Goal: Task Accomplishment & Management: Manage account settings

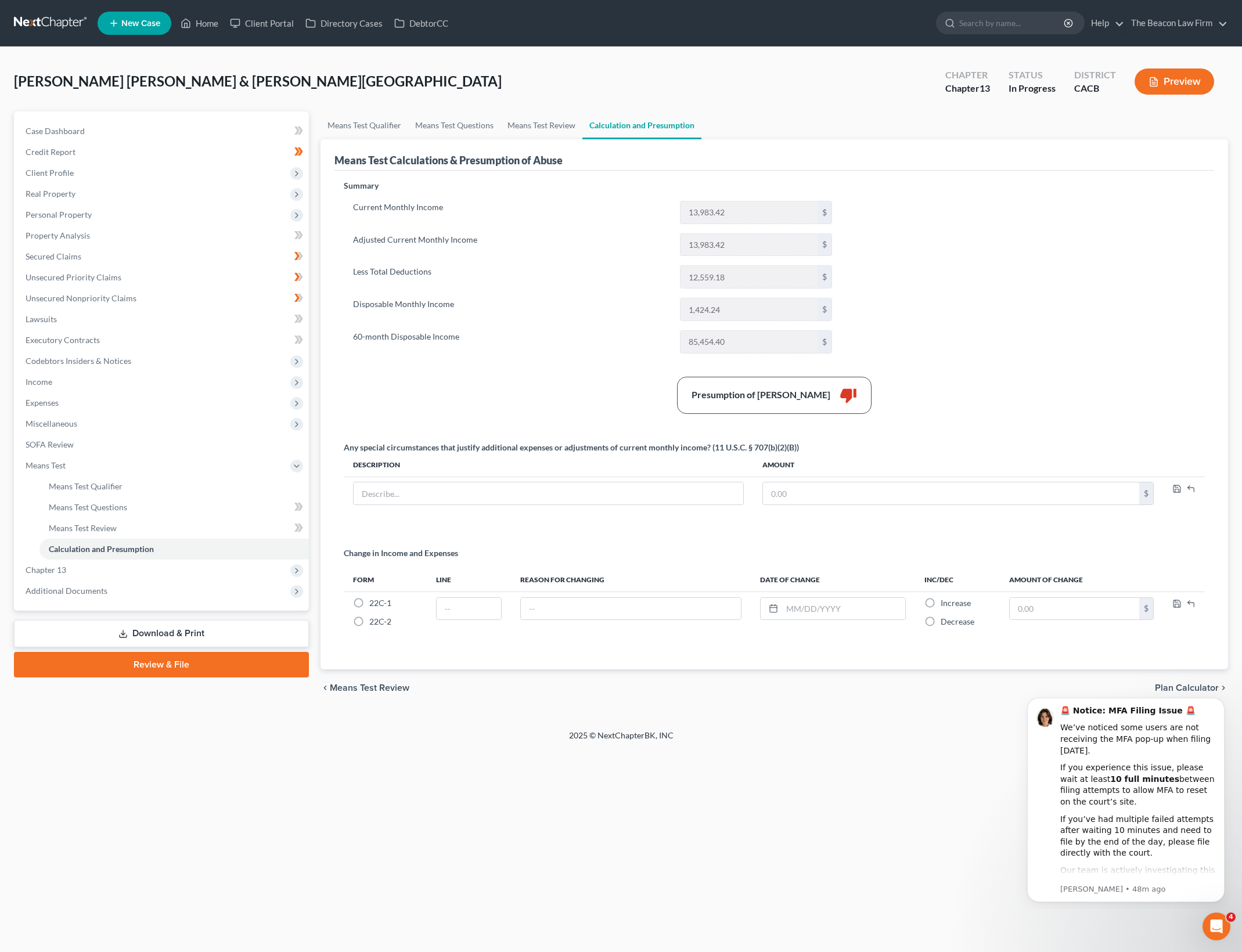
click at [1027, 317] on div "Summary Current Monthly Income 13,983.42 $ Adjusted Current Monthly Income 13,9…" at bounding box center [774, 417] width 873 height 475
click at [549, 119] on link "Means Test Review" at bounding box center [541, 125] width 82 height 28
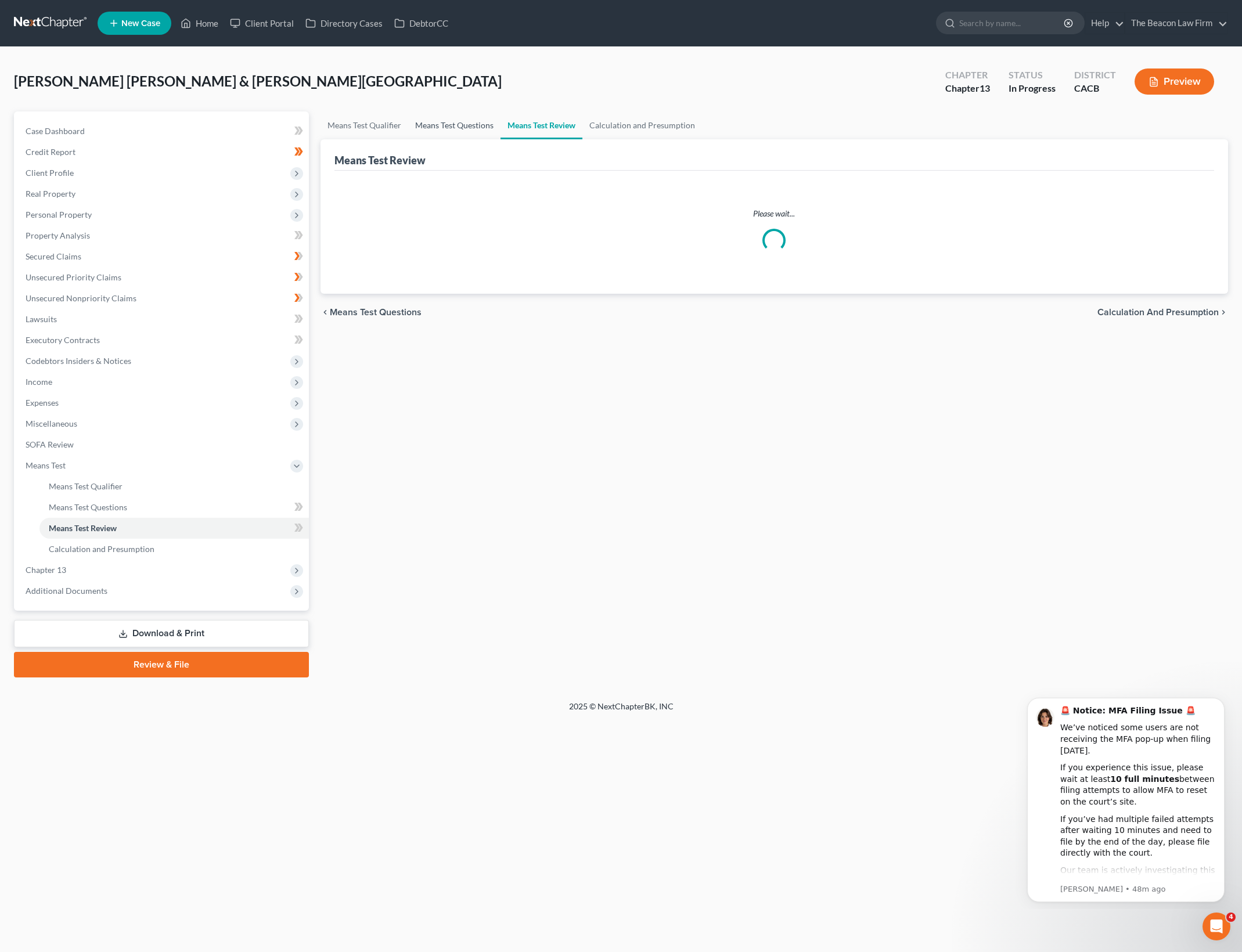
click at [473, 119] on link "Means Test Questions" at bounding box center [454, 125] width 92 height 28
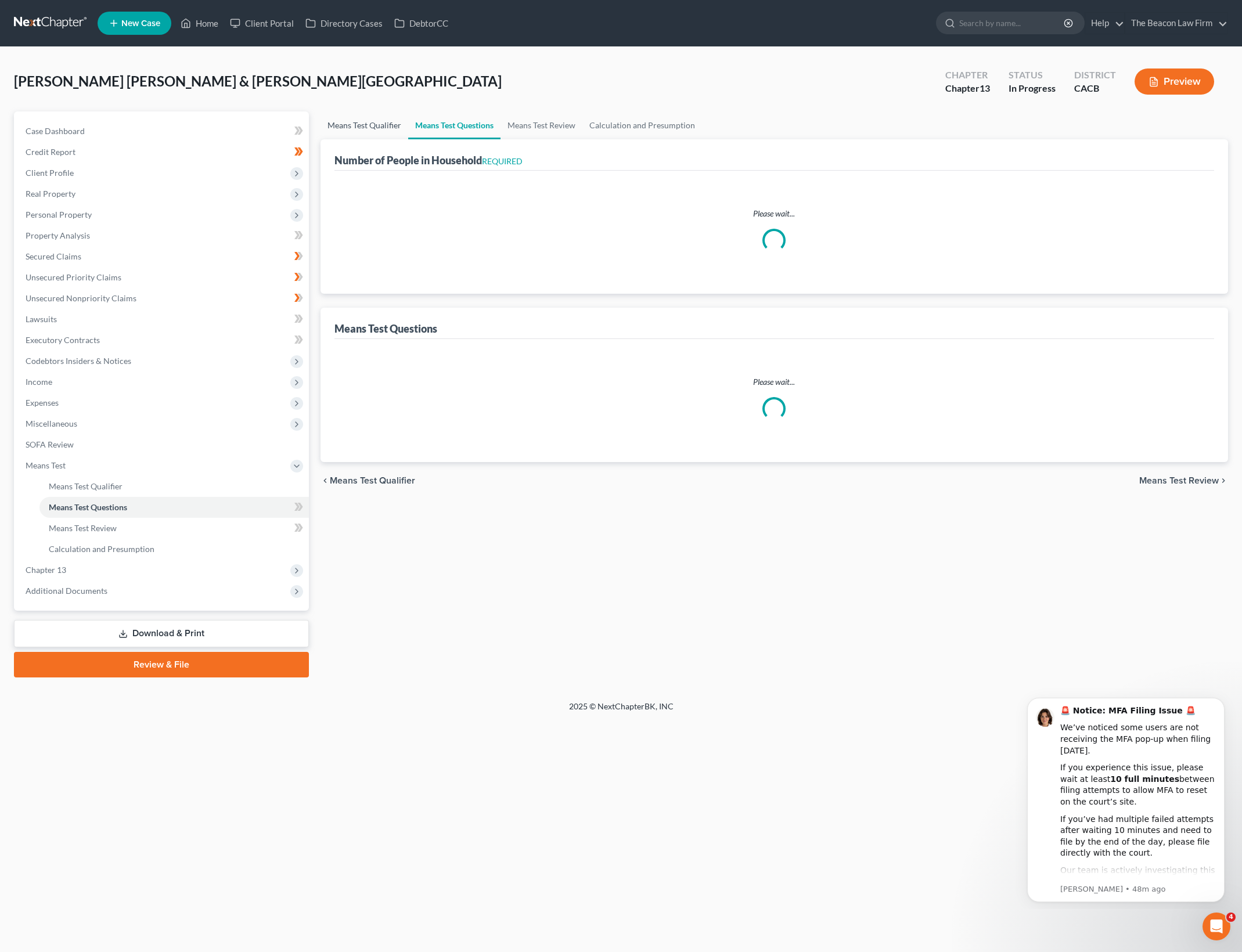
select select "0"
select select "60"
select select "0"
select select "60"
select select "5"
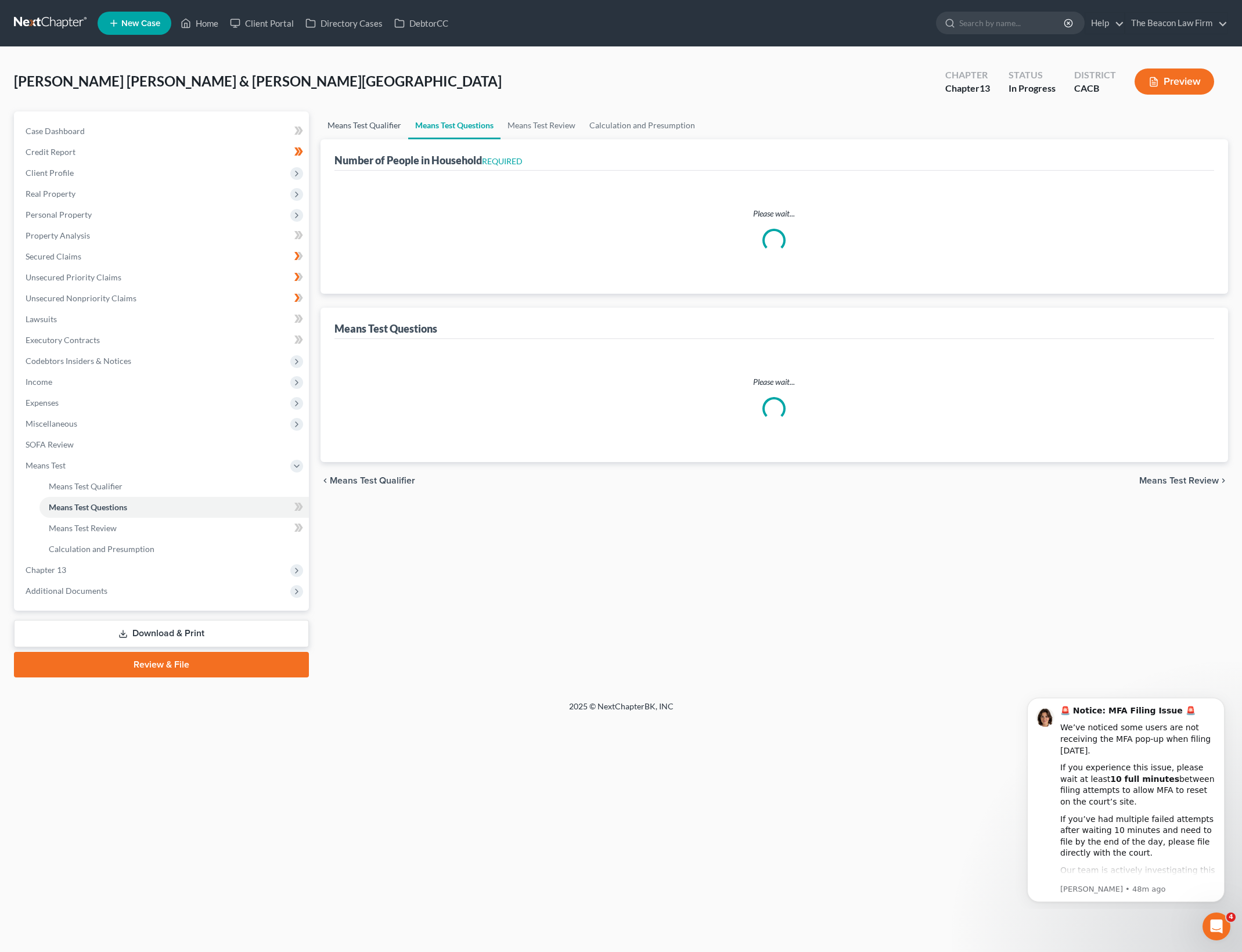
select select "2"
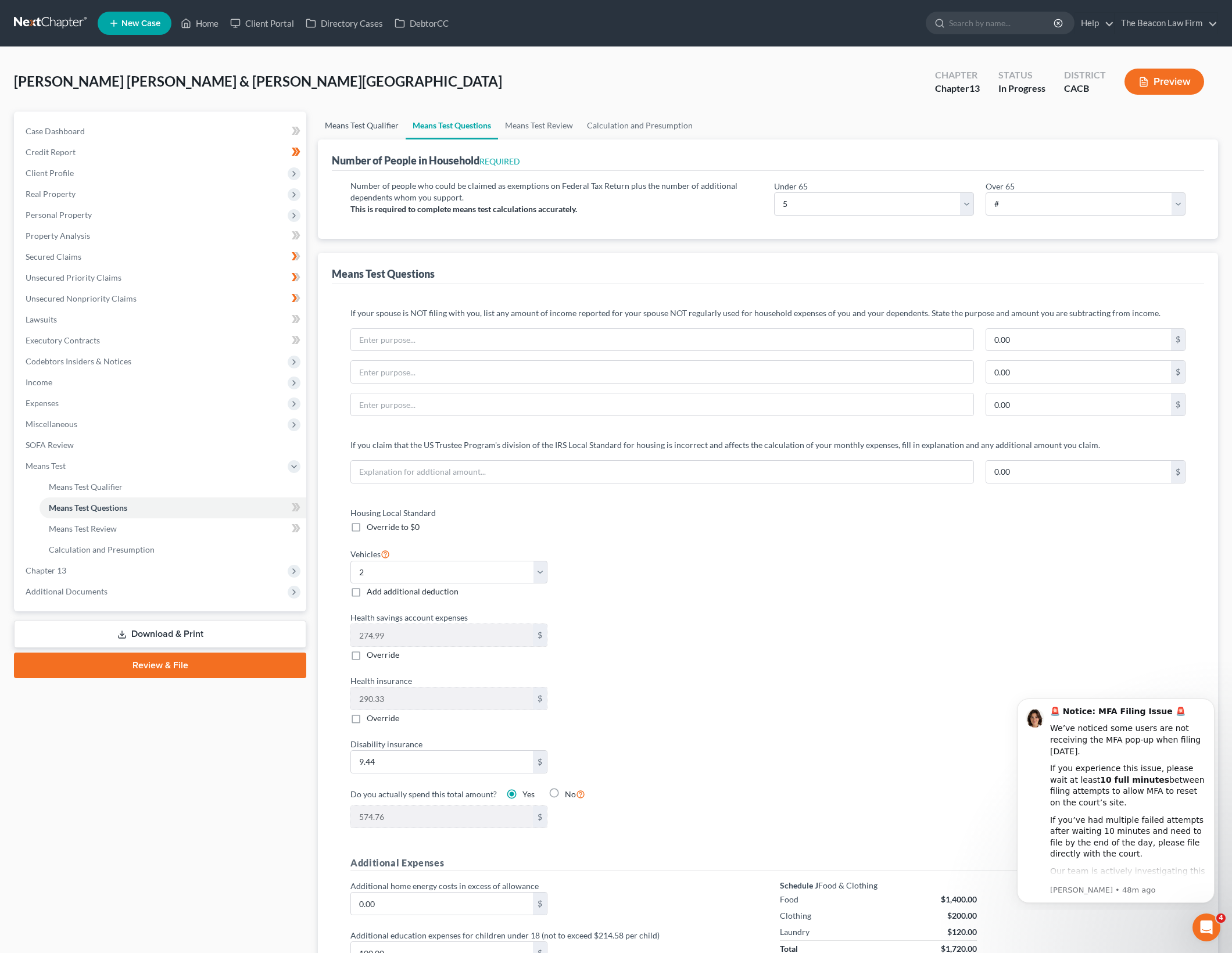
click at [356, 119] on link "Means Test Qualifier" at bounding box center [361, 125] width 87 height 28
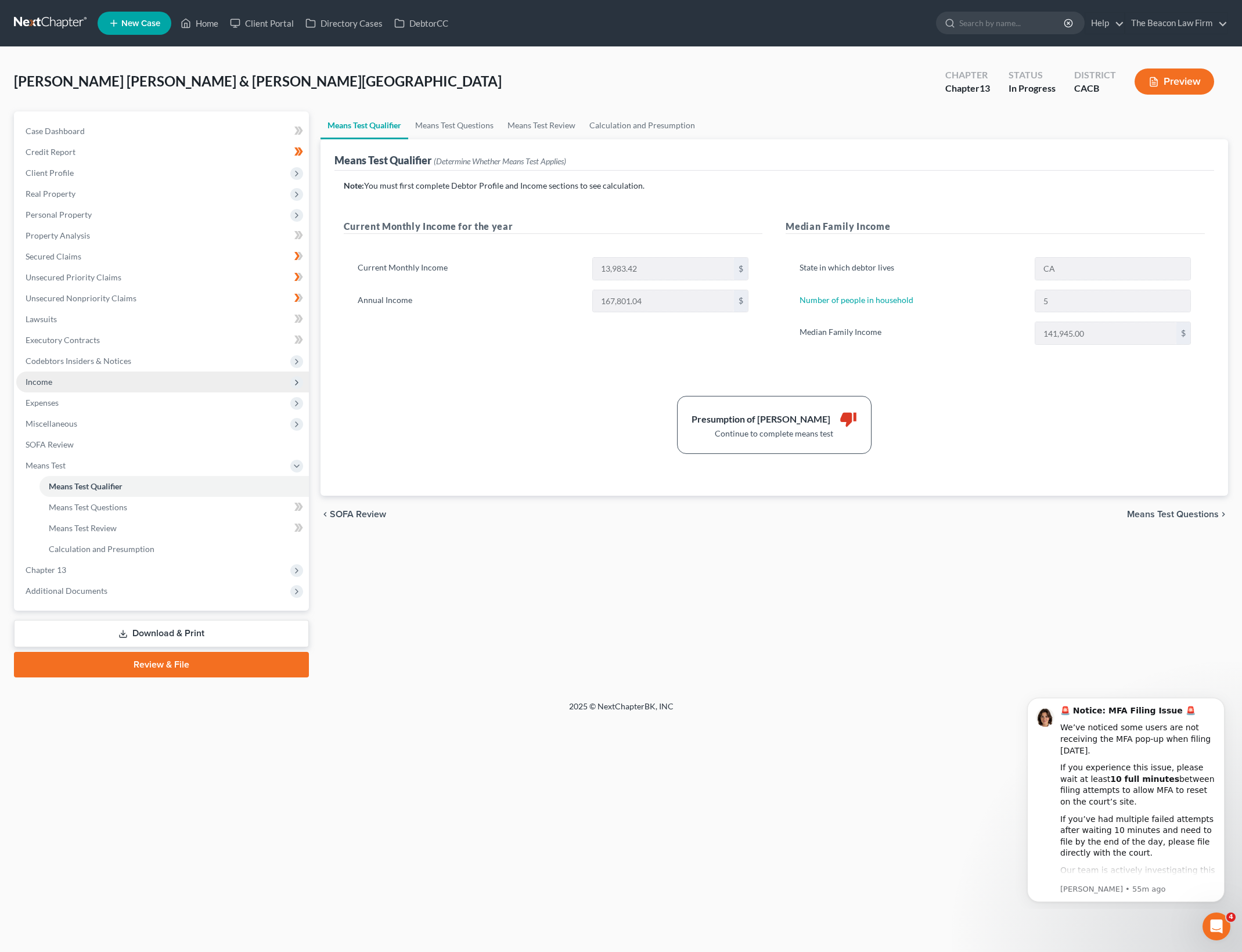
click at [162, 376] on span "Income" at bounding box center [162, 382] width 293 height 21
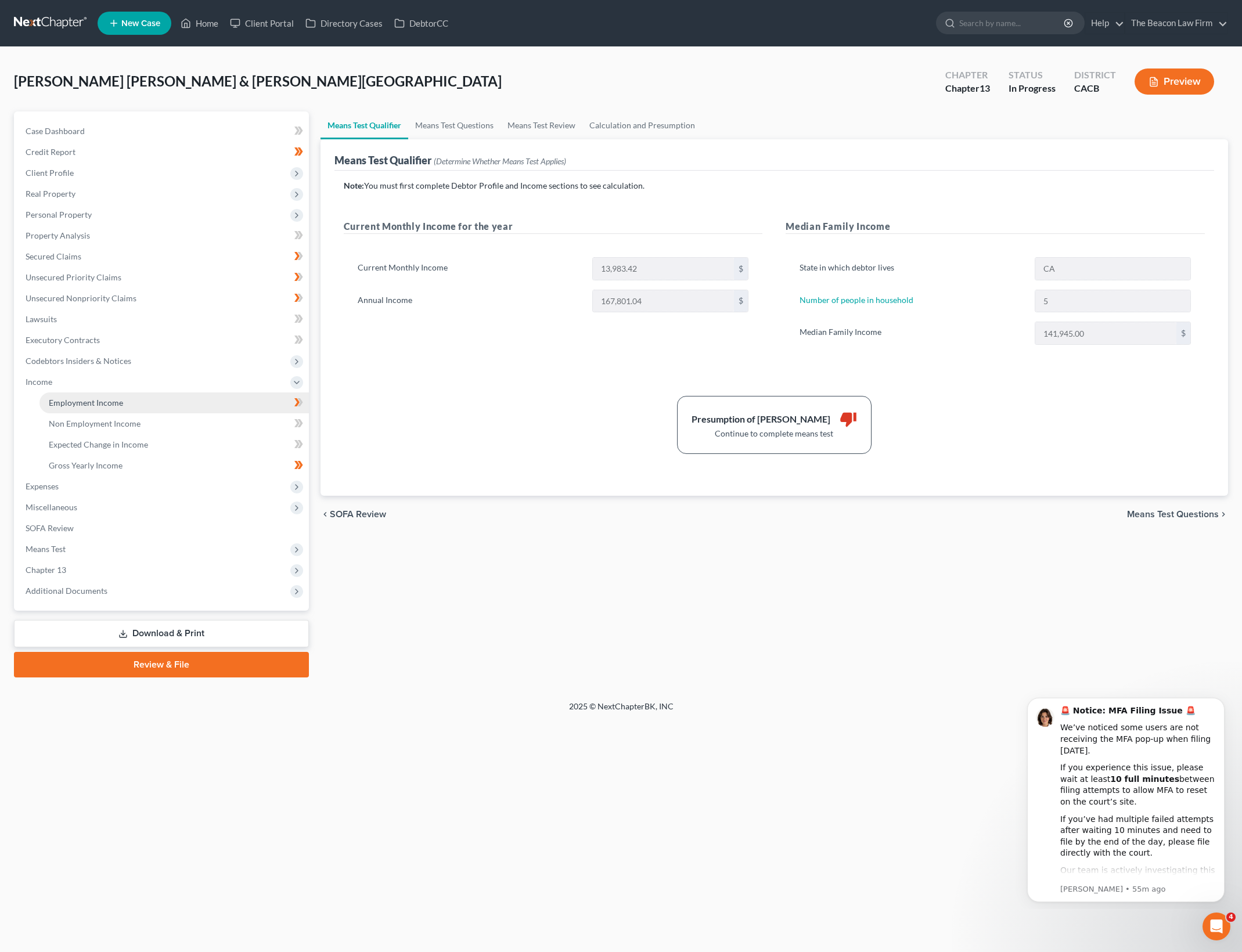
click at [181, 395] on link "Employment Income" at bounding box center [175, 403] width 270 height 21
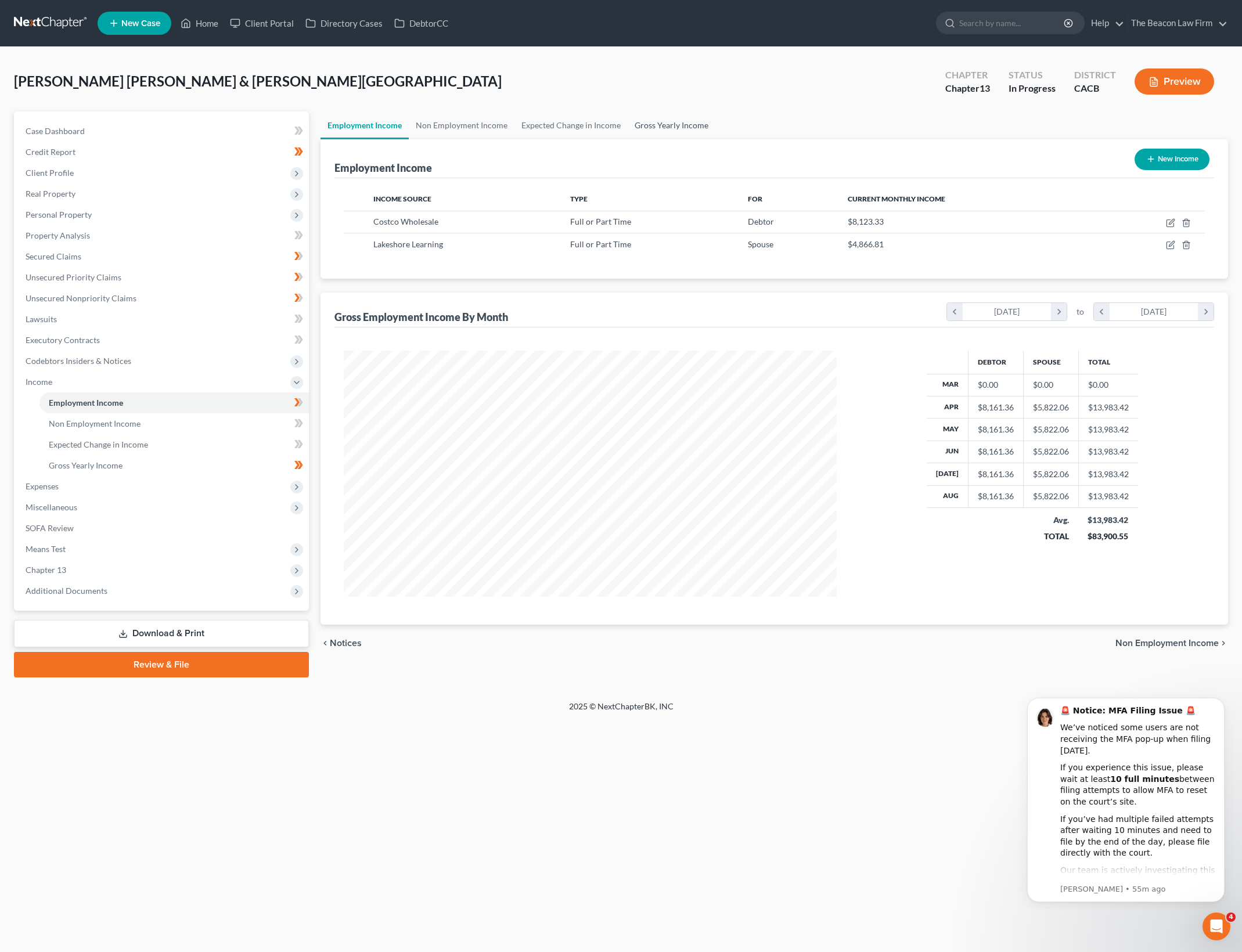
scroll to position [246, 515]
click at [116, 490] on span "Expenses" at bounding box center [162, 486] width 293 height 21
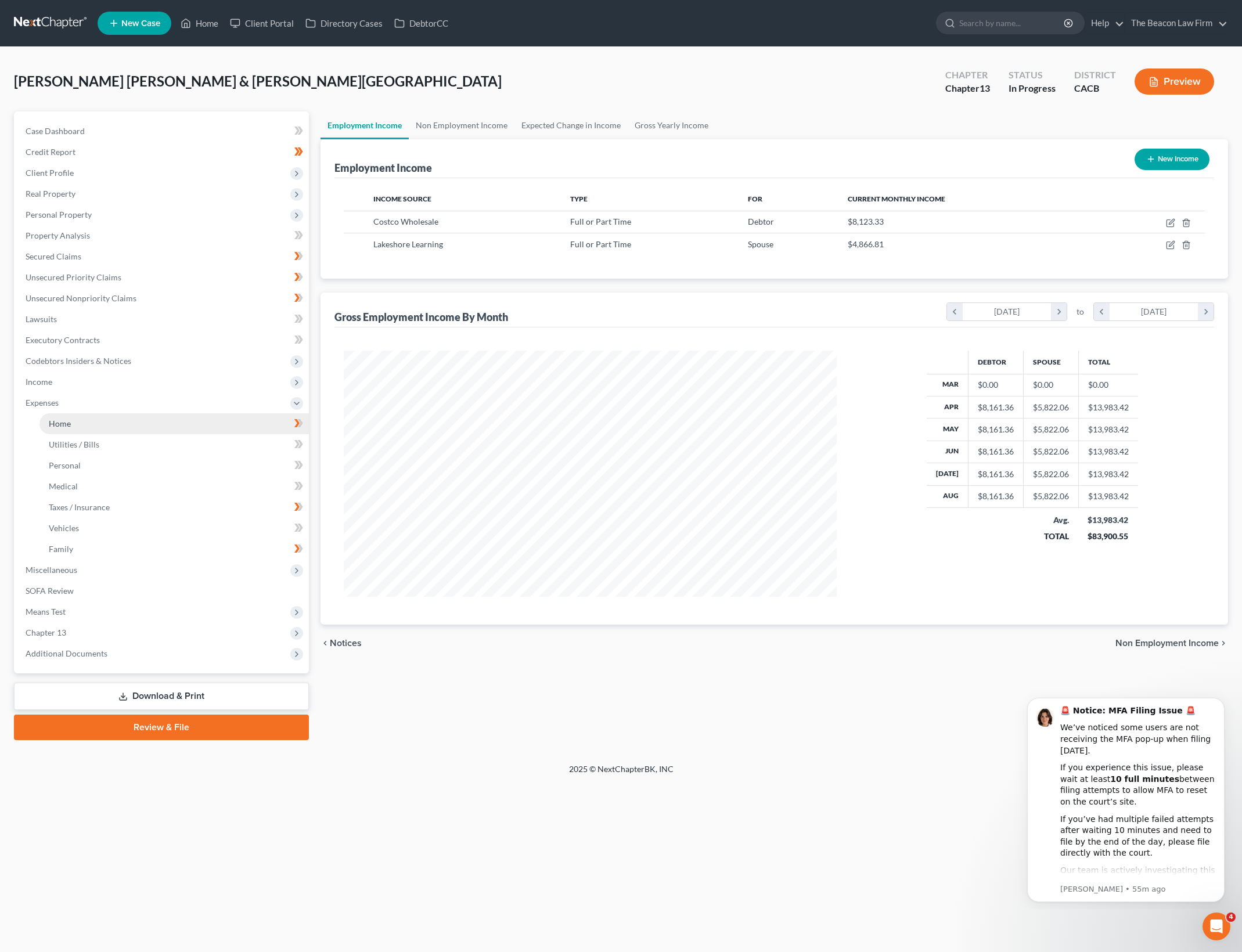
click at [143, 423] on link "Home" at bounding box center [175, 423] width 270 height 21
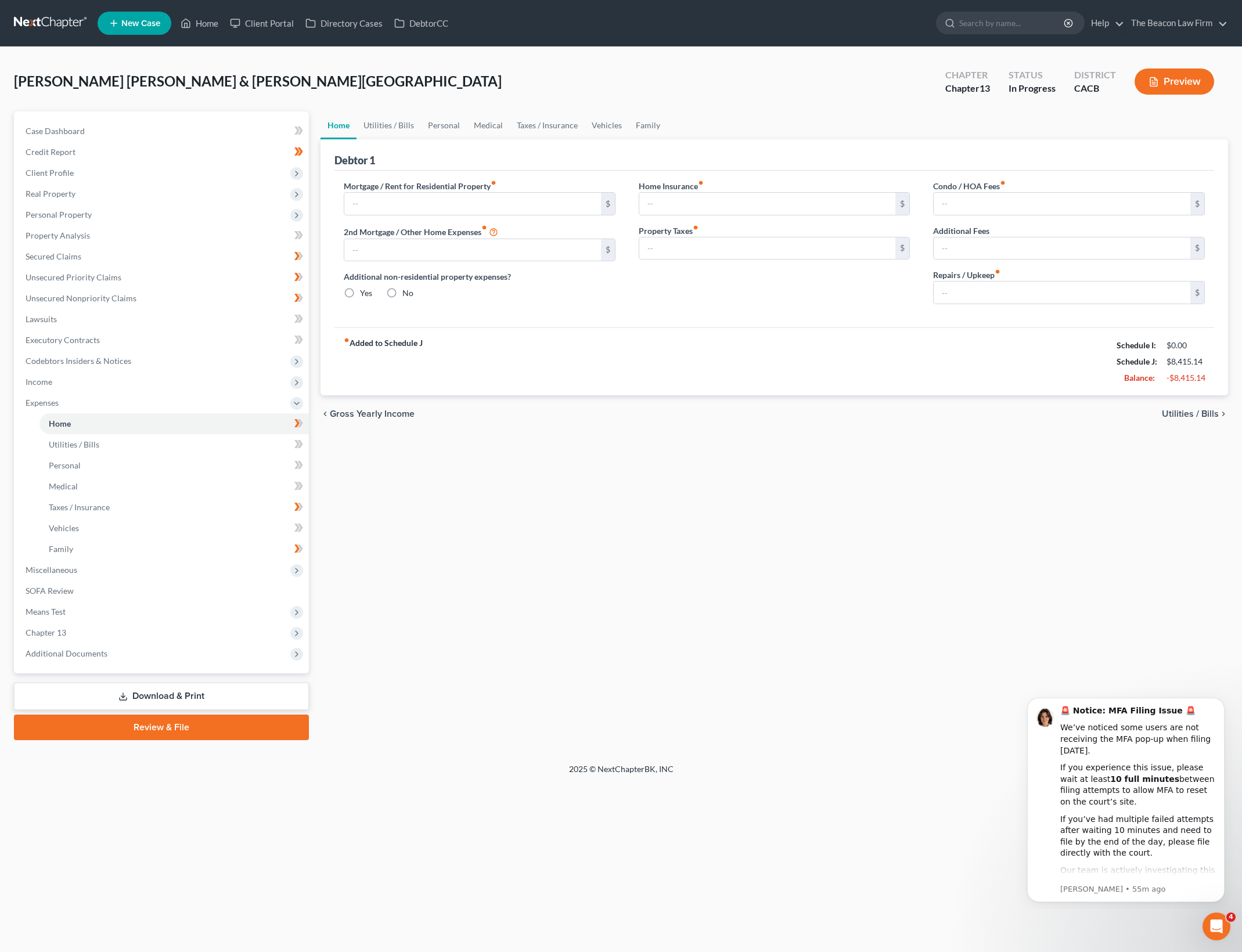
type input "2,615.14"
type input "466.00"
radio input "true"
type input "0.00"
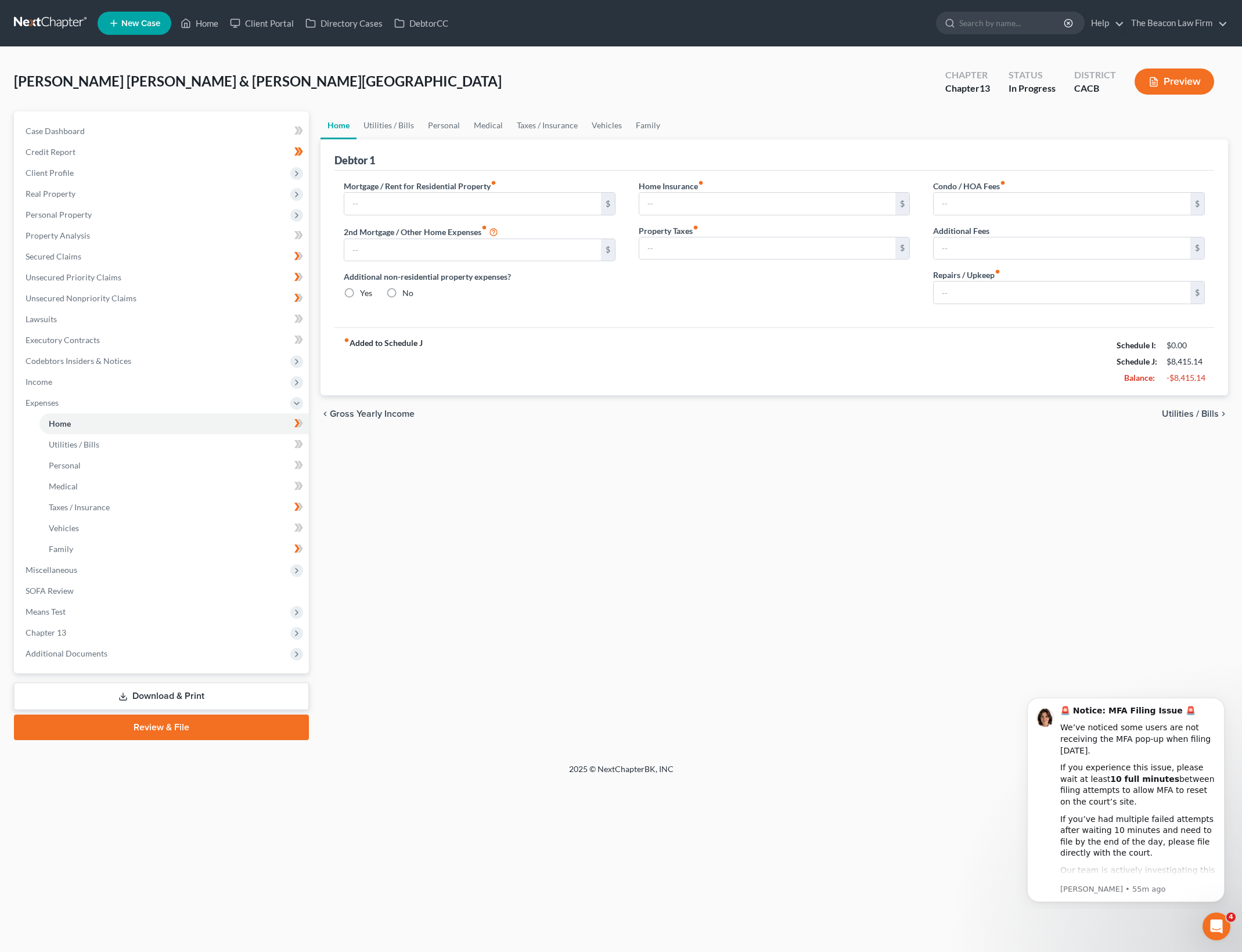
type input "0.00"
type input "100.00"
click at [208, 601] on span "Means Test" at bounding box center [162, 612] width 293 height 21
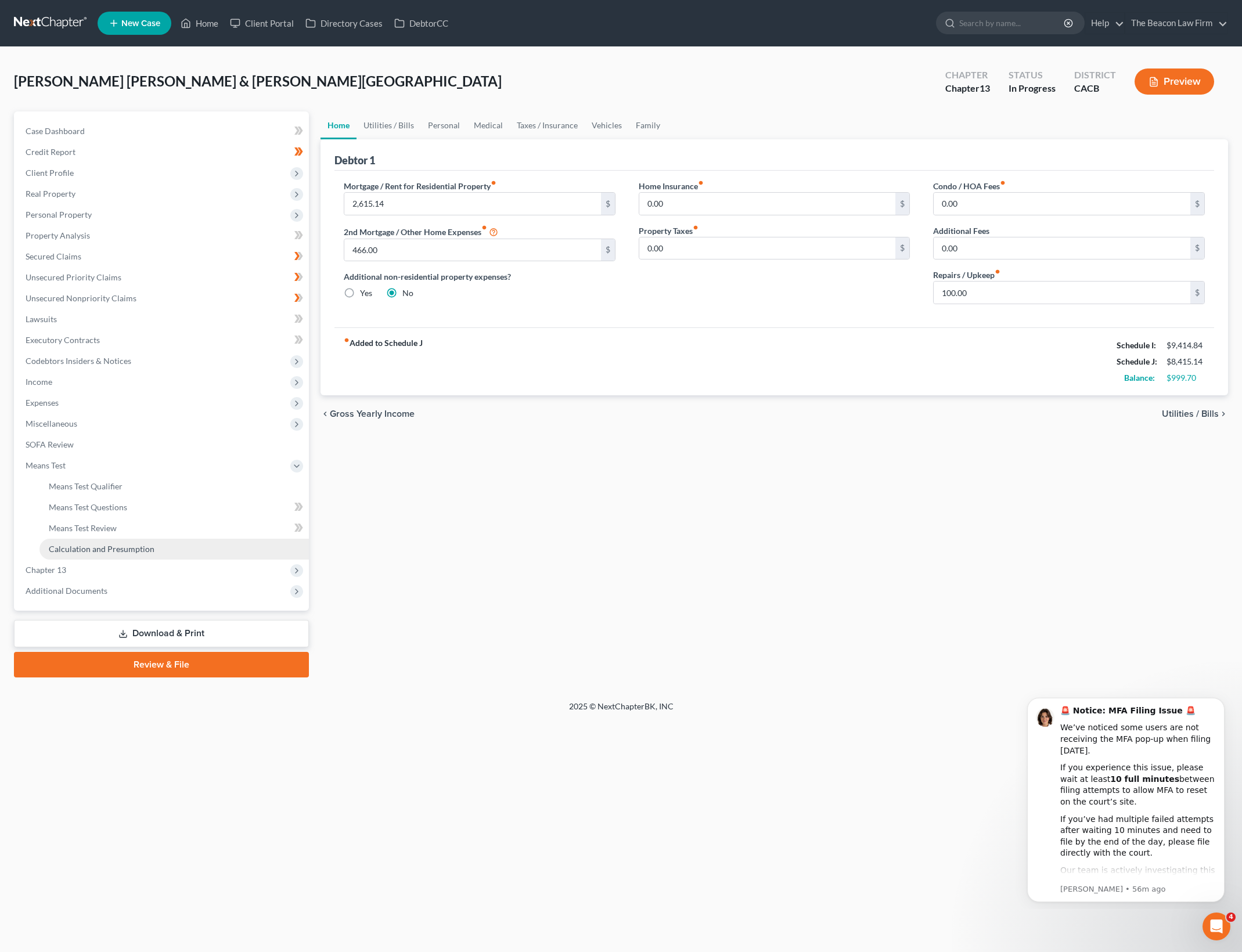
click at [150, 540] on link "Calculation and Presumption" at bounding box center [175, 549] width 270 height 21
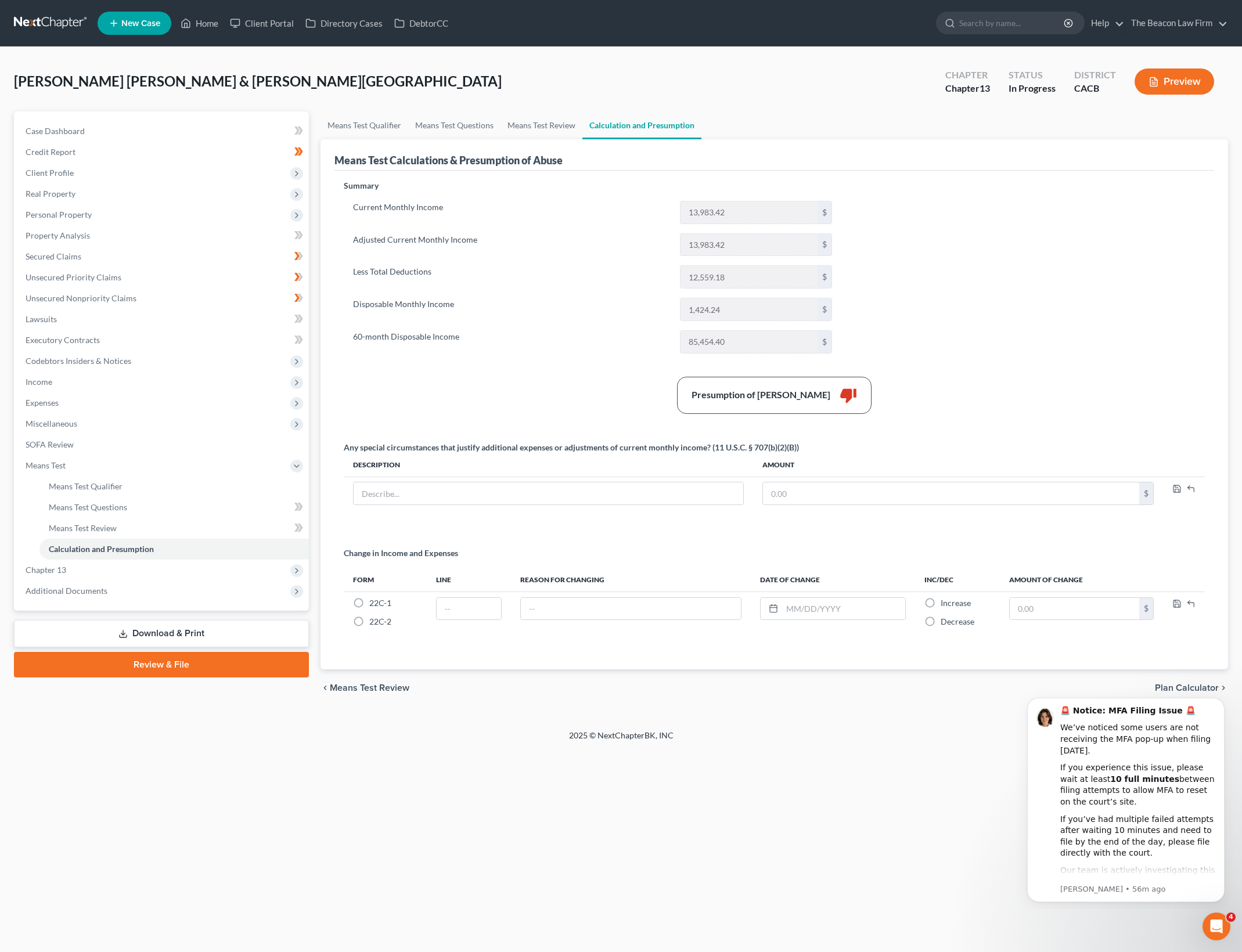
click at [1059, 263] on div "Summary Current Monthly Income 13,983.42 $ Adjusted Current Monthly Income 13,9…" at bounding box center [774, 417] width 873 height 475
click at [379, 116] on link "Means Test Qualifier" at bounding box center [364, 125] width 87 height 28
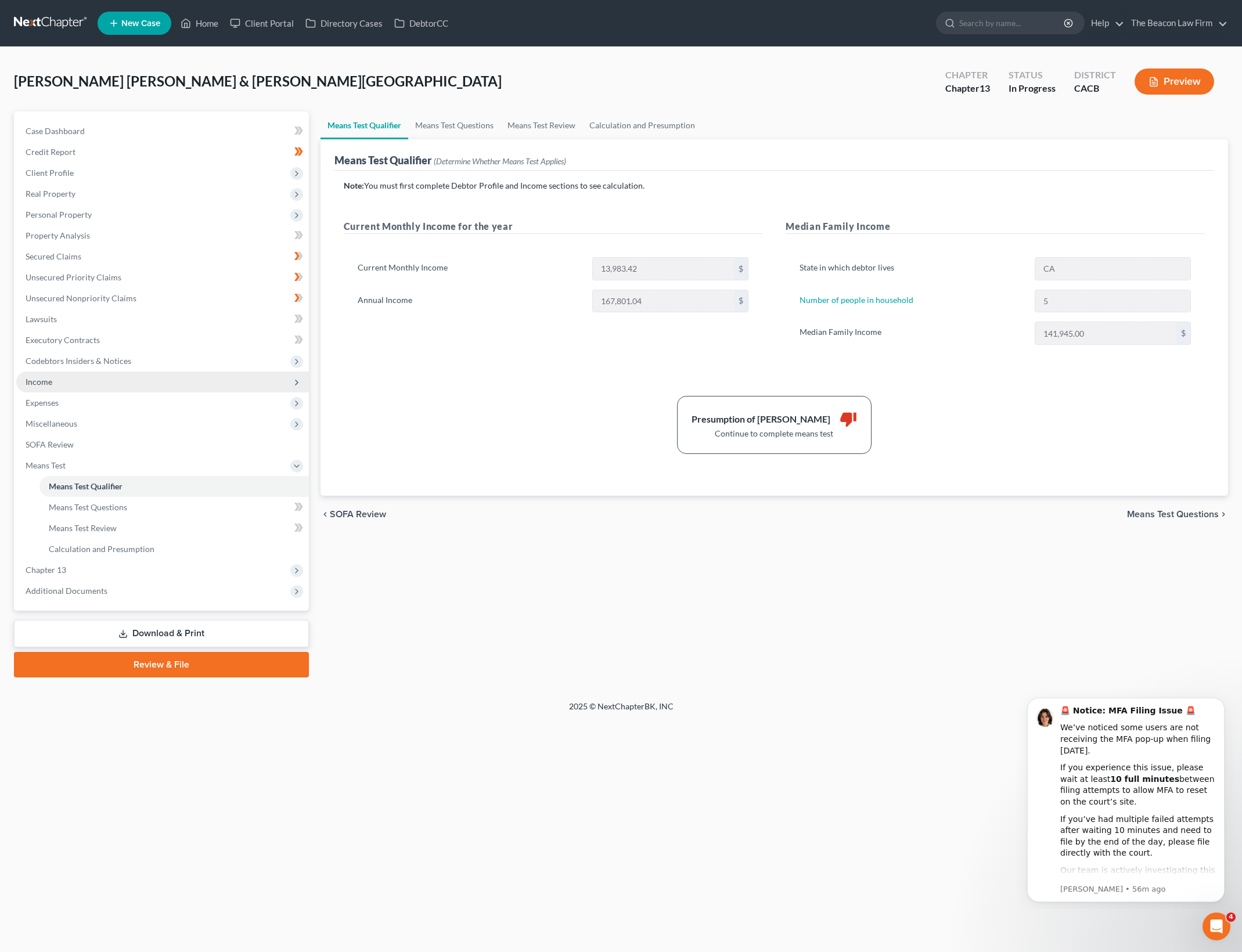
click at [106, 386] on span "Income" at bounding box center [162, 382] width 293 height 21
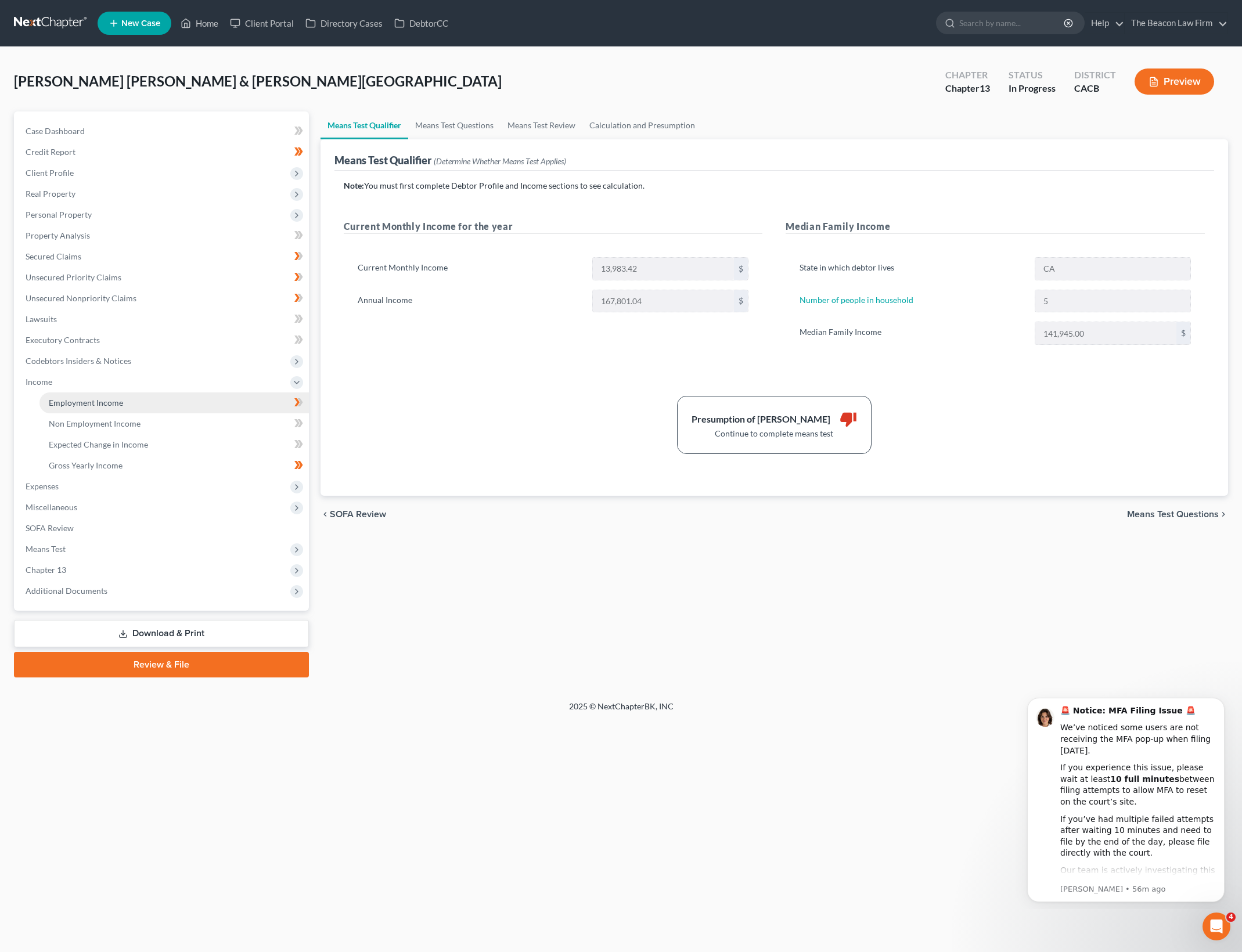
click at [124, 402] on link "Employment Income" at bounding box center [175, 403] width 270 height 21
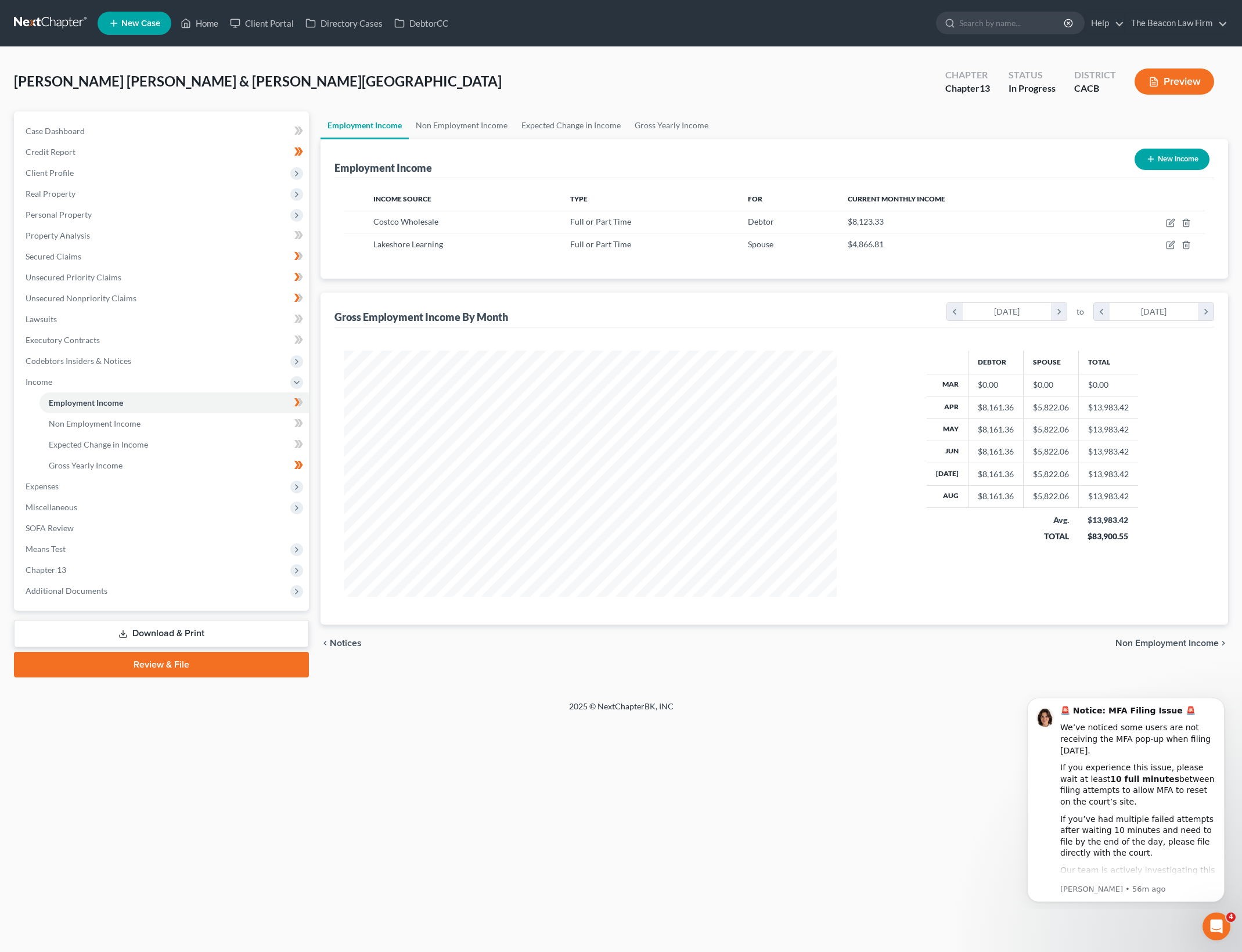
scroll to position [246, 515]
click at [169, 491] on span "Expenses" at bounding box center [162, 486] width 293 height 21
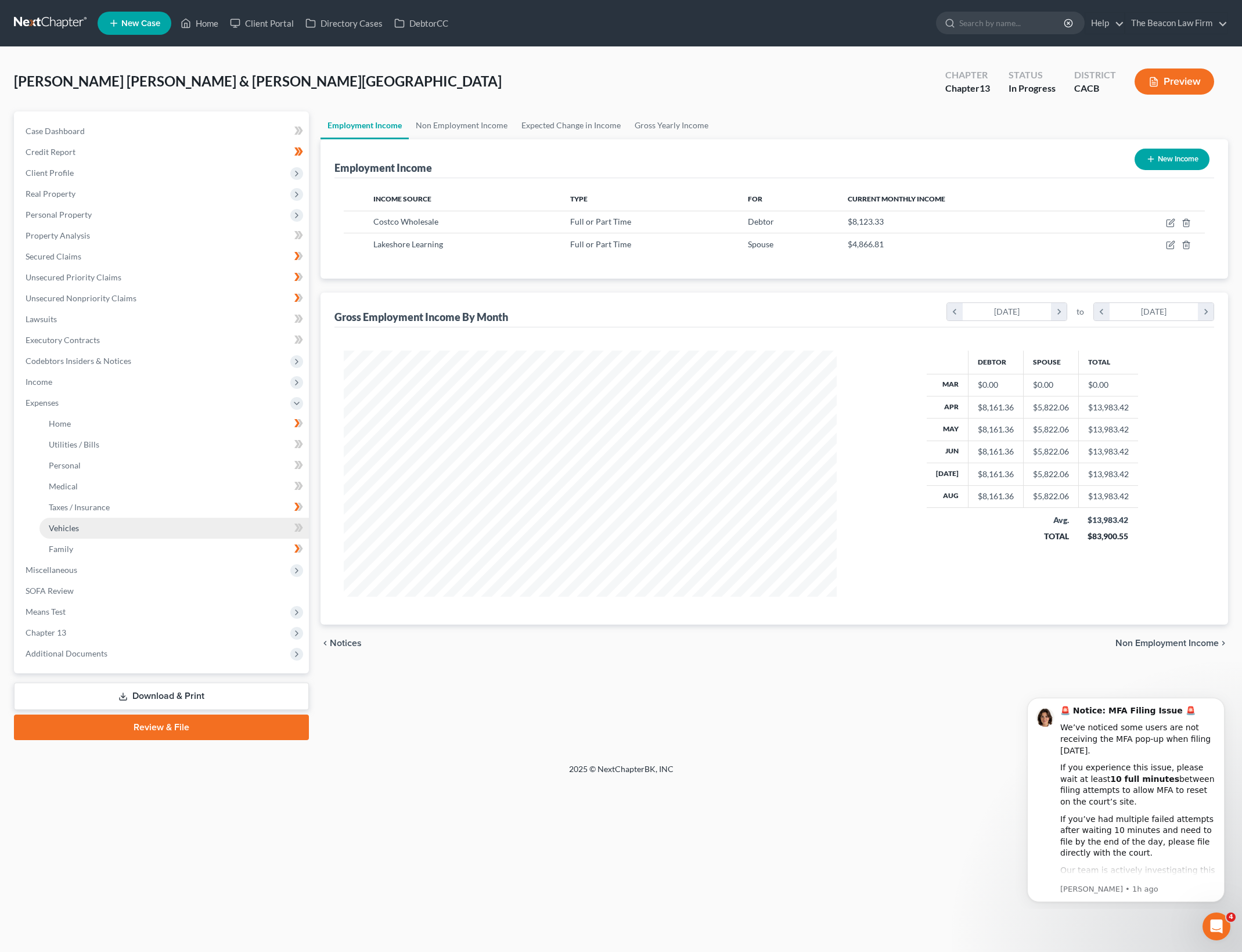
click at [90, 520] on link "Vehicles" at bounding box center [175, 528] width 270 height 21
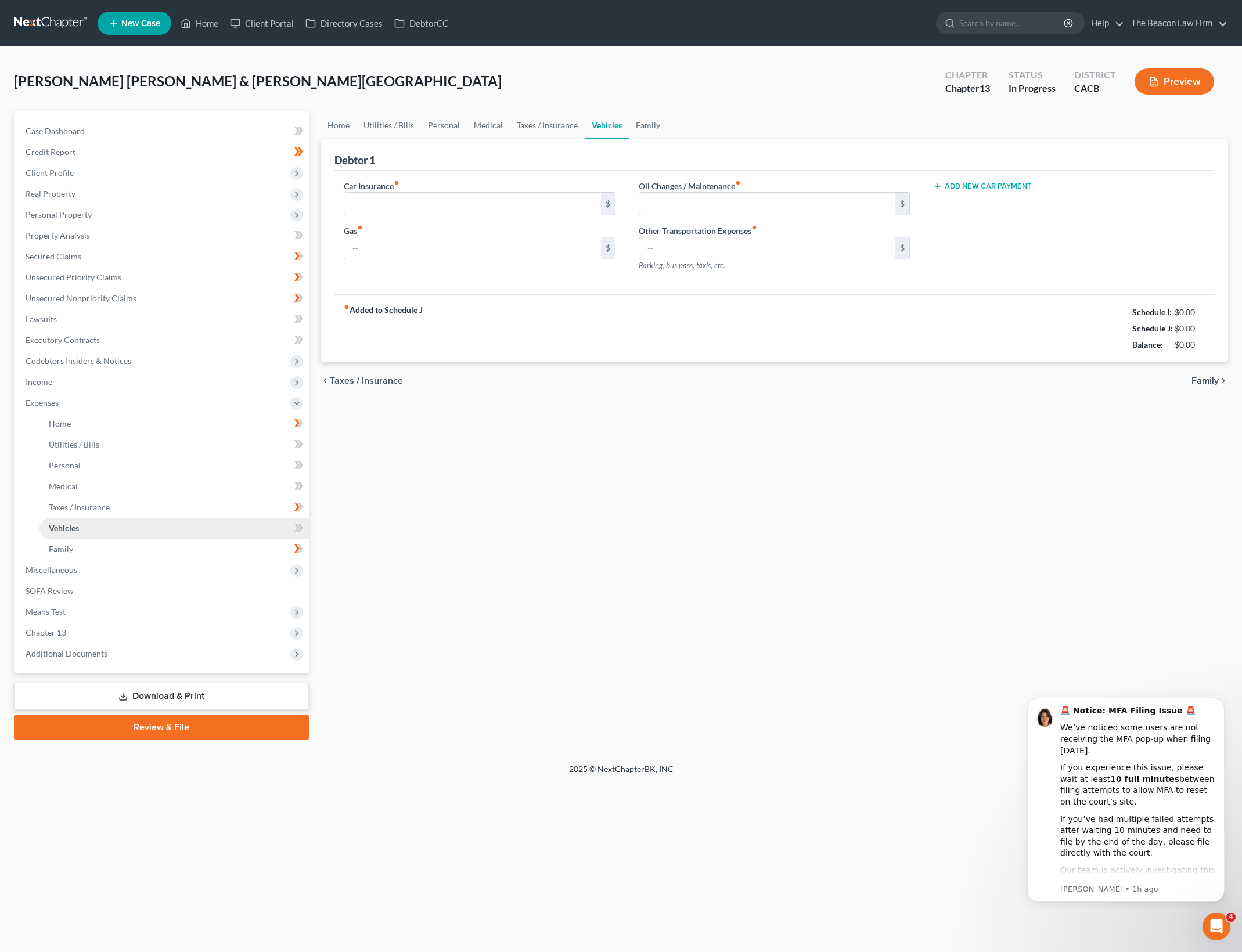
type input "250.00"
type input "750.00"
type input "220.00"
type input "0.00"
click at [119, 465] on link "Personal" at bounding box center [175, 466] width 270 height 21
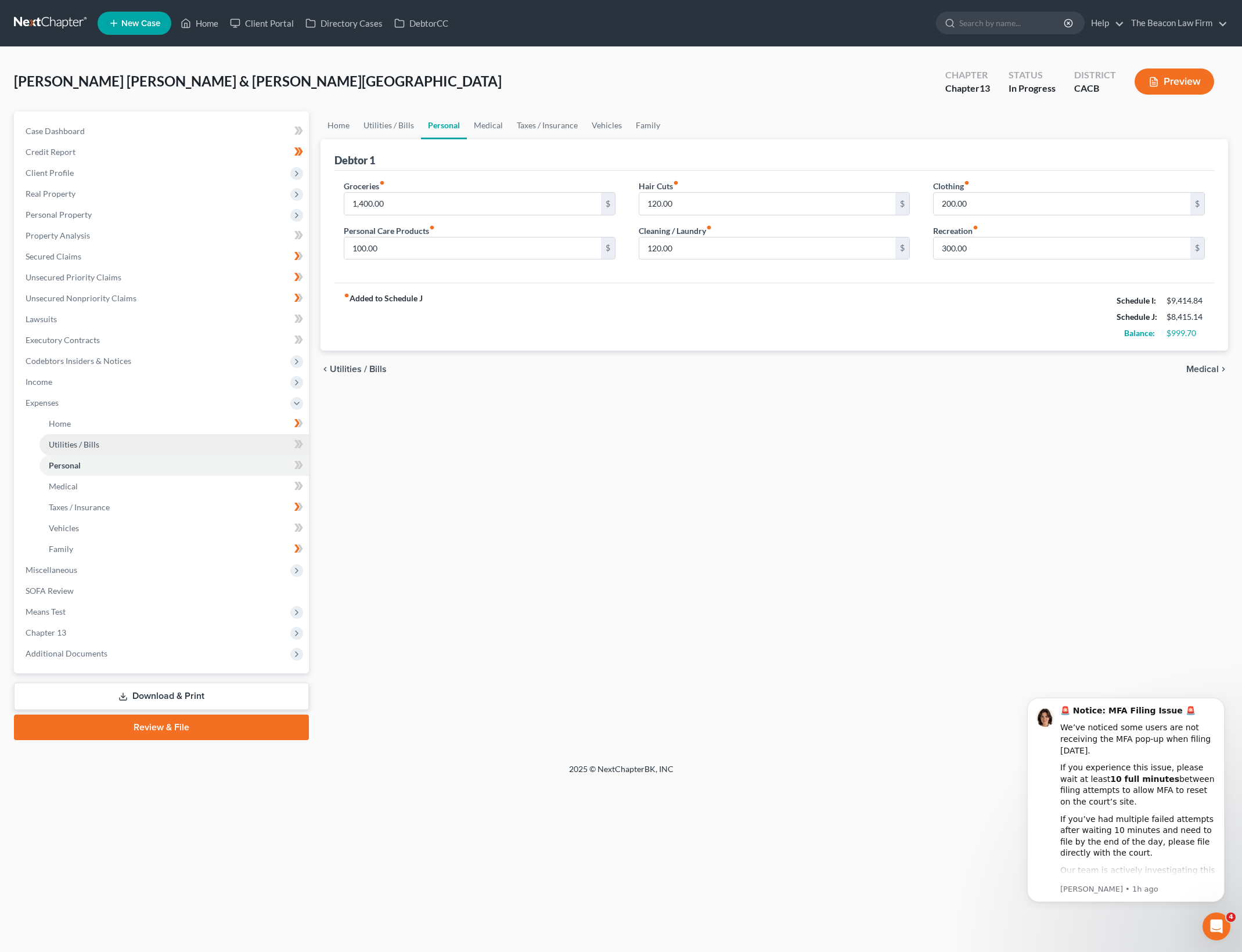
click at [136, 447] on link "Utilities / Bills" at bounding box center [175, 444] width 270 height 21
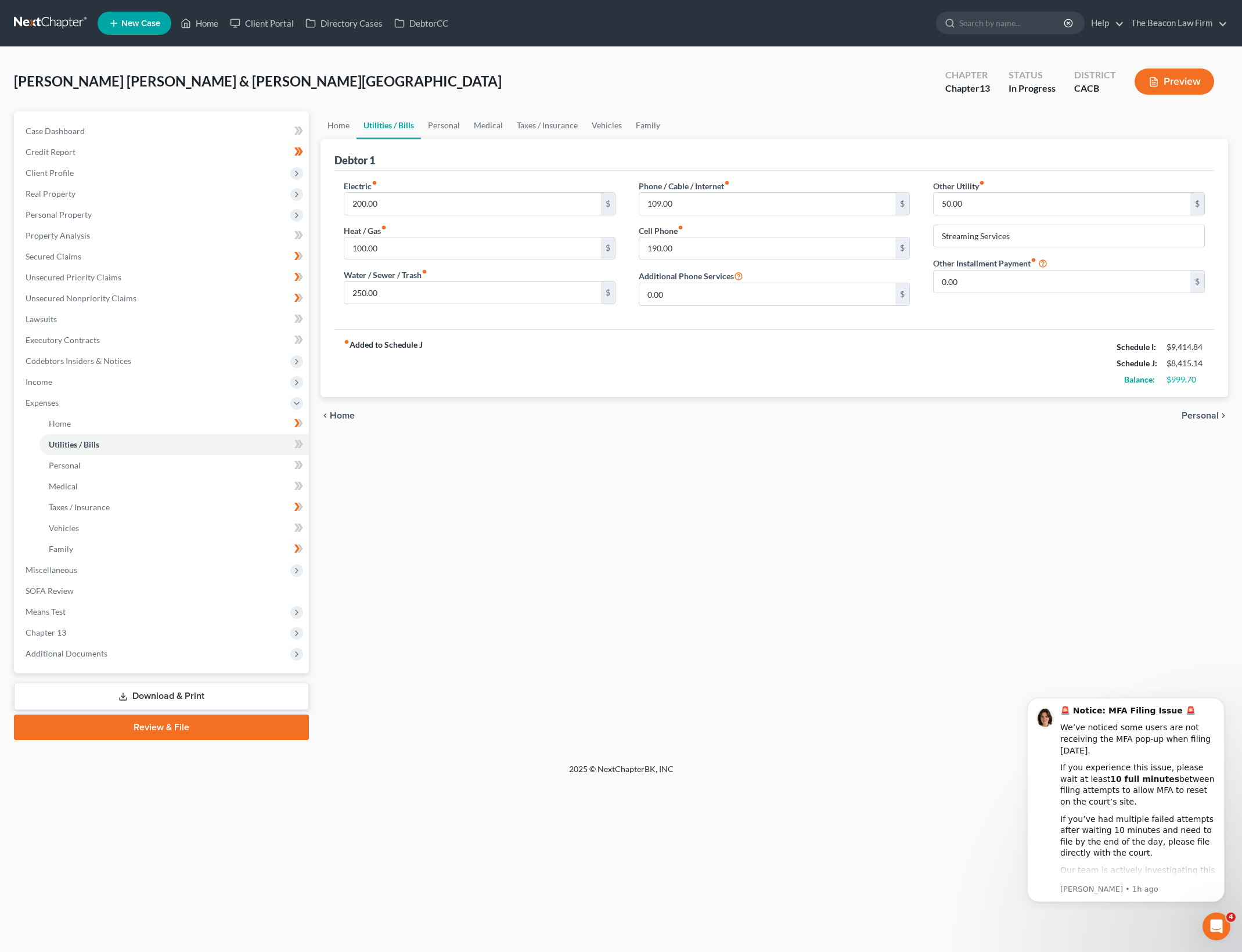
click at [848, 593] on div "Home Utilities / Bills Personal Medical Taxes / Insurance Vehicles Family Debto…" at bounding box center [774, 425] width 919 height 628
click at [189, 383] on span "Income" at bounding box center [162, 382] width 293 height 21
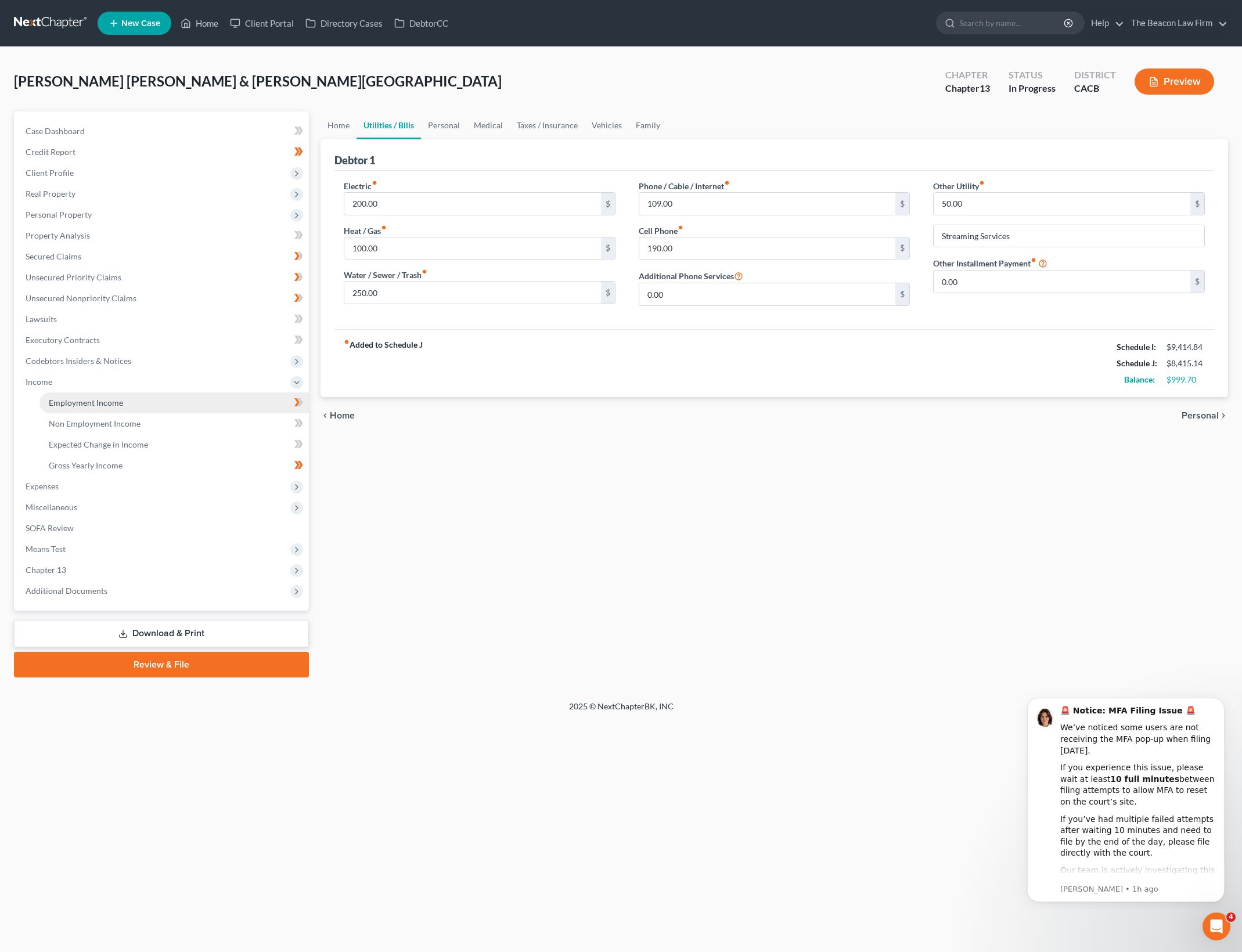
click at [189, 400] on link "Employment Income" at bounding box center [175, 403] width 270 height 21
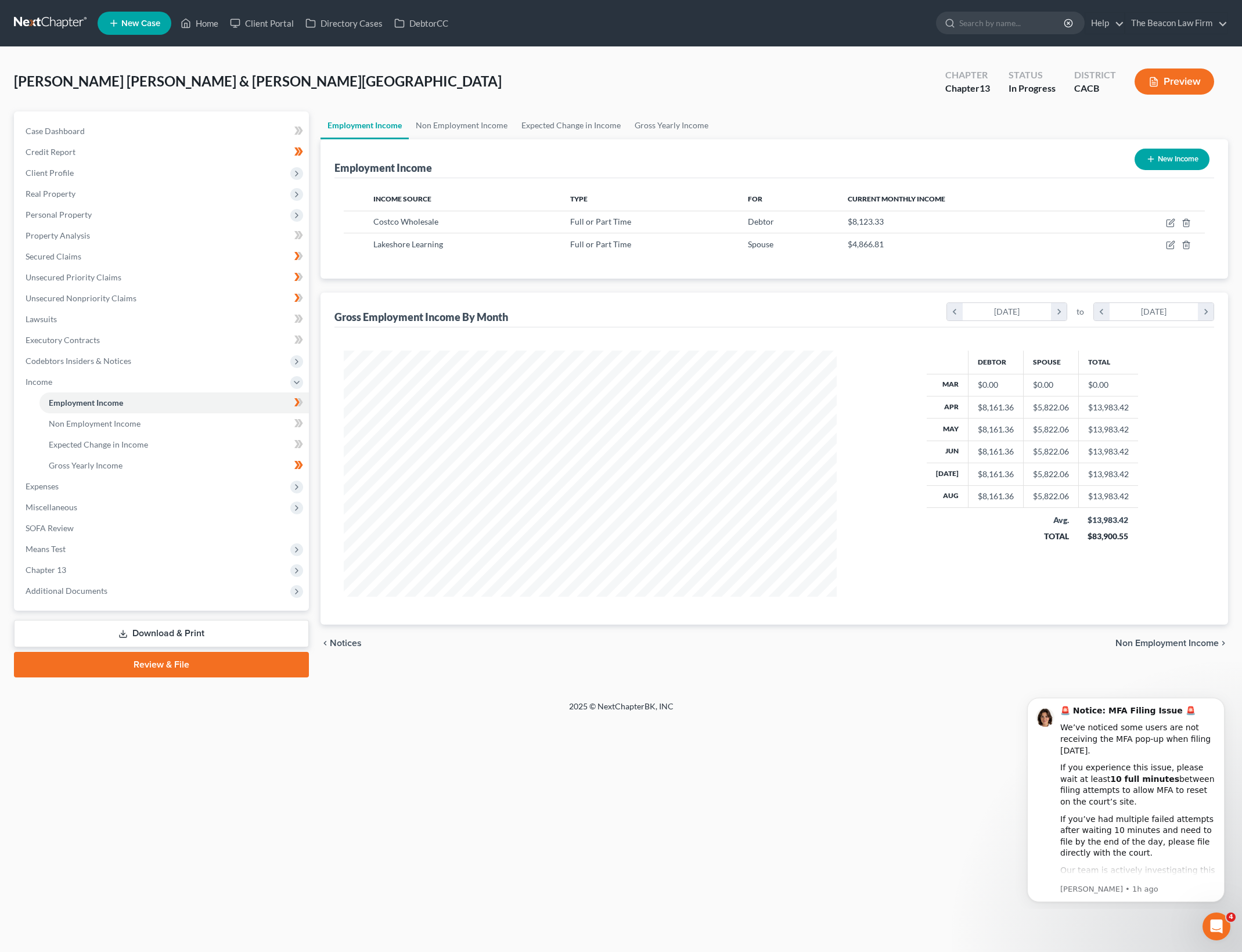
scroll to position [246, 515]
click at [1170, 222] on icon "button" at bounding box center [1170, 223] width 10 height 10
select select "0"
select select "50"
select select "2"
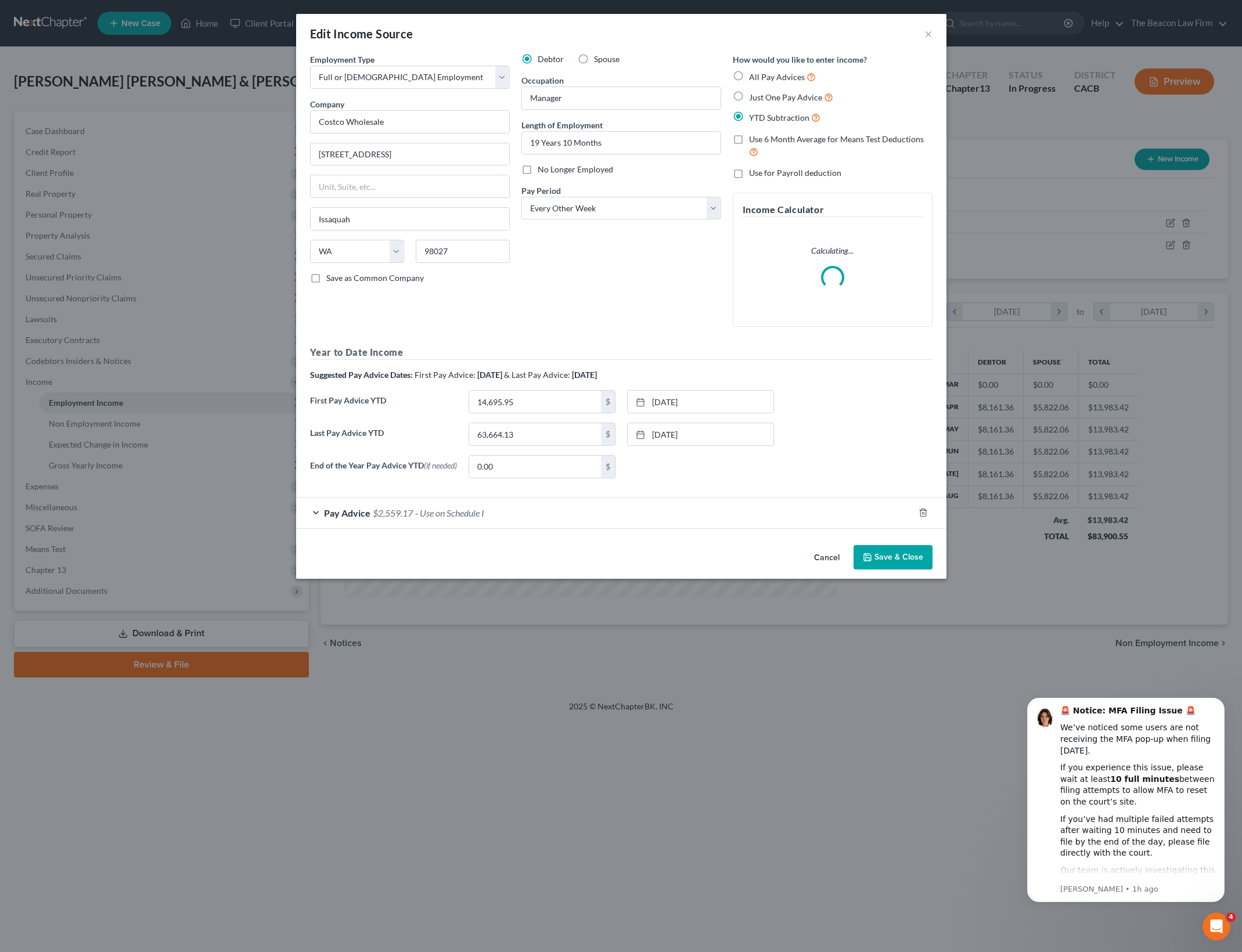
click at [454, 517] on span "- Use on Schedule I" at bounding box center [449, 512] width 69 height 11
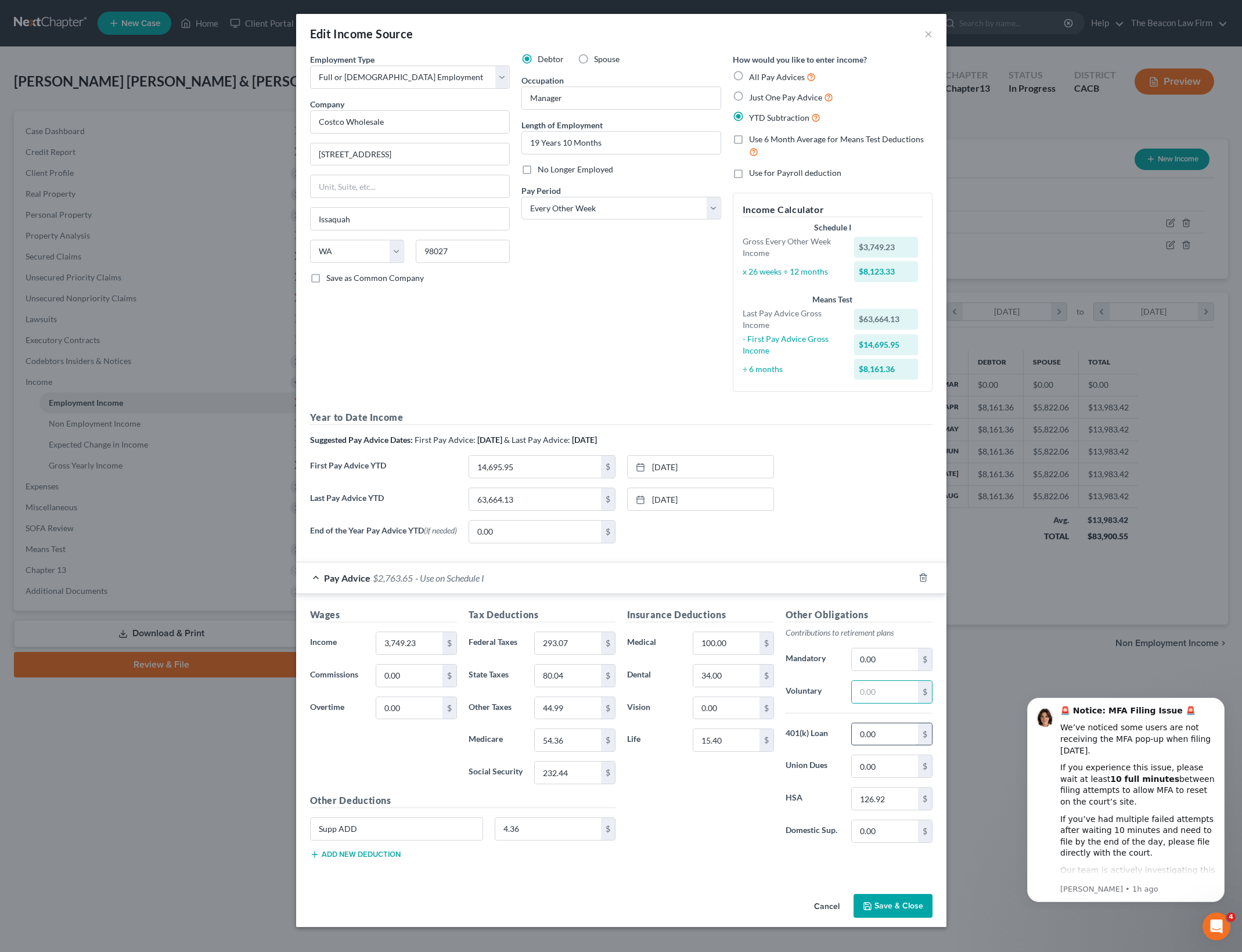
click at [903, 739] on input "0.00" at bounding box center [884, 734] width 66 height 22
paste input "204.48"
type input "204.48"
click at [901, 906] on button "Save & Close" at bounding box center [892, 905] width 79 height 24
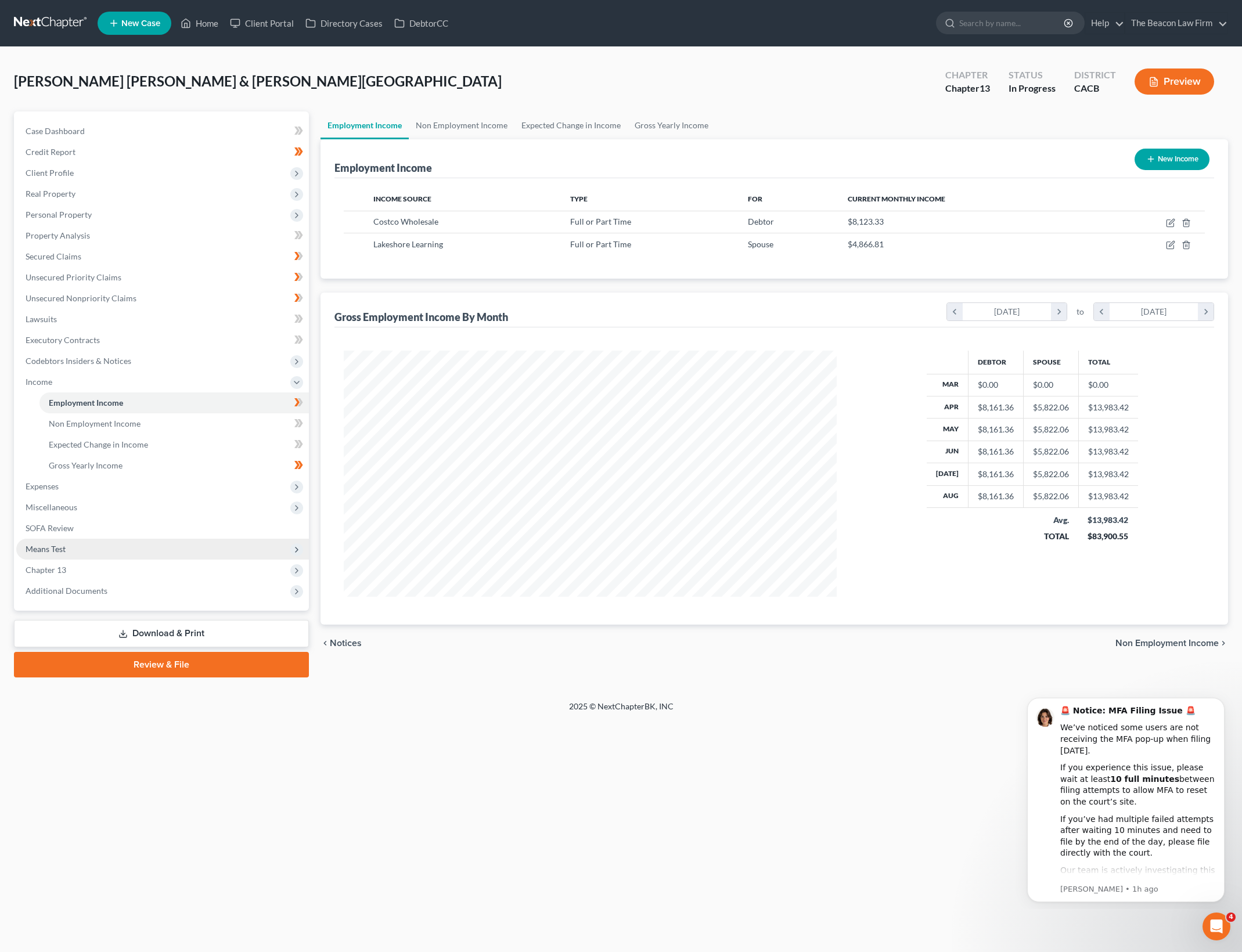
click at [184, 555] on span "Means Test" at bounding box center [162, 549] width 293 height 21
click at [227, 550] on link "Calculation and Presumption" at bounding box center [175, 549] width 270 height 21
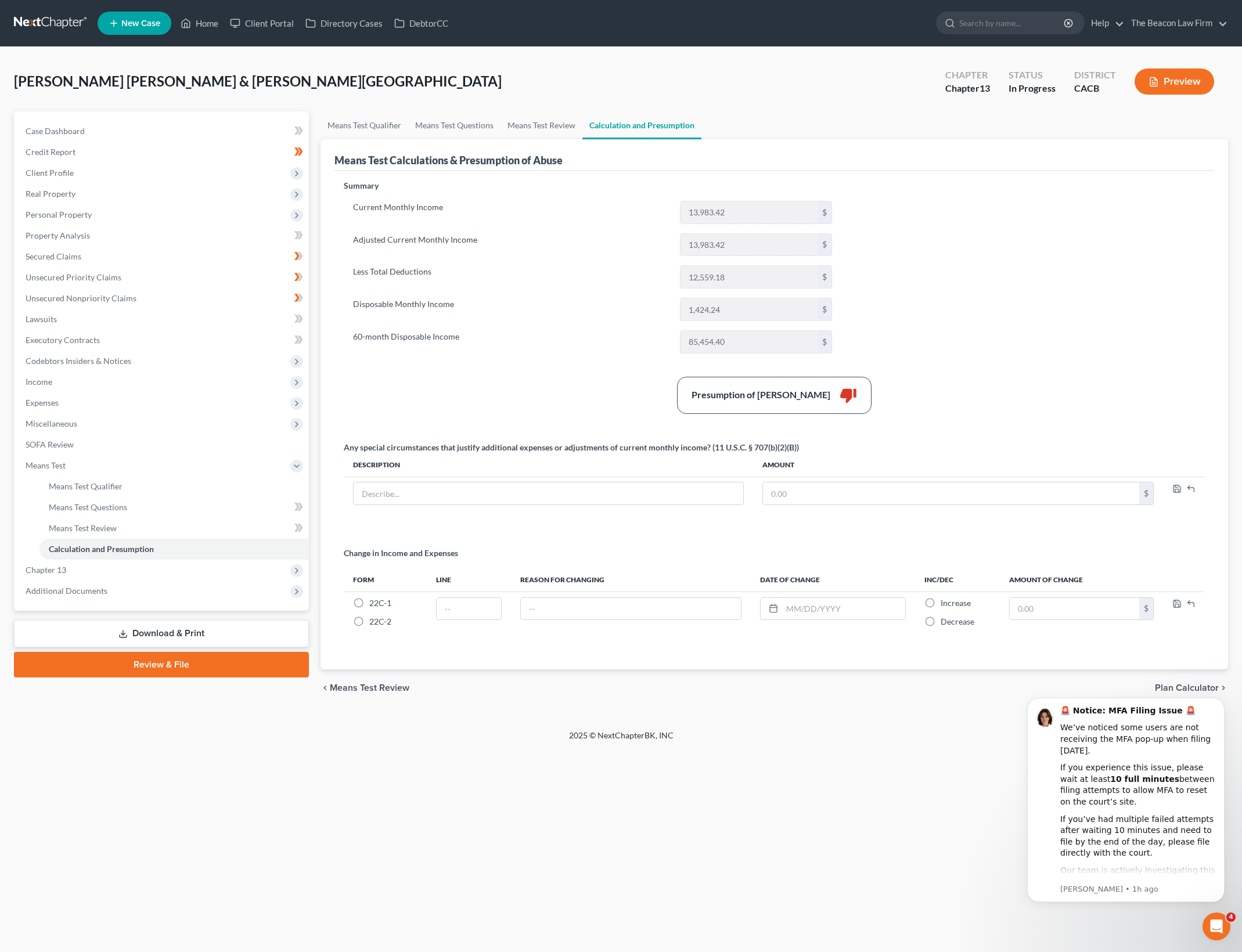
drag, startPoint x: 993, startPoint y: 276, endPoint x: 666, endPoint y: 121, distance: 361.9
click at [990, 276] on div "Summary Current Monthly Income 13,983.42 $ Adjusted Current Monthly Income 13,9…" at bounding box center [774, 417] width 873 height 475
click at [939, 227] on div "Summary Current Monthly Income 13,983.42 $ Adjusted Current Monthly Income 13,9…" at bounding box center [774, 417] width 873 height 475
click at [388, 114] on link "Means Test Qualifier" at bounding box center [364, 125] width 87 height 28
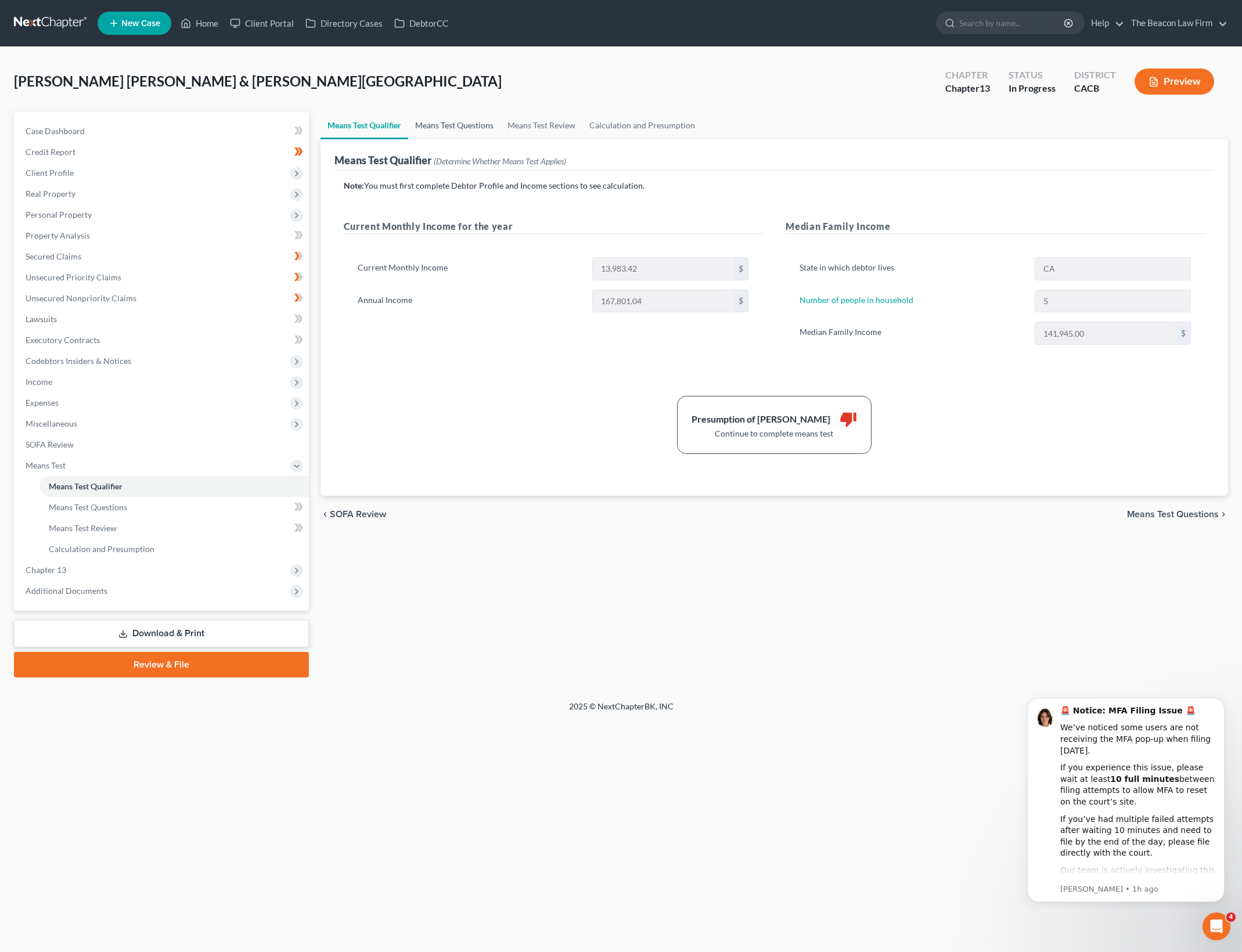
click at [481, 123] on link "Means Test Questions" at bounding box center [454, 125] width 92 height 28
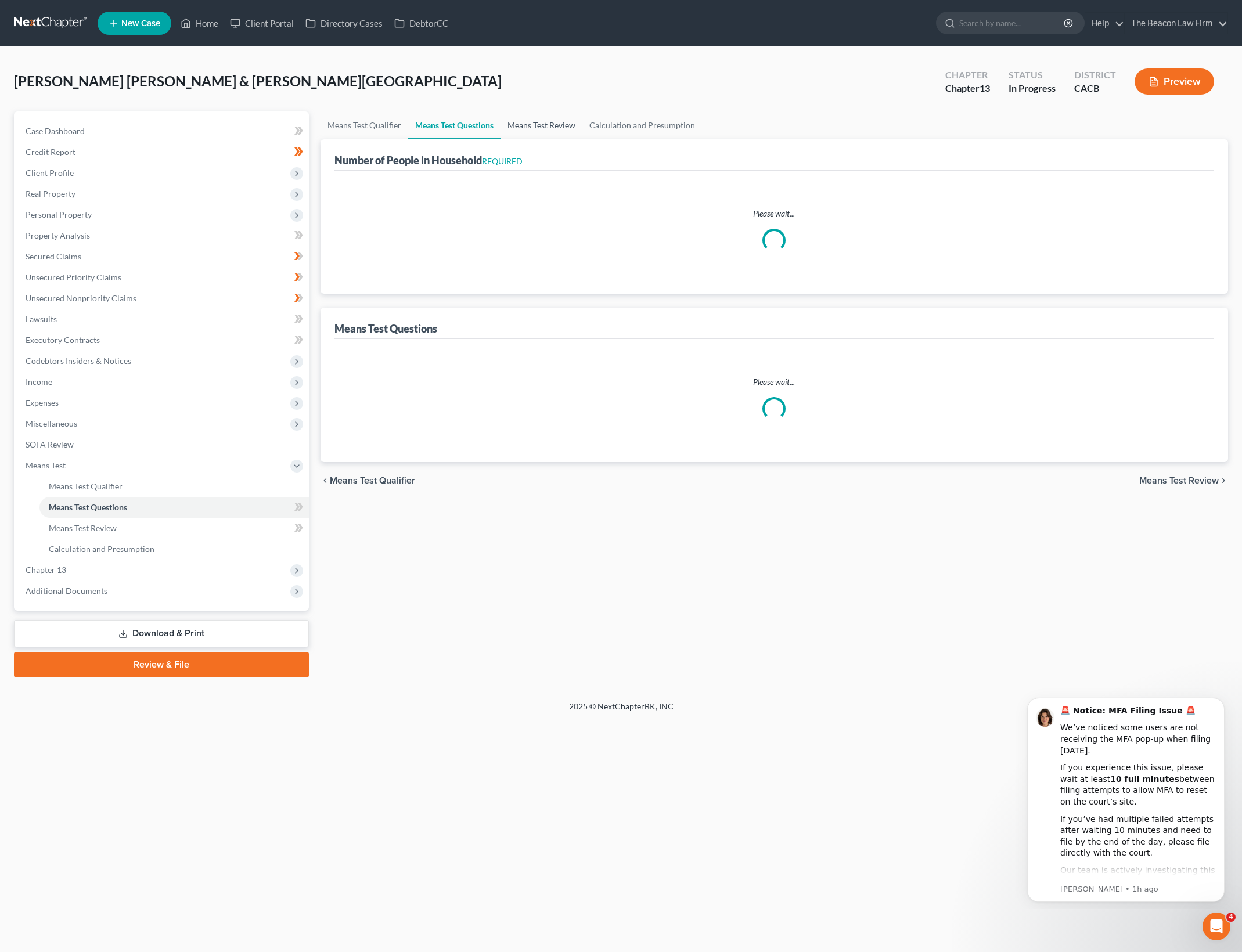
click at [560, 118] on link "Means Test Review" at bounding box center [541, 125] width 82 height 28
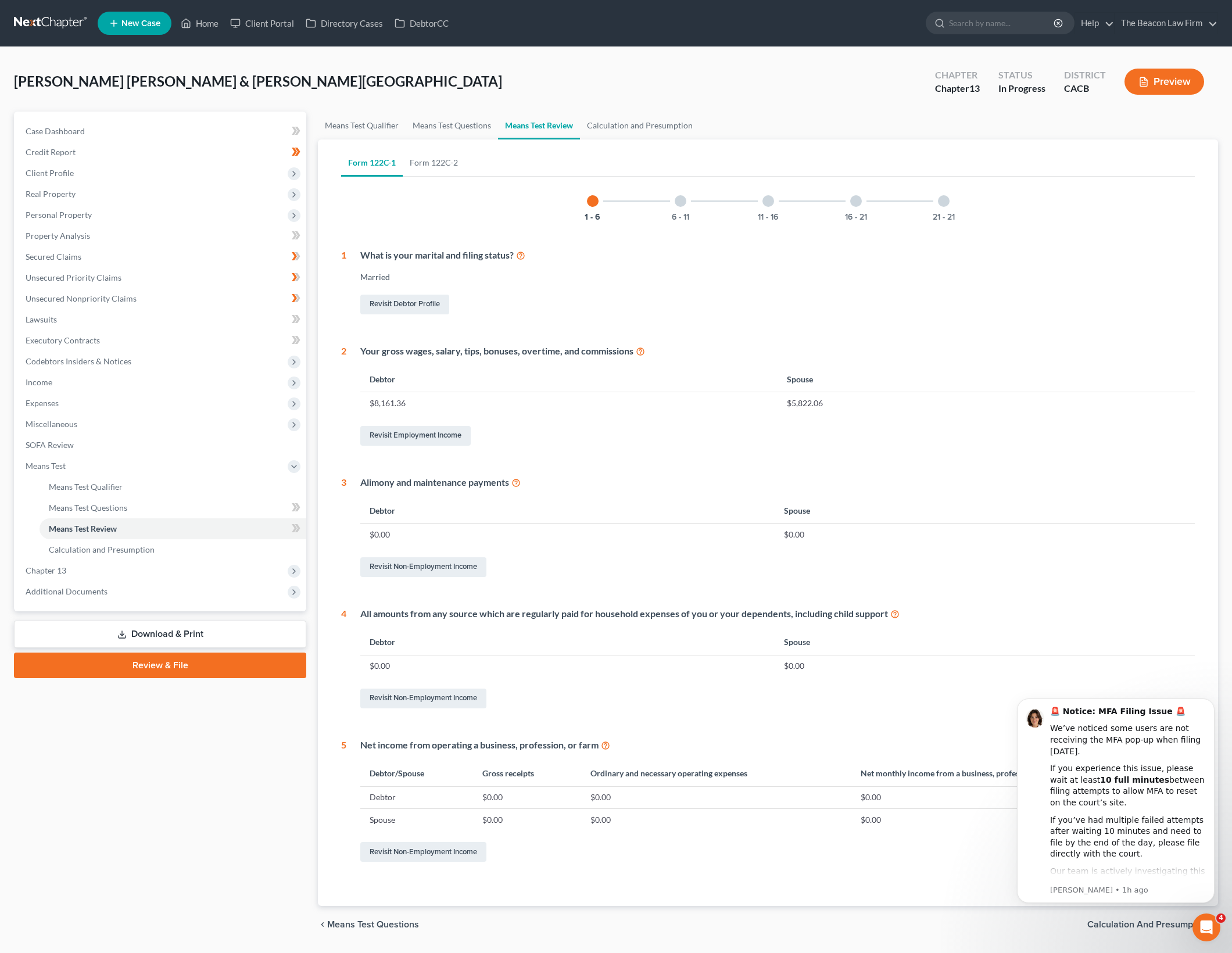
click at [1011, 467] on div "1 - 6 6 - 11 11 - 16 16 - 21 21 - 21 1 What is your marital and filing status? …" at bounding box center [767, 523] width 854 height 683
click at [144, 404] on span "Expenses" at bounding box center [161, 403] width 290 height 21
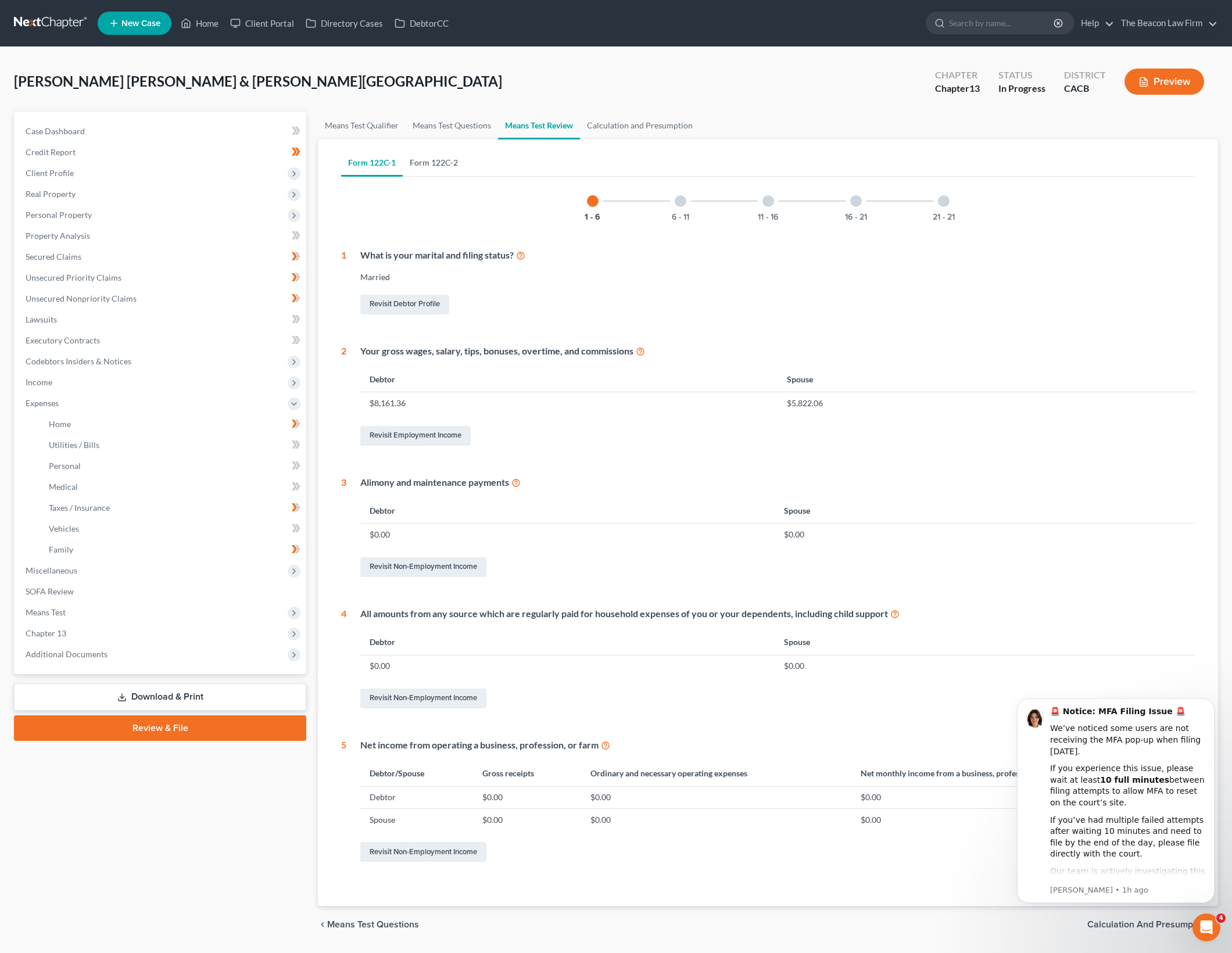
click at [429, 167] on link "Form 122C-2" at bounding box center [433, 163] width 62 height 28
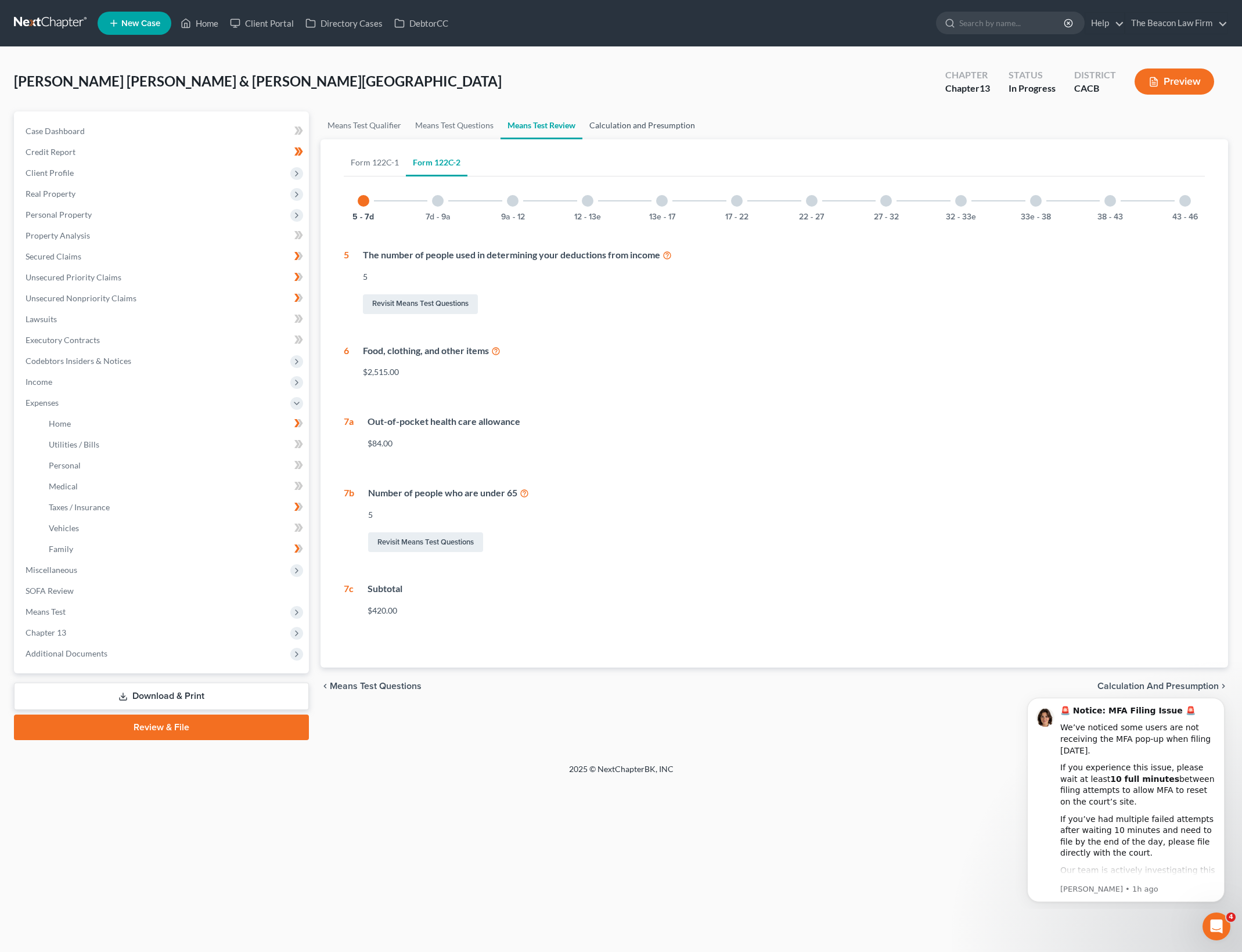
click at [653, 134] on link "Calculation and Presumption" at bounding box center [642, 125] width 119 height 28
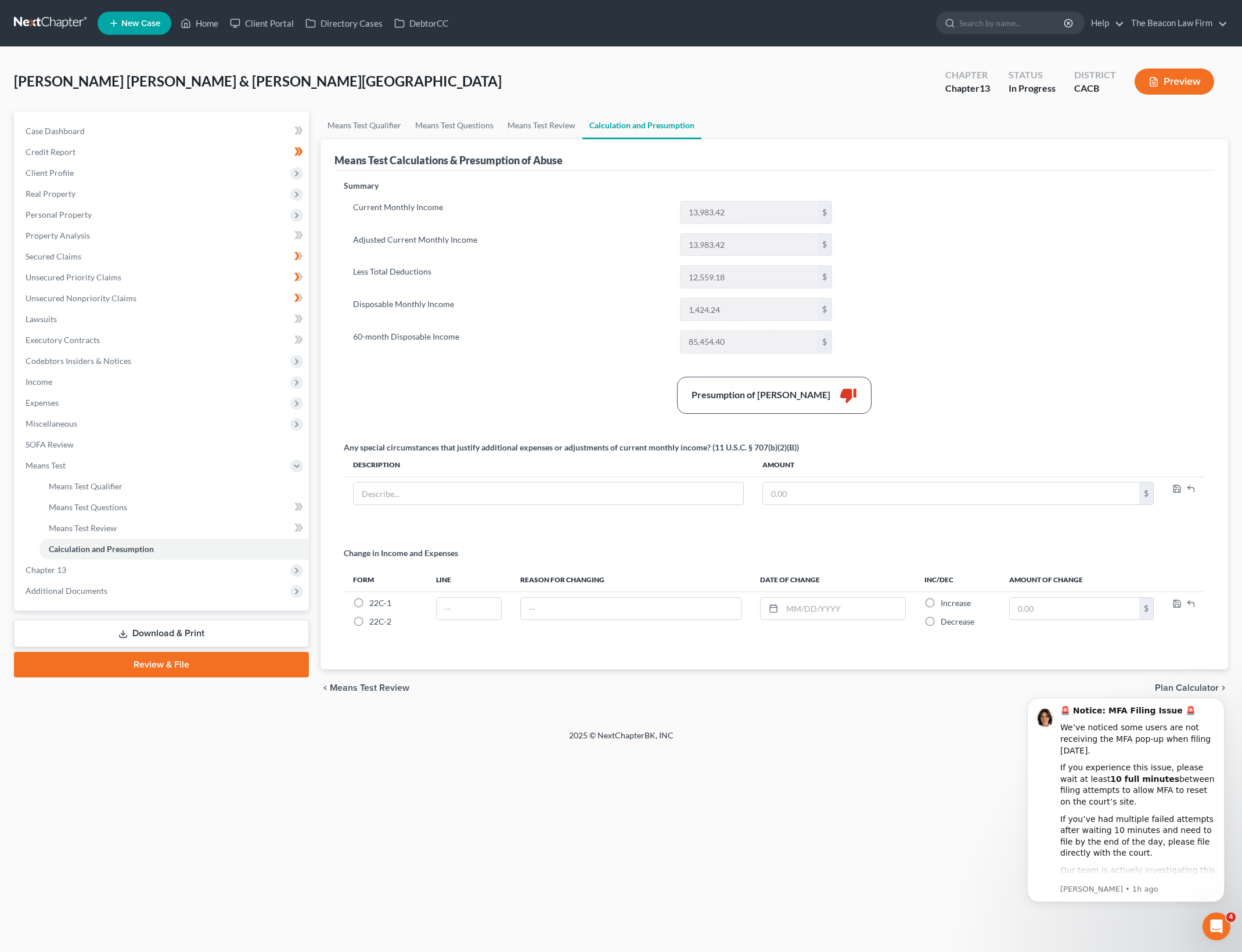
drag, startPoint x: 977, startPoint y: 270, endPoint x: 796, endPoint y: 151, distance: 216.6
click at [977, 270] on div "Summary Current Monthly Income 13,983.42 $ Adjusted Current Monthly Income 13,9…" at bounding box center [774, 417] width 873 height 475
click at [955, 325] on div "Summary Current Monthly Income 13,983.42 $ Adjusted Current Monthly Income 13,9…" at bounding box center [774, 417] width 873 height 475
click at [494, 124] on link "Means Test Questions" at bounding box center [454, 125] width 92 height 28
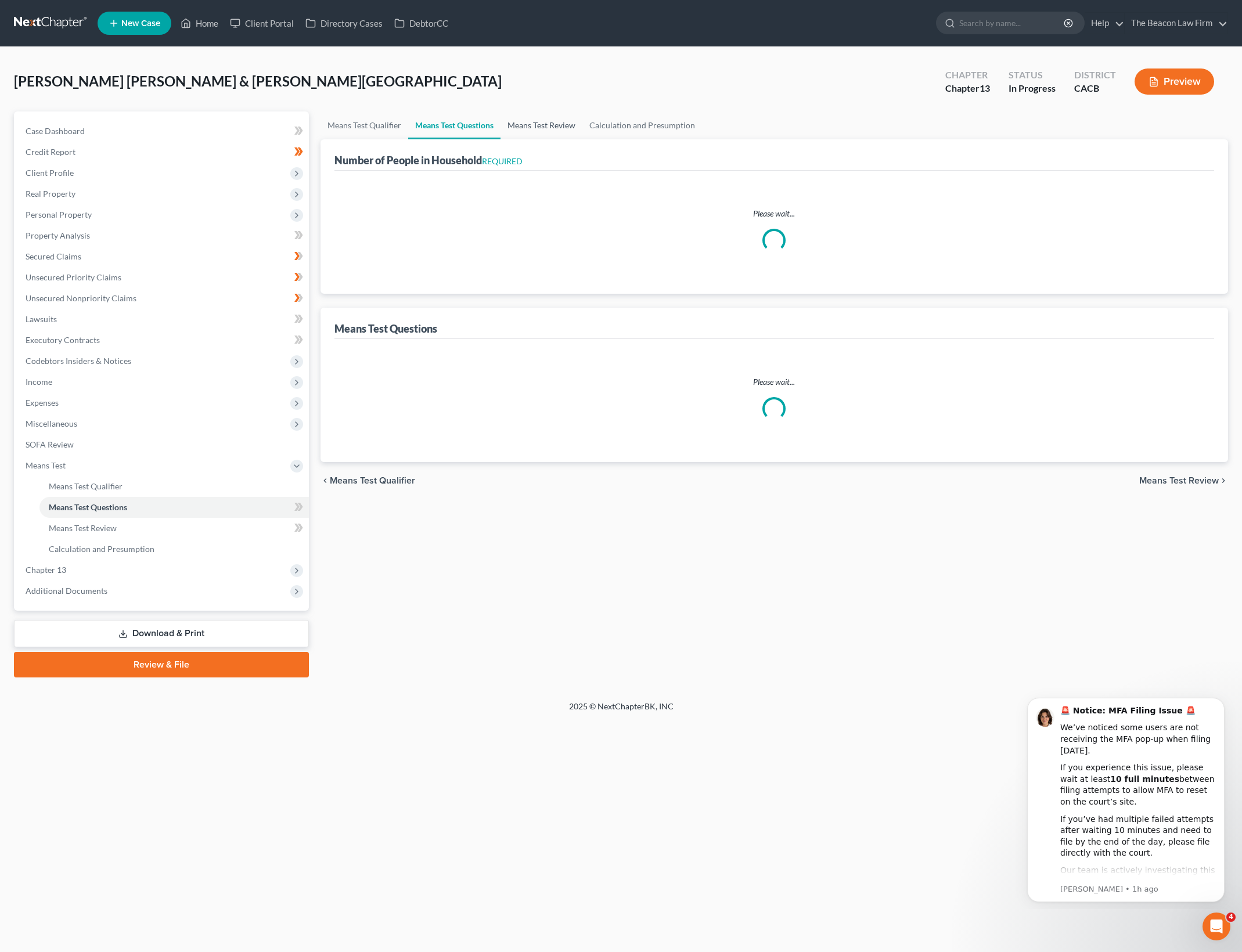
select select "0"
select select "60"
select select "0"
select select "60"
select select "5"
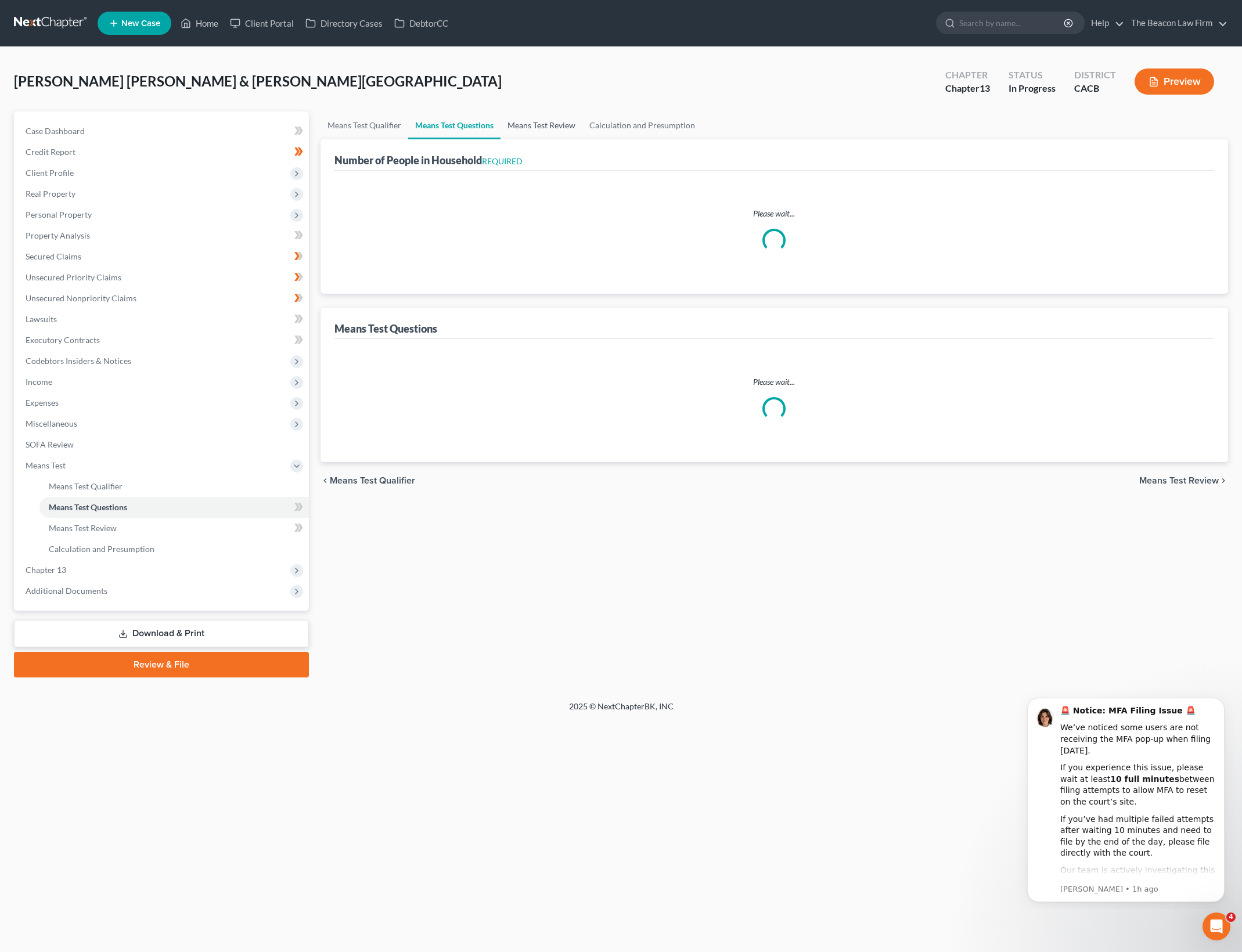
select select "2"
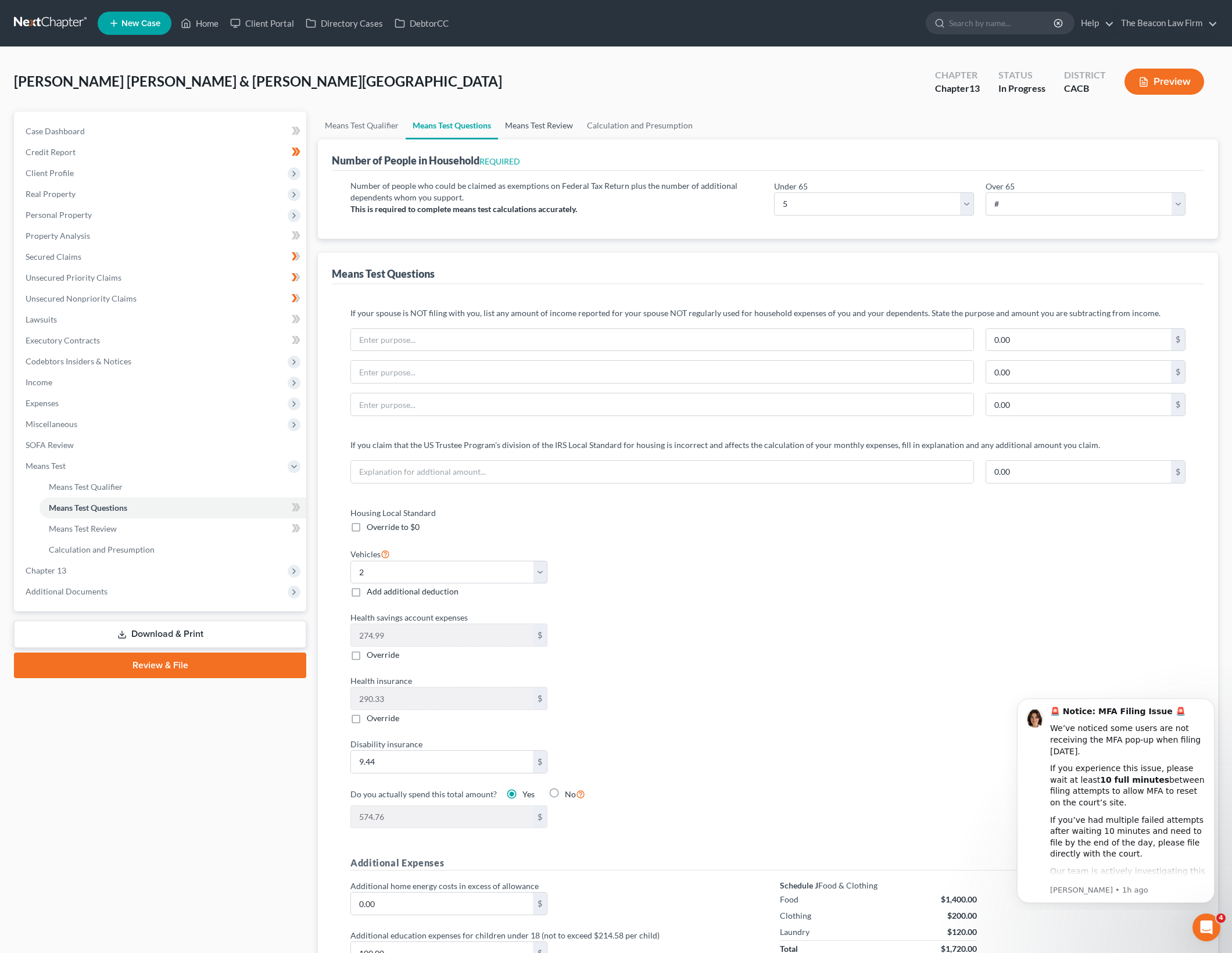
click at [529, 128] on link "Means Test Review" at bounding box center [539, 125] width 82 height 28
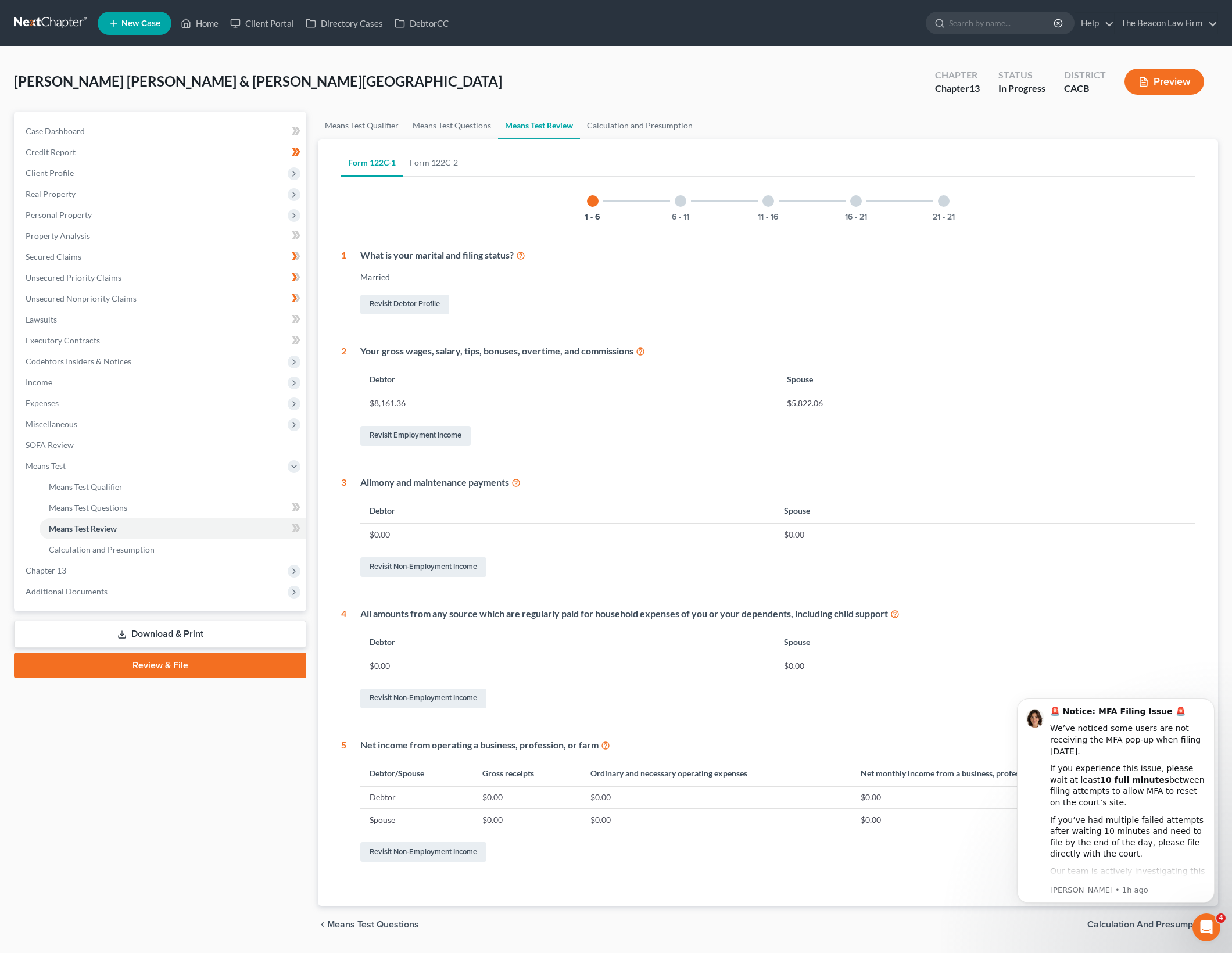
click at [824, 281] on div "Married" at bounding box center [777, 277] width 835 height 11
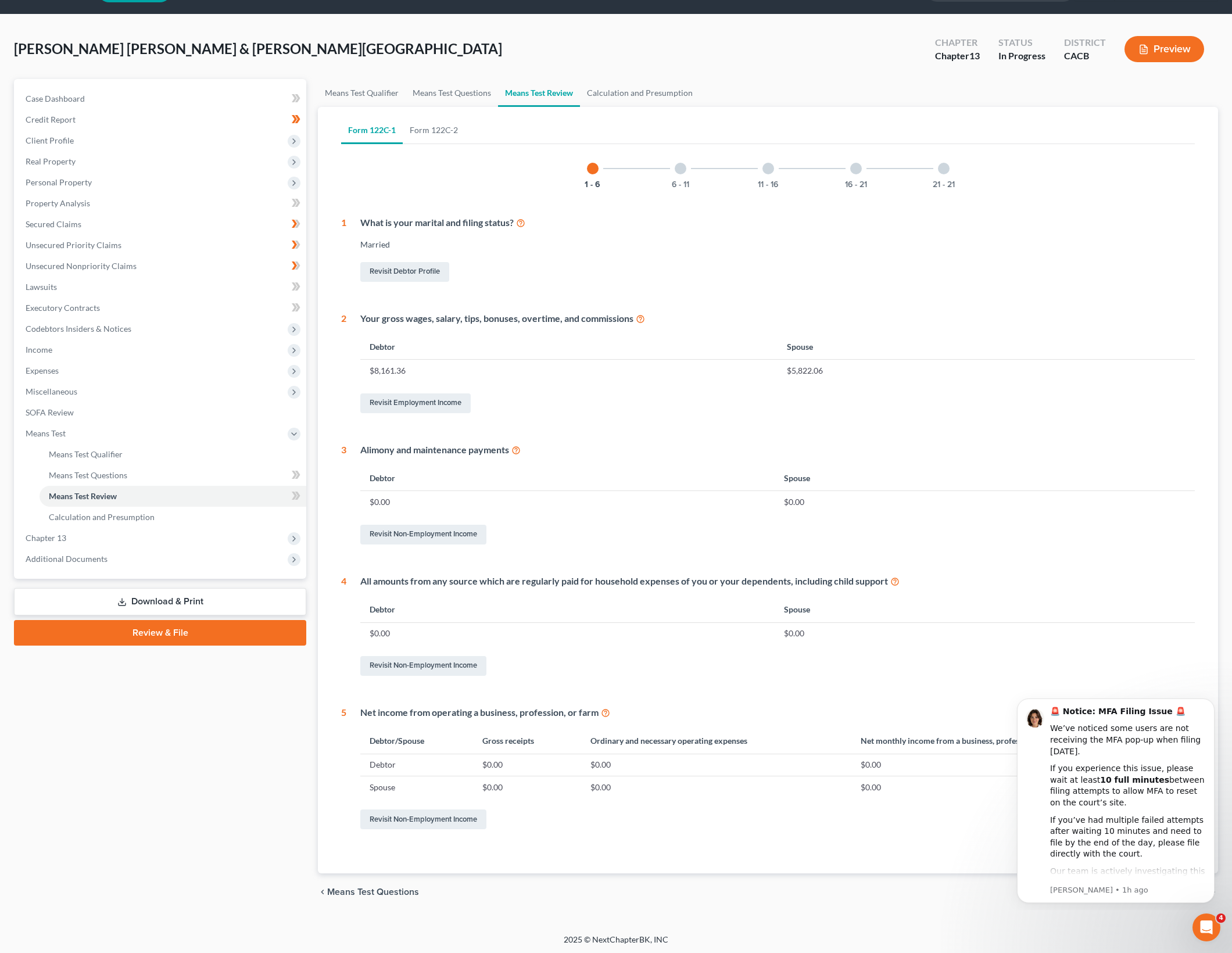
scroll to position [35, 0]
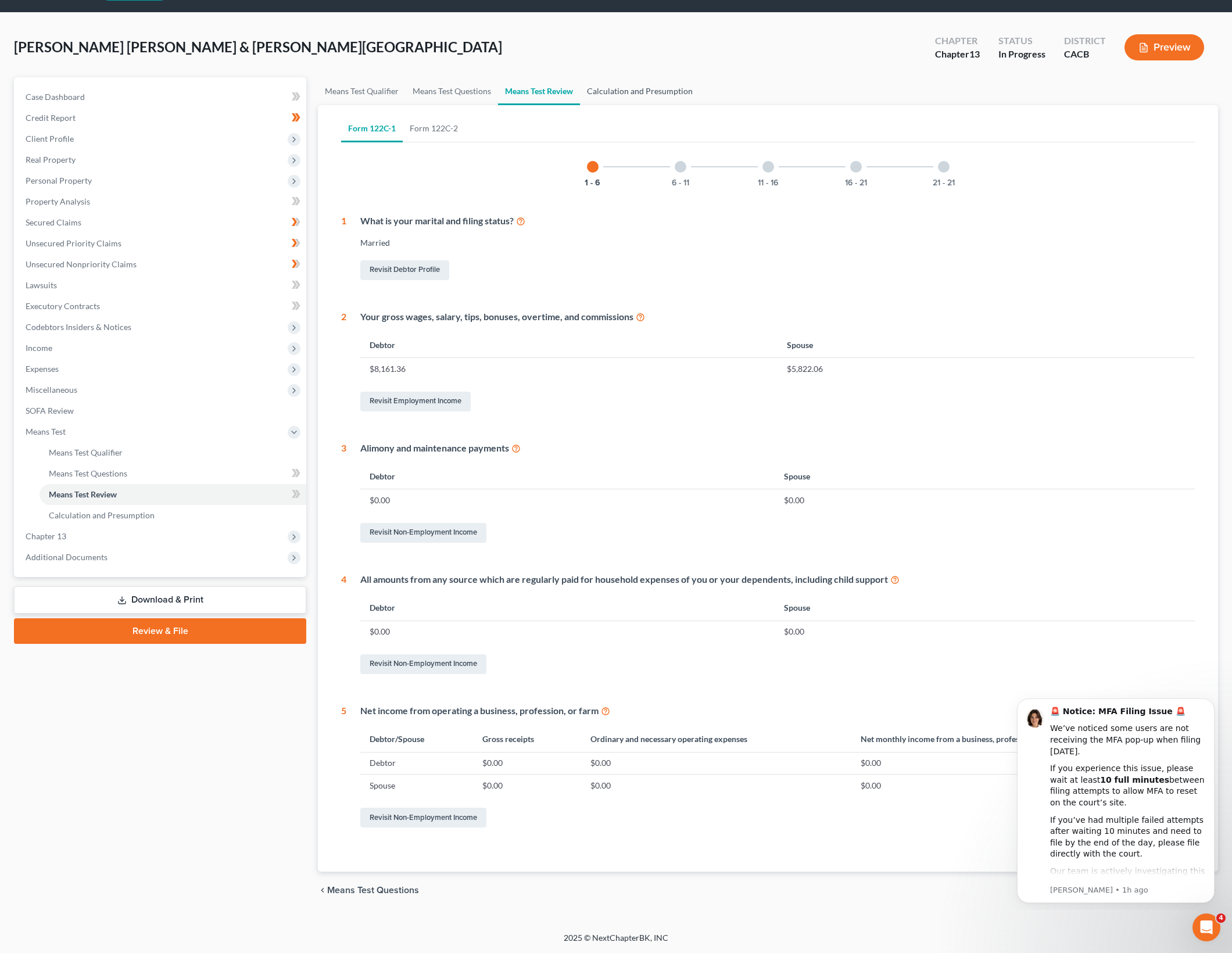
click at [656, 93] on link "Calculation and Presumption" at bounding box center [639, 91] width 119 height 28
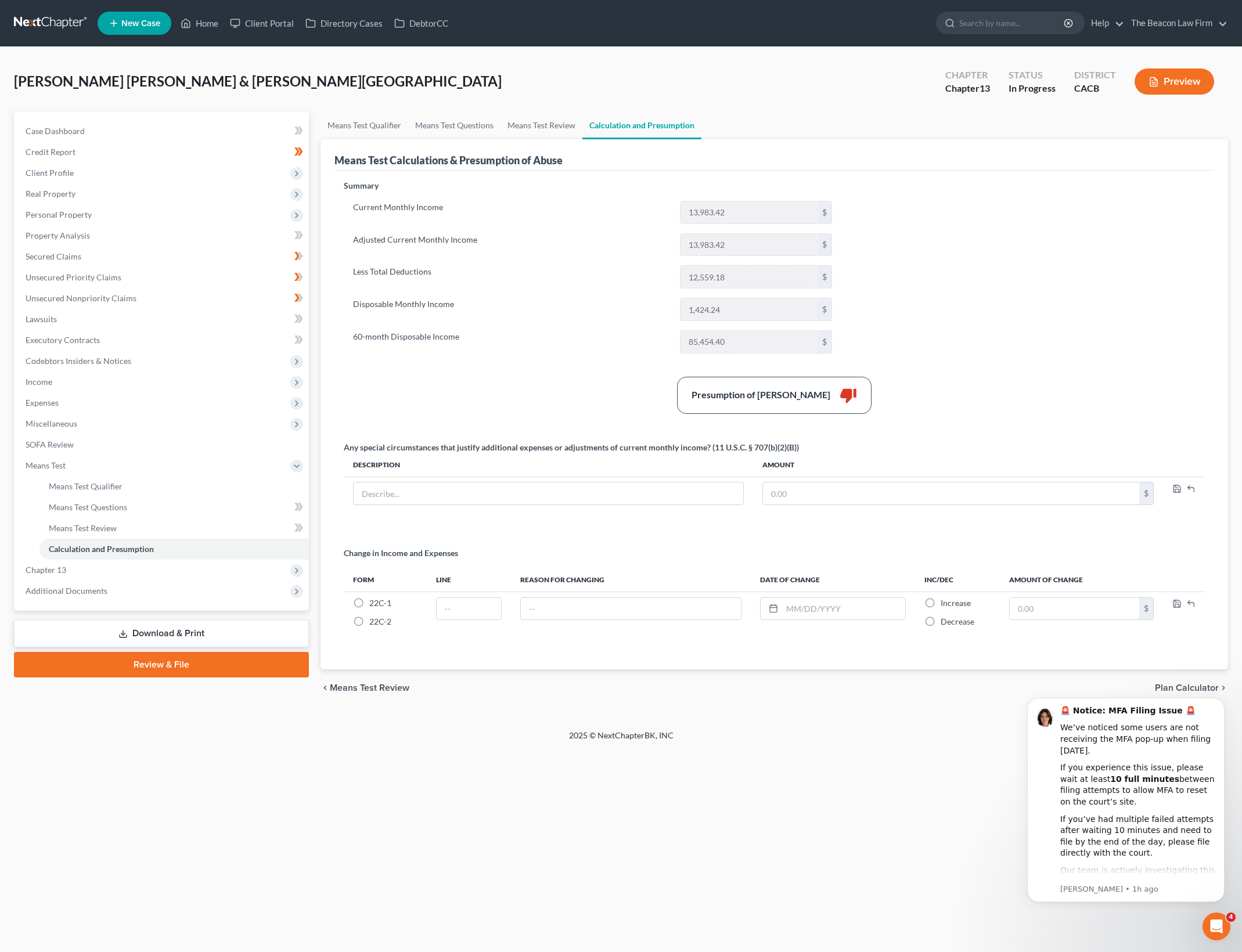
click at [610, 276] on label "Less Total Deductions" at bounding box center [511, 276] width 327 height 23
drag, startPoint x: 769, startPoint y: 474, endPoint x: 791, endPoint y: 459, distance: 26.6
click at [791, 459] on th "Amount" at bounding box center [958, 465] width 410 height 23
click at [166, 384] on span "Income" at bounding box center [162, 382] width 293 height 21
click at [220, 395] on link "Employment Income" at bounding box center [175, 403] width 270 height 21
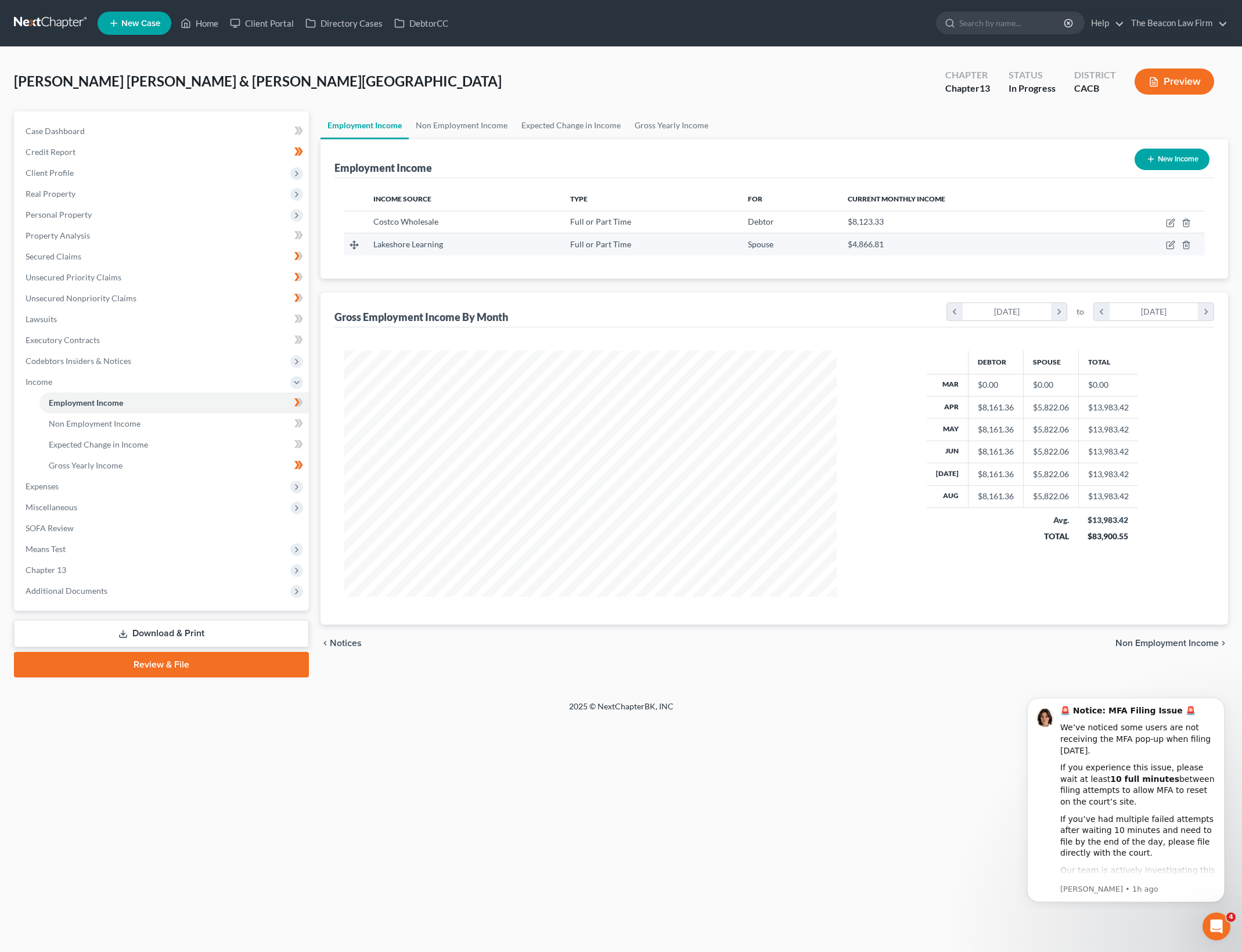
scroll to position [246, 515]
click at [1174, 223] on icon "button" at bounding box center [1169, 224] width 7 height 7
select select "0"
select select "50"
select select "2"
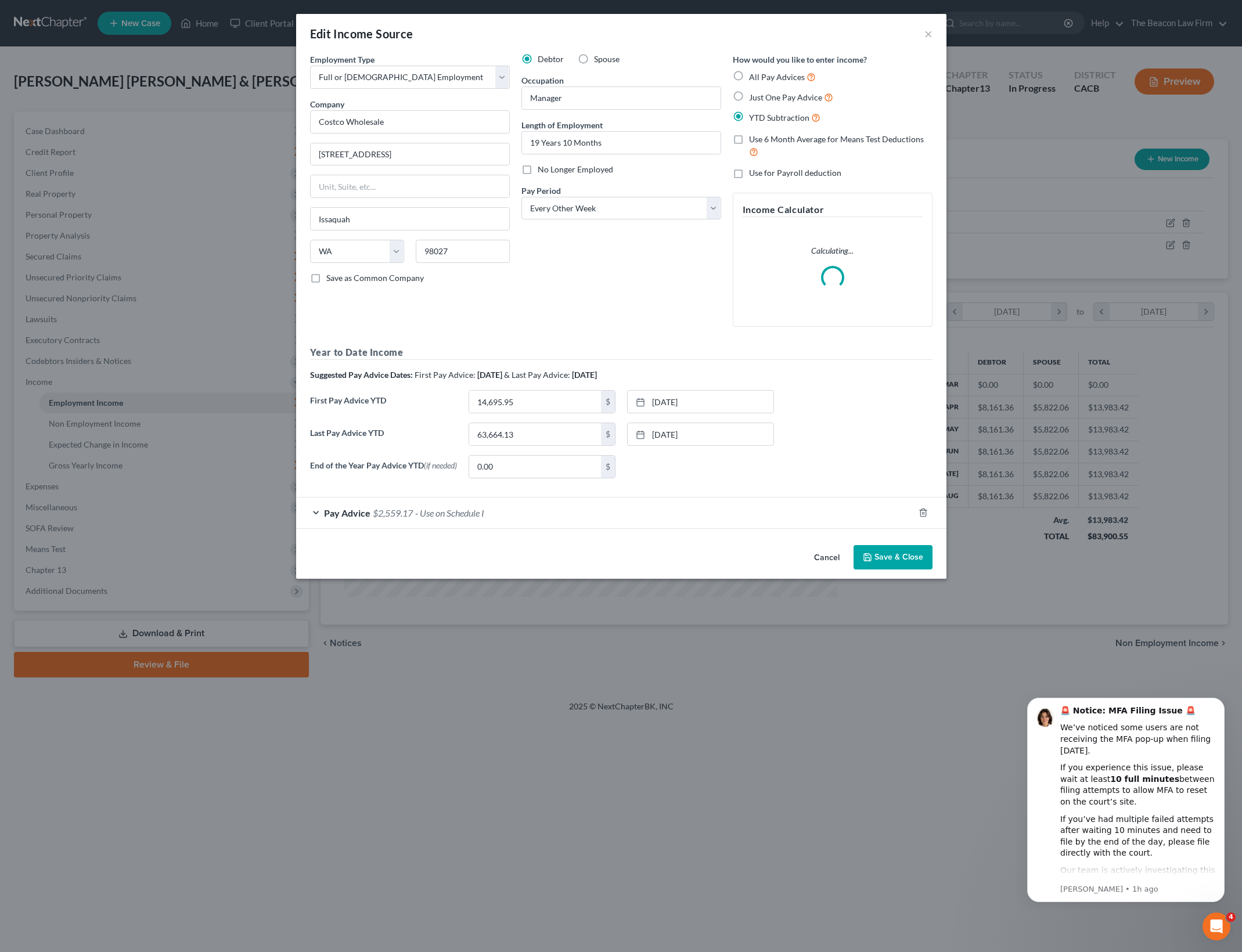
click at [540, 522] on div "Pay Advice $2,559.17 - Use on Schedule I" at bounding box center [605, 513] width 618 height 31
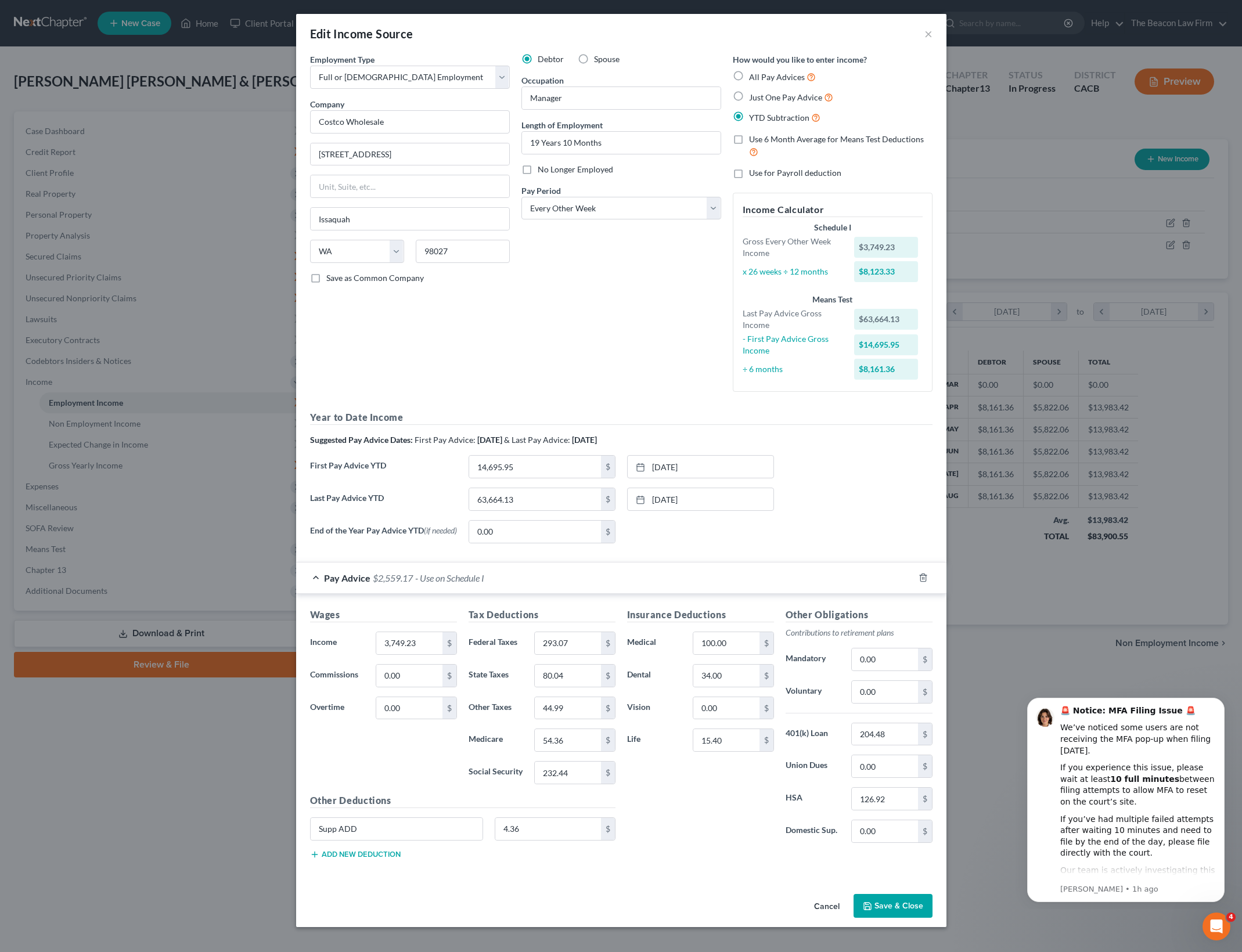
click at [905, 906] on button "Save & Close" at bounding box center [892, 905] width 79 height 24
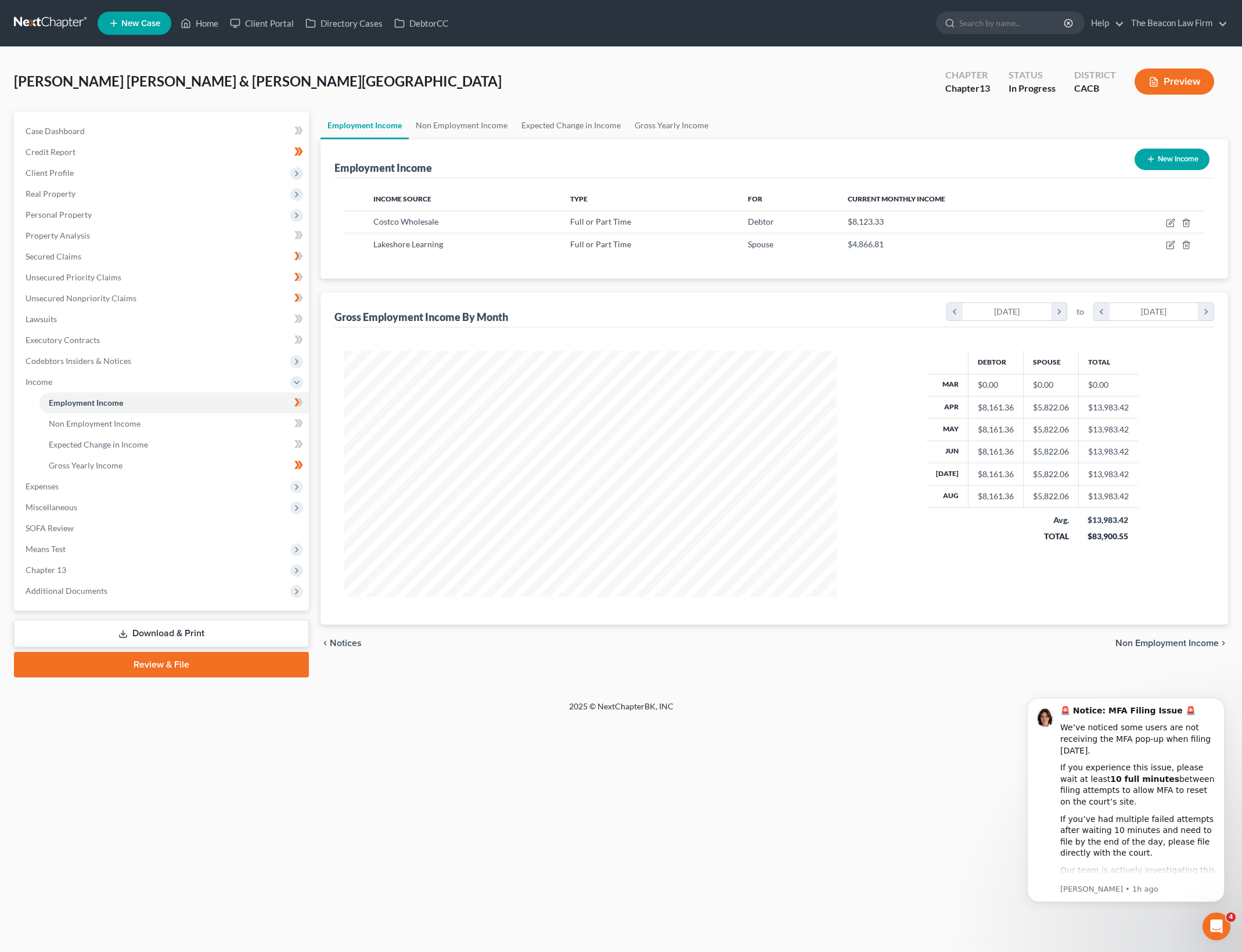
click at [899, 689] on div "Martinez Amaral, Ricardo & Martinez, Victoria Upgraded Chapter Chapter 13 Statu…" at bounding box center [621, 373] width 1242 height 653
click at [264, 466] on link "Gross Yearly Income" at bounding box center [175, 466] width 270 height 21
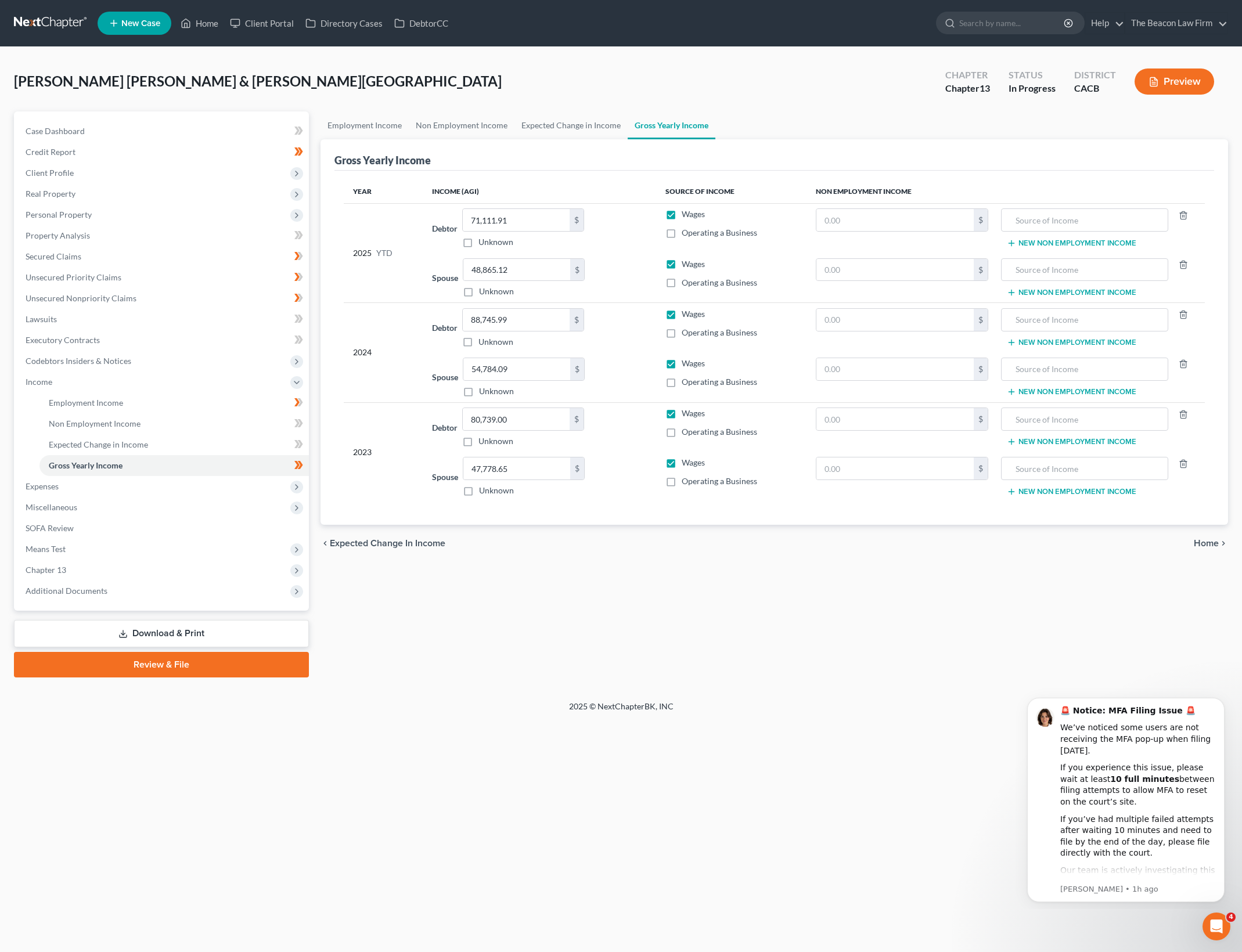
click at [801, 578] on div "Employment Income Non Employment Income Expected Change in Income Gross Yearly …" at bounding box center [774, 394] width 919 height 566
click at [170, 480] on span "Expenses" at bounding box center [162, 486] width 293 height 21
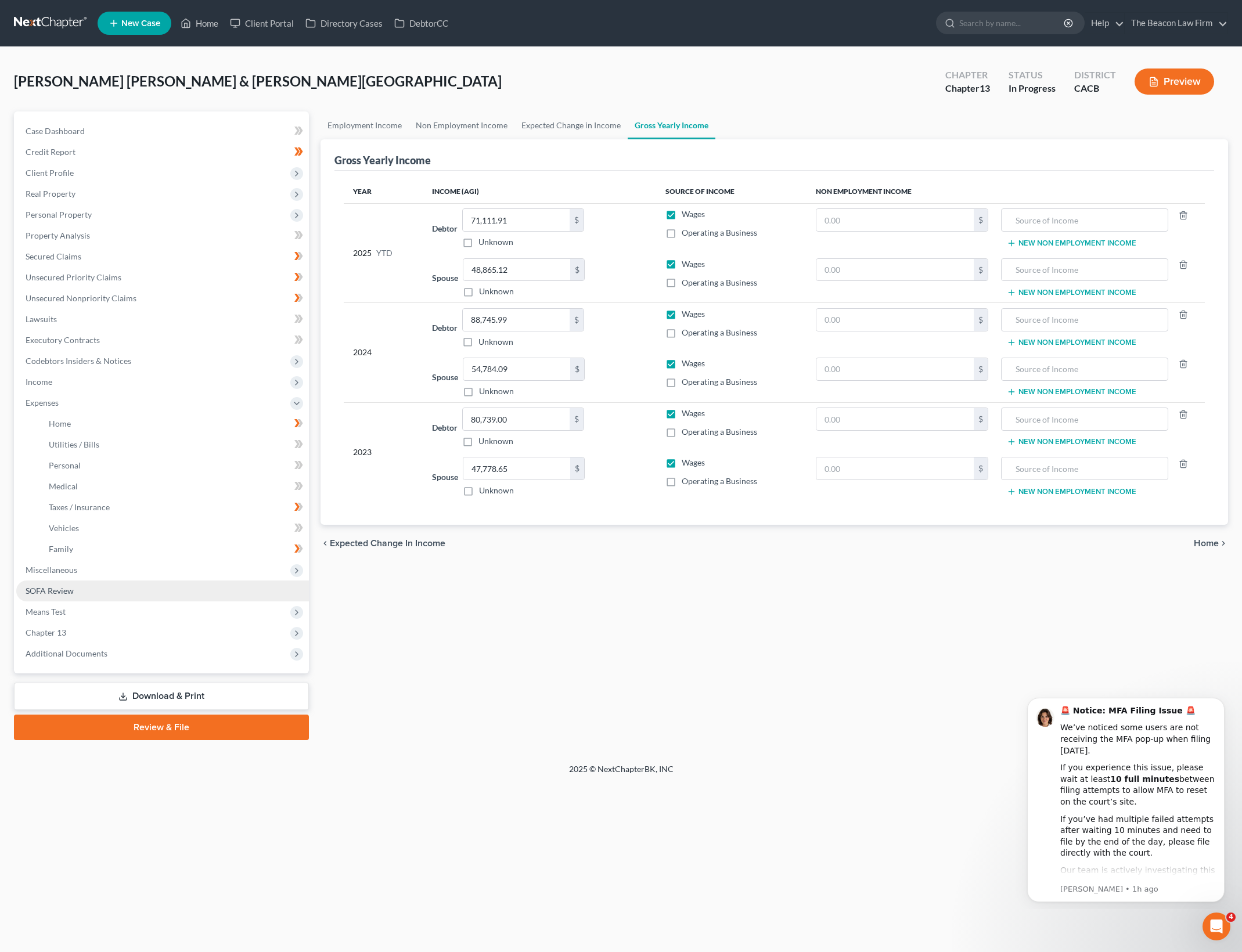
click at [126, 584] on link "SOFA Review" at bounding box center [162, 591] width 293 height 21
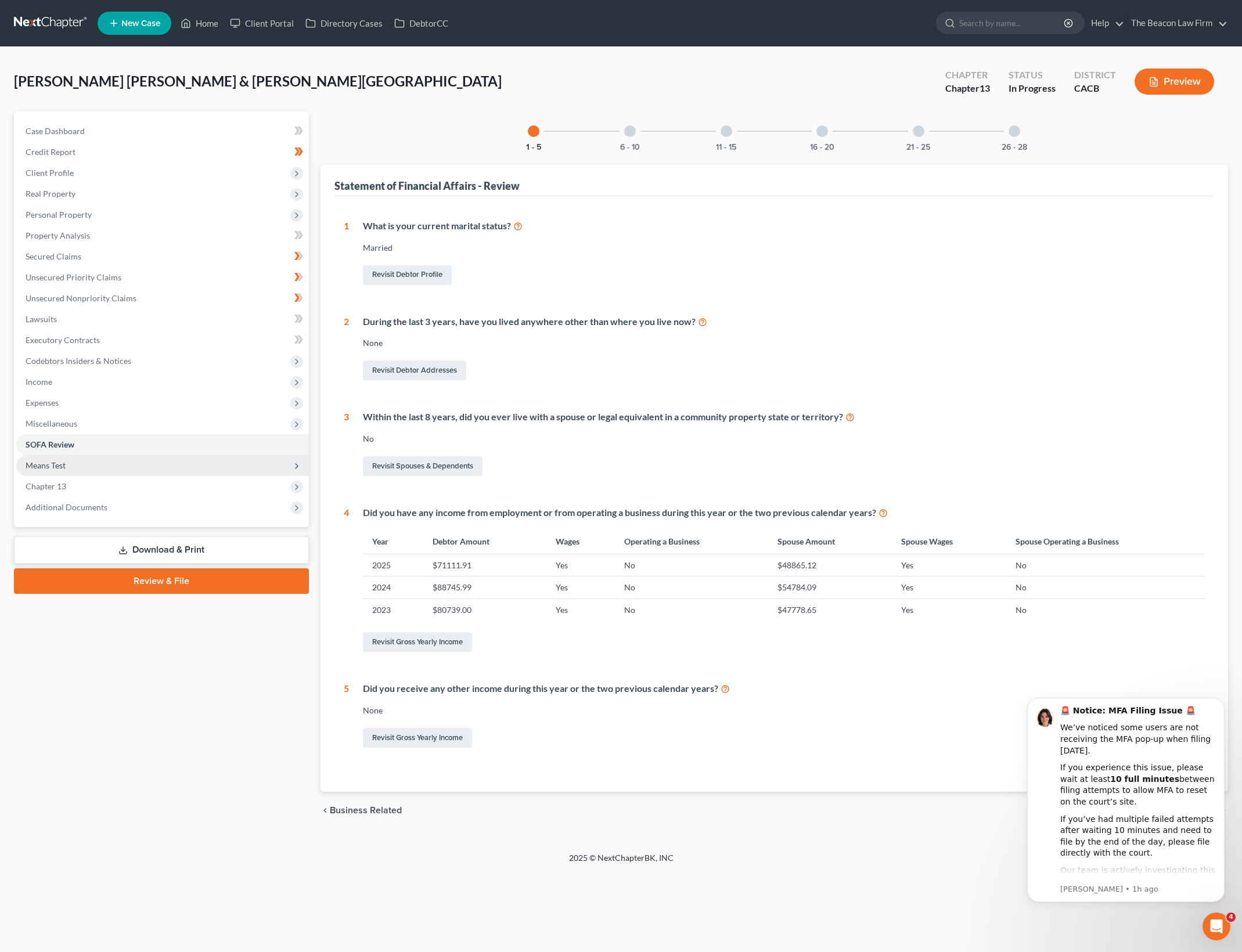
click at [155, 464] on span "Means Test" at bounding box center [162, 466] width 293 height 21
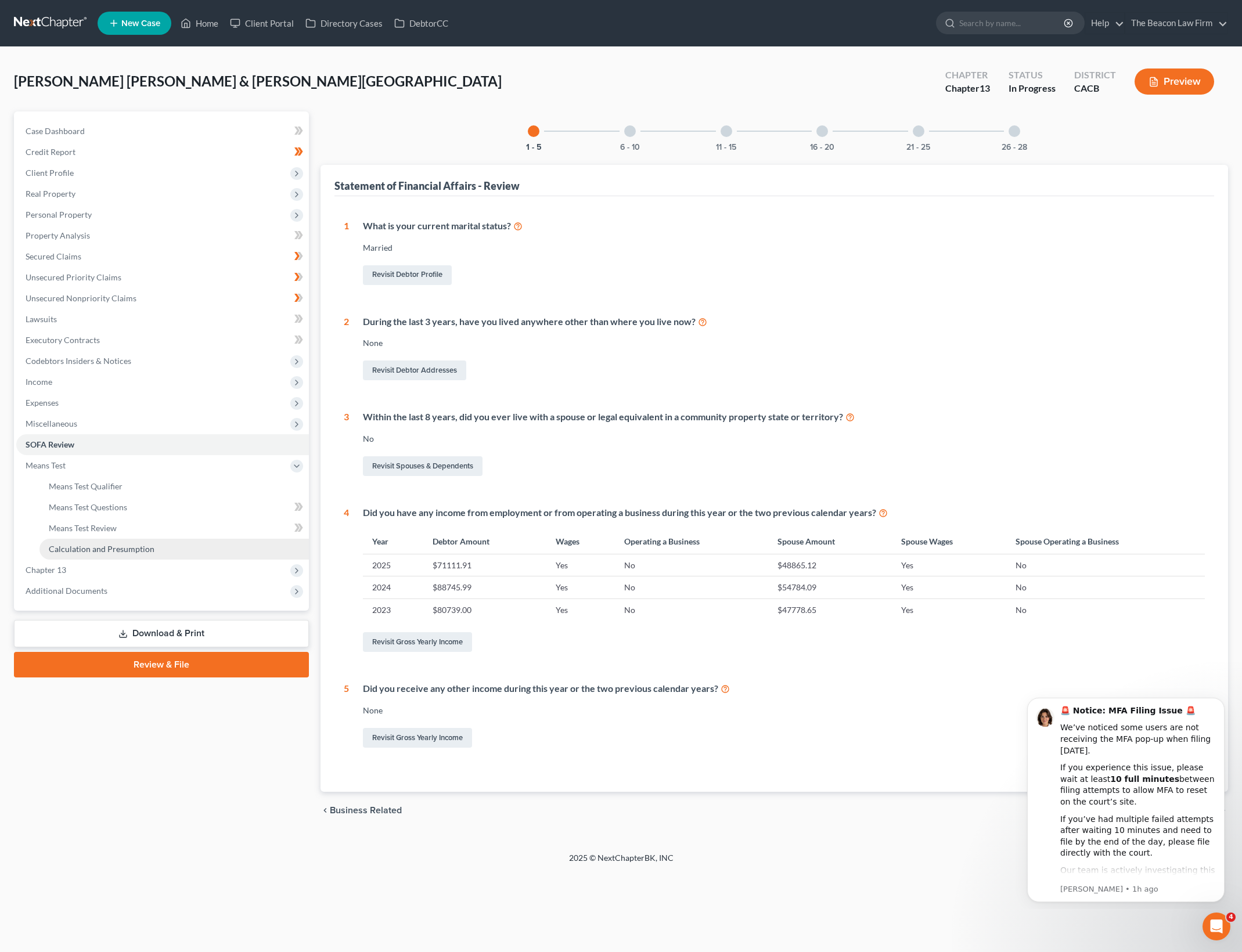
click at [174, 542] on link "Calculation and Presumption" at bounding box center [175, 549] width 270 height 21
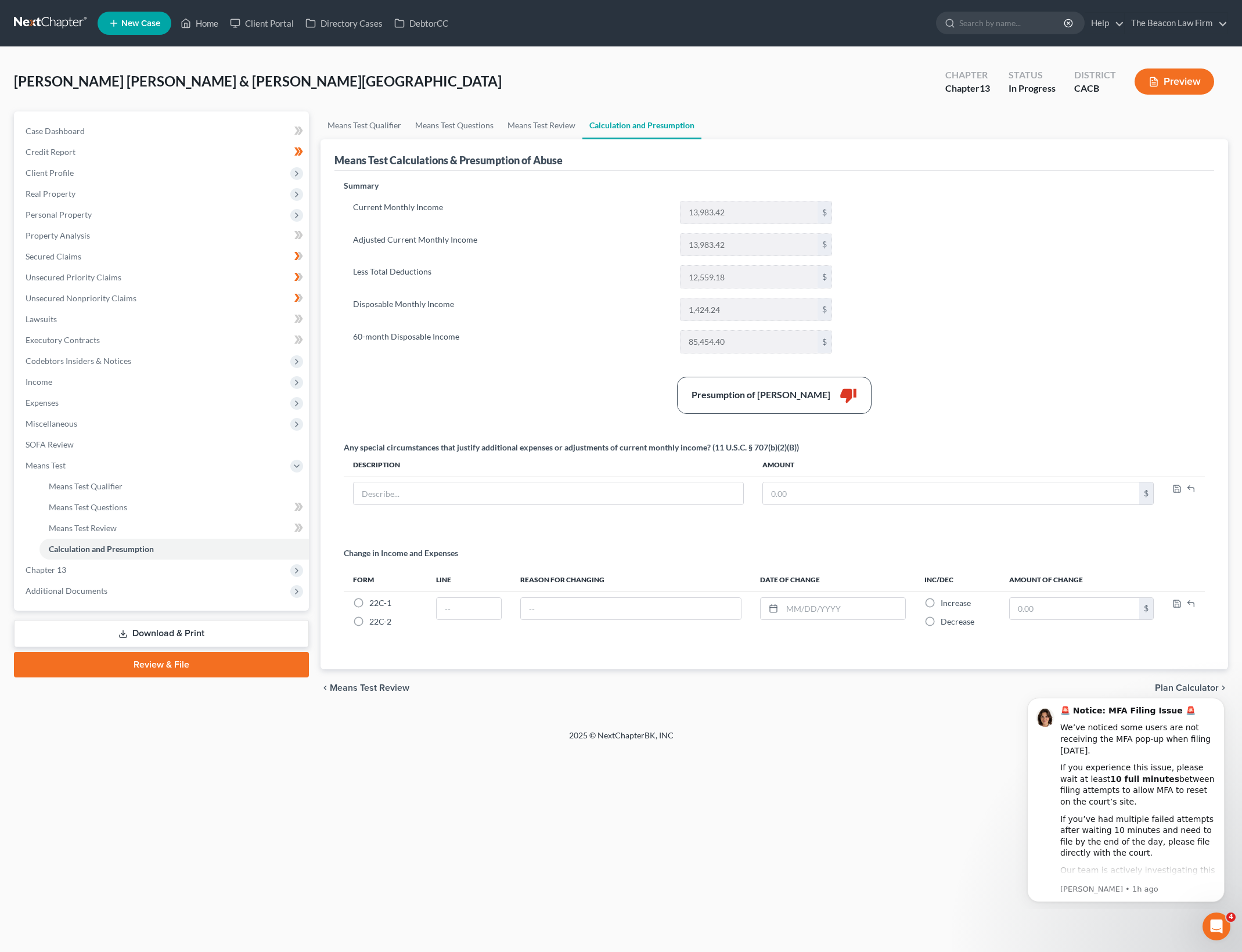
click at [1030, 251] on div "Summary Current Monthly Income 13,983.42 $ Adjusted Current Monthly Income 13,9…" at bounding box center [774, 417] width 873 height 475
click at [564, 123] on link "Means Test Review" at bounding box center [541, 125] width 82 height 28
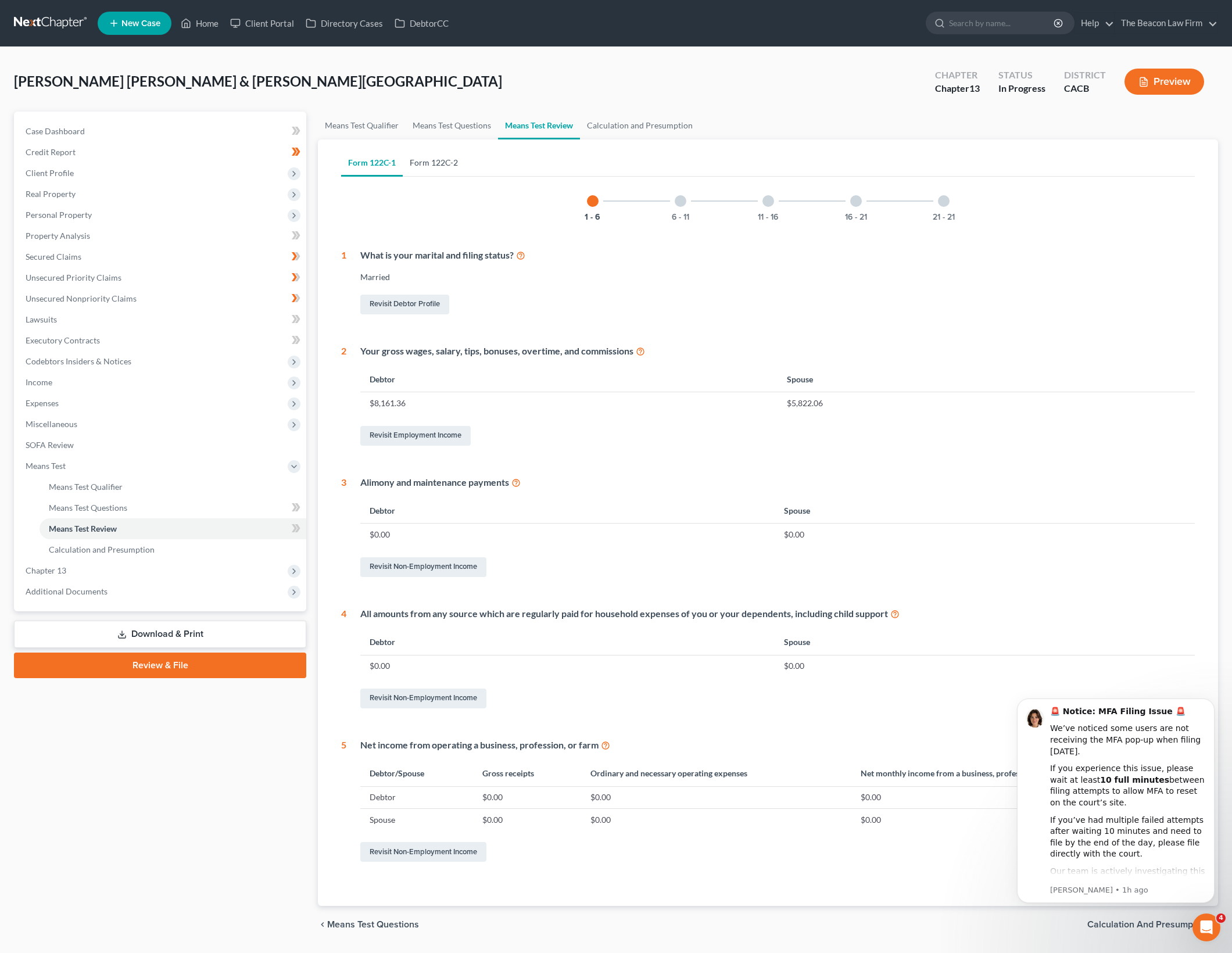
click at [441, 156] on link "Form 122C-2" at bounding box center [433, 163] width 62 height 28
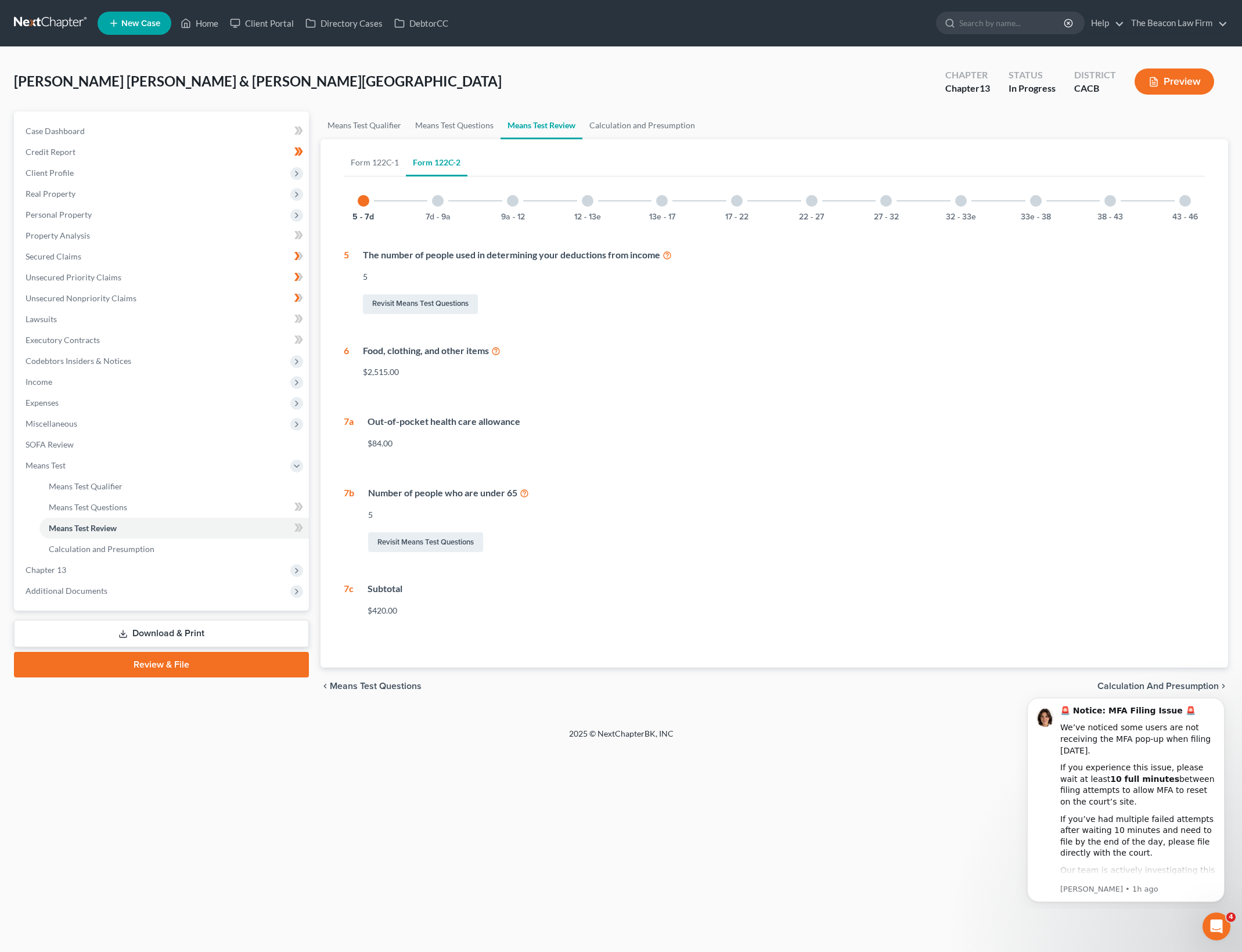
drag, startPoint x: 868, startPoint y: 446, endPoint x: 864, endPoint y: 434, distance: 12.6
click at [864, 434] on div "Out-of-pocket health care allowance $84.00" at bounding box center [779, 436] width 851 height 43
click at [1122, 213] on button "38 - 43" at bounding box center [1111, 217] width 26 height 8
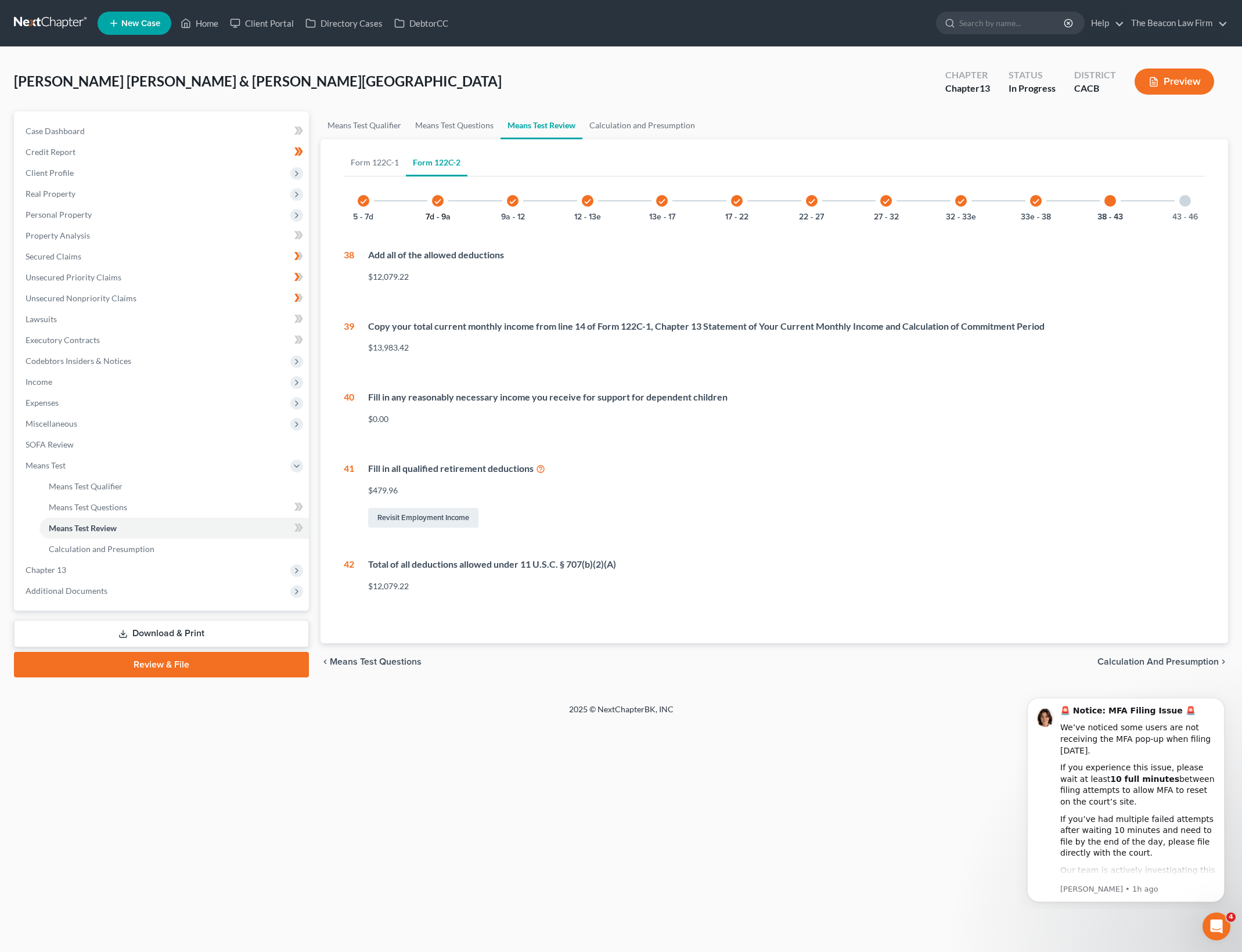
click at [441, 215] on button "7d - 9a" at bounding box center [437, 217] width 25 height 8
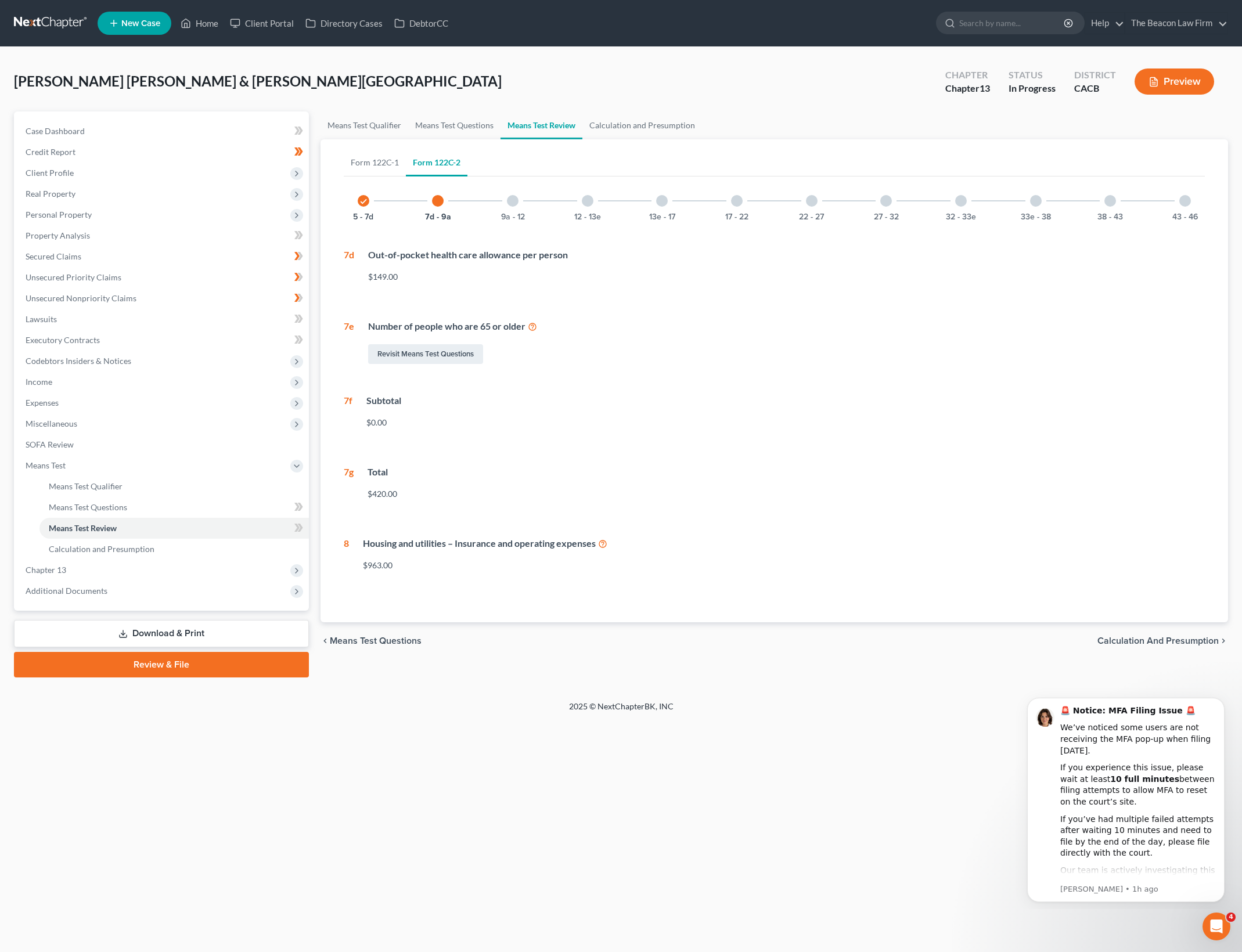
click at [505, 207] on div "9a - 12" at bounding box center [513, 201] width 40 height 40
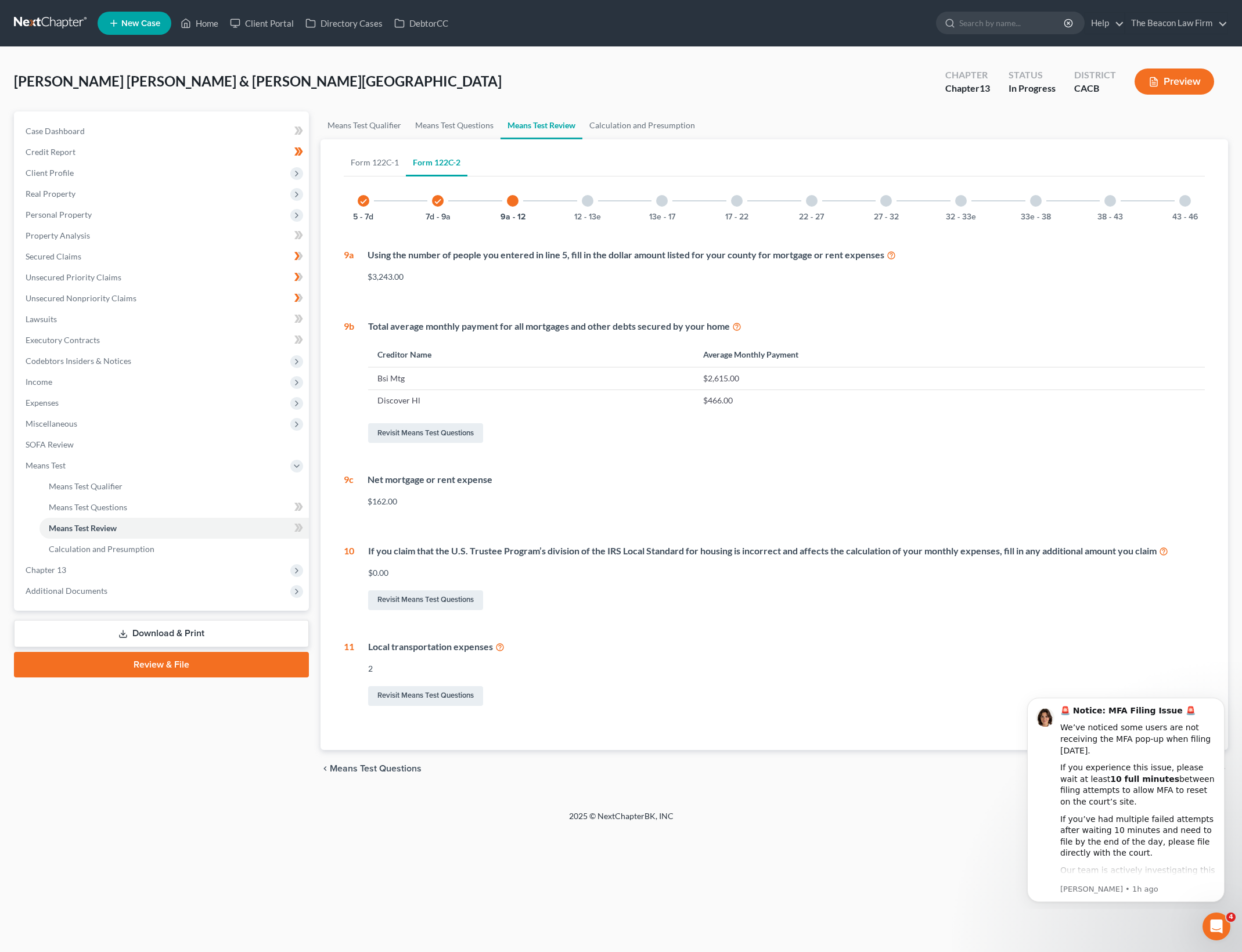
click at [693, 483] on div "Net mortgage or rent expense" at bounding box center [786, 479] width 838 height 13
click at [579, 213] on button "12 - 13e" at bounding box center [587, 217] width 27 height 8
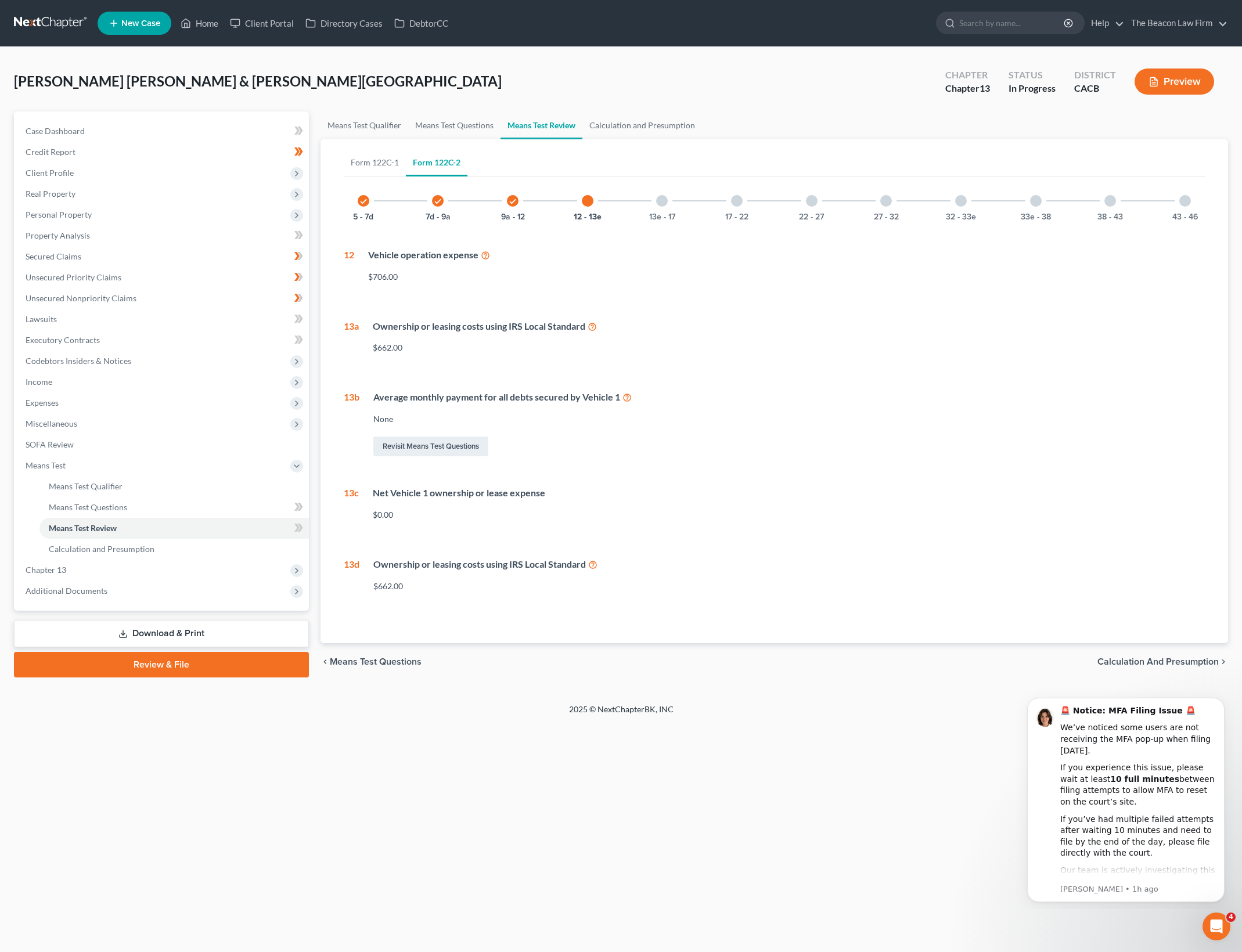
click at [710, 296] on div "check 5 - 7d check 7d - 9a check 9a - 12 12 - 13e 13e - 17 17 - 22 22 - 27 27 -…" at bounding box center [774, 391] width 861 height 420
click at [677, 205] on div "13e - 17" at bounding box center [662, 201] width 40 height 40
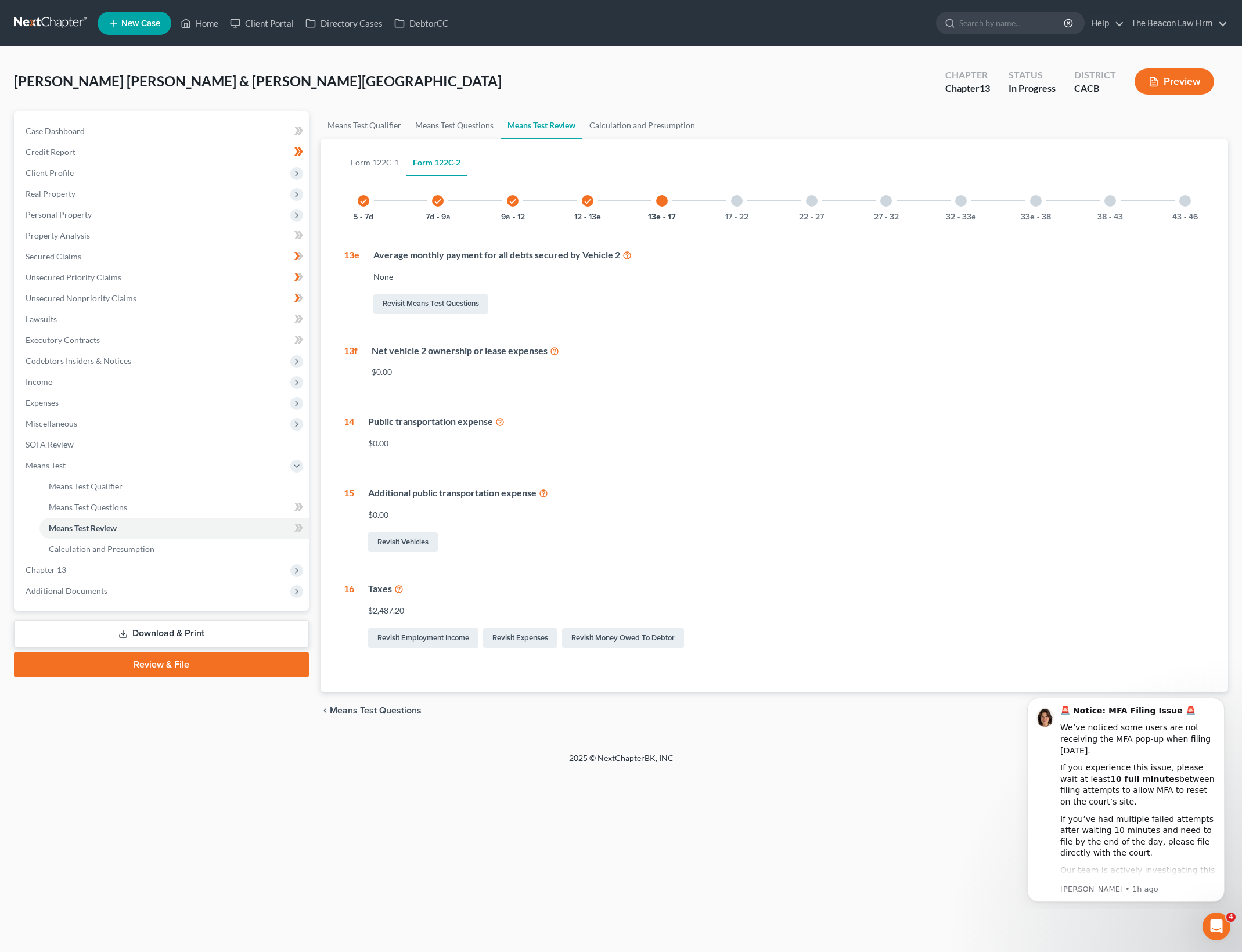
click at [355, 203] on div "check 5 - 7d" at bounding box center [364, 201] width 40 height 40
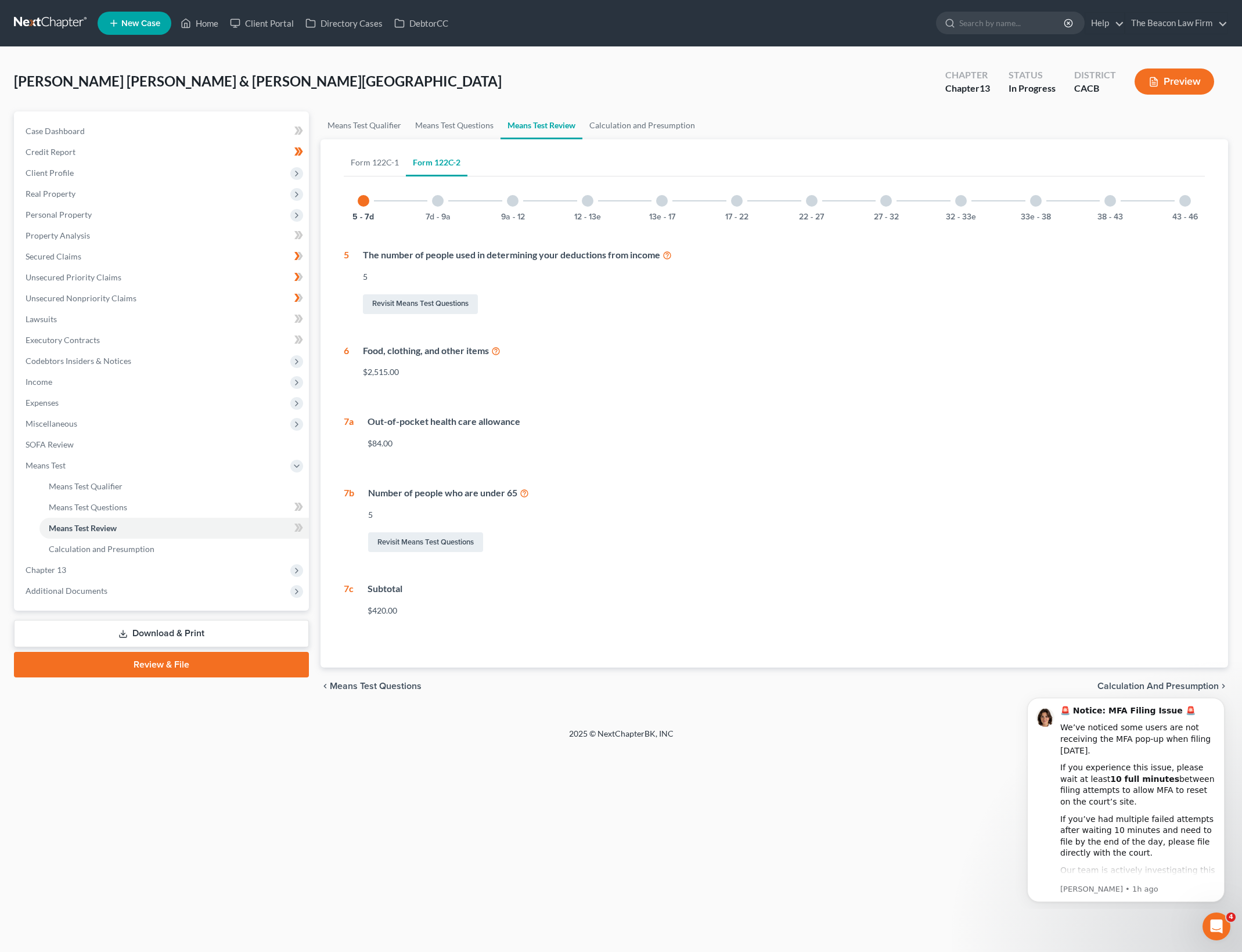
click at [436, 379] on div "Food, clothing, and other items $2,515.00" at bounding box center [777, 365] width 856 height 43
click at [400, 156] on link "Form 122C-1" at bounding box center [375, 162] width 62 height 28
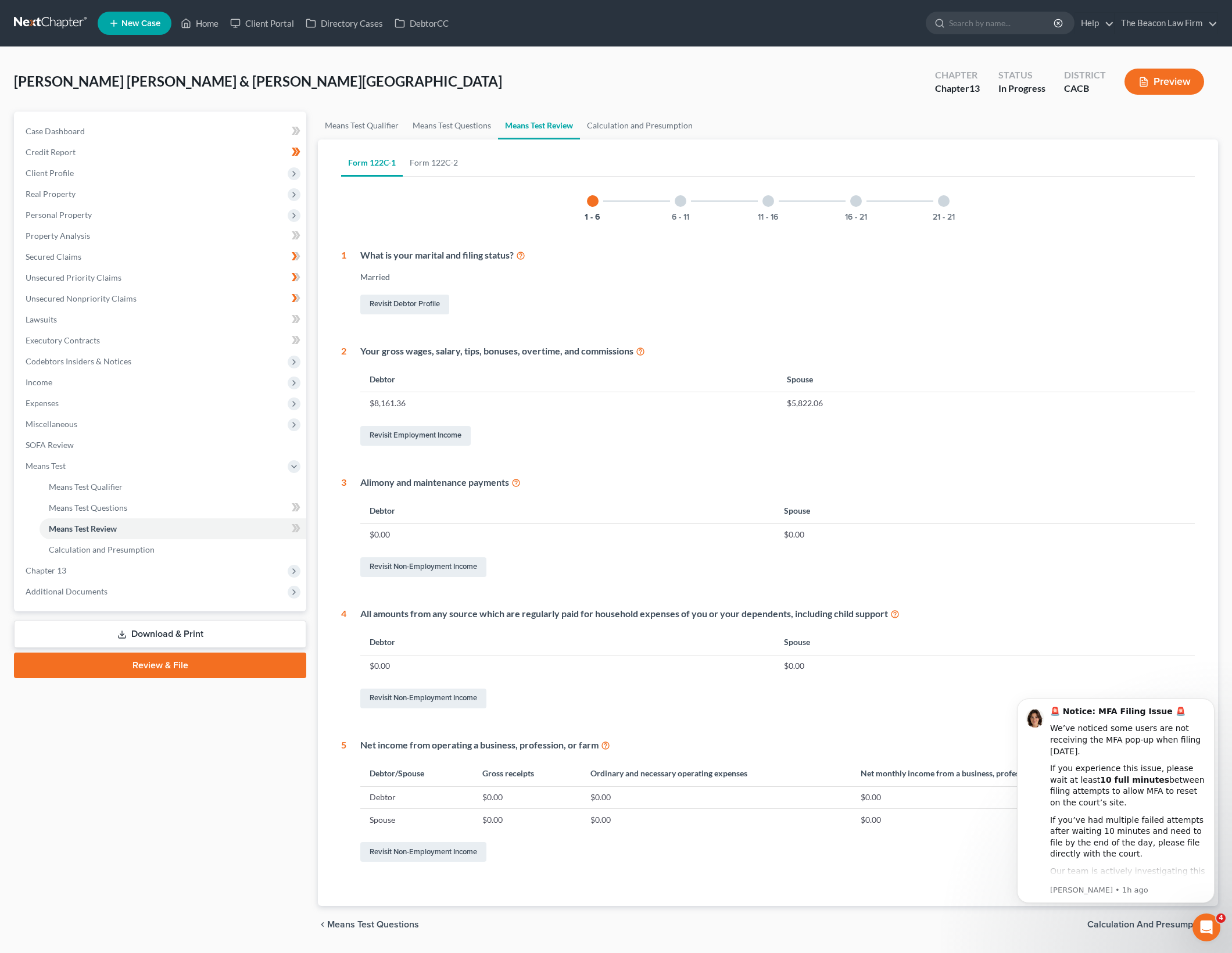
click at [745, 430] on div "Revisit Employment Income" at bounding box center [777, 436] width 835 height 24
click at [688, 202] on div "6 - 11" at bounding box center [681, 201] width 40 height 40
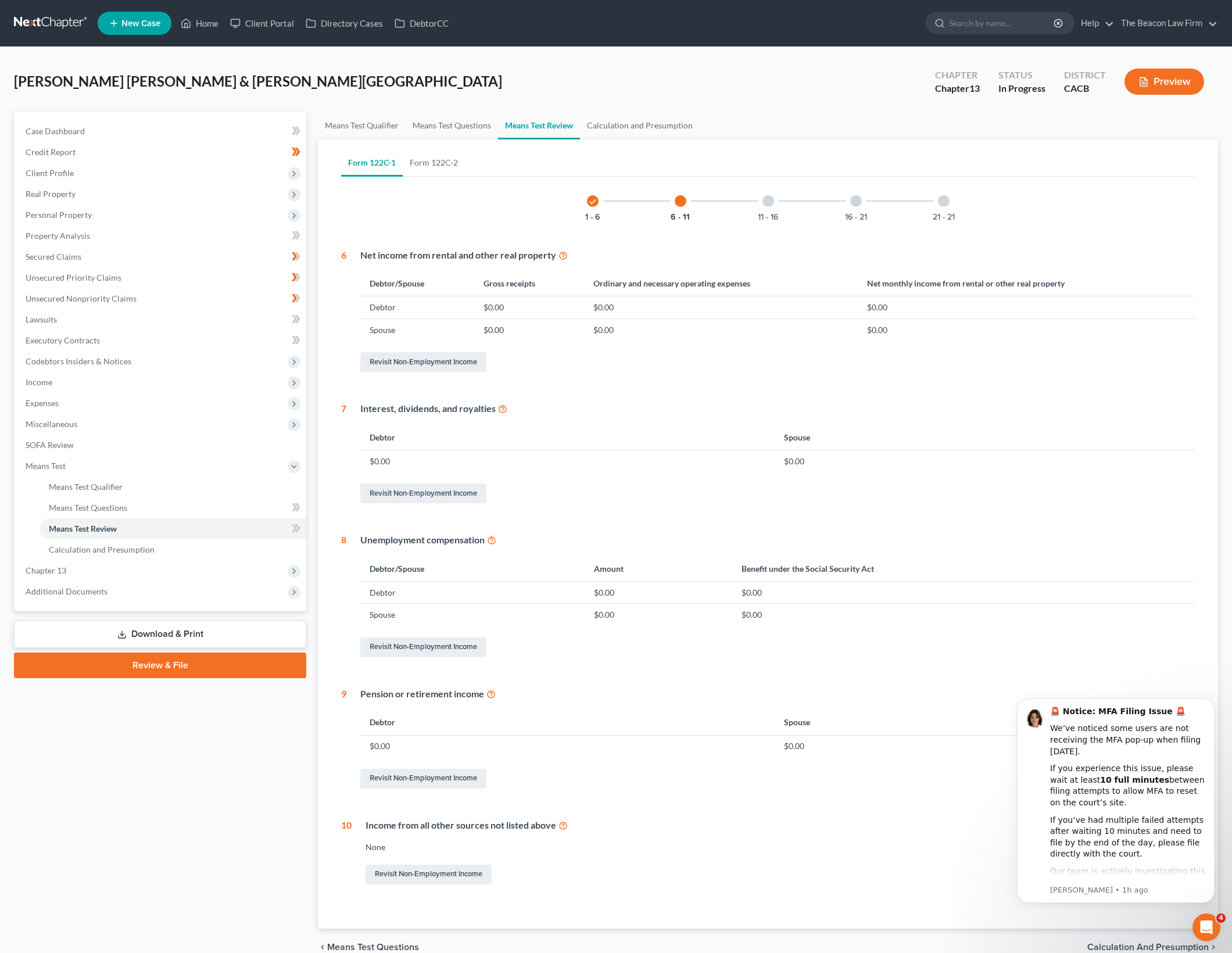
click at [752, 456] on td "$0.00" at bounding box center [567, 461] width 414 height 22
click at [773, 214] on button "11 - 16" at bounding box center [768, 217] width 21 height 8
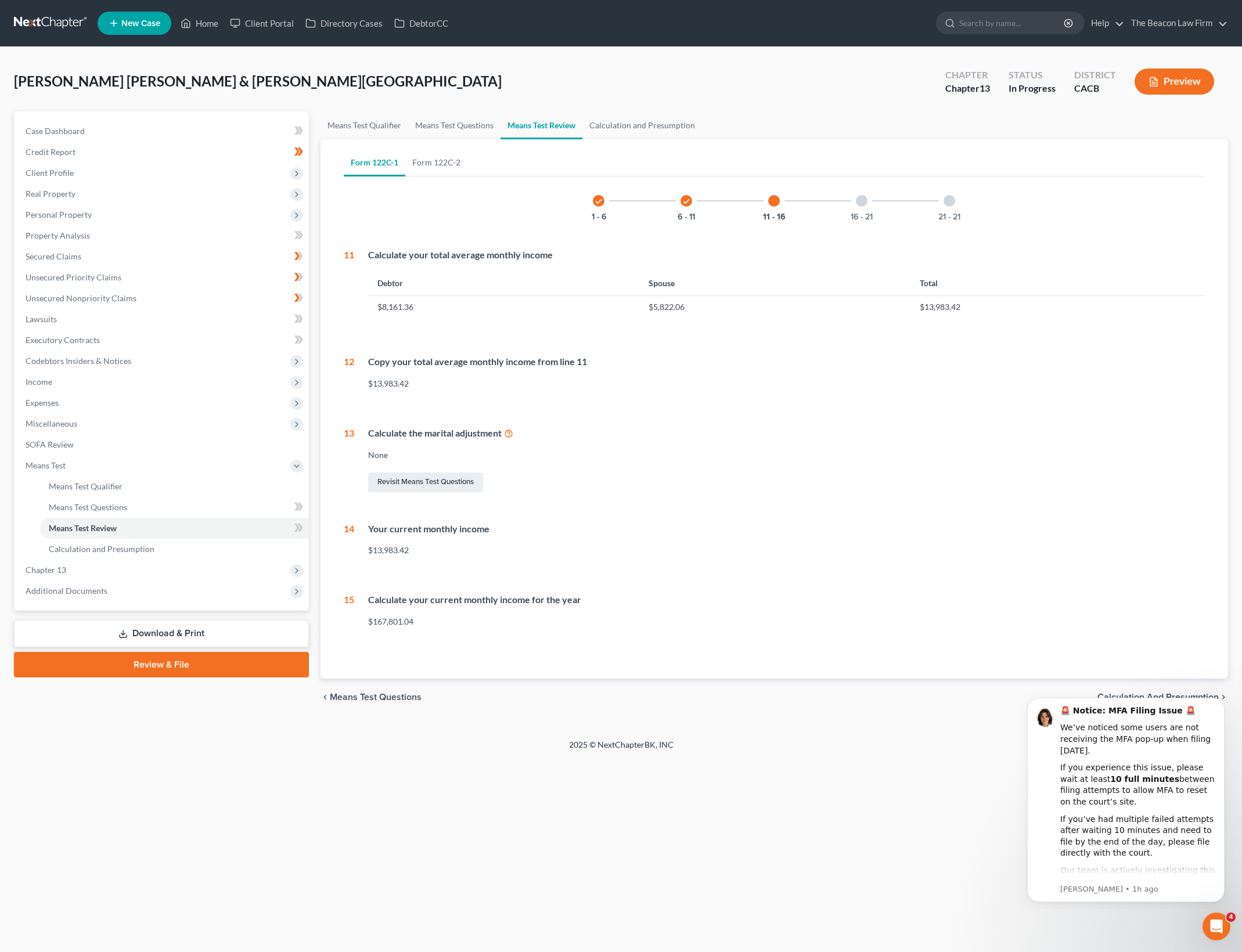
click at [792, 378] on div "$13,983.42" at bounding box center [787, 383] width 837 height 11
click at [858, 203] on div at bounding box center [861, 200] width 11 height 11
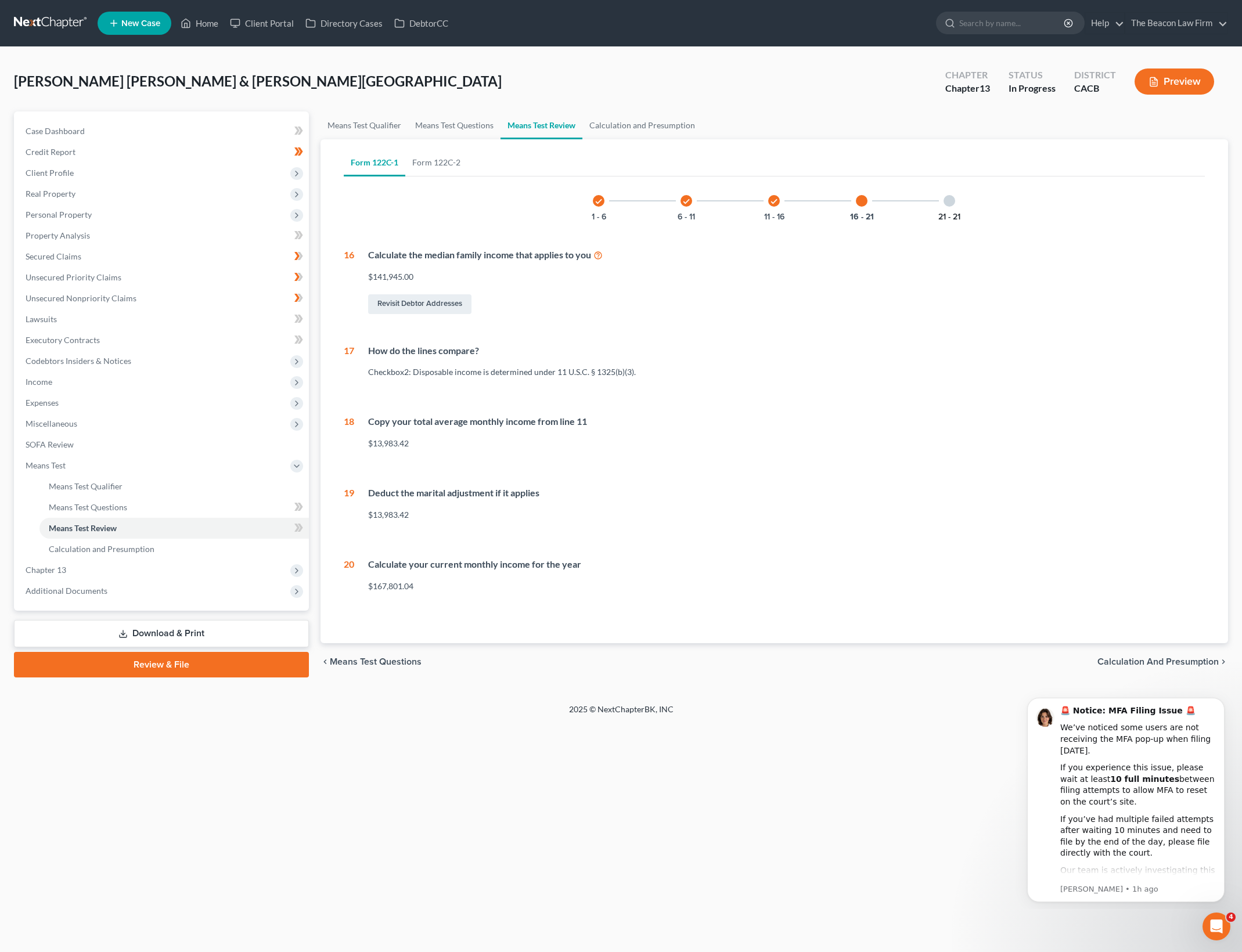
click at [953, 216] on button "21 - 21" at bounding box center [949, 217] width 22 height 8
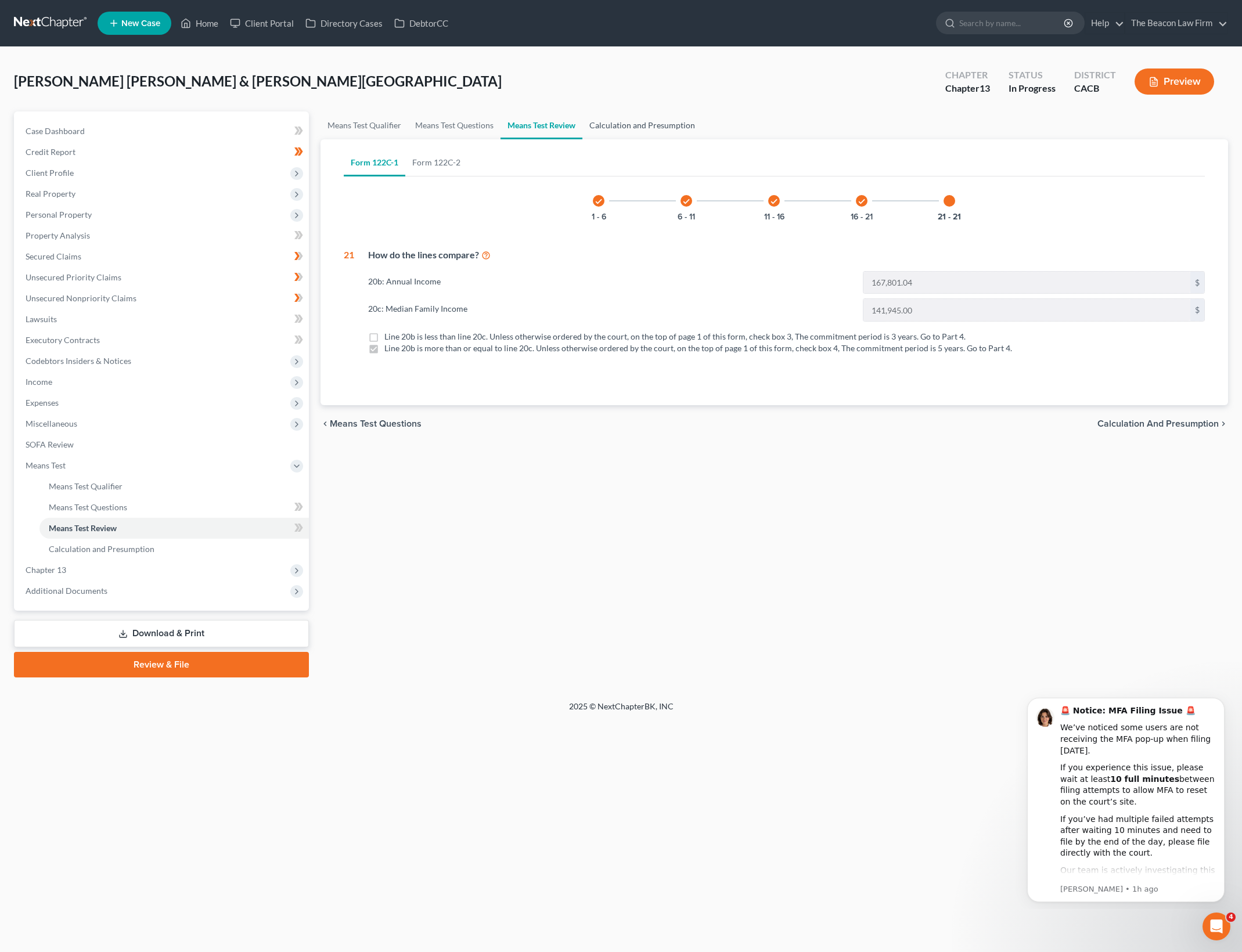
click at [619, 126] on link "Calculation and Presumption" at bounding box center [642, 125] width 119 height 28
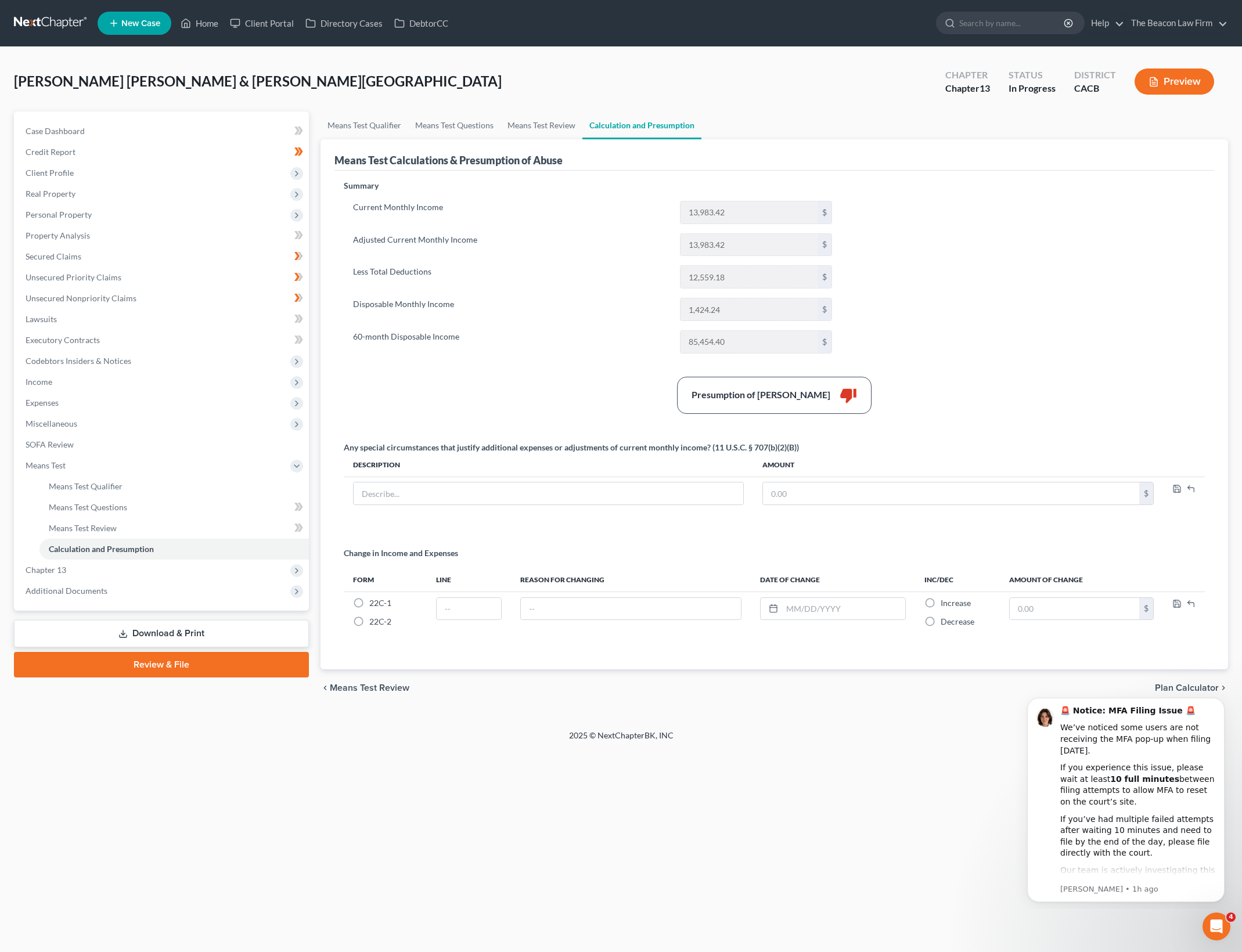
click at [592, 238] on label "Adjusted Current Monthly Income" at bounding box center [511, 244] width 327 height 23
click at [588, 257] on div "Current Monthly Income 13,983.42 $ Adjusted Current Monthly Income 13,983.42 $ …" at bounding box center [593, 276] width 498 height 153
click at [222, 27] on link "Home" at bounding box center [199, 23] width 49 height 21
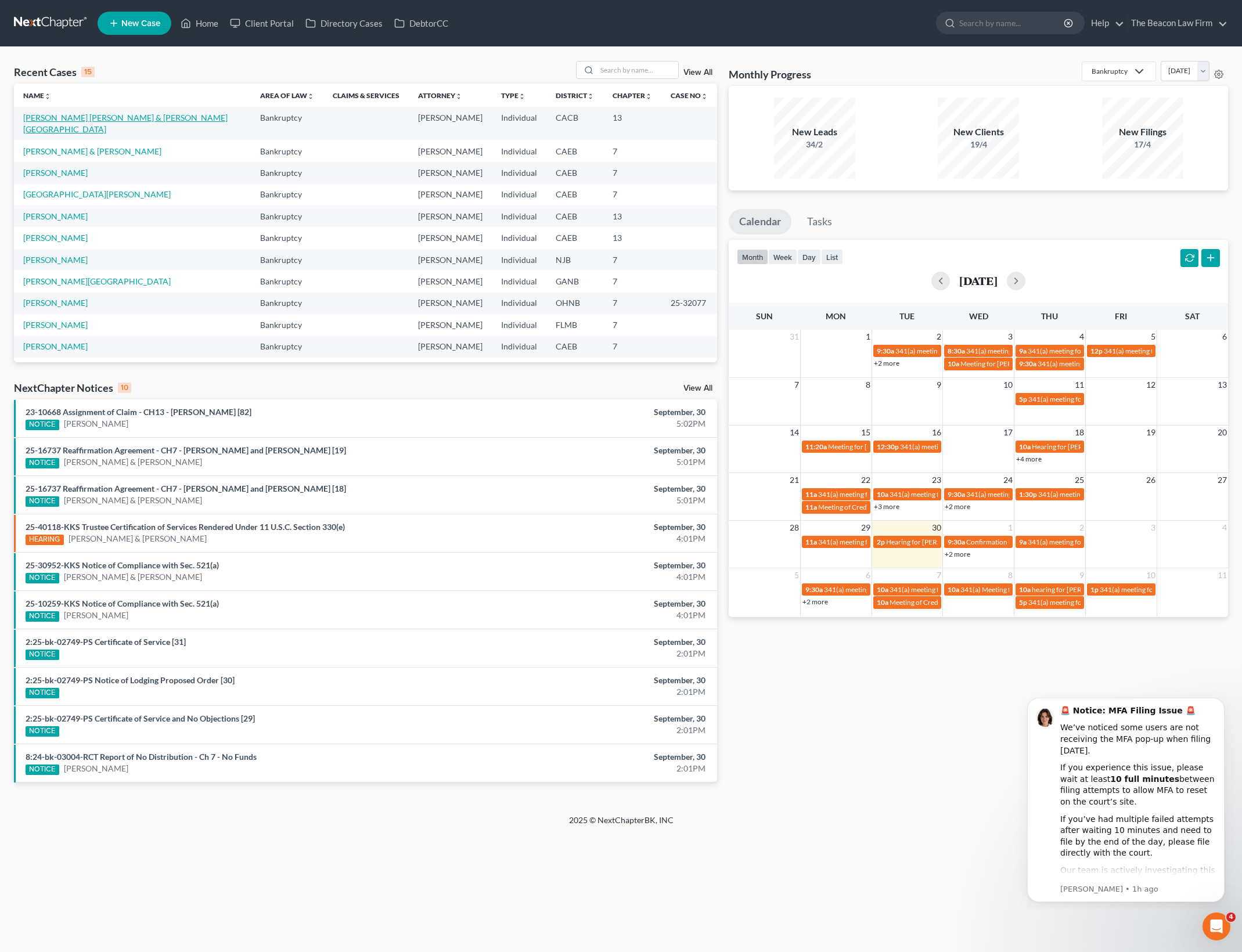
click at [100, 117] on link "[PERSON_NAME] [PERSON_NAME] & [PERSON_NAME][GEOGRAPHIC_DATA]" at bounding box center [125, 123] width 204 height 22
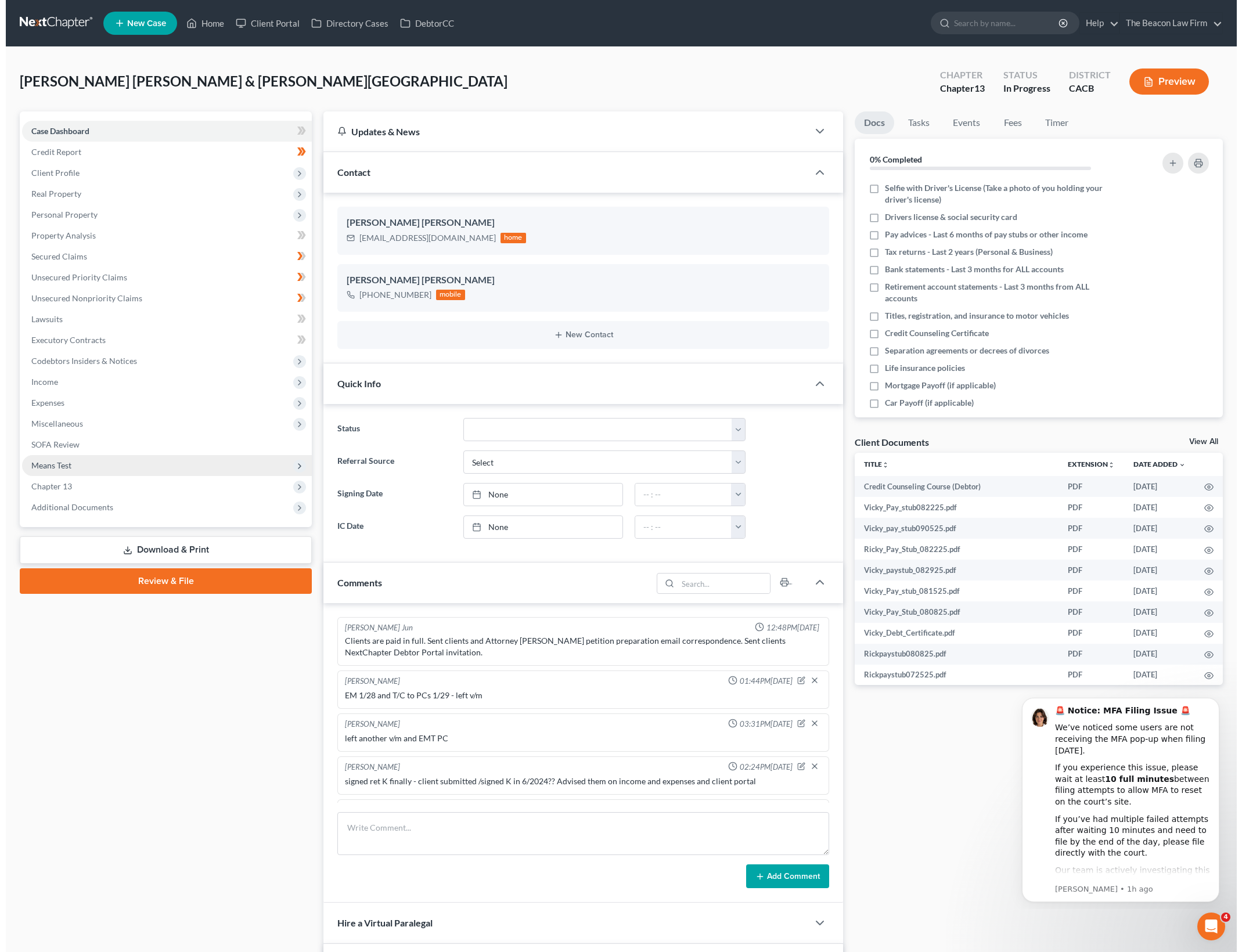
scroll to position [1623, 0]
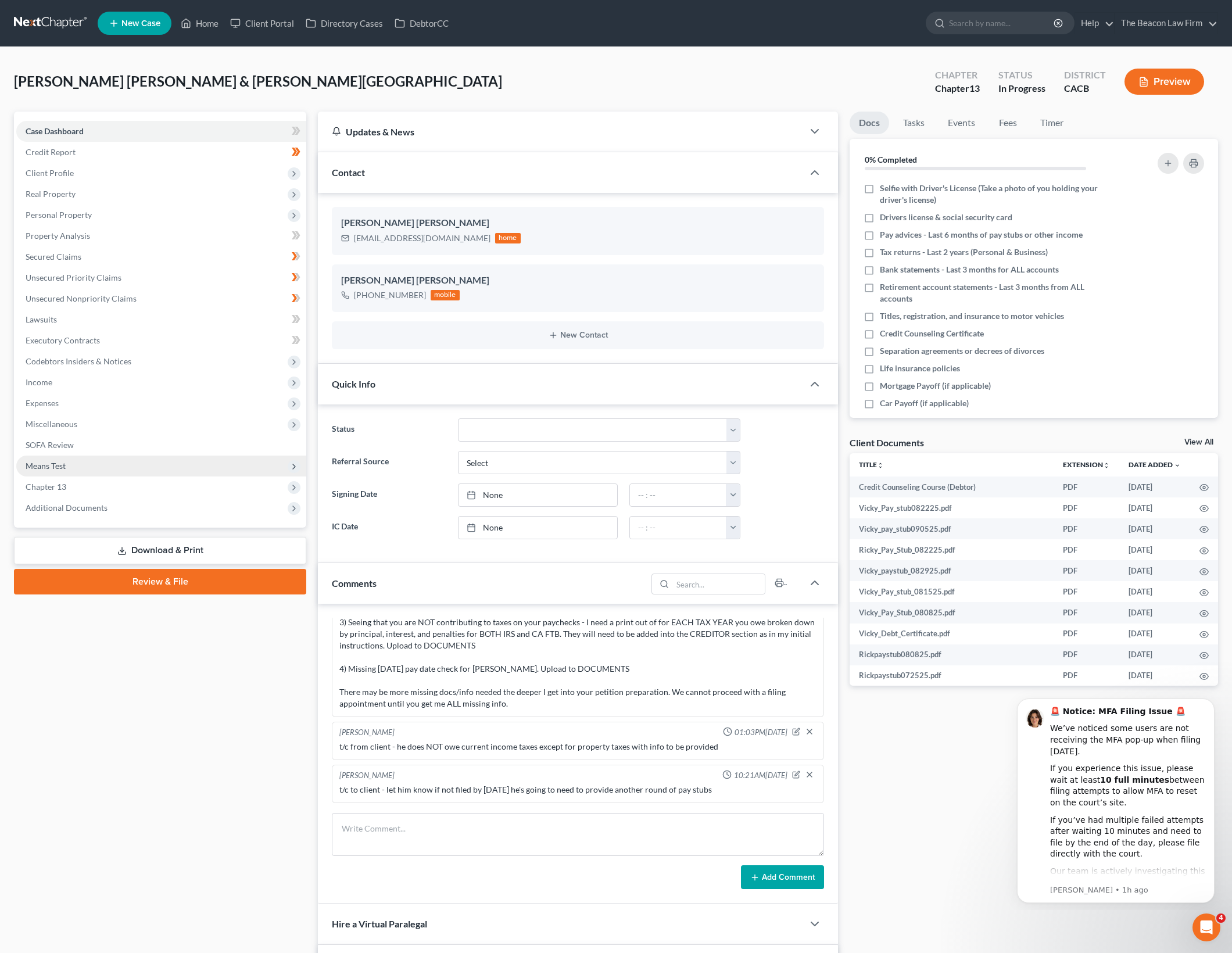
click at [172, 463] on span "Means Test" at bounding box center [161, 466] width 290 height 21
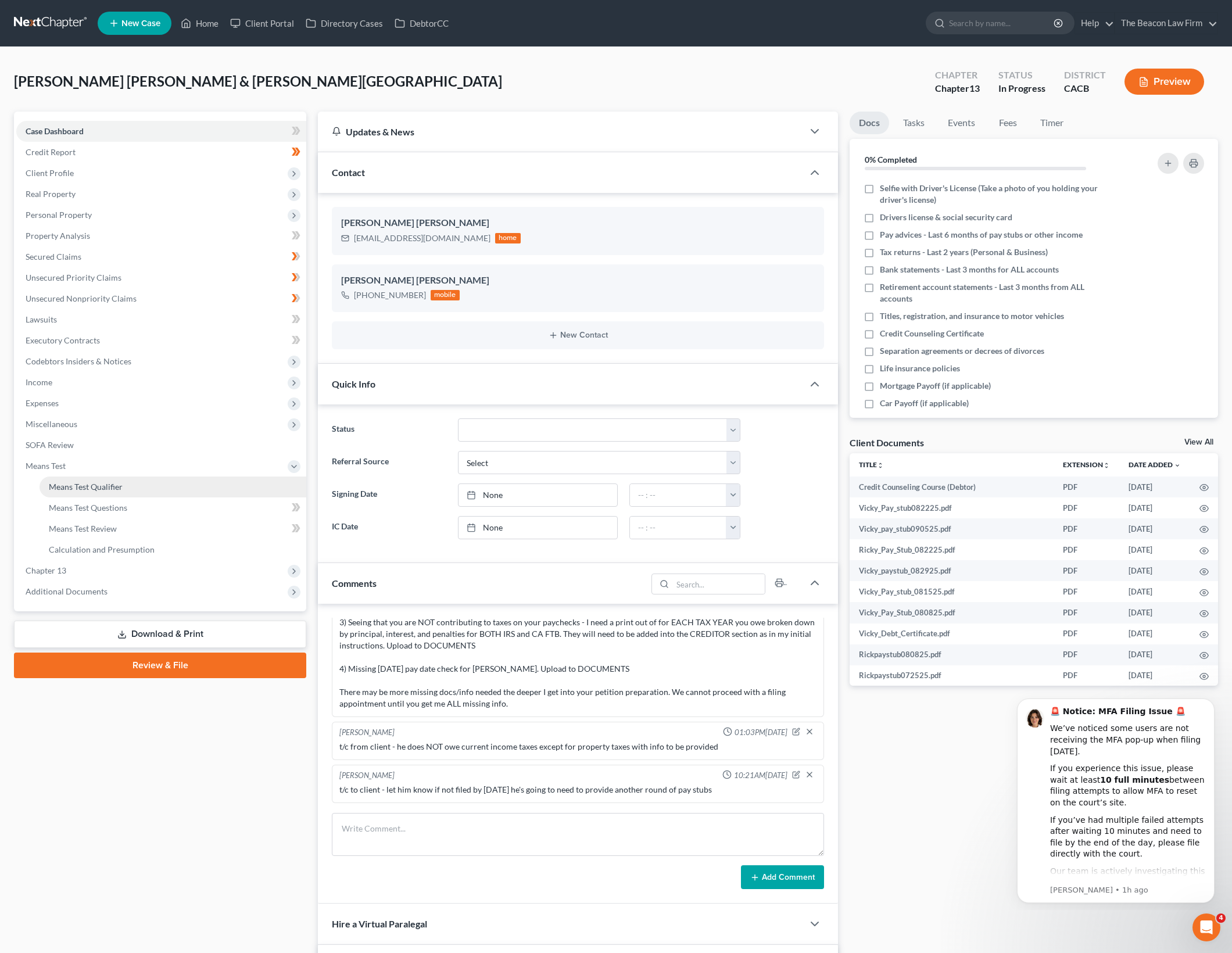
click at [195, 493] on link "Means Test Qualifier" at bounding box center [173, 487] width 266 height 21
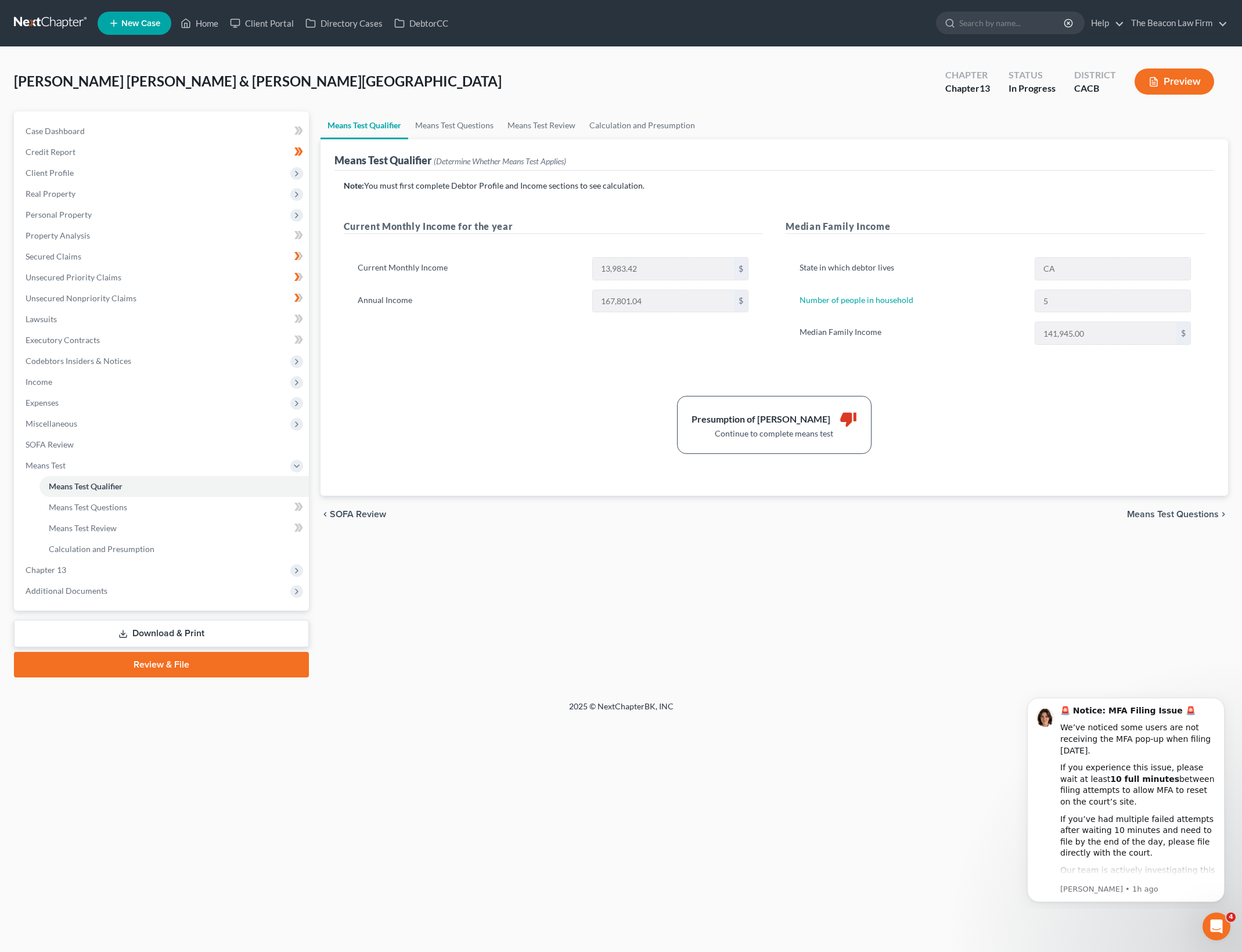
click at [664, 109] on div "[PERSON_NAME] [PERSON_NAME] & [PERSON_NAME][GEOGRAPHIC_DATA] Upgraded Chapter C…" at bounding box center [621, 86] width 1214 height 50
click at [669, 117] on link "Calculation and Presumption" at bounding box center [642, 125] width 119 height 28
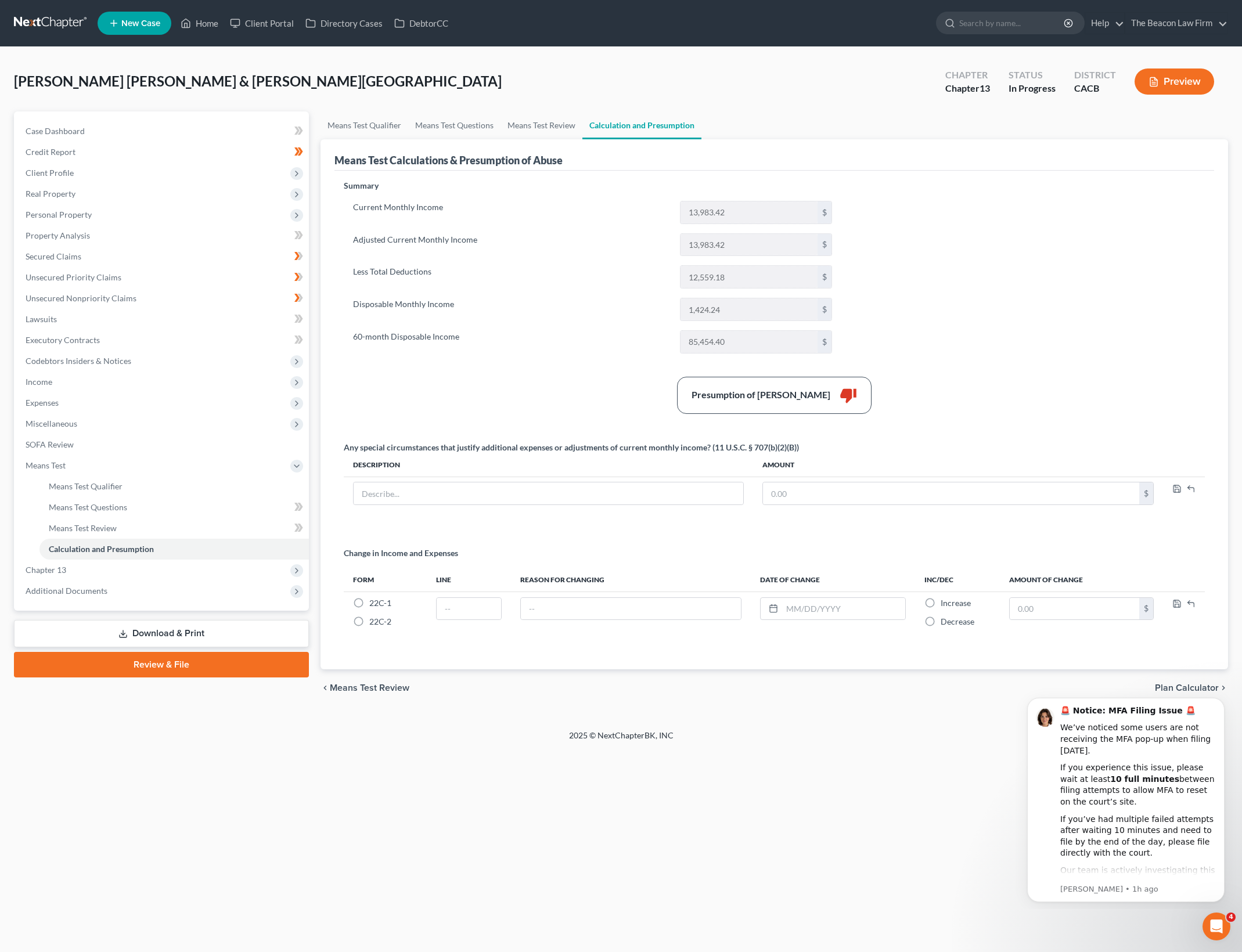
click at [1063, 301] on div "Summary Current Monthly Income 13,983.42 $ Adjusted Current Monthly Income 13,9…" at bounding box center [774, 417] width 873 height 475
click at [1109, 220] on div "Summary Current Monthly Income 13,983.42 $ Adjusted Current Monthly Income 13,9…" at bounding box center [774, 417] width 873 height 475
click at [565, 307] on label "Disposable Monthly Income" at bounding box center [511, 309] width 327 height 23
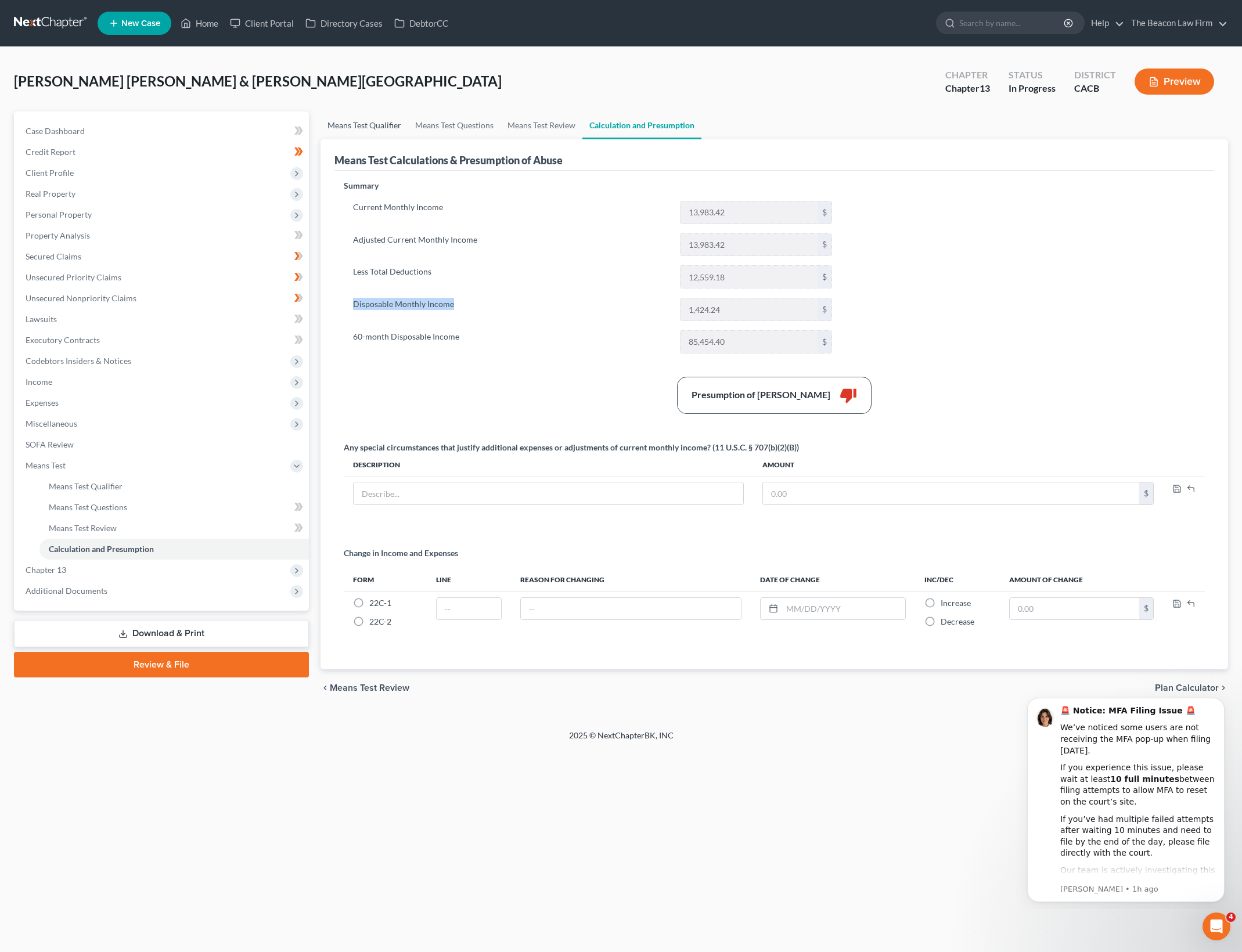
click at [379, 130] on link "Means Test Qualifier" at bounding box center [364, 125] width 87 height 28
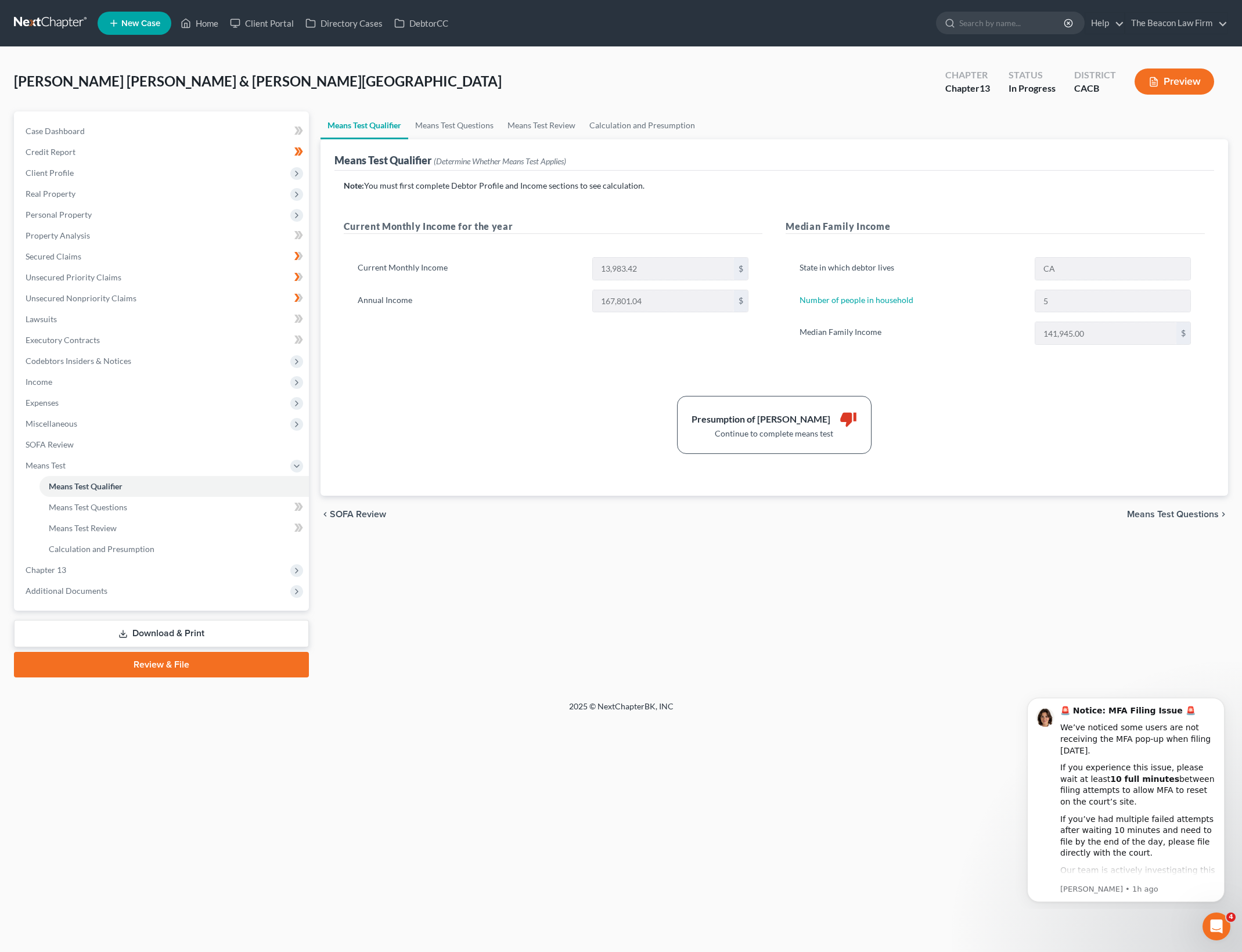
click at [796, 73] on div "Martinez Amaral, Ricardo & Martinez, Victoria Upgraded Chapter Chapter 13 Statu…" at bounding box center [621, 86] width 1214 height 50
click at [540, 663] on div "Means Test Qualifier Means Test Questions Means Test Review Calculation and Pre…" at bounding box center [774, 394] width 919 height 566
click at [143, 392] on span "Expenses" at bounding box center [162, 403] width 293 height 21
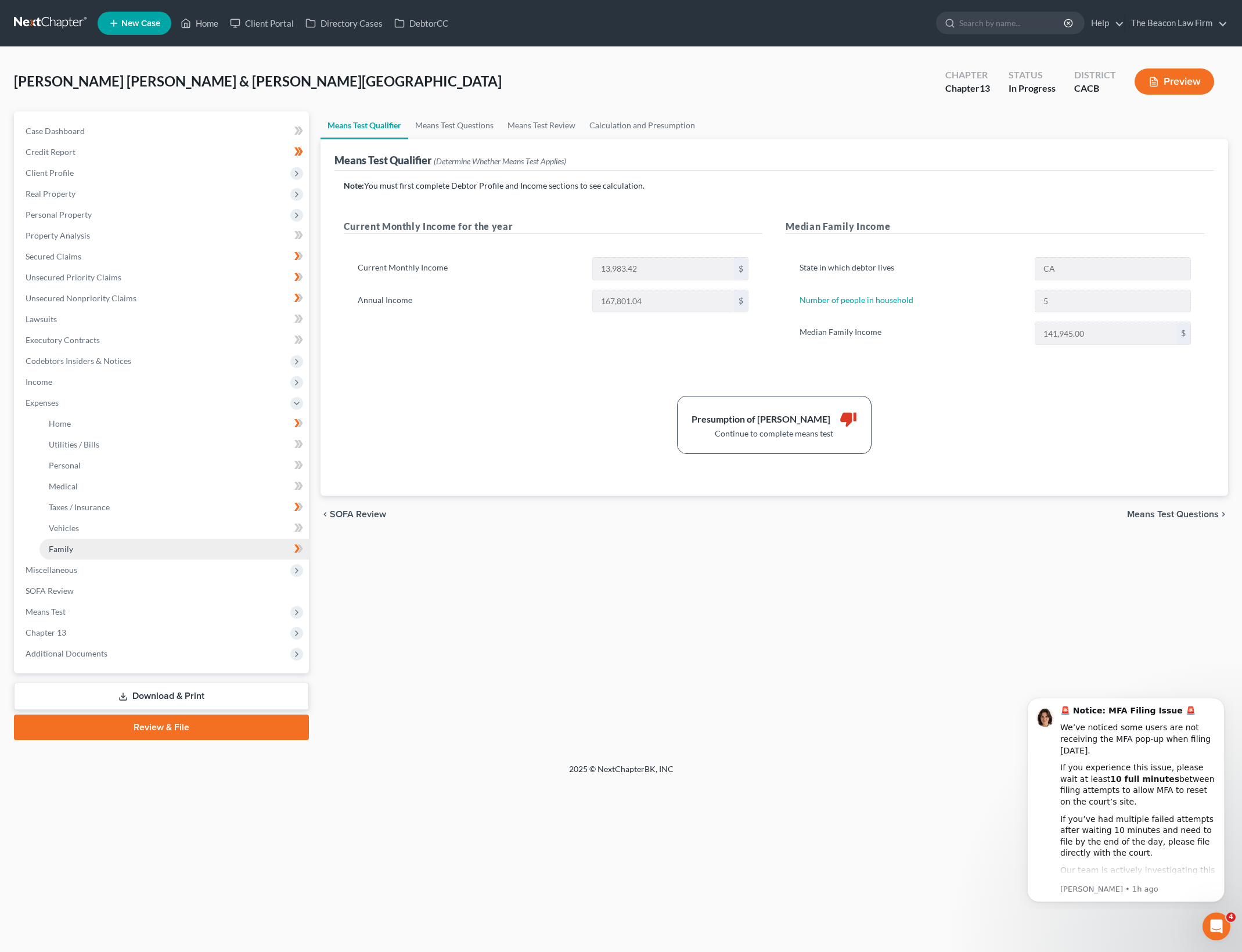
click at [156, 554] on link "Family" at bounding box center [175, 549] width 270 height 21
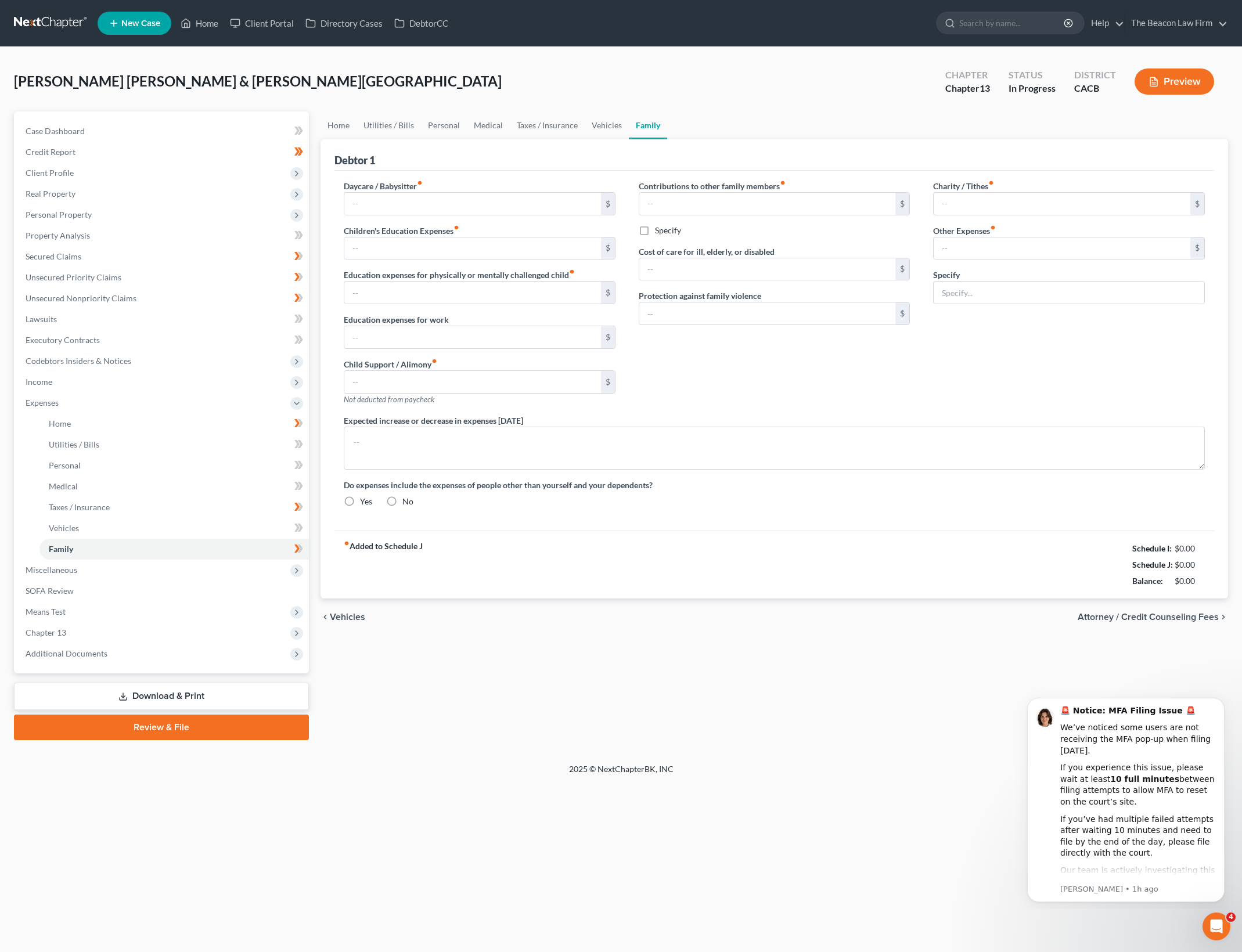
type input "300.00"
type input "100.00"
type input "0.00"
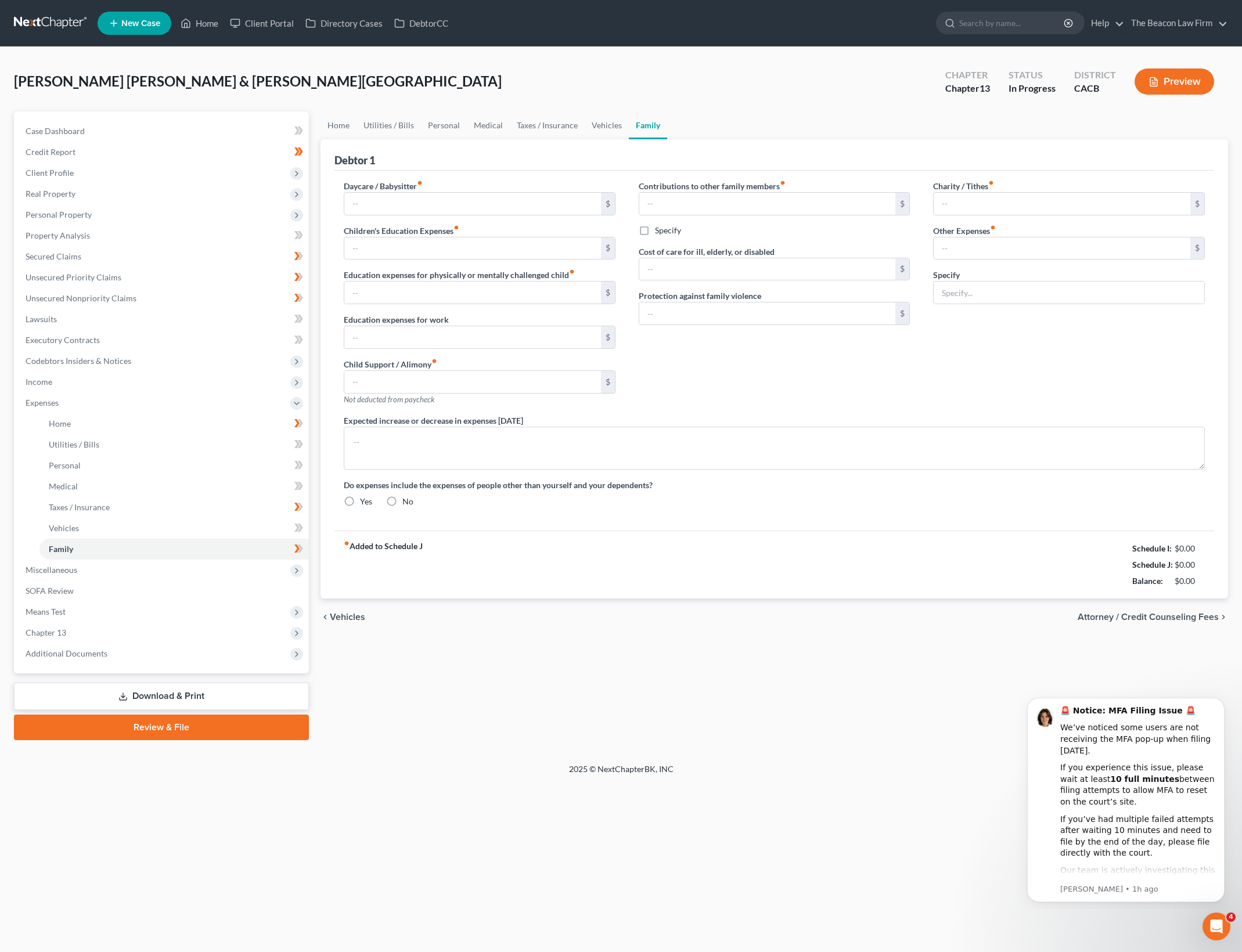
type input "500.00"
type input "0.00"
type input "50.00"
type input "75.00"
type input "Gym membership"
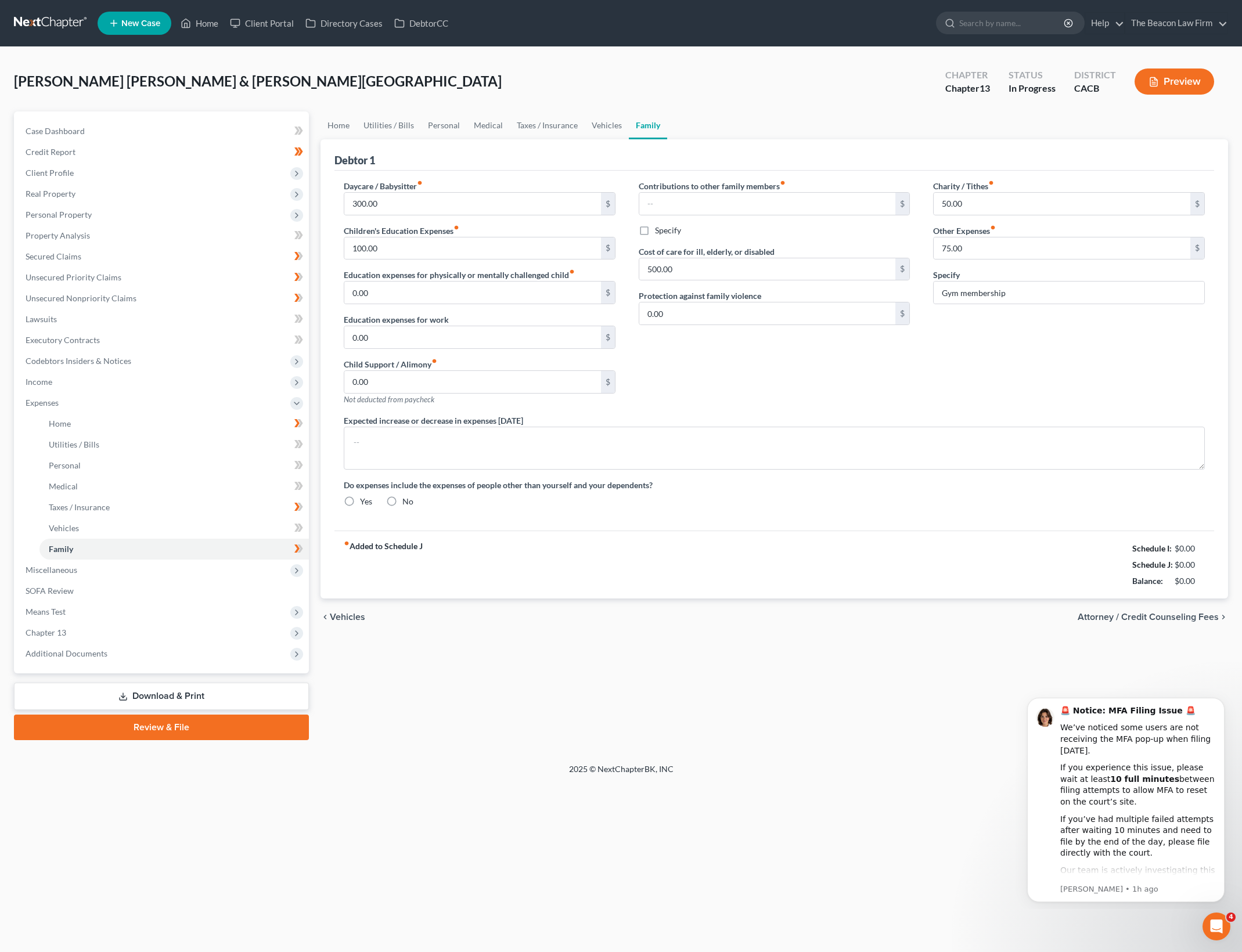
radio input "true"
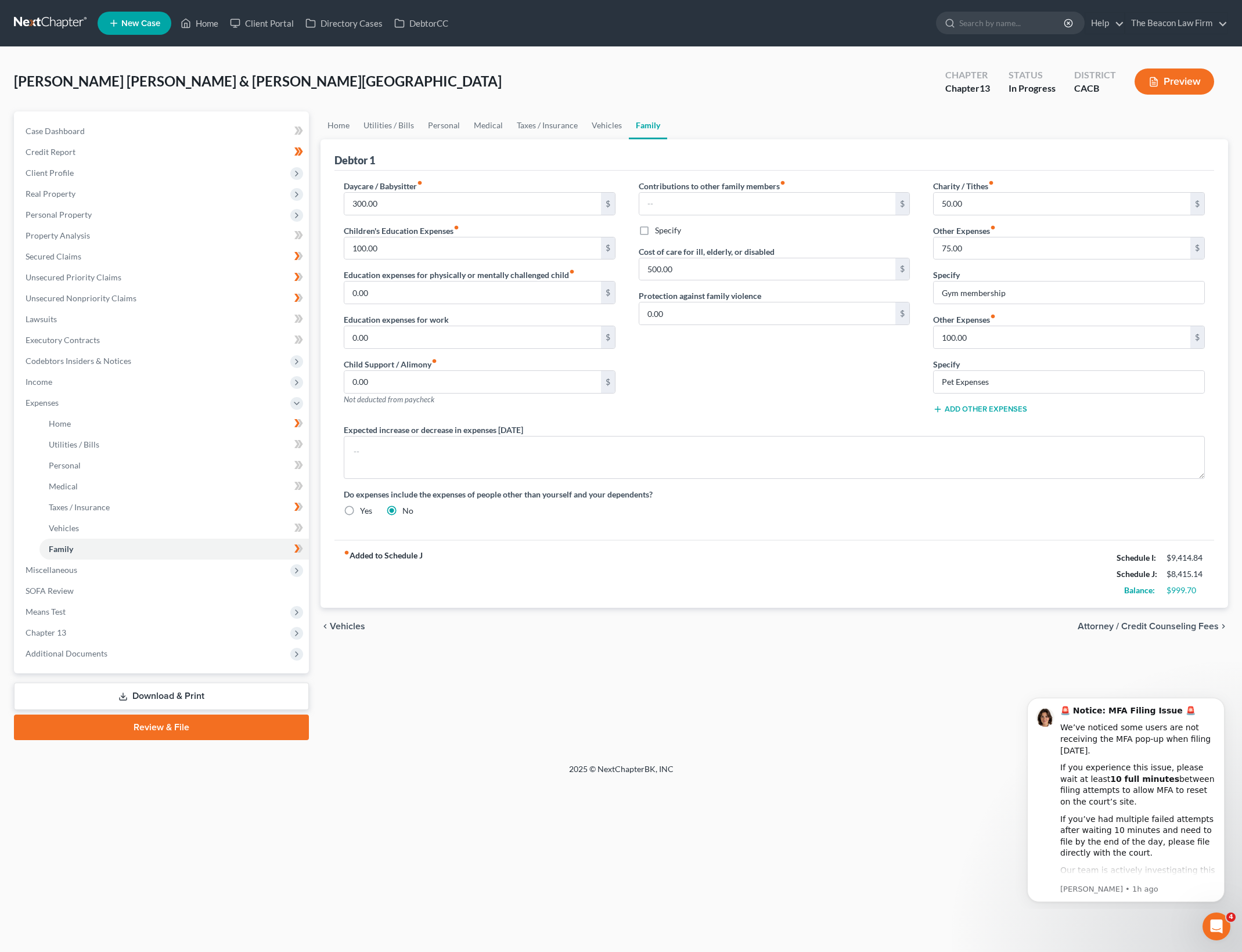
click at [703, 574] on div "fiber_manual_record Added to Schedule J Schedule I: $9,414.84 Schedule J: $8,41…" at bounding box center [774, 574] width 880 height 68
click at [178, 616] on span "Means Test" at bounding box center [162, 612] width 293 height 21
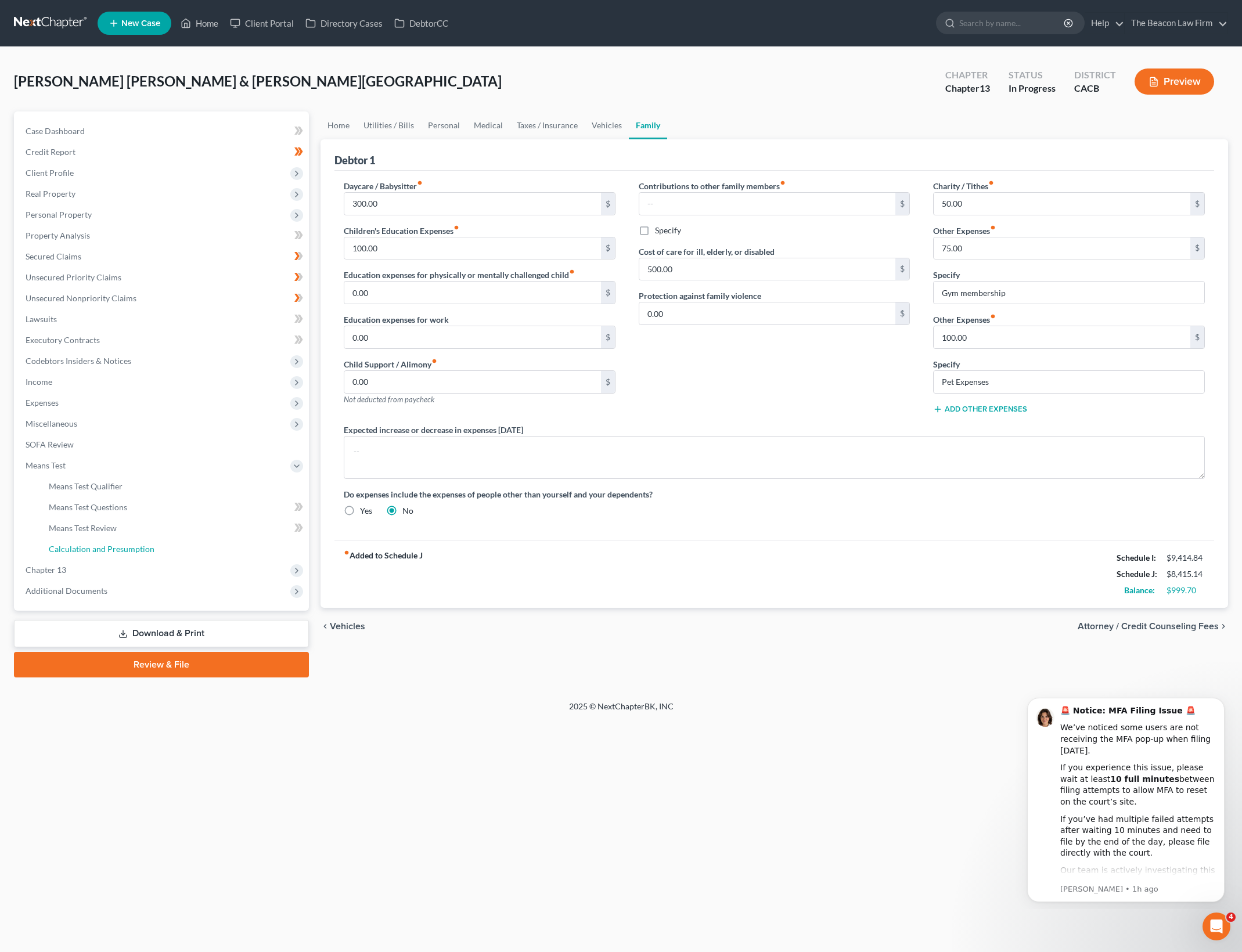
drag, startPoint x: 188, startPoint y: 549, endPoint x: 339, endPoint y: 575, distance: 153.2
click at [188, 549] on link "Calculation and Presumption" at bounding box center [175, 549] width 270 height 21
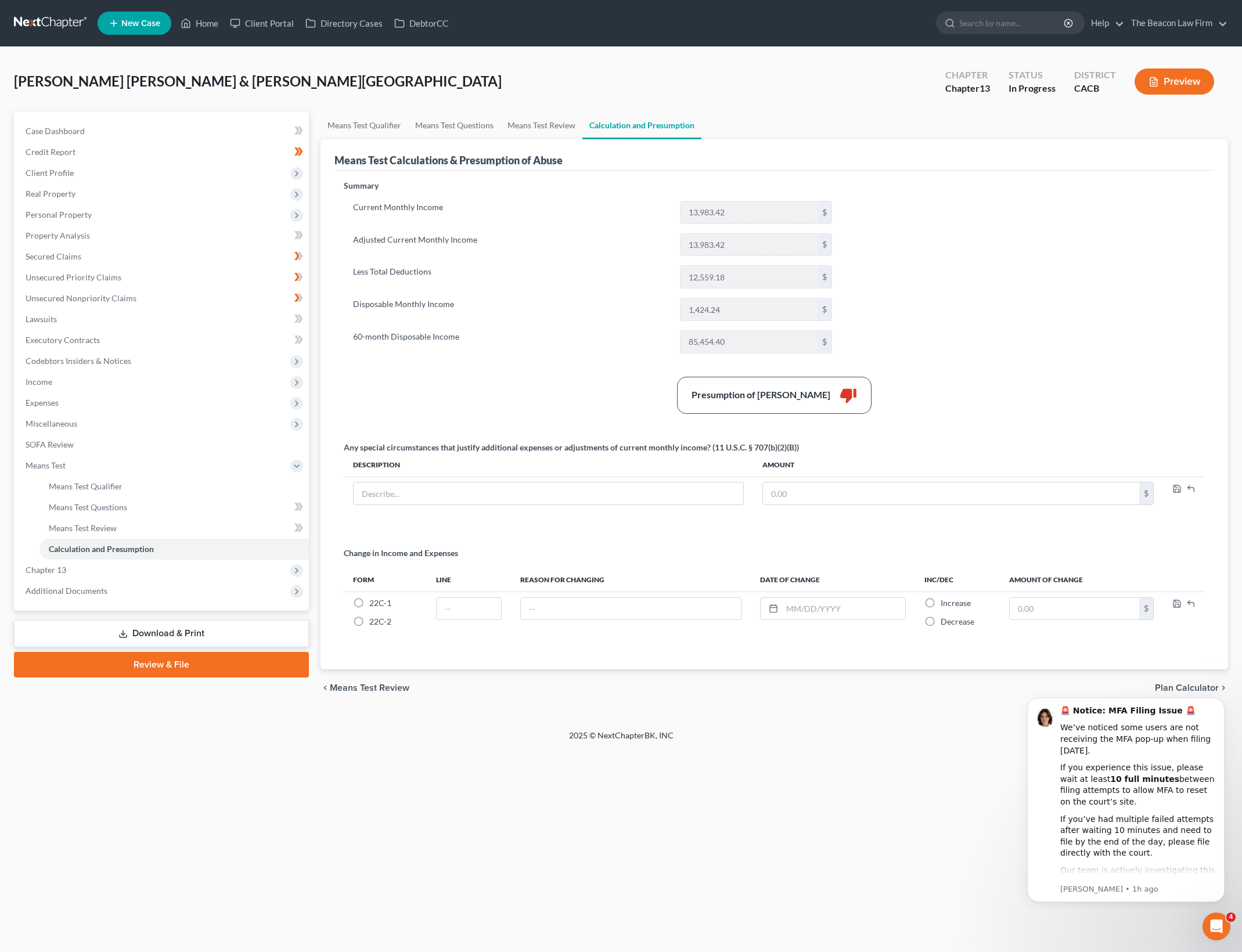
click at [475, 330] on label "60-month Disposable Income" at bounding box center [511, 341] width 327 height 23
click at [1035, 236] on div "Summary Current Monthly Income 13,983.42 $ Adjusted Current Monthly Income 13,9…" at bounding box center [774, 417] width 873 height 475
click at [556, 126] on link "Means Test Review" at bounding box center [541, 125] width 82 height 28
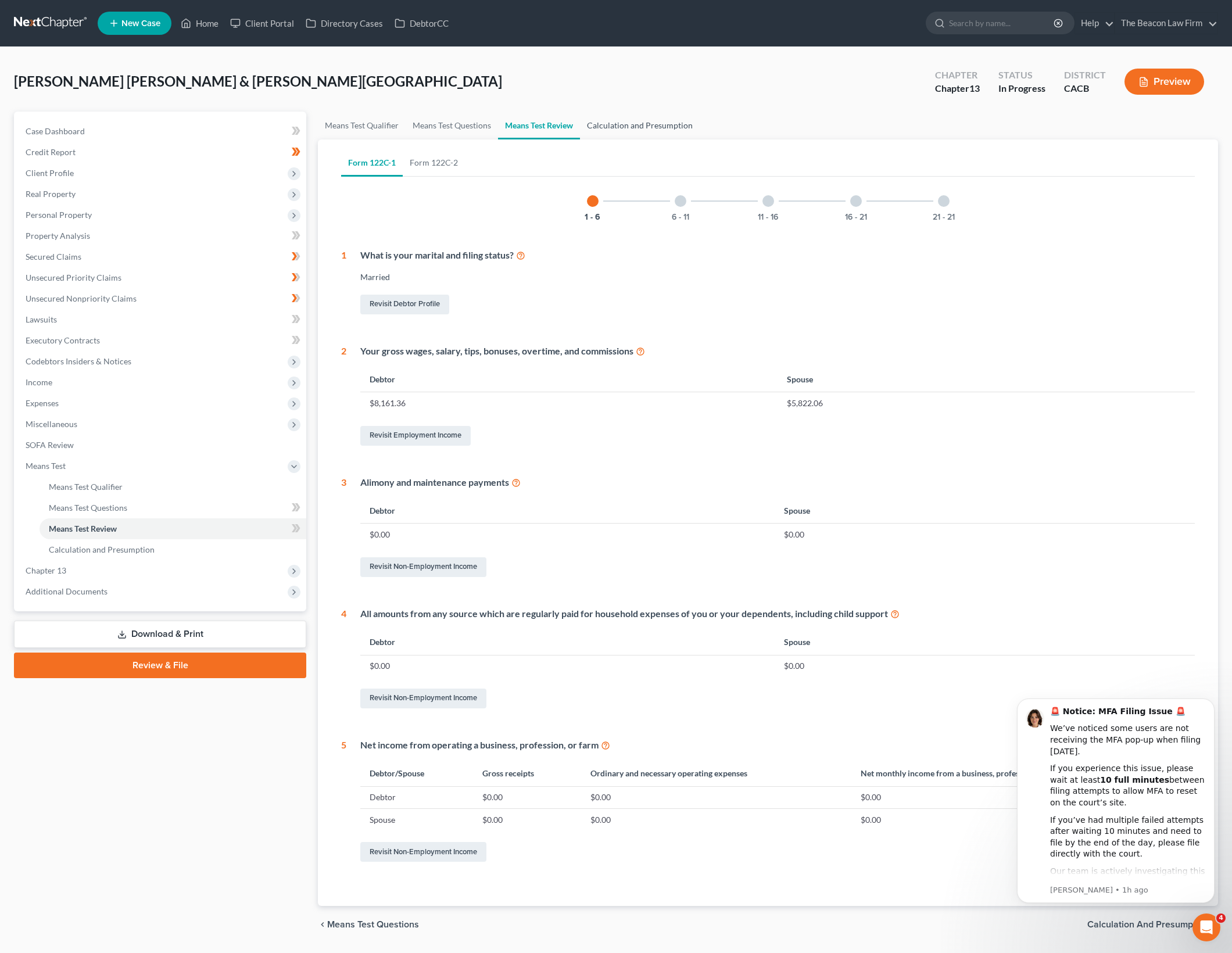
click at [622, 121] on link "Calculation and Presumption" at bounding box center [639, 125] width 119 height 28
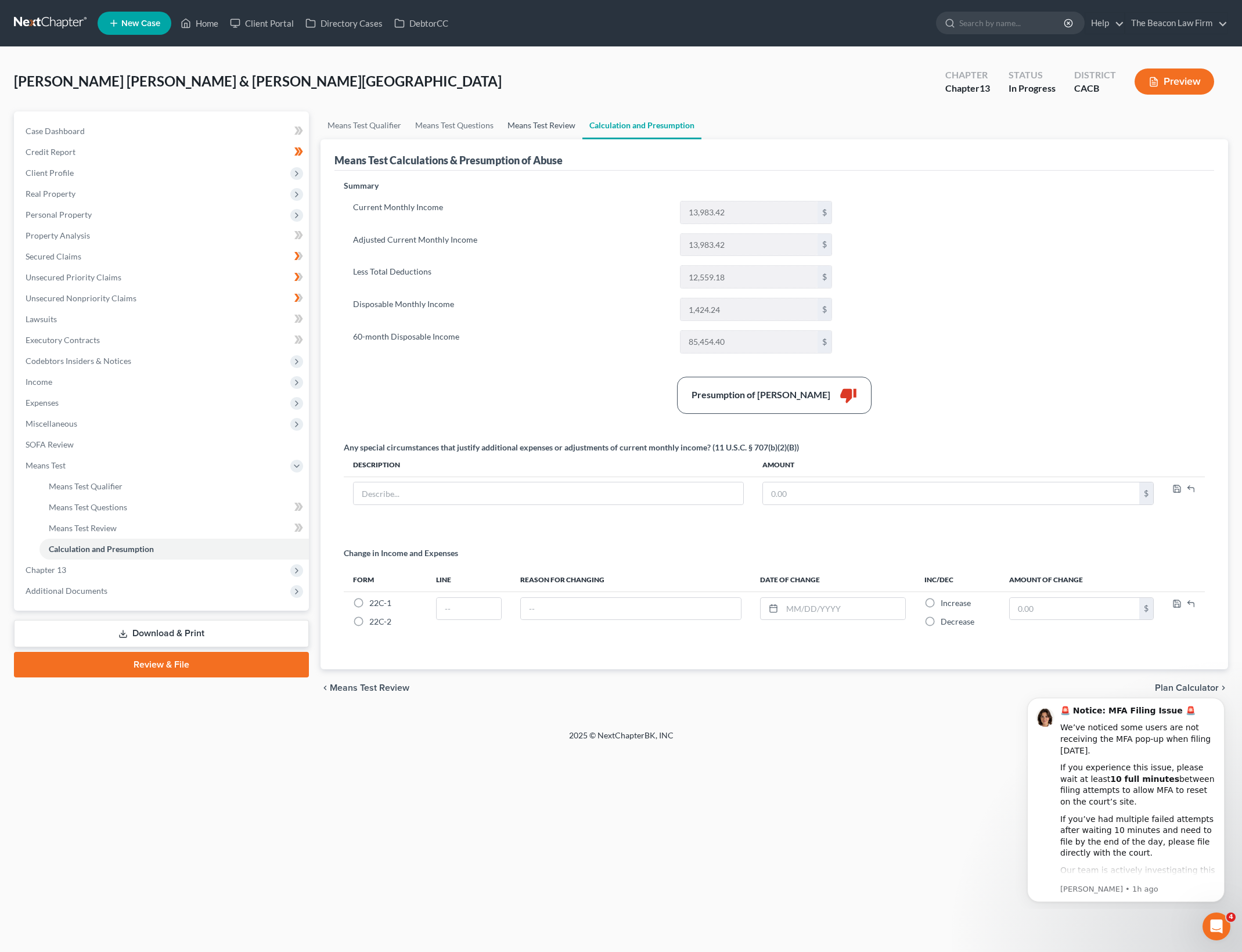
click at [534, 124] on link "Means Test Review" at bounding box center [541, 125] width 82 height 28
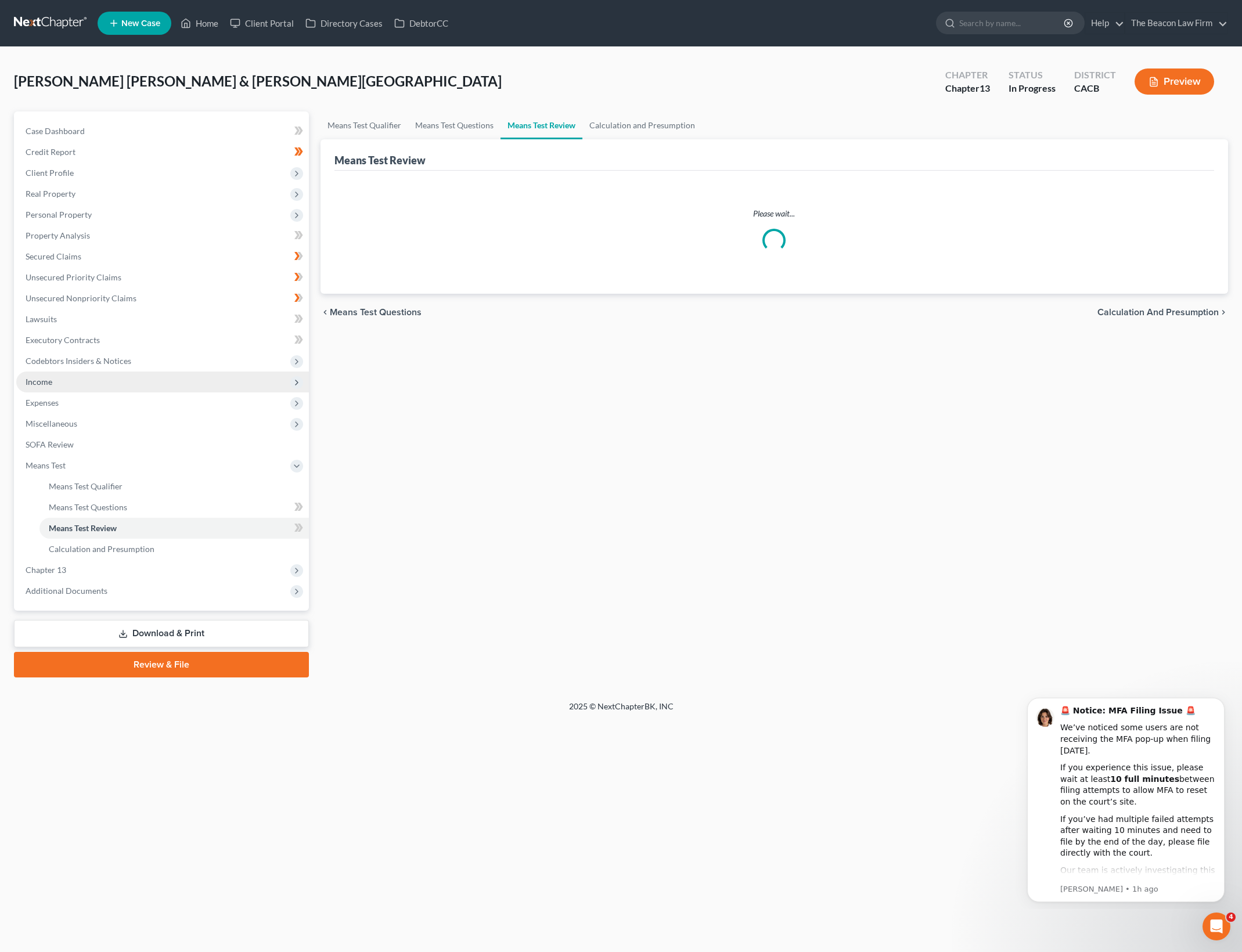
click at [182, 389] on span "Income" at bounding box center [162, 382] width 293 height 21
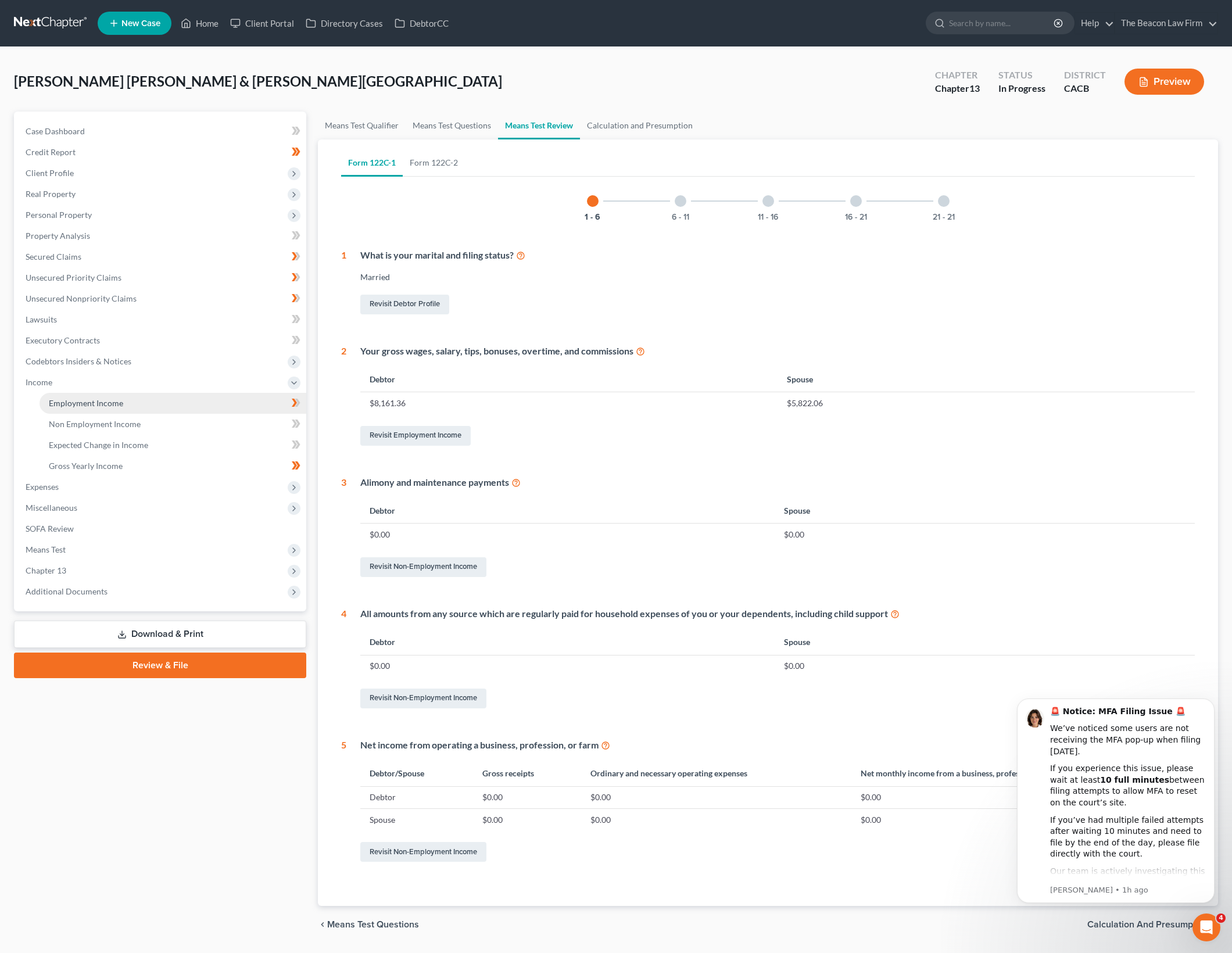
click at [193, 406] on link "Employment Income" at bounding box center [173, 403] width 266 height 21
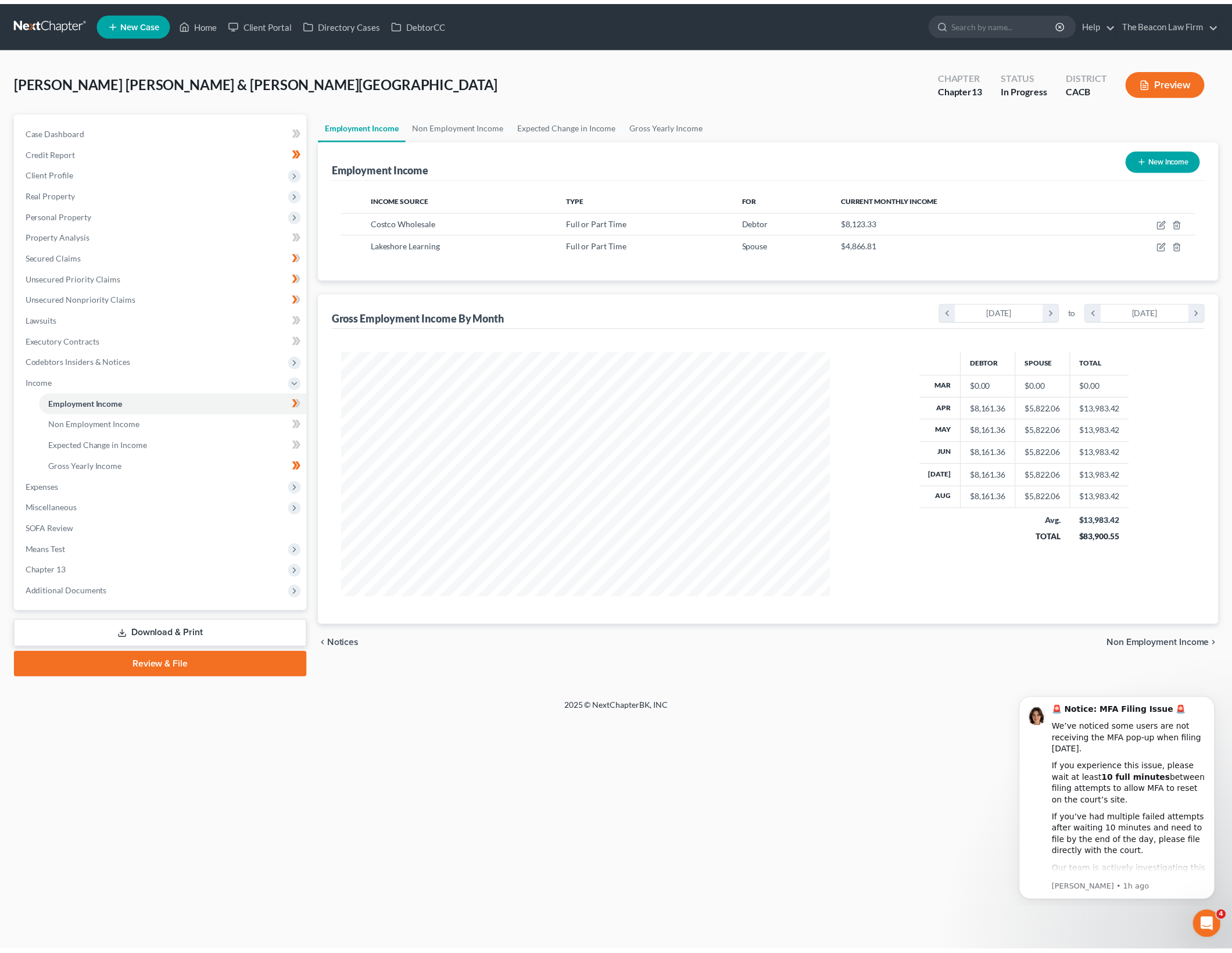
scroll to position [246, 516]
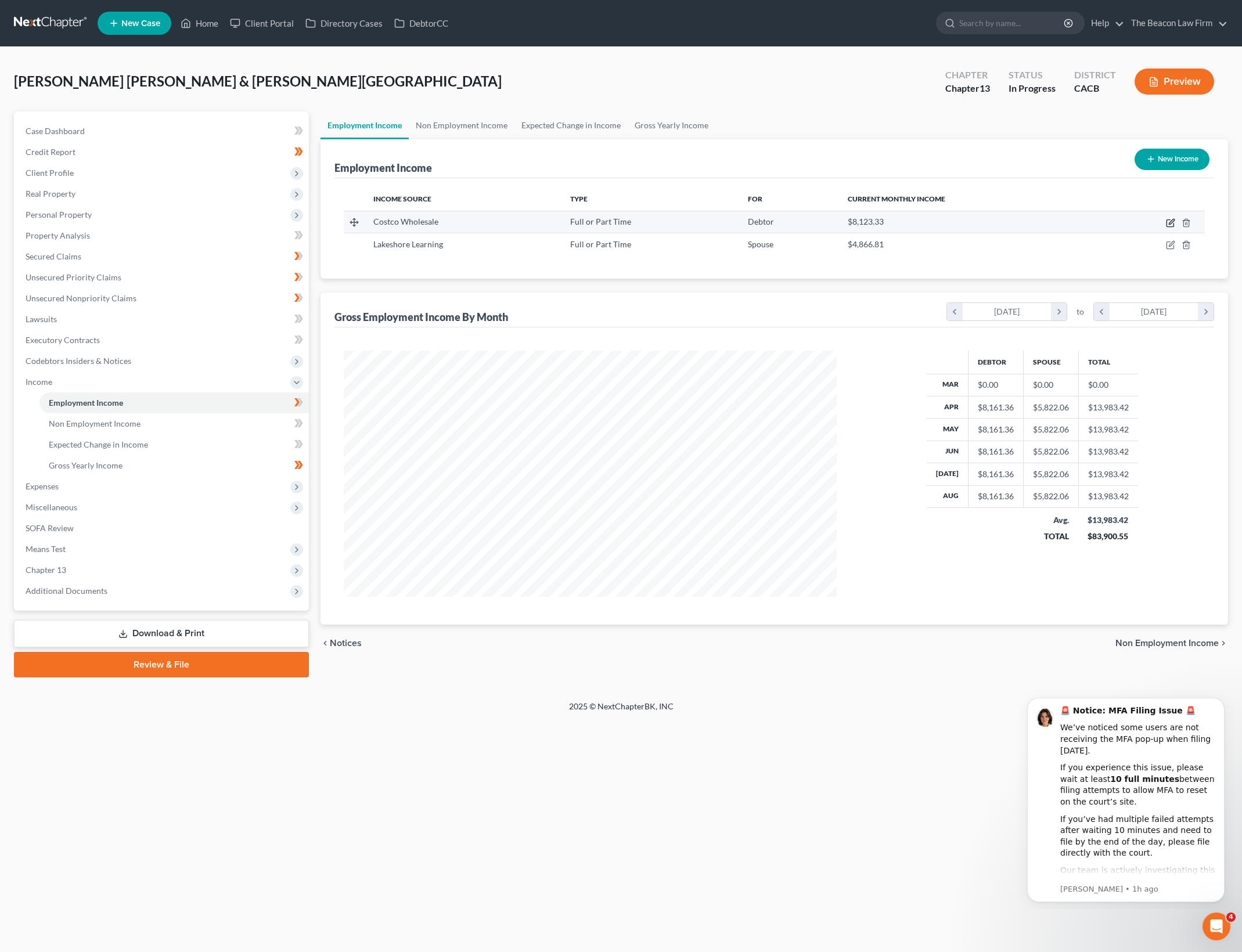
click at [1171, 224] on icon "button" at bounding box center [1171, 221] width 5 height 5
select select "0"
select select "50"
select select "2"
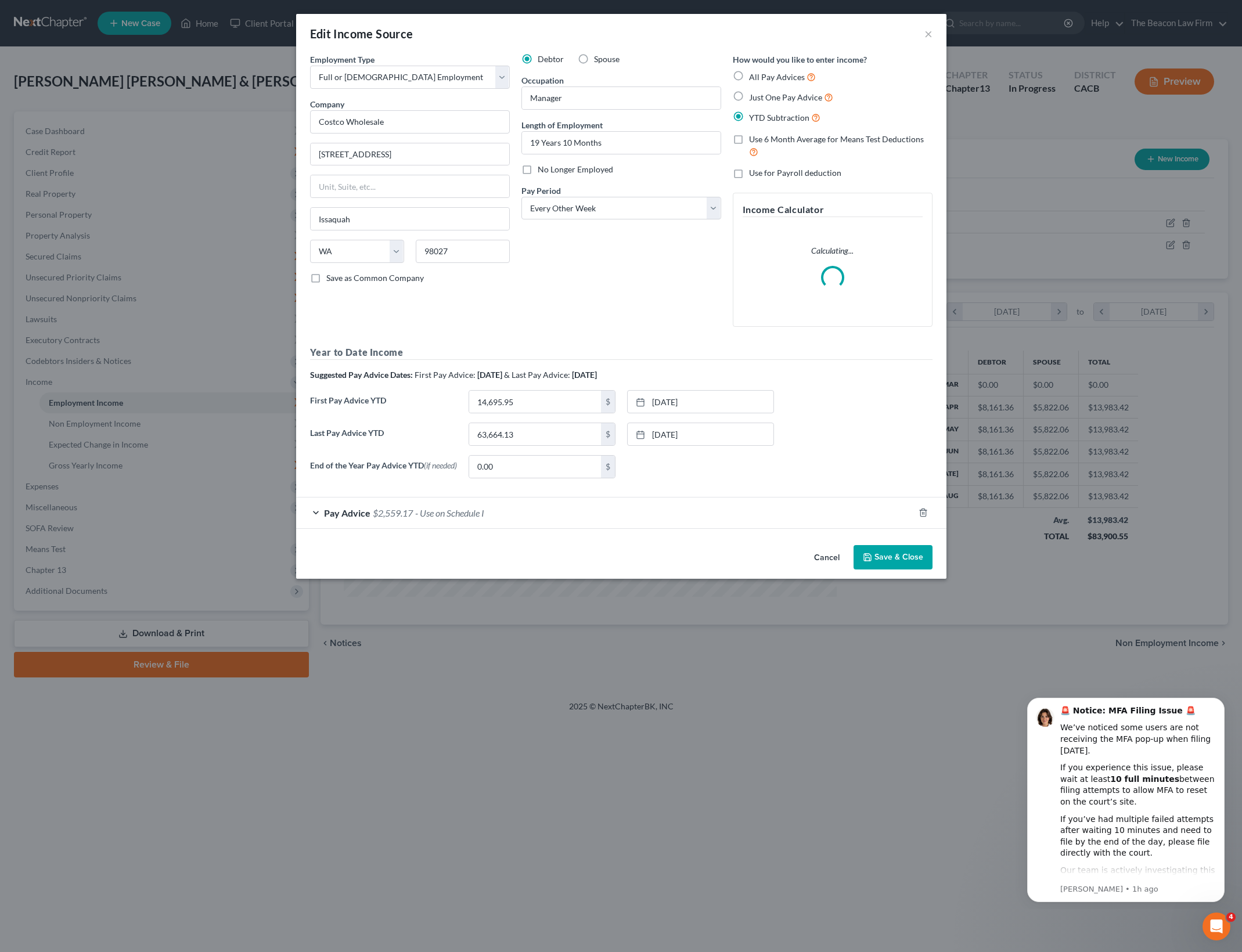
click at [399, 517] on span "$2,559.17" at bounding box center [392, 512] width 40 height 11
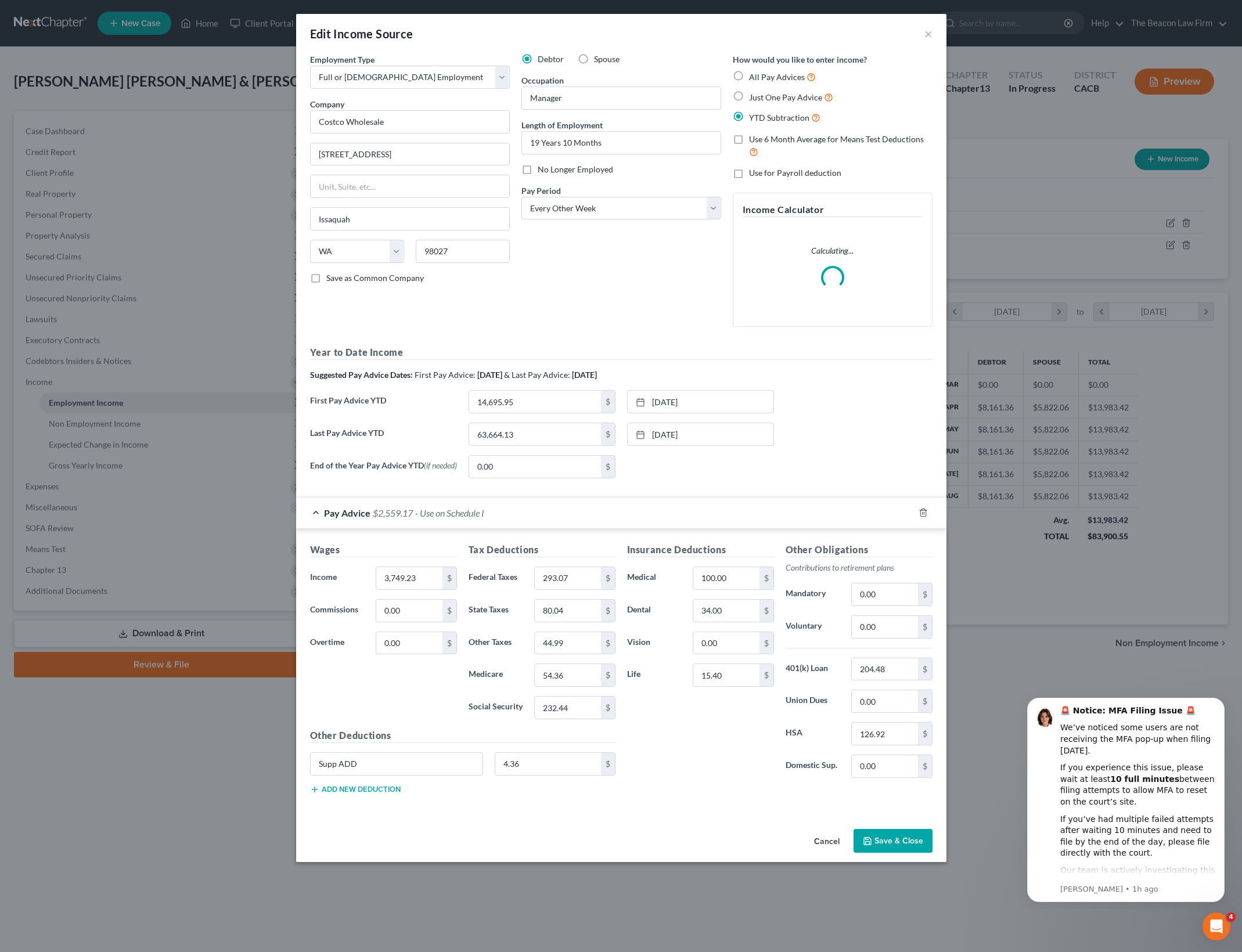
click at [708, 782] on div "Insurance Deductions Medical 100.00 $ Dental 34.00 $ Vision 0.00 $ Life 15.40 $" at bounding box center [700, 664] width 158 height 244
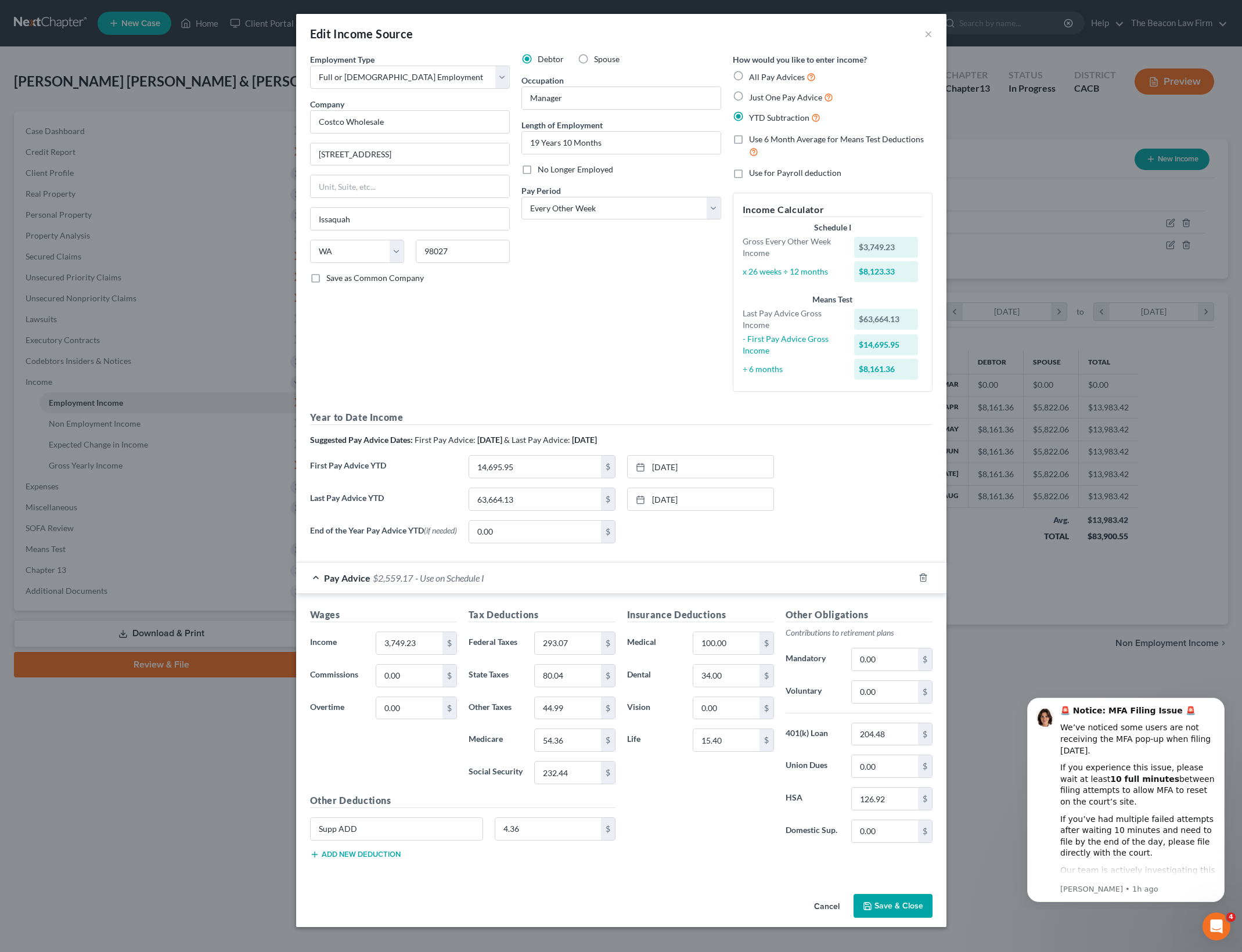
click at [889, 897] on button "Save & Close" at bounding box center [892, 905] width 79 height 24
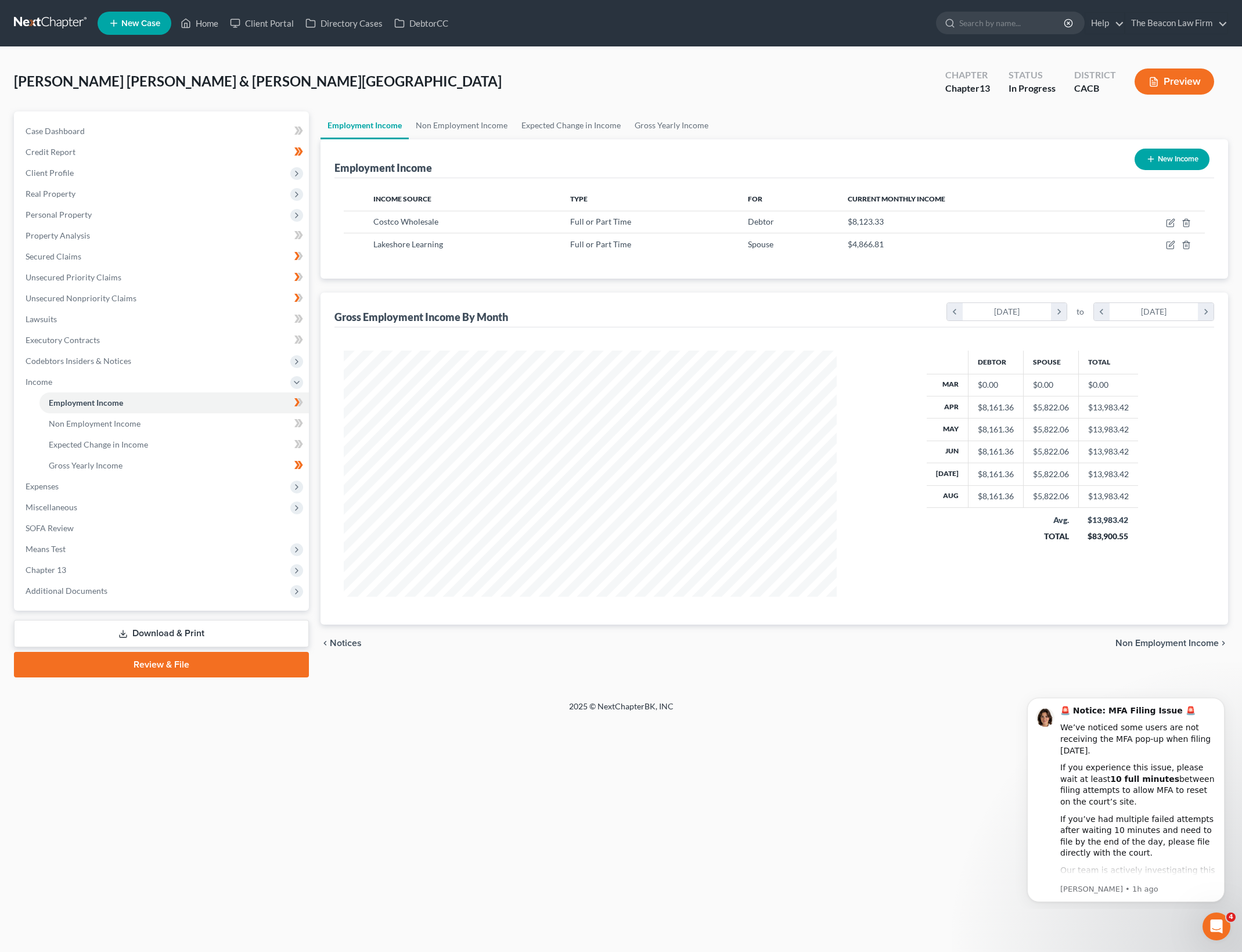
click at [754, 790] on div "Home New Case Client Portal Directory Cases DebtorCC The Beacon Law Firm gerald…" at bounding box center [621, 476] width 1242 height 952
click at [219, 26] on link "Home" at bounding box center [199, 23] width 49 height 21
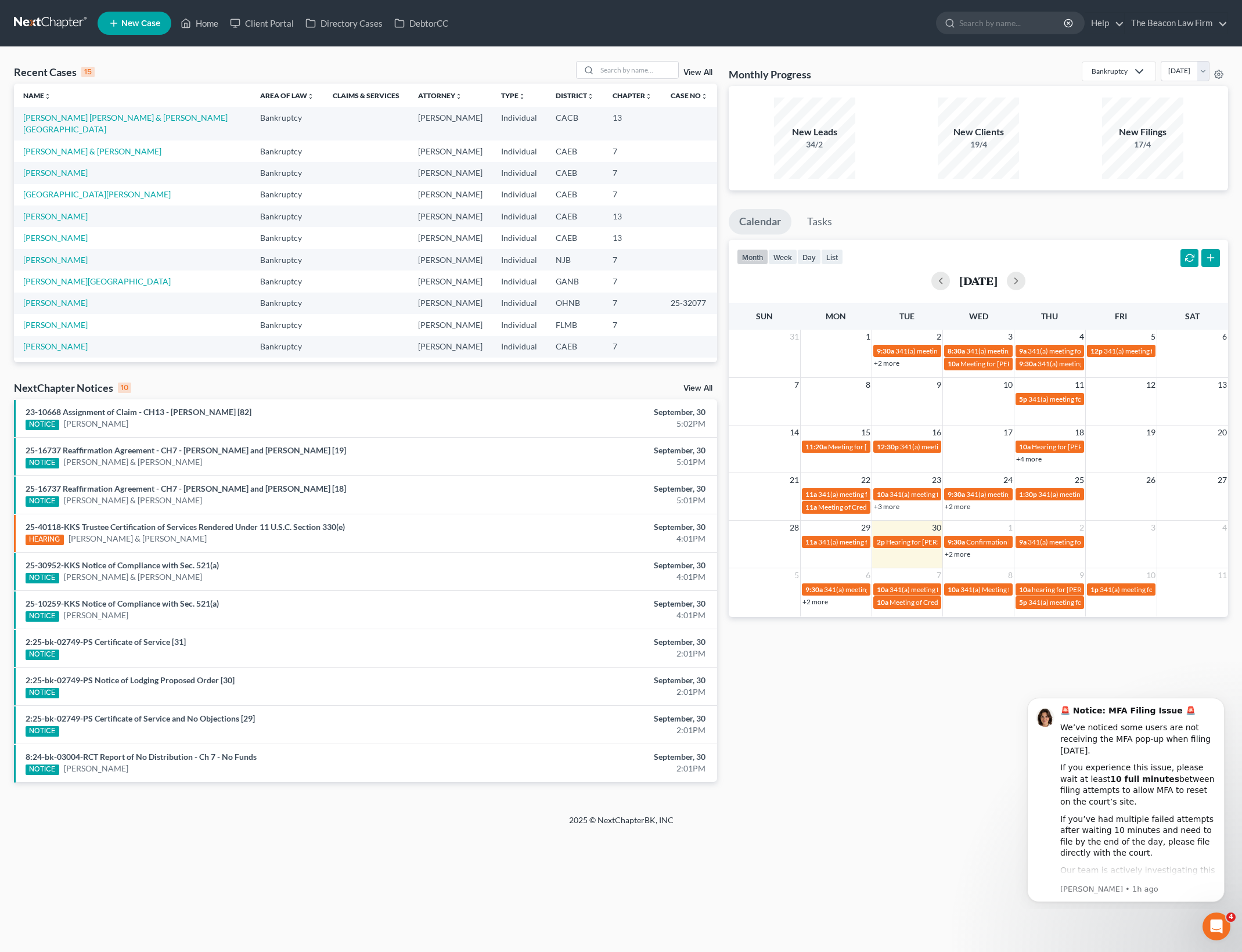
click at [156, 108] on td "[PERSON_NAME] [PERSON_NAME] & [PERSON_NAME][GEOGRAPHIC_DATA]" at bounding box center [132, 124] width 237 height 33
click at [158, 141] on td "Durgin, Steve & Shawna" at bounding box center [132, 151] width 237 height 22
click at [169, 113] on link "[PERSON_NAME] [PERSON_NAME] & [PERSON_NAME][GEOGRAPHIC_DATA]" at bounding box center [125, 123] width 204 height 22
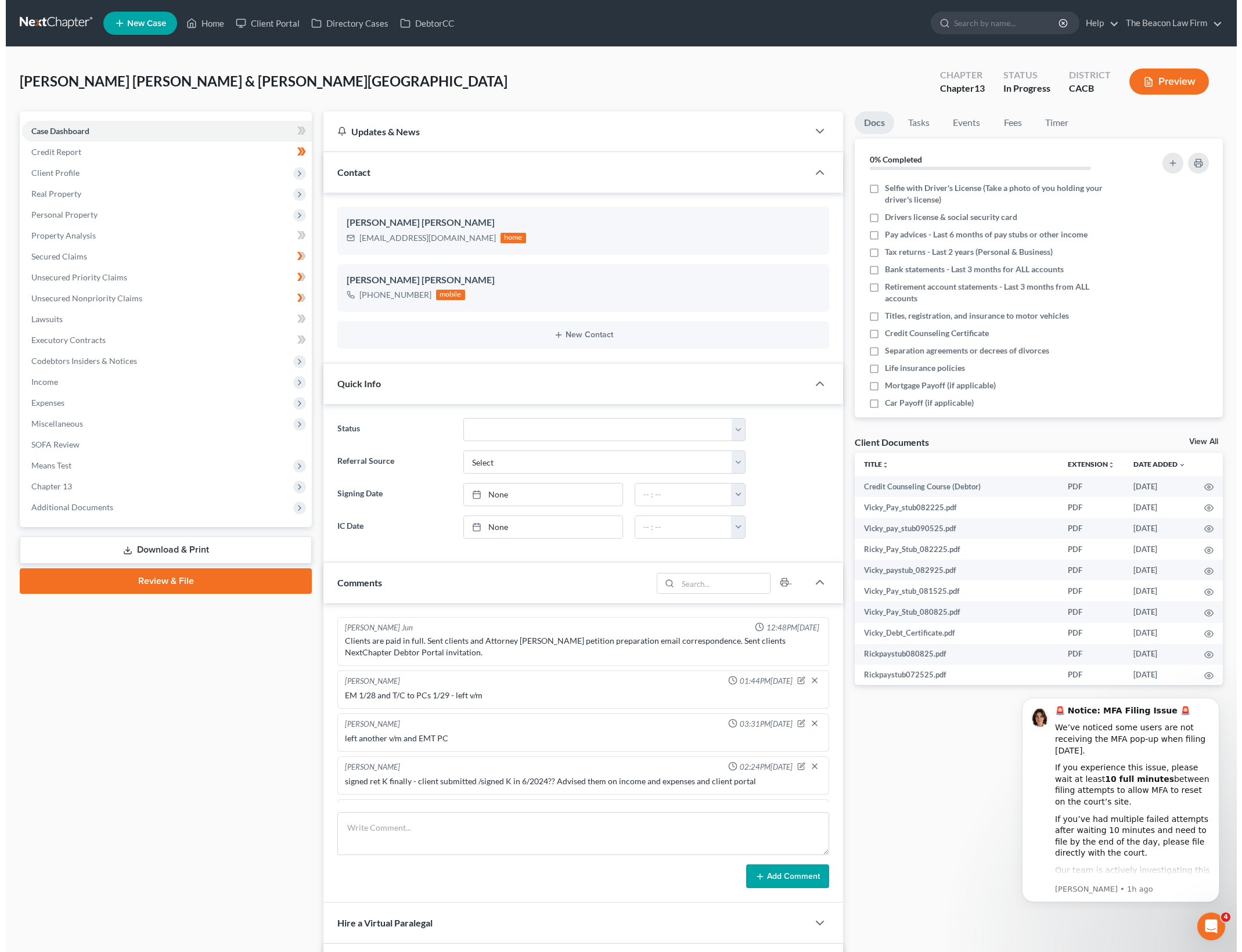
scroll to position [1623, 0]
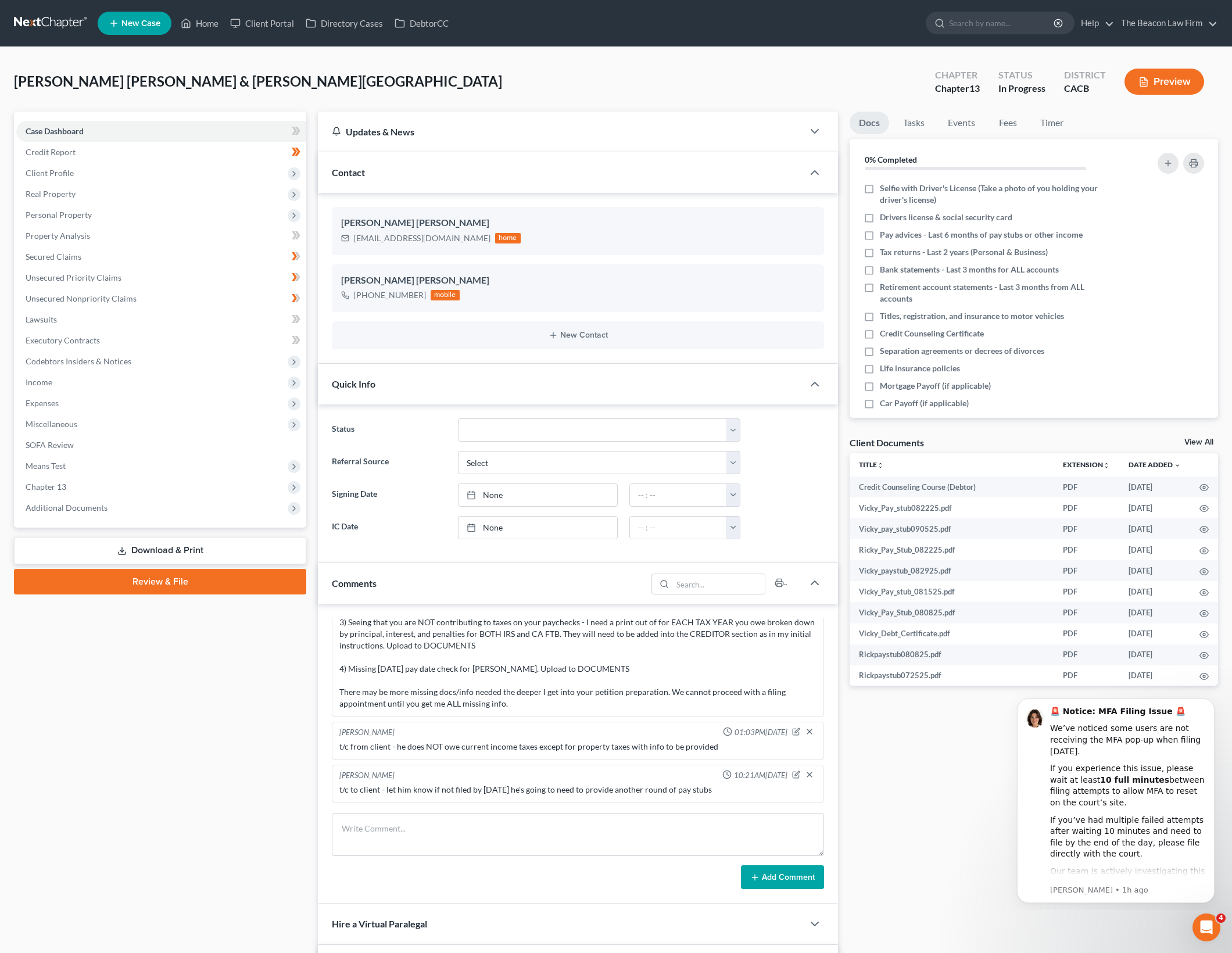
click at [81, 739] on div "Case Dashboard Payments Invoices Payments Payments Credit Report Client Profile" at bounding box center [159, 625] width 304 height 1028
click at [176, 457] on span "Means Test" at bounding box center [161, 466] width 290 height 21
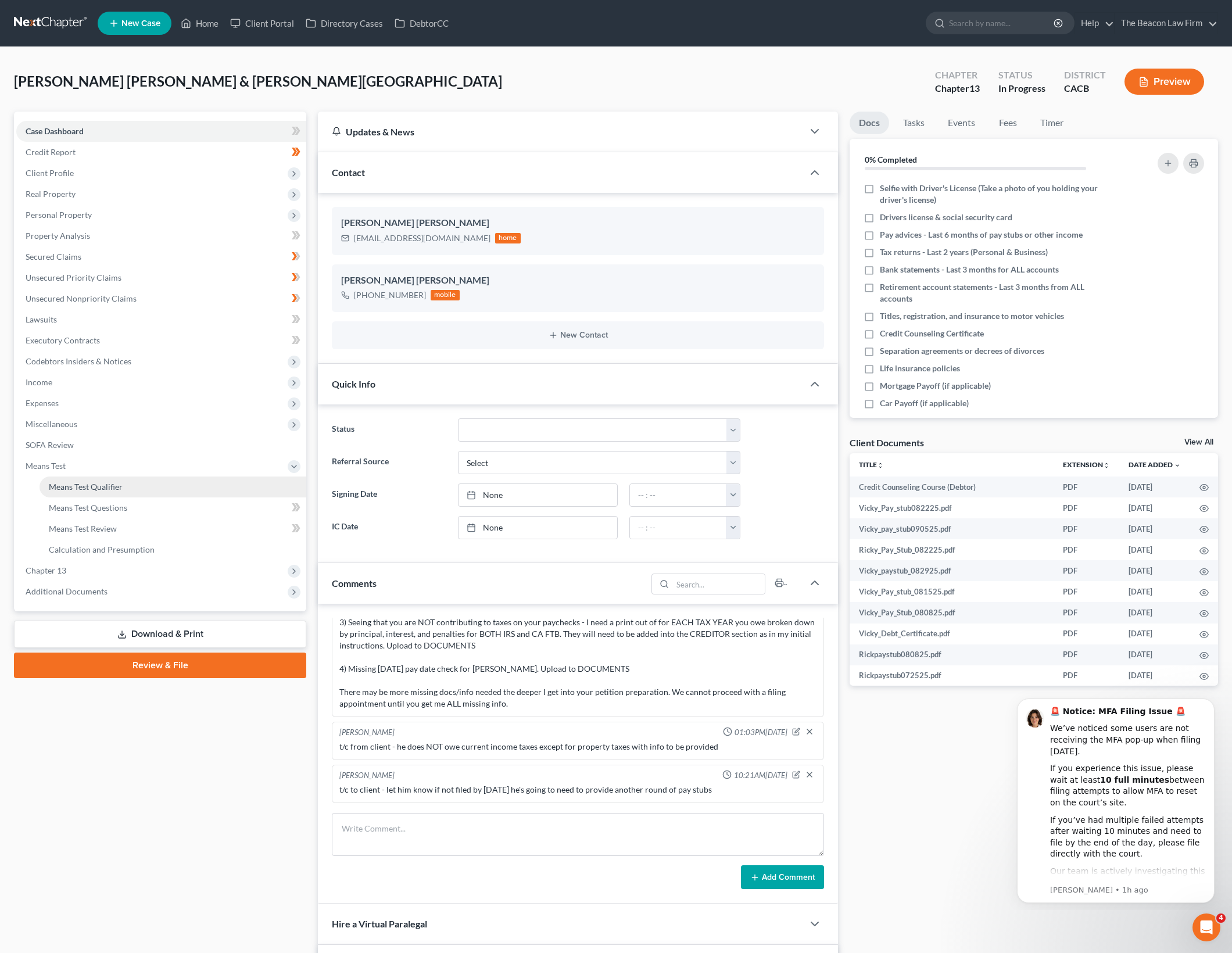
click at [167, 490] on link "Means Test Qualifier" at bounding box center [173, 487] width 266 height 21
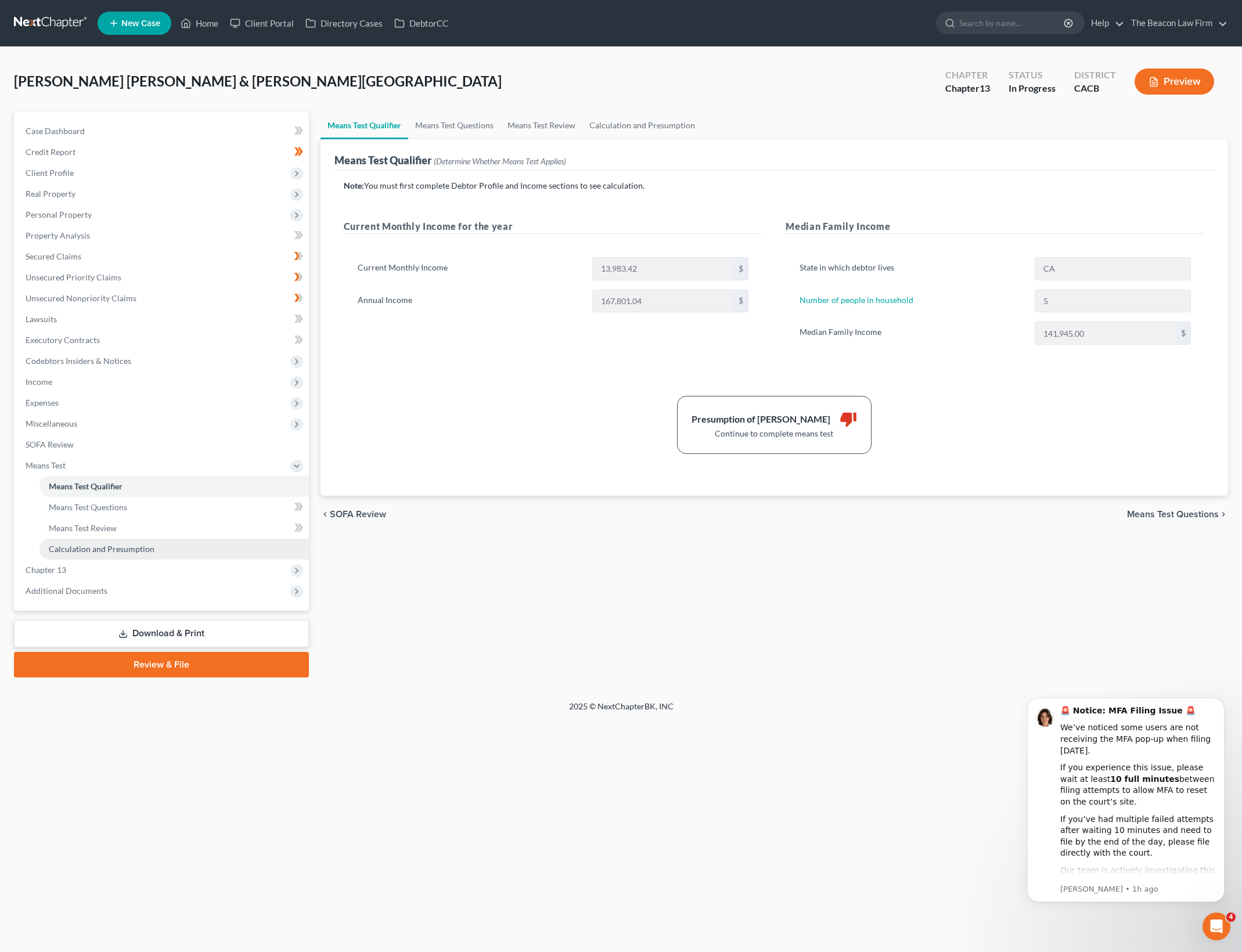
click at [131, 539] on link "Calculation and Presumption" at bounding box center [175, 549] width 270 height 21
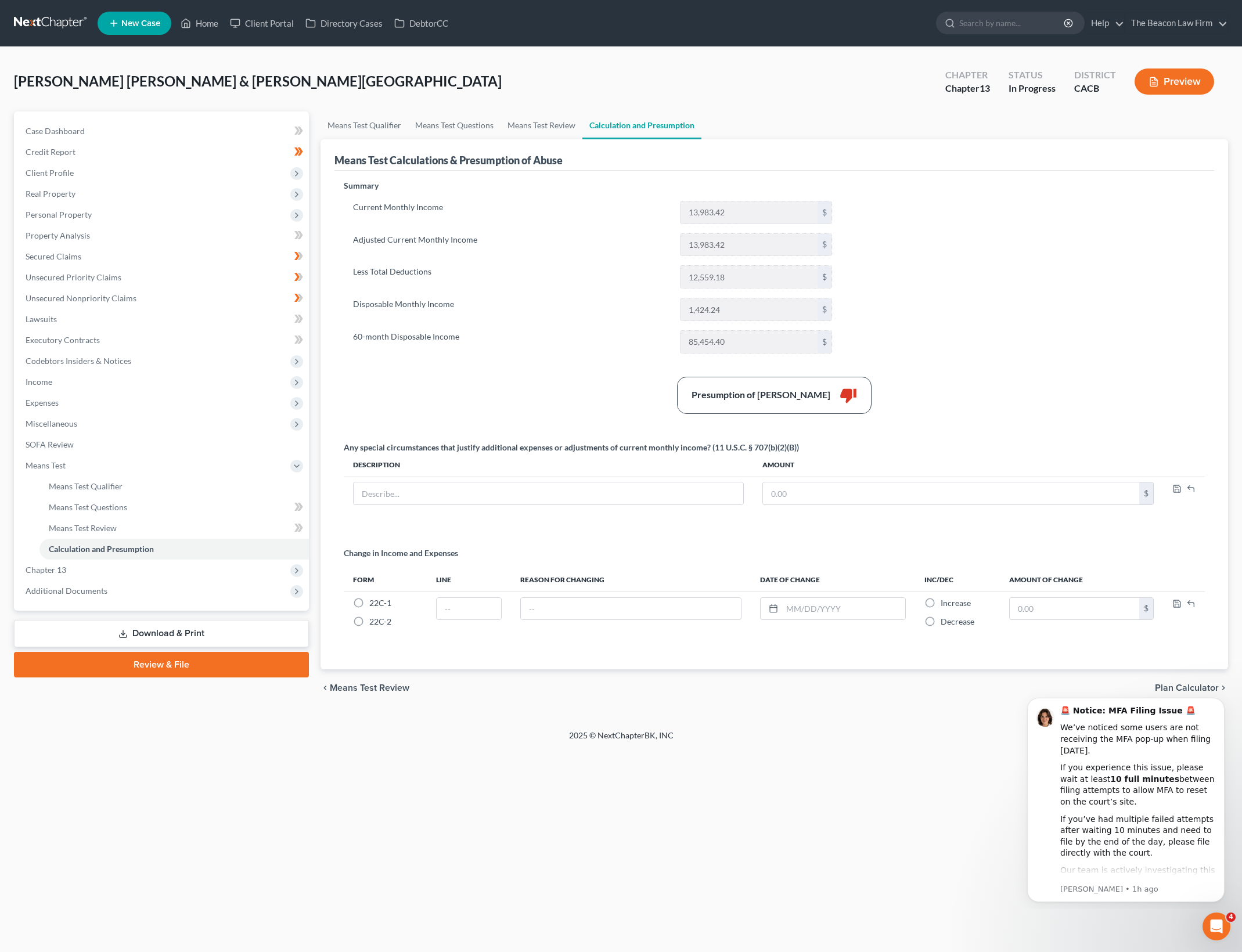
click at [1057, 319] on div "Summary Current Monthly Income 13,983.42 $ Adjusted Current Monthly Income 13,9…" at bounding box center [774, 417] width 873 height 475
click at [913, 308] on div "Summary Current Monthly Income 13,983.42 $ Adjusted Current Monthly Income 13,9…" at bounding box center [774, 417] width 873 height 475
click at [532, 130] on link "Means Test Review" at bounding box center [541, 125] width 82 height 28
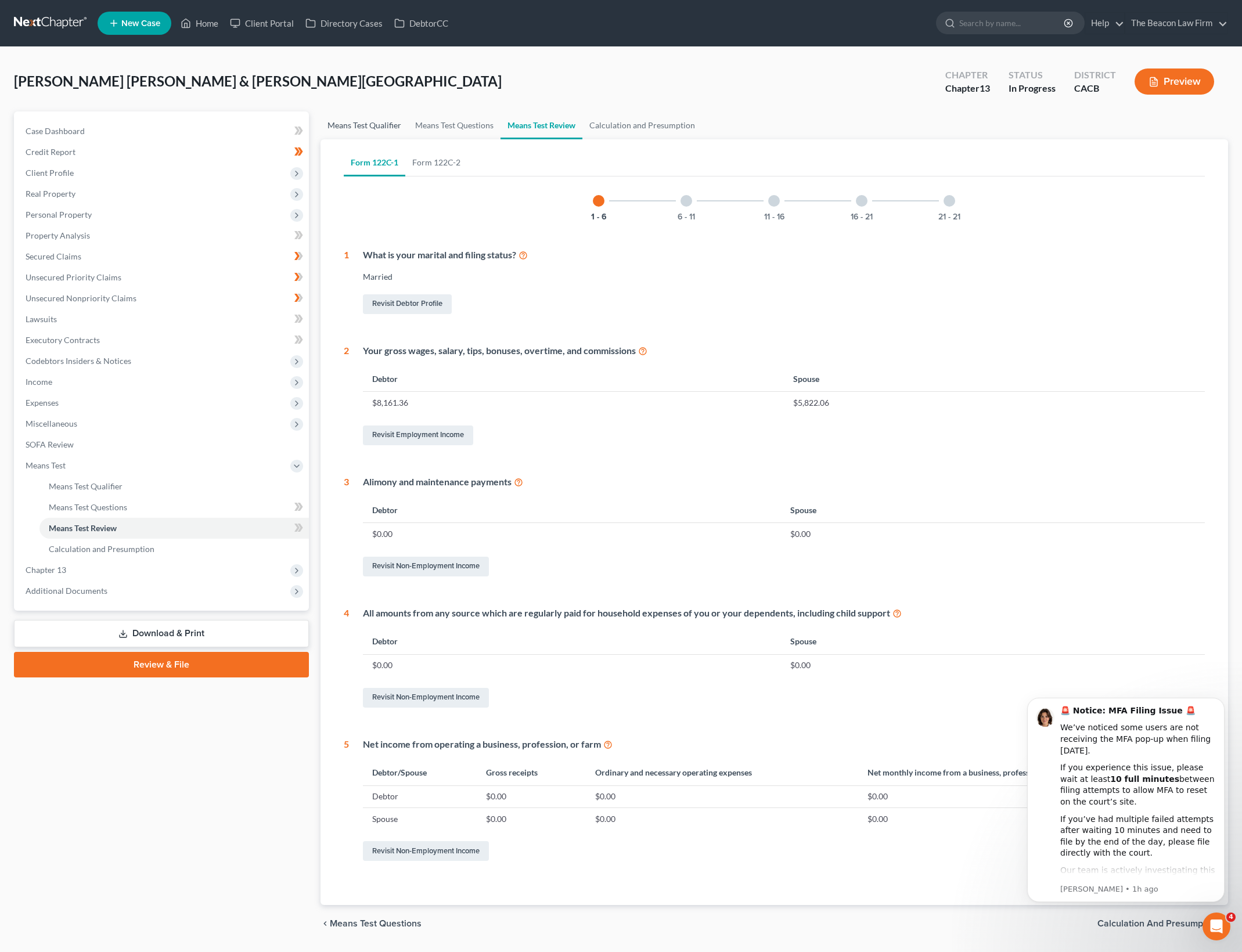
click at [363, 128] on link "Means Test Qualifier" at bounding box center [364, 125] width 87 height 28
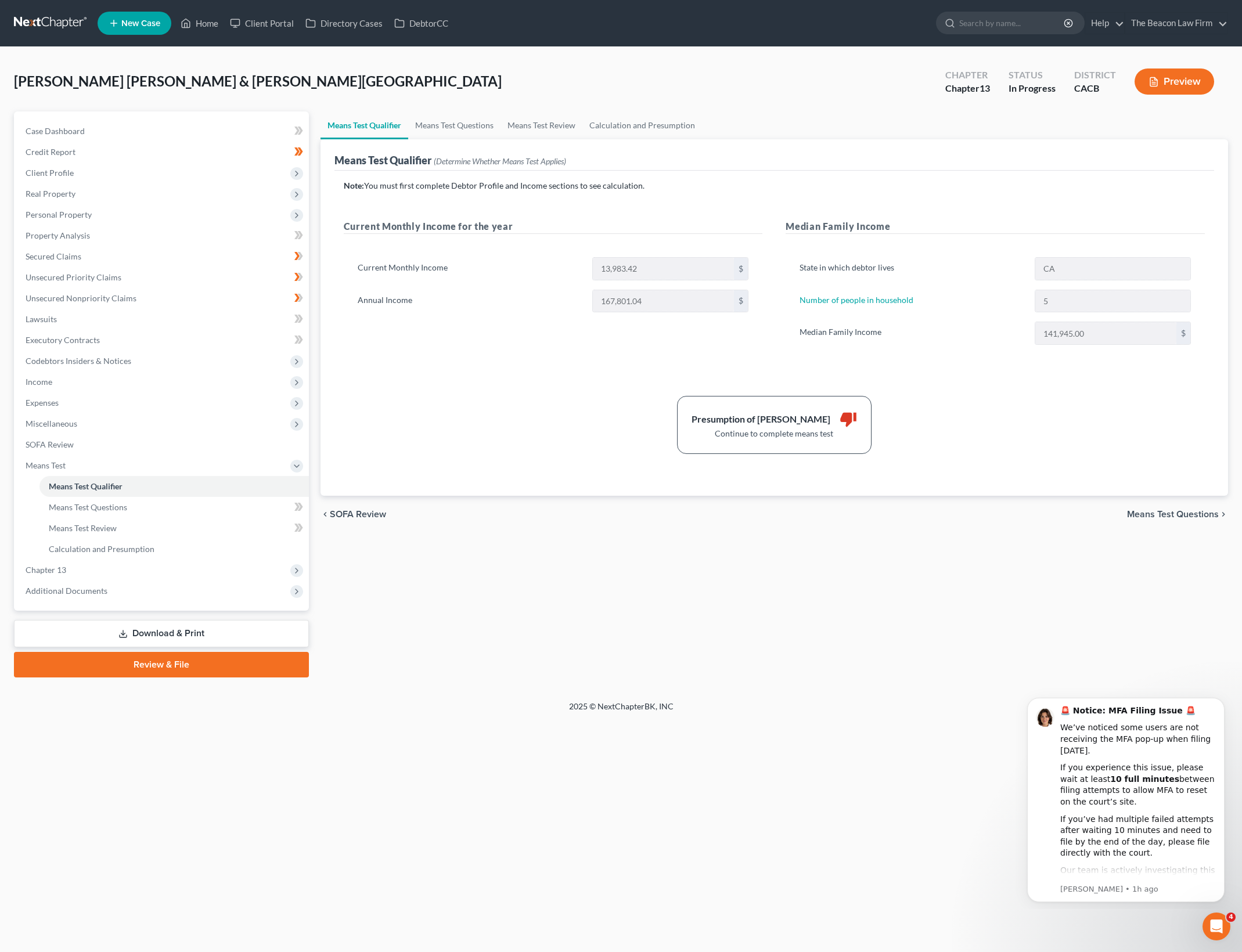
click at [347, 327] on div "Current Monthly Income 13,983.42 $ Annual Income 167,801.04 $" at bounding box center [553, 289] width 419 height 92
click at [347, 327] on div "Current Monthly Income 13,983.42 $ Annual Income 167,801.04 $" at bounding box center [553, 289] width 419 height 92
click at [449, 363] on div "Current Monthly Income for the year Current Monthly Income 13,983.42 $ Annual I…" at bounding box center [553, 294] width 443 height 149
drag, startPoint x: 493, startPoint y: 328, endPoint x: 487, endPoint y: 313, distance: 16.2
click at [494, 320] on div "Current Monthly Income 13,983.42 $ Annual Income 167,801.04 $" at bounding box center [553, 289] width 419 height 92
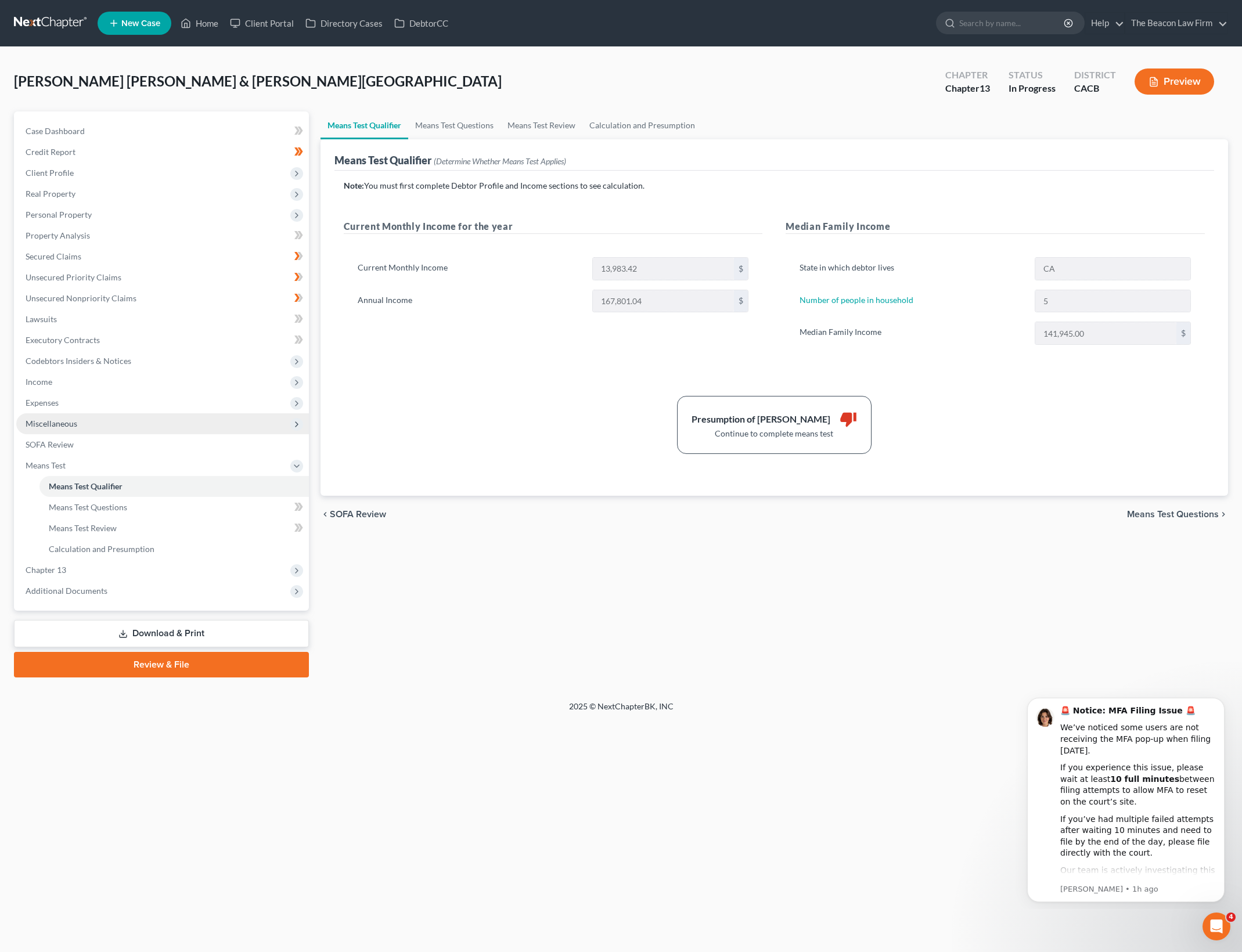
click at [144, 423] on span "Miscellaneous" at bounding box center [162, 423] width 293 height 21
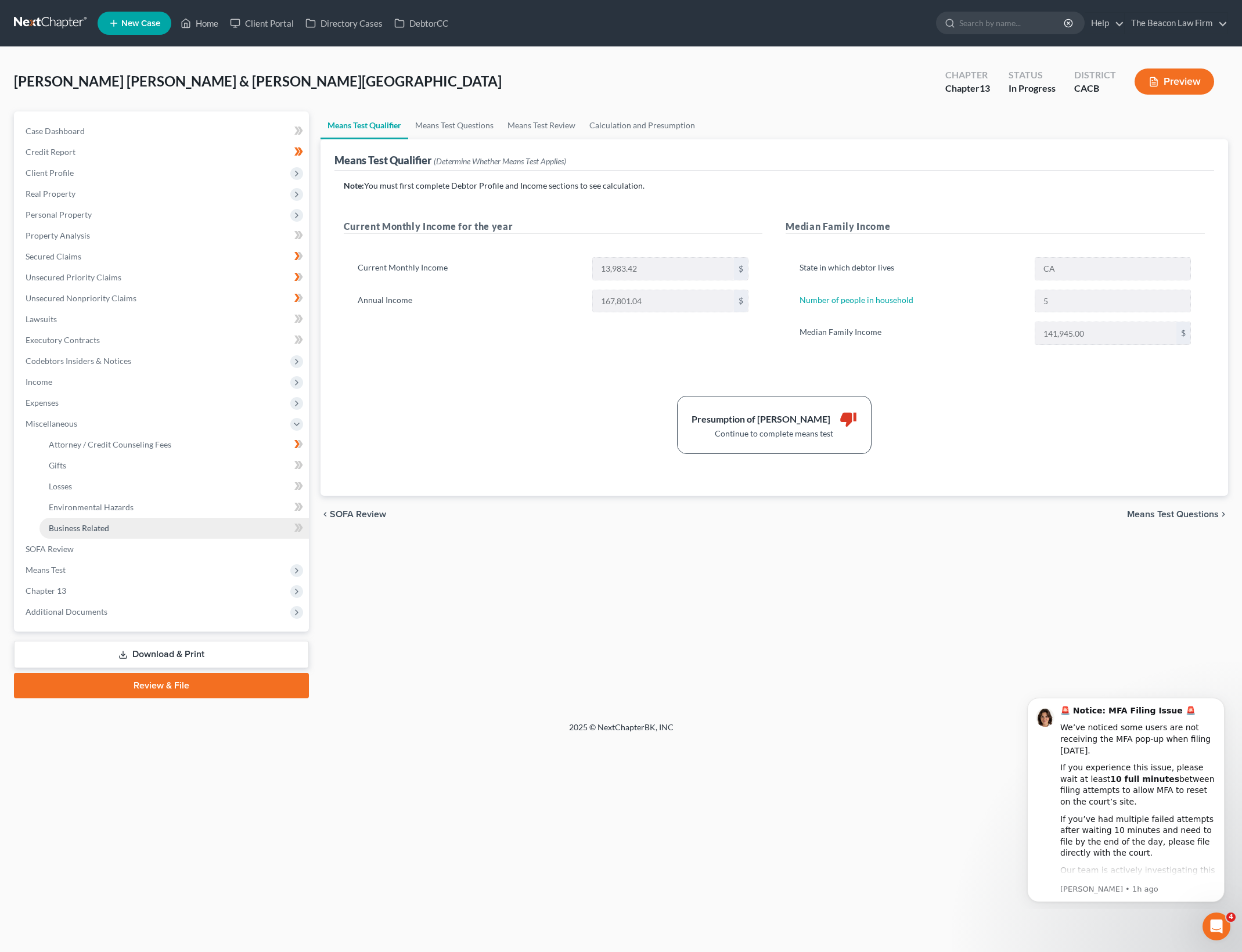
click at [143, 526] on link "Business Related" at bounding box center [175, 528] width 270 height 21
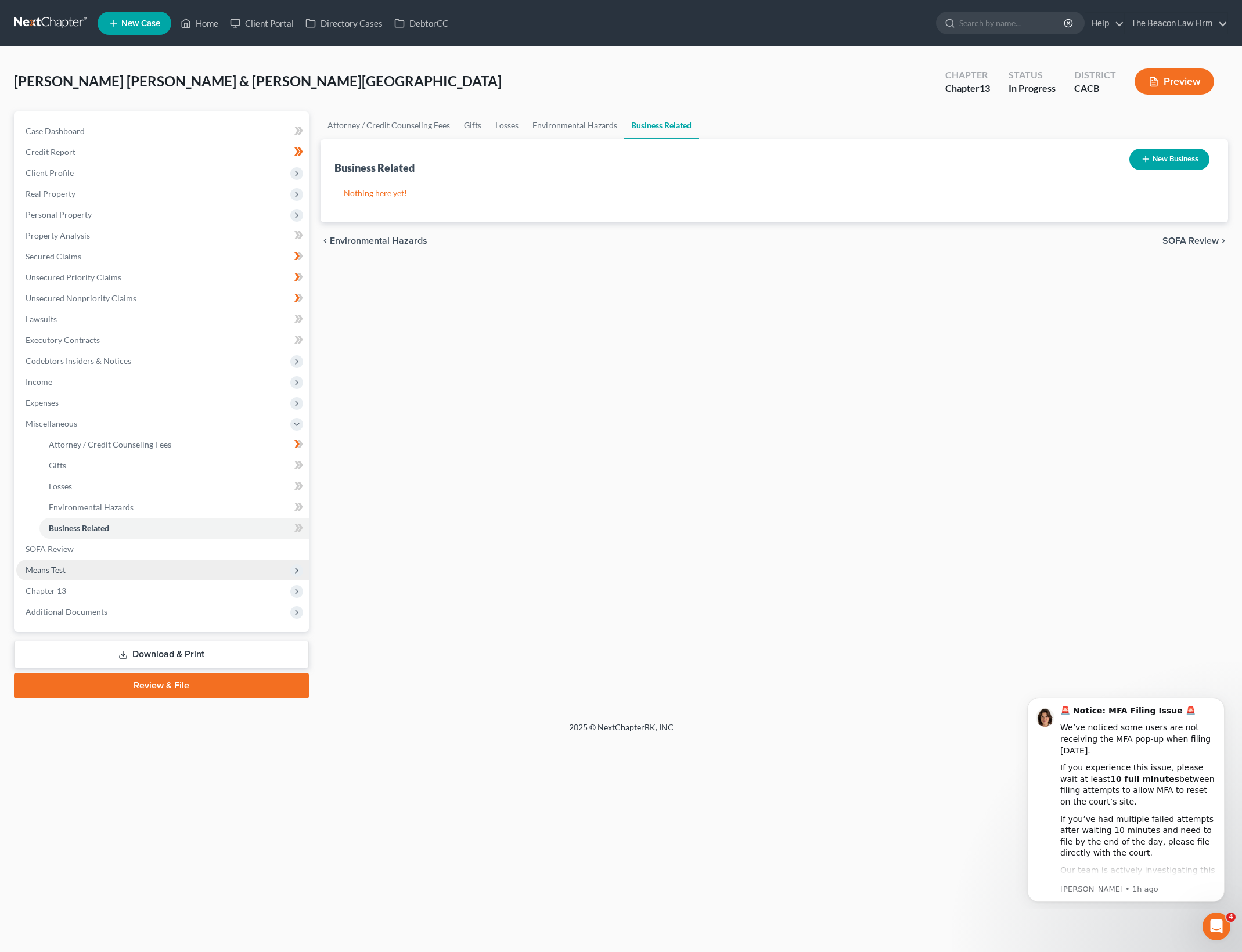
click at [197, 572] on span "Means Test" at bounding box center [162, 570] width 293 height 21
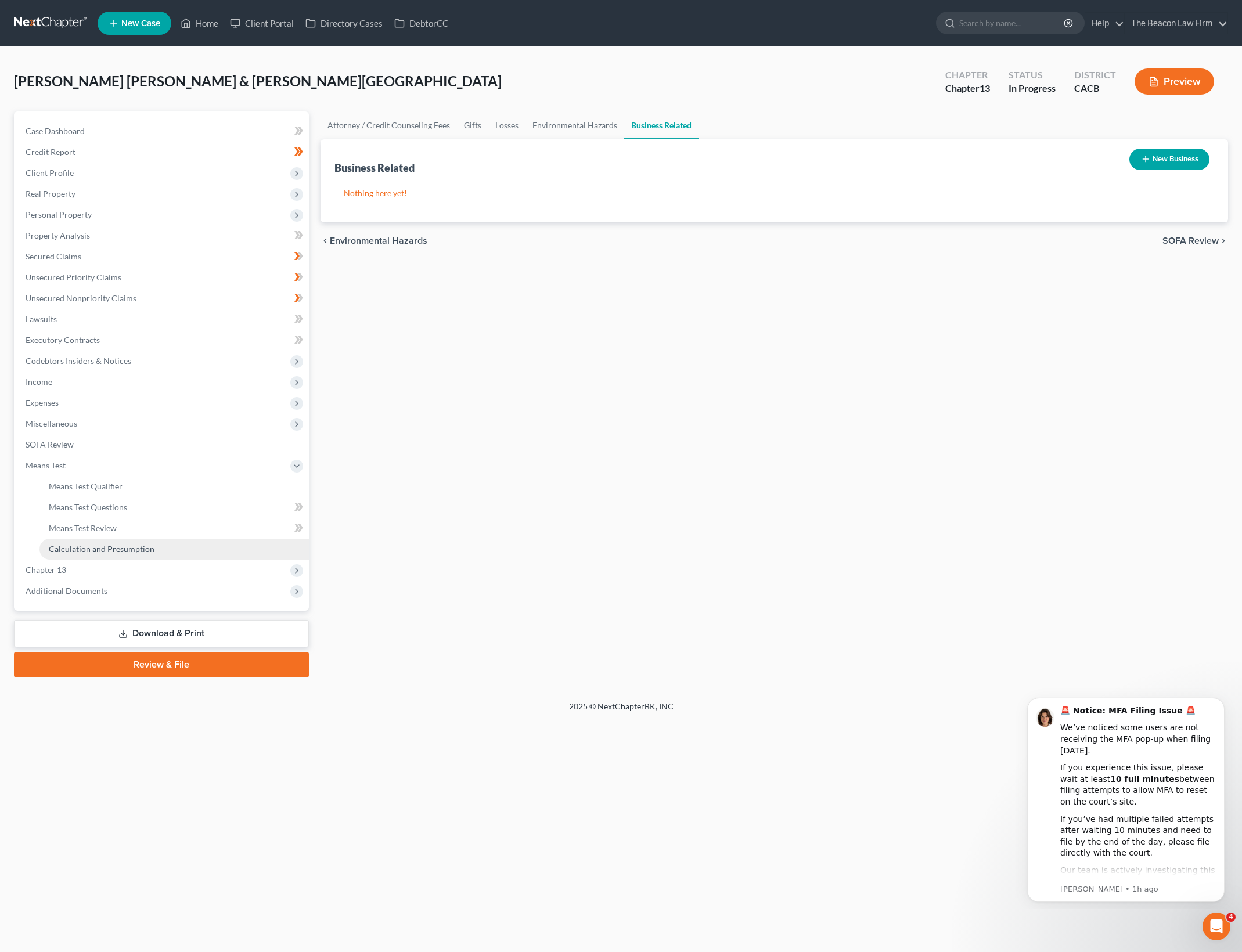
click at [209, 544] on link "Calculation and Presumption" at bounding box center [175, 549] width 270 height 21
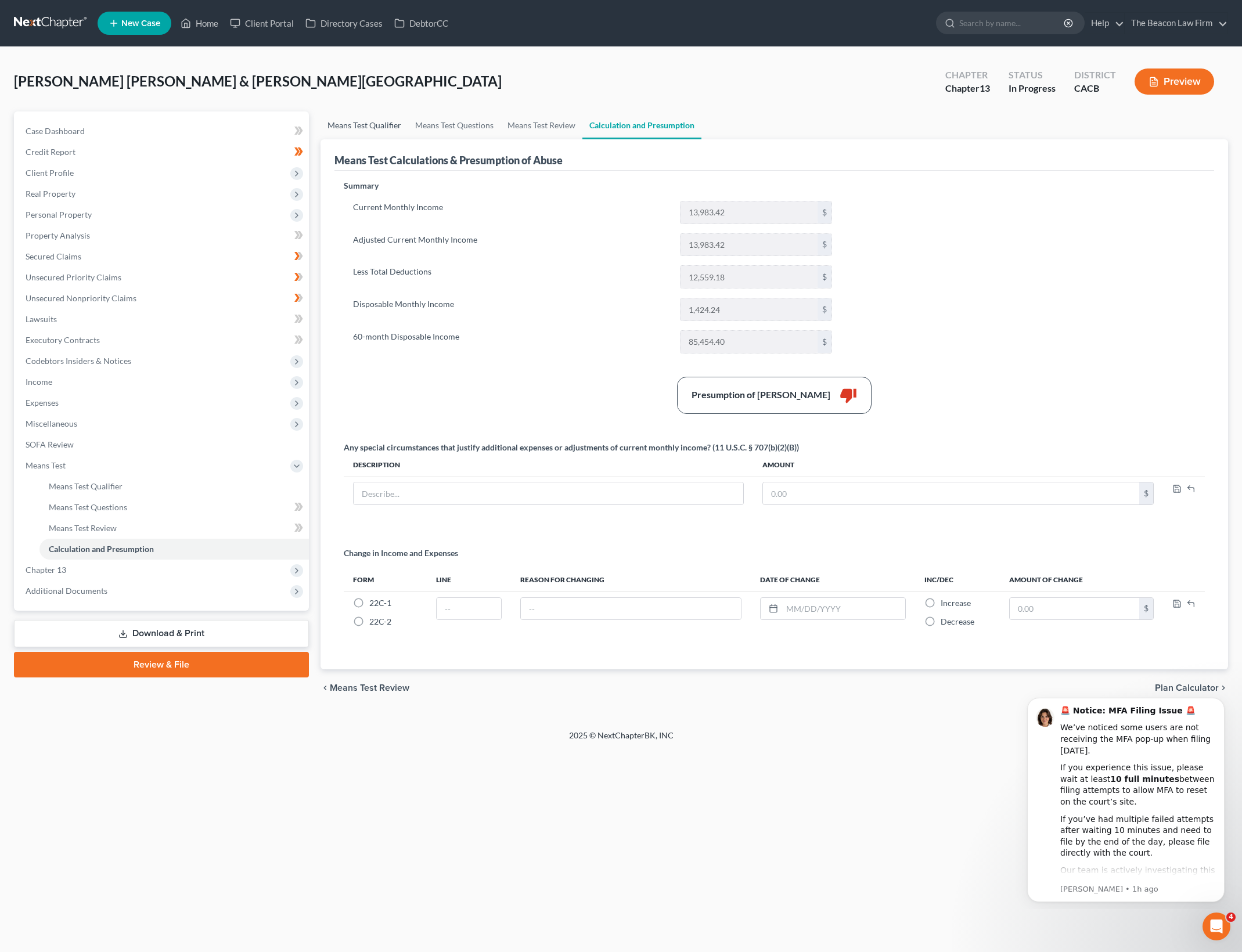
click at [372, 120] on link "Means Test Qualifier" at bounding box center [364, 125] width 87 height 28
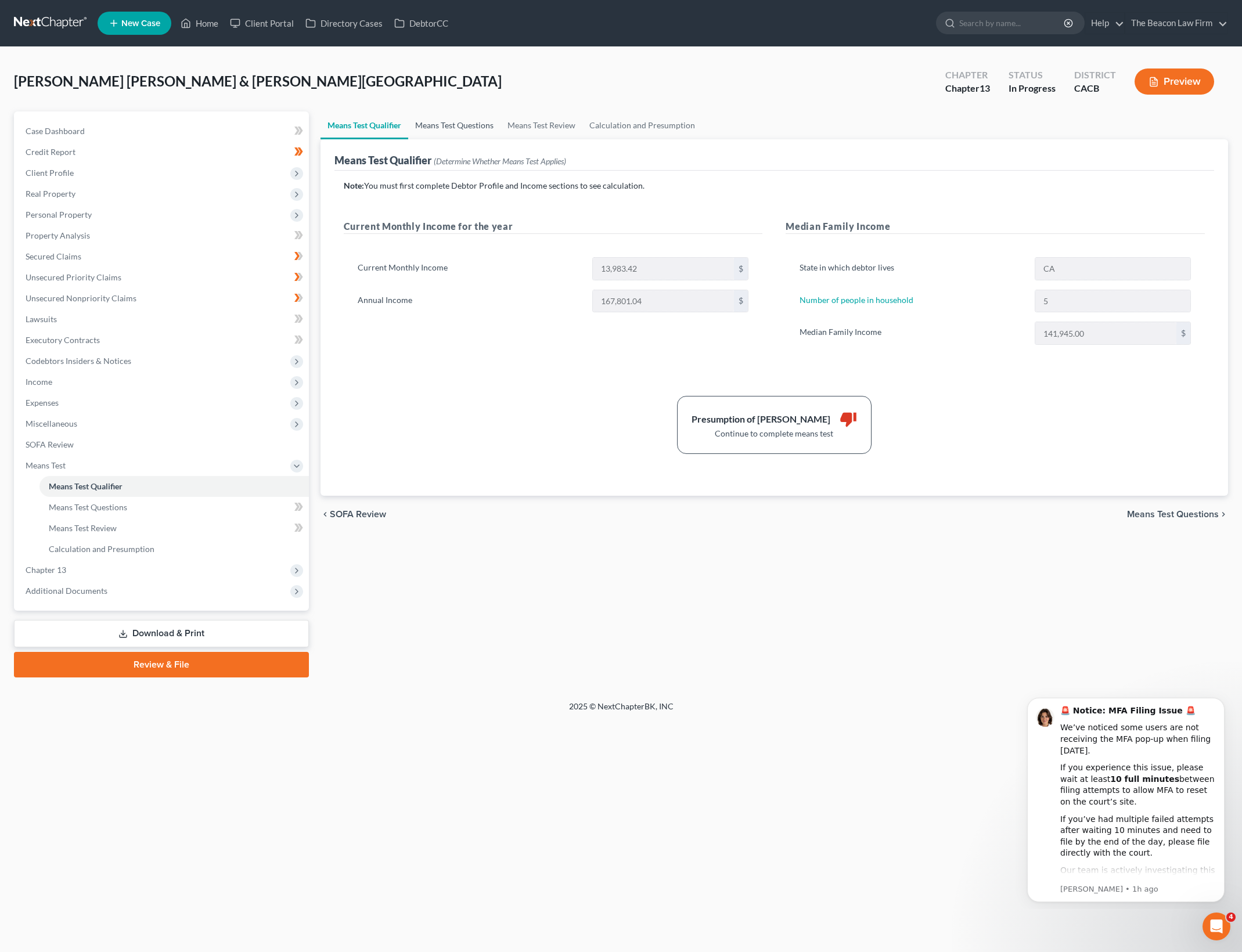
click at [462, 136] on link "Means Test Questions" at bounding box center [454, 125] width 92 height 28
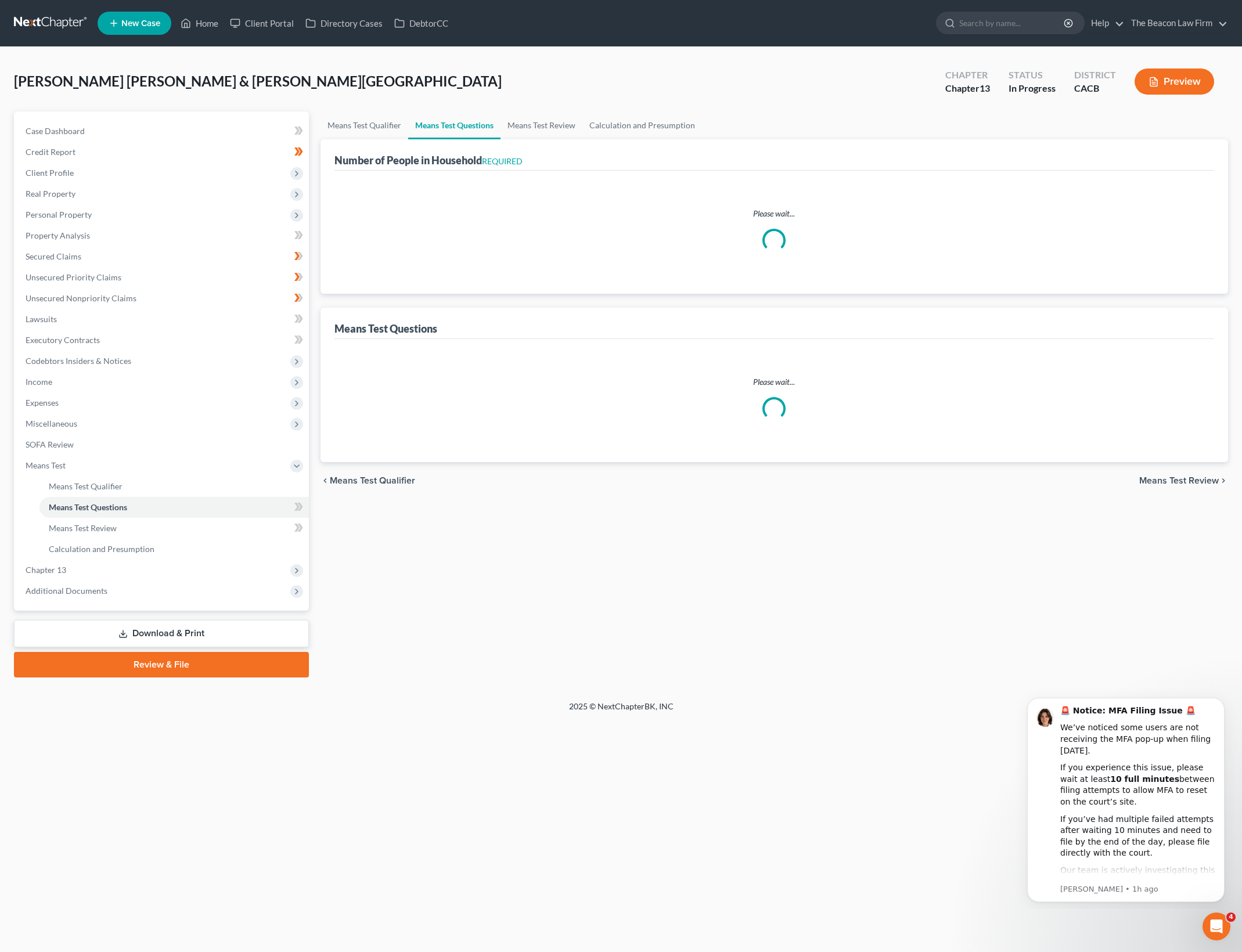
select select "0"
select select "60"
select select "0"
select select "60"
select select "5"
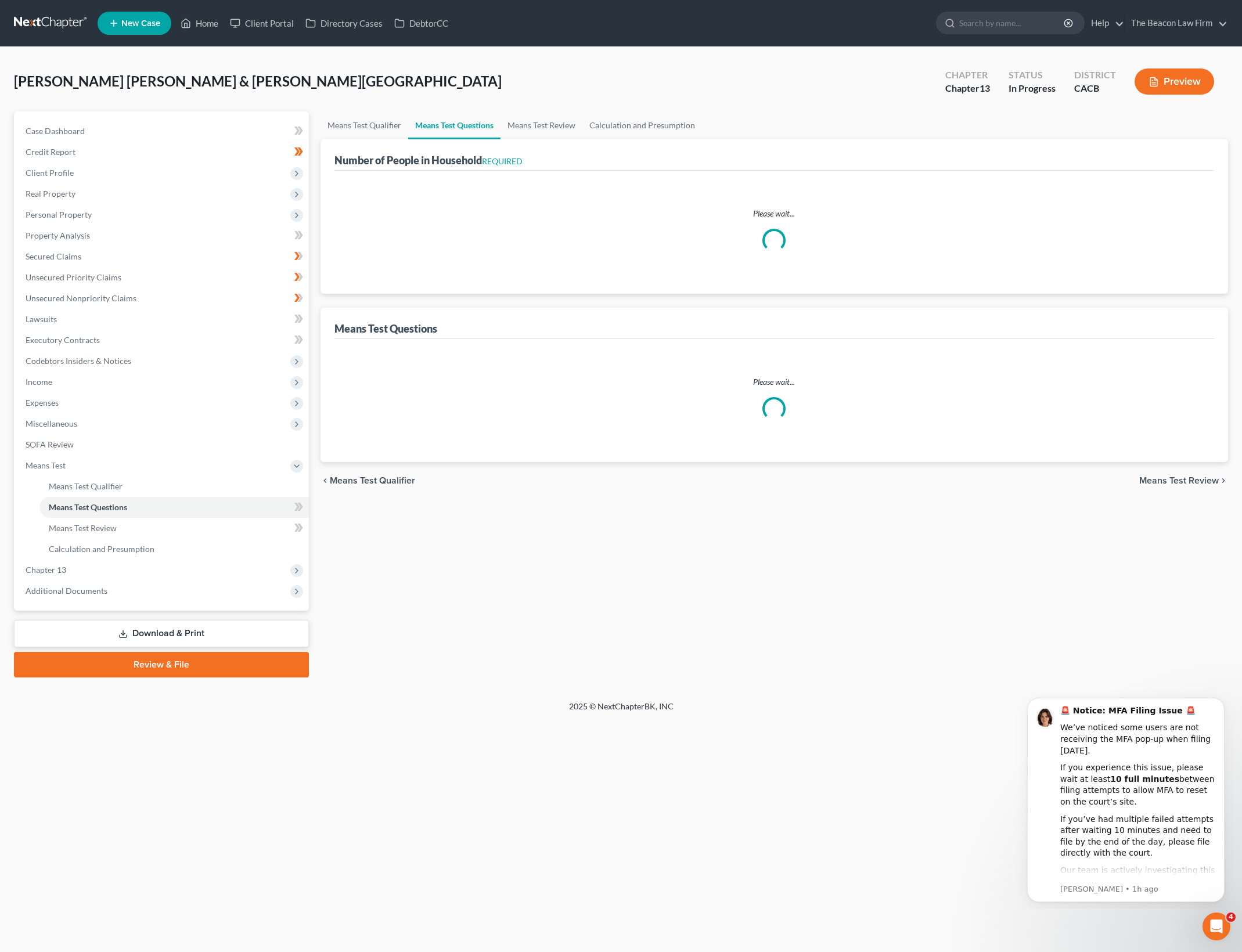
select select "2"
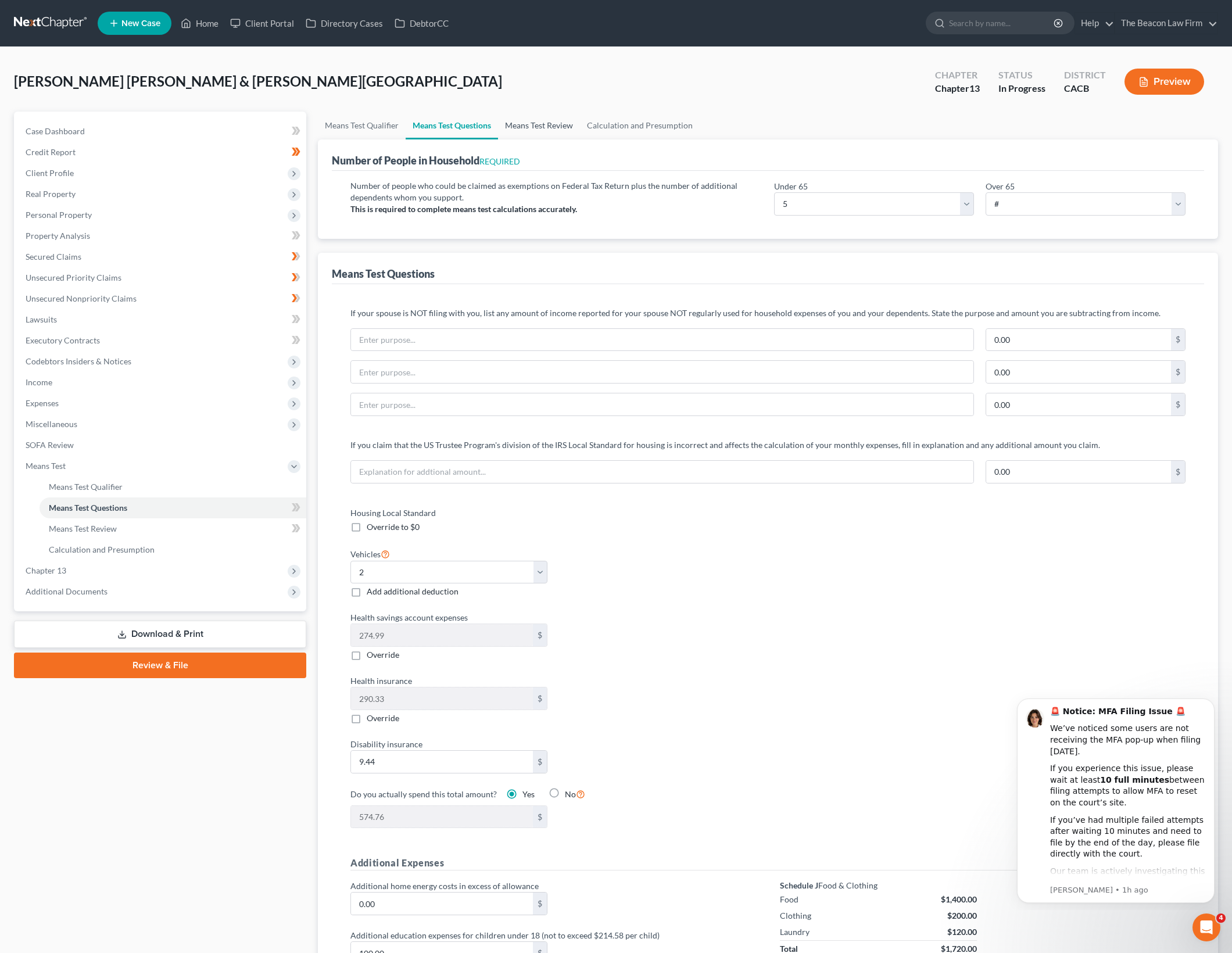
click at [571, 121] on link "Means Test Review" at bounding box center [539, 125] width 82 height 28
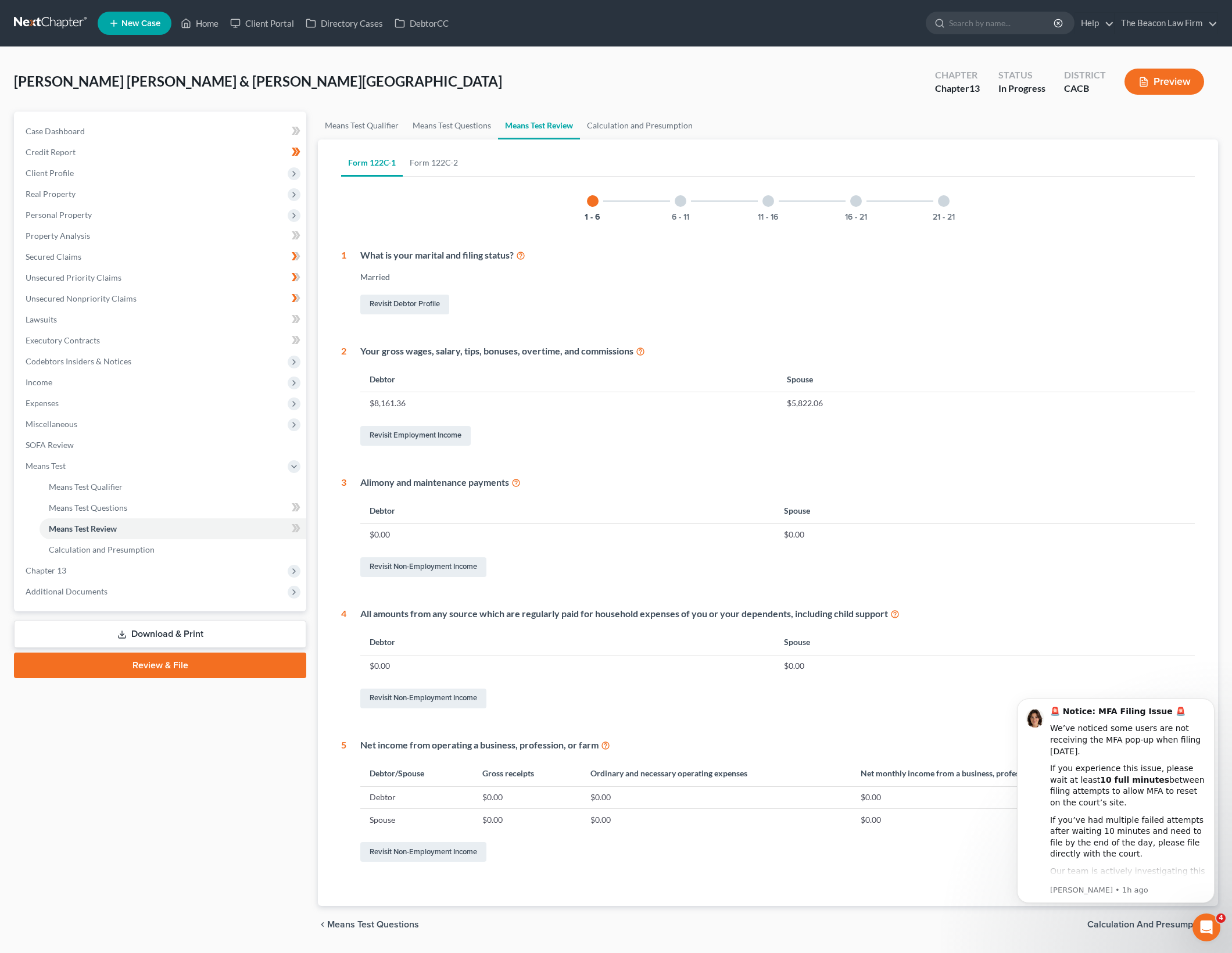
click at [779, 546] on div "Alimony and maintenance payments Debtor Spouse $0.00 $0.00 Revisit Non-Employme…" at bounding box center [770, 528] width 849 height 104
click at [638, 112] on link "Calculation and Presumption" at bounding box center [639, 125] width 119 height 28
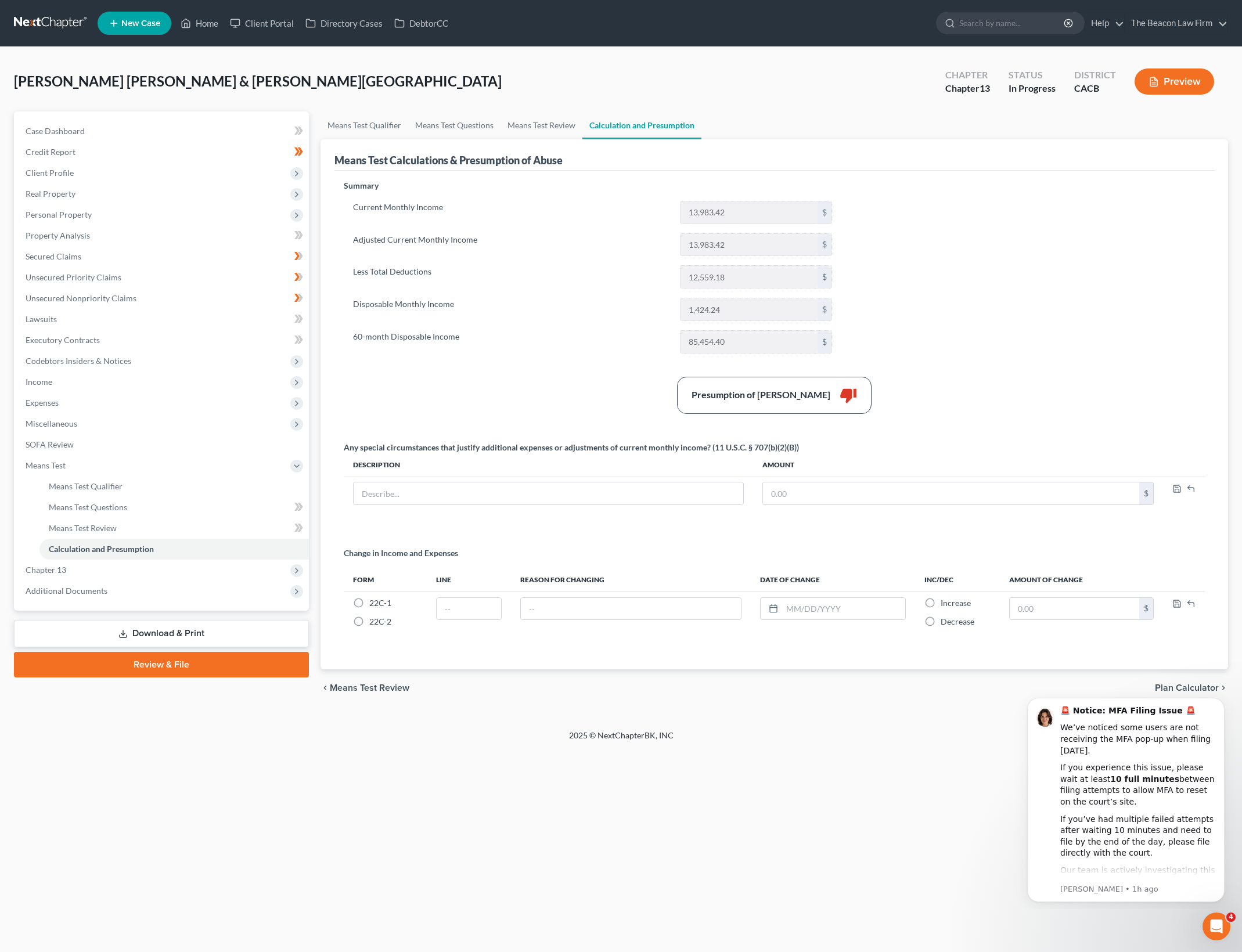
click at [965, 211] on div "Summary Current Monthly Income 13,983.42 $ Adjusted Current Monthly Income 13,9…" at bounding box center [774, 417] width 873 height 475
click at [991, 378] on div "Presumption of Abuse Arises thumb_down" at bounding box center [774, 395] width 873 height 37
click at [212, 13] on link "Home" at bounding box center [199, 23] width 49 height 21
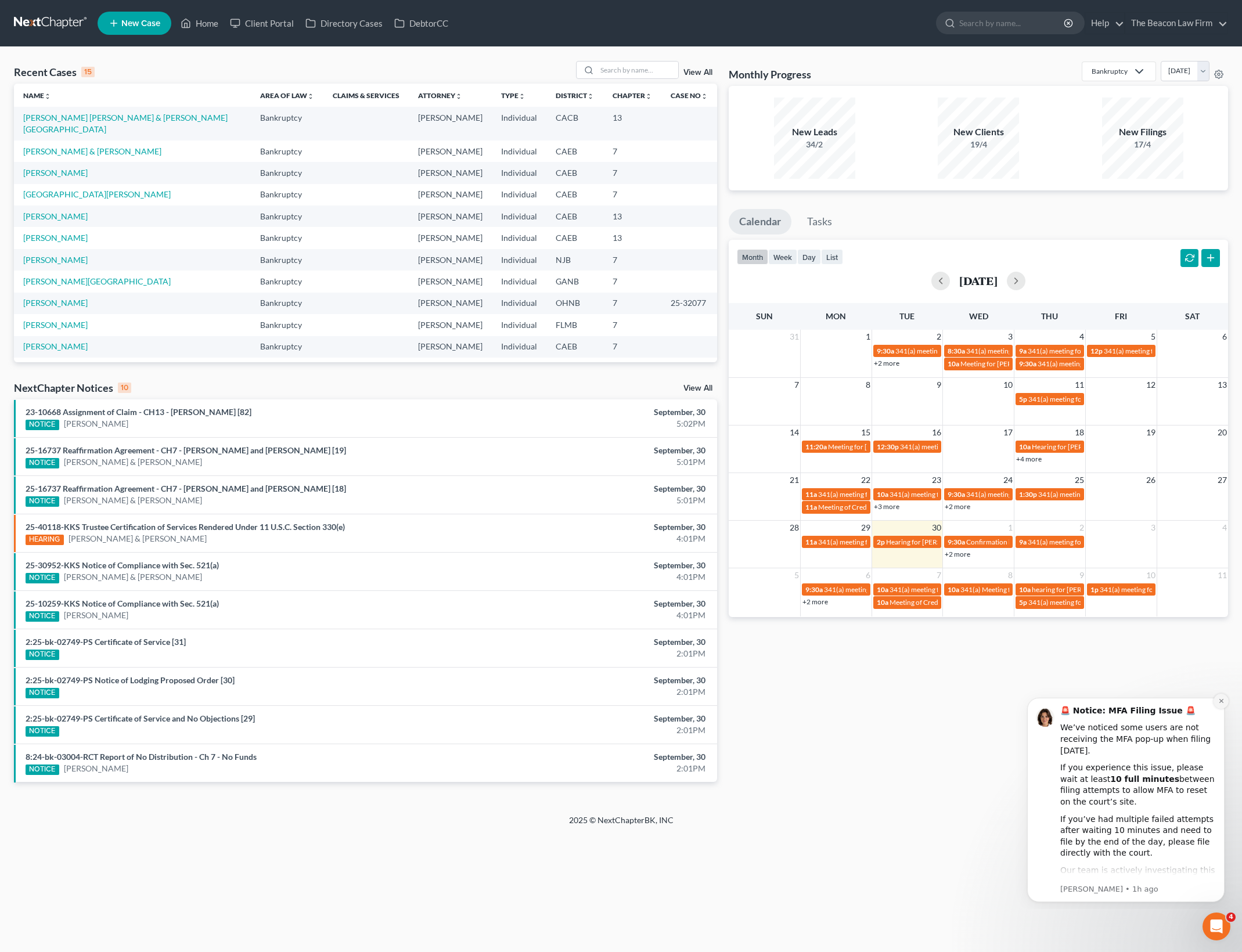
click at [1216, 703] on button "Dismiss notification" at bounding box center [1220, 701] width 15 height 15
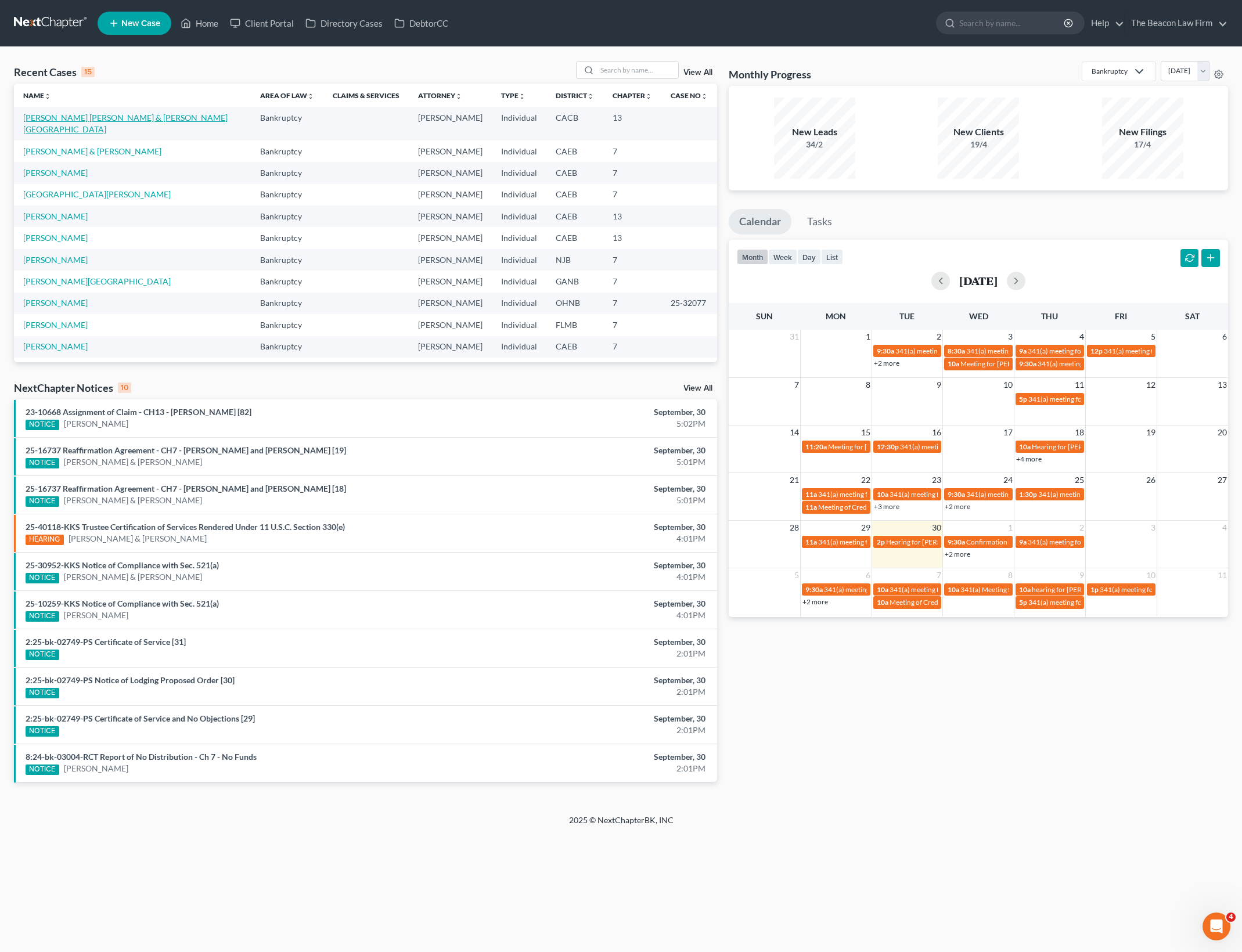
click at [125, 114] on link "[PERSON_NAME] [PERSON_NAME] & [PERSON_NAME][GEOGRAPHIC_DATA]" at bounding box center [125, 123] width 204 height 22
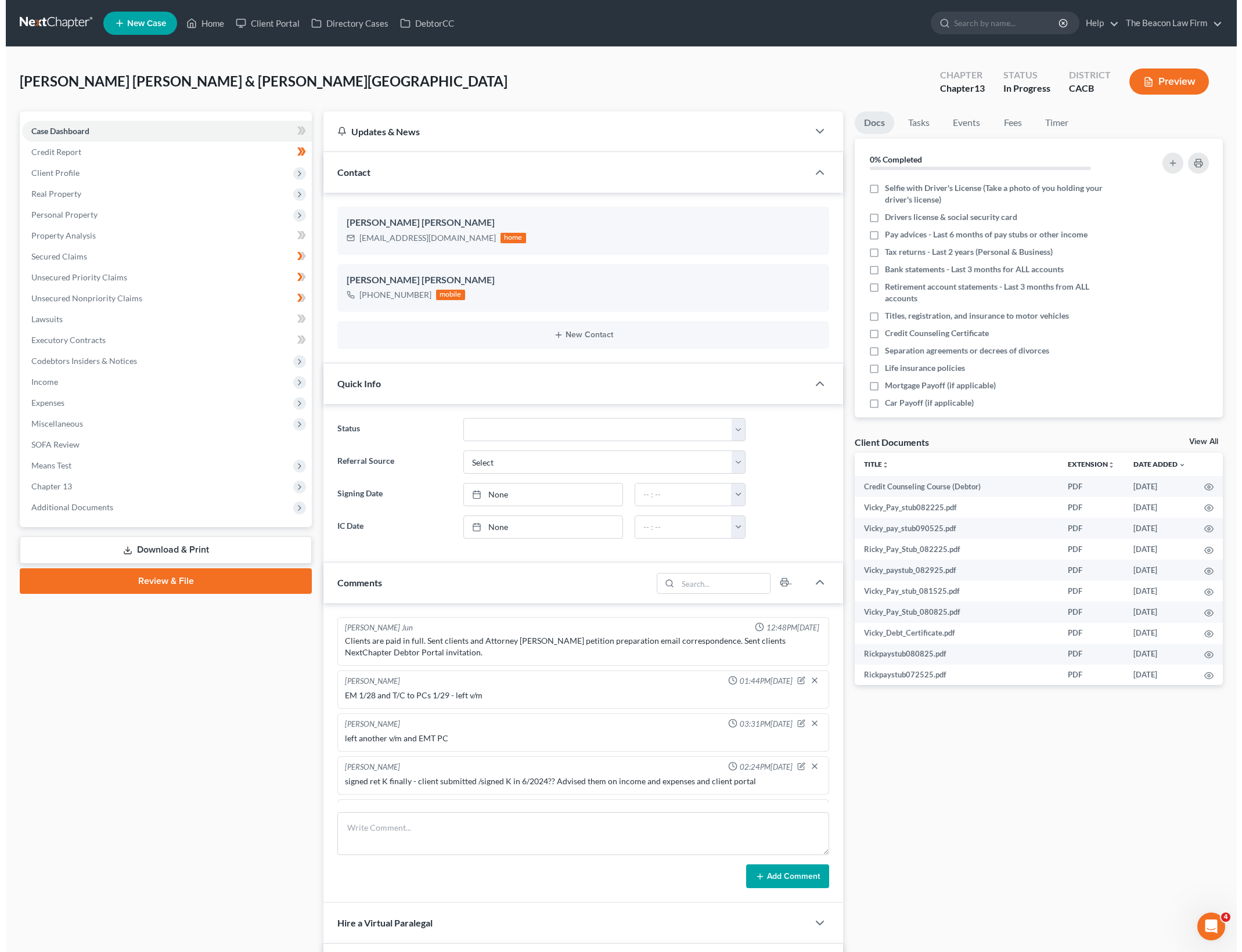
scroll to position [1623, 0]
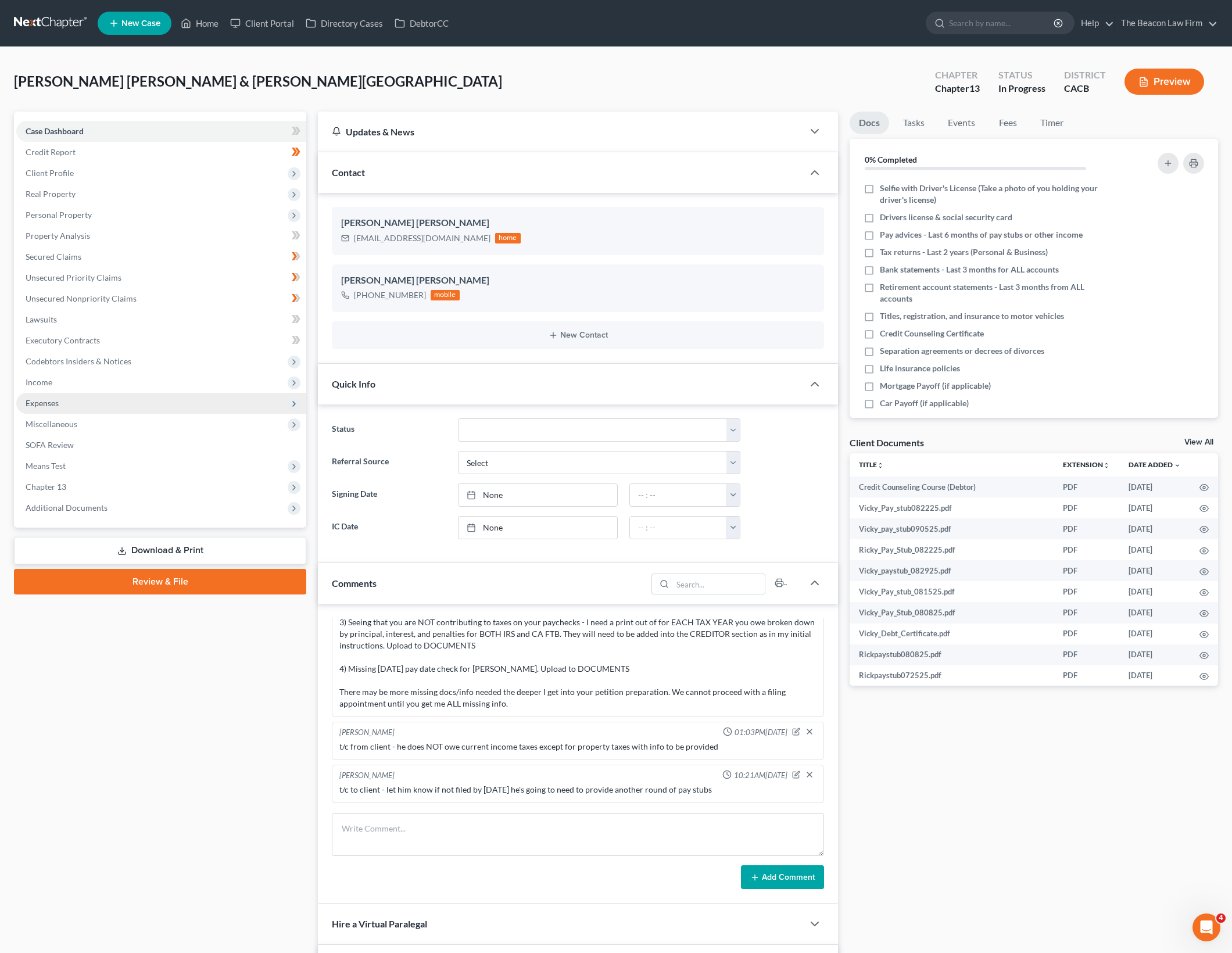
click at [181, 398] on span "Expenses" at bounding box center [161, 403] width 290 height 21
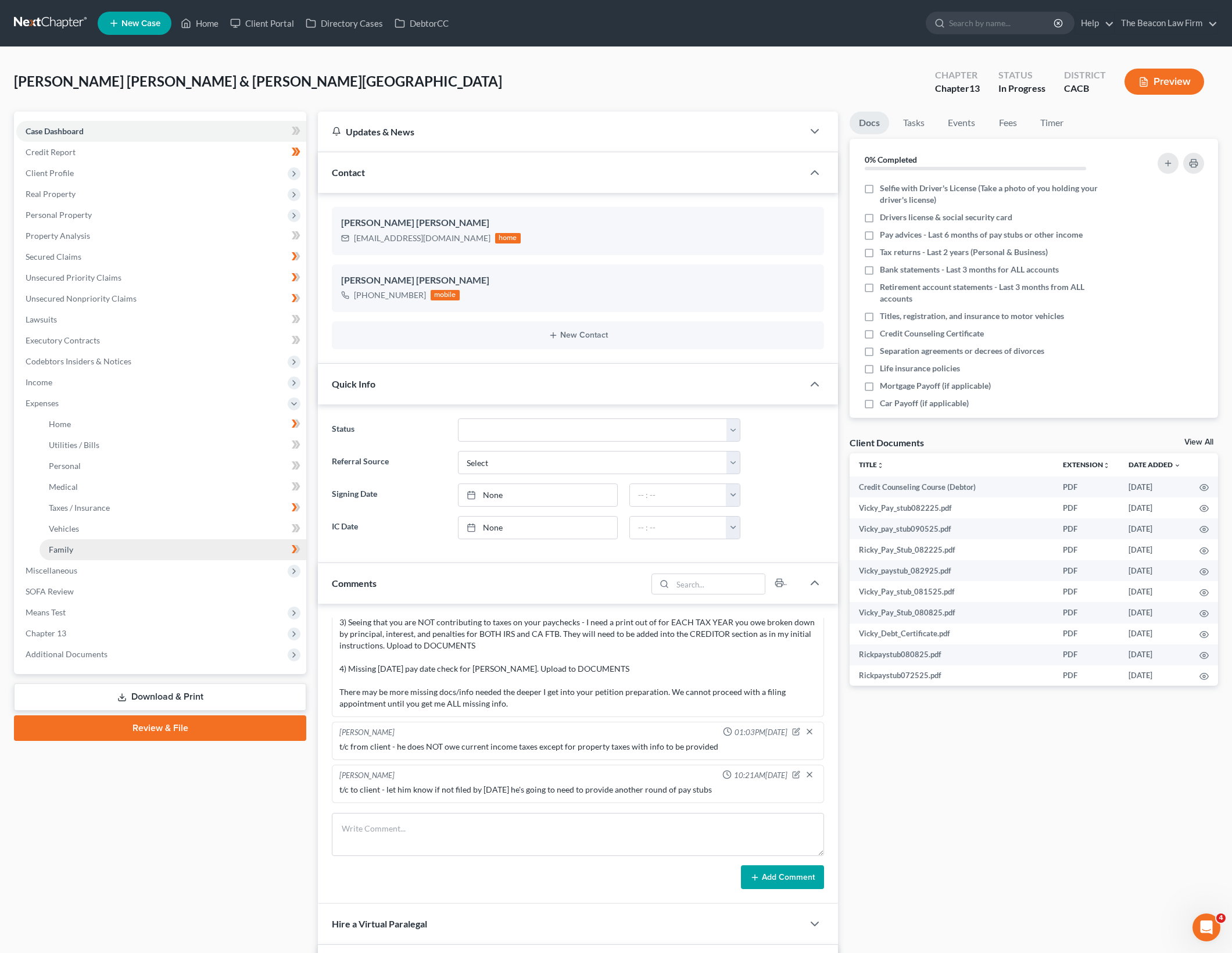
click at [162, 546] on link "Family" at bounding box center [173, 549] width 266 height 21
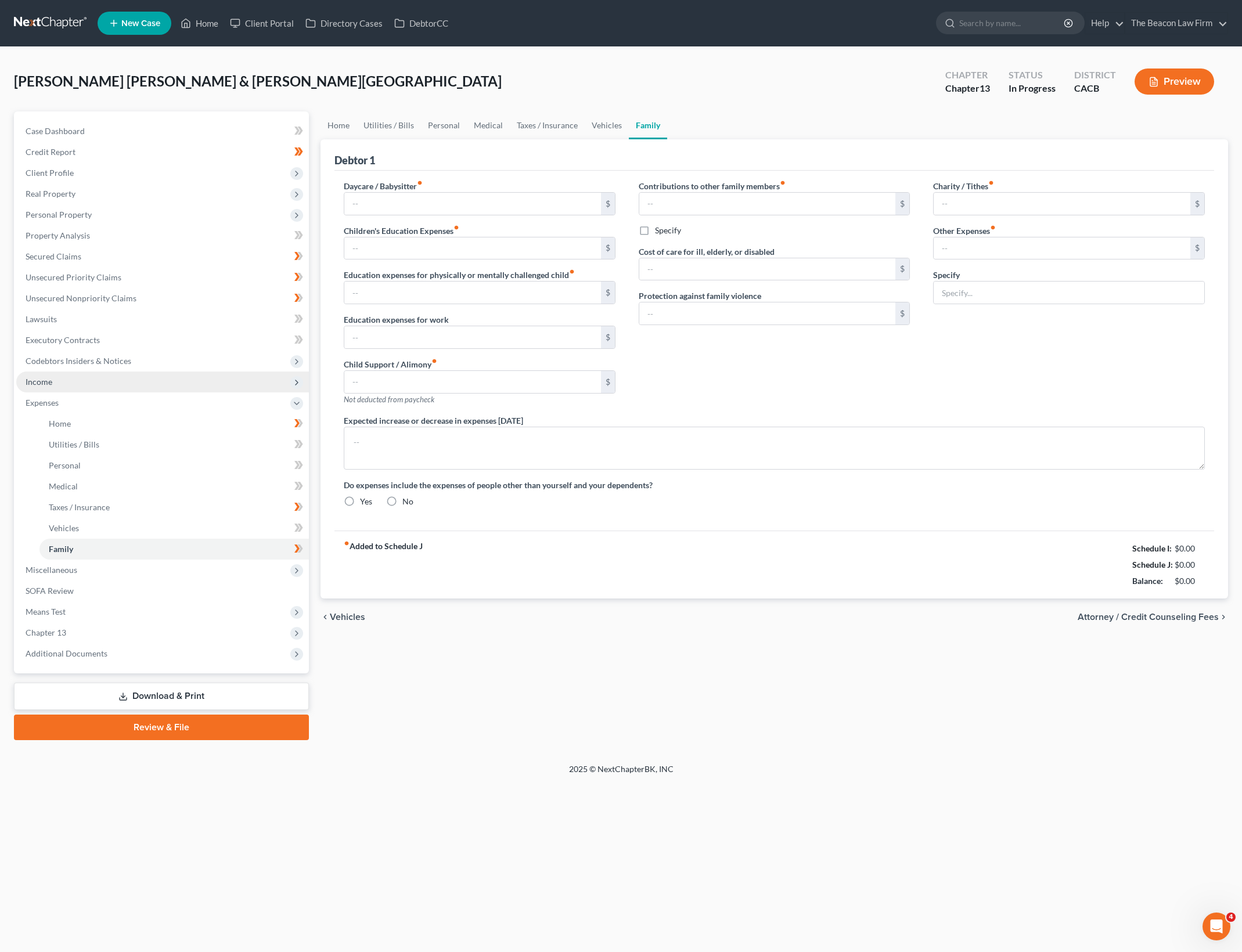
type input "300.00"
type input "100.00"
type input "0.00"
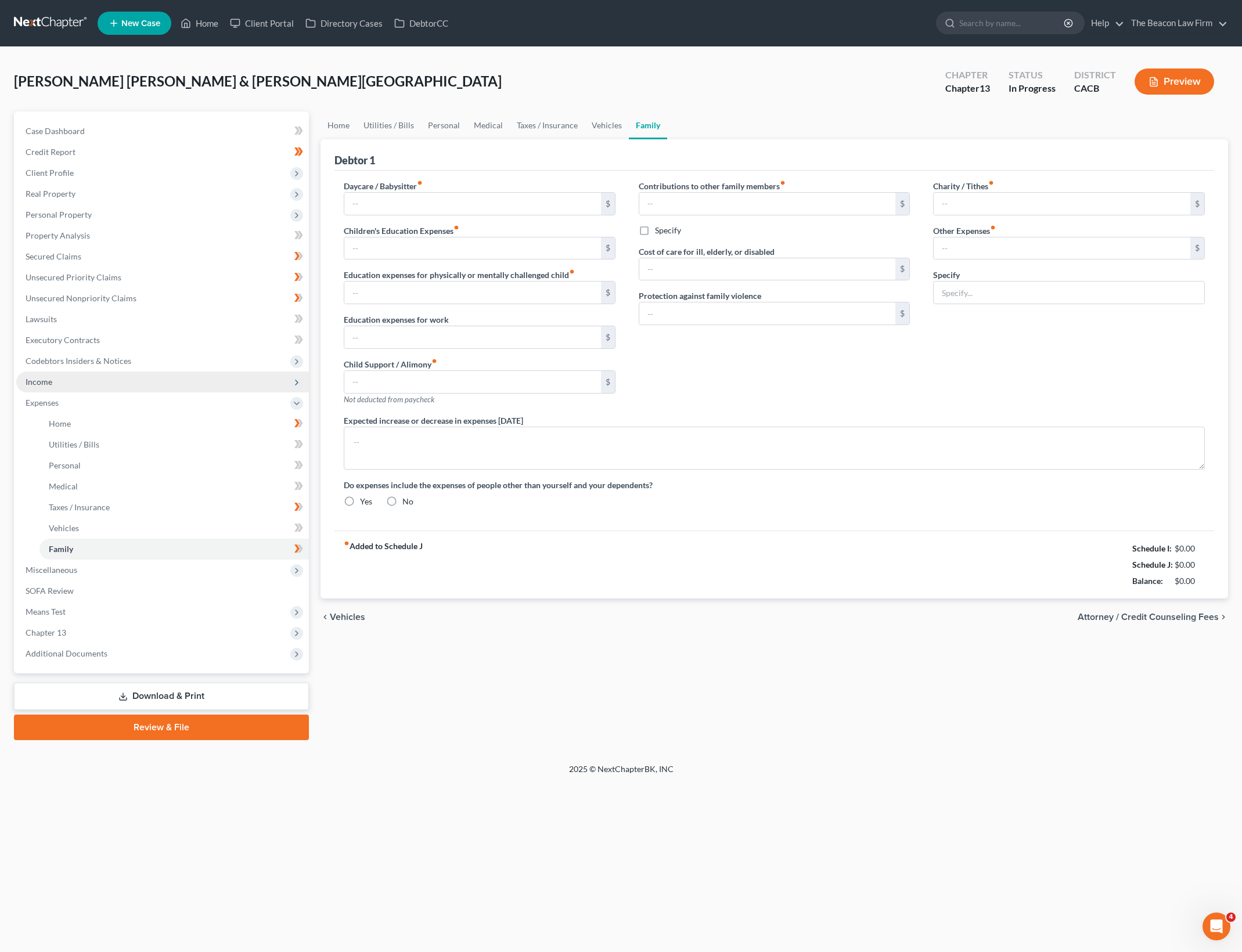
type input "500.00"
type input "0.00"
type input "50.00"
type input "75.00"
type input "Gym membership"
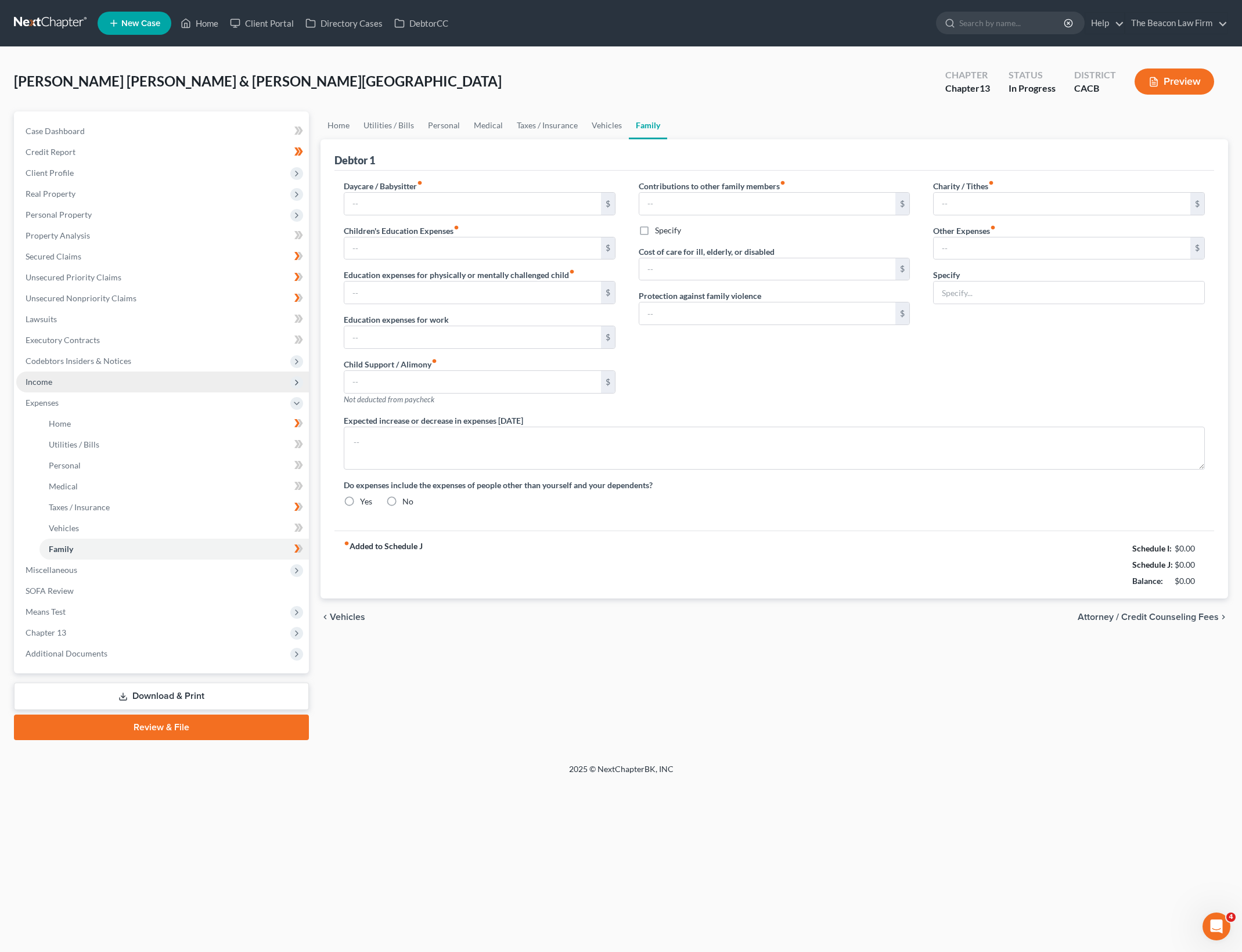
radio input "true"
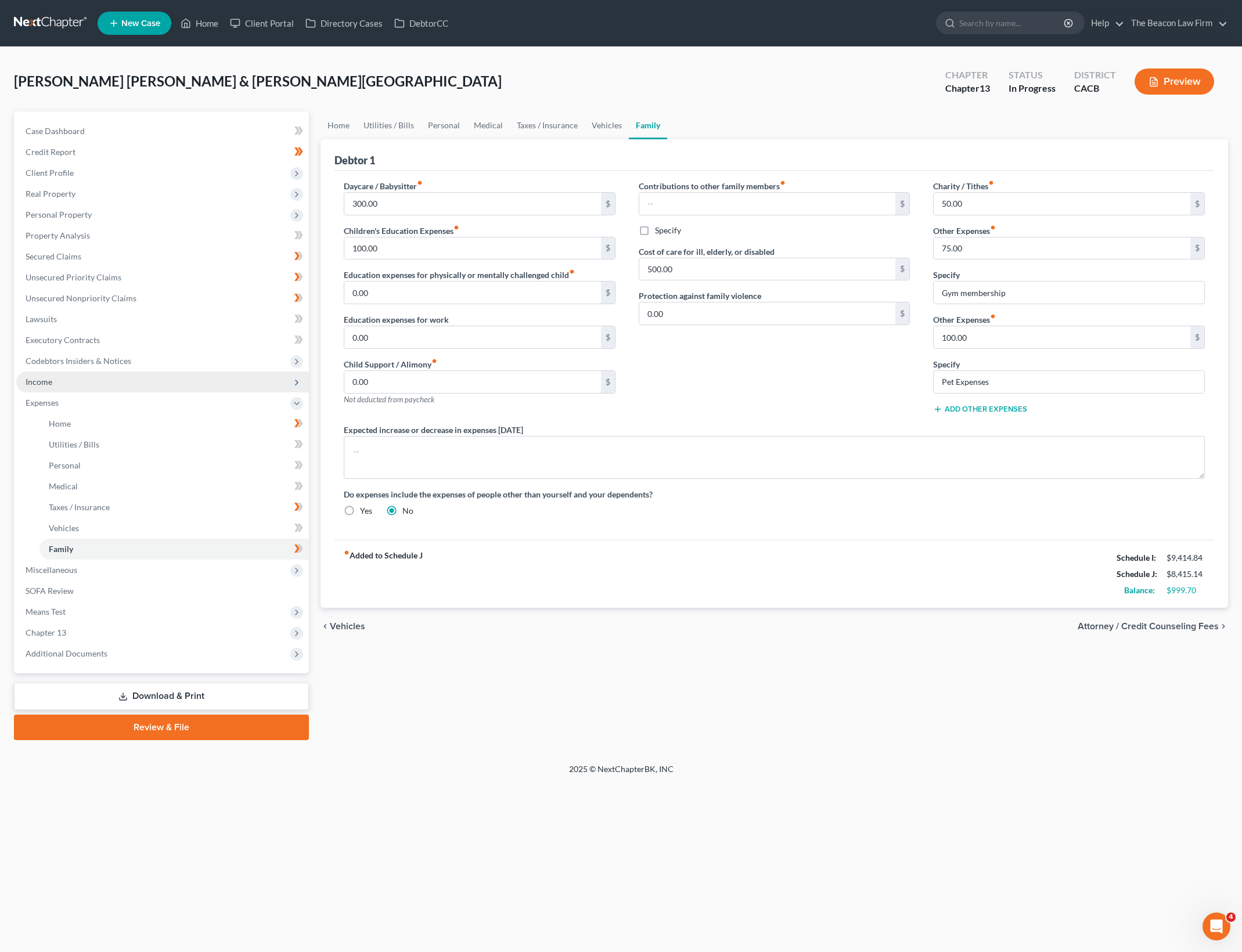
click at [167, 371] on span "Income" at bounding box center [162, 382] width 293 height 21
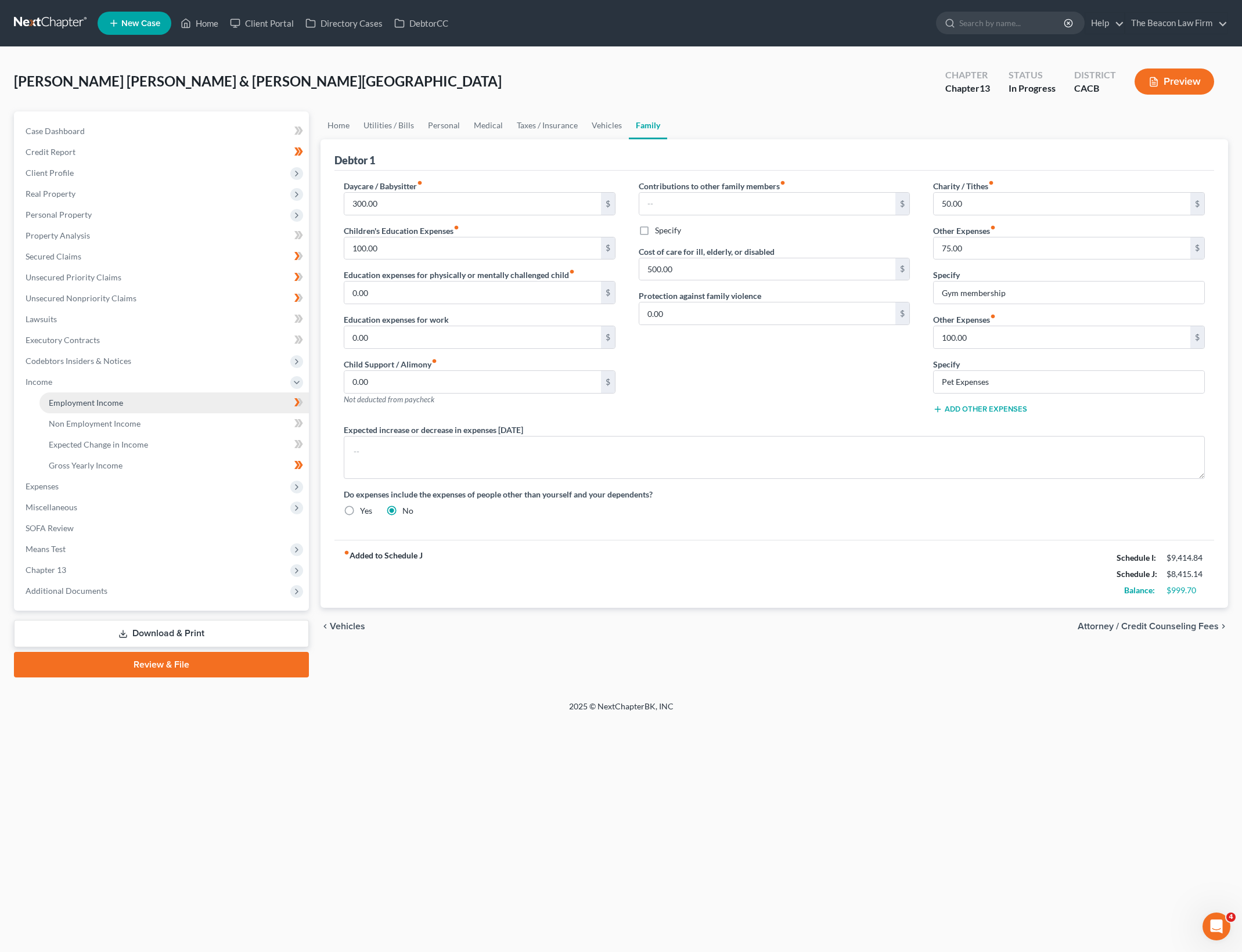
click at [202, 397] on link "Employment Income" at bounding box center [175, 403] width 270 height 21
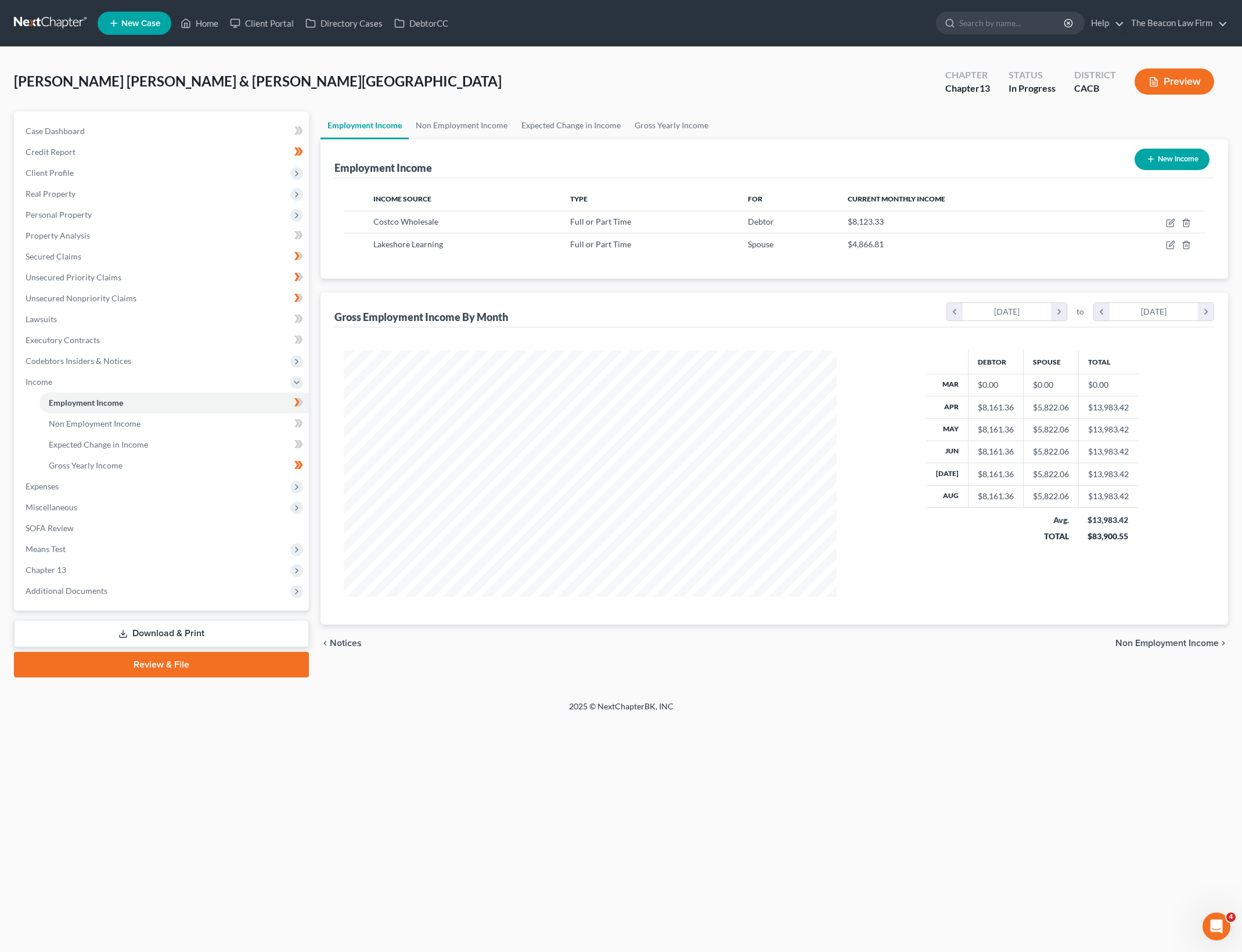
scroll to position [246, 515]
click at [1169, 223] on icon "button" at bounding box center [1170, 223] width 10 height 10
select select "0"
select select "50"
select select "2"
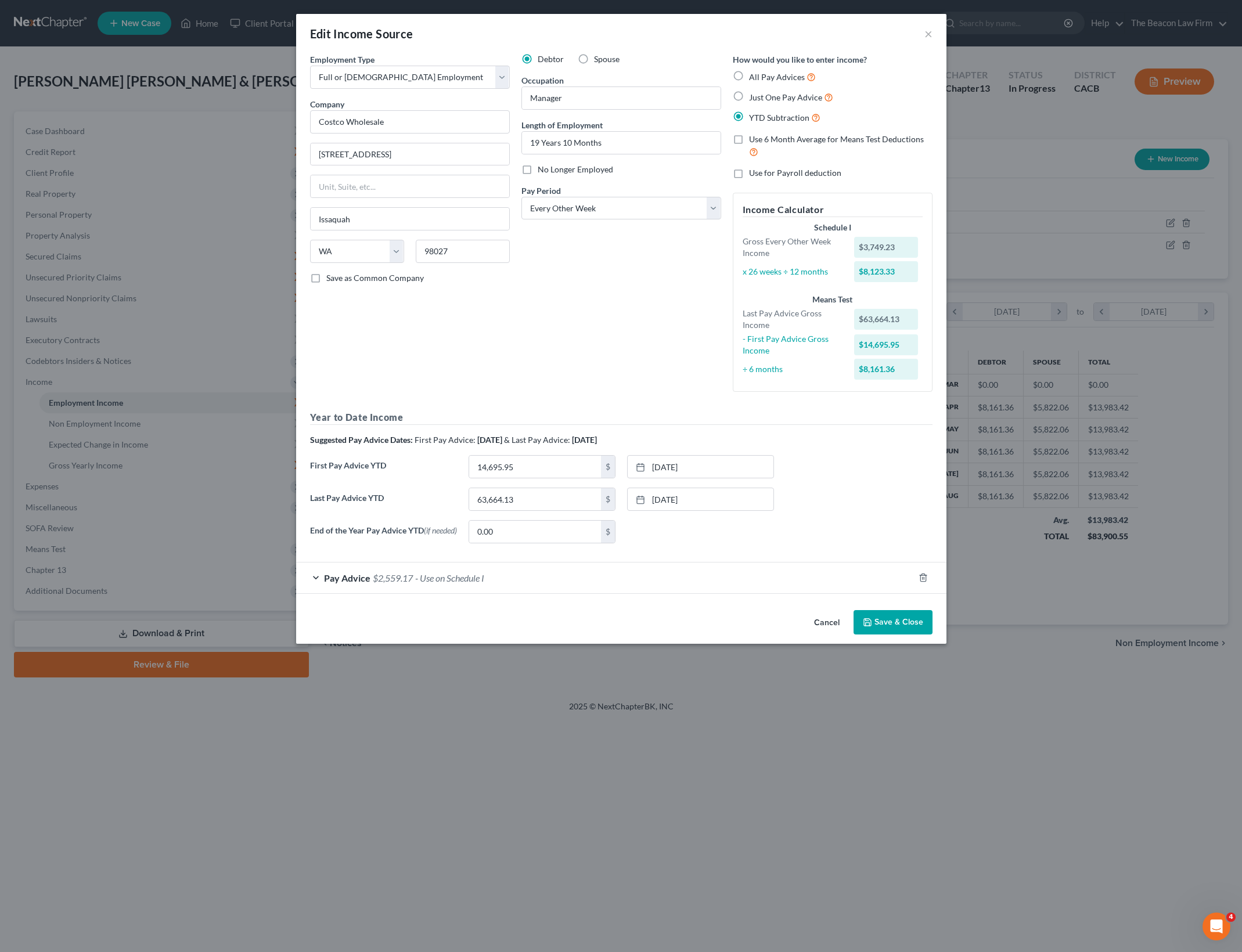
click at [905, 505] on div "Last Pay Advice YTD 63,664.13 $ 8/22/2025 close Date 8/22/2025 Time 12:00 AM ch…" at bounding box center [621, 504] width 634 height 33
click at [529, 571] on div "Pay Advice $2,559.17 - Use on Schedule I" at bounding box center [605, 578] width 618 height 31
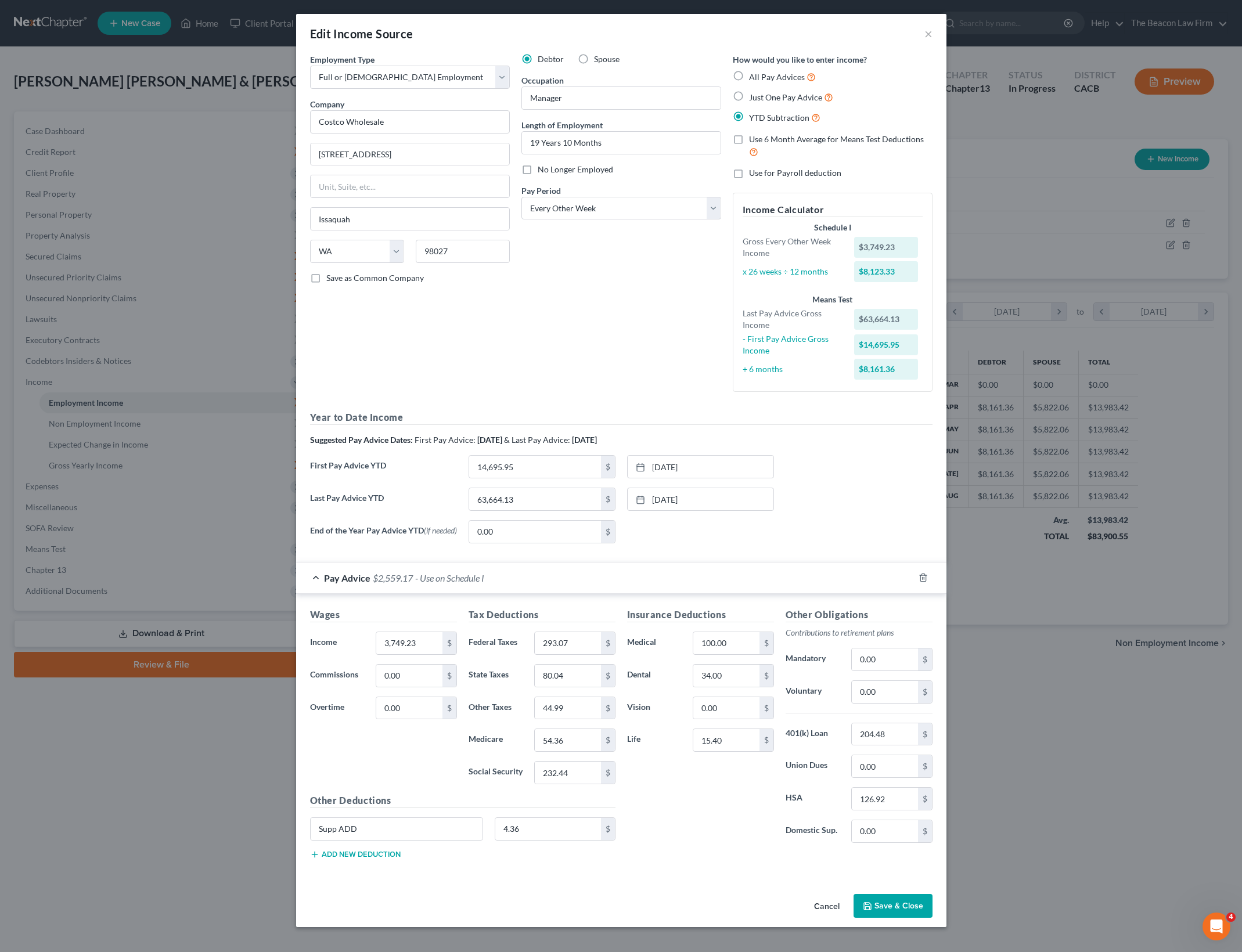
click at [811, 468] on div "First Pay Advice YTD 14,695.95 $ 2/21/2025 close Date 2/21/2025 Time 12:00 AM c…" at bounding box center [621, 472] width 634 height 33
click at [908, 904] on button "Save & Close" at bounding box center [892, 905] width 79 height 24
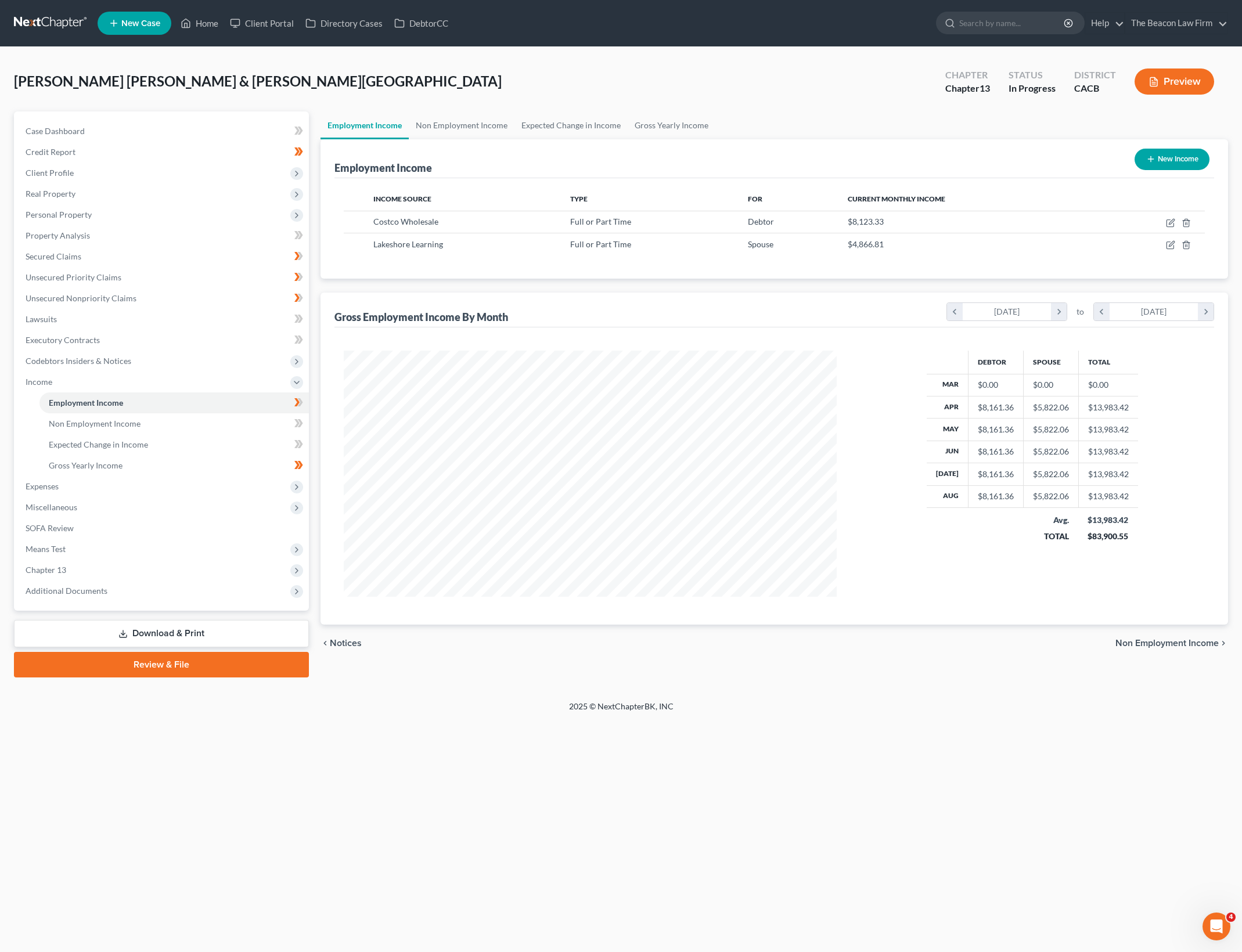
click at [825, 683] on div "Petition Navigation Case Dashboard Payments Invoices Payments Payments Credit R…" at bounding box center [621, 399] width 1214 height 575
click at [250, 628] on link "Download & Print" at bounding box center [161, 633] width 295 height 28
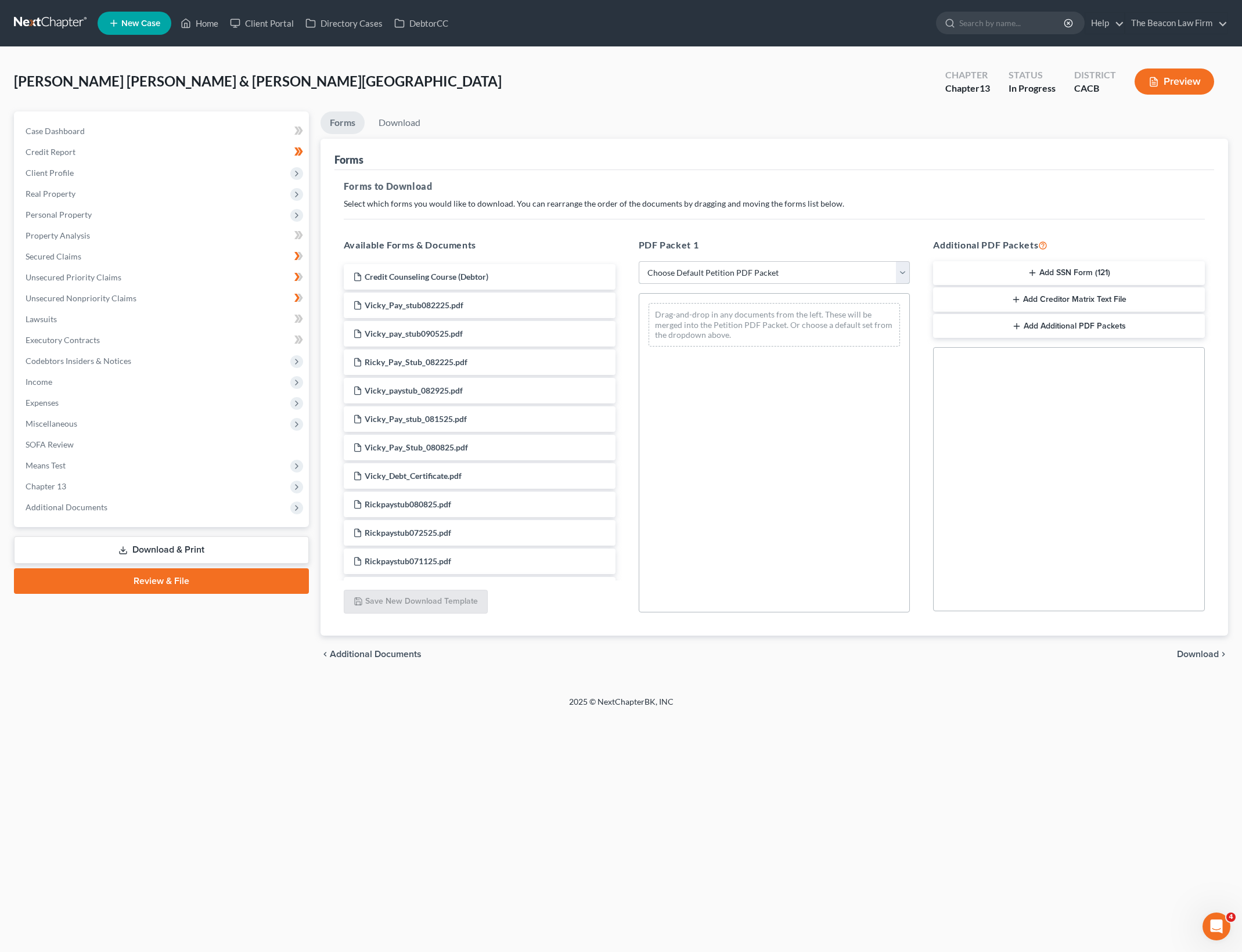
click at [841, 270] on select "Choose Default Petition PDF Packet Complete Bankruptcy Petition (all forms and …" at bounding box center [774, 272] width 271 height 23
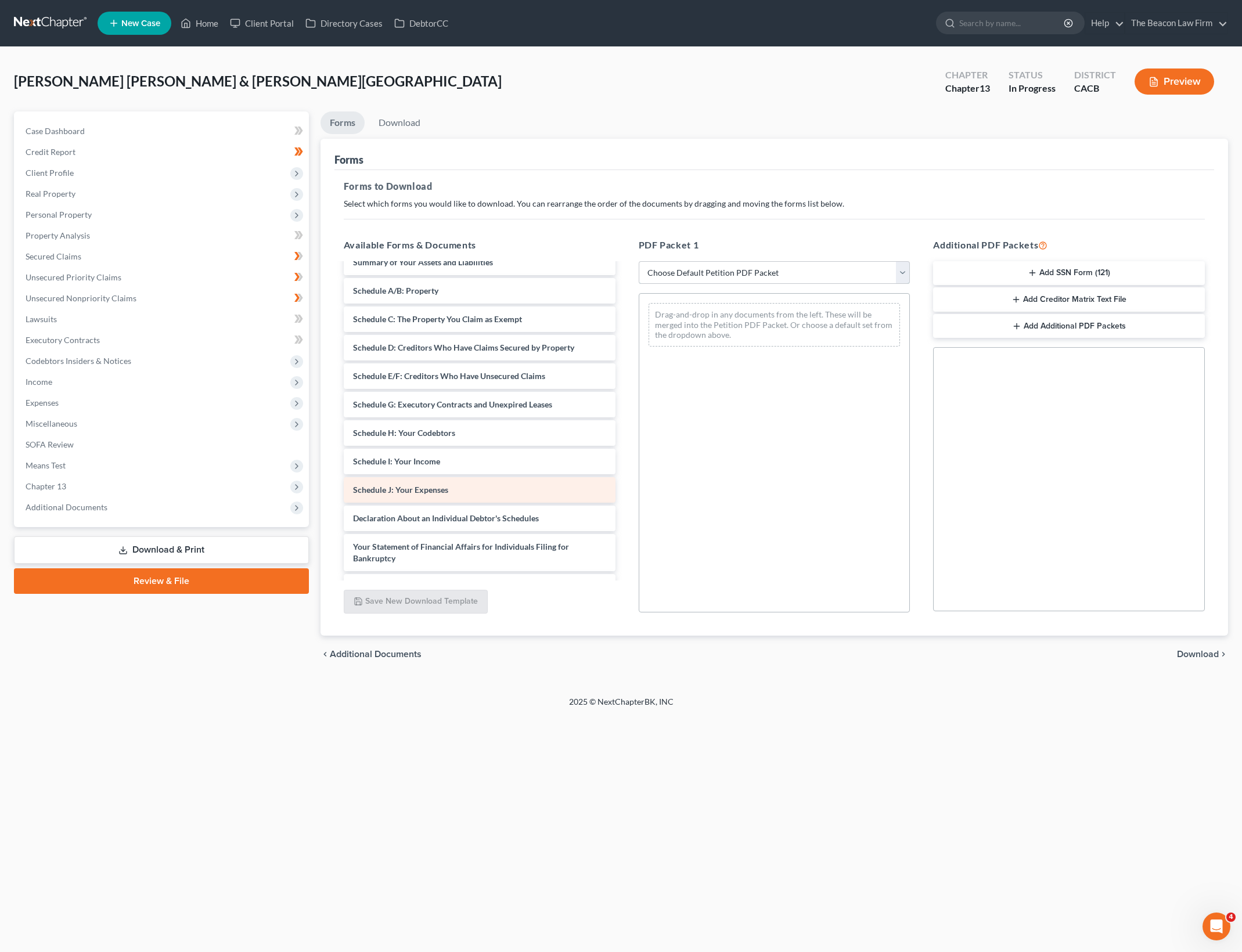
scroll to position [2466, 0]
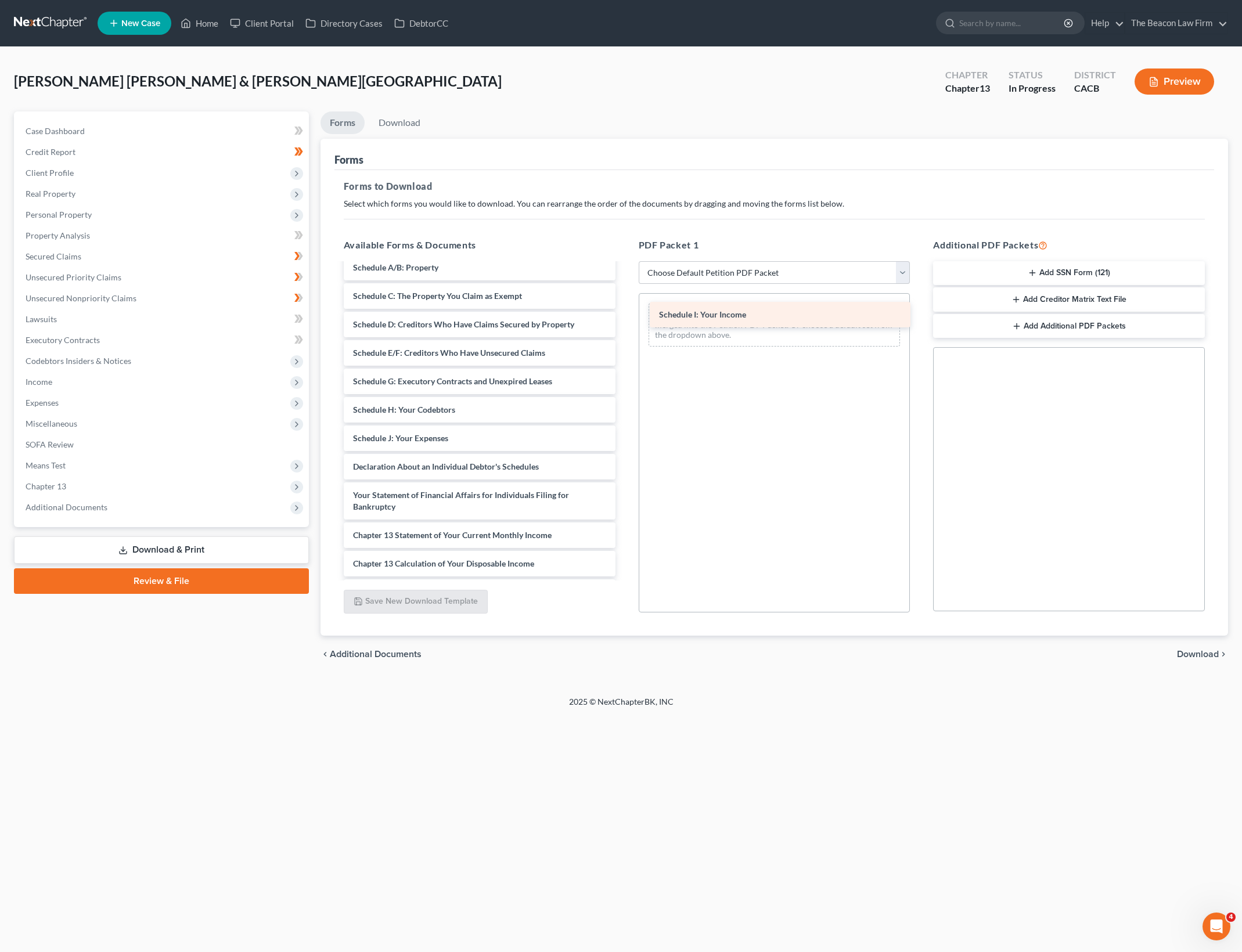
drag, startPoint x: 443, startPoint y: 429, endPoint x: 749, endPoint y: 306, distance: 329.8
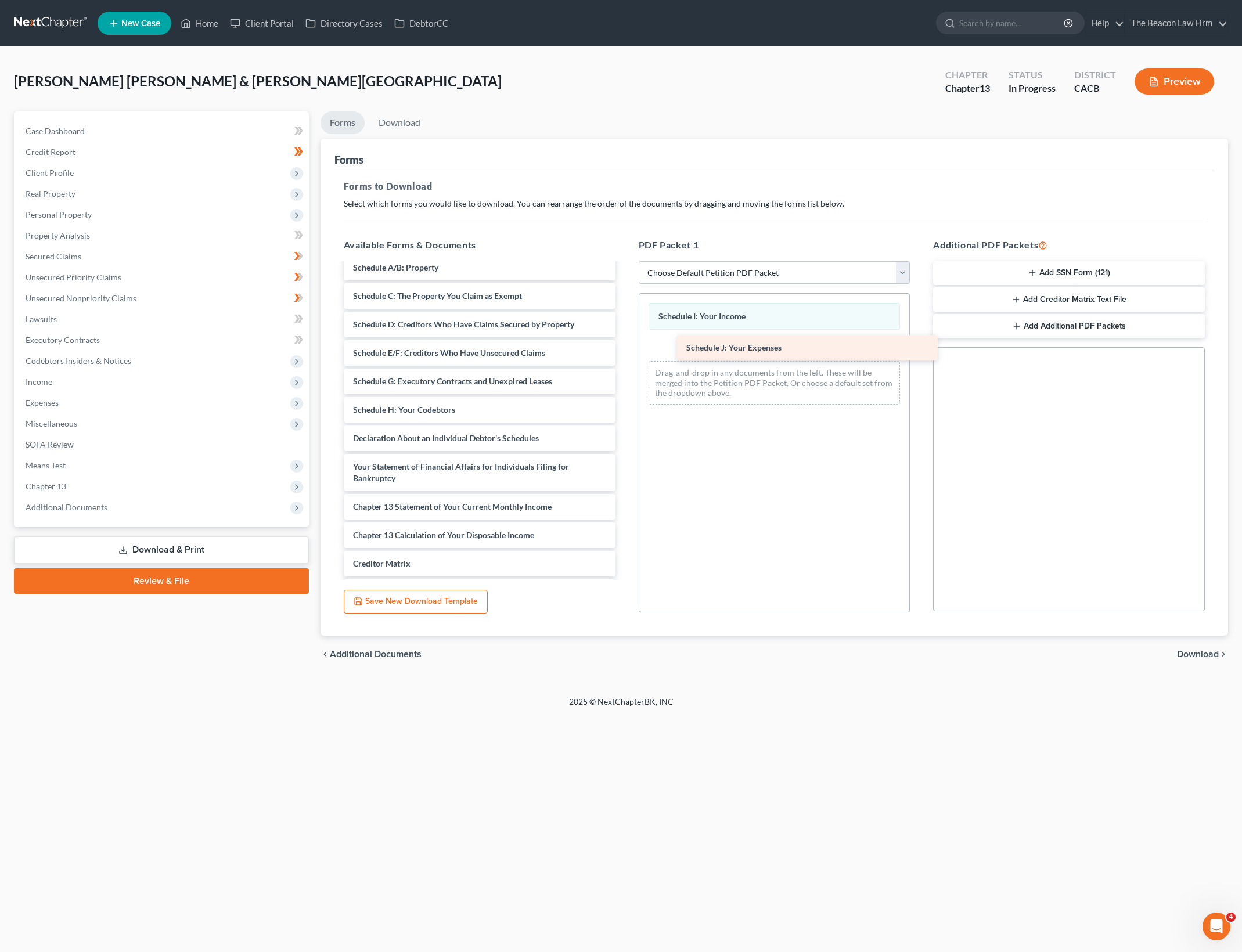
drag, startPoint x: 411, startPoint y: 436, endPoint x: 745, endPoint y: 346, distance: 345.9
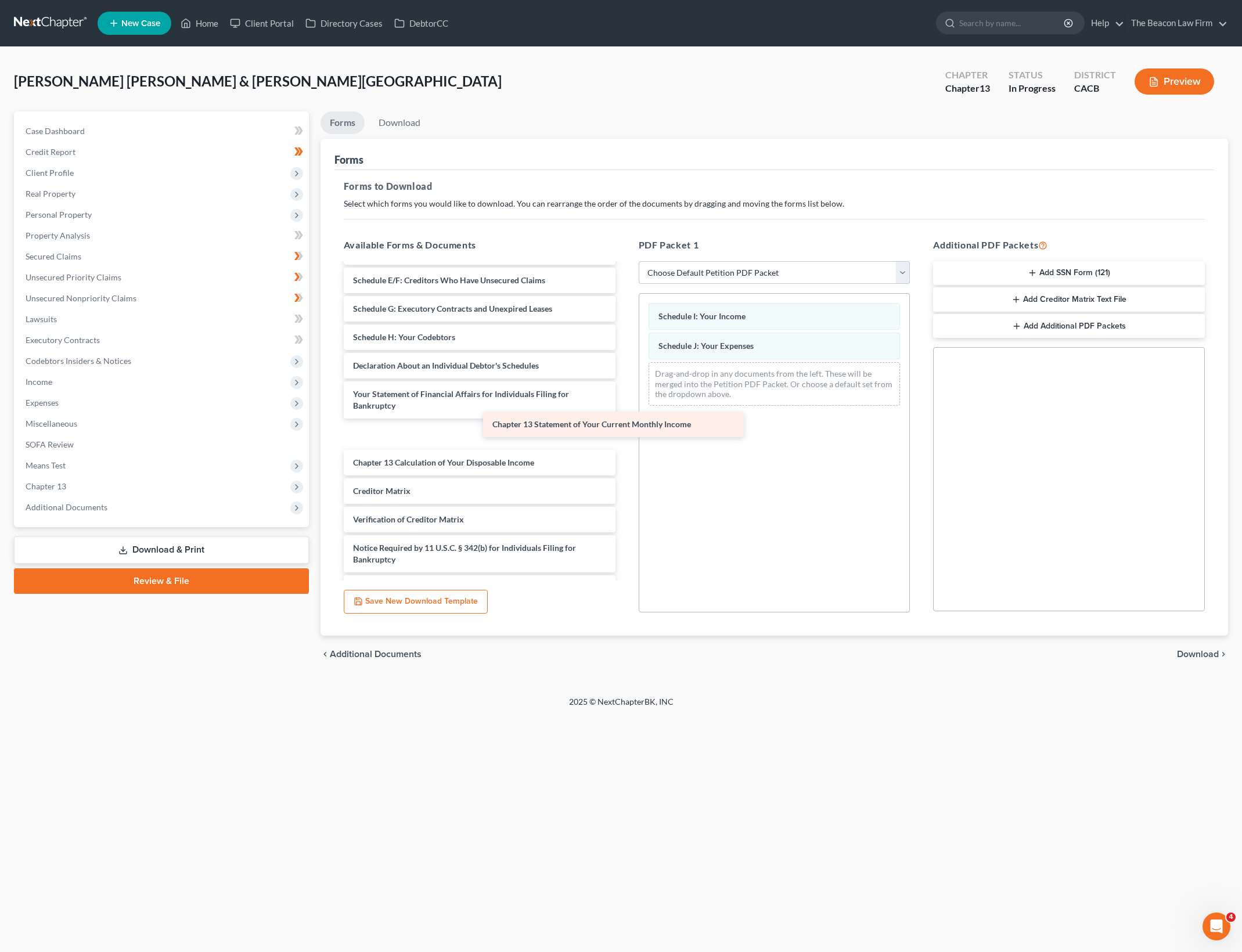
scroll to position [2534, 0]
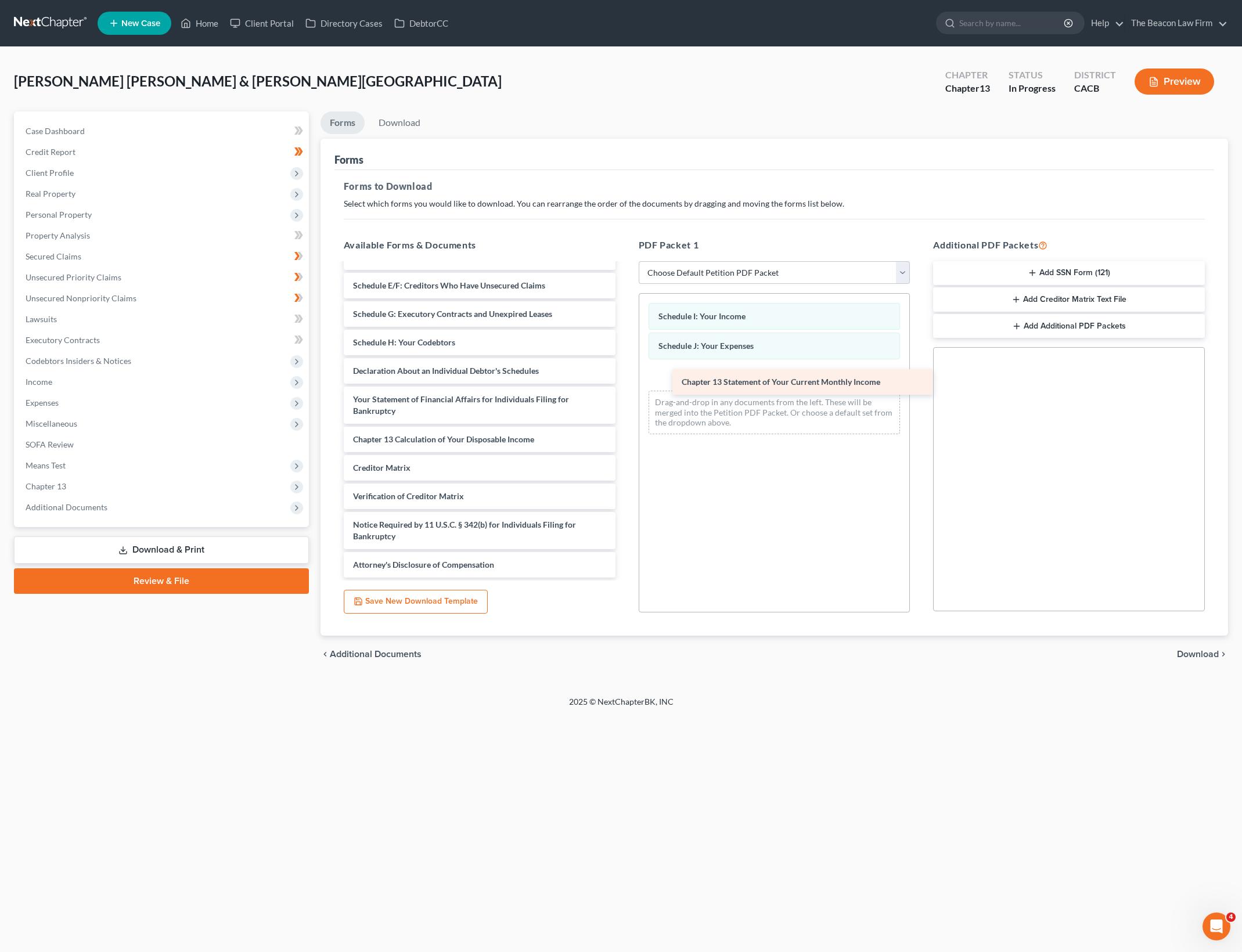
drag, startPoint x: 451, startPoint y: 435, endPoint x: 780, endPoint y: 383, distance: 333.1
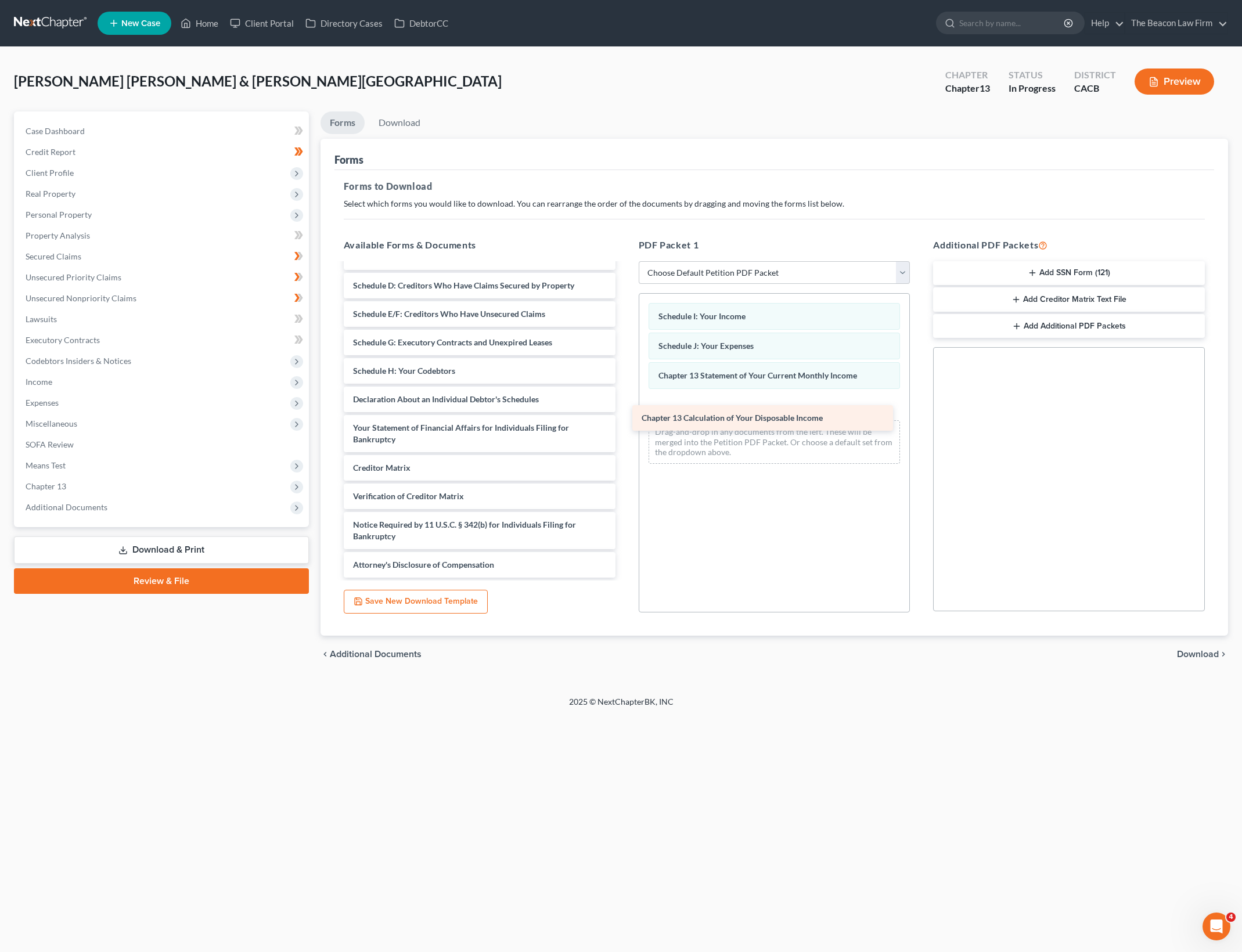
scroll to position [2505, 0]
drag, startPoint x: 411, startPoint y: 436, endPoint x: 710, endPoint y: 413, distance: 299.9
click at [1200, 651] on span "Download" at bounding box center [1198, 654] width 41 height 10
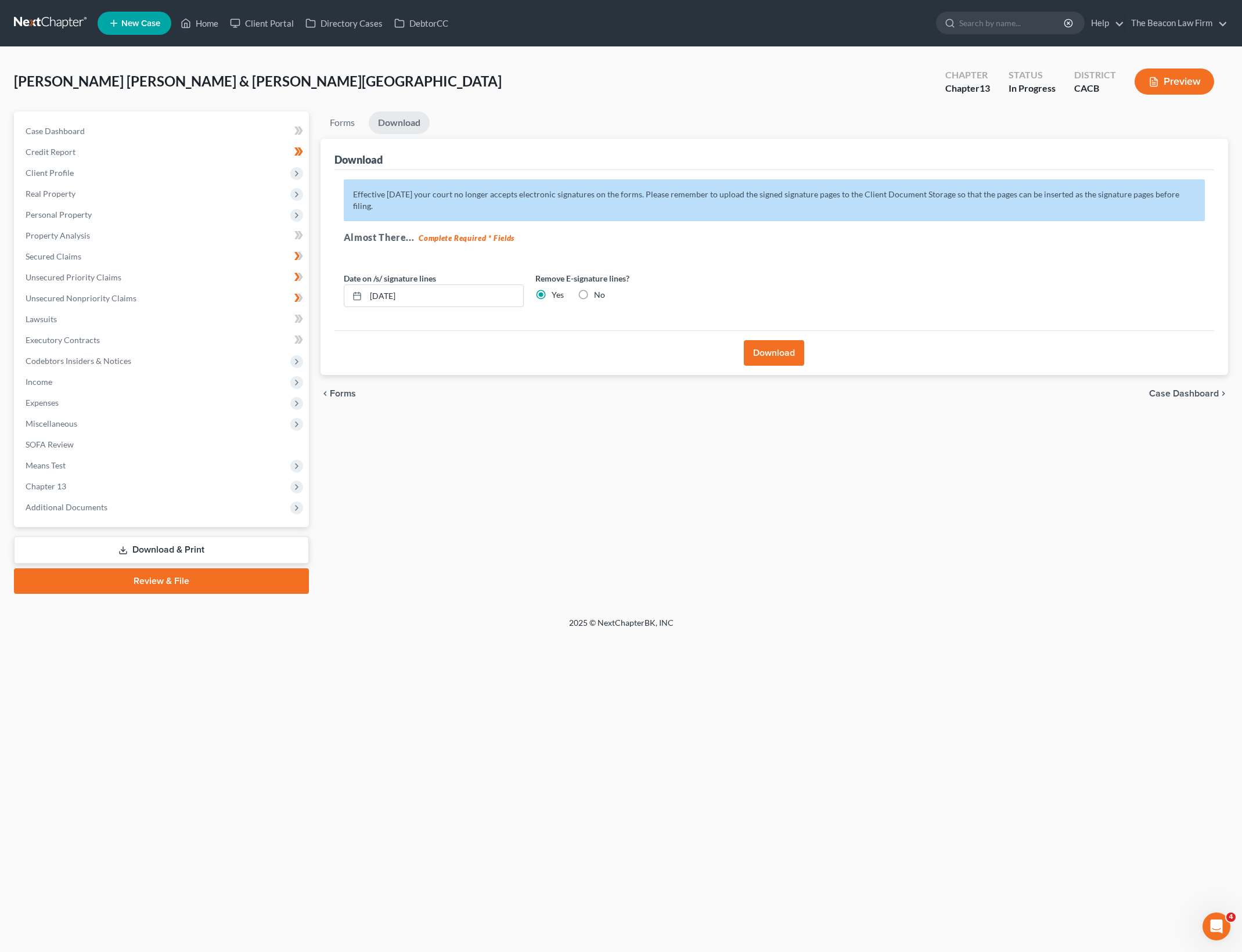
click at [594, 289] on label "No" at bounding box center [599, 295] width 11 height 11
click at [599, 289] on input "No" at bounding box center [602, 293] width 8 height 8
radio input "true"
radio input "false"
click at [742, 340] on div "Download" at bounding box center [774, 352] width 880 height 45
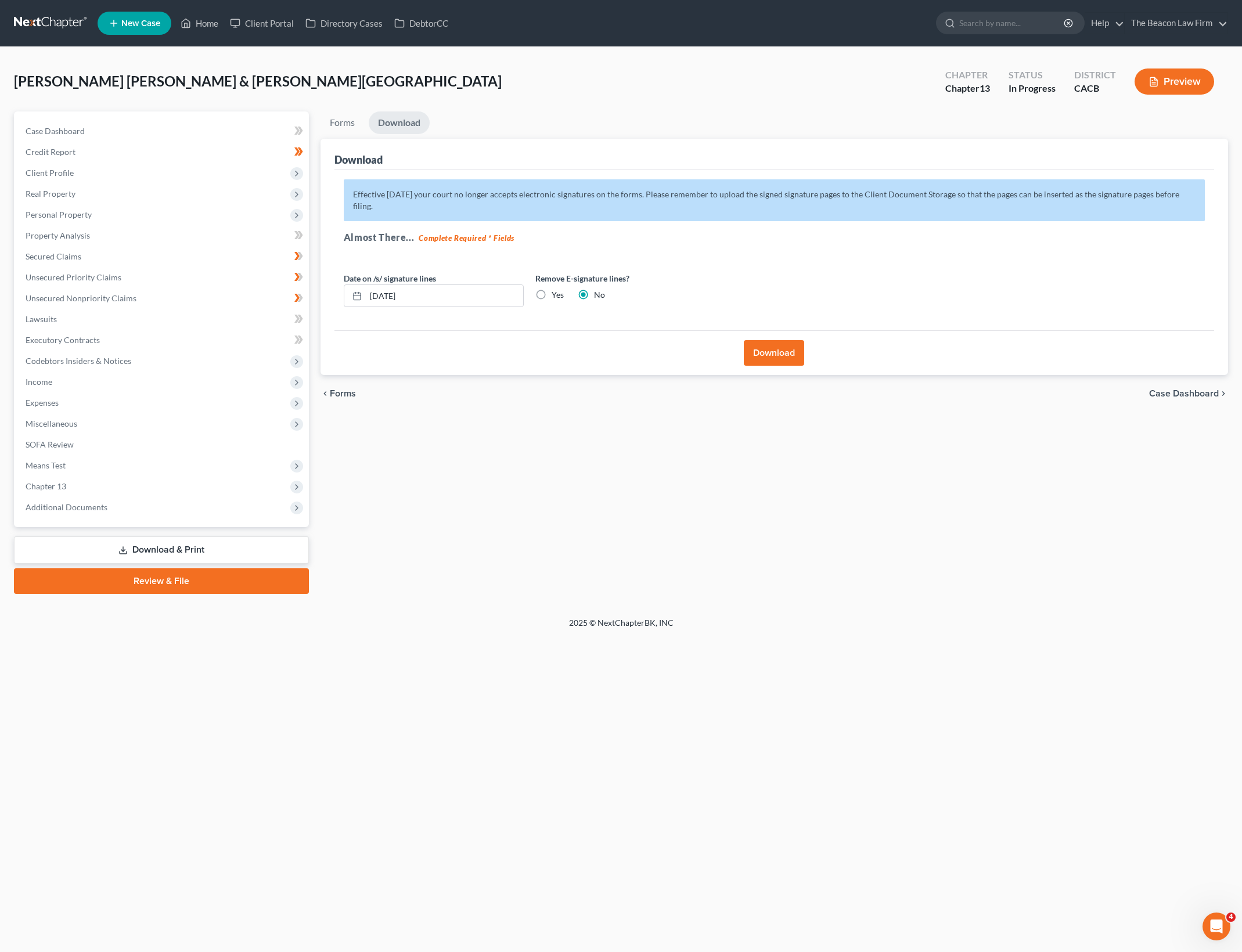
click at [777, 349] on button "Download" at bounding box center [774, 353] width 61 height 26
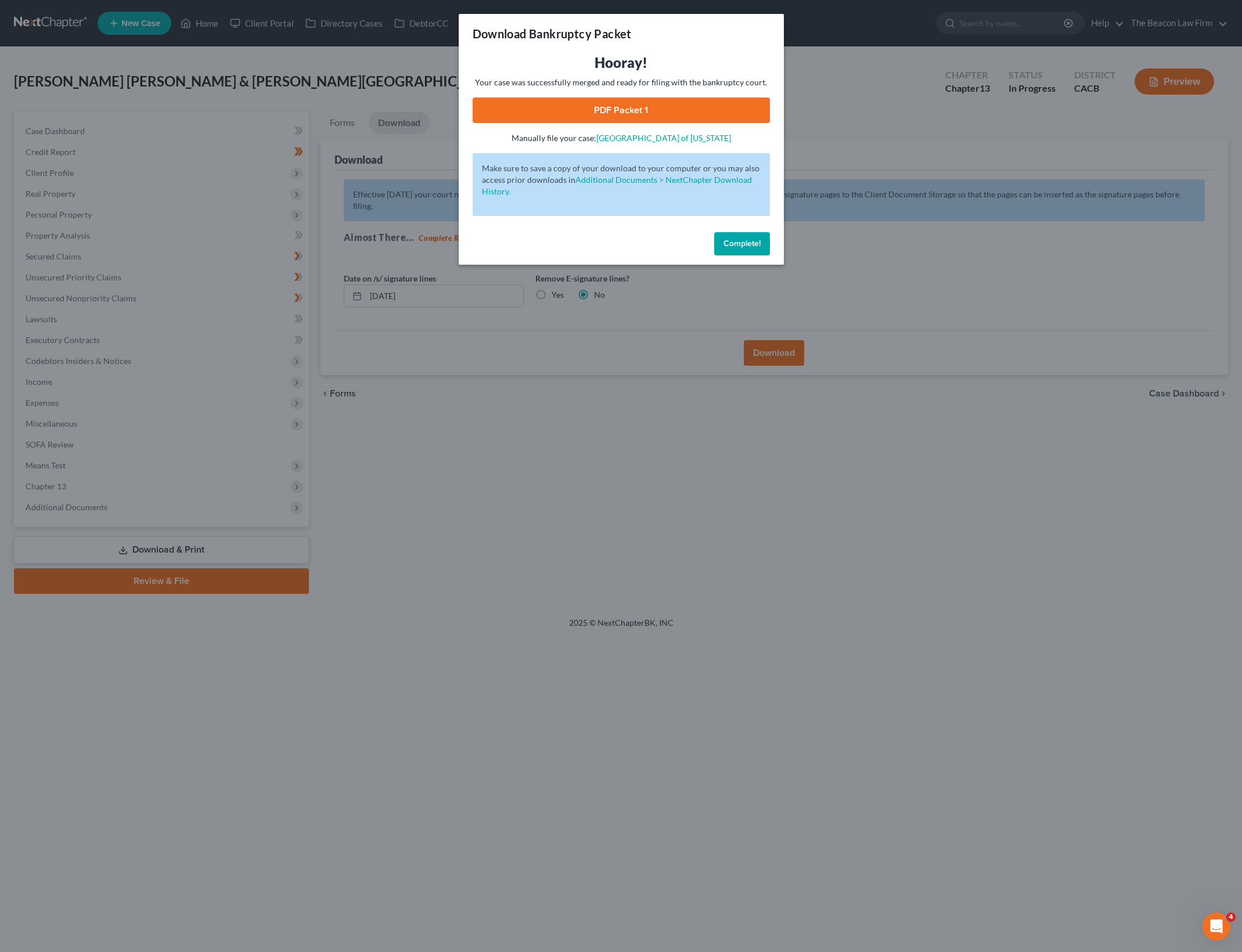
click at [664, 102] on link "PDF Packet 1" at bounding box center [621, 111] width 297 height 26
click at [719, 248] on button "Complete!" at bounding box center [742, 244] width 55 height 23
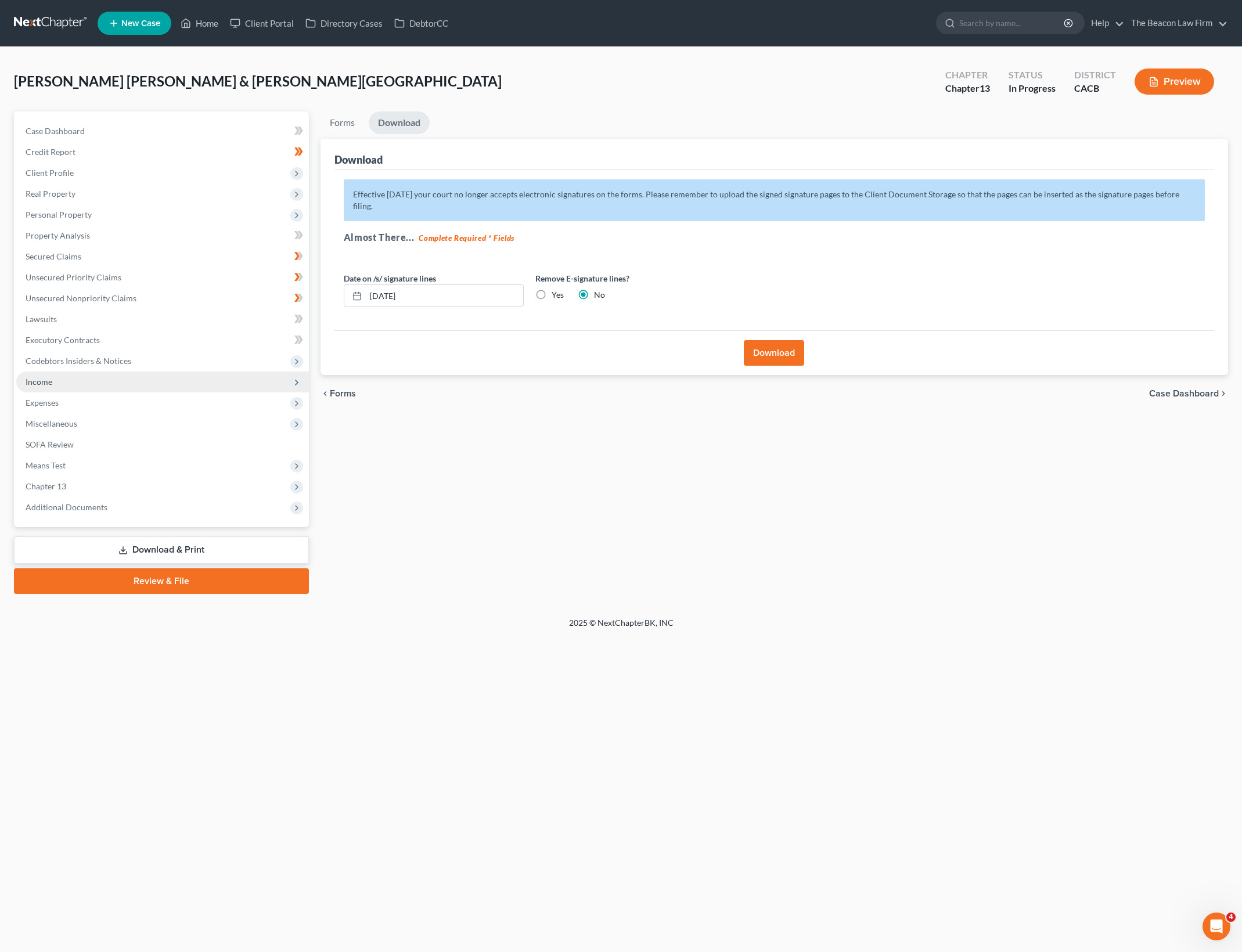
click at [171, 378] on span "Income" at bounding box center [162, 382] width 293 height 21
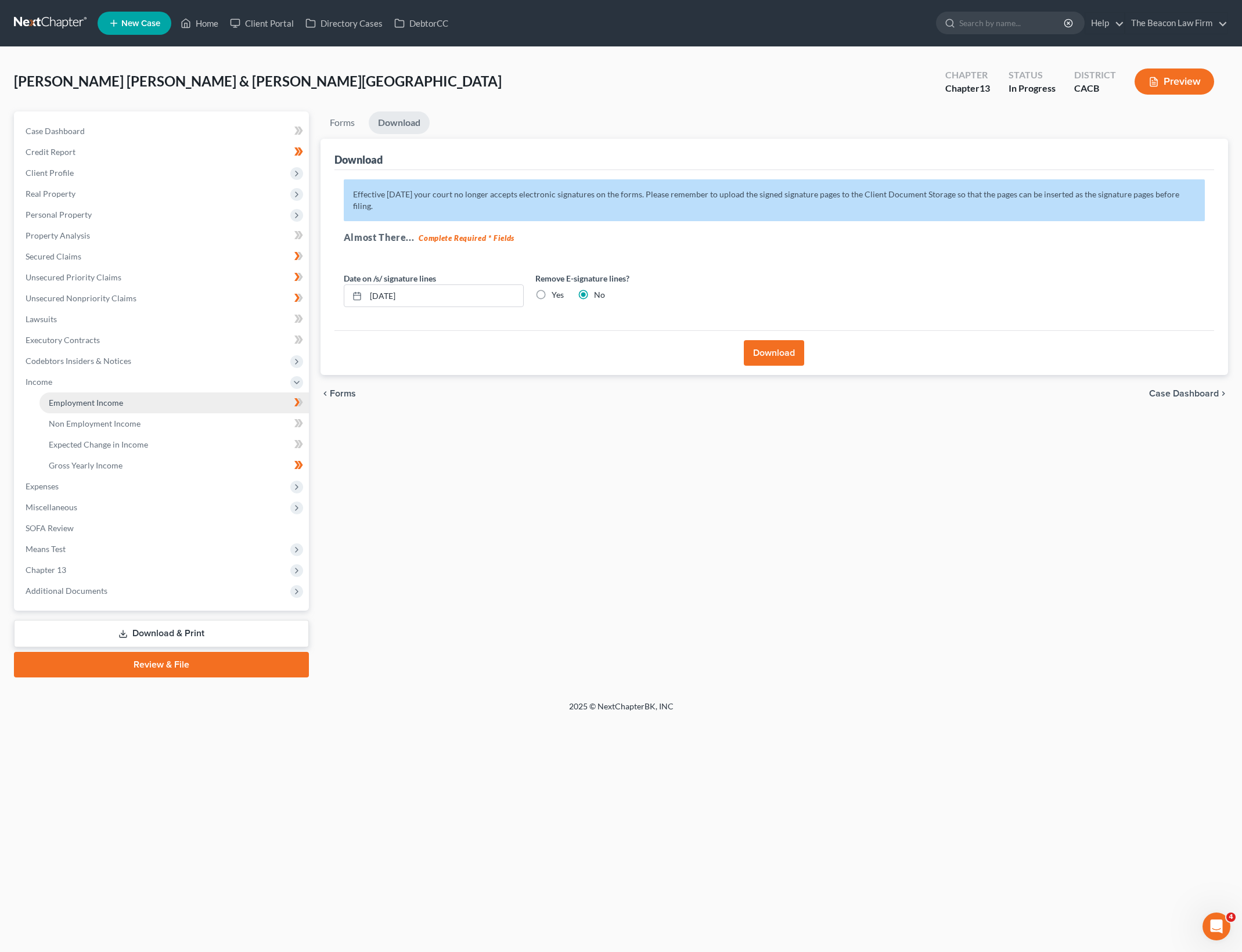
click at [185, 397] on link "Employment Income" at bounding box center [175, 403] width 270 height 21
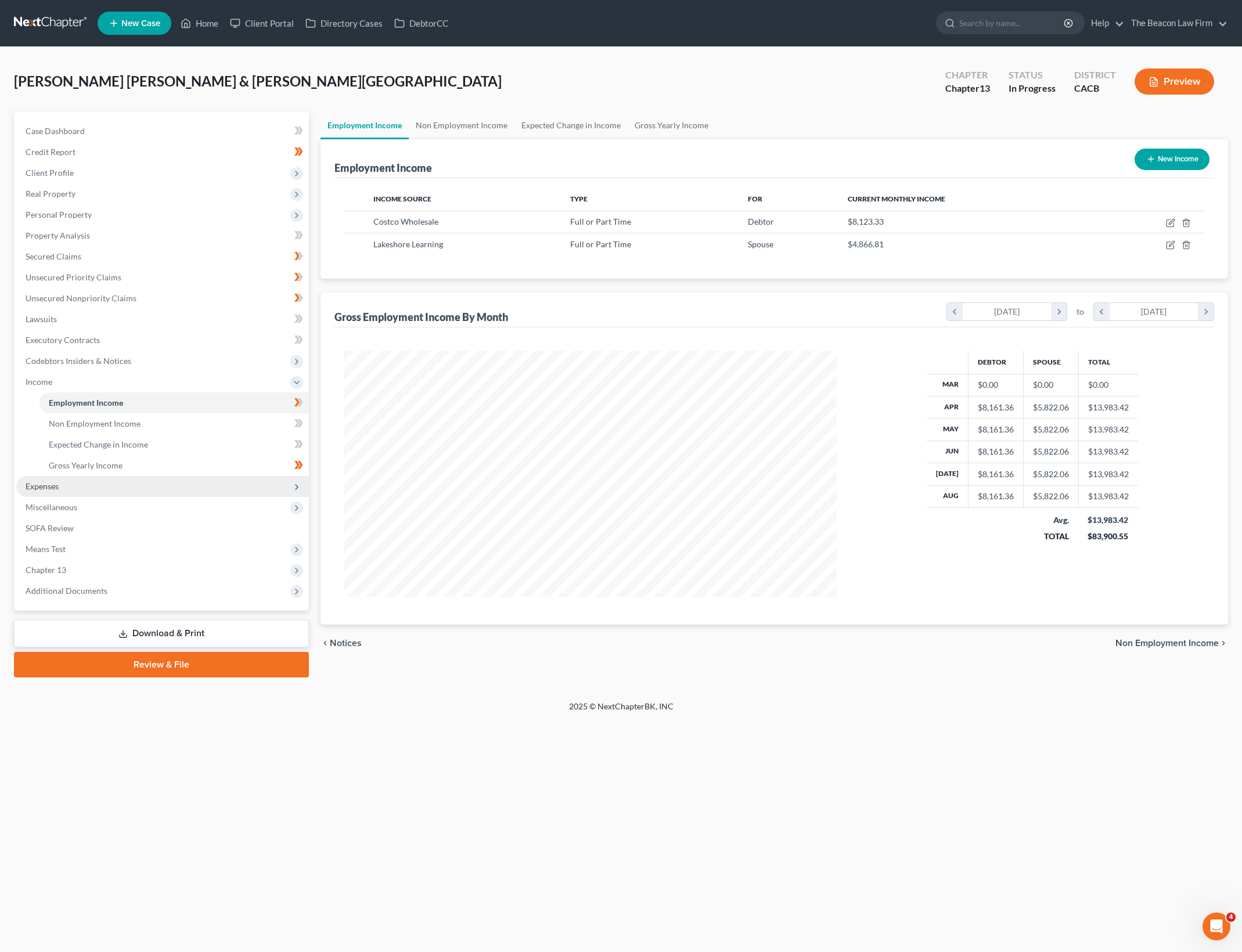
scroll to position [246, 515]
click at [1174, 242] on icon "button" at bounding box center [1170, 244] width 10 height 10
select select "0"
select select "4"
select select "3"
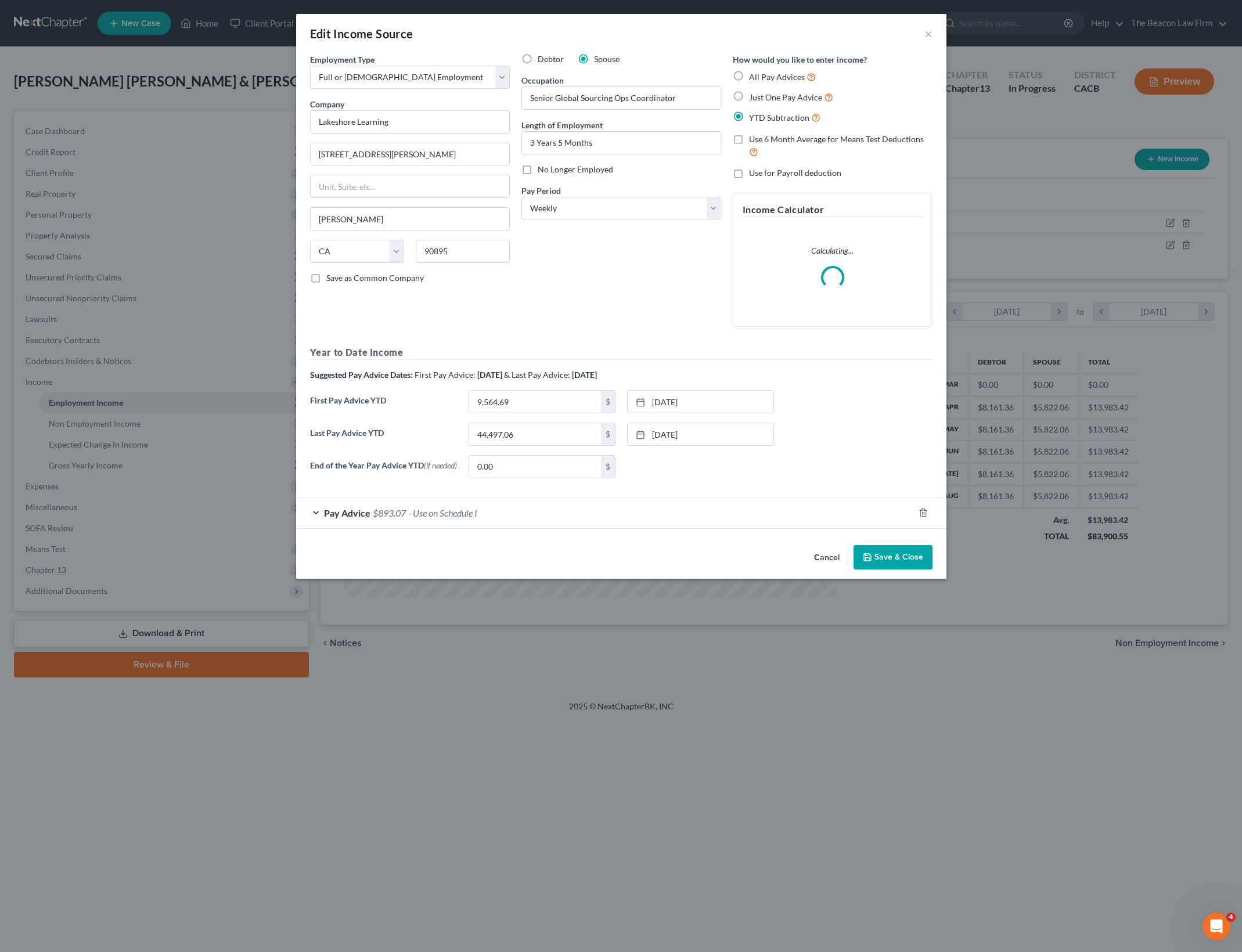
click at [437, 510] on span "- Use on Schedule I" at bounding box center [443, 512] width 69 height 11
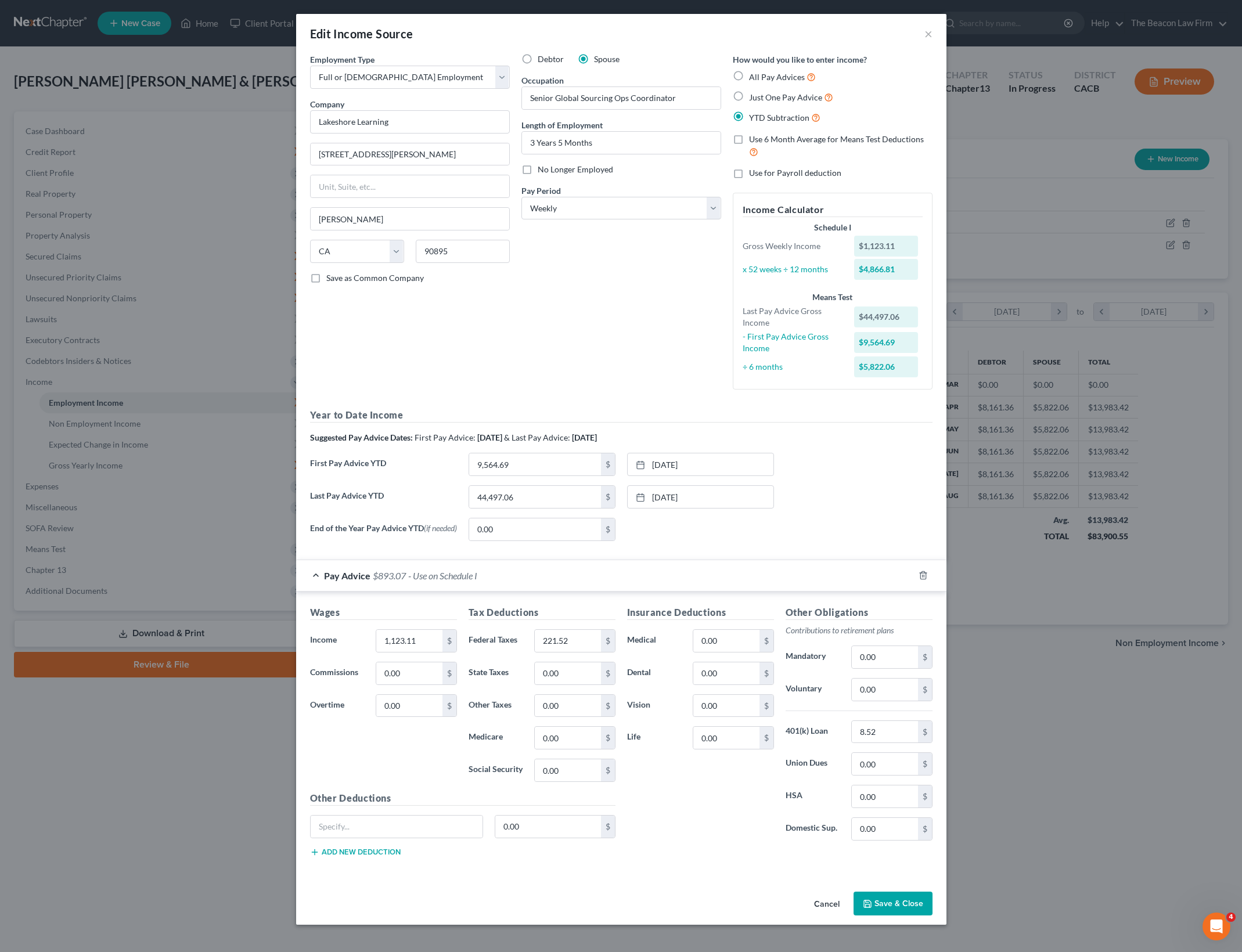
click at [912, 907] on button "Save & Close" at bounding box center [892, 904] width 79 height 24
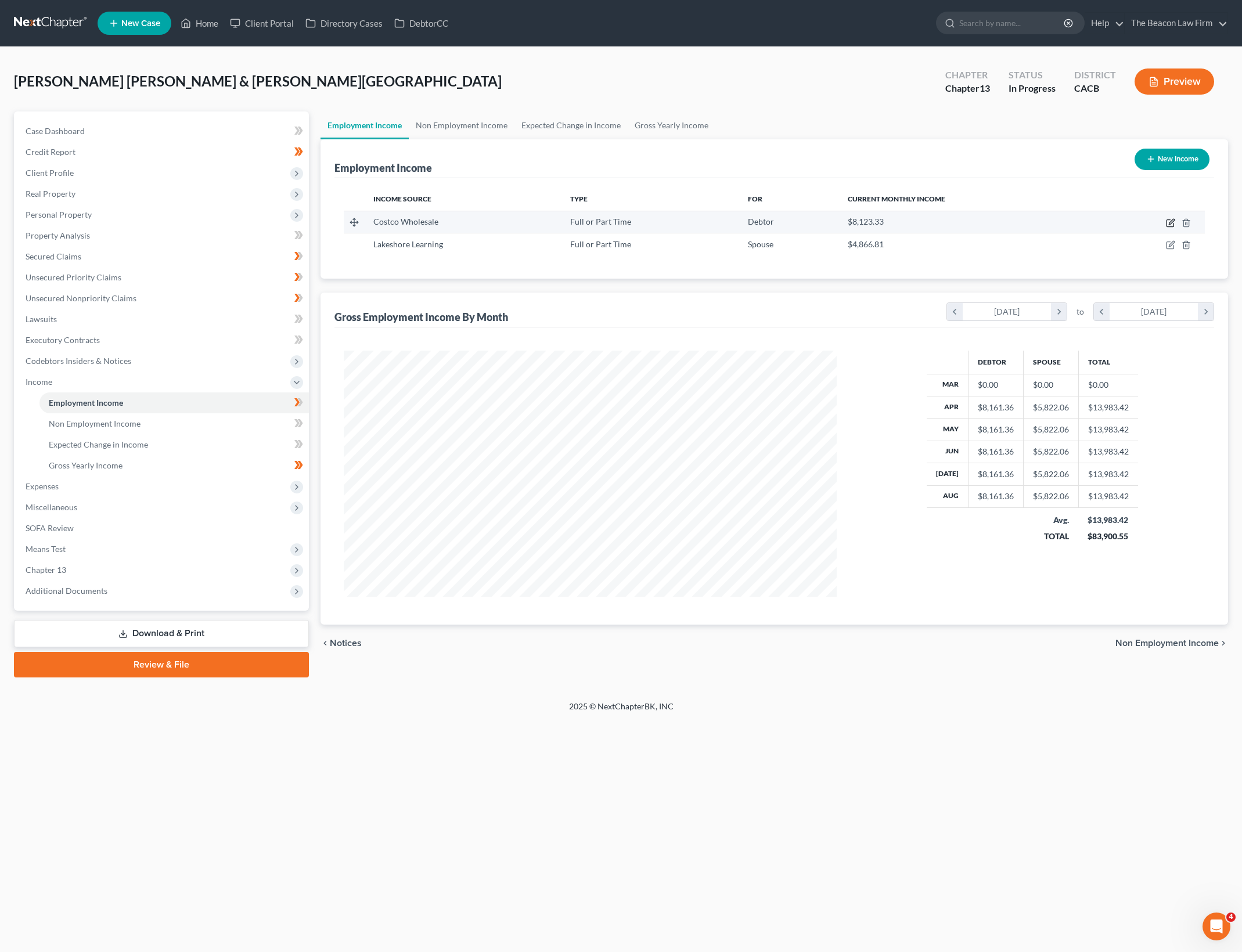
click at [1169, 220] on icon "button" at bounding box center [1170, 223] width 10 height 10
select select "0"
select select "50"
select select "2"
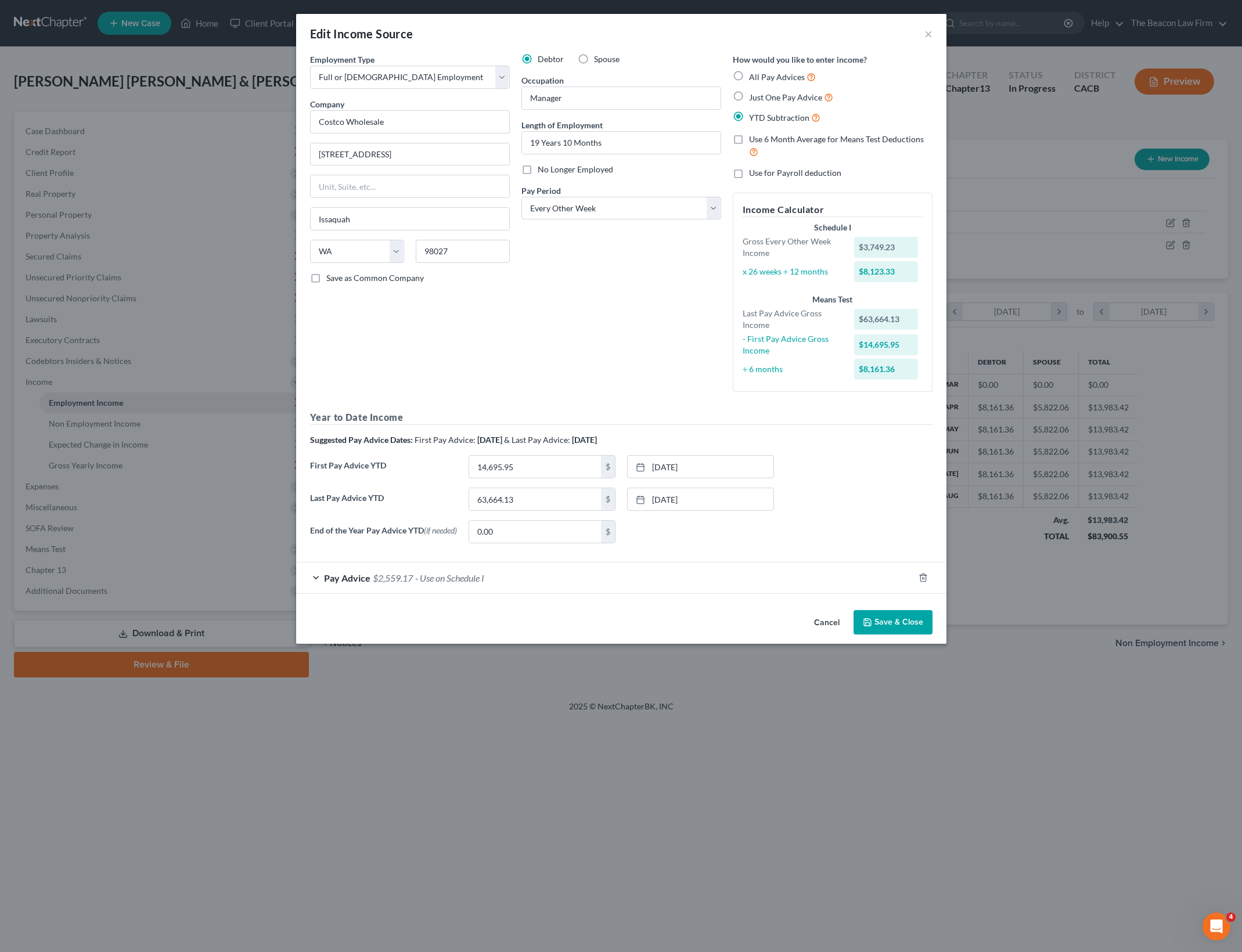
click at [609, 580] on div "Pay Advice $2,559.17 - Use on Schedule I" at bounding box center [605, 578] width 618 height 31
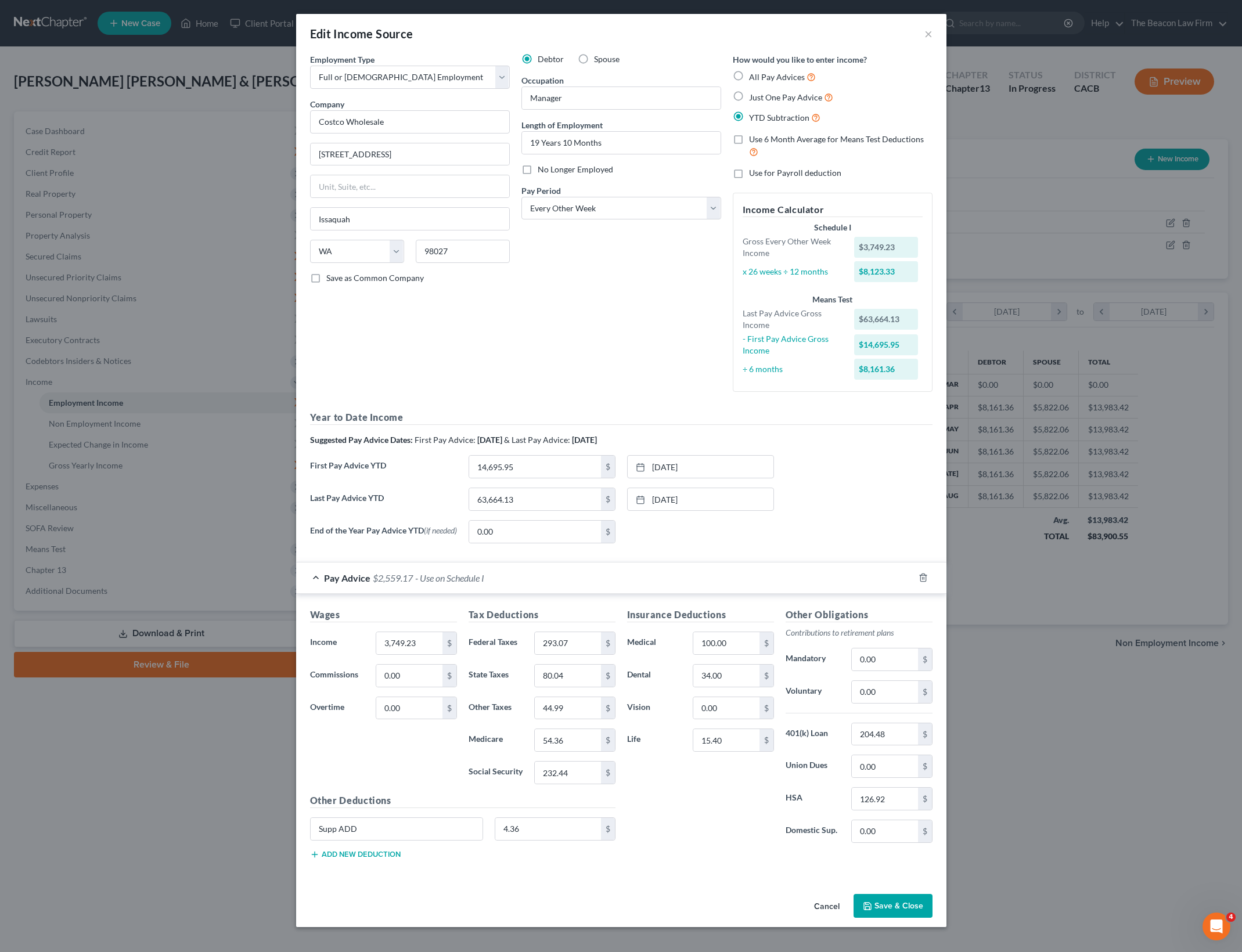
click at [908, 909] on button "Save & Close" at bounding box center [892, 905] width 79 height 24
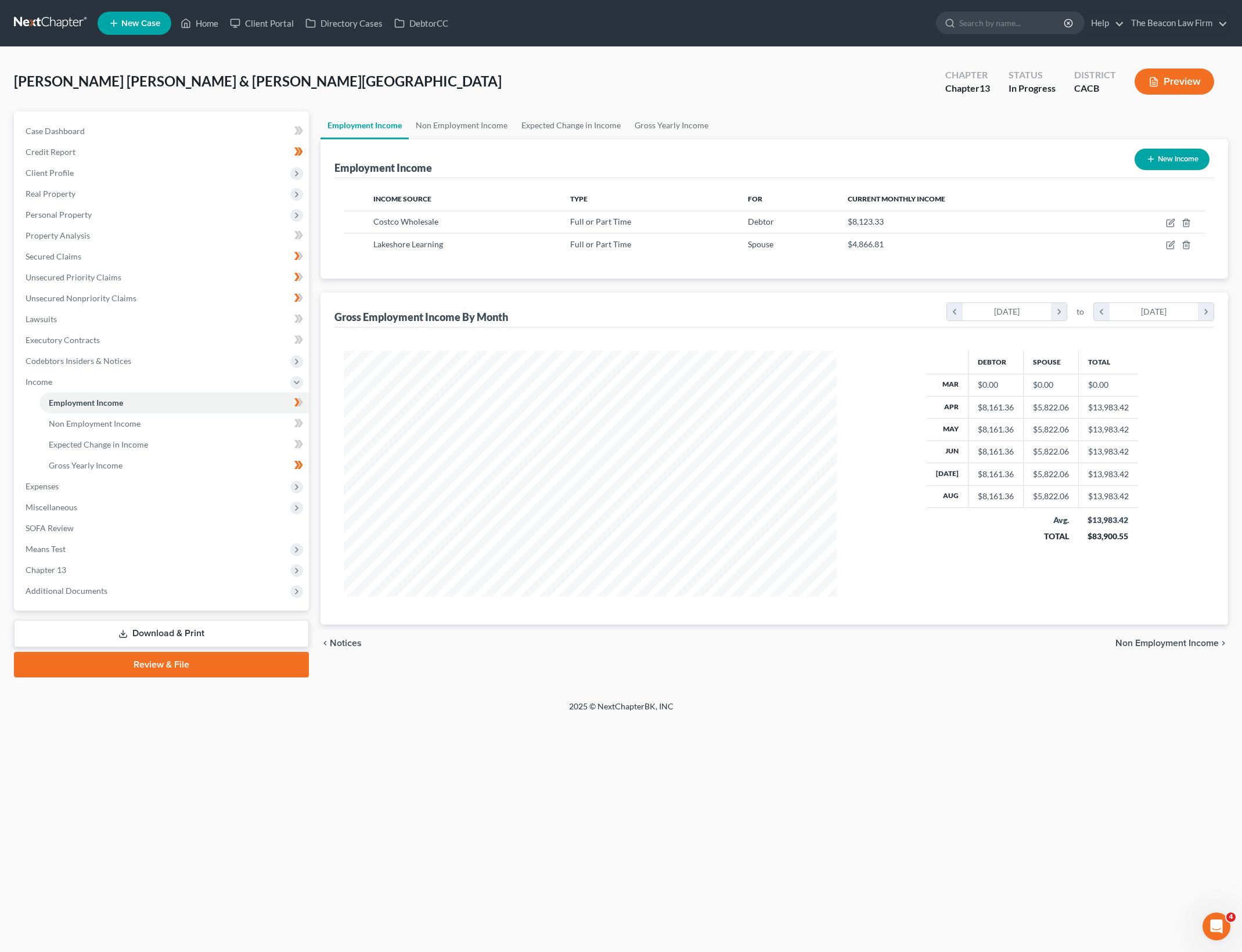
click at [843, 760] on div "Home New Case Client Portal Directory Cases DebtorCC The Beacon Law Firm gerald…" at bounding box center [621, 476] width 1242 height 952
click at [161, 554] on span "Means Test" at bounding box center [162, 549] width 293 height 21
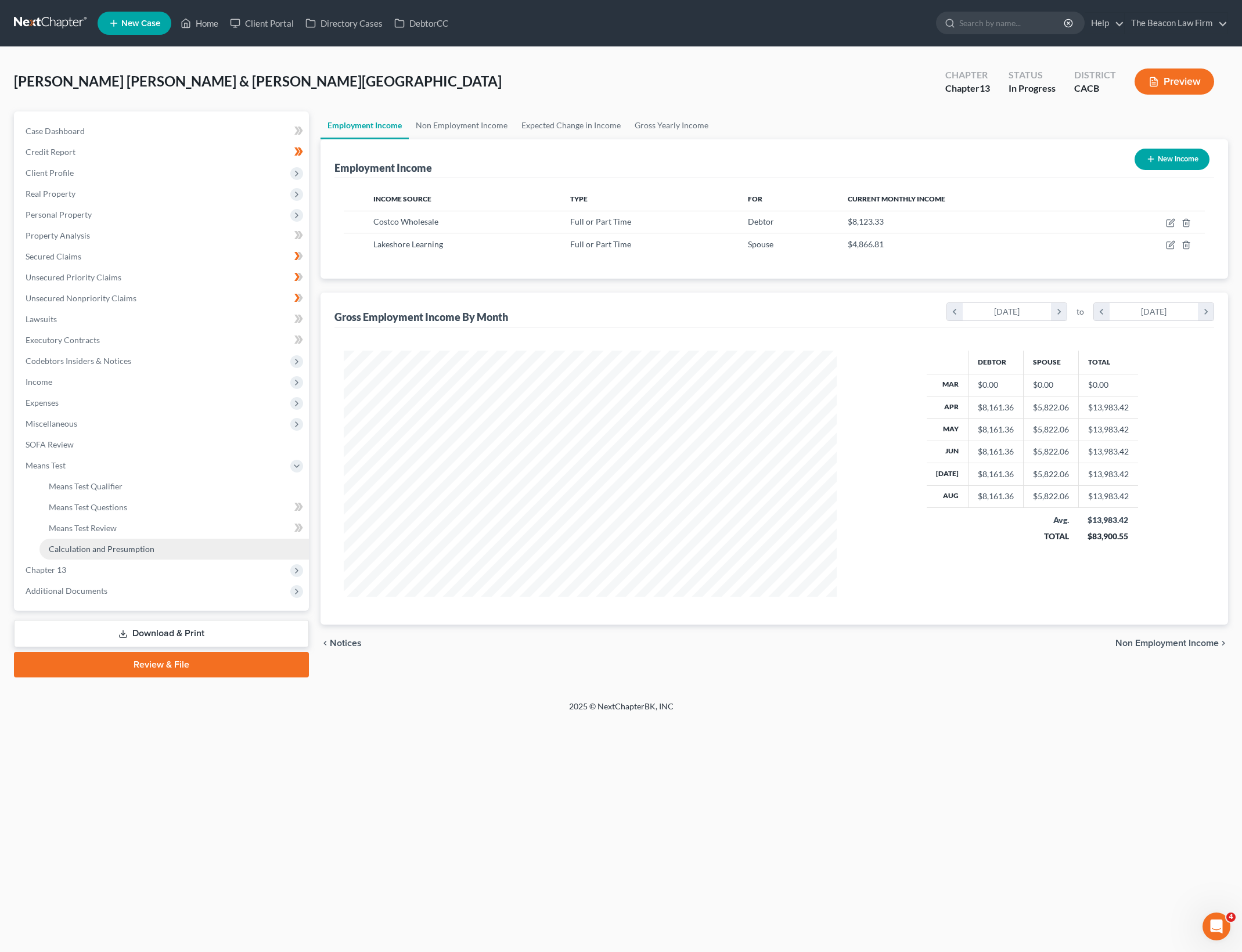
click at [213, 550] on link "Calculation and Presumption" at bounding box center [175, 549] width 270 height 21
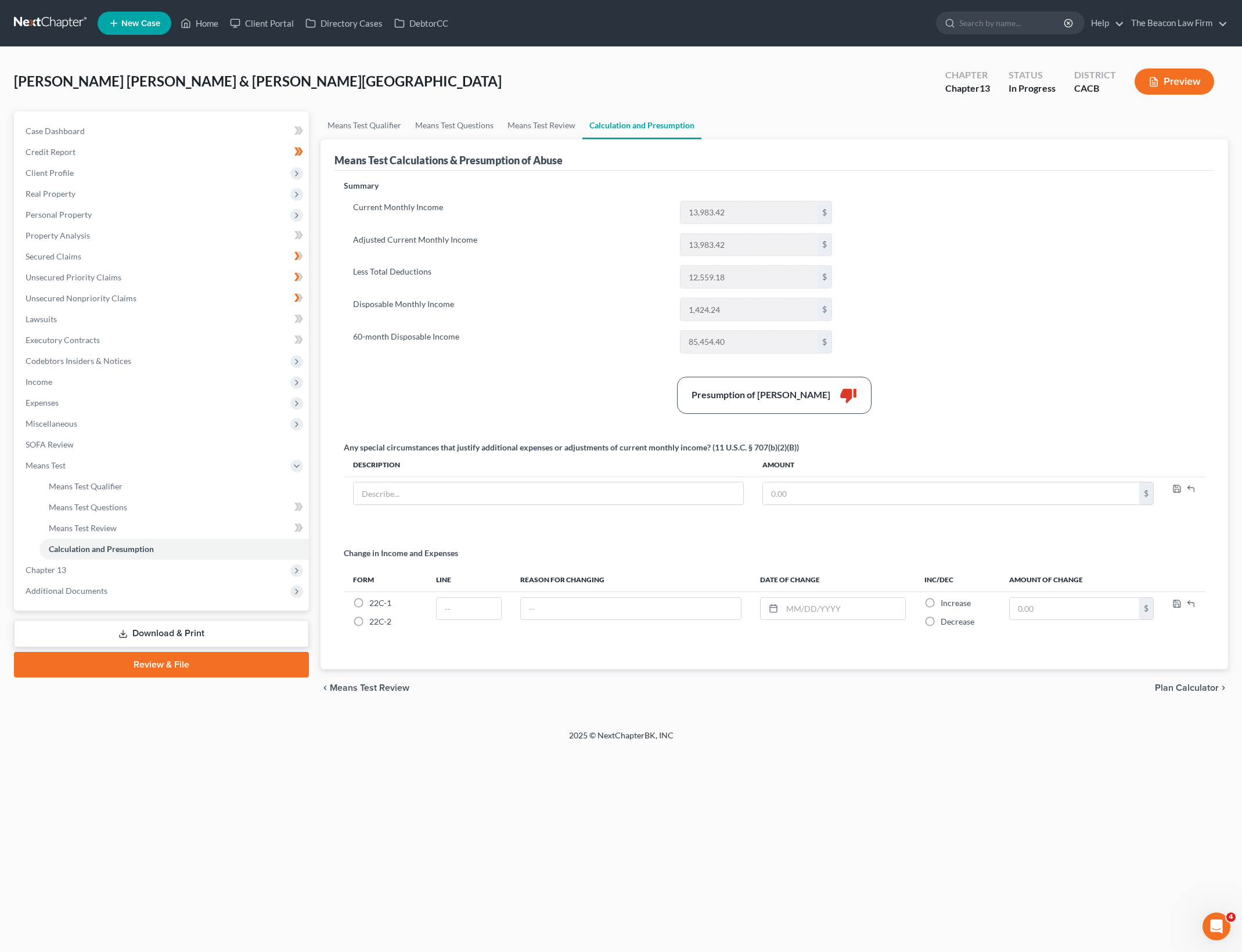
click at [993, 302] on div "Summary Current Monthly Income 13,983.42 $ Adjusted Current Monthly Income 13,9…" at bounding box center [774, 417] width 873 height 475
click at [954, 243] on div "Summary Current Monthly Income 13,983.42 $ Adjusted Current Monthly Income 13,9…" at bounding box center [774, 417] width 873 height 475
click at [755, 275] on input "12,559.18" at bounding box center [748, 277] width 137 height 22
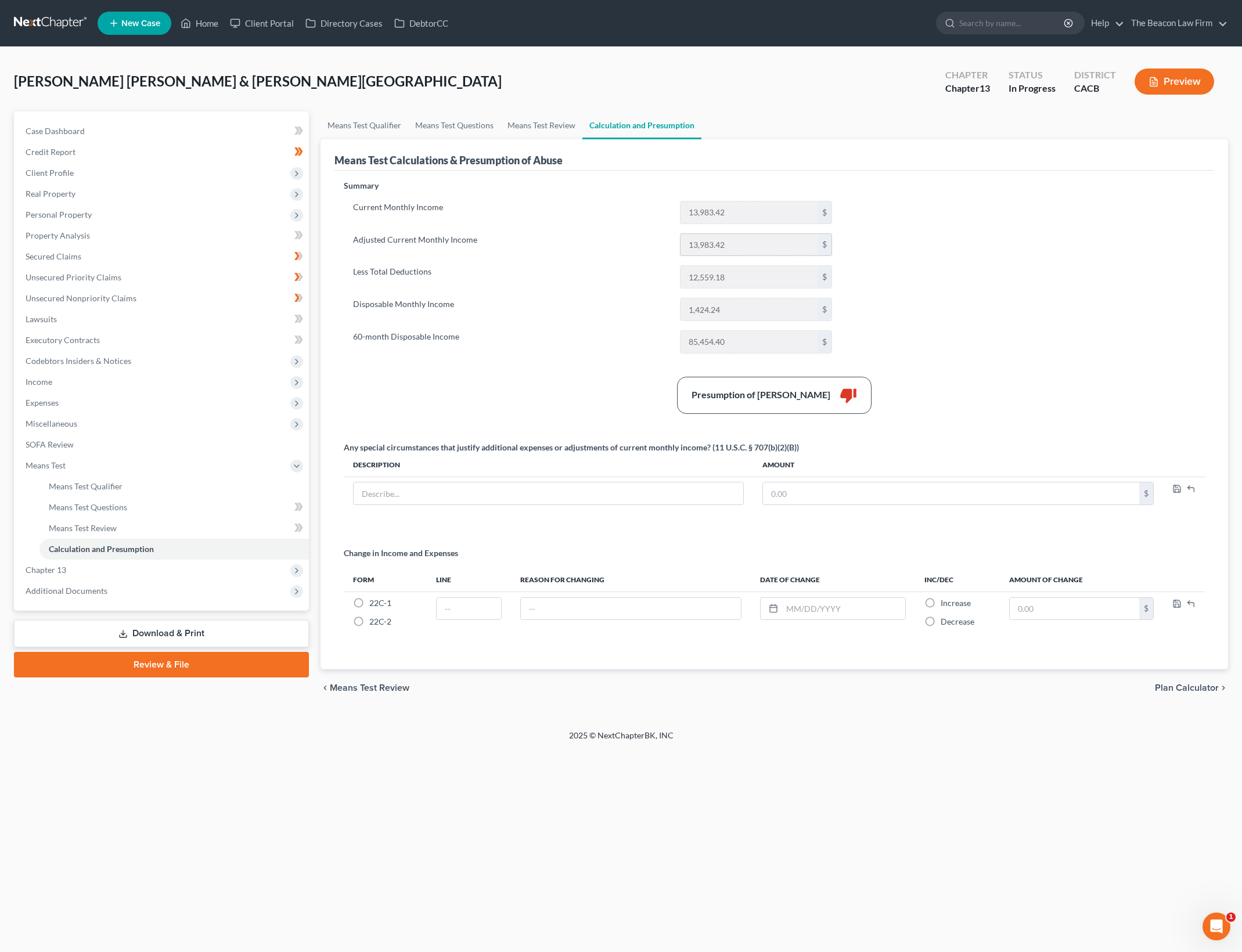
click at [755, 251] on input "13,983.42" at bounding box center [748, 245] width 137 height 22
click at [724, 207] on input "13,983.42" at bounding box center [748, 213] width 137 height 22
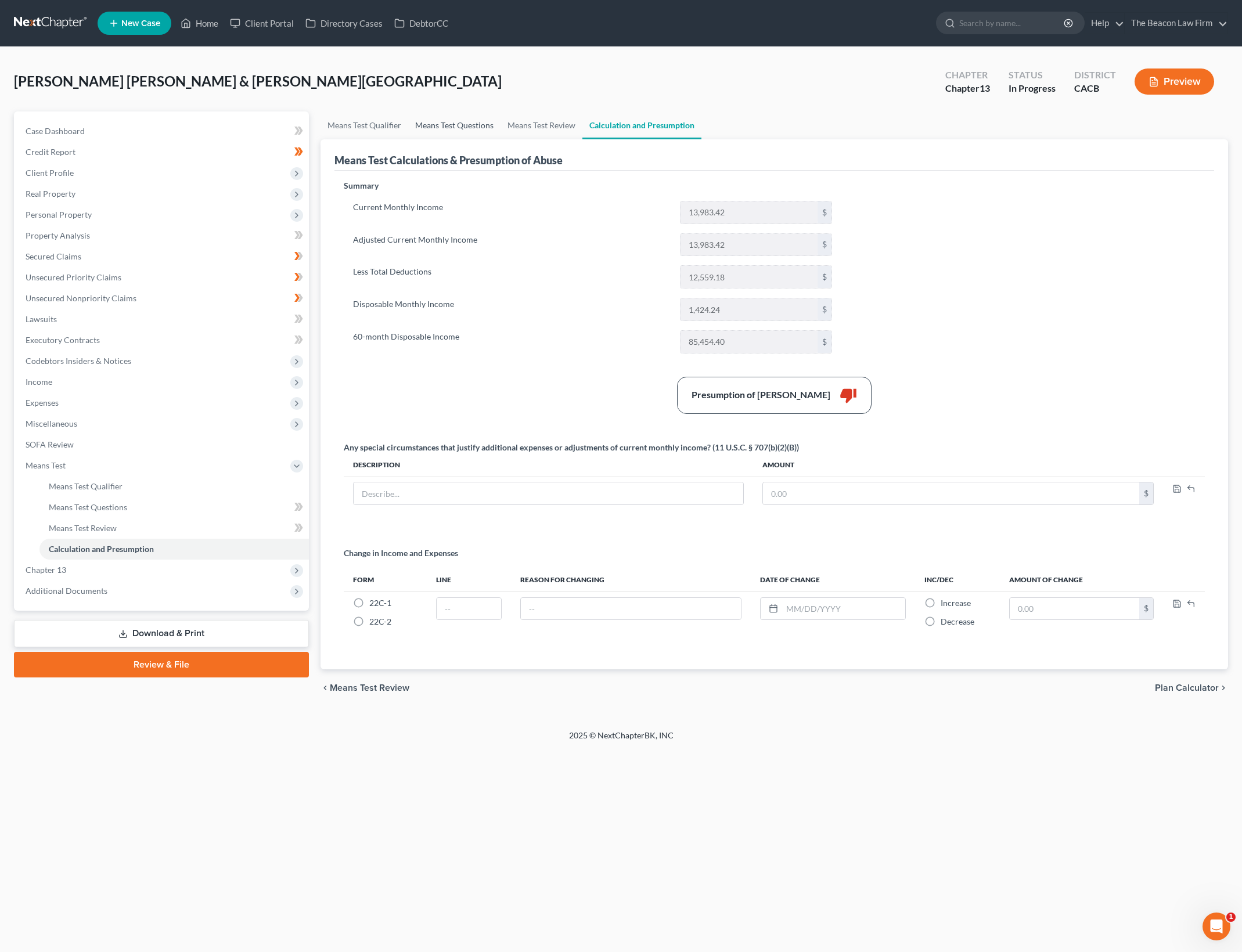
click at [450, 121] on link "Means Test Questions" at bounding box center [454, 125] width 92 height 28
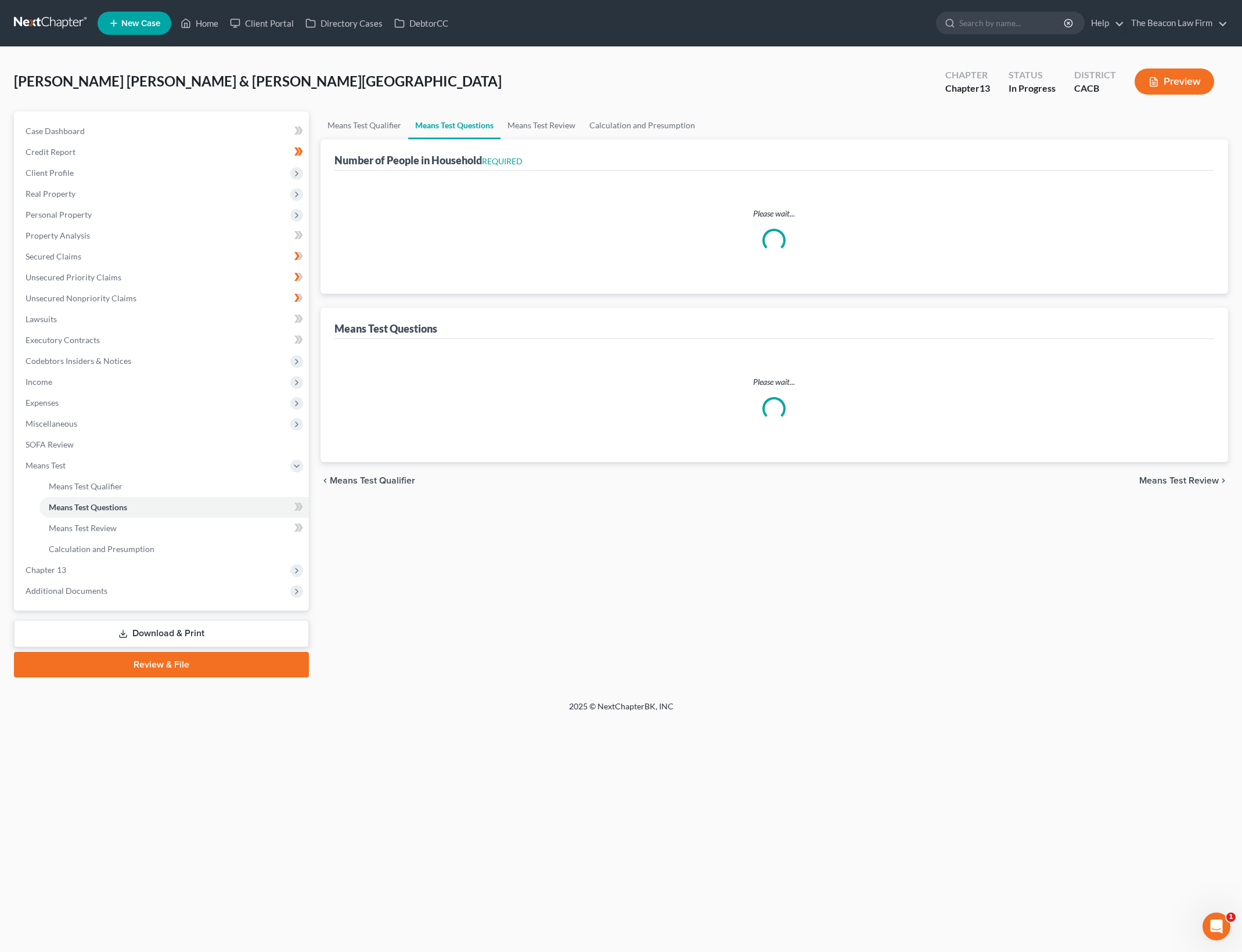
select select "0"
select select "60"
select select "0"
select select "60"
select select "5"
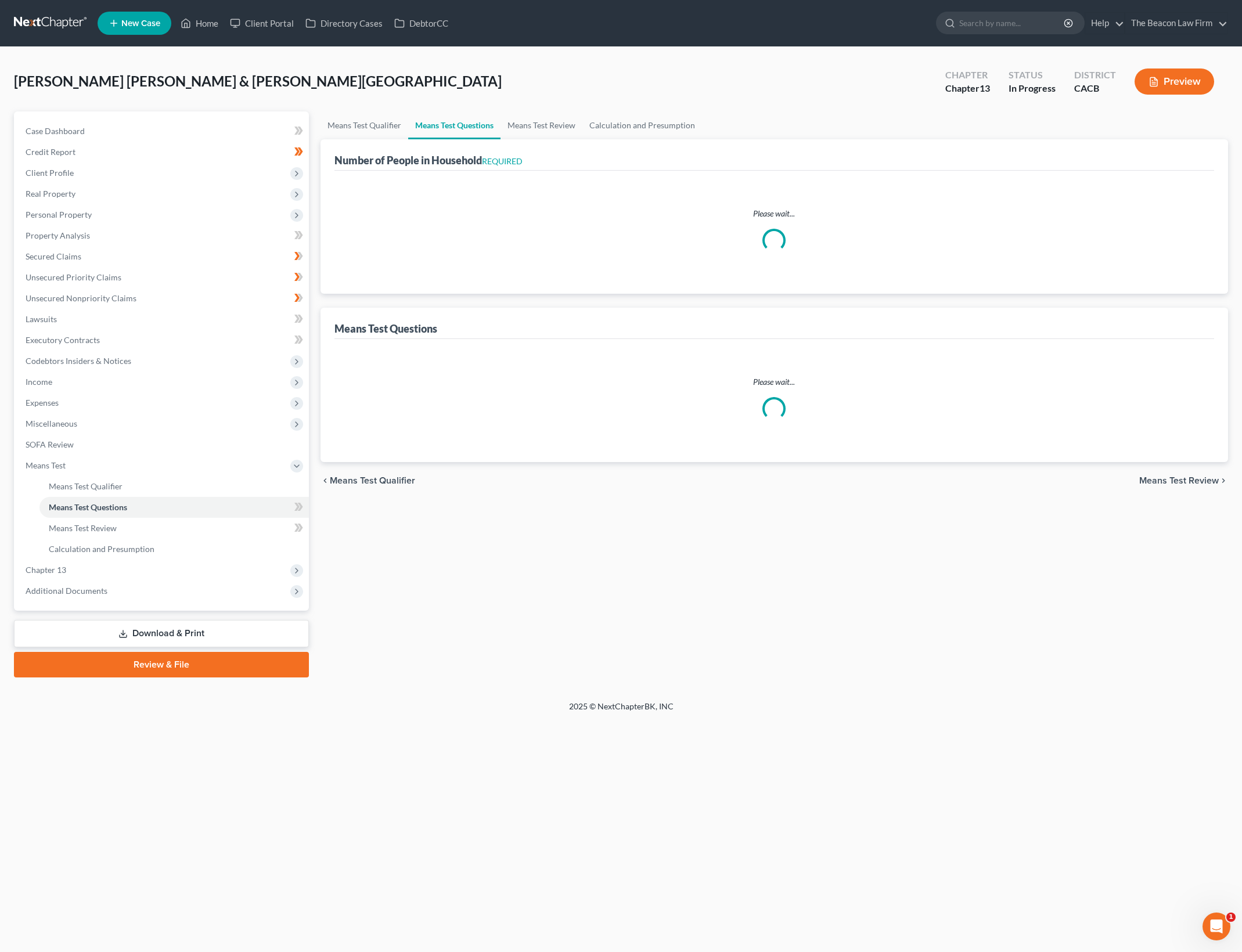
select select "2"
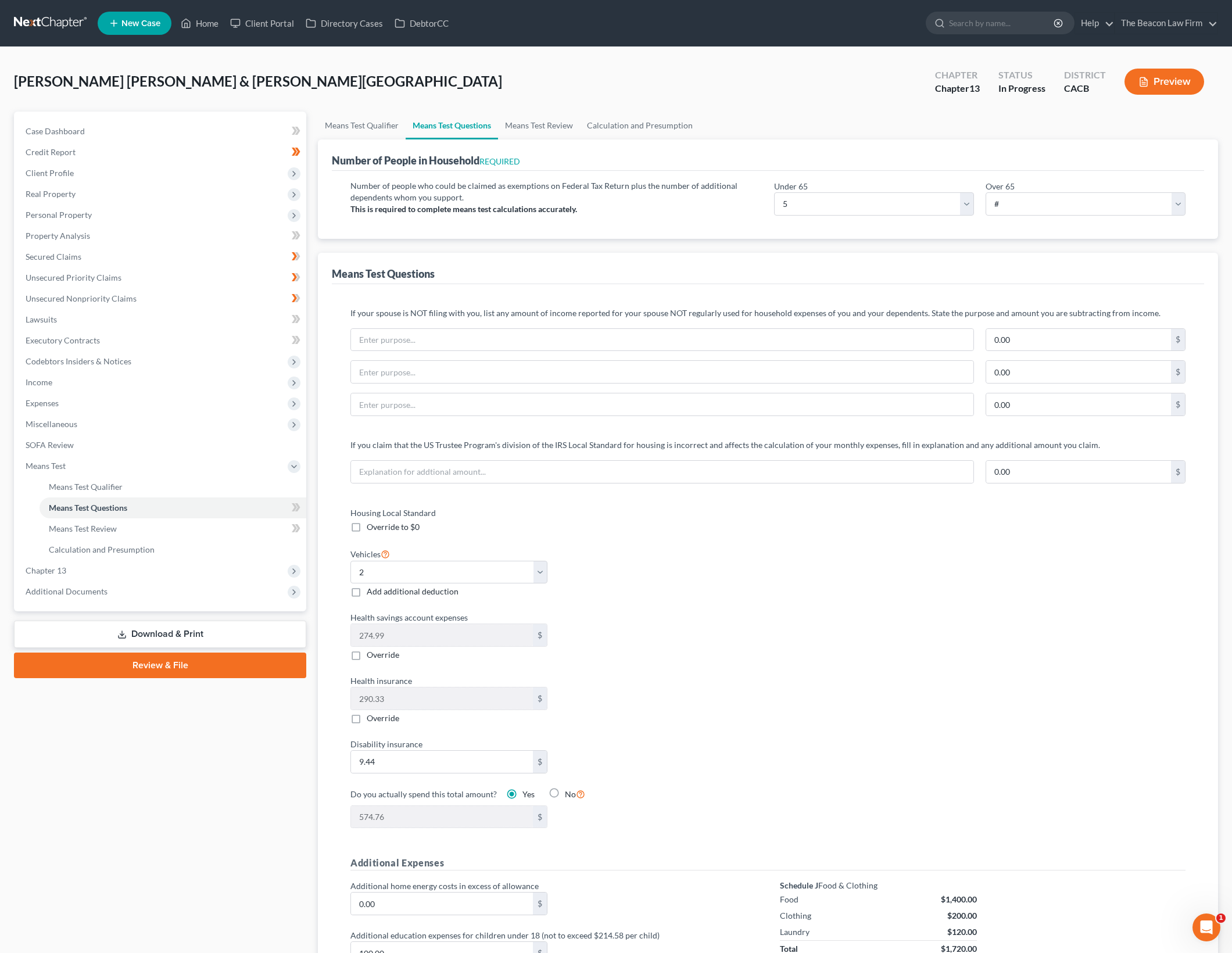
drag, startPoint x: 798, startPoint y: 537, endPoint x: 484, endPoint y: 452, distance: 325.3
click at [798, 537] on div "Housing Local Standard Override to $0 Vehicles Select 0 1 2 3 4 5 Add additiona…" at bounding box center [768, 675] width 858 height 336
click at [187, 400] on span "Expenses" at bounding box center [161, 403] width 290 height 21
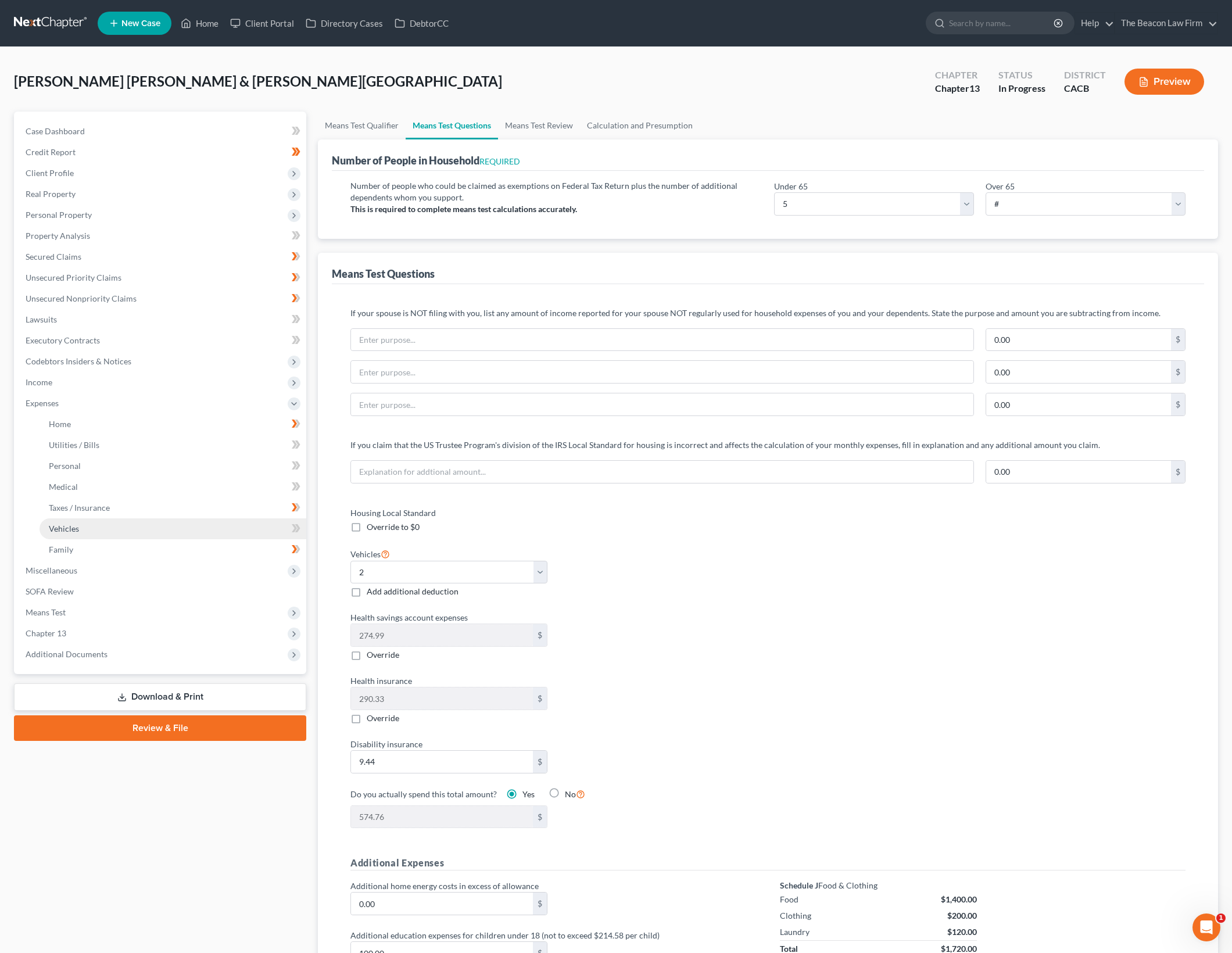
click at [190, 528] on link "Vehicles" at bounding box center [173, 528] width 266 height 21
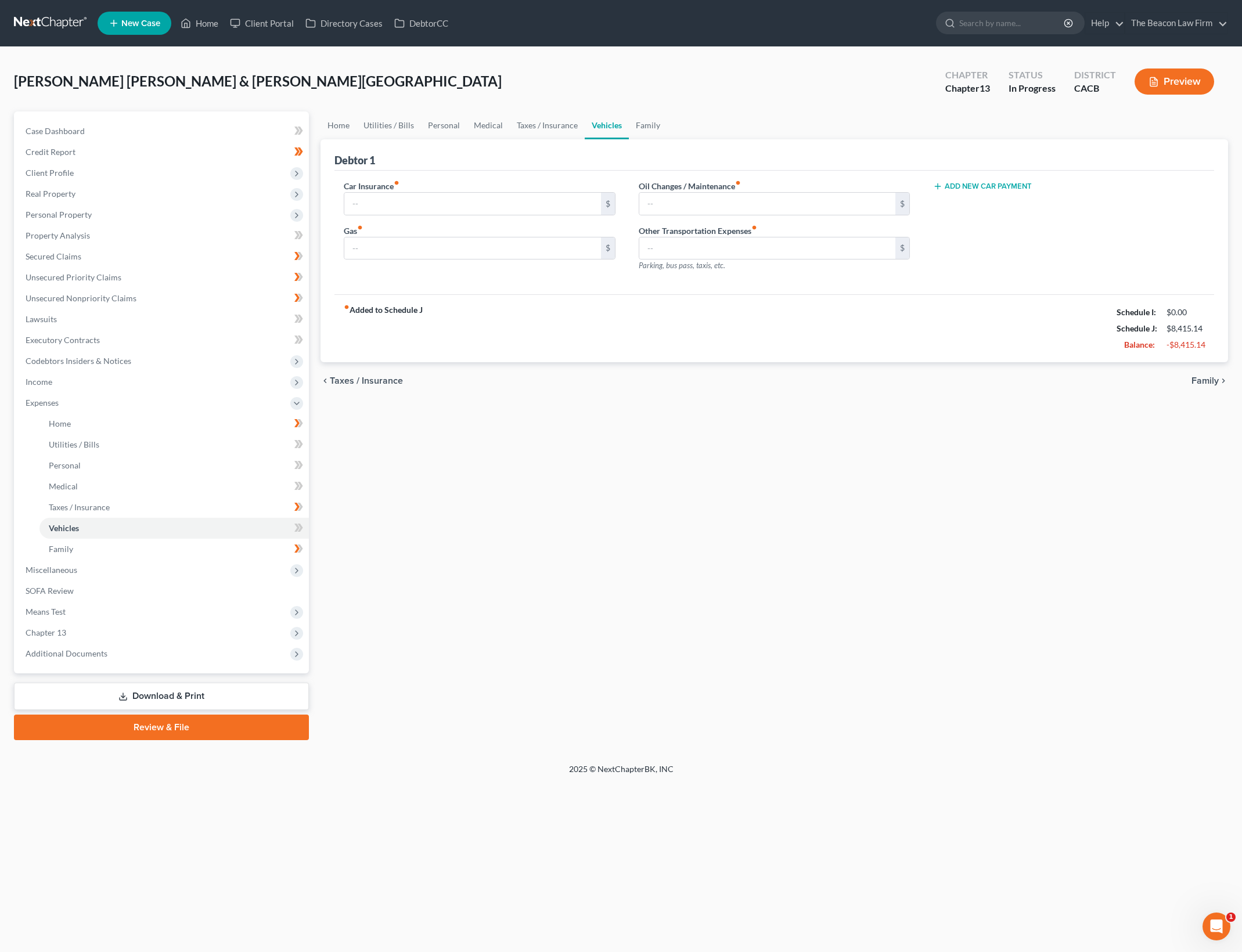
type input "250.00"
type input "750.00"
type input "220.00"
type input "0.00"
click at [771, 558] on div "Home Utilities / Bills Personal Medical Taxes / Insurance Vehicles Family Debto…" at bounding box center [774, 425] width 919 height 628
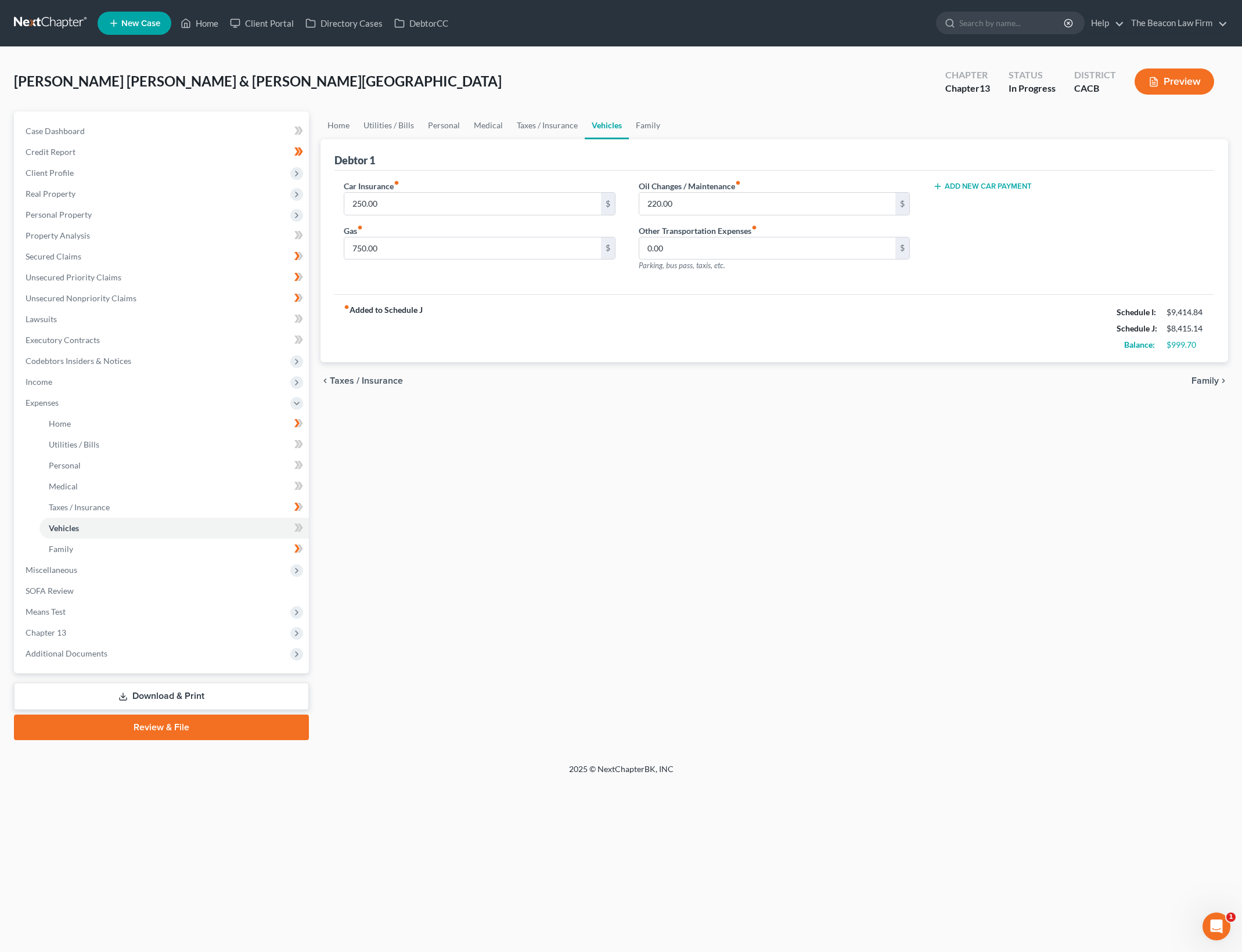
click at [1023, 507] on div "Home Utilities / Bills Personal Medical Taxes / Insurance Vehicles Family Debto…" at bounding box center [774, 425] width 919 height 628
click at [123, 611] on span "Means Test" at bounding box center [162, 612] width 293 height 21
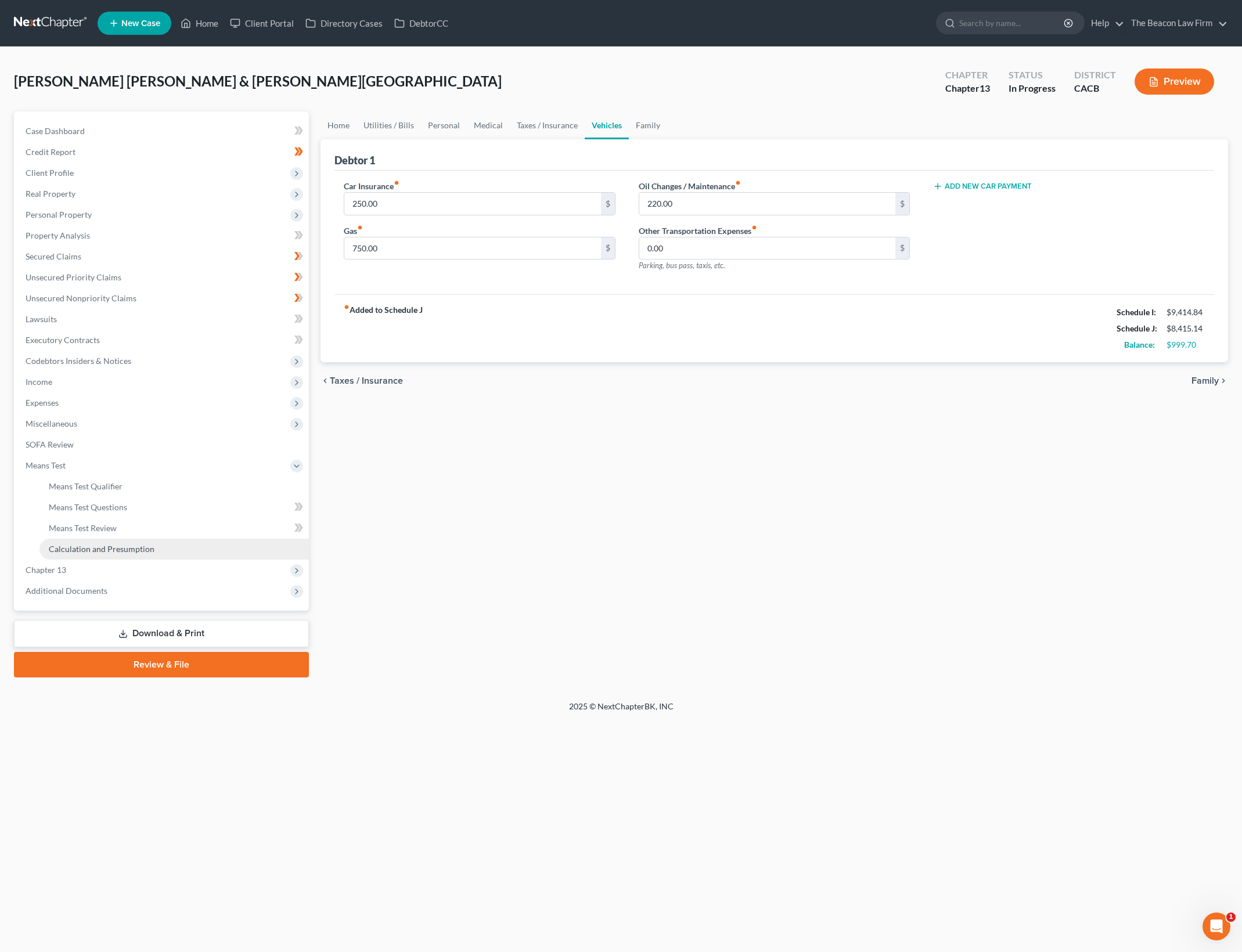
click at [150, 549] on span "Calculation and Presumption" at bounding box center [101, 548] width 105 height 10
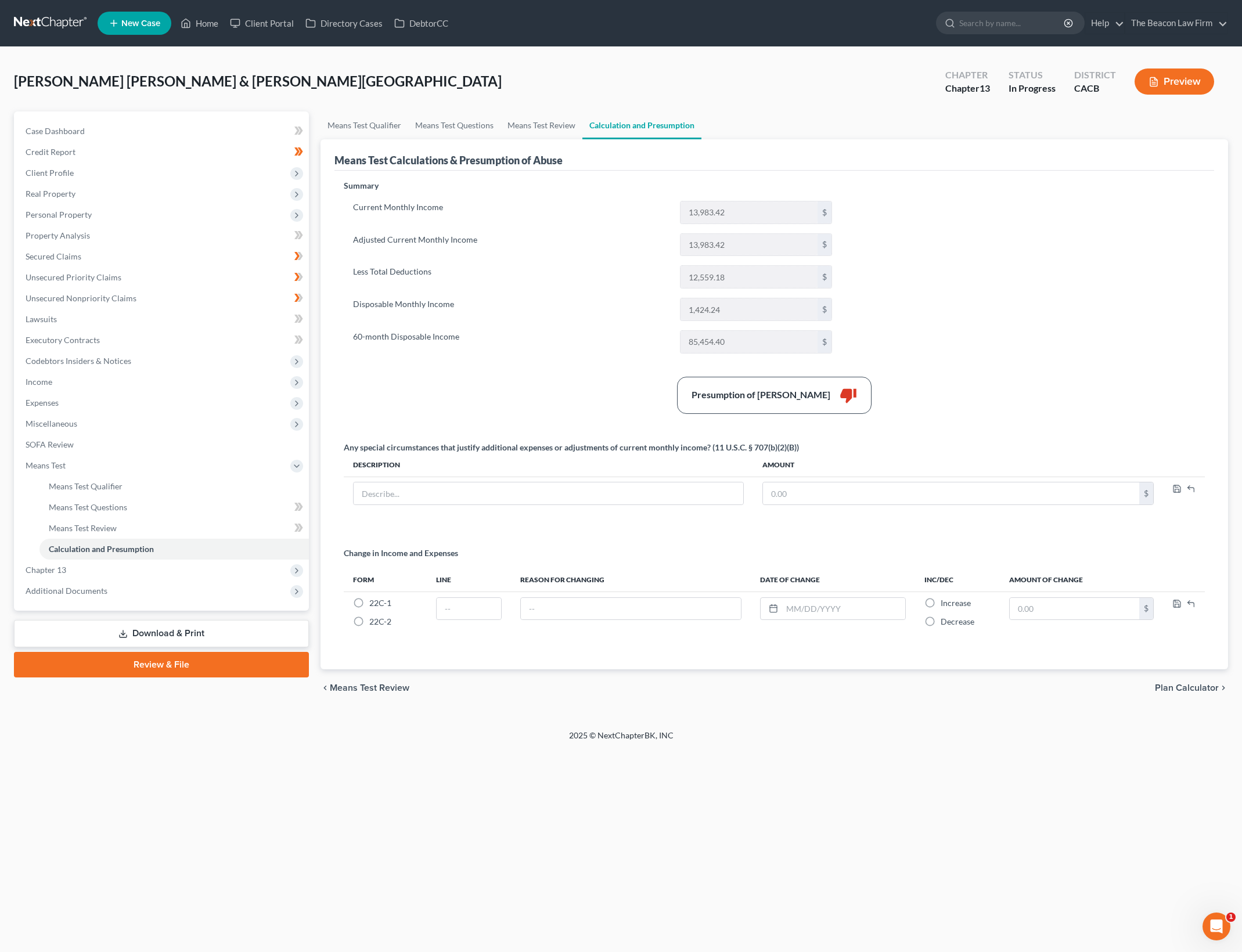
drag, startPoint x: 958, startPoint y: 400, endPoint x: 959, endPoint y: 414, distance: 14.0
click at [958, 409] on div "Presumption of Abuse Arises thumb_down" at bounding box center [774, 395] width 873 height 37
click at [910, 313] on div "Summary Current Monthly Income 13,983.42 $ Adjusted Current Monthly Income 13,9…" at bounding box center [774, 417] width 873 height 475
click at [519, 119] on link "Means Test Review" at bounding box center [541, 125] width 82 height 28
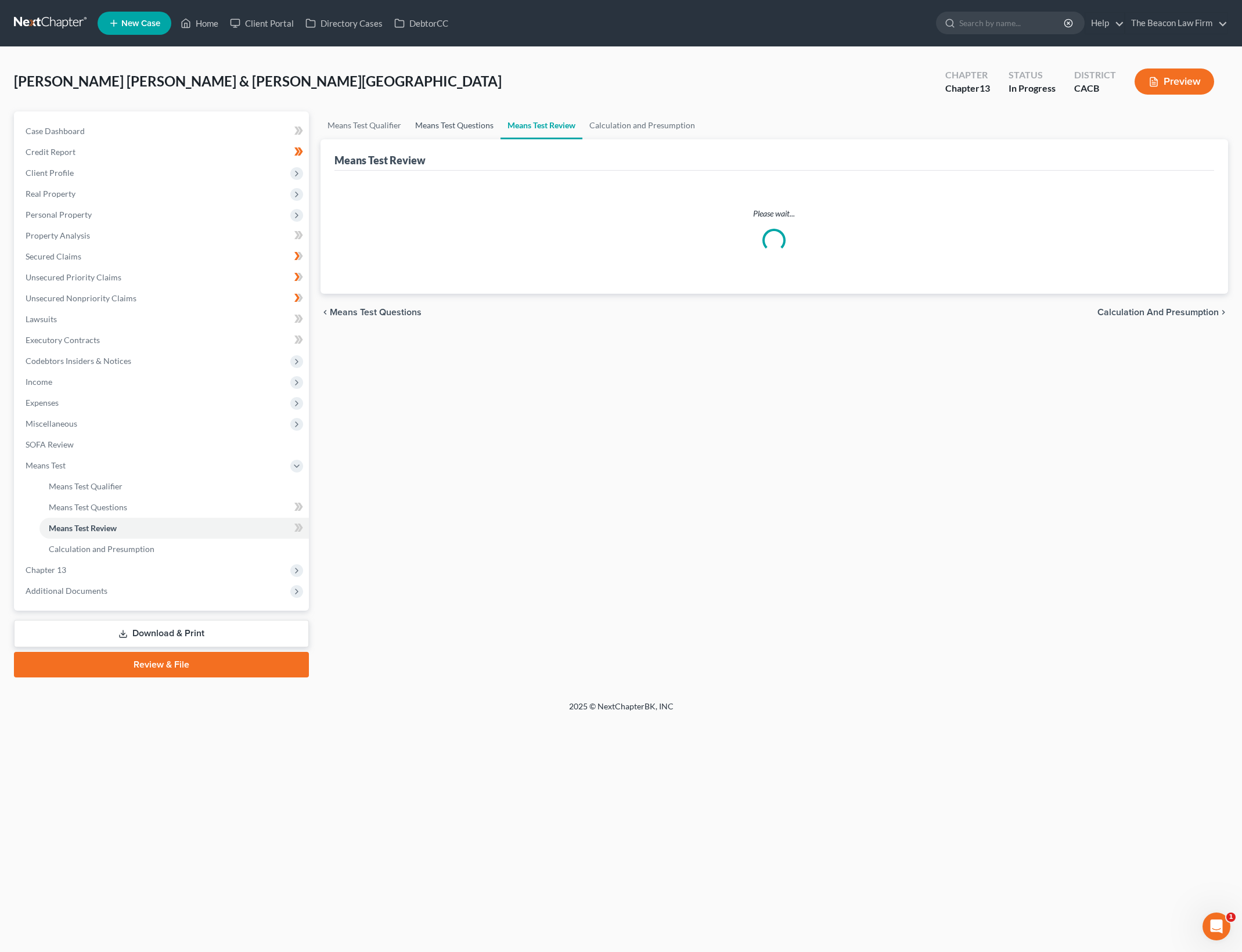
click at [461, 126] on link "Means Test Questions" at bounding box center [454, 125] width 92 height 28
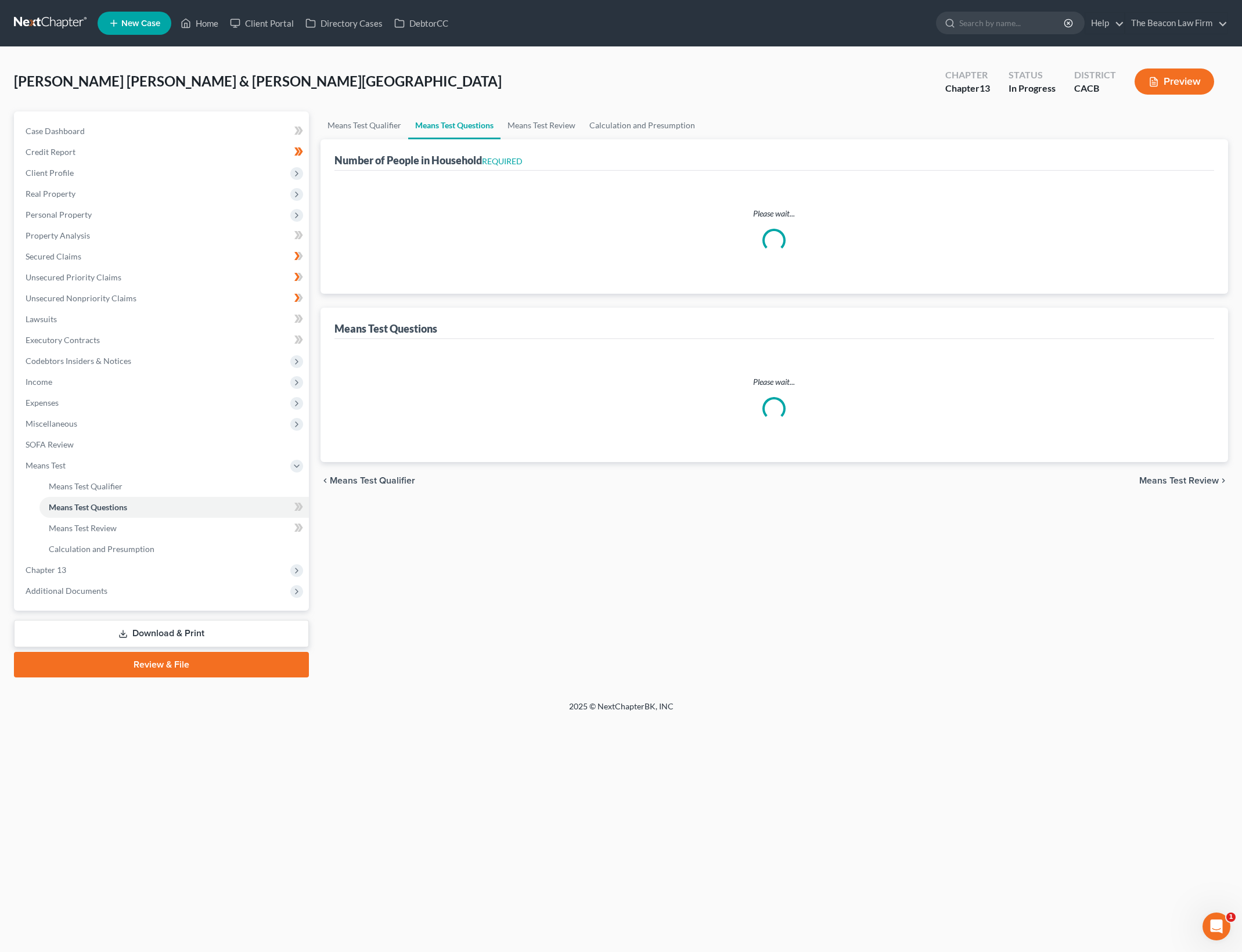
select select "0"
select select "60"
select select "0"
select select "60"
select select "5"
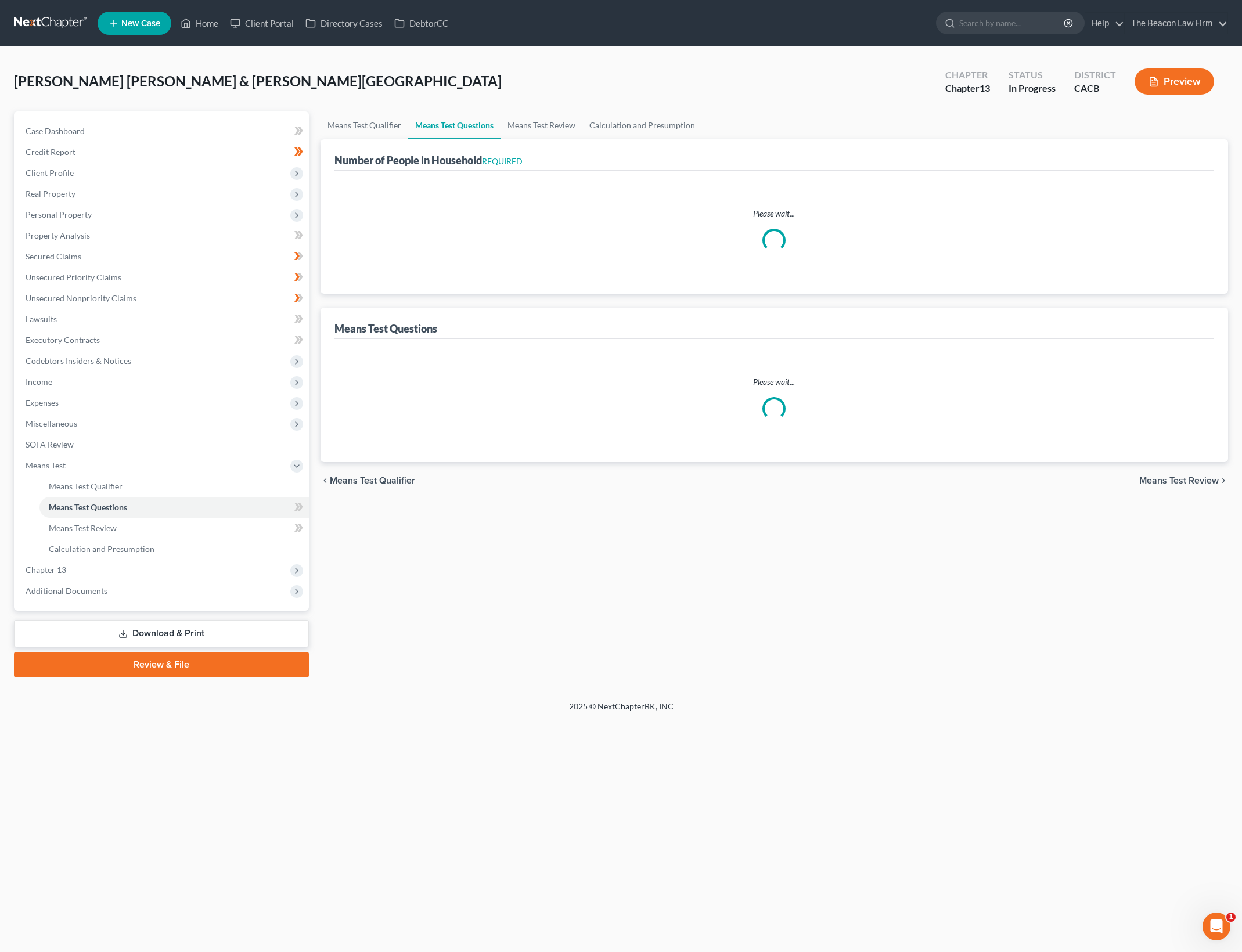
select select "2"
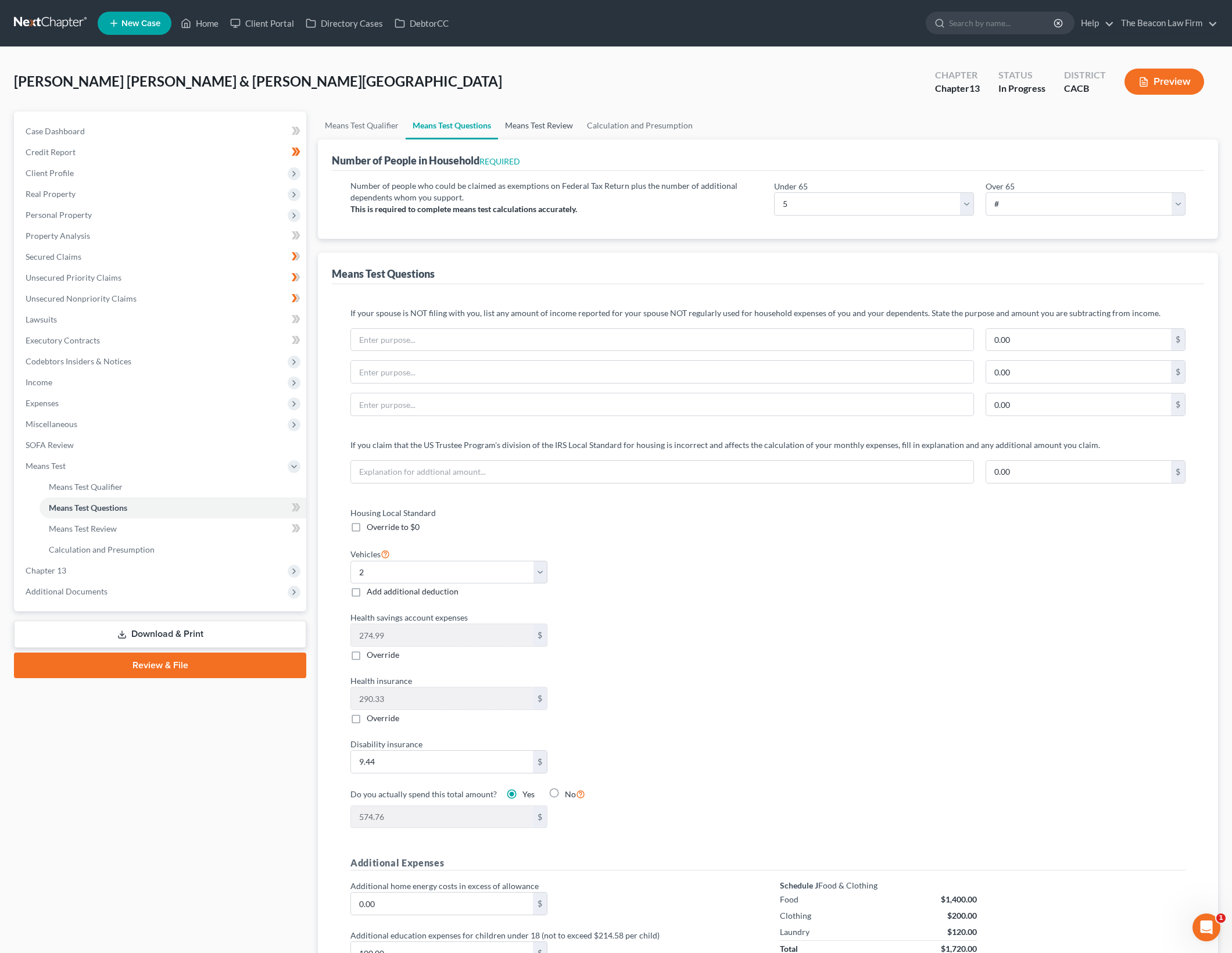
click at [561, 133] on link "Means Test Review" at bounding box center [539, 125] width 82 height 28
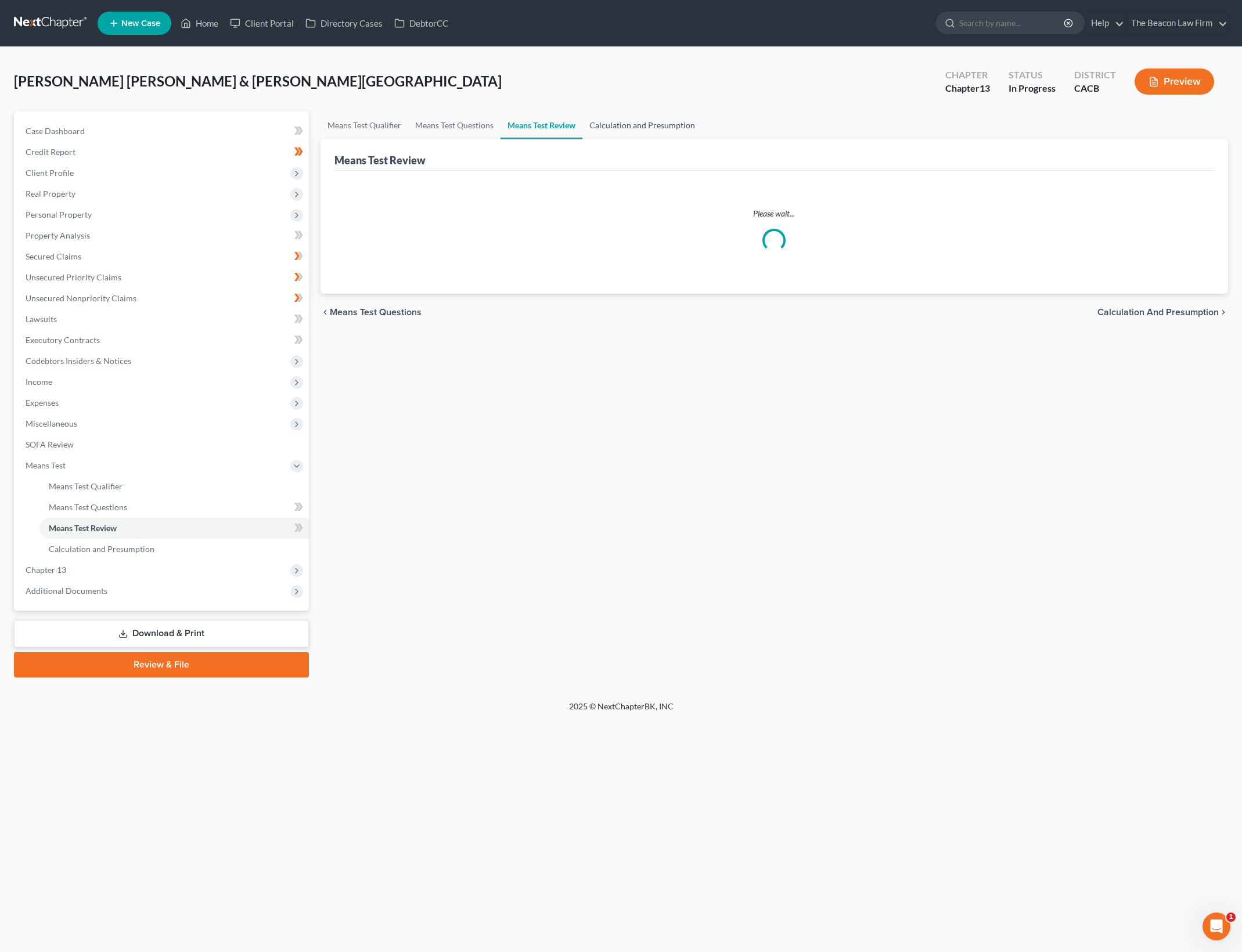
click at [653, 123] on link "Calculation and Presumption" at bounding box center [642, 125] width 119 height 28
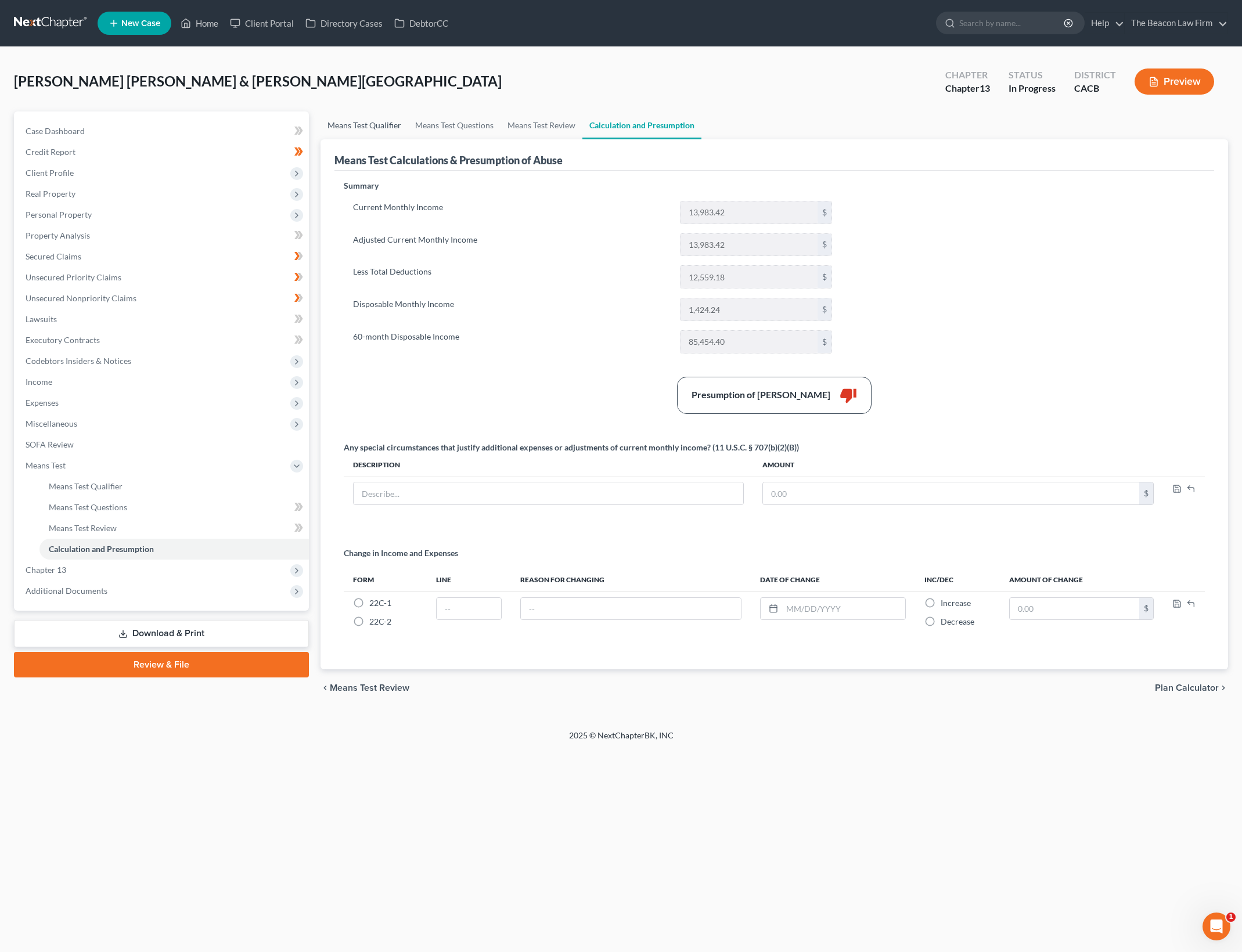
click at [376, 121] on link "Means Test Qualifier" at bounding box center [364, 125] width 87 height 28
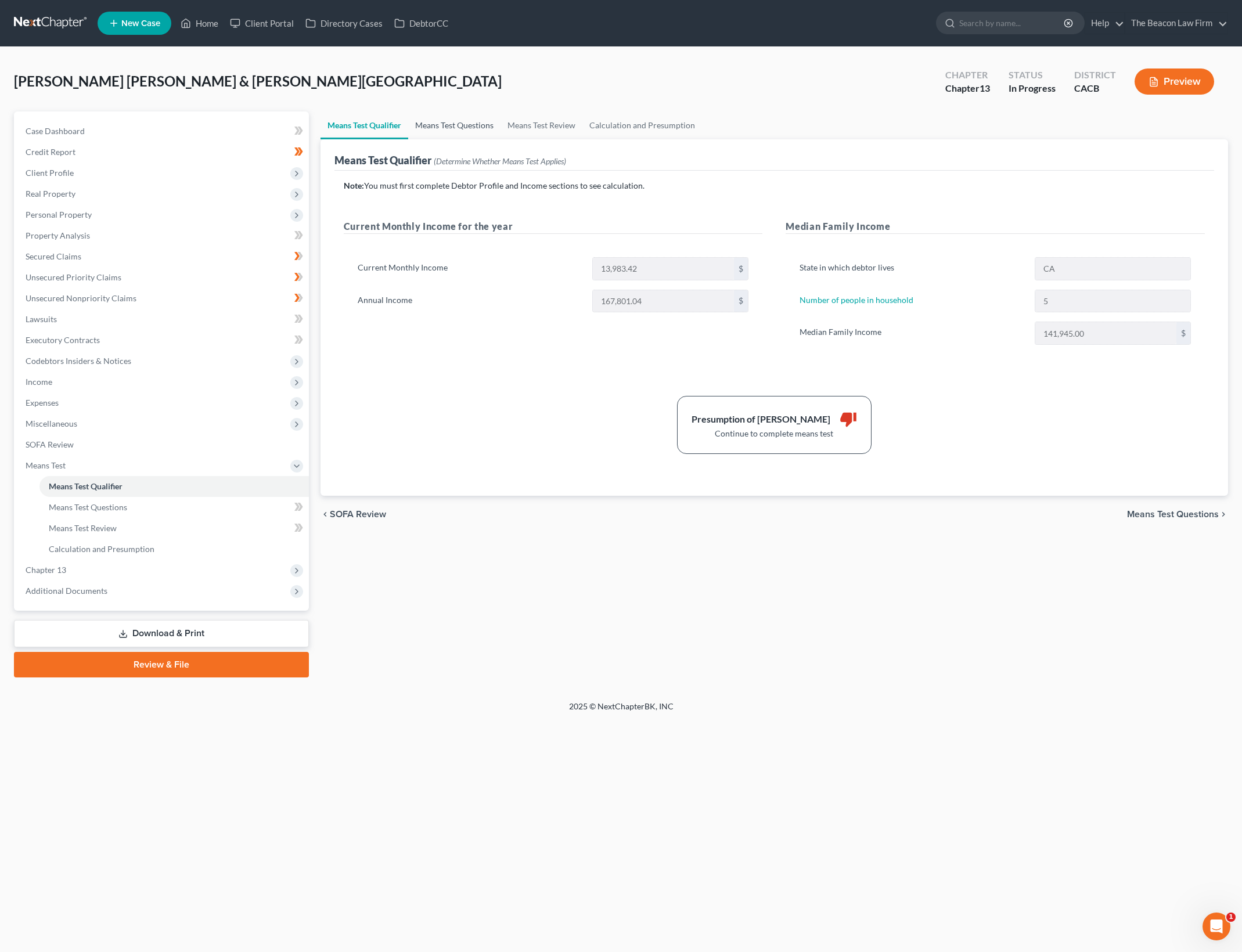
click at [432, 119] on link "Means Test Questions" at bounding box center [454, 125] width 92 height 28
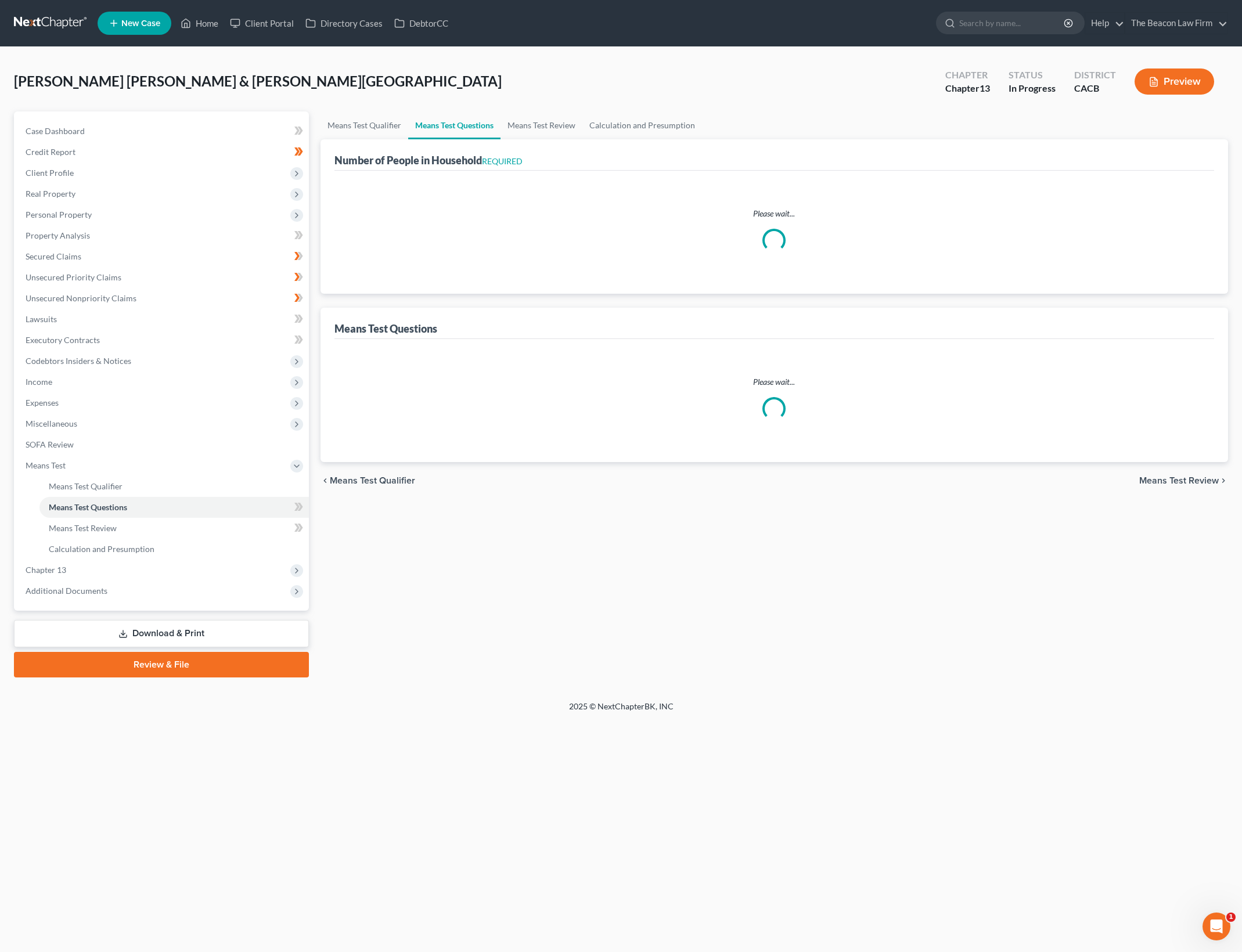
select select "0"
select select "60"
select select "0"
select select "60"
select select "5"
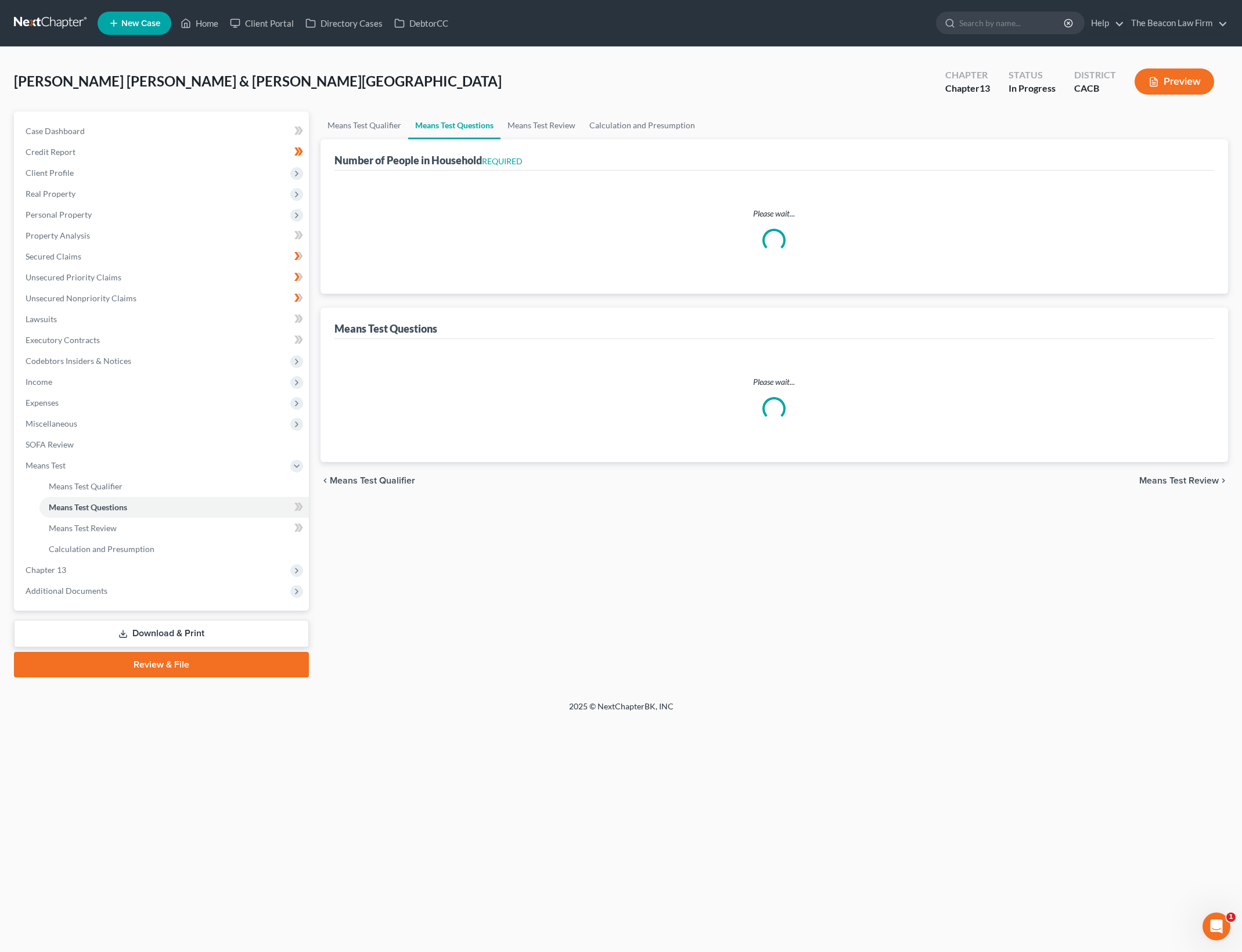
select select "2"
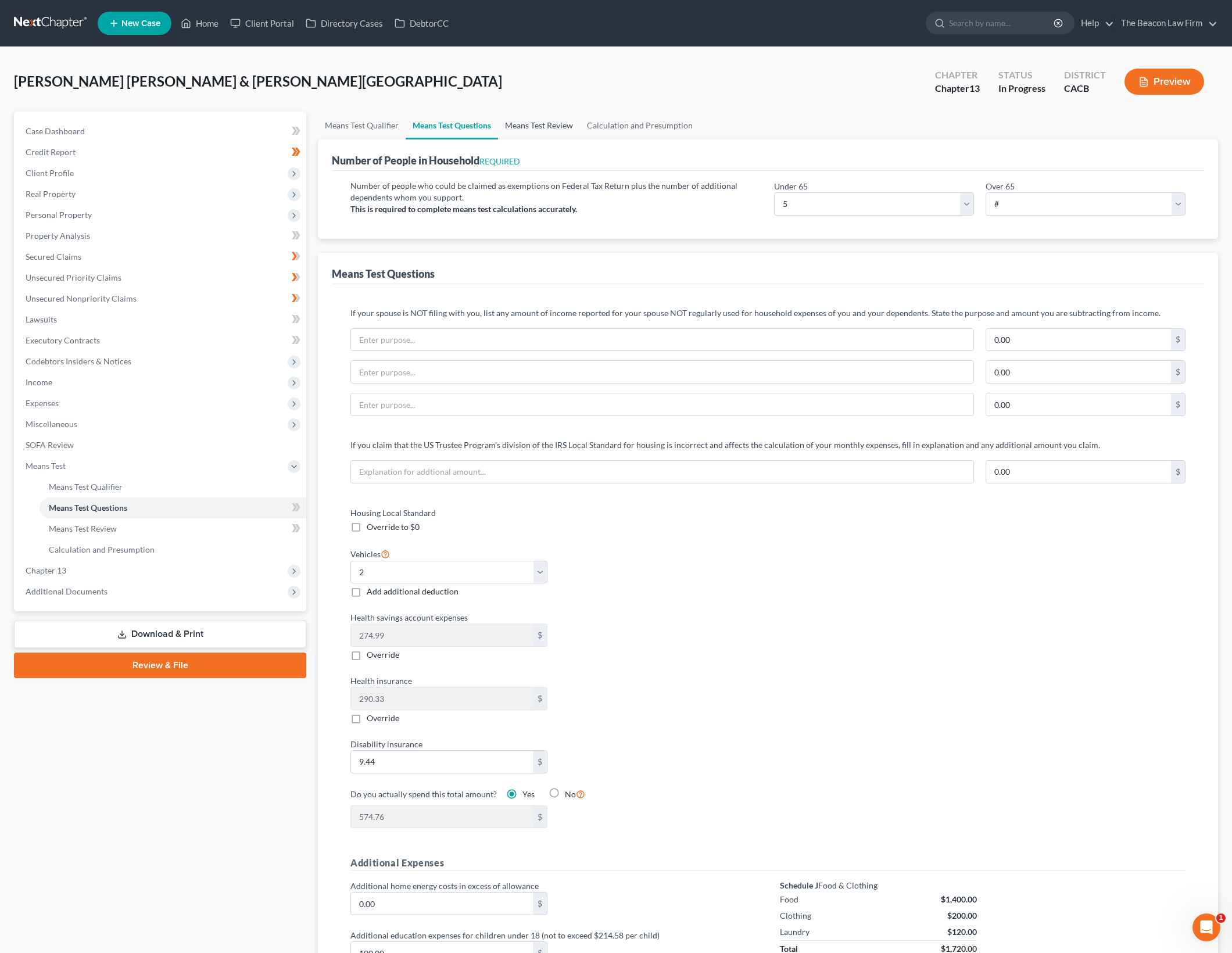
click at [556, 126] on link "Means Test Review" at bounding box center [539, 125] width 82 height 28
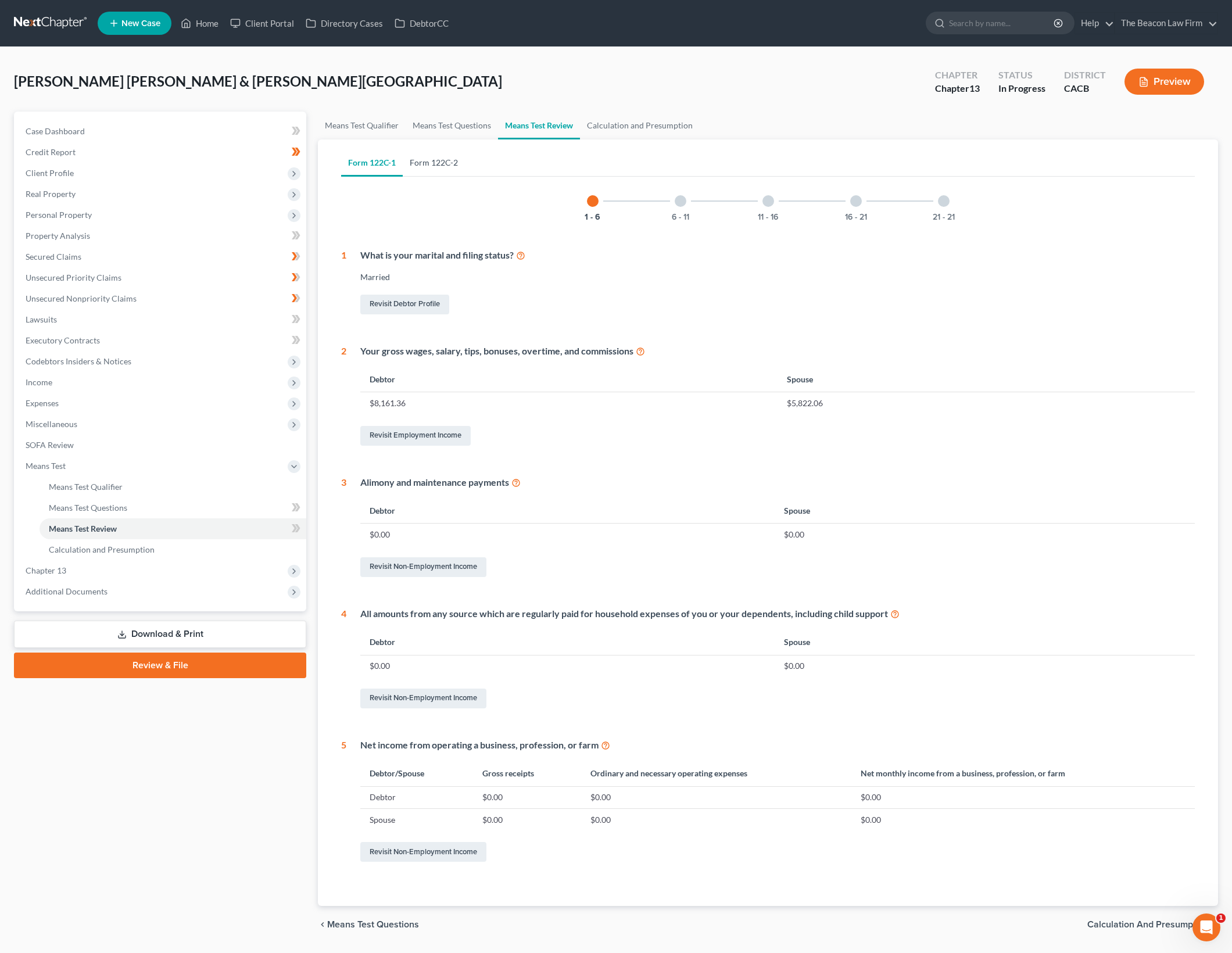
click at [423, 165] on link "Form 122C-2" at bounding box center [433, 163] width 62 height 28
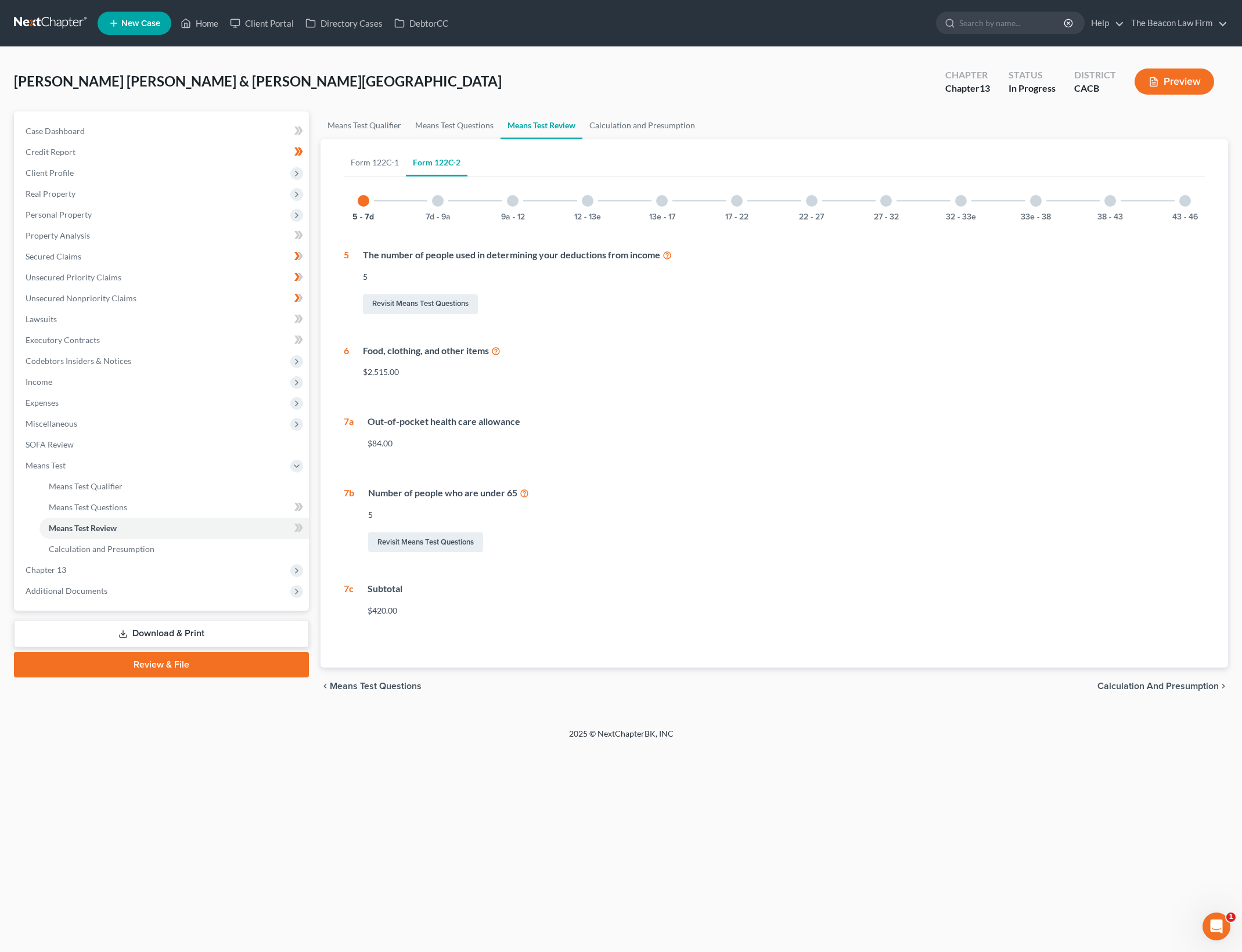
click at [661, 210] on div "13e - 17" at bounding box center [662, 201] width 40 height 40
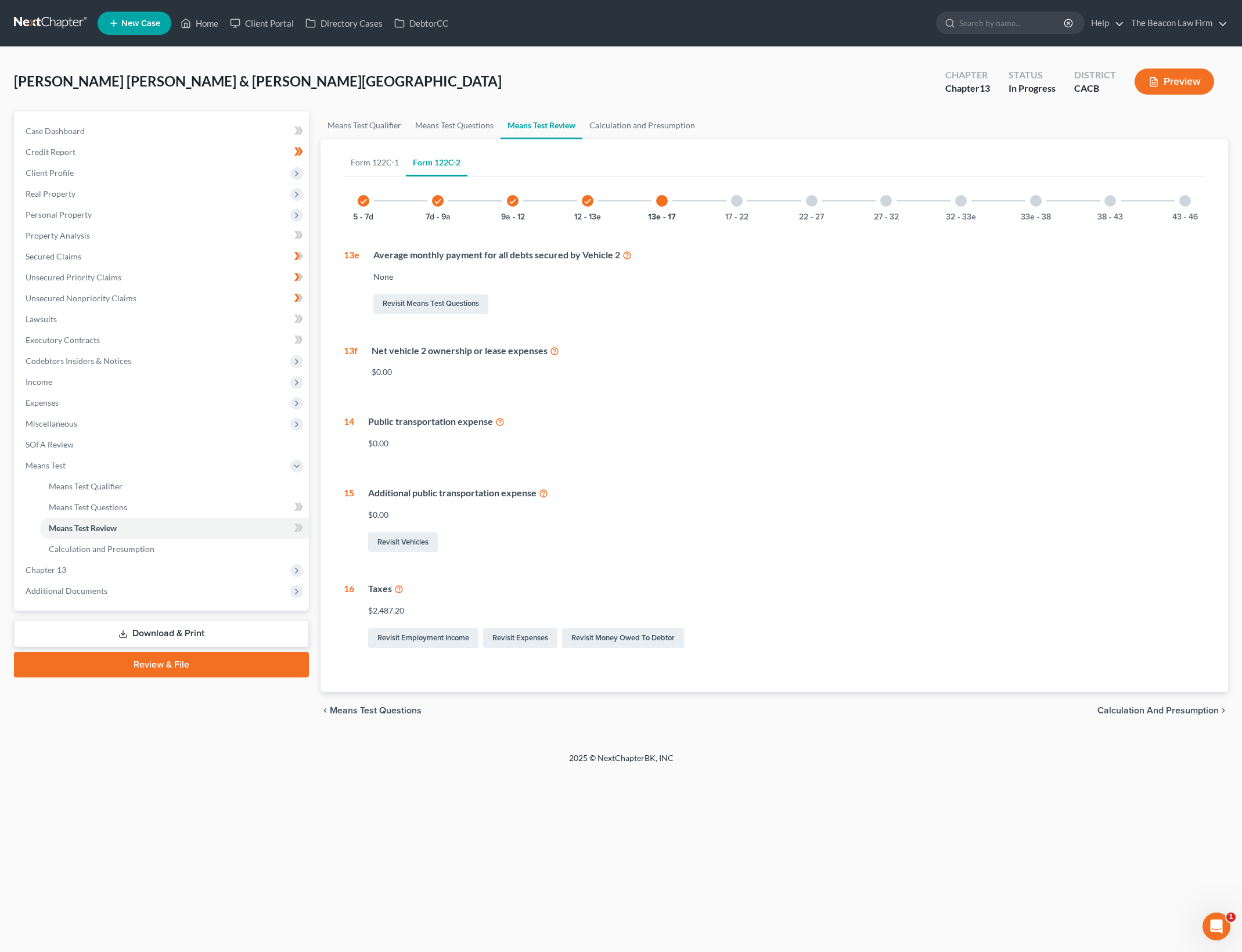
click at [442, 422] on div "Public transportation expense" at bounding box center [787, 421] width 837 height 13
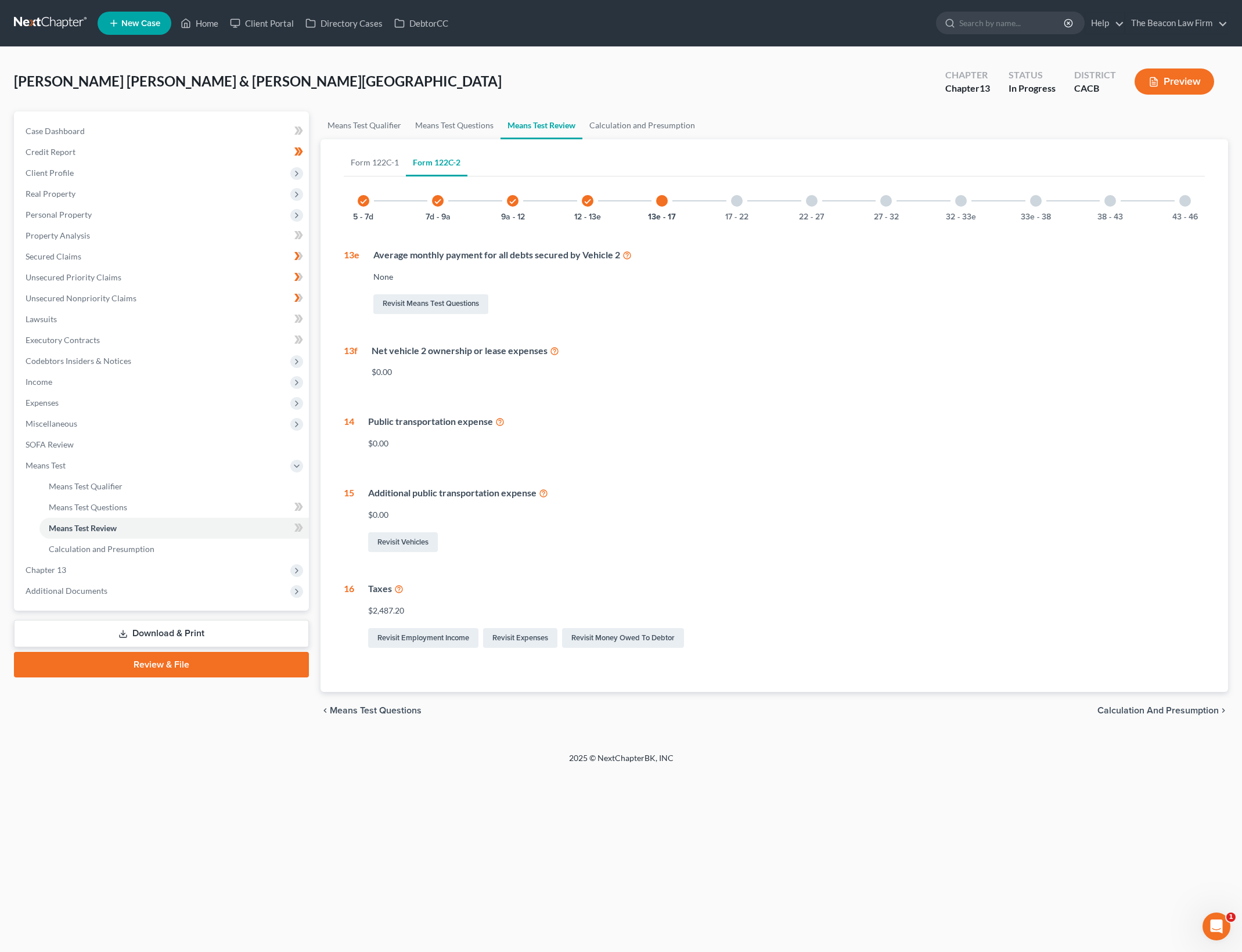
click at [742, 209] on div "17 - 22" at bounding box center [737, 201] width 40 height 40
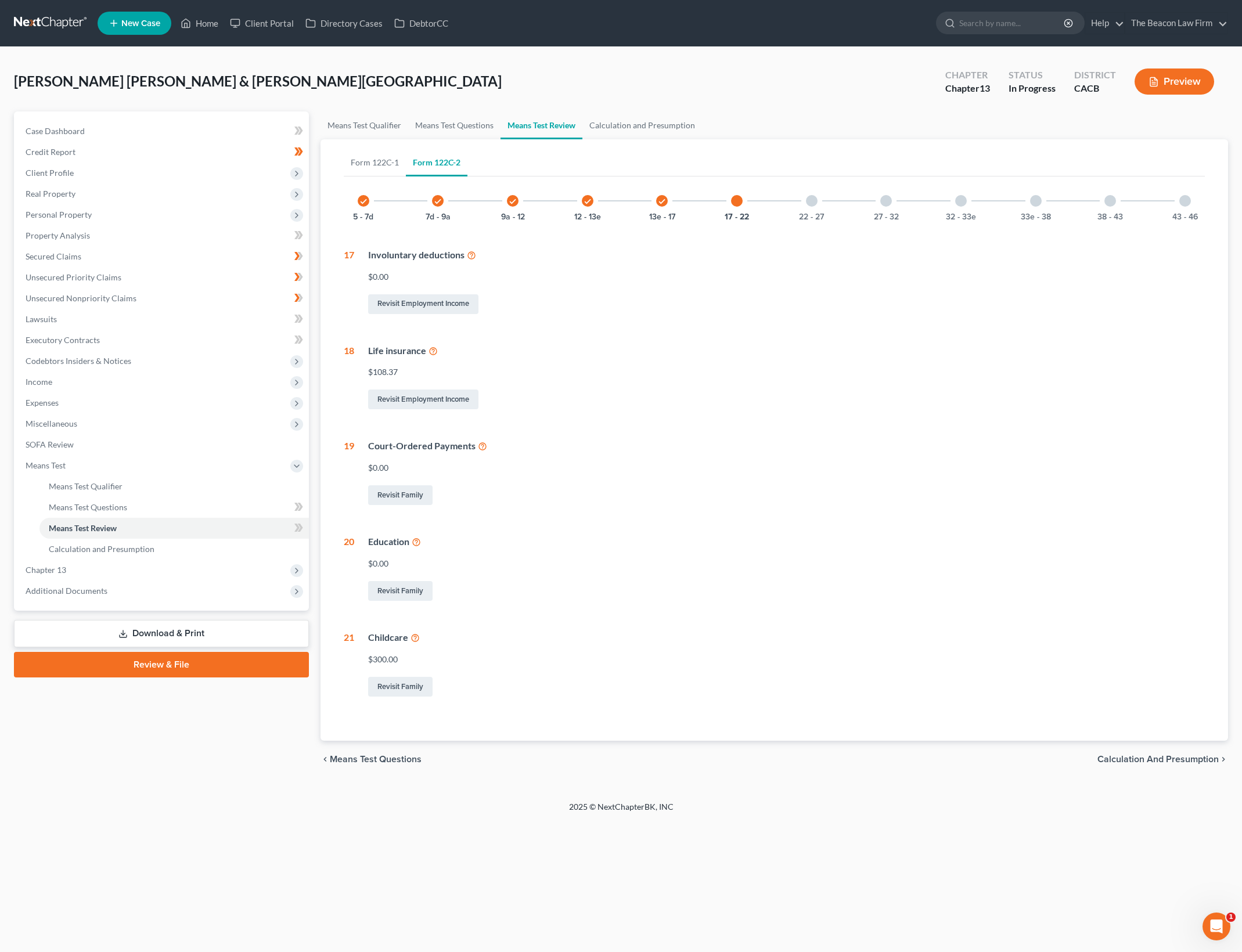
click at [677, 209] on div "check 13e - 17" at bounding box center [662, 201] width 40 height 40
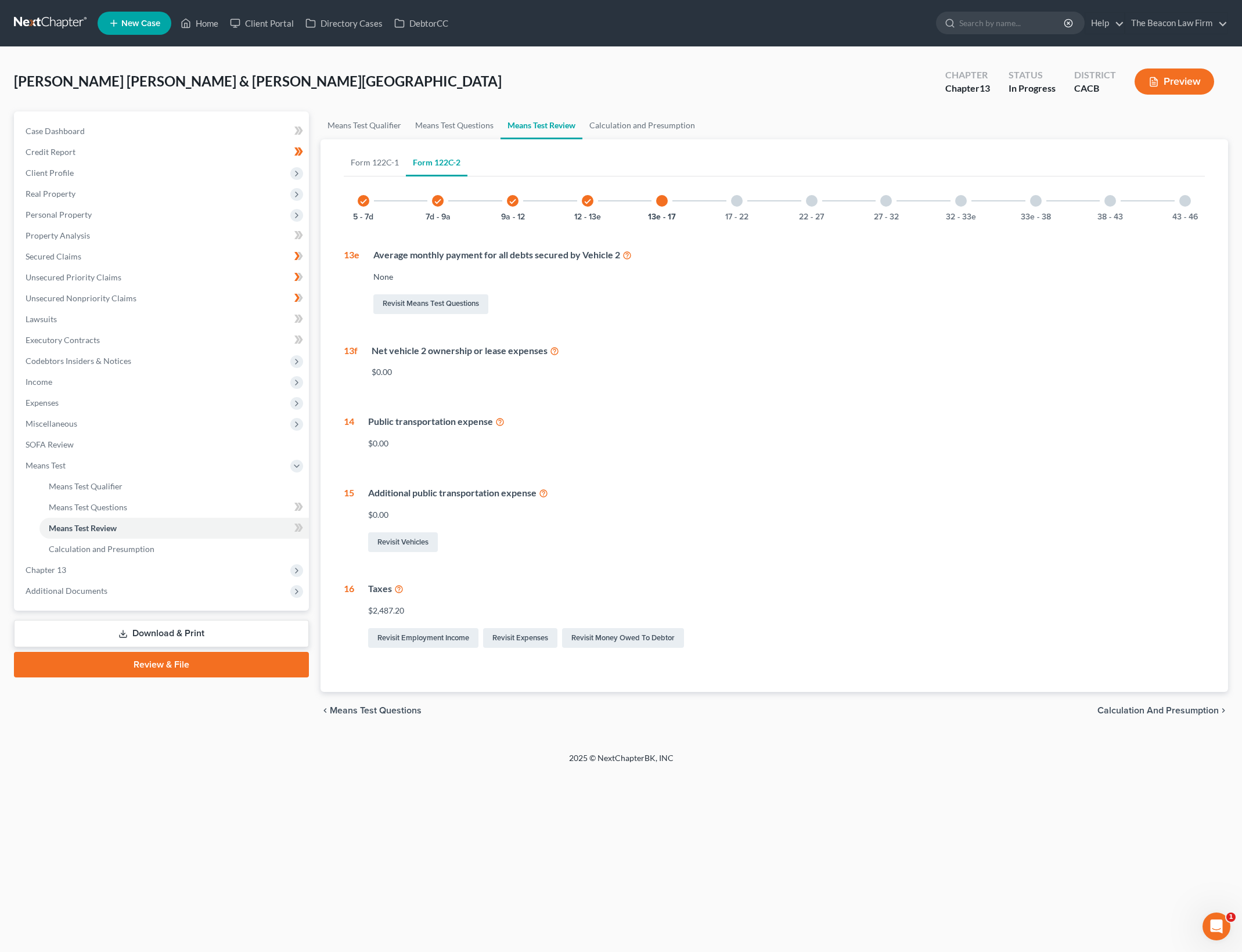
click at [579, 260] on div "Average monthly payment for all debts secured by Vehicle 2" at bounding box center [789, 254] width 831 height 13
click at [585, 209] on div "check 12 - 13e" at bounding box center [588, 201] width 40 height 40
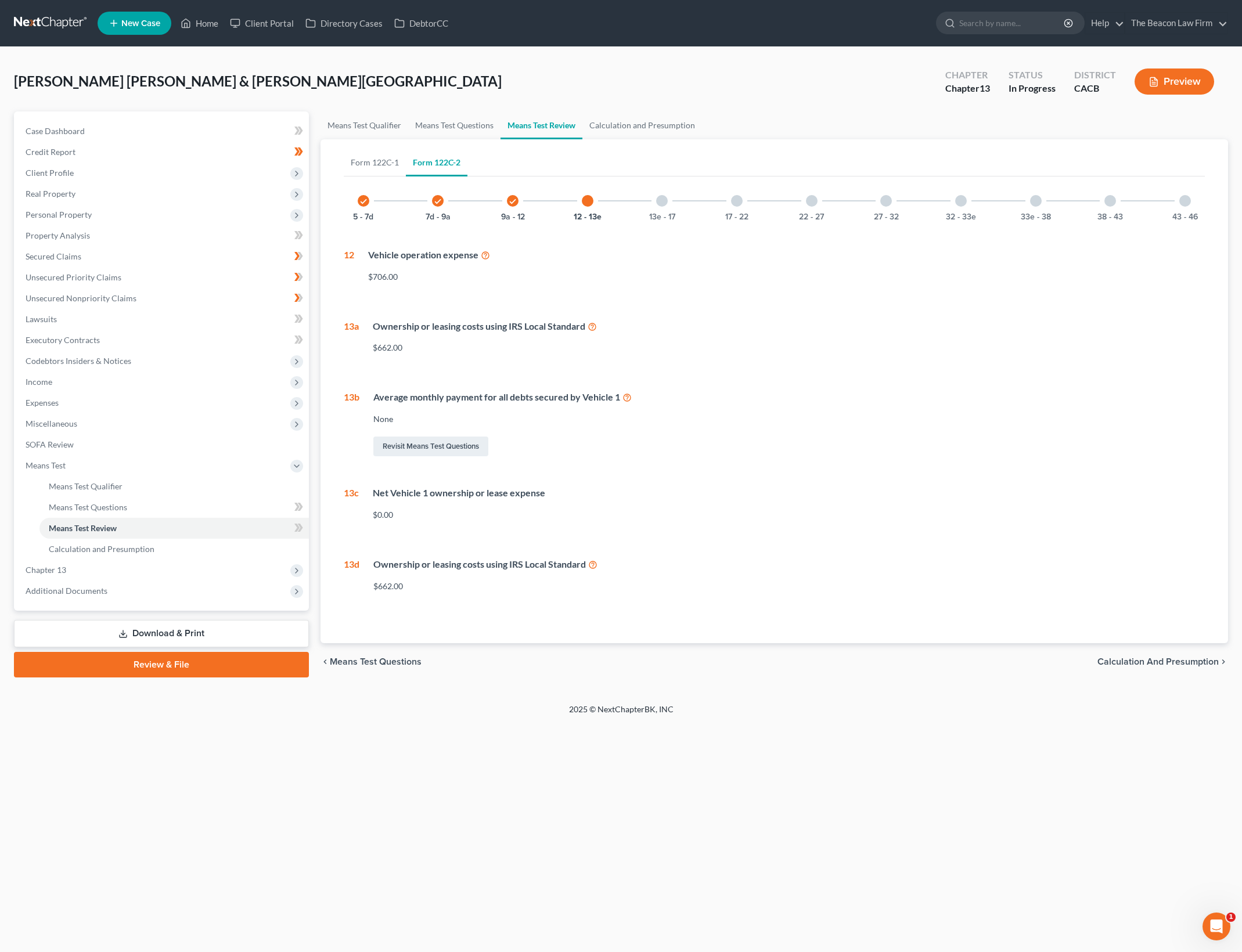
click at [457, 333] on div "Ownership or leasing costs using IRS Local Standard $662.00" at bounding box center [781, 341] width 846 height 43
click at [462, 324] on div "Ownership or leasing costs using IRS Local Standard" at bounding box center [788, 326] width 832 height 13
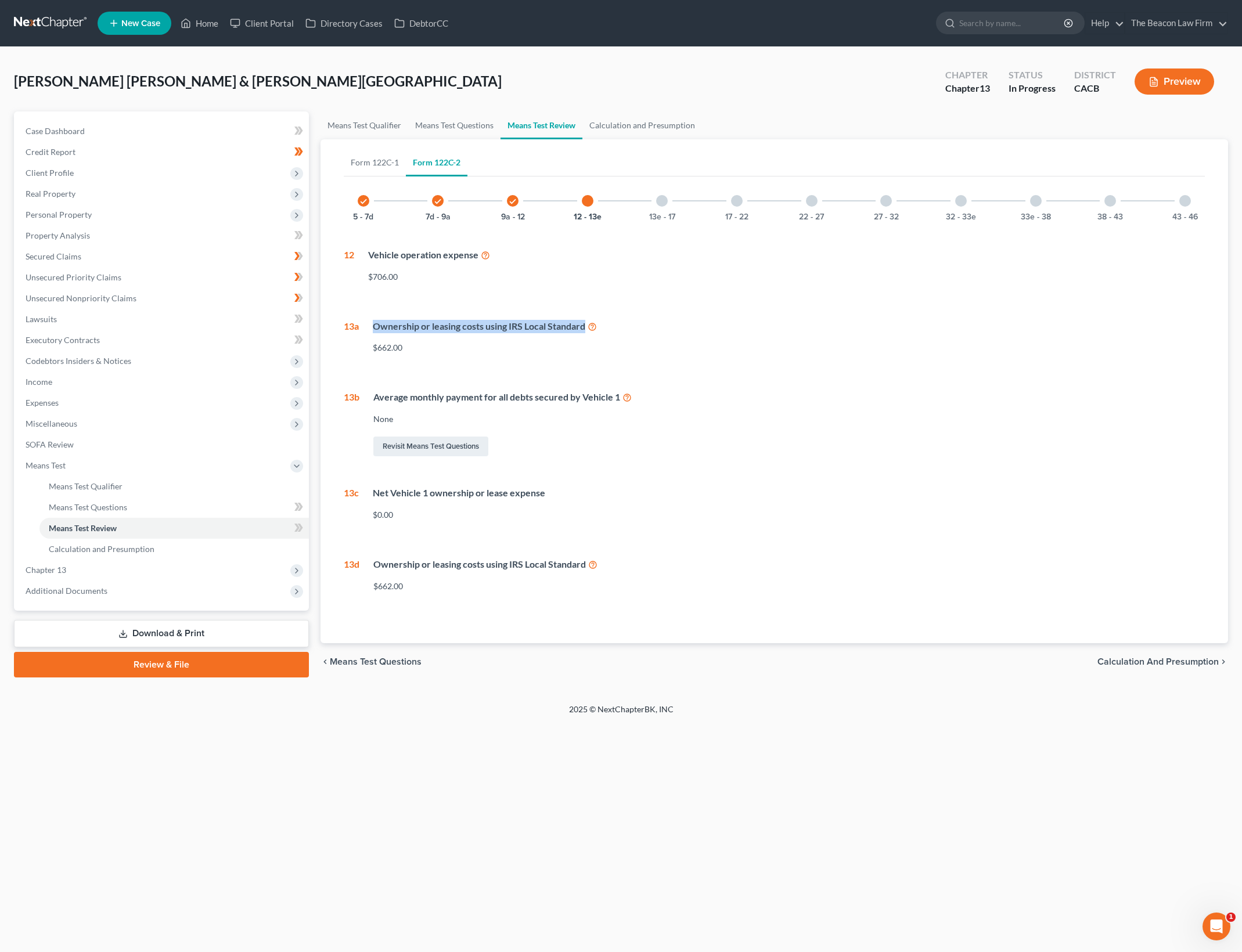
click at [462, 324] on div "Ownership or leasing costs using IRS Local Standard" at bounding box center [788, 326] width 832 height 13
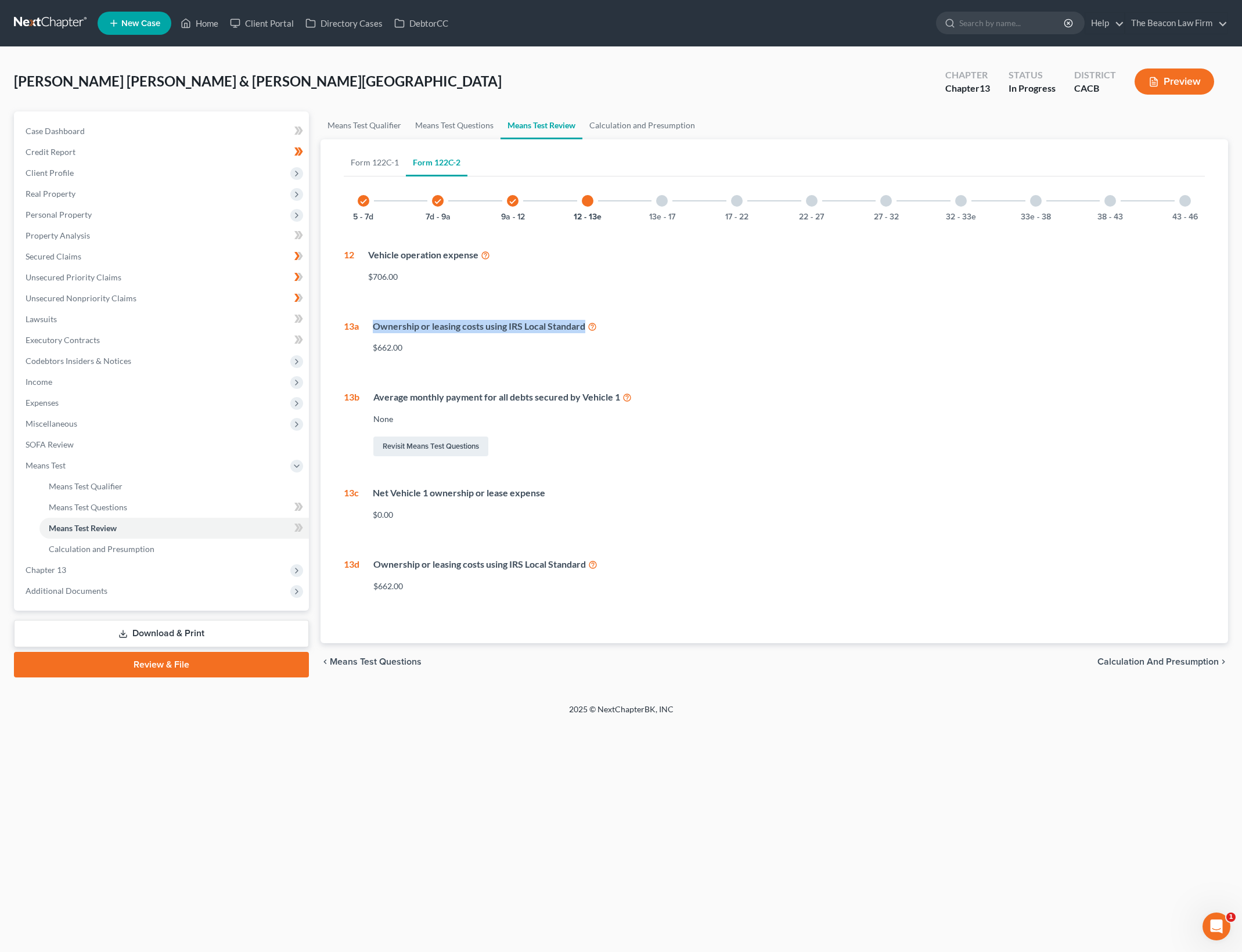
click at [462, 324] on div "Ownership or leasing costs using IRS Local Standard" at bounding box center [788, 326] width 832 height 13
click at [525, 562] on div "Ownership or leasing costs using IRS Local Standard" at bounding box center [789, 564] width 831 height 13
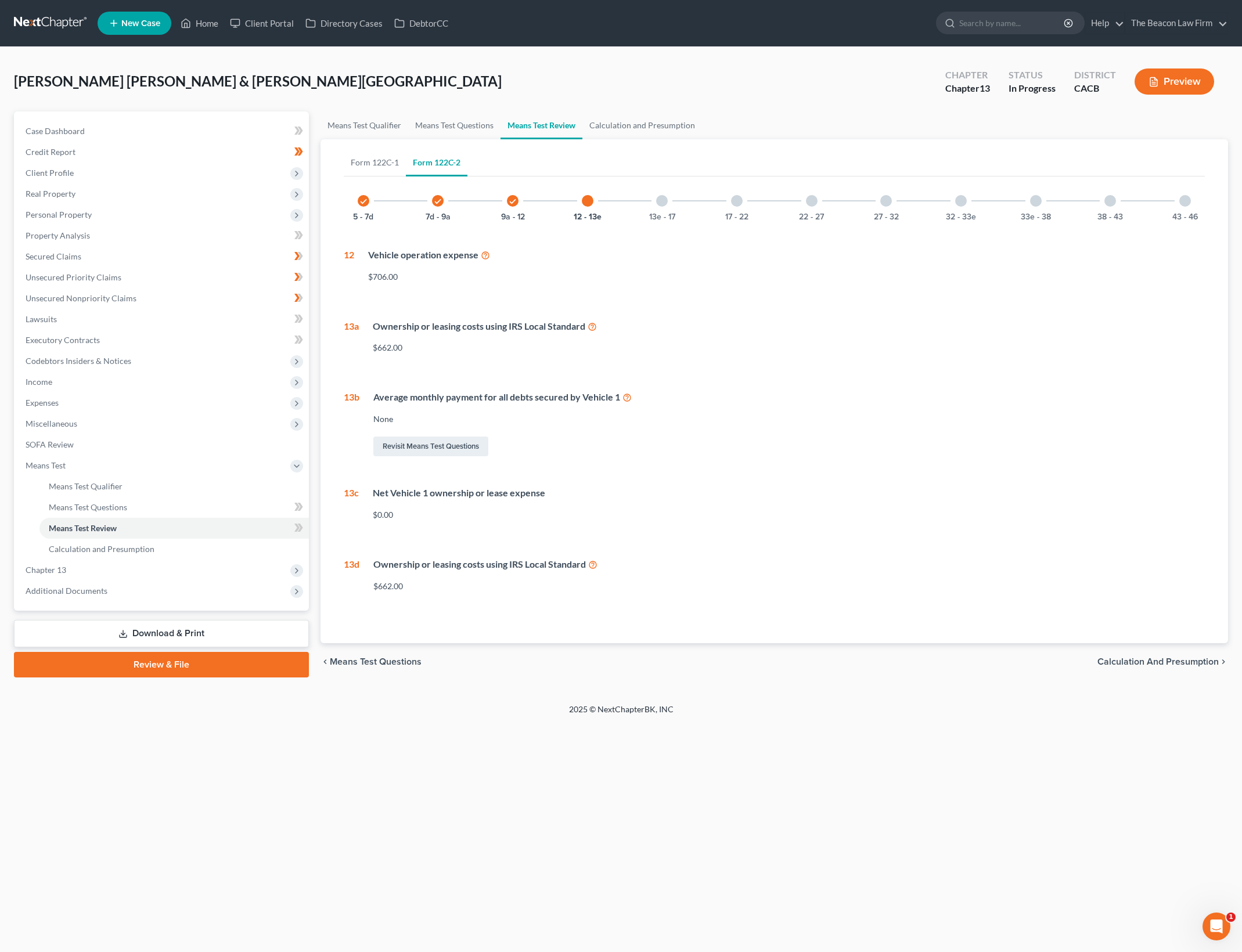
click at [672, 206] on div "13e - 17" at bounding box center [662, 201] width 40 height 40
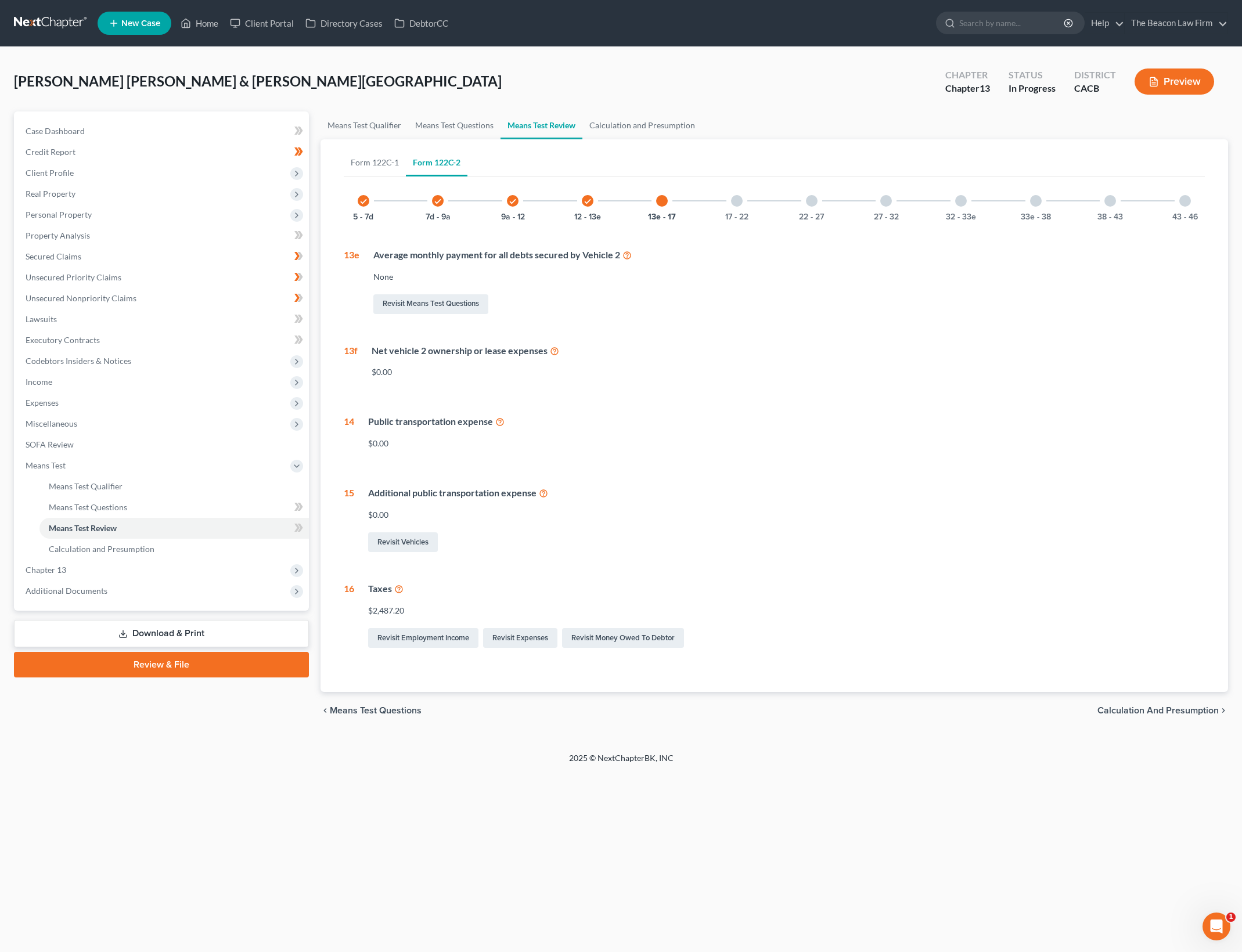
click at [392, 378] on div "Net vehicle 2 ownership or lease expenses $0.00" at bounding box center [781, 365] width 847 height 43
click at [489, 496] on div "Additional public transportation expense" at bounding box center [787, 492] width 837 height 13
click at [424, 543] on link "Revisit Vehicles" at bounding box center [403, 542] width 70 height 20
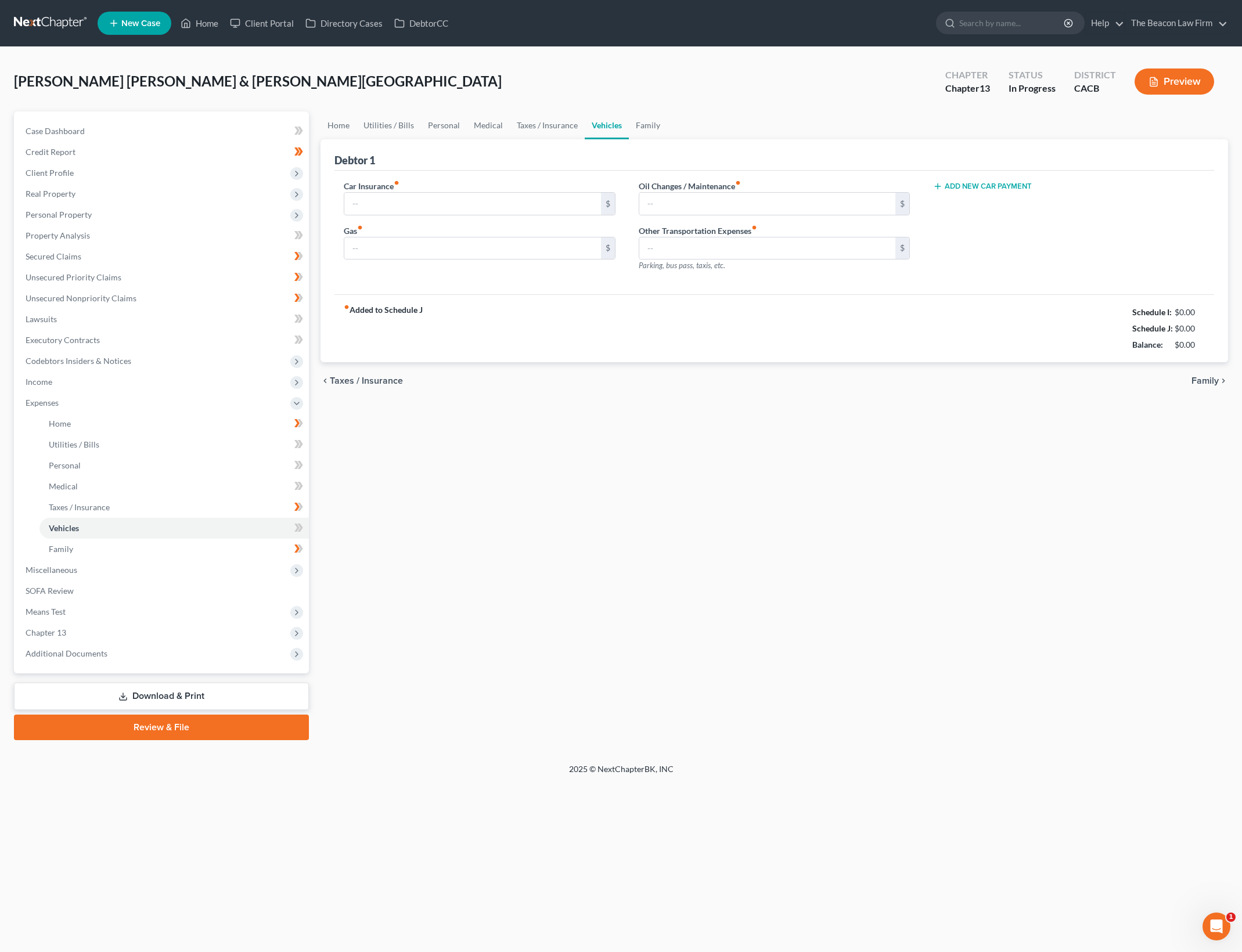
type input "250.00"
type input "750.00"
type input "220.00"
type input "0.00"
click at [533, 517] on div "Home Utilities / Bills Personal Medical Taxes / Insurance Vehicles Family Debto…" at bounding box center [774, 425] width 919 height 628
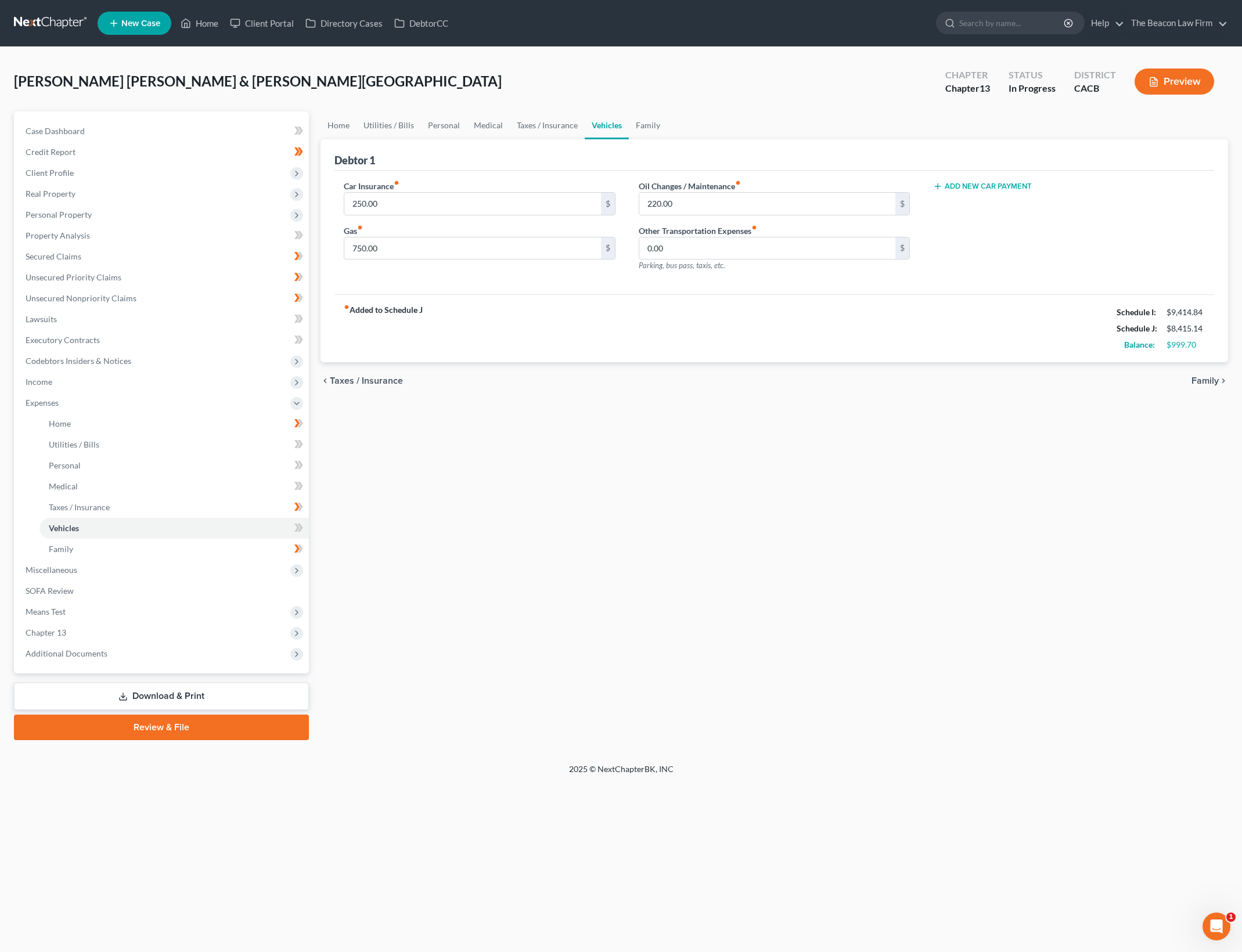
drag, startPoint x: 825, startPoint y: 498, endPoint x: 645, endPoint y: 180, distance: 365.4
click at [825, 498] on div "Home Utilities / Bills Personal Medical Taxes / Insurance Vehicles Family Debto…" at bounding box center [774, 425] width 919 height 628
click at [170, 606] on span "Means Test" at bounding box center [162, 612] width 293 height 21
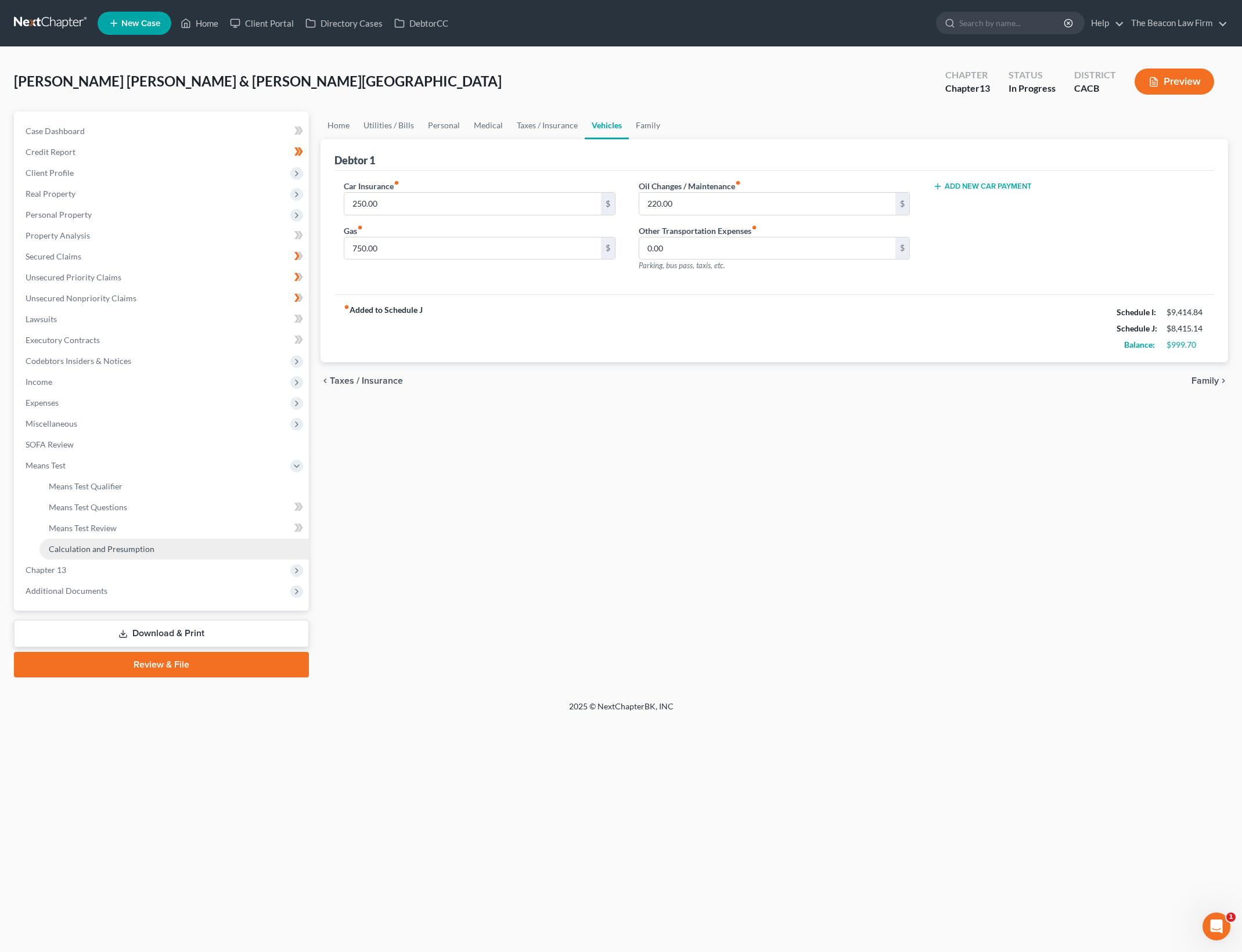
click at [207, 547] on link "Calculation and Presumption" at bounding box center [175, 549] width 270 height 21
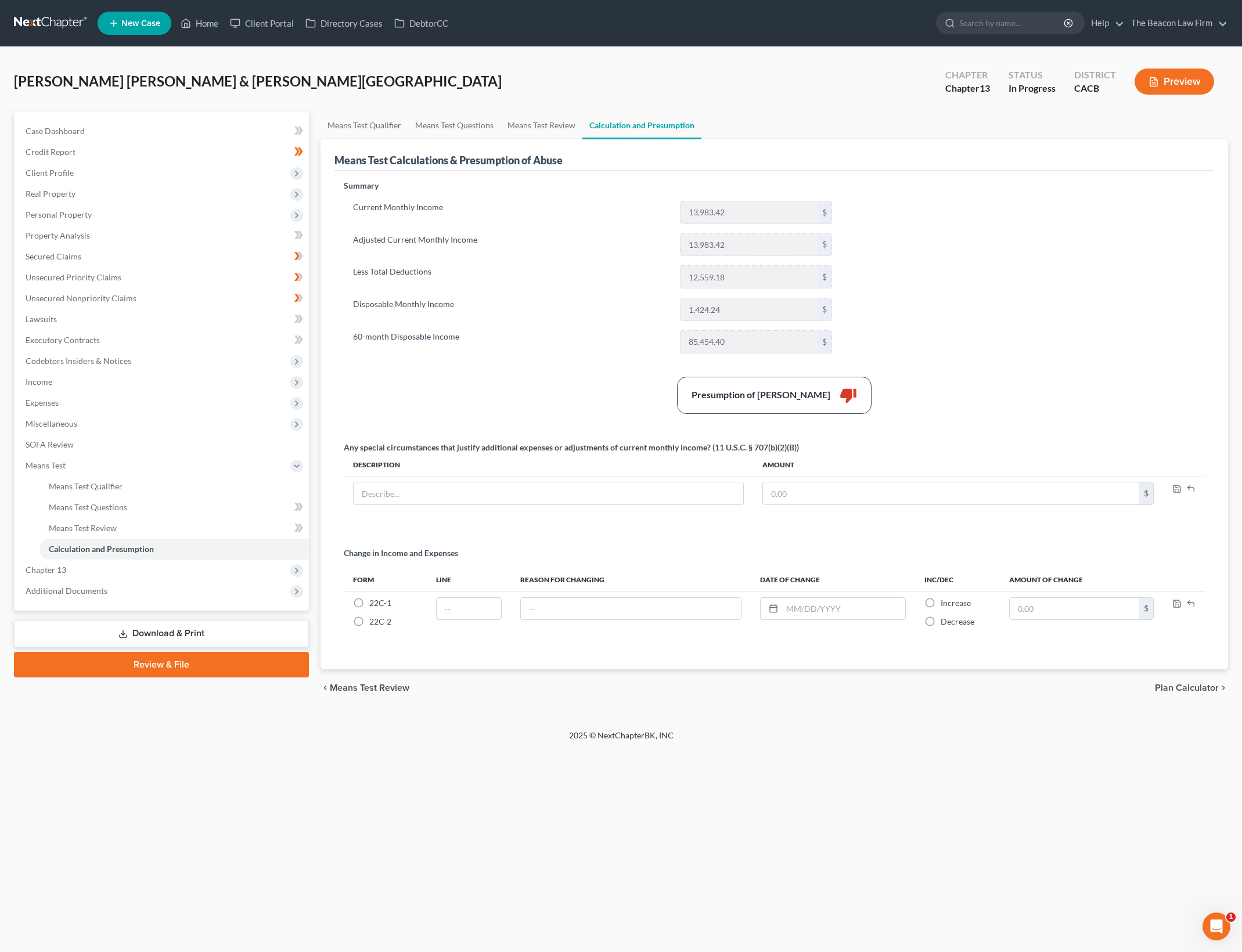
drag, startPoint x: 570, startPoint y: 215, endPoint x: 564, endPoint y: 225, distance: 11.7
click at [570, 215] on label "Current Monthly Income" at bounding box center [511, 212] width 327 height 23
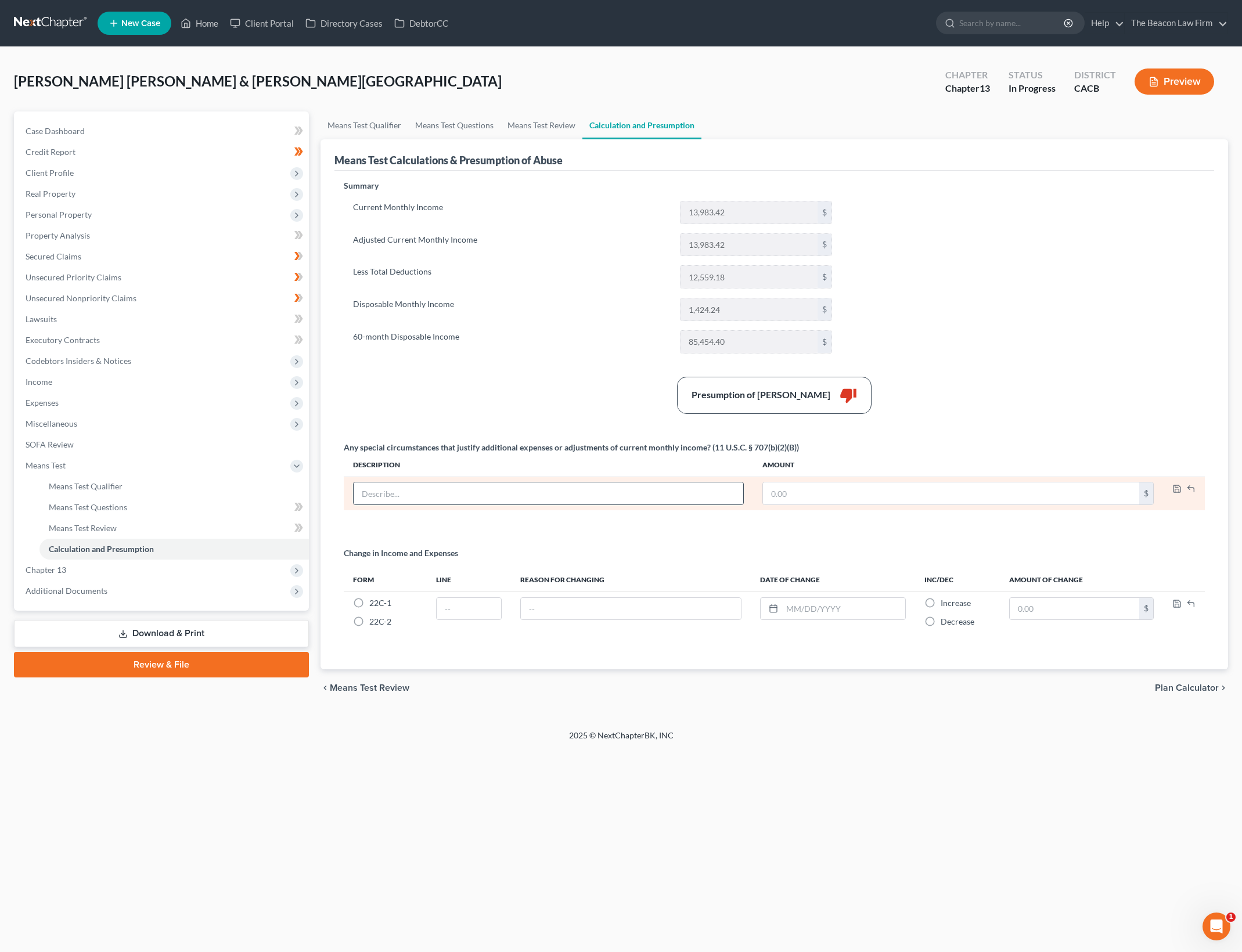
click at [447, 505] on div at bounding box center [548, 493] width 391 height 23
click at [453, 492] on input "text" at bounding box center [548, 493] width 390 height 22
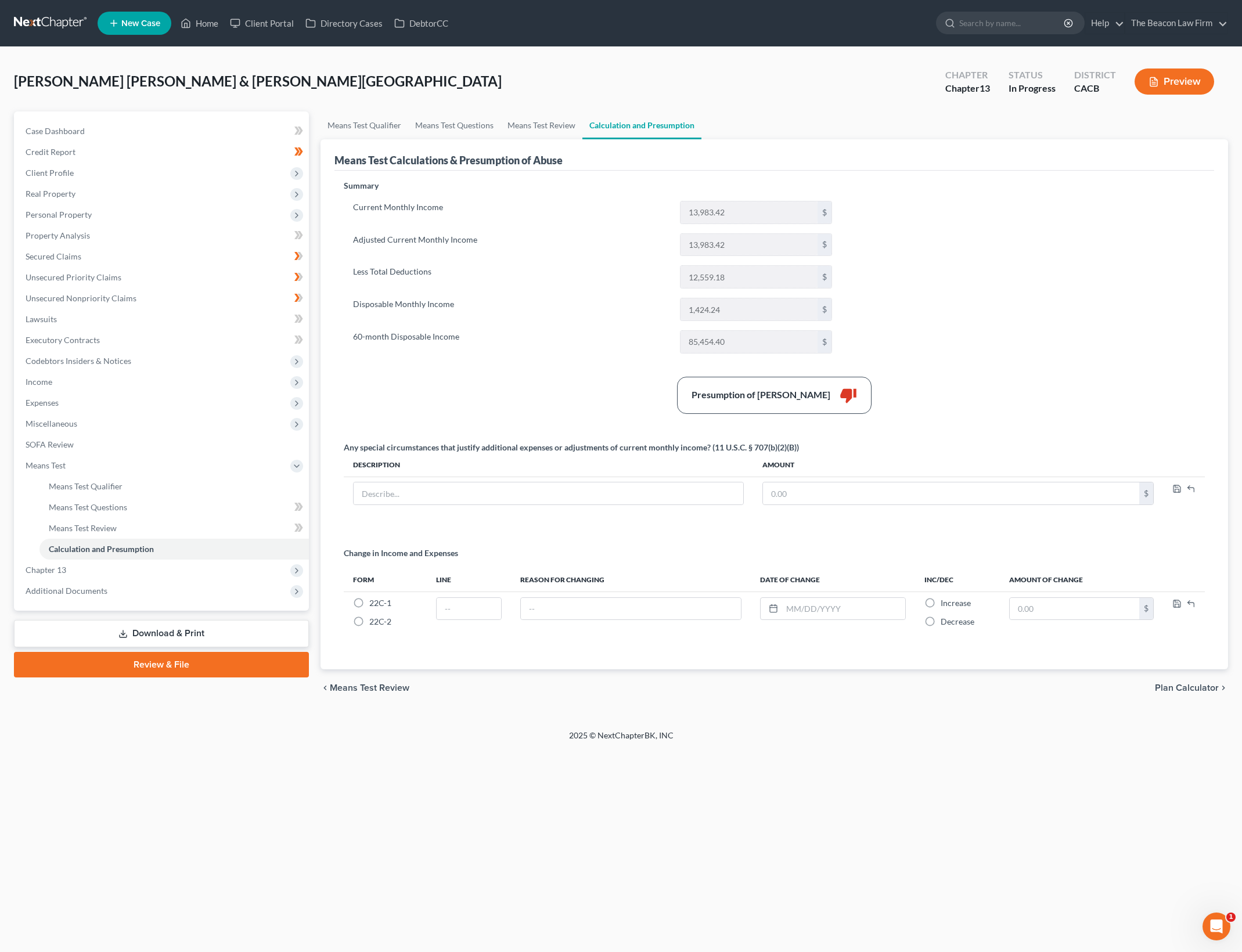
drag, startPoint x: 552, startPoint y: 394, endPoint x: 537, endPoint y: 430, distance: 39.0
click at [552, 394] on div "Presumption of Abuse Arises thumb_down" at bounding box center [774, 395] width 873 height 37
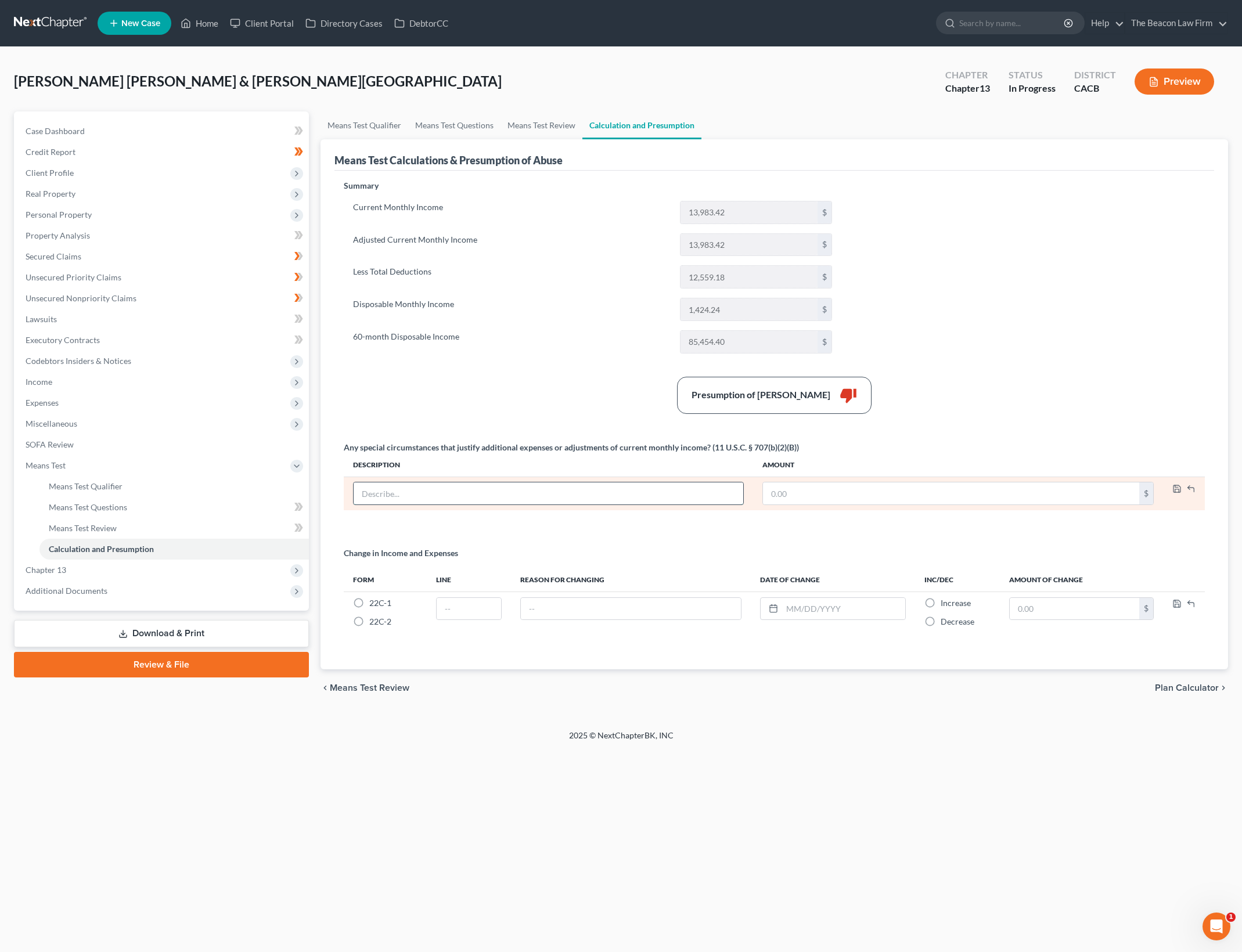
click at [493, 488] on input "text" at bounding box center [548, 493] width 390 height 22
paste input "Additional vehicle operating expense — Debtor incurs $1,270/month for fuel, ins…"
type input "Additional vehicle operating expense — Debtor incurs $1,270/month for fuel, ins…"
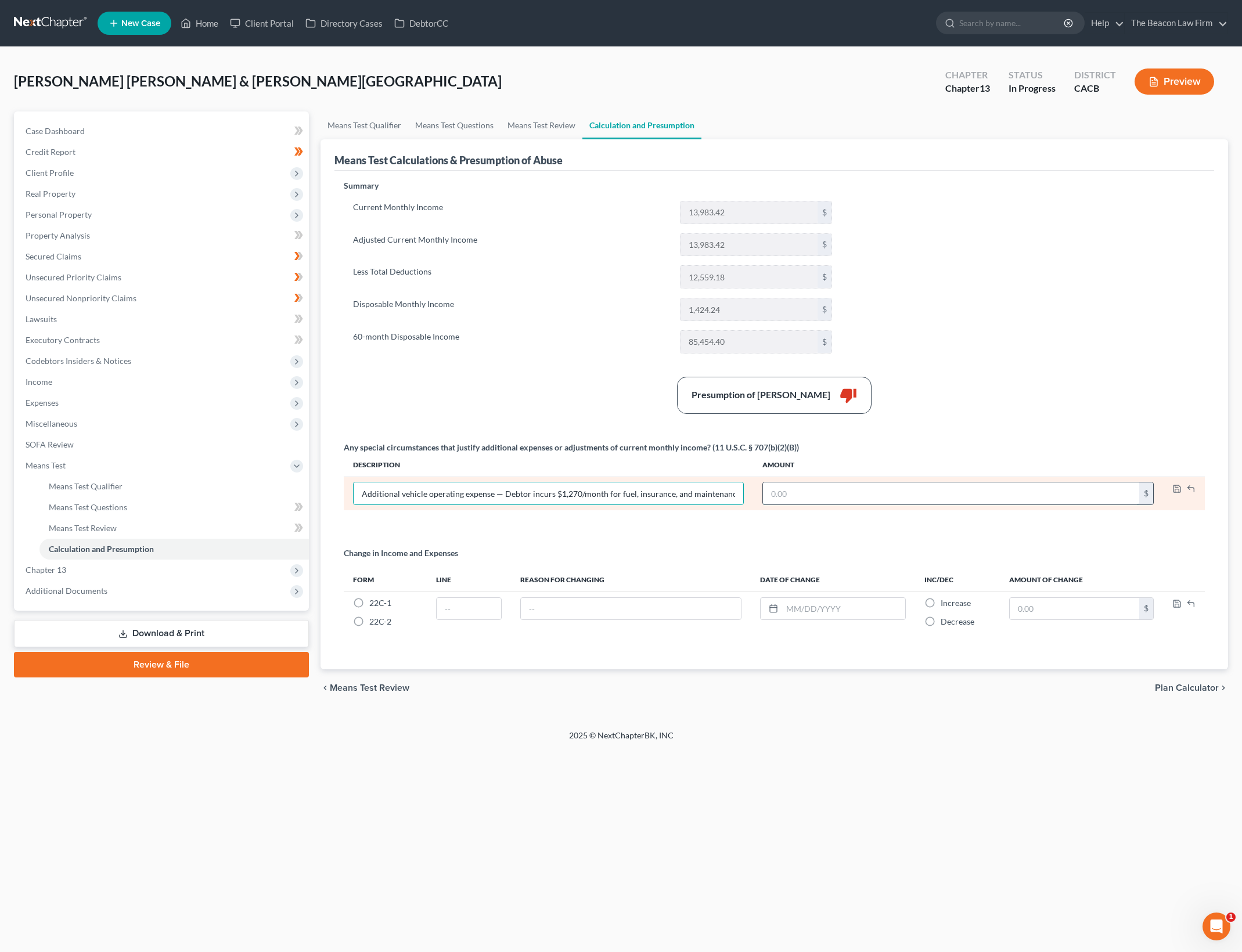
click at [799, 494] on input "text" at bounding box center [951, 493] width 376 height 22
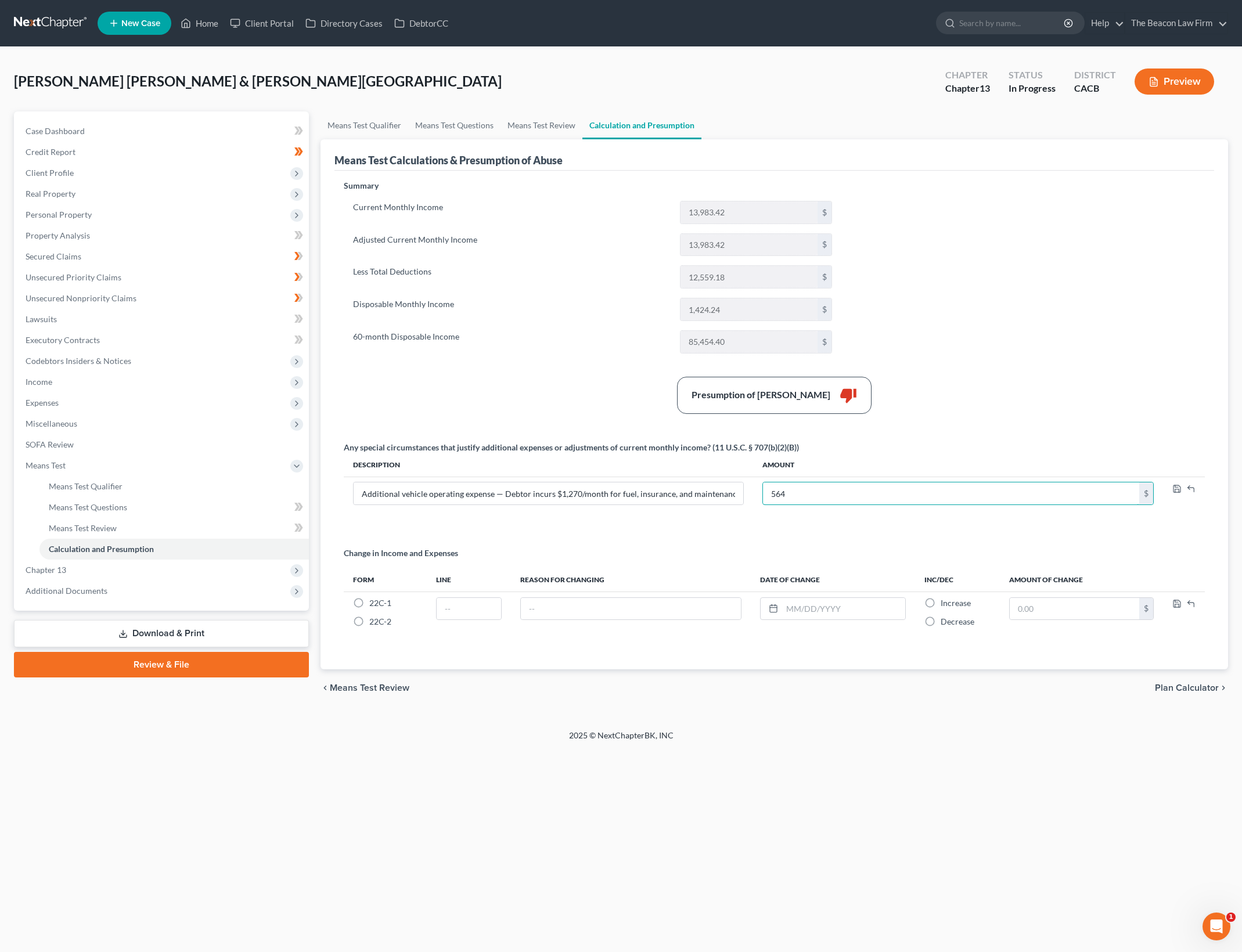
type input "564"
click at [524, 381] on div "Presumption of Abuse Arises thumb_down" at bounding box center [774, 395] width 873 height 37
click at [982, 346] on div "Summary Current Monthly Income 13,983.42 $ Adjusted Current Monthly Income 13,9…" at bounding box center [774, 417] width 873 height 475
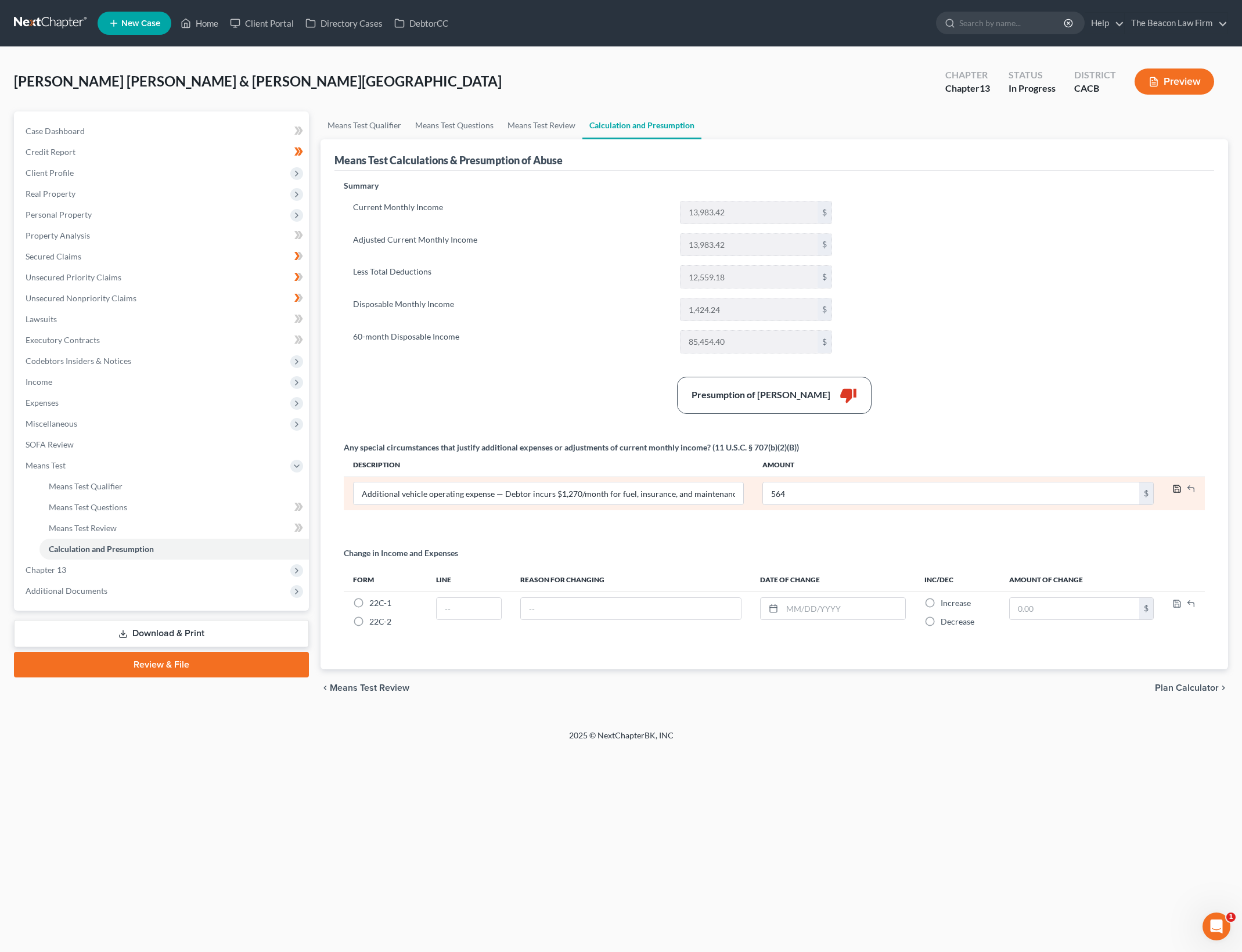
click at [1177, 486] on icon "button" at bounding box center [1177, 489] width 7 height 7
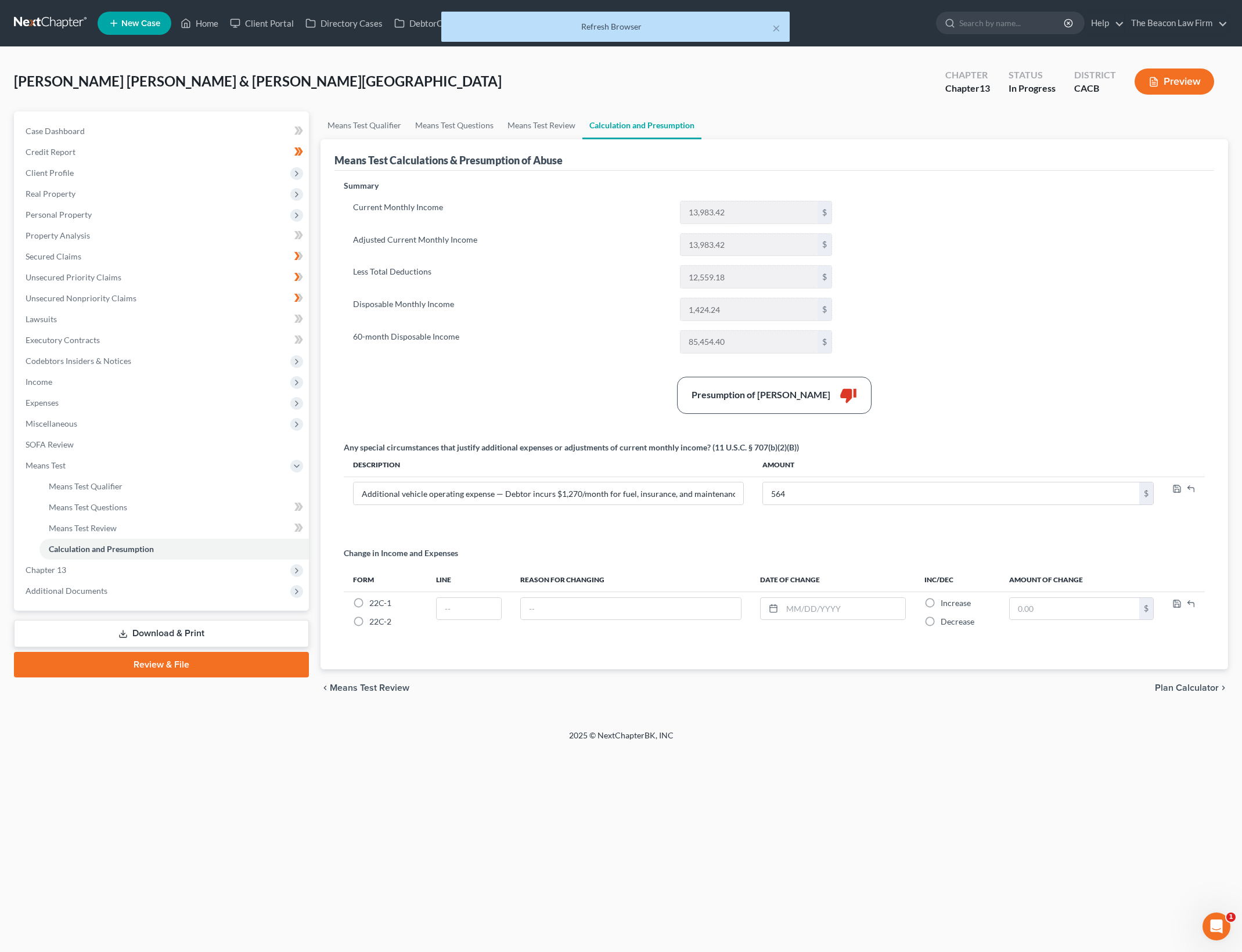
click at [1142, 292] on div "Summary Current Monthly Income 13,983.42 $ Adjusted Current Monthly Income 13,9…" at bounding box center [774, 417] width 873 height 475
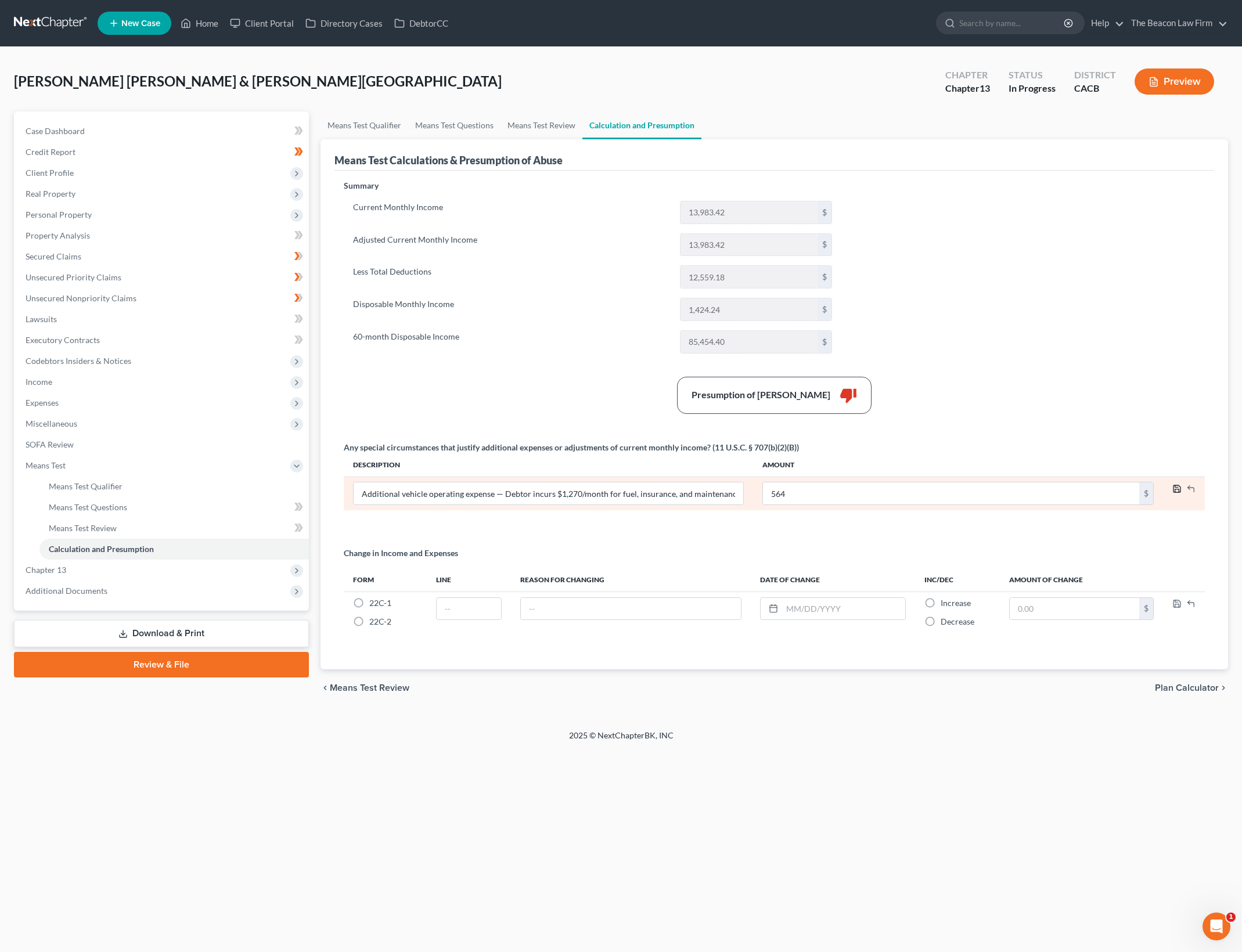
click at [1176, 486] on icon "button" at bounding box center [1177, 489] width 7 height 7
click at [528, 486] on input "text" at bounding box center [548, 493] width 390 height 22
paste input "Additional vehicle operating expense — Debtor incurs $1,270/month for fuel, ins…"
type input "Additional vehicle operating expense — Debtor incurs $1,270/month for fuel, ins…"
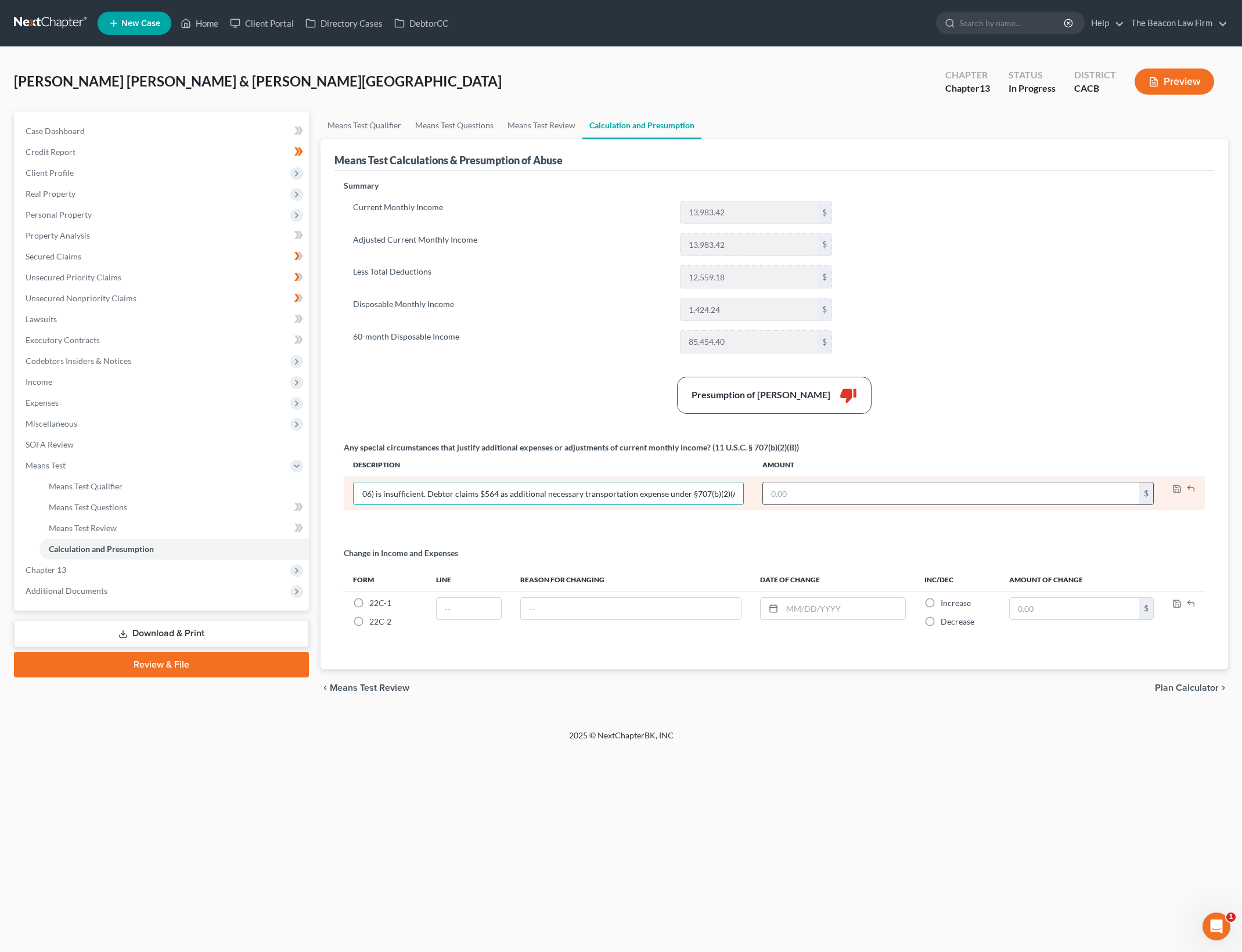
scroll to position [0, 0]
click at [811, 492] on input "text" at bounding box center [951, 493] width 376 height 22
type input "564"
click at [1174, 492] on icon "button" at bounding box center [1176, 488] width 10 height 10
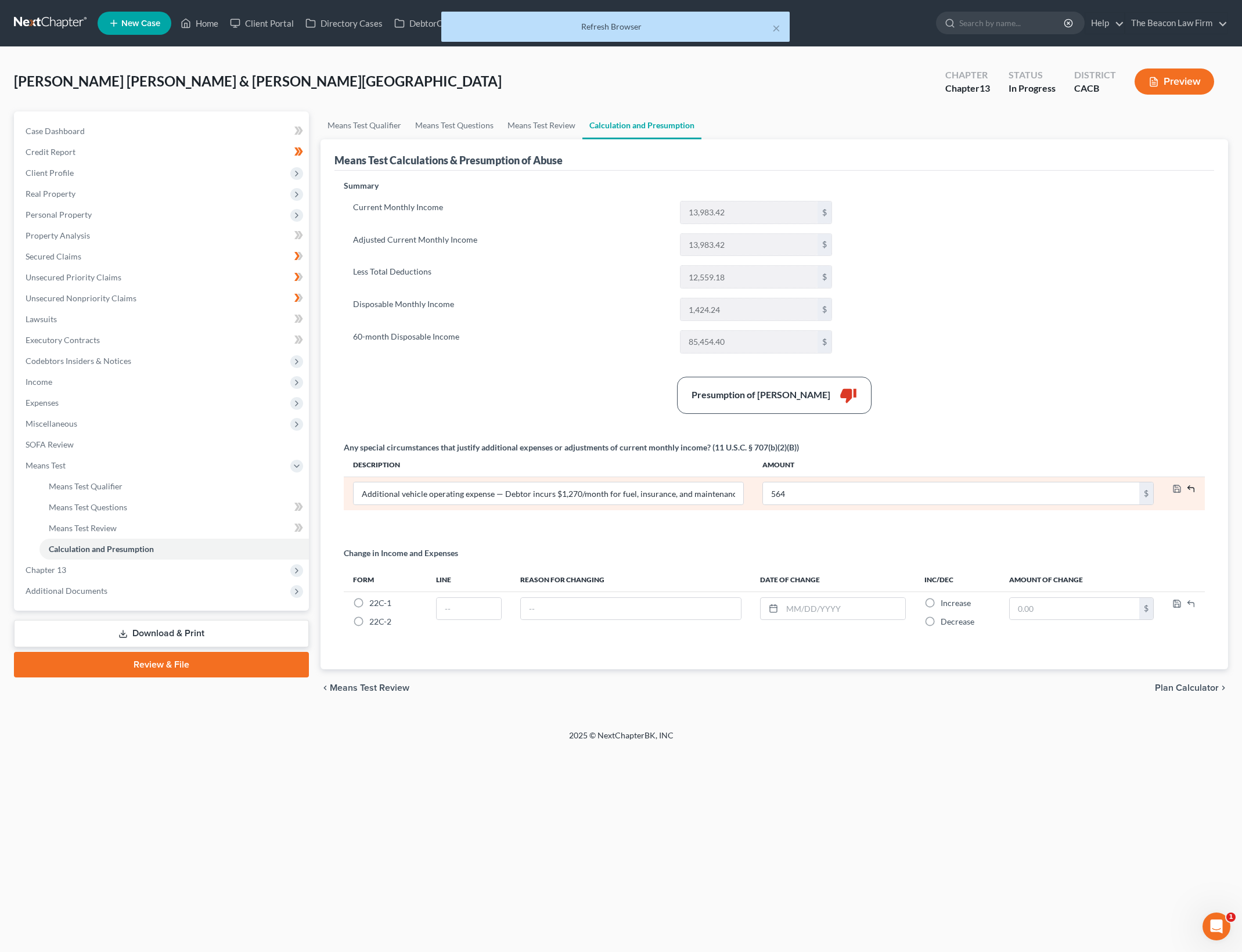
click at [1191, 488] on icon "button" at bounding box center [1190, 488] width 10 height 10
click at [687, 487] on input "text" at bounding box center [548, 493] width 390 height 22
paste input "Additional vehicle operating expense — Debtor incurs $1,270/month for fuel, ins…"
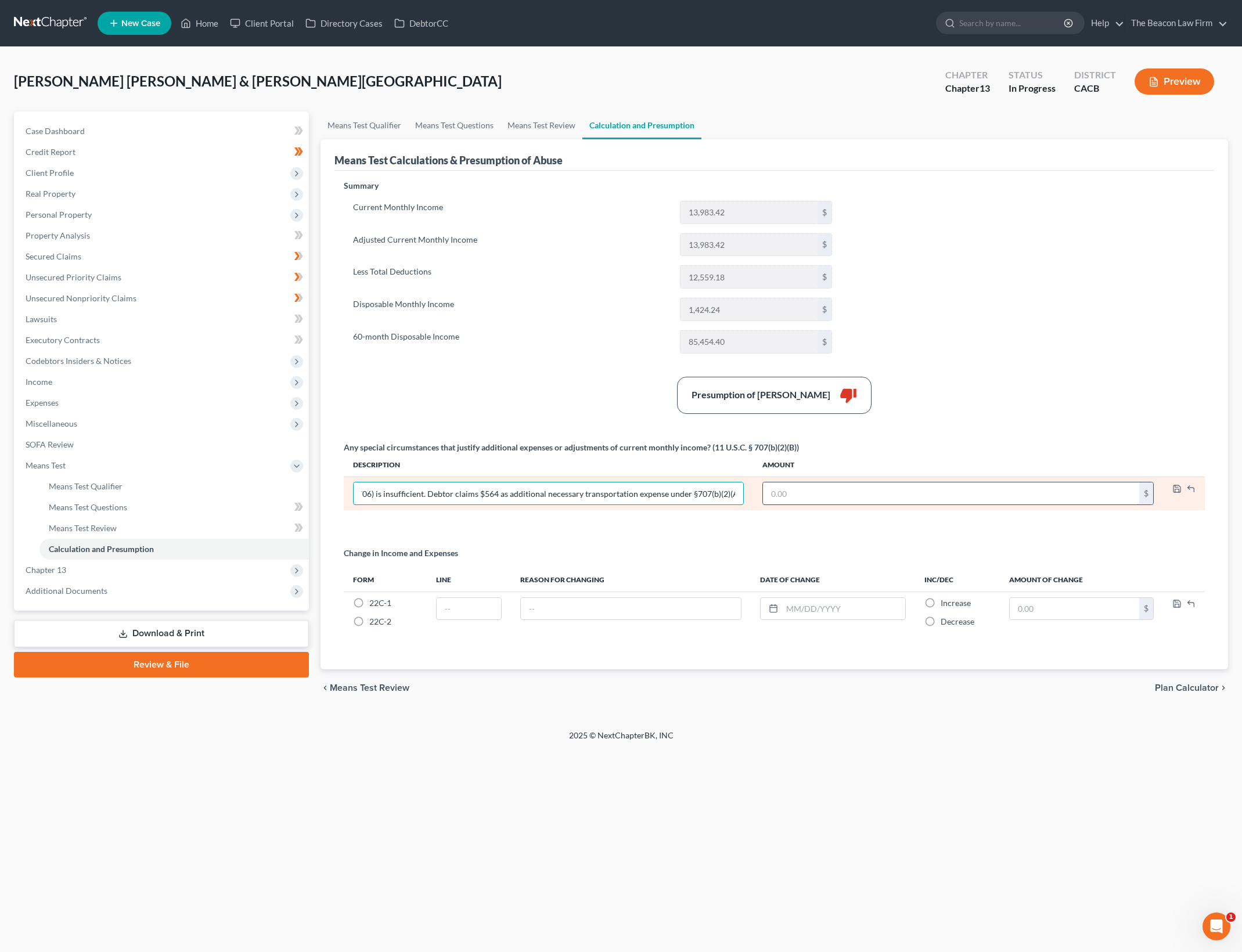
type input "Additional vehicle operating expense — Debtor incurs $1,270/month for fuel, ins…"
click at [874, 492] on input "text" at bounding box center [951, 493] width 376 height 22
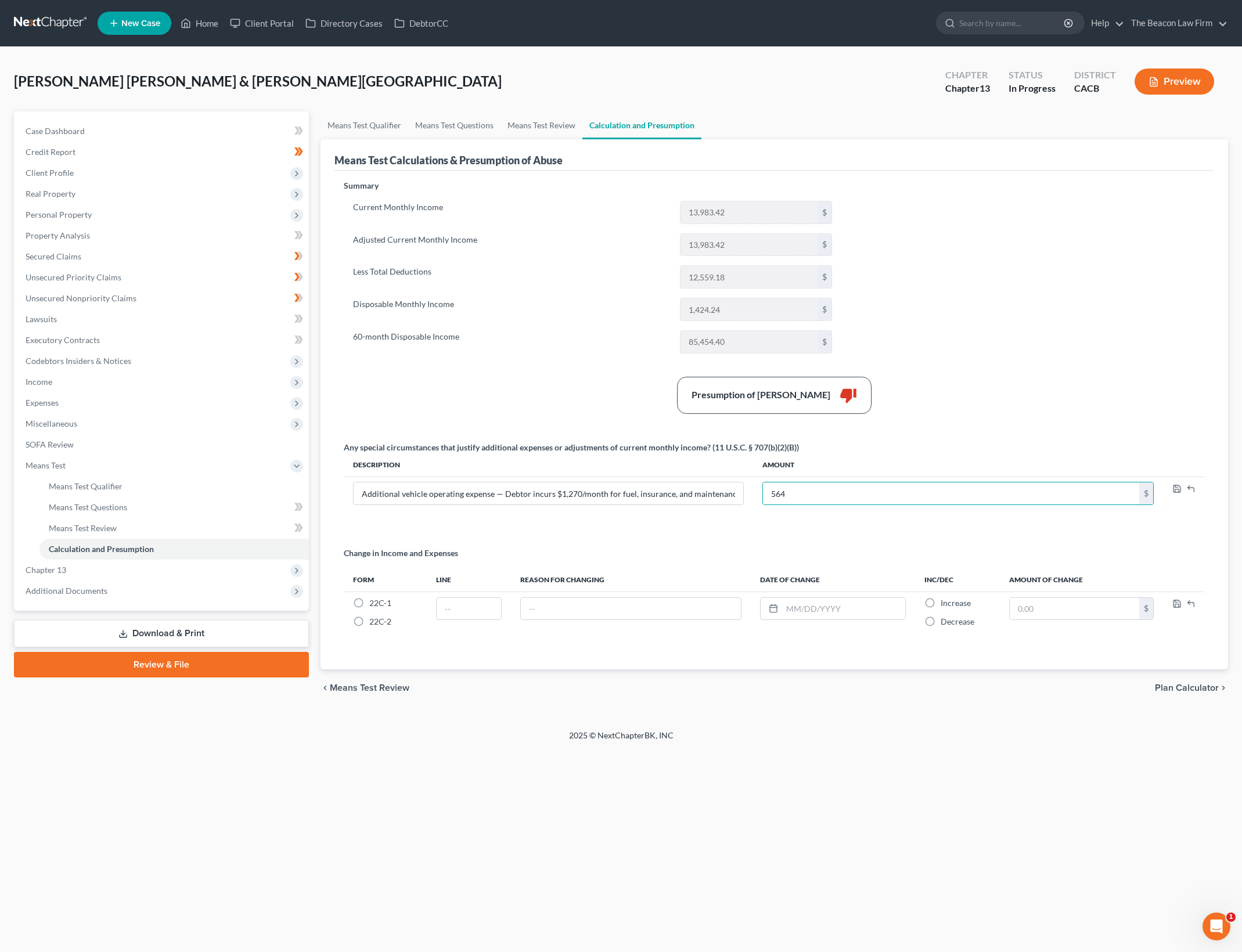
click at [975, 408] on div "Presumption of Abuse Arises thumb_down" at bounding box center [774, 395] width 873 height 37
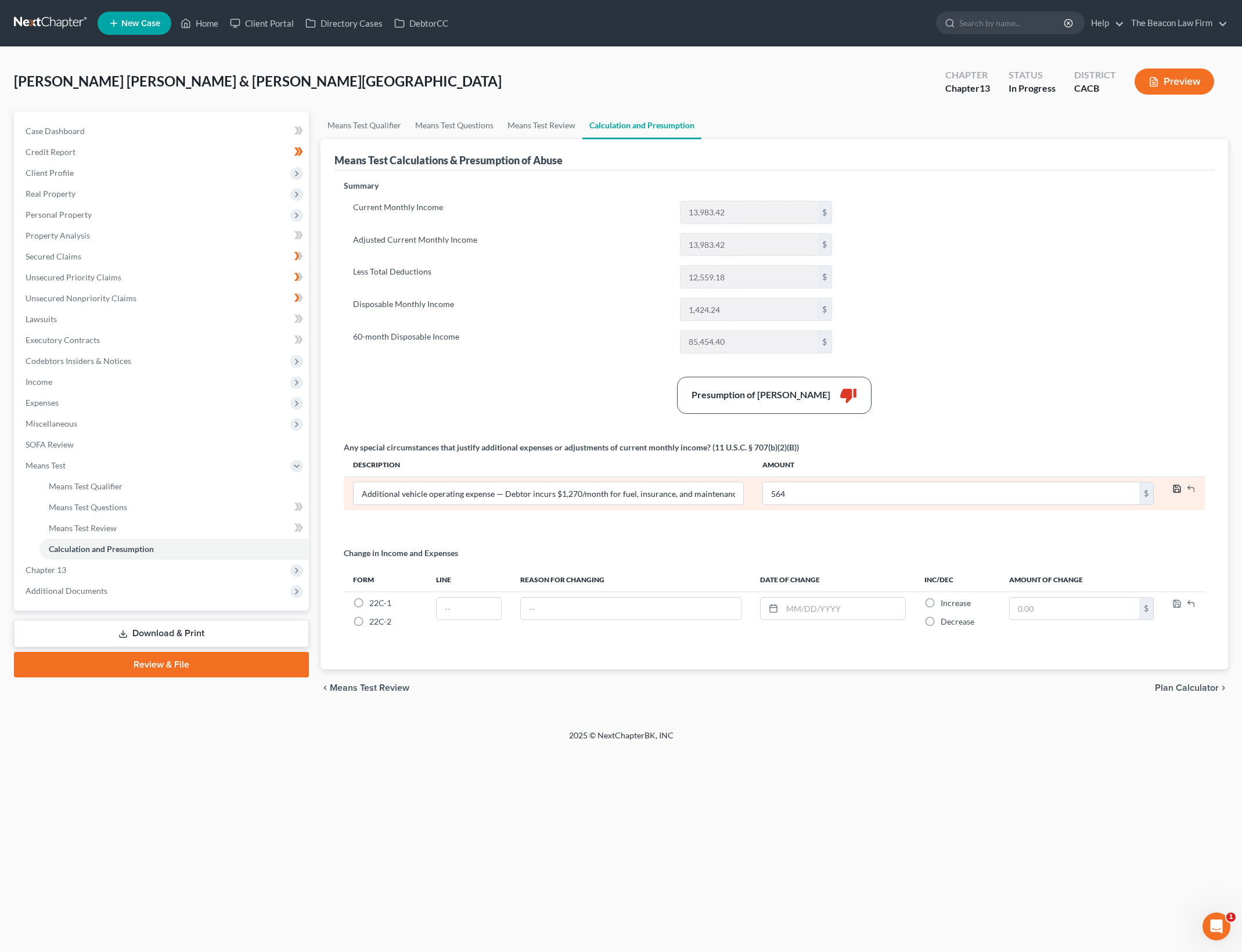
click at [1176, 488] on icon "button" at bounding box center [1176, 488] width 10 height 10
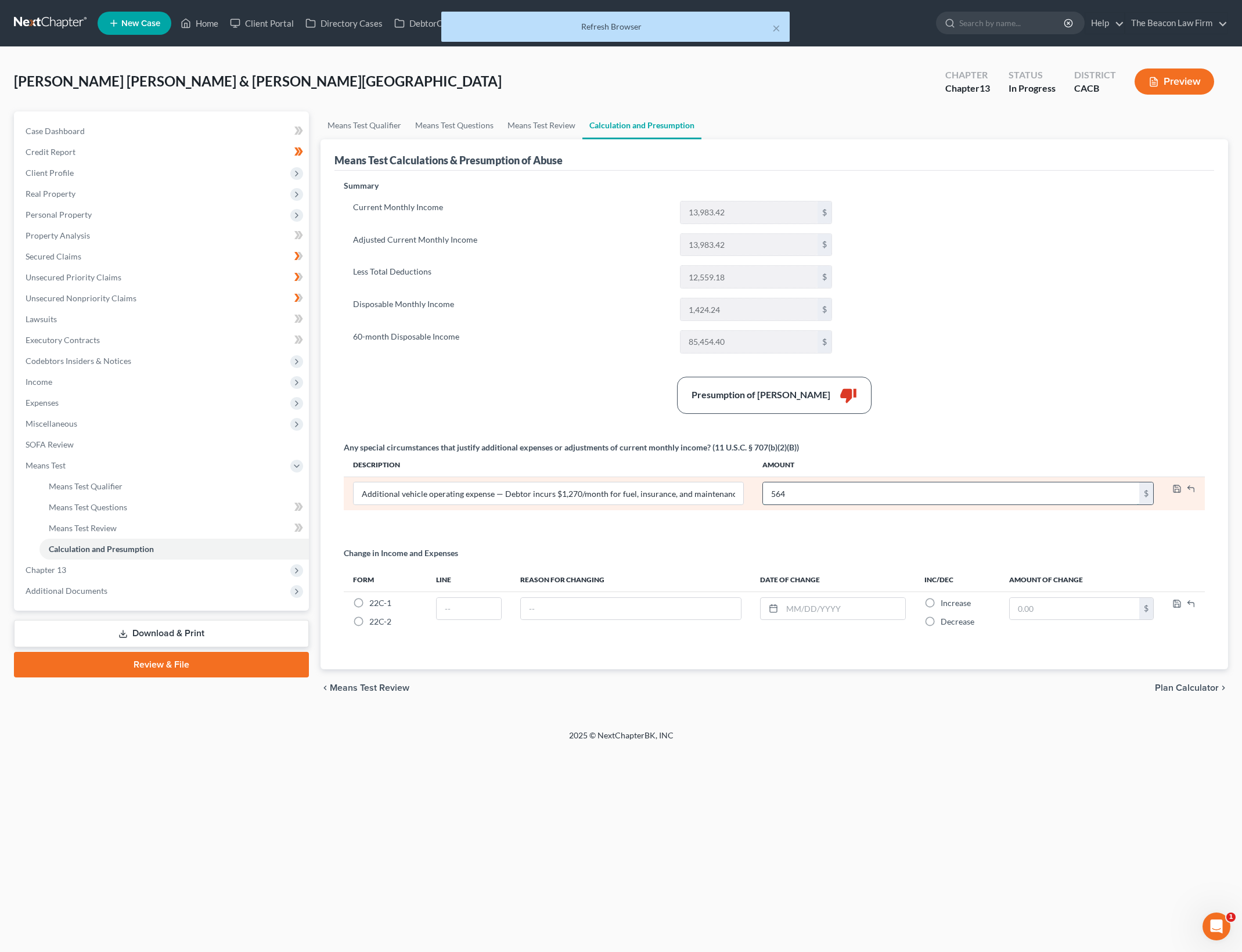
click at [973, 494] on input "564" at bounding box center [951, 493] width 376 height 22
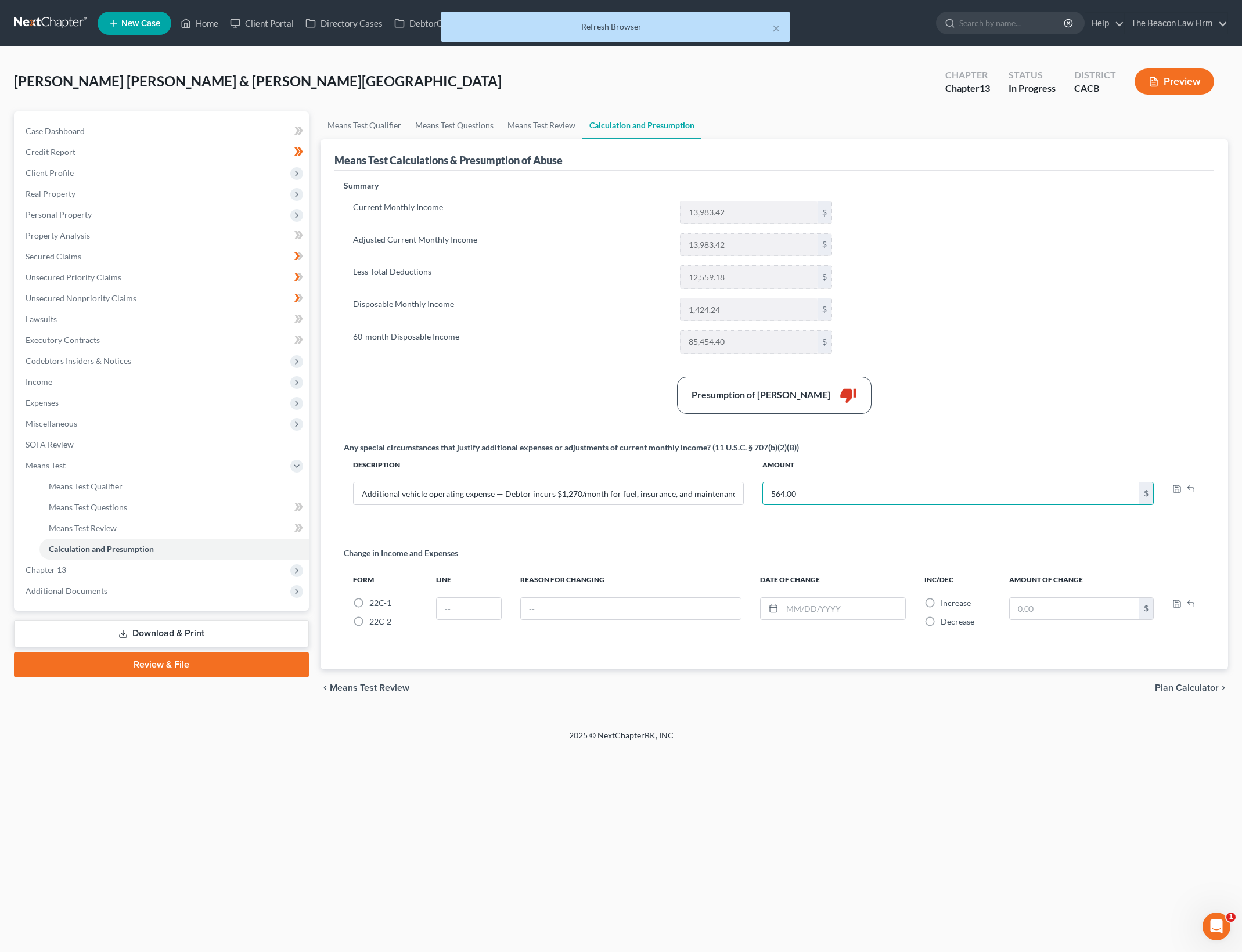
type input "564.00"
click at [1106, 385] on div "Presumption of Abuse Arises thumb_down" at bounding box center [774, 395] width 873 height 37
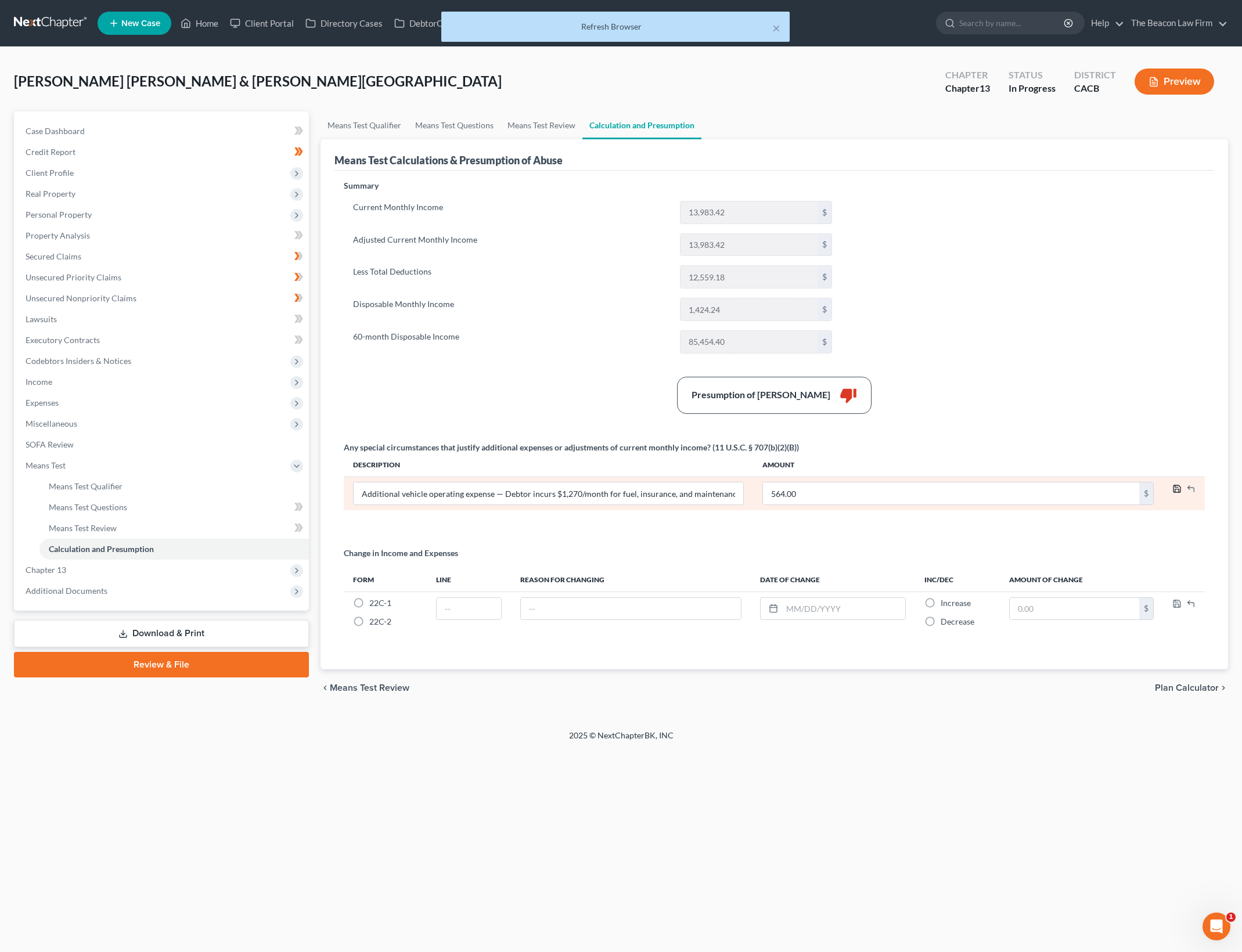
click at [1174, 489] on icon "button" at bounding box center [1177, 489] width 7 height 7
click at [524, 492] on input "Additional vehicle operating expense — Debtor incurs $1,270/month for fuel, ins…" at bounding box center [548, 493] width 390 height 22
drag, startPoint x: 493, startPoint y: 493, endPoint x: 900, endPoint y: 509, distance: 407.3
click at [900, 509] on tr "Additional vehicle operating expense — Debtor incurs $1,270/month for fuel, ins…" at bounding box center [774, 492] width 861 height 34
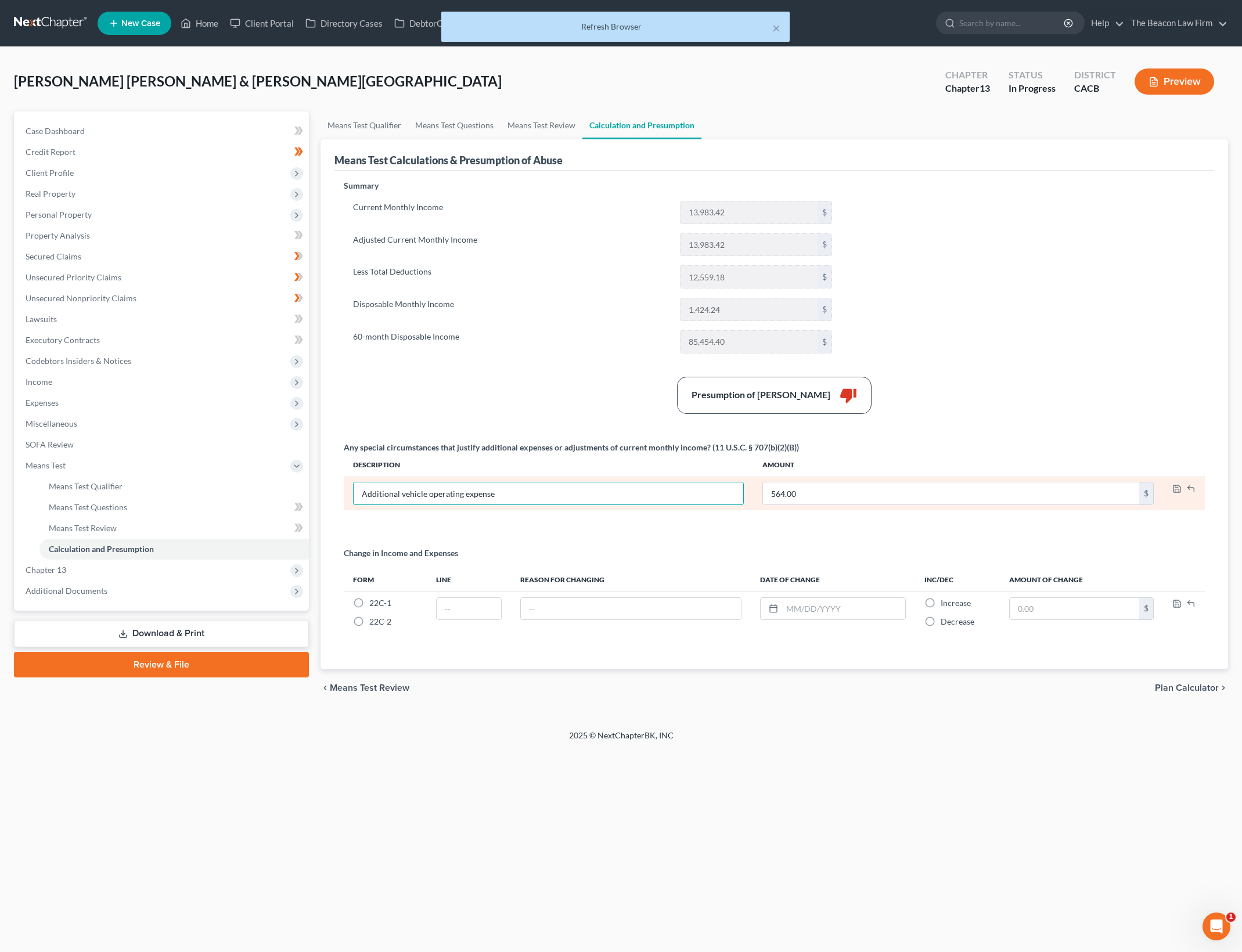
scroll to position [0, 0]
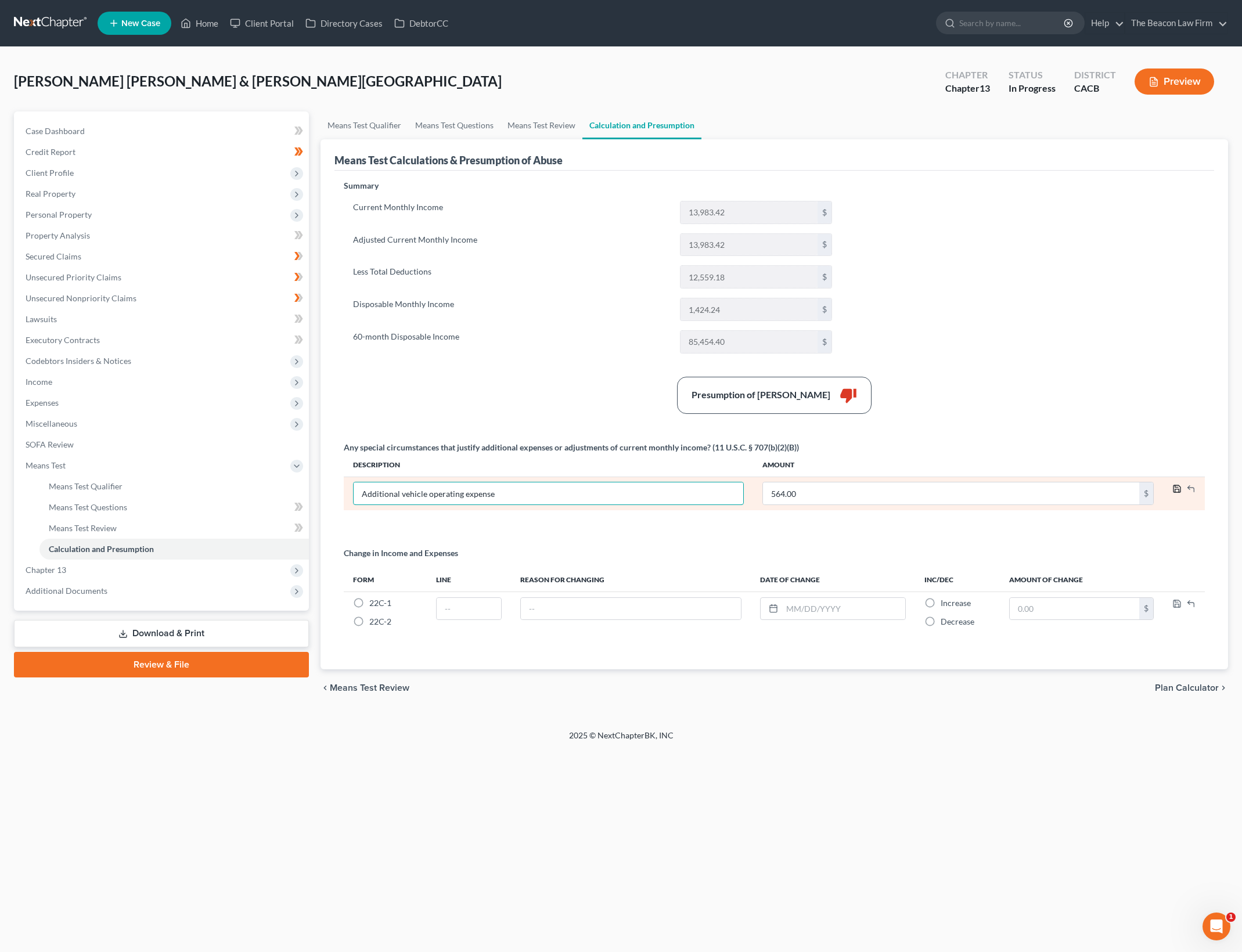
type input "Additional vehicle operating expense"
click at [1174, 487] on icon "button" at bounding box center [1176, 488] width 10 height 10
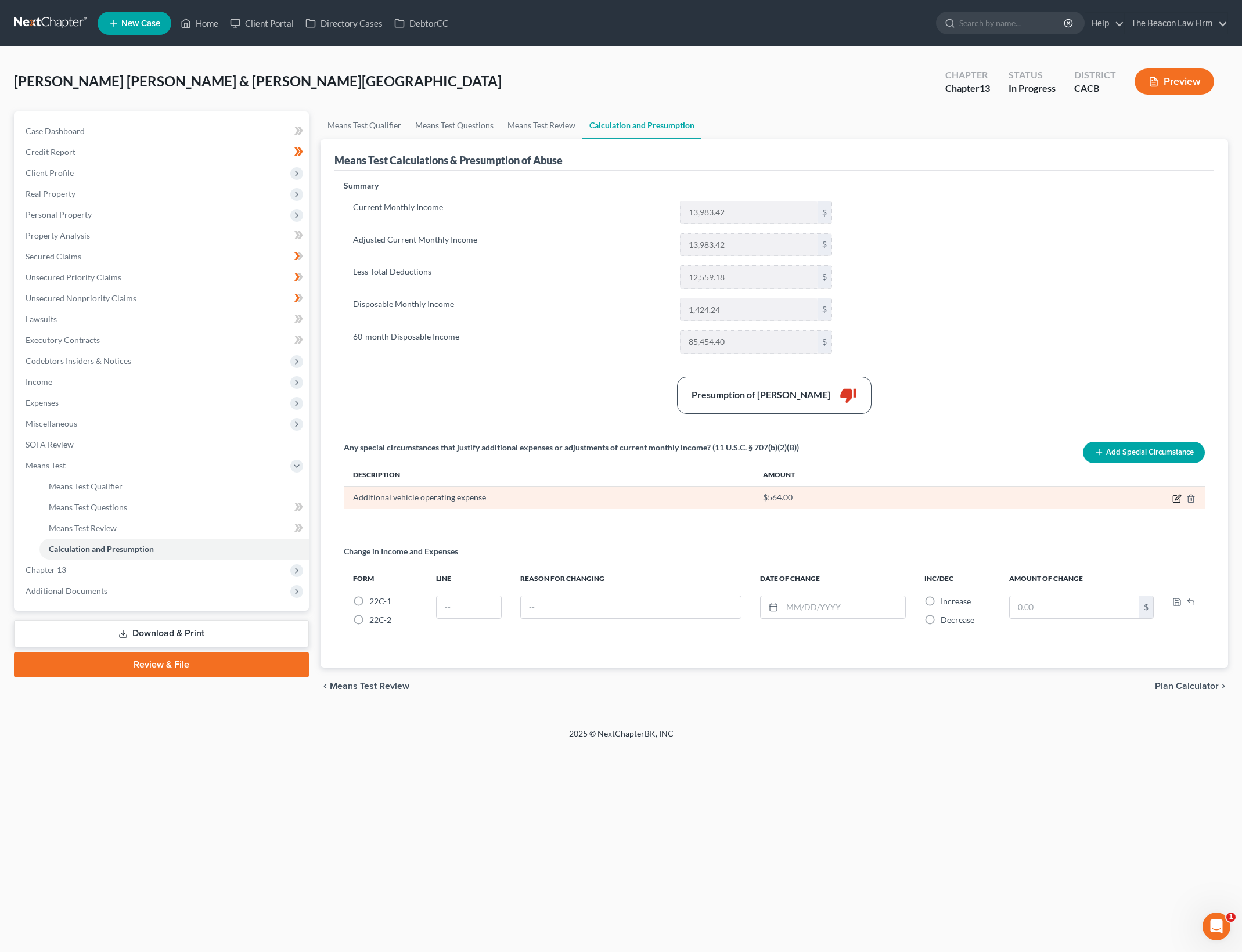
click at [1175, 498] on icon "button" at bounding box center [1176, 498] width 10 height 10
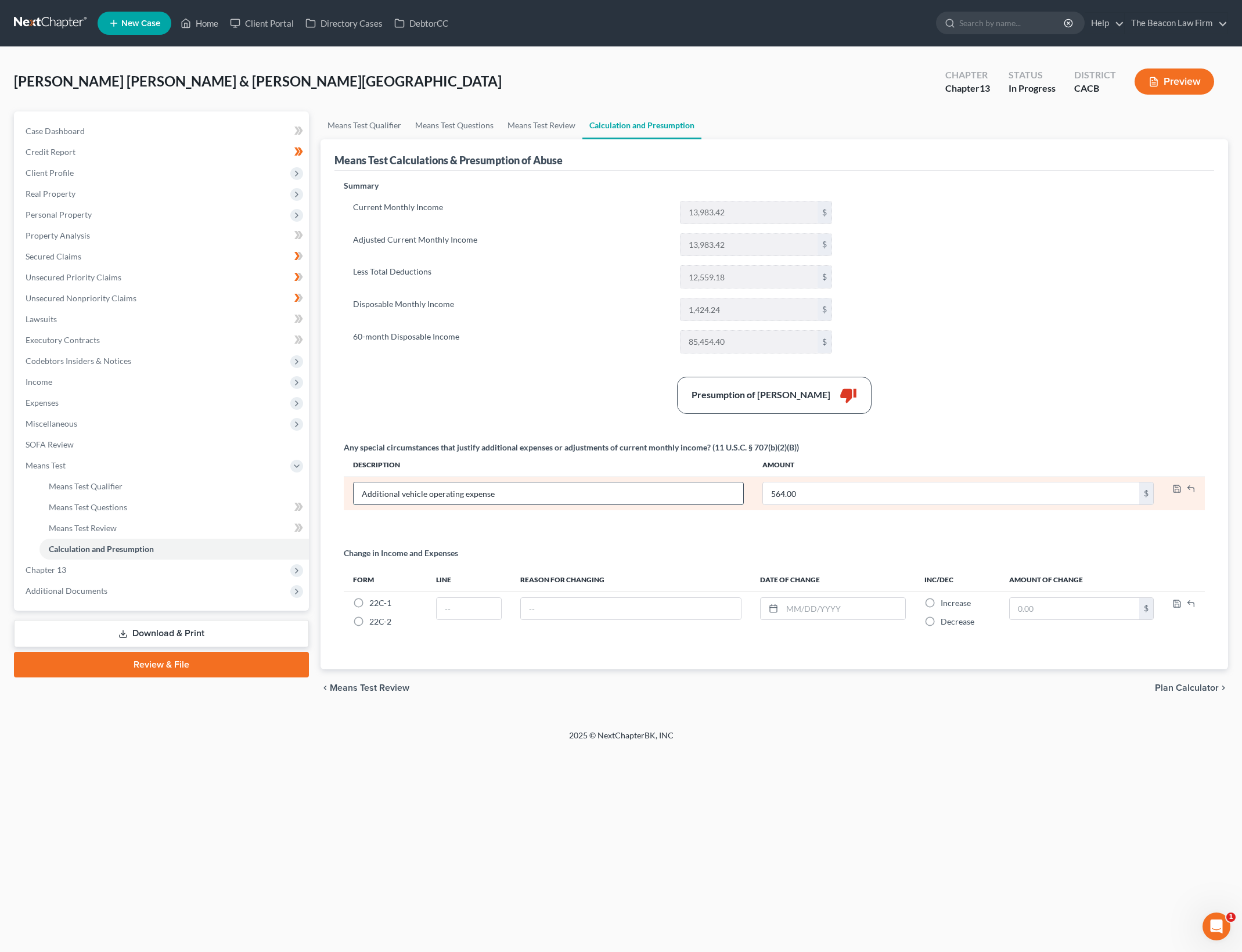
click at [559, 494] on input "Additional vehicle operating expense" at bounding box center [548, 493] width 390 height 22
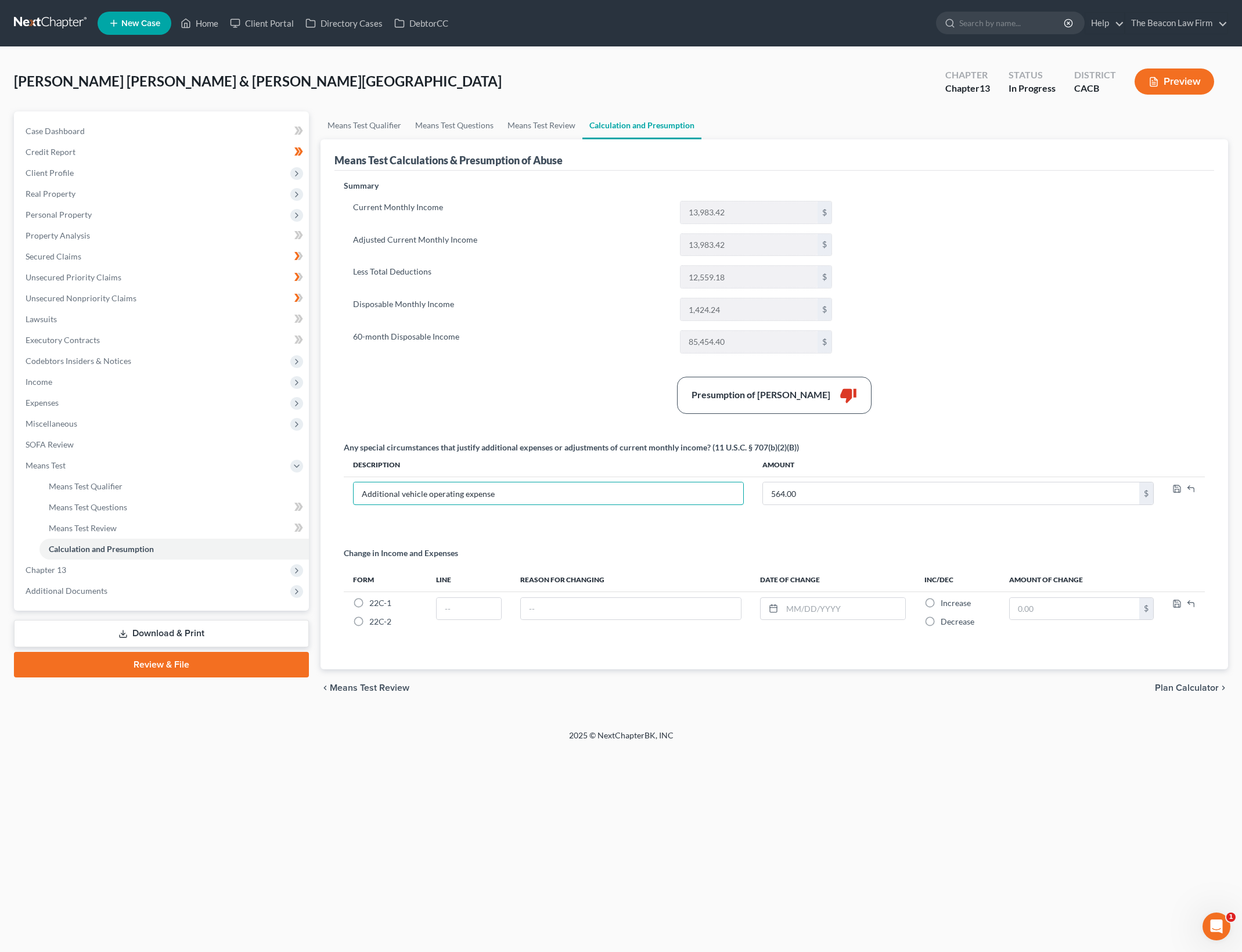
drag, startPoint x: 587, startPoint y: 494, endPoint x: 328, endPoint y: 487, distance: 259.1
click at [328, 487] on div "Means Test Calculations & Presumption of Abuse Summary Current Monthly Income 1…" at bounding box center [774, 403] width 908 height 530
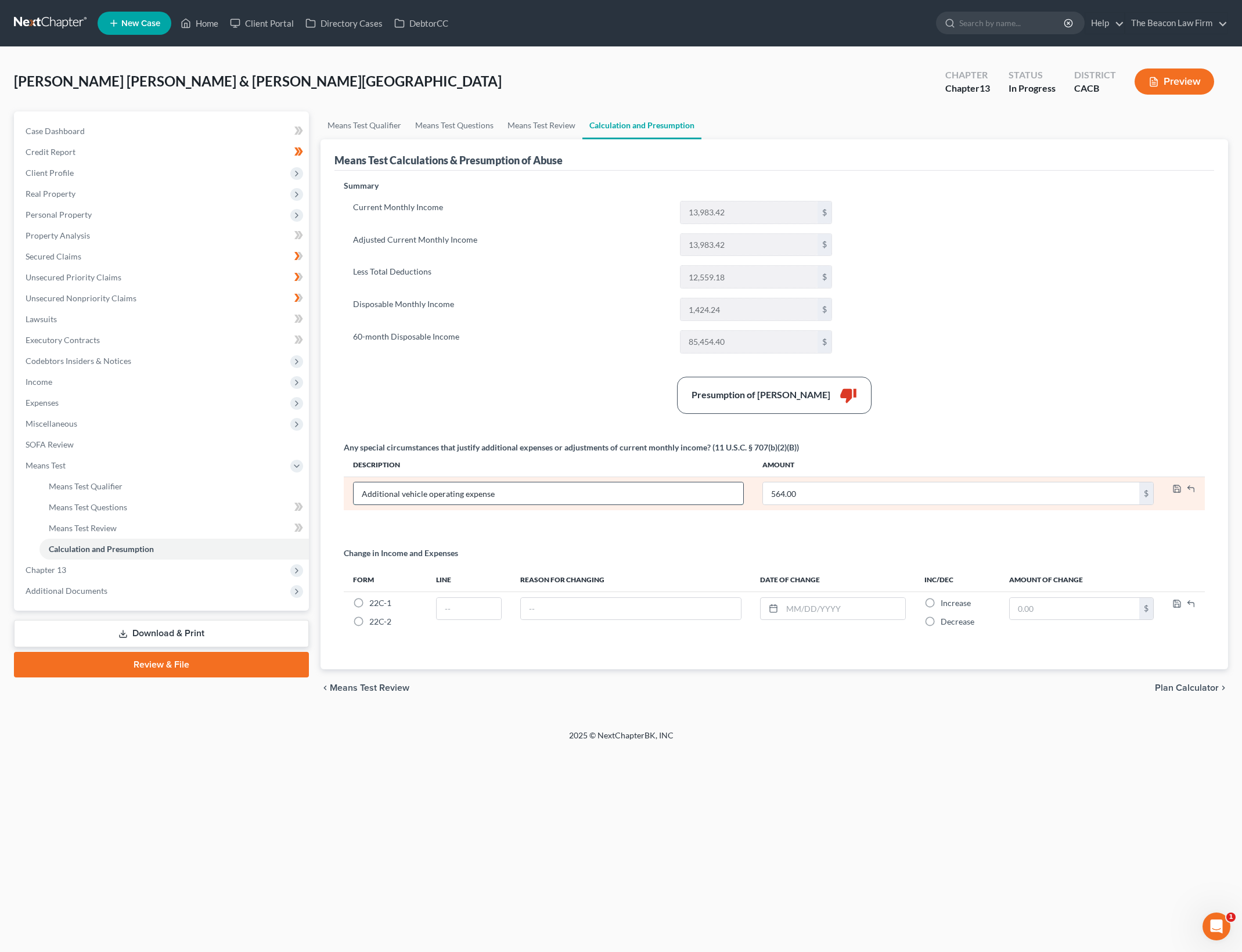
paste input "Debtor incurs $1,270/month for fuel, insurance, and maintenance for two vehicle…"
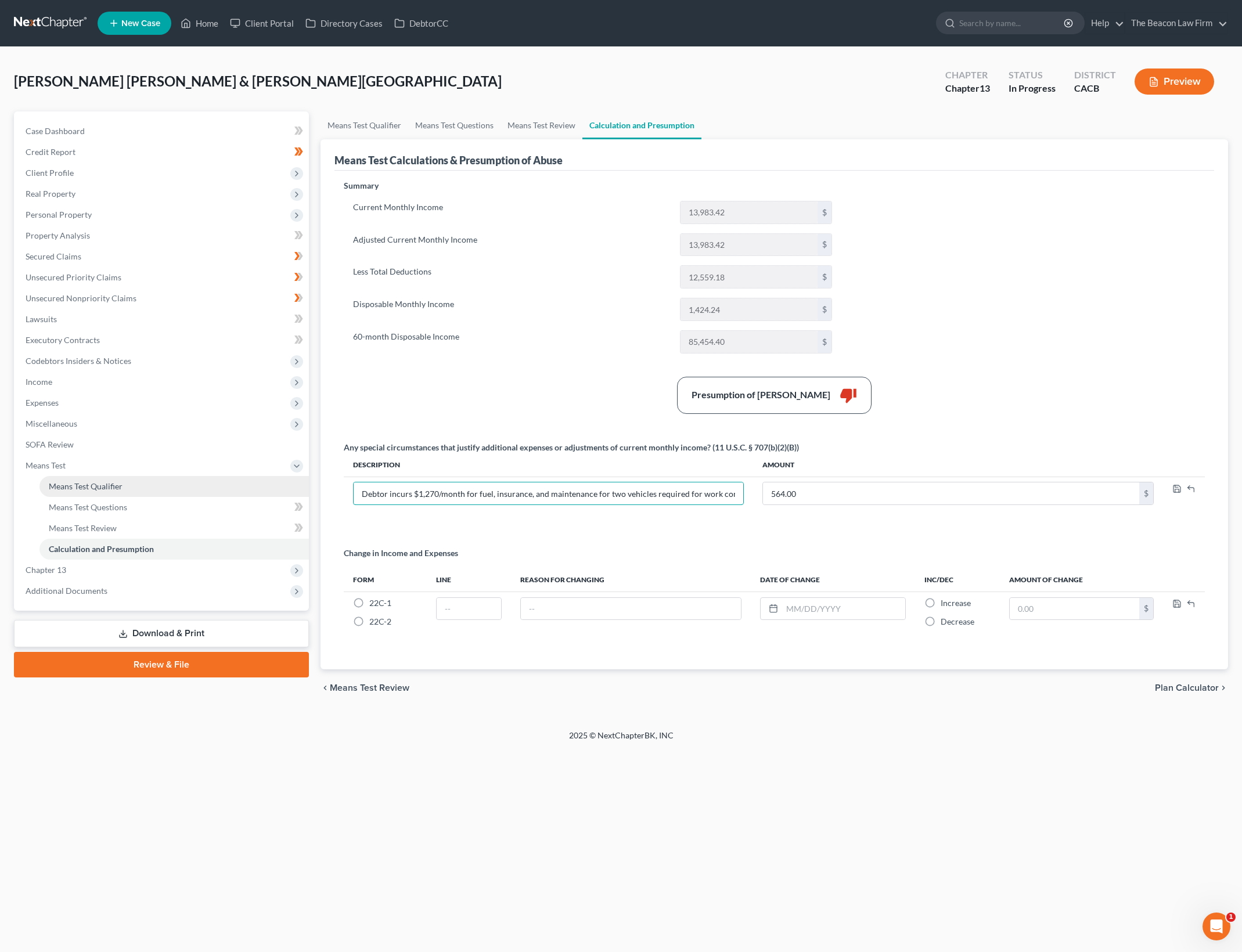
drag, startPoint x: 441, startPoint y: 495, endPoint x: 226, endPoint y: 491, distance: 215.0
click at [226, 491] on div "Petition Navigation Case Dashboard Payments Invoices Payments Payments Credit R…" at bounding box center [621, 409] width 1226 height 594
type input "Debtor incurs $1,270/month for fuel, insurance, and maintenance for two vehicle…"
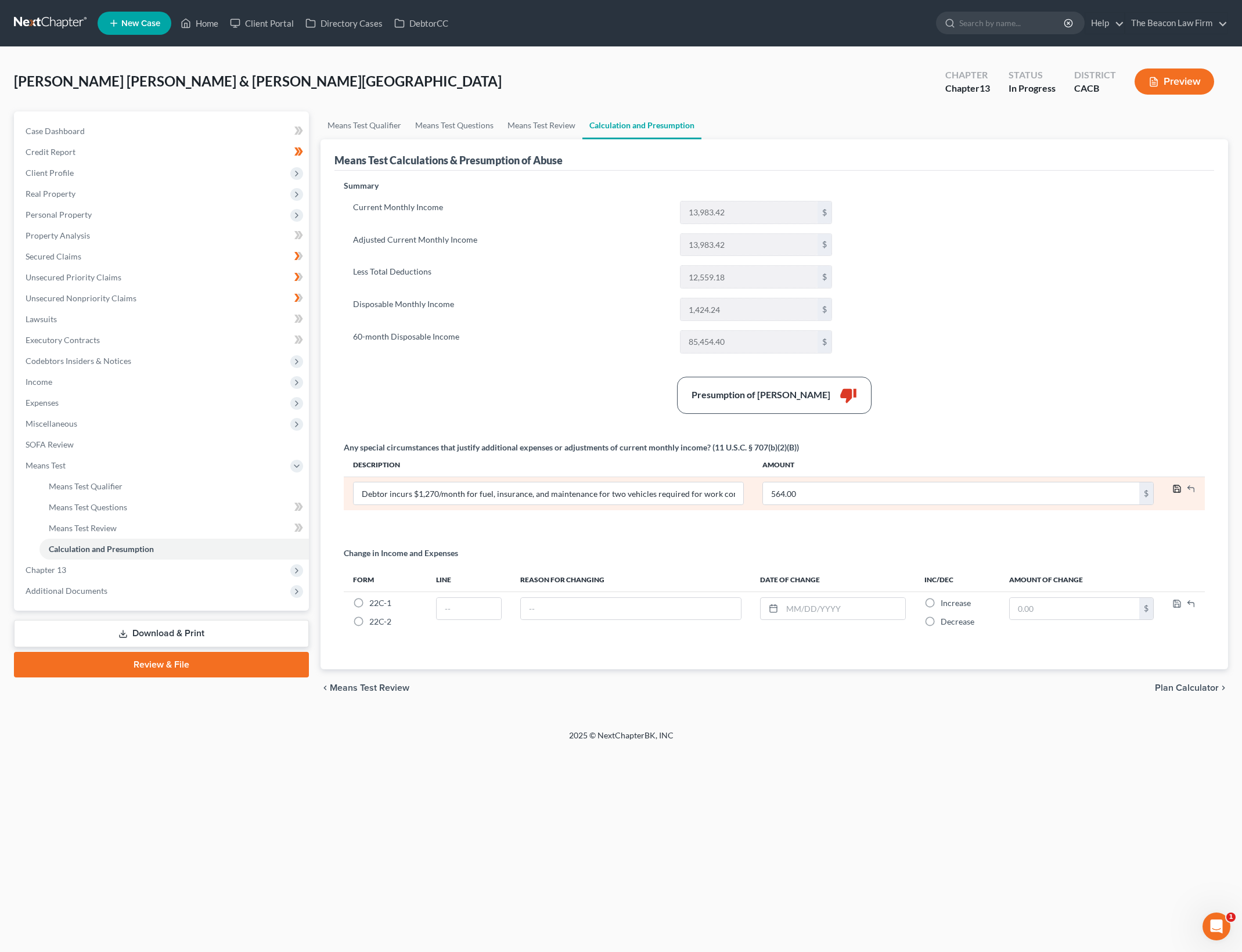
click at [1173, 488] on icon "button" at bounding box center [1176, 488] width 10 height 10
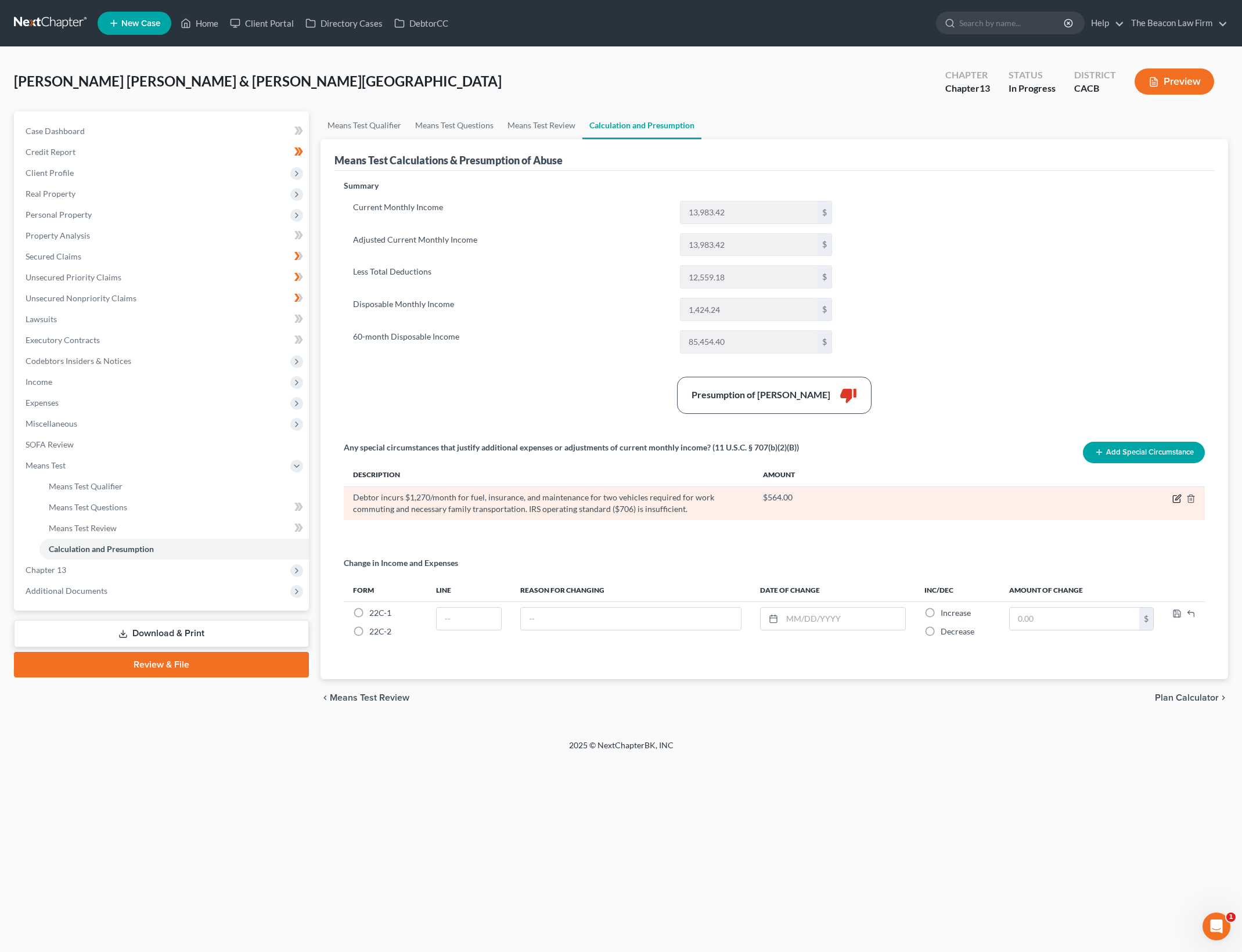
drag, startPoint x: 1173, startPoint y: 496, endPoint x: 938, endPoint y: 508, distance: 235.3
click at [1172, 497] on td at bounding box center [1183, 503] width 41 height 34
click at [1177, 498] on icon "button" at bounding box center [1178, 497] width 5 height 5
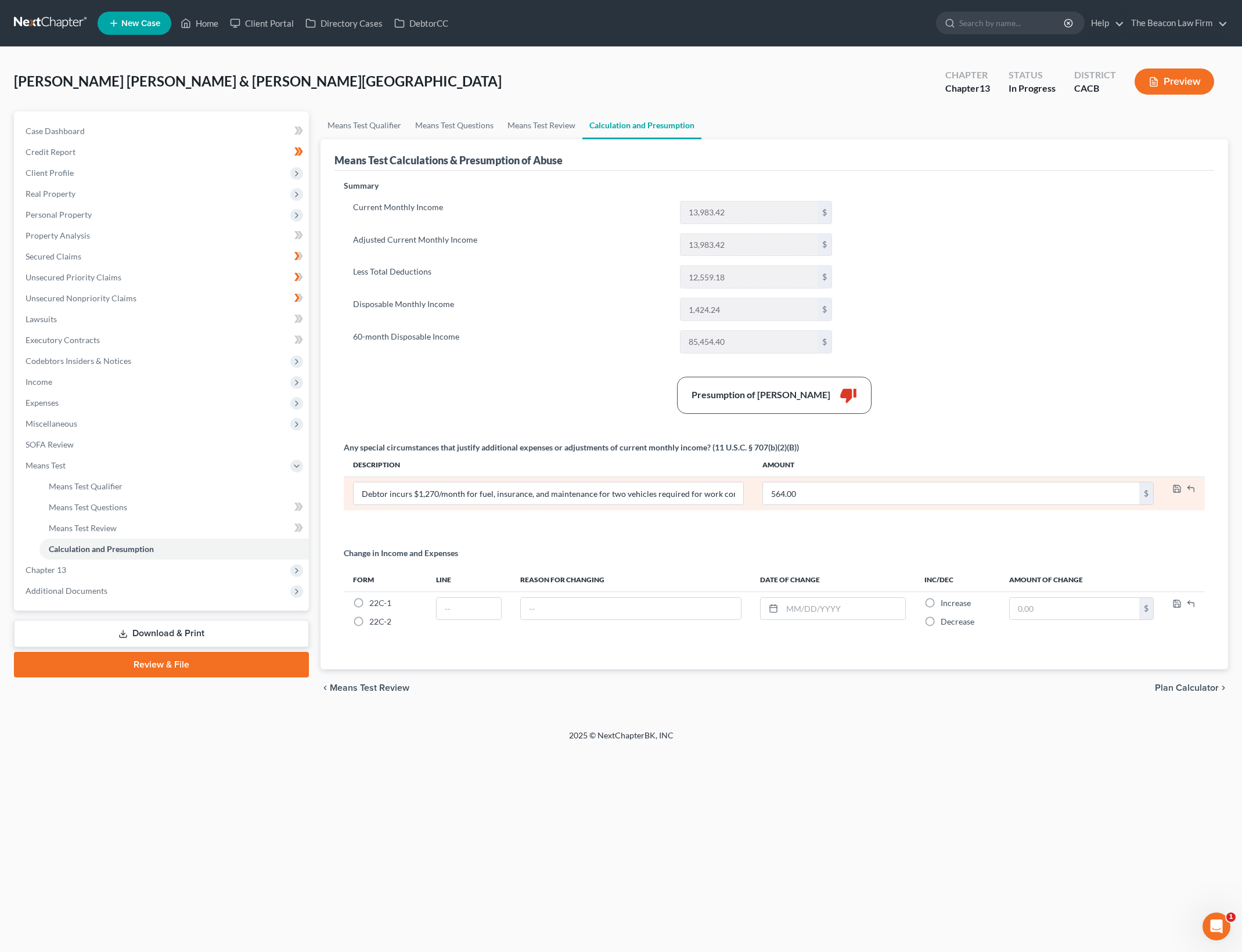
click at [697, 508] on td "Debtor incurs $1,270/month for fuel, insurance, and maintenance for two vehicle…" at bounding box center [549, 492] width 410 height 34
click at [697, 497] on input "Debtor incurs $1,270/month for fuel, insurance, and maintenance for two vehicle…" at bounding box center [548, 493] width 390 height 22
click at [360, 492] on input "Debtor incurs $1,270/month for fuel, insurance, and maintenance for two vehicle…" at bounding box center [548, 493] width 390 height 22
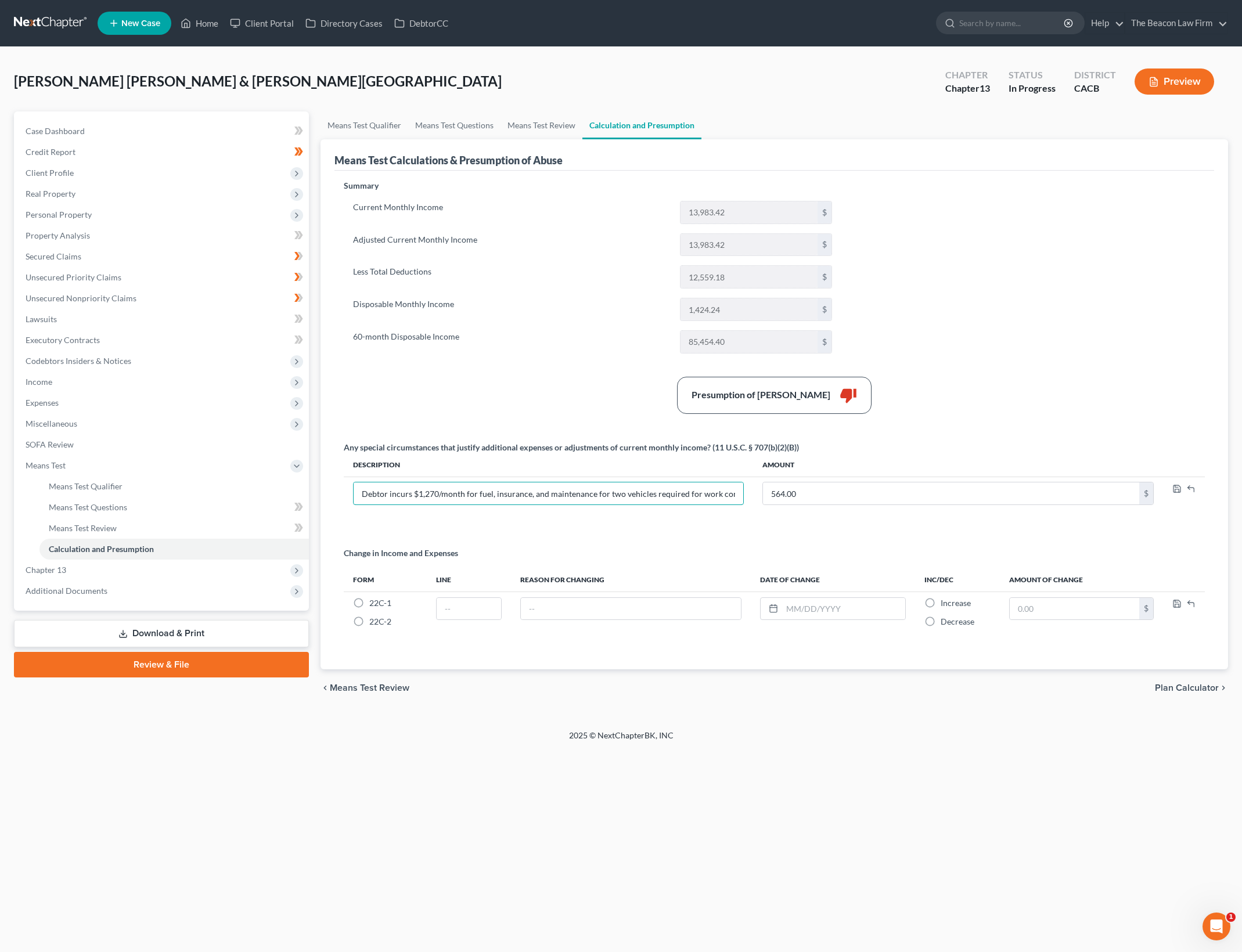
paste input "Additional vehicle operating expense —"
type input "Additional vehicle operating expense —Debtor incurs $1,270/month for fuel, insu…"
click at [1177, 489] on polyline "button" at bounding box center [1177, 490] width 4 height 3
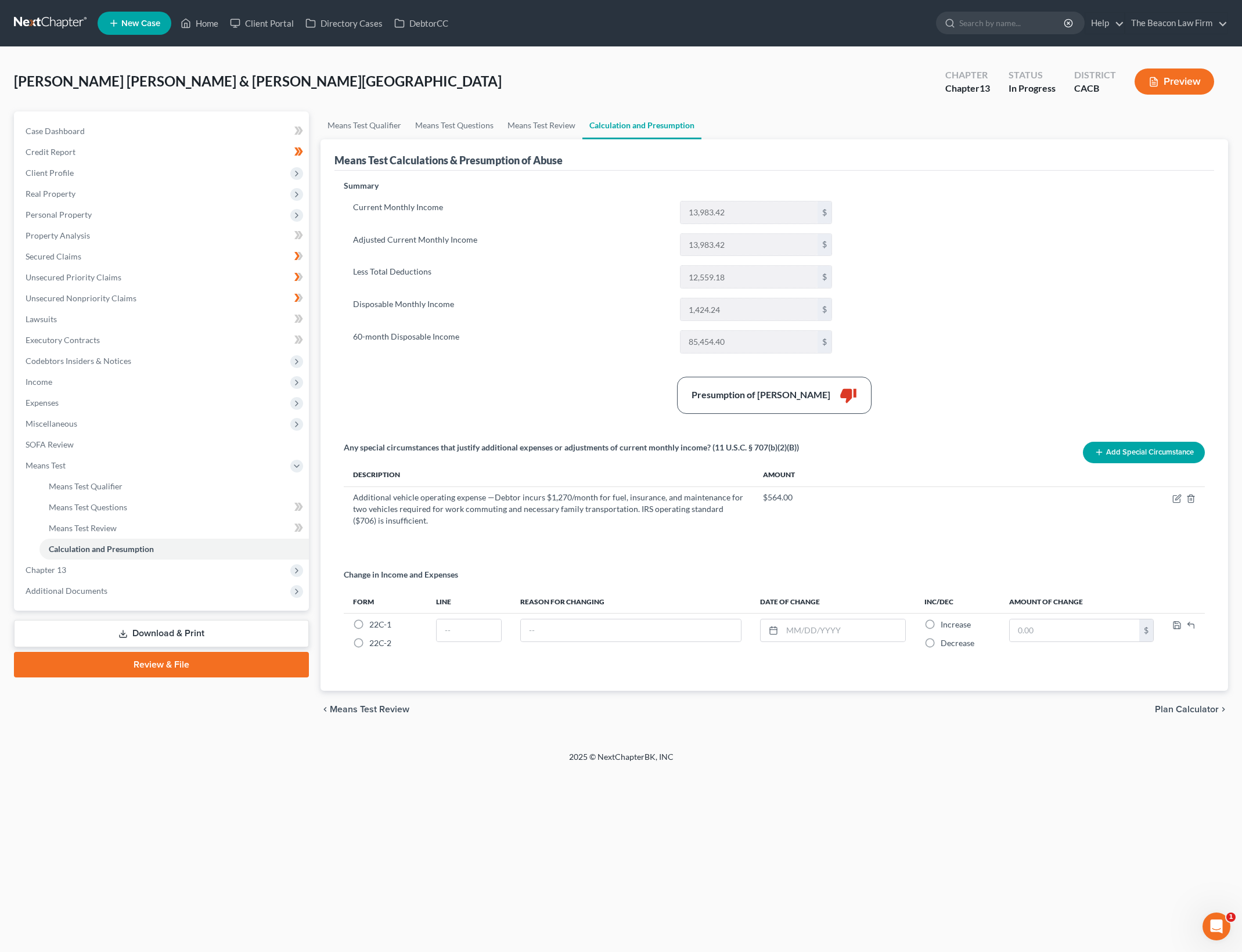
click at [927, 329] on div "Summary Current Monthly Income 13,983.42 $ Adjusted Current Monthly Income 13,9…" at bounding box center [774, 428] width 873 height 498
click at [1018, 269] on div "Summary Current Monthly Income 13,983.42 $ Adjusted Current Monthly Income 13,9…" at bounding box center [774, 428] width 873 height 498
click at [939, 301] on div "Summary Current Monthly Income 13,983.42 $ Adjusted Current Monthly Income 13,9…" at bounding box center [774, 428] width 873 height 498
click at [50, 386] on span "Income" at bounding box center [162, 382] width 293 height 21
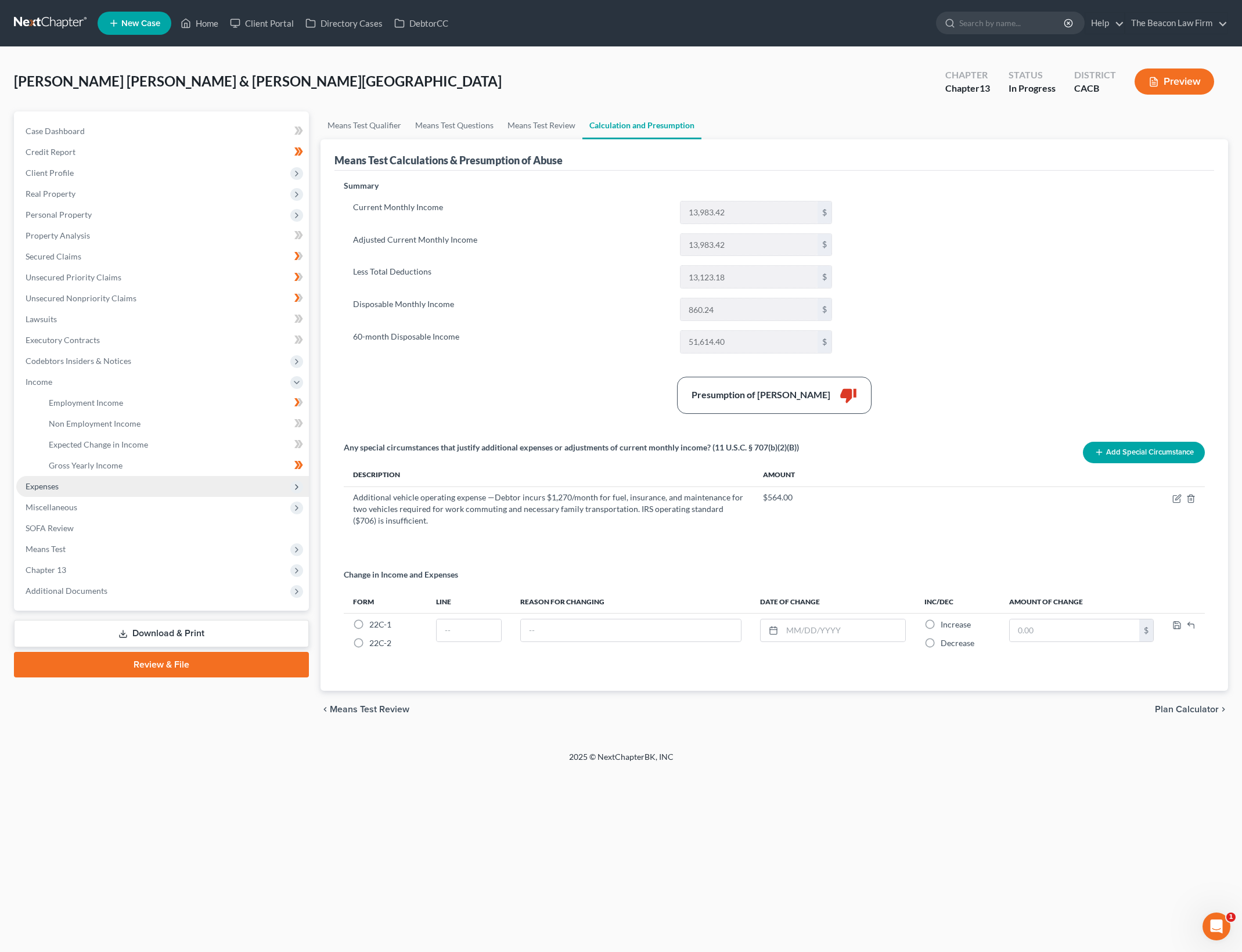
click at [120, 493] on span "Expenses" at bounding box center [162, 486] width 293 height 21
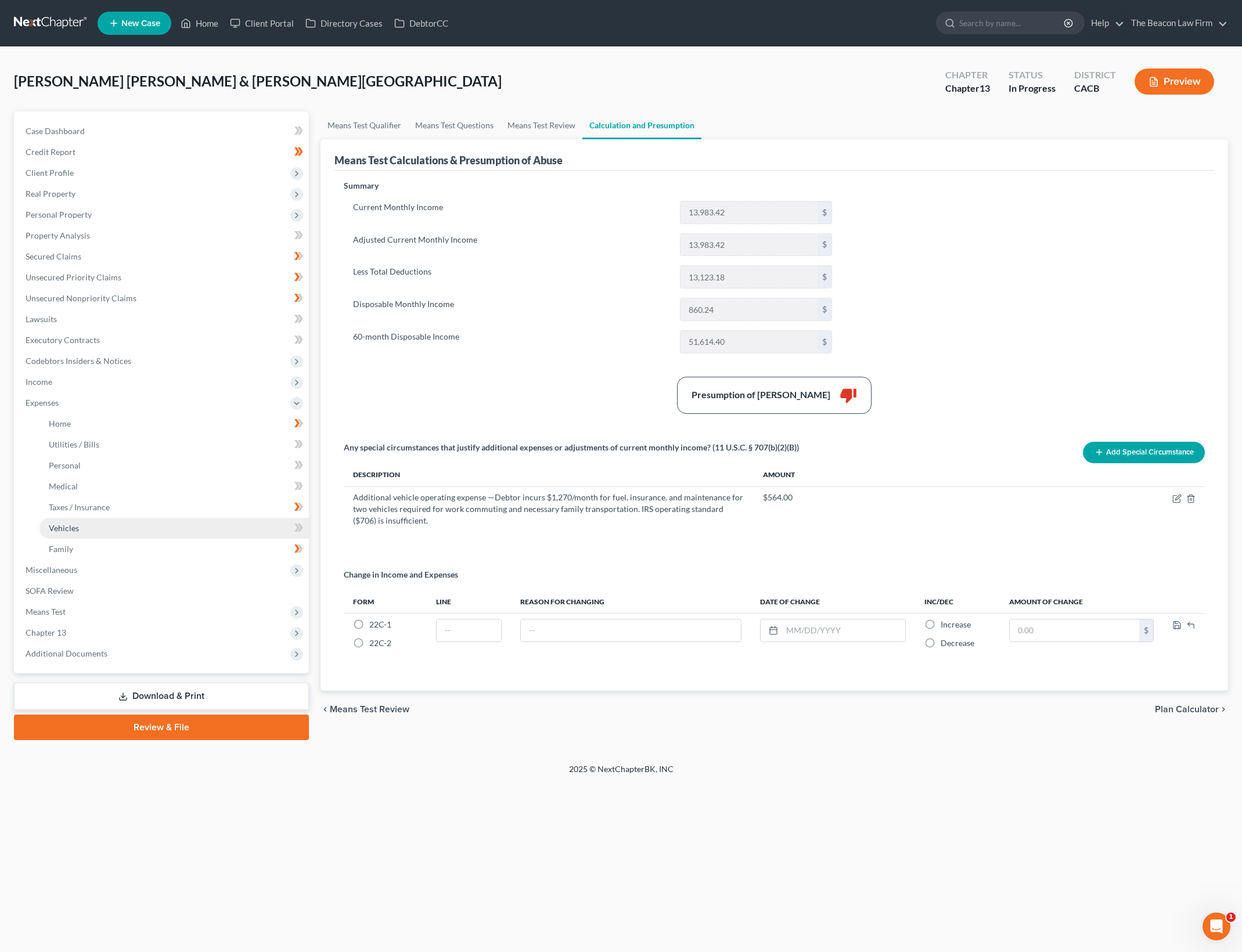
click at [144, 527] on link "Vehicles" at bounding box center [175, 528] width 270 height 21
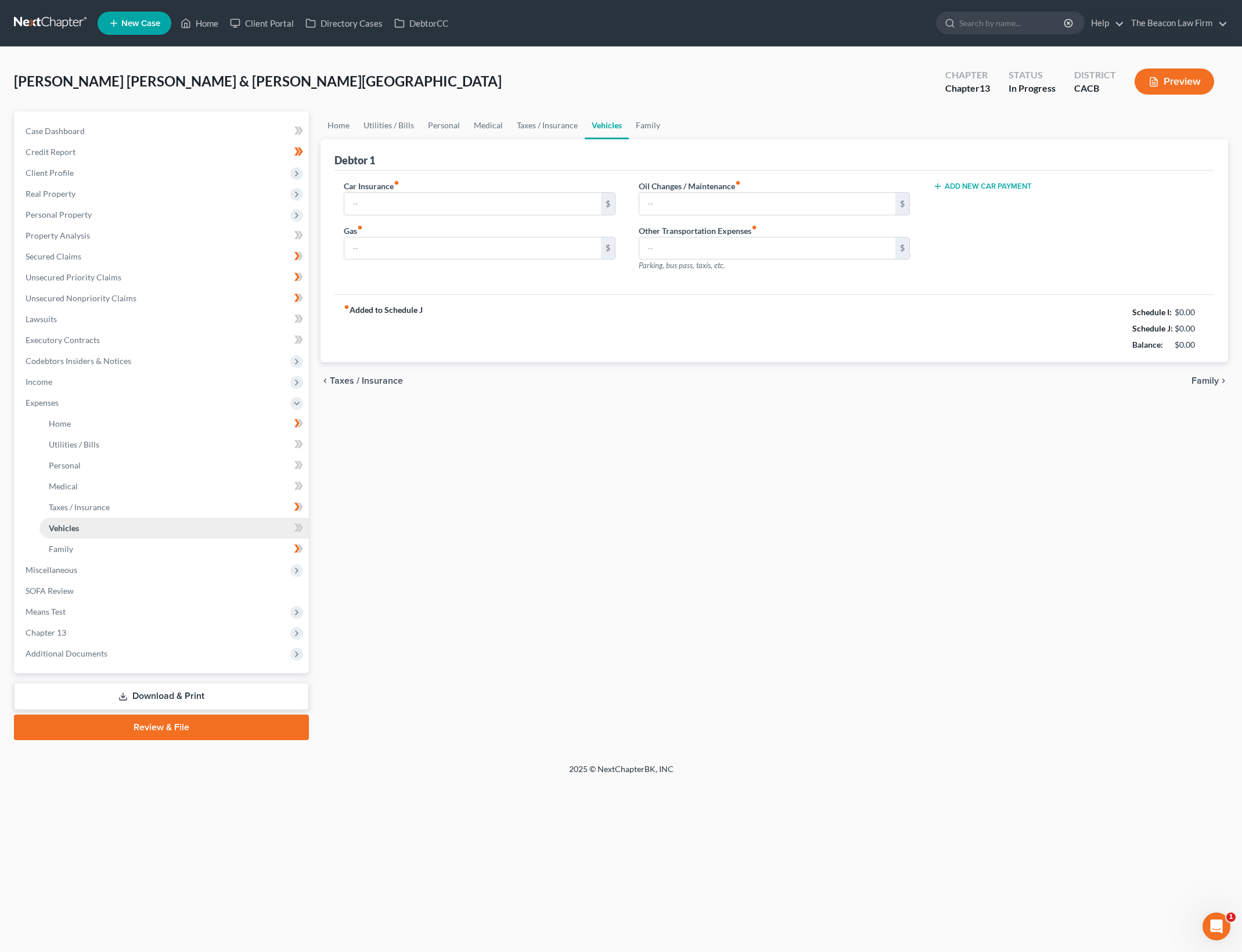
type input "250.00"
type input "750.00"
type input "220.00"
type input "0.00"
click at [791, 443] on div "Home Utilities / Bills Personal Medical Taxes / Insurance Vehicles Family Debto…" at bounding box center [774, 425] width 919 height 628
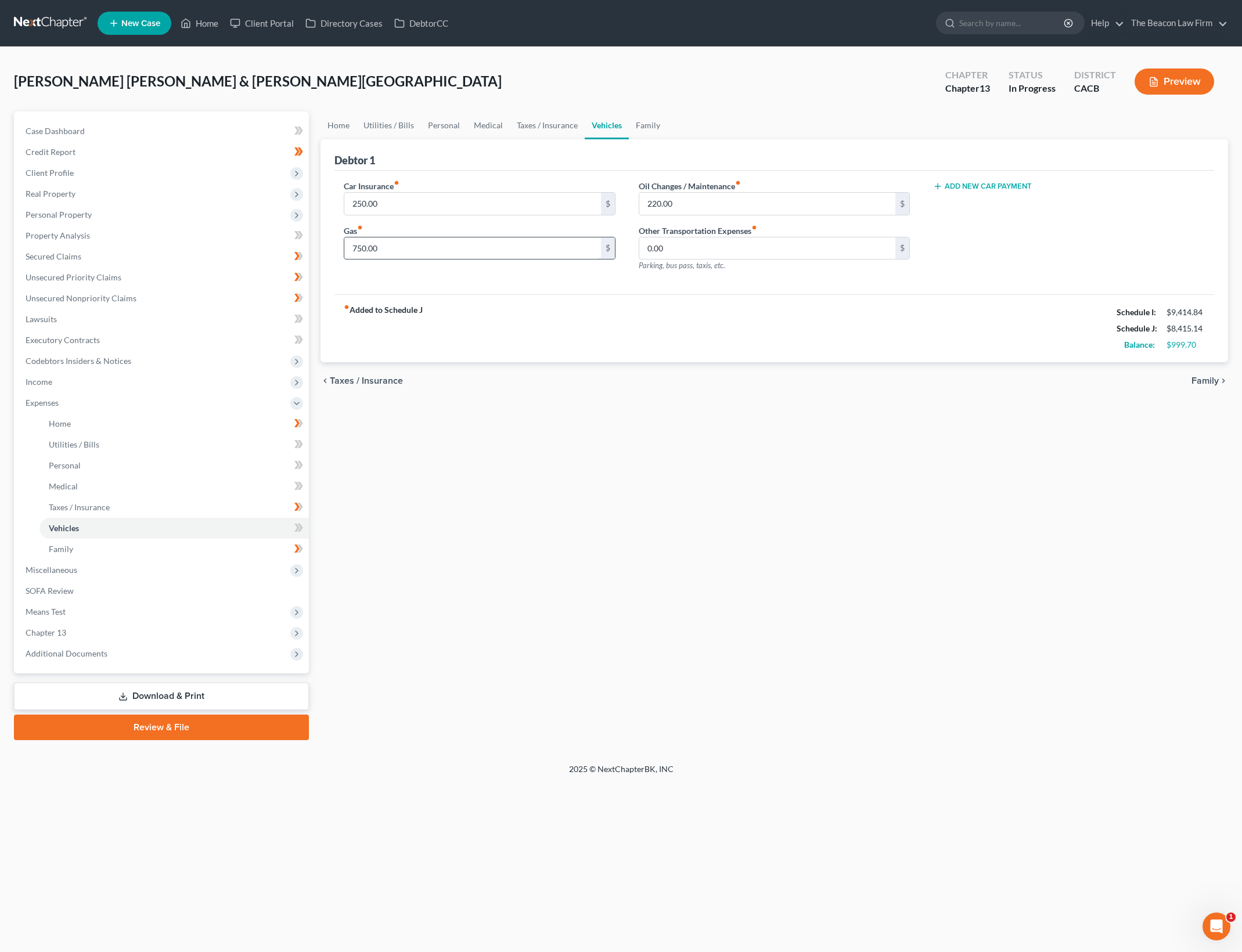
click at [511, 251] on input "750.00" at bounding box center [472, 249] width 257 height 22
click at [772, 472] on div "Home Utilities / Bills Personal Medical Taxes / Insurance Vehicles Family Debto…" at bounding box center [774, 425] width 919 height 628
click at [443, 241] on input "800" at bounding box center [472, 249] width 257 height 22
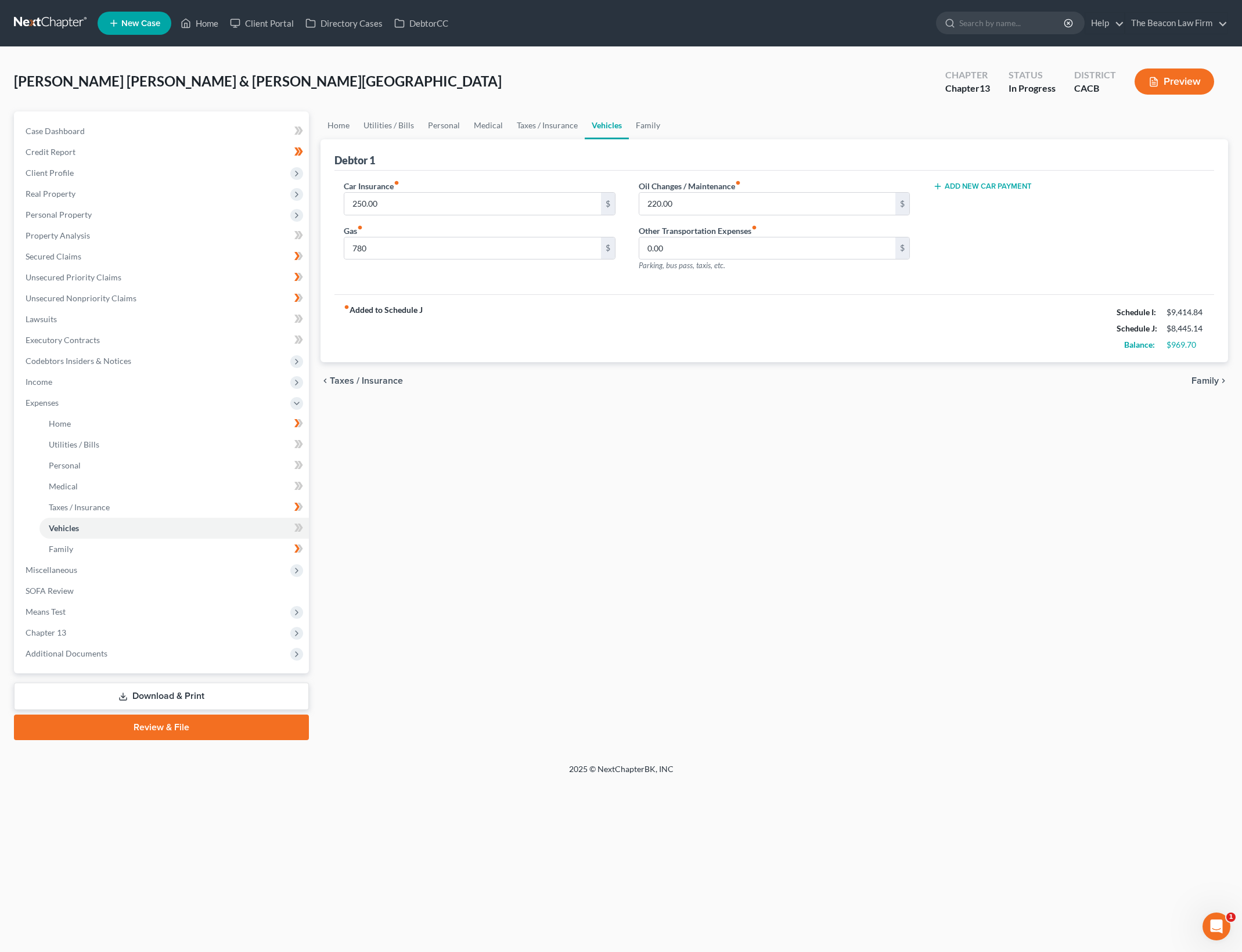
click at [811, 517] on div "Home Utilities / Bills Personal Medical Taxes / Insurance Vehicles Family Debto…" at bounding box center [774, 425] width 919 height 628
click at [519, 568] on div "Home Utilities / Bills Personal Medical Taxes / Insurance Vehicles Family Debto…" at bounding box center [774, 425] width 919 height 628
click at [158, 614] on span "Means Test" at bounding box center [162, 612] width 293 height 21
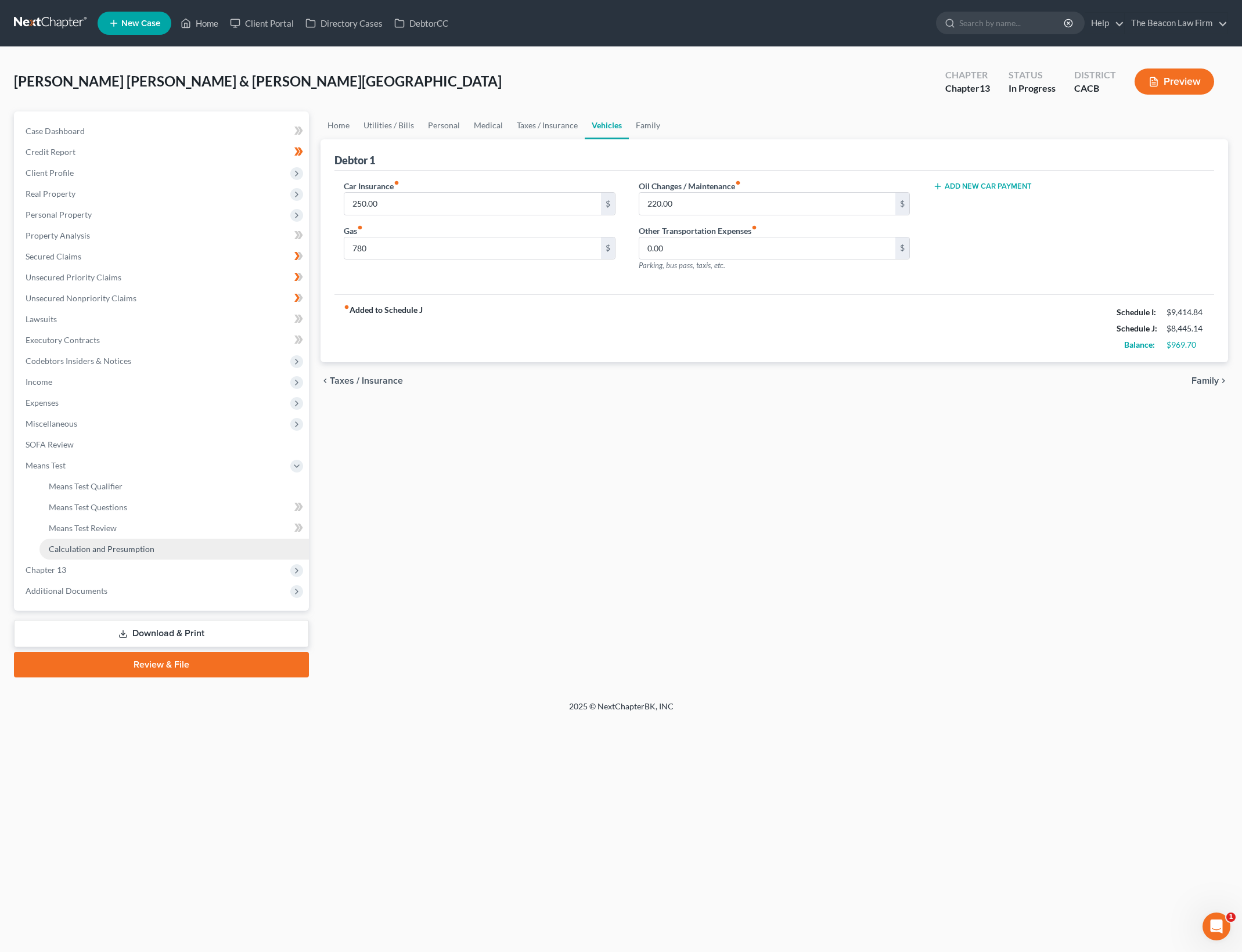
click at [213, 555] on link "Calculation and Presumption" at bounding box center [175, 549] width 270 height 21
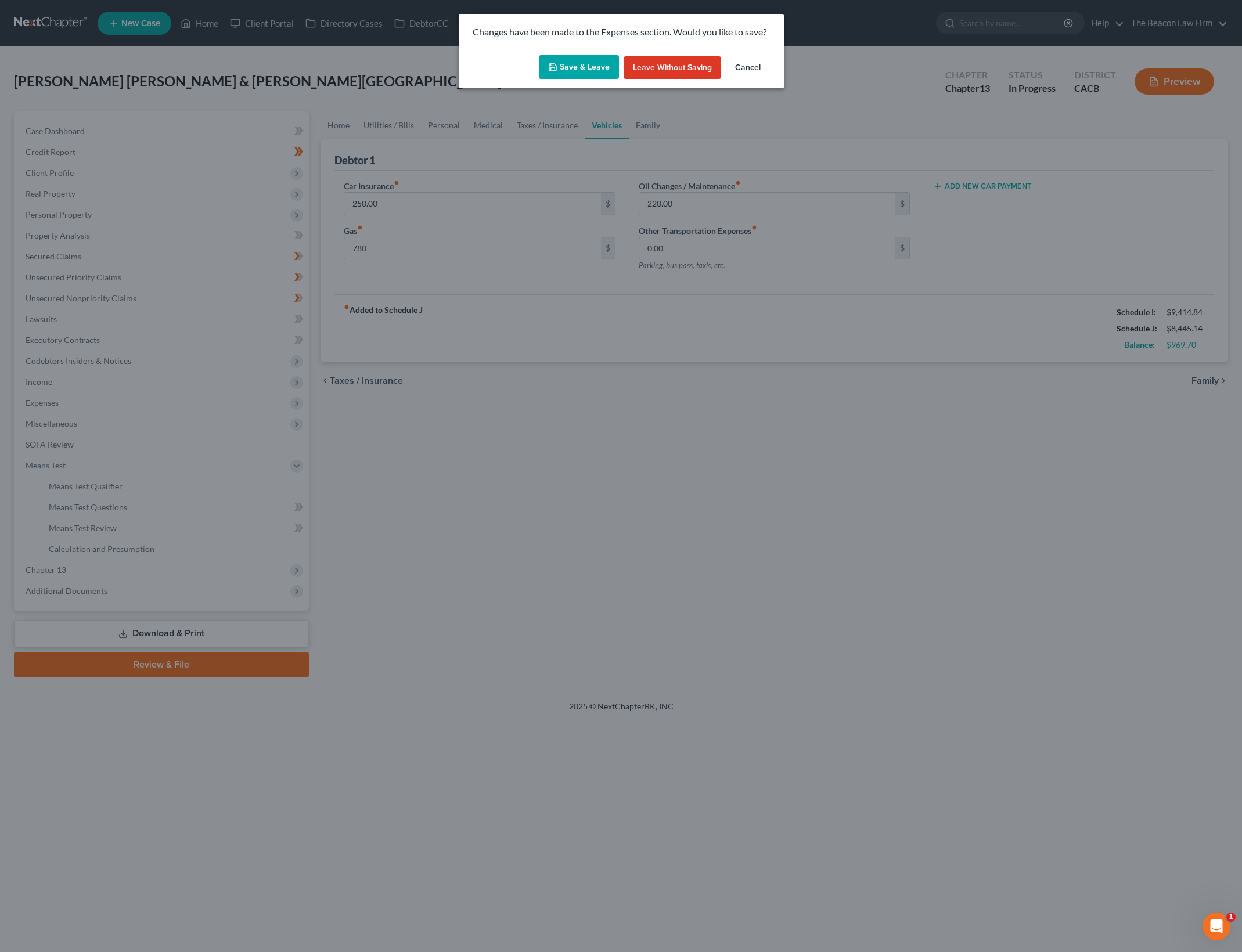
click at [568, 70] on button "Save & Leave" at bounding box center [578, 67] width 80 height 24
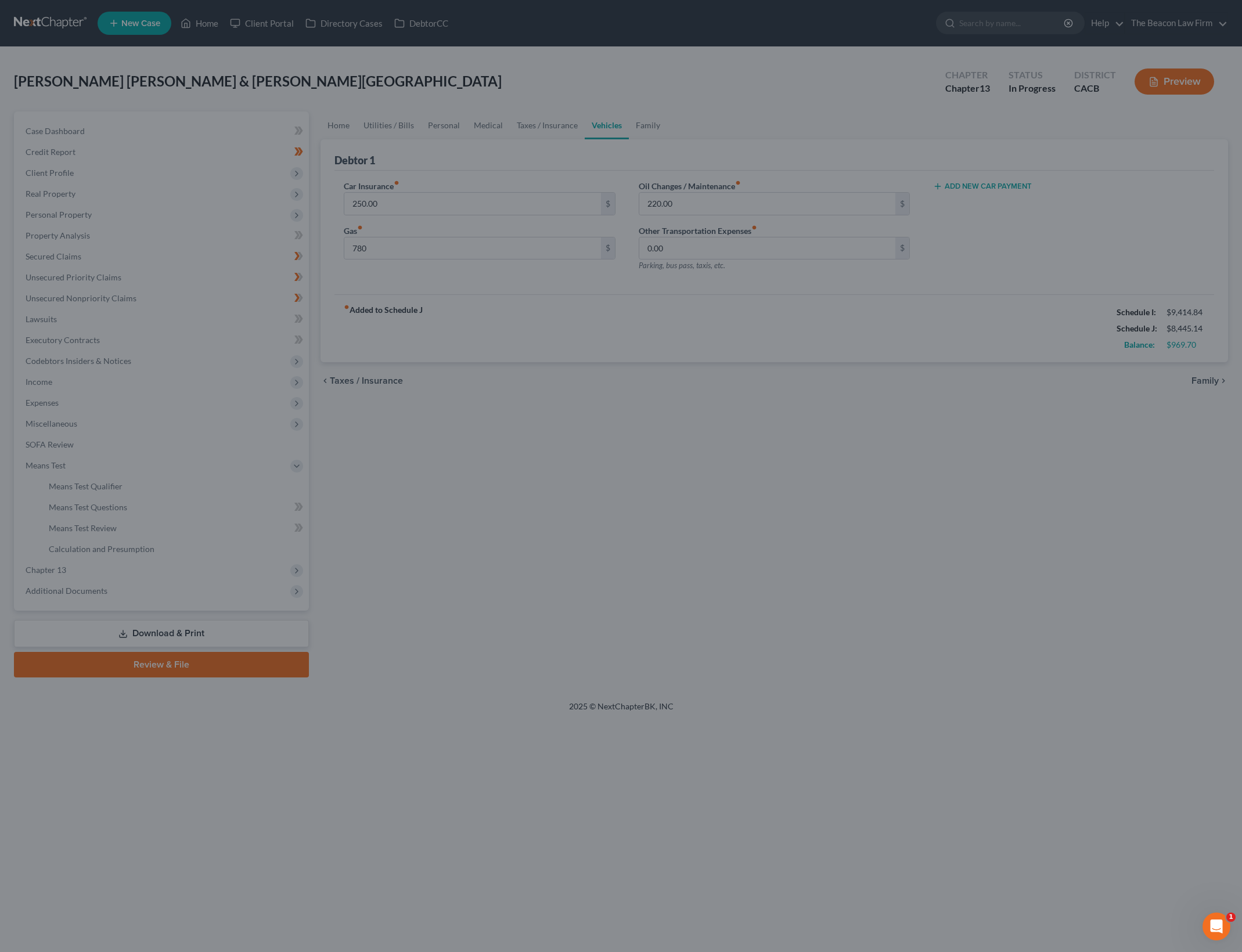
type input "780.00"
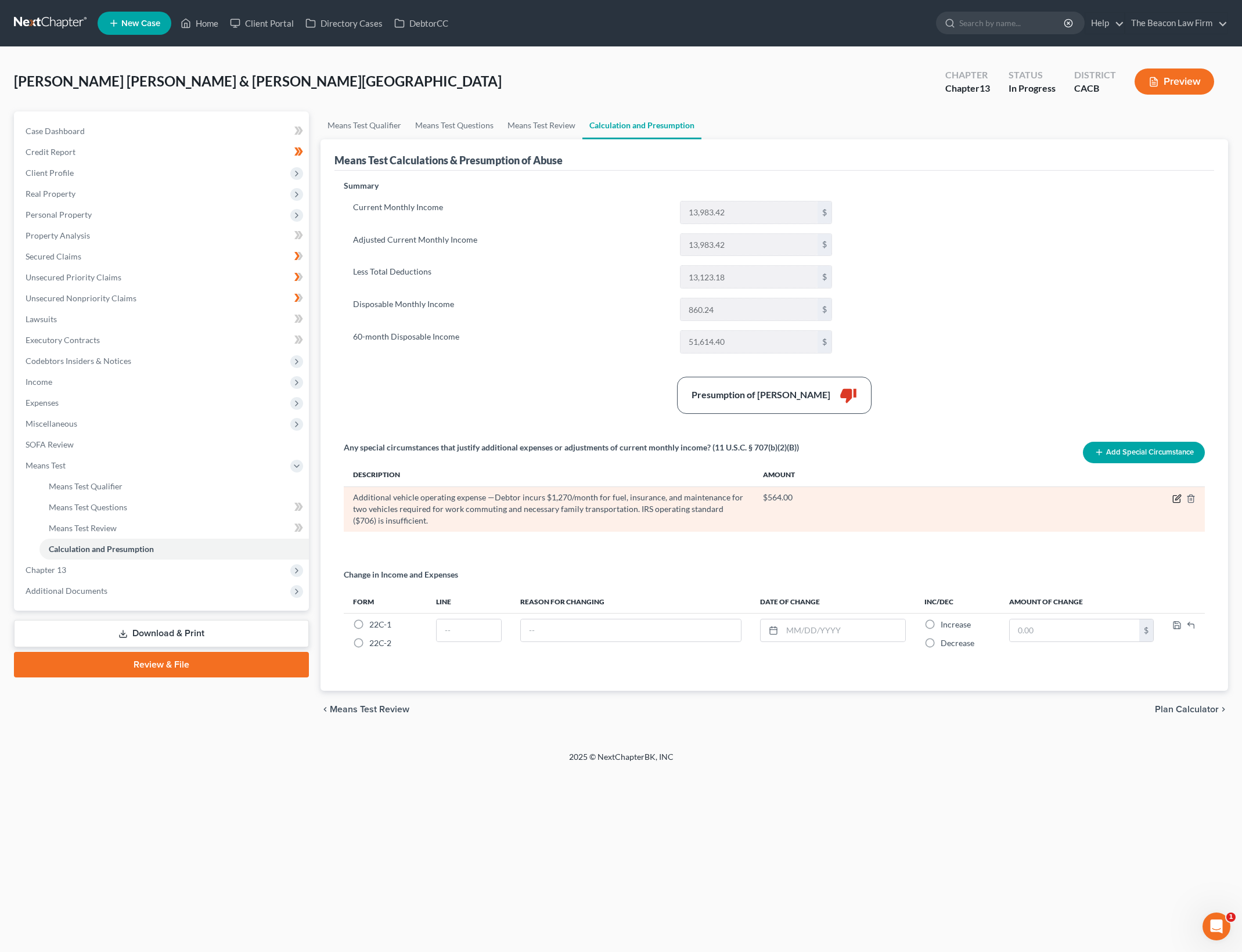
click at [1176, 498] on icon "button" at bounding box center [1178, 497] width 5 height 5
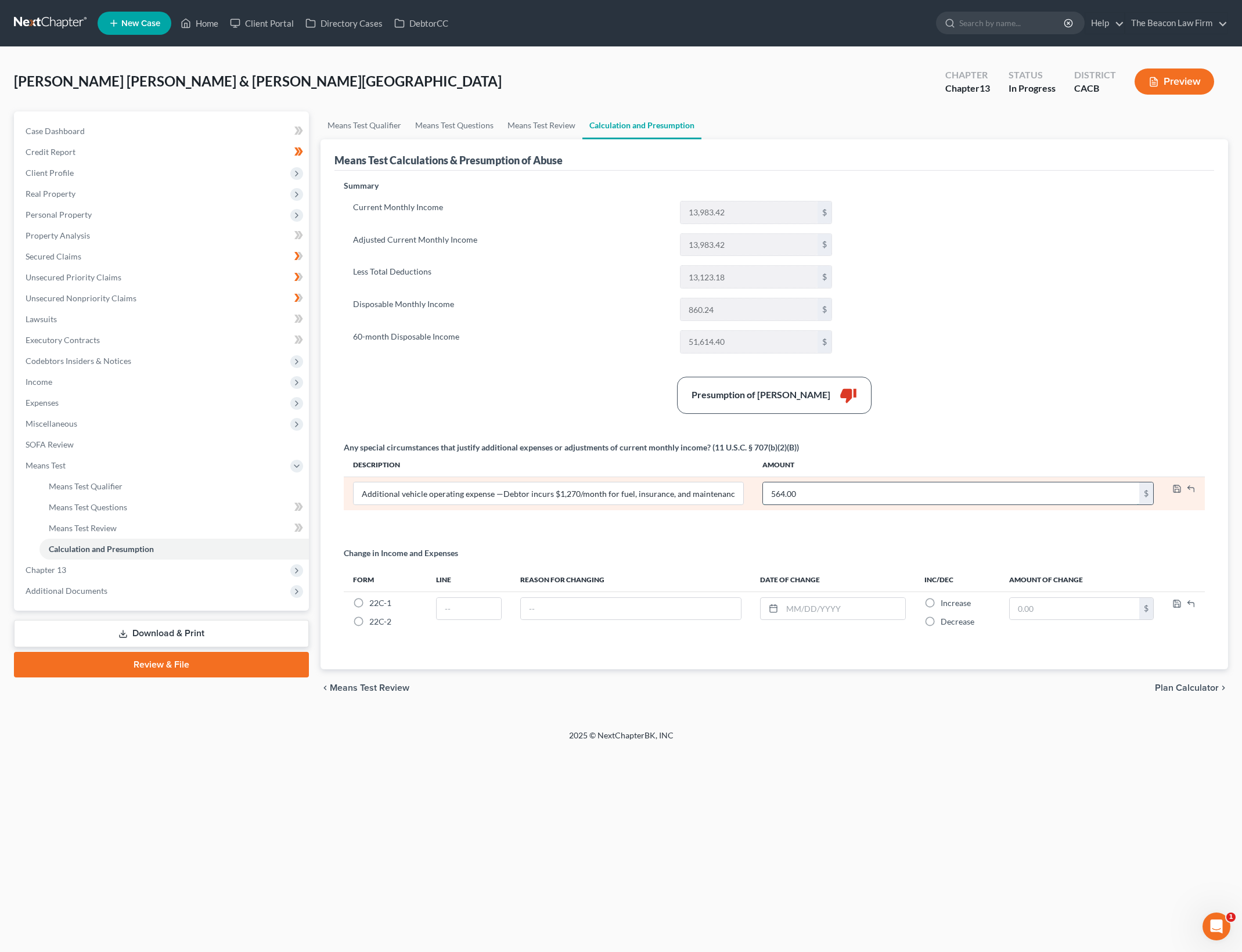
click at [809, 496] on input "564.00" at bounding box center [951, 493] width 376 height 22
type input "544"
click at [572, 492] on input "Additional vehicle operating expense —Debtor incurs $1,270/month for fuel, insu…" at bounding box center [548, 493] width 390 height 22
type input "Additional vehicle operating expense —Debtor incurs $1,250/month for fuel, insu…"
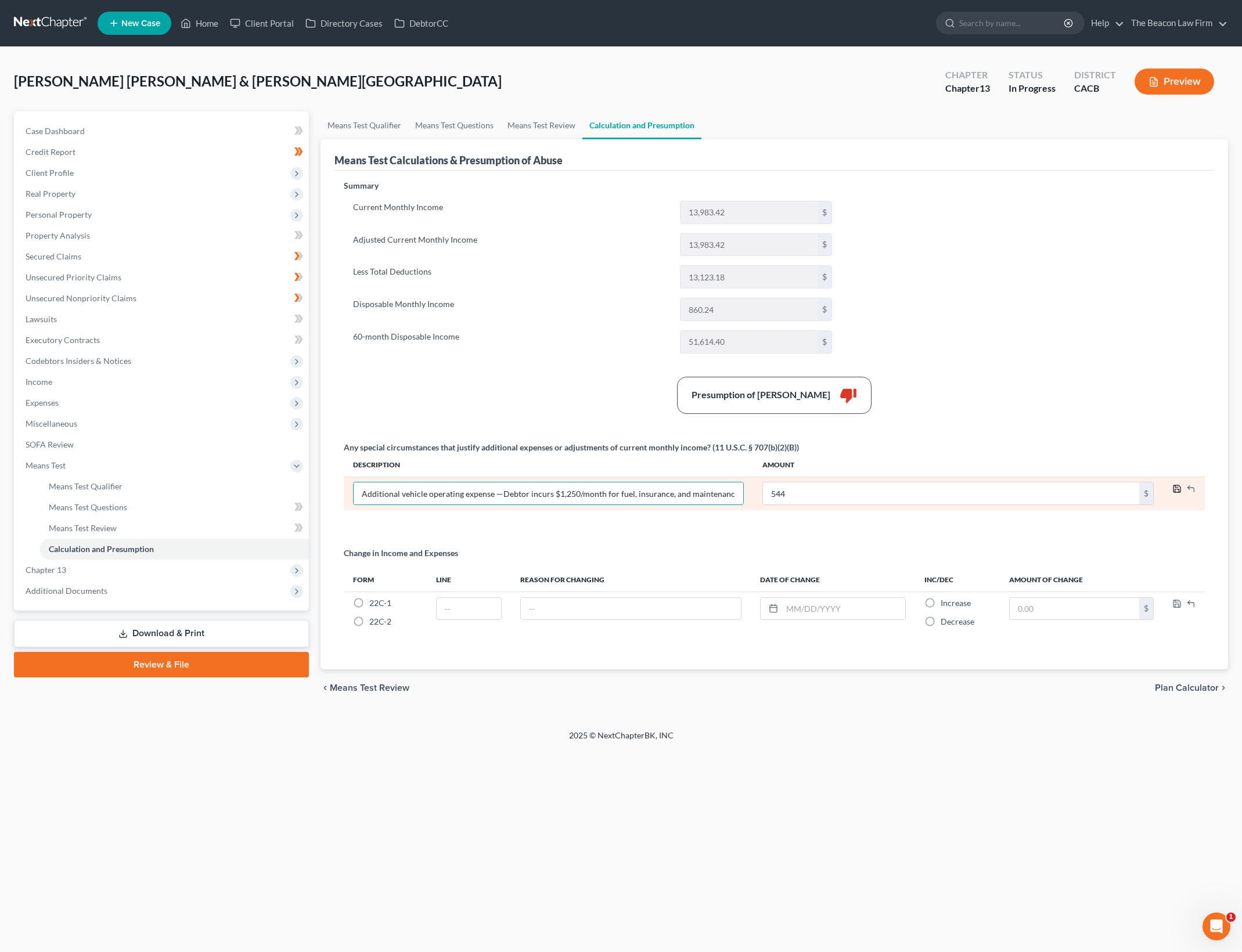
click at [1177, 488] on icon "button" at bounding box center [1176, 488] width 10 height 10
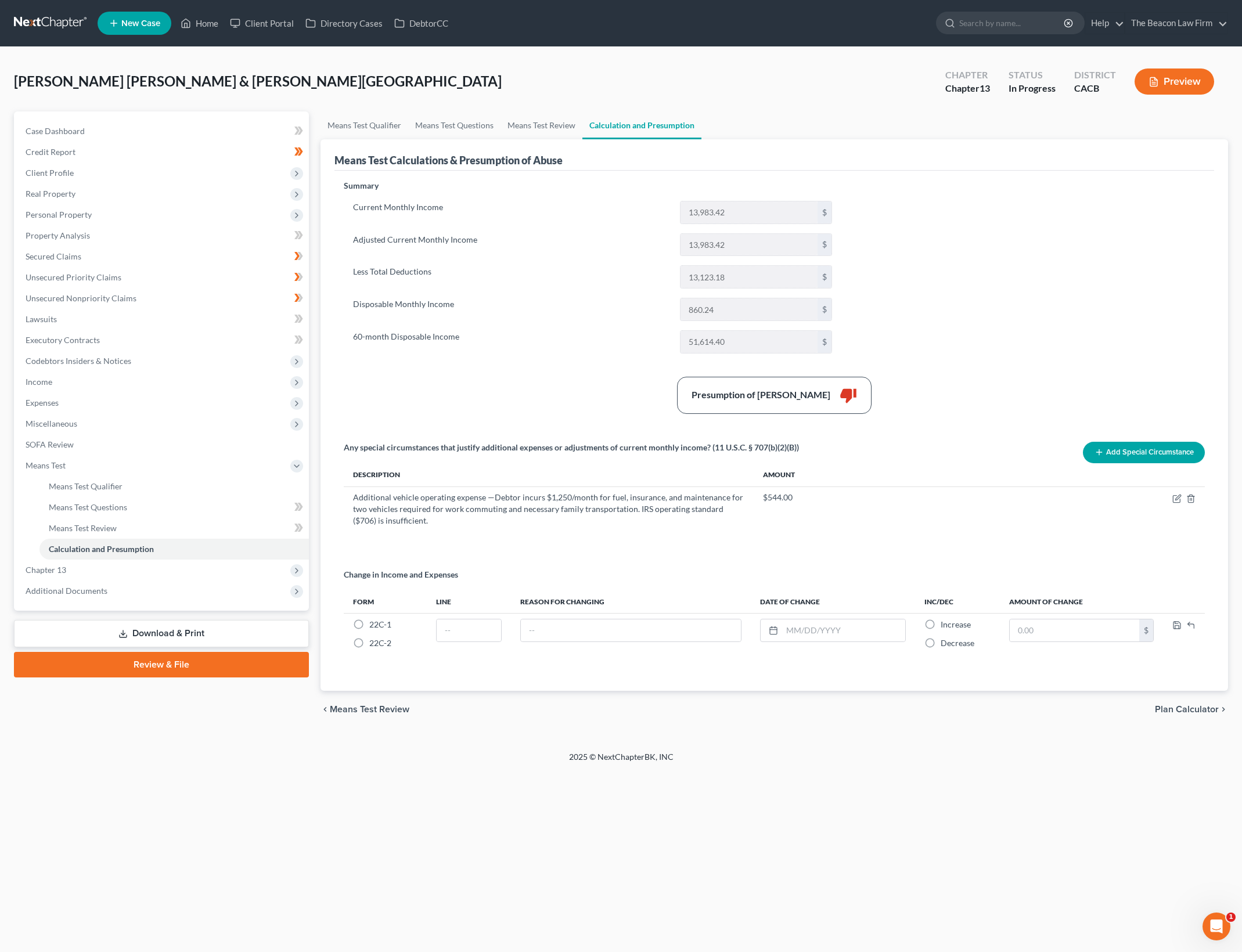
click at [984, 318] on div "Summary Current Monthly Income 13,983.42 $ Adjusted Current Monthly Income 13,9…" at bounding box center [774, 428] width 873 height 498
click at [947, 194] on div "Summary Current Monthly Income 13,983.42 $ Adjusted Current Monthly Income 13,9…" at bounding box center [774, 428] width 873 height 498
click at [73, 397] on span "Expenses" at bounding box center [162, 403] width 293 height 21
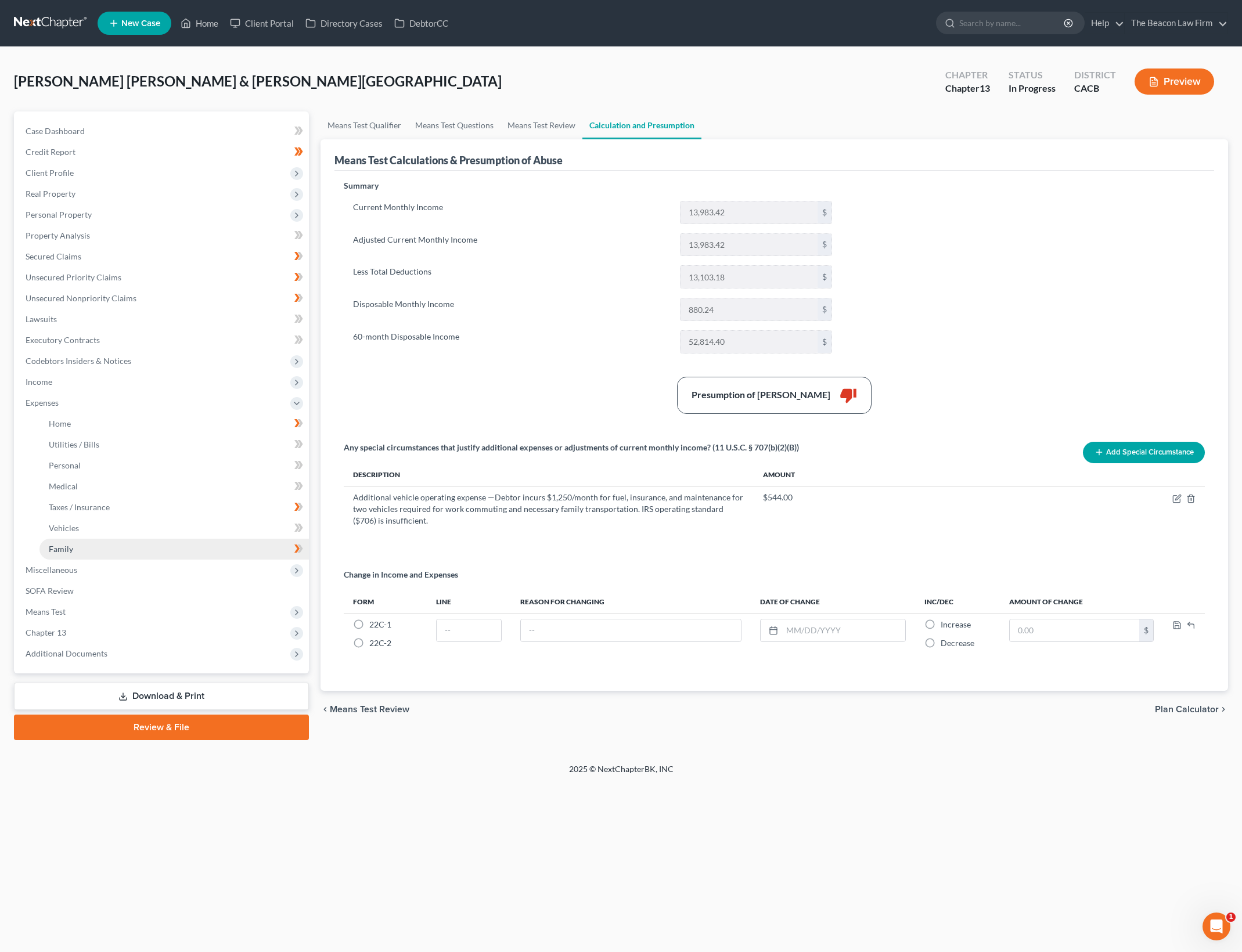
click at [124, 546] on link "Family" at bounding box center [175, 549] width 270 height 21
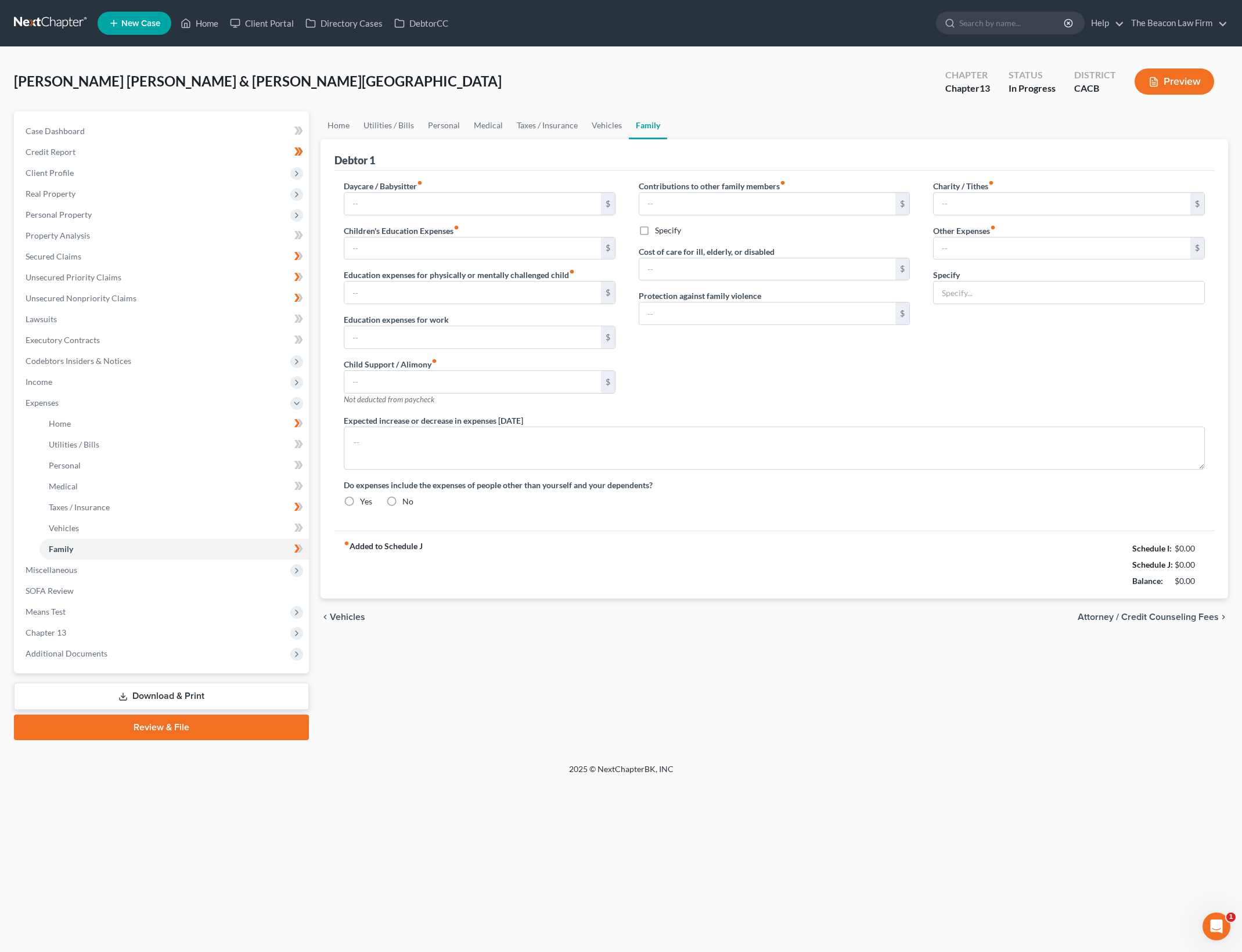
type input "300.00"
type input "100.00"
type input "0.00"
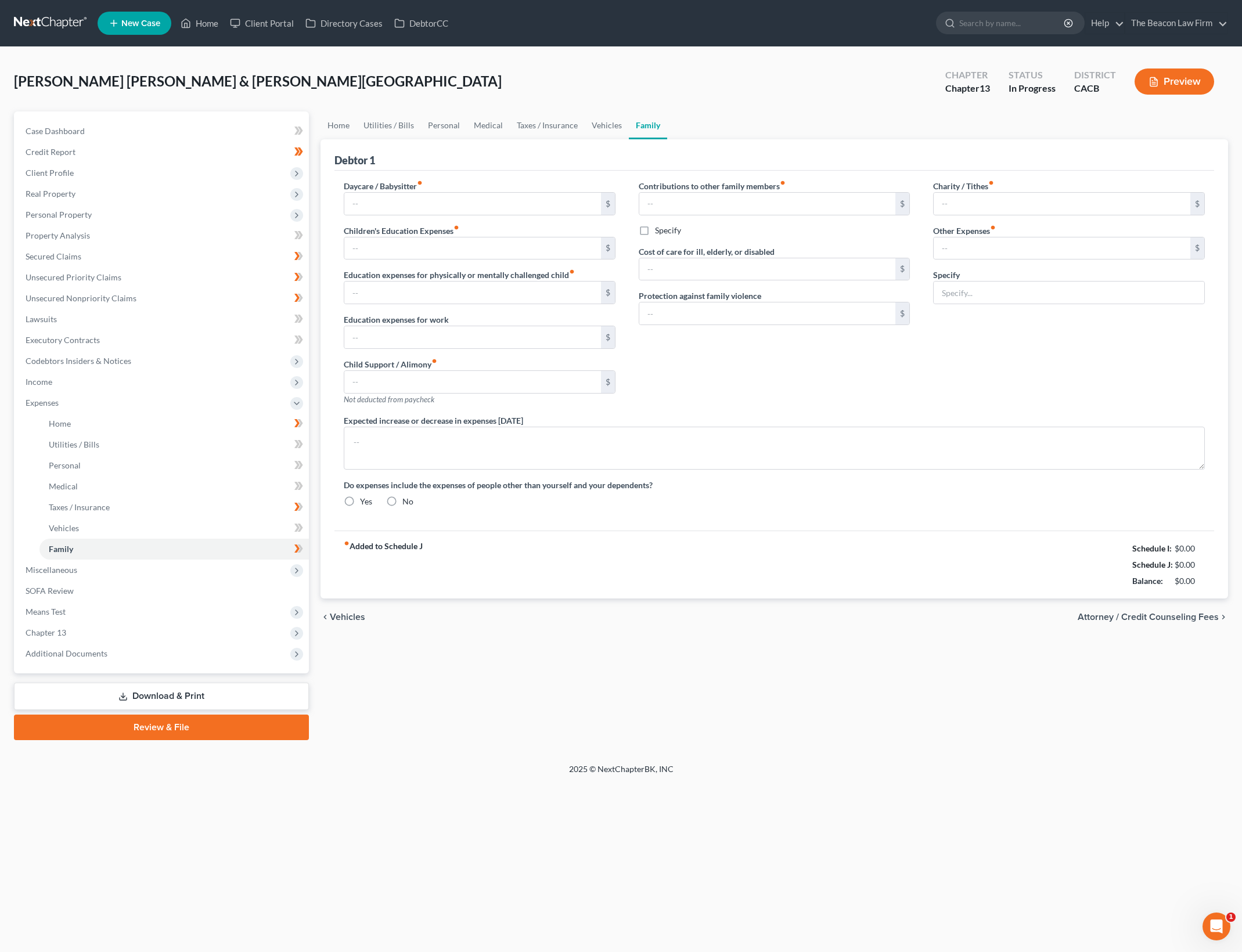
type input "500.00"
type input "0.00"
type input "50.00"
type input "75.00"
type input "Gym membership"
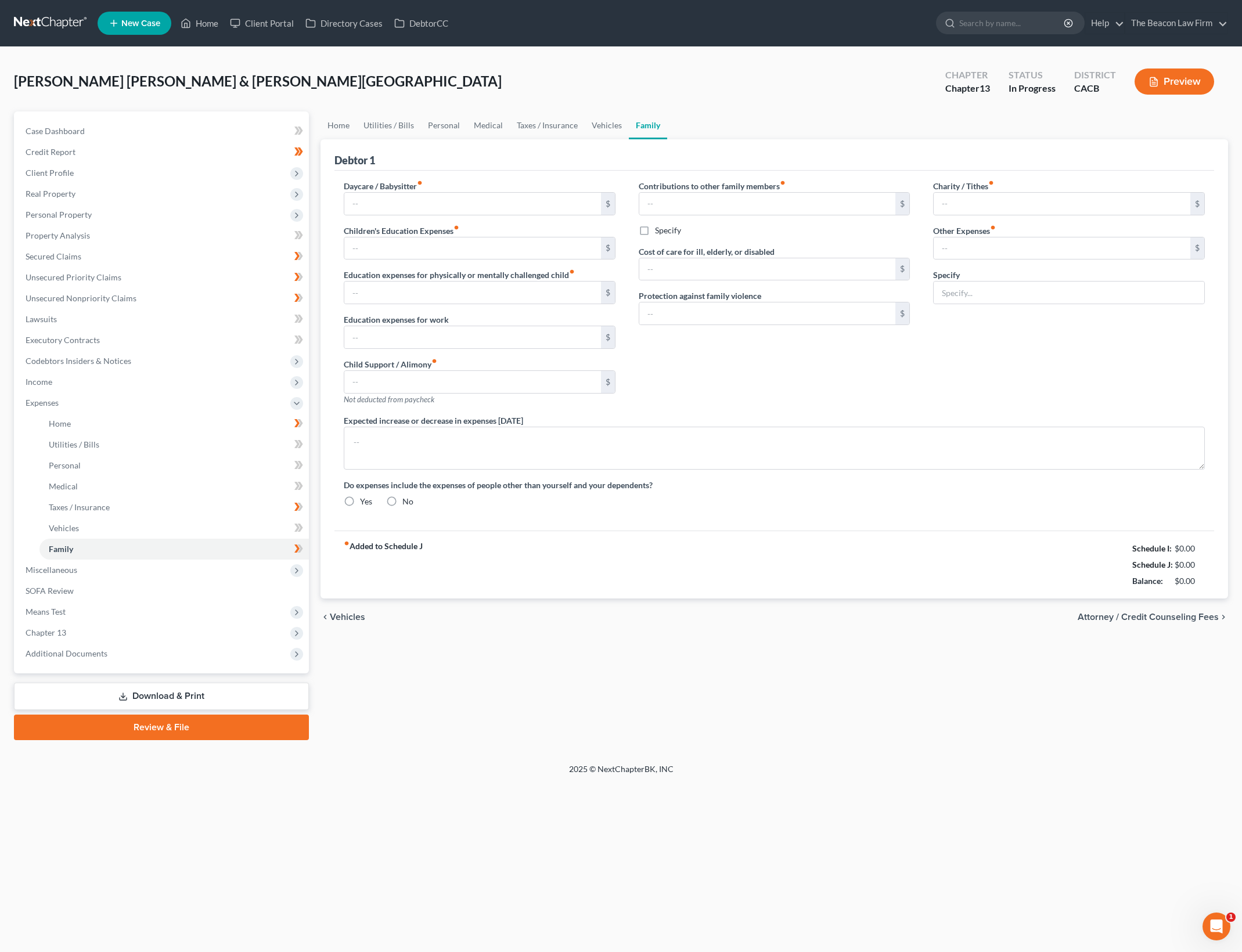
radio input "true"
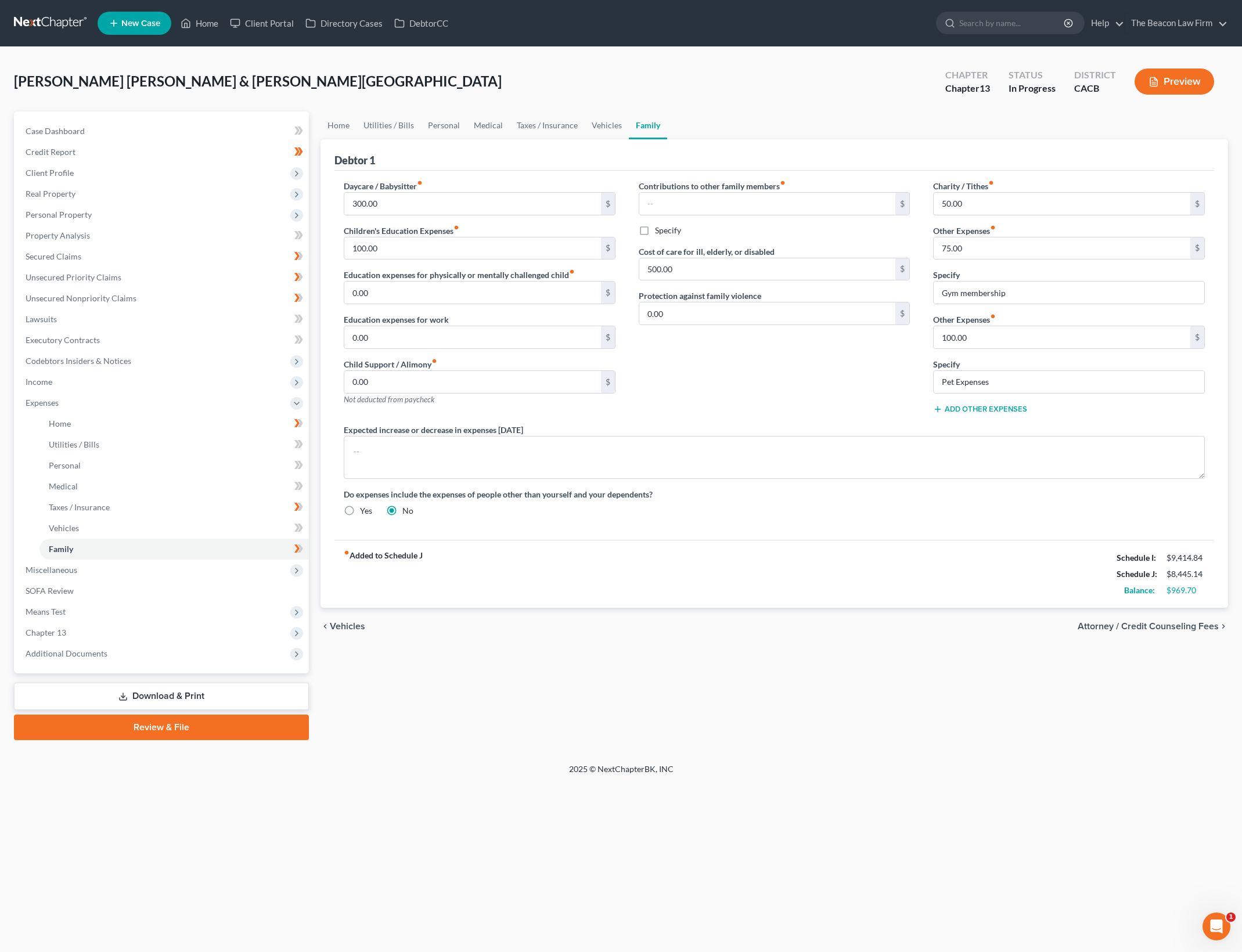
click at [780, 374] on div "Contributions to other family members fiber_manual_record $ Specify Cost of car…" at bounding box center [774, 301] width 295 height 244
click at [602, 124] on link "Vehicles" at bounding box center [606, 125] width 44 height 28
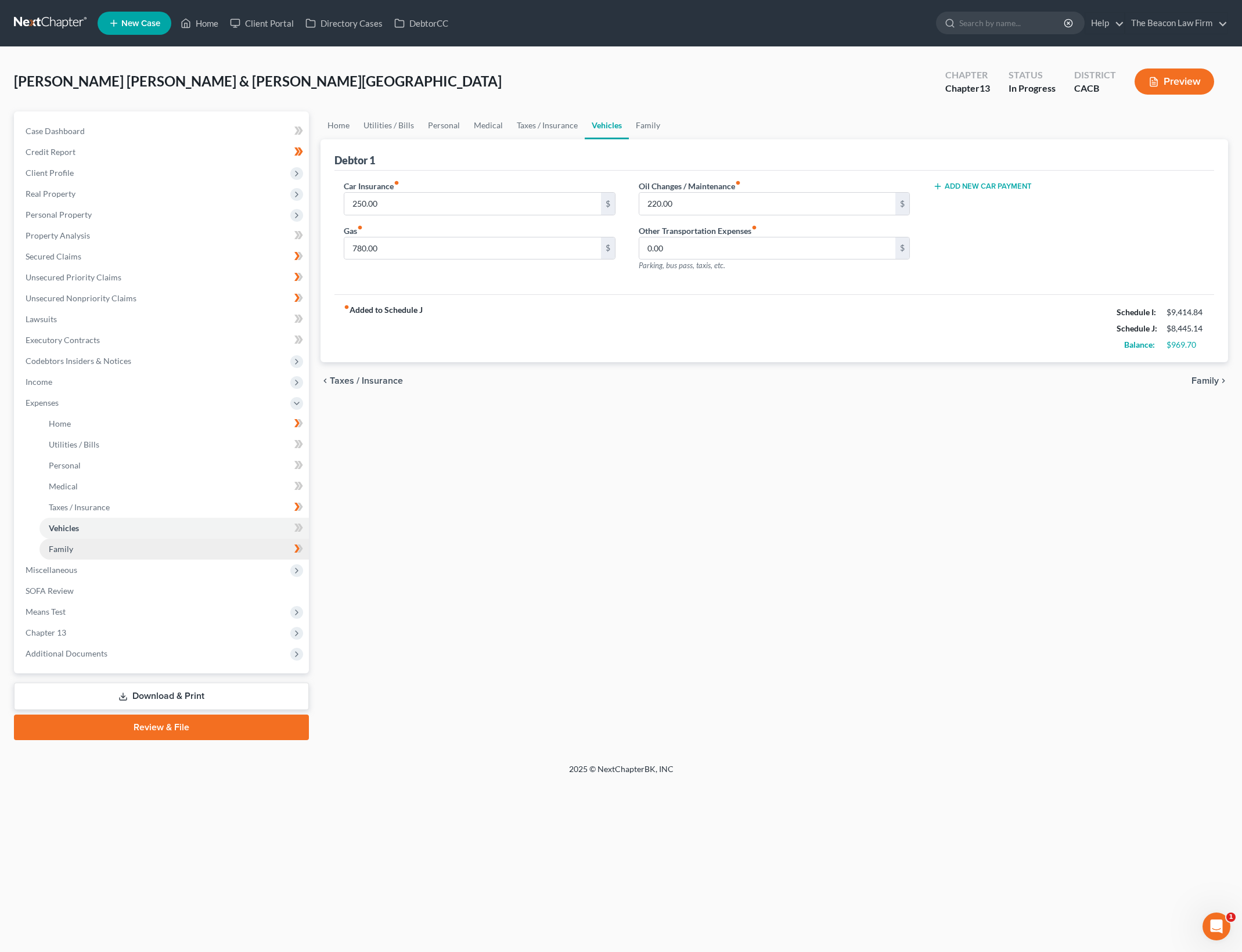
click at [189, 551] on link "Family" at bounding box center [175, 549] width 270 height 21
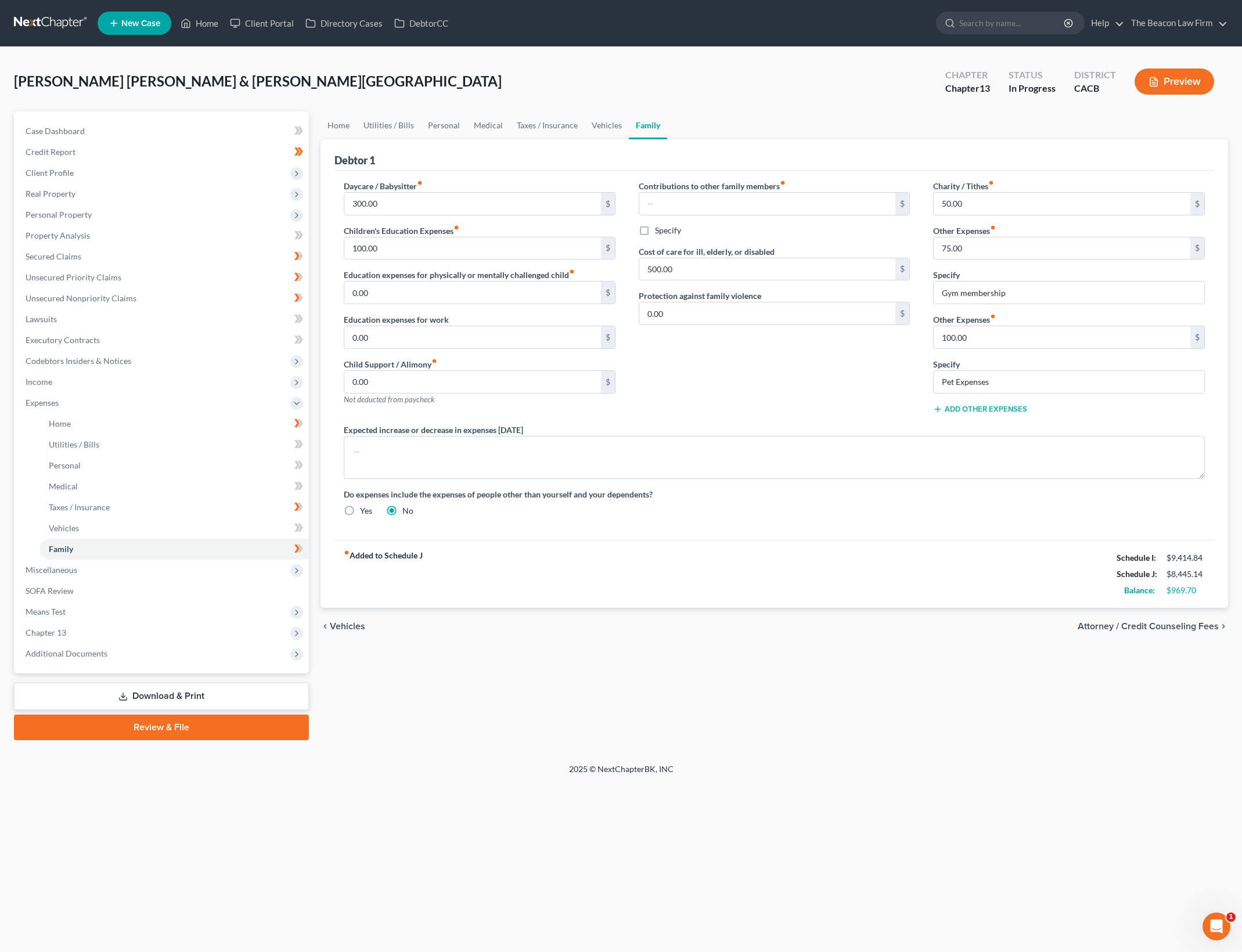
click at [794, 661] on div "Home Utilities / Bills Personal Medical Taxes / Insurance Vehicles Family Debto…" at bounding box center [774, 425] width 919 height 628
click at [103, 381] on span "Income" at bounding box center [162, 382] width 293 height 21
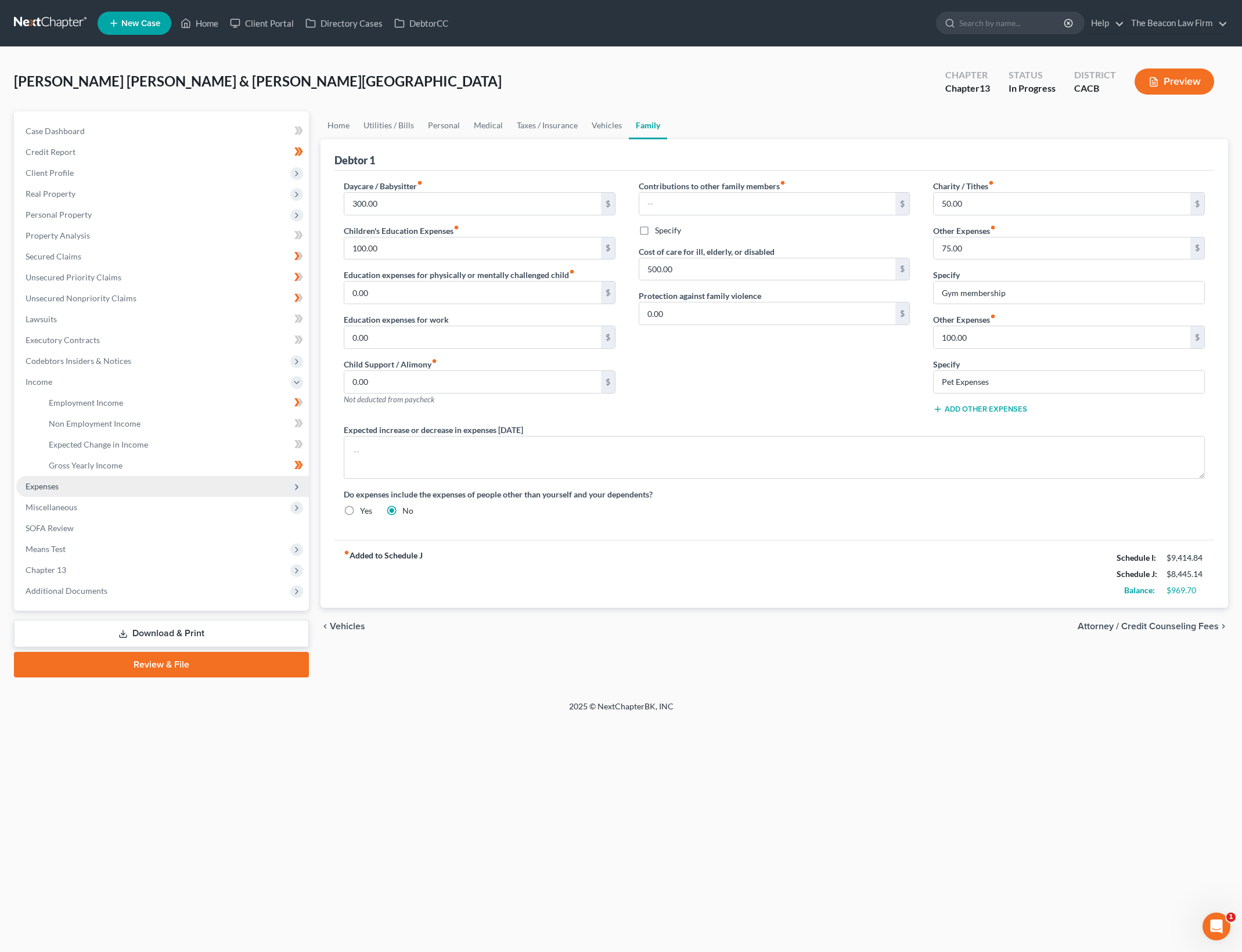
click at [145, 486] on span "Expenses" at bounding box center [162, 486] width 293 height 21
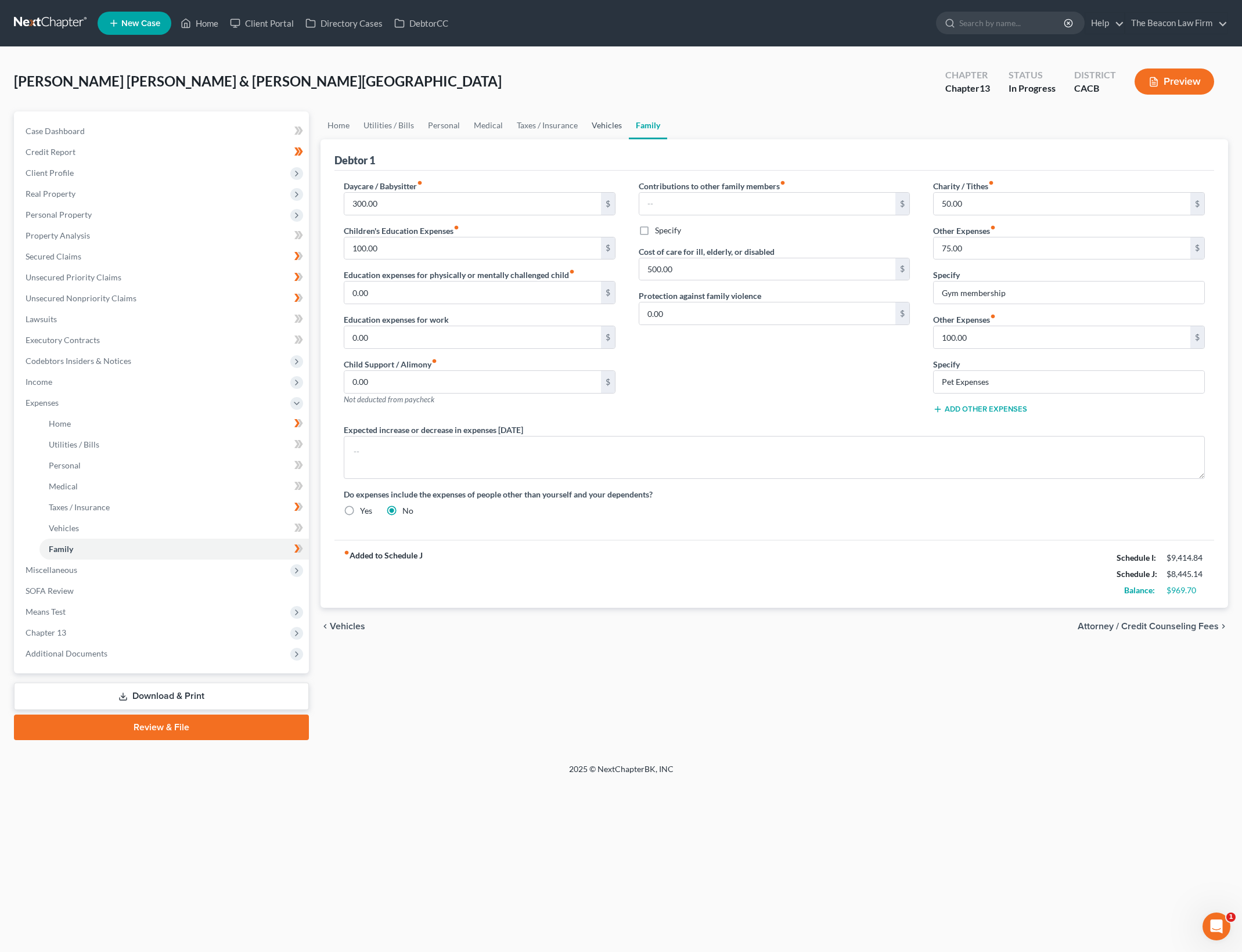
click at [597, 126] on link "Vehicles" at bounding box center [606, 125] width 44 height 28
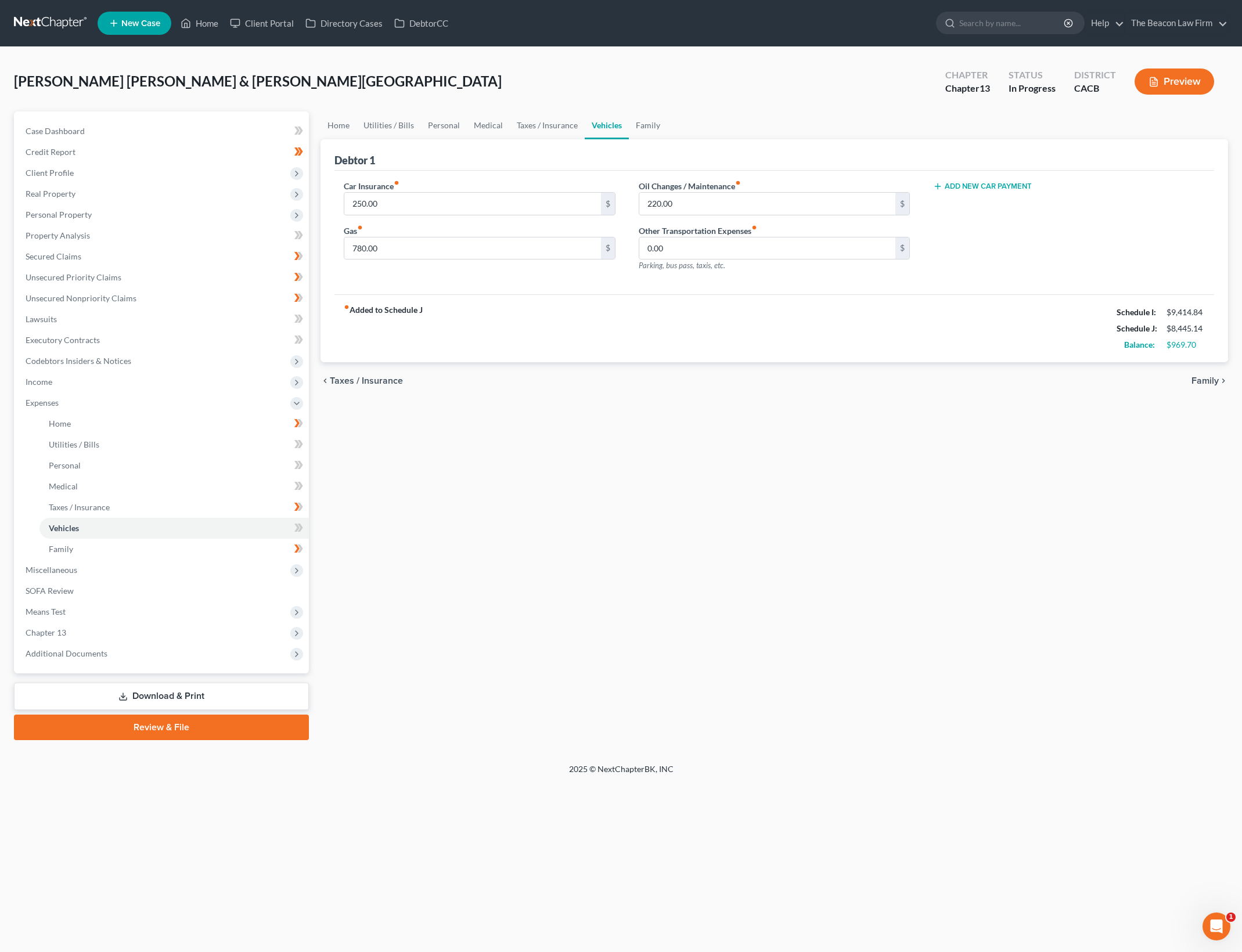
click at [445, 657] on div "Home Utilities / Bills Personal Medical Taxes / Insurance Vehicles Family Debto…" at bounding box center [774, 425] width 919 height 628
click at [684, 466] on div "Home Utilities / Bills Personal Medical Taxes / Insurance Vehicles Family Debto…" at bounding box center [774, 425] width 919 height 628
click at [597, 492] on div "Home Utilities / Bills Personal Medical Taxes / Insurance Vehicles Family Debto…" at bounding box center [774, 425] width 919 height 628
click at [585, 565] on div "Home Utilities / Bills Personal Medical Taxes / Insurance Vehicles Family Debto…" at bounding box center [774, 425] width 919 height 628
click at [107, 616] on span "Means Test" at bounding box center [162, 612] width 293 height 21
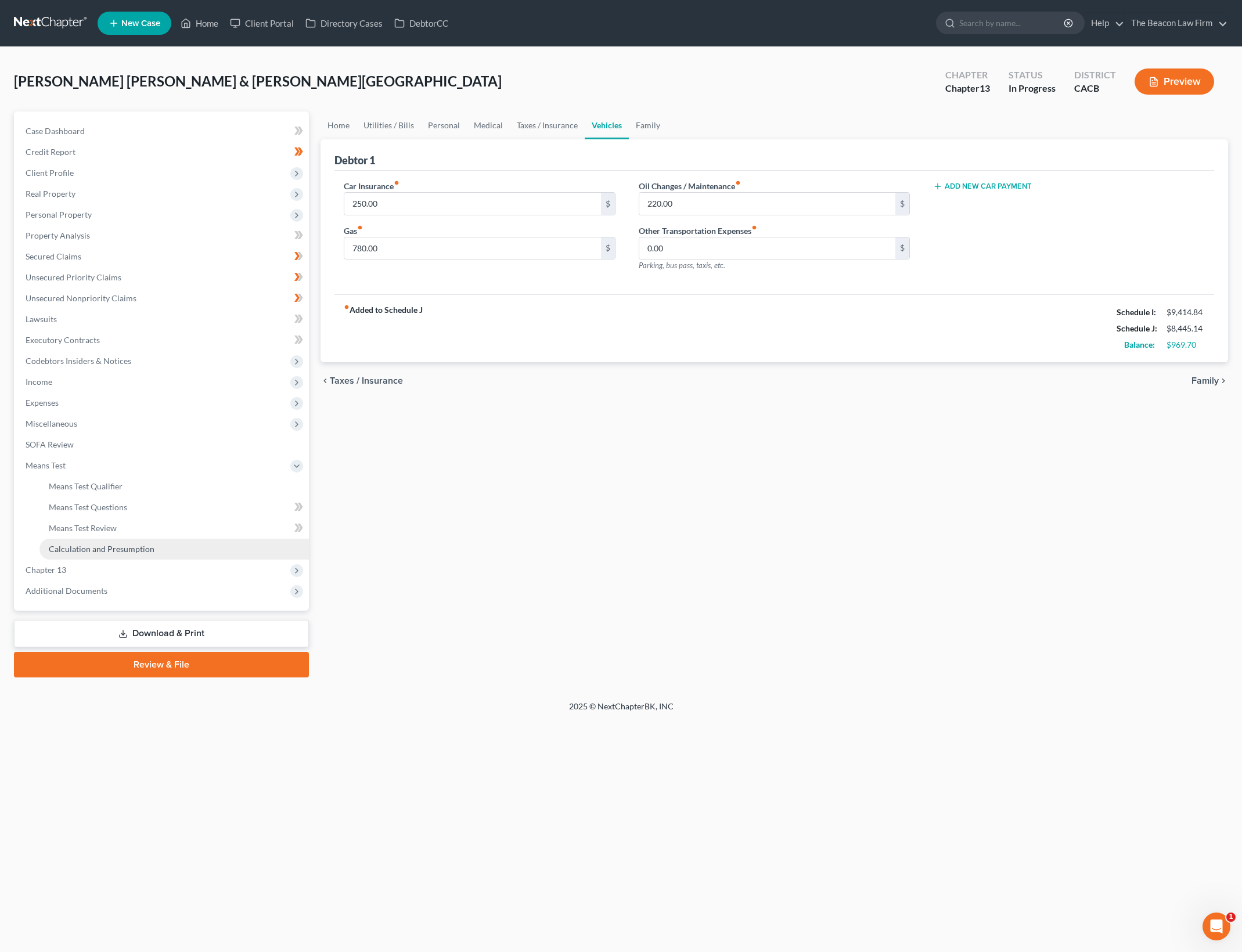
click at [150, 555] on link "Calculation and Presumption" at bounding box center [175, 549] width 270 height 21
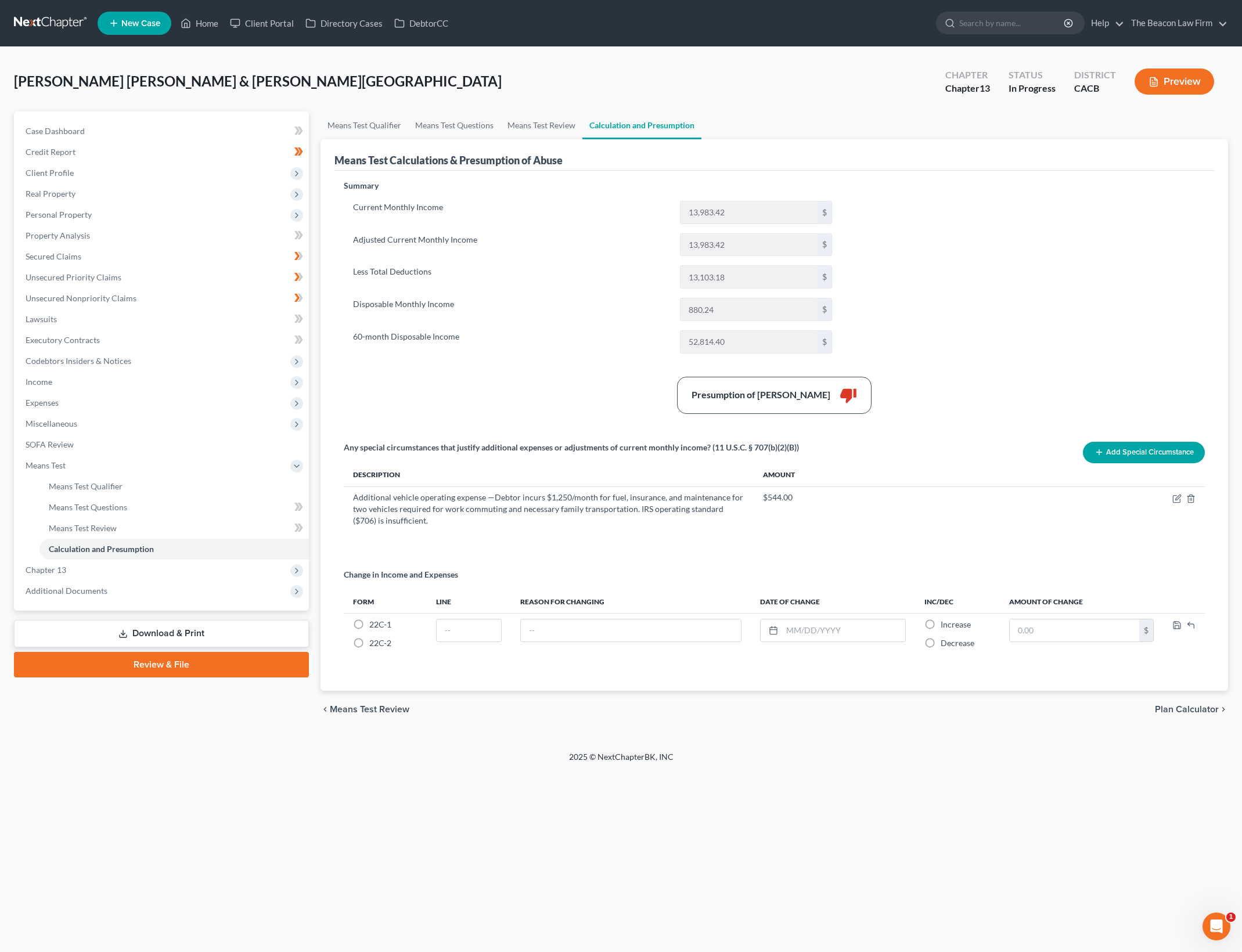
click at [533, 289] on div "Current Monthly Income 13,983.42 $ Adjusted Current Monthly Income 13,983.42 $ …" at bounding box center [593, 276] width 498 height 153
click at [122, 390] on span "Income" at bounding box center [162, 382] width 293 height 21
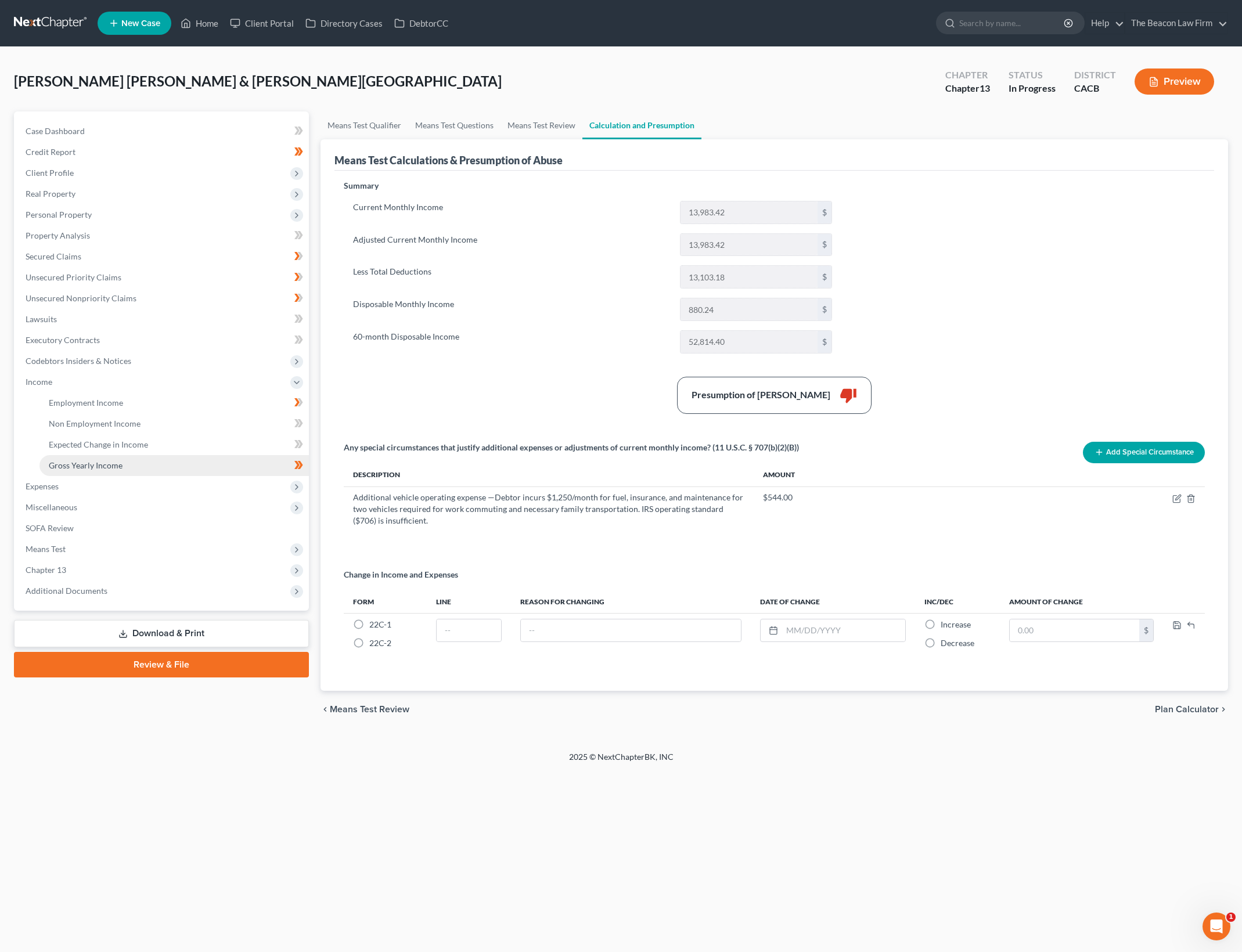
click at [116, 476] on span "Expenses" at bounding box center [162, 486] width 293 height 21
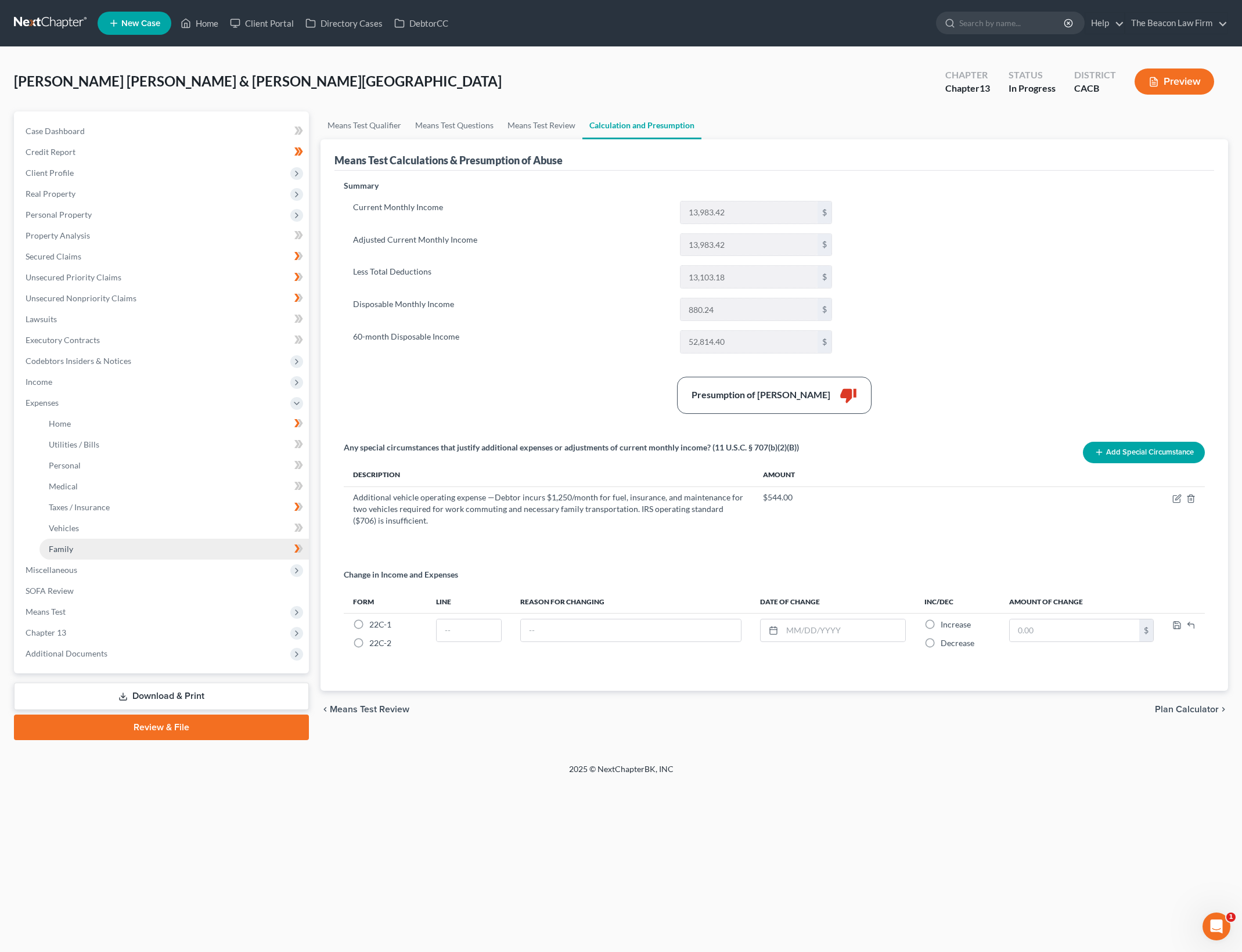
click at [130, 539] on link "Family" at bounding box center [175, 549] width 270 height 21
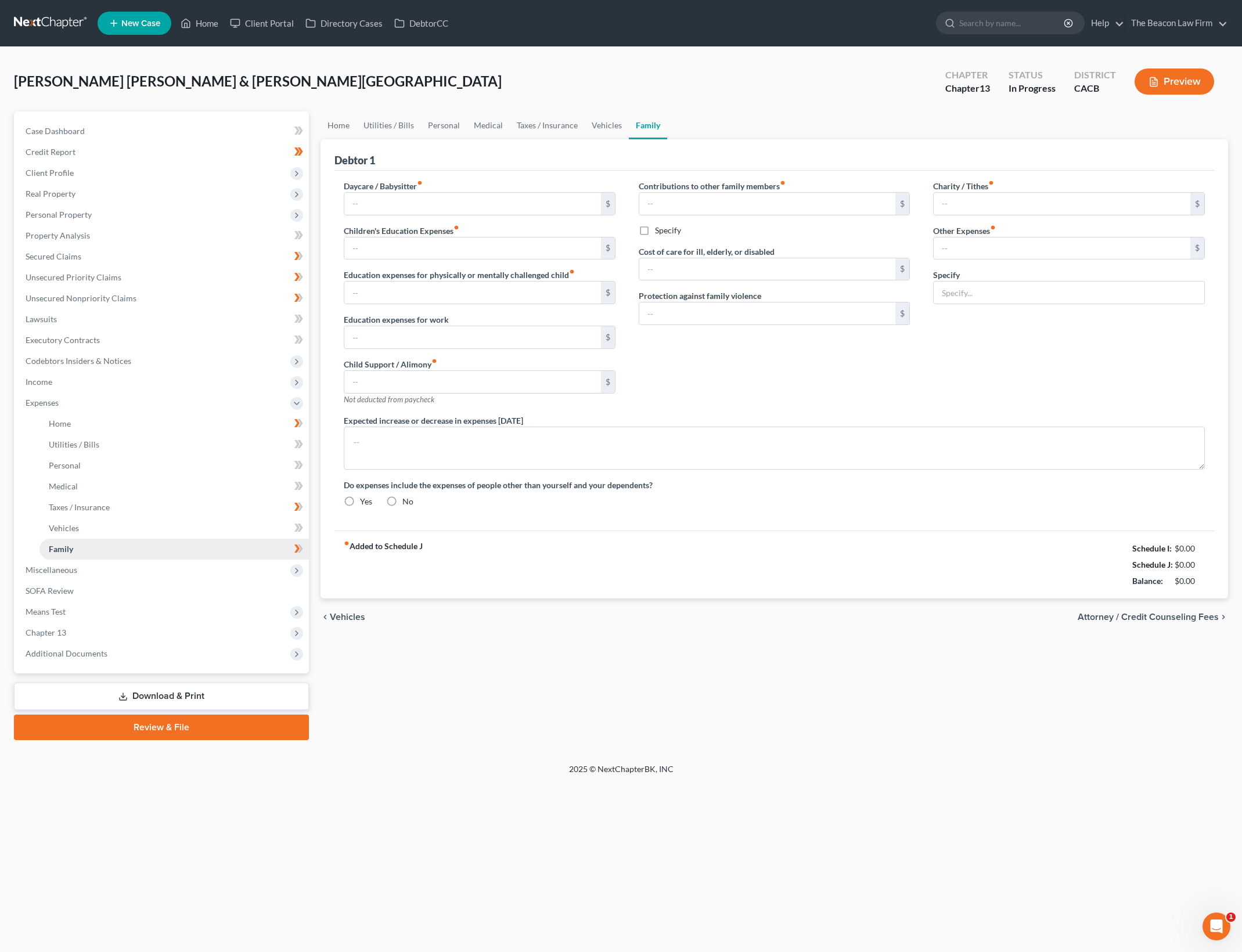
type input "300.00"
type input "100.00"
type input "0.00"
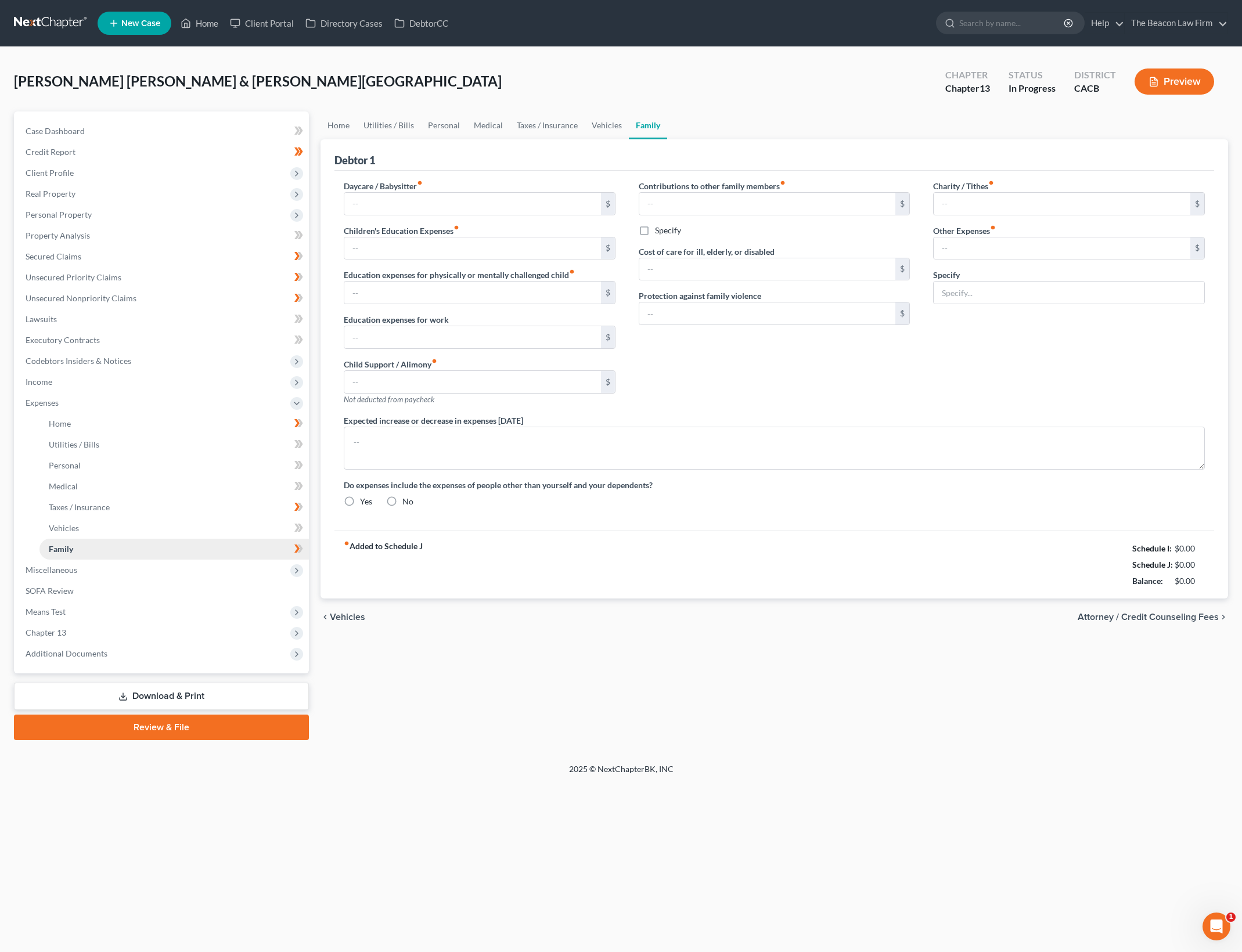
type input "500.00"
type input "0.00"
type input "50.00"
type input "75.00"
type input "Gym membership"
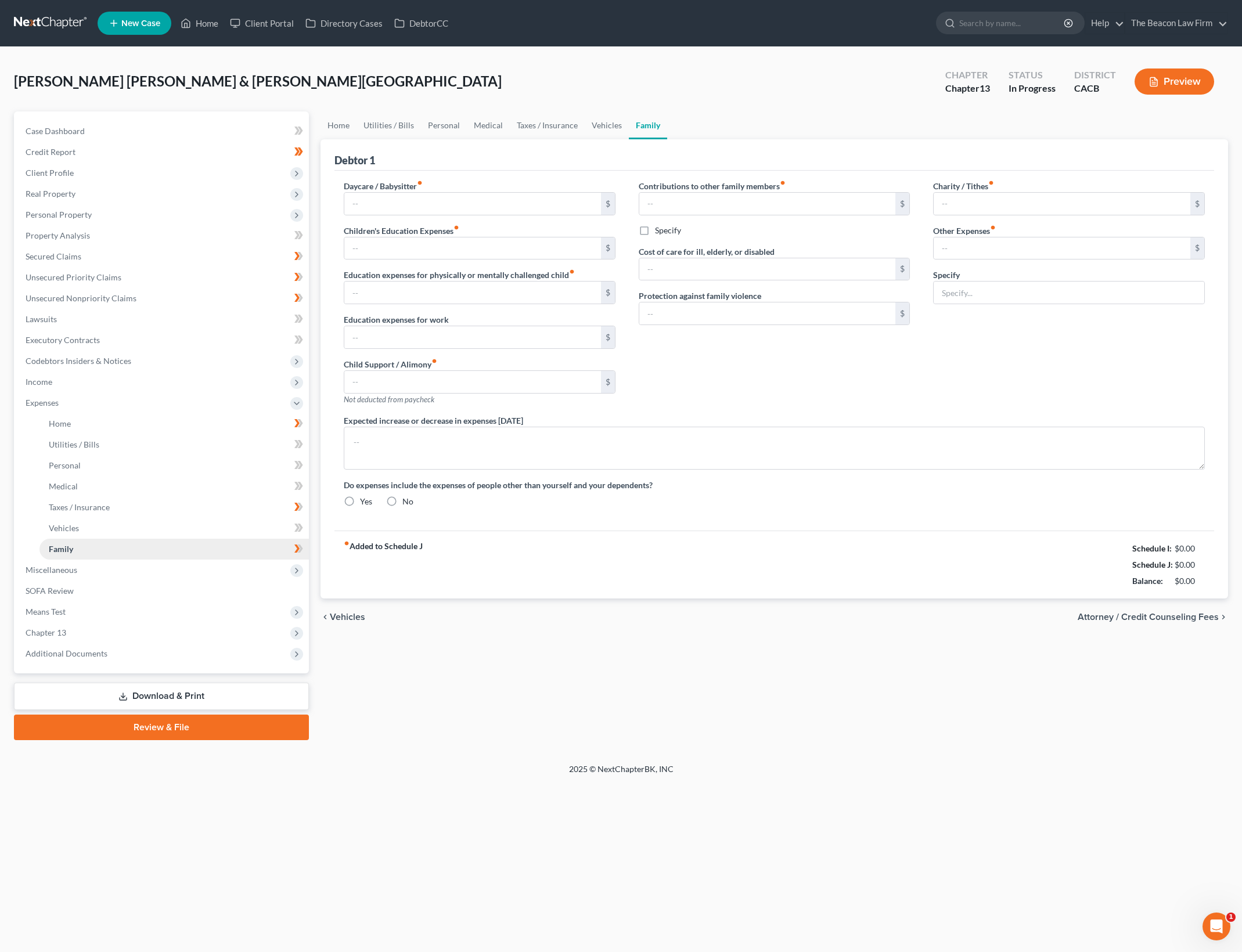
radio input "true"
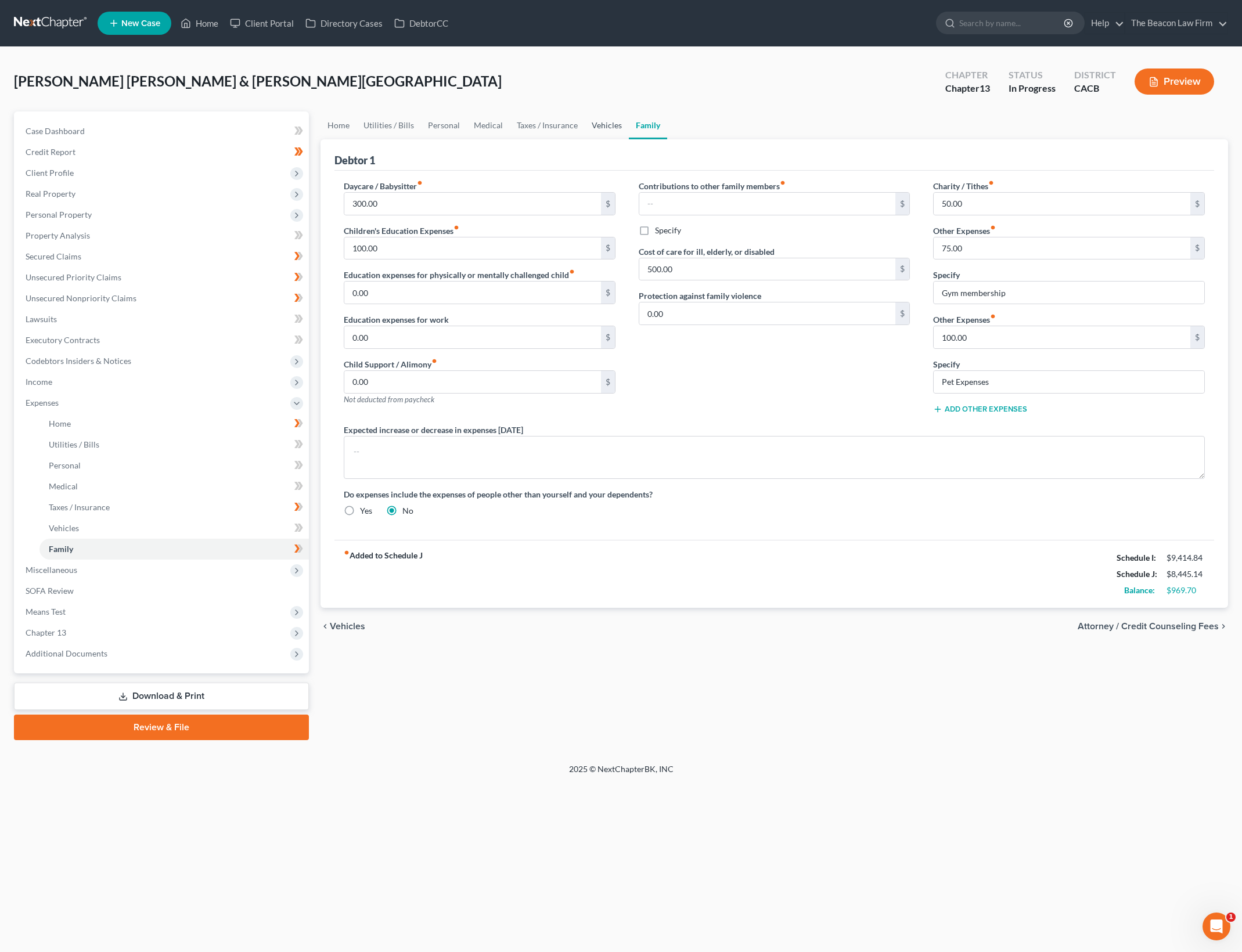
click at [599, 120] on link "Vehicles" at bounding box center [606, 125] width 44 height 28
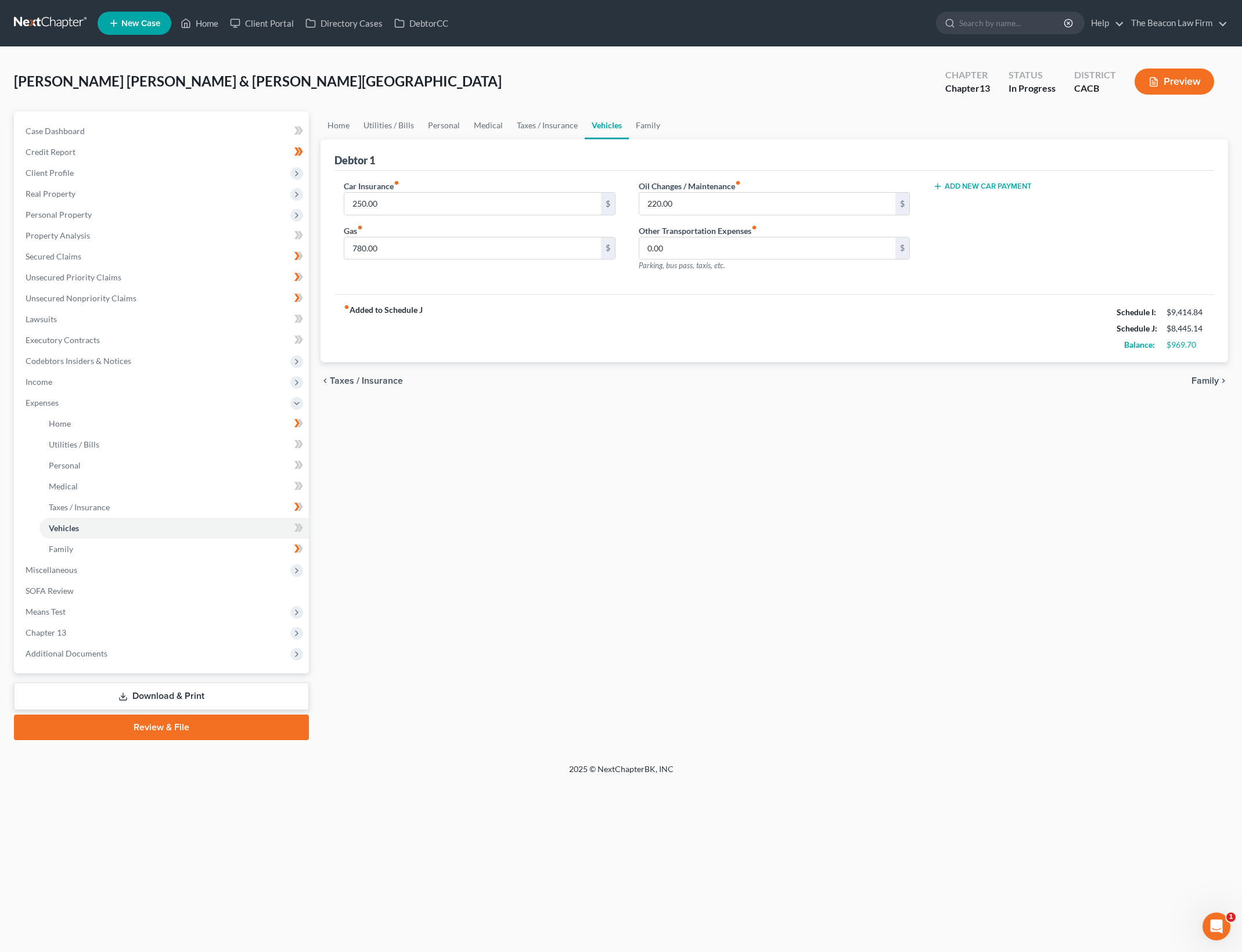
click at [767, 480] on div "Home Utilities / Bills Personal Medical Taxes / Insurance Vehicles Family Debto…" at bounding box center [774, 425] width 919 height 628
drag, startPoint x: 675, startPoint y: 435, endPoint x: 339, endPoint y: 567, distance: 361.0
click at [675, 435] on div "Home Utilities / Bills Personal Medical Taxes / Insurance Vehicles Family Debto…" at bounding box center [774, 425] width 919 height 628
click at [185, 612] on span "Means Test" at bounding box center [162, 612] width 293 height 21
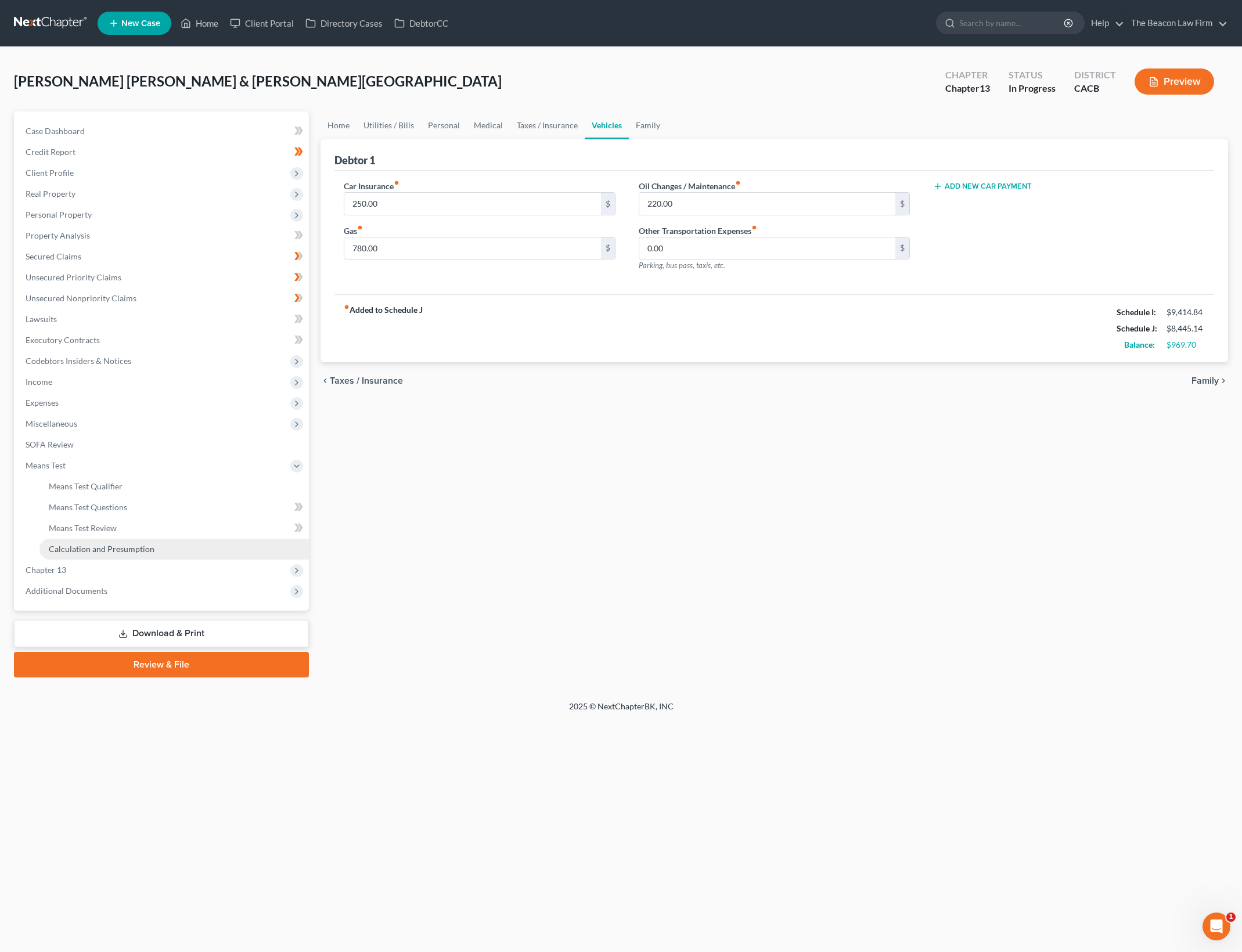
click at [199, 554] on link "Calculation and Presumption" at bounding box center [175, 549] width 270 height 21
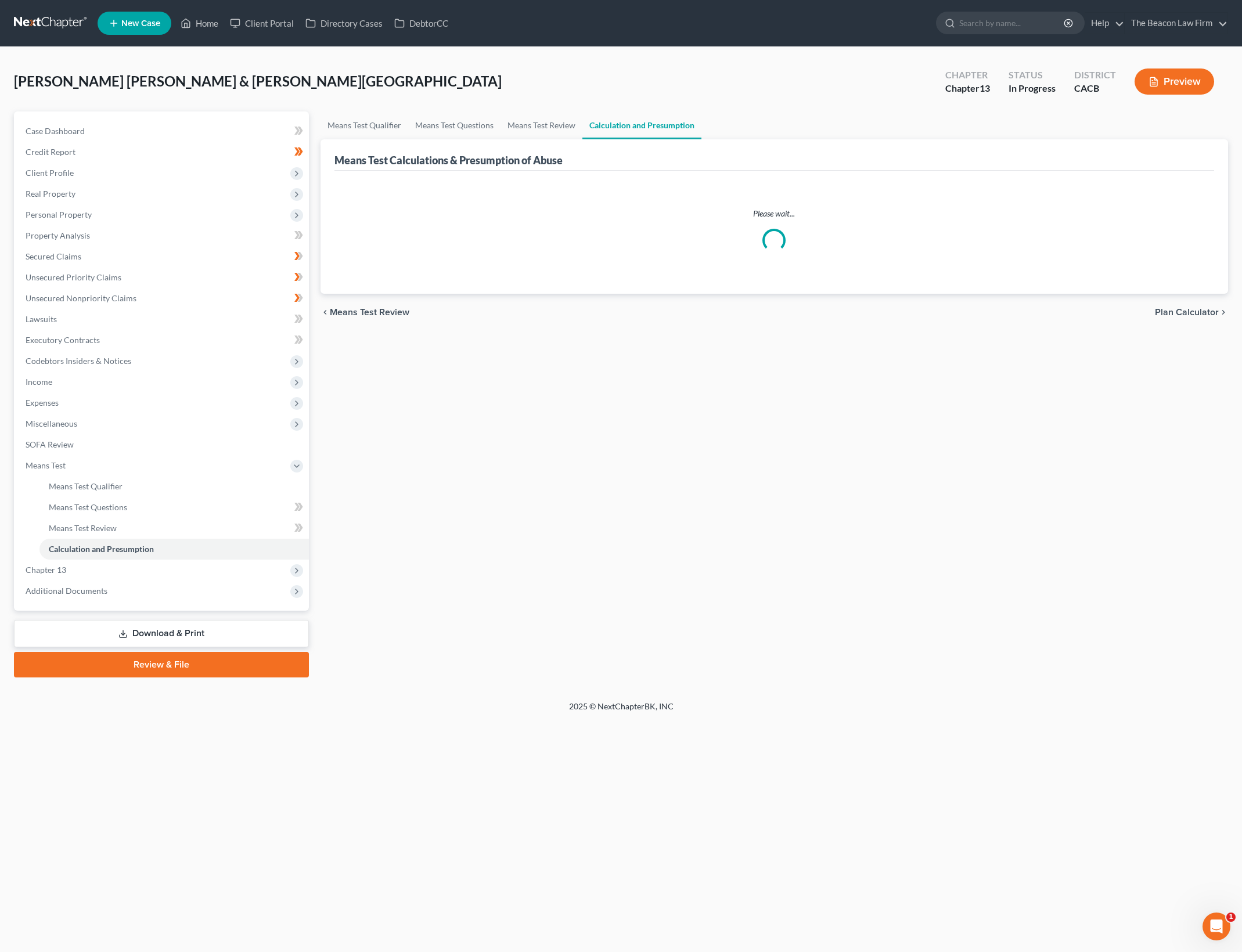
click at [806, 463] on div "Means Test Qualifier Means Test Questions Means Test Review Calculation and Pre…" at bounding box center [774, 394] width 919 height 566
click at [544, 124] on link "Means Test Review" at bounding box center [541, 125] width 82 height 28
click at [646, 121] on link "Calculation and Presumption" at bounding box center [642, 125] width 119 height 28
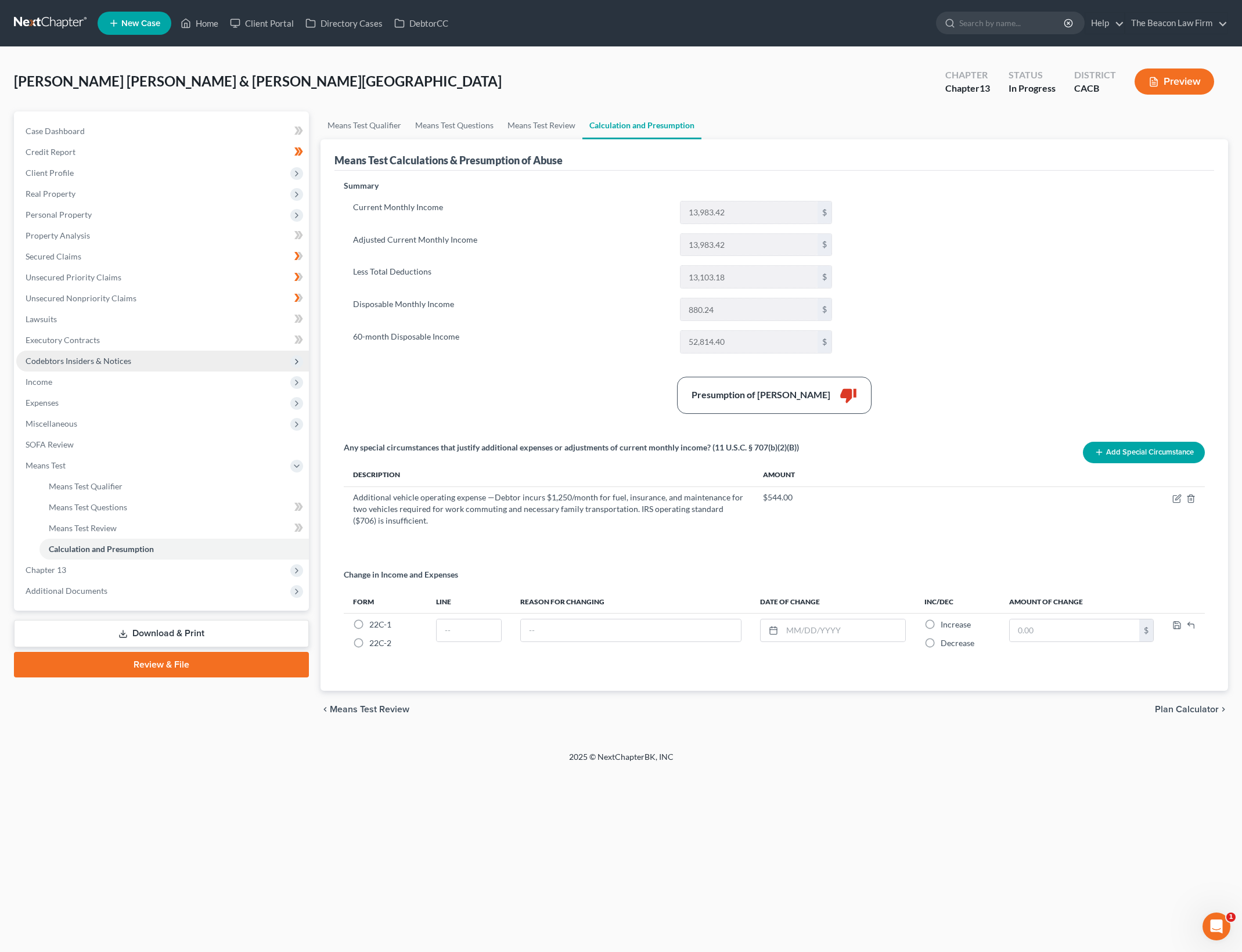
click at [162, 359] on span "Codebtors Insiders & Notices" at bounding box center [162, 361] width 293 height 21
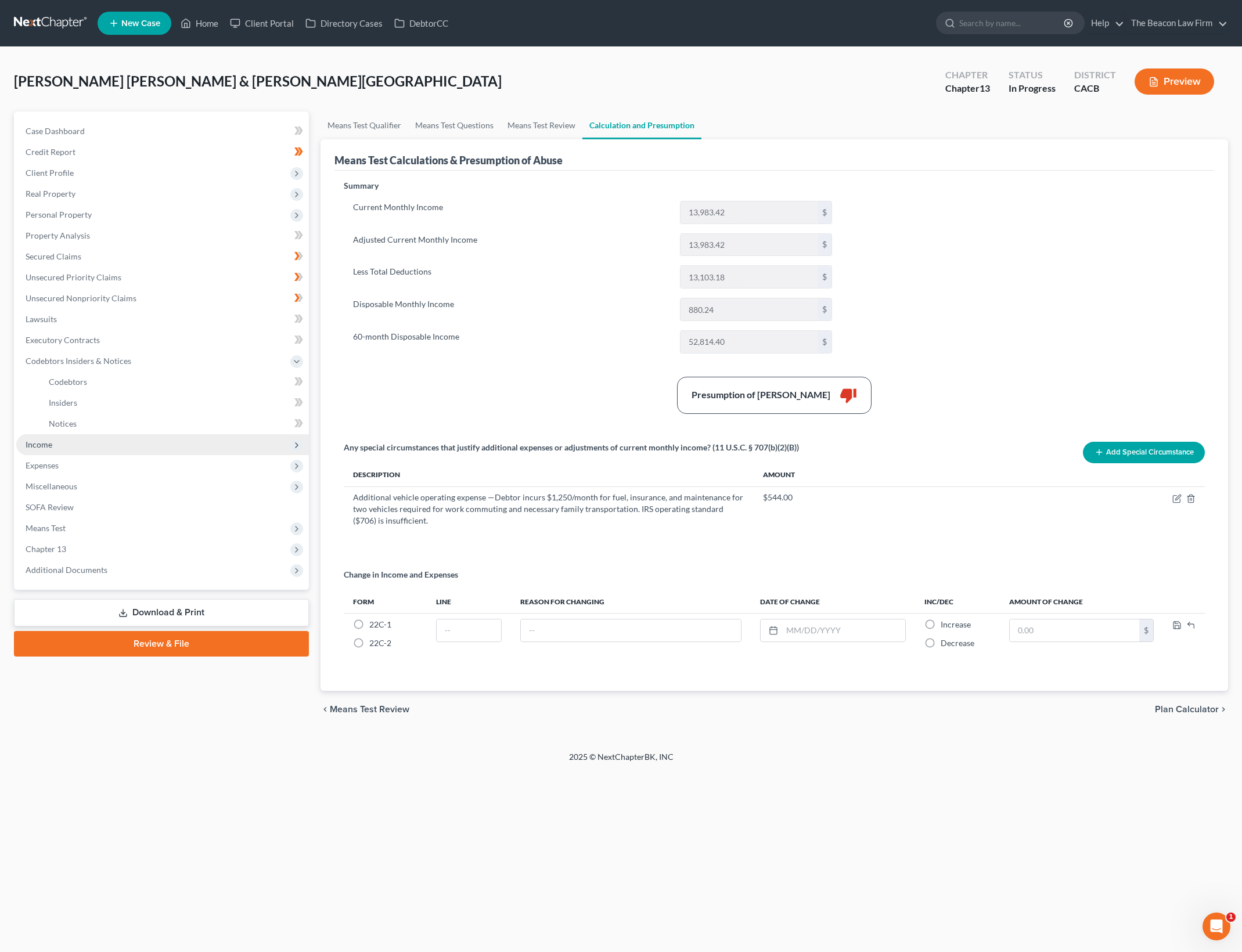
click at [150, 438] on span "Income" at bounding box center [162, 444] width 293 height 21
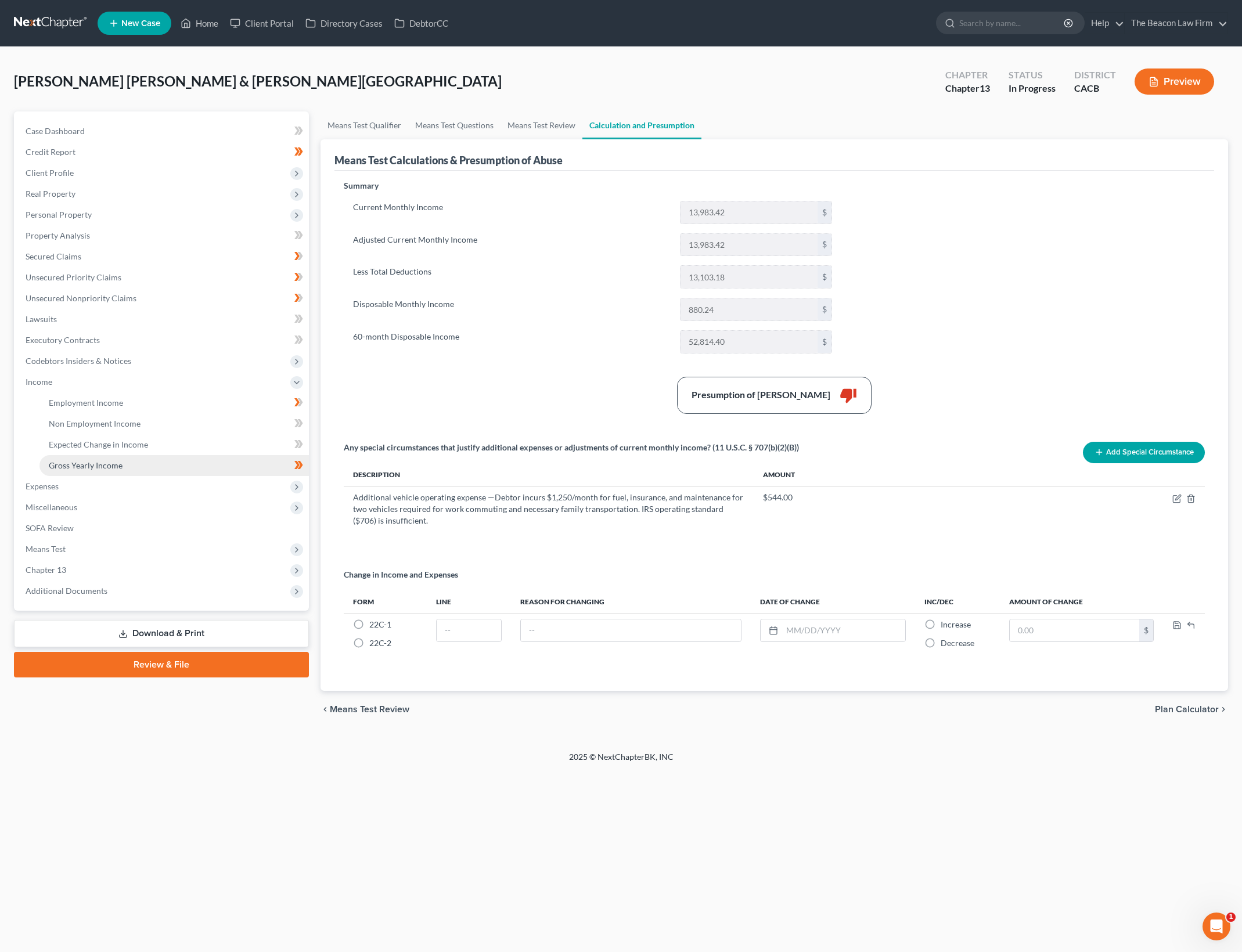
click at [163, 455] on link "Gross Yearly Income" at bounding box center [175, 466] width 270 height 21
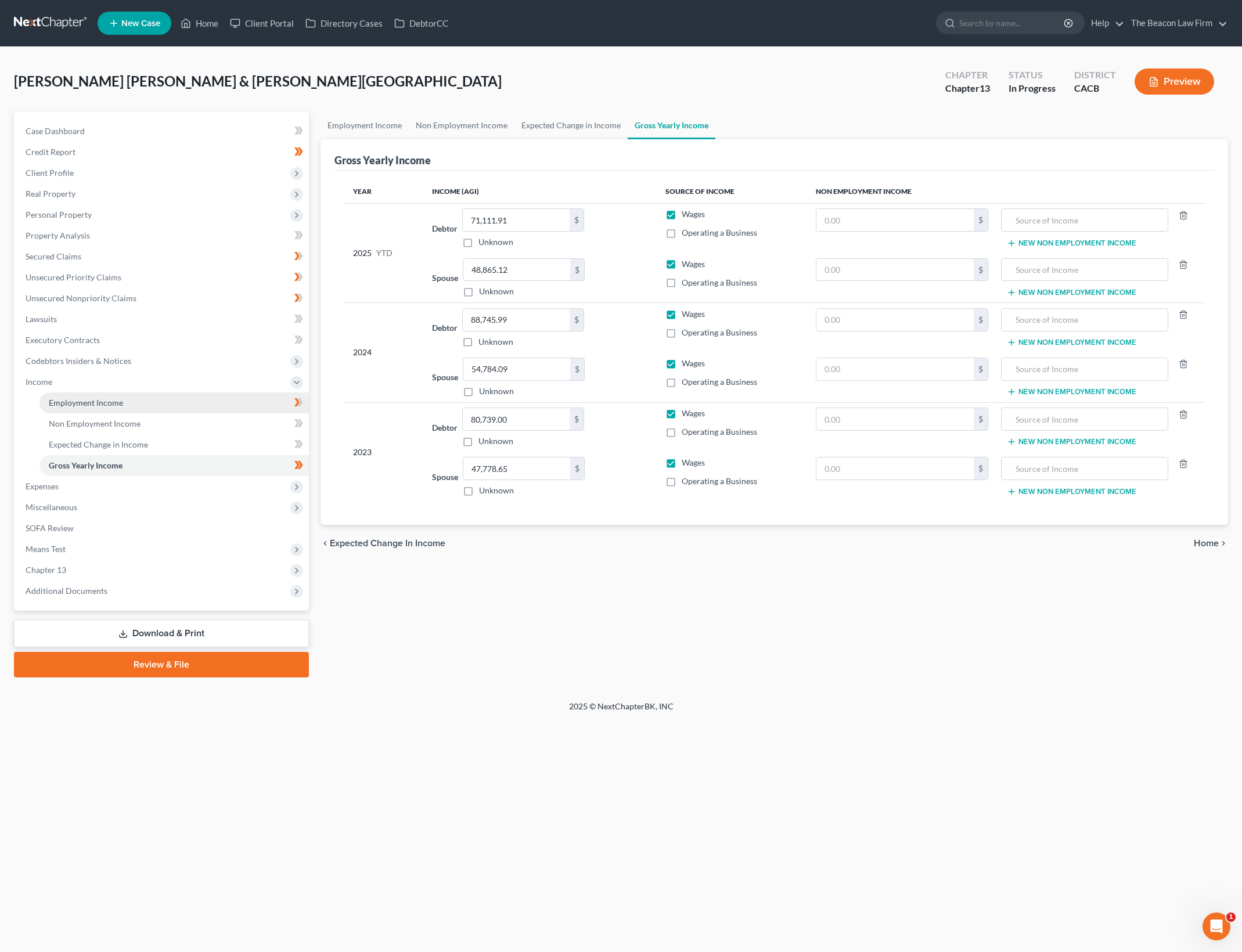
click at [180, 409] on link "Employment Income" at bounding box center [175, 403] width 270 height 21
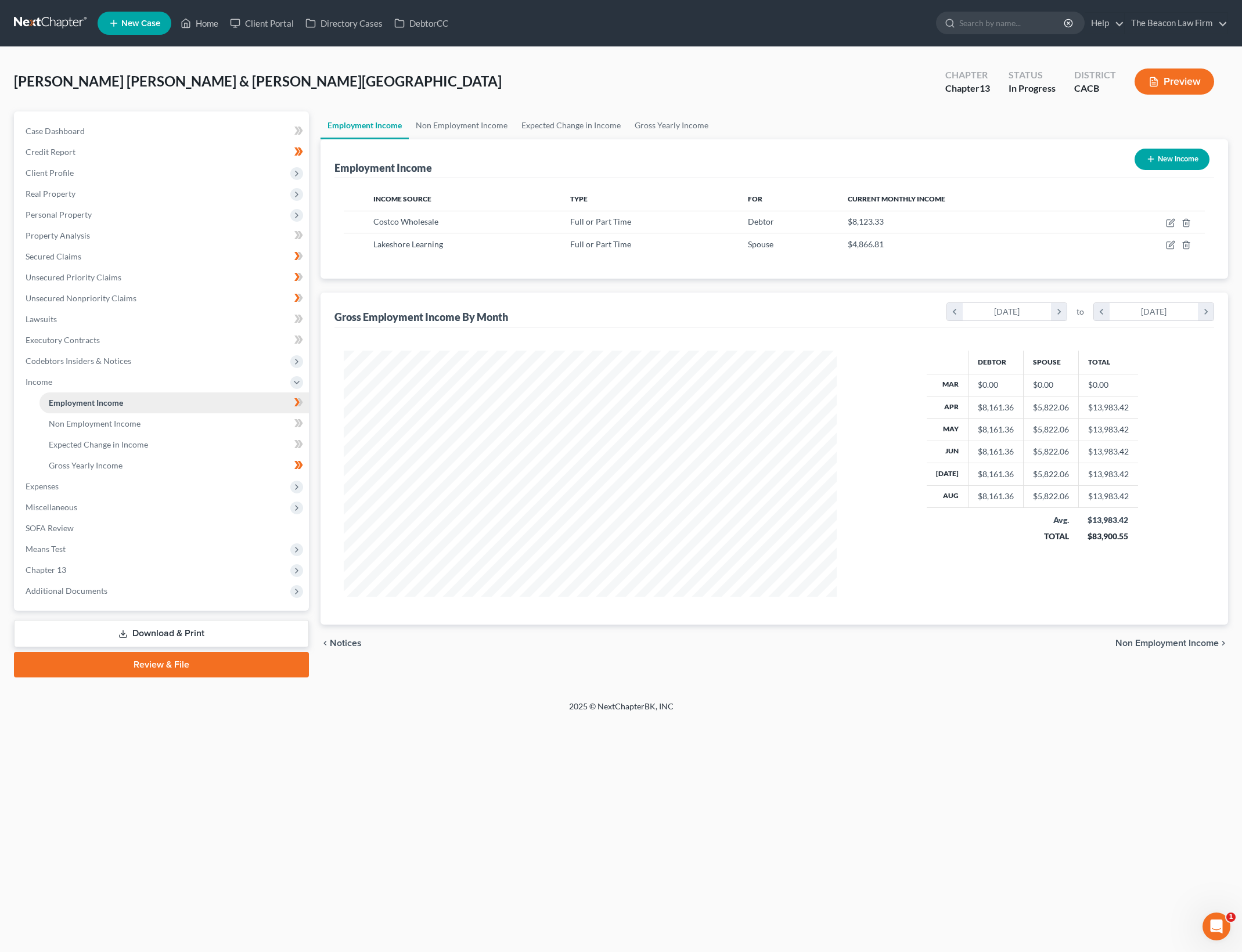
scroll to position [246, 515]
click at [245, 467] on link "Gross Yearly Income" at bounding box center [175, 466] width 270 height 21
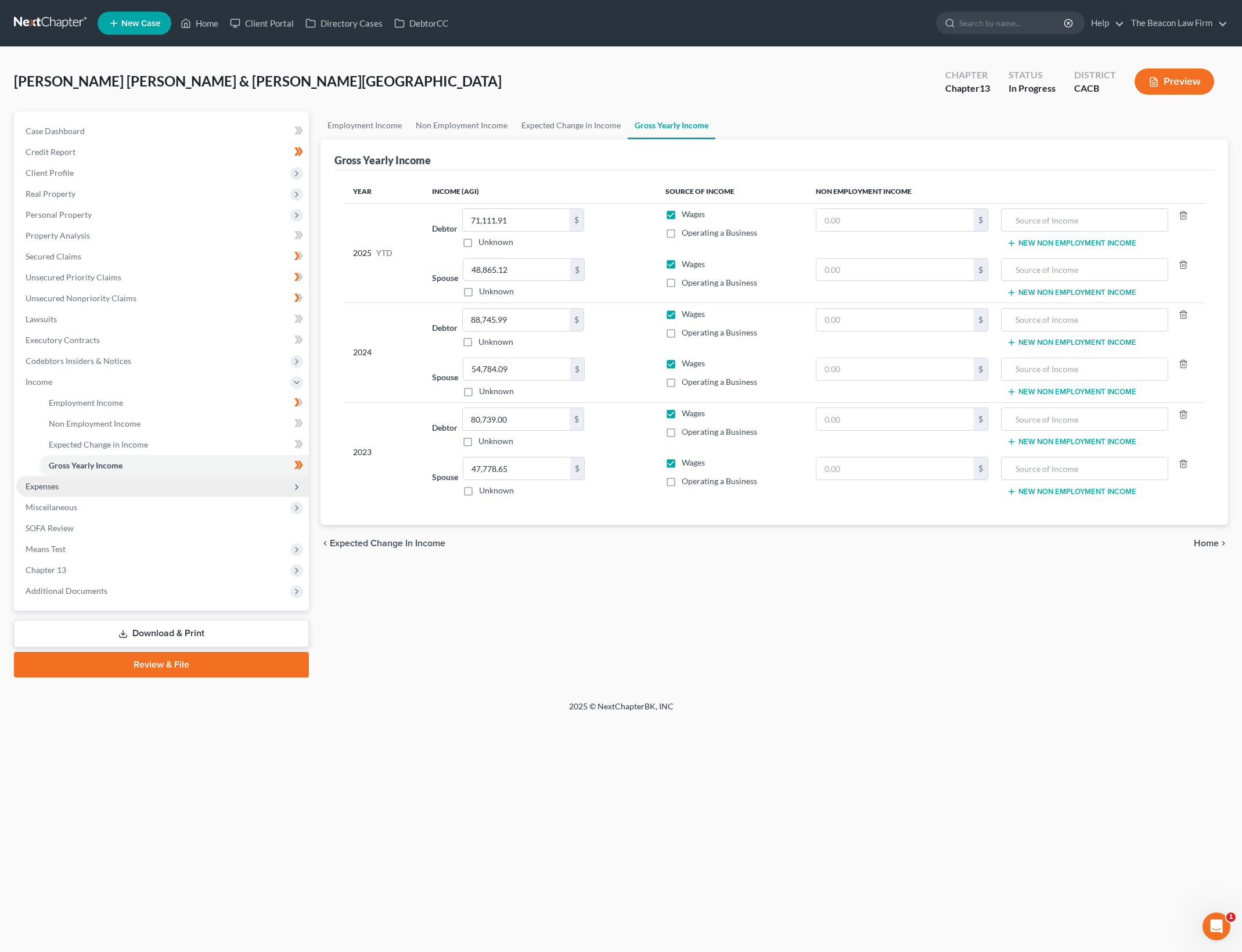
click at [155, 492] on span "Expenses" at bounding box center [162, 486] width 293 height 21
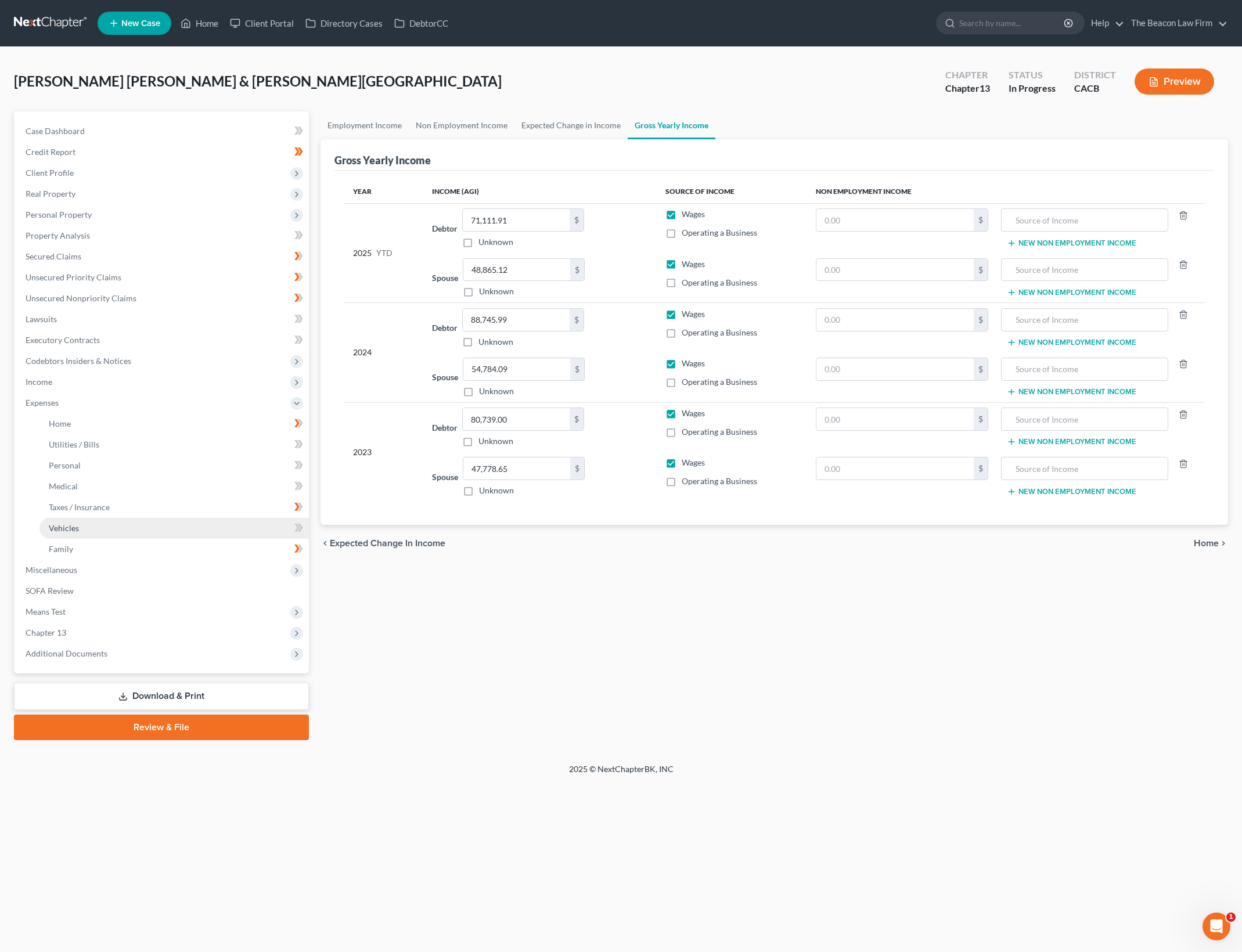
click at [131, 533] on link "Vehicles" at bounding box center [175, 528] width 270 height 21
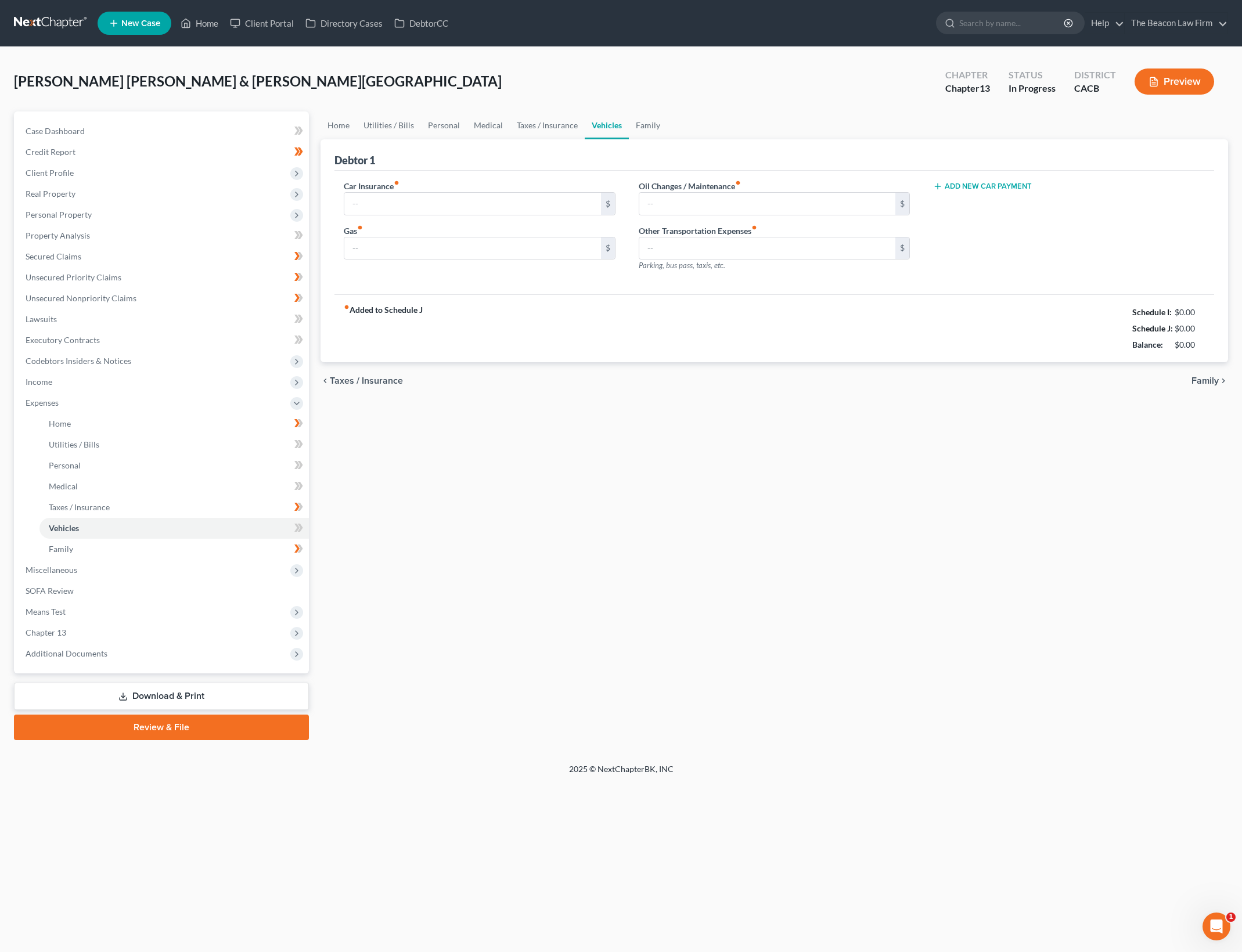
type input "250.00"
type input "780.00"
type input "220.00"
type input "0.00"
click at [721, 204] on input "220.00" at bounding box center [767, 204] width 257 height 22
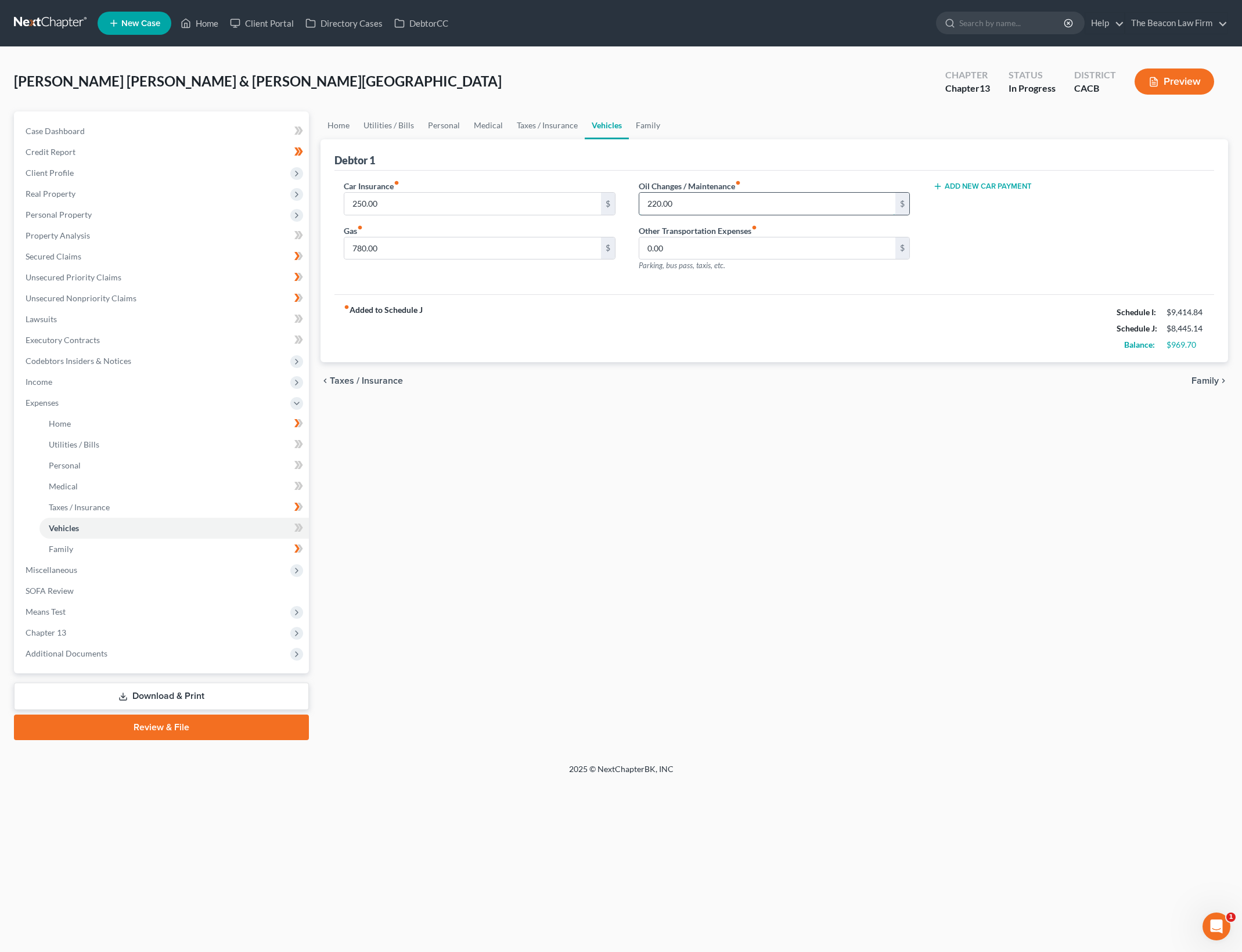
click at [721, 204] on input "220.00" at bounding box center [767, 204] width 257 height 22
click at [688, 650] on div "Home Utilities / Bills Personal Medical Taxes / Insurance Vehicles Family Debto…" at bounding box center [774, 425] width 919 height 628
click at [106, 630] on span "Chapter 13" at bounding box center [162, 632] width 293 height 21
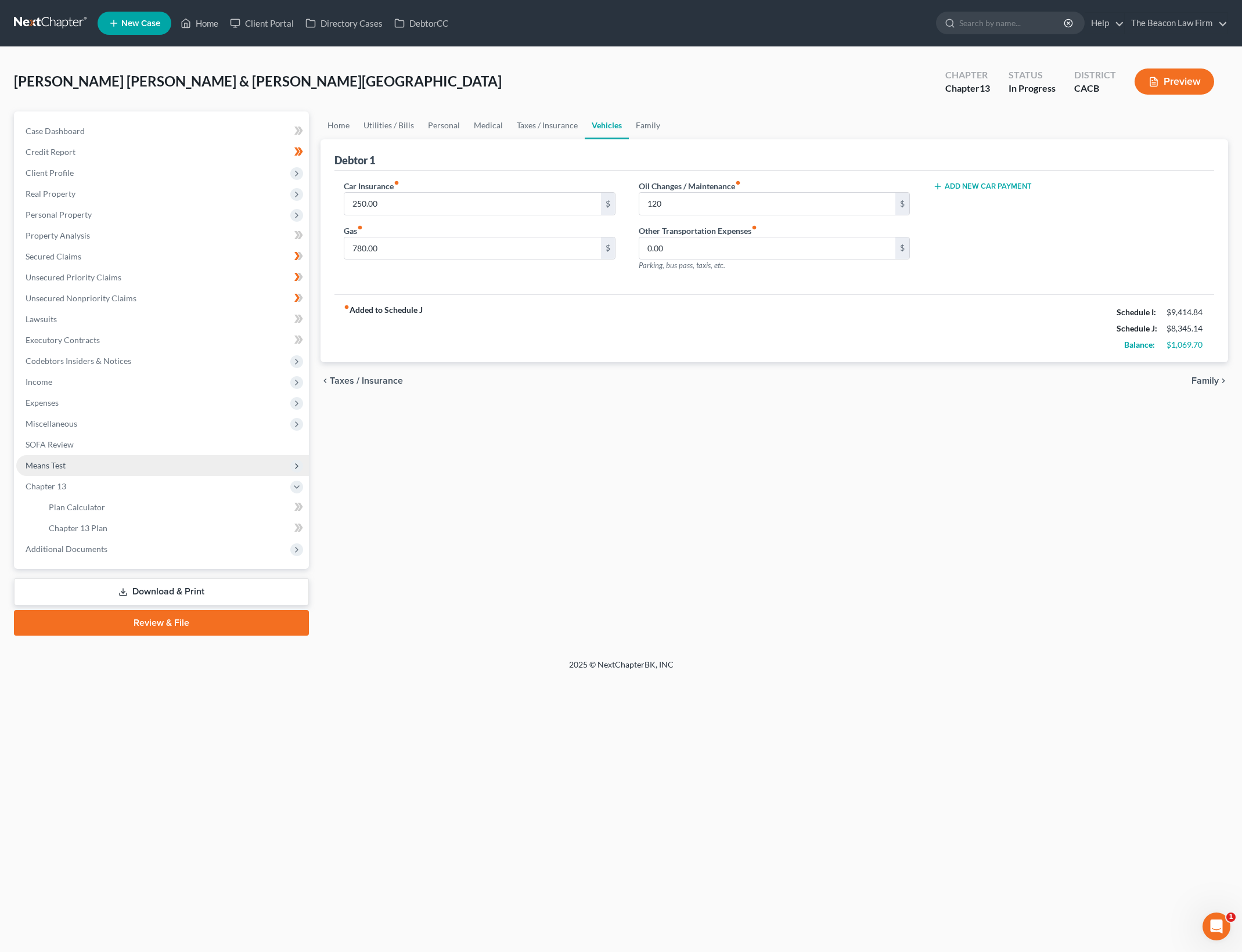
click at [195, 460] on span "Means Test" at bounding box center [162, 466] width 293 height 21
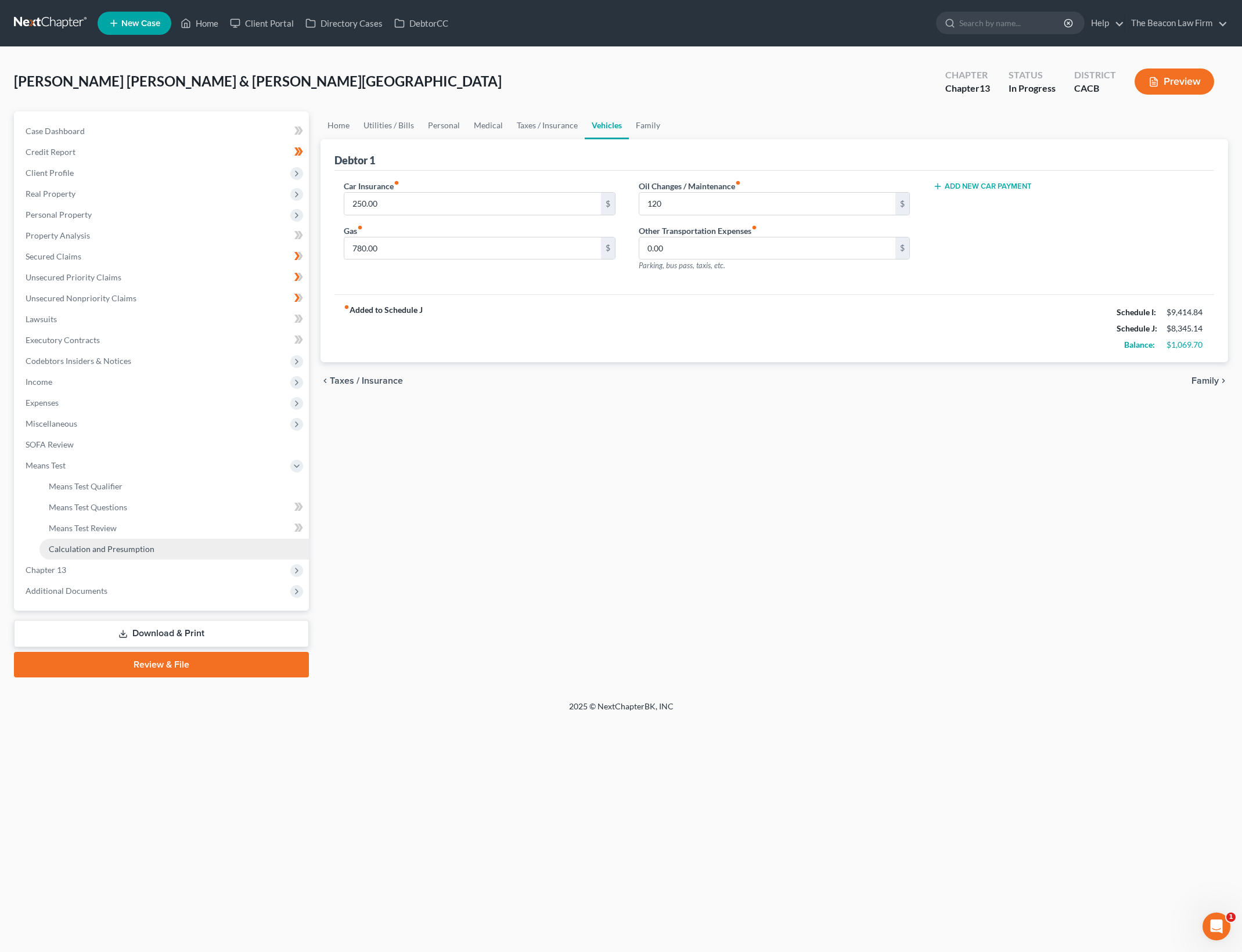
click at [194, 549] on link "Calculation and Presumption" at bounding box center [175, 549] width 270 height 21
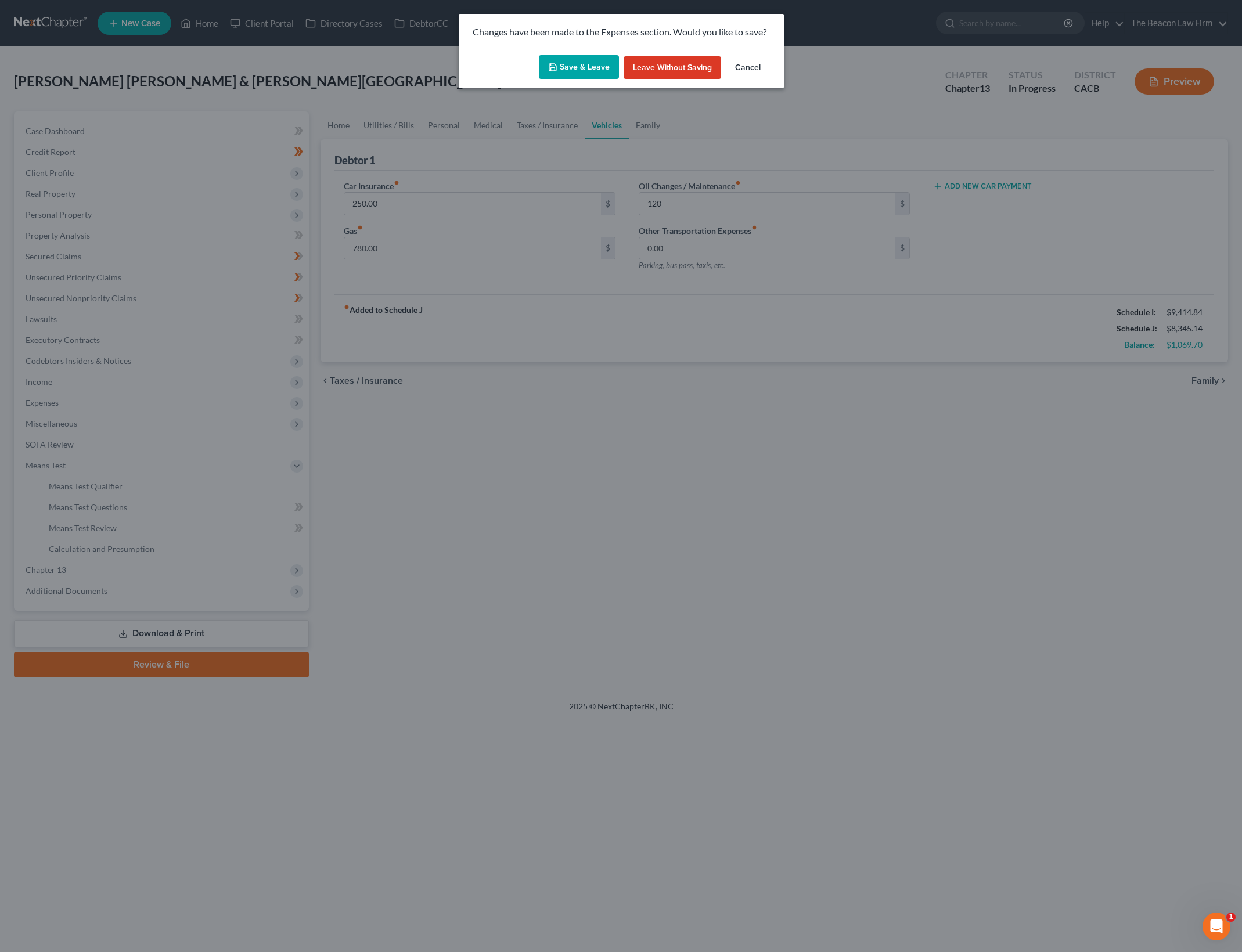
click at [584, 63] on button "Save & Leave" at bounding box center [578, 67] width 80 height 24
type input "120.00"
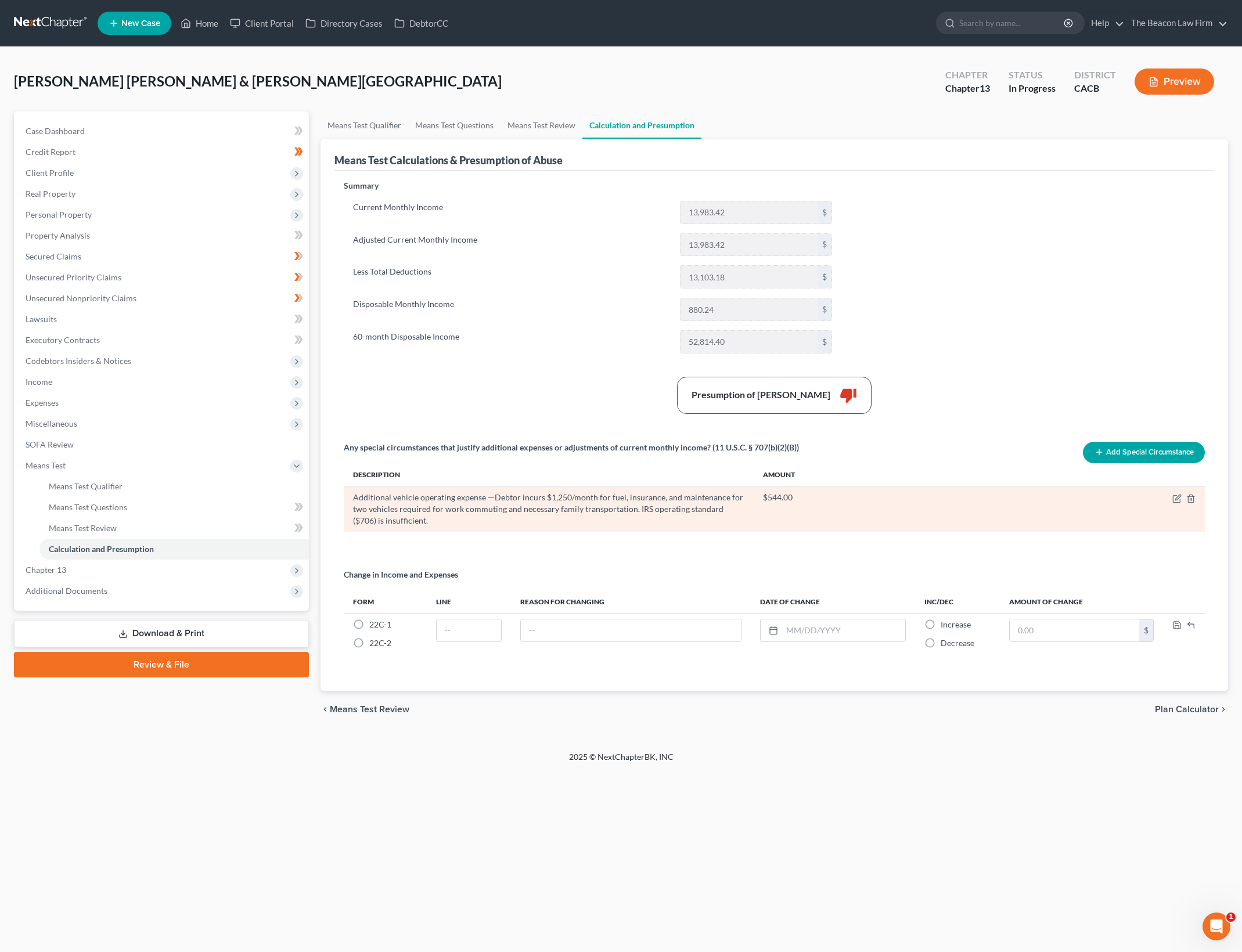
click at [1174, 491] on td at bounding box center [1183, 509] width 41 height 45
click at [1174, 494] on icon "button" at bounding box center [1176, 498] width 10 height 10
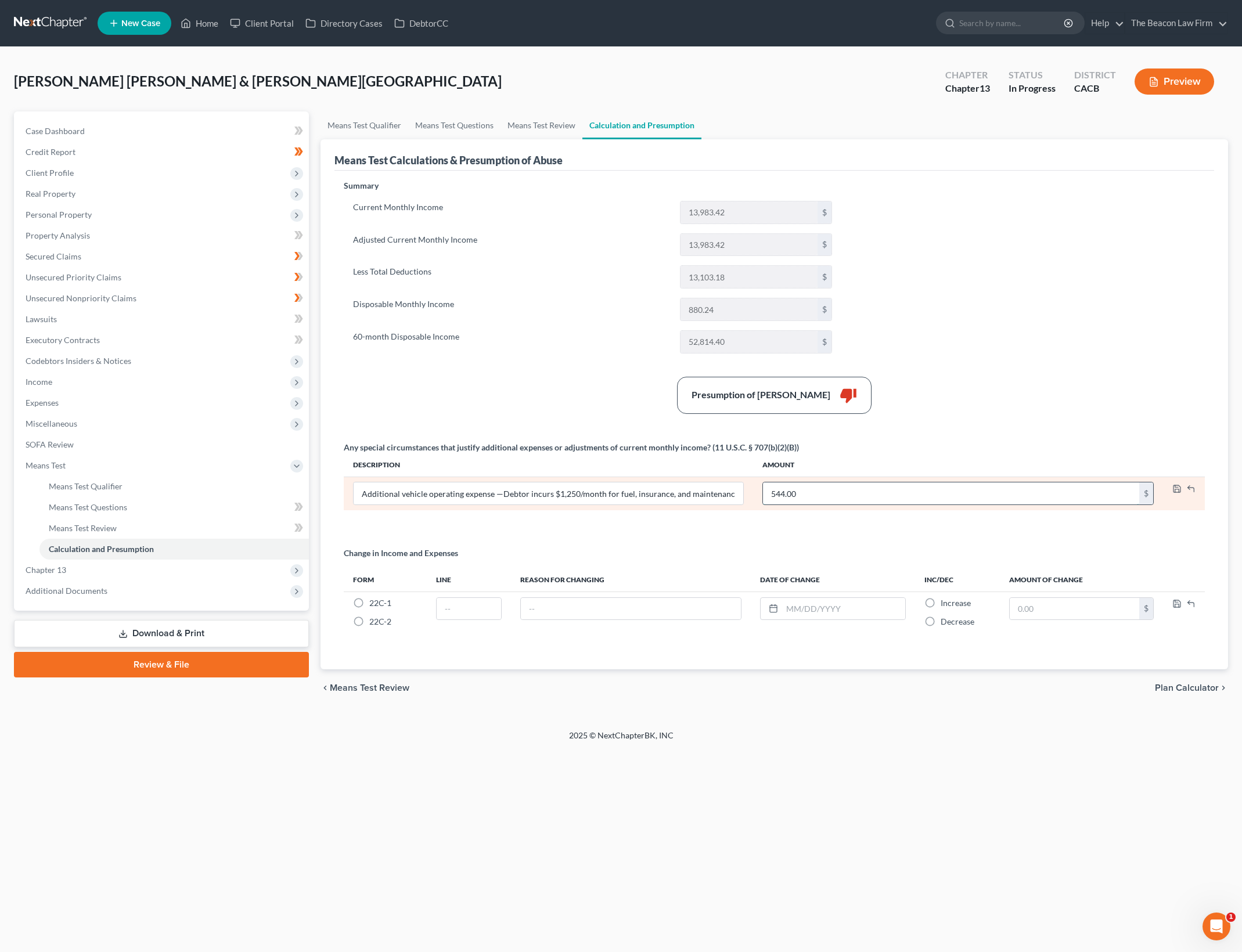
click at [878, 496] on input "544.00" at bounding box center [951, 493] width 376 height 22
type input "444"
click at [1175, 489] on polyline "button" at bounding box center [1177, 490] width 4 height 3
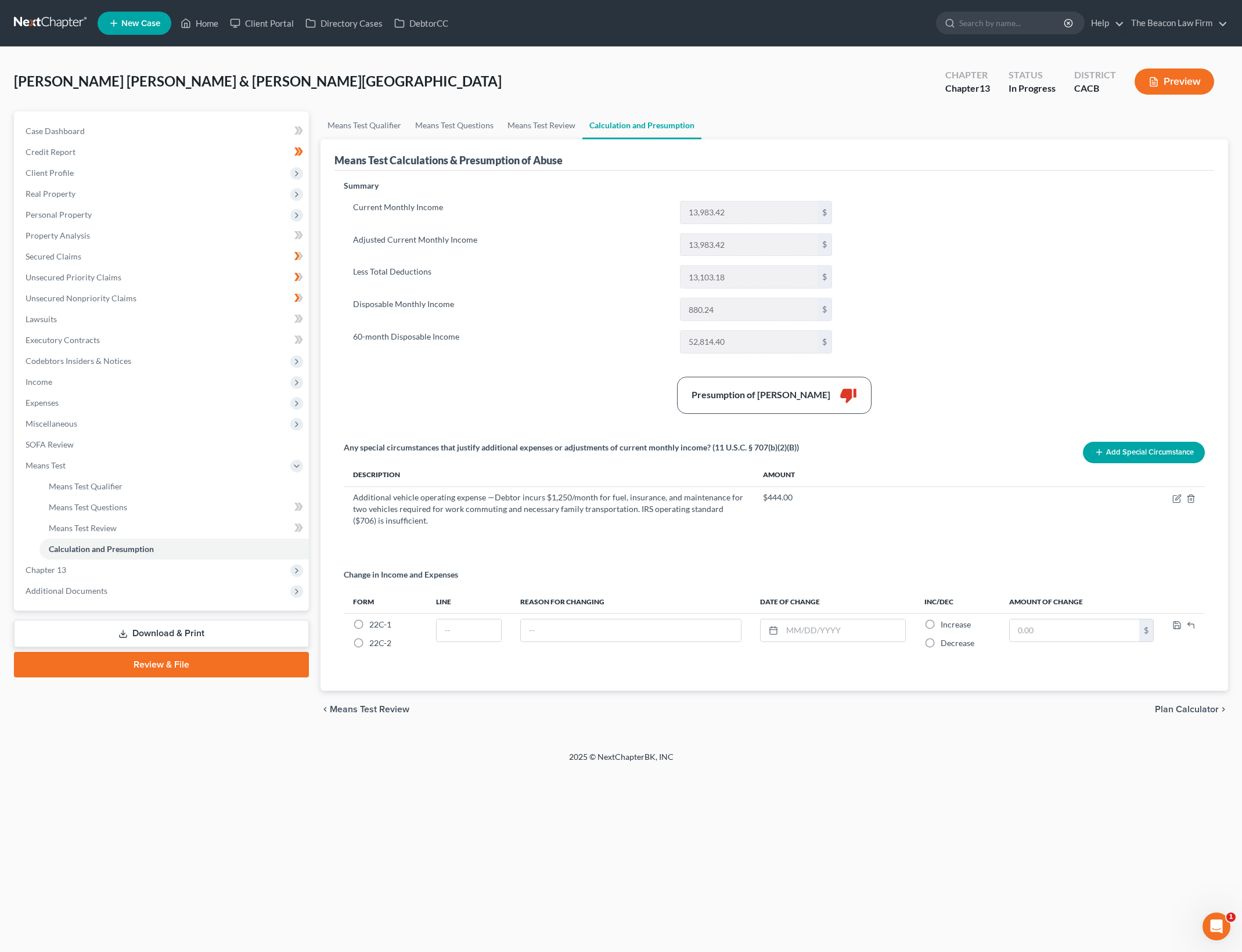
click at [947, 282] on div "Summary Current Monthly Income 13,983.42 $ Adjusted Current Monthly Income 13,9…" at bounding box center [774, 428] width 873 height 498
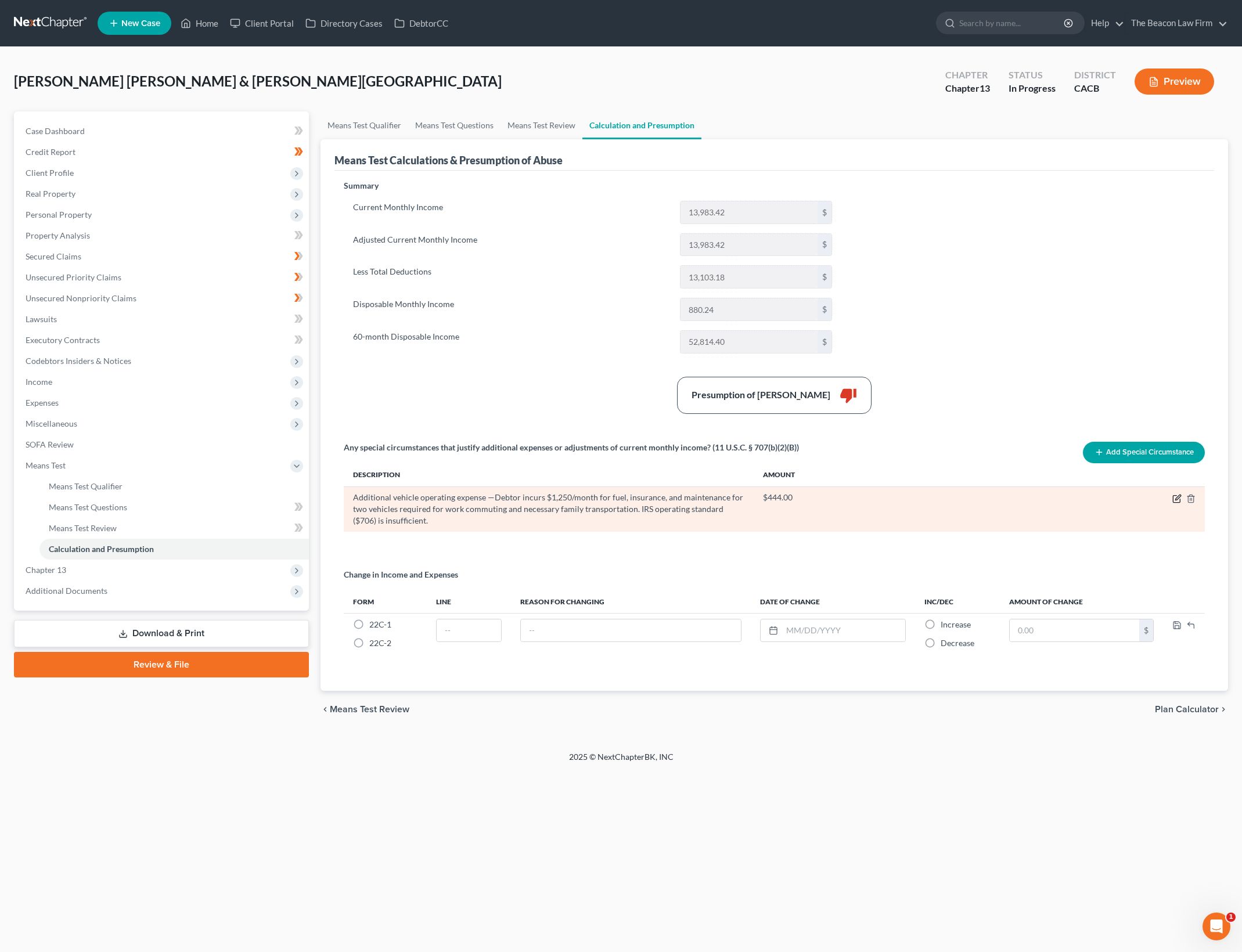
click at [1179, 498] on icon "button" at bounding box center [1178, 497] width 5 height 5
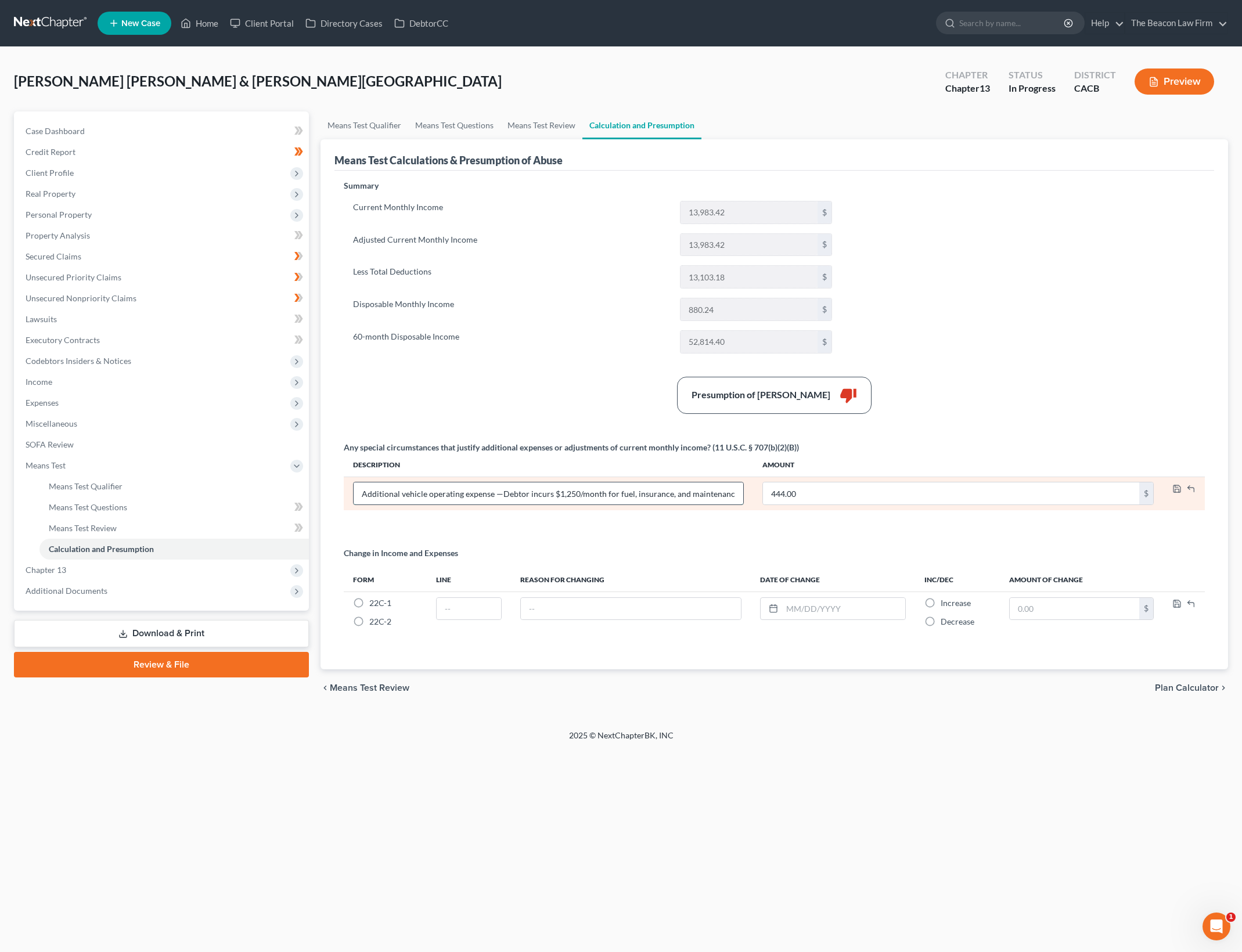
click at [567, 492] on input "Additional vehicle operating expense —Debtor incurs $1,250/month for fuel, insu…" at bounding box center [548, 493] width 390 height 22
type input "Additional vehicle operating expense —Debtor incurs $1,150/month for fuel, insu…"
click at [1175, 489] on polyline "button" at bounding box center [1177, 490] width 4 height 3
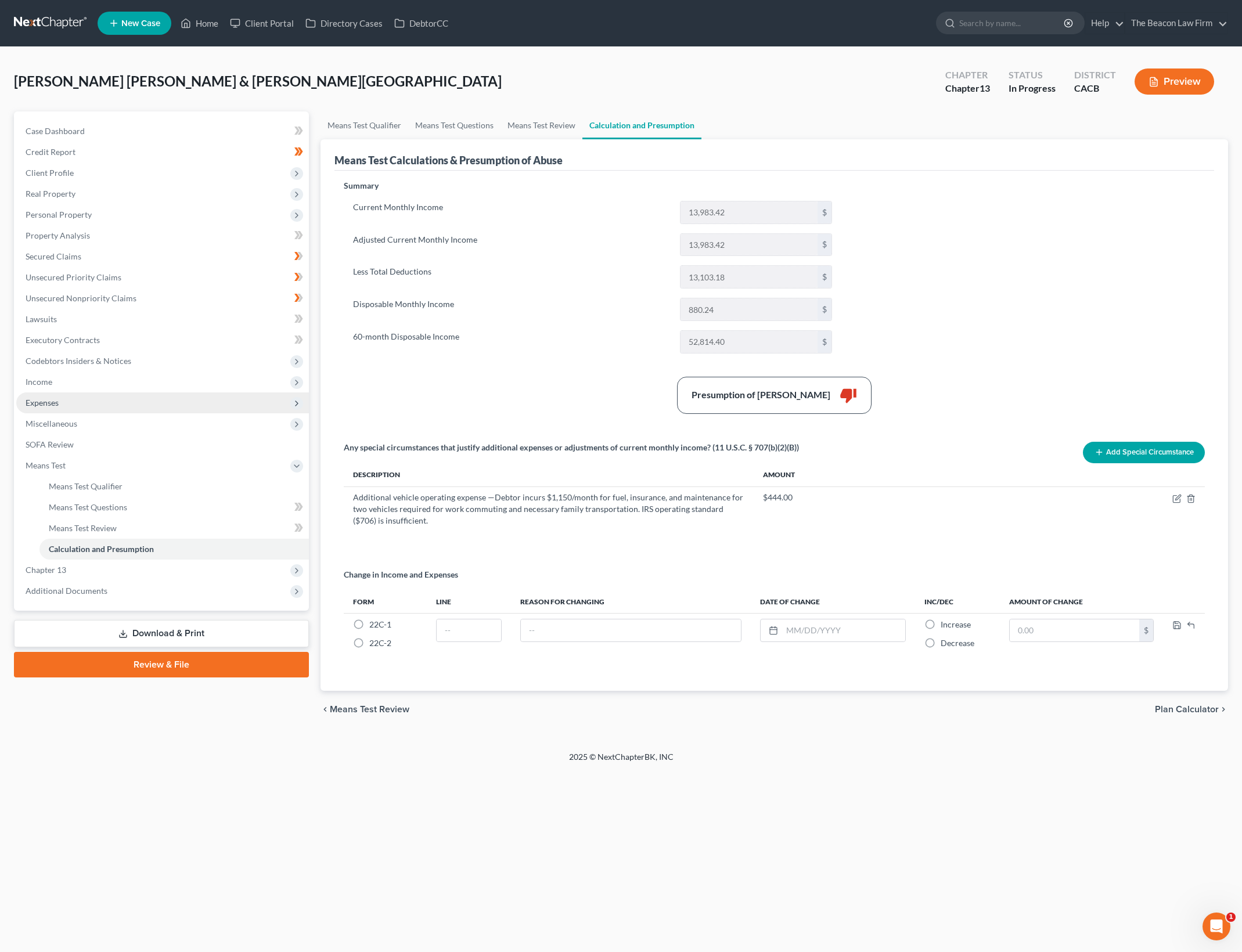
click at [188, 406] on span "Expenses" at bounding box center [162, 403] width 293 height 21
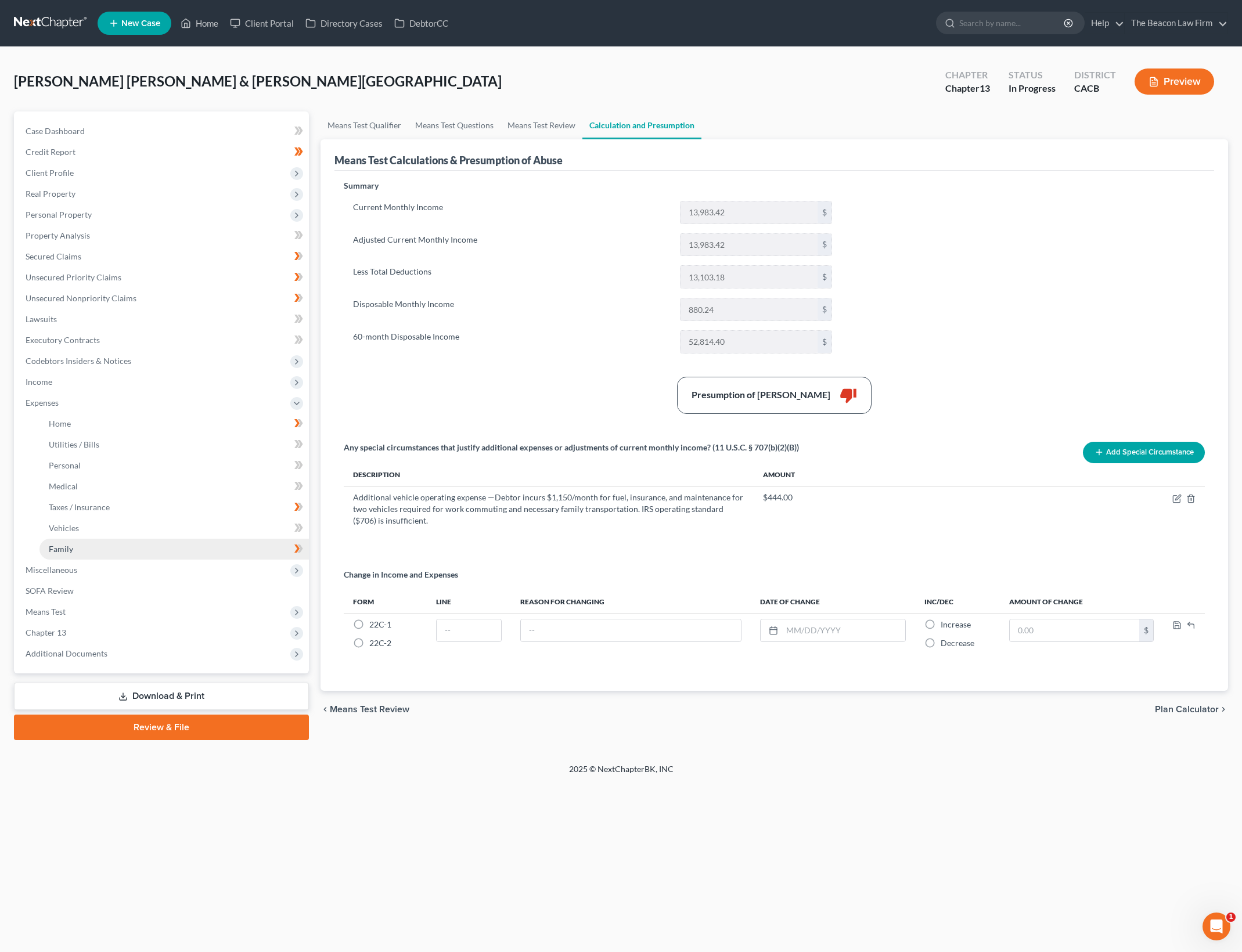
click at [169, 549] on link "Family" at bounding box center [175, 549] width 270 height 21
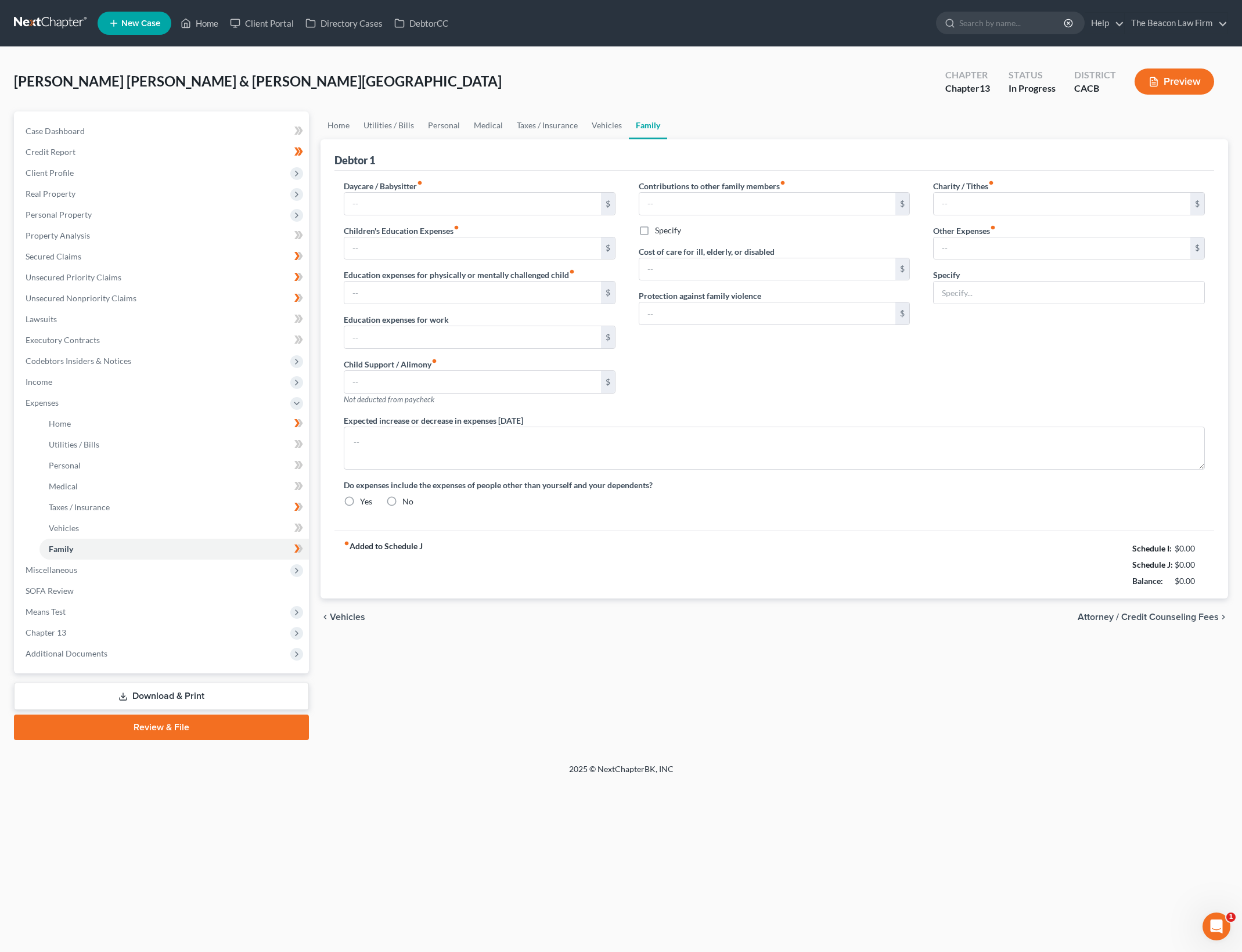
type input "300.00"
type input "100.00"
type input "0.00"
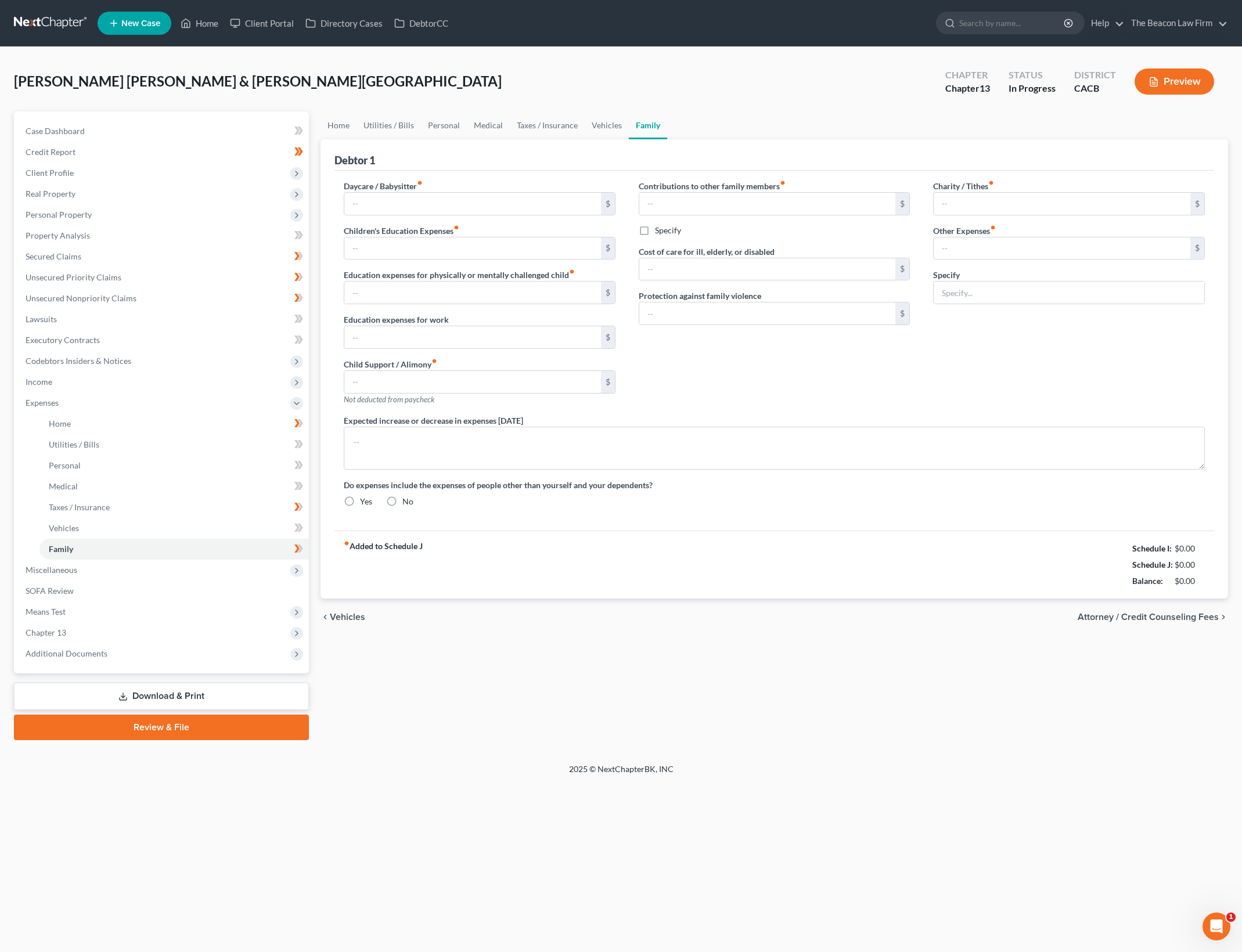
type input "500.00"
type input "0.00"
type input "50.00"
type input "75.00"
type input "Gym membership"
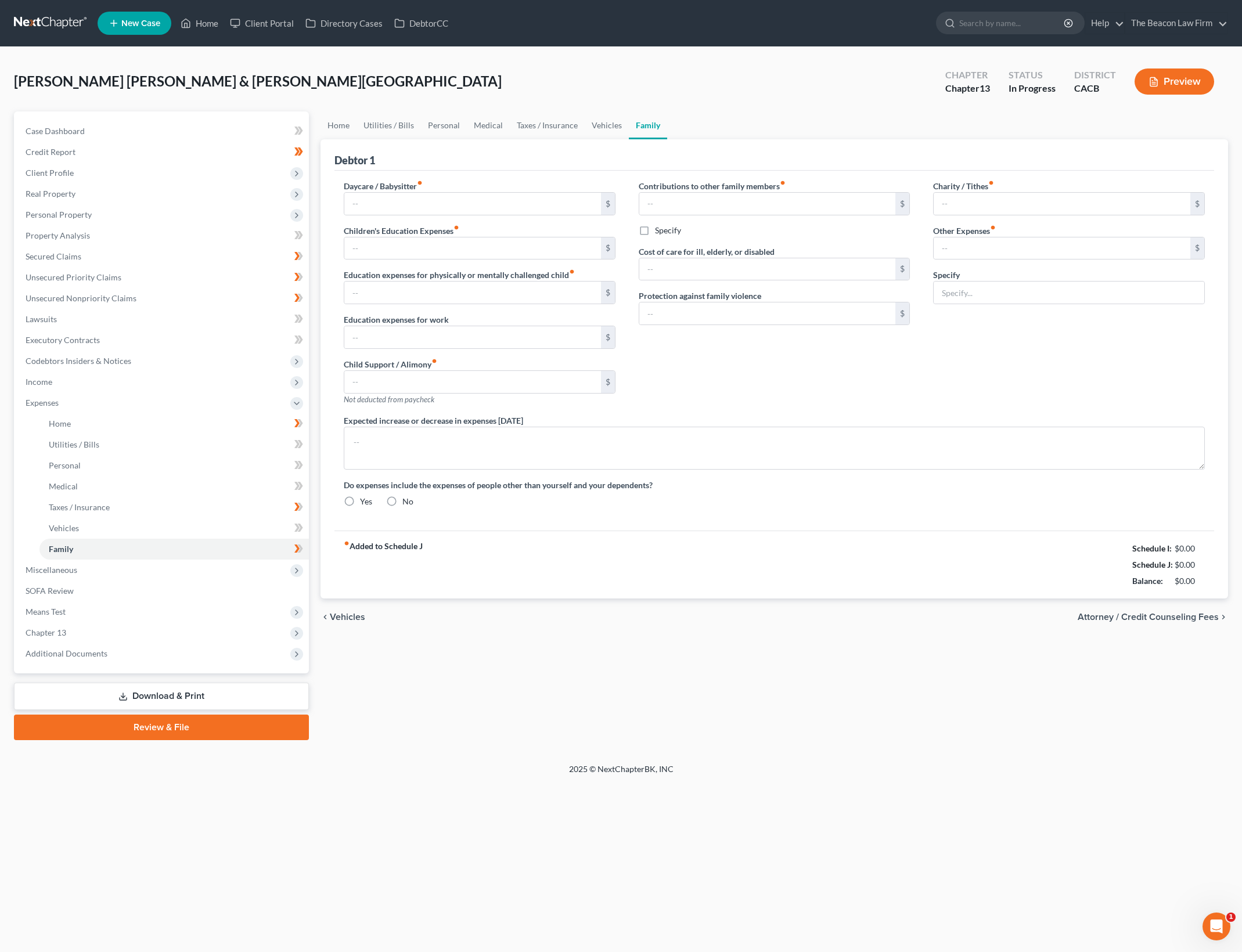
radio input "true"
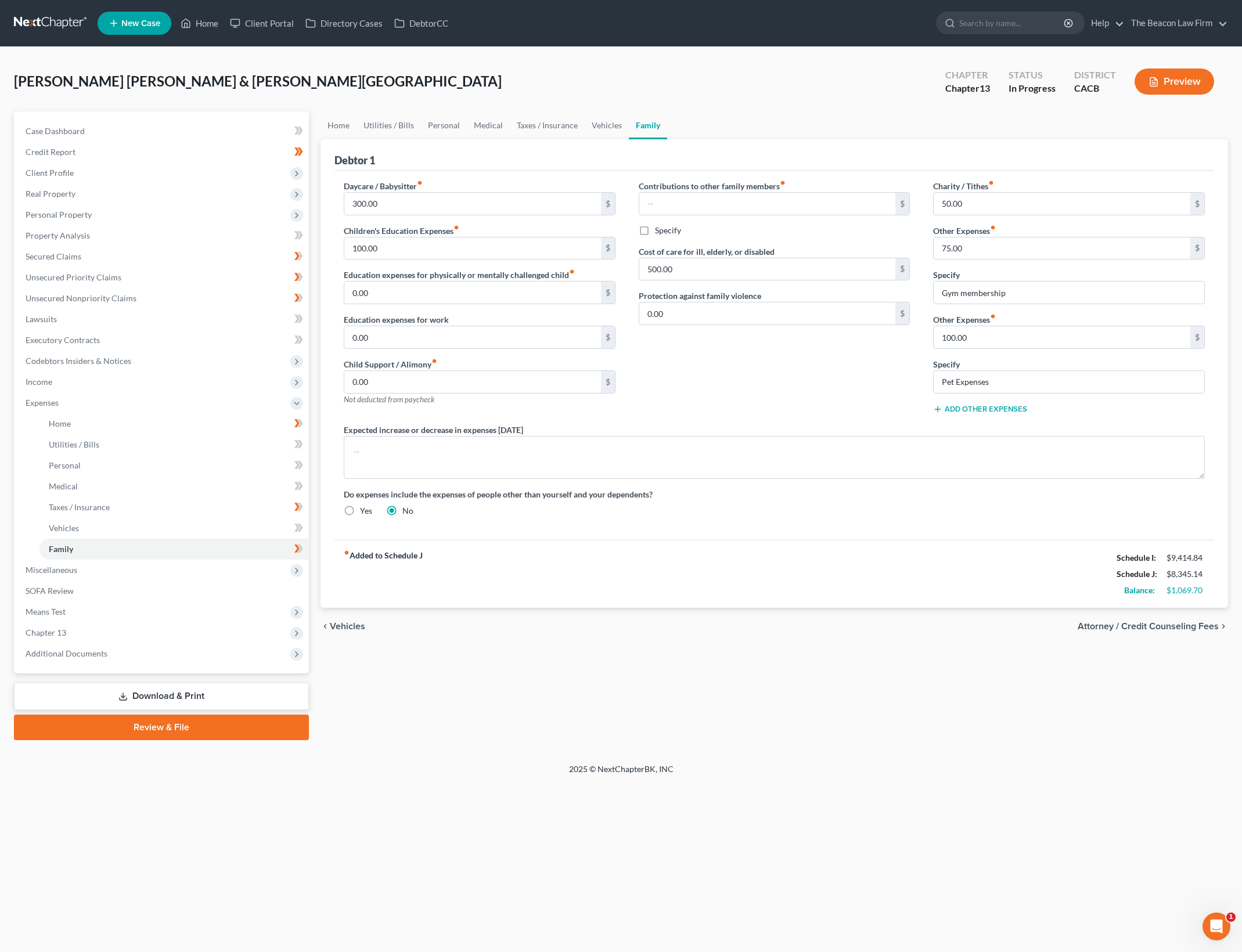
click at [895, 598] on div "fiber_manual_record Added to Schedule J Schedule I: $9,414.84 Schedule J: $8,34…" at bounding box center [774, 574] width 880 height 68
click at [681, 581] on div "fiber_manual_record Added to Schedule J Schedule I: $9,414.84 Schedule J: $8,34…" at bounding box center [774, 574] width 880 height 68
click at [608, 126] on link "Vehicles" at bounding box center [606, 125] width 44 height 28
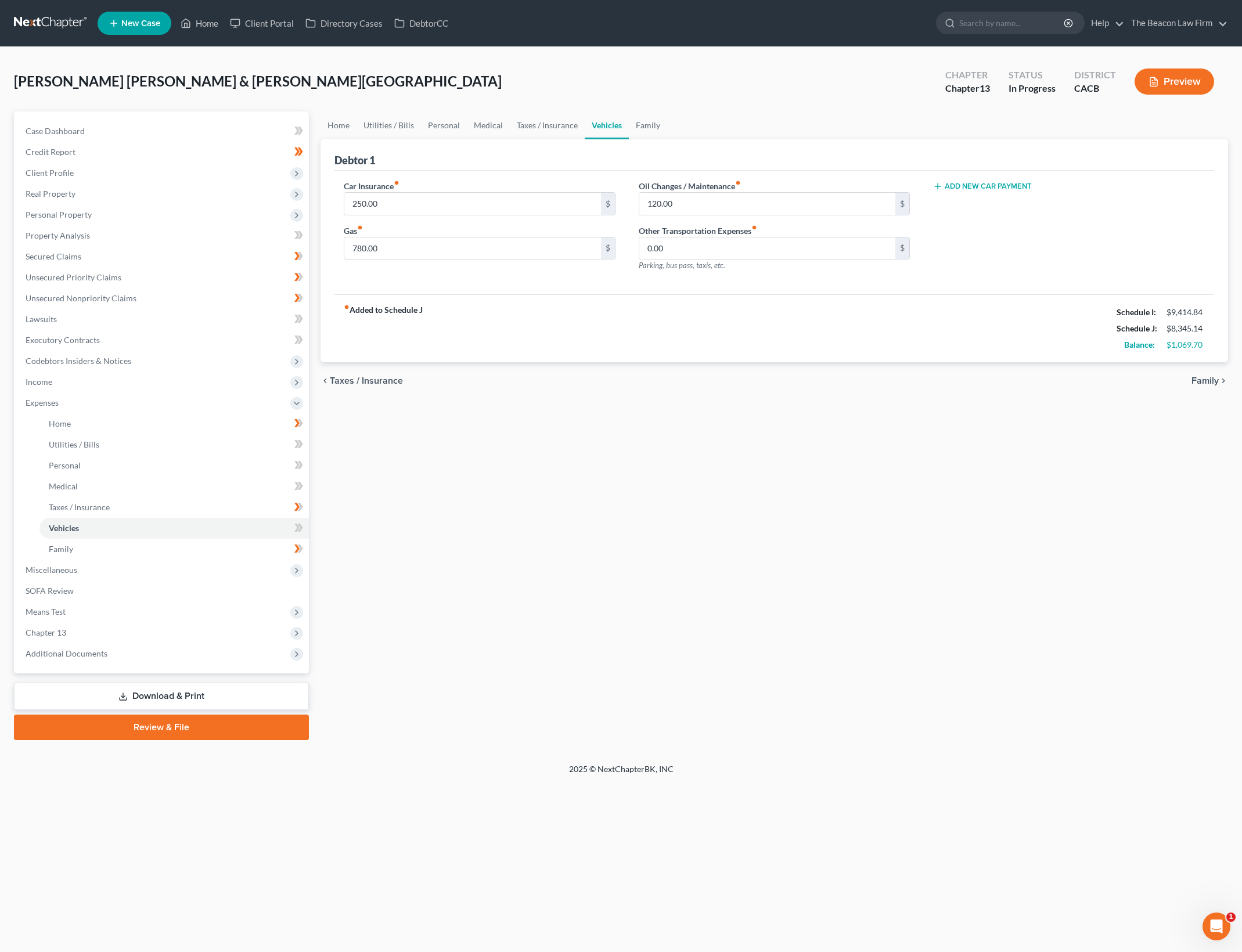
click at [717, 414] on div "Home Utilities / Bills Personal Medical Taxes / Insurance Vehicles Family Debto…" at bounding box center [774, 425] width 919 height 628
click at [699, 213] on input "120.00" at bounding box center [767, 204] width 257 height 22
click at [878, 611] on div "Home Utilities / Bills Personal Medical Taxes / Insurance Vehicles Family Debto…" at bounding box center [774, 425] width 919 height 628
click at [854, 844] on div "Home New Case Client Portal Directory Cases DebtorCC The Beacon Law Firm gerald…" at bounding box center [621, 476] width 1242 height 952
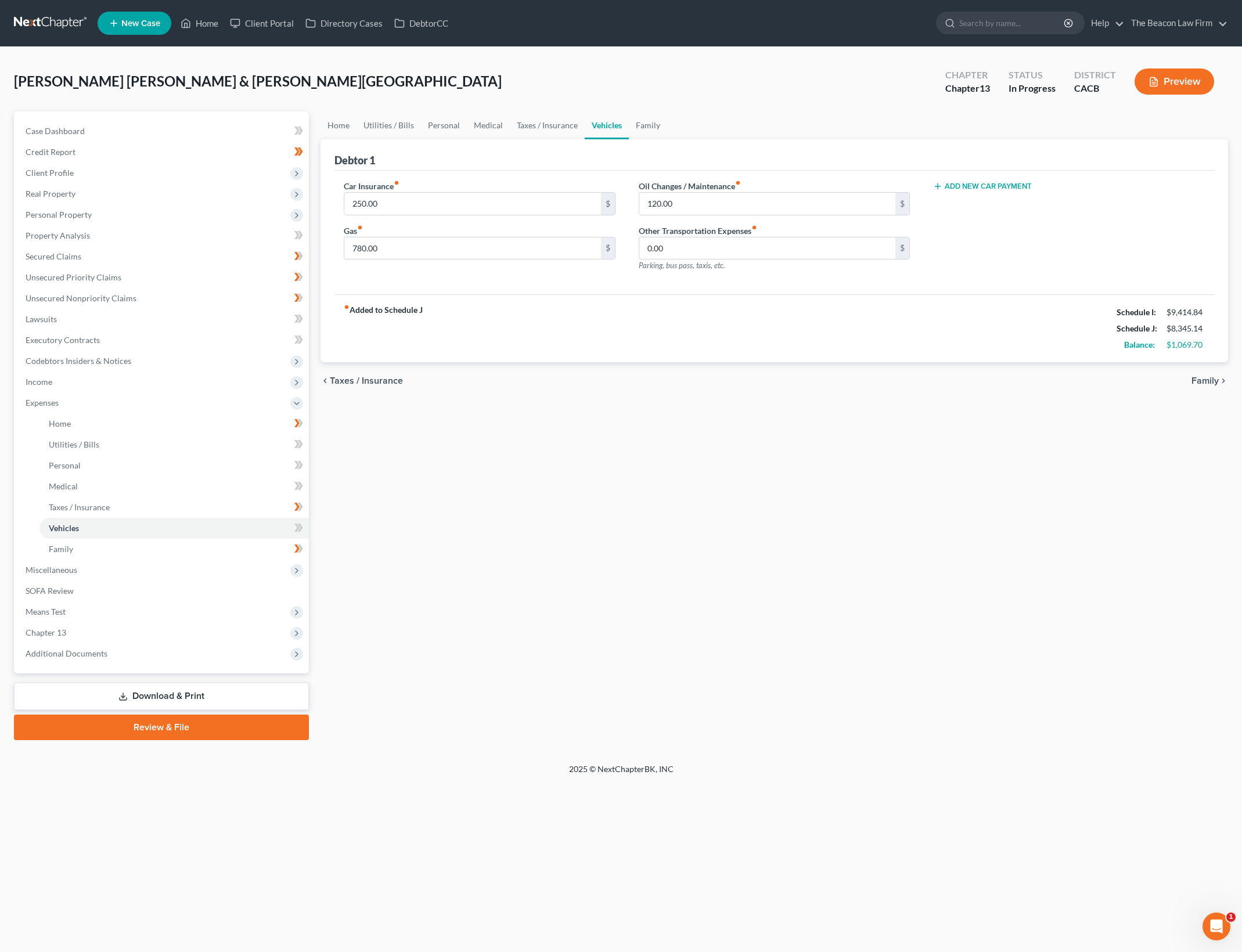
click at [853, 844] on div "Home New Case Client Portal Directory Cases DebtorCC The Beacon Law Firm gerald…" at bounding box center [621, 476] width 1242 height 952
drag, startPoint x: 853, startPoint y: 844, endPoint x: 855, endPoint y: 833, distance: 11.2
click at [854, 841] on div "Home New Case Client Portal Directory Cases DebtorCC The Beacon Law Firm gerald…" at bounding box center [621, 476] width 1242 height 952
click at [79, 568] on span "Miscellaneous" at bounding box center [162, 570] width 293 height 21
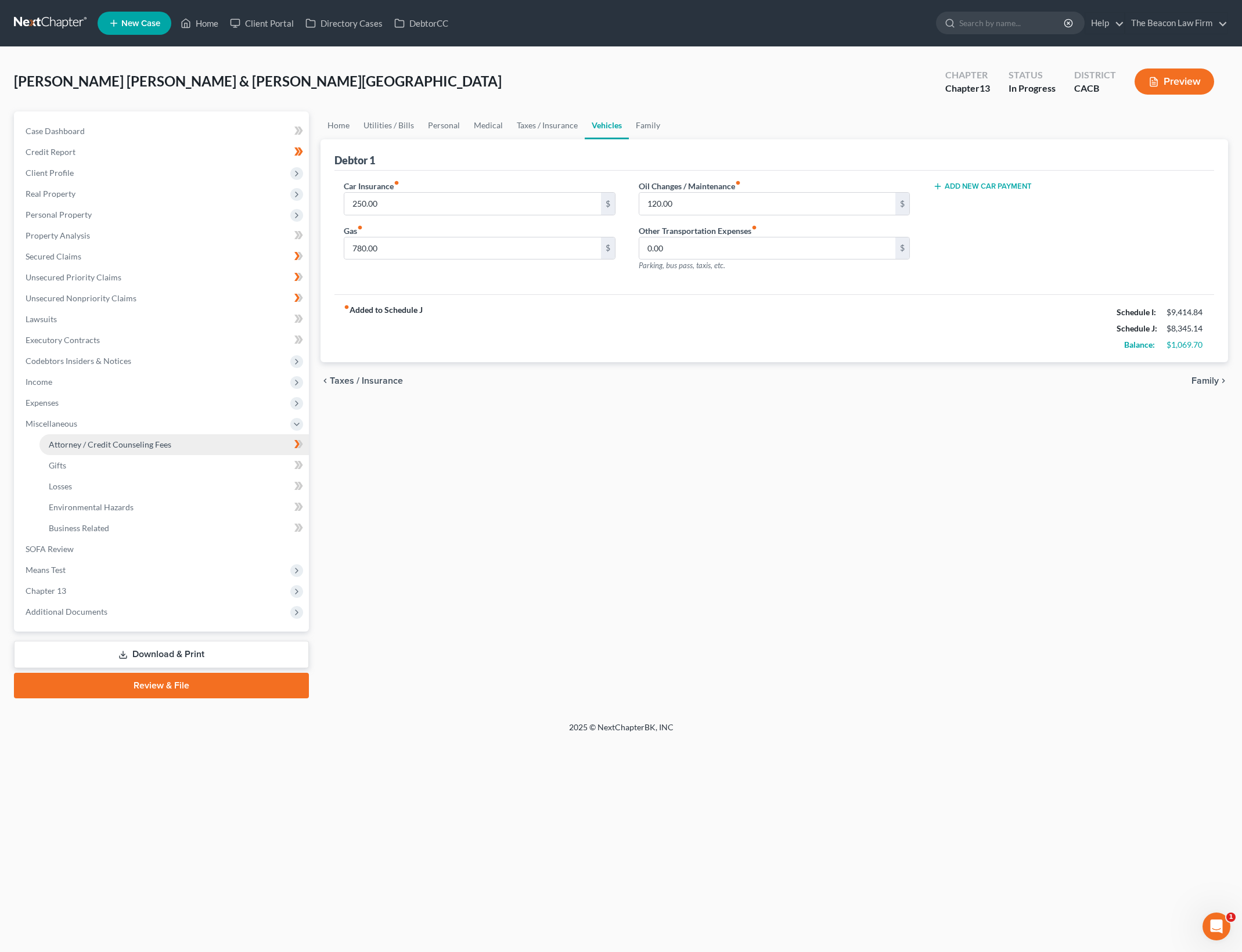
click at [207, 441] on link "Attorney / Credit Counseling Fees" at bounding box center [175, 444] width 270 height 21
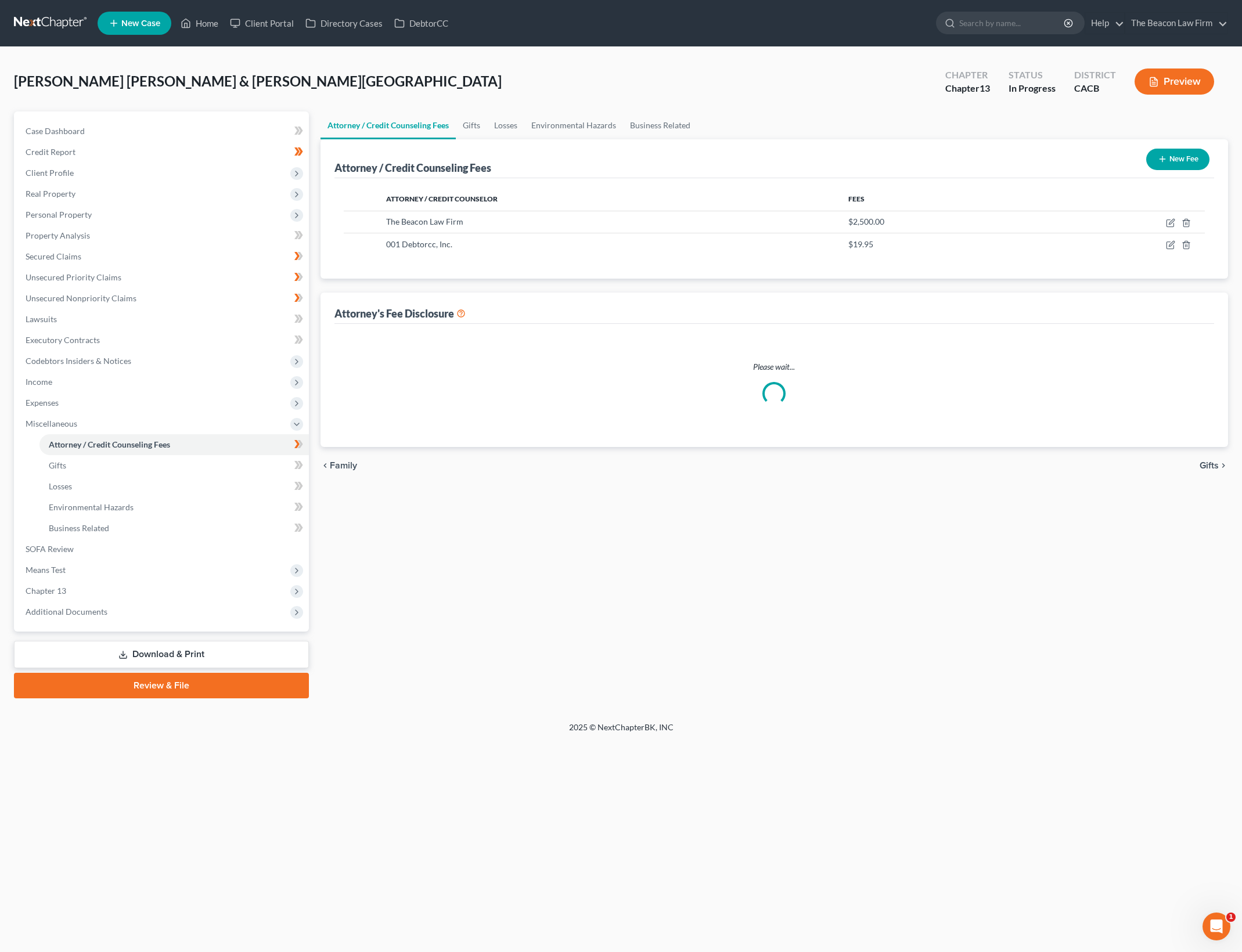
select select "22"
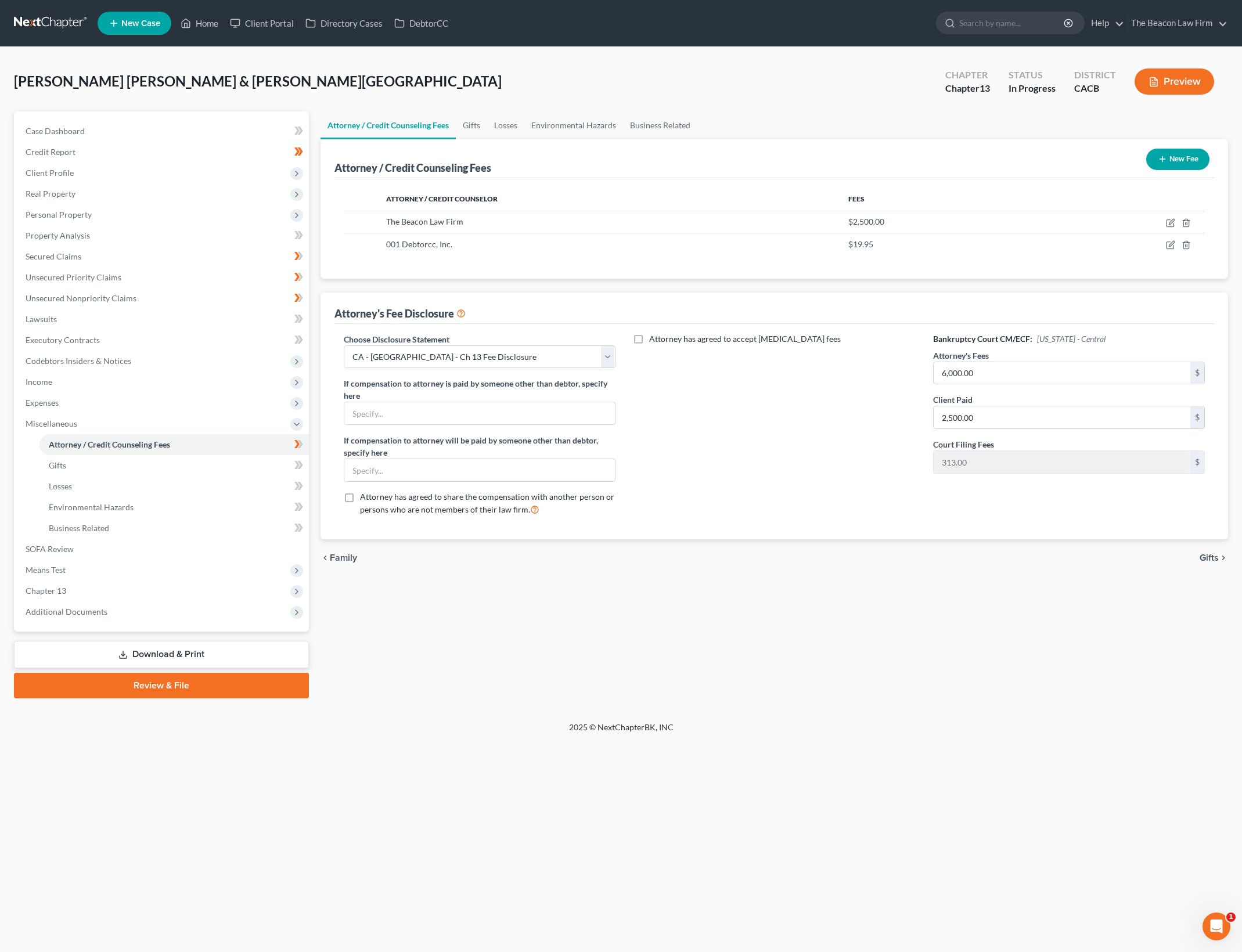
click at [659, 655] on div "Attorney / Credit Counseling Fees Gifts Losses Environmental Hazards Business R…" at bounding box center [774, 404] width 919 height 587
click at [131, 567] on span "Means Test" at bounding box center [162, 570] width 293 height 21
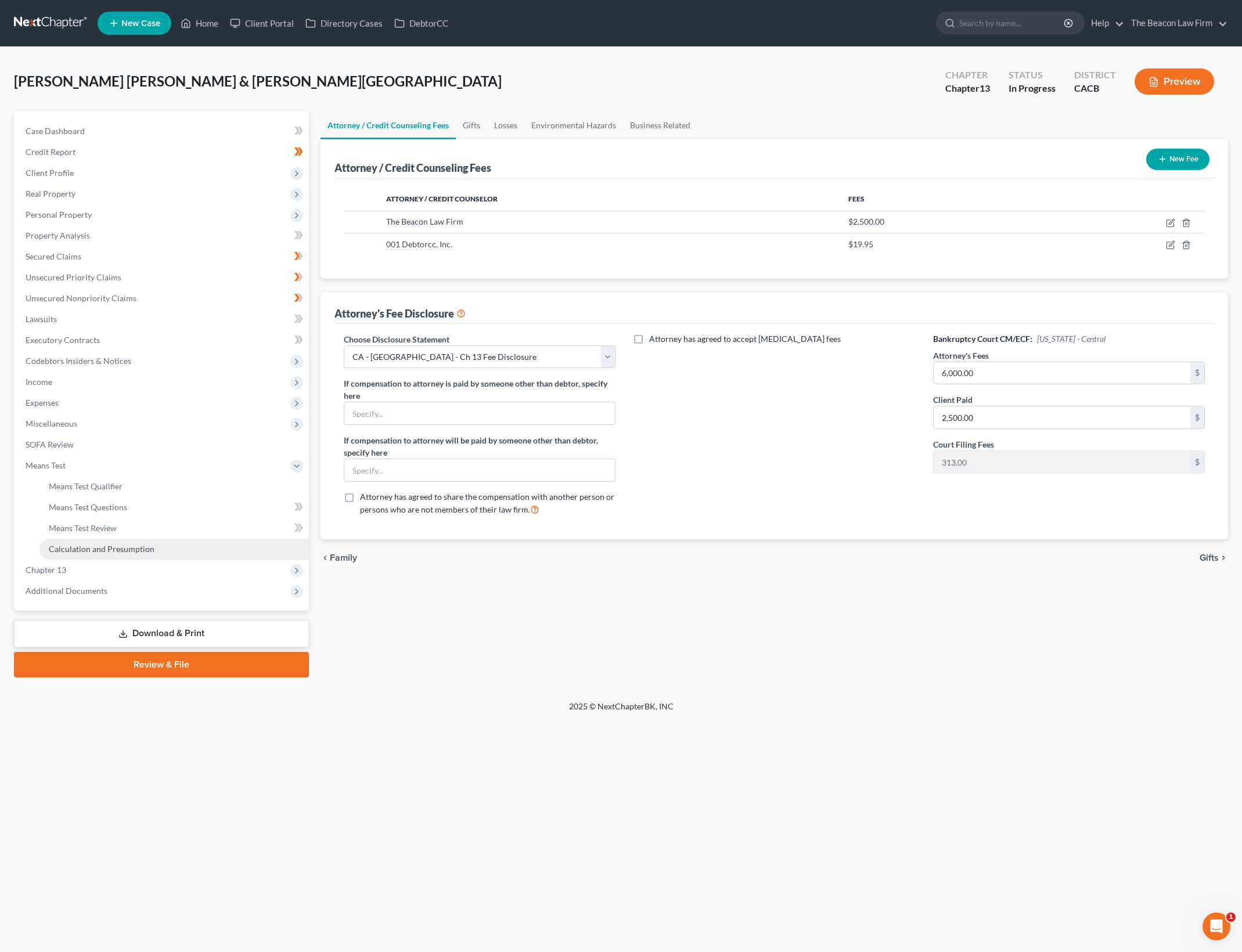
click at [202, 543] on link "Calculation and Presumption" at bounding box center [175, 549] width 270 height 21
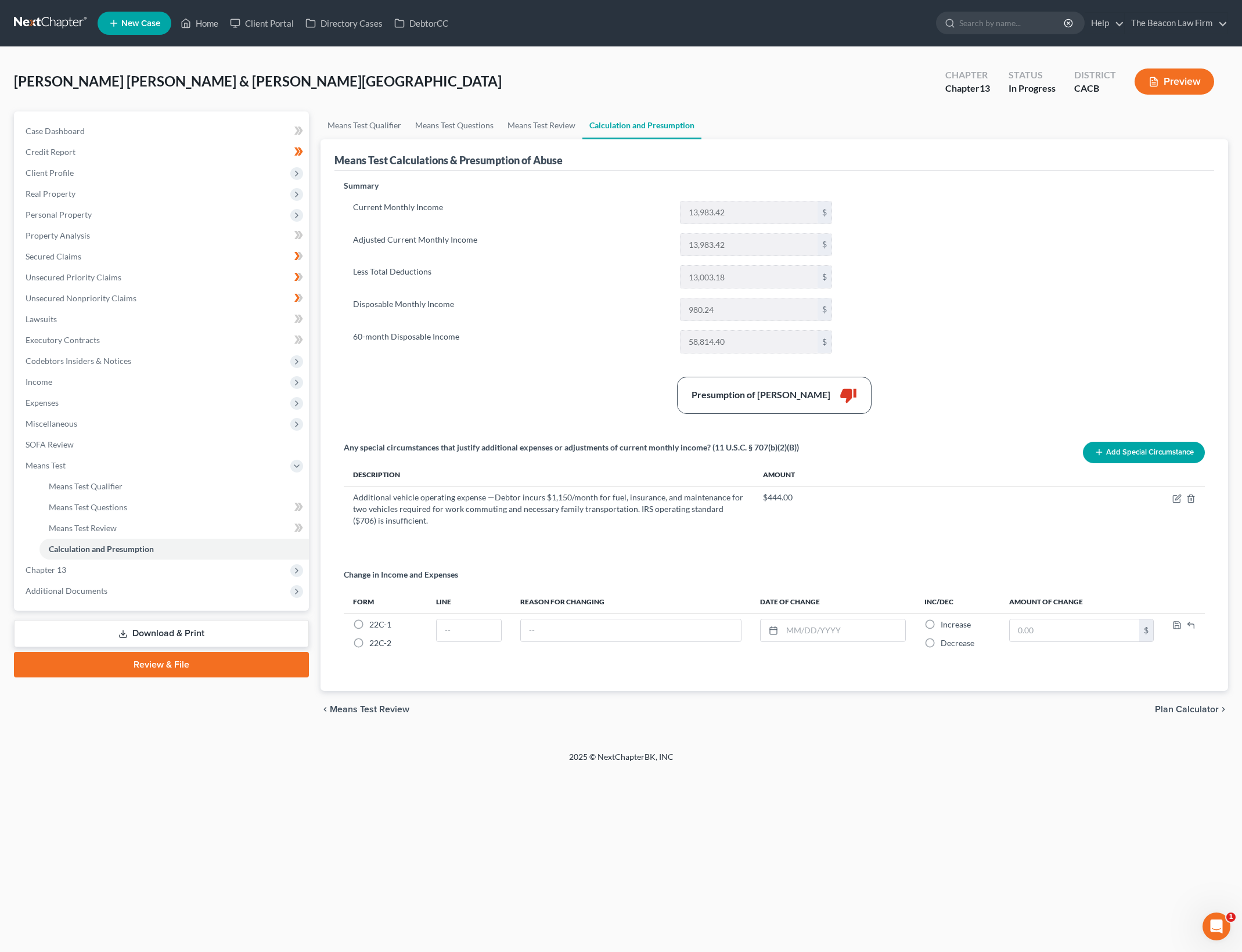
click at [981, 259] on div "Summary Current Monthly Income 13,983.42 $ Adjusted Current Monthly Income 13,9…" at bounding box center [774, 428] width 873 height 498
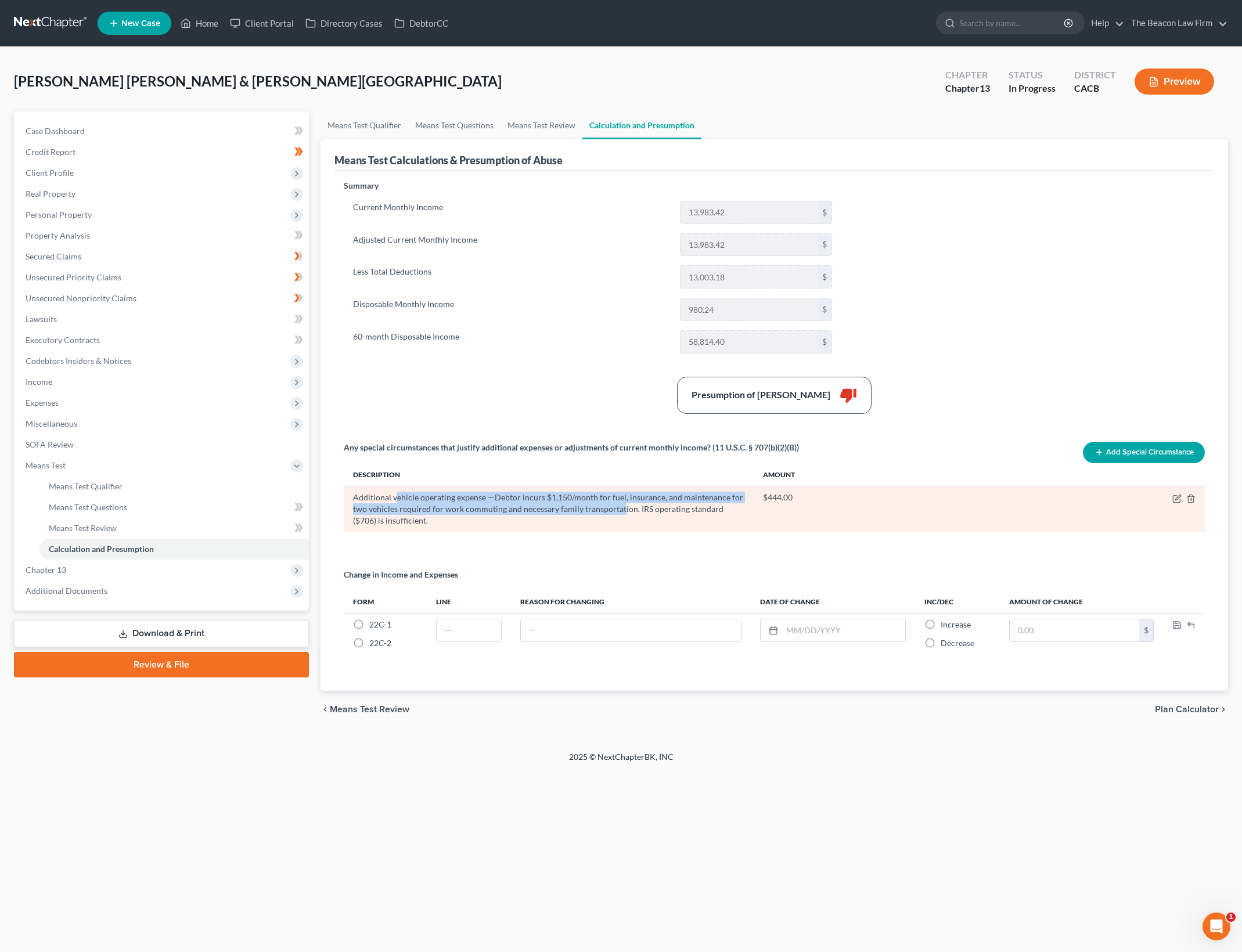
drag, startPoint x: 395, startPoint y: 495, endPoint x: 620, endPoint y: 506, distance: 225.3
click at [620, 506] on div "Additional vehicle operating expense —Debtor incurs $1,150/month for fuel, insu…" at bounding box center [548, 509] width 392 height 35
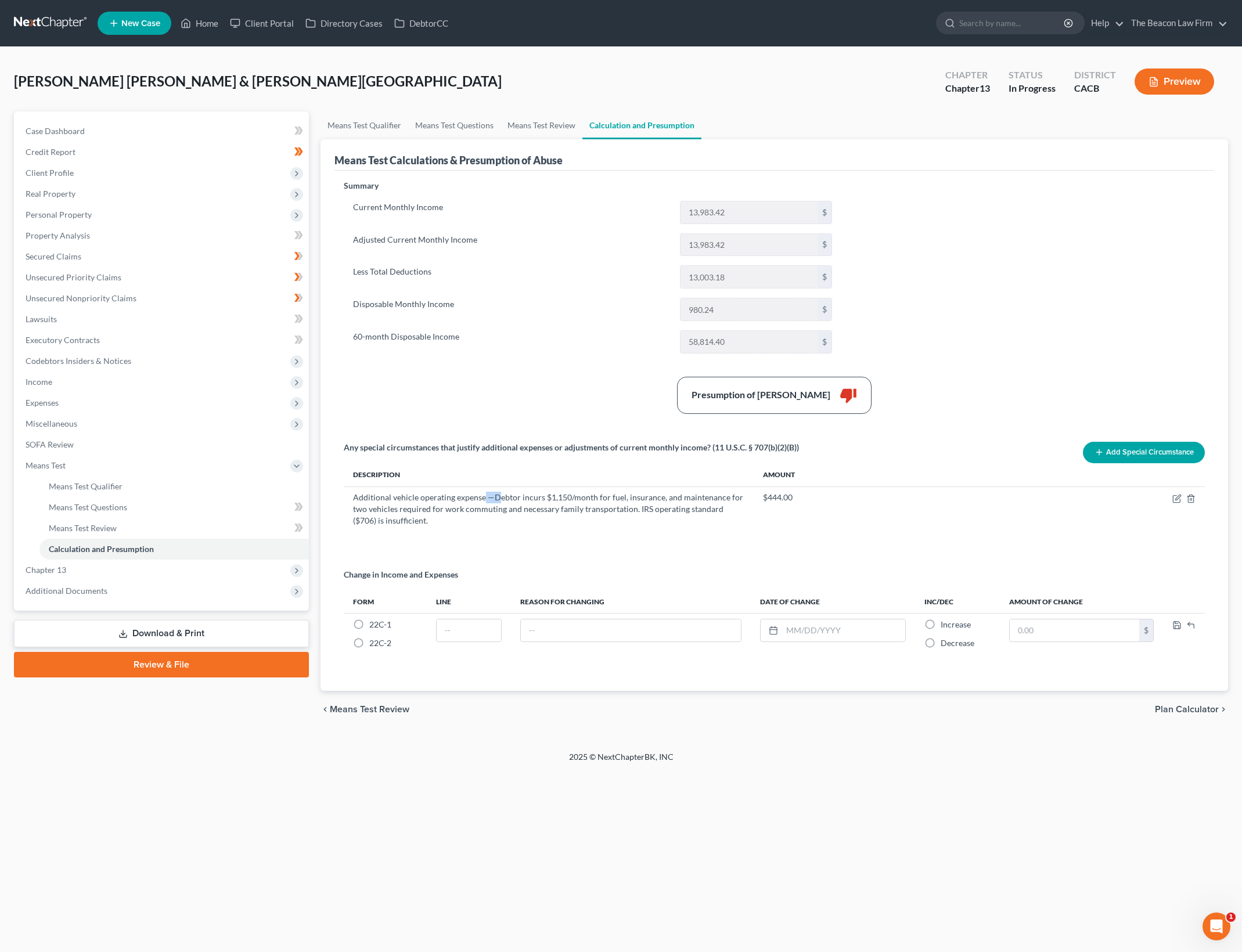
drag, startPoint x: 498, startPoint y: 492, endPoint x: 704, endPoint y: 540, distance: 211.5
click at [702, 540] on div "Any special circumstances that justify additional expenses or adjustments of cu…" at bounding box center [774, 491] width 873 height 99
click at [704, 540] on div "Any special circumstances that justify additional expenses or adjustments of cu…" at bounding box center [774, 491] width 873 height 99
drag, startPoint x: 941, startPoint y: 219, endPoint x: 857, endPoint y: 253, distance: 90.6
click at [941, 219] on div "Summary Current Monthly Income 13,983.42 $ Adjusted Current Monthly Income 13,9…" at bounding box center [774, 428] width 873 height 498
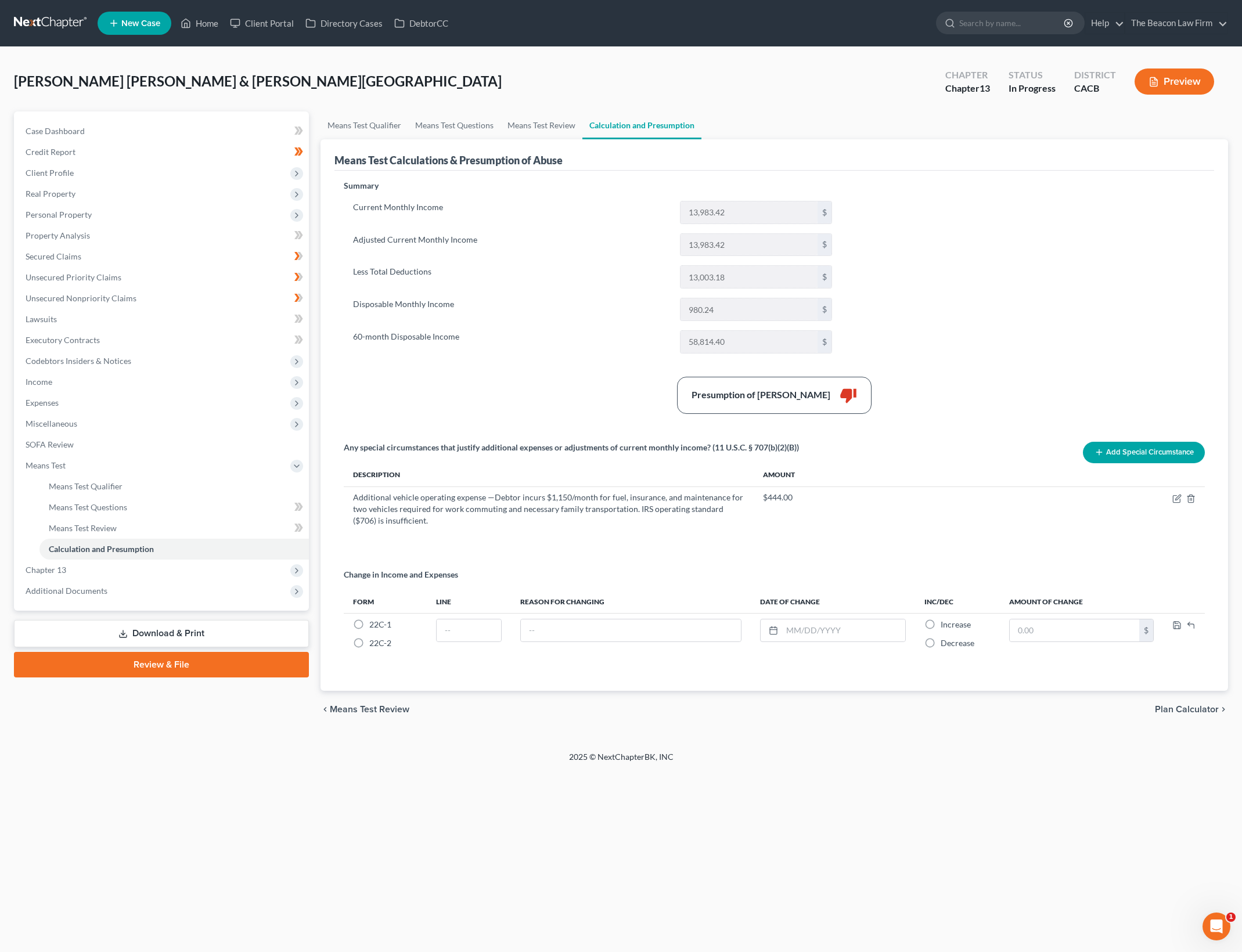
click at [243, 630] on link "Download & Print" at bounding box center [161, 633] width 295 height 28
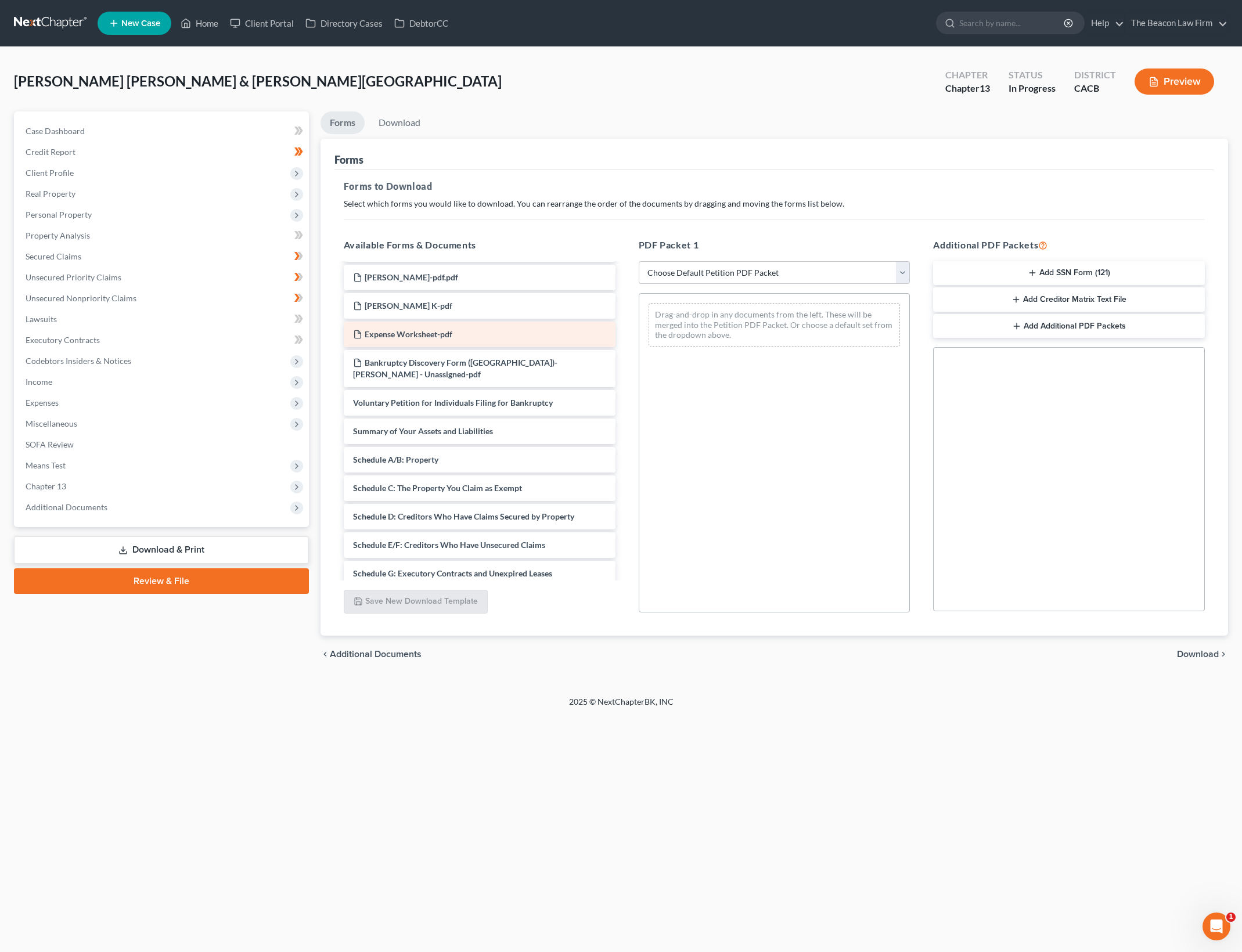
scroll to position [2394, 0]
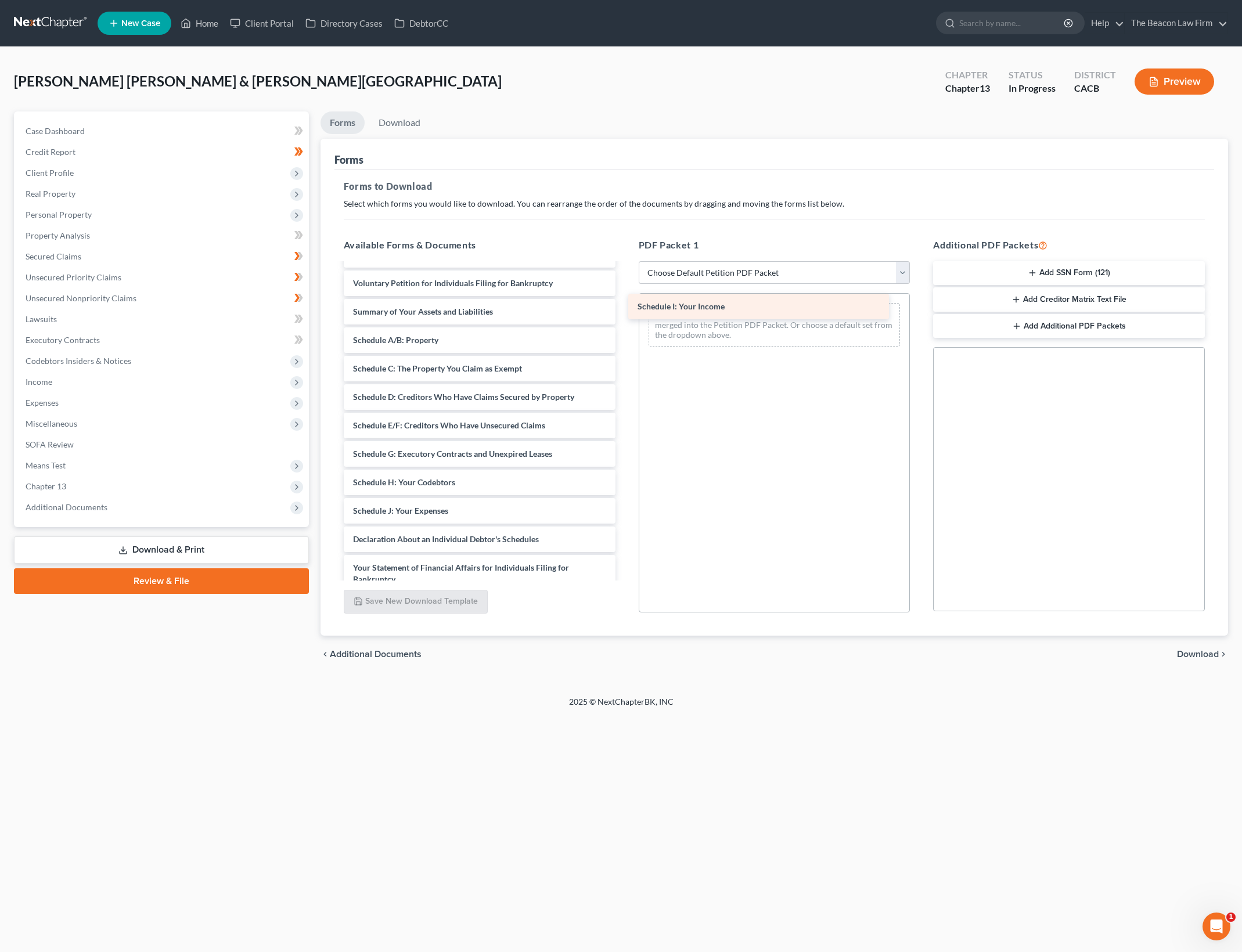
drag, startPoint x: 443, startPoint y: 506, endPoint x: 724, endPoint y: 301, distance: 347.8
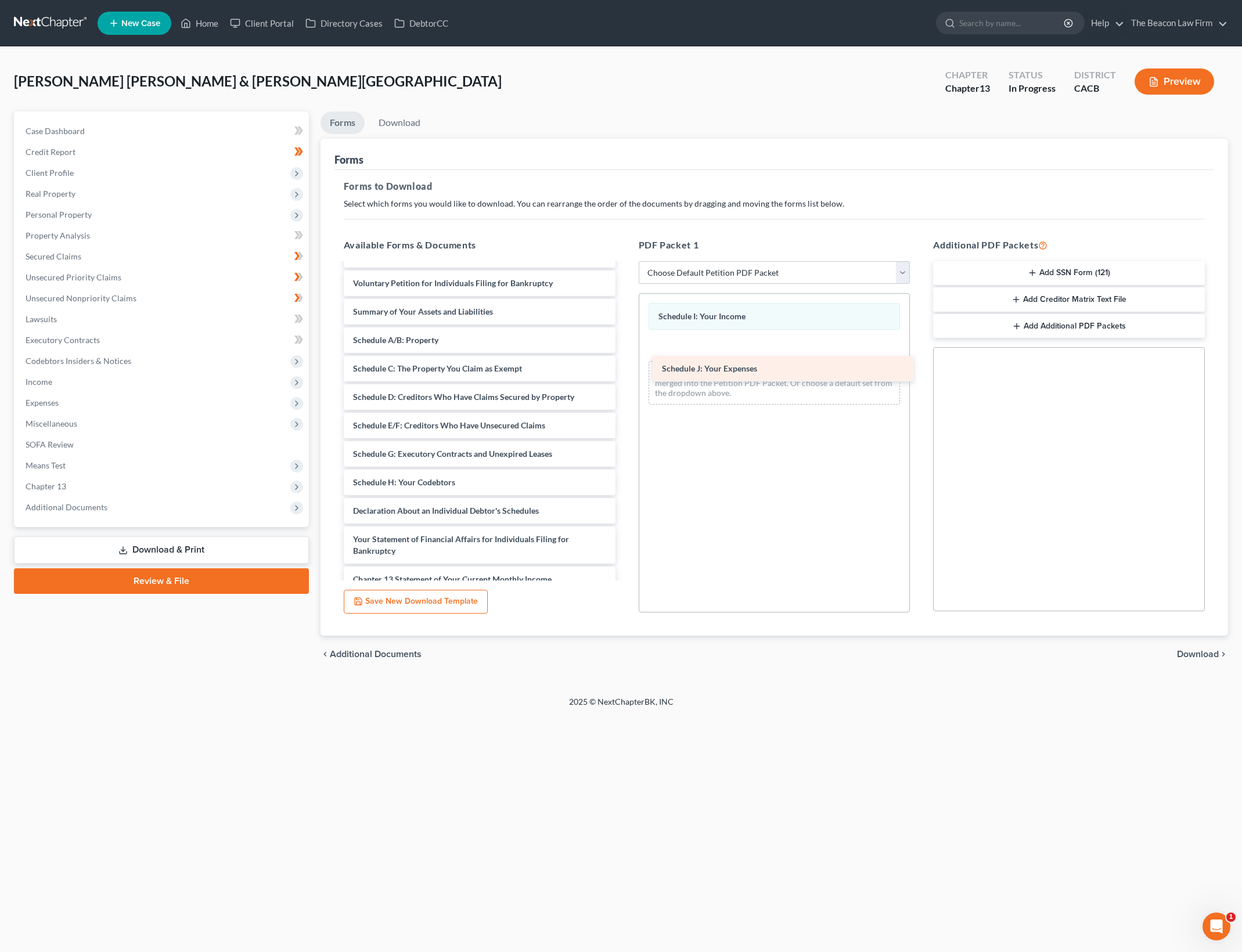
drag, startPoint x: 430, startPoint y: 511, endPoint x: 737, endPoint y: 358, distance: 343.0
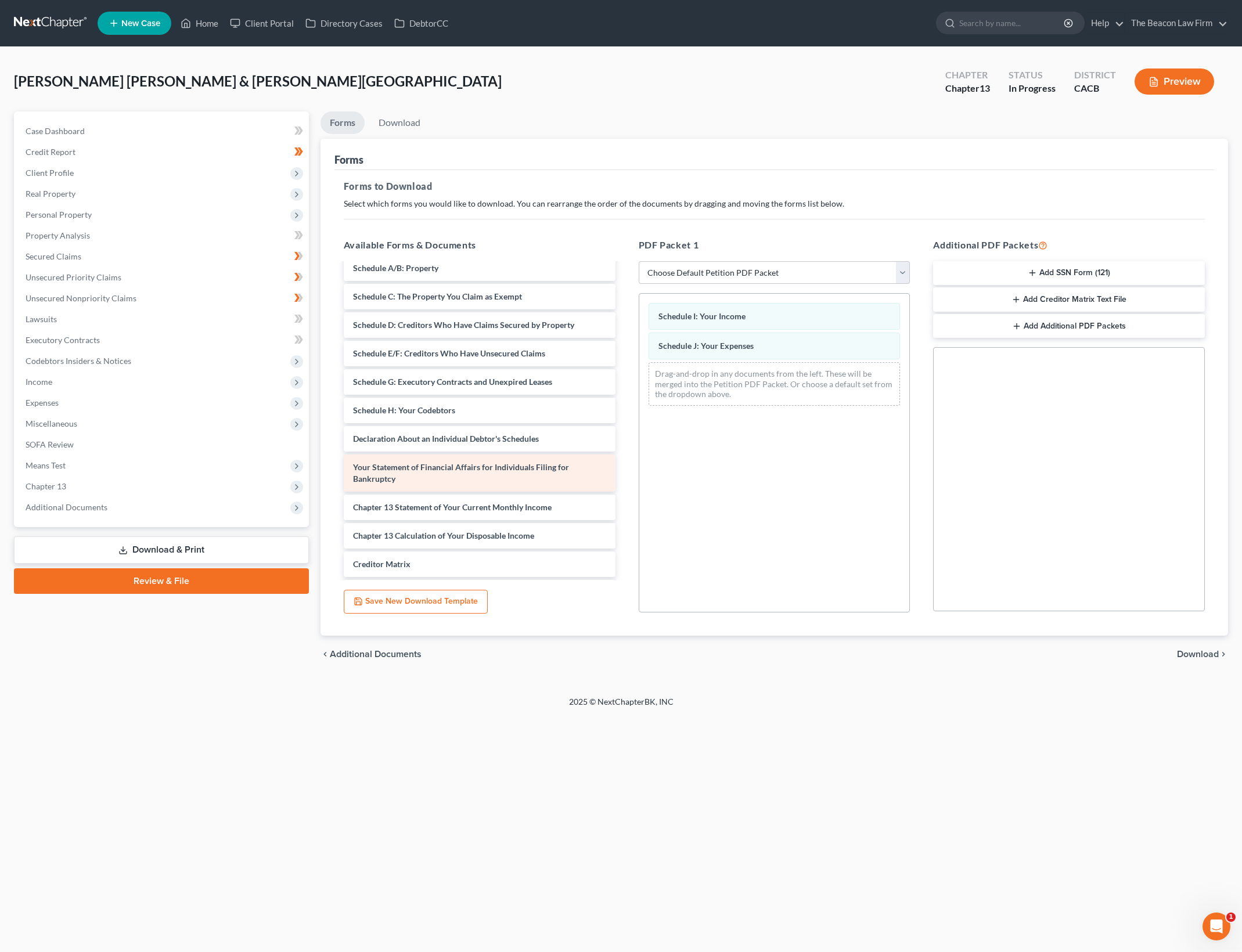
scroll to position [2466, 0]
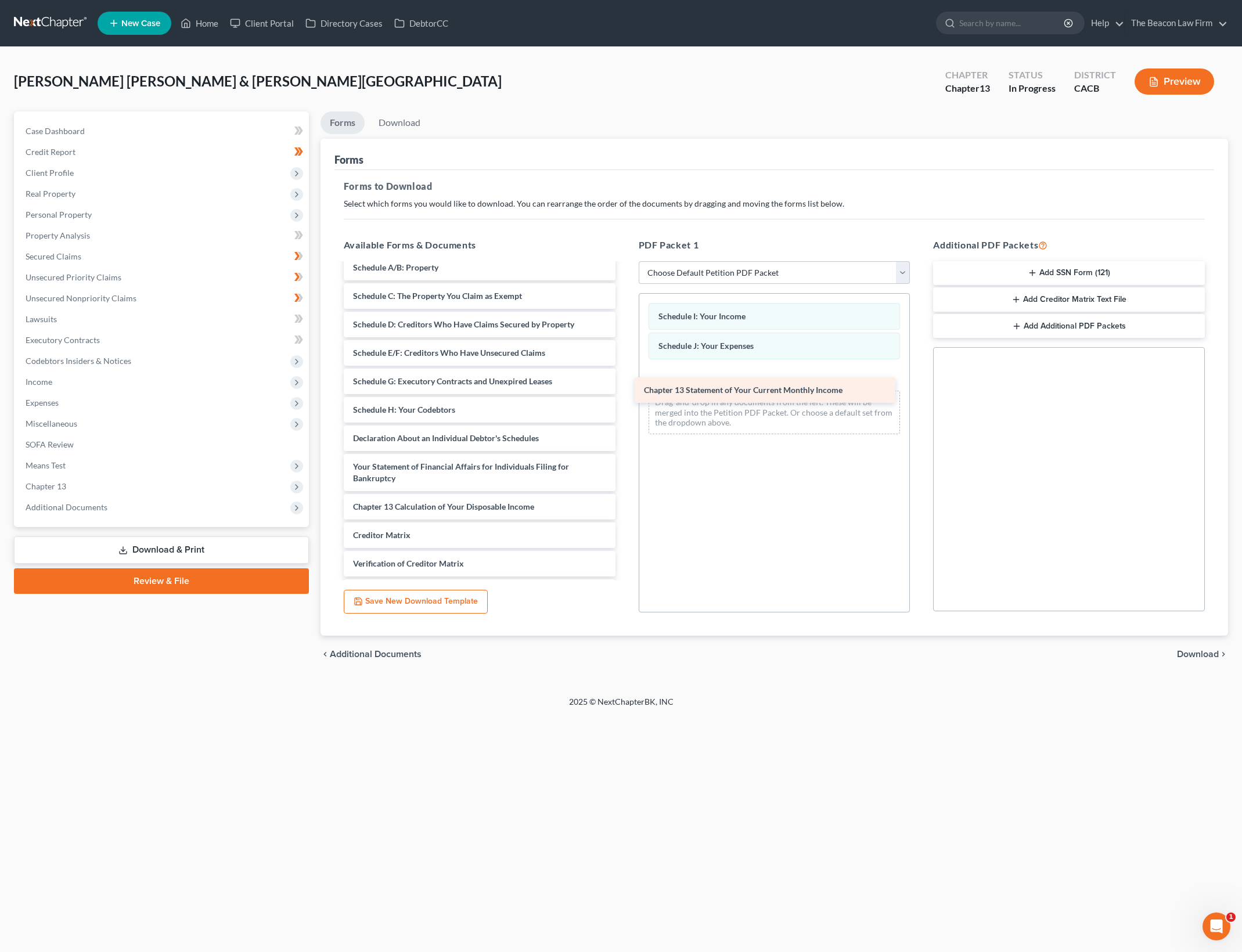
drag, startPoint x: 431, startPoint y: 508, endPoint x: 723, endPoint y: 386, distance: 316.5
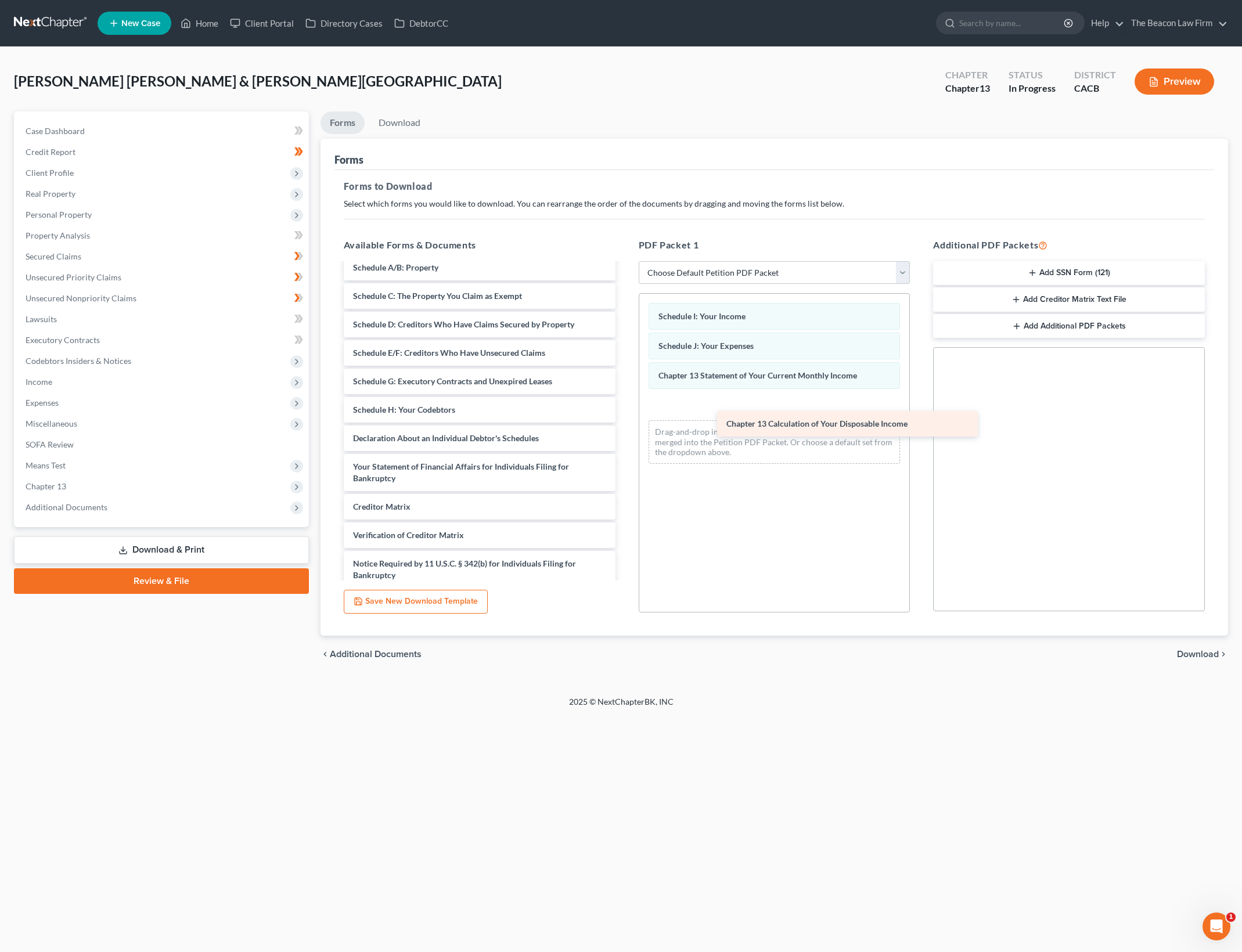
drag, startPoint x: 392, startPoint y: 507, endPoint x: 734, endPoint y: 412, distance: 354.9
click at [1195, 651] on span "Download" at bounding box center [1198, 654] width 41 height 10
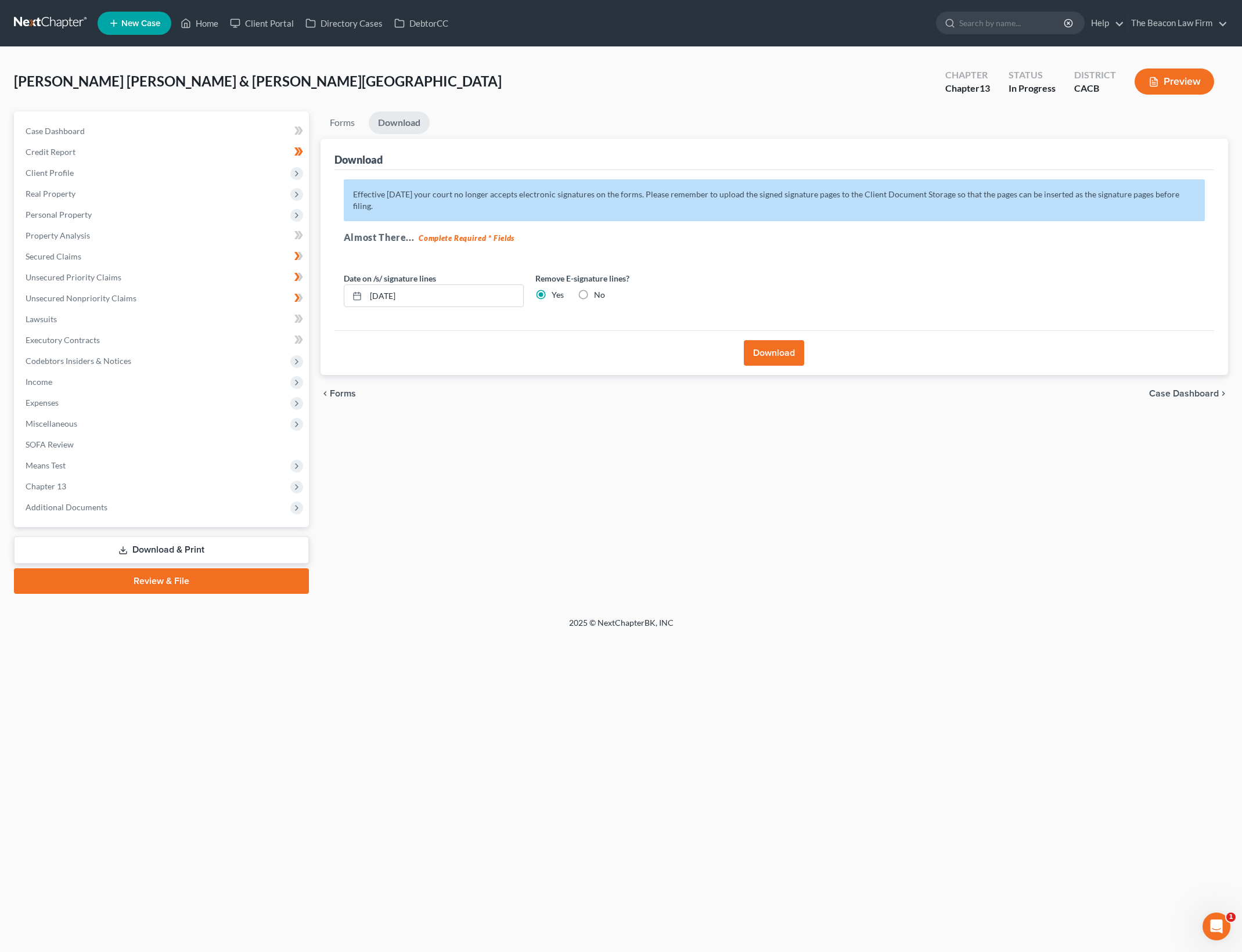
click at [595, 289] on label "No" at bounding box center [599, 295] width 11 height 11
click at [599, 289] on input "No" at bounding box center [602, 293] width 8 height 8
radio input "true"
radio input "false"
click at [778, 340] on button "Download" at bounding box center [774, 353] width 61 height 26
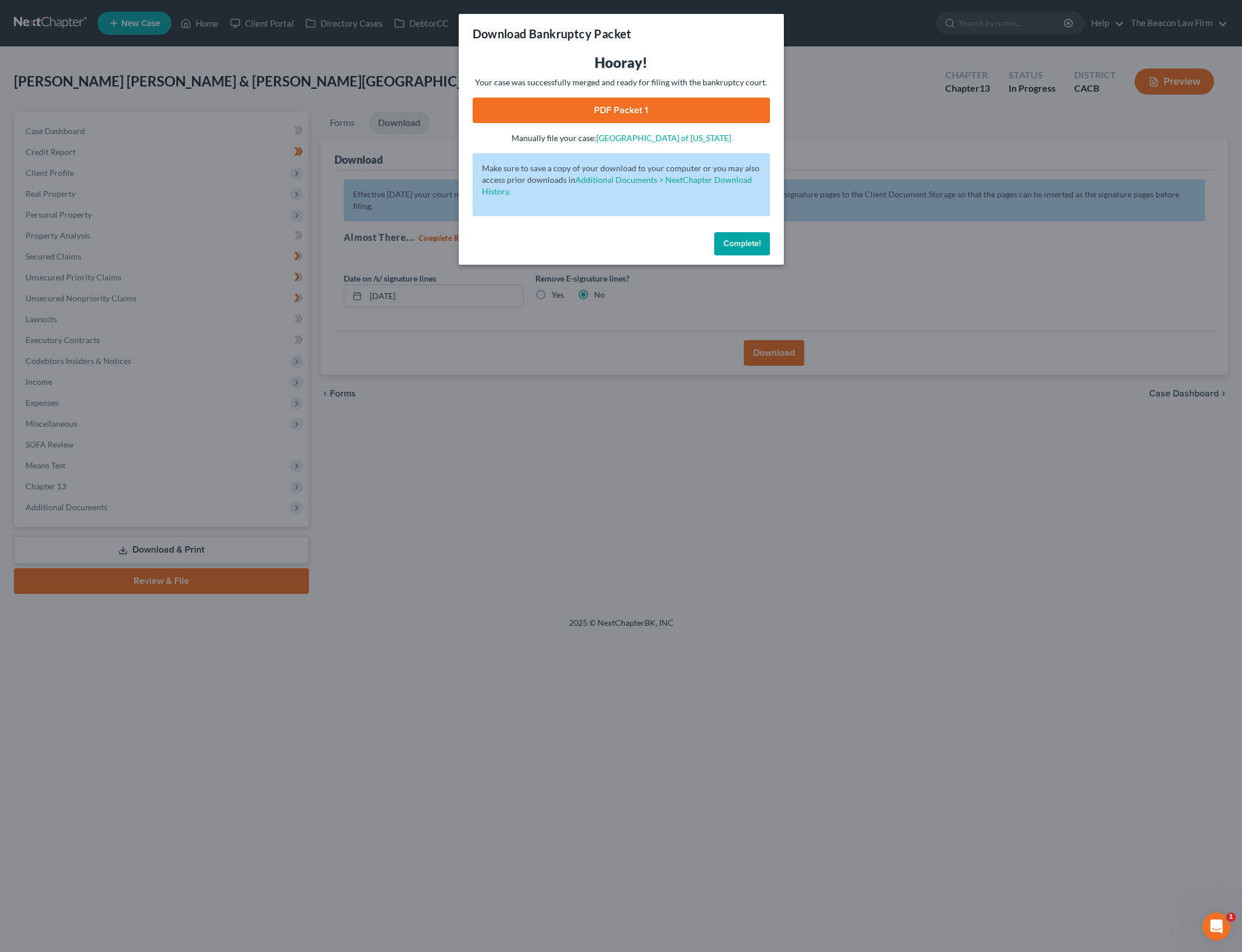
drag, startPoint x: 736, startPoint y: 105, endPoint x: 723, endPoint y: 110, distance: 13.9
click at [736, 105] on link "PDF Packet 1" at bounding box center [621, 111] width 297 height 26
drag, startPoint x: 755, startPoint y: 239, endPoint x: 523, endPoint y: 536, distance: 376.9
click at [755, 243] on span "Complete!" at bounding box center [742, 243] width 37 height 10
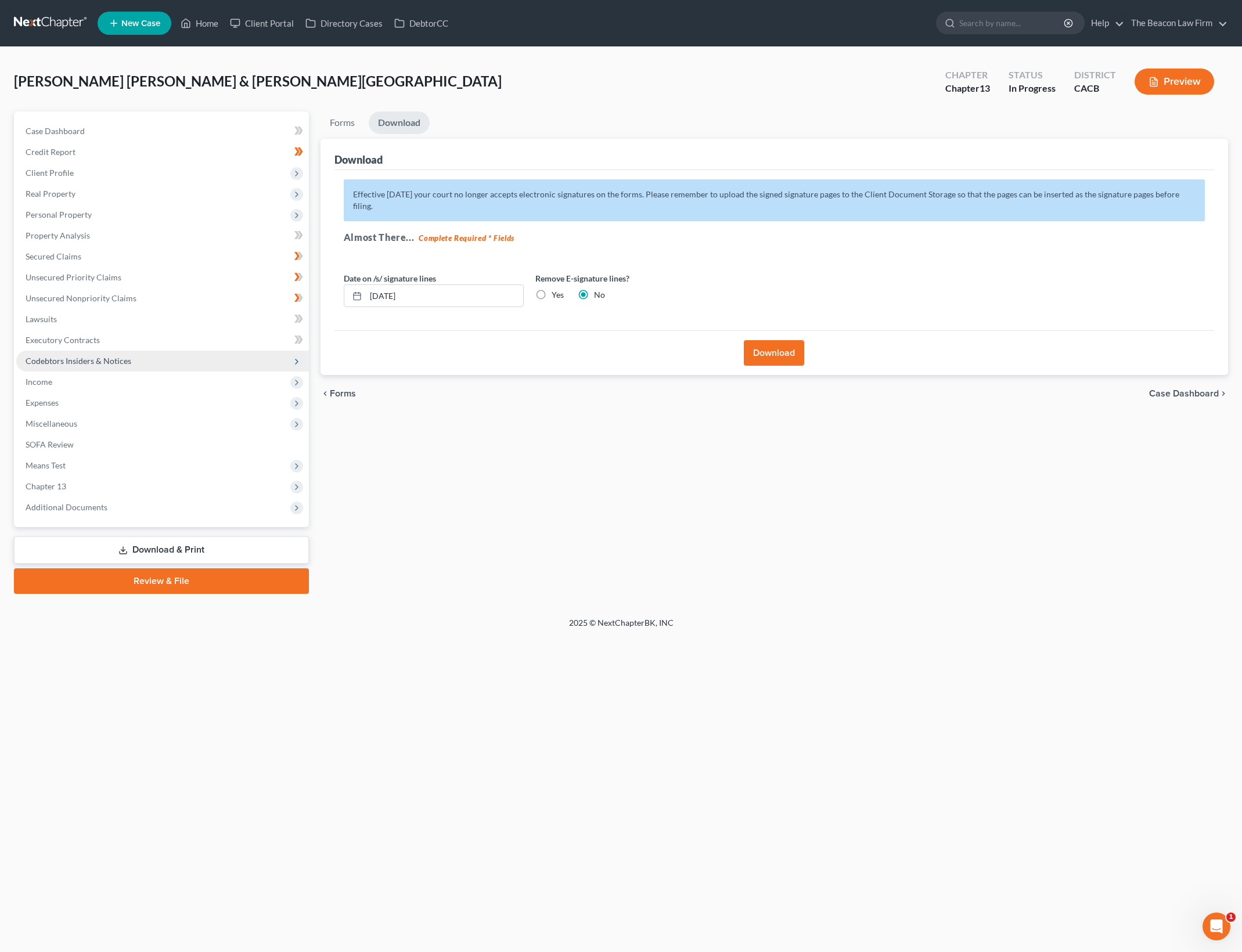
click at [165, 354] on span "Codebtors Insiders & Notices" at bounding box center [162, 361] width 293 height 21
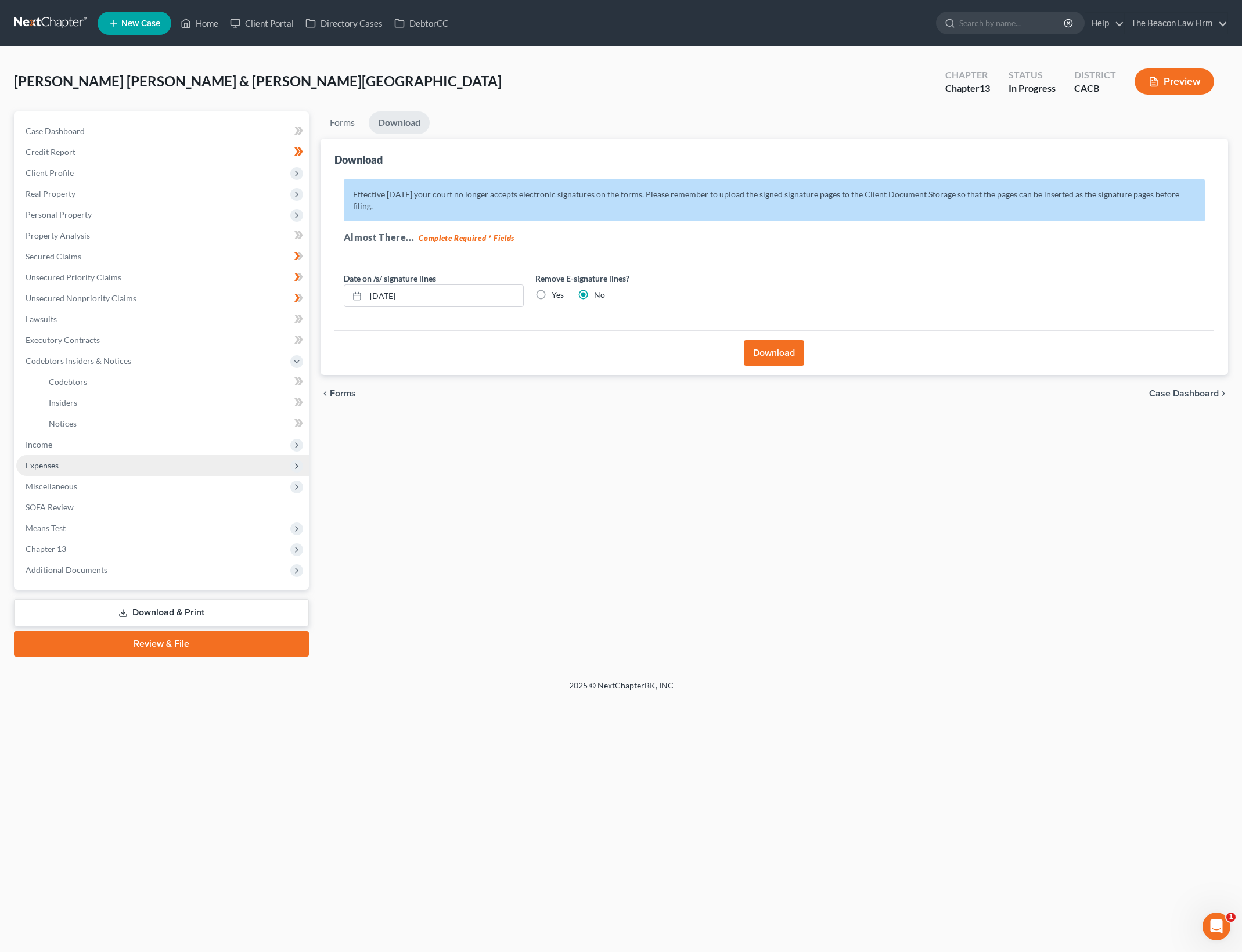
click at [156, 455] on span "Expenses" at bounding box center [162, 466] width 293 height 21
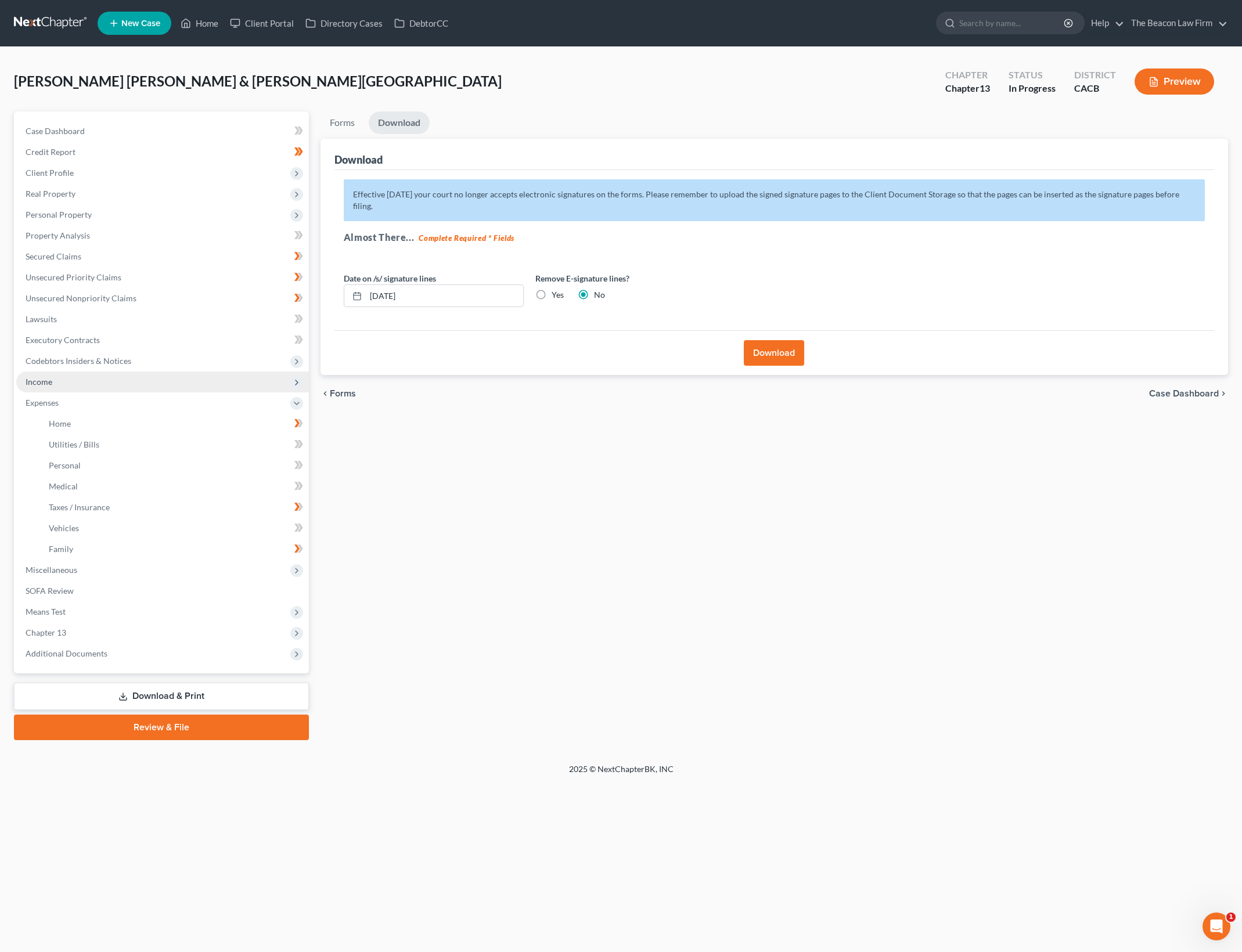
click at [182, 383] on span "Income" at bounding box center [162, 382] width 293 height 21
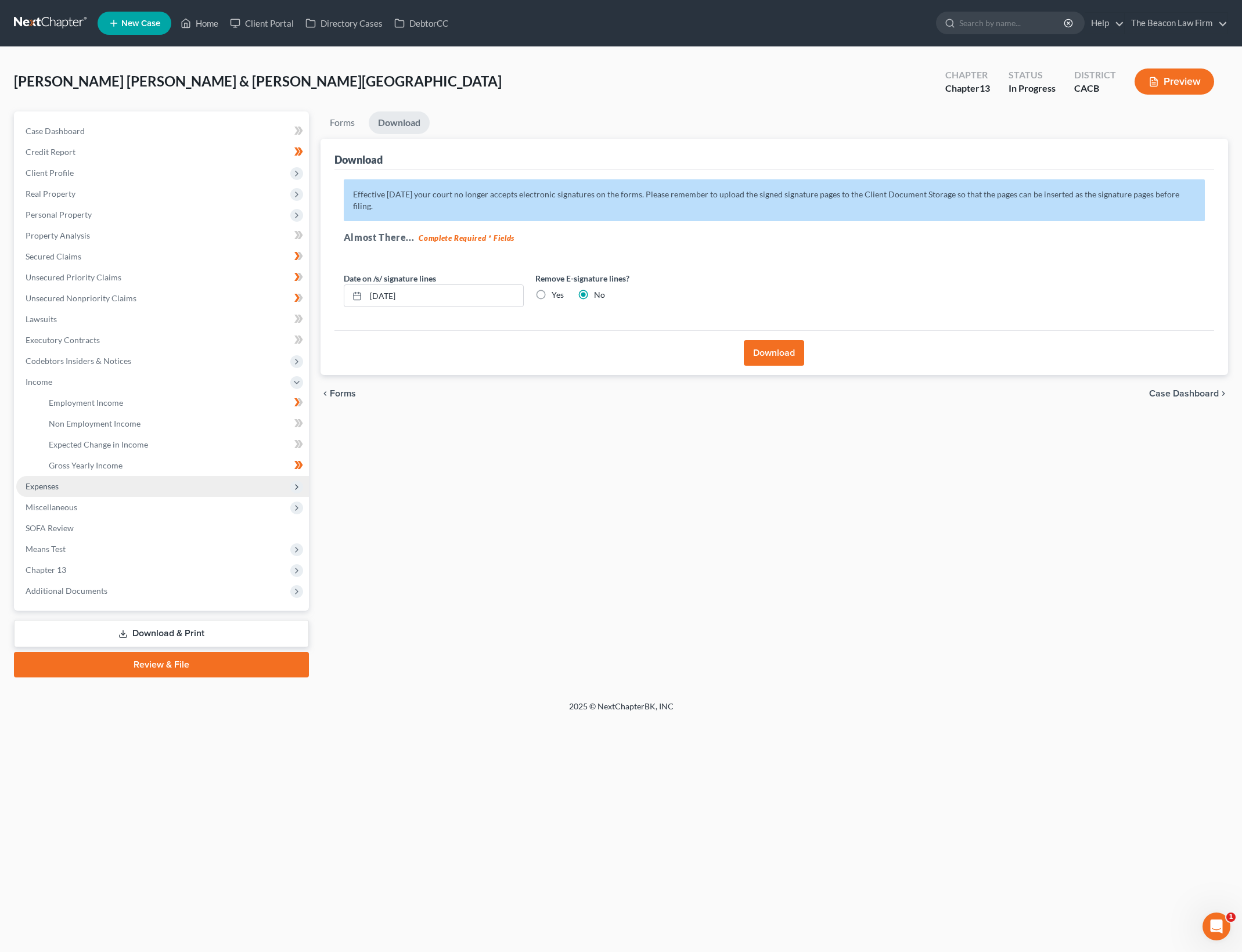
click at [139, 488] on span "Expenses" at bounding box center [162, 486] width 293 height 21
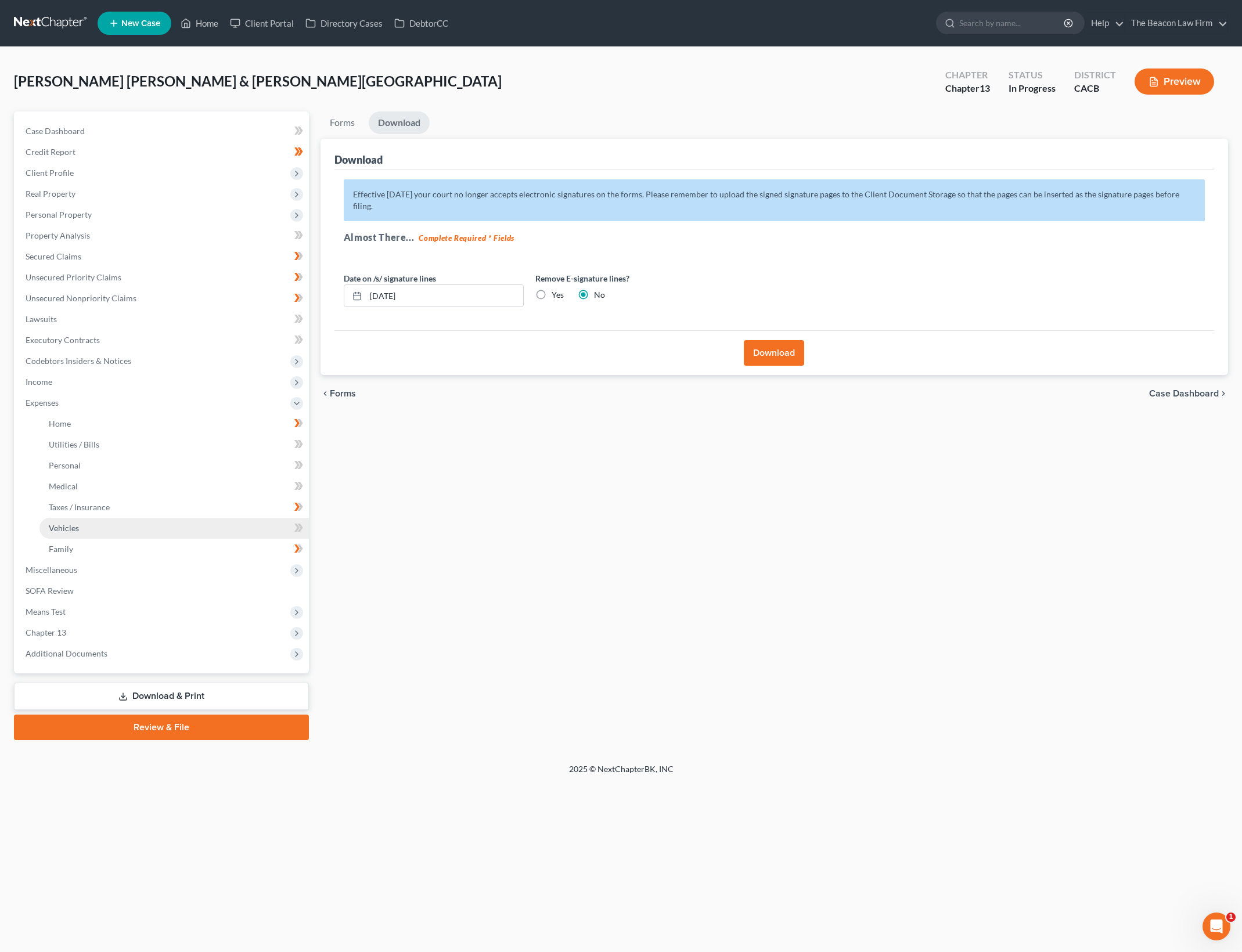
drag, startPoint x: 148, startPoint y: 525, endPoint x: 159, endPoint y: 515, distance: 14.9
click at [148, 525] on link "Vehicles" at bounding box center [175, 528] width 270 height 21
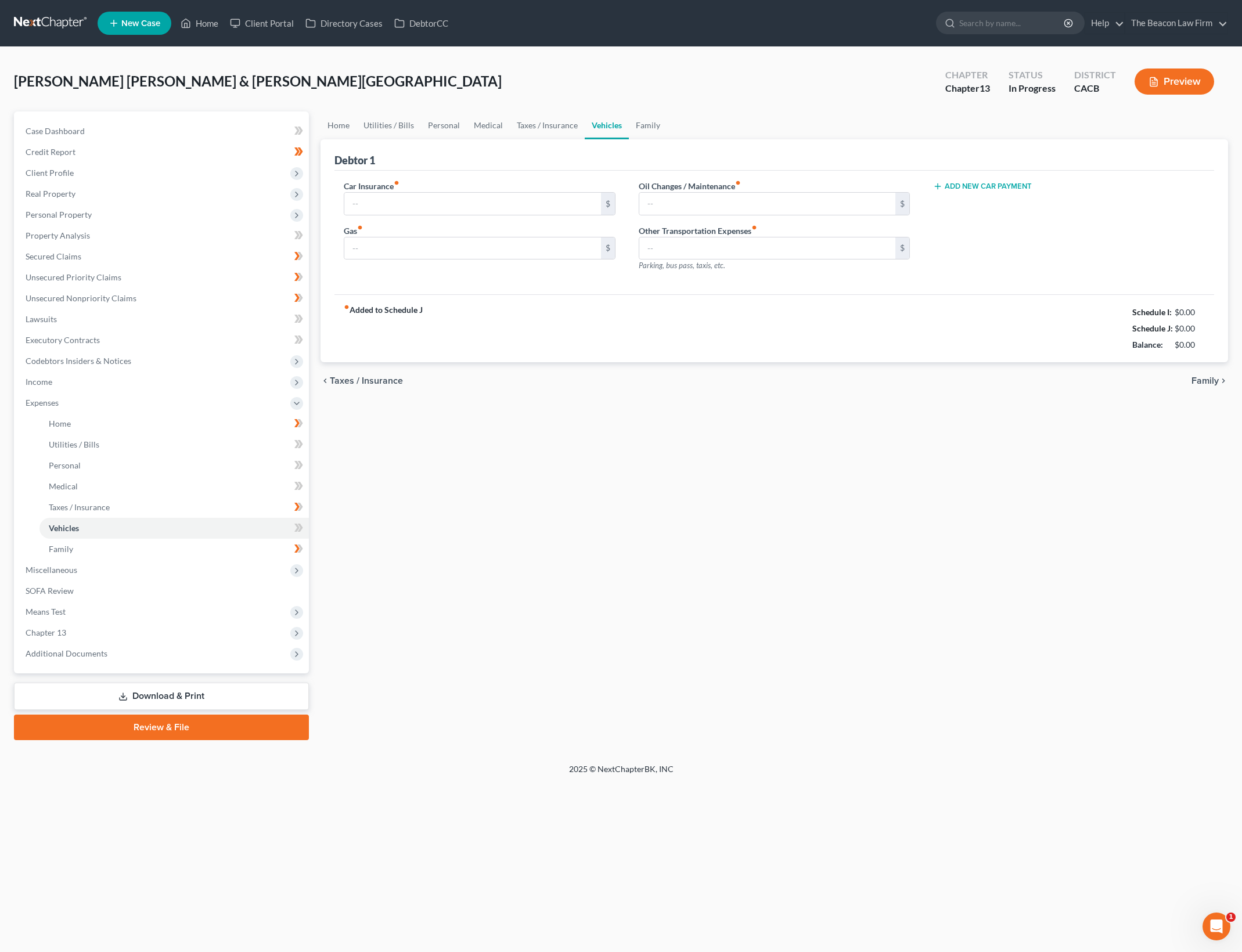
type input "250.00"
type input "780.00"
type input "120.00"
type input "0.00"
click at [407, 243] on input "780.00" at bounding box center [472, 249] width 257 height 22
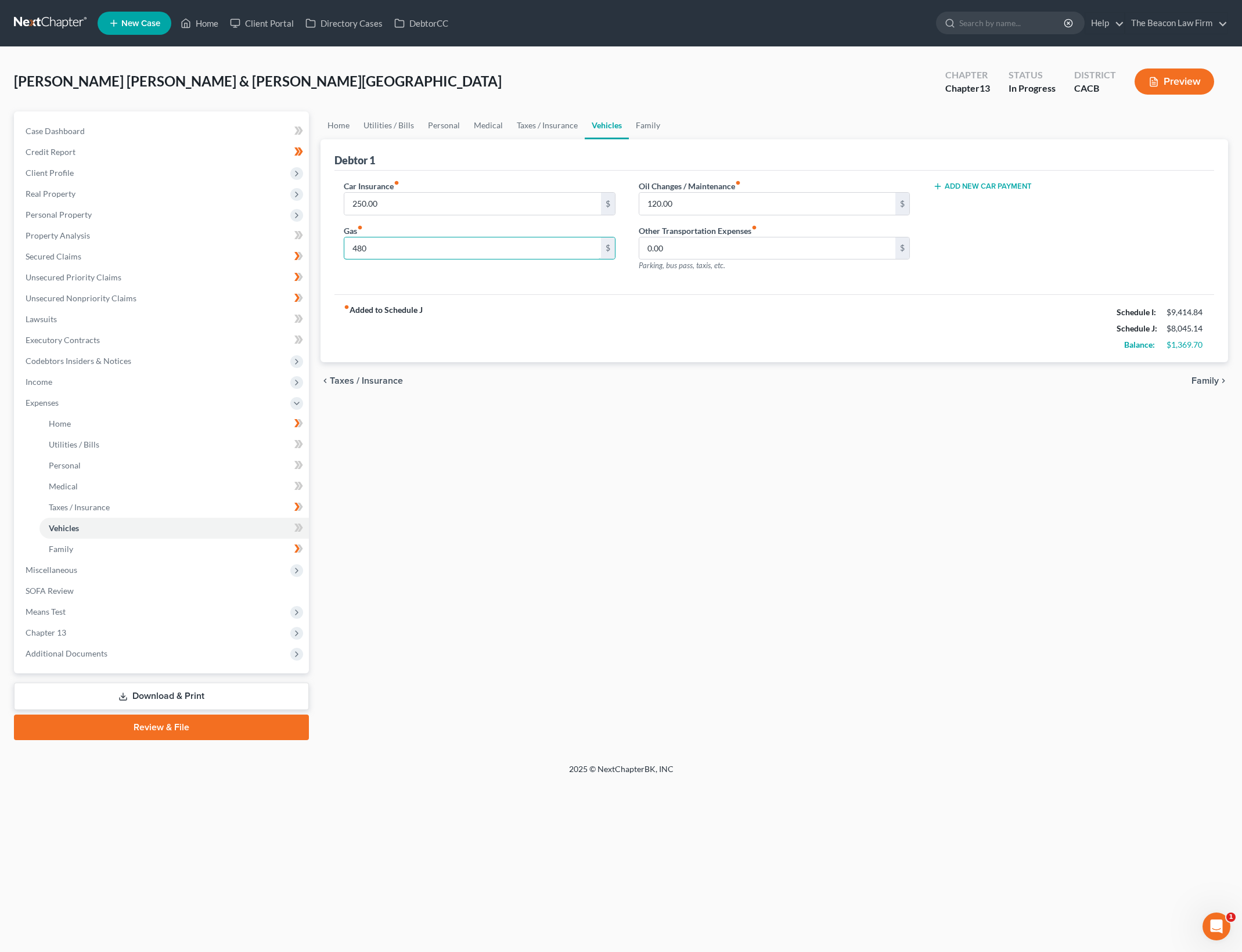
type input "480"
click at [692, 443] on div "Home Utilities / Bills Personal Medical Taxes / Insurance Vehicles Family Debto…" at bounding box center [774, 425] width 919 height 628
click at [748, 200] on input "120.00" at bounding box center [767, 204] width 257 height 22
click at [638, 558] on div "Home Utilities / Bills Personal Medical Taxes / Insurance Vehicles Family Debto…" at bounding box center [774, 425] width 919 height 628
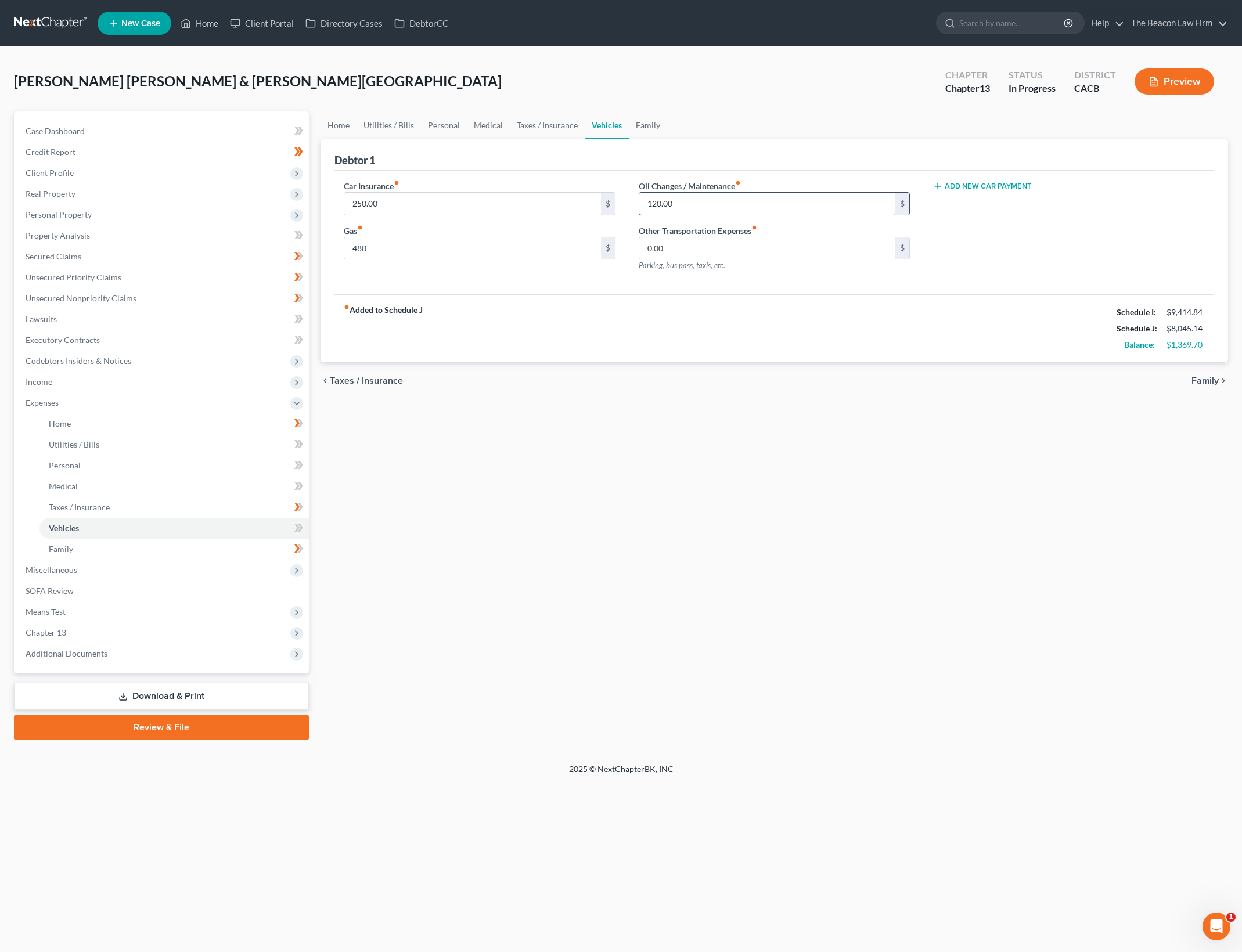
click at [804, 212] on input "120.00" at bounding box center [767, 204] width 257 height 22
type input "100"
click at [406, 480] on div "Home Utilities / Bills Personal Medical Taxes / Insurance Vehicles Family Debto…" at bounding box center [774, 425] width 919 height 628
click at [173, 621] on span "Means Test" at bounding box center [162, 612] width 293 height 21
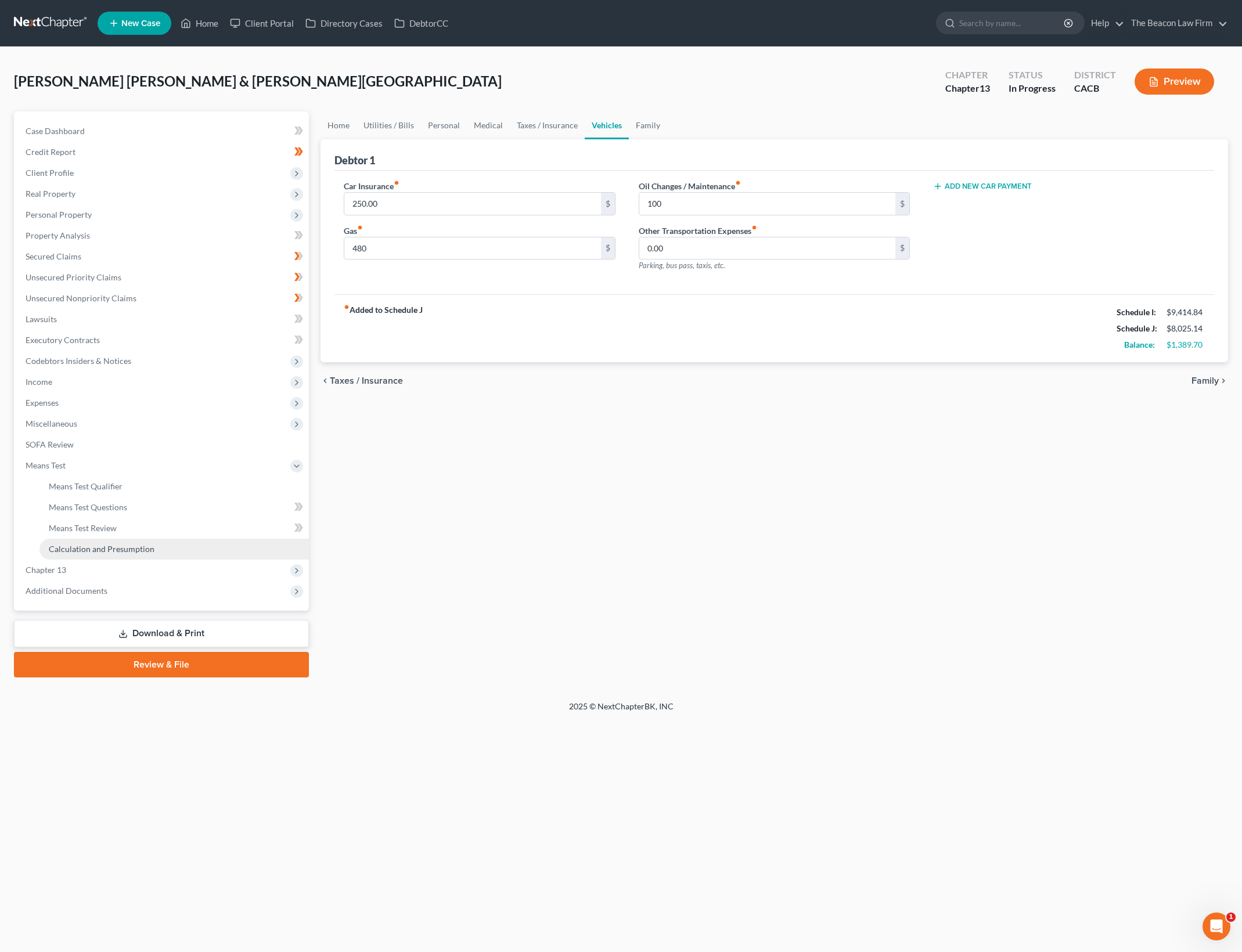
click at [156, 548] on link "Calculation and Presumption" at bounding box center [175, 549] width 270 height 21
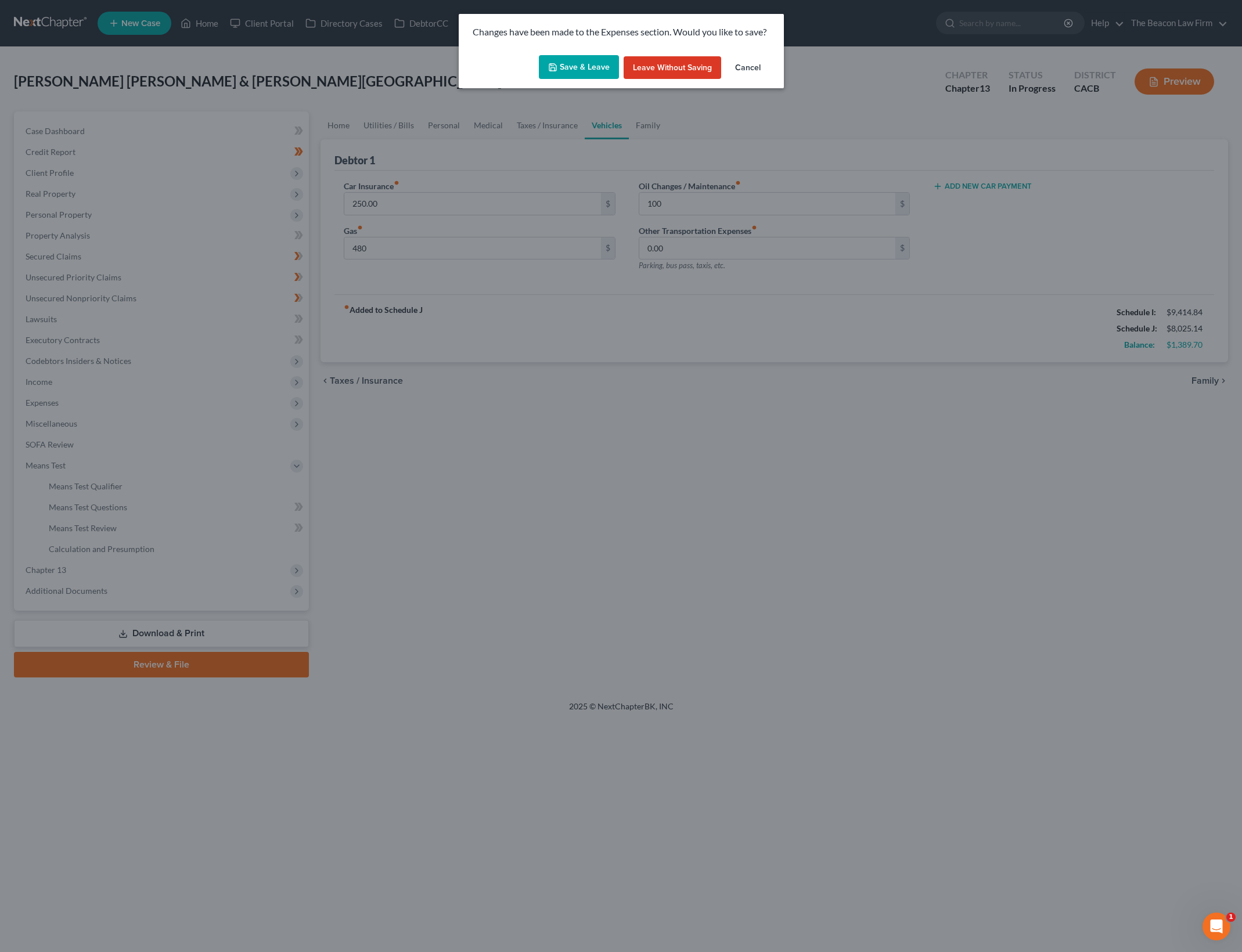
click at [577, 63] on button "Save & Leave" at bounding box center [578, 67] width 80 height 24
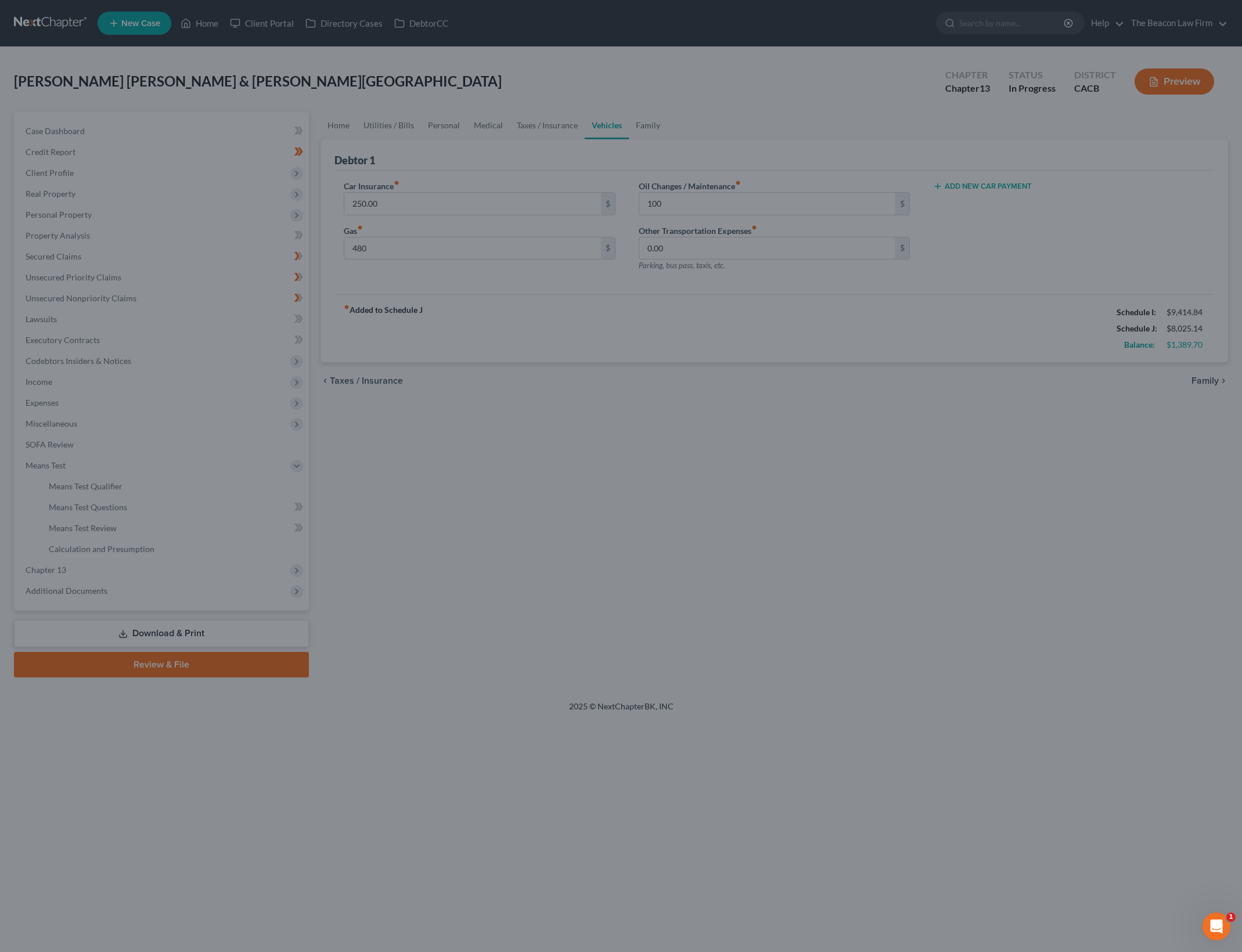
type input "480.00"
type input "100.00"
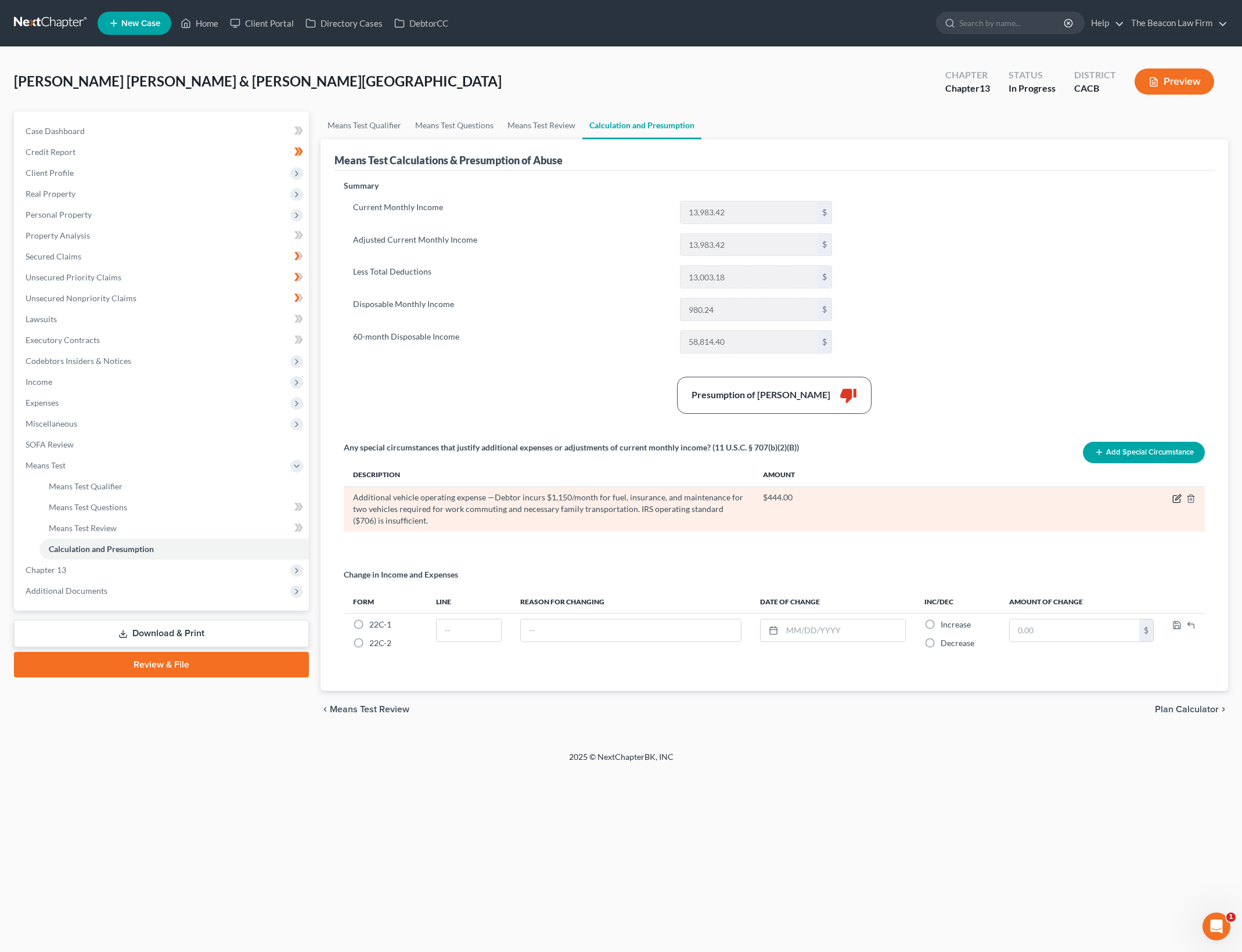
click at [1177, 494] on icon "button" at bounding box center [1176, 498] width 10 height 10
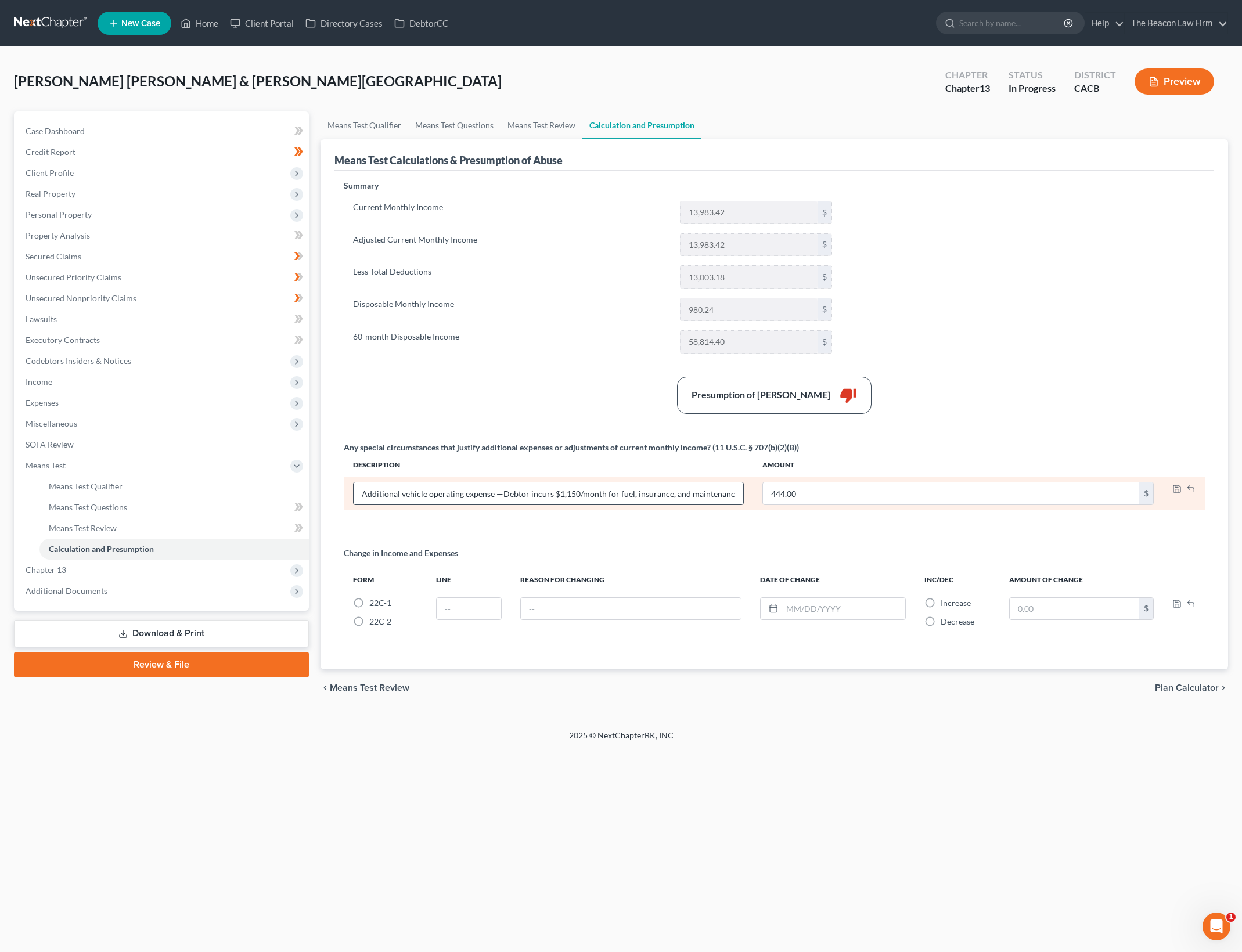
click at [579, 492] on input "Additional vehicle operating expense —Debtor incurs $1,150/month for fuel, insu…" at bounding box center [548, 493] width 390 height 22
type input "Additional vehicle operating expense —Debtor incurs $830/month for fuel, insura…"
click at [834, 498] on input "444.00" at bounding box center [951, 493] width 376 height 22
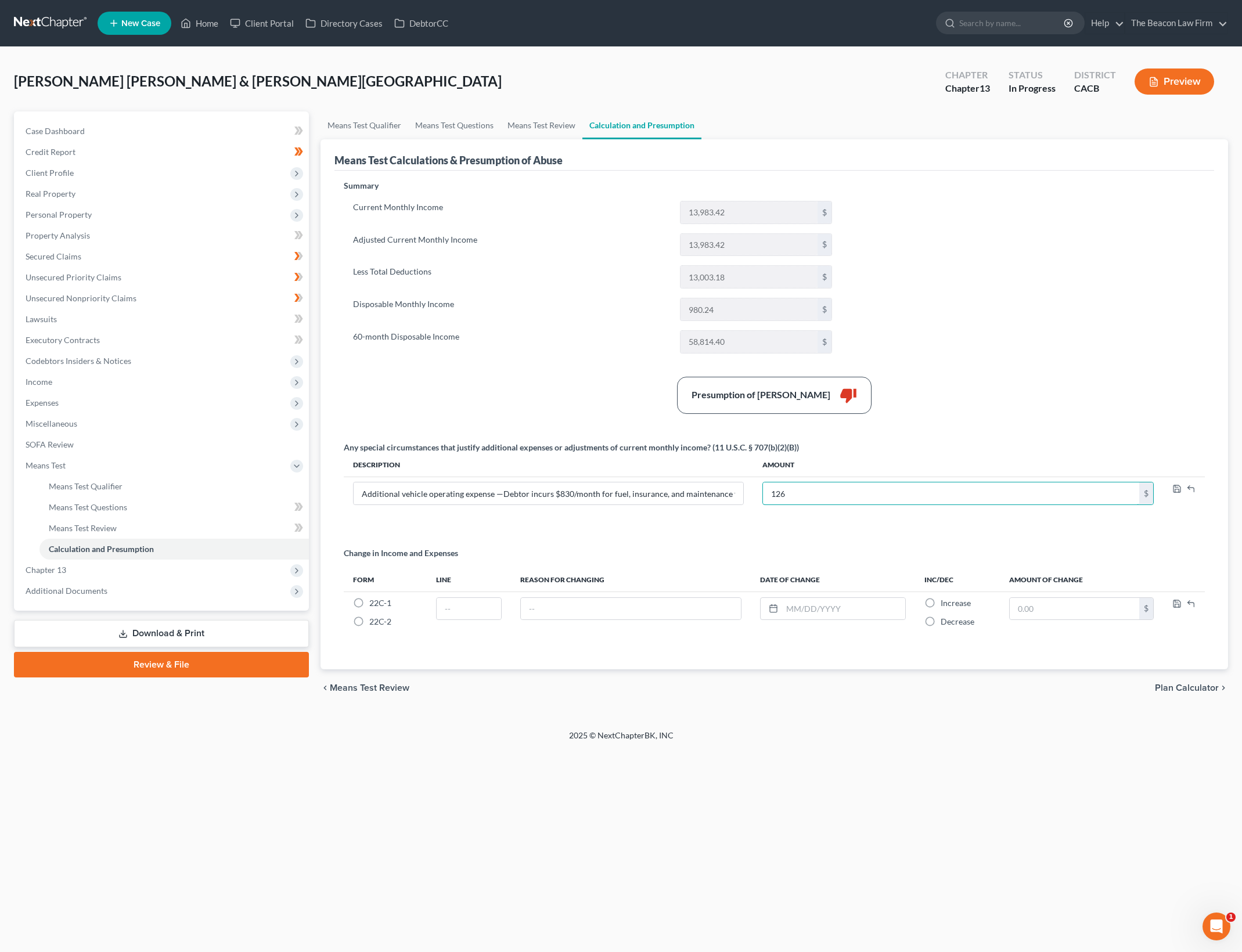
type input "126"
drag, startPoint x: 1174, startPoint y: 369, endPoint x: 1189, endPoint y: 418, distance: 51.2
click at [1166, 371] on div "Summary Current Monthly Income 13,983.42 $ Adjusted Current Monthly Income 13,9…" at bounding box center [774, 417] width 873 height 475
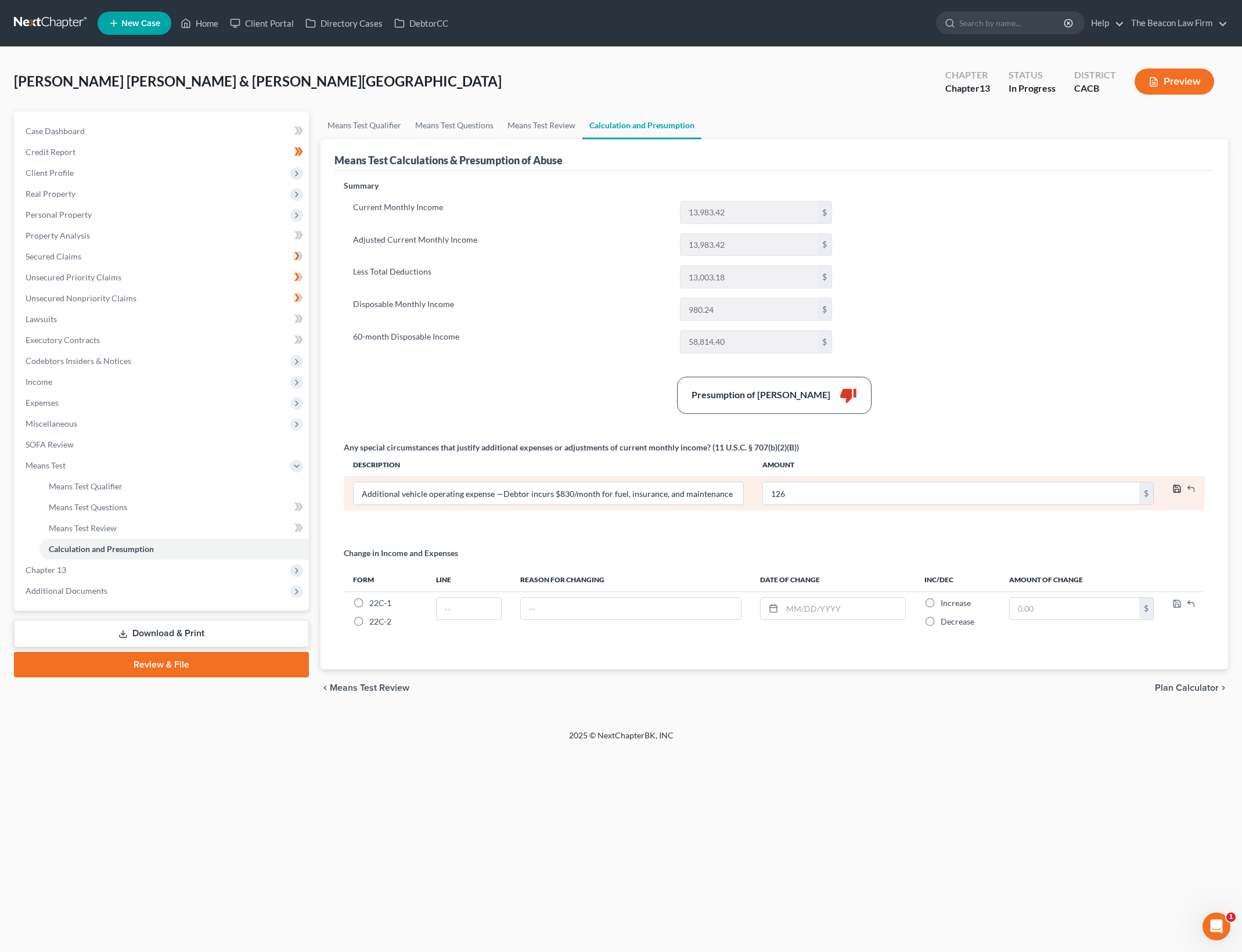
click at [1176, 487] on polyline "button" at bounding box center [1176, 486] width 3 height 2
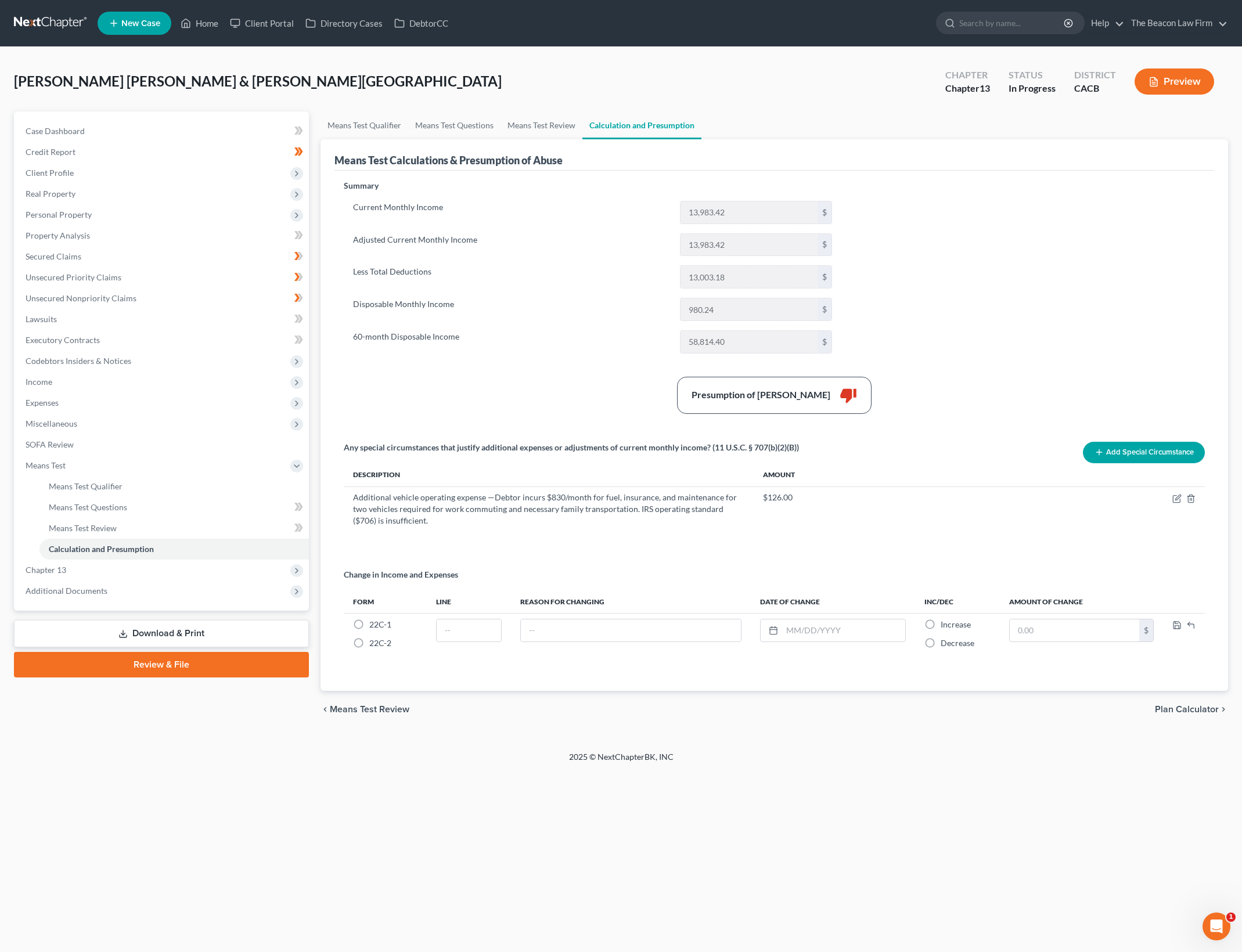
click at [1105, 273] on div "Summary Current Monthly Income 13,983.42 $ Adjusted Current Monthly Income 13,9…" at bounding box center [774, 428] width 873 height 498
drag, startPoint x: 536, startPoint y: 361, endPoint x: 506, endPoint y: 368, distance: 30.8
click at [536, 361] on div "Summary Current Monthly Income 13,983.42 $ Adjusted Current Monthly Income 13,9…" at bounding box center [592, 271] width 509 height 183
click at [224, 393] on span "Expenses" at bounding box center [162, 403] width 293 height 21
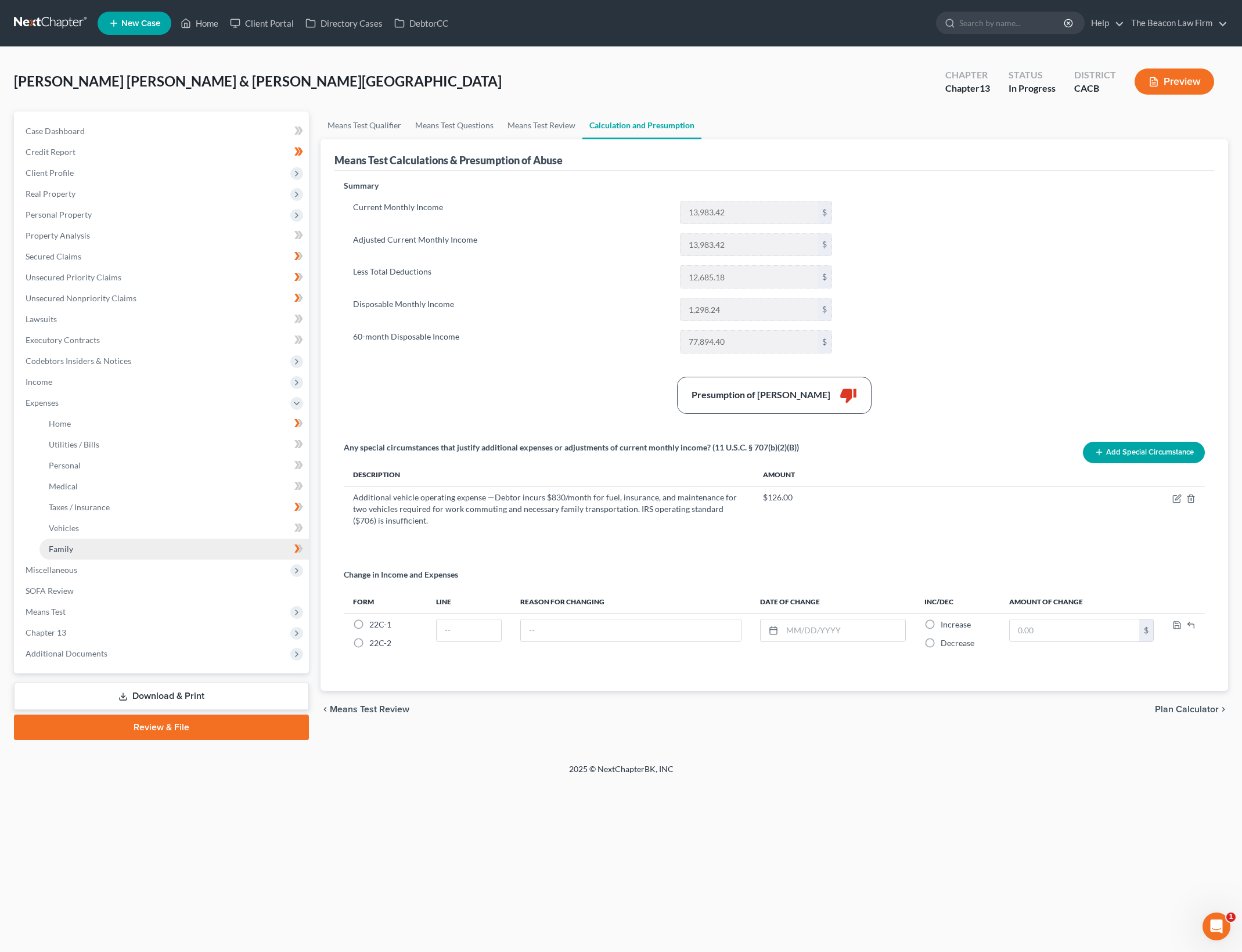
click at [236, 545] on link "Family" at bounding box center [175, 549] width 270 height 21
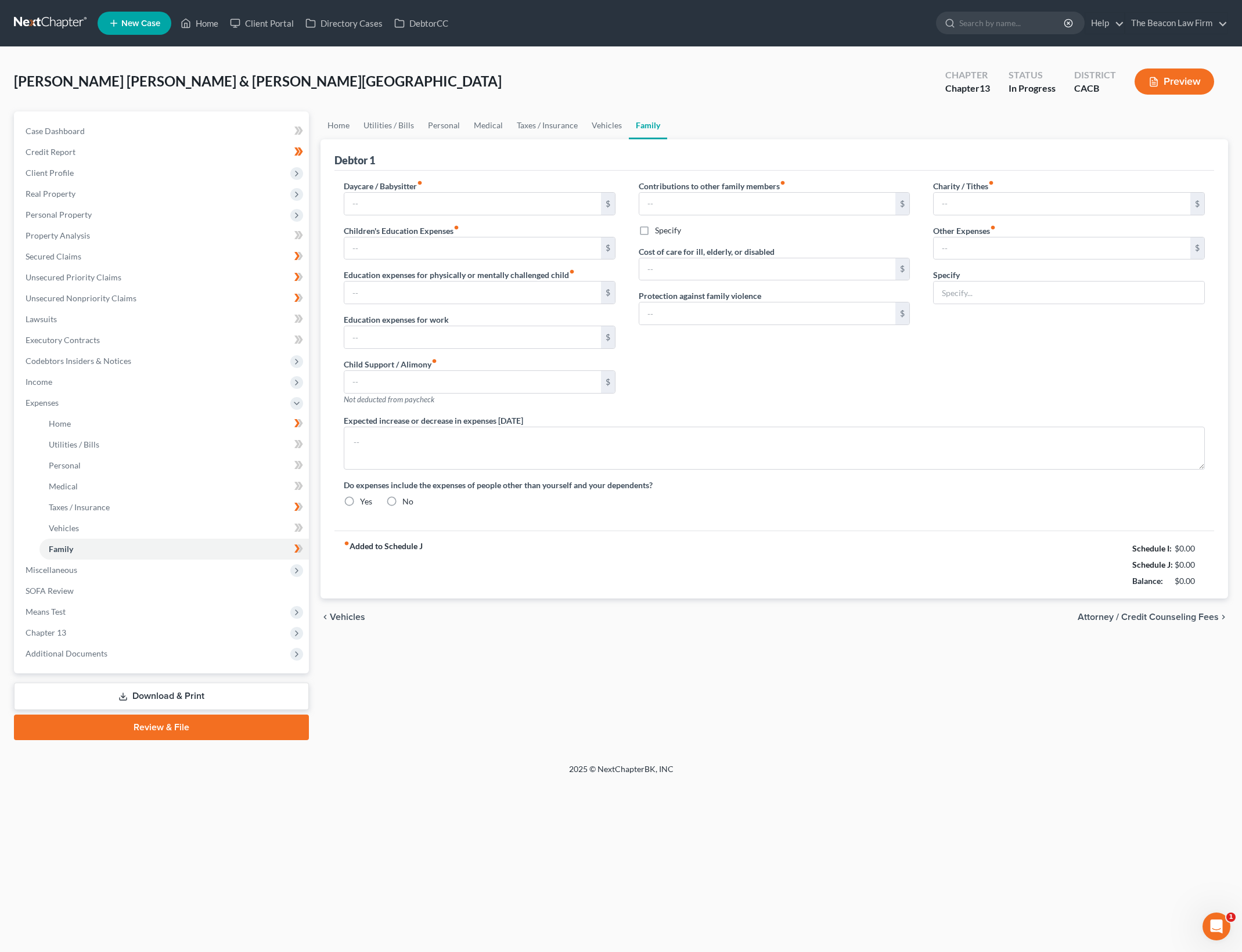
type input "300.00"
type input "100.00"
type input "0.00"
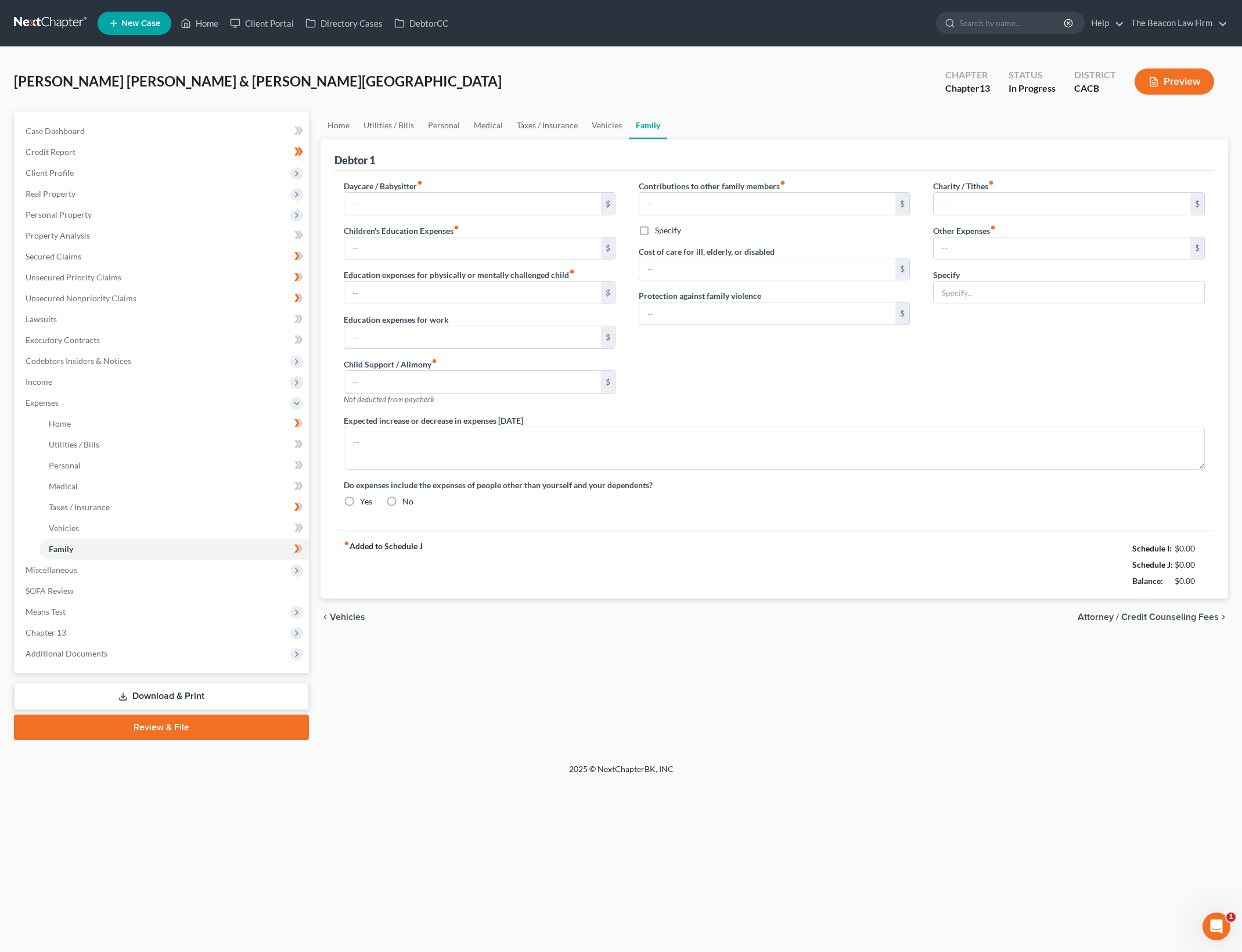
type input "500.00"
type input "0.00"
type input "50.00"
type input "75.00"
type input "Gym membership"
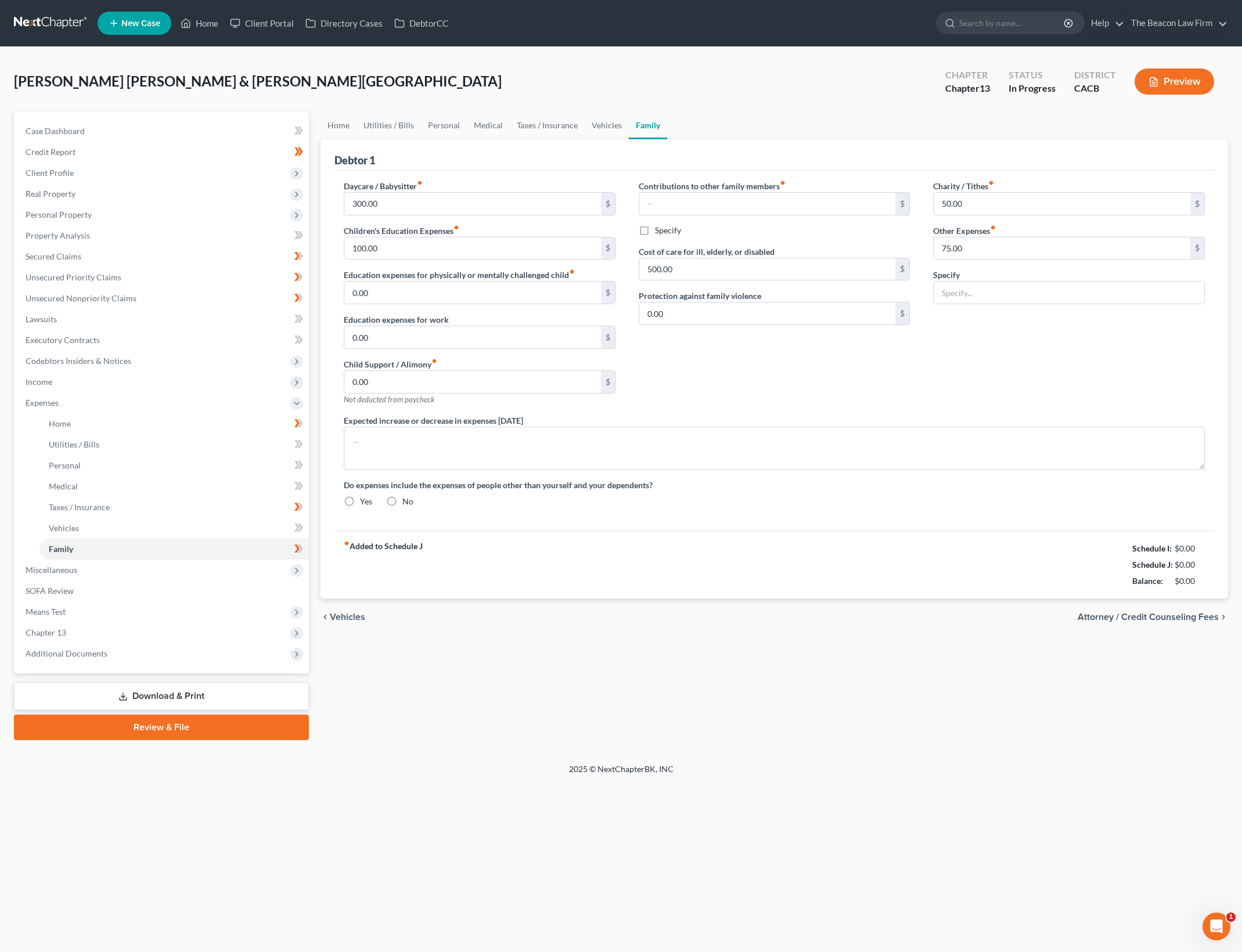
radio input "true"
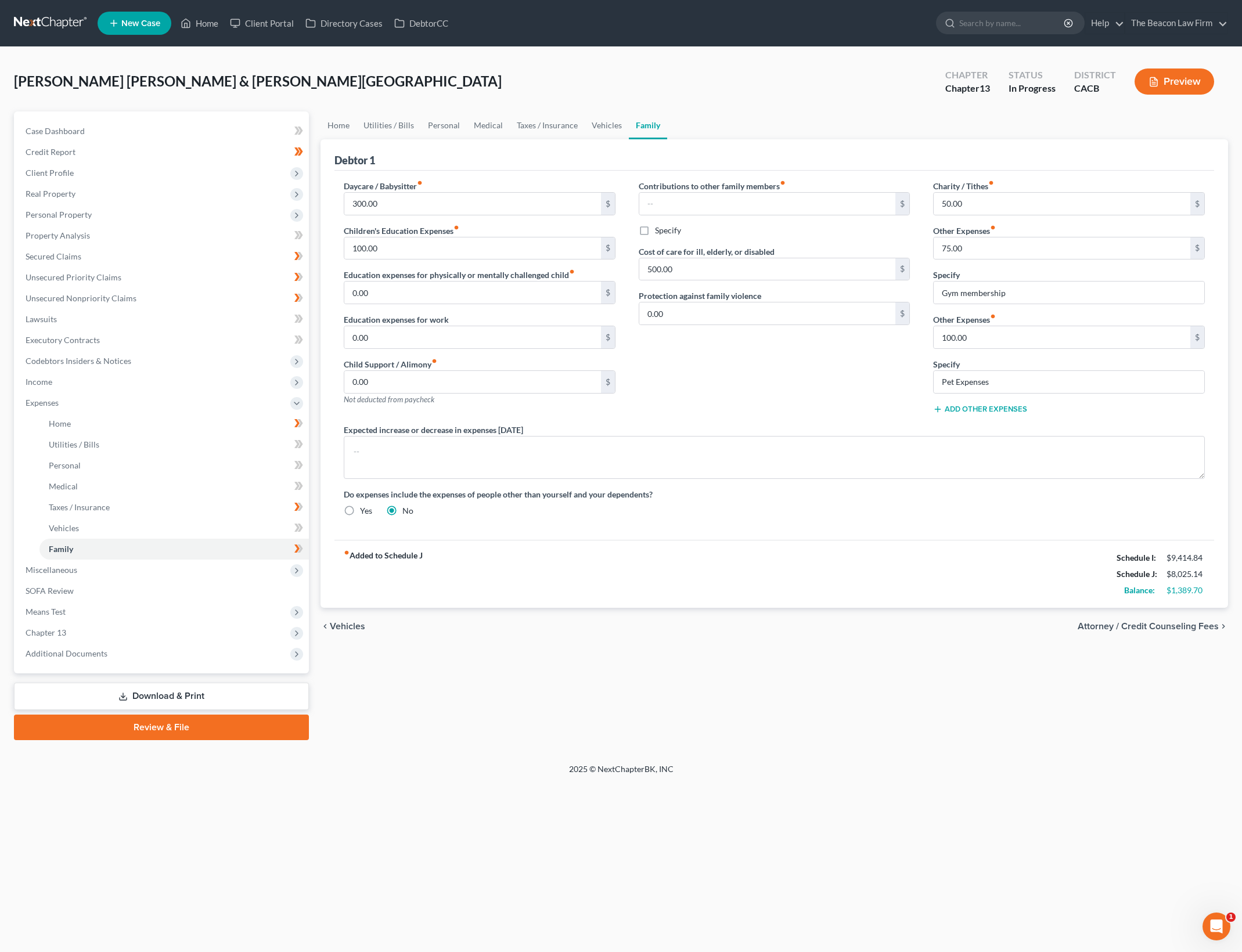
click at [1172, 595] on div "Balance: $1,389.70" at bounding box center [1161, 590] width 100 height 16
click at [1181, 591] on div "$1,389.70" at bounding box center [1185, 589] width 38 height 11
click at [180, 611] on span "Means Test" at bounding box center [162, 612] width 293 height 21
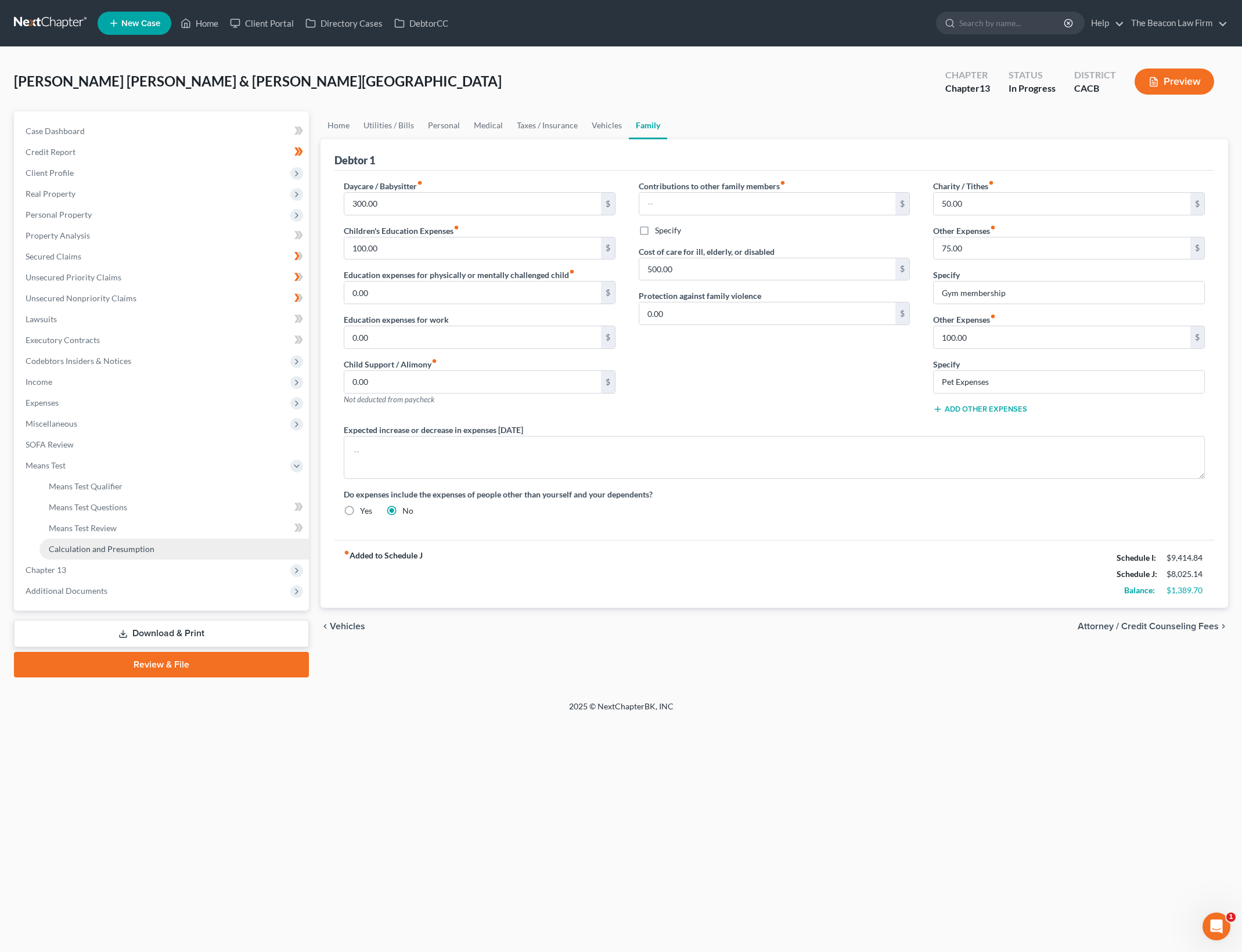
click at [195, 545] on link "Calculation and Presumption" at bounding box center [175, 549] width 270 height 21
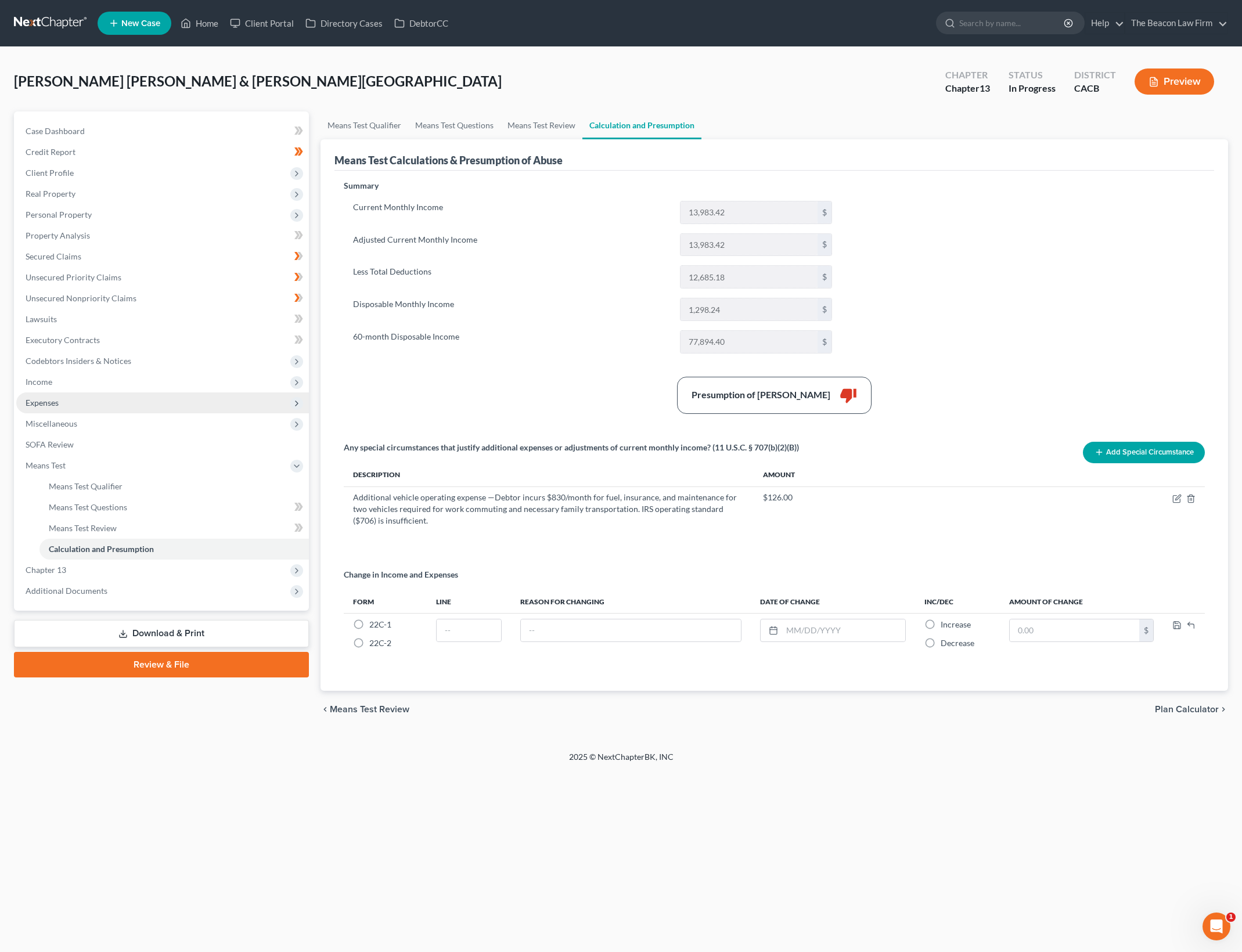
click at [178, 407] on span "Expenses" at bounding box center [162, 403] width 293 height 21
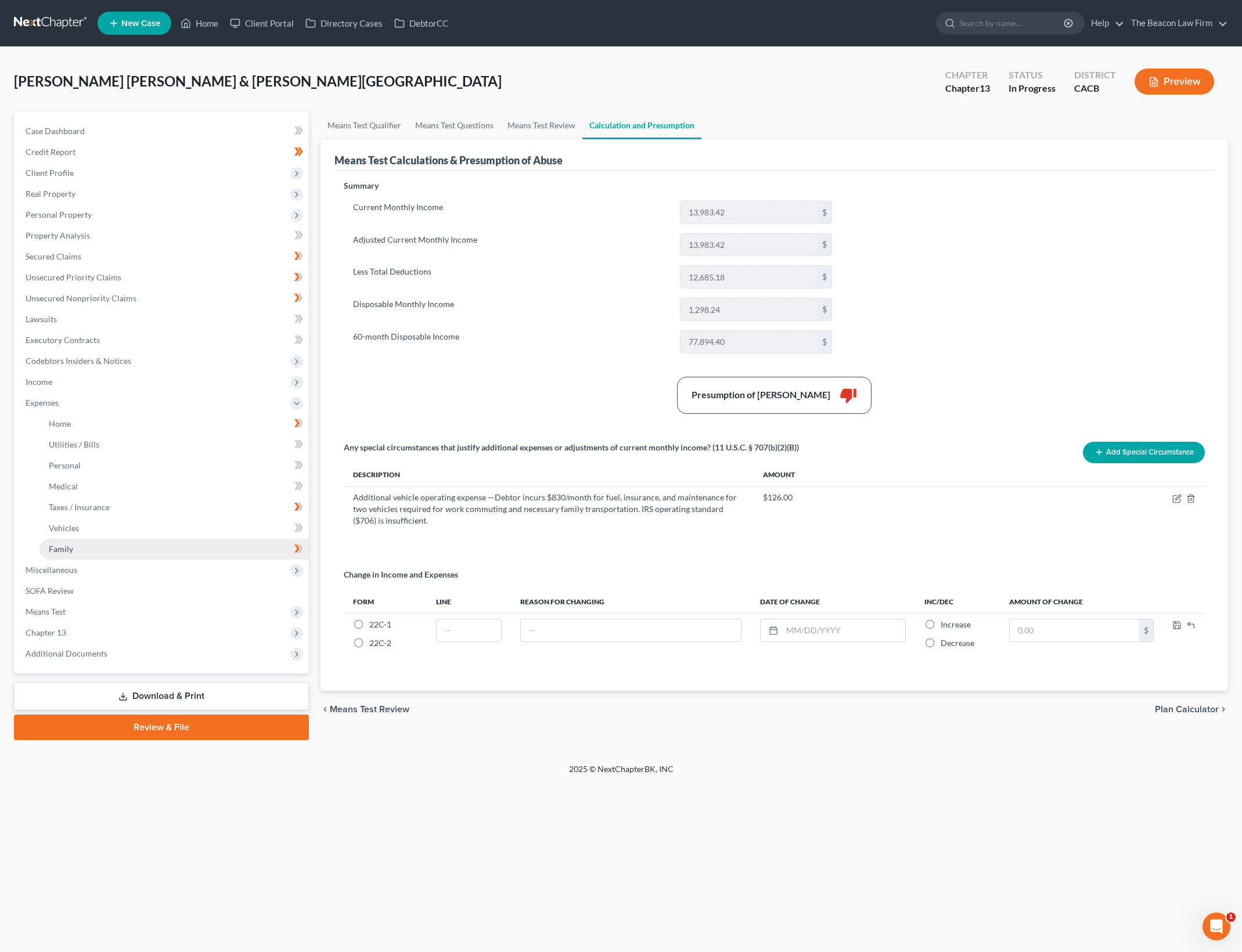
click at [186, 555] on link "Family" at bounding box center [175, 549] width 270 height 21
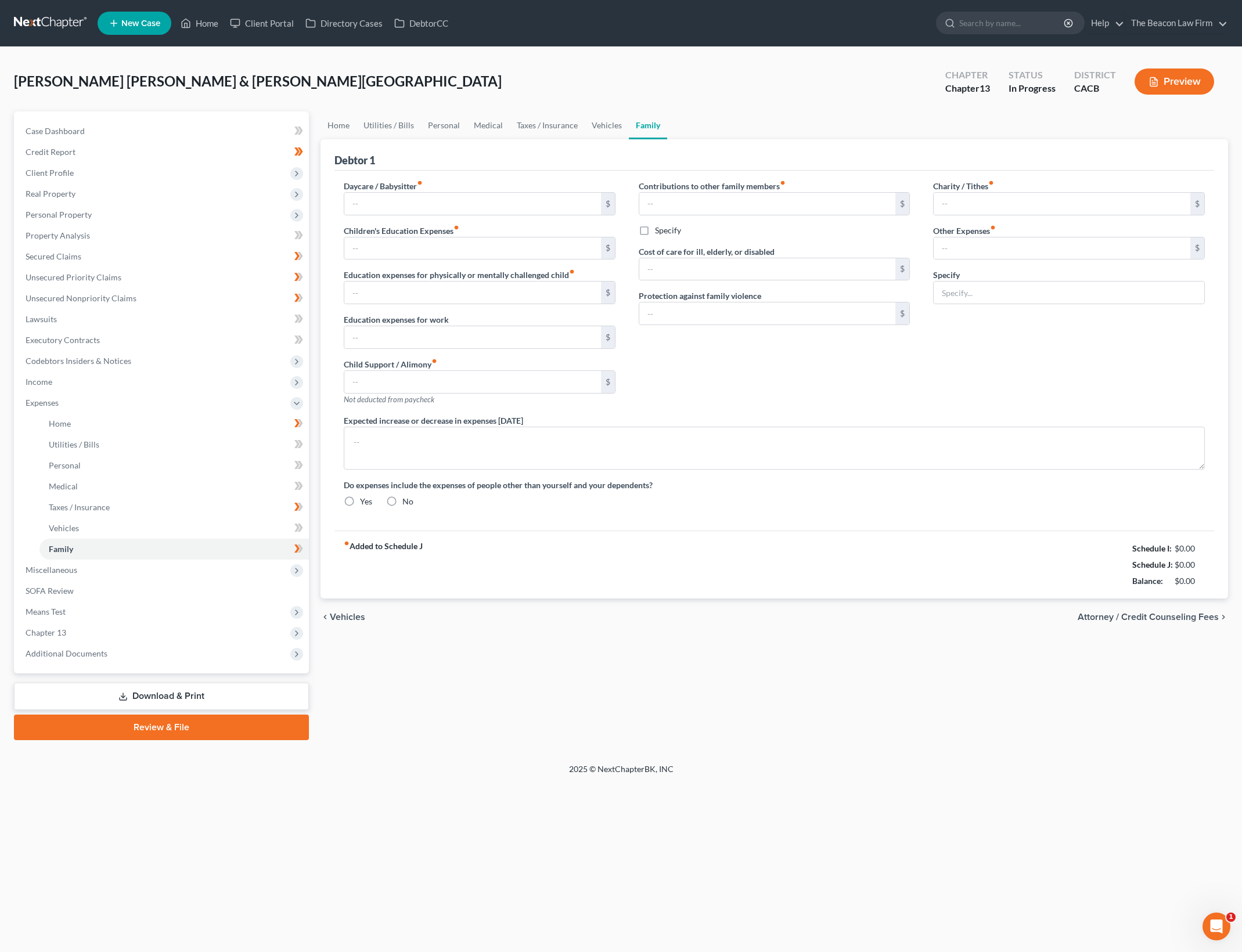
type input "300.00"
type input "100.00"
type input "0.00"
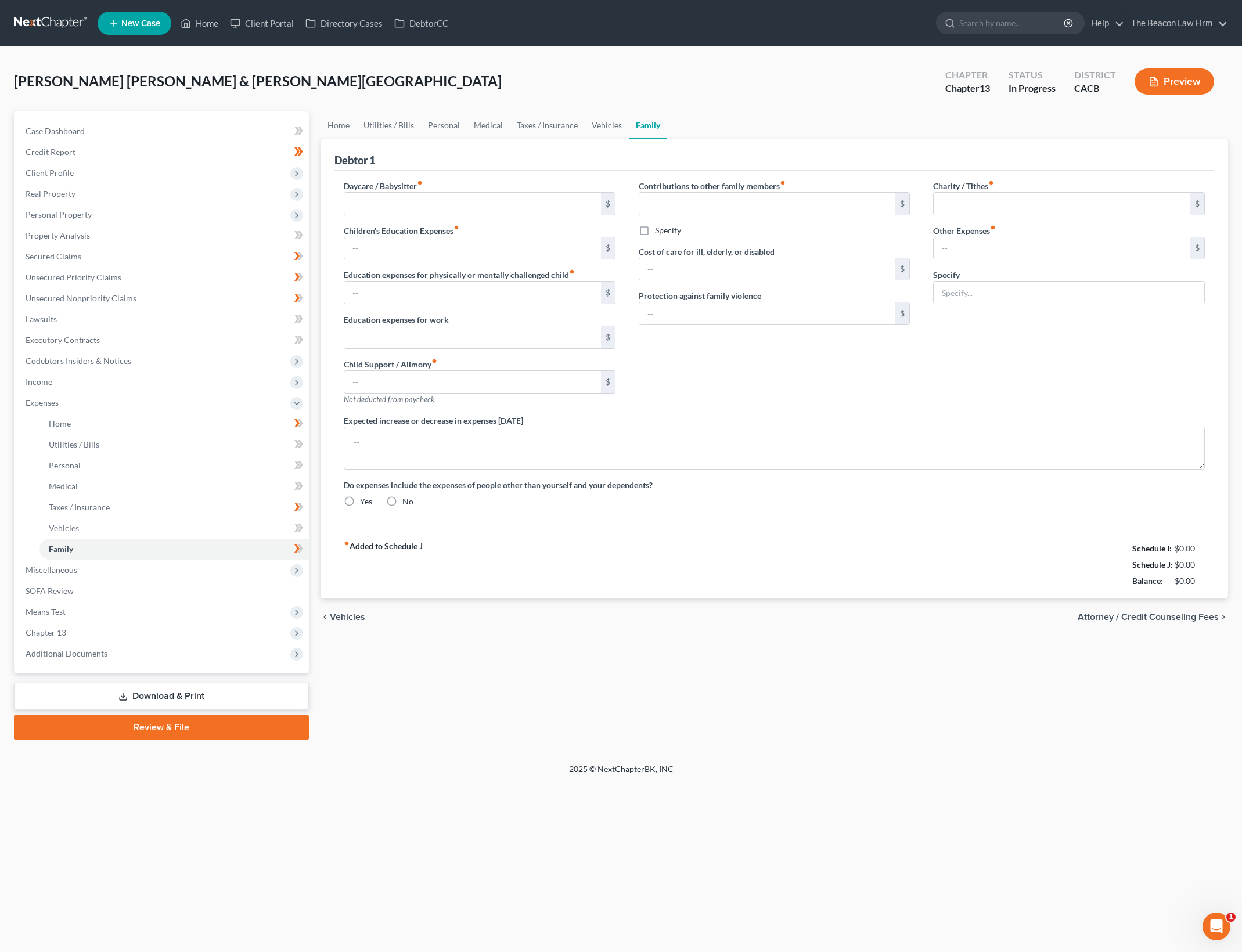
type input "500.00"
type input "0.00"
type input "50.00"
type input "75.00"
type input "Gym membership"
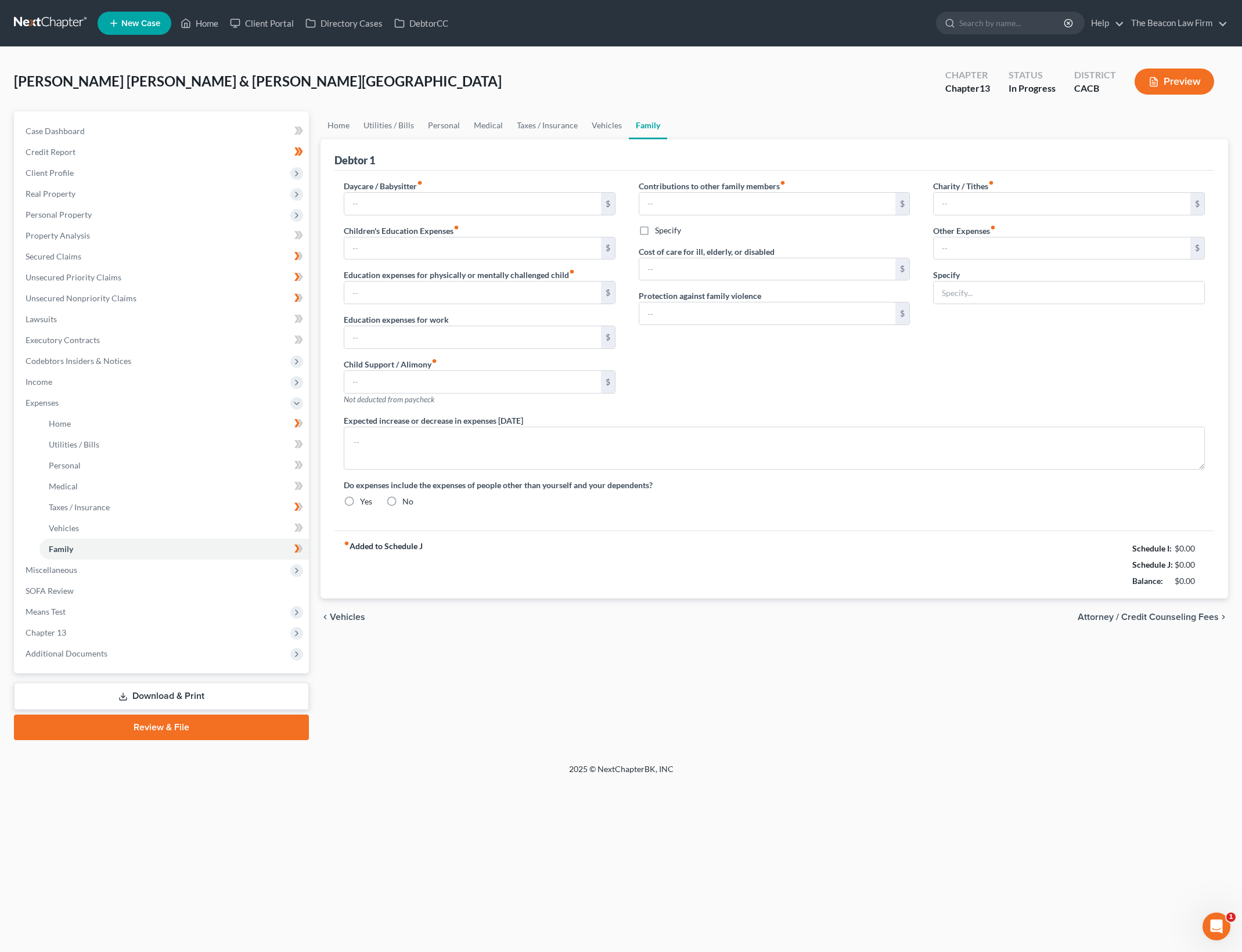
radio input "true"
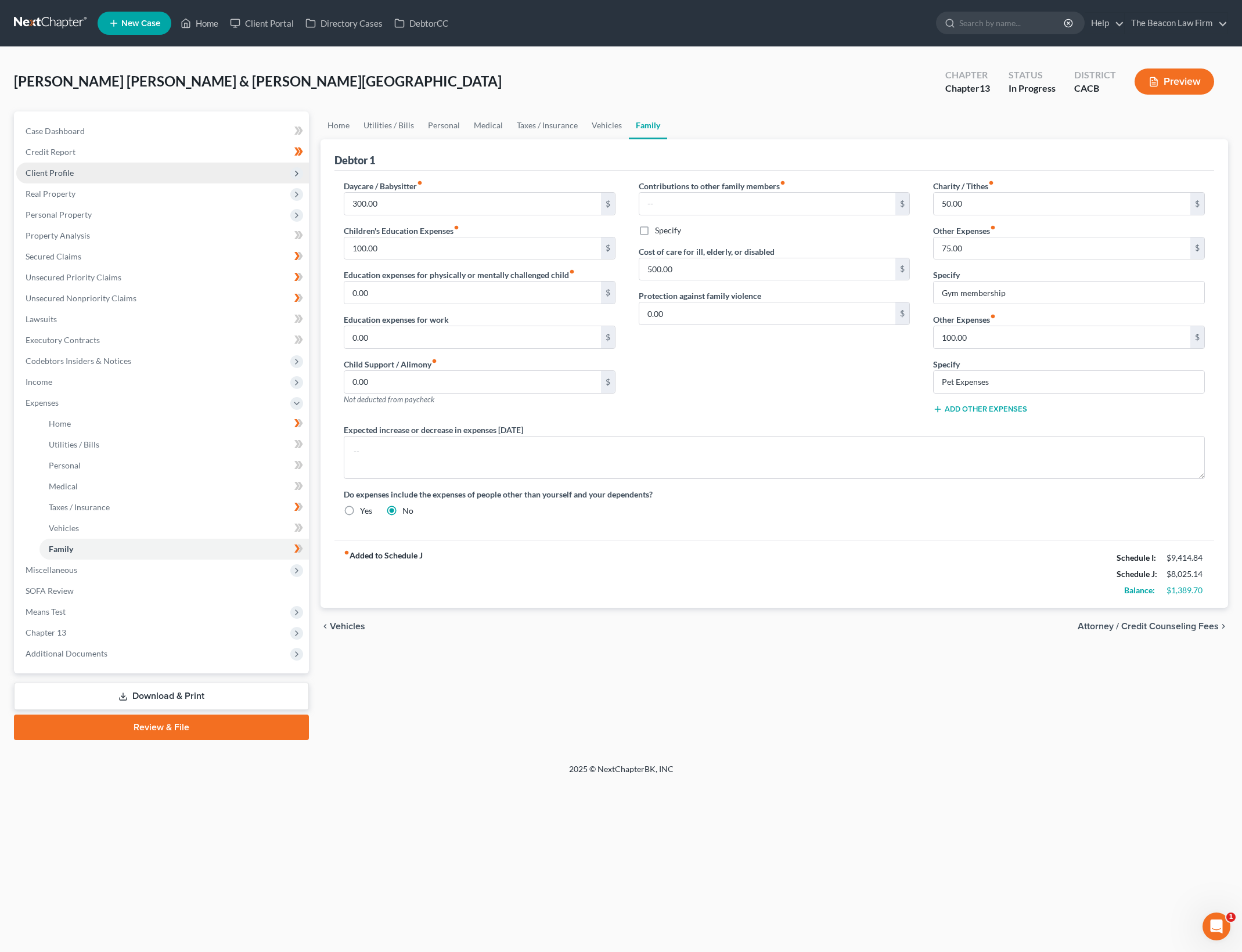
click at [114, 175] on span "Client Profile" at bounding box center [162, 173] width 293 height 21
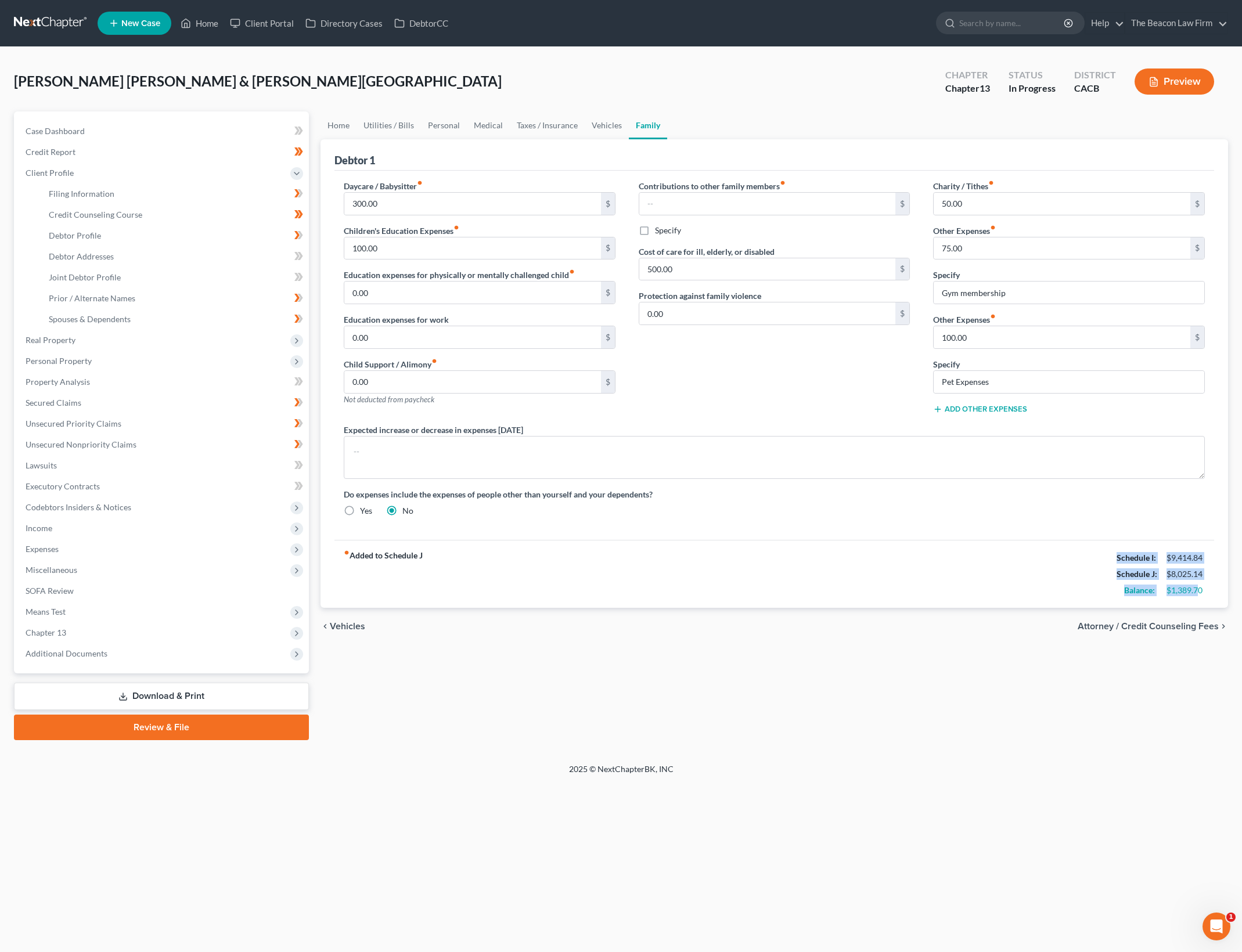
drag, startPoint x: 1010, startPoint y: 547, endPoint x: 1200, endPoint y: 594, distance: 195.7
click at [1200, 594] on div "fiber_manual_record Added to Schedule J Schedule I: $9,414.84 Schedule J: $8,02…" at bounding box center [774, 574] width 880 height 68
click at [1200, 594] on div "$1,389.70" at bounding box center [1185, 589] width 38 height 11
click at [139, 216] on span "Credit Counseling Course" at bounding box center [95, 213] width 93 height 10
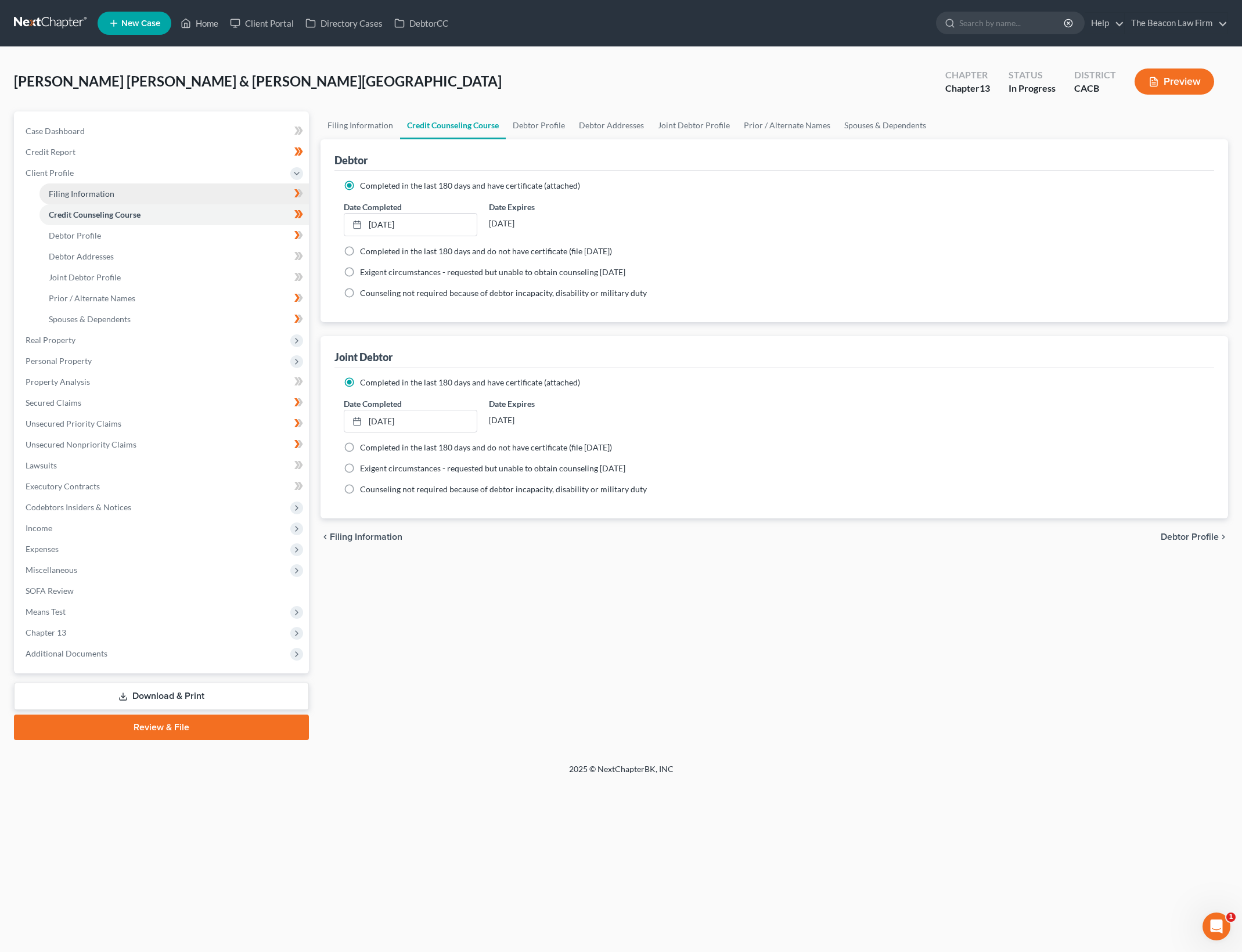
click at [170, 188] on link "Filing Information" at bounding box center [175, 194] width 270 height 21
select select "1"
select select "3"
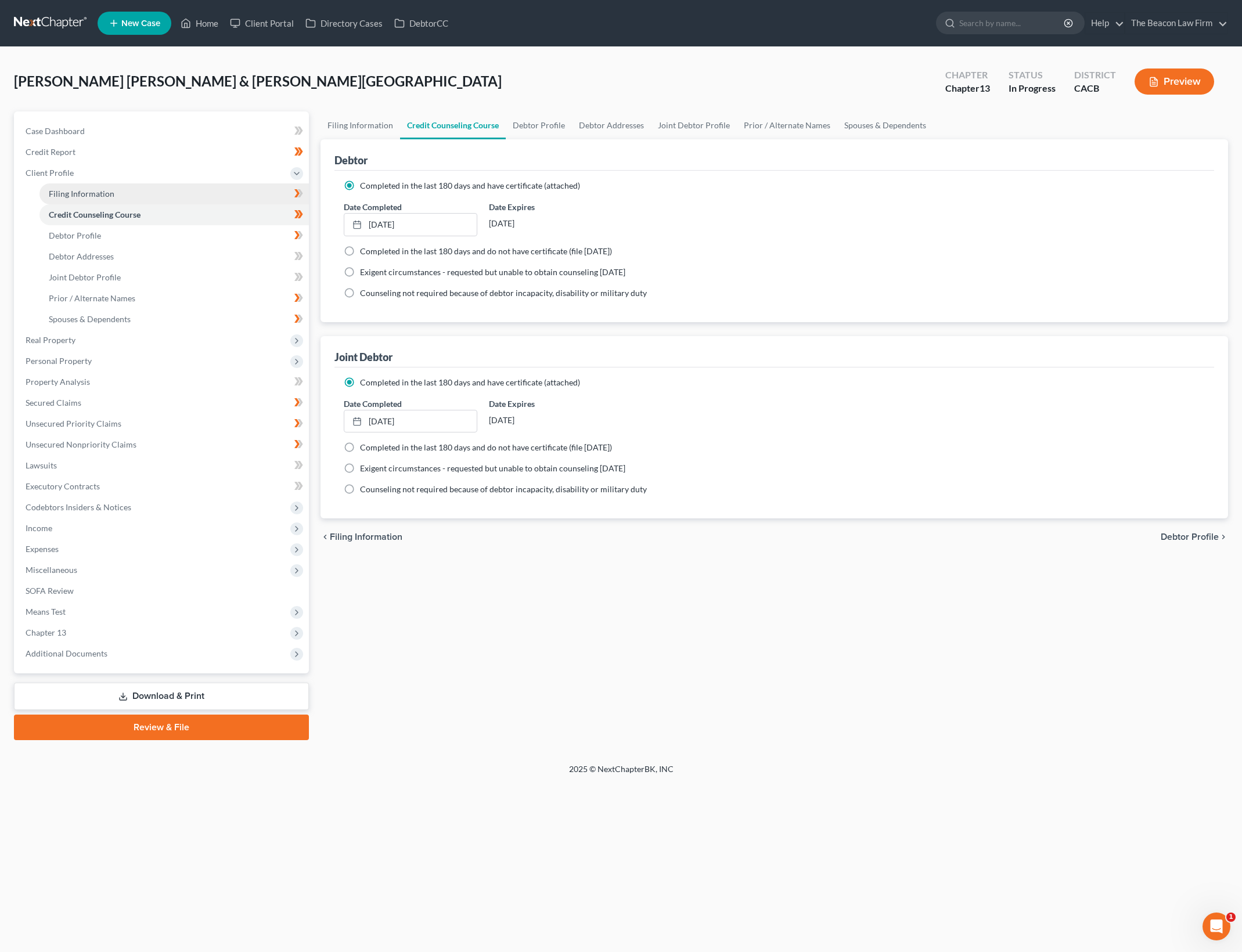
select select "4"
select select "1"
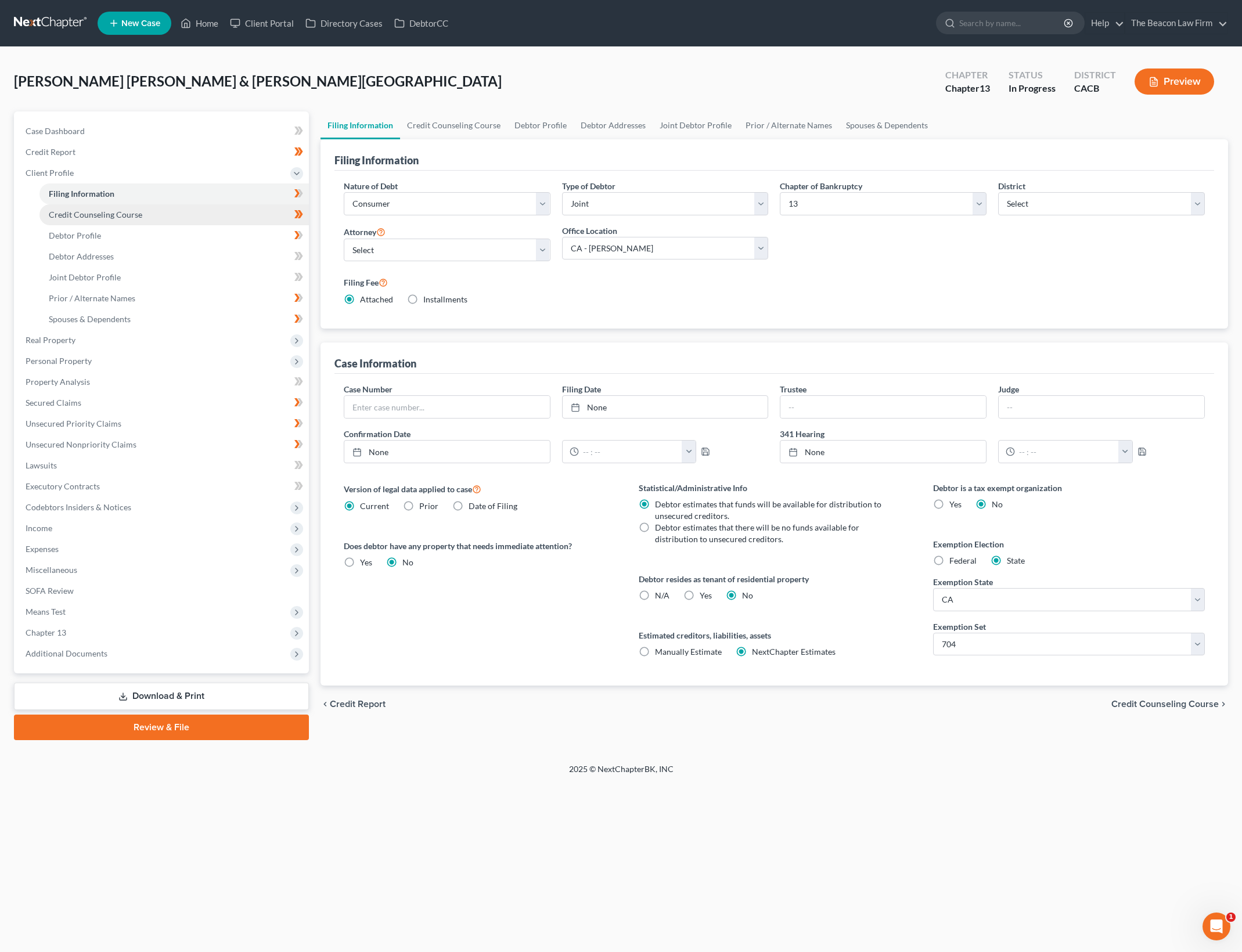
click at [197, 218] on link "Credit Counseling Course" at bounding box center [175, 214] width 270 height 21
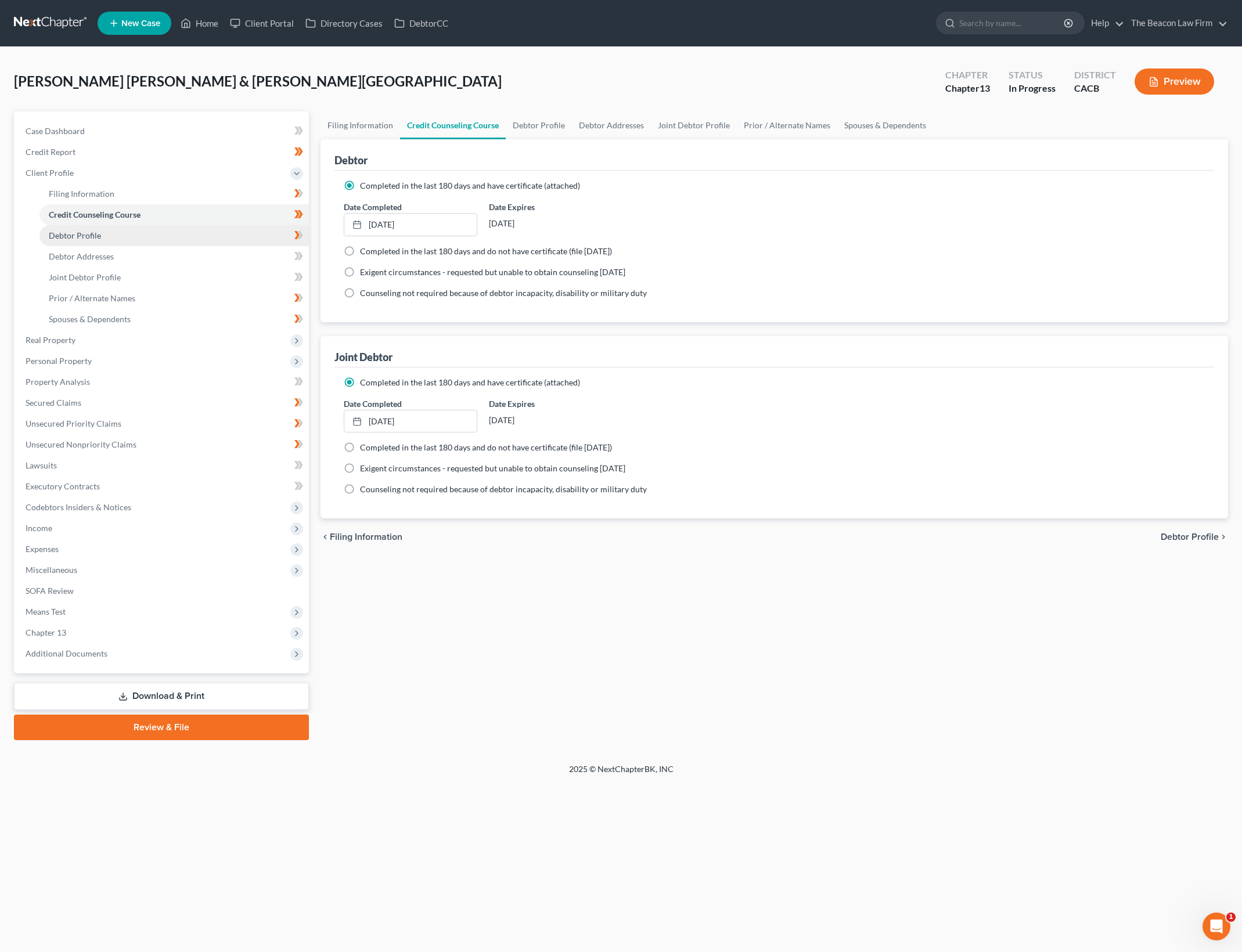
click at [195, 238] on link "Debtor Profile" at bounding box center [175, 236] width 270 height 21
select select "1"
select select "4"
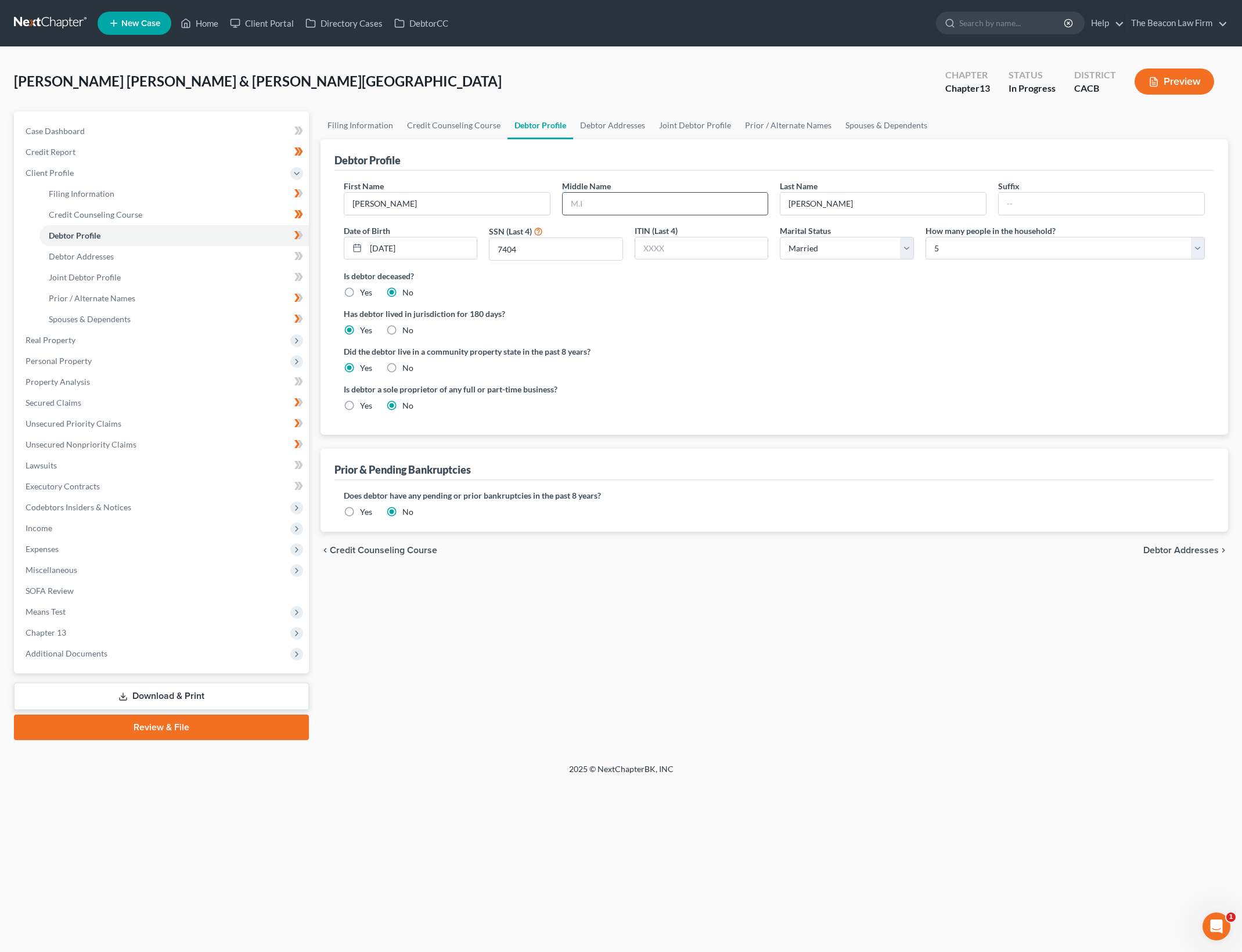
click at [755, 204] on input "text" at bounding box center [666, 204] width 206 height 22
click at [1078, 377] on ng-include "First Name Ricardo Middle Name Last Name Martinez Amaral Suffix Date of Birth 0…" at bounding box center [774, 300] width 861 height 241
click at [895, 330] on div "Has debtor lived in jurisdiction for 180 days? Yes No Debtor must reside in jur…" at bounding box center [774, 321] width 861 height 29
click at [459, 241] on input "[DATE]" at bounding box center [421, 249] width 111 height 22
click at [867, 402] on div "Is debtor a sole proprietor of any full or part-time business? Yes No" at bounding box center [774, 402] width 873 height 38
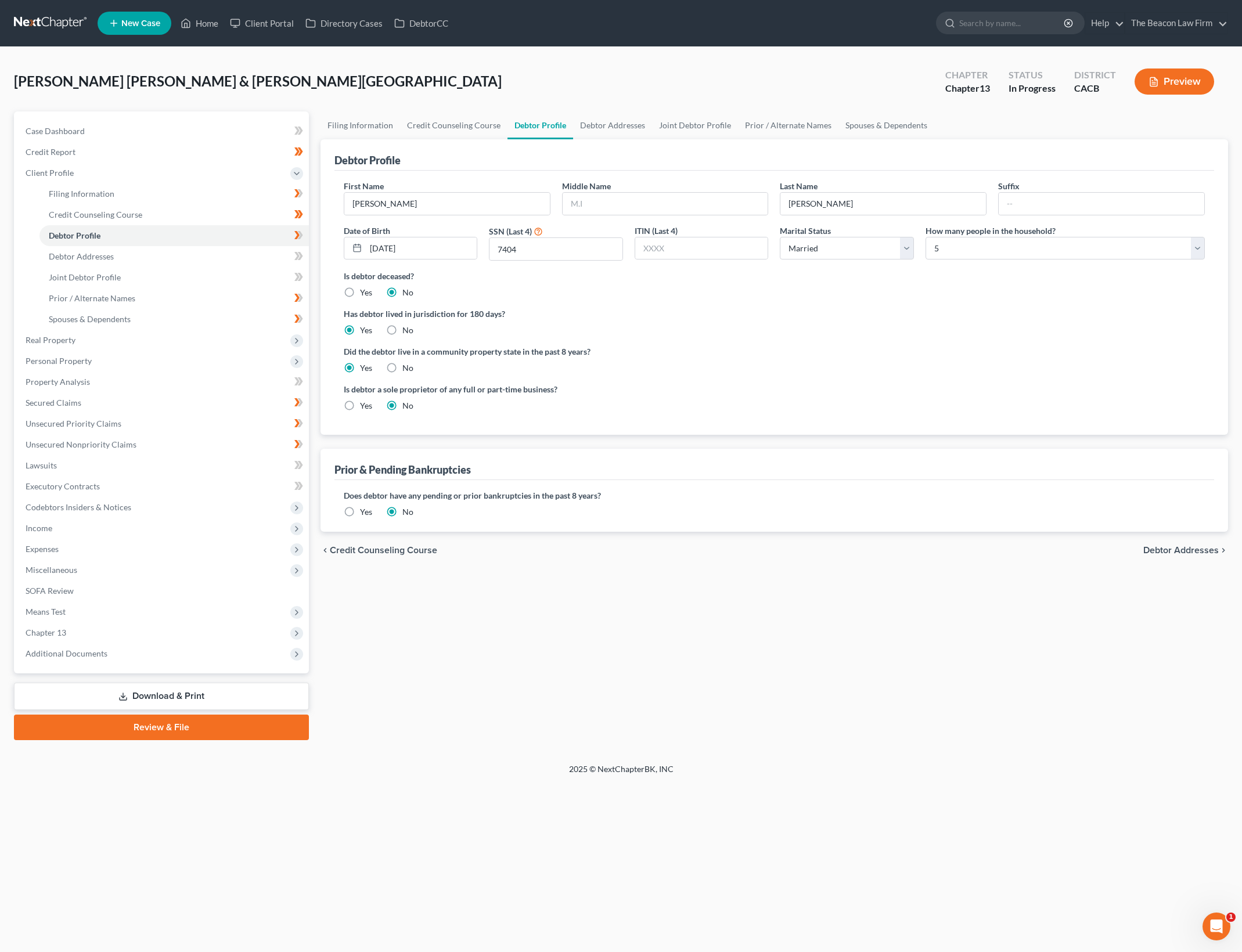
click at [1144, 356] on label "Did the debtor live in a community property state in the past 8 years?" at bounding box center [774, 352] width 861 height 12
click at [856, 370] on div "Did the debtor live in a community property state in the past 8 years? Yes No" at bounding box center [774, 359] width 861 height 29
drag, startPoint x: 349, startPoint y: 312, endPoint x: 581, endPoint y: 334, distance: 233.0
click at [581, 334] on div "Has debtor lived in jurisdiction for 180 days? Yes No Debtor must reside in jur…" at bounding box center [774, 321] width 861 height 29
drag, startPoint x: 613, startPoint y: 401, endPoint x: 305, endPoint y: 384, distance: 308.5
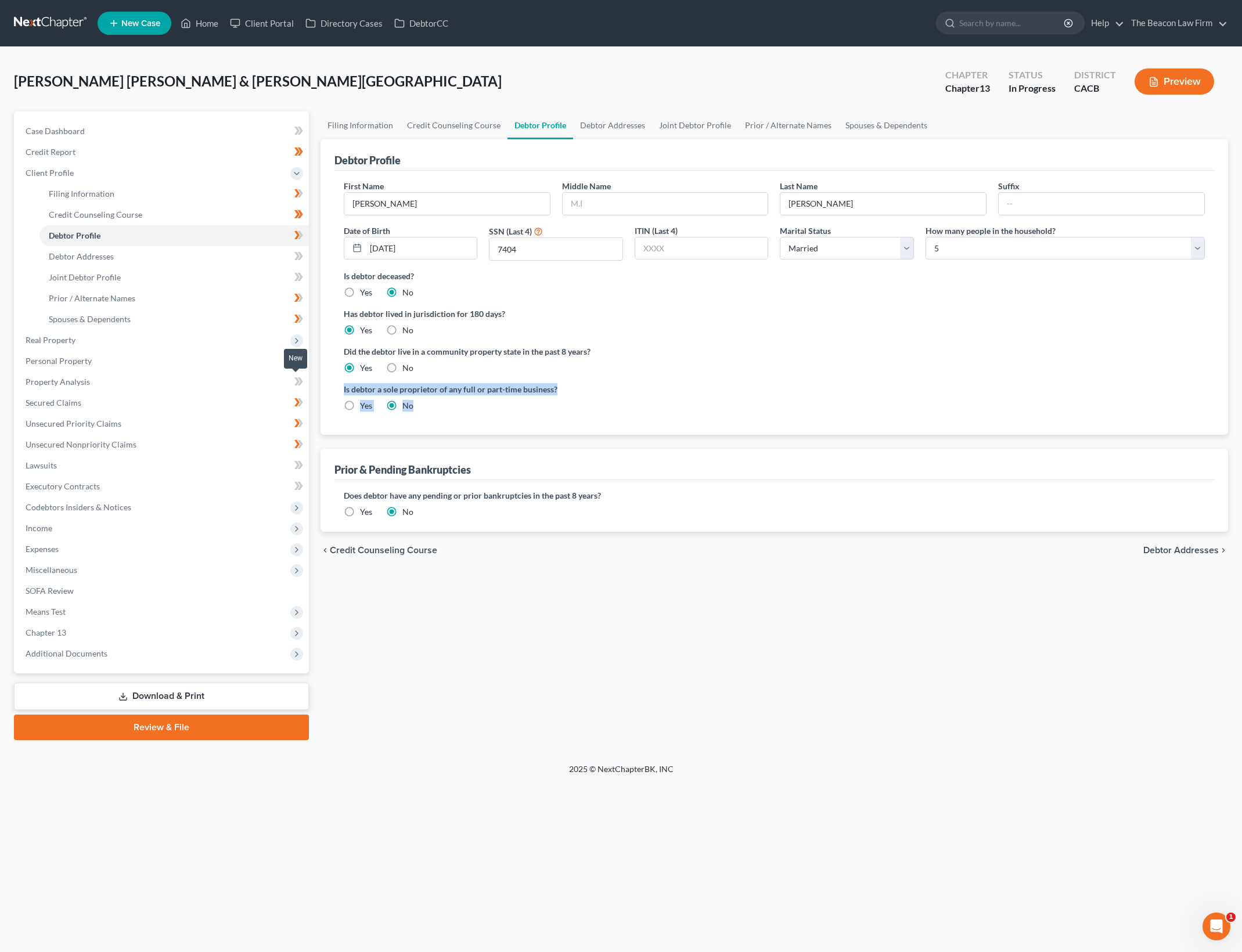
click at [305, 384] on div "Petition Navigation Case Dashboard Payments Invoices Payments Payments Credit R…" at bounding box center [621, 425] width 1226 height 628
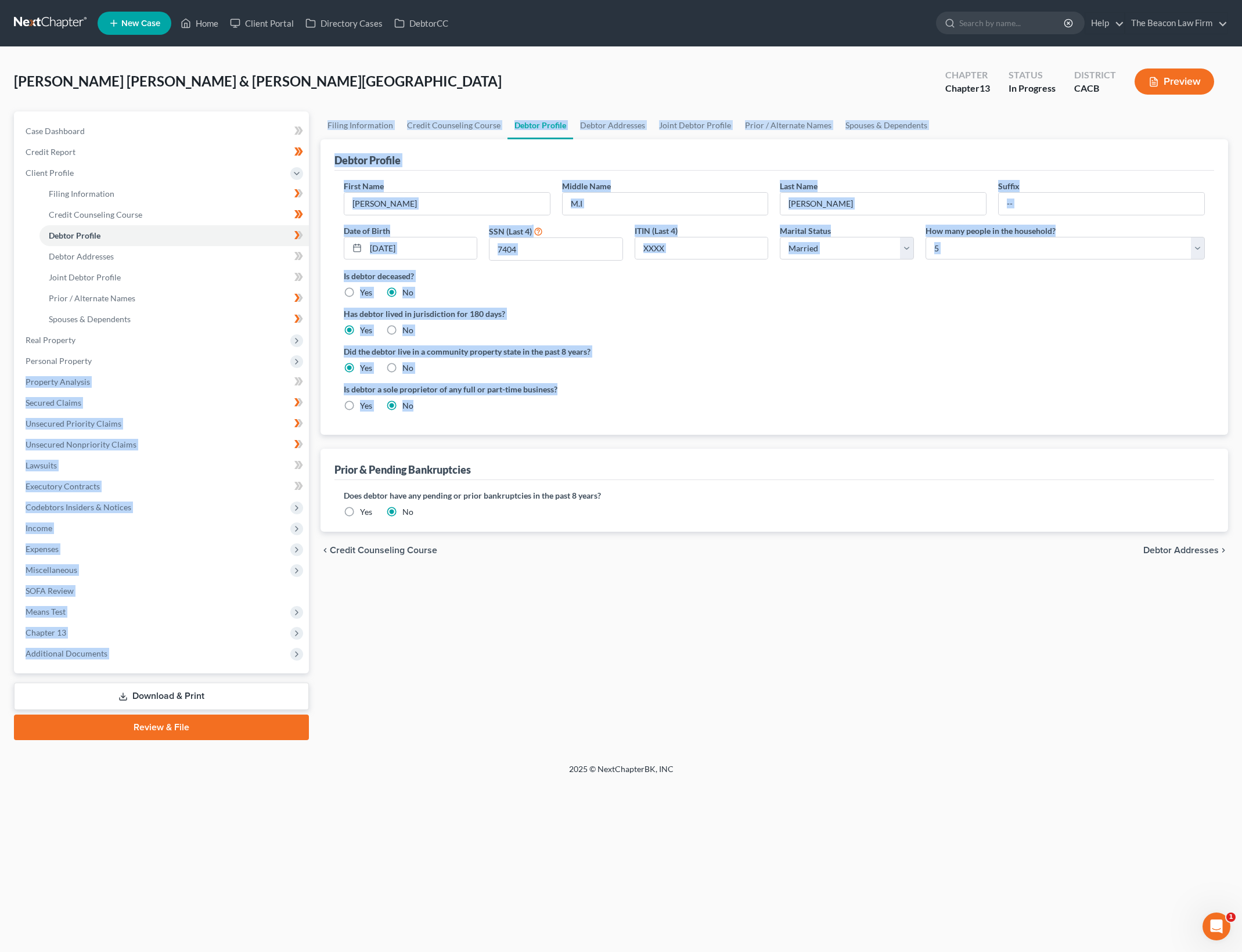
click at [524, 395] on label "Is debtor a sole proprietor of any full or part-time business?" at bounding box center [557, 389] width 425 height 12
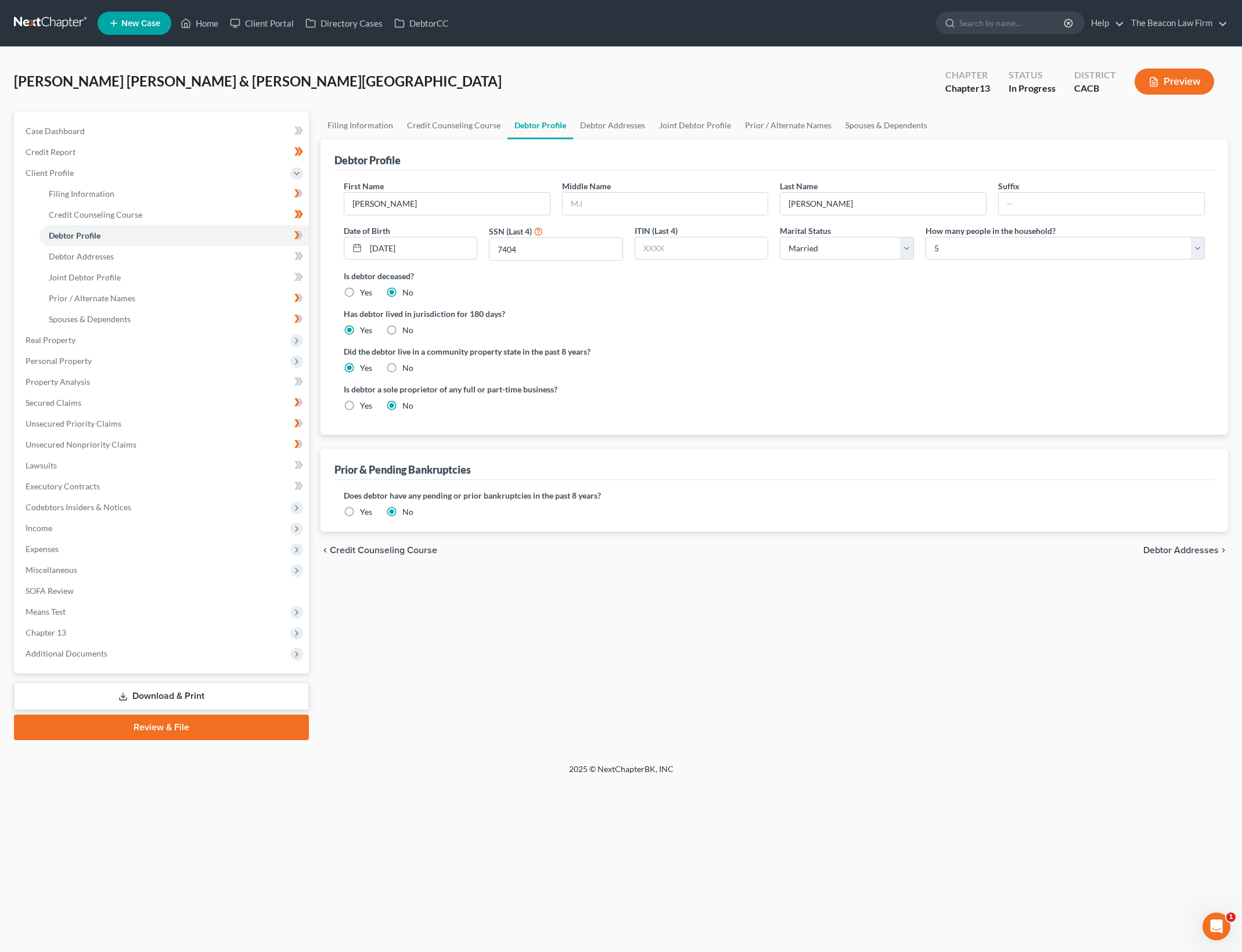
click at [520, 486] on div "Does debtor have any pending or prior bankruptcies in the past 8 years? Are any…" at bounding box center [774, 506] width 880 height 52
drag, startPoint x: 473, startPoint y: 491, endPoint x: 650, endPoint y: 492, distance: 177.0
click at [650, 492] on label "Does debtor have any pending or prior bankruptcies in the past 8 years?" at bounding box center [774, 495] width 861 height 12
drag, startPoint x: 302, startPoint y: 227, endPoint x: 353, endPoint y: 249, distance: 55.5
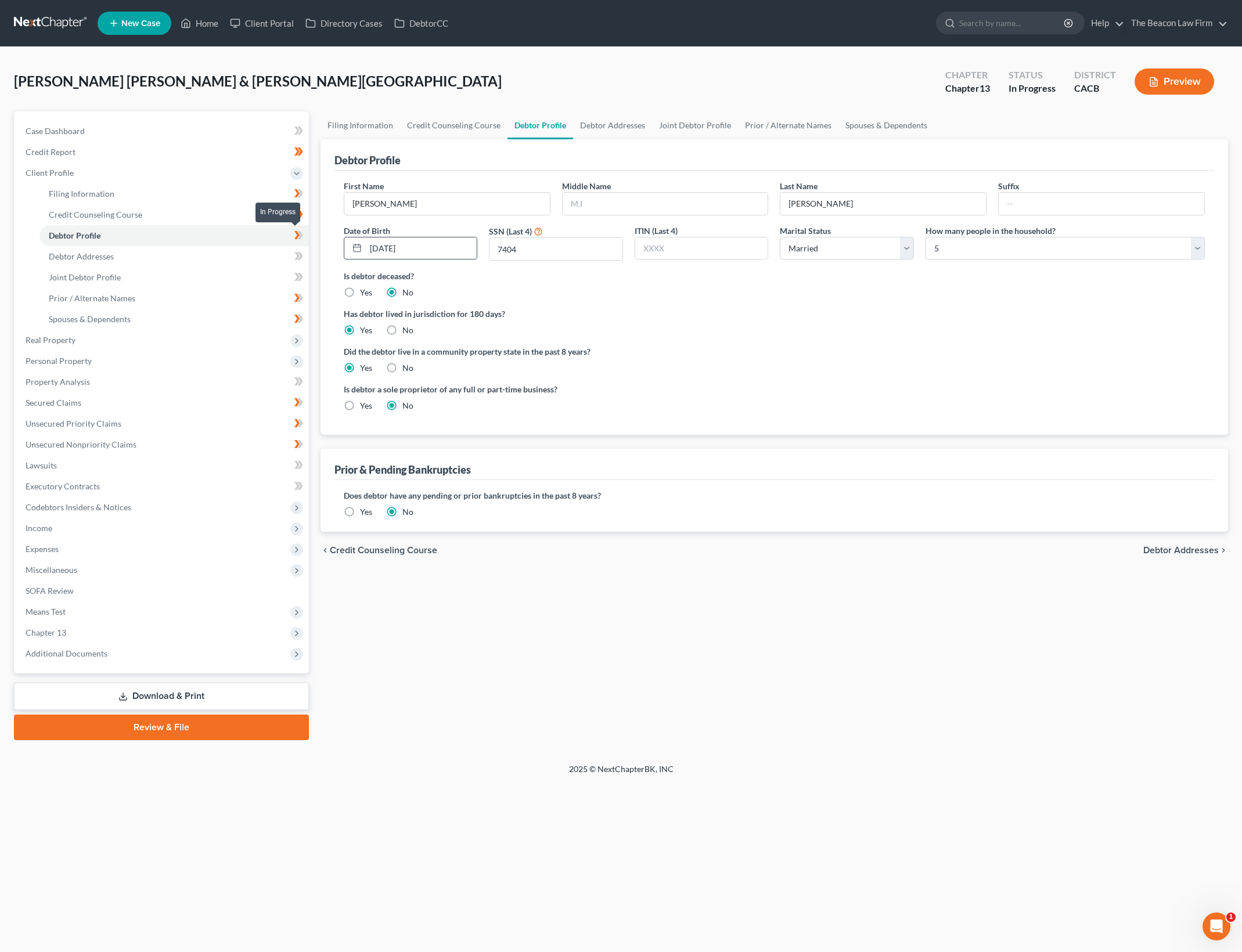
click at [302, 228] on icon at bounding box center [299, 235] width 9 height 15
click at [201, 251] on link "Debtor Addresses" at bounding box center [175, 257] width 270 height 21
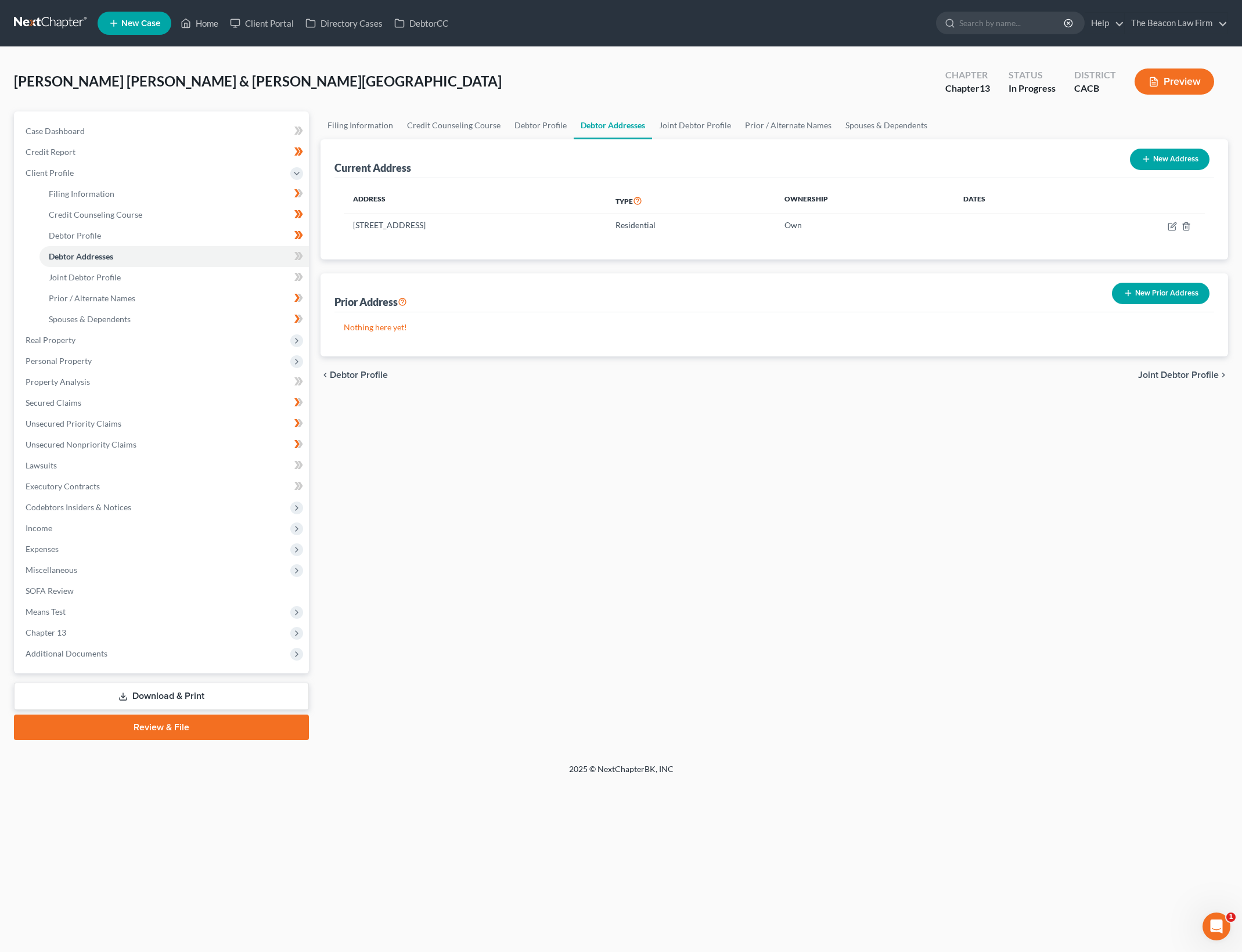
click at [805, 363] on div "chevron_left Debtor Profile Joint Debtor Profile chevron_right" at bounding box center [774, 374] width 908 height 37
click at [307, 251] on span at bounding box center [299, 257] width 21 height 17
click at [282, 278] on link "Joint Debtor Profile" at bounding box center [175, 277] width 270 height 21
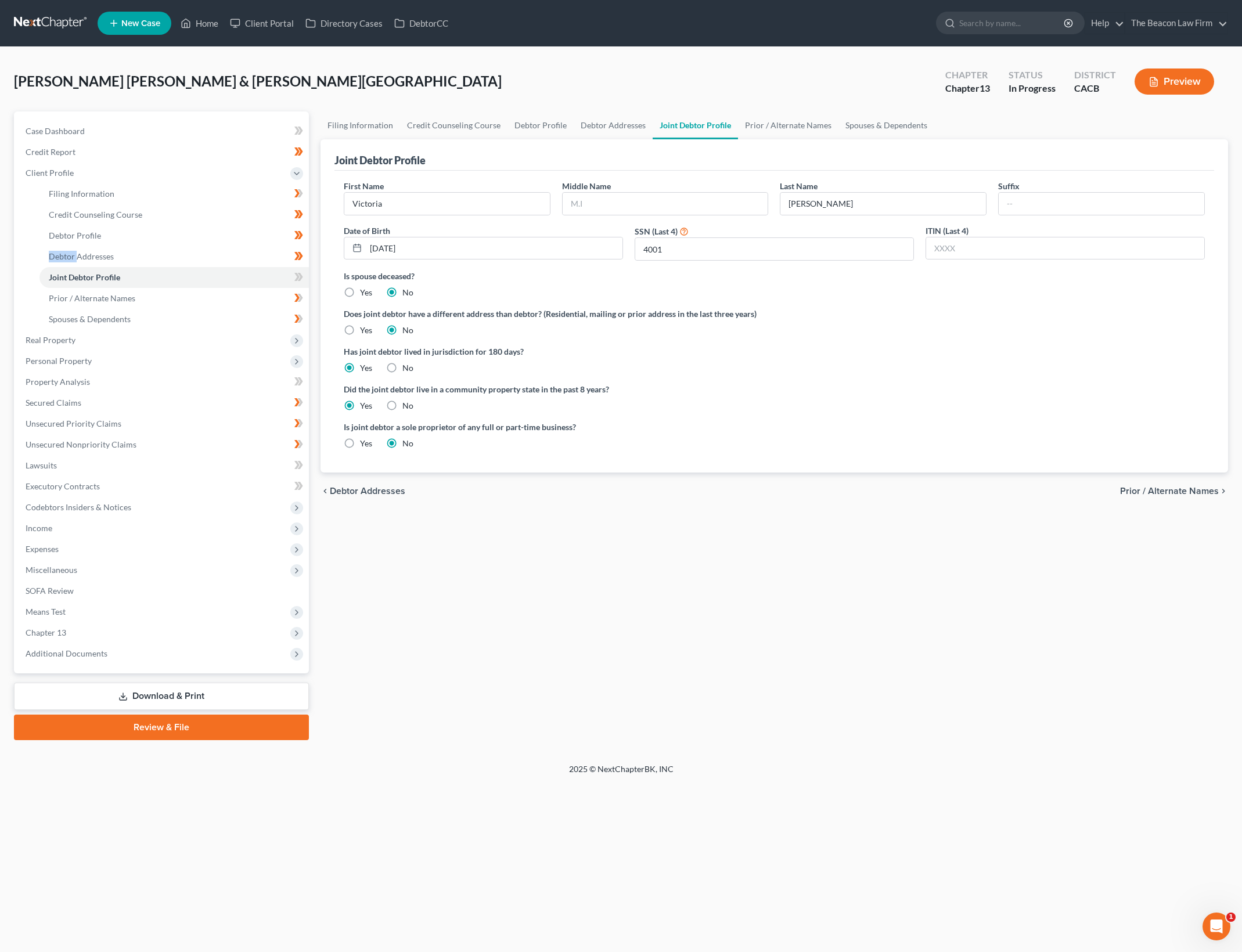
drag, startPoint x: 900, startPoint y: 337, endPoint x: 883, endPoint y: 335, distance: 17.1
click at [898, 335] on ng-include "First Name Victoria Middle Name Last Name Martinez Suffix Date of Birth 03/23/1…" at bounding box center [774, 319] width 861 height 278
click at [661, 200] on input "text" at bounding box center [666, 204] width 206 height 22
type input "G"
click at [800, 398] on div "Did the joint debtor live in a community property state in the past 8 years? Ye…" at bounding box center [774, 397] width 861 height 29
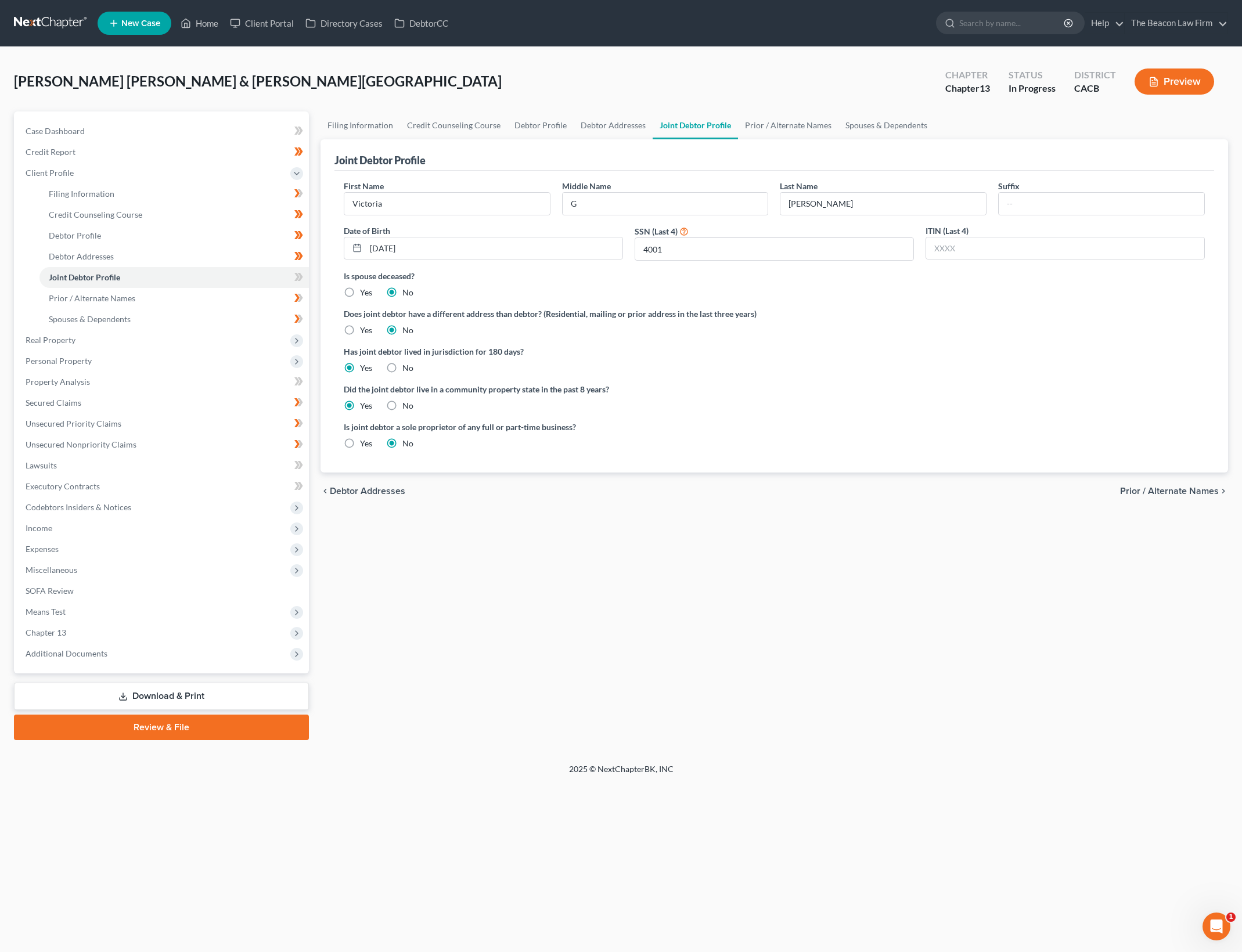
click at [965, 346] on label "Has joint debtor lived in jurisdiction for 180 days?" at bounding box center [774, 352] width 861 height 12
click at [852, 356] on label "Has joint debtor lived in jurisdiction for 180 days?" at bounding box center [774, 352] width 861 height 12
click at [674, 515] on div "Filing Information Credit Counseling Course Debtor Profile Debtor Addresses Joi…" at bounding box center [774, 425] width 919 height 628
click at [303, 276] on icon at bounding box center [299, 276] width 9 height 15
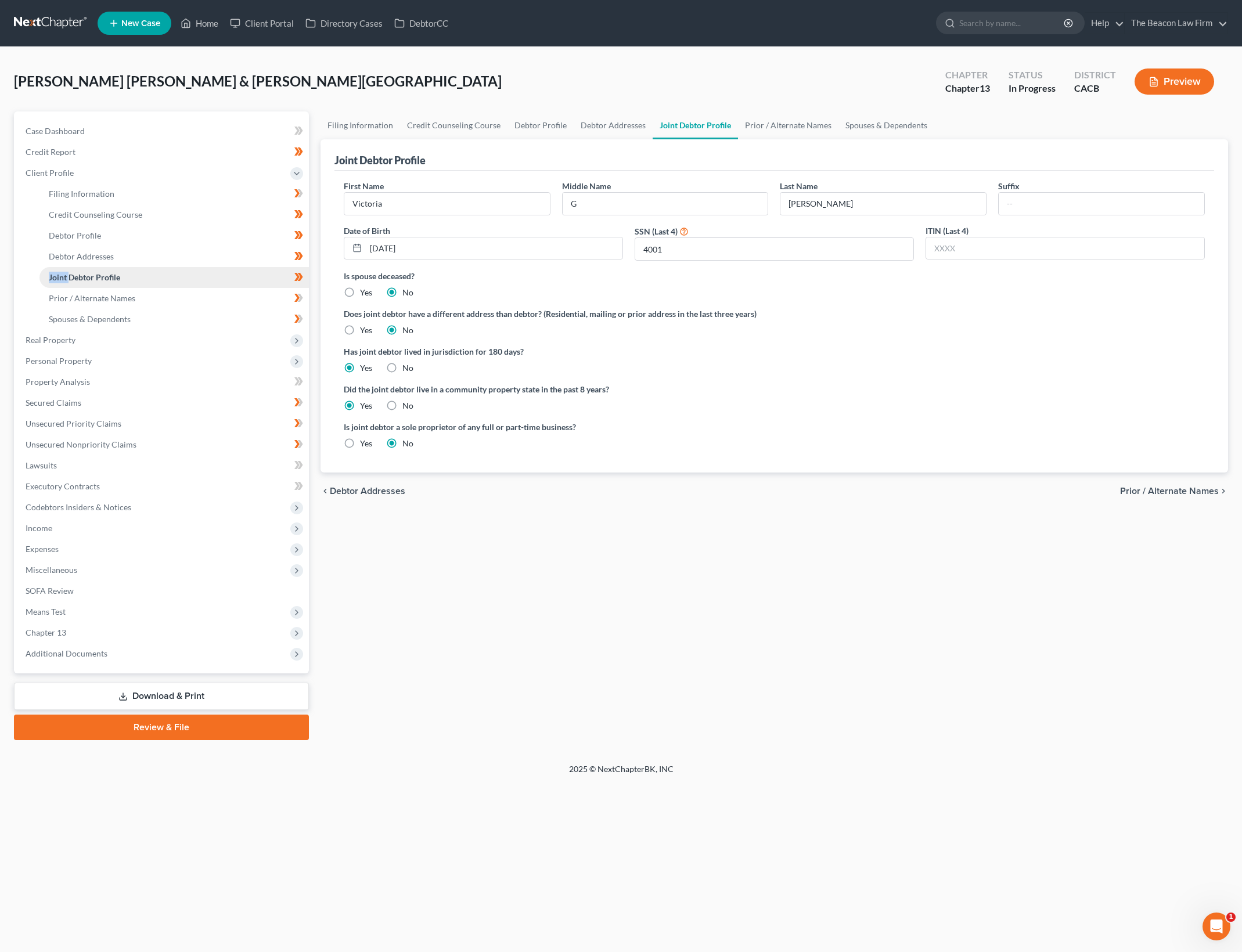
click at [240, 286] on link "Joint Debtor Profile" at bounding box center [175, 277] width 270 height 21
click at [662, 566] on div "Filing Information Credit Counseling Course Debtor Profile Debtor Addresses Joi…" at bounding box center [774, 425] width 919 height 628
click at [183, 195] on link "Filing Information" at bounding box center [175, 194] width 270 height 21
select select "1"
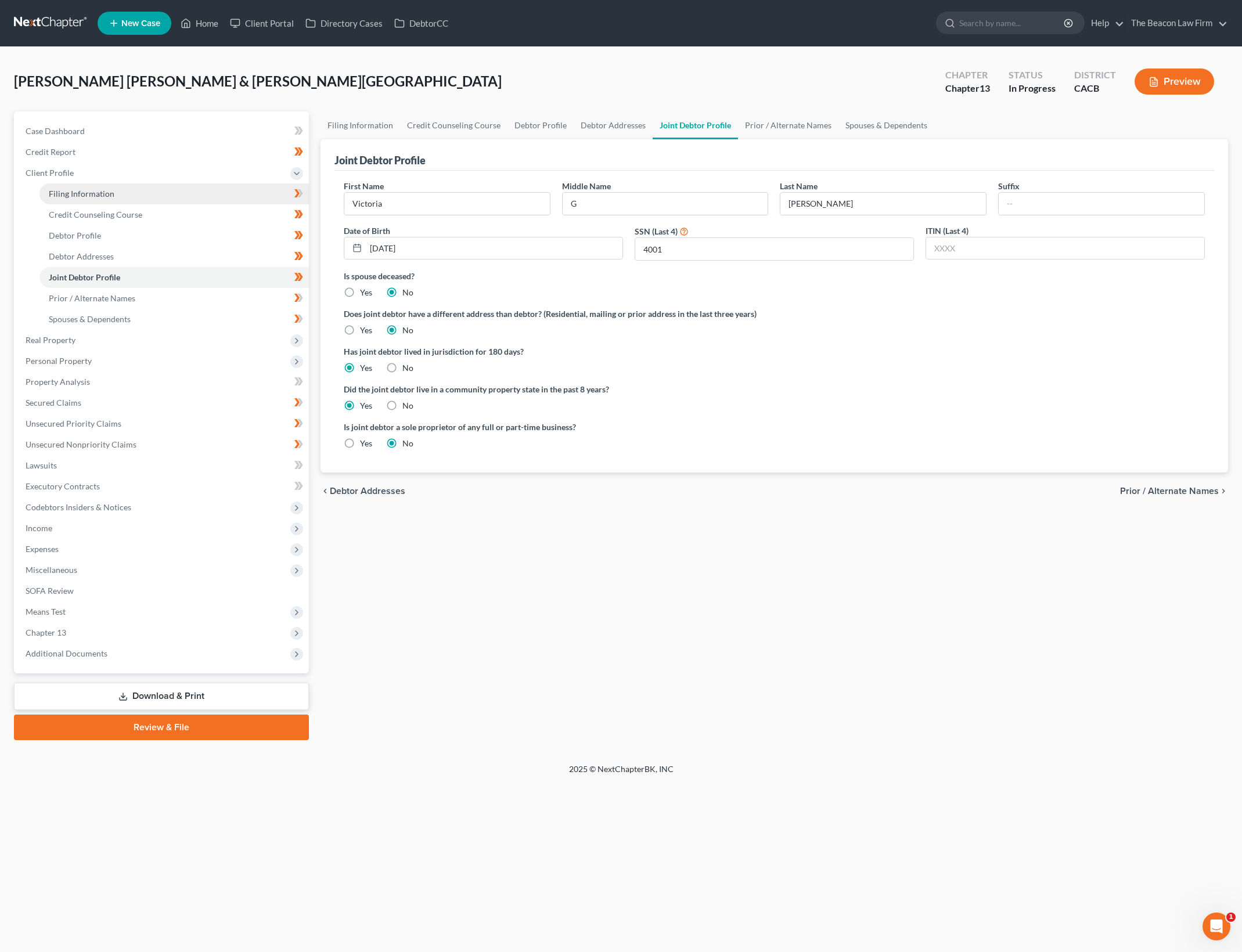
select select "3"
select select "7"
select select "15"
select select "3"
select select "4"
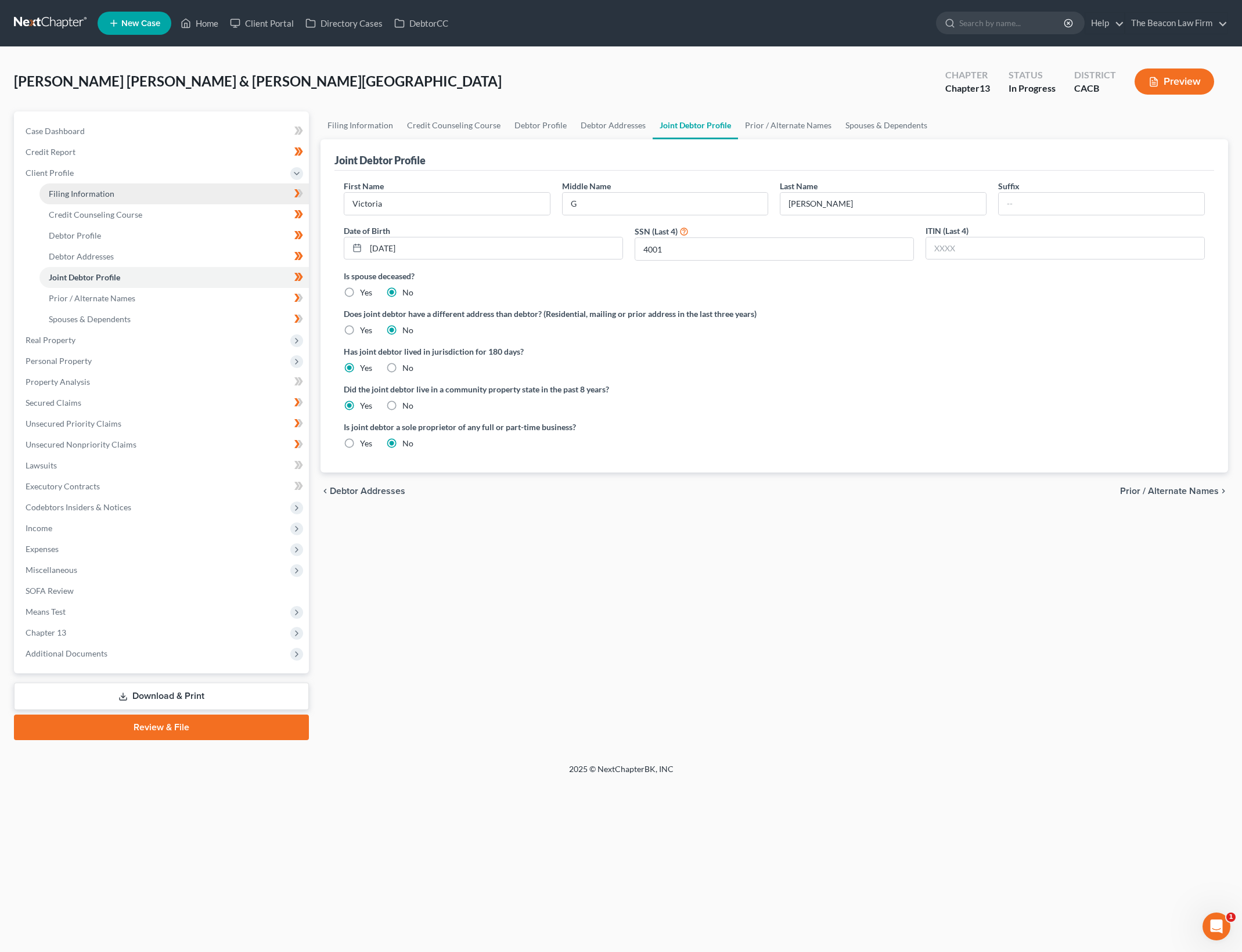
select select "1"
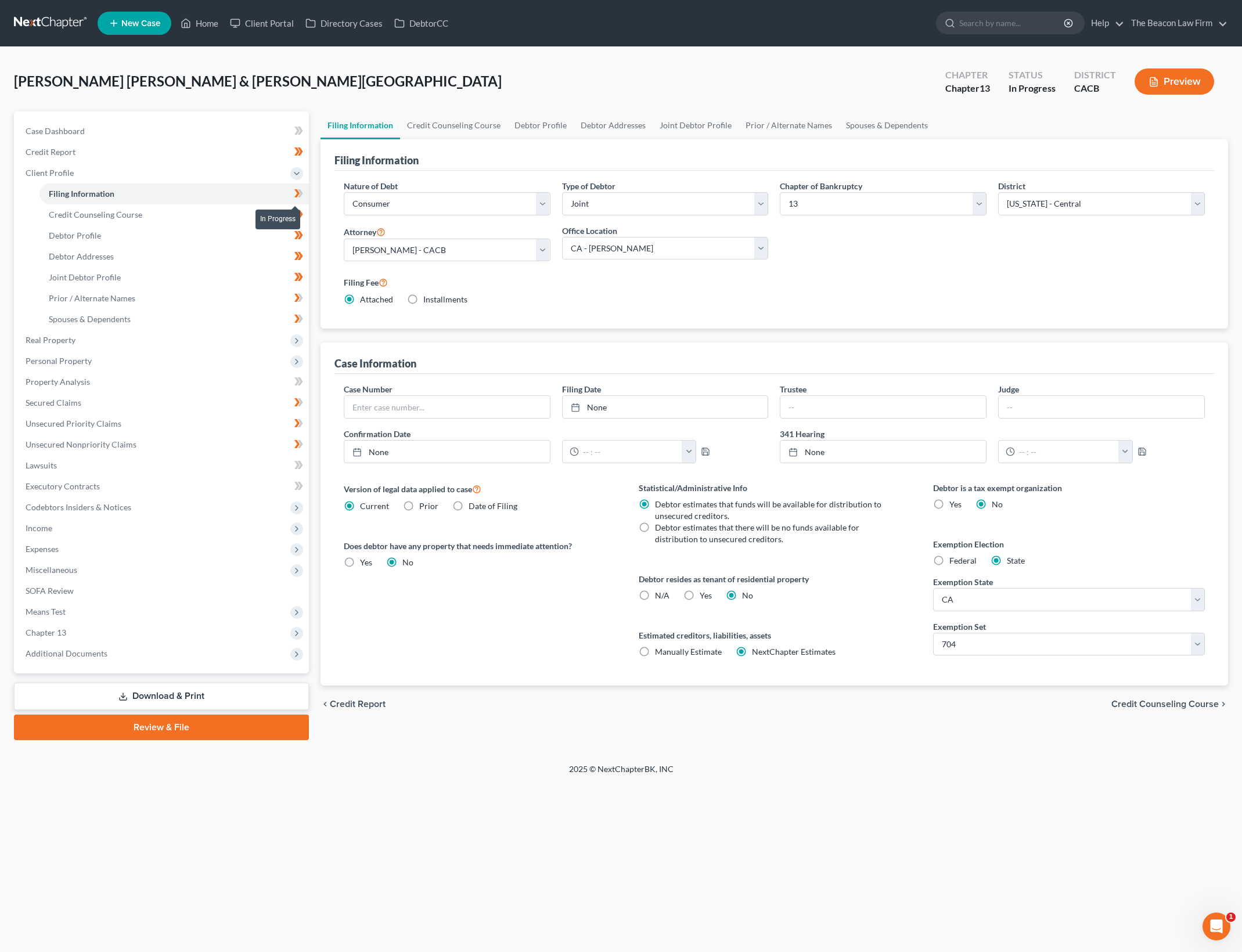
click at [306, 191] on span at bounding box center [299, 195] width 21 height 17
click at [841, 708] on div "chevron_left Credit Report Credit Counseling Course chevron_right" at bounding box center [774, 703] width 908 height 37
click at [233, 273] on link "Joint Debtor Profile" at bounding box center [175, 277] width 270 height 21
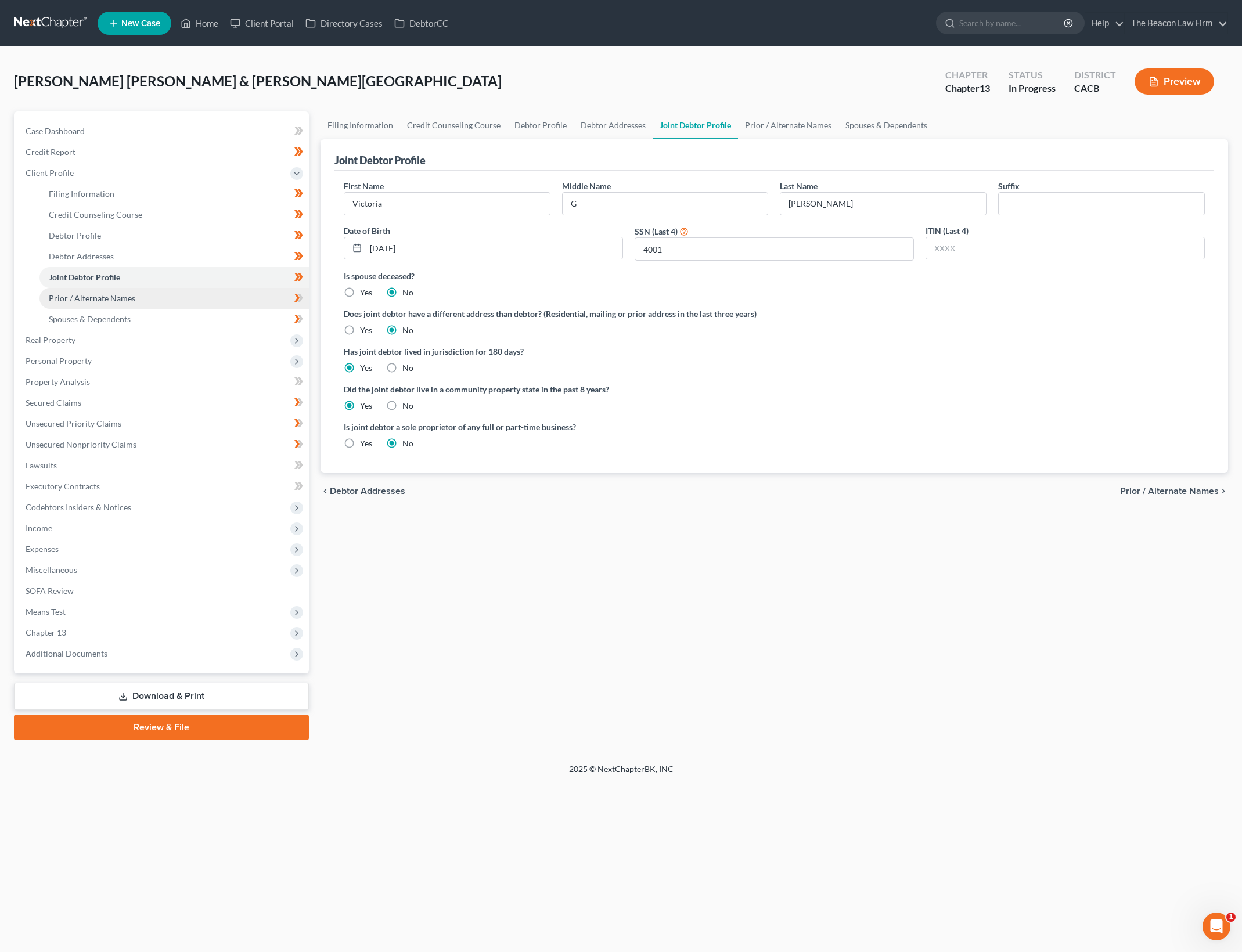
click at [212, 294] on link "Prior / Alternate Names" at bounding box center [175, 298] width 270 height 21
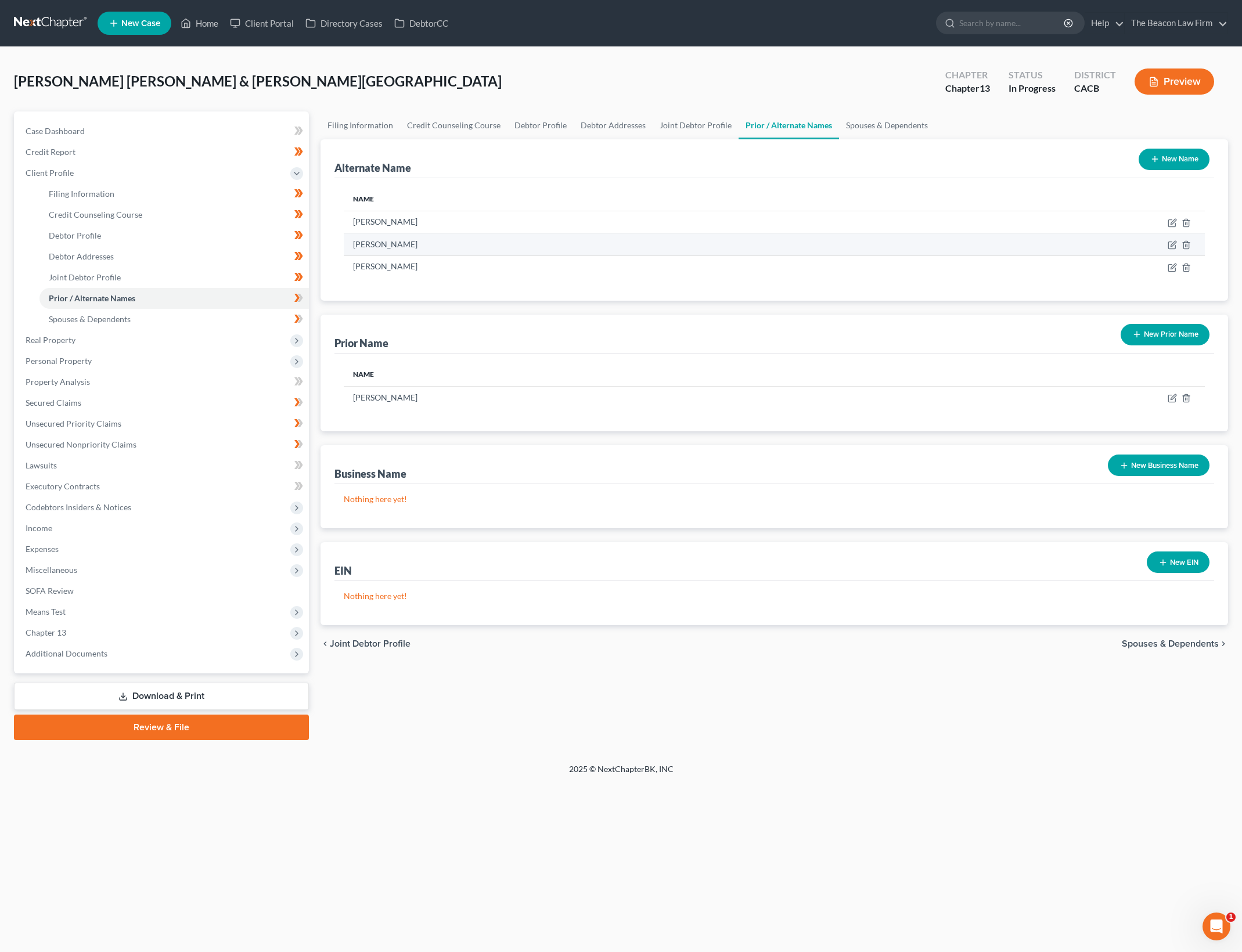
drag, startPoint x: 360, startPoint y: 225, endPoint x: 468, endPoint y: 232, distance: 108.2
click at [468, 232] on tbody "Ricardo Martinez Ricardo M Amaral Victoria G Martinez" at bounding box center [774, 244] width 861 height 67
click at [468, 233] on td "Ricardo M Amaral" at bounding box center [620, 244] width 552 height 22
drag, startPoint x: 356, startPoint y: 215, endPoint x: 450, endPoint y: 246, distance: 99.0
click at [450, 246] on tbody "Ricardo Martinez Ricardo M Amaral Victoria G Martinez" at bounding box center [774, 244] width 861 height 67
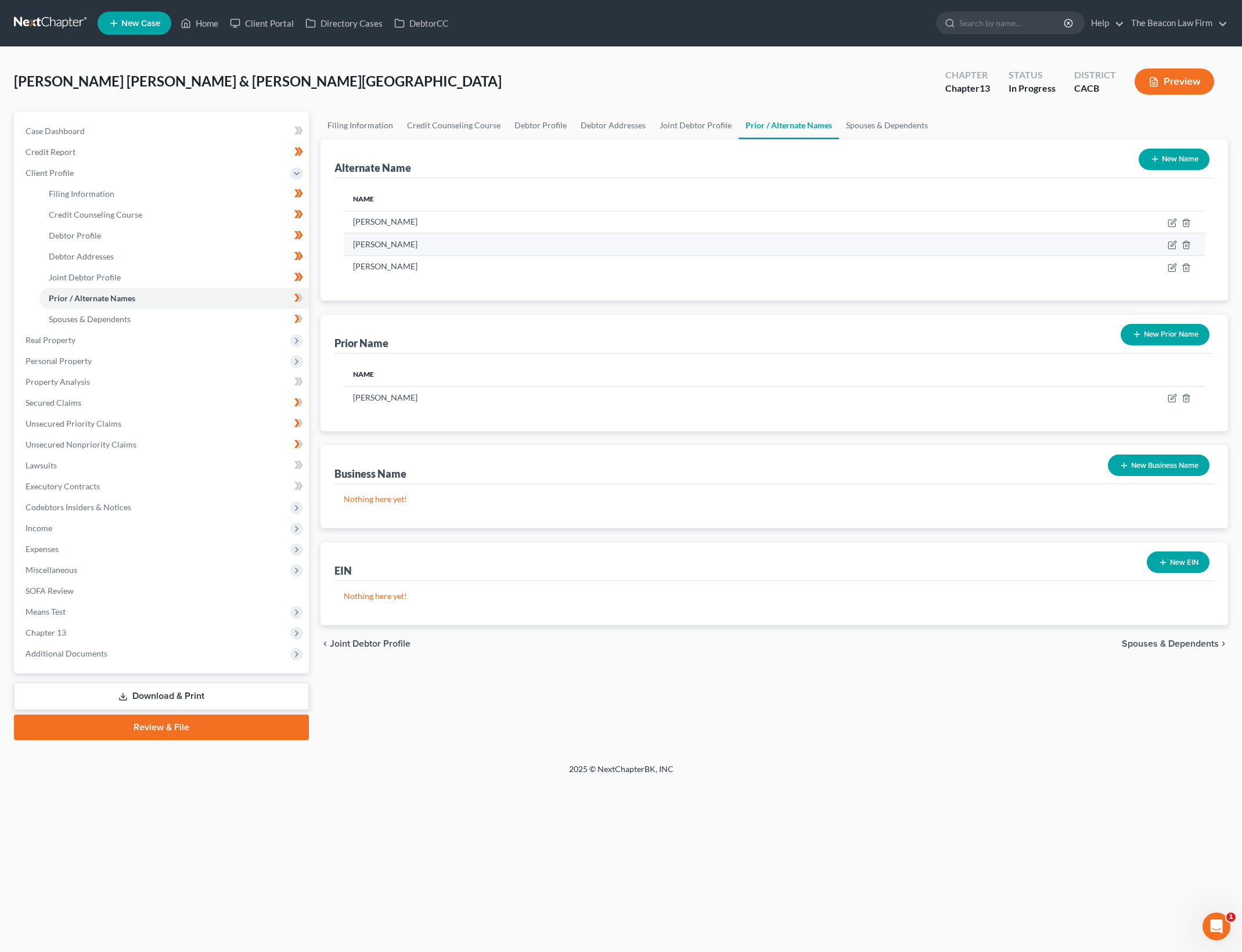
click at [450, 246] on td "Ricardo M Amaral" at bounding box center [620, 244] width 552 height 22
drag, startPoint x: 358, startPoint y: 270, endPoint x: 497, endPoint y: 287, distance: 140.0
click at [497, 287] on div "Name Ricardo Martinez Ricardo M Amaral Victoria G Martinez" at bounding box center [774, 239] width 880 height 123
click at [158, 232] on link "Debtor Profile" at bounding box center [175, 236] width 270 height 21
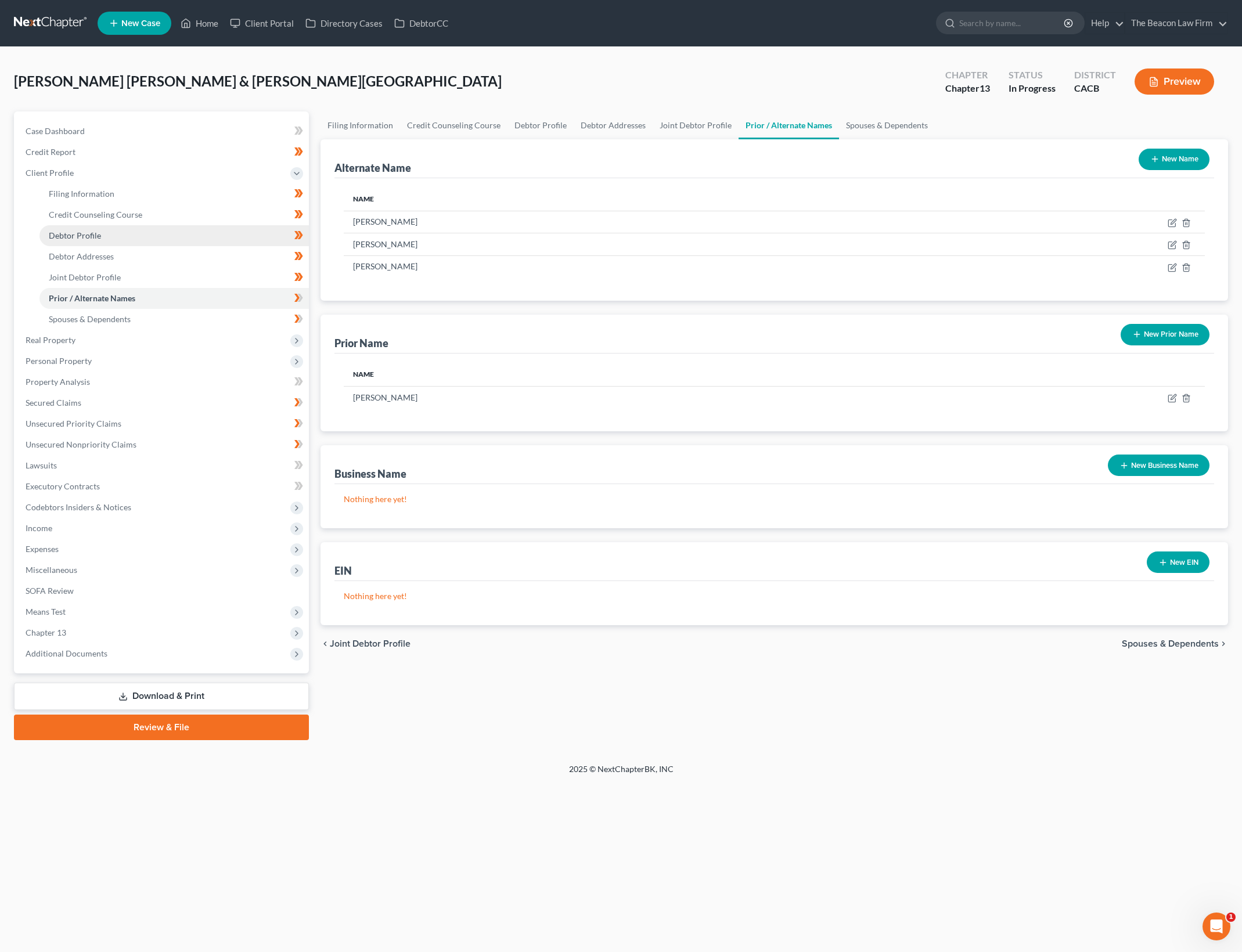
select select "1"
select select "4"
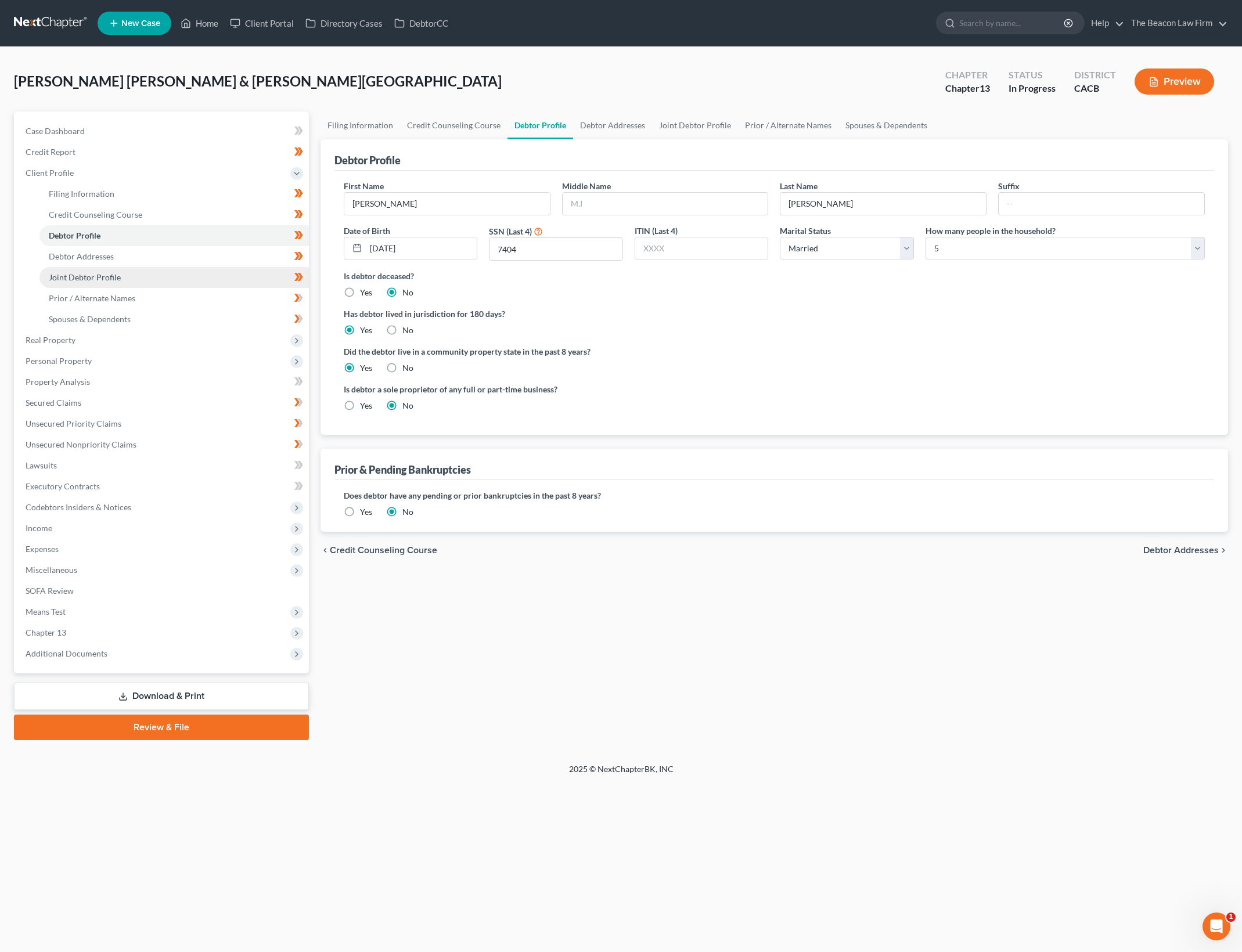
click at [143, 271] on link "Joint Debtor Profile" at bounding box center [175, 277] width 270 height 21
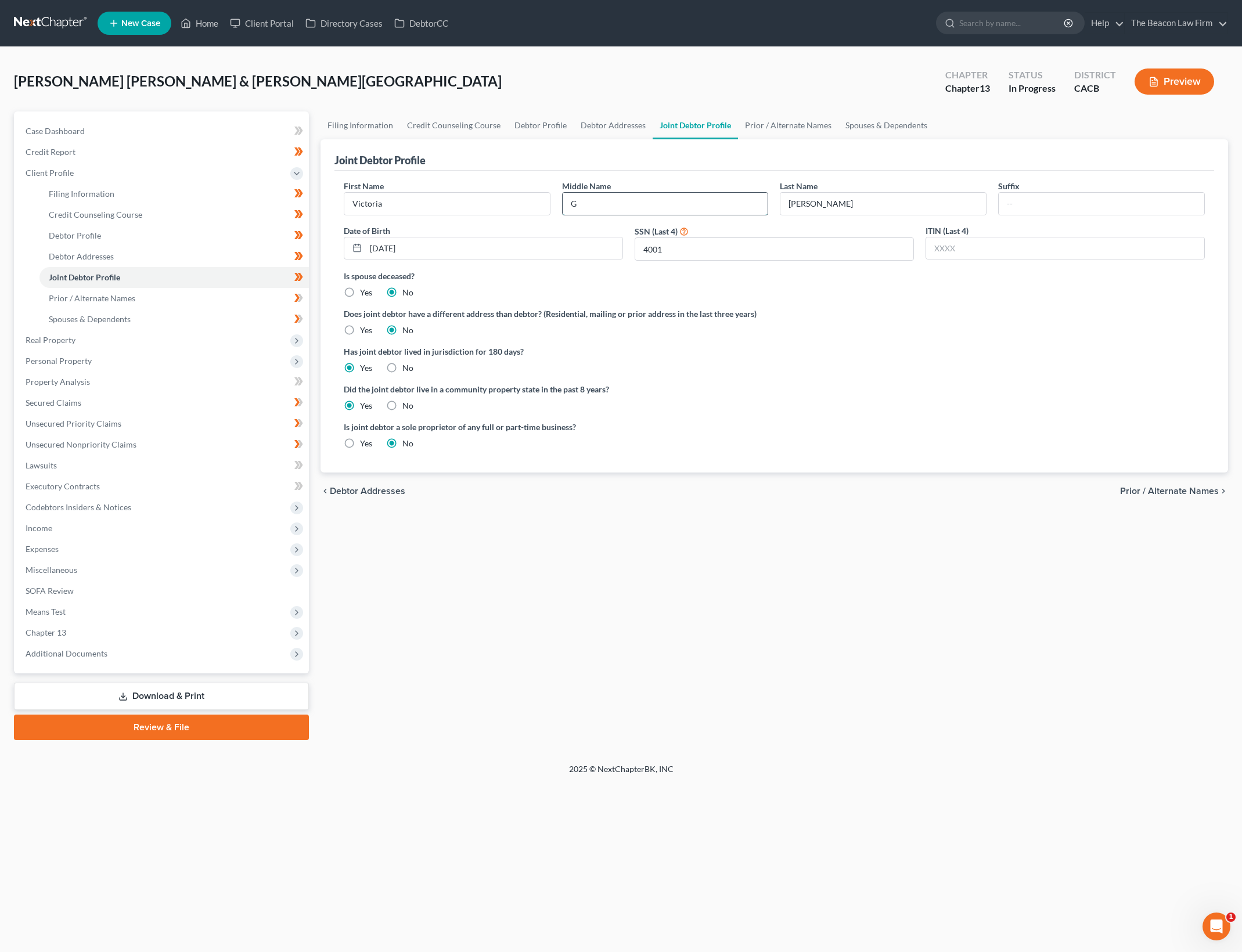
click at [664, 208] on input "G" at bounding box center [666, 204] width 206 height 22
click at [943, 559] on div "Filing Information Credit Counseling Course Debtor Profile Debtor Addresses Joi…" at bounding box center [774, 425] width 919 height 628
click at [175, 293] on link "Prior / Alternate Names" at bounding box center [175, 298] width 270 height 21
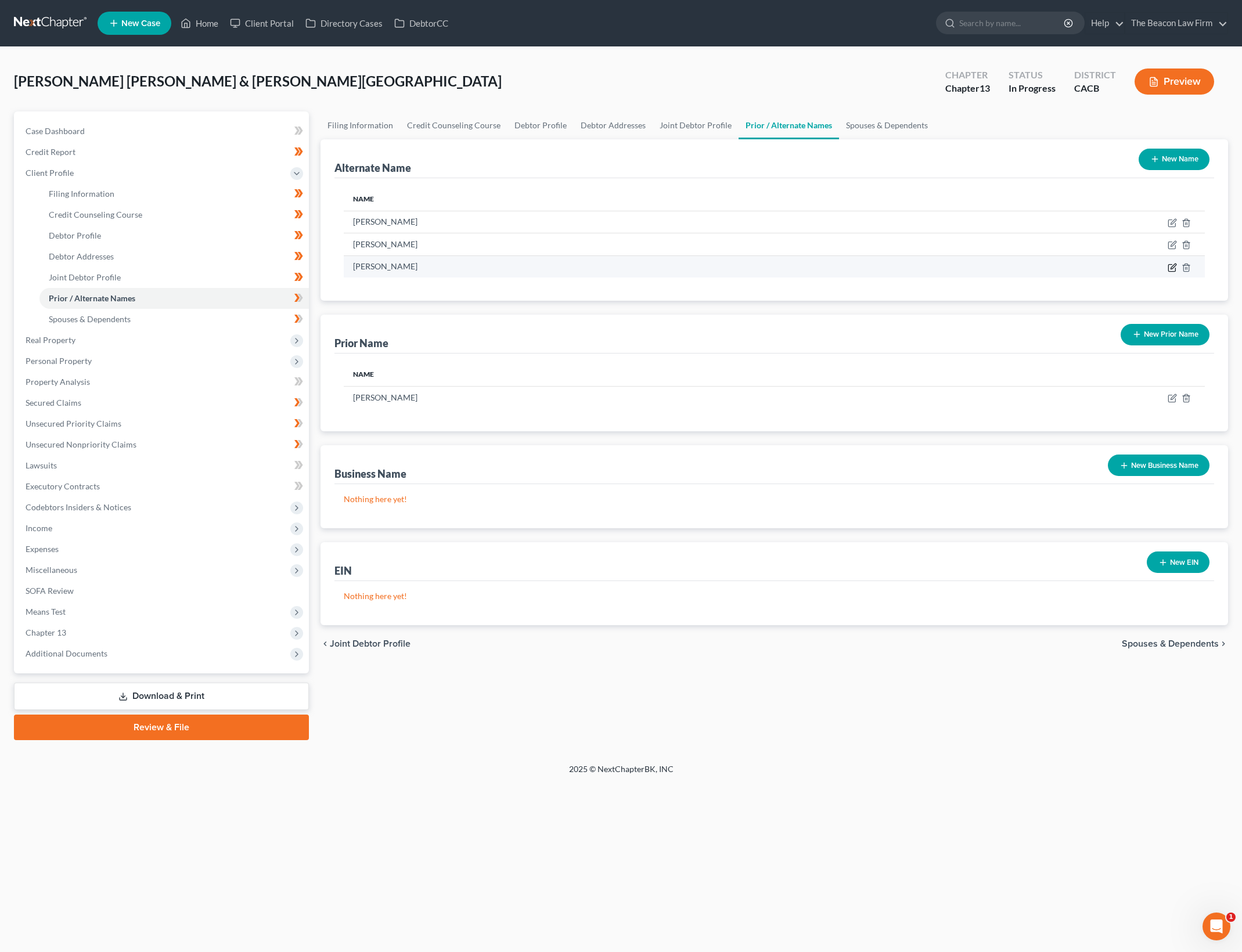
click at [1175, 266] on icon at bounding box center [1172, 267] width 10 height 10
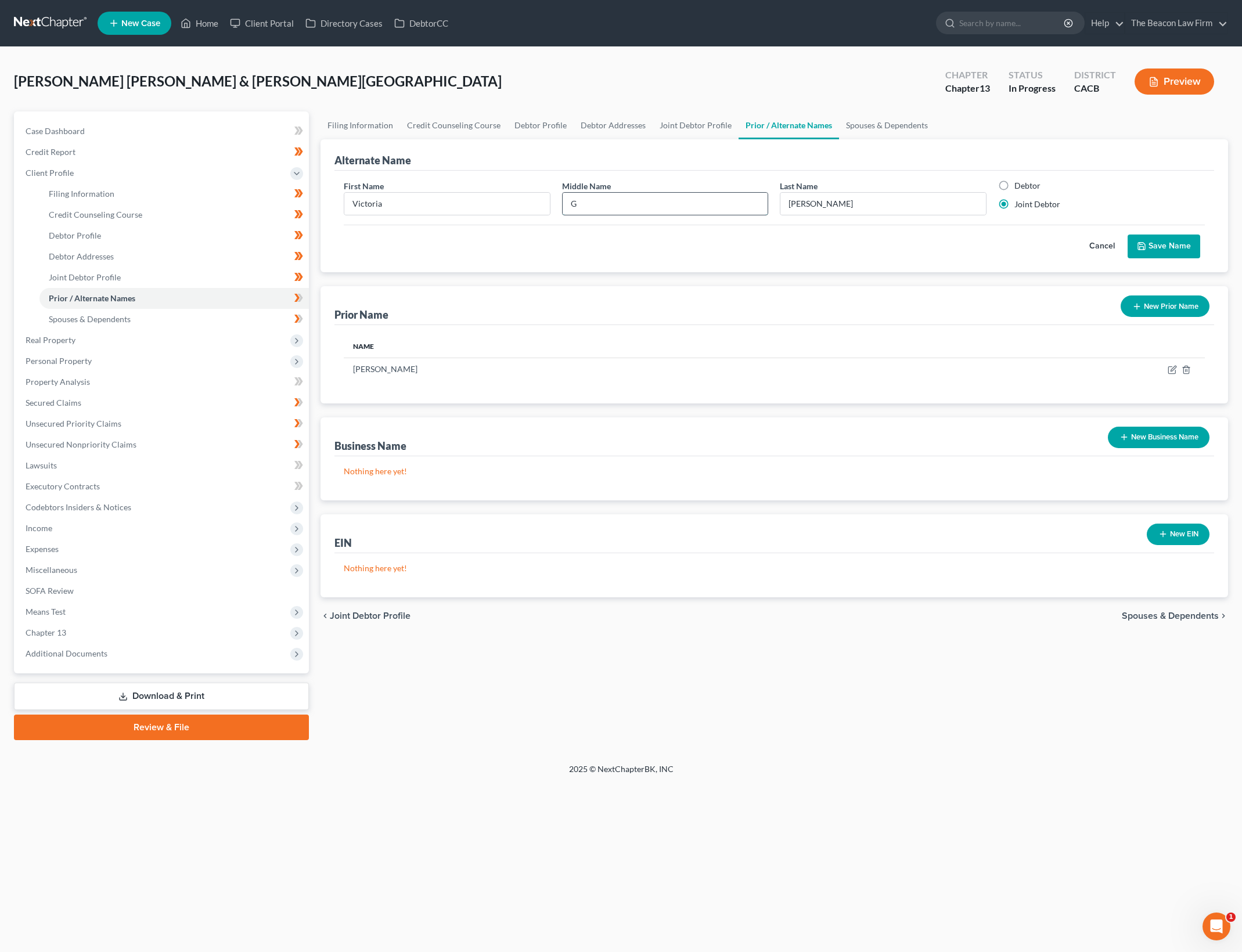
click at [666, 213] on input "G" at bounding box center [666, 204] width 206 height 22
drag, startPoint x: 801, startPoint y: 278, endPoint x: 930, endPoint y: 251, distance: 131.8
click at [802, 278] on div "Alternate Name First Name Victoria Middle Name Last Name * Martinez Debtor Join…" at bounding box center [774, 368] width 908 height 458
click at [1172, 239] on button "Save Name" at bounding box center [1163, 246] width 73 height 24
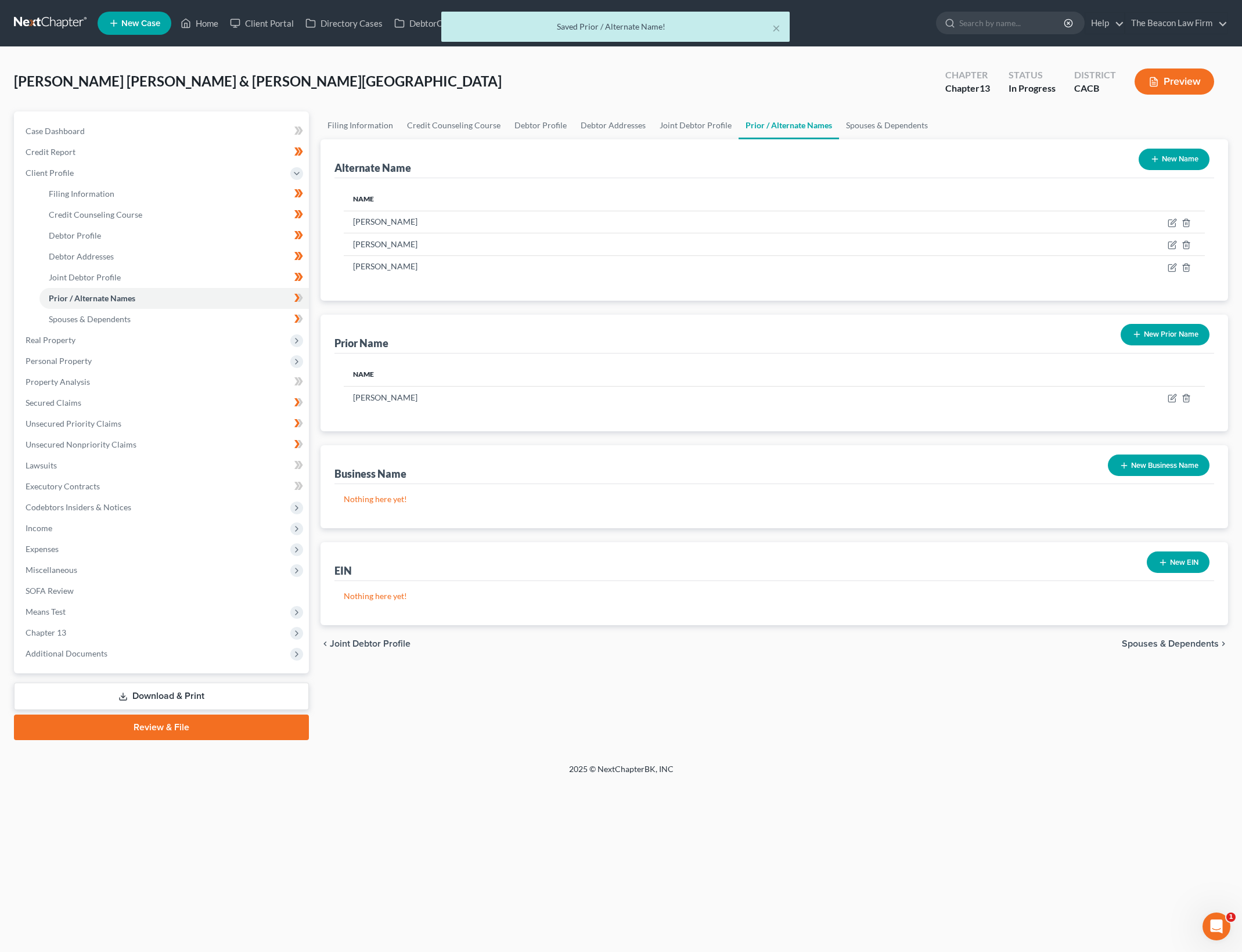
click at [487, 375] on th "Name" at bounding box center [620, 374] width 552 height 23
drag, startPoint x: 369, startPoint y: 394, endPoint x: 418, endPoint y: 388, distance: 49.4
click at [417, 389] on td "Victoria G Espinoza" at bounding box center [620, 397] width 552 height 22
click at [418, 388] on td "Victoria G Espinoza" at bounding box center [620, 397] width 552 height 22
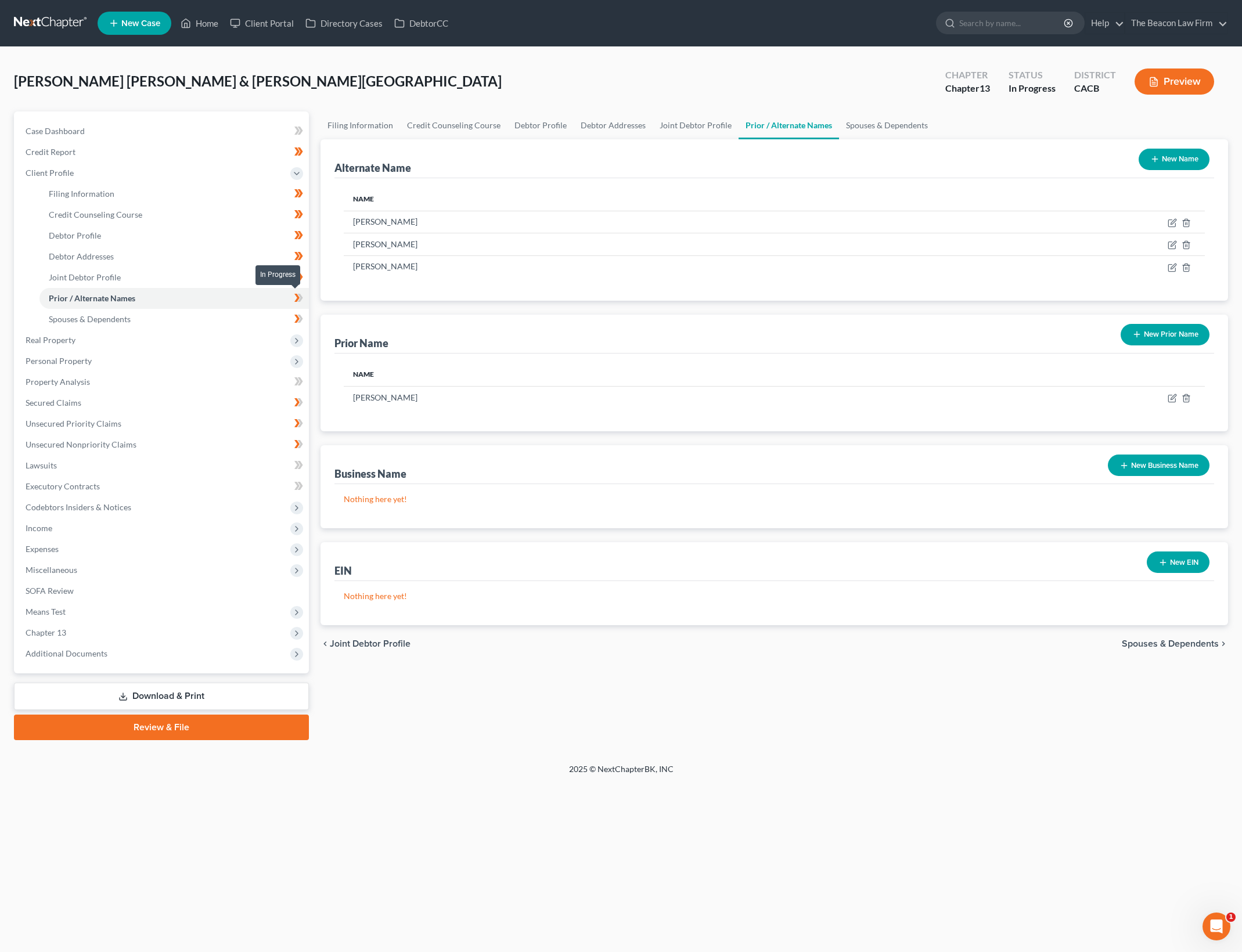
click at [300, 296] on icon at bounding box center [300, 297] width 5 height 8
click at [212, 316] on link "Spouses & Dependents" at bounding box center [175, 319] width 270 height 21
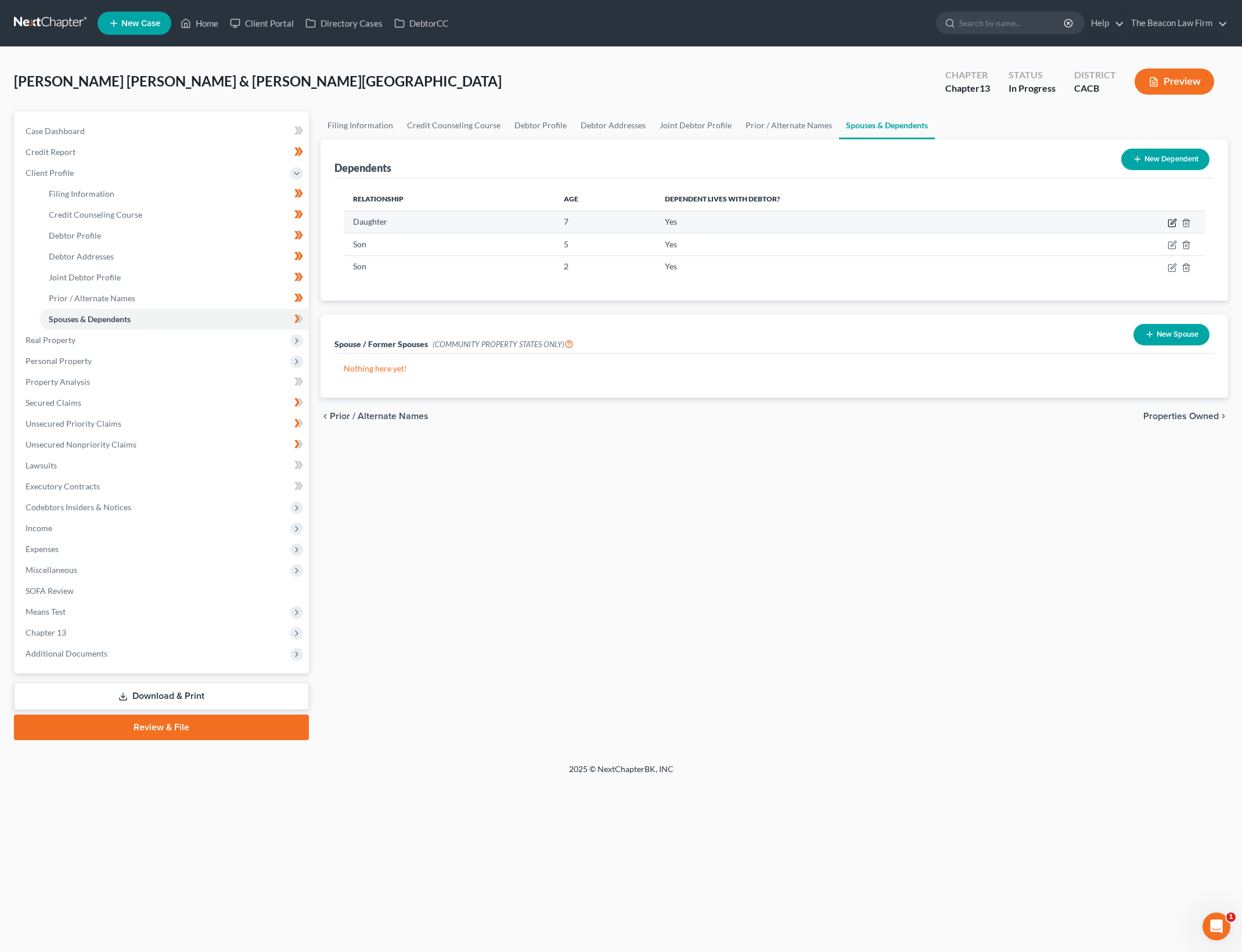
click at [1171, 222] on icon "button" at bounding box center [1173, 221] width 5 height 5
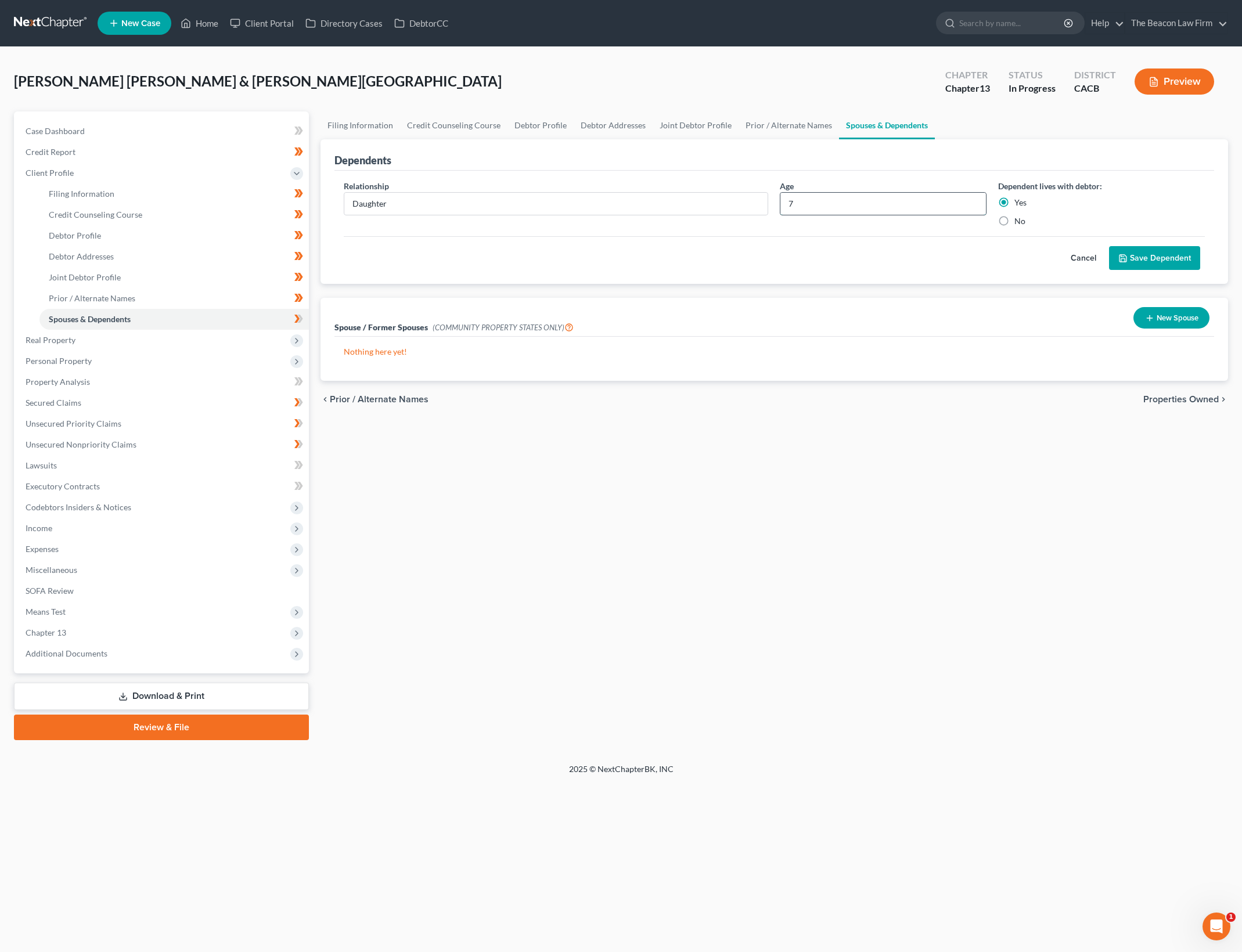
click at [827, 196] on input "7" at bounding box center [883, 204] width 206 height 22
type input "8"
click at [1145, 249] on button "Save Dependent" at bounding box center [1154, 258] width 91 height 24
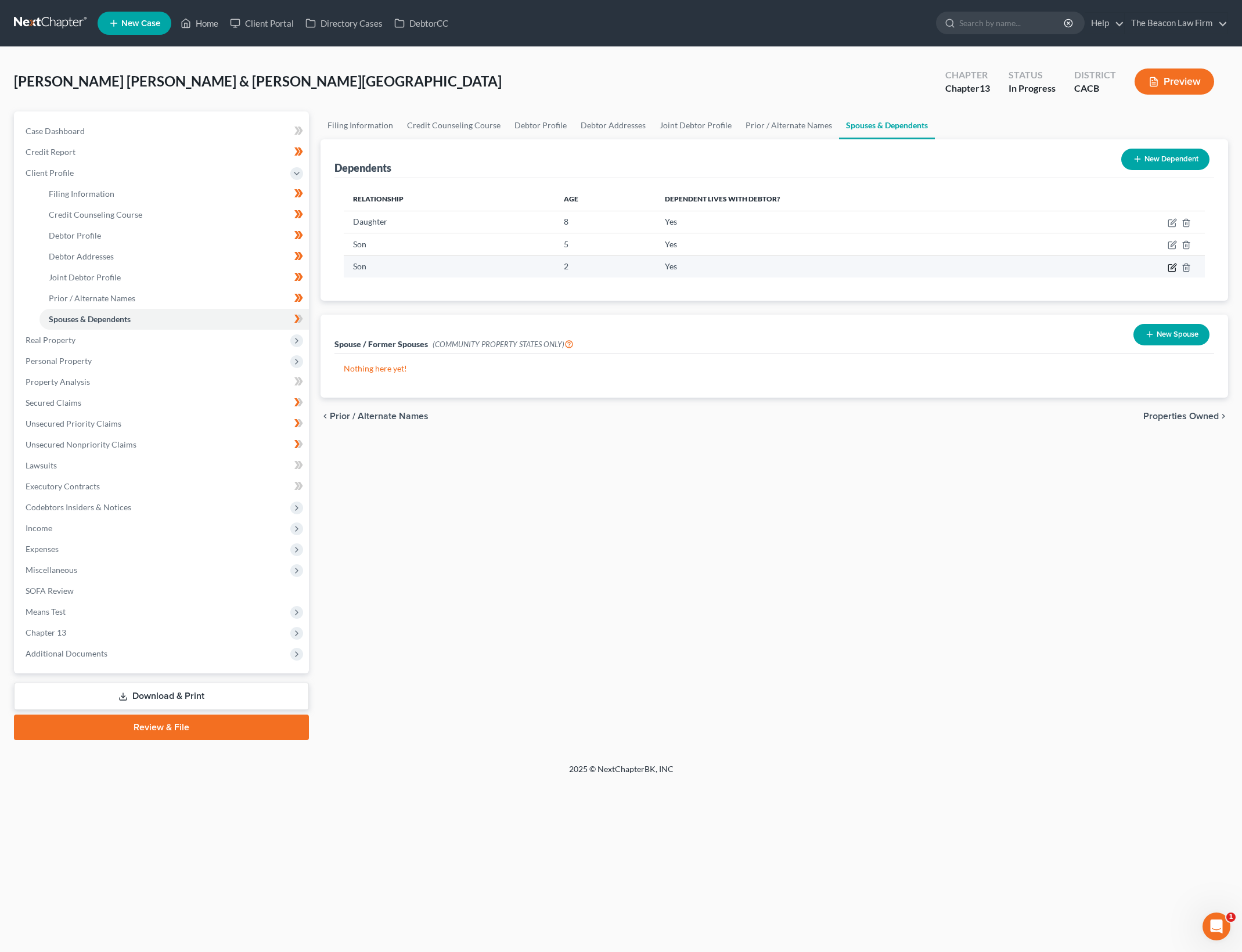
click at [1175, 263] on icon "button" at bounding box center [1173, 266] width 5 height 5
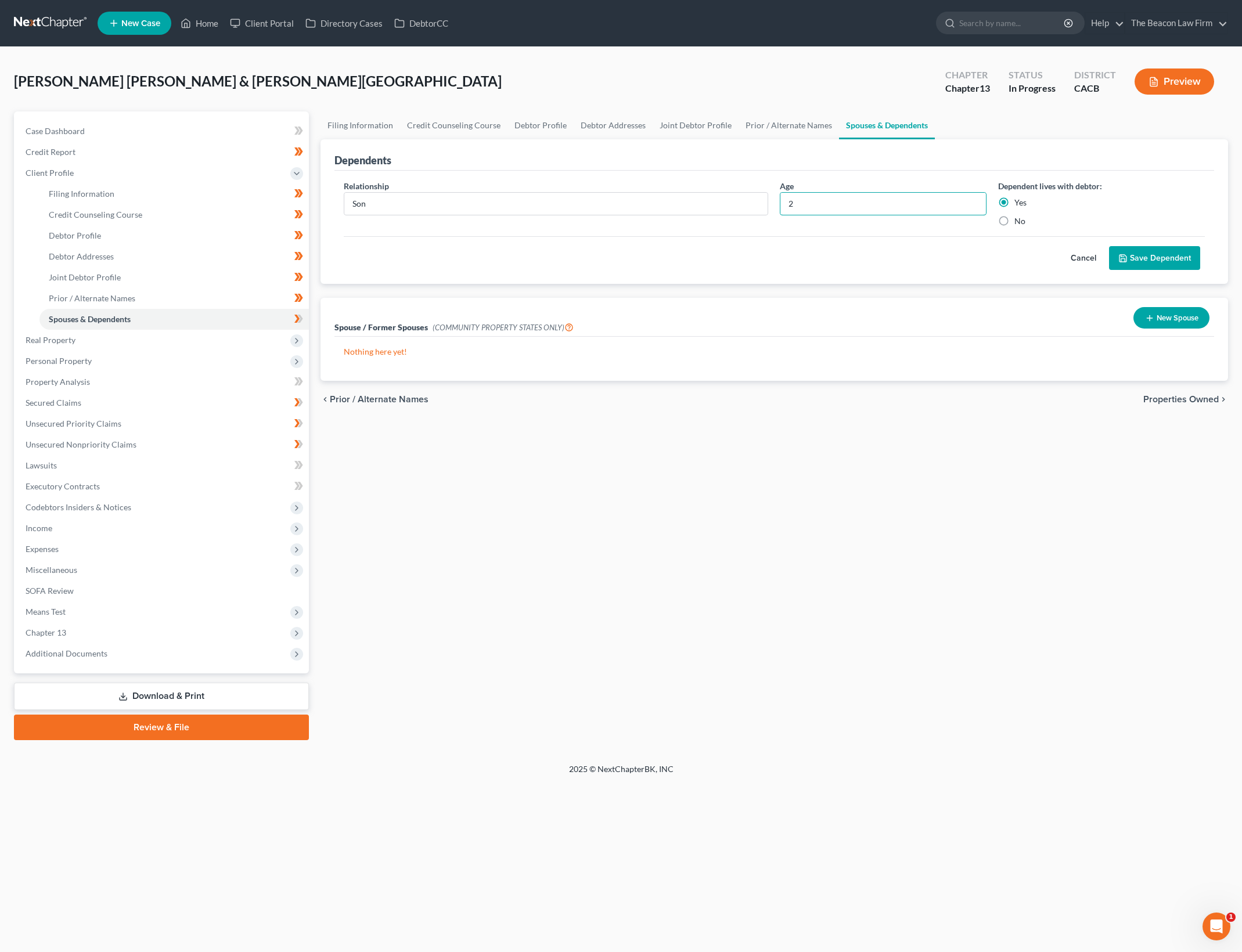
drag, startPoint x: 852, startPoint y: 206, endPoint x: 772, endPoint y: 202, distance: 80.1
click at [772, 202] on div "Relationship * Son Age 2 Dependent lives with debtor: Yes No" at bounding box center [774, 207] width 873 height 56
type input "3"
click at [1181, 256] on button "Save Dependent" at bounding box center [1154, 258] width 91 height 24
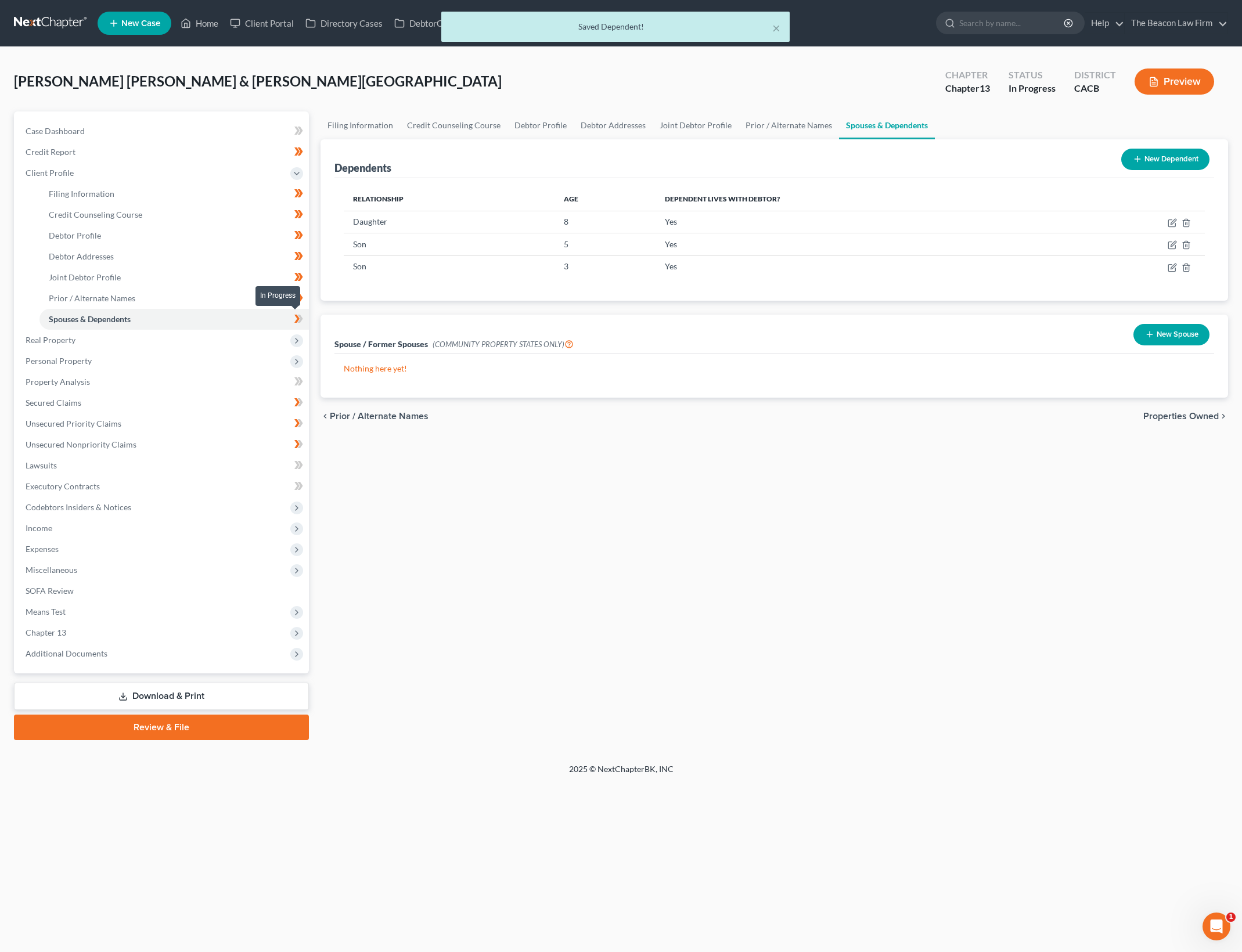
click at [299, 315] on icon at bounding box center [300, 318] width 5 height 8
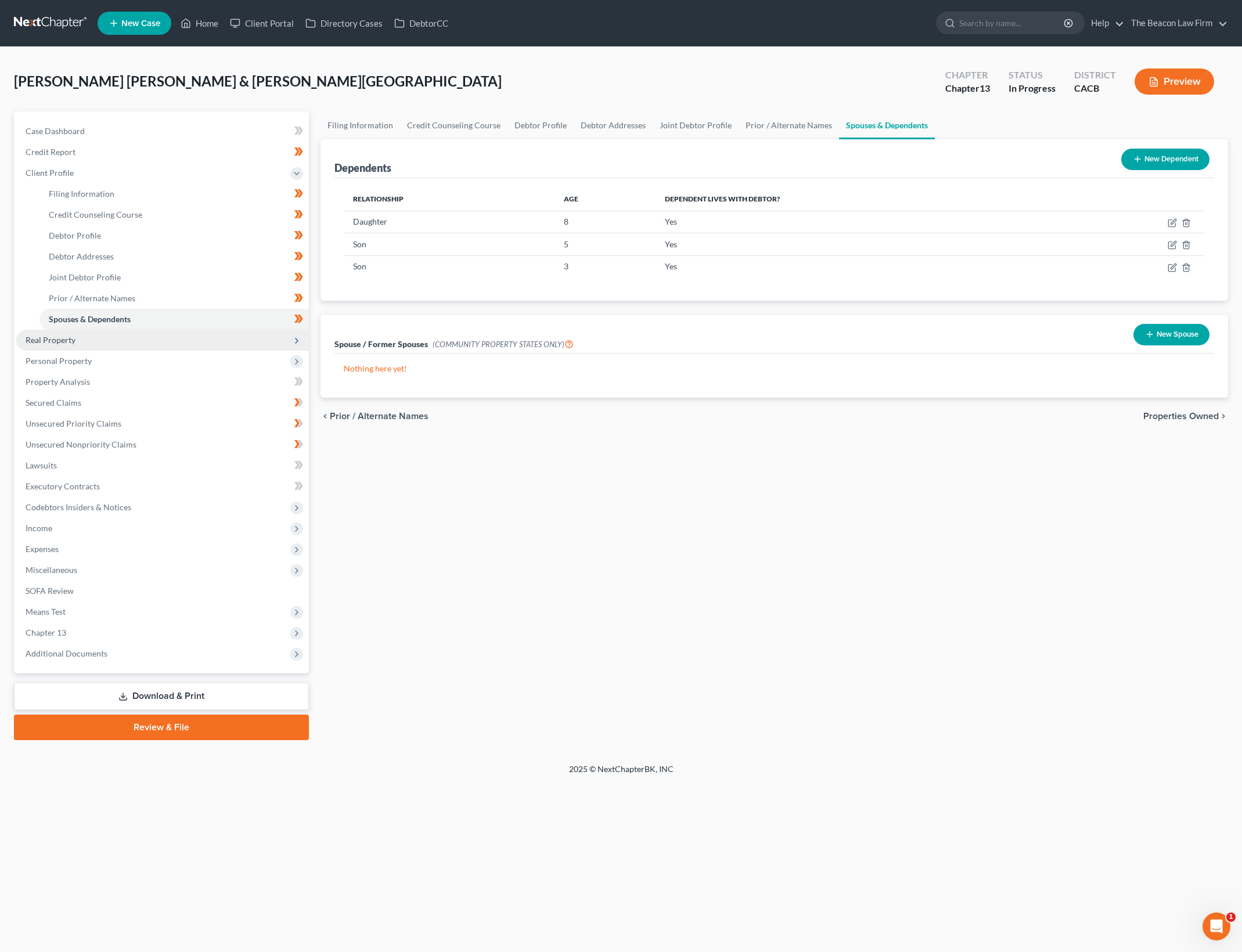
click at [172, 339] on span "Real Property" at bounding box center [162, 340] width 293 height 21
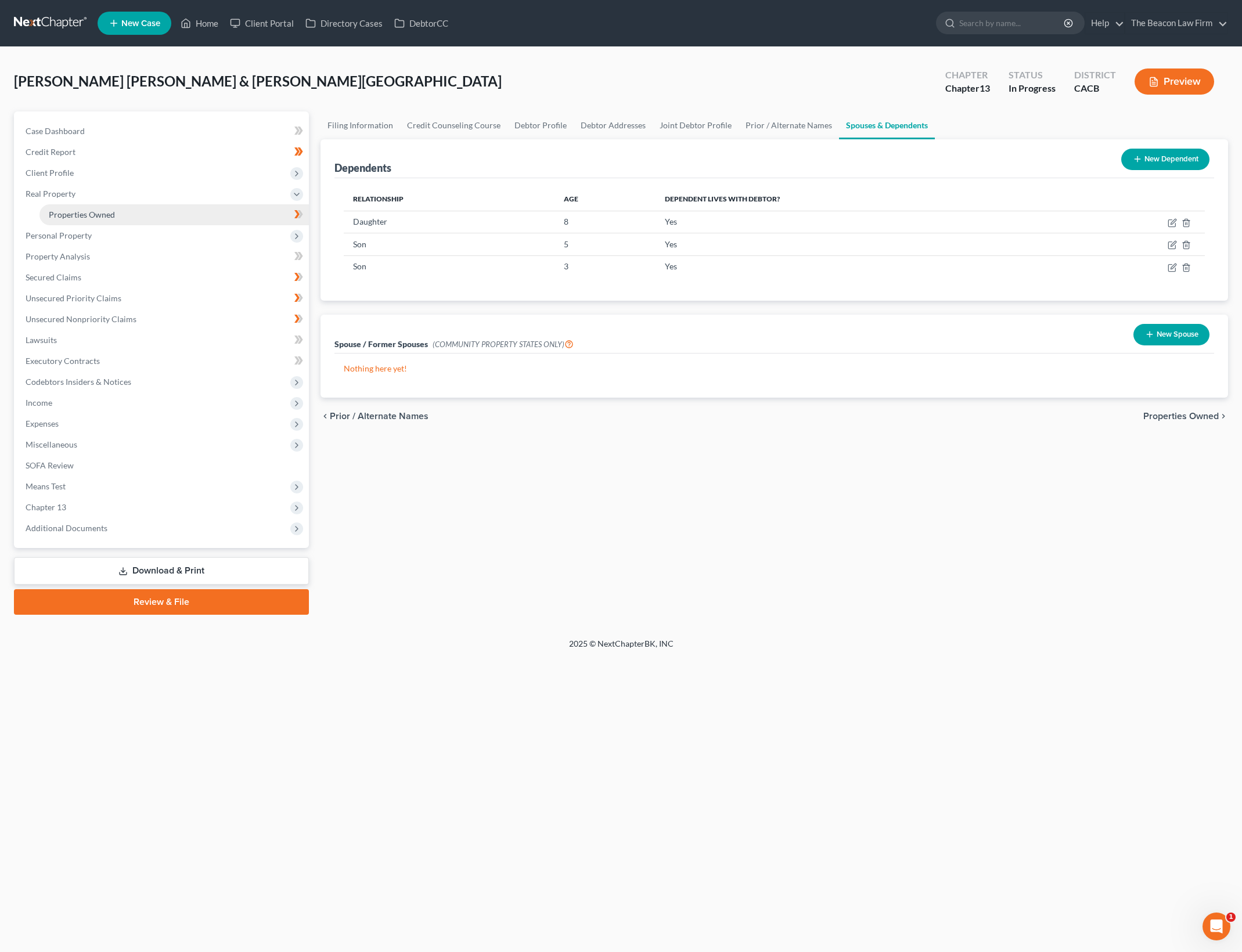
click at [213, 206] on link "Properties Owned" at bounding box center [175, 214] width 270 height 21
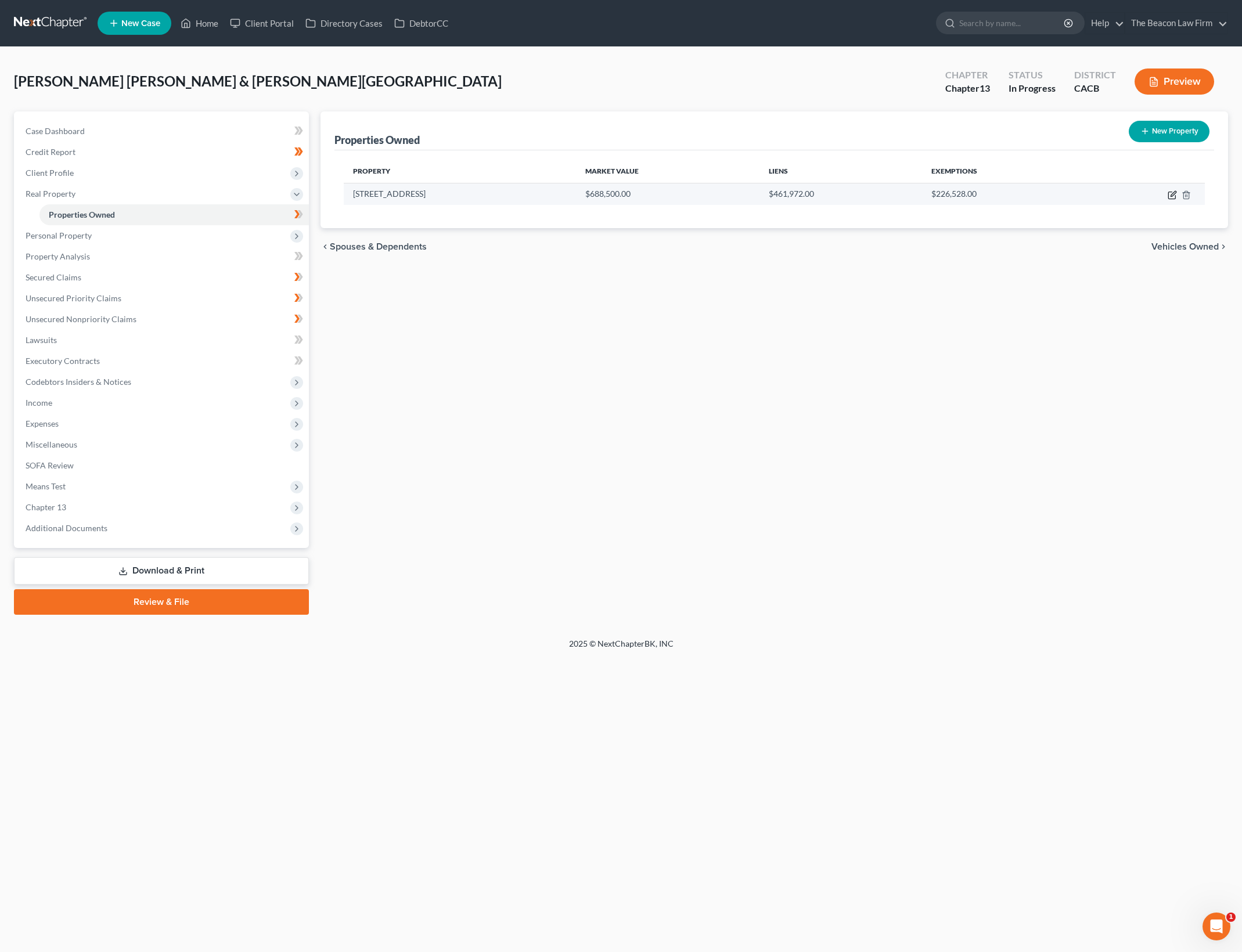
click at [1171, 190] on icon "button" at bounding box center [1172, 194] width 10 height 10
select select "4"
select select "0"
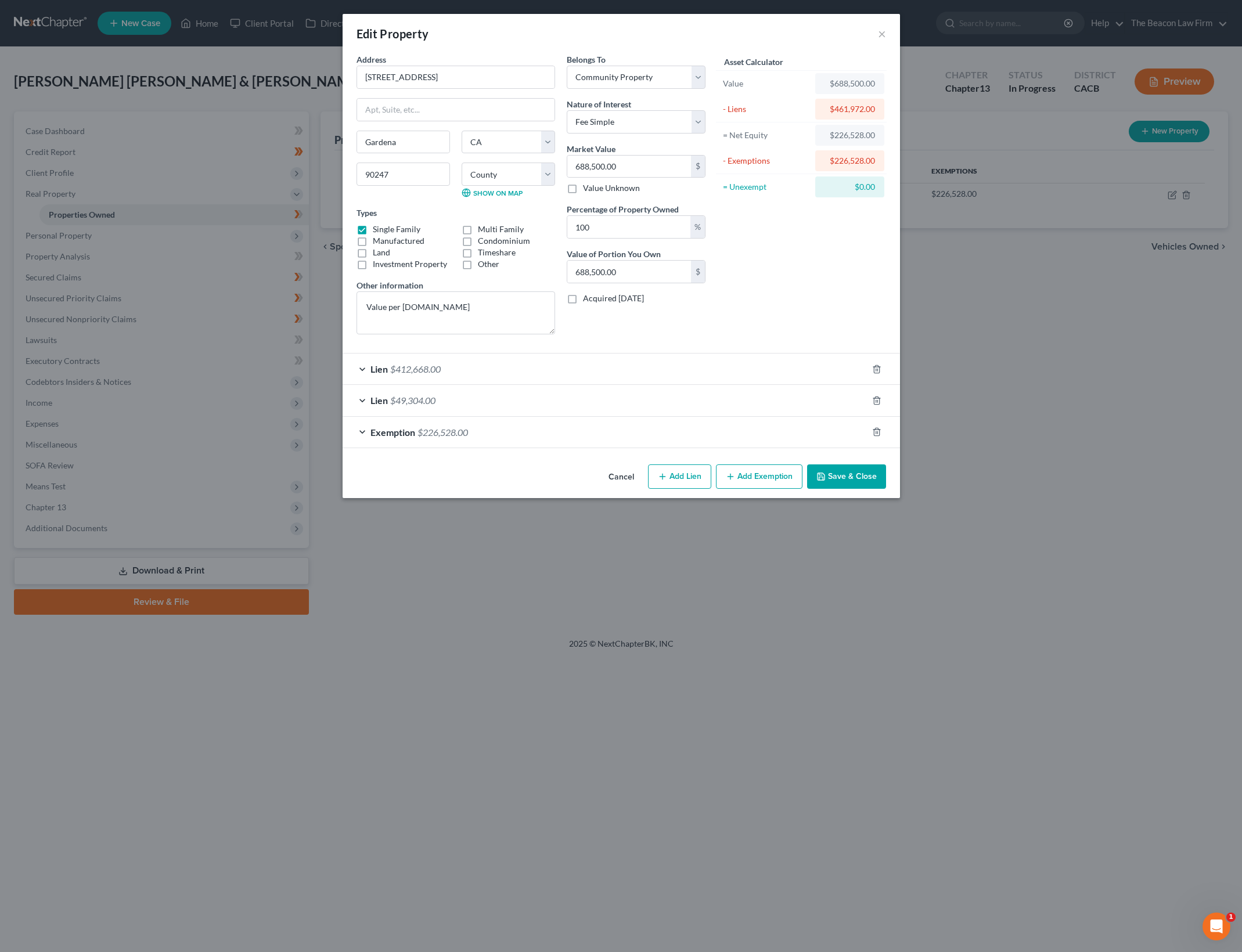
click at [640, 377] on div "Lien $412,668.00" at bounding box center [604, 369] width 525 height 31
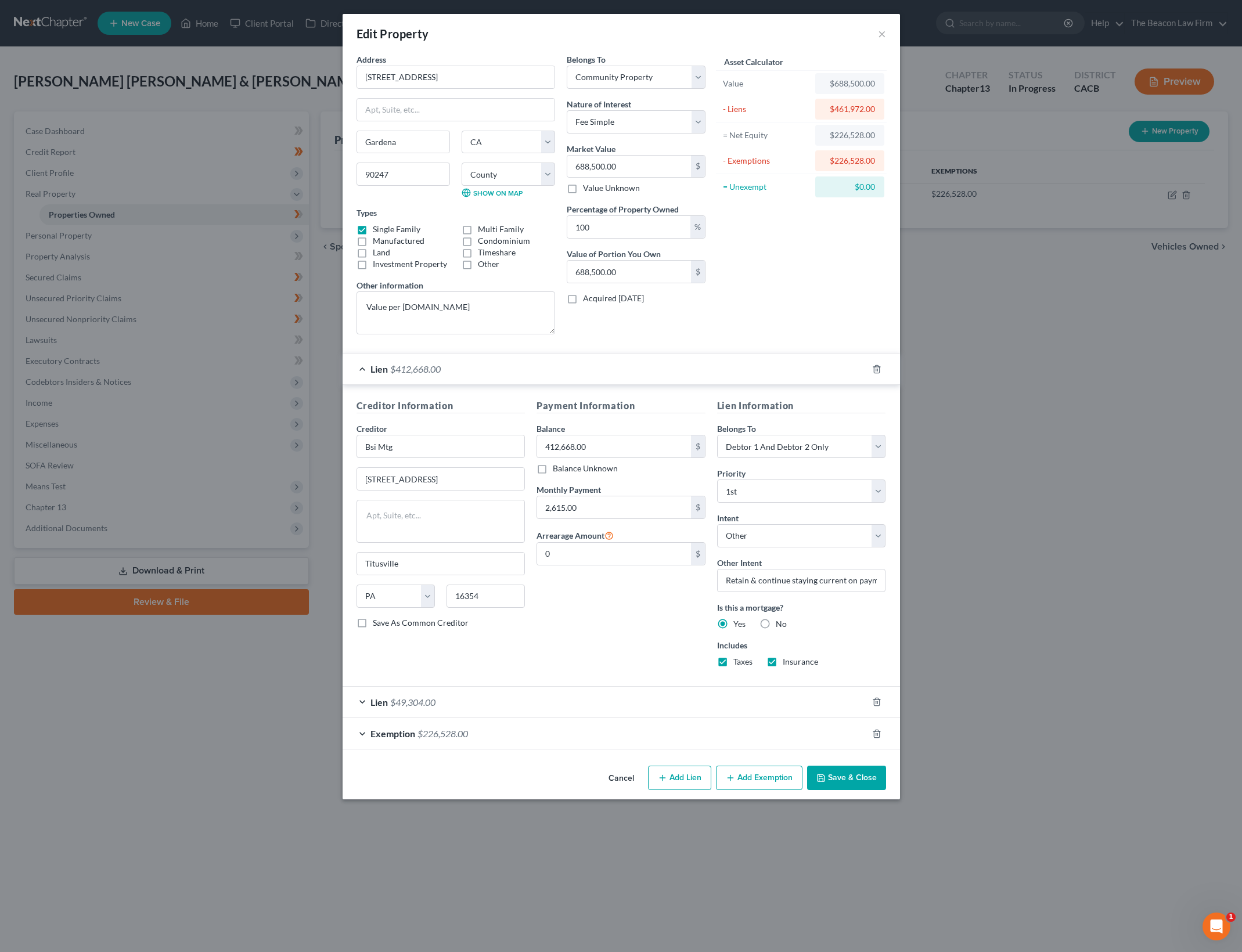
click at [620, 610] on div "Payment Information Balance 412,668.00 $ Balance Unknown Balance Undetermined 4…" at bounding box center [621, 536] width 181 height 277
click at [543, 711] on div "Lien $49,304.00" at bounding box center [604, 702] width 525 height 31
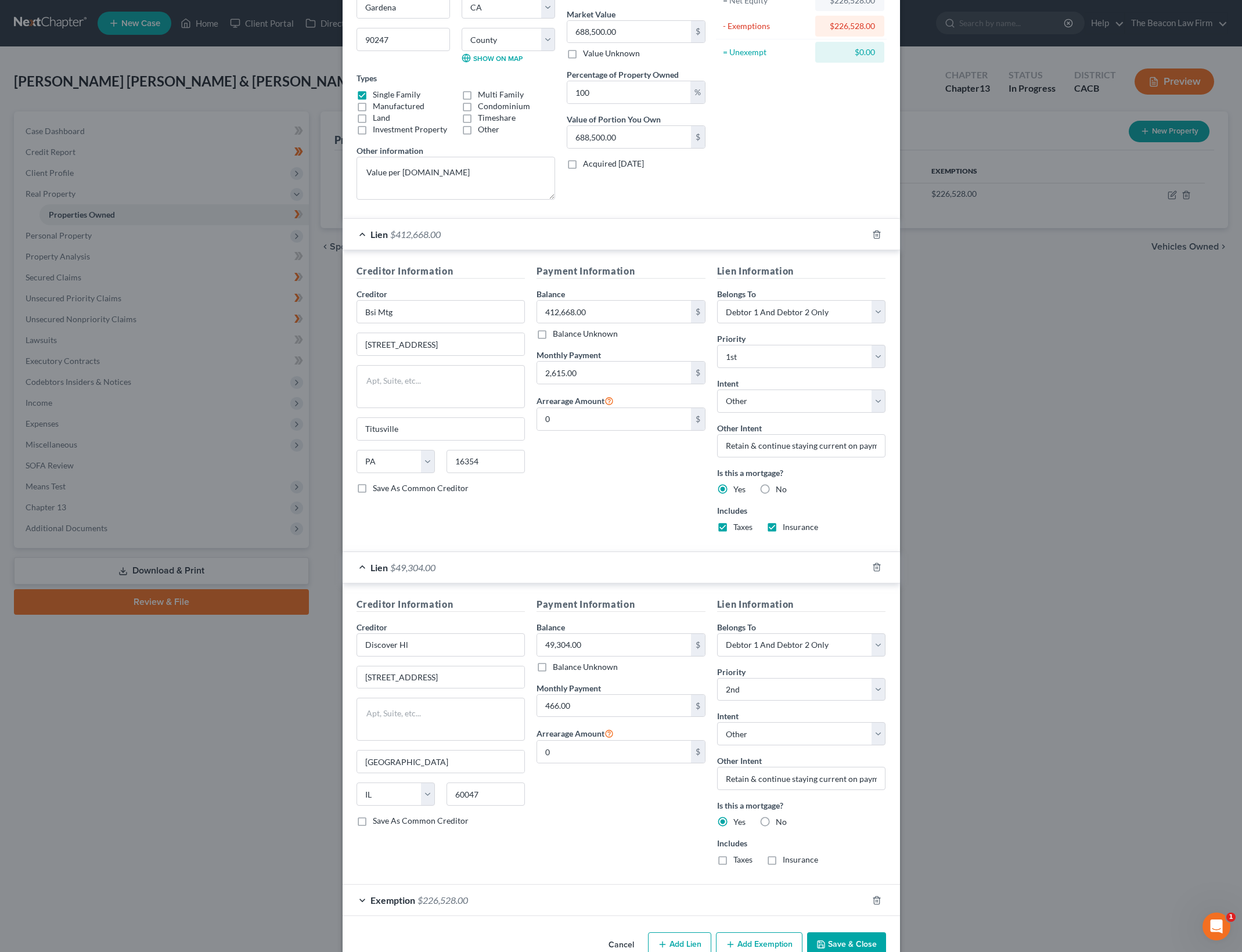
scroll to position [162, 0]
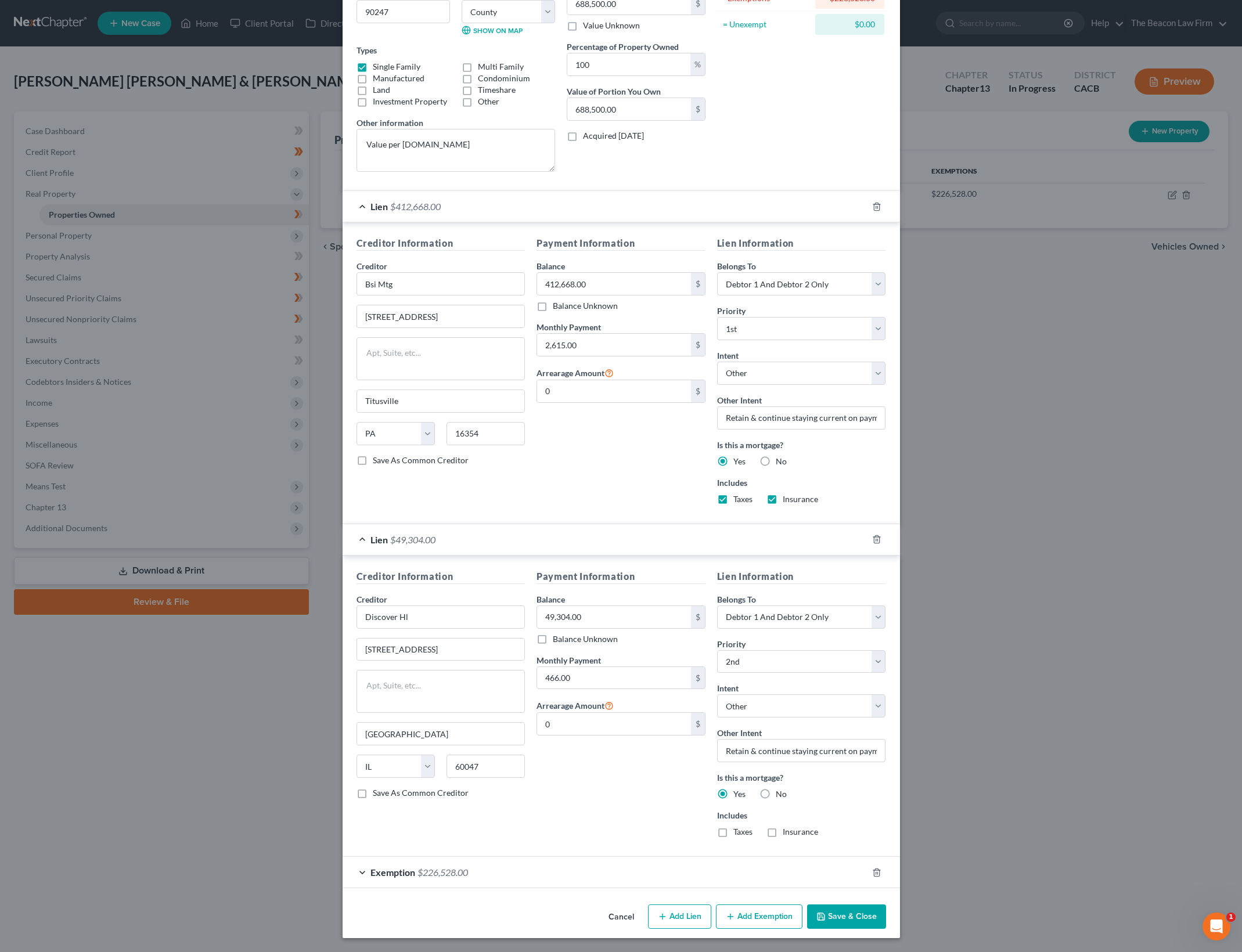
click at [638, 840] on div "Payment Information Balance 49,304.00 $ Balance Unknown Balance Undetermined 49…" at bounding box center [621, 708] width 181 height 277
click at [862, 920] on button "Save & Close" at bounding box center [846, 917] width 79 height 24
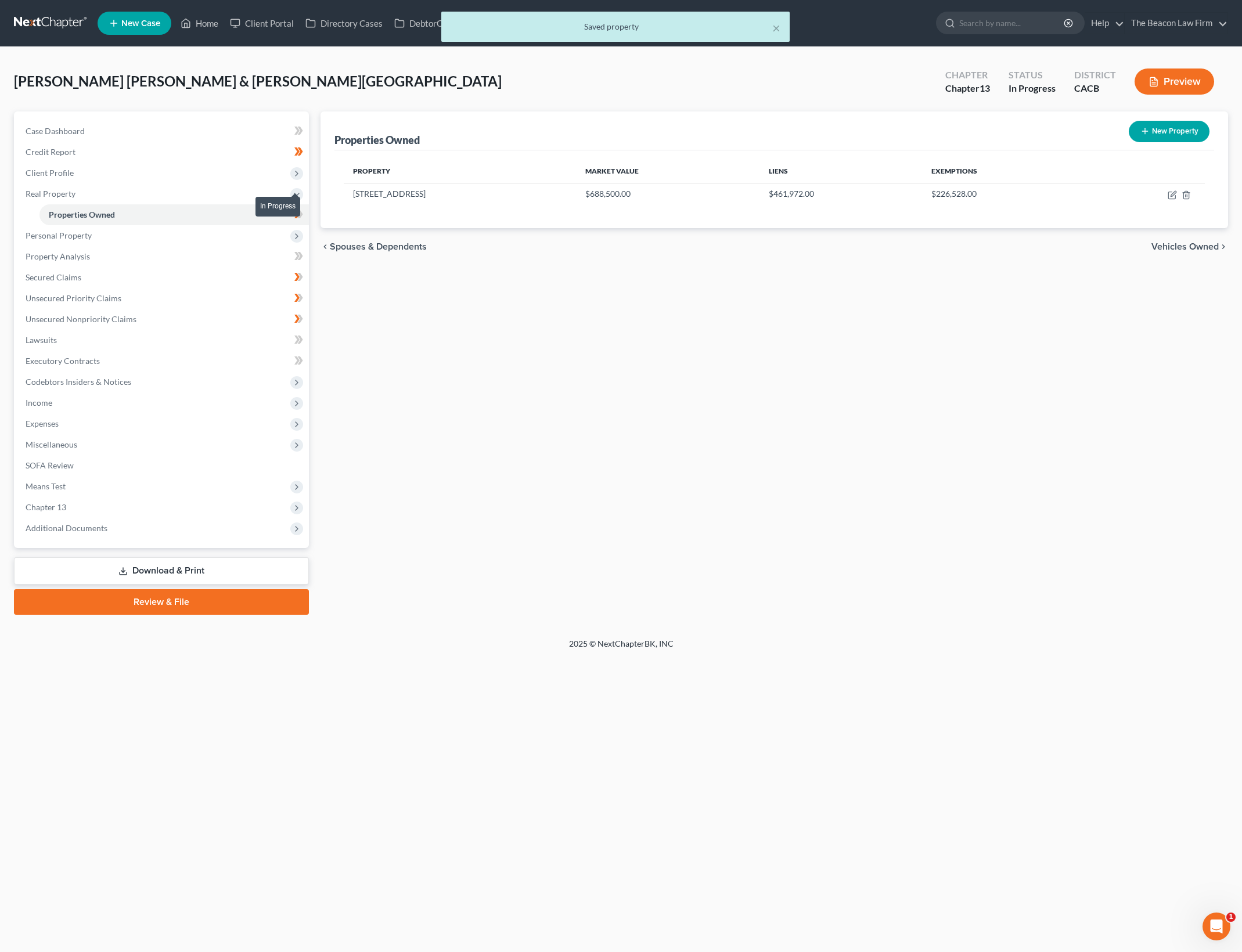
click at [303, 210] on span at bounding box center [299, 216] width 21 height 17
click at [224, 236] on span "Personal Property" at bounding box center [162, 236] width 293 height 21
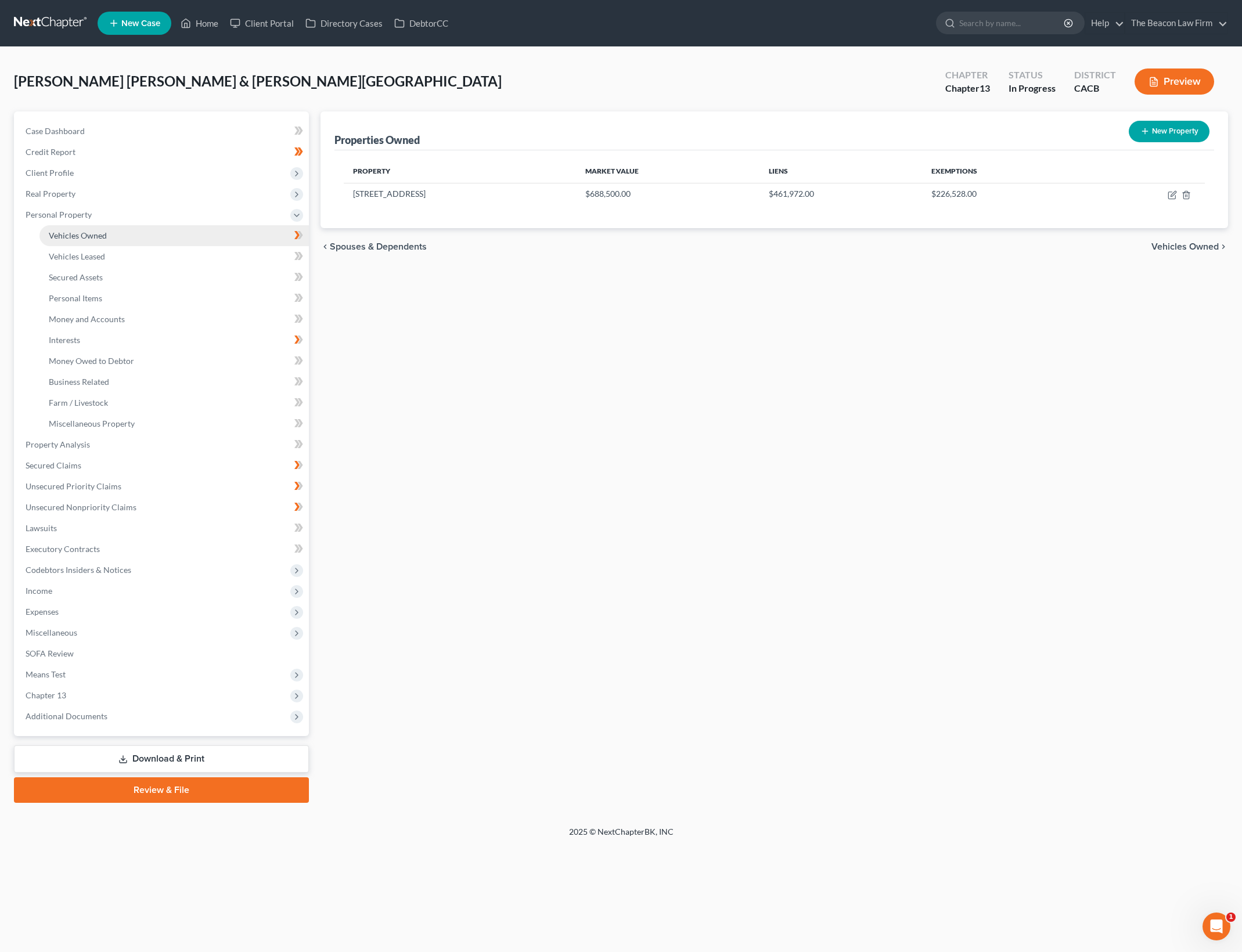
click at [207, 228] on link "Vehicles Owned" at bounding box center [175, 236] width 270 height 21
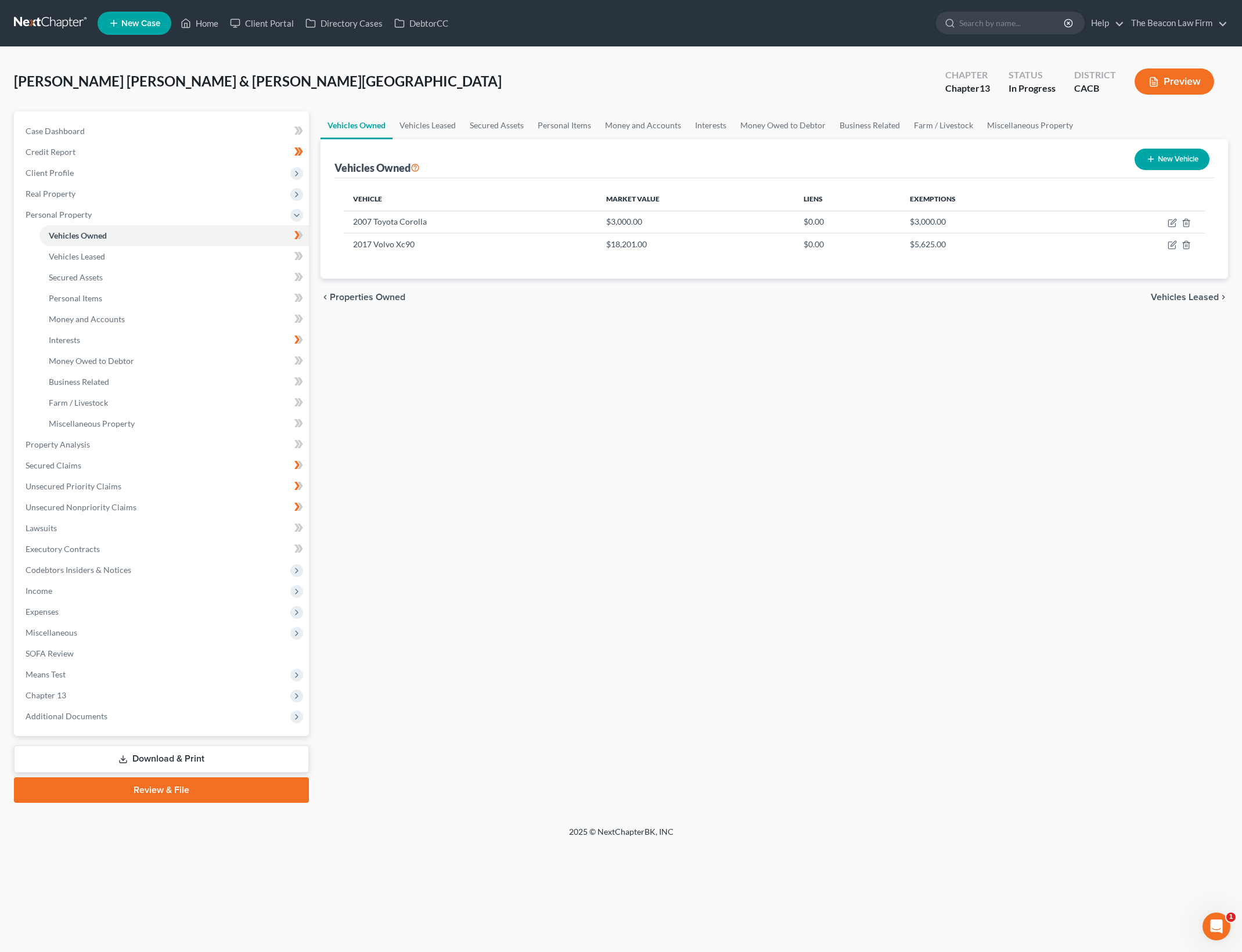
click at [844, 427] on div "Vehicles Owned Vehicles Leased Secured Assets Personal Items Money and Accounts…" at bounding box center [774, 457] width 919 height 691
click at [1173, 222] on icon "button" at bounding box center [1172, 223] width 10 height 10
select select "0"
select select "19"
select select "3"
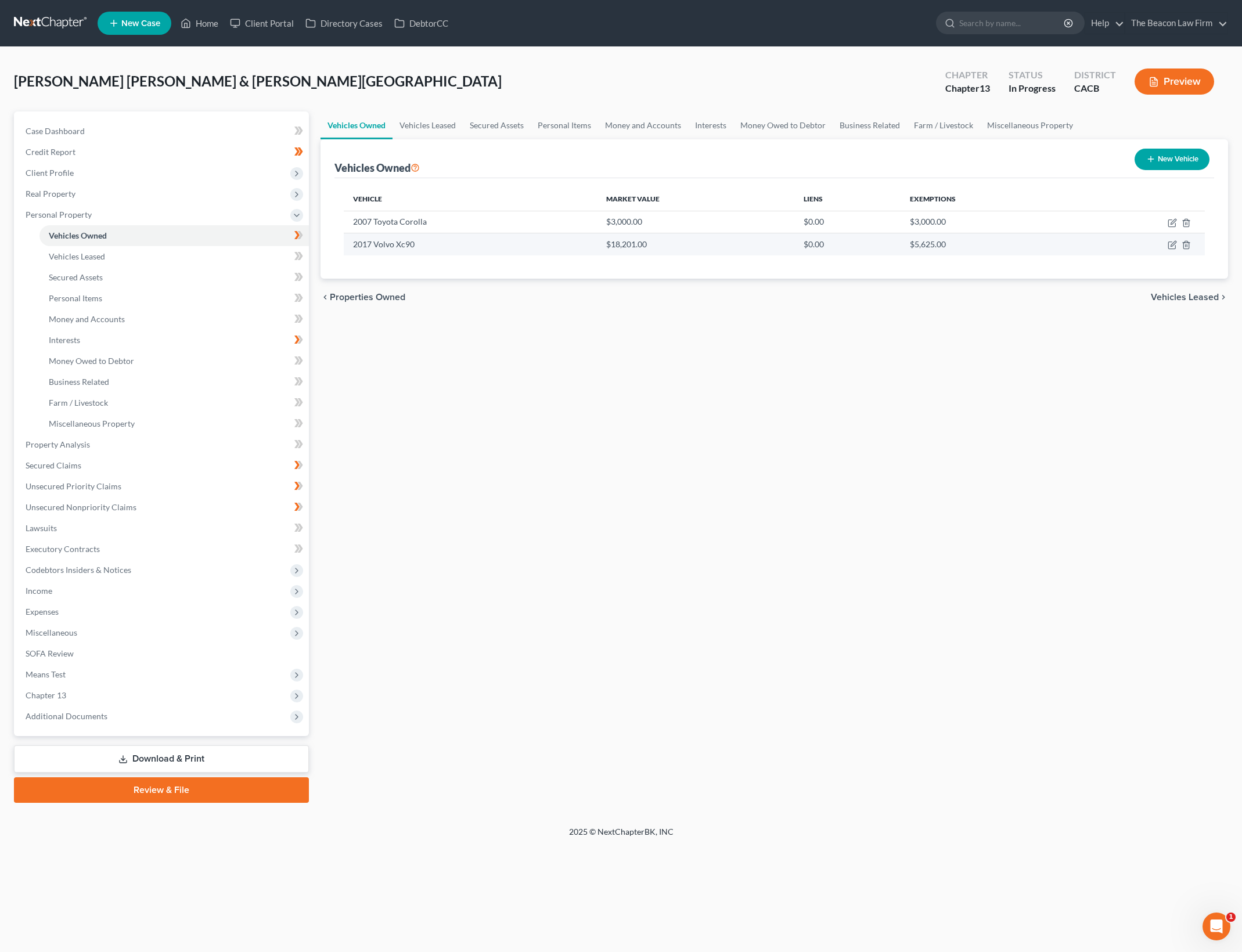
select select "4"
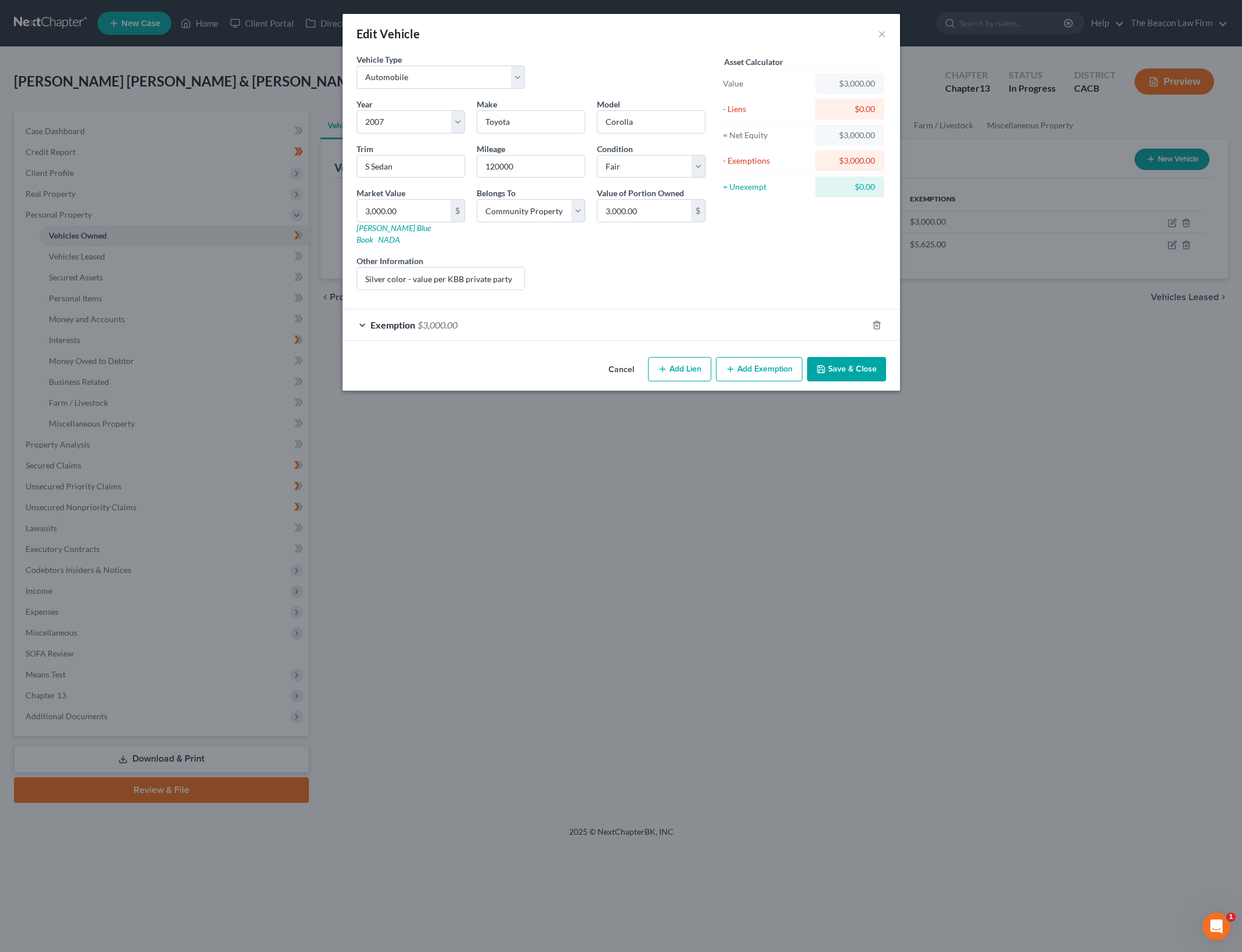
click at [604, 274] on div "Liens Select" at bounding box center [621, 272] width 181 height 35
click at [878, 357] on button "Save & Close" at bounding box center [846, 369] width 79 height 24
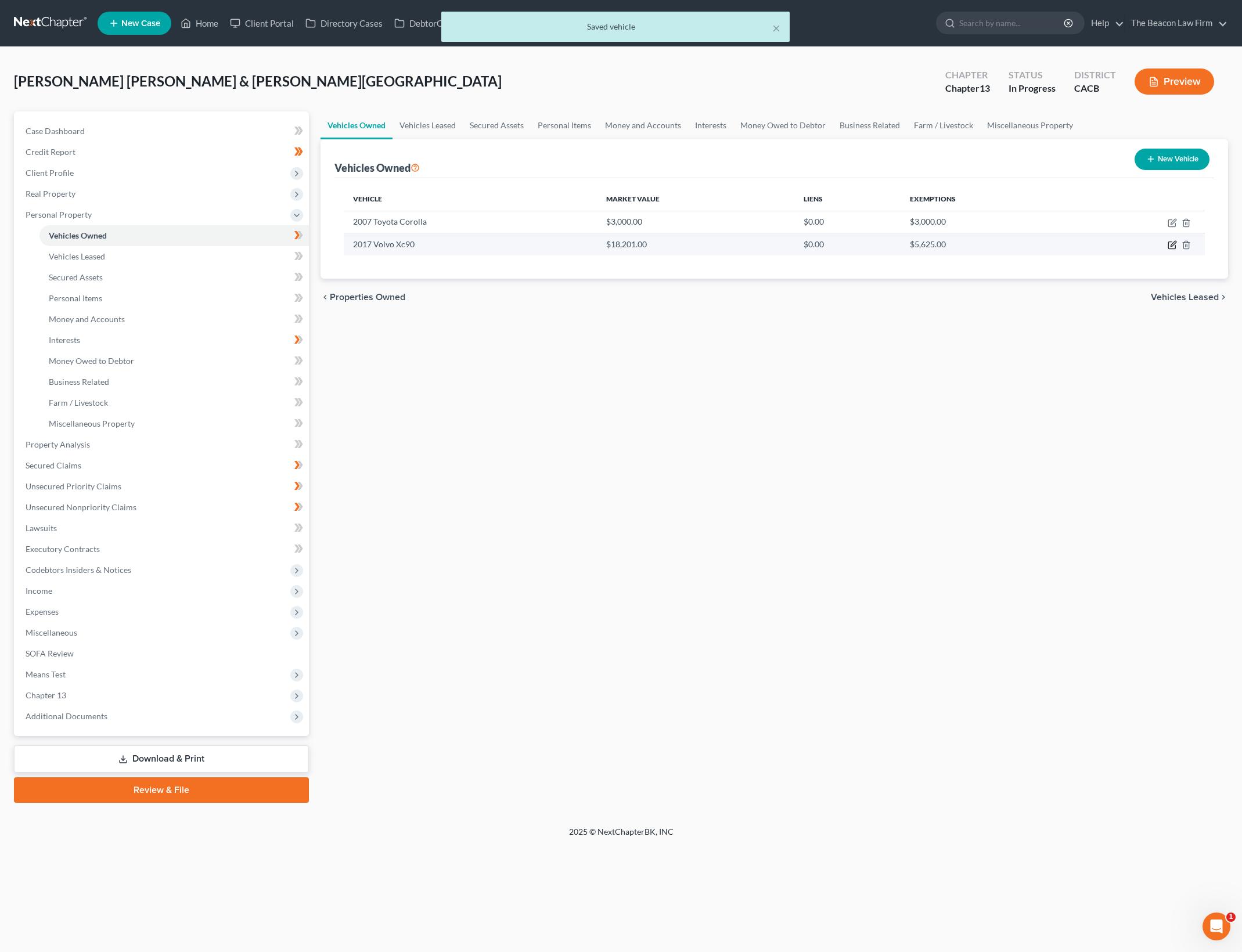
click at [1174, 244] on icon "button" at bounding box center [1173, 244] width 5 height 5
select select "0"
select select "9"
select select "2"
select select "4"
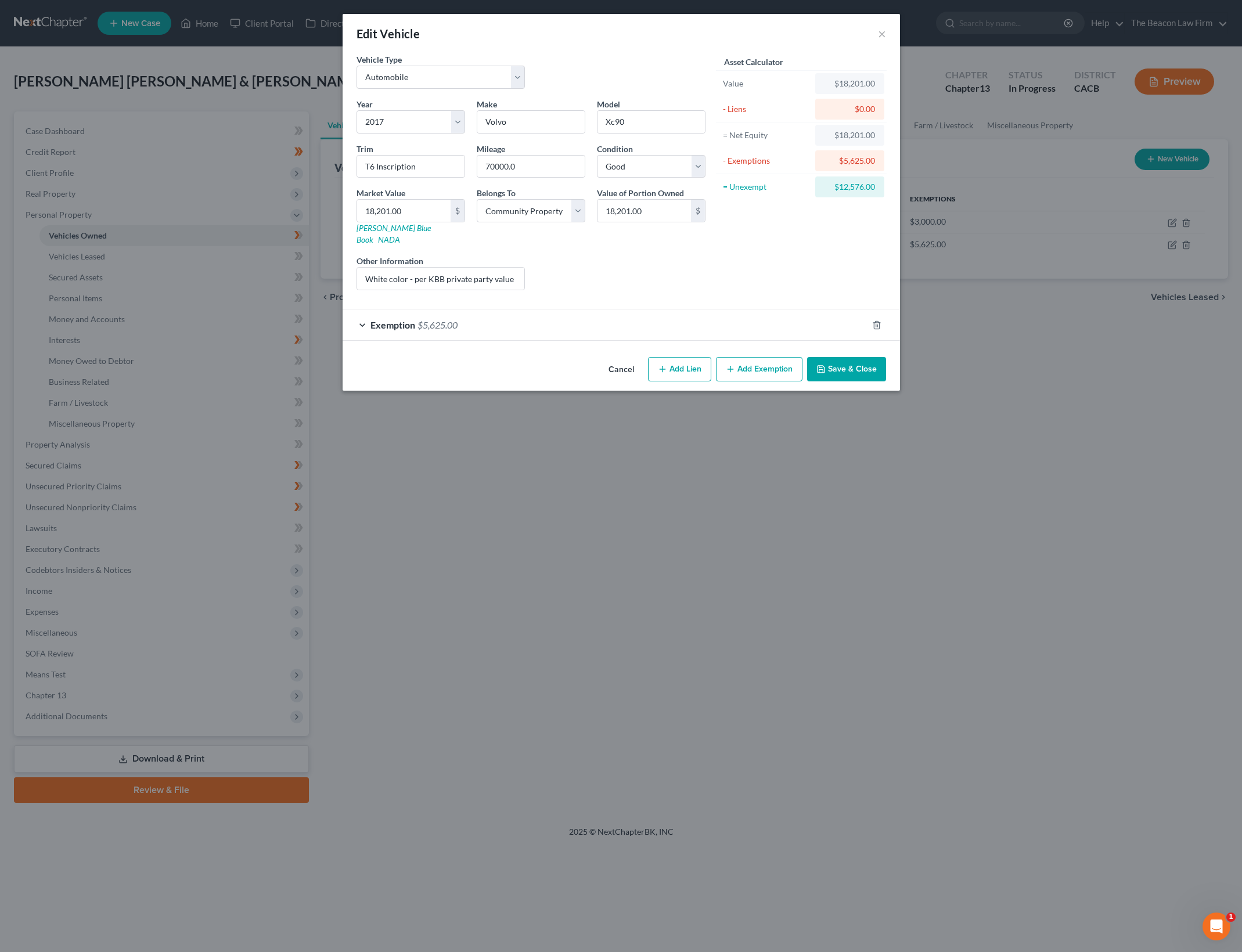
click at [591, 271] on div "Liens Select" at bounding box center [621, 272] width 181 height 35
click at [529, 316] on div "Exemption $5,625.00" at bounding box center [604, 325] width 525 height 31
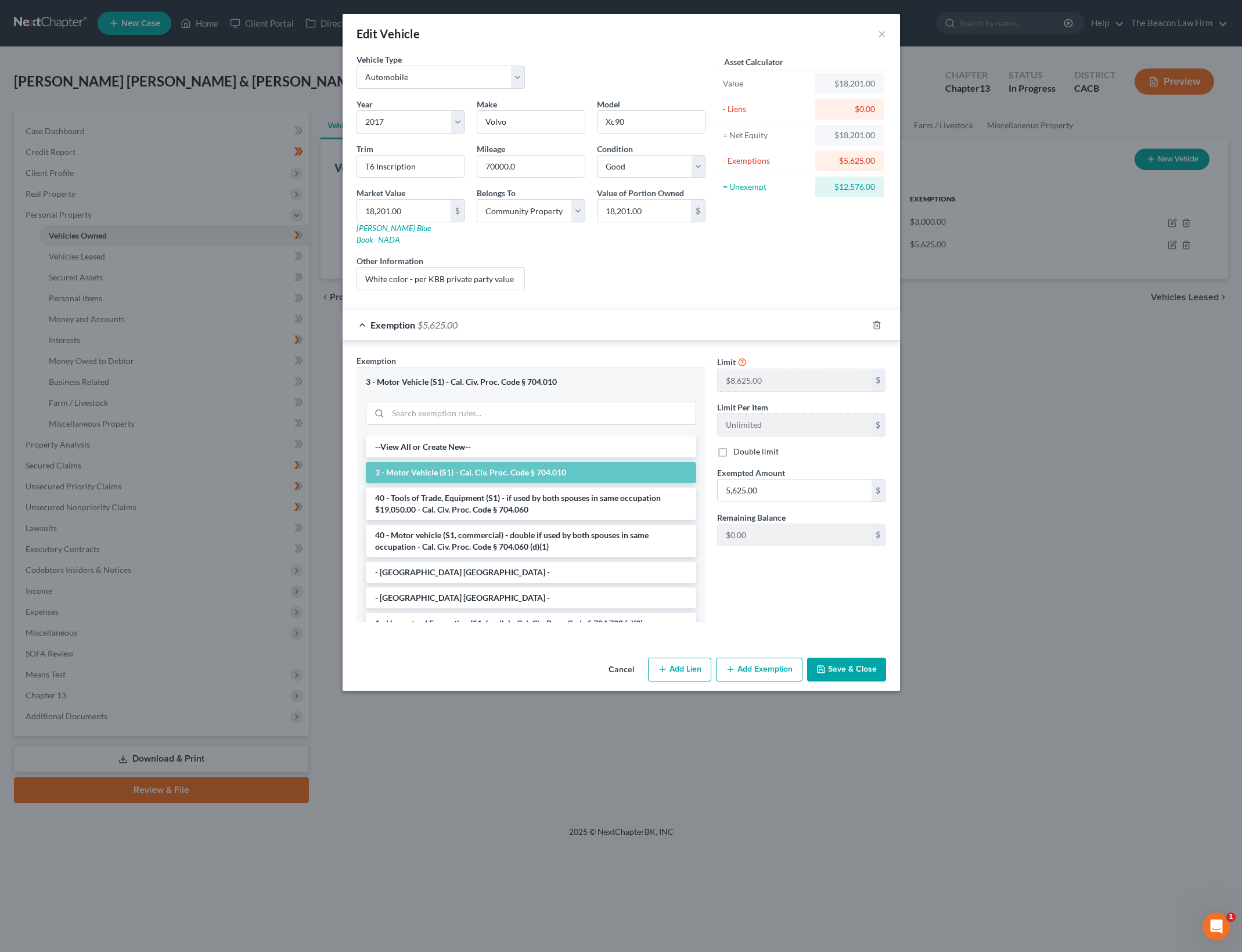
click at [853, 657] on button "Save & Close" at bounding box center [846, 670] width 79 height 24
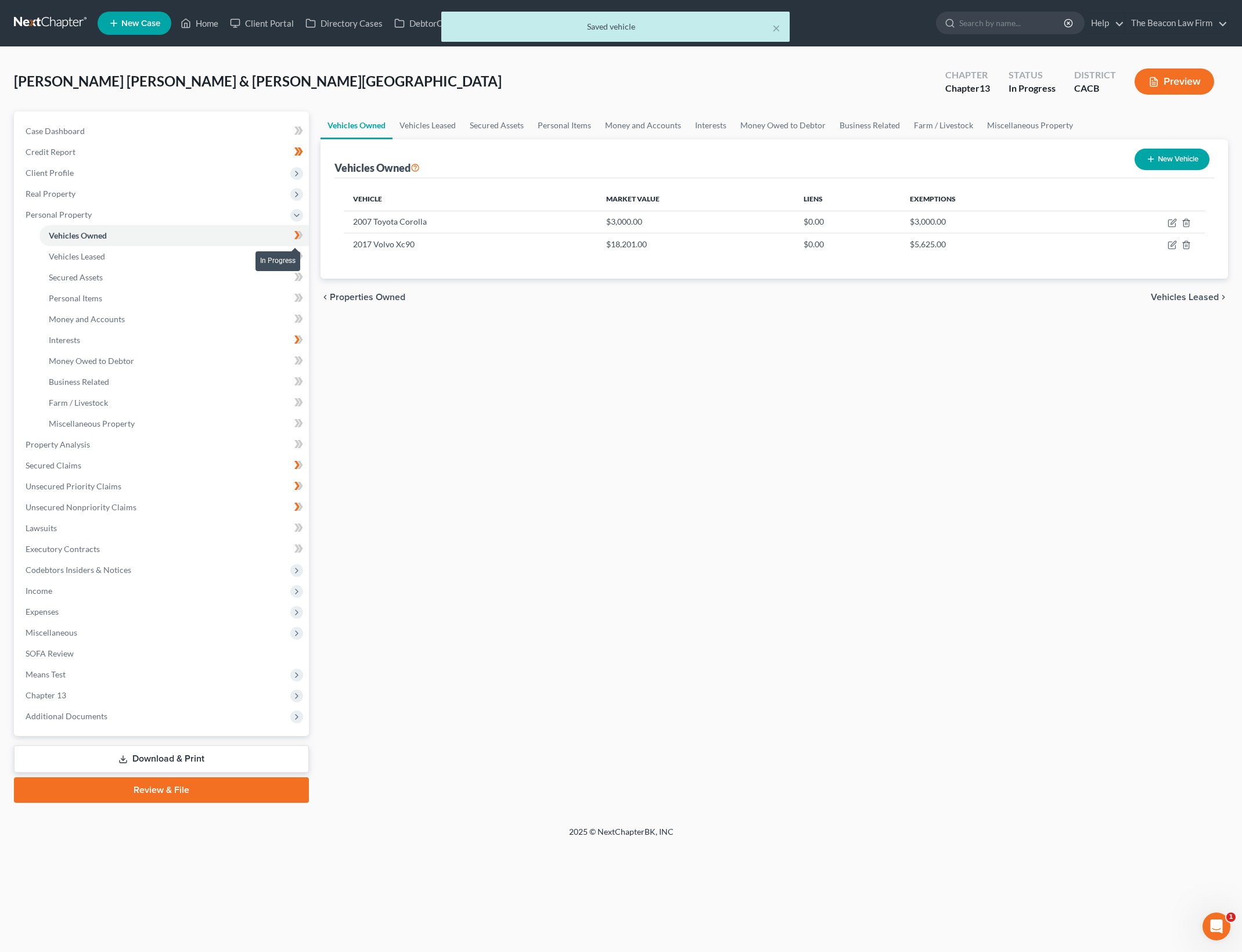
click at [301, 234] on icon at bounding box center [300, 234] width 5 height 8
click at [256, 261] on link "Vehicles Leased" at bounding box center [175, 257] width 270 height 21
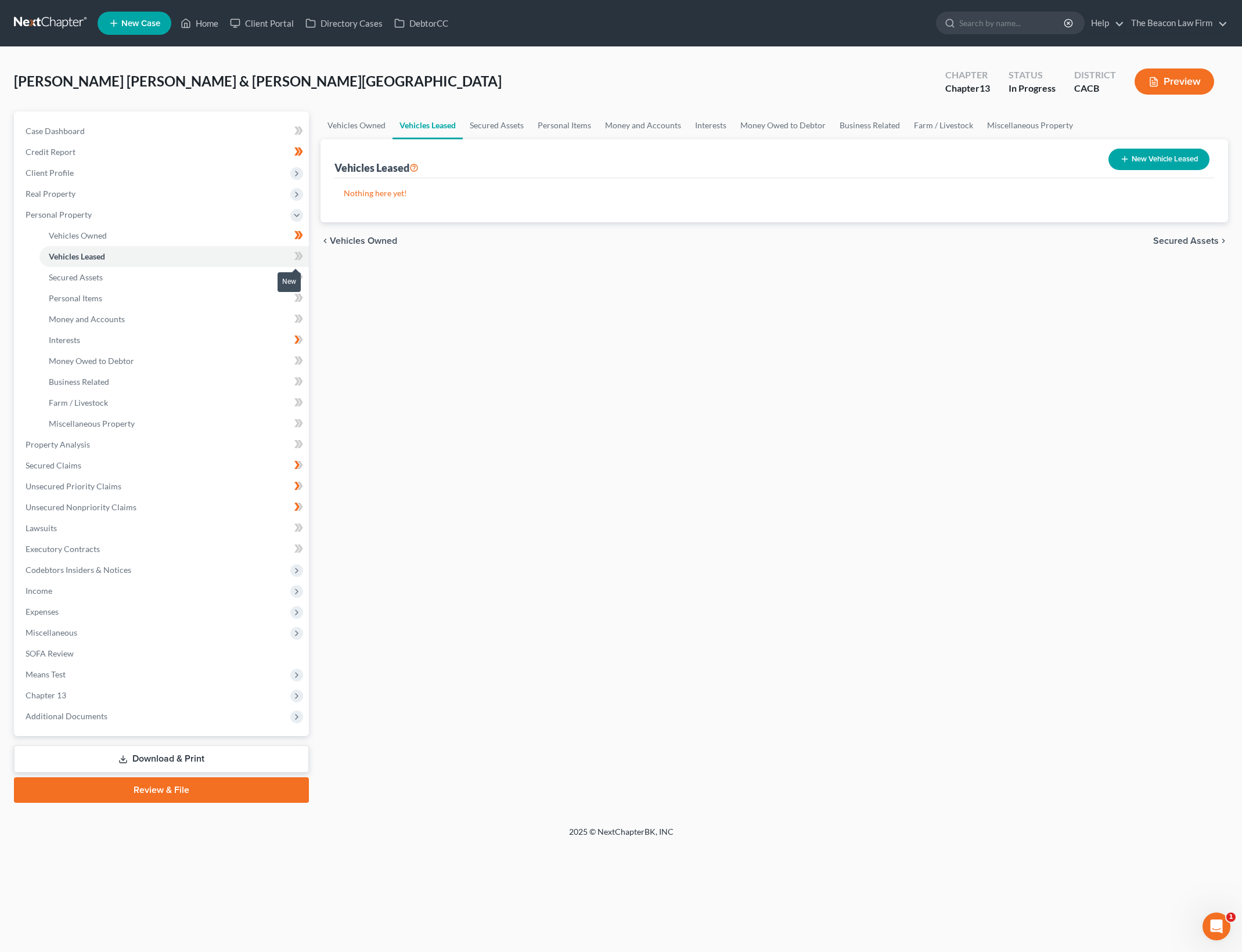
click at [302, 255] on icon at bounding box center [300, 256] width 5 height 8
click at [819, 416] on div "Vehicles Owned Vehicles Leased Secured Assets Personal Items Money and Accounts…" at bounding box center [774, 457] width 919 height 691
click at [180, 273] on link "Secured Assets" at bounding box center [175, 277] width 270 height 21
click at [301, 275] on icon at bounding box center [300, 276] width 5 height 8
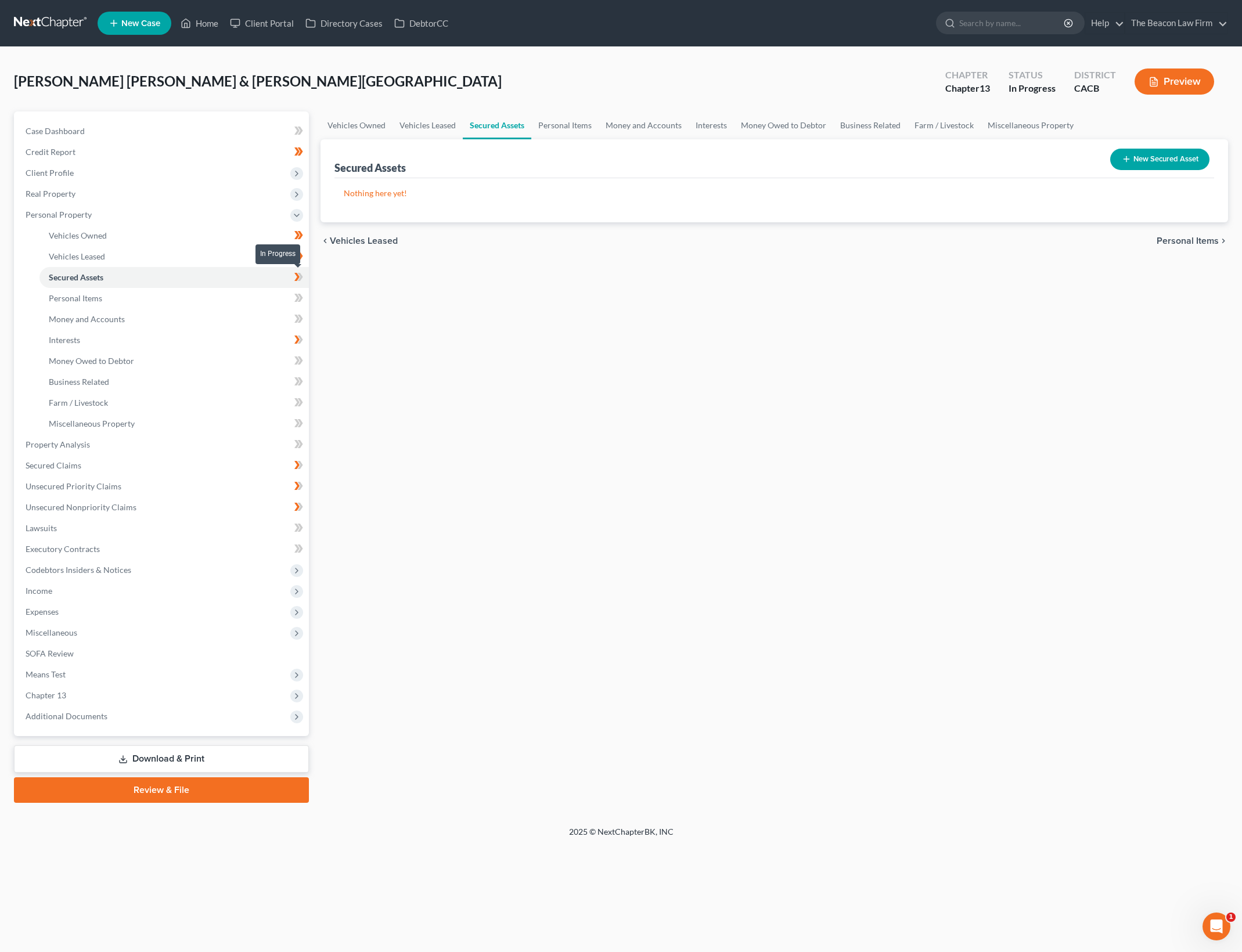
click at [301, 275] on icon at bounding box center [300, 276] width 5 height 8
click at [178, 301] on link "Personal Items" at bounding box center [175, 298] width 270 height 21
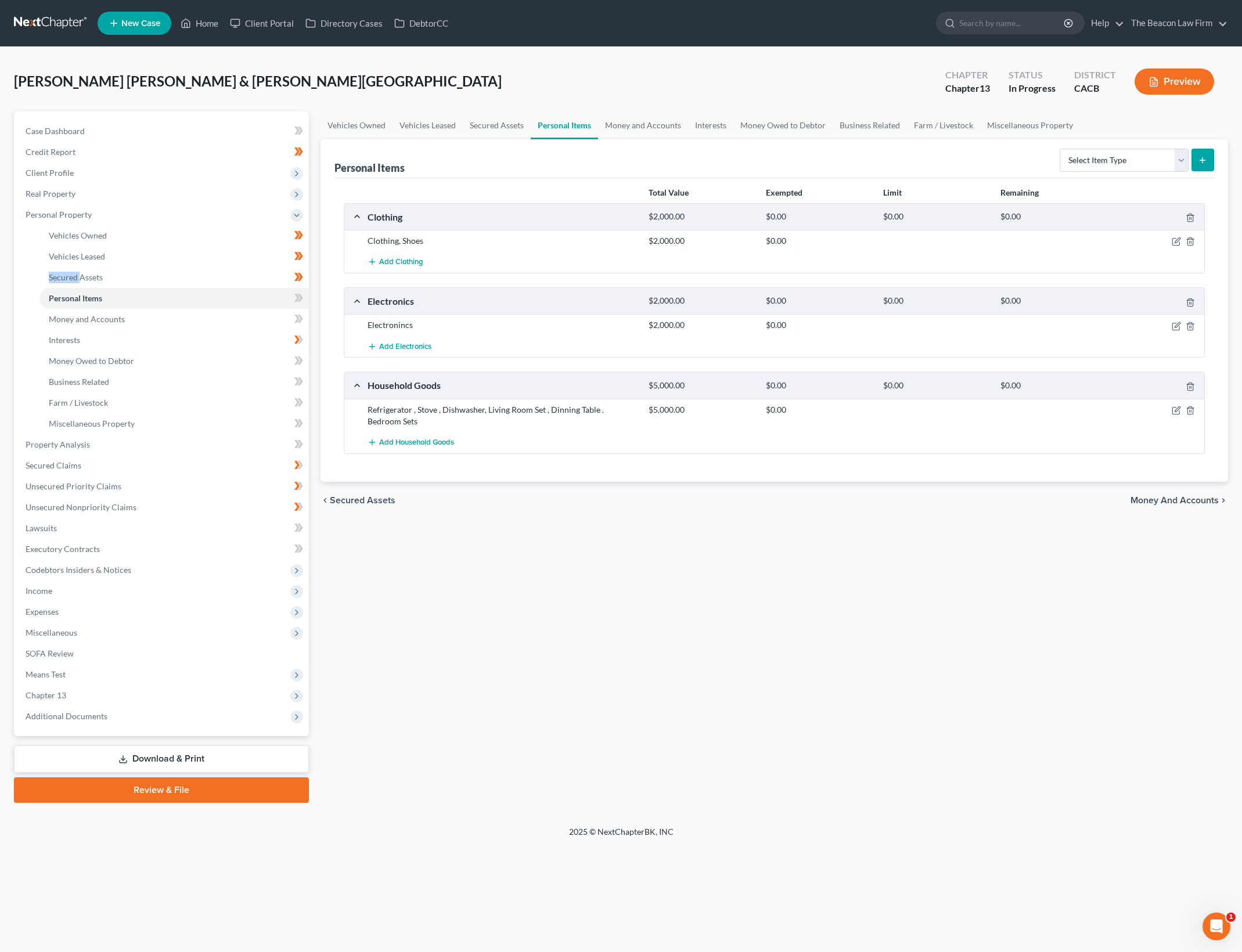
click at [1115, 680] on div "Vehicles Owned Vehicles Leased Secured Assets Personal Items Money and Accounts…" at bounding box center [774, 457] width 919 height 691
click at [1176, 238] on icon "button" at bounding box center [1176, 241] width 10 height 10
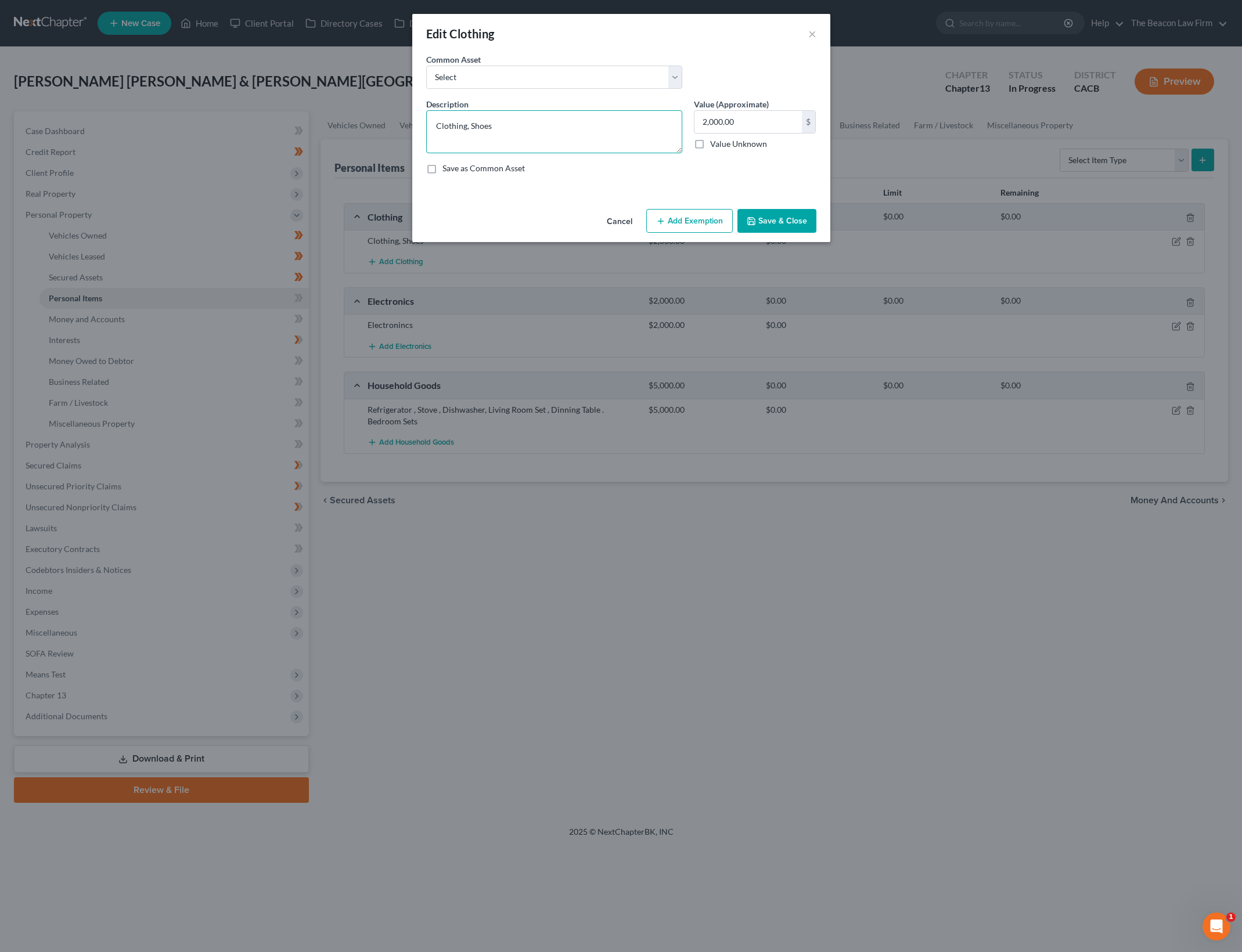
click at [444, 121] on textarea "Clothing, Shoes" at bounding box center [554, 132] width 256 height 43
type textarea "Used Clothing, Shoes"
click at [713, 124] on input "2,000.00" at bounding box center [748, 122] width 107 height 22
type input "500"
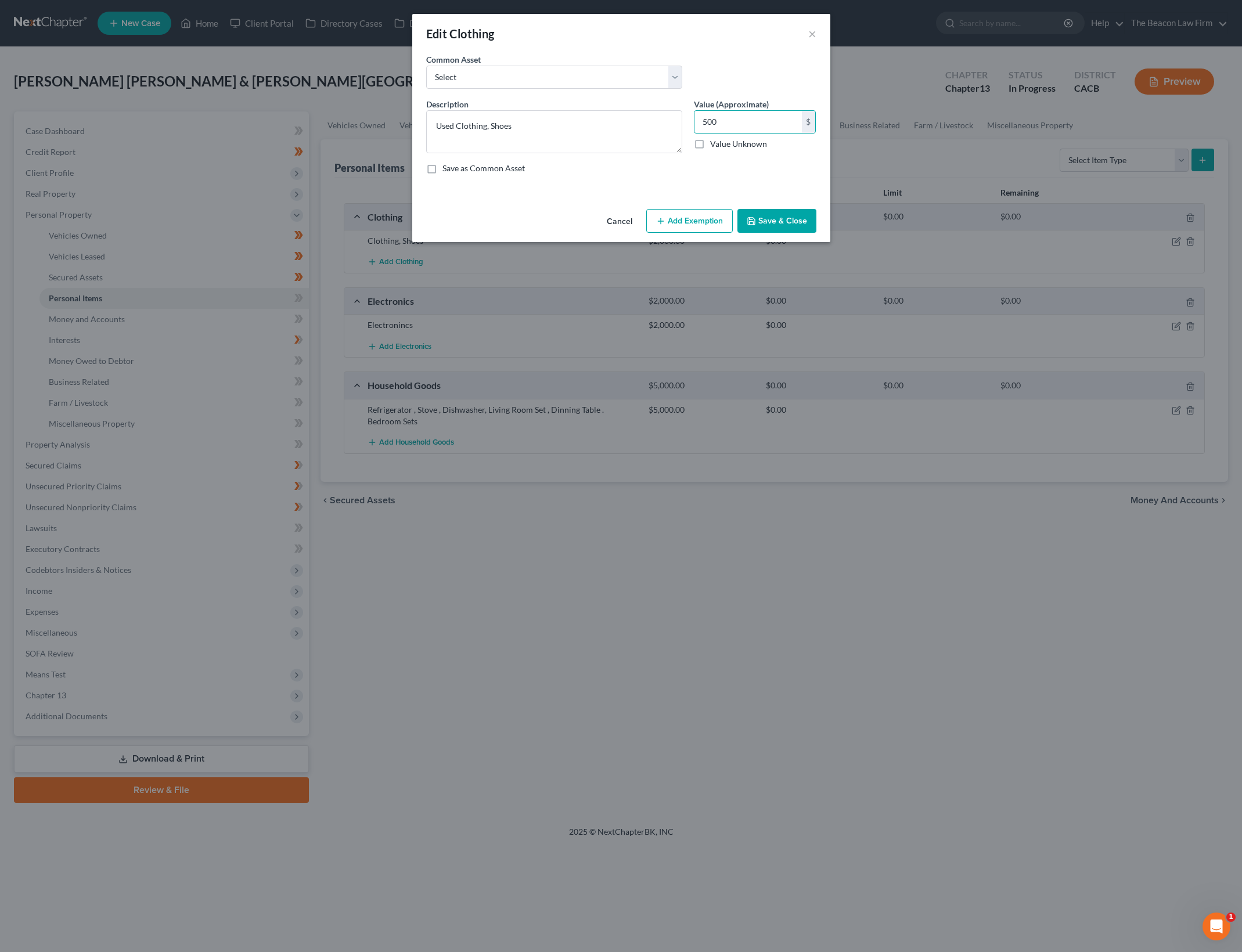
click at [698, 215] on button "Add Exemption" at bounding box center [690, 221] width 86 height 24
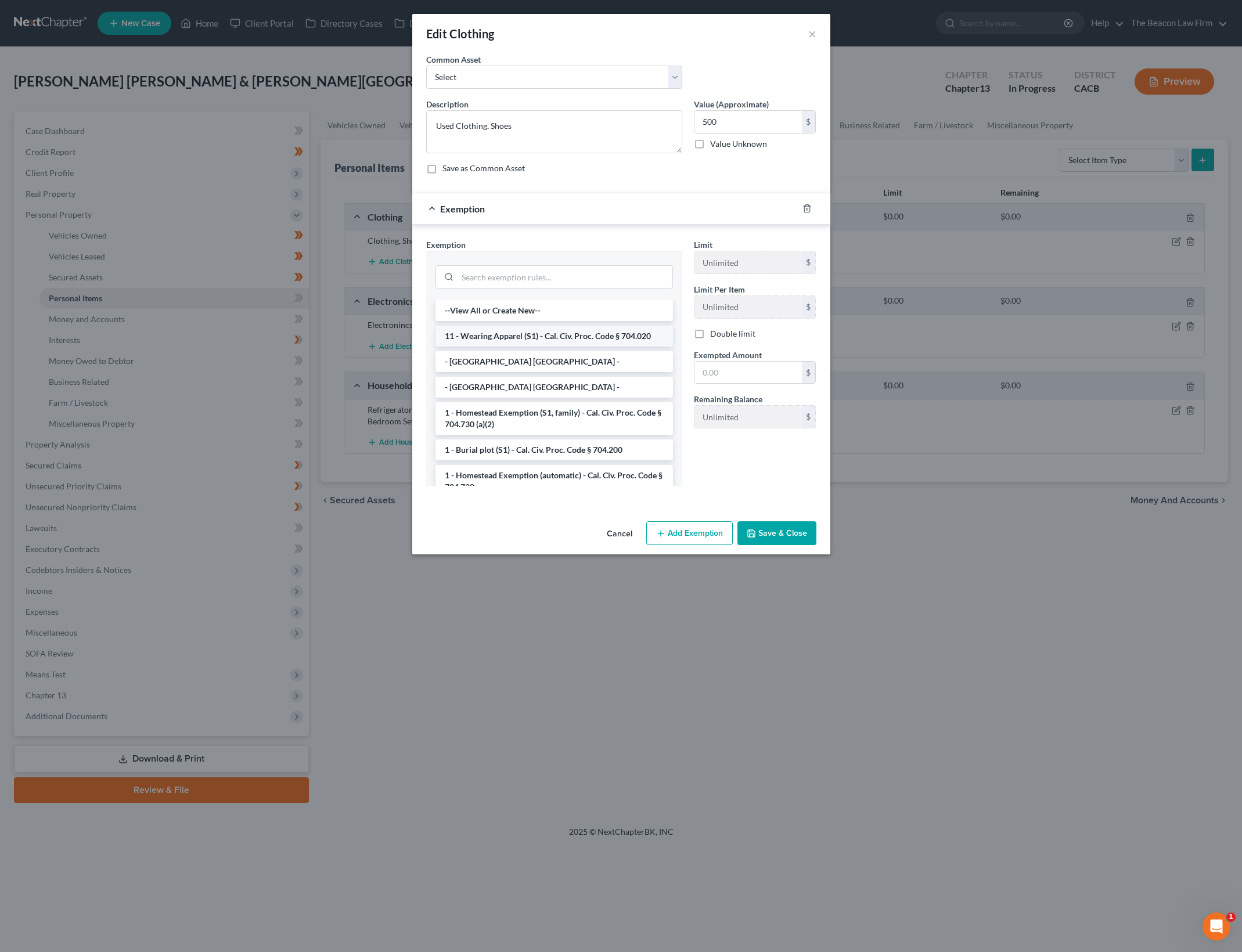
click at [496, 339] on li "11 - Wearing Apparel (S1) - Cal. Civ. Proc. Code § 704.020" at bounding box center [554, 336] width 238 height 21
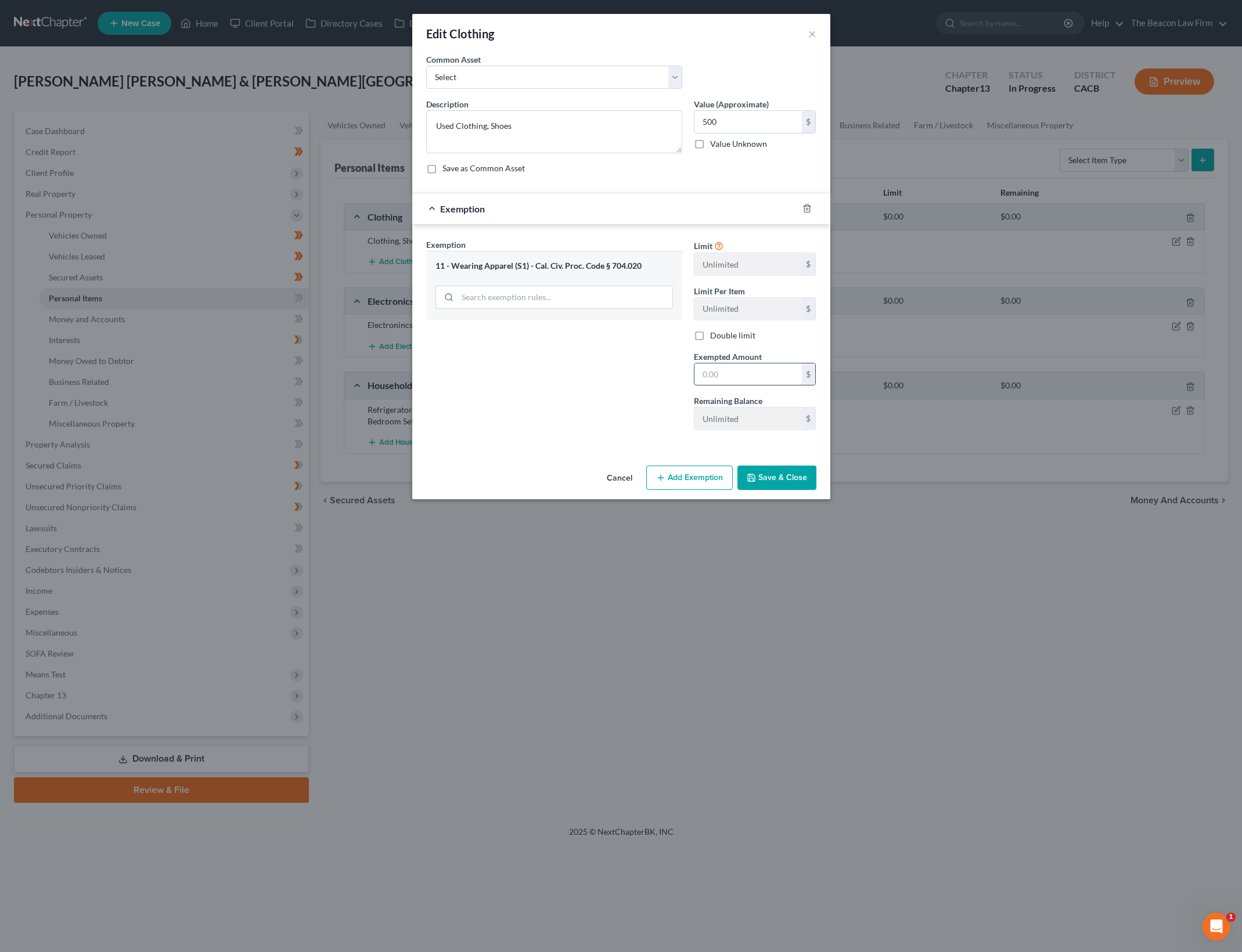
click at [723, 375] on input "text" at bounding box center [748, 374] width 107 height 22
type input "500"
drag, startPoint x: 581, startPoint y: 380, endPoint x: 677, endPoint y: 422, distance: 104.8
click at [584, 381] on div "Exemption Set must be selected for CA. Exemption * 11 - Wearing Apparel (S1) - …" at bounding box center [554, 339] width 268 height 200
click at [792, 471] on button "Save & Close" at bounding box center [776, 478] width 79 height 24
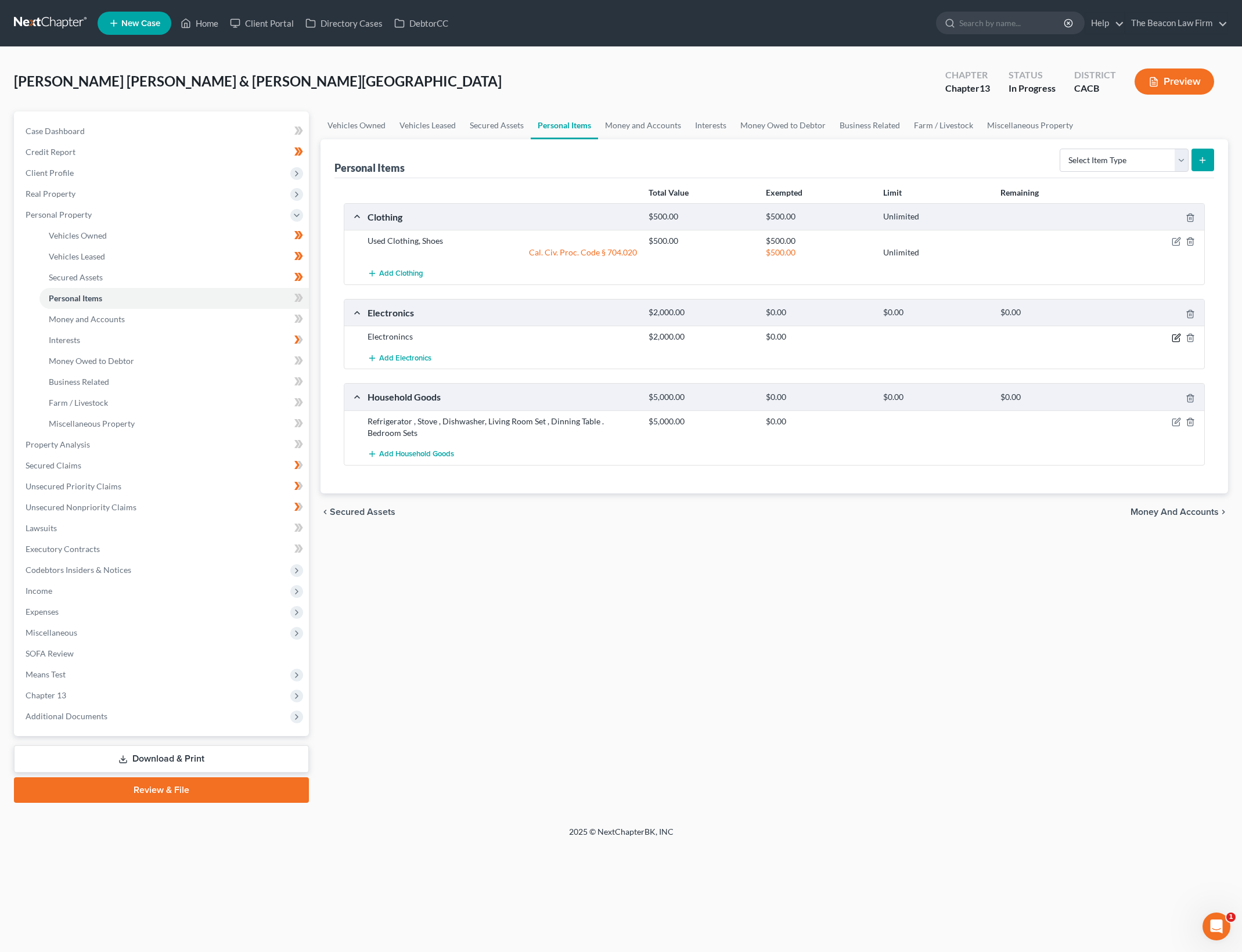
click at [1176, 336] on icon "button" at bounding box center [1177, 336] width 5 height 5
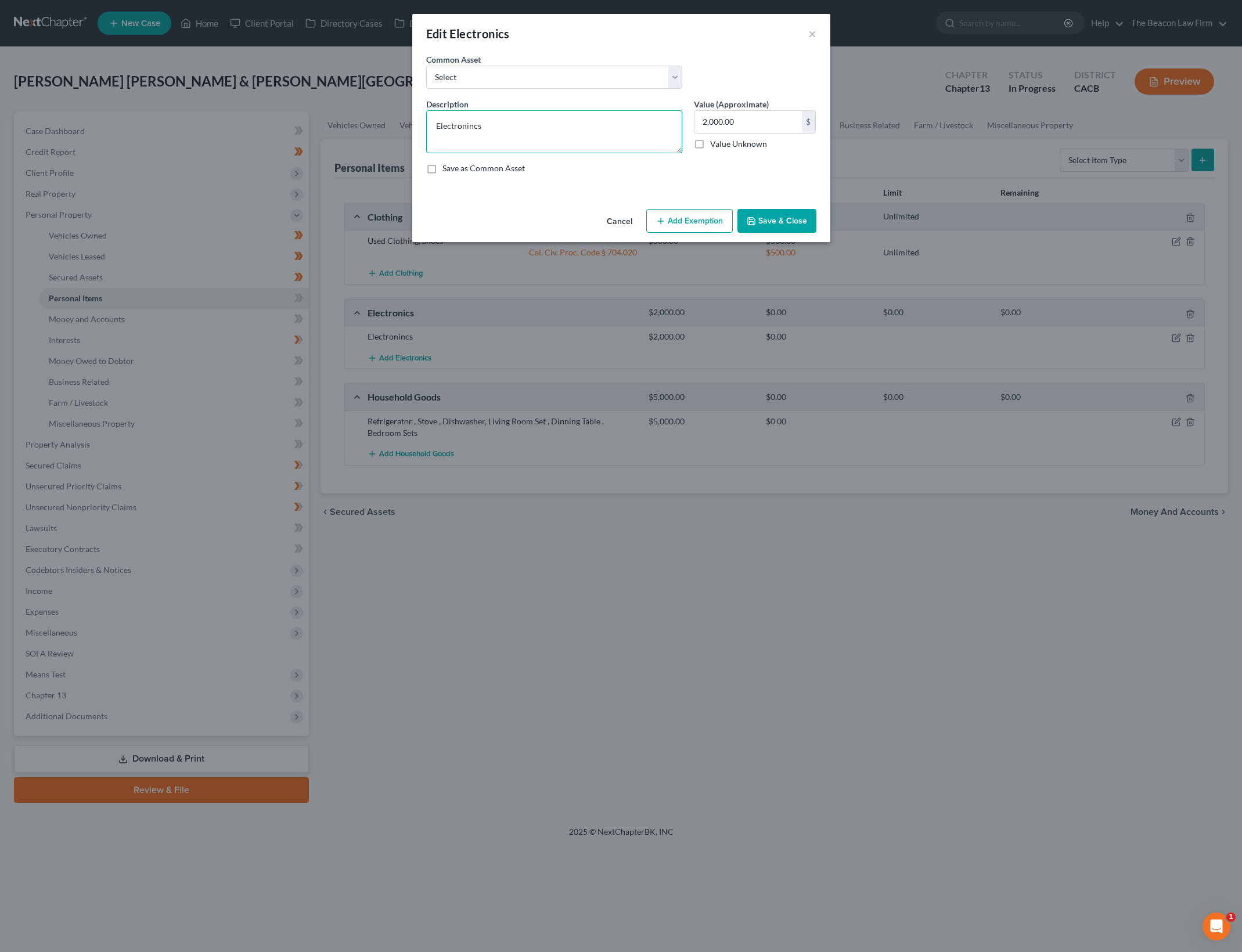
click at [468, 130] on textarea "Electronincs" at bounding box center [554, 132] width 256 height 43
click at [627, 126] on textarea "Used Household Electronics" at bounding box center [554, 132] width 256 height 43
type textarea "Used Household Electronics"
type input "1,000"
click at [685, 225] on button "Add Exemption" at bounding box center [690, 221] width 86 height 24
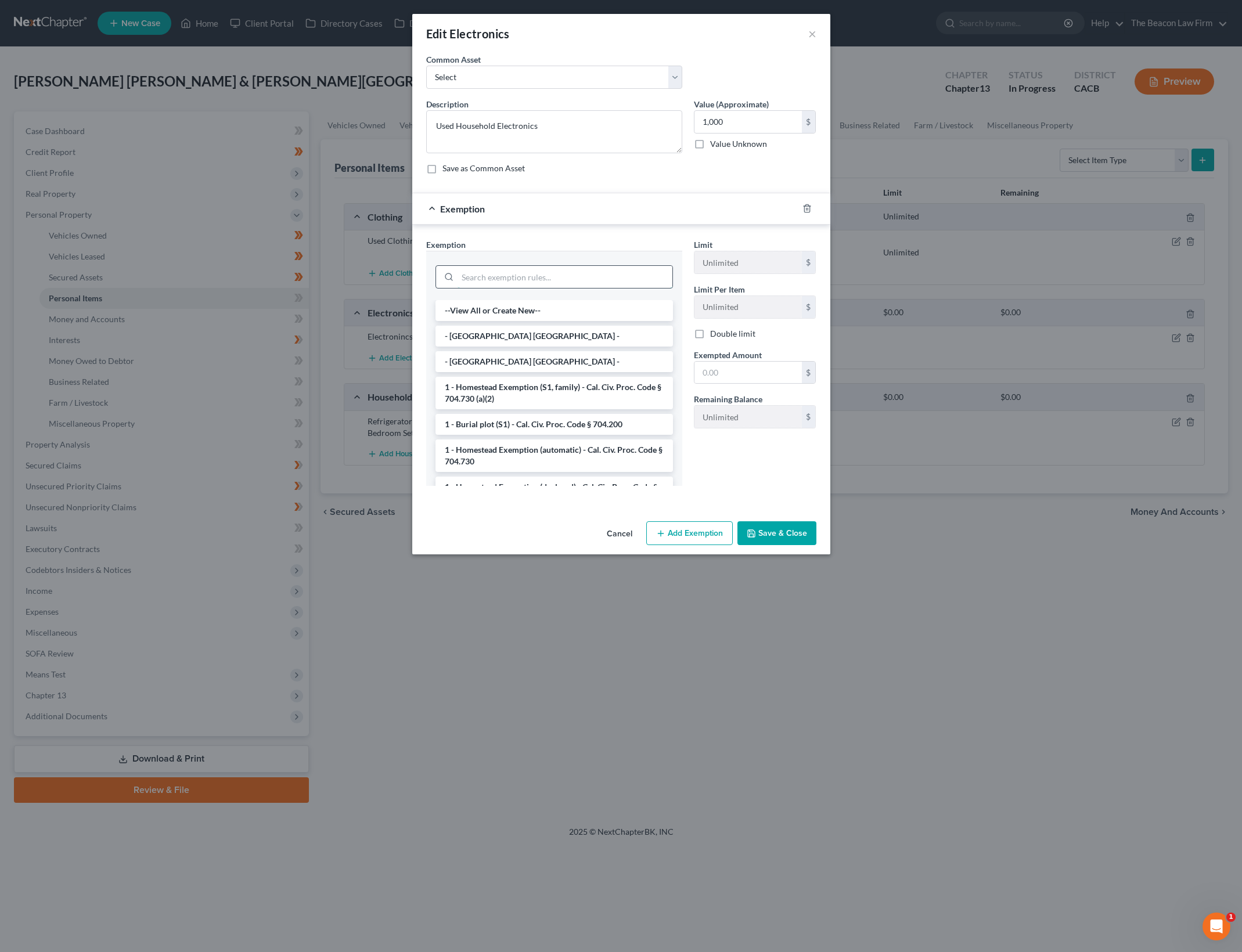
click at [578, 273] on input "search" at bounding box center [564, 277] width 215 height 22
click at [556, 272] on input "search" at bounding box center [564, 277] width 215 height 22
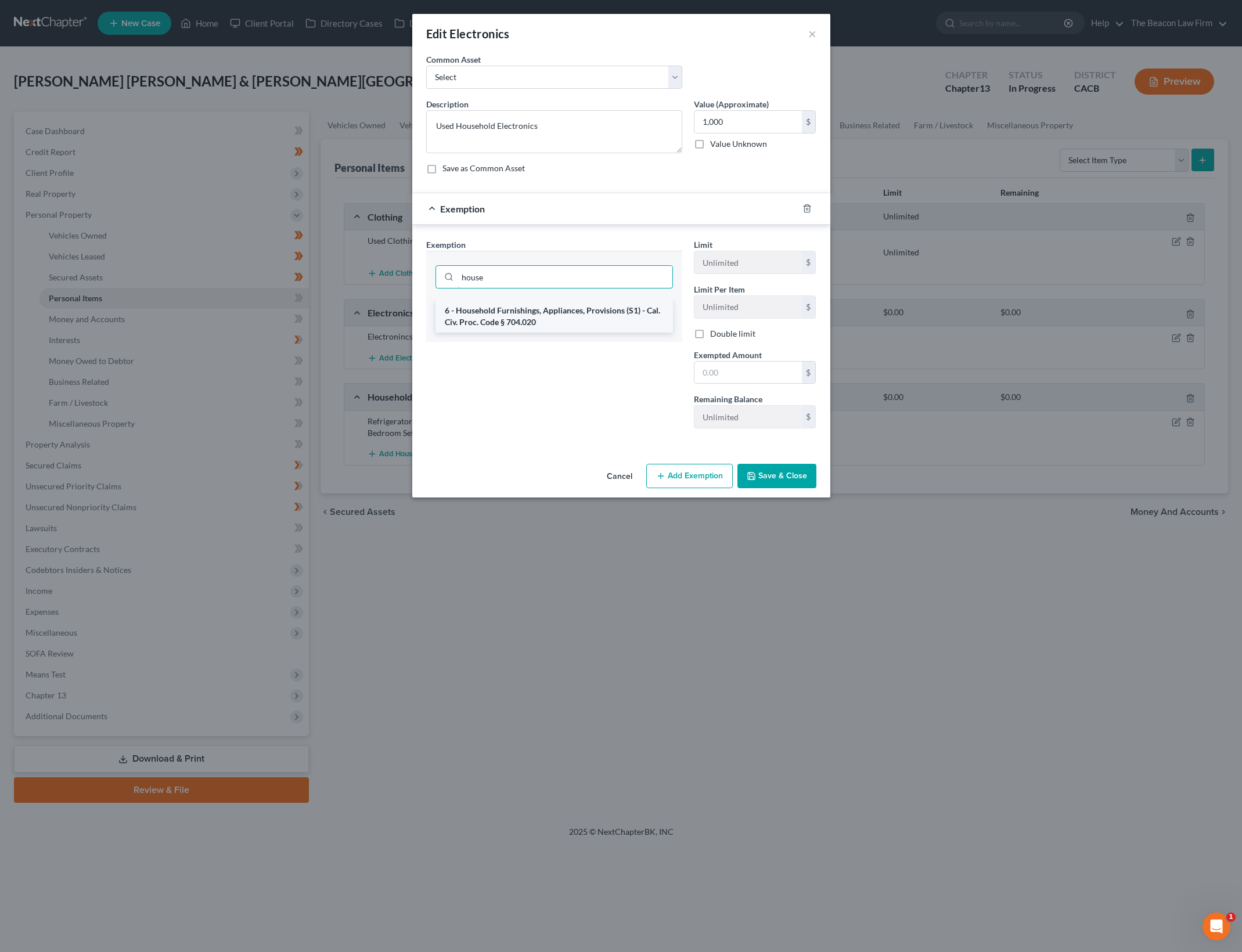
type input "house"
drag, startPoint x: 557, startPoint y: 303, endPoint x: 742, endPoint y: 383, distance: 201.6
click at [558, 304] on li "6 - Household Furnishings, Appliances, Provisions (S1) - Cal. Civ. Proc. Code §…" at bounding box center [554, 316] width 238 height 33
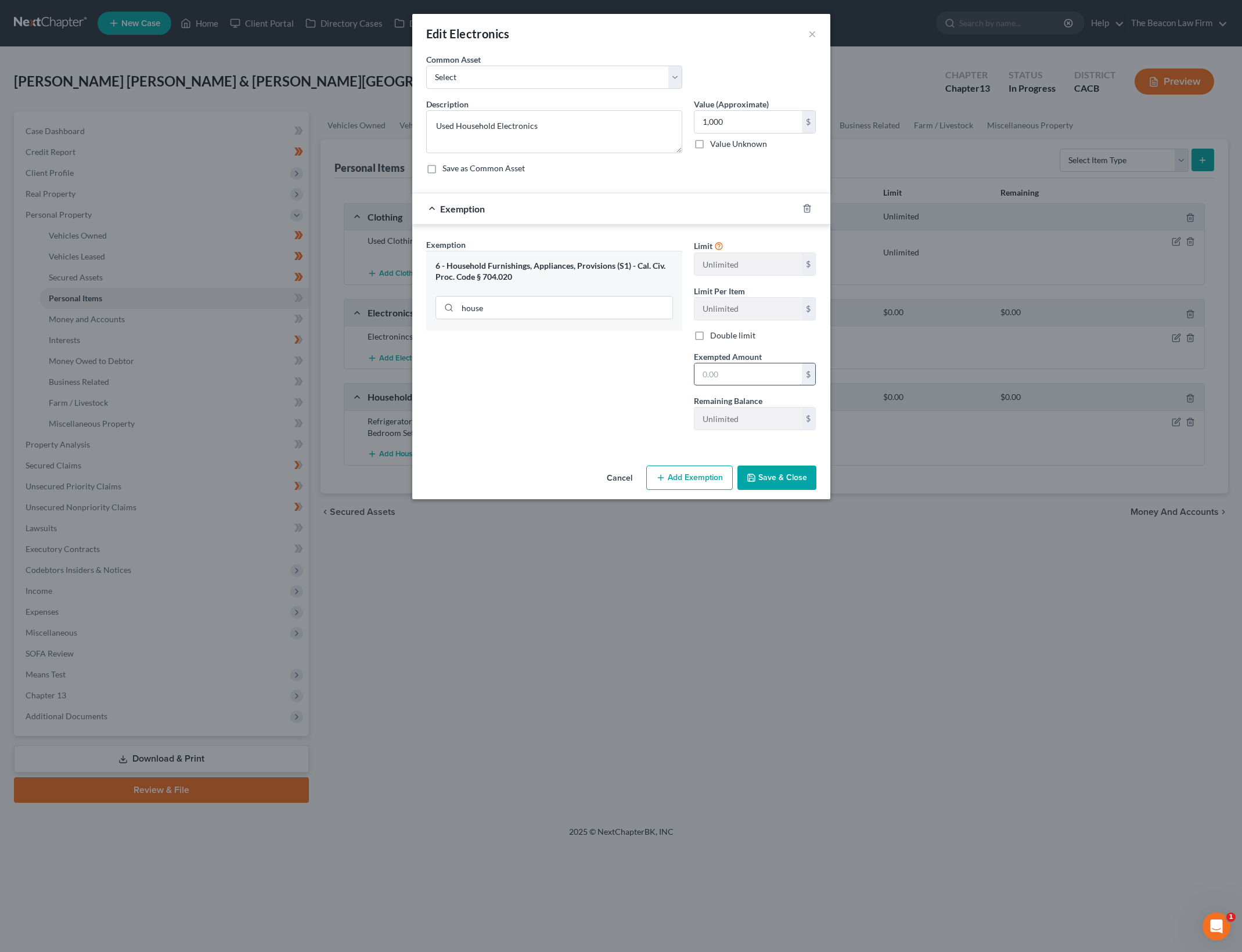
click at [742, 381] on input "text" at bounding box center [748, 374] width 107 height 22
type input "1,000"
click at [788, 475] on button "Save & Close" at bounding box center [776, 478] width 79 height 24
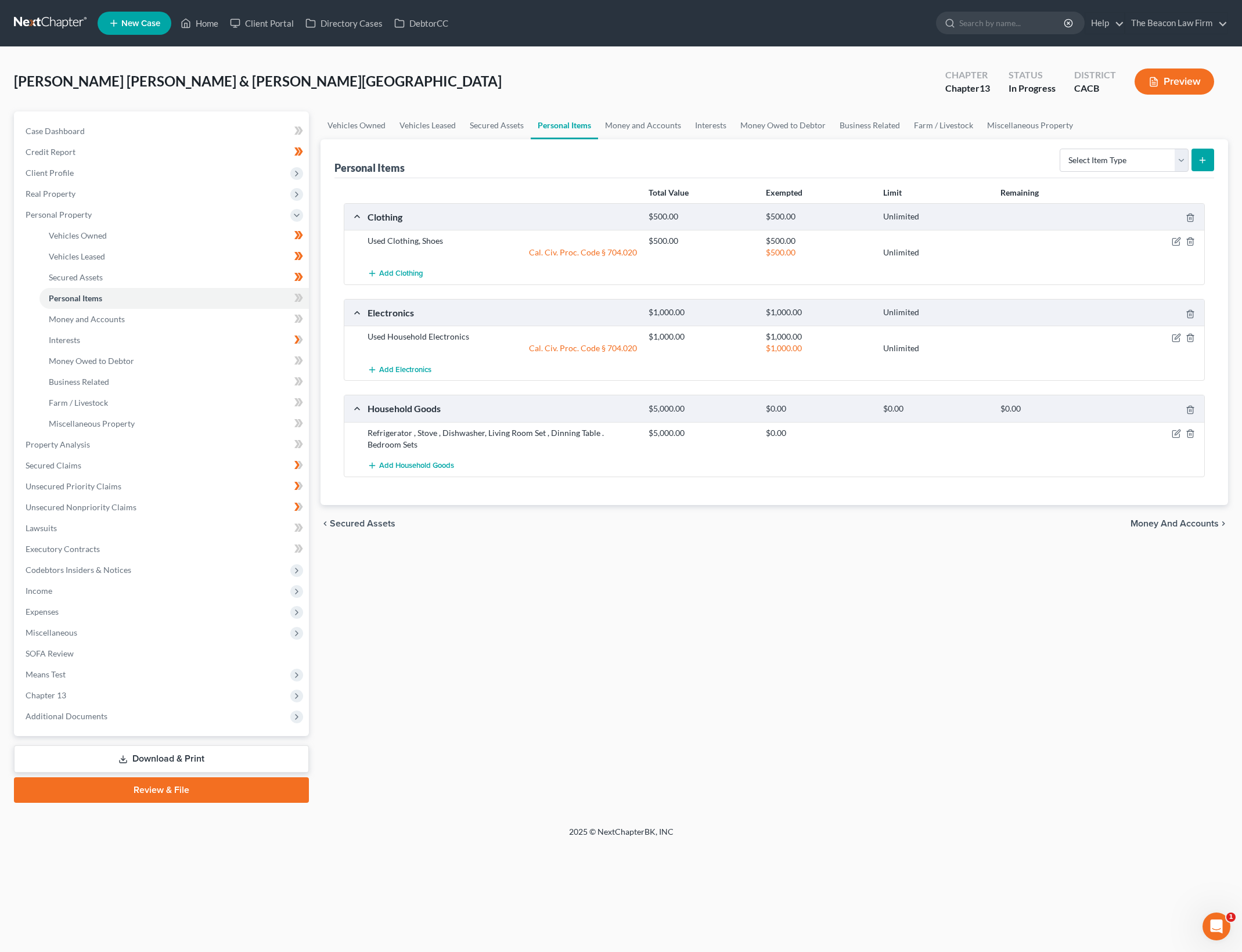
click at [715, 689] on div "Vehicles Owned Vehicles Leased Secured Assets Personal Items Money and Accounts…" at bounding box center [774, 457] width 919 height 691
click at [1175, 434] on icon "button" at bounding box center [1176, 433] width 10 height 10
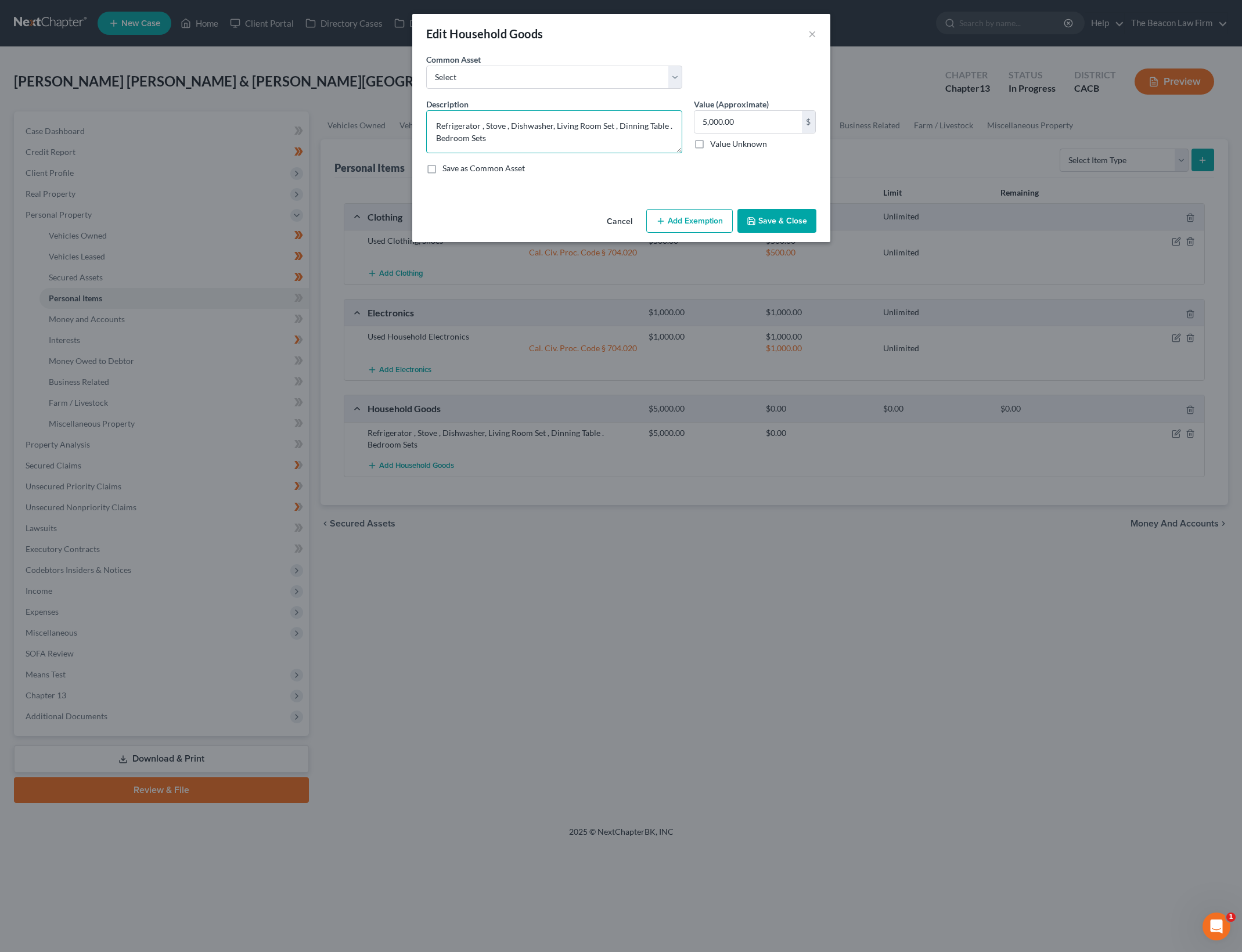
click at [631, 130] on textarea "Refrigerator , Stove , Dishwasher, Living Room Set , Dinning Table . Bedroom Se…" at bounding box center [554, 132] width 256 height 43
drag, startPoint x: 635, startPoint y: 139, endPoint x: 394, endPoint y: 121, distance: 241.7
click at [394, 121] on div "Edit Household Goods × An exemption set must first be selected from the Filing …" at bounding box center [621, 476] width 1242 height 952
type textarea "Refrigerator , Stove , Dishwasher, Living Room Set , Dining Table . Bedroom Sets"
click at [759, 117] on input "5,000.00" at bounding box center [748, 122] width 107 height 22
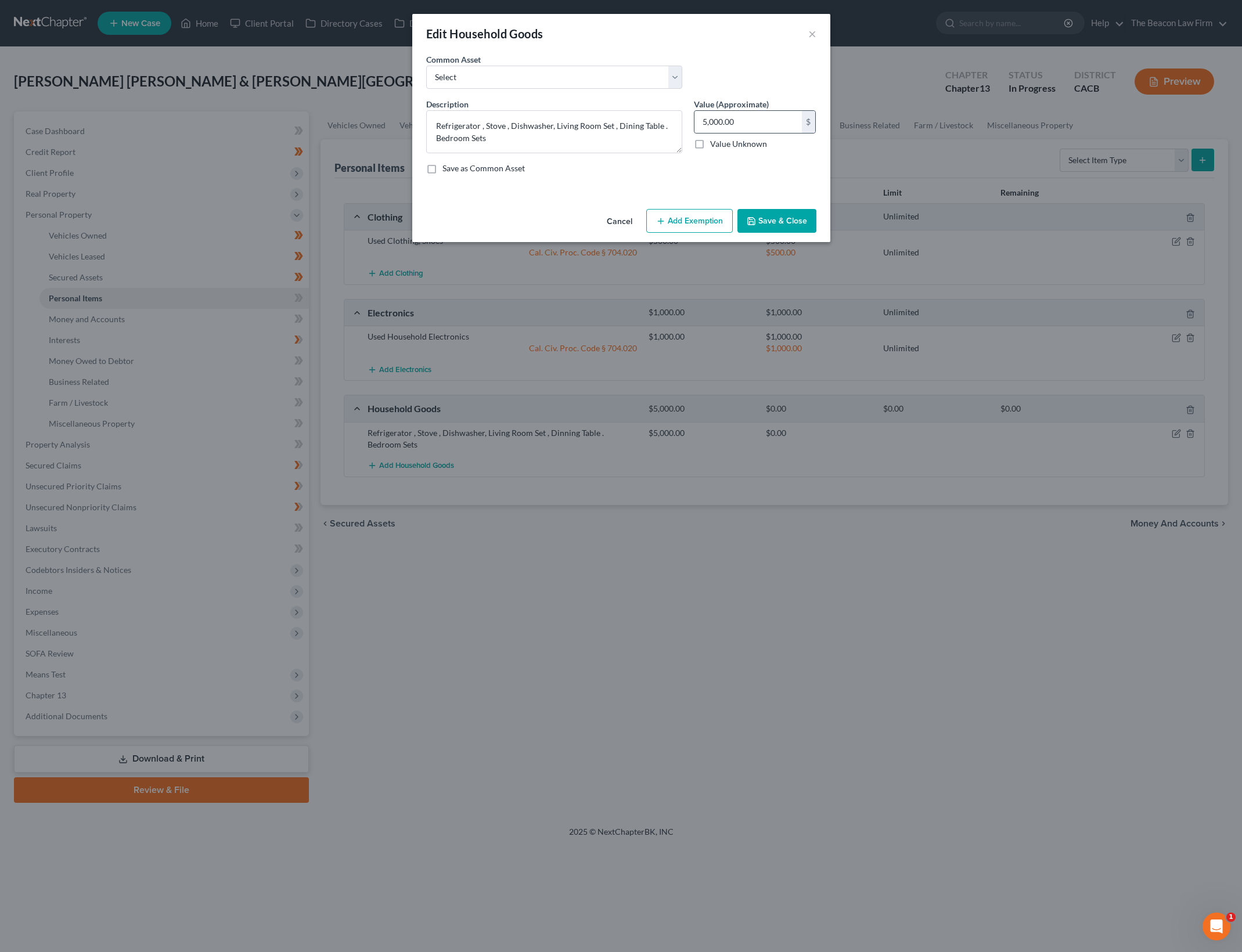
click at [759, 117] on input "5,000.00" at bounding box center [748, 122] width 107 height 22
type input "1,500"
click at [697, 227] on button "Add Exemption" at bounding box center [690, 221] width 86 height 24
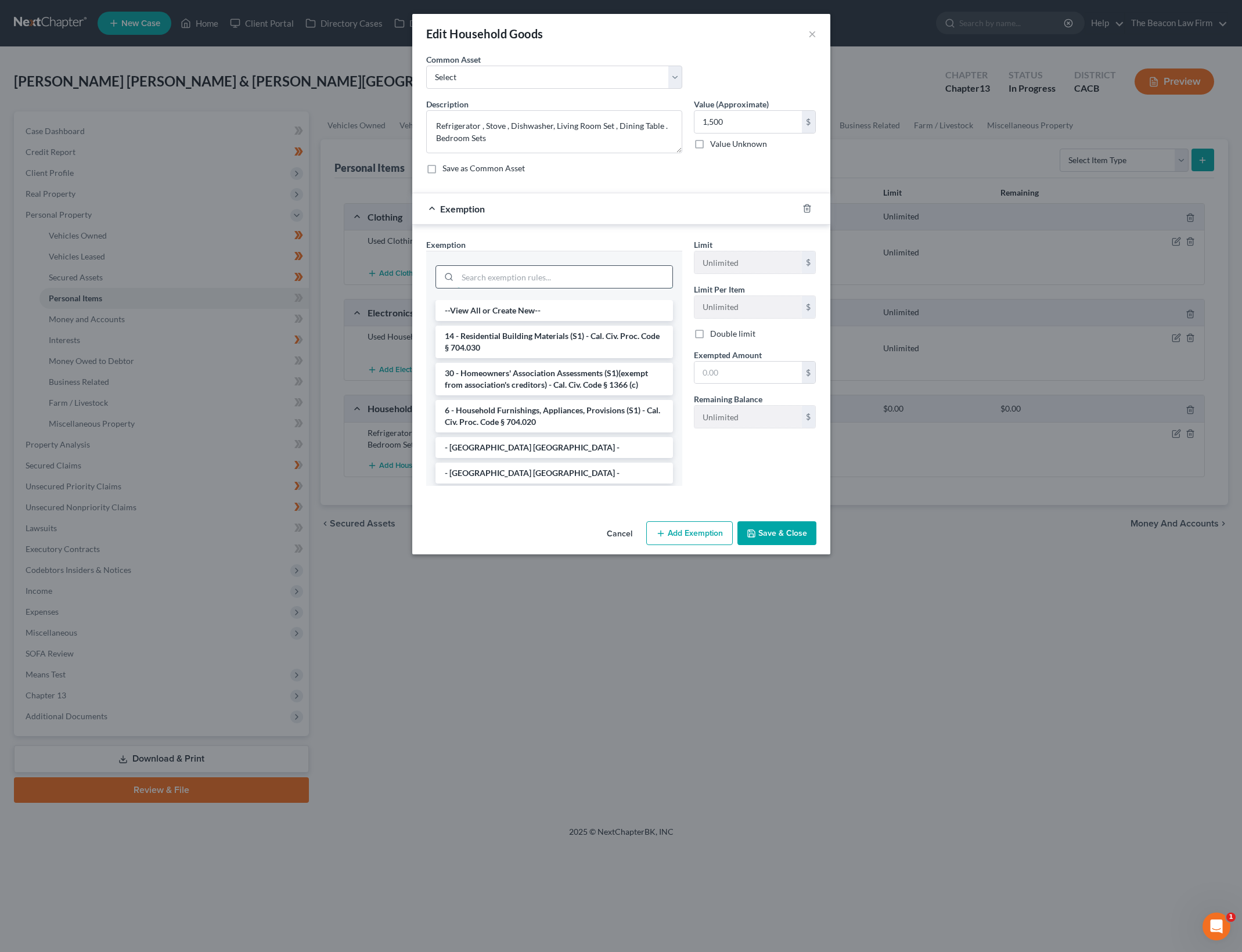
click at [605, 268] on input "search" at bounding box center [564, 277] width 215 height 22
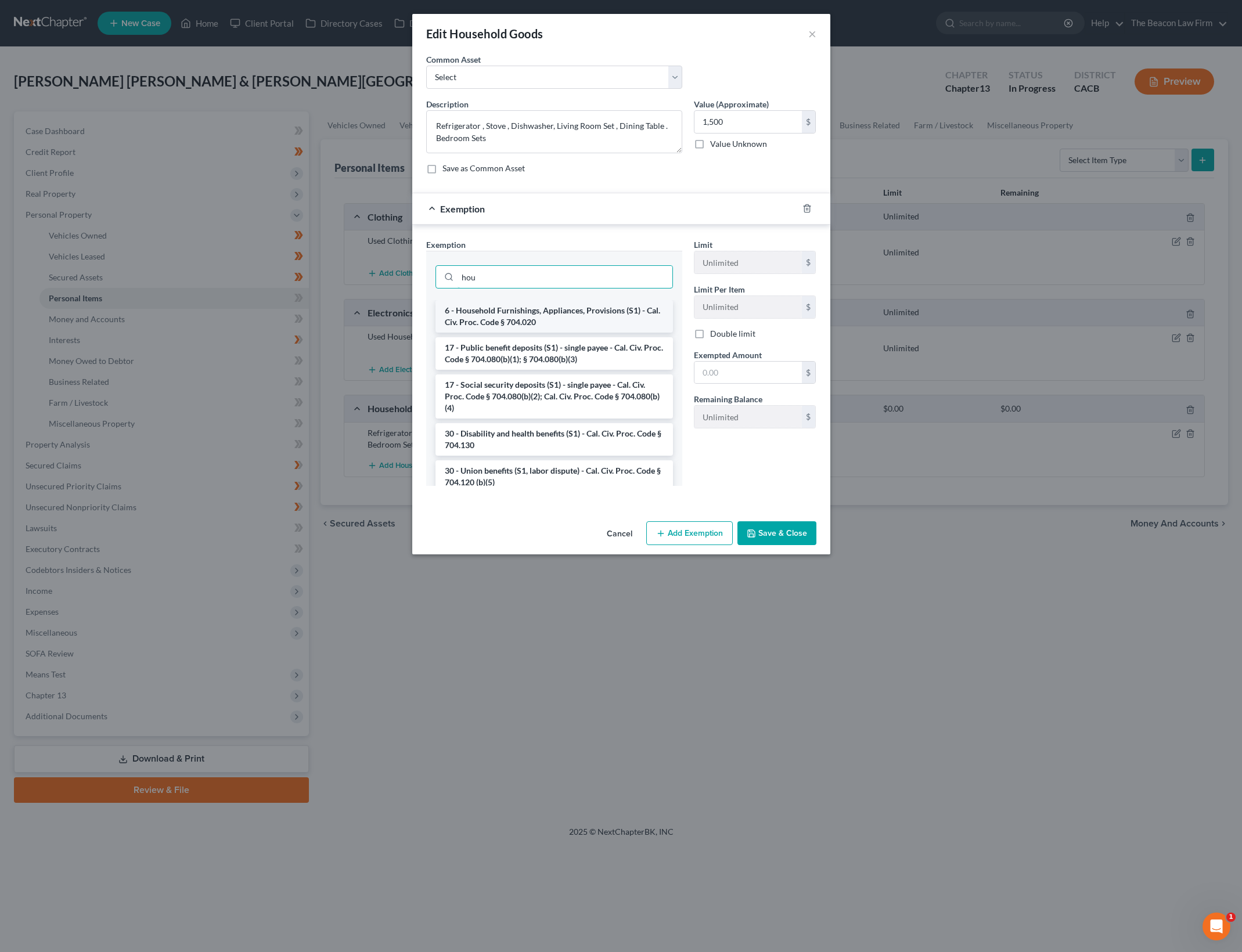
type input "hou"
click at [587, 308] on li "6 - Household Furnishings, Appliances, Provisions (S1) - Cal. Civ. Proc. Code §…" at bounding box center [554, 316] width 238 height 33
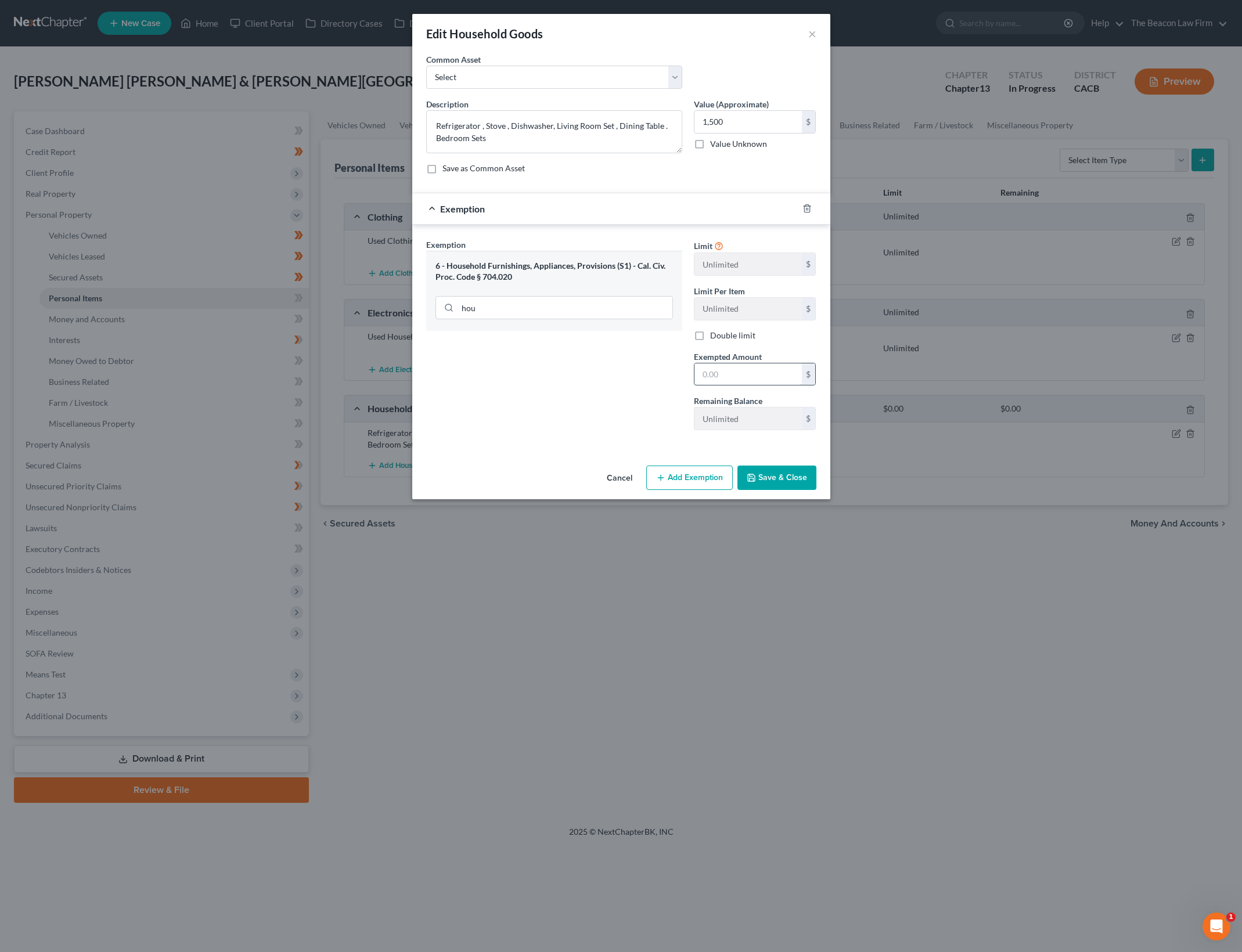
click at [767, 372] on input "text" at bounding box center [748, 374] width 107 height 22
type input "1,500"
click at [791, 460] on div "An exemption set must first be selected from the Filing Information section. Co…" at bounding box center [621, 257] width 418 height 408
click at [791, 476] on button "Save & Close" at bounding box center [776, 478] width 79 height 24
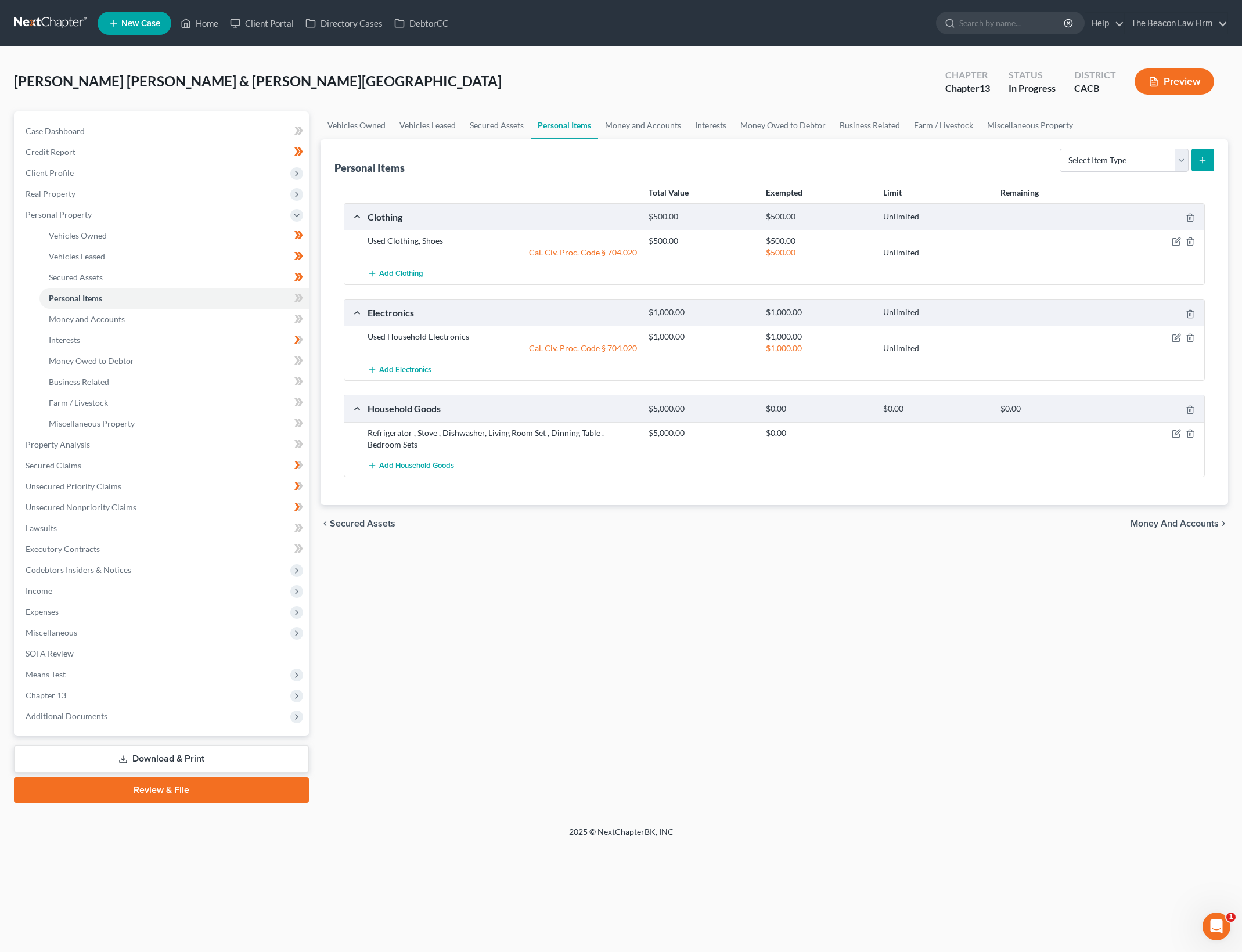
click at [856, 568] on div "Vehicles Owned Vehicles Leased Secured Assets Personal Items Money and Accounts…" at bounding box center [774, 457] width 919 height 691
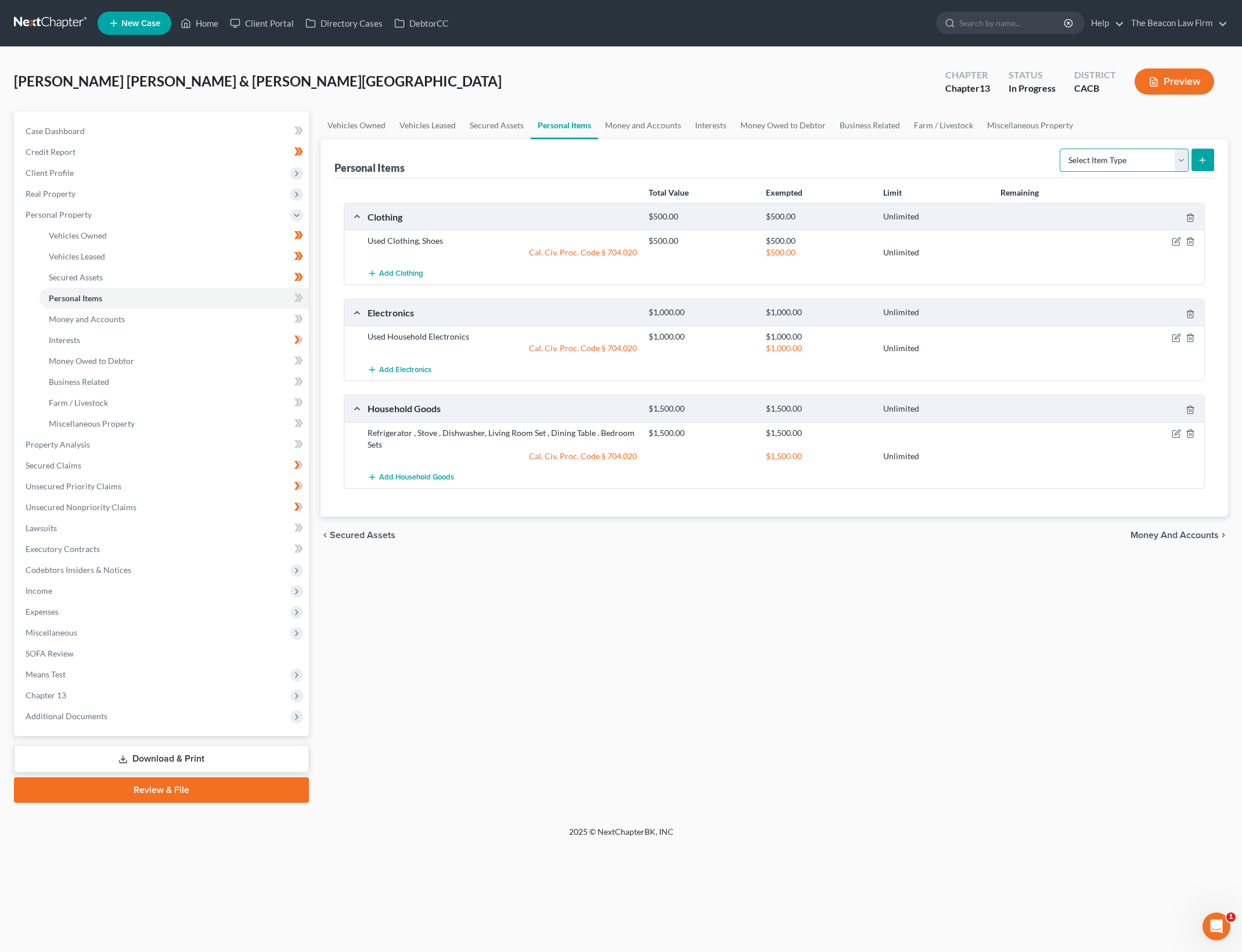
click at [1140, 165] on select "Select Item Type Clothing Collectibles Of Value Electronics Firearms Household …" at bounding box center [1124, 160] width 129 height 23
select select "jewelry"
click at [1060, 149] on select "Select Item Type Clothing Collectibles Of Value Electronics Firearms Household …" at bounding box center [1124, 160] width 129 height 23
click at [1205, 149] on button "submit" at bounding box center [1202, 160] width 22 height 22
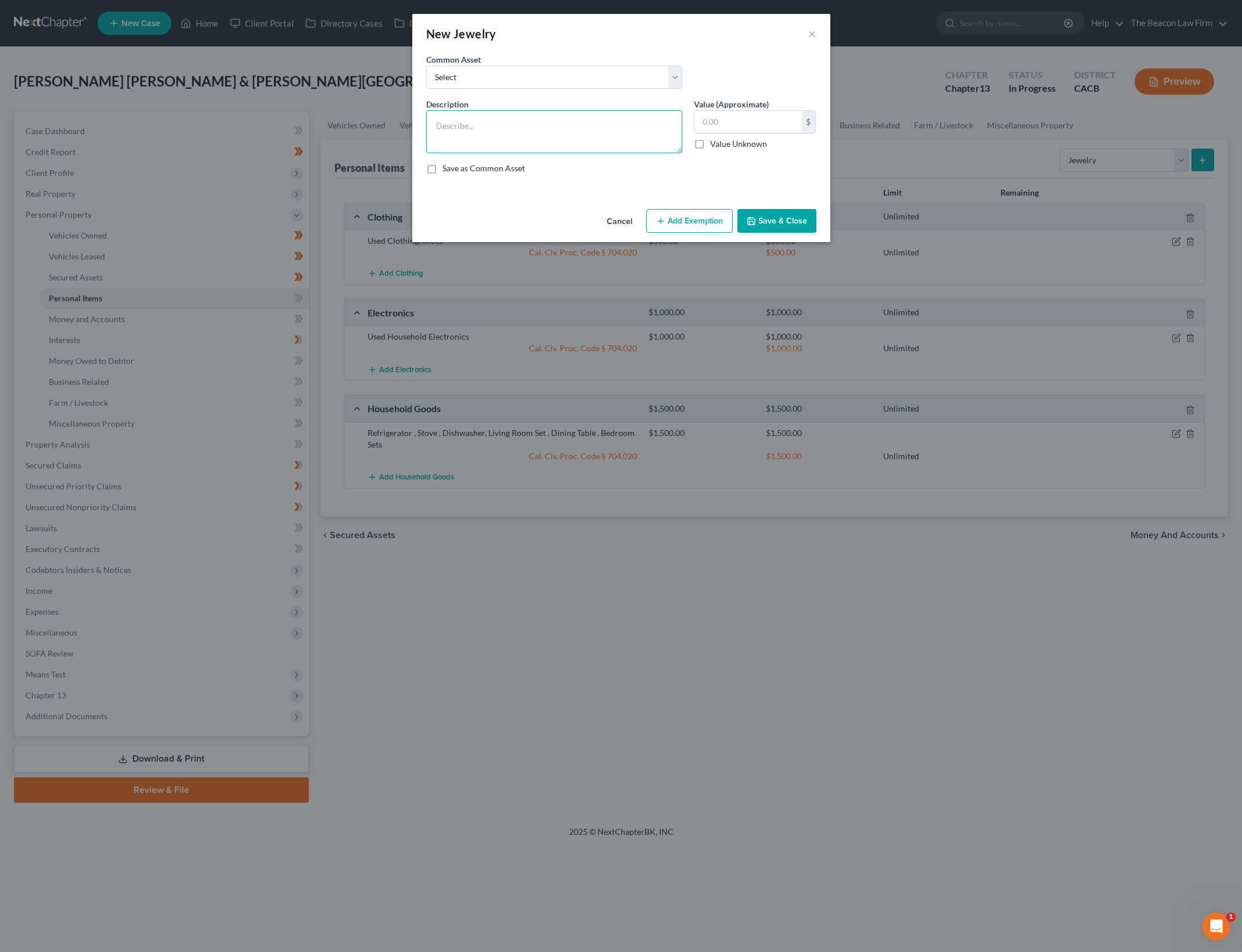
click at [569, 128] on textarea at bounding box center [554, 132] width 256 height 43
type textarea "Used wedding bands, costume jewelry"
click at [699, 124] on input "text" at bounding box center [748, 122] width 107 height 22
type input "500"
click at [711, 212] on button "Add Exemption" at bounding box center [690, 221] width 86 height 24
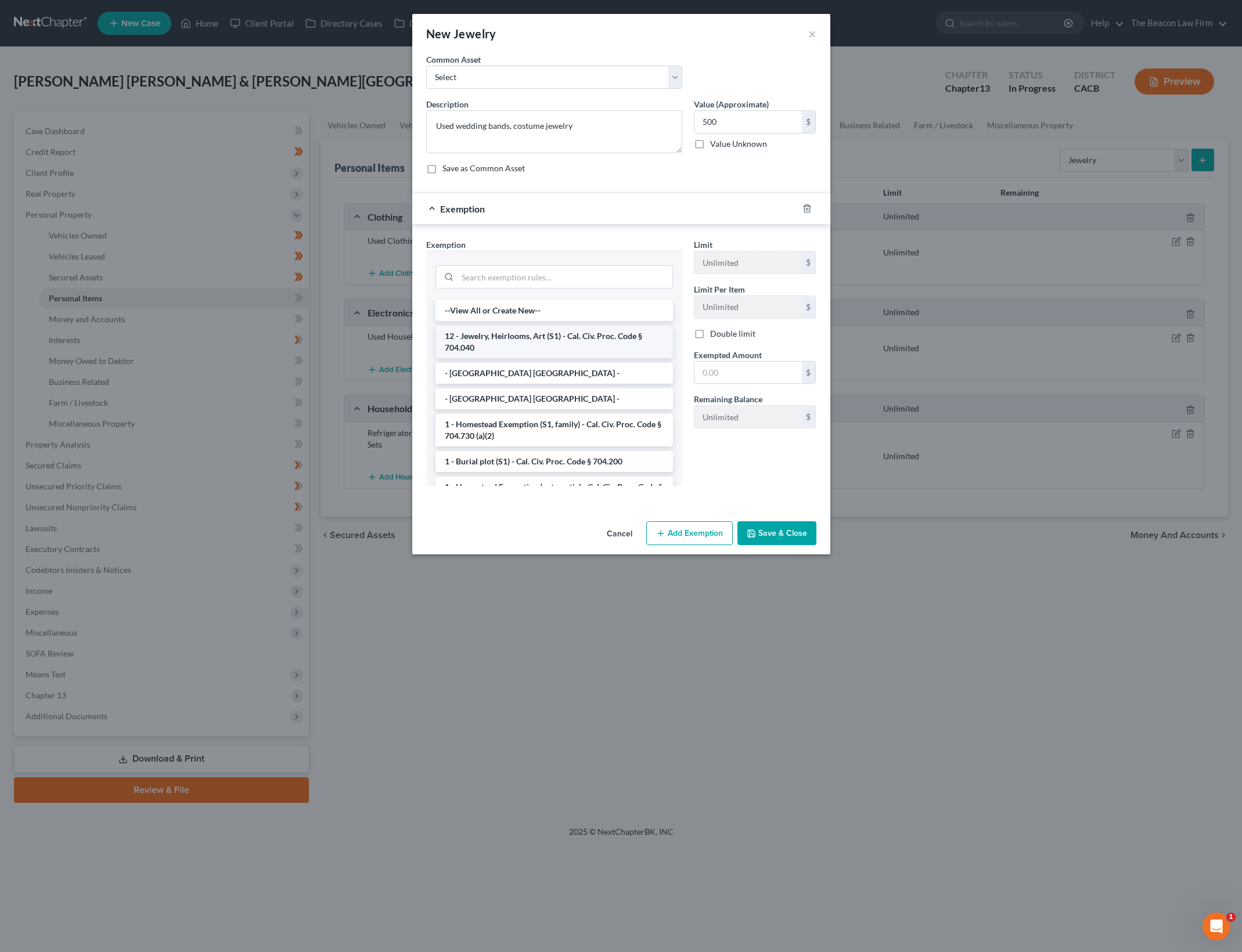
click at [591, 339] on li "12 - Jewelry, Heirlooms, Art (S1) - Cal. Civ. Proc. Code § 704.040" at bounding box center [554, 342] width 238 height 33
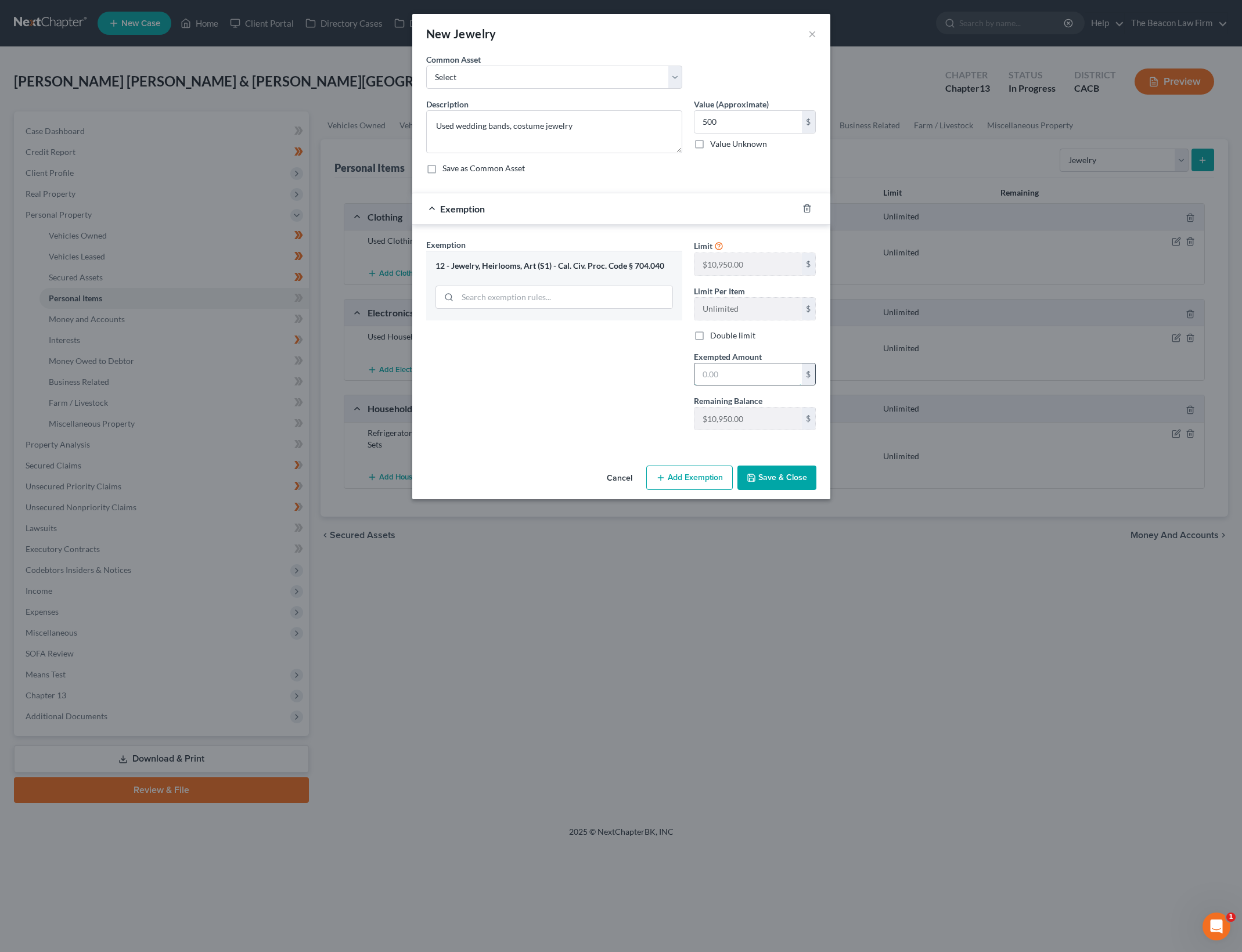
click at [764, 372] on input "text" at bounding box center [748, 374] width 107 height 22
type input "500"
drag, startPoint x: 618, startPoint y: 409, endPoint x: 966, endPoint y: 506, distance: 361.3
click at [618, 409] on div "Exemption Set must be selected for CA. Exemption * 12 - Jewelry, Heirlooms, Art…" at bounding box center [554, 339] width 268 height 200
click at [793, 467] on button "Save & Close" at bounding box center [776, 478] width 79 height 24
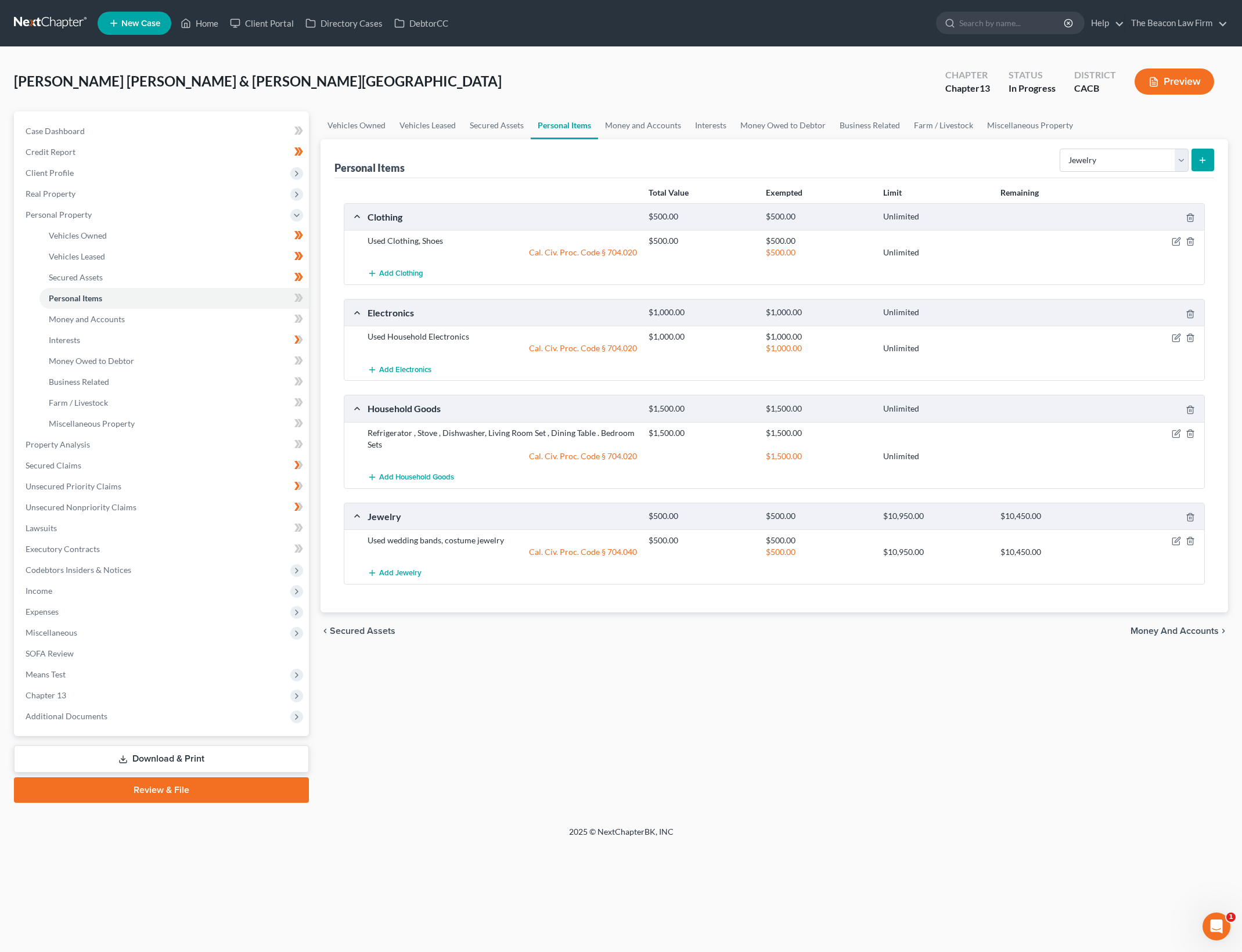
click at [790, 742] on div "Vehicles Owned Vehicles Leased Secured Assets Personal Items Money and Accounts…" at bounding box center [774, 457] width 919 height 691
click at [1125, 161] on select "Select Item Type Clothing Collectibles Of Value Electronics Firearms Household …" at bounding box center [1124, 160] width 129 height 23
select select "pets"
click at [1060, 149] on select "Select Item Type Clothing Collectibles Of Value Electronics Firearms Household …" at bounding box center [1124, 160] width 129 height 23
click at [1211, 158] on button "submit" at bounding box center [1202, 160] width 22 height 22
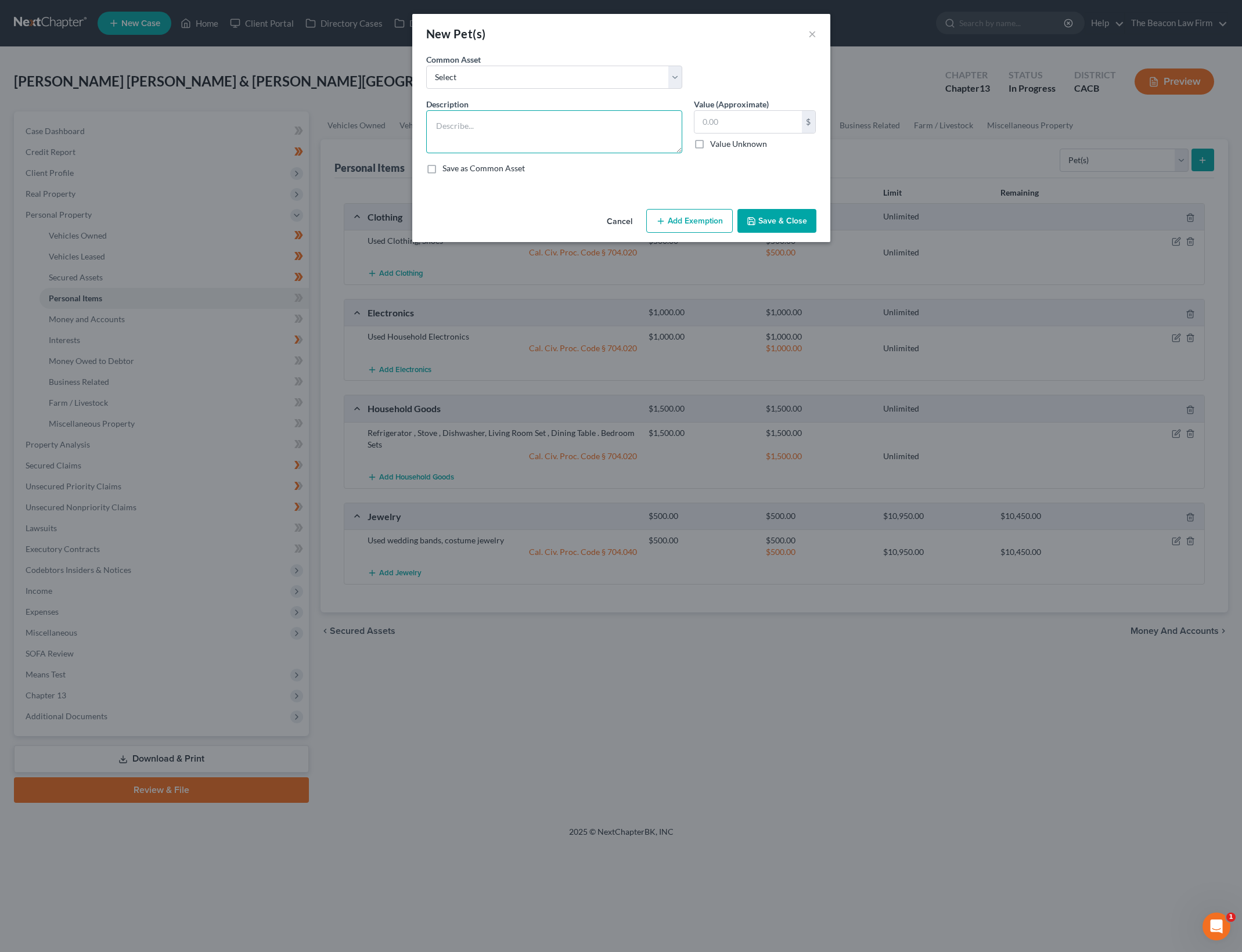
click at [629, 130] on textarea at bounding box center [554, 132] width 256 height 43
type textarea "3 household dogs"
click at [729, 119] on input "text" at bounding box center [748, 122] width 107 height 22
click at [755, 218] on icon "button" at bounding box center [751, 221] width 10 height 10
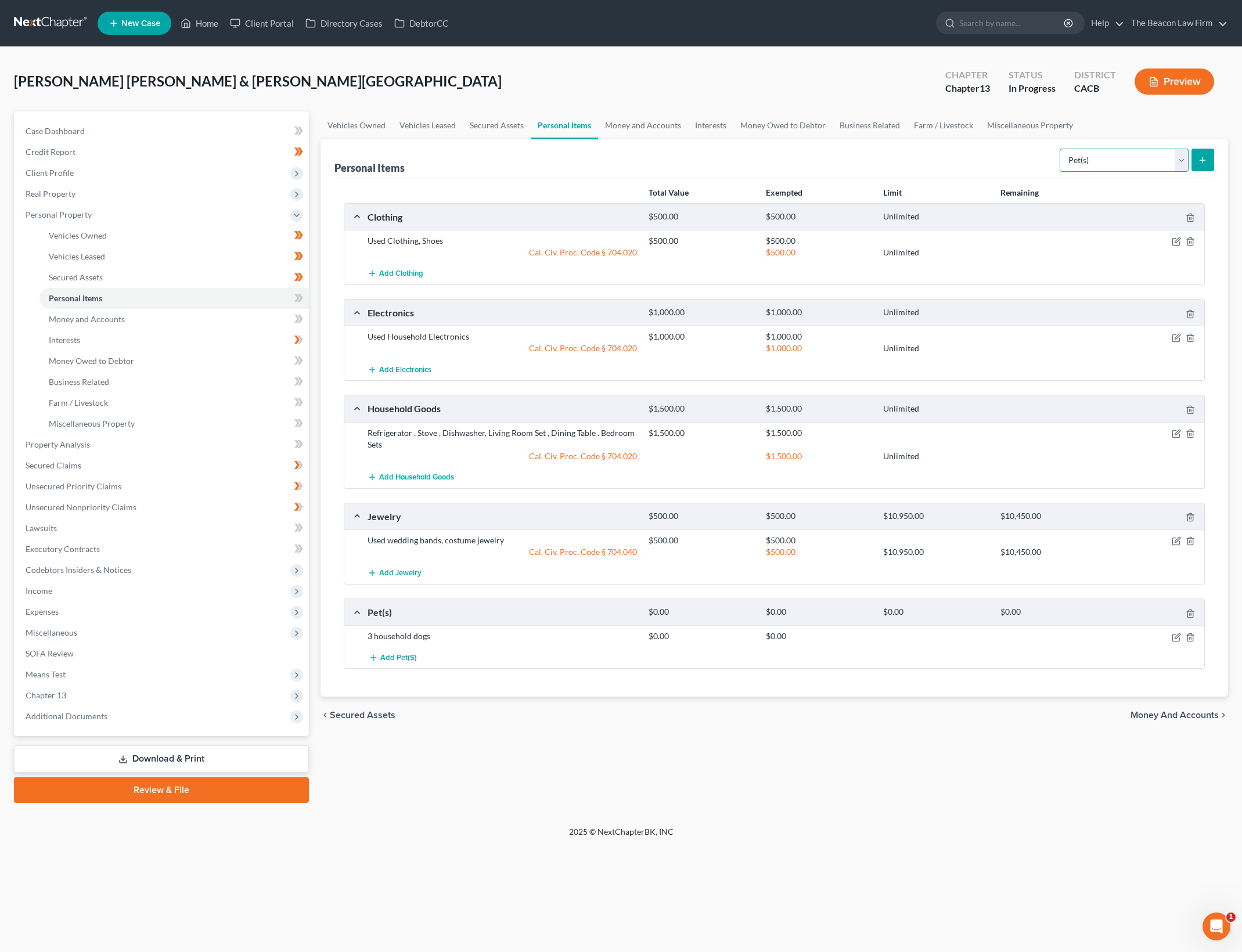
click at [1171, 149] on select "Select Item Type Clothing Collectibles Of Value Electronics Firearms Household …" at bounding box center [1124, 160] width 129 height 23
select select "sports_and_hobby_equipment"
click at [1060, 149] on select "Select Item Type Clothing Collectibles Of Value Electronics Firearms Household …" at bounding box center [1124, 160] width 129 height 23
click at [1213, 160] on button "submit" at bounding box center [1202, 160] width 22 height 22
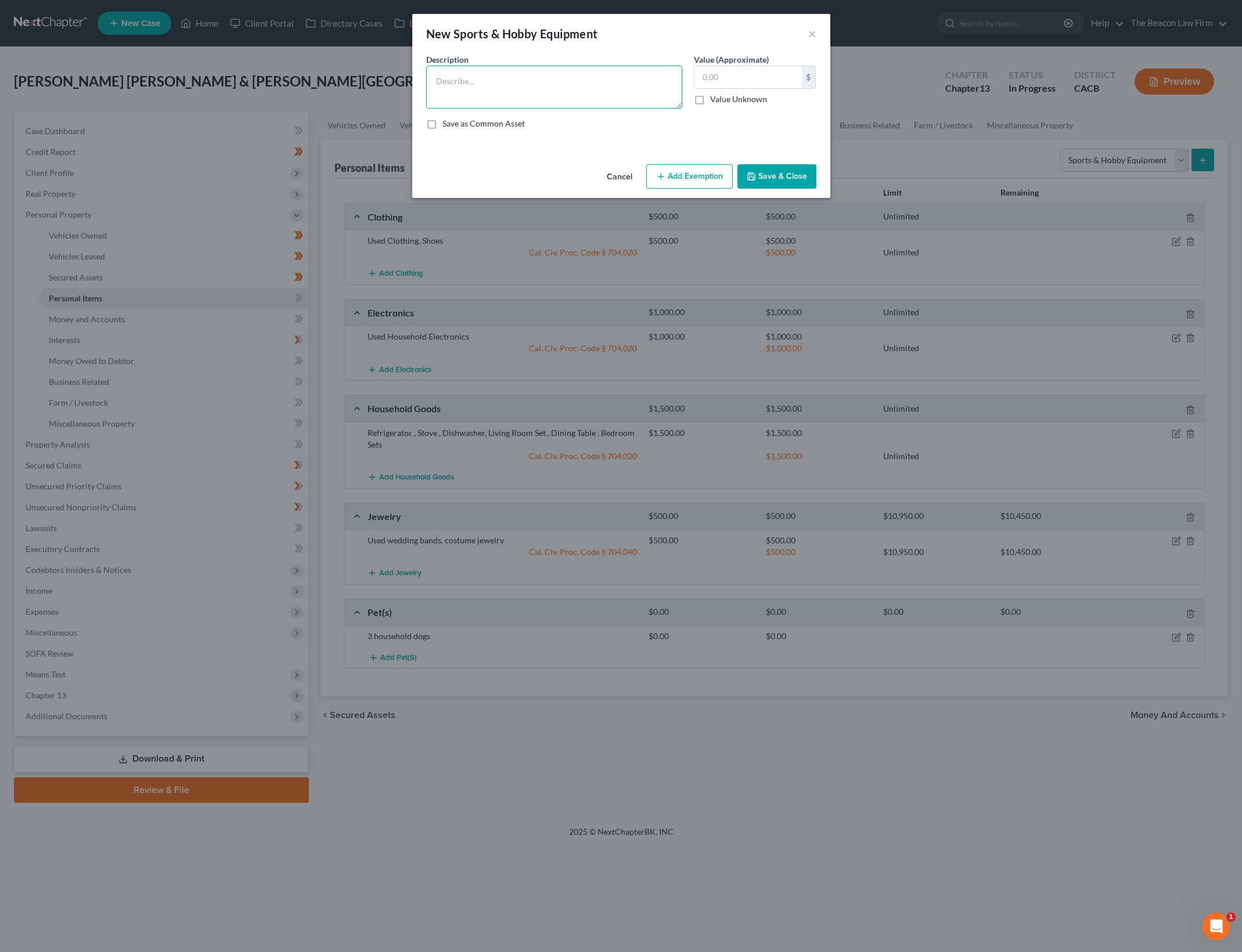
click at [594, 80] on textarea at bounding box center [554, 87] width 256 height 43
type textarea "Used treadmill, snowboards, weights"
type input "600"
click at [712, 167] on button "Add Exemption" at bounding box center [690, 176] width 86 height 24
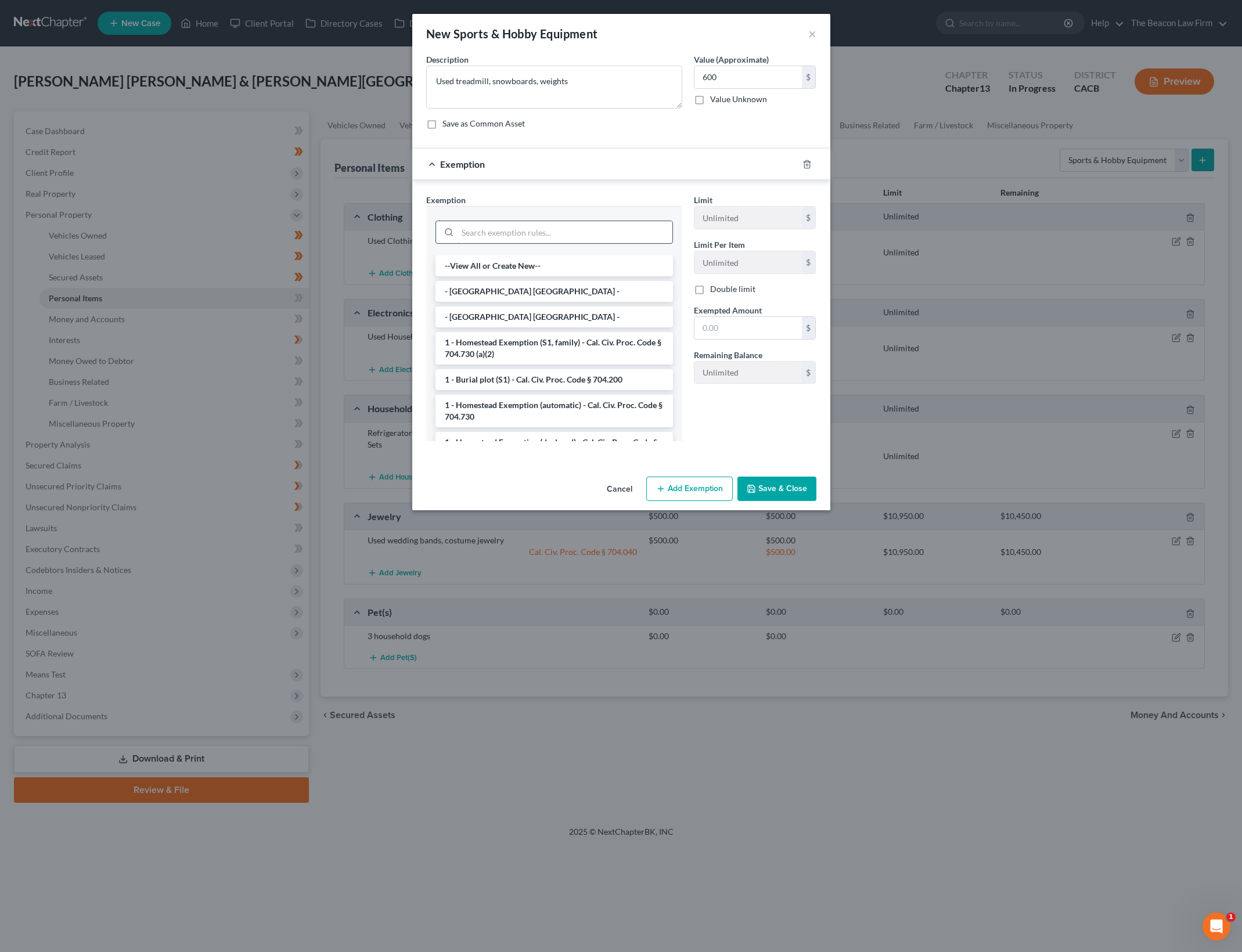
click at [531, 226] on input "search" at bounding box center [564, 232] width 215 height 22
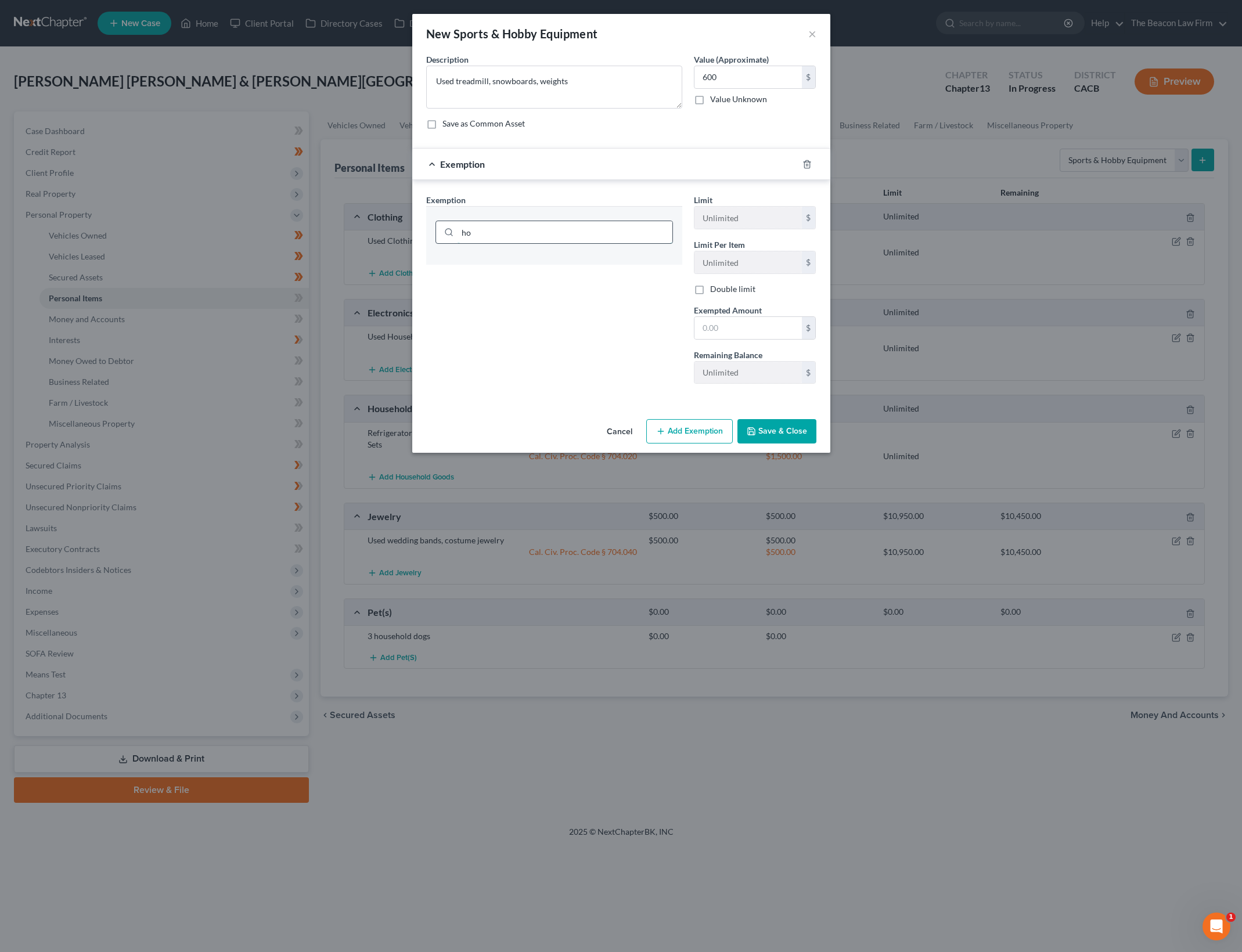
type input "h"
type input "house"
click at [602, 275] on li "6 - Household Furnishings, Appliances, Provisions (S1) - Cal. Civ. Proc. Code §…" at bounding box center [554, 272] width 238 height 33
click at [725, 333] on input "text" at bounding box center [748, 330] width 107 height 22
type input "600"
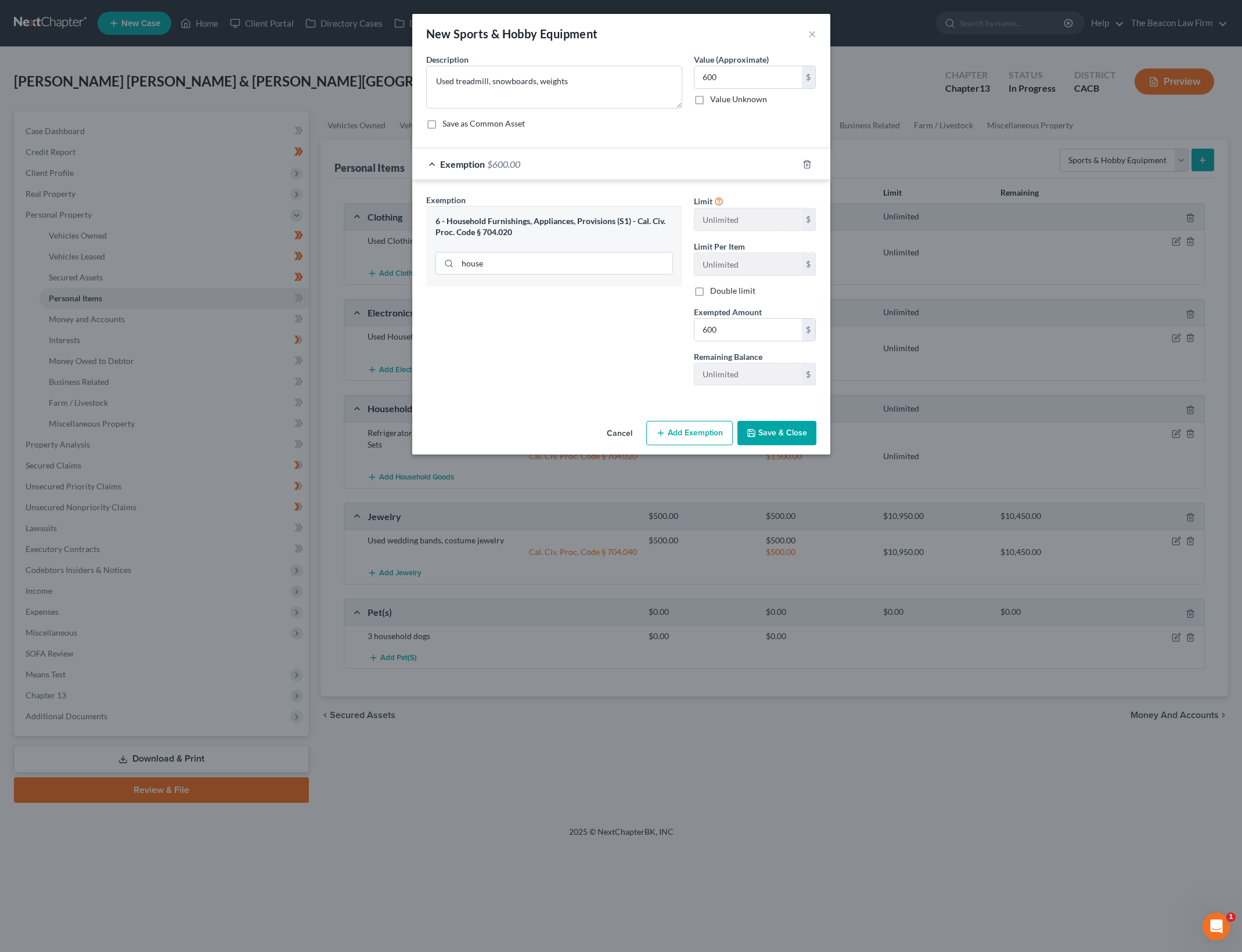
click at [775, 439] on button "Save & Close" at bounding box center [776, 433] width 79 height 24
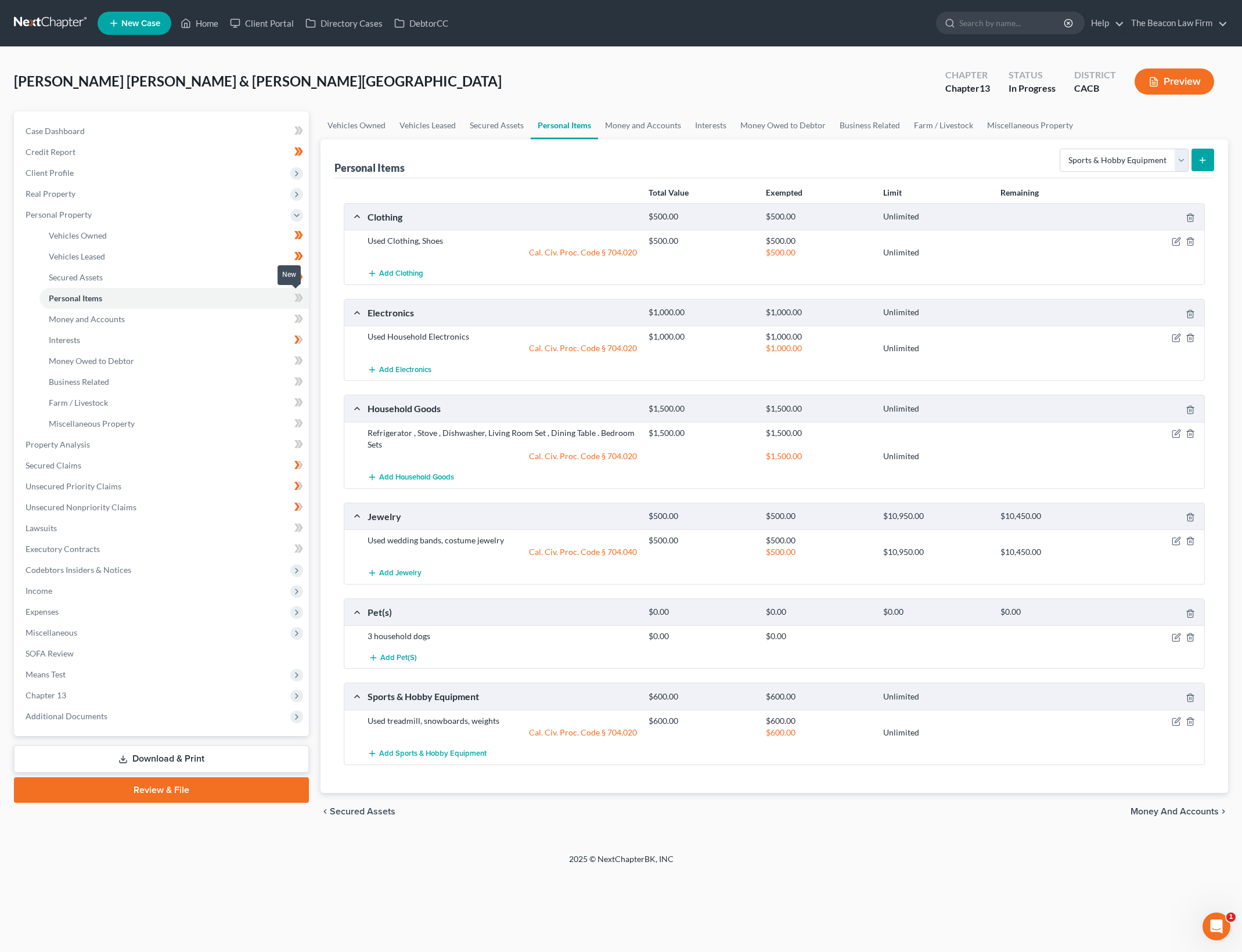
click at [295, 295] on icon at bounding box center [299, 298] width 9 height 15
click at [222, 319] on link "Money and Accounts" at bounding box center [175, 319] width 270 height 21
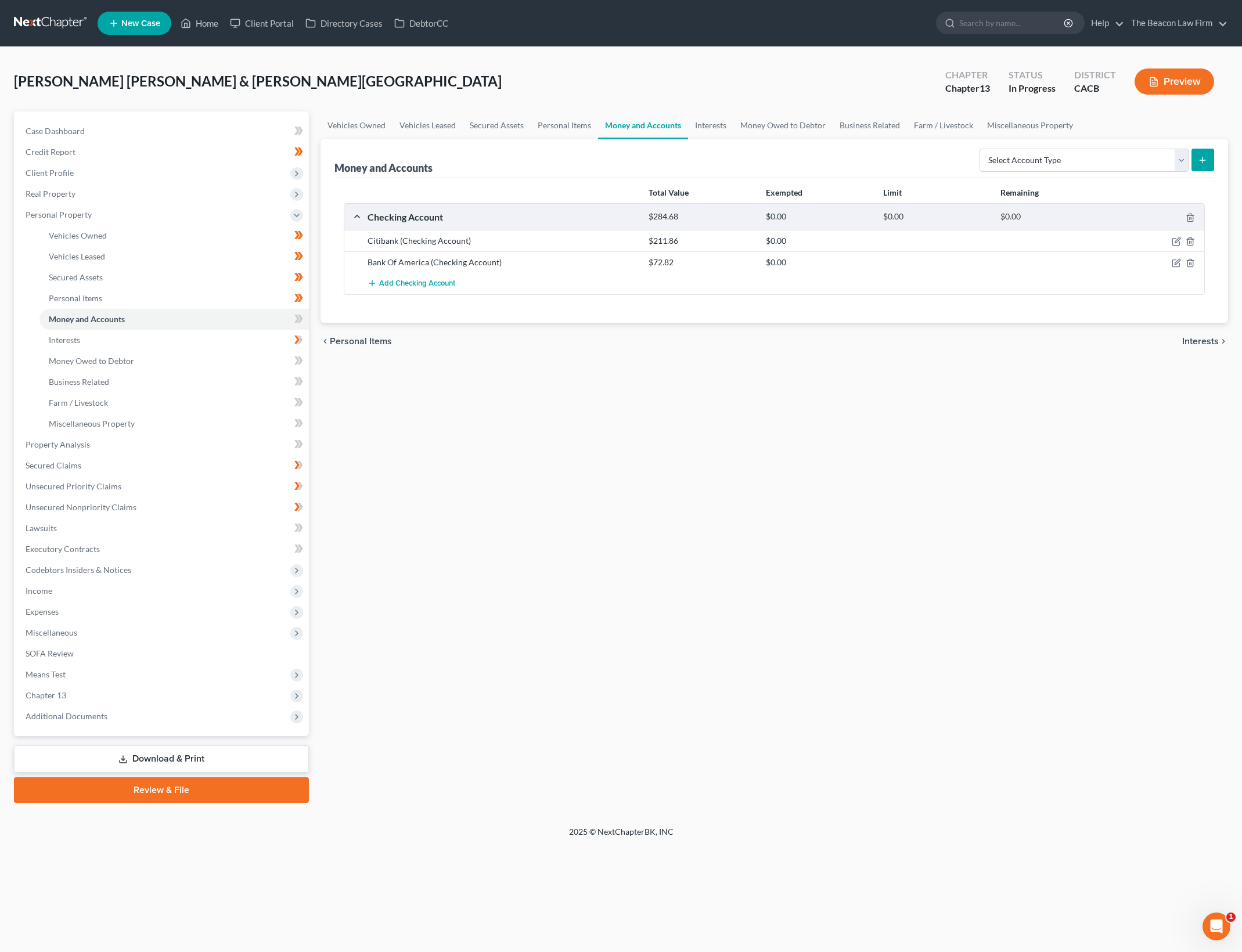
click at [904, 529] on div "Vehicles Owned Vehicles Leased Secured Assets Personal Items Money and Accounts…" at bounding box center [774, 457] width 919 height 691
click at [899, 586] on div "Vehicles Owned Vehicles Leased Secured Assets Personal Items Money and Accounts…" at bounding box center [774, 457] width 919 height 691
click at [1169, 248] on div "Citibank (Checking Account) $211.86 $0.00" at bounding box center [774, 240] width 860 height 22
click at [1174, 241] on icon "button" at bounding box center [1176, 241] width 10 height 10
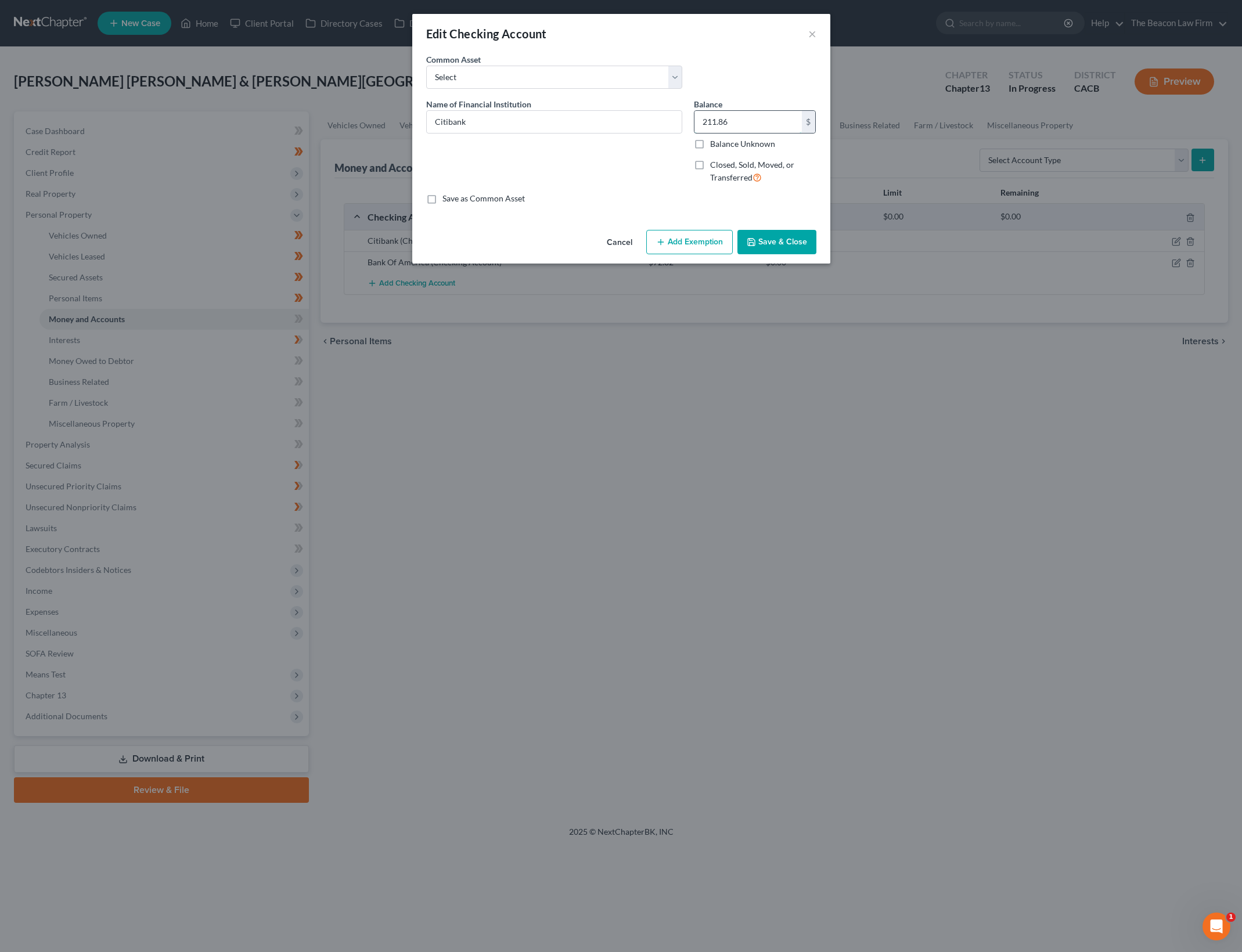
click at [761, 119] on input "211.86" at bounding box center [748, 122] width 107 height 22
type input "300"
click at [706, 237] on button "Add Exemption" at bounding box center [690, 242] width 86 height 24
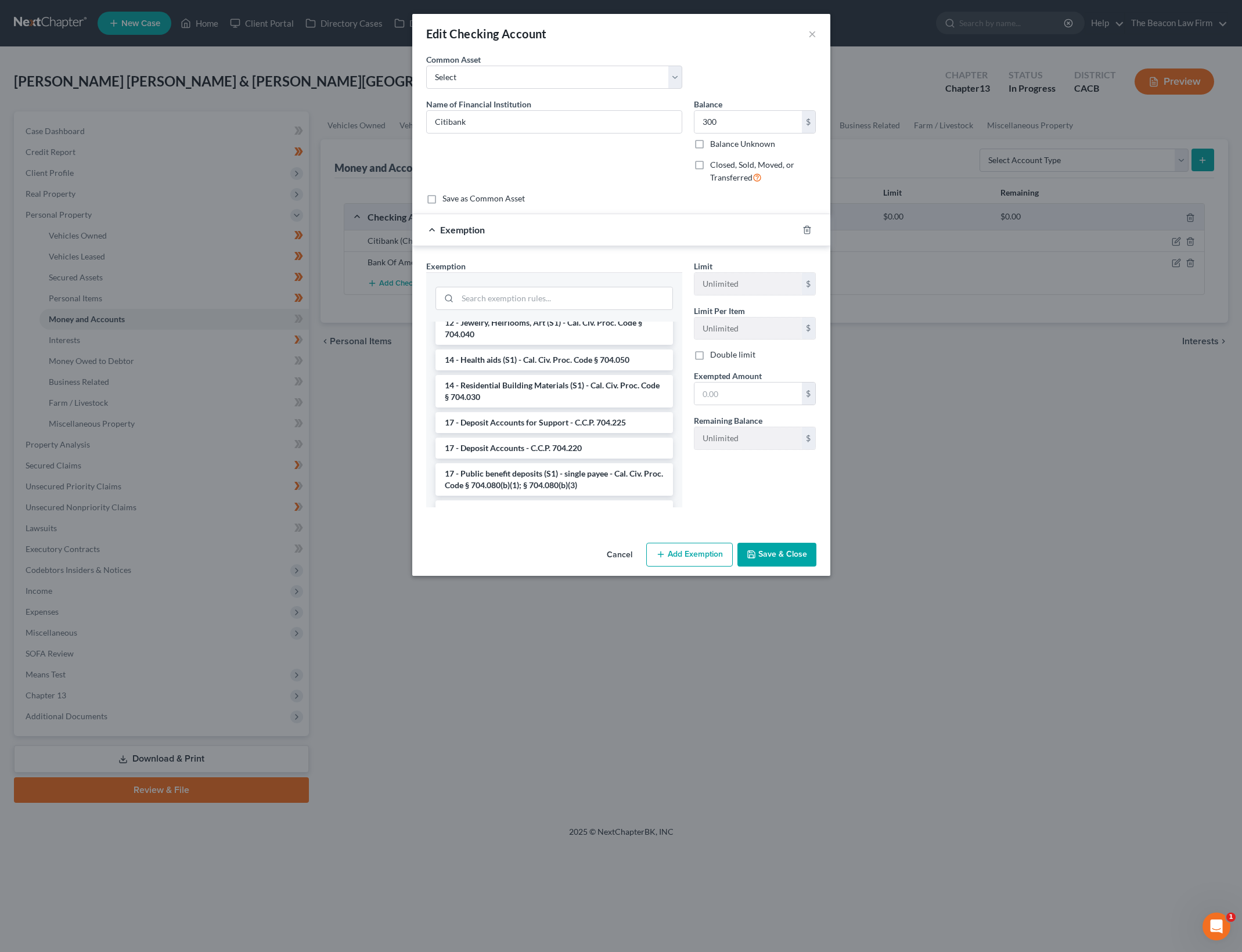
scroll to position [363, 0]
click at [591, 416] on li "17 - Deposit Accounts for Support - C.C.P. 704.225" at bounding box center [554, 420] width 238 height 21
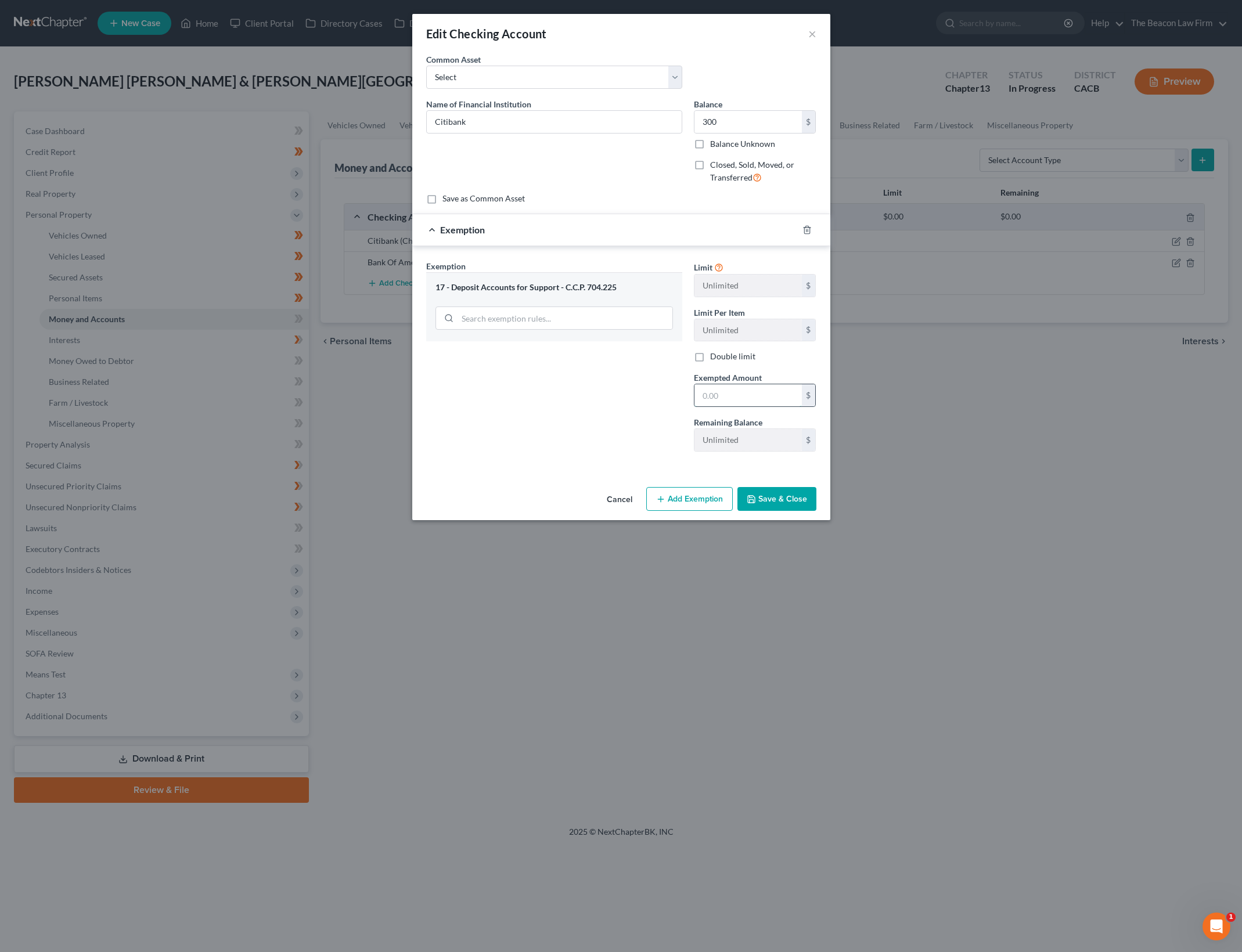
click at [764, 391] on input "text" at bounding box center [748, 396] width 107 height 22
type input "300"
click at [603, 434] on div "Exemption Set must be selected for CA. Exemption * 17 - Deposit Accounts for Su…" at bounding box center [554, 360] width 268 height 200
click at [761, 498] on button "Save & Close" at bounding box center [776, 499] width 79 height 24
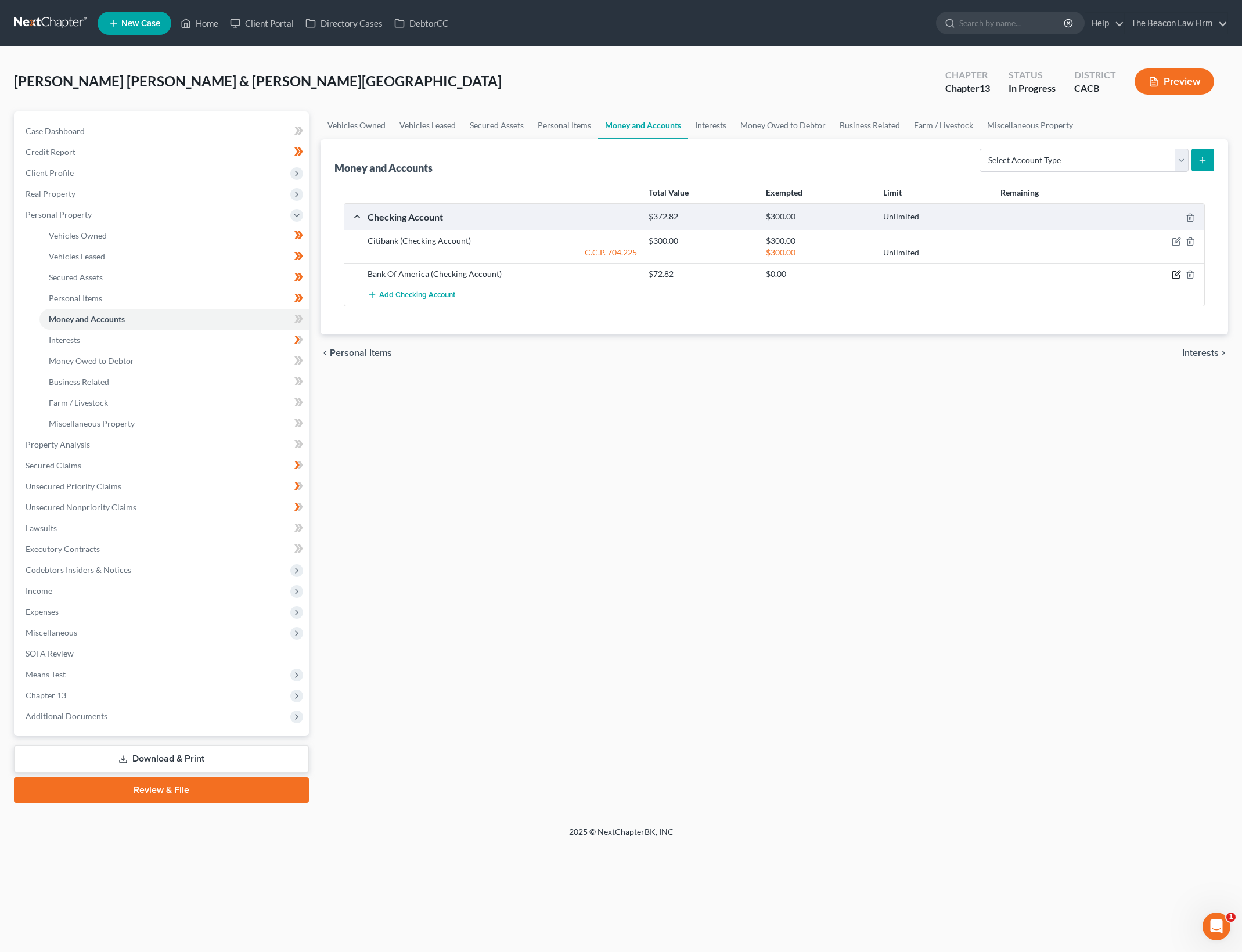
click at [1179, 272] on icon "button" at bounding box center [1177, 274] width 5 height 5
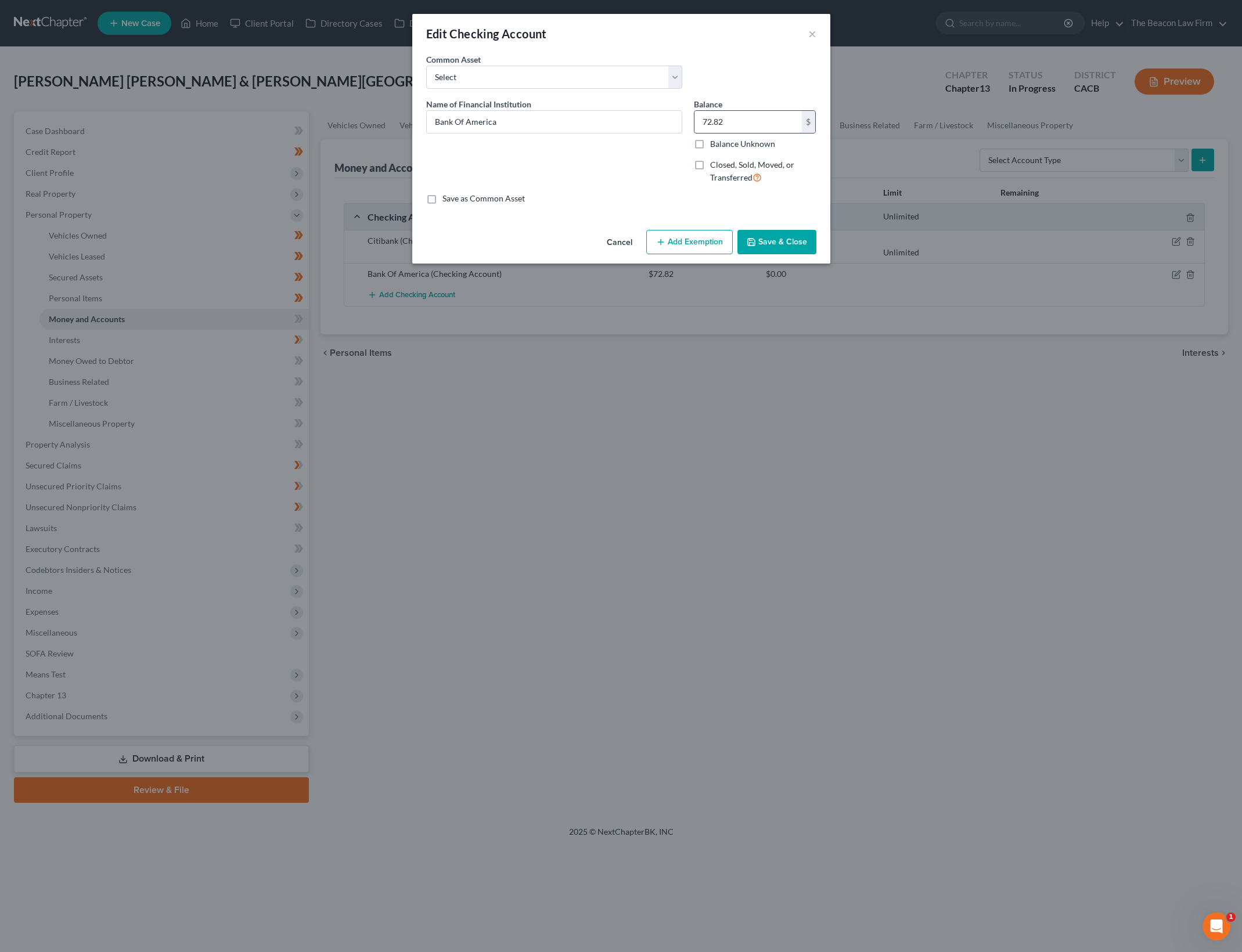
click at [733, 124] on input "72.82" at bounding box center [748, 122] width 107 height 22
type input "100"
click at [700, 244] on button "Add Exemption" at bounding box center [690, 242] width 86 height 24
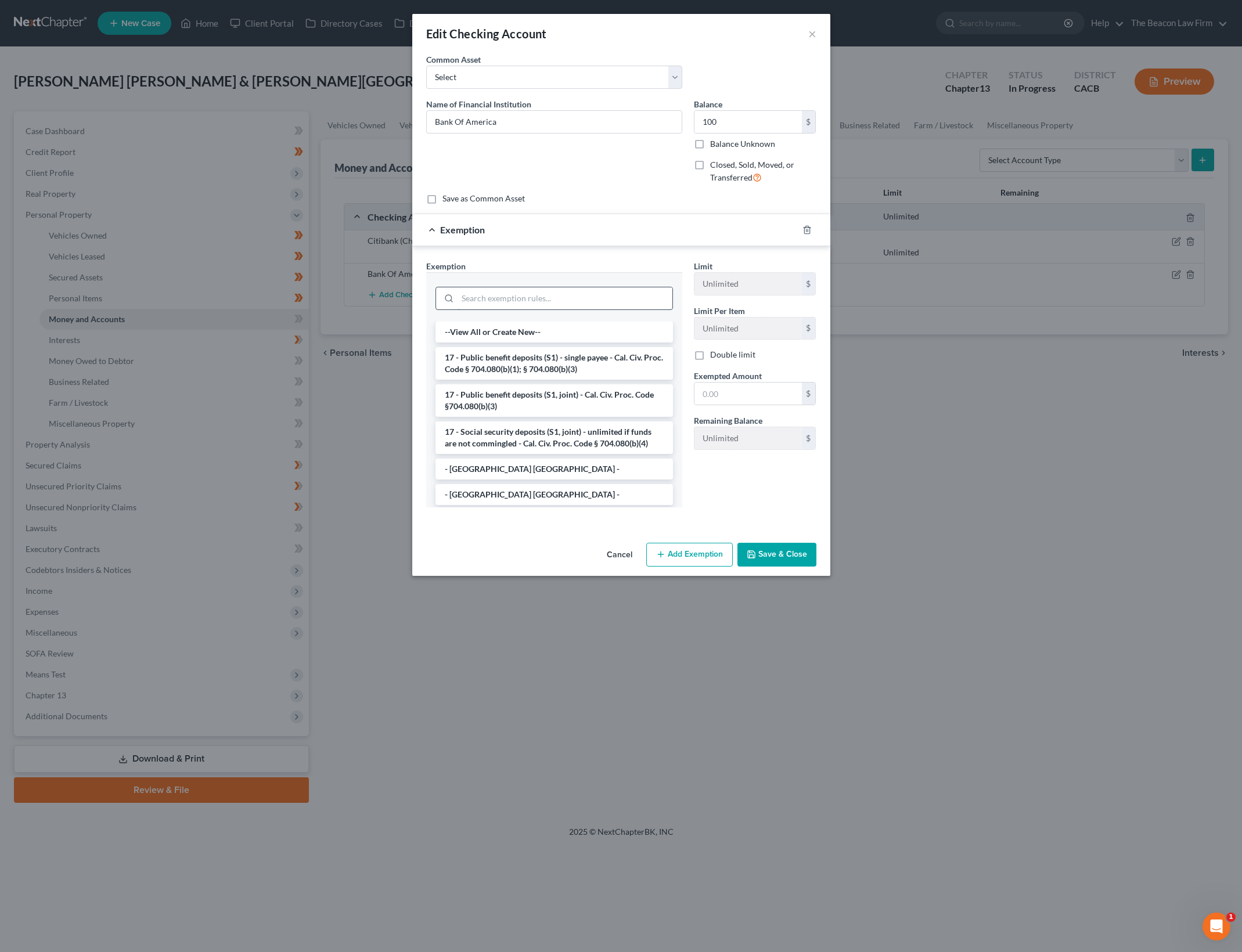
click at [551, 294] on input "search" at bounding box center [564, 298] width 215 height 22
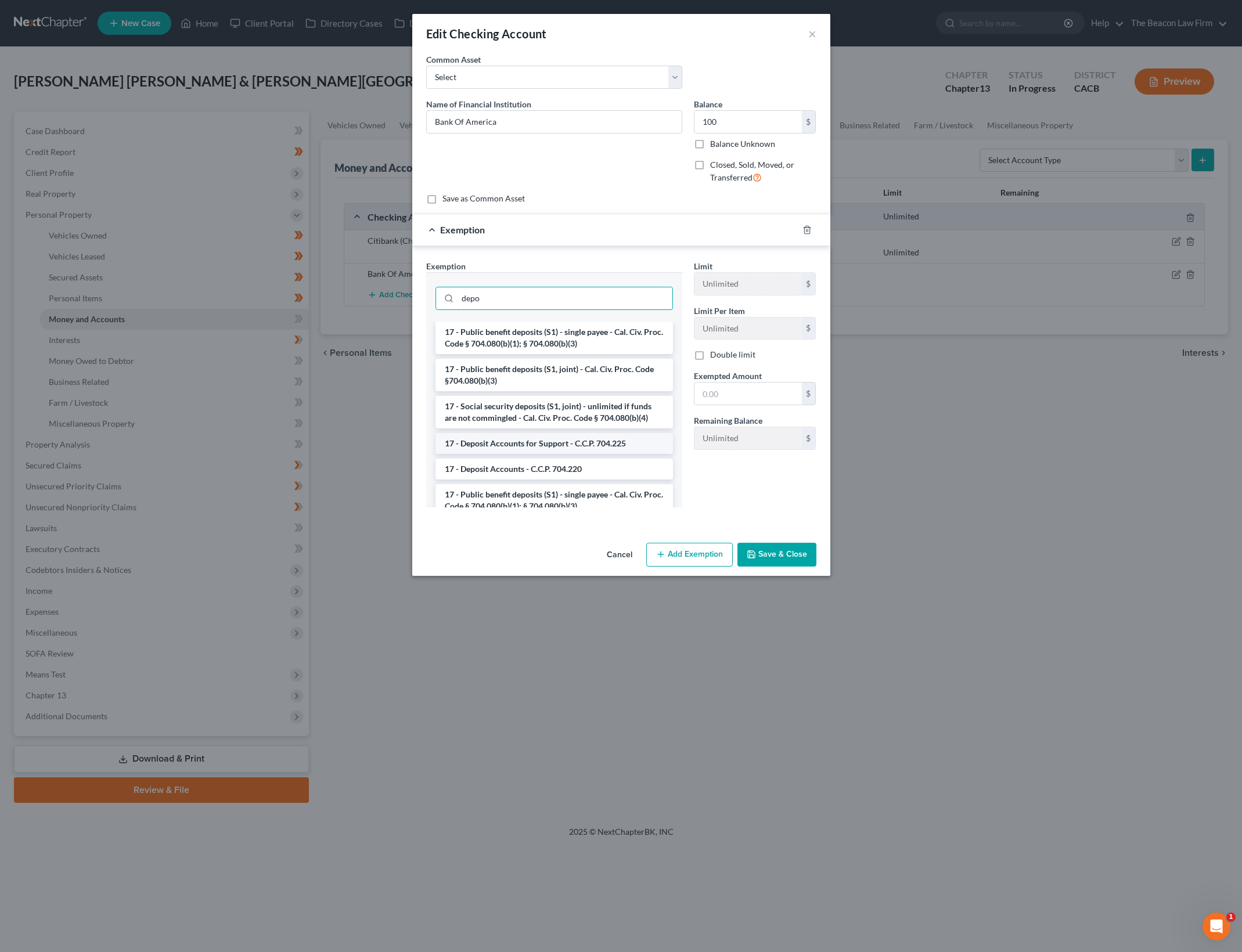
type input "depo"
click at [604, 441] on li "17 - Deposit Accounts for Support - C.C.P. 704.225" at bounding box center [554, 443] width 238 height 21
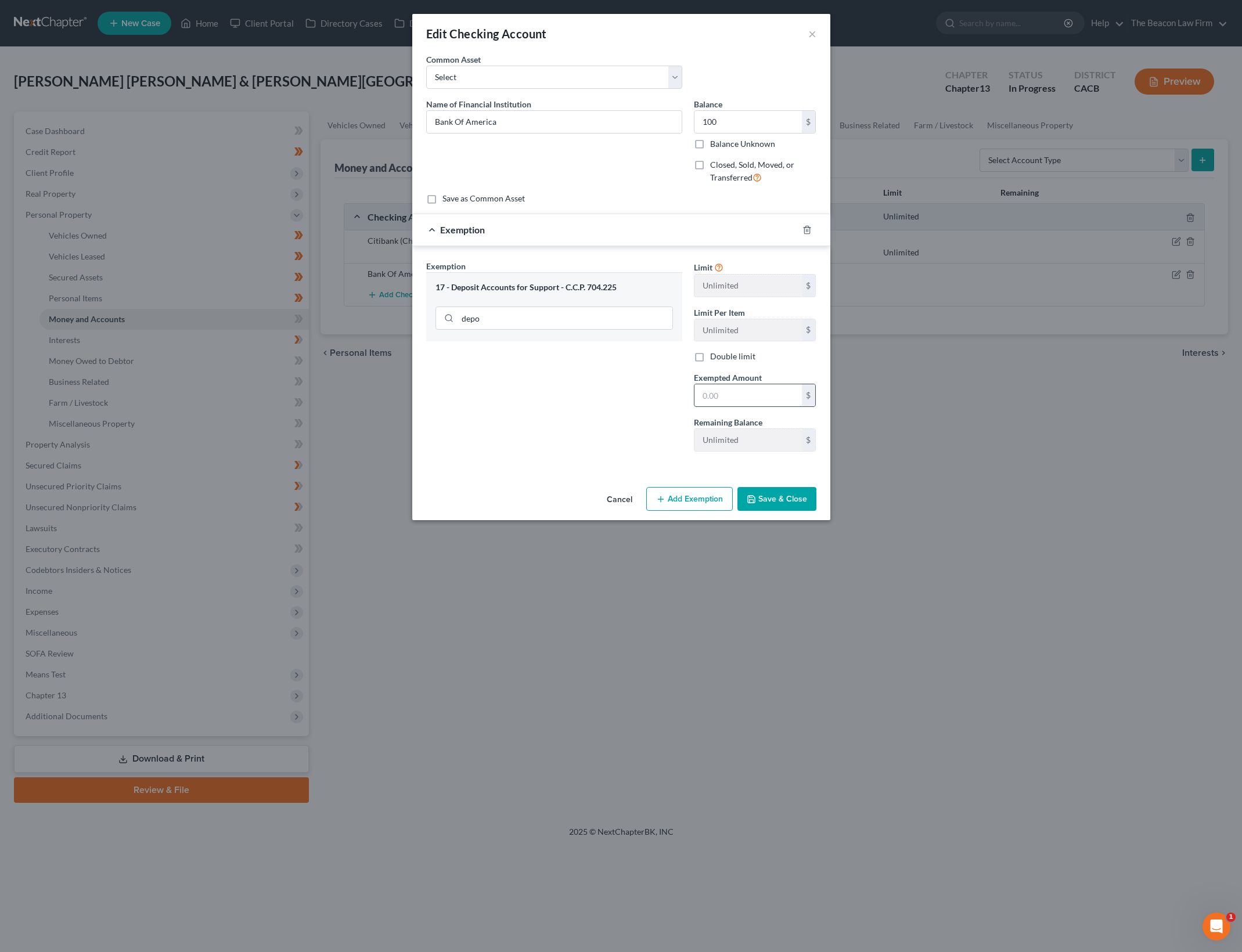
click at [710, 390] on input "text" at bounding box center [748, 396] width 107 height 22
type input "100"
drag, startPoint x: 622, startPoint y: 416, endPoint x: 672, endPoint y: 455, distance: 63.4
click at [622, 416] on div "Exemption Set must be selected for CA. Exemption * 17 - Deposit Accounts for Su…" at bounding box center [554, 360] width 268 height 200
click at [770, 499] on button "Save & Close" at bounding box center [776, 499] width 79 height 24
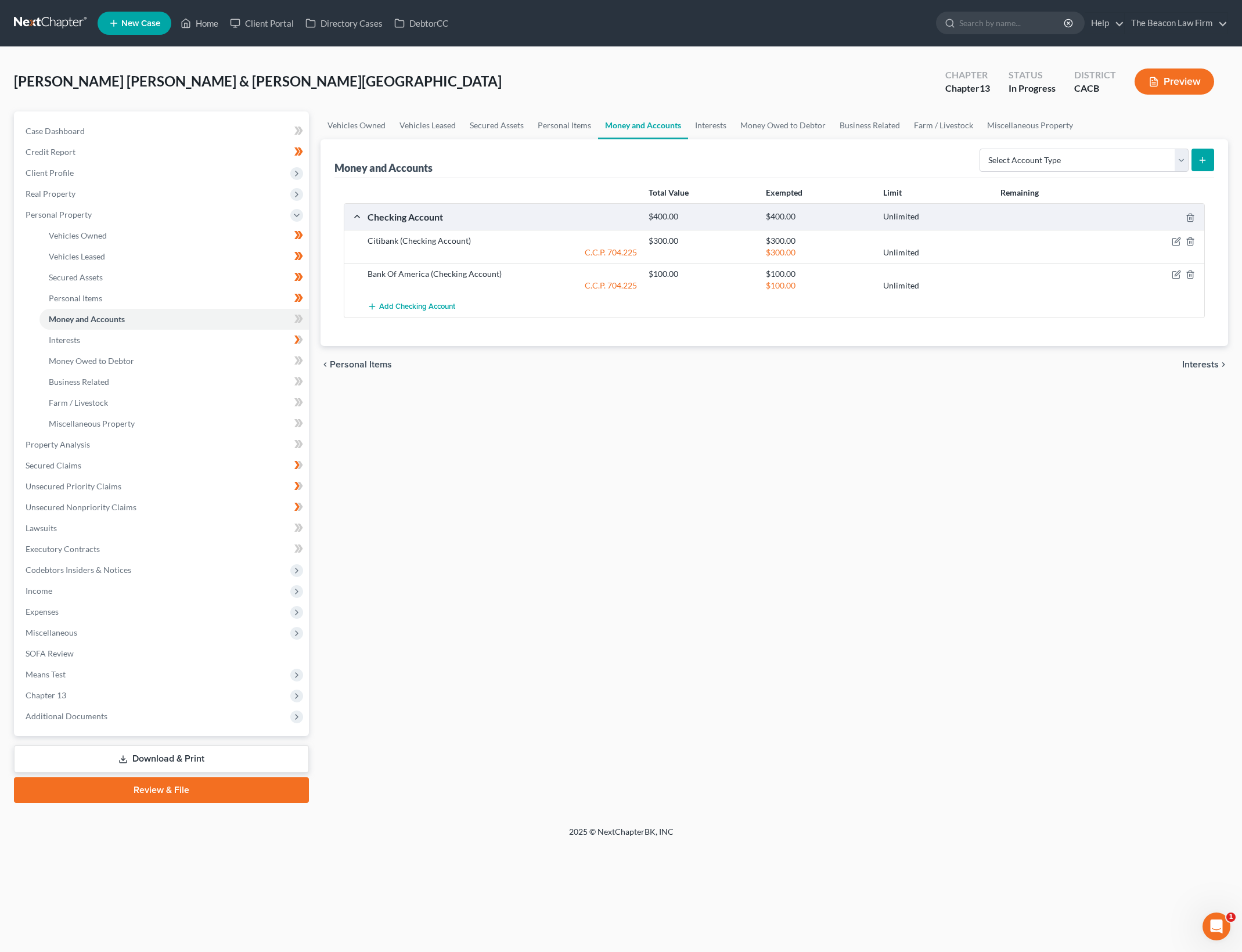
click at [1184, 141] on div "Money and Accounts Select Account Type Brokerage Cash on Hand Certificates of D…" at bounding box center [774, 158] width 880 height 39
click at [1166, 149] on select "Select Account Type Brokerage Cash on Hand Certificates of Deposit Checking Acc…" at bounding box center [1084, 160] width 209 height 23
select select "savings"
click at [982, 149] on select "Select Account Type Brokerage Cash on Hand Certificates of Deposit Checking Acc…" at bounding box center [1084, 160] width 209 height 23
click at [1202, 157] on line "submit" at bounding box center [1202, 160] width 0 height 5
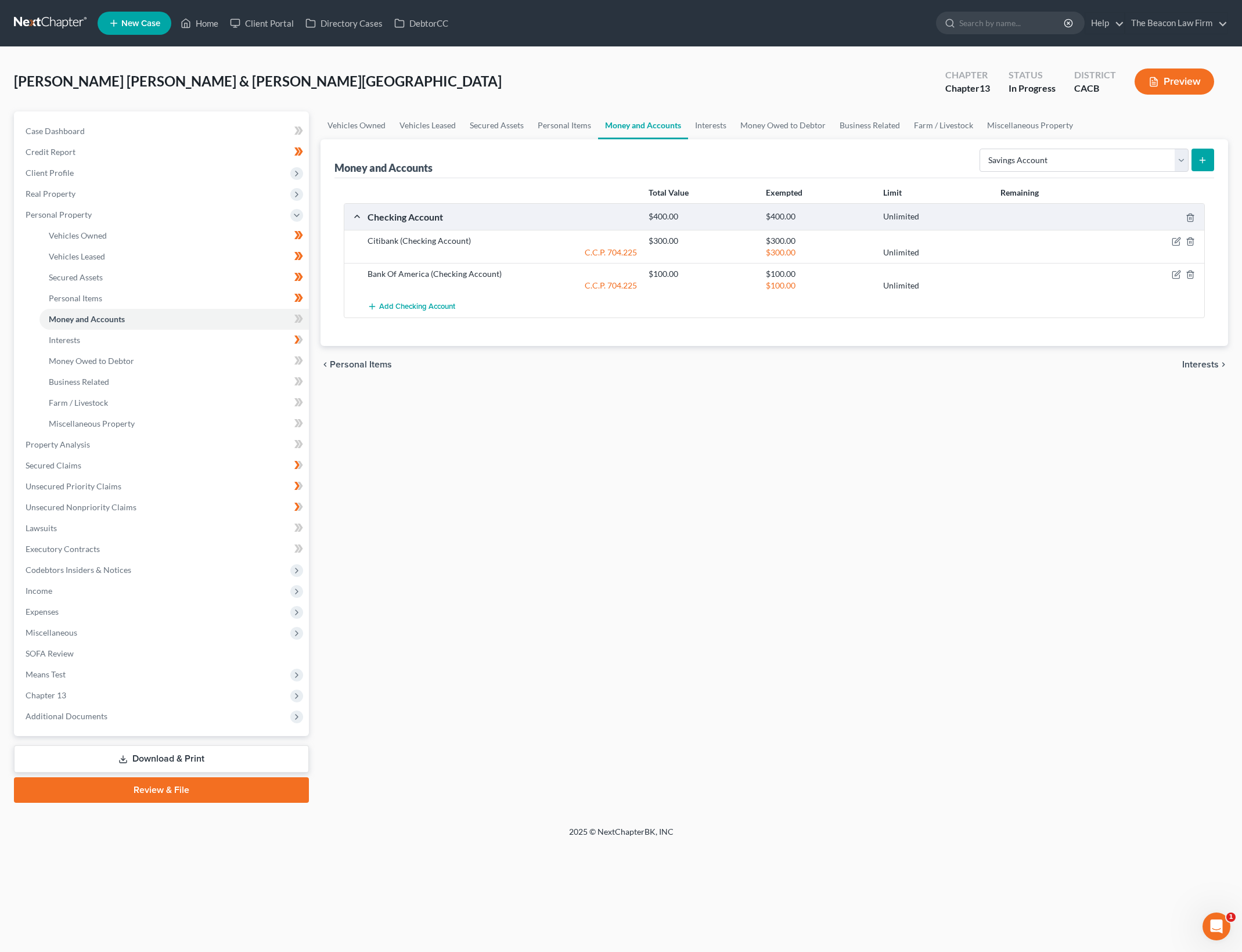
drag, startPoint x: 663, startPoint y: 572, endPoint x: 238, endPoint y: 37, distance: 683.3
click at [662, 565] on div "Vehicles Owned Vehicles Leased Secured Assets Personal Items Money and Accounts…" at bounding box center [774, 457] width 919 height 691
click at [1183, 156] on select "Select Account Type Brokerage Cash on Hand Certificates of Deposit Checking Acc…" at bounding box center [1084, 160] width 209 height 23
select select "savings"
click at [982, 149] on select "Select Account Type Brokerage Cash on Hand Certificates of Deposit Checking Acc…" at bounding box center [1084, 160] width 209 height 23
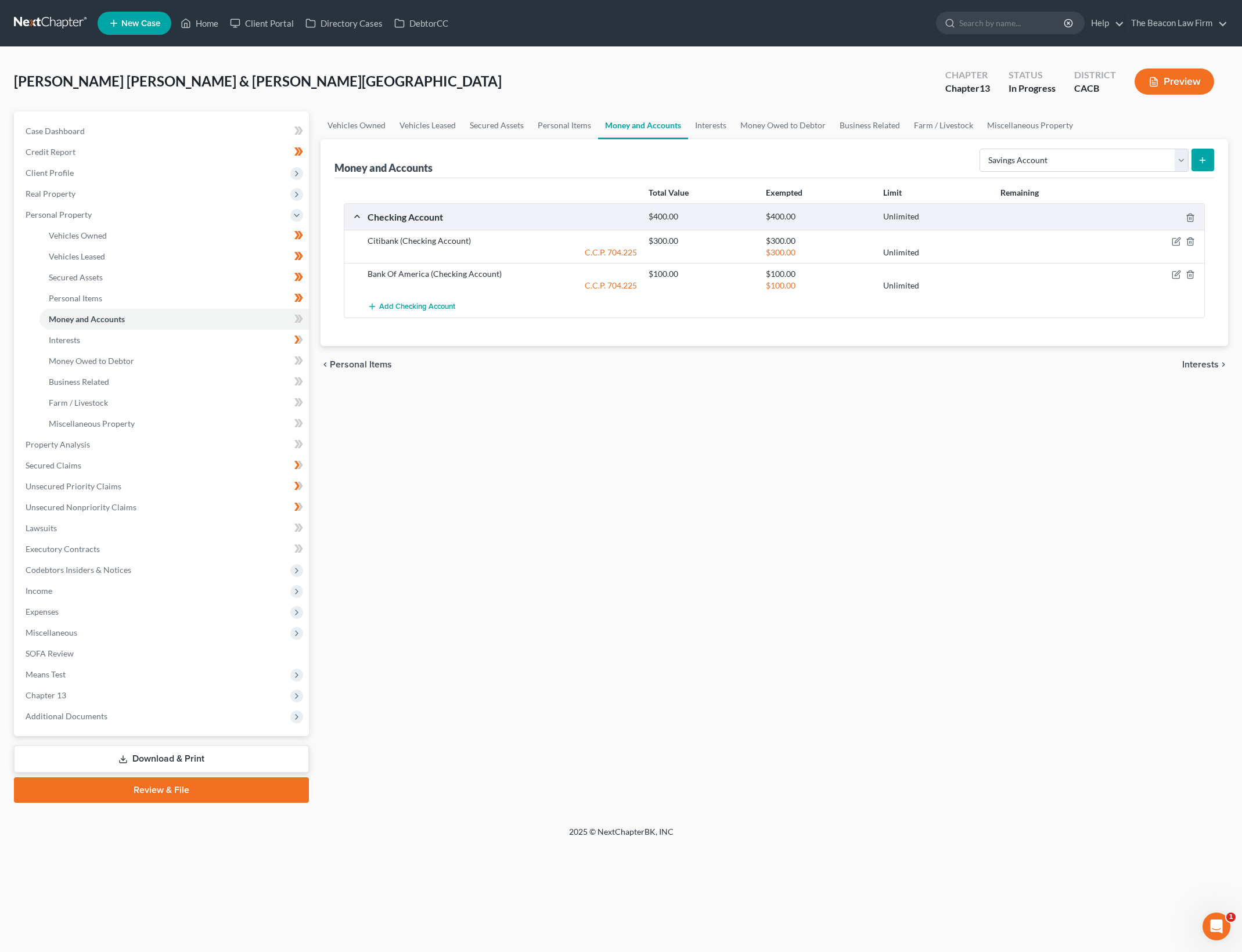
click at [1207, 150] on button "submit" at bounding box center [1202, 160] width 22 height 22
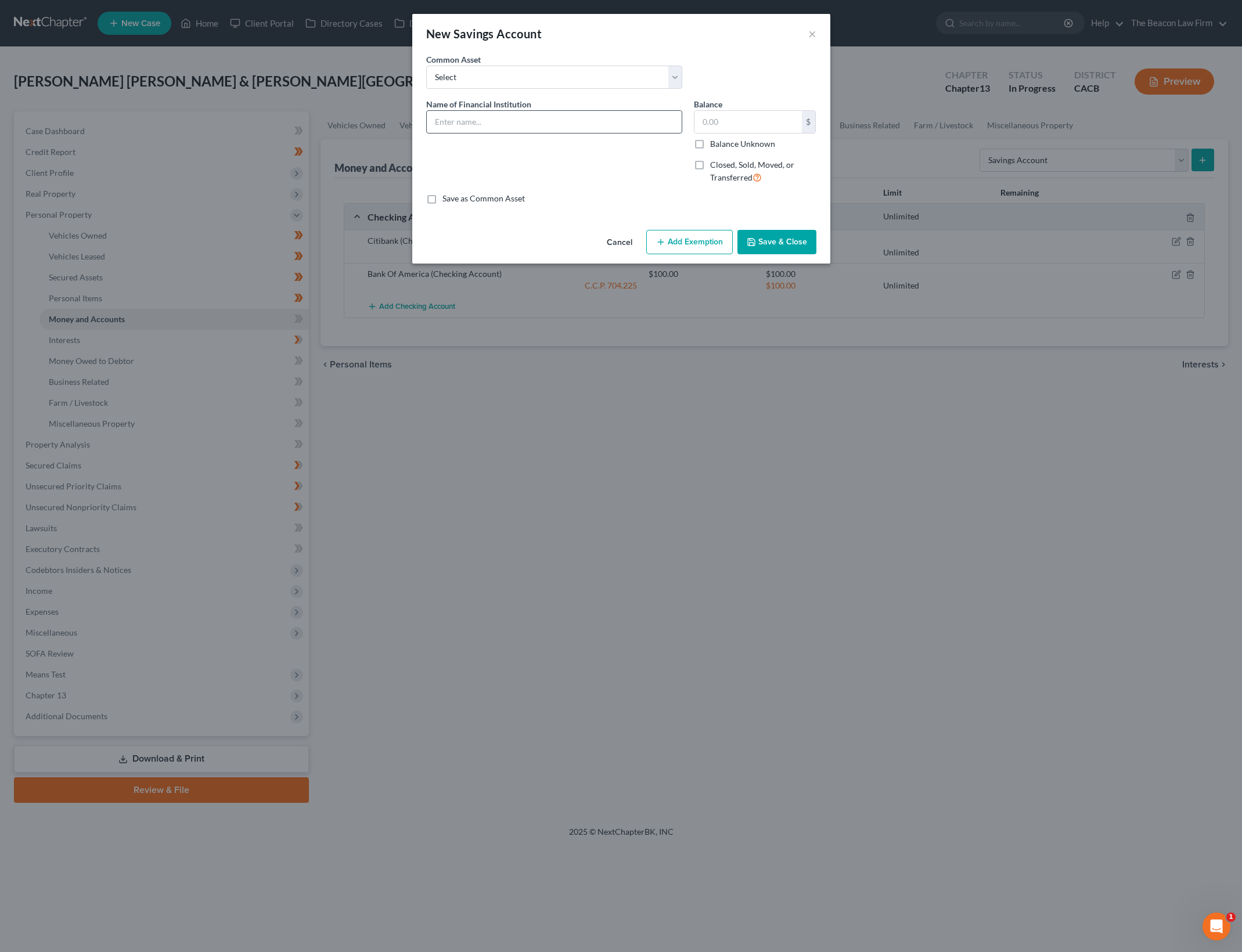
click at [529, 116] on input "text" at bounding box center [554, 122] width 255 height 22
type input "Citibank"
type input "500"
click at [666, 238] on icon "button" at bounding box center [660, 242] width 10 height 10
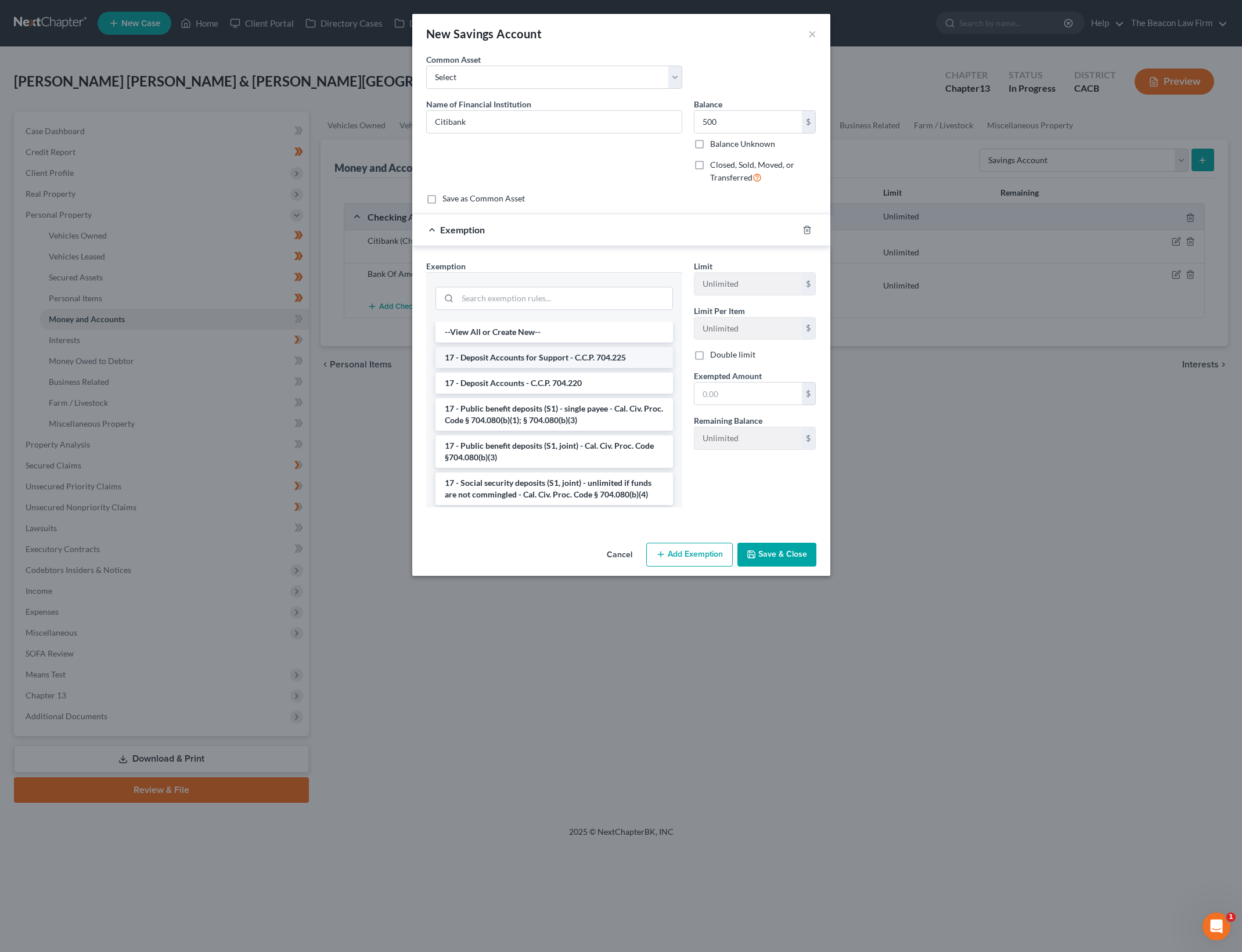
click at [573, 358] on li "17 - Deposit Accounts for Support - C.C.P. 704.225" at bounding box center [554, 358] width 238 height 21
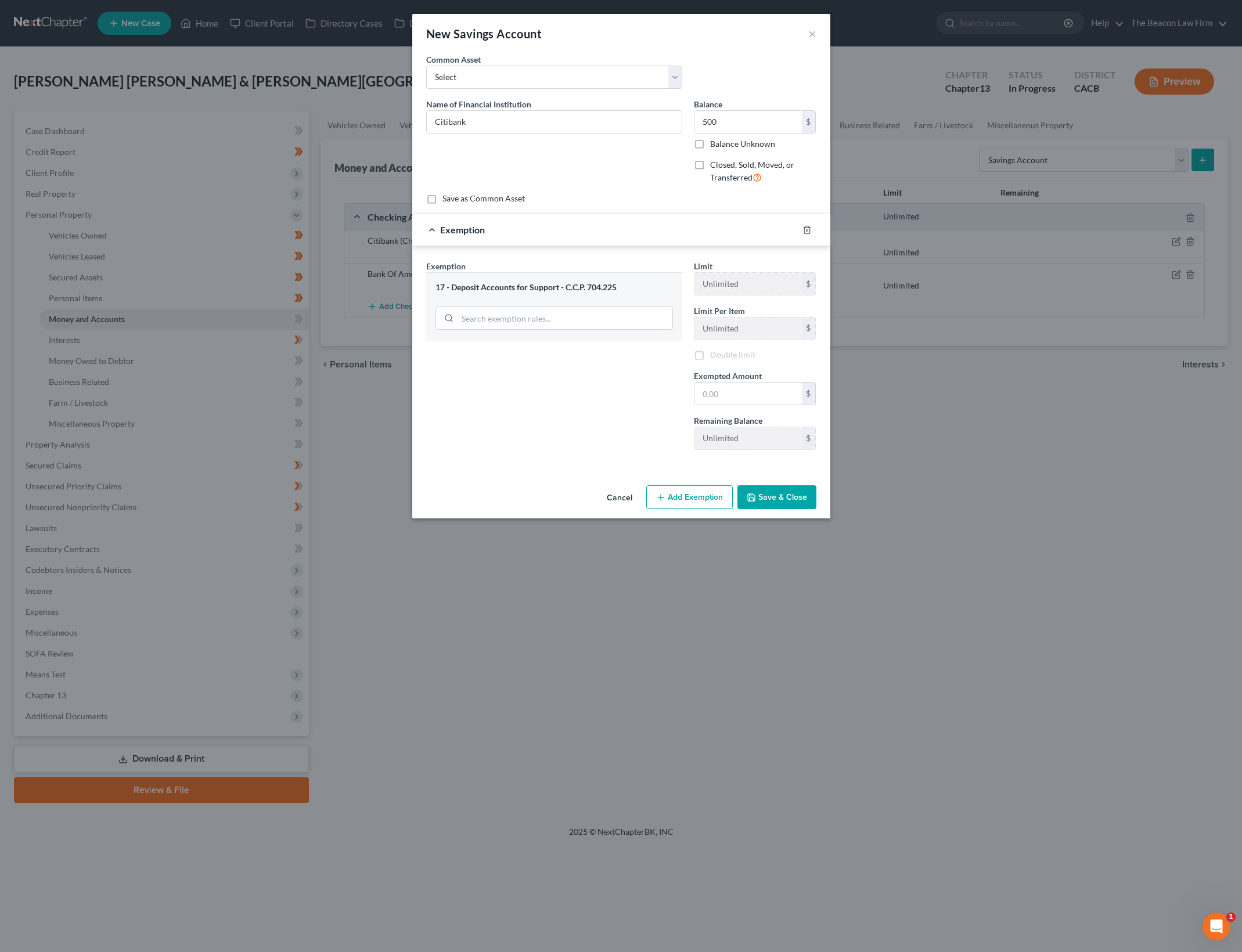
click at [786, 505] on button "Save & Close" at bounding box center [776, 498] width 79 height 24
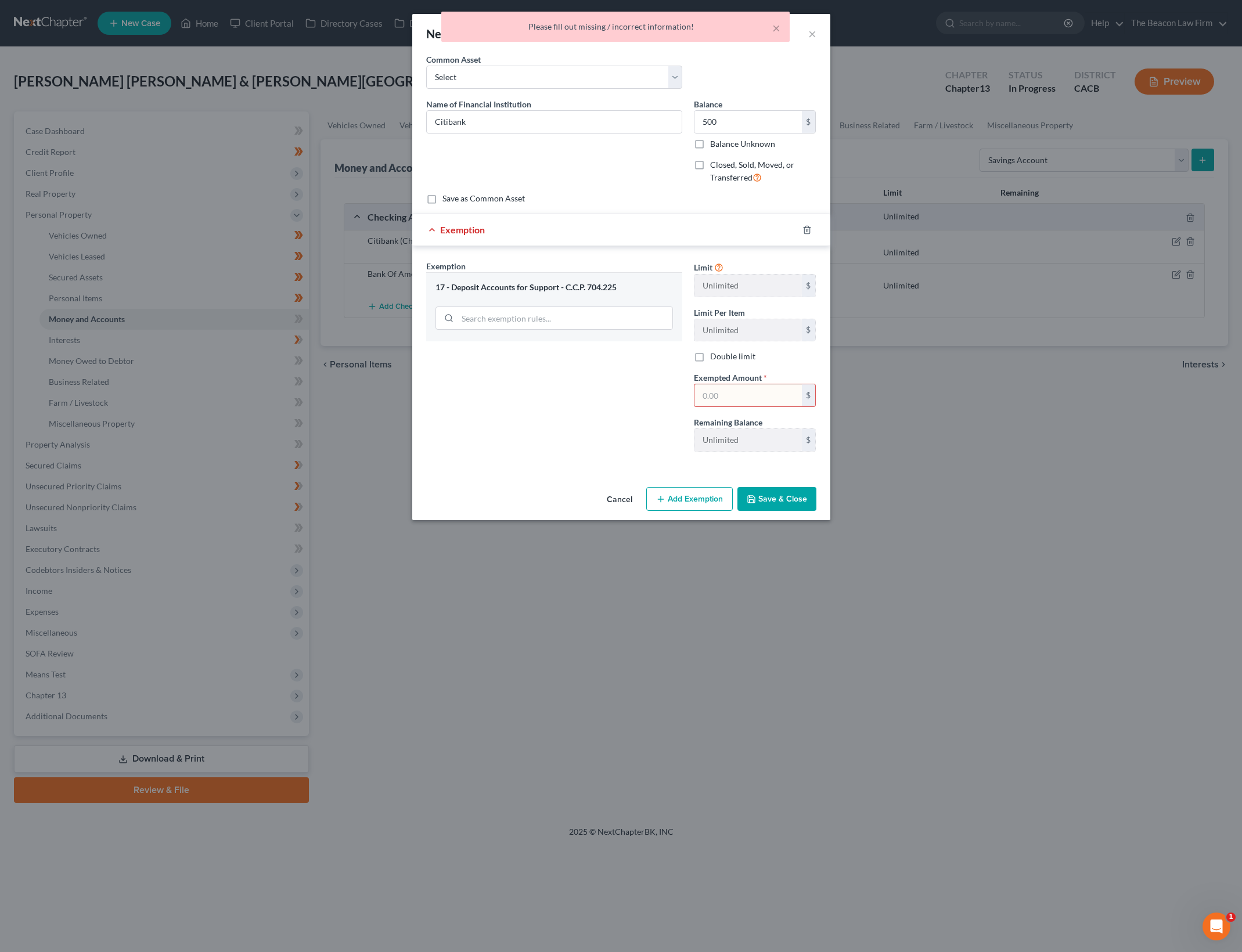
click at [782, 405] on input "text" at bounding box center [748, 396] width 107 height 22
type input "500"
click at [557, 397] on div "Exemption Set must be selected for CA. Exemption * 17 - Deposit Accounts for Su…" at bounding box center [554, 360] width 268 height 200
click at [813, 504] on button "Save & Close" at bounding box center [776, 499] width 79 height 24
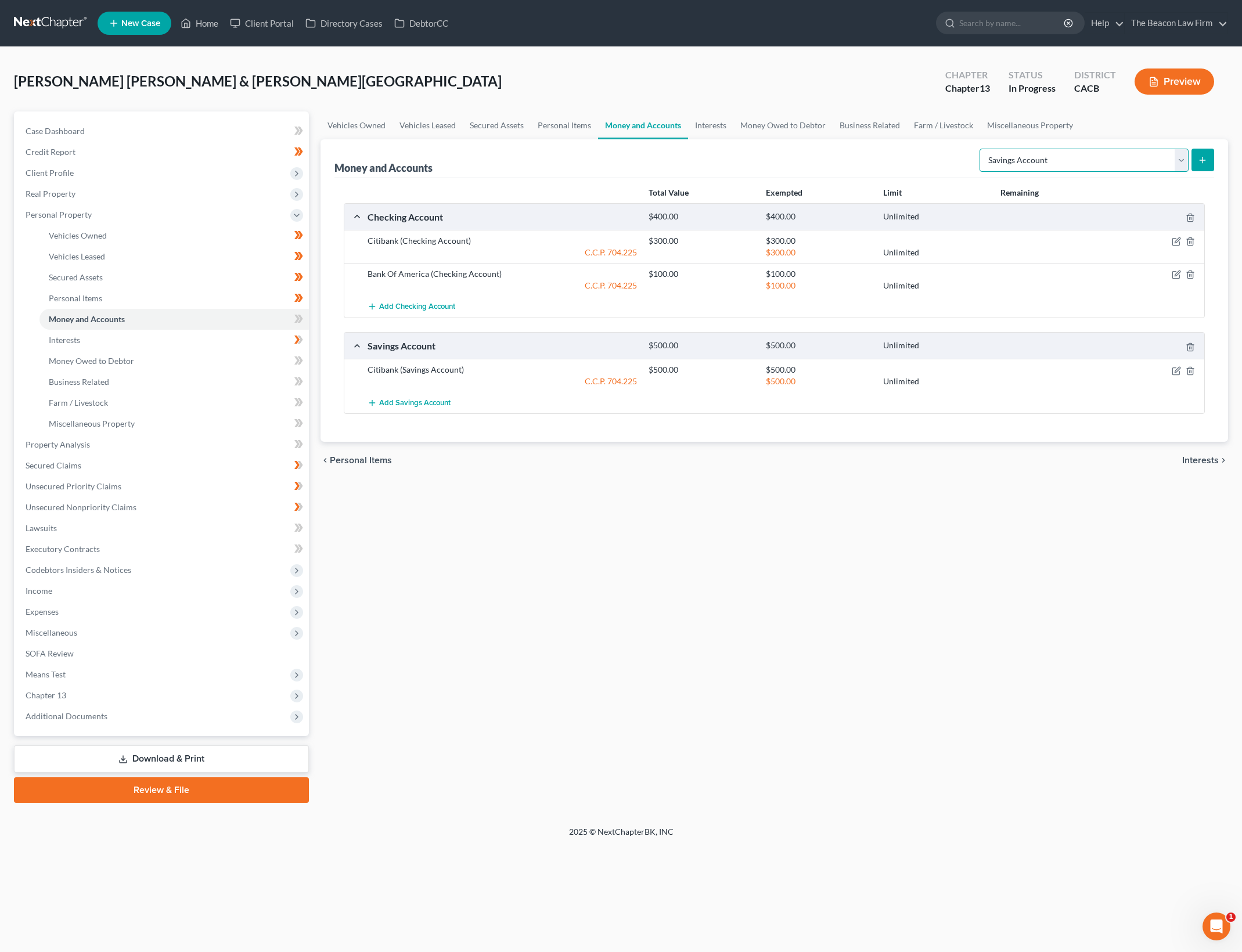
click at [1184, 156] on select "Select Account Type Brokerage Cash on Hand Certificates of Deposit Checking Acc…" at bounding box center [1084, 160] width 209 height 23
click at [1175, 238] on icon "button" at bounding box center [1176, 241] width 10 height 10
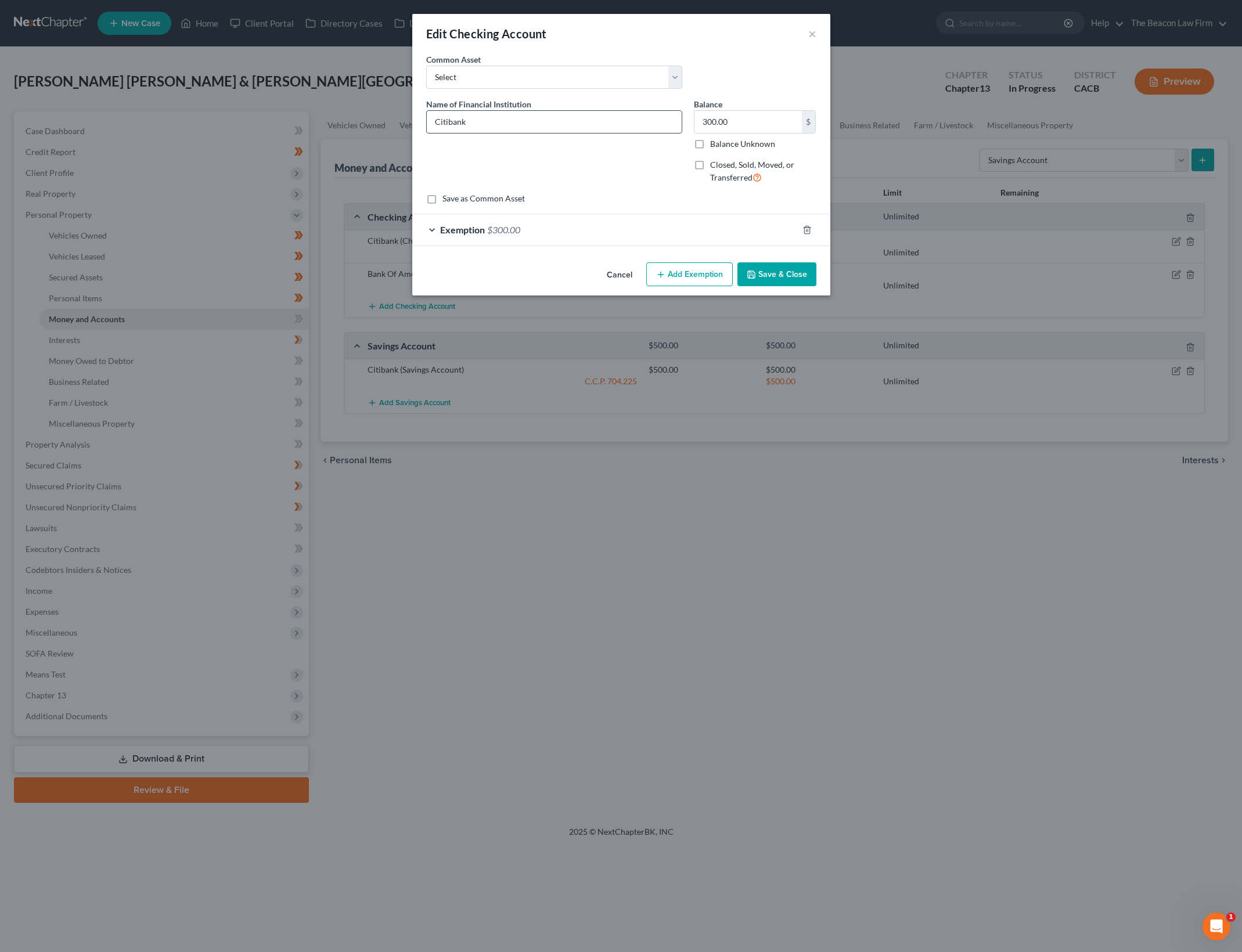
click at [432, 117] on input "Citibank" at bounding box center [554, 122] width 255 height 22
type input "Citibank - Joint"
click at [785, 278] on button "Save & Close" at bounding box center [776, 275] width 79 height 24
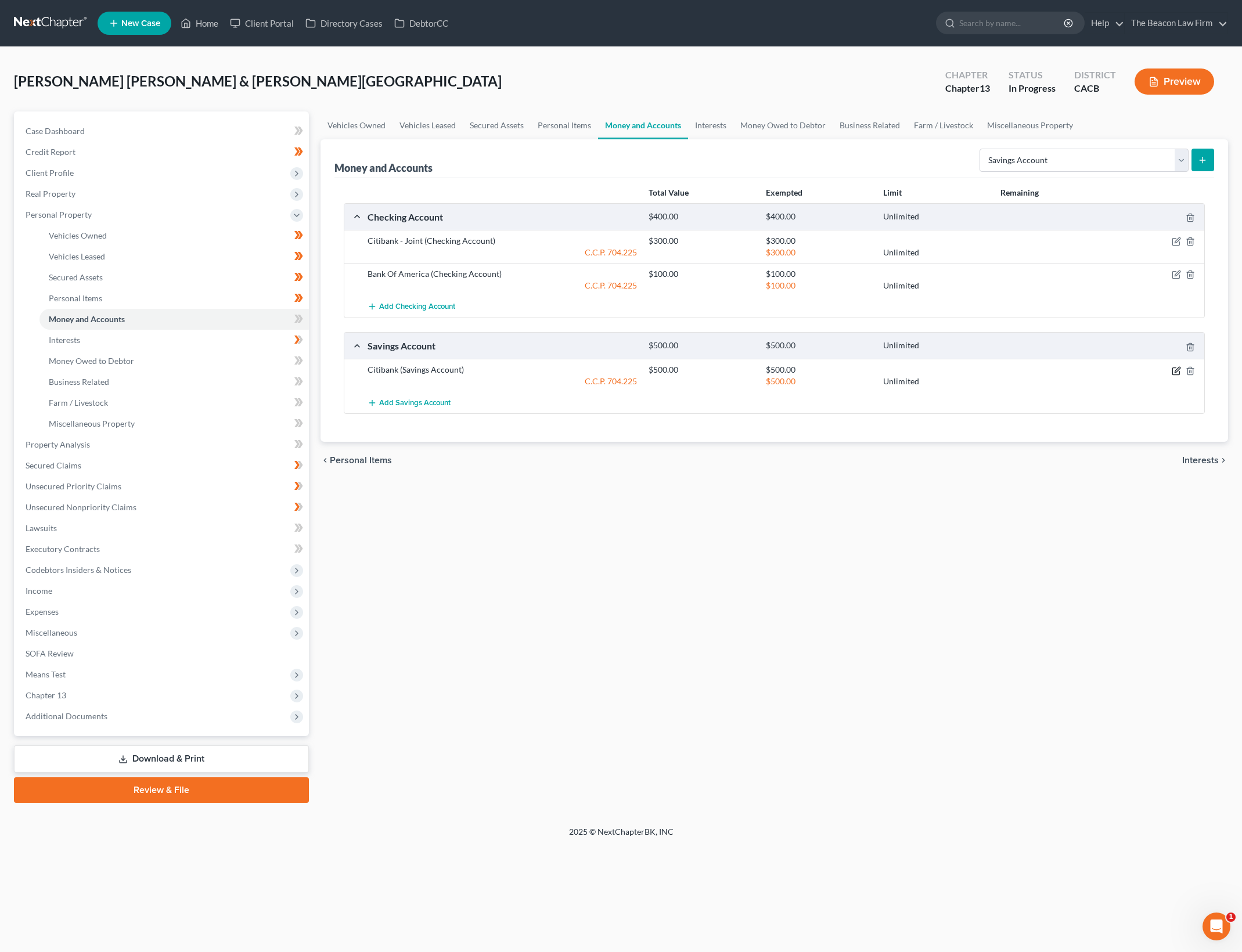
click at [1175, 368] on icon "button" at bounding box center [1176, 371] width 10 height 10
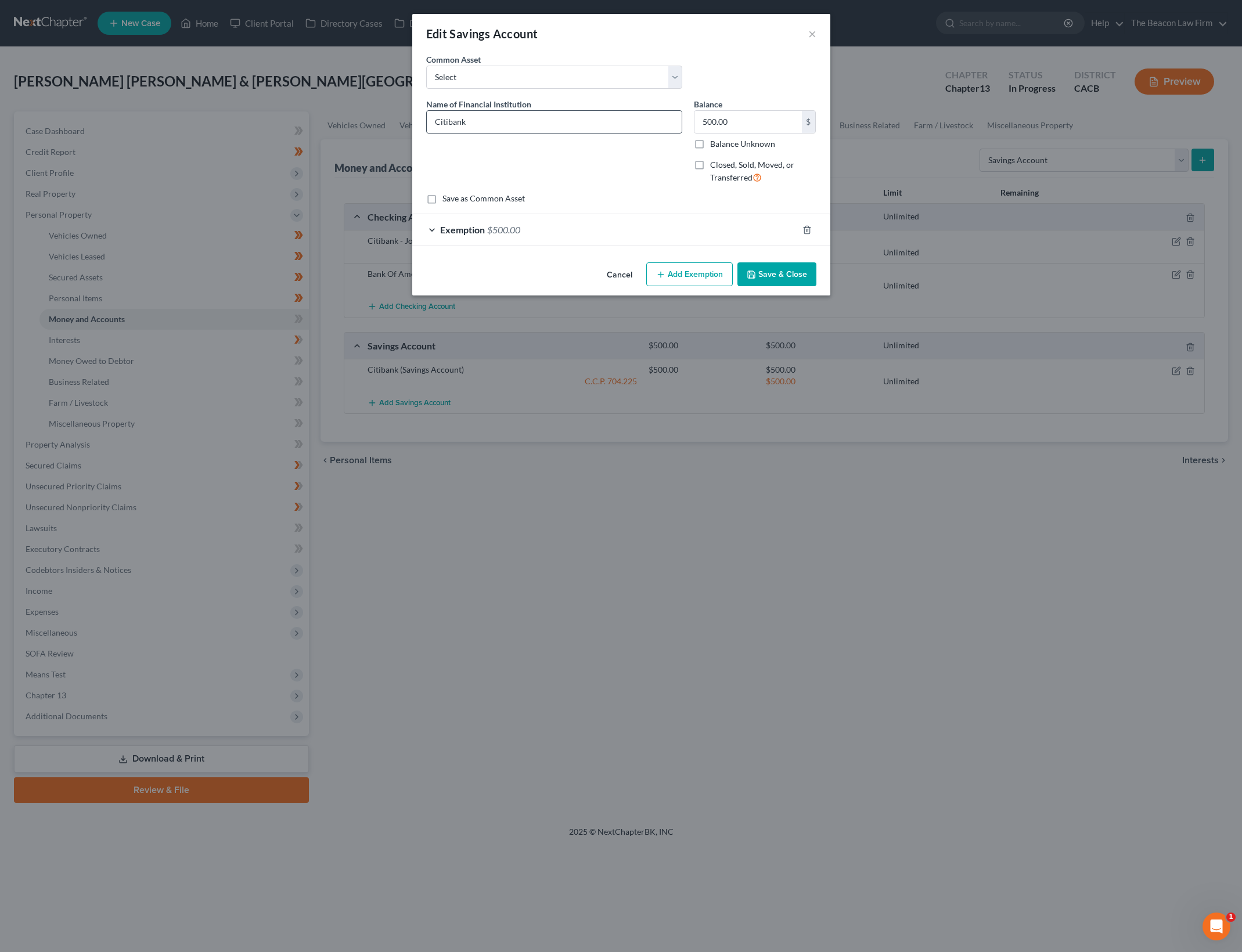
click at [637, 124] on input "Citibank" at bounding box center [554, 122] width 255 height 22
type input "Citibank - Joint"
click at [811, 280] on button "Save & Close" at bounding box center [776, 275] width 79 height 24
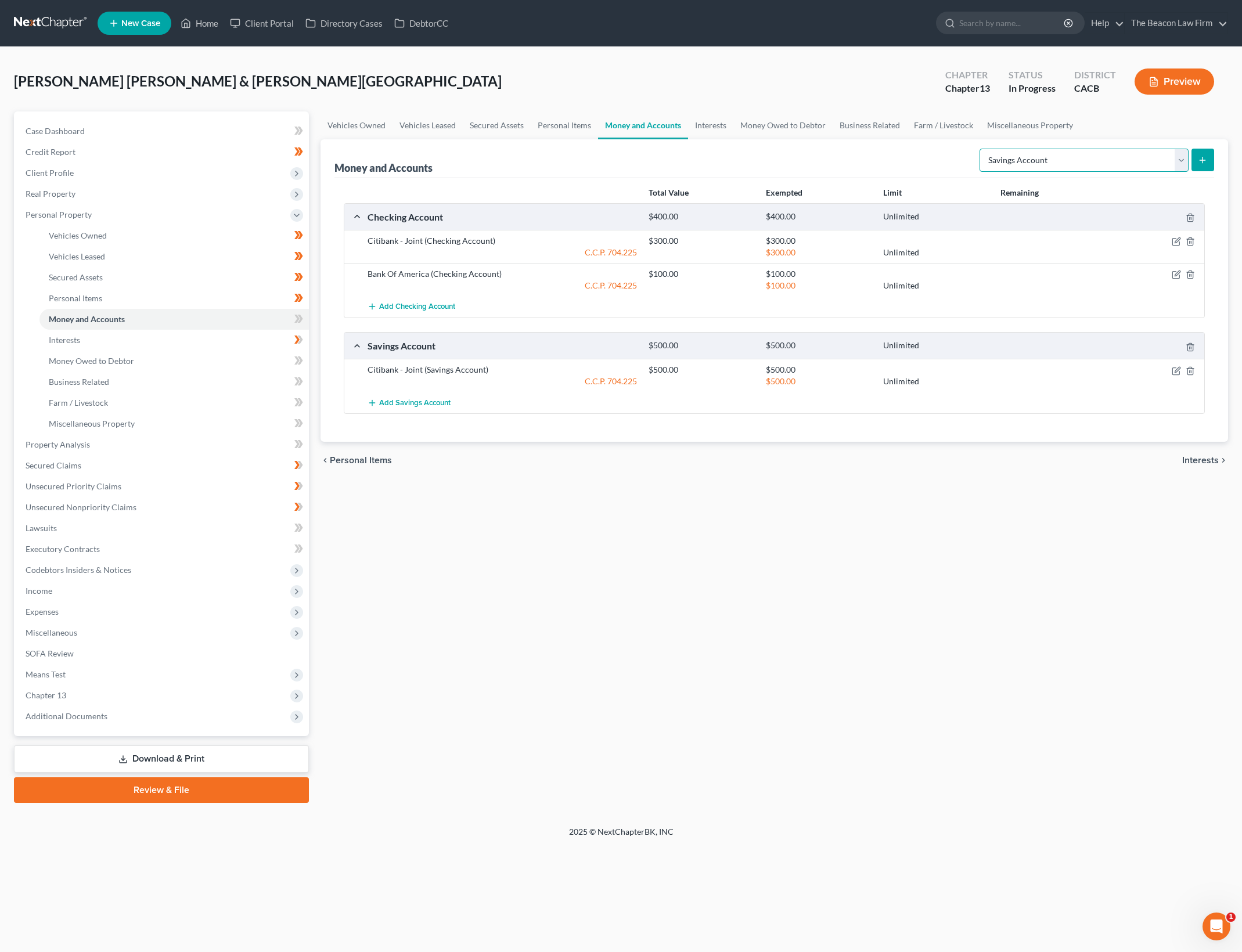
click at [1180, 157] on select "Select Account Type Brokerage Cash on Hand Certificates of Deposit Checking Acc…" at bounding box center [1084, 160] width 209 height 23
select select "checking"
click at [982, 149] on select "Select Account Type Brokerage Cash on Hand Certificates of Deposit Checking Acc…" at bounding box center [1084, 160] width 209 height 23
click at [1203, 156] on icon "submit" at bounding box center [1202, 160] width 10 height 10
click at [1184, 160] on select "Select Account Type Brokerage Cash on Hand Certificates of Deposit Checking Acc…" at bounding box center [1084, 160] width 209 height 23
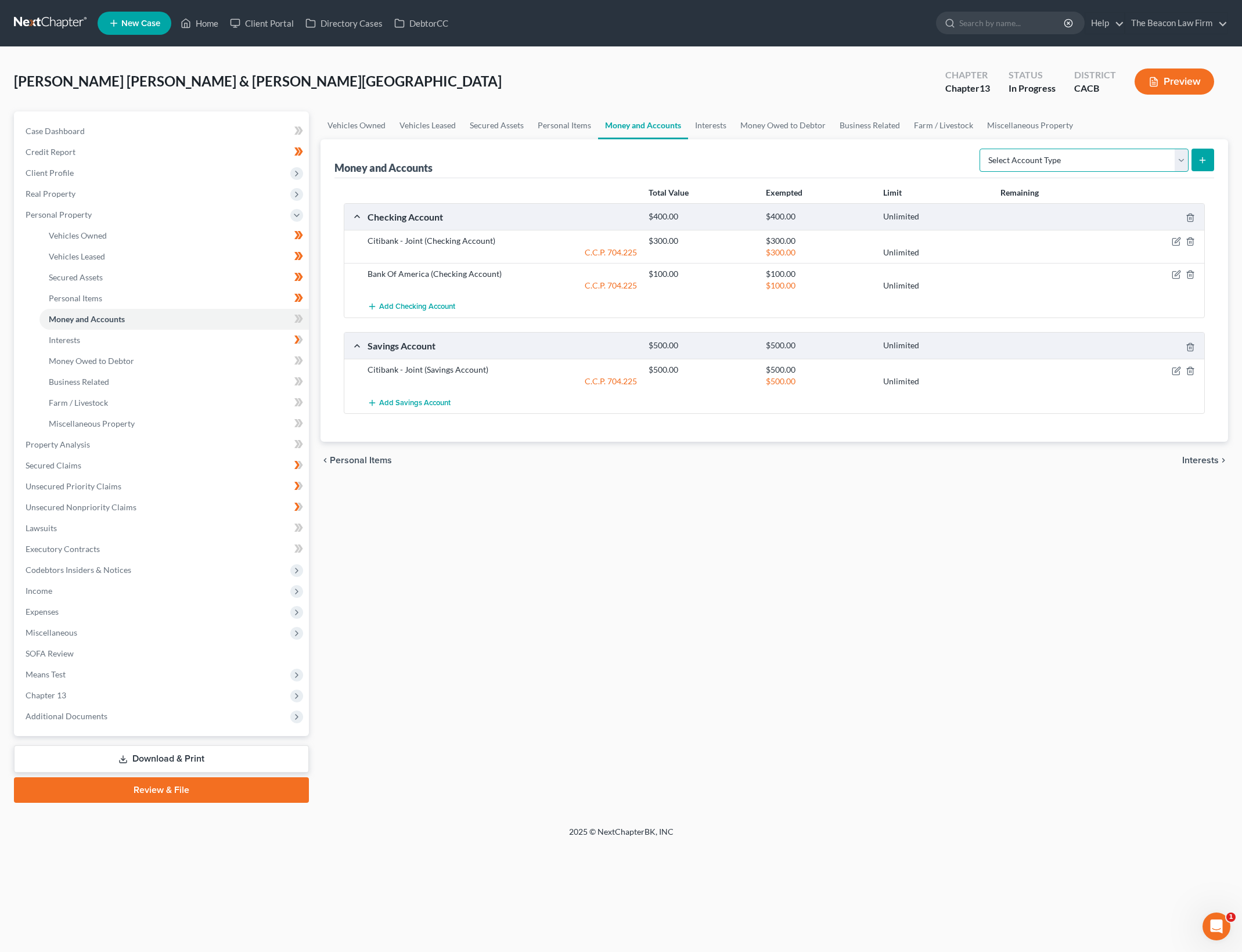
select select "checking"
click at [982, 149] on select "Select Account Type Brokerage Cash on Hand Certificates of Deposit Checking Acc…" at bounding box center [1084, 160] width 209 height 23
click at [1207, 153] on button "submit" at bounding box center [1202, 160] width 22 height 22
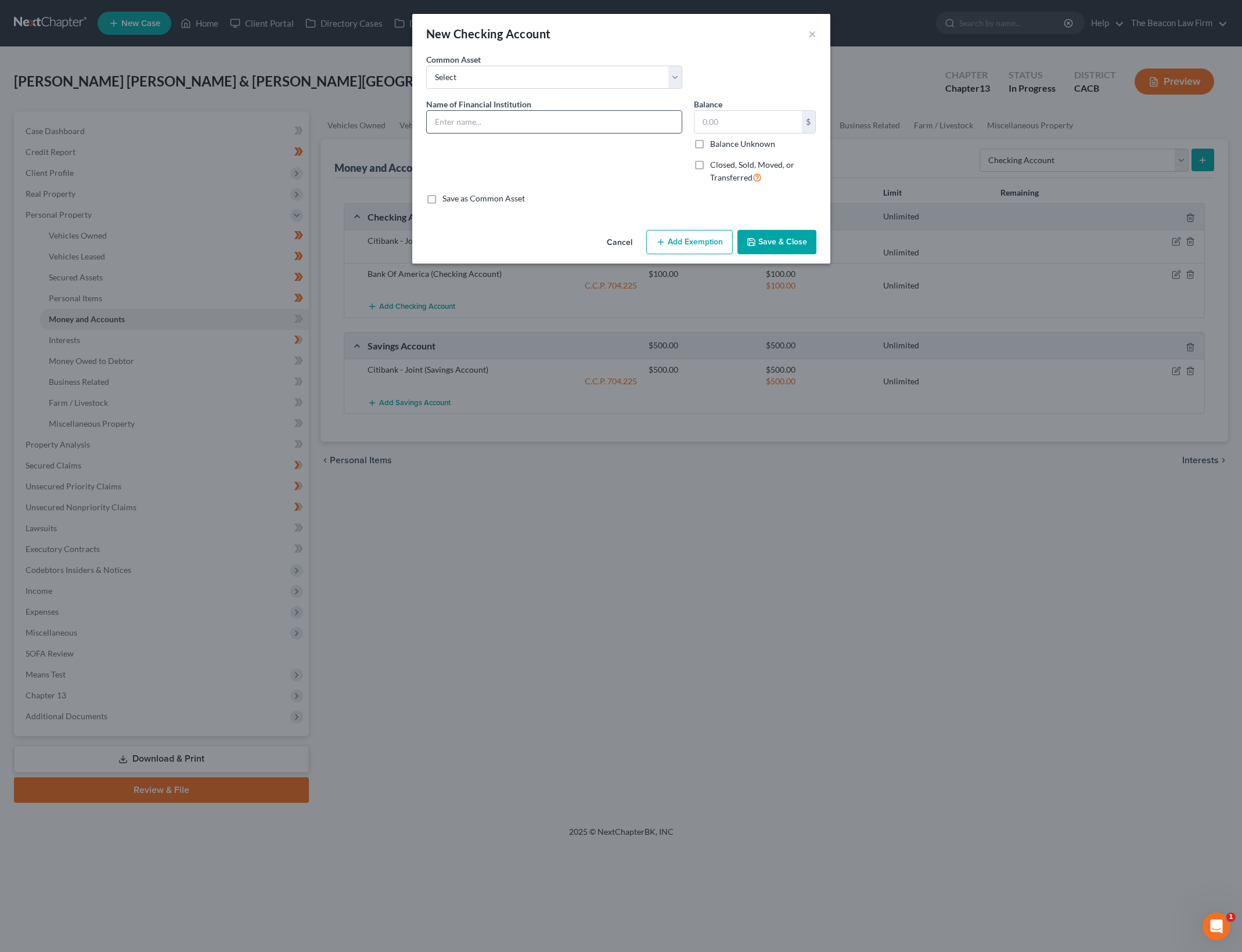
click at [608, 121] on input "text" at bounding box center [554, 122] width 255 height 22
type input "Citibank Joint Debtor only"
type input "300"
click at [678, 234] on button "Add Exemption" at bounding box center [690, 242] width 86 height 24
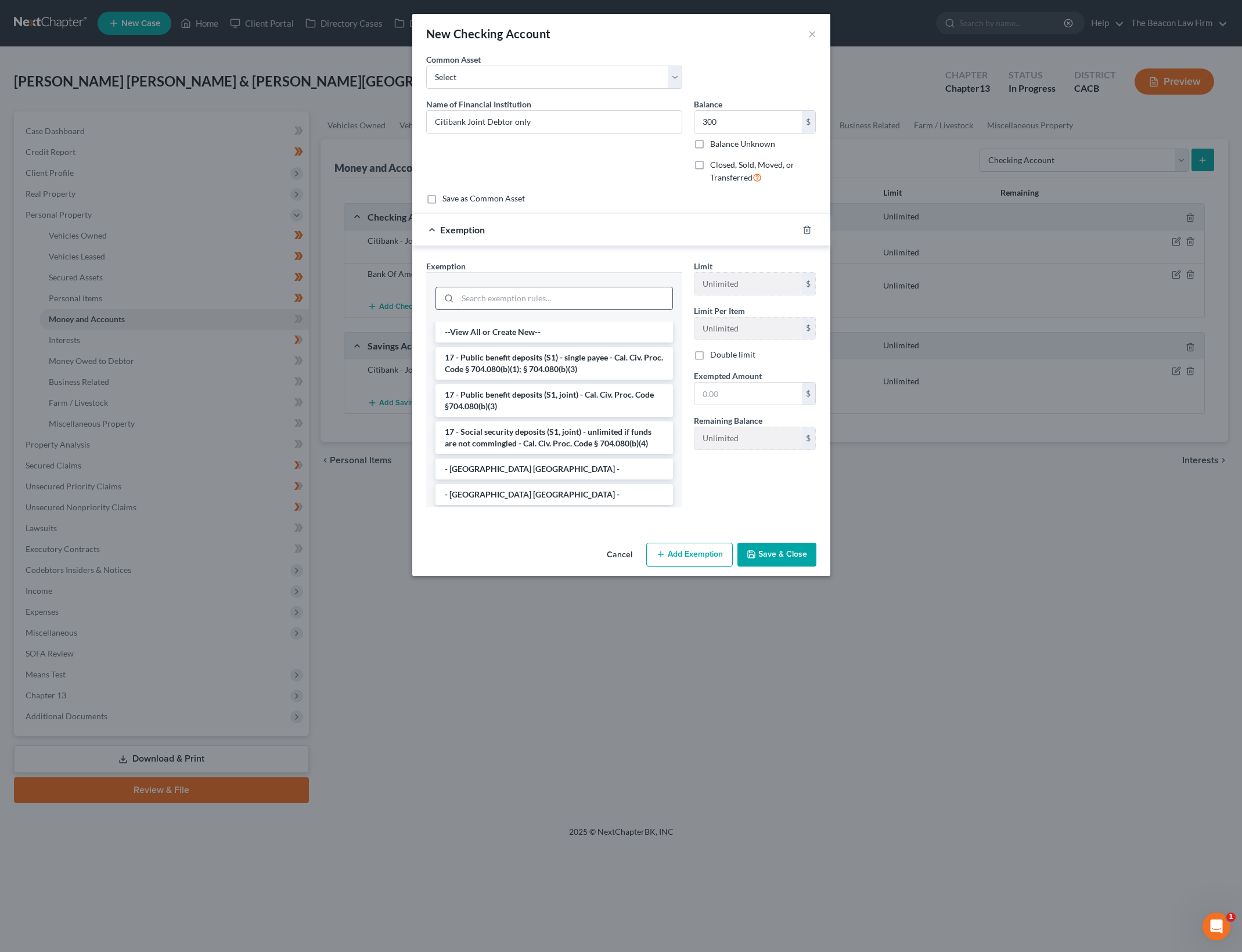
click at [551, 298] on input "search" at bounding box center [564, 298] width 215 height 22
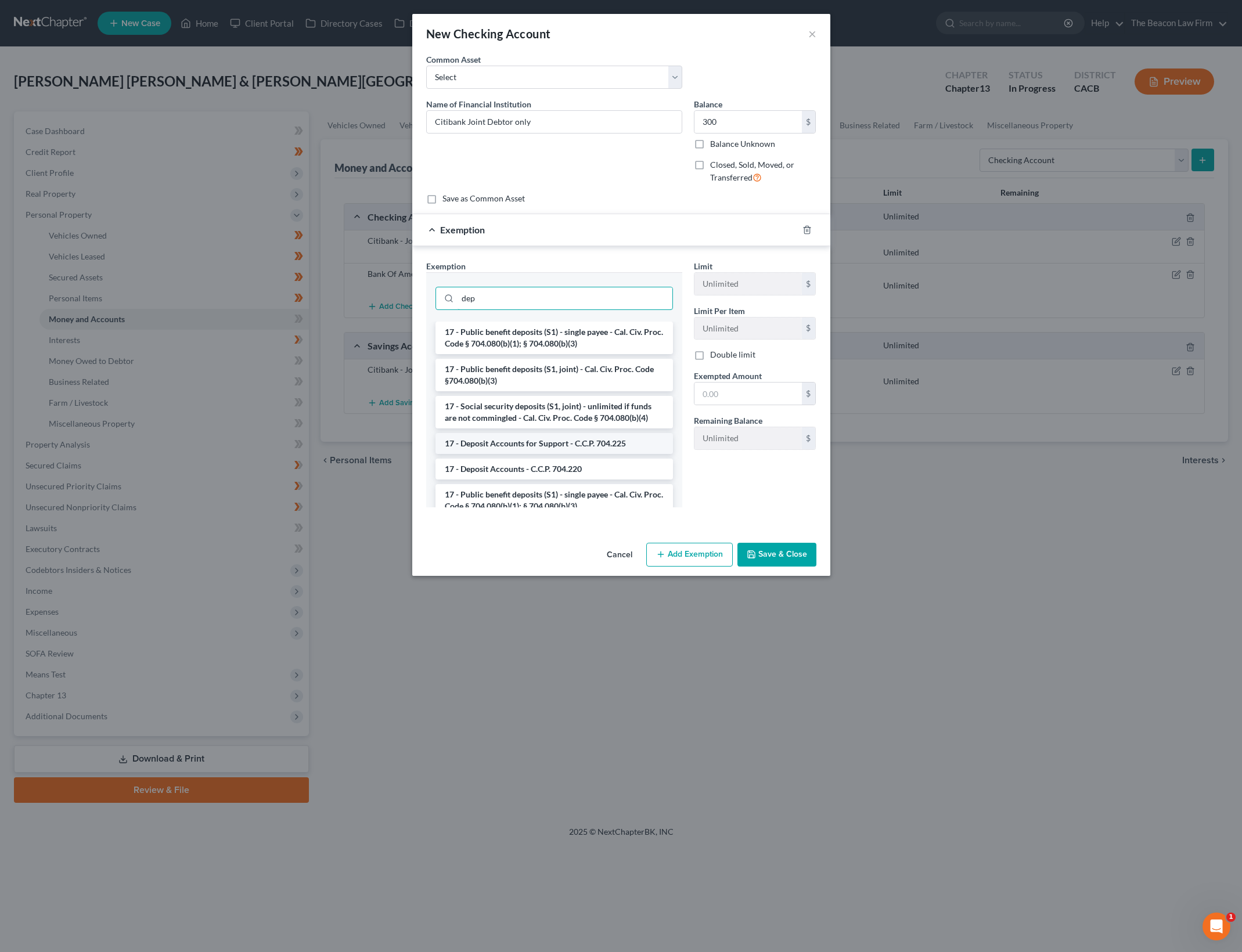
type input "dep"
click at [566, 443] on li "17 - Deposit Accounts for Support - C.C.P. 704.225" at bounding box center [554, 443] width 238 height 21
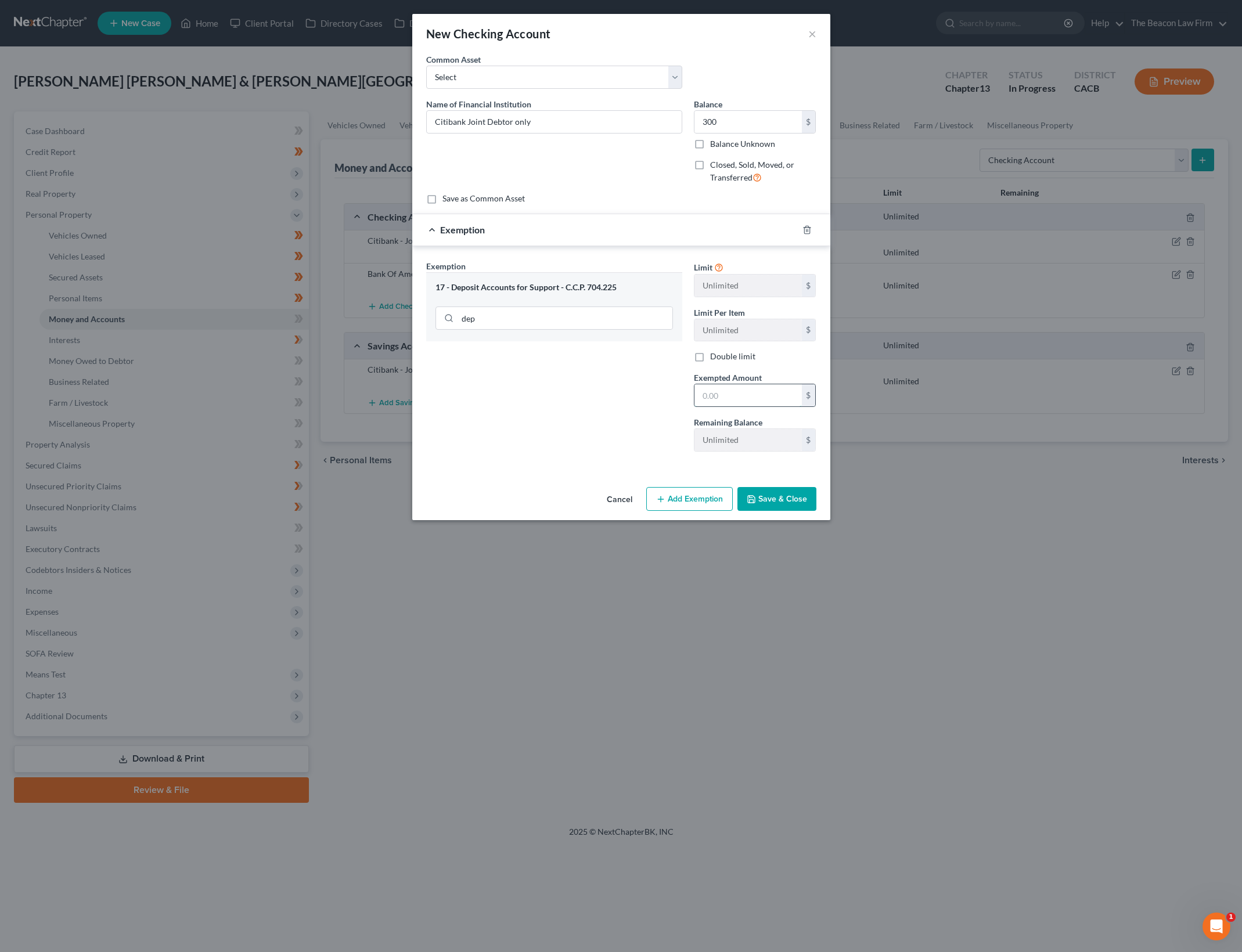
click at [701, 401] on input "text" at bounding box center [748, 396] width 107 height 22
type input "300"
click at [812, 496] on button "Save & Close" at bounding box center [776, 499] width 79 height 24
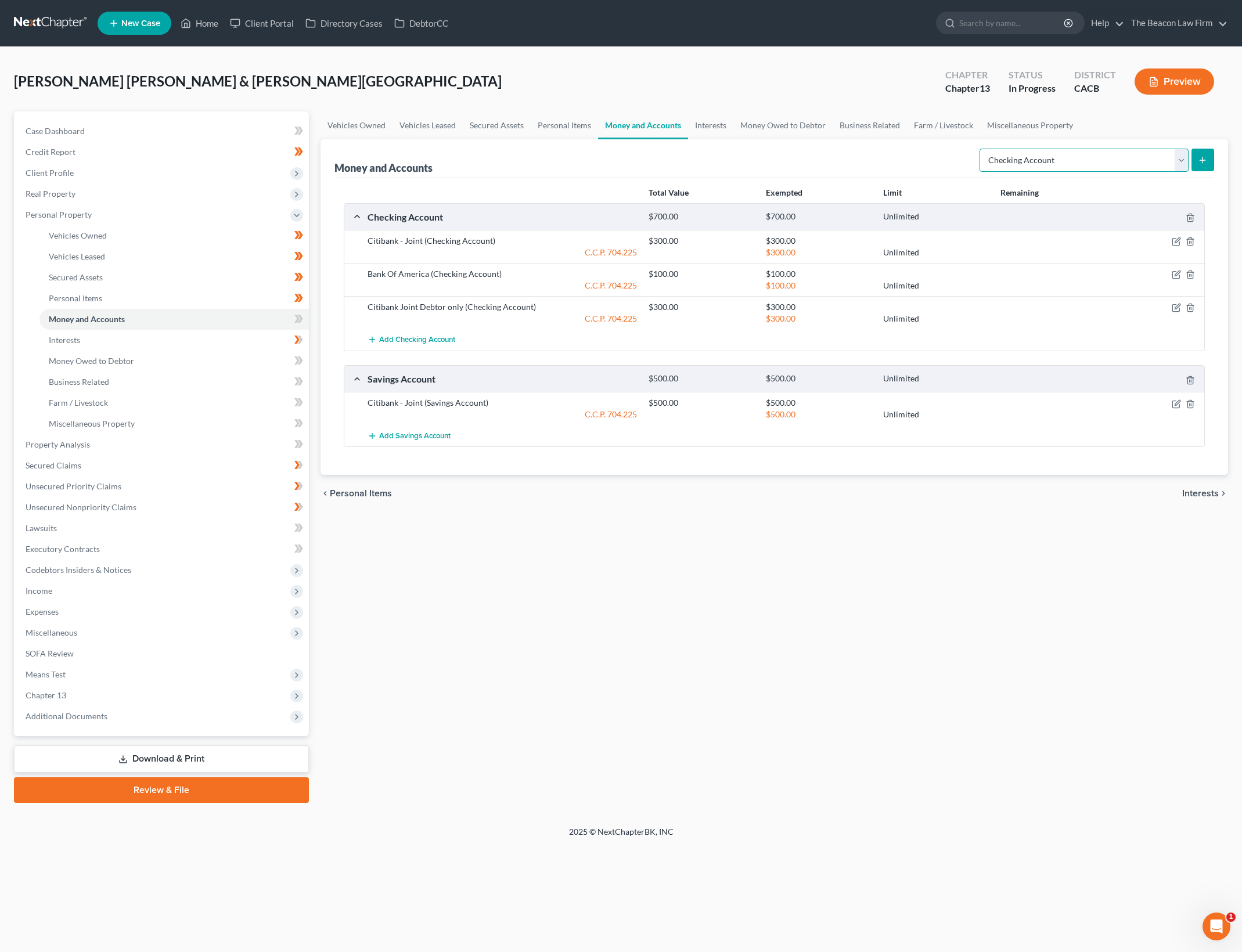
click at [1179, 153] on select "Select Account Type Brokerage Cash on Hand Certificates of Deposit Checking Acc…" at bounding box center [1084, 160] width 209 height 23
click at [982, 149] on select "Select Account Type Brokerage Cash on Hand Certificates of Deposit Checking Acc…" at bounding box center [1084, 160] width 209 height 23
click at [500, 565] on div "Vehicles Owned Vehicles Leased Secured Assets Personal Items Money and Accounts…" at bounding box center [774, 457] width 919 height 691
click at [753, 486] on div "chevron_left Personal Items Interests chevron_right" at bounding box center [774, 492] width 908 height 37
click at [1129, 143] on div "Money and Accounts Select Account Type Brokerage Cash on Hand Certificates of D…" at bounding box center [774, 158] width 880 height 39
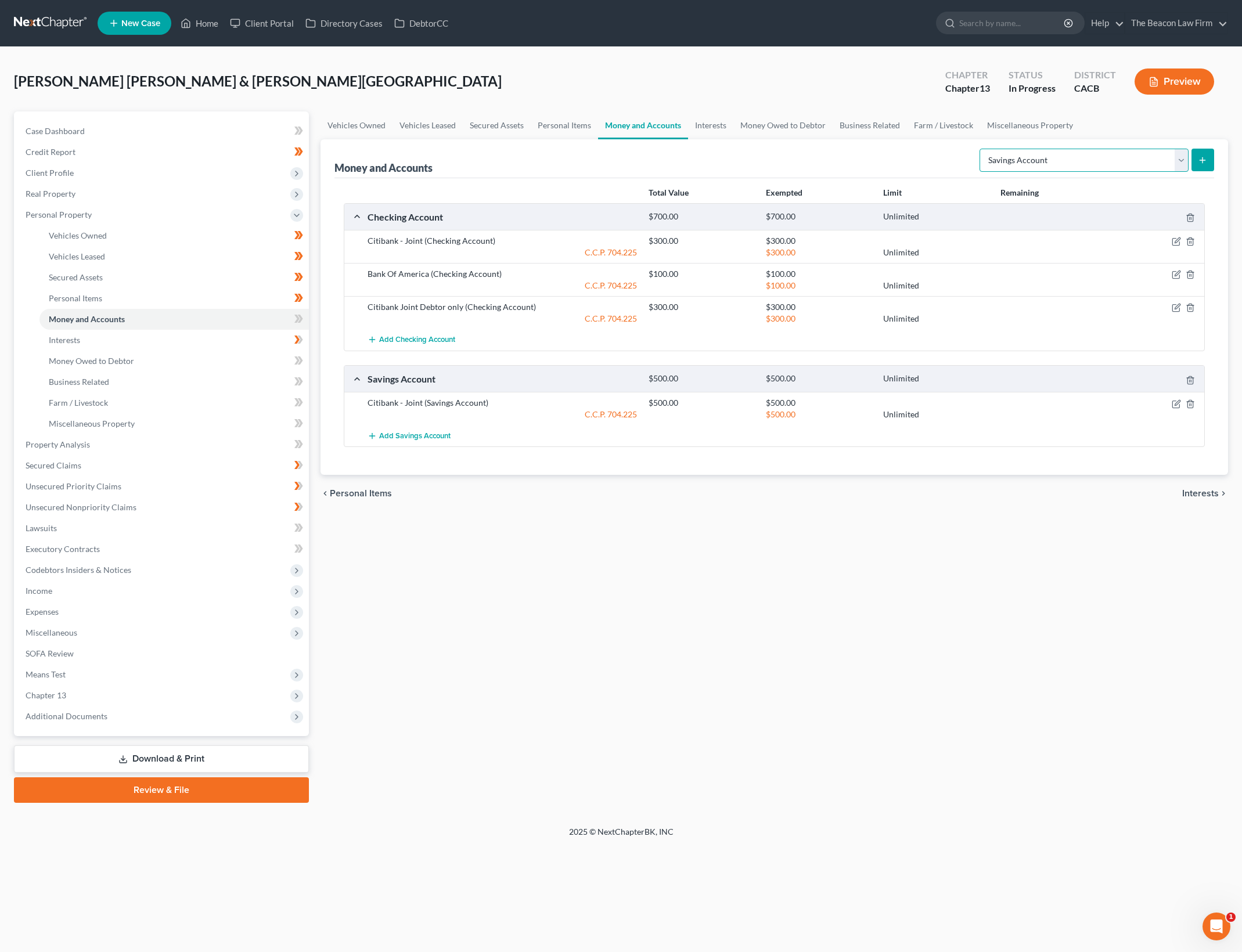
click at [1129, 162] on select "Select Account Type Brokerage Cash on Hand Certificates of Deposit Checking Acc…" at bounding box center [1084, 160] width 209 height 23
select select "brokerage"
click at [982, 149] on select "Select Account Type Brokerage Cash on Hand Certificates of Deposit Checking Acc…" at bounding box center [1084, 160] width 209 height 23
click at [1208, 156] on button "submit" at bounding box center [1202, 160] width 22 height 22
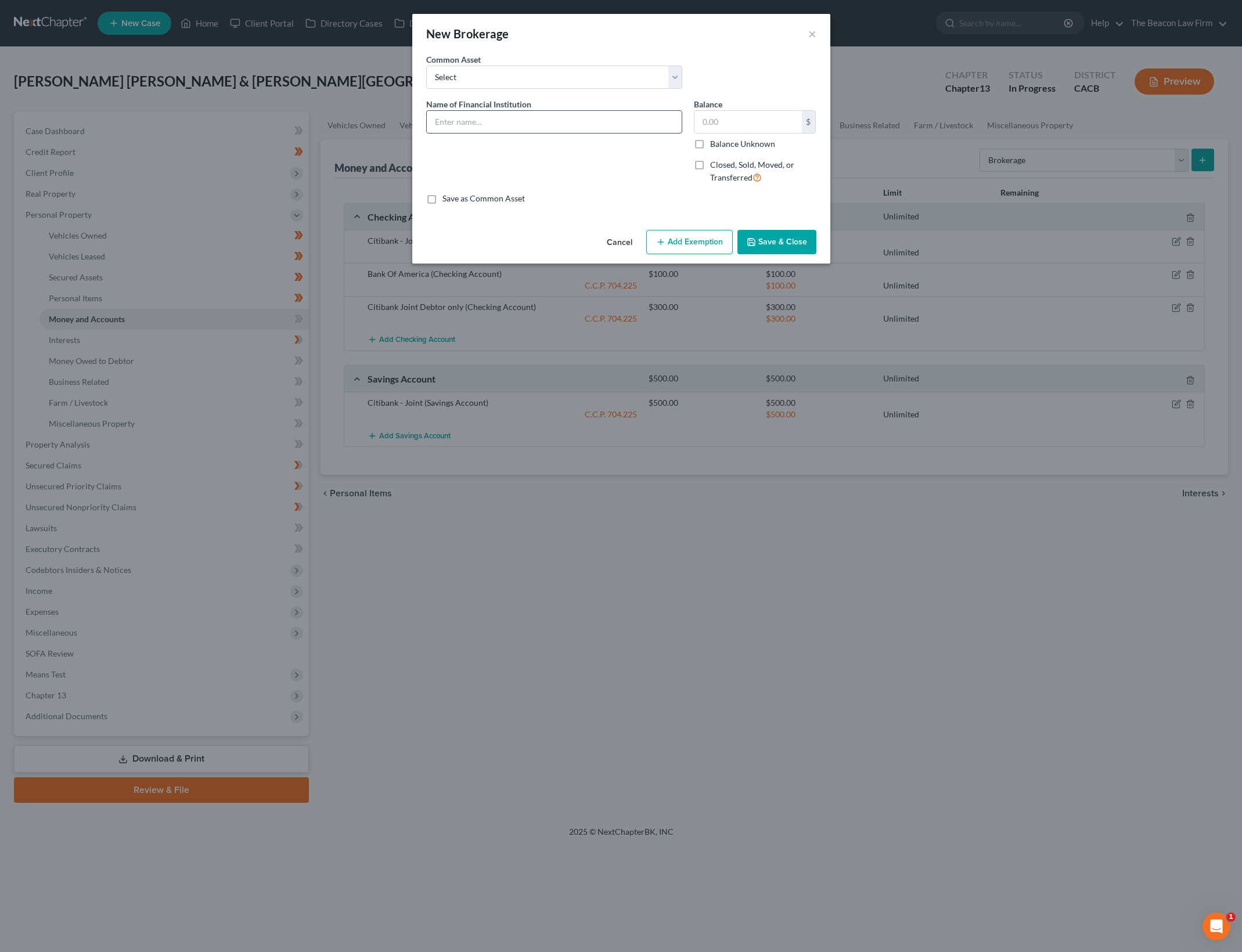
click at [558, 121] on input "text" at bounding box center [554, 122] width 255 height 22
type input "UBS Financial"
click at [696, 117] on input "text" at bounding box center [748, 122] width 107 height 22
click at [650, 162] on div "Name of Financial Institution * UBS Financial" at bounding box center [554, 146] width 268 height 95
click at [747, 121] on input "900" at bounding box center [748, 122] width 107 height 22
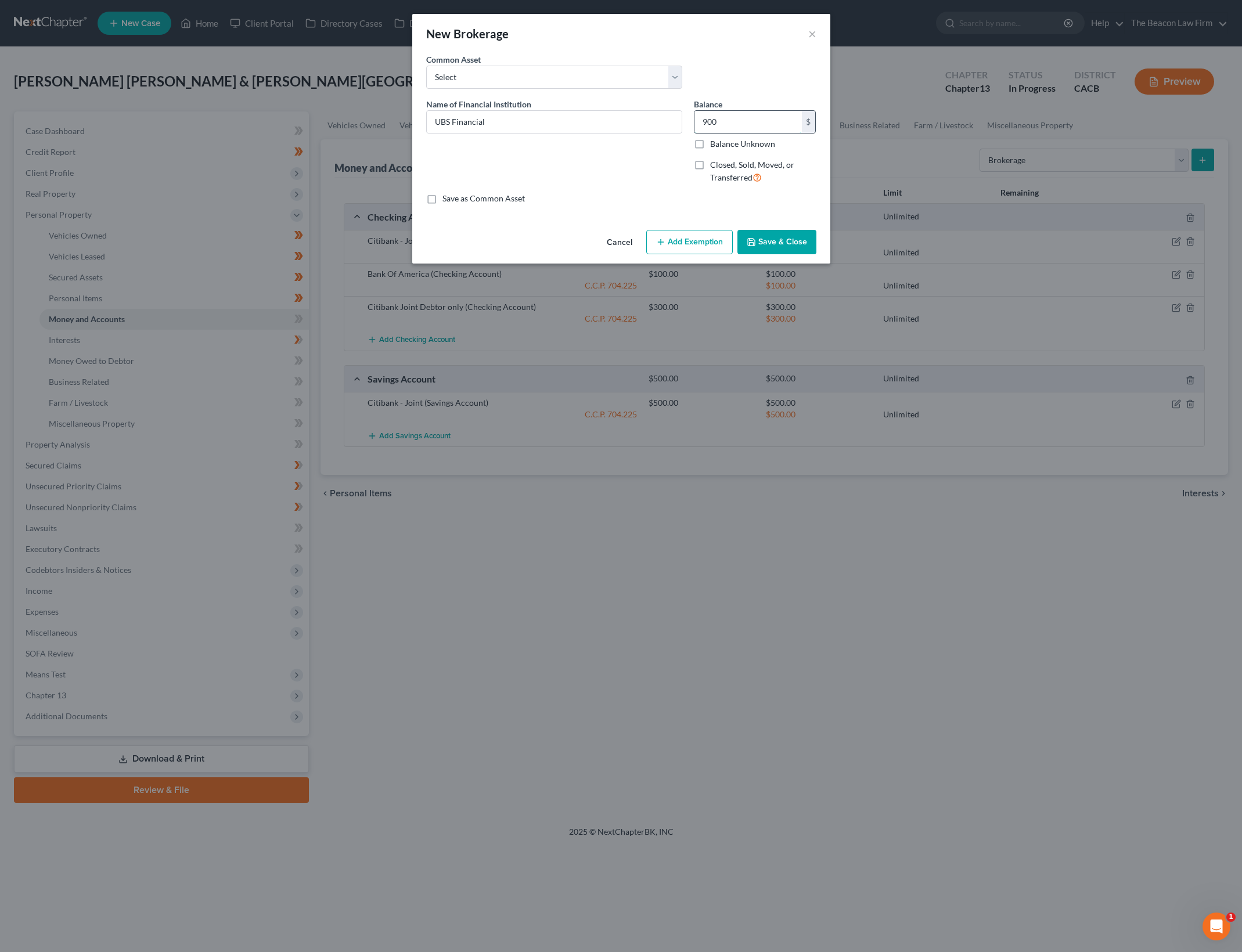
click at [747, 121] on input "900" at bounding box center [748, 122] width 107 height 22
type input "1,002"
click at [783, 236] on button "Save & Close" at bounding box center [776, 242] width 79 height 24
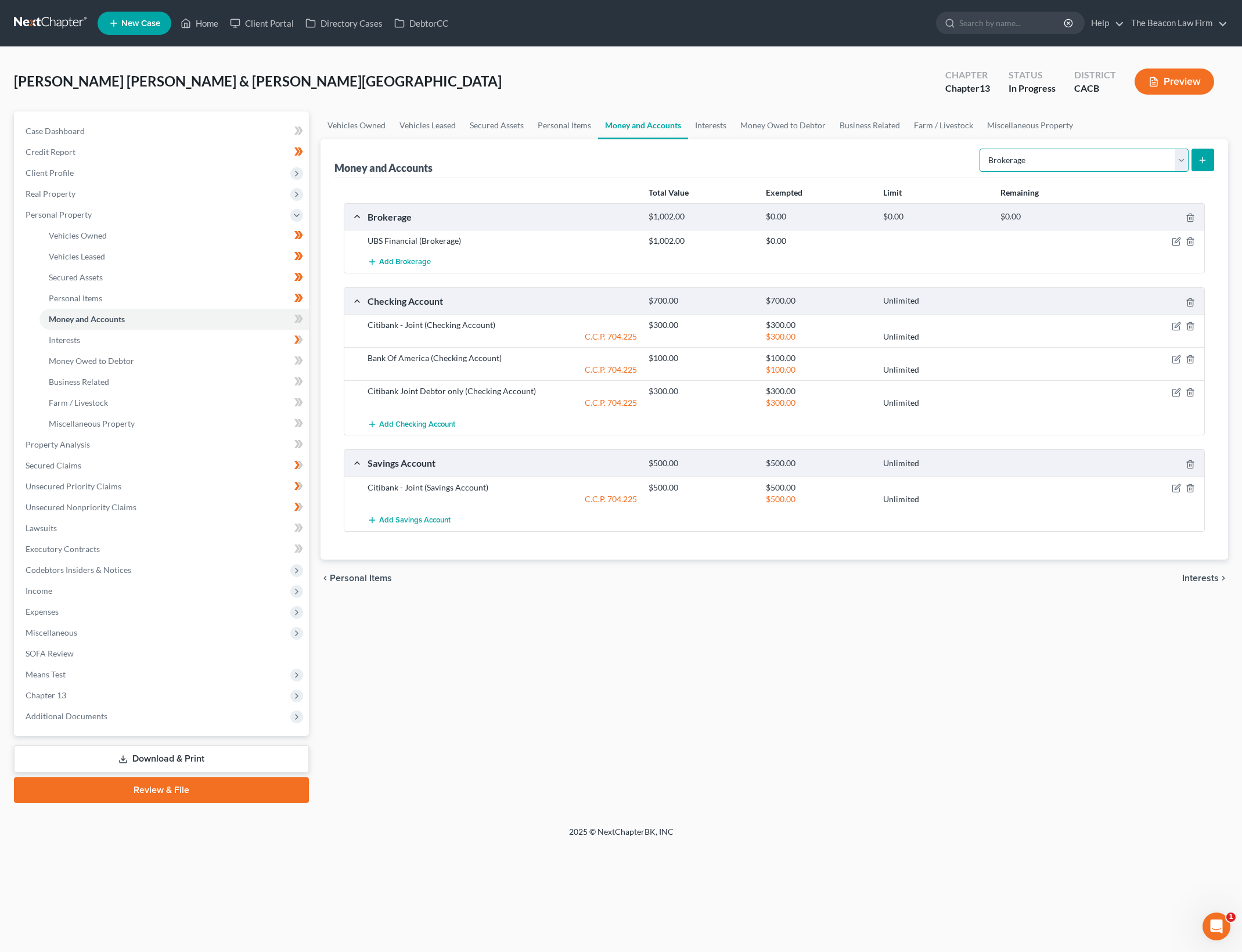
click at [1085, 150] on select "Select Account Type Brokerage Cash on Hand Certificates of Deposit Checking Acc…" at bounding box center [1084, 160] width 209 height 23
select select "other"
click at [982, 149] on select "Select Account Type Brokerage Cash on Hand Certificates of Deposit Checking Acc…" at bounding box center [1084, 160] width 209 height 23
click at [1194, 153] on button "submit" at bounding box center [1202, 160] width 22 height 22
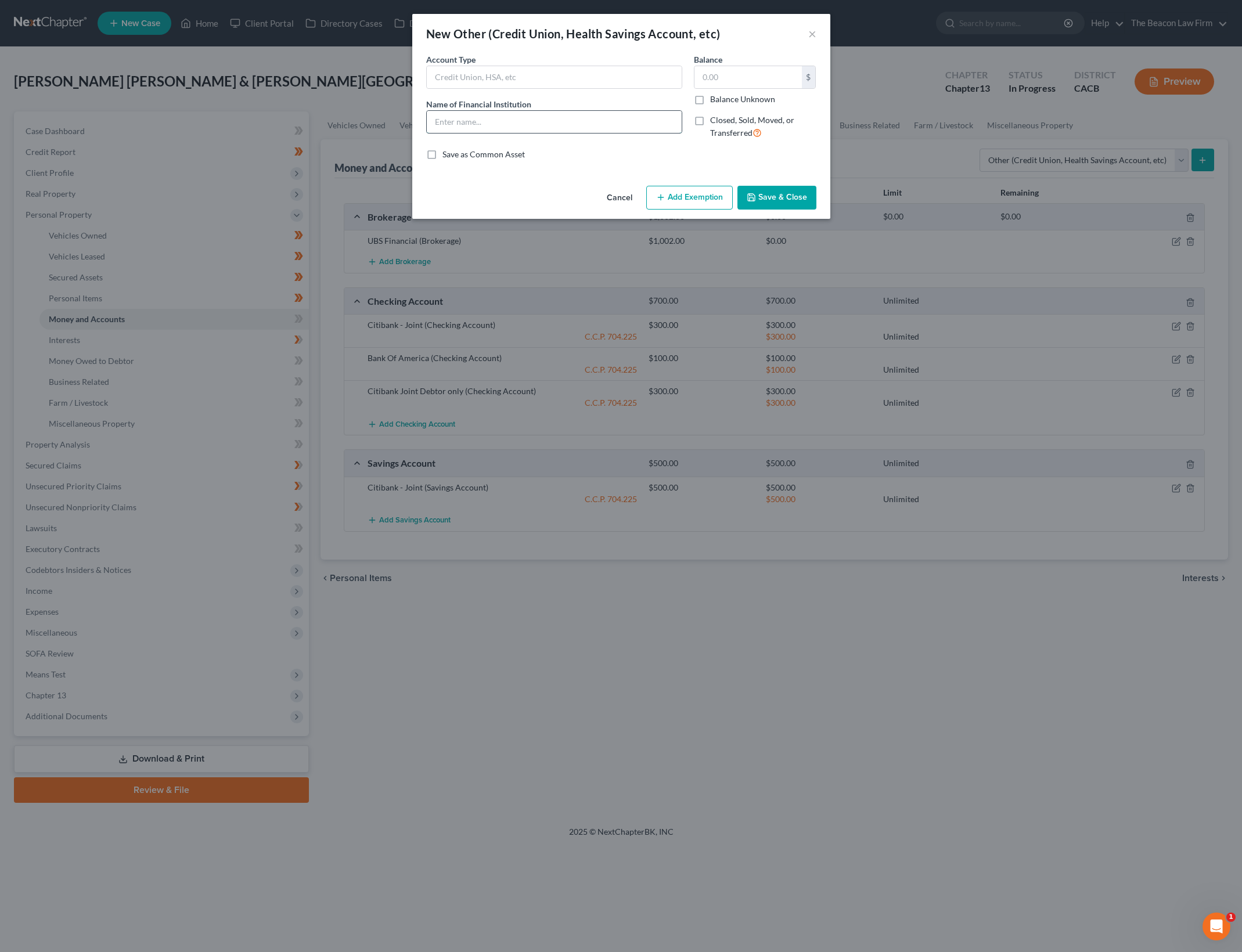
click at [605, 127] on input "text" at bounding box center [554, 122] width 255 height 22
type input "S"
type input "Inspira Financial"
click at [618, 92] on div "Account Type Name of Financial Institution * Inspira Financial" at bounding box center [554, 101] width 268 height 95
click at [627, 80] on input "text" at bounding box center [554, 78] width 255 height 22
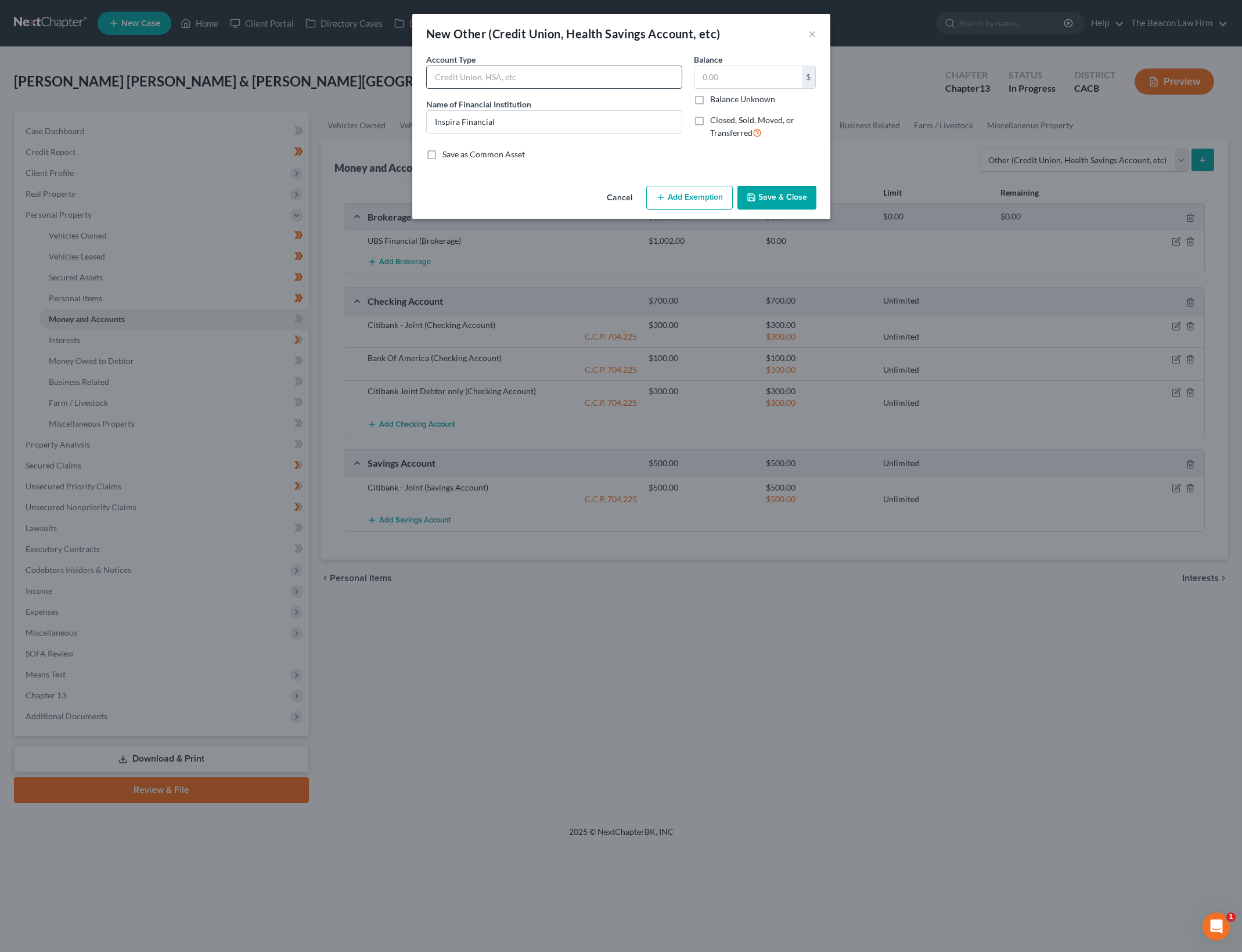
type input "F"
type input "FSA"
click at [786, 194] on button "Save & Close" at bounding box center [776, 198] width 79 height 24
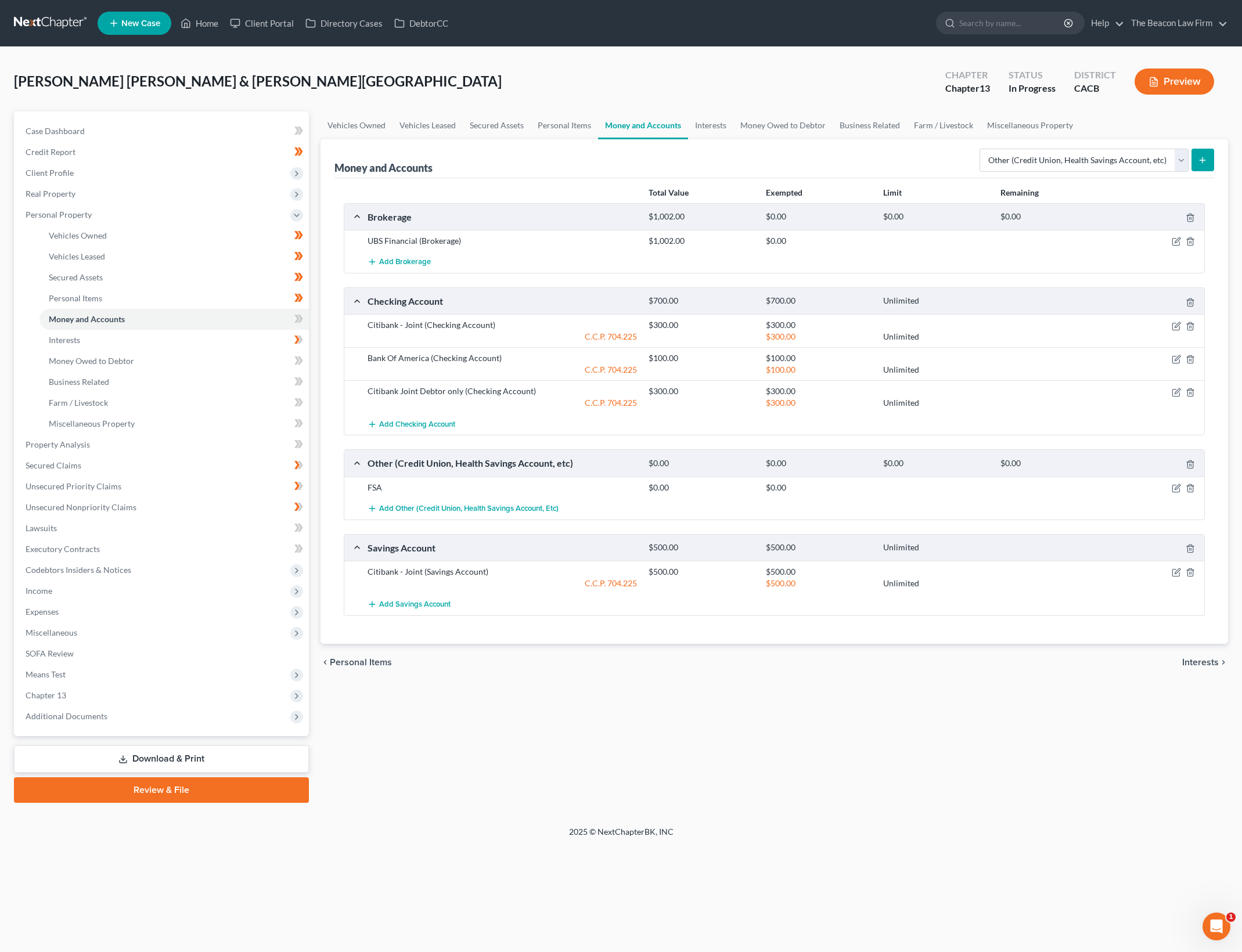
click at [863, 727] on div "Vehicles Owned Vehicles Leased Secured Assets Personal Items Money and Accounts…" at bounding box center [774, 457] width 919 height 691
click at [710, 797] on div "Vehicles Owned Vehicles Leased Secured Assets Personal Items Money and Accounts…" at bounding box center [774, 457] width 919 height 691
click at [1175, 484] on icon "button" at bounding box center [1176, 488] width 10 height 10
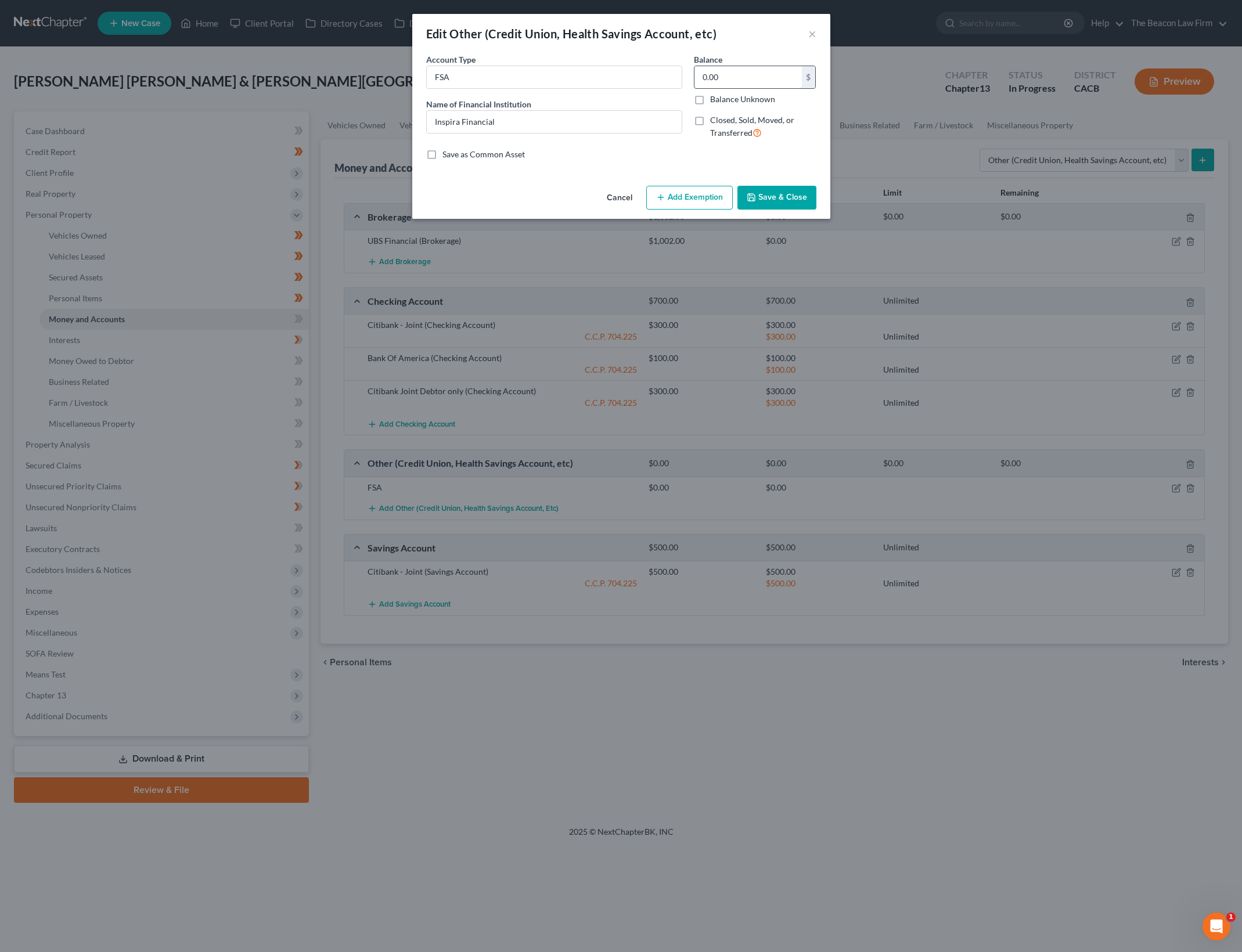
click at [724, 81] on input "0.00" at bounding box center [748, 78] width 107 height 22
type input "1,064"
click at [660, 198] on line "button" at bounding box center [660, 198] width 0 height 5
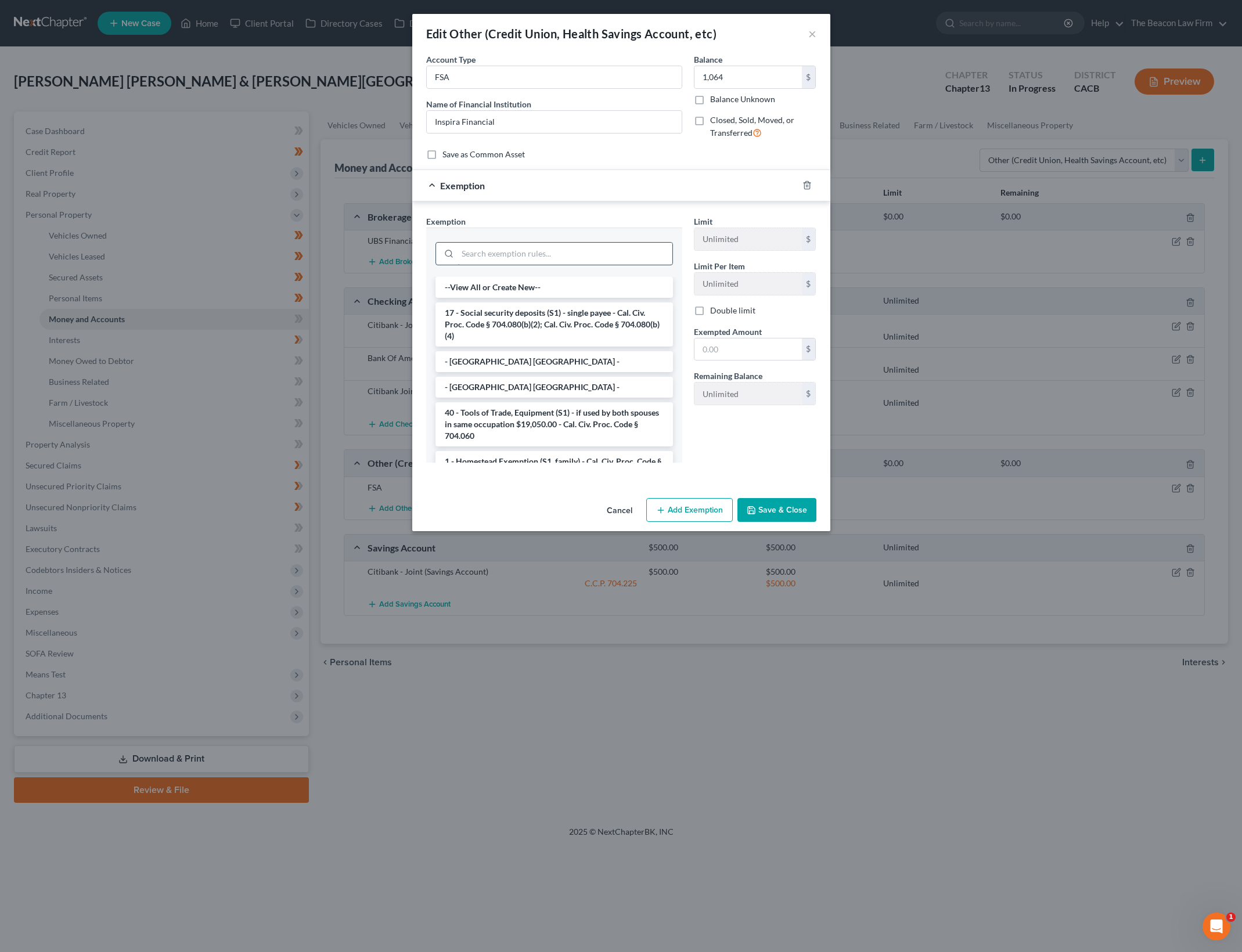
click at [597, 253] on input "search" at bounding box center [564, 254] width 215 height 22
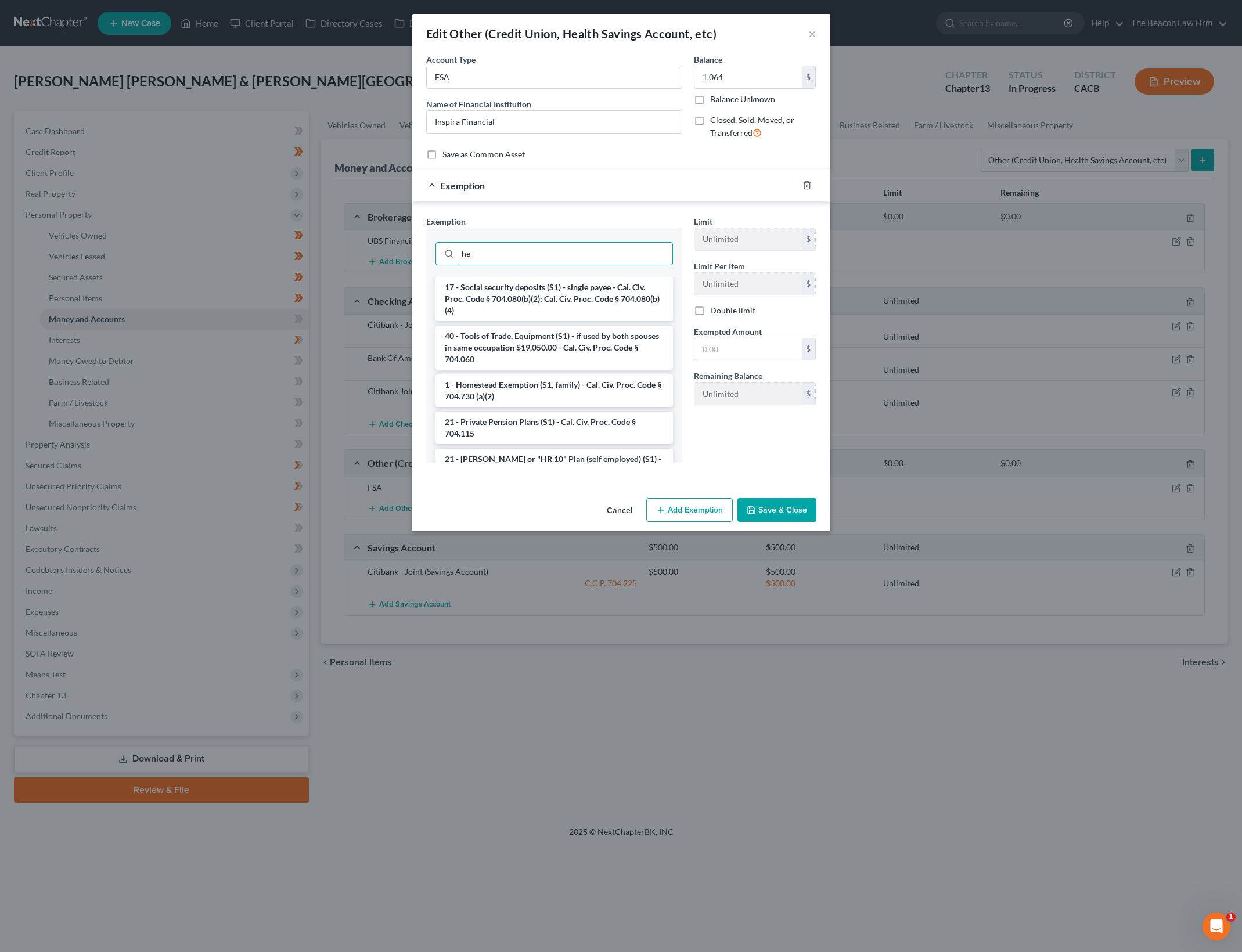
type input "h"
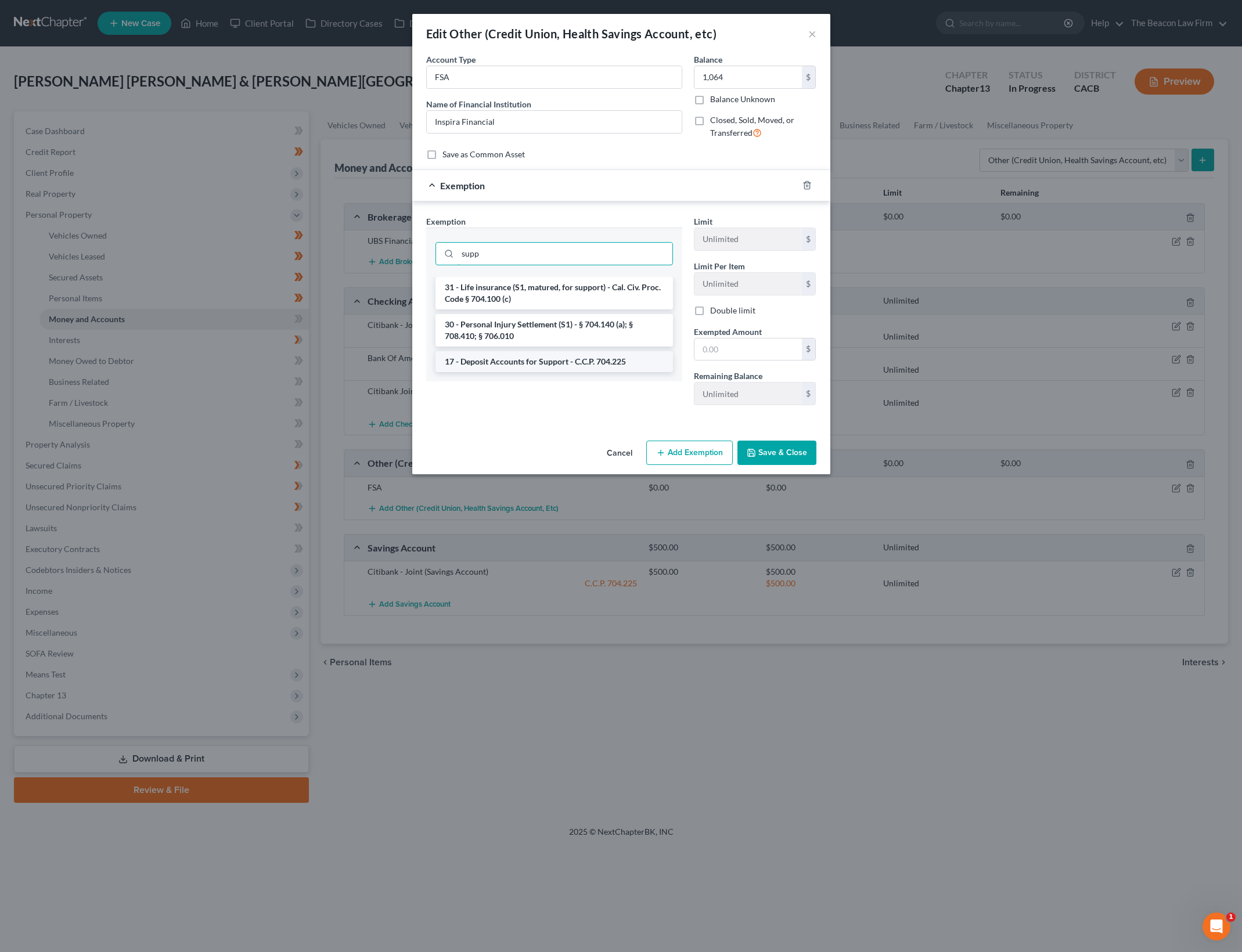
type input "supp"
click at [582, 361] on li "17 - Deposit Accounts for Support - C.C.P. 704.225" at bounding box center [554, 361] width 238 height 21
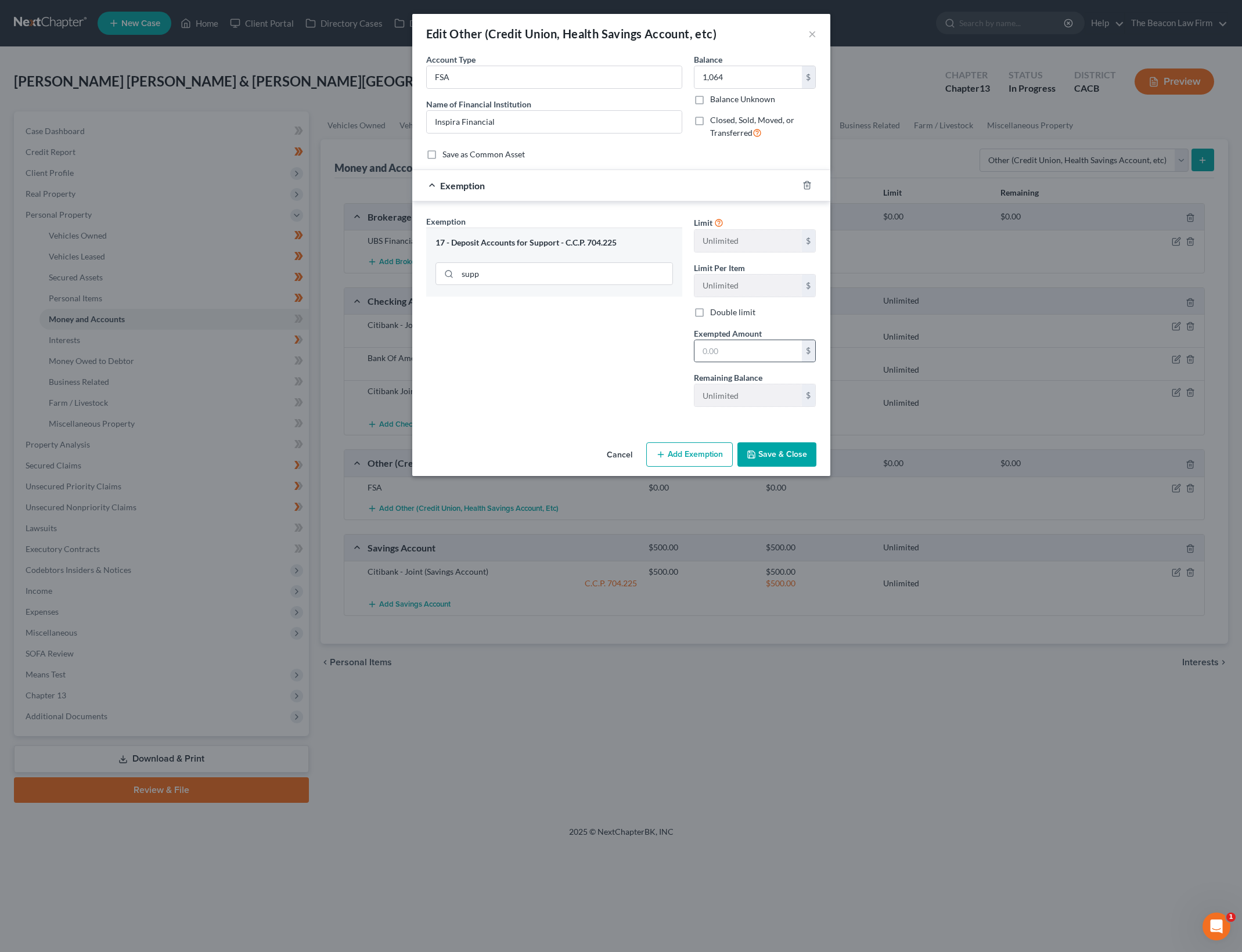
click at [728, 340] on div "$" at bounding box center [755, 351] width 123 height 23
click at [738, 344] on input "text" at bounding box center [748, 352] width 107 height 22
type input "1,064"
click at [392, 402] on div "Edit Other (Credit Union, Health Savings Account, etc) × An exemption set must …" at bounding box center [621, 476] width 1242 height 952
click at [813, 460] on button "Save & Close" at bounding box center [776, 454] width 79 height 24
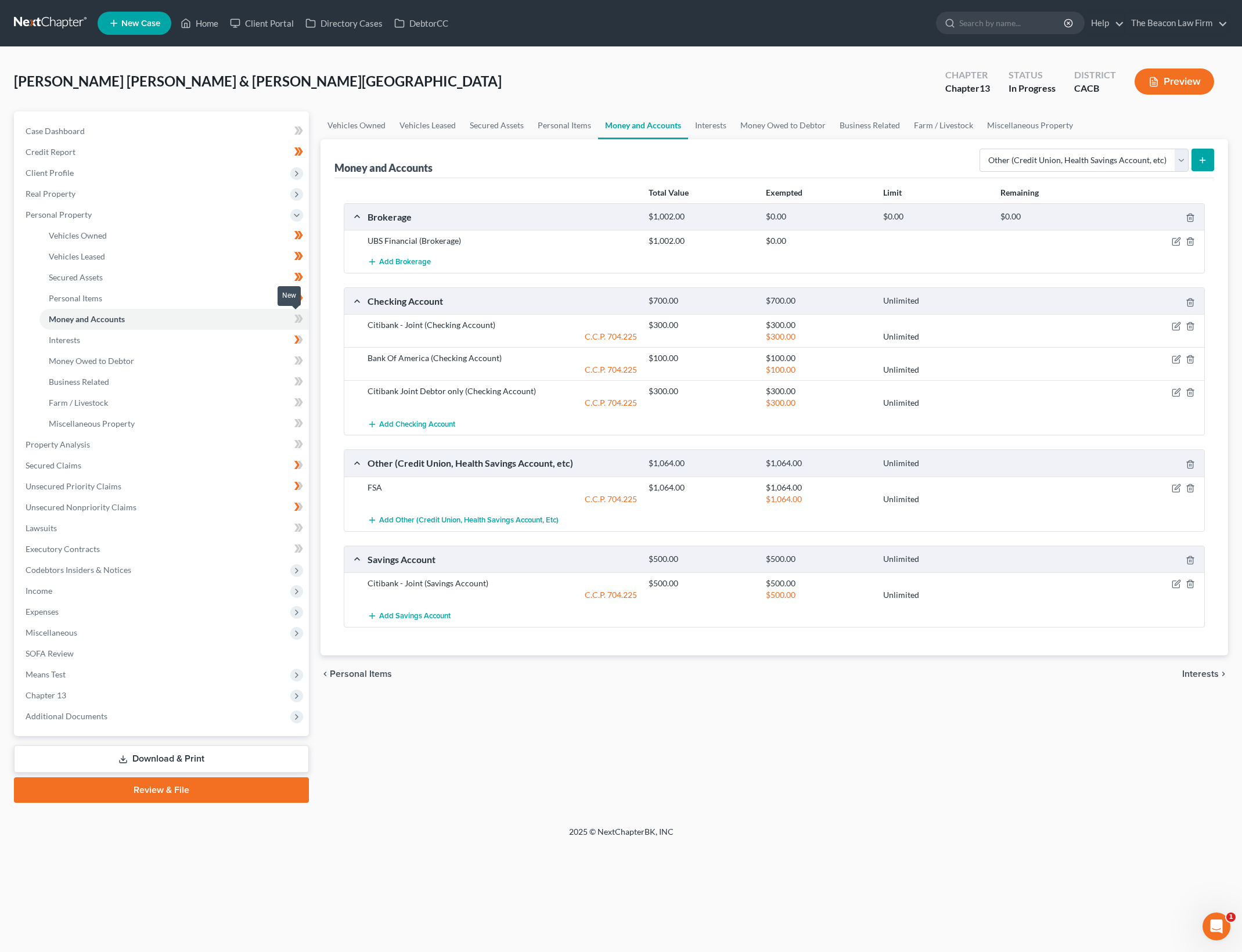
click at [299, 314] on icon at bounding box center [299, 319] width 9 height 15
drag, startPoint x: 299, startPoint y: 314, endPoint x: 846, endPoint y: 266, distance: 549.1
click at [300, 314] on icon at bounding box center [299, 319] width 9 height 15
click at [1095, 156] on select "Select Account Type Brokerage Cash on Hand Certificates of Deposit Checking Acc…" at bounding box center [1084, 160] width 209 height 23
click at [206, 330] on link "Interests" at bounding box center [175, 340] width 270 height 21
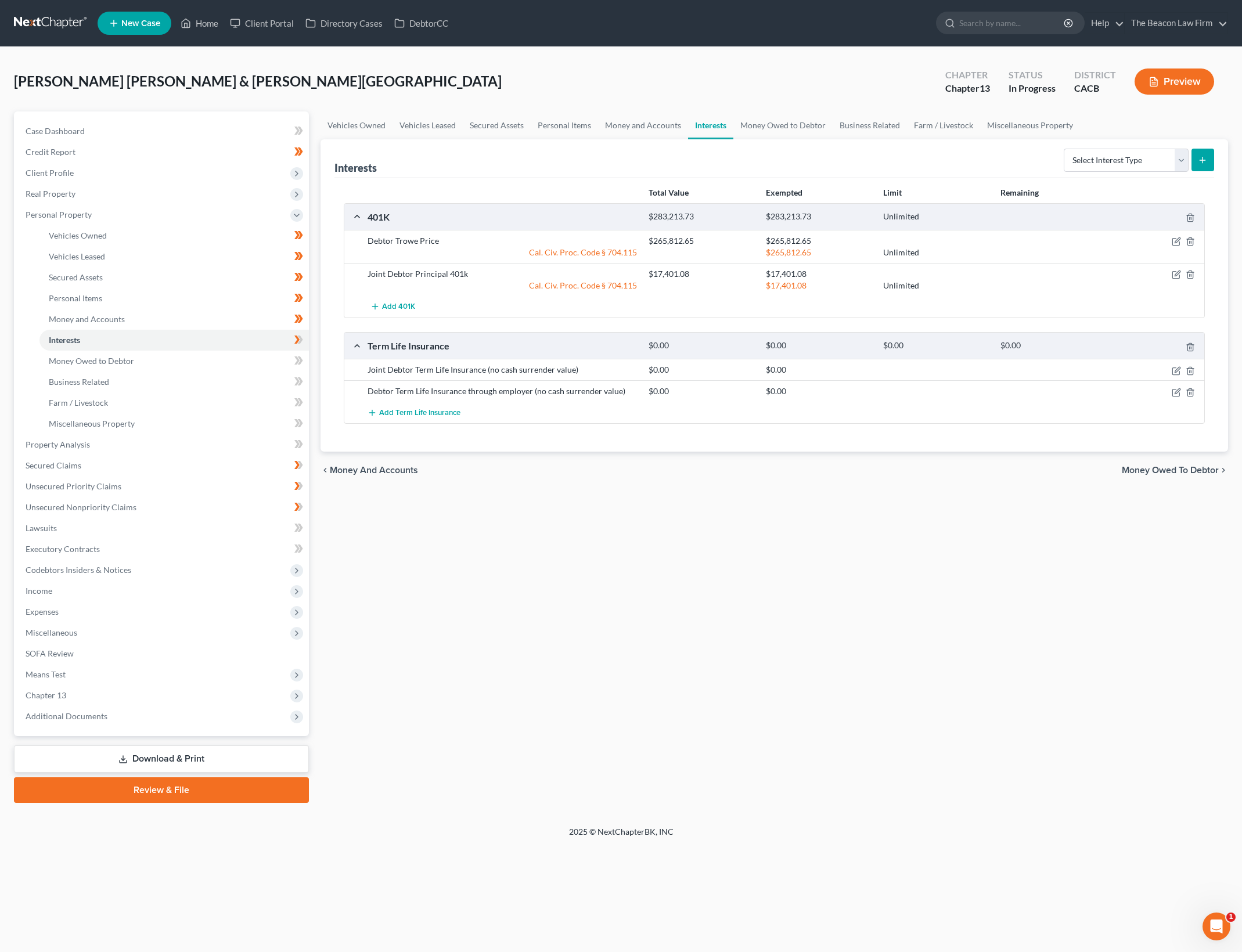
drag, startPoint x: 962, startPoint y: 663, endPoint x: 962, endPoint y: 683, distance: 20.0
click at [962, 687] on div "Vehicles Owned Vehicles Leased Secured Assets Personal Items Money and Accounts…" at bounding box center [774, 457] width 919 height 691
click at [1175, 240] on icon "button" at bounding box center [1177, 240] width 5 height 5
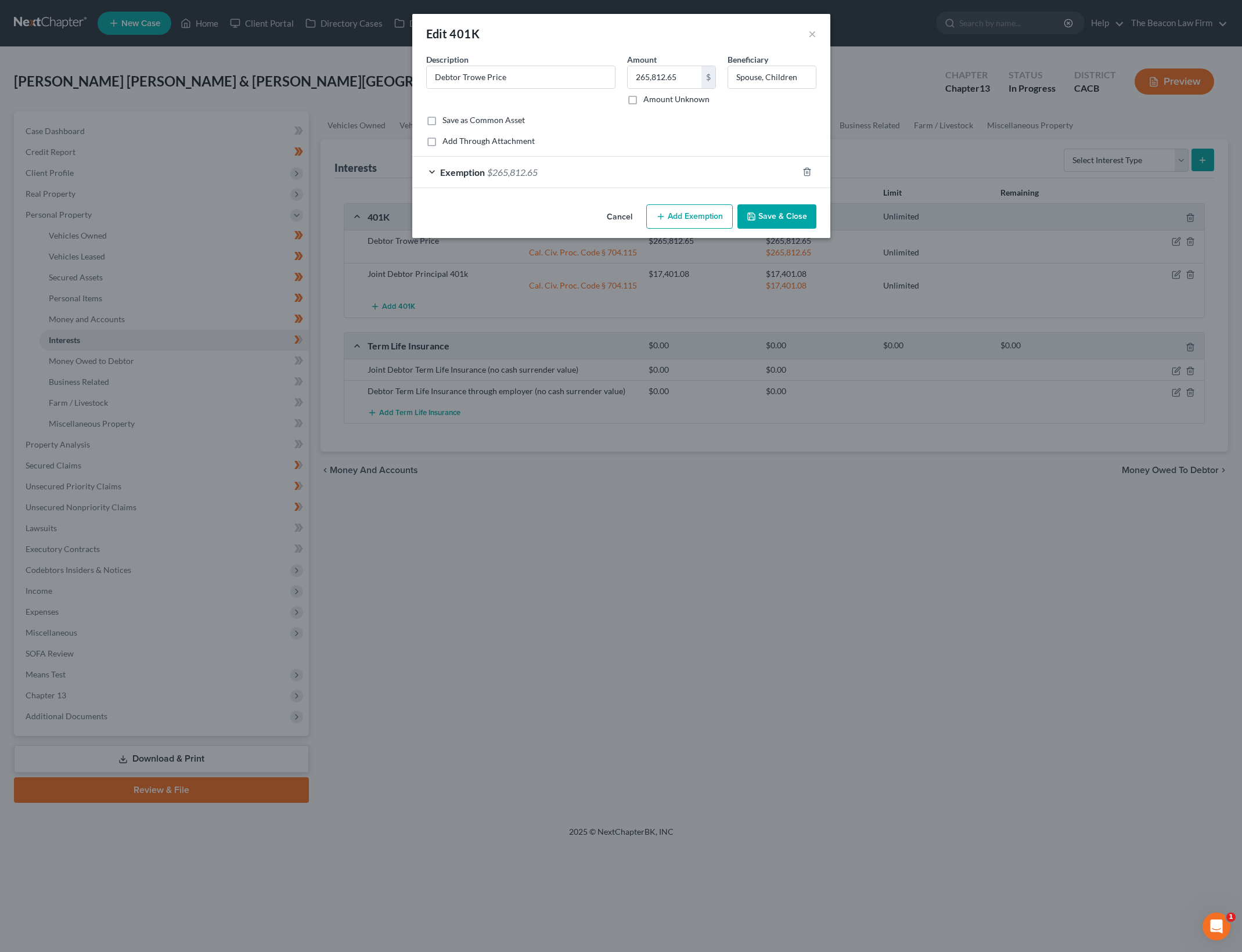
click at [653, 131] on div "Common Asset Select Description * Debtor Trowe Price Amount 265,812.65 $ Amount…" at bounding box center [621, 100] width 390 height 93
drag, startPoint x: 775, startPoint y: 207, endPoint x: 768, endPoint y: 75, distance: 132.2
click at [768, 75] on div "Edit 401K × An exemption set must first be selected from the Filing Information…" at bounding box center [621, 125] width 418 height 224
click at [739, 79] on input "Spouse, Children" at bounding box center [771, 78] width 87 height 22
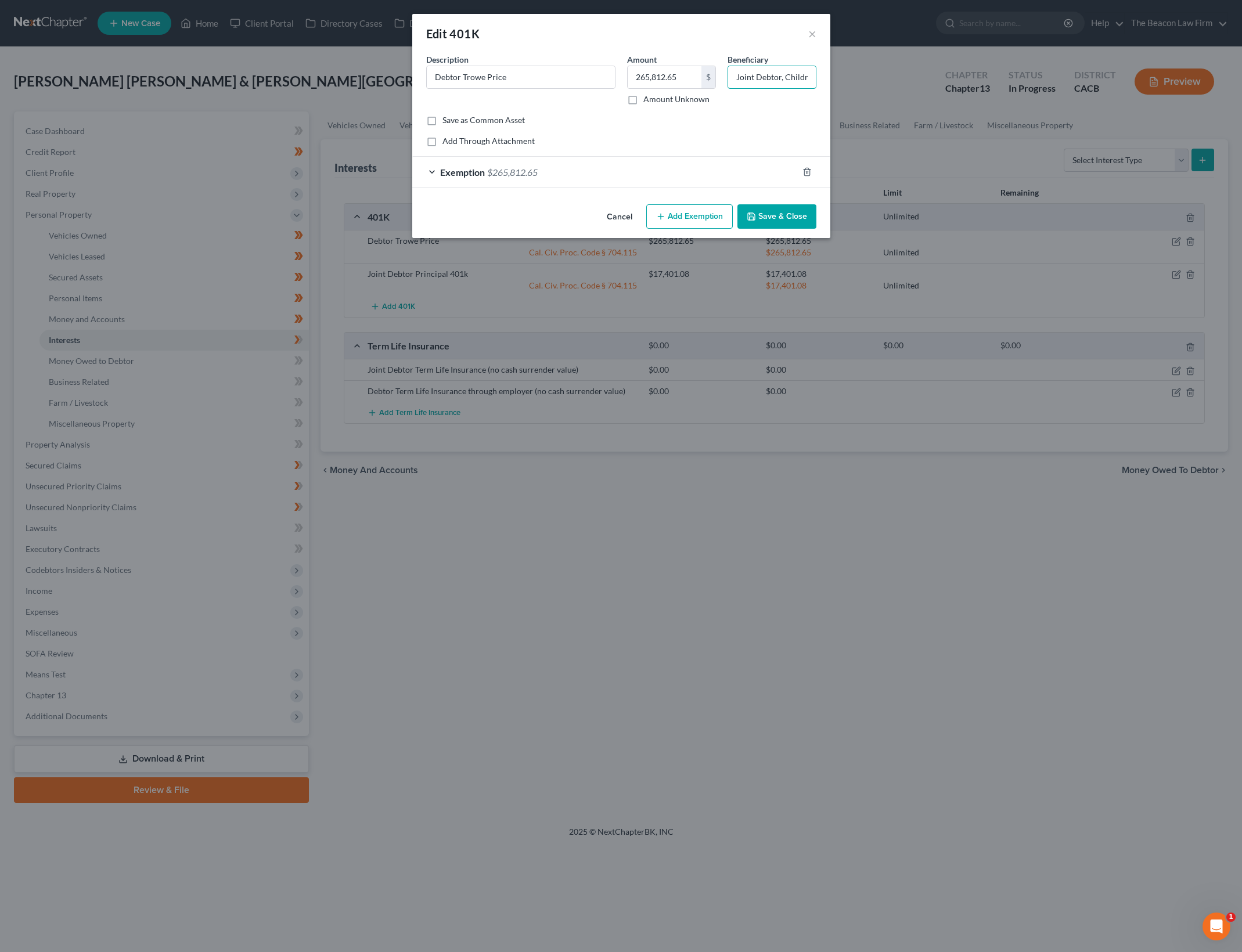
type input "Joint Debtor, Children"
click at [801, 213] on button "Save & Close" at bounding box center [776, 216] width 79 height 24
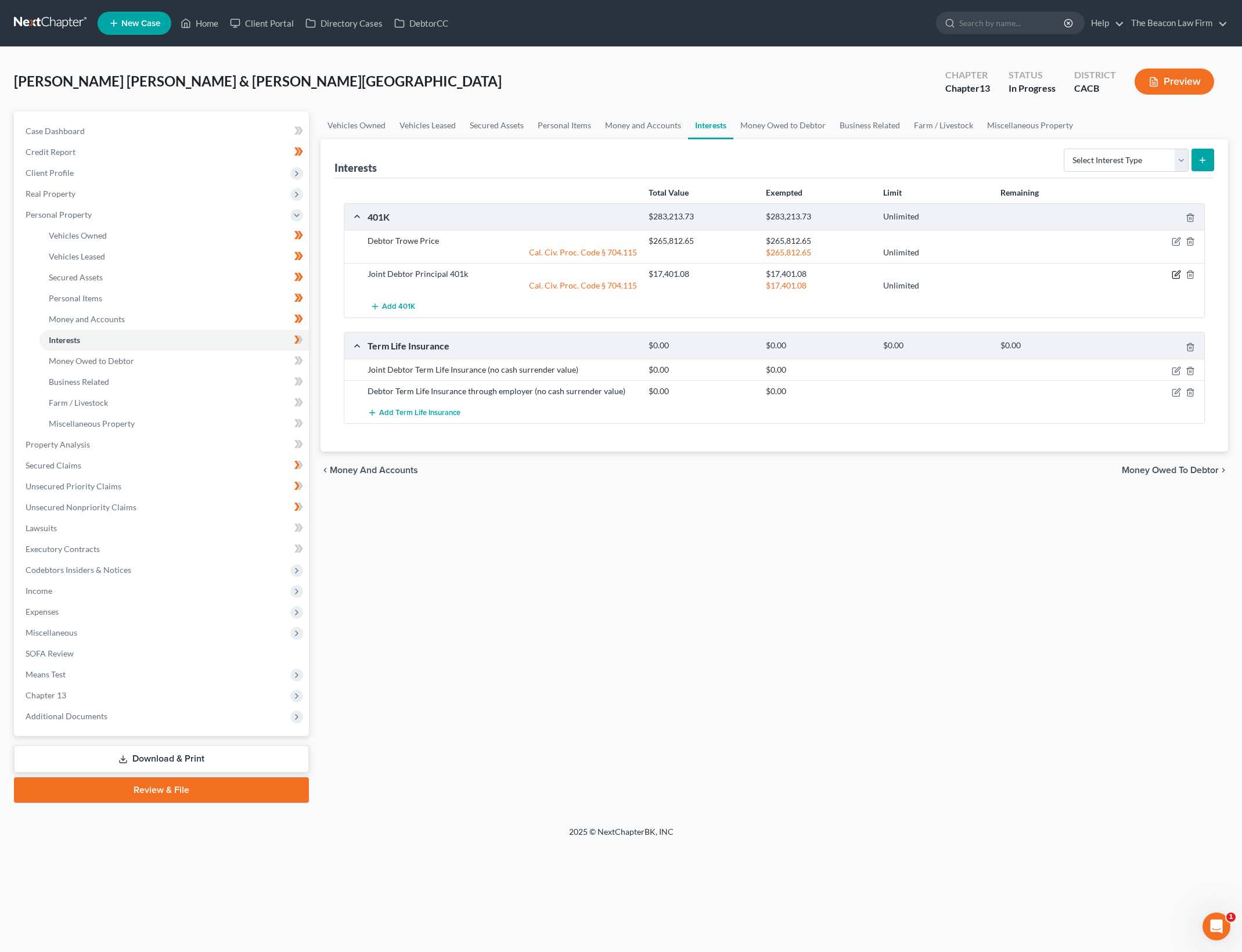
click at [1174, 270] on icon "button" at bounding box center [1176, 274] width 10 height 10
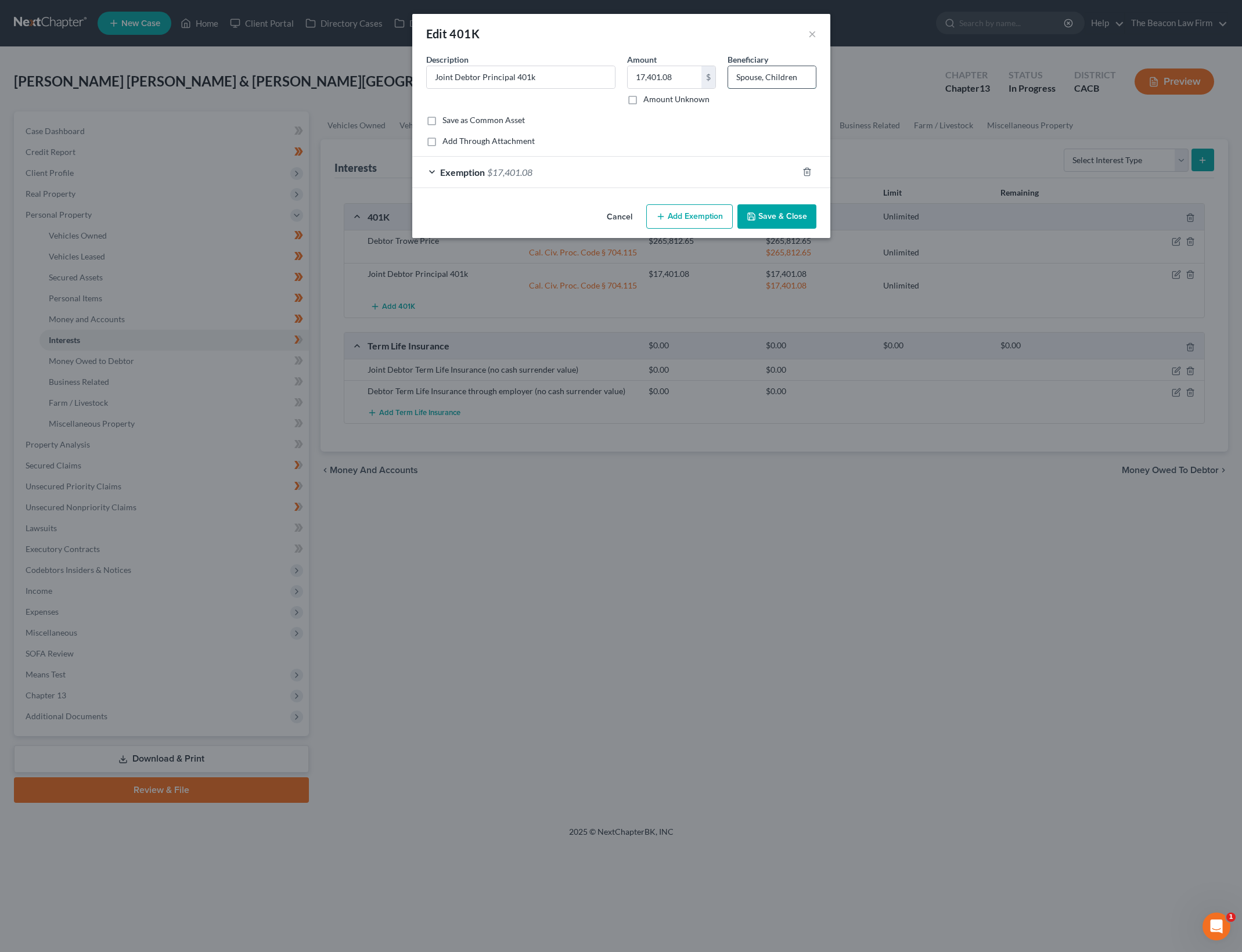
click at [747, 79] on input "Spouse, Children" at bounding box center [771, 78] width 87 height 22
type input "Debtor, Children"
click at [783, 215] on button "Save & Close" at bounding box center [776, 216] width 79 height 24
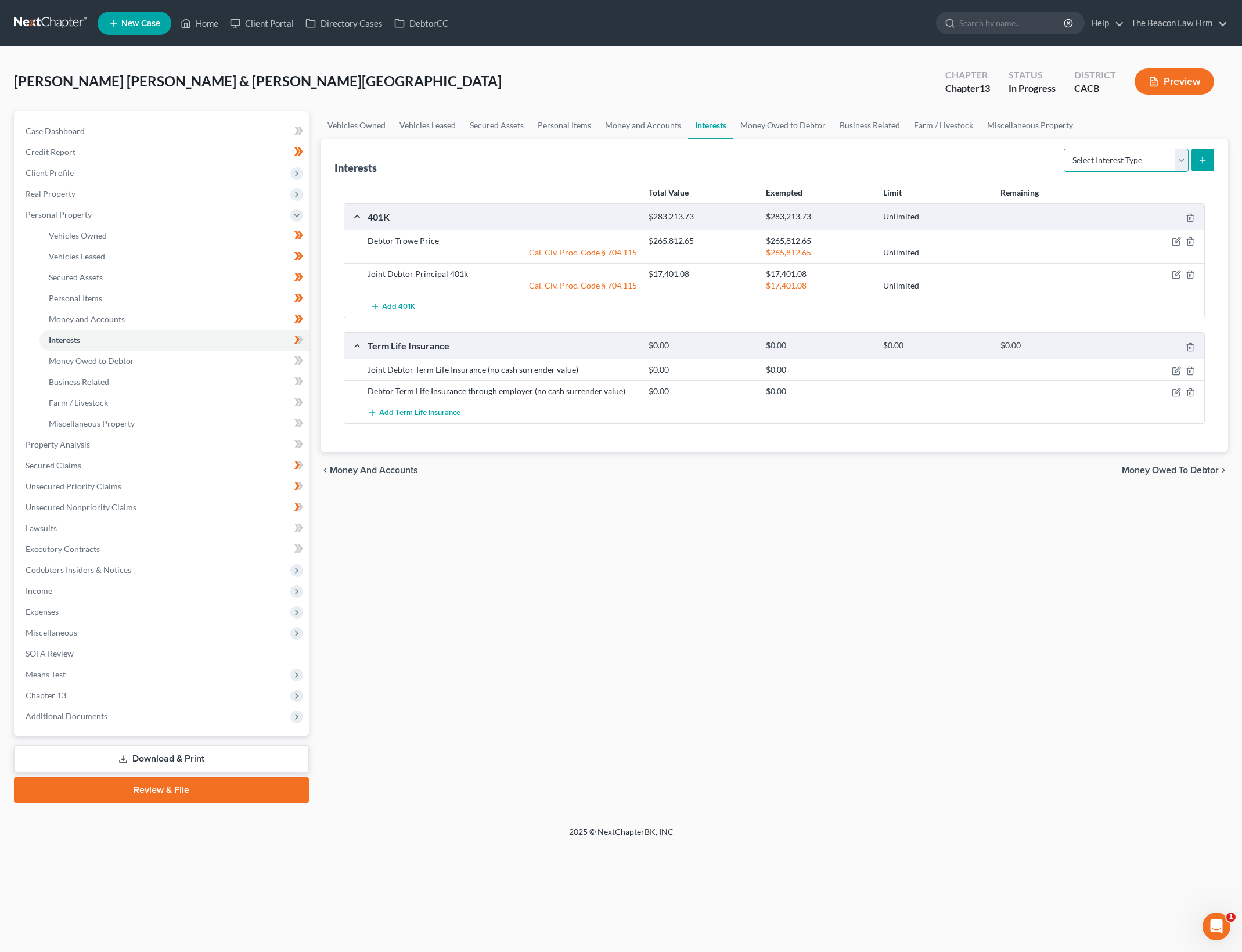
click at [1152, 154] on select "Select Interest Type 401K Annuity Bond Education IRA Government Bond Government…" at bounding box center [1126, 160] width 124 height 23
click at [230, 317] on link "Money and Accounts" at bounding box center [175, 319] width 270 height 21
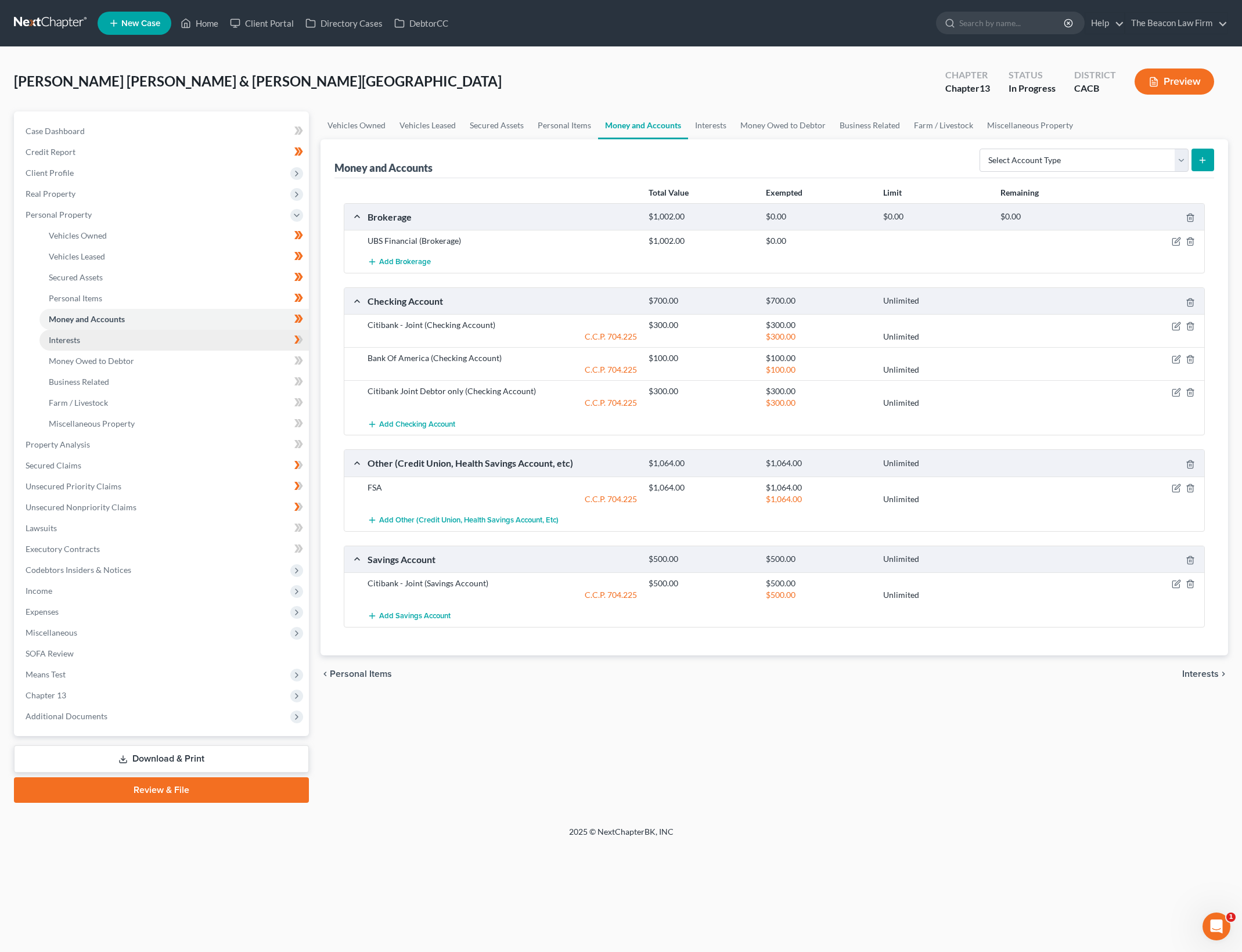
click at [219, 334] on link "Interests" at bounding box center [175, 340] width 270 height 21
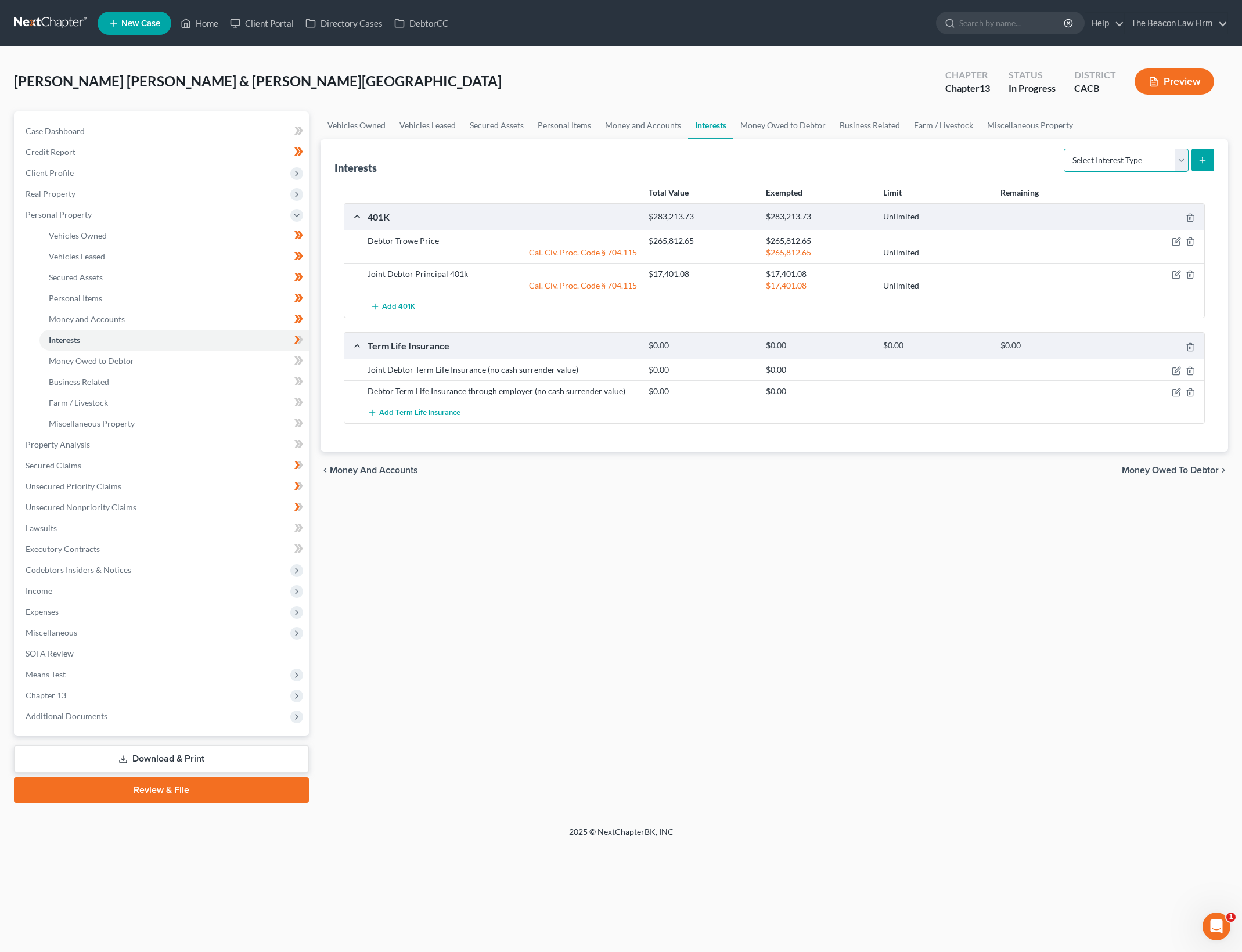
click at [1157, 160] on select "Select Interest Type 401K Annuity Bond Education IRA Government Bond Government…" at bounding box center [1126, 160] width 124 height 23
select select "stock"
click at [1065, 149] on select "Select Interest Type 401K Annuity Bond Education IRA Government Bond Government…" at bounding box center [1126, 160] width 124 height 23
click at [1211, 153] on button "submit" at bounding box center [1202, 160] width 22 height 22
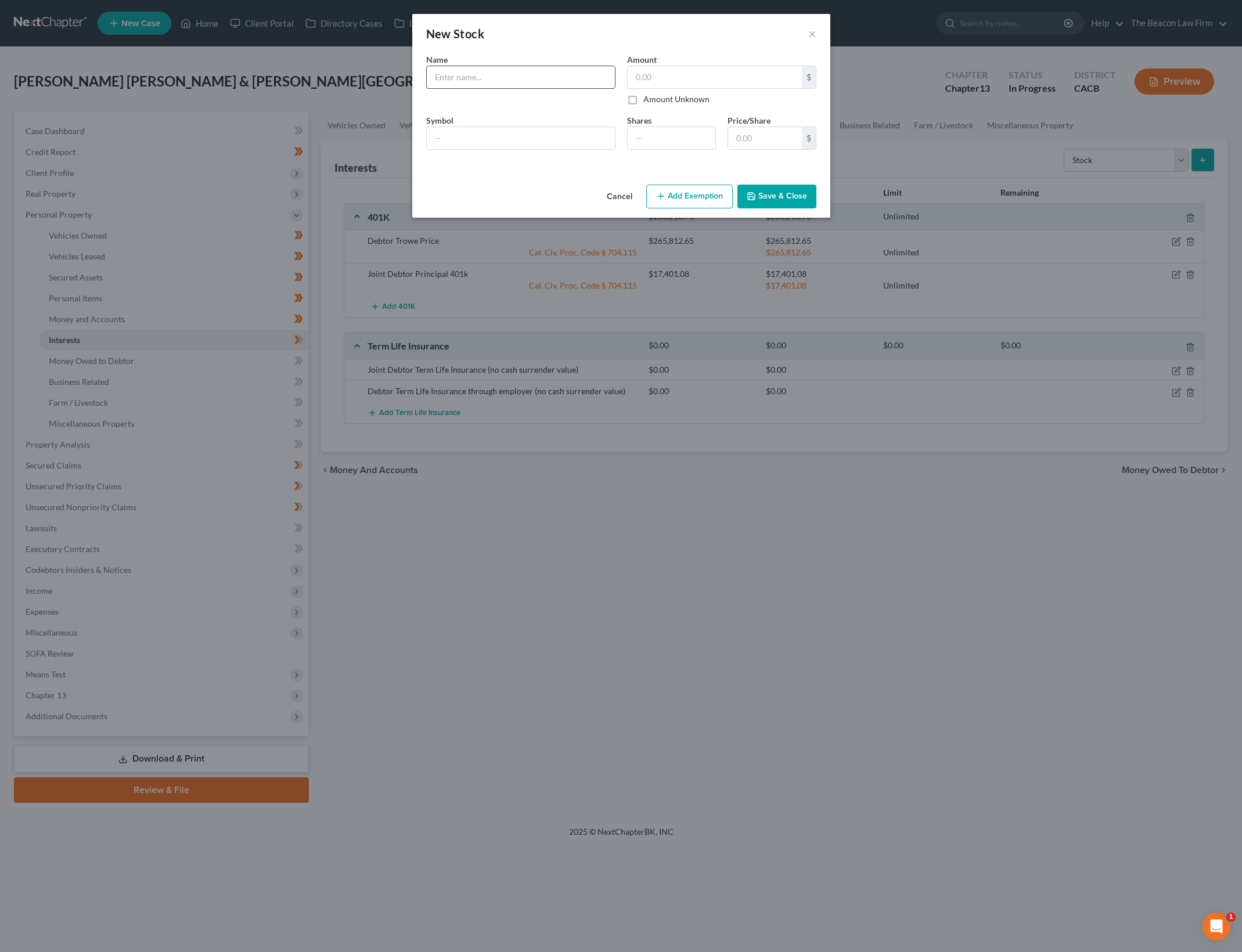
click at [504, 73] on input "text" at bounding box center [521, 78] width 188 height 22
click at [528, 73] on input "text" at bounding box center [521, 78] width 188 height 22
type input "C"
type input "c"
type input "Costco Stock"
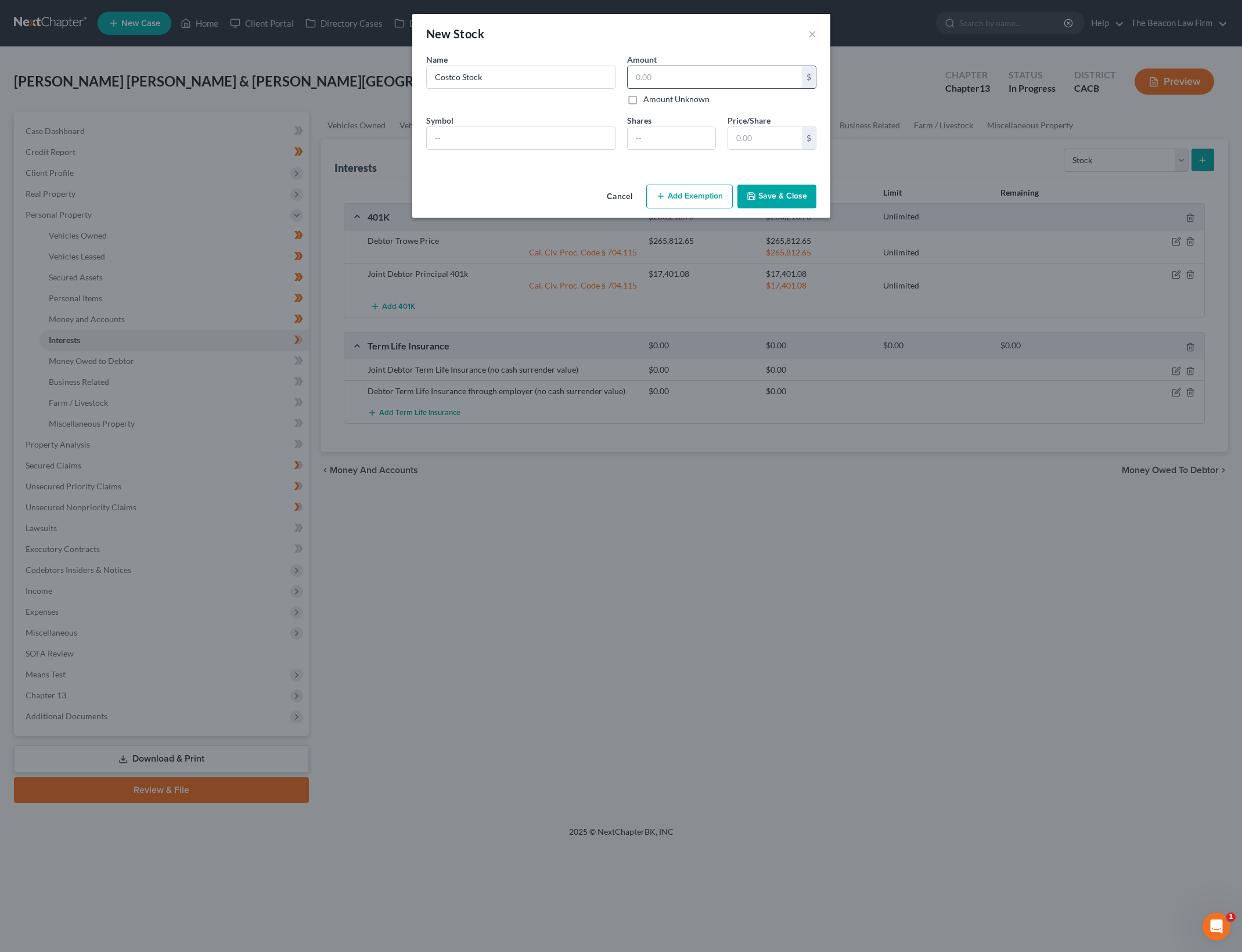
click at [672, 73] on input "text" at bounding box center [715, 78] width 175 height 22
type input "925.63"
click at [473, 144] on input "text" at bounding box center [521, 138] width 188 height 22
type input "COST"
click at [691, 133] on input "number" at bounding box center [671, 138] width 87 height 22
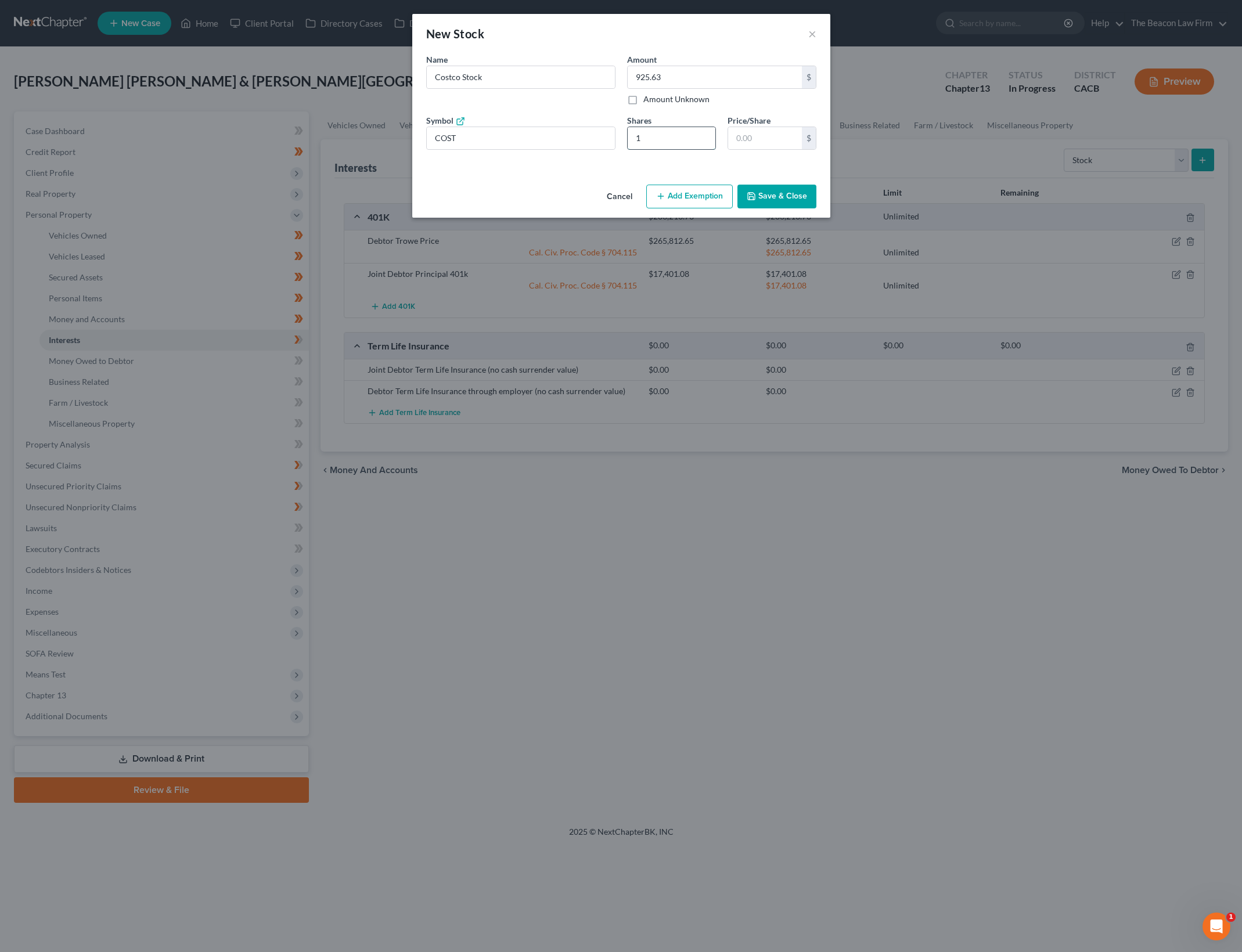
type input "1"
click at [704, 131] on input "1" at bounding box center [671, 138] width 87 height 22
click at [754, 143] on input "text" at bounding box center [764, 138] width 73 height 22
type input "9.00"
type input "9"
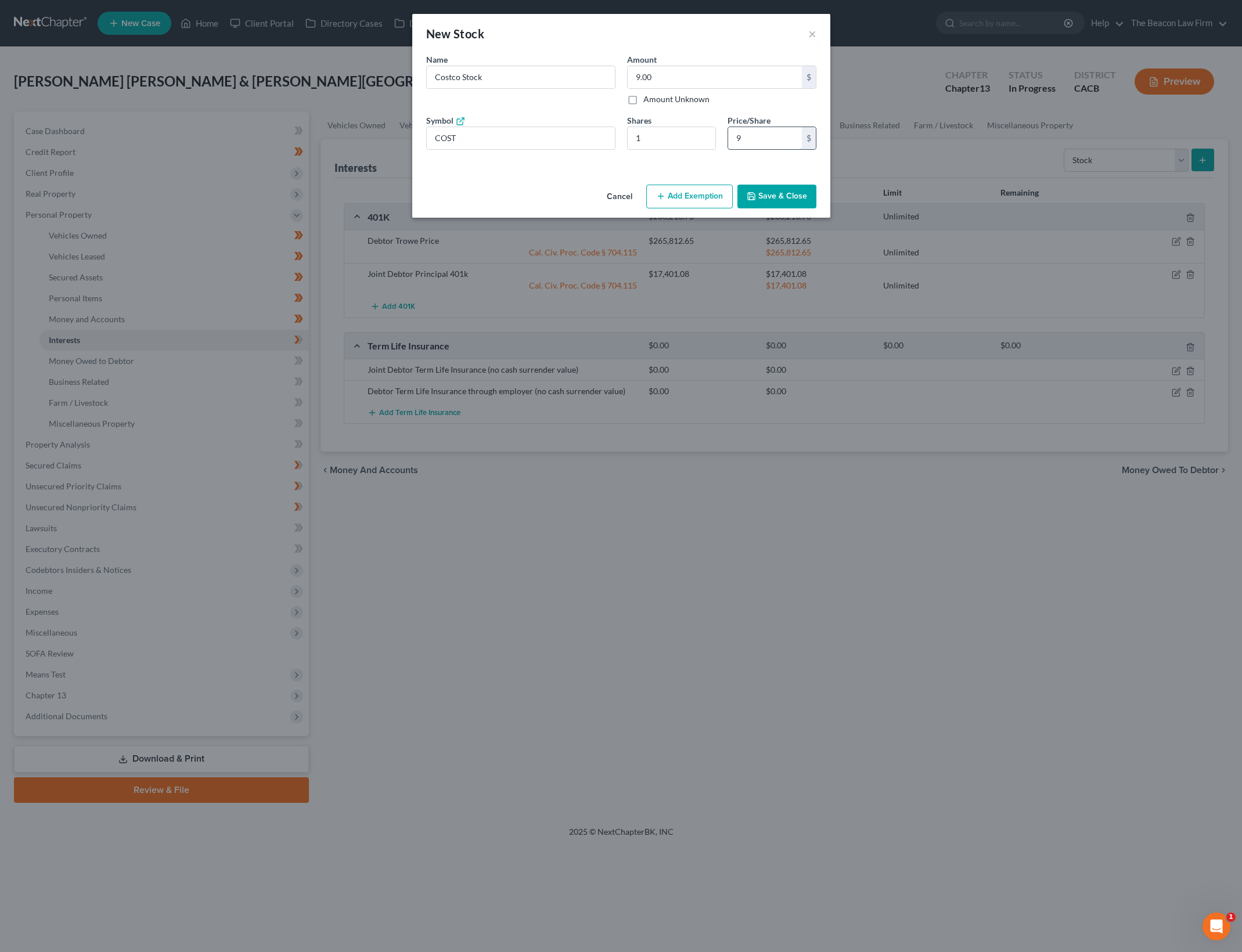
type input "92.00"
type input "92"
type input "925.00"
type input "925."
type input "925.60"
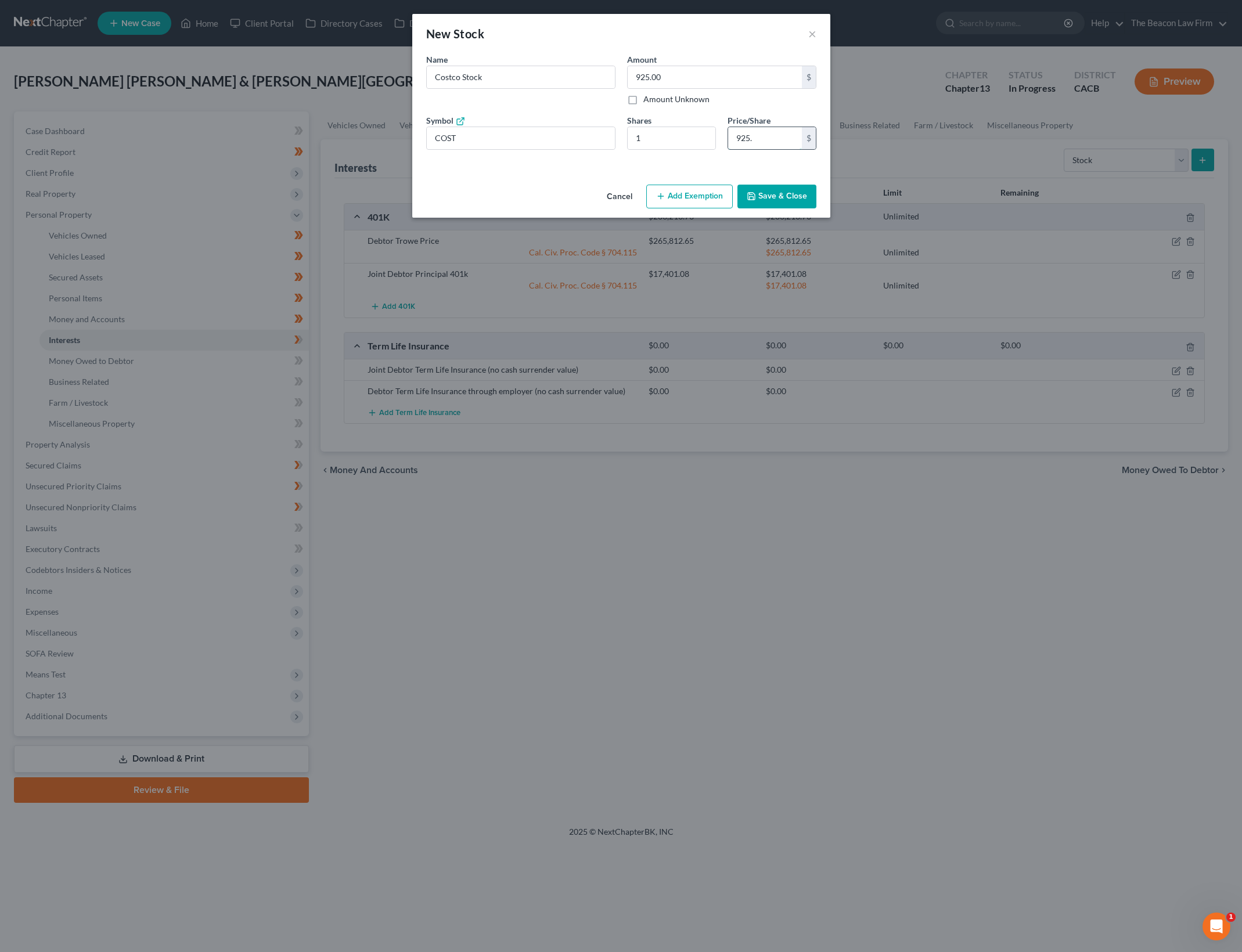
type input "925.6"
type input "925.63"
click at [756, 194] on icon "button" at bounding box center [751, 196] width 10 height 10
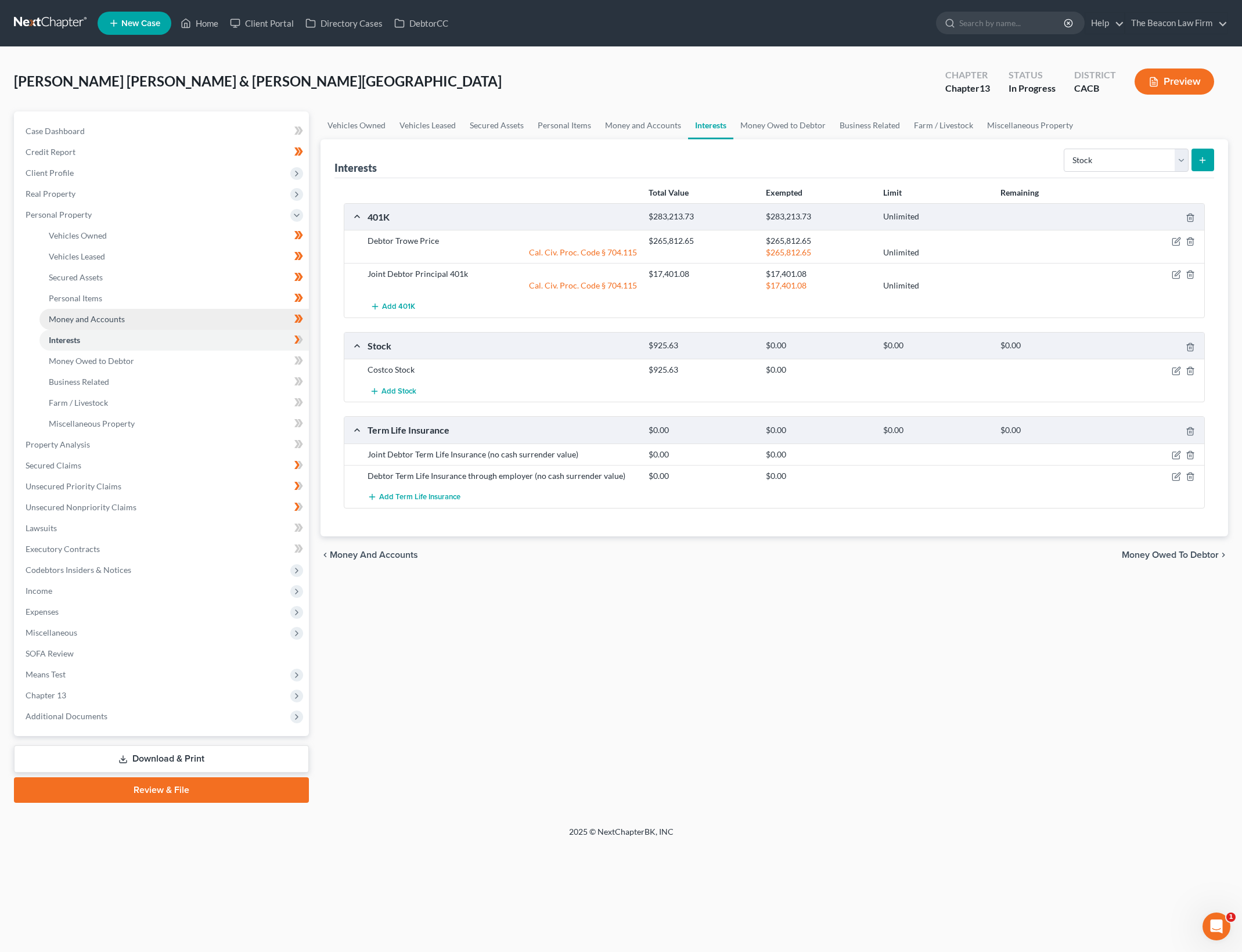
click at [231, 324] on link "Money and Accounts" at bounding box center [175, 319] width 270 height 21
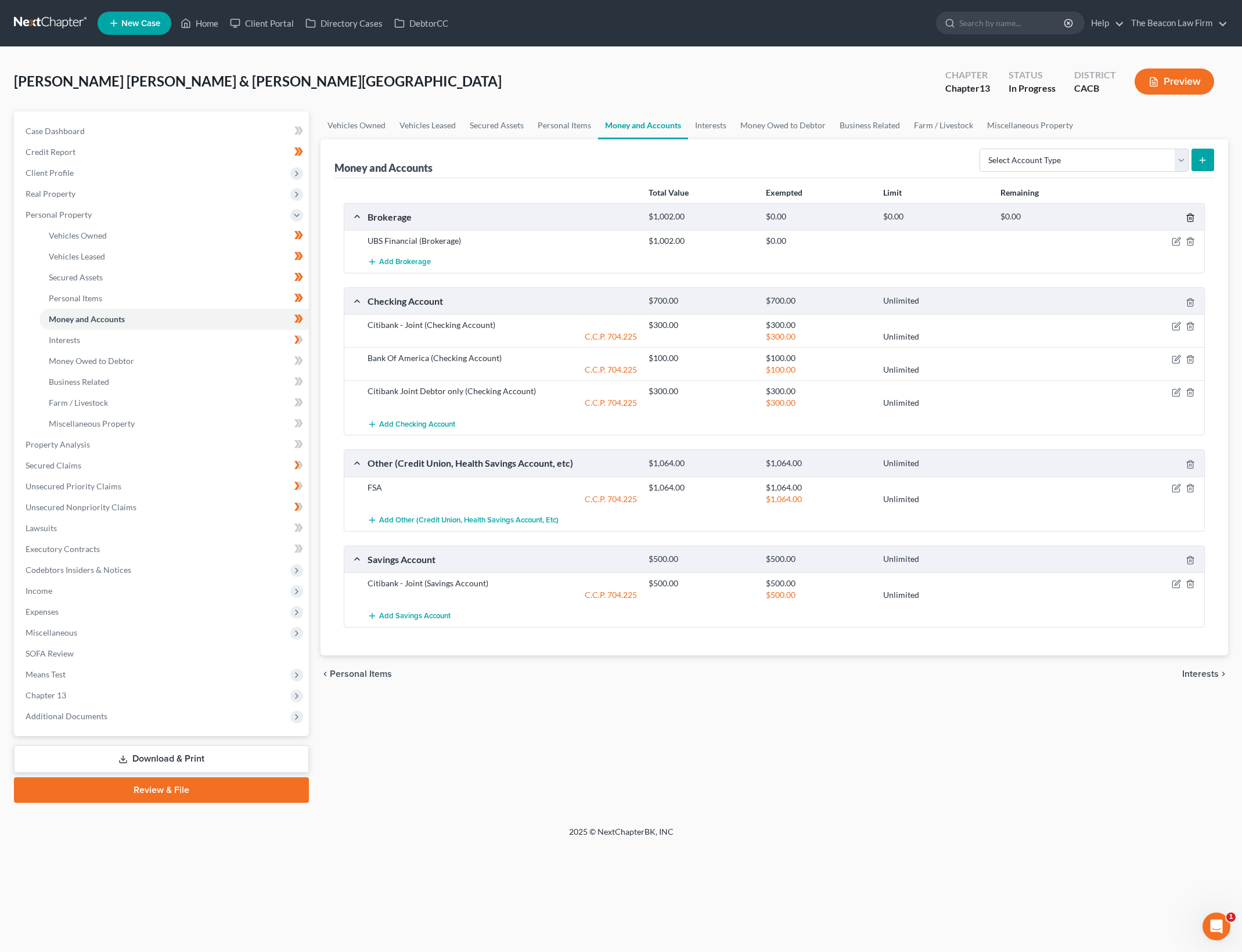
click at [1192, 214] on icon "button" at bounding box center [1190, 218] width 5 height 8
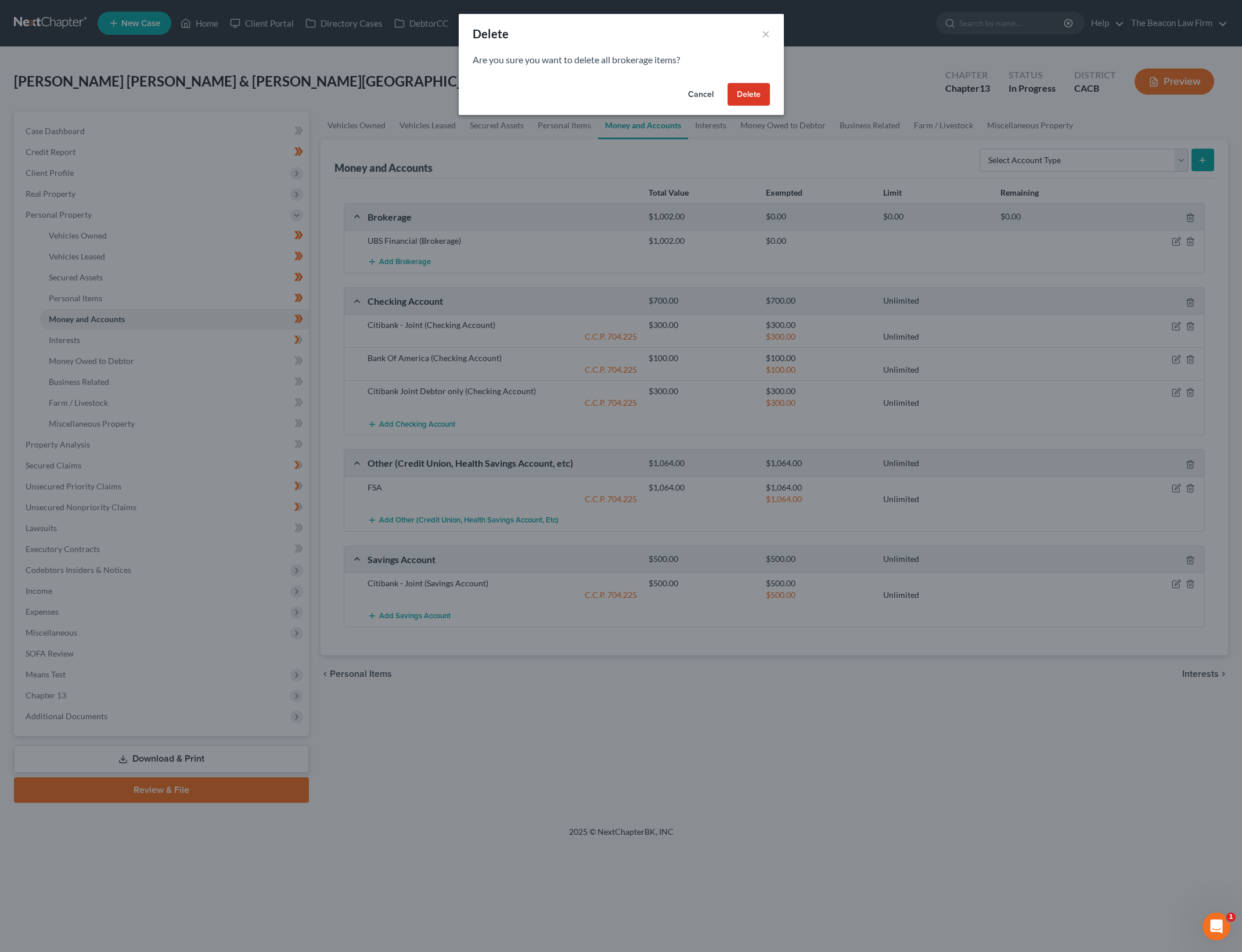
click at [752, 98] on button "Delete" at bounding box center [748, 94] width 42 height 23
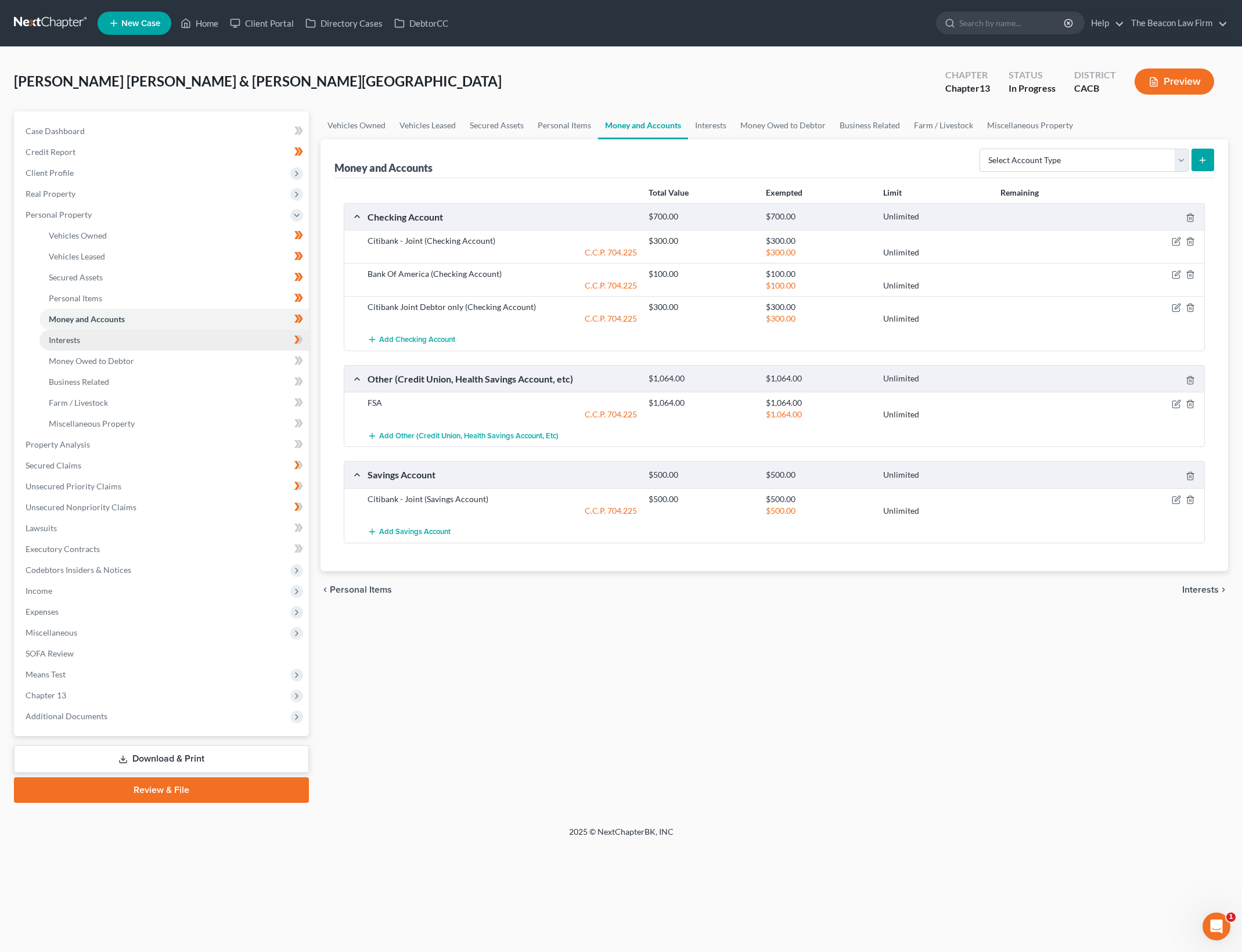
click at [271, 335] on link "Interests" at bounding box center [175, 340] width 270 height 21
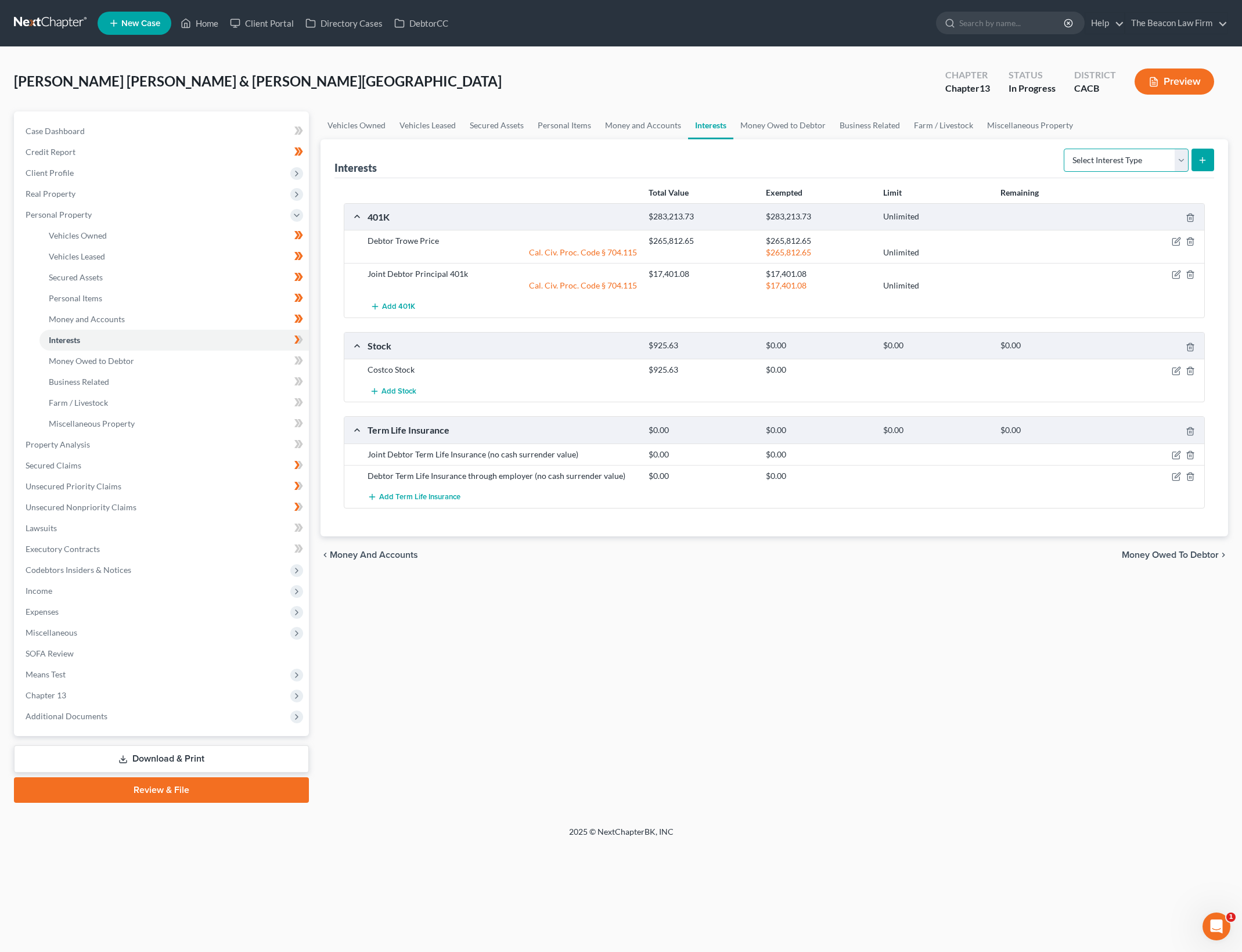
drag, startPoint x: 1107, startPoint y: 149, endPoint x: 1107, endPoint y: 160, distance: 11.0
click at [1107, 159] on select "Select Interest Type 401K Annuity Bond Education IRA Government Bond Government…" at bounding box center [1126, 160] width 124 height 23
drag, startPoint x: 677, startPoint y: 631, endPoint x: 641, endPoint y: 570, distance: 70.8
click at [677, 631] on div "Vehicles Owned Vehicles Leased Secured Assets Personal Items Money and Accounts…" at bounding box center [774, 457] width 919 height 691
click at [303, 339] on span at bounding box center [299, 341] width 21 height 17
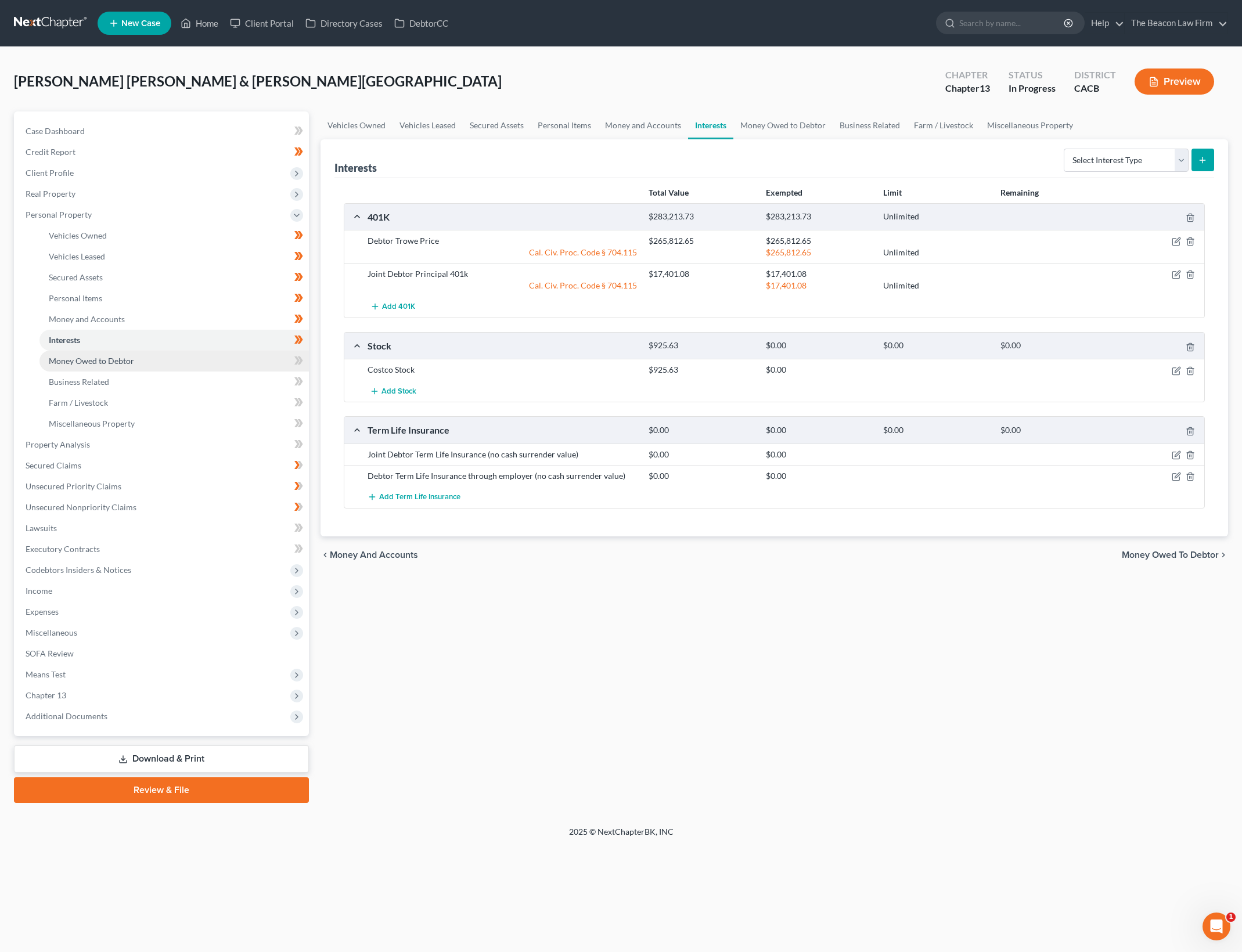
click at [239, 371] on link "Money Owed to Debtor" at bounding box center [175, 361] width 270 height 21
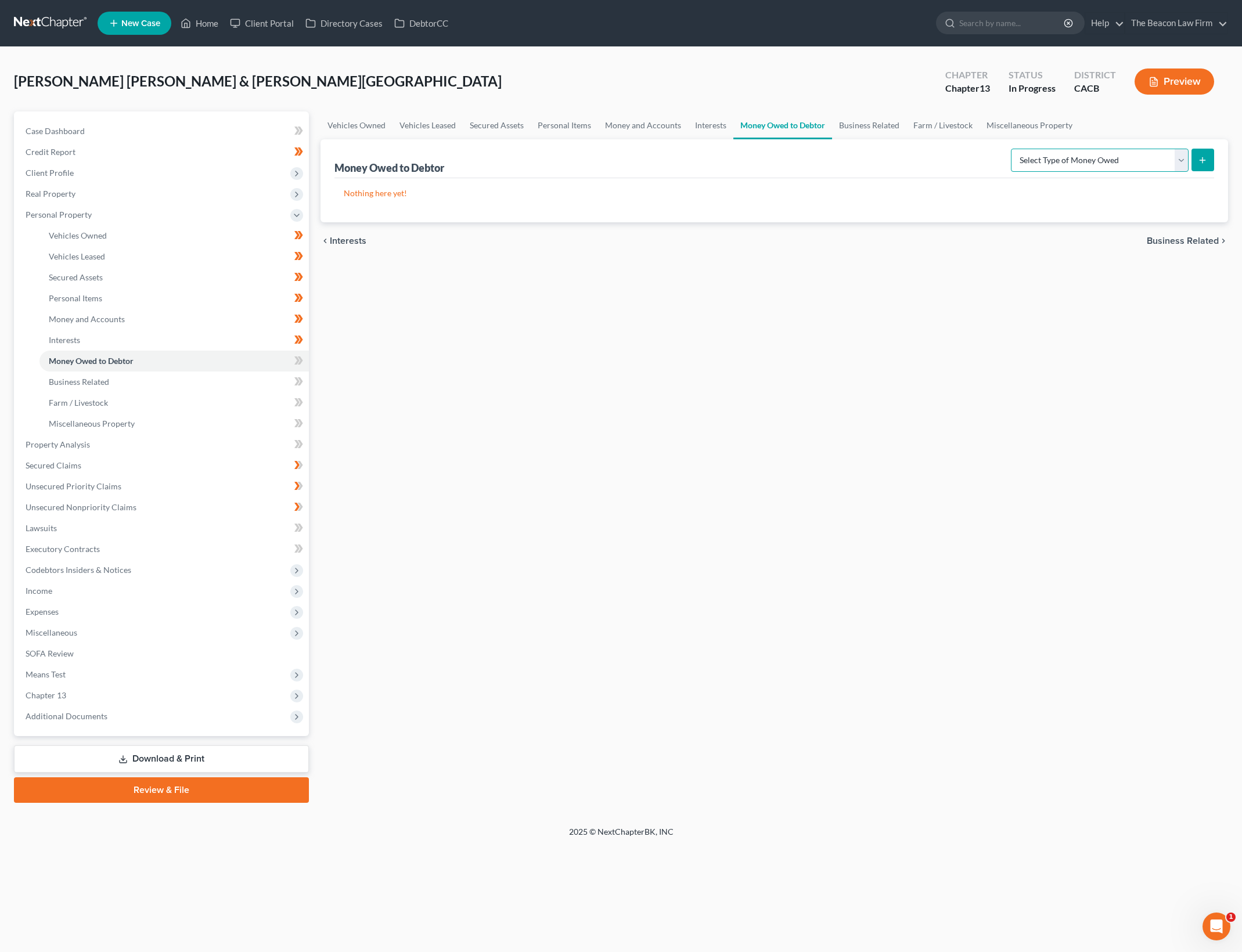
click at [1139, 152] on select "Select Type of Money Owed Accounts Receivable Alimony Child Support Claims Agai…" at bounding box center [1099, 160] width 178 height 23
click at [303, 356] on icon at bounding box center [299, 360] width 9 height 15
click at [141, 369] on link "Money Owed to Debtor" at bounding box center [175, 361] width 270 height 21
click at [150, 376] on link "Business Related" at bounding box center [175, 382] width 270 height 21
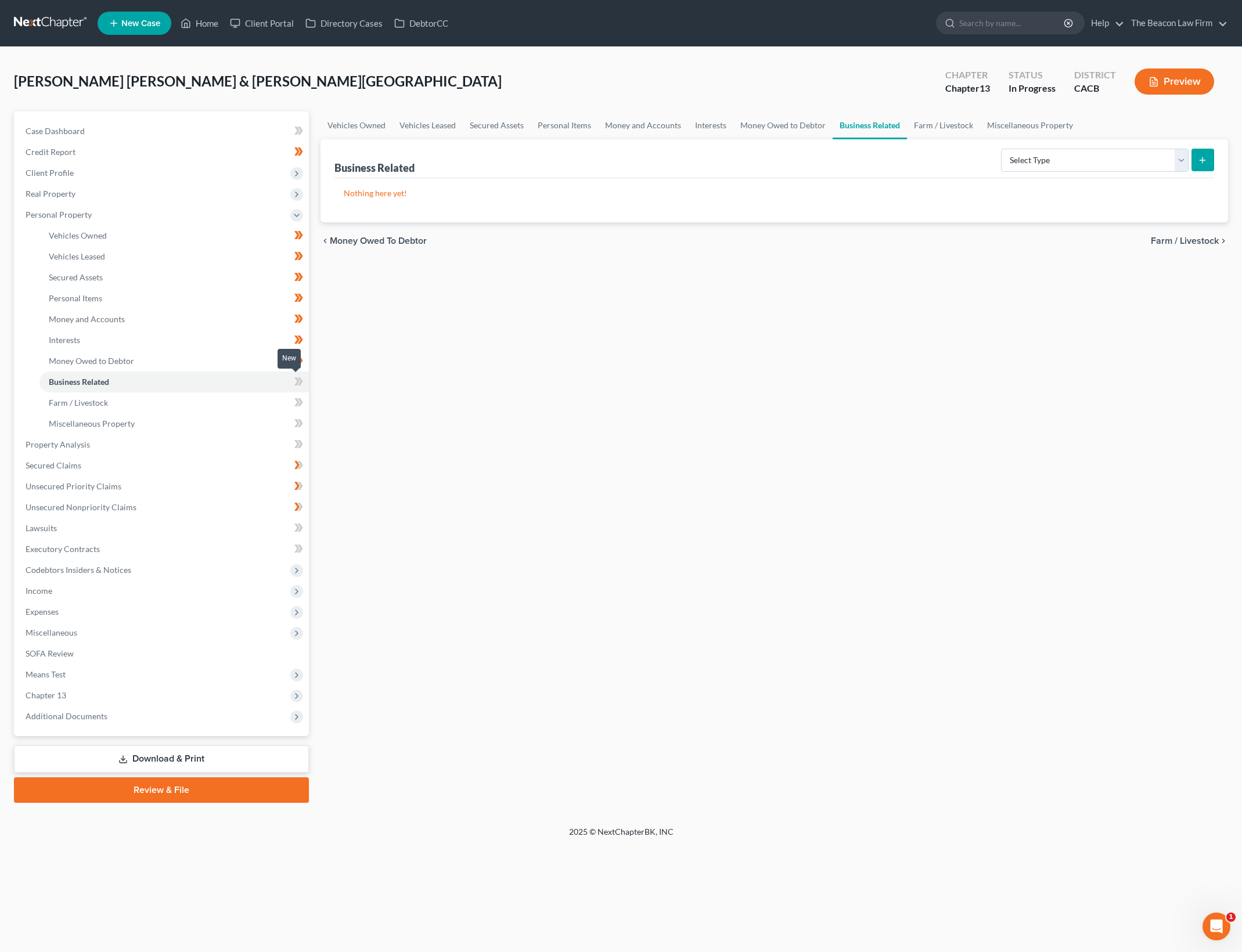
click at [302, 381] on icon at bounding box center [300, 381] width 5 height 8
click at [219, 409] on link "Farm / Livestock" at bounding box center [175, 403] width 270 height 21
click at [307, 402] on span at bounding box center [299, 403] width 21 height 17
click at [301, 402] on icon at bounding box center [300, 402] width 5 height 8
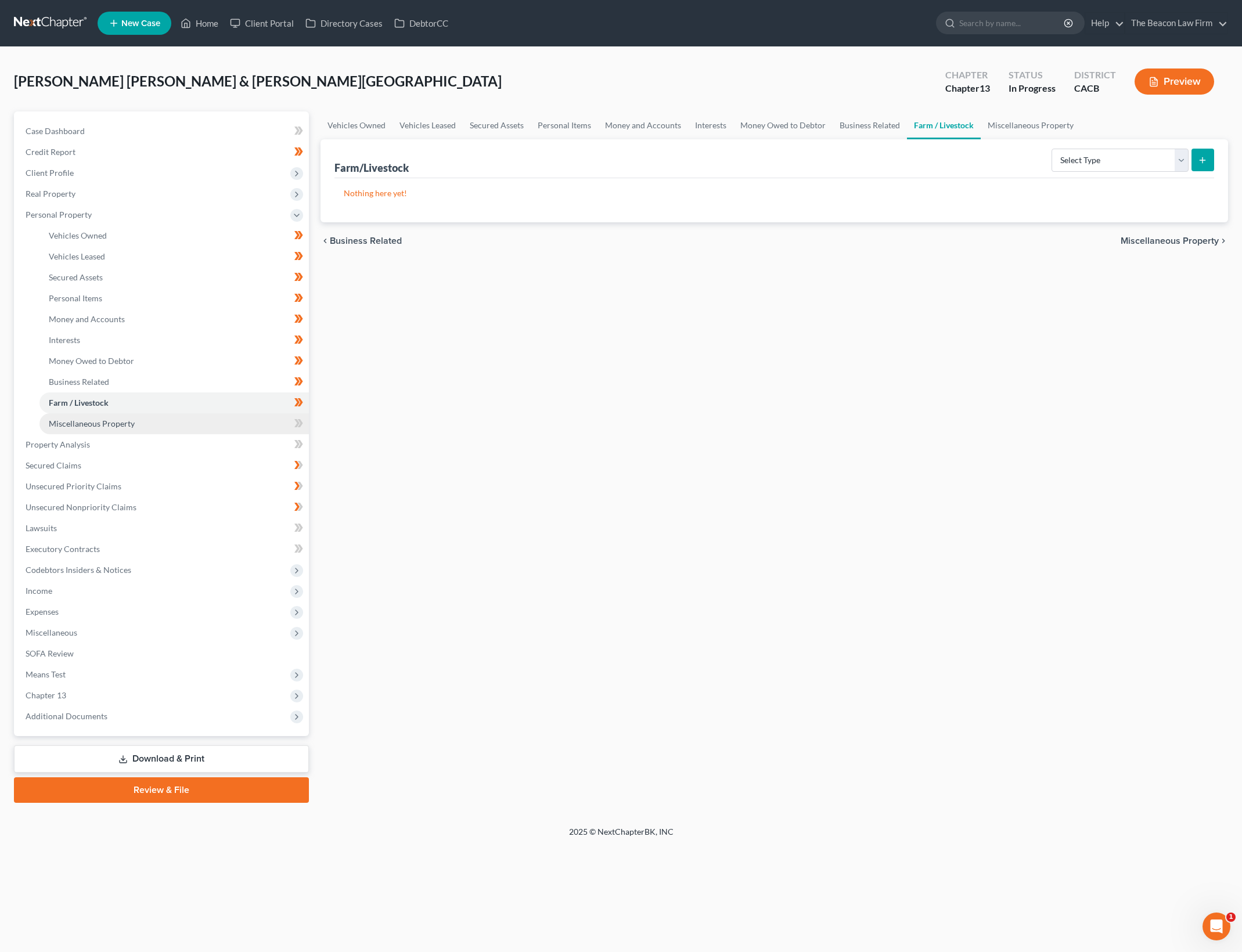
click at [224, 419] on link "Miscellaneous Property" at bounding box center [175, 423] width 270 height 21
click at [648, 257] on div "chevron_left Farm / Livestock Property Analysis chevron_right" at bounding box center [774, 240] width 908 height 37
click at [1086, 151] on select "Select Property Type Assigned for Creditor Benefit [DATE] Holding for Another N…" at bounding box center [1106, 160] width 163 height 23
click at [299, 418] on icon at bounding box center [299, 423] width 9 height 15
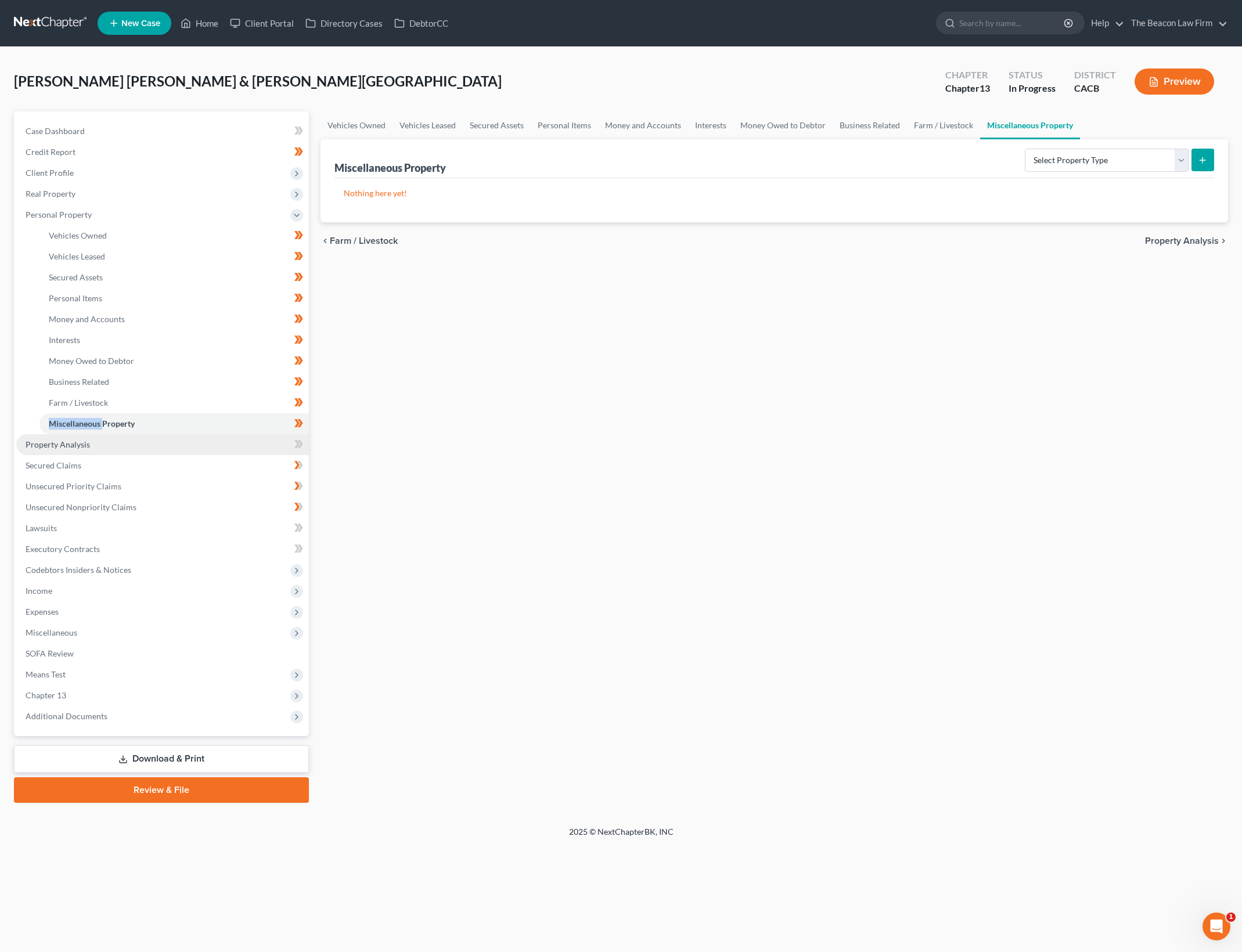
click at [223, 444] on link "Property Analysis" at bounding box center [162, 444] width 293 height 21
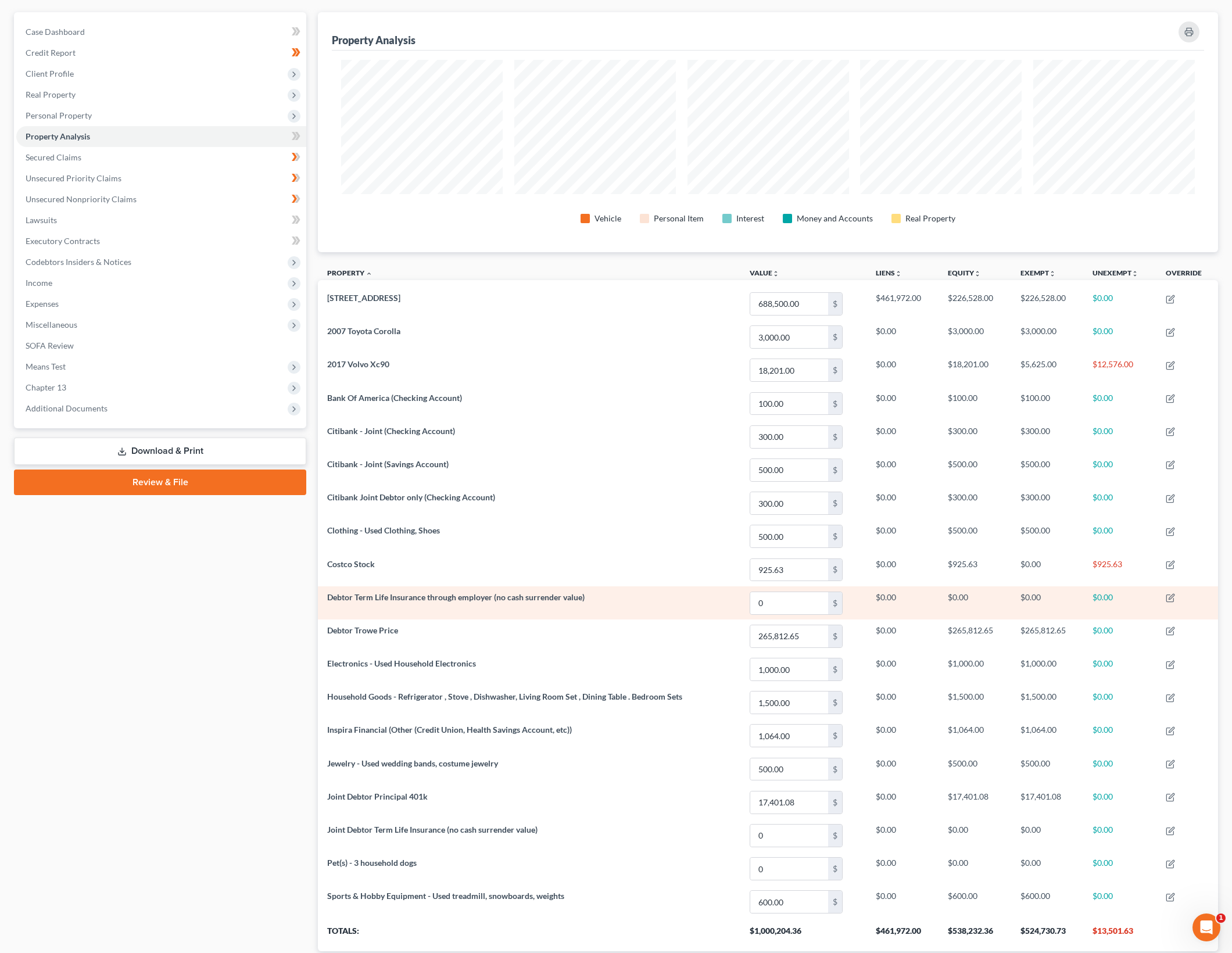
scroll to position [179, 0]
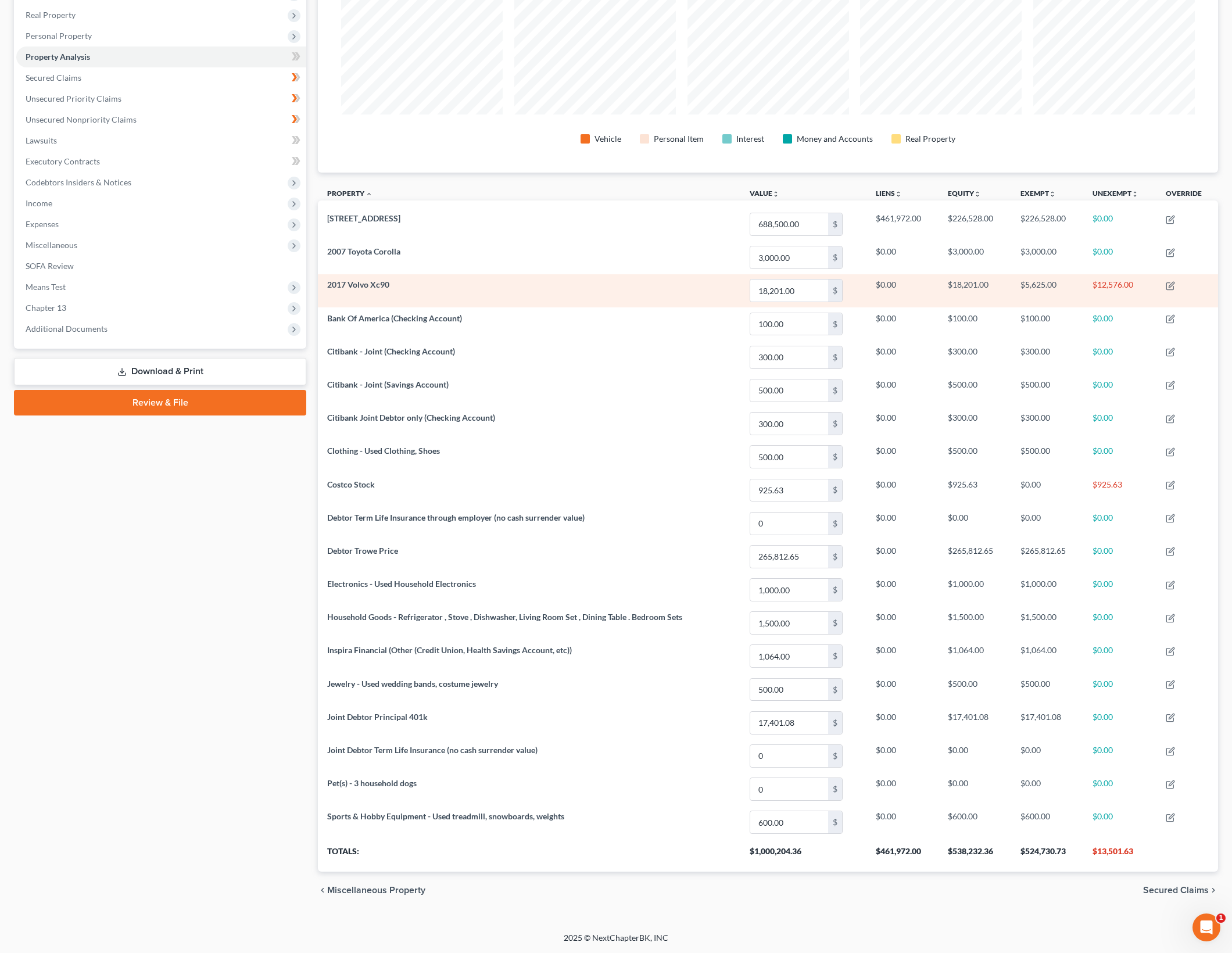
click at [363, 274] on td "2017 Volvo Xc90" at bounding box center [529, 291] width 422 height 33
click at [374, 281] on span "2017 Volvo Xc90" at bounding box center [358, 284] width 62 height 10
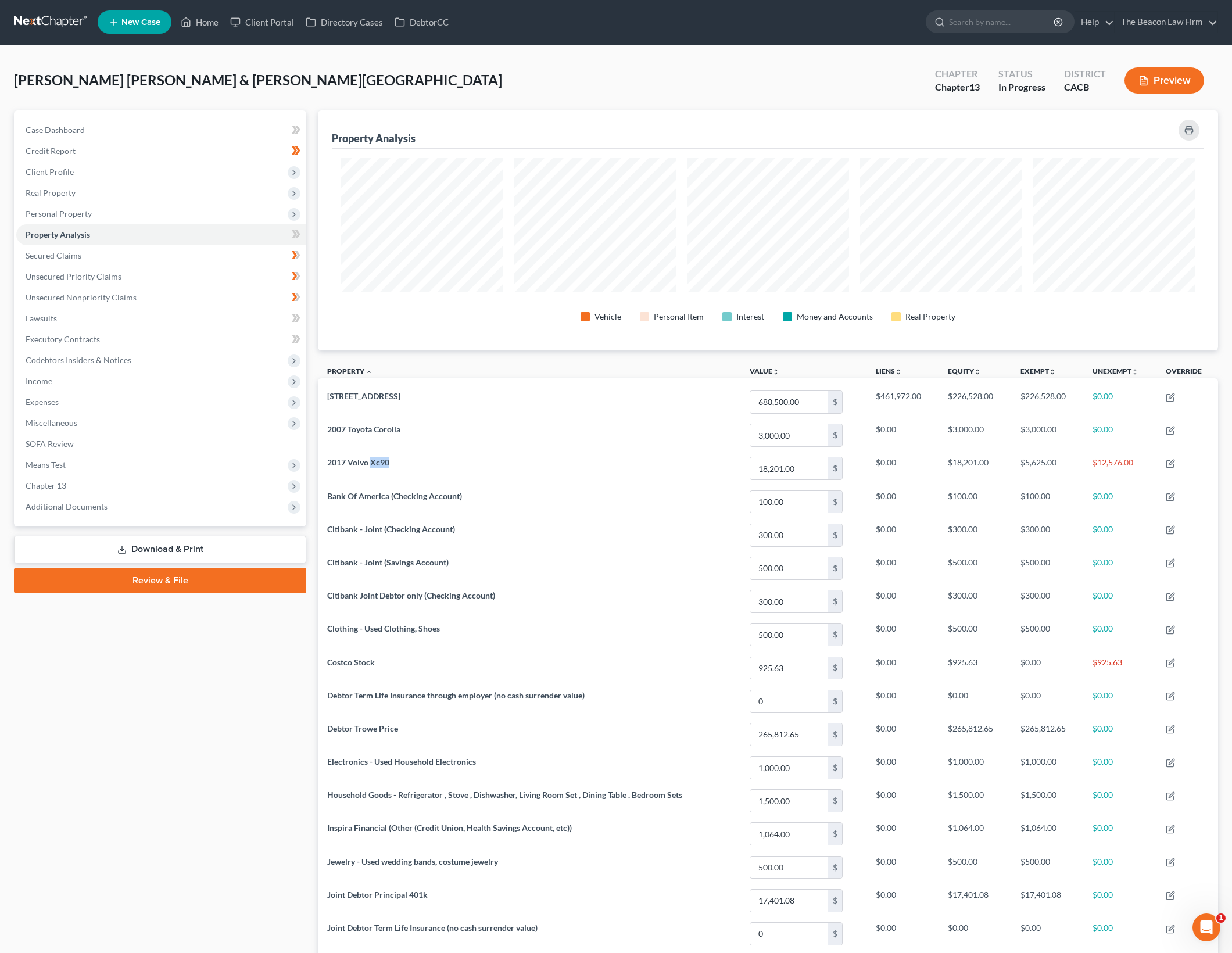
scroll to position [0, 0]
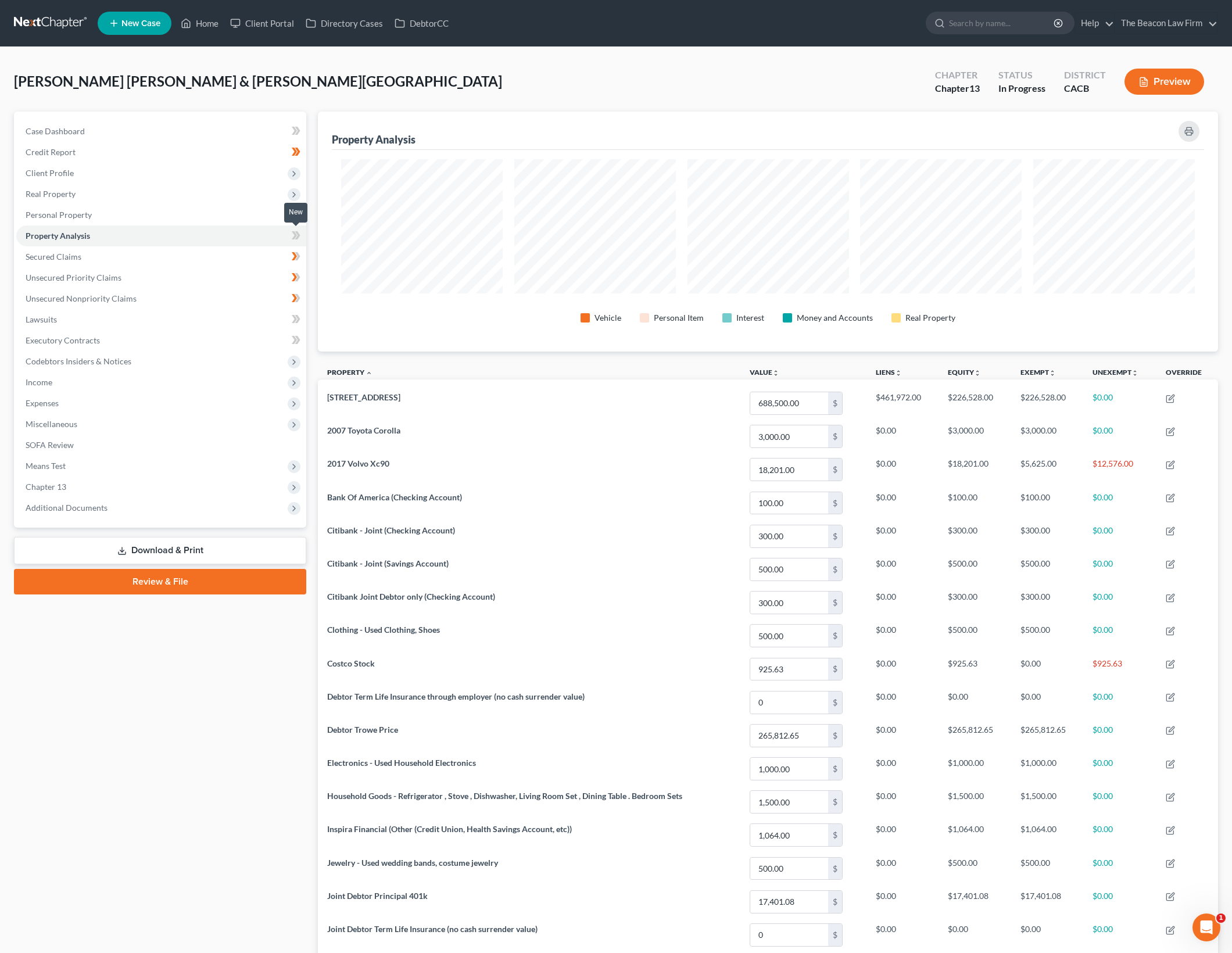
click at [301, 234] on span at bounding box center [296, 237] width 21 height 17
click at [89, 259] on link "Secured Claims" at bounding box center [161, 257] width 290 height 21
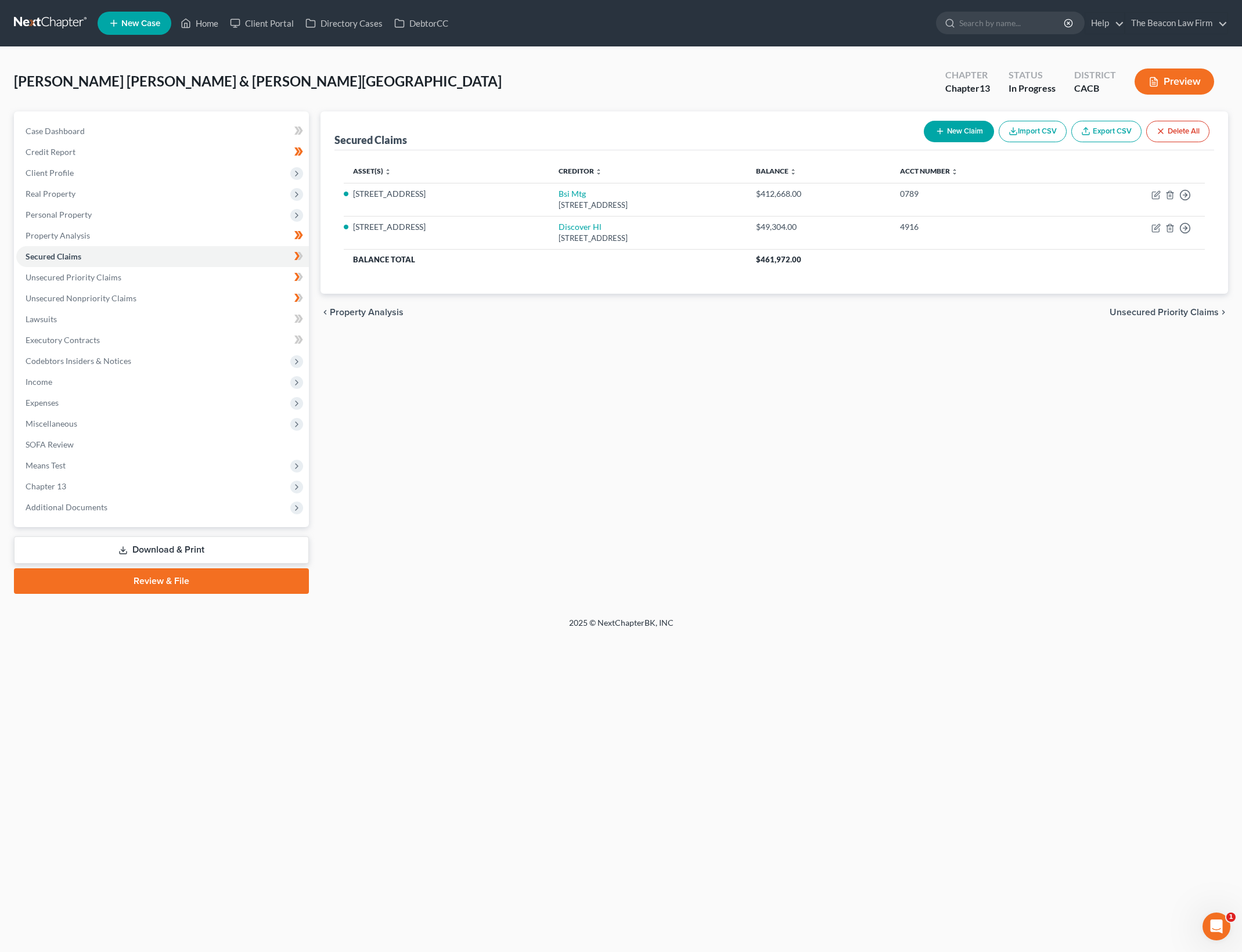
click at [774, 480] on div "Secured Claims New Claim Import CSV Export CSV Delete All Asset(s) expand_more …" at bounding box center [774, 352] width 919 height 482
click at [558, 517] on div "Secured Claims New Claim Import CSV Export CSV Delete All Asset(s) expand_more …" at bounding box center [774, 352] width 919 height 482
click at [300, 253] on icon at bounding box center [300, 256] width 5 height 8
click at [1157, 196] on icon "button" at bounding box center [1156, 194] width 10 height 10
select select "39"
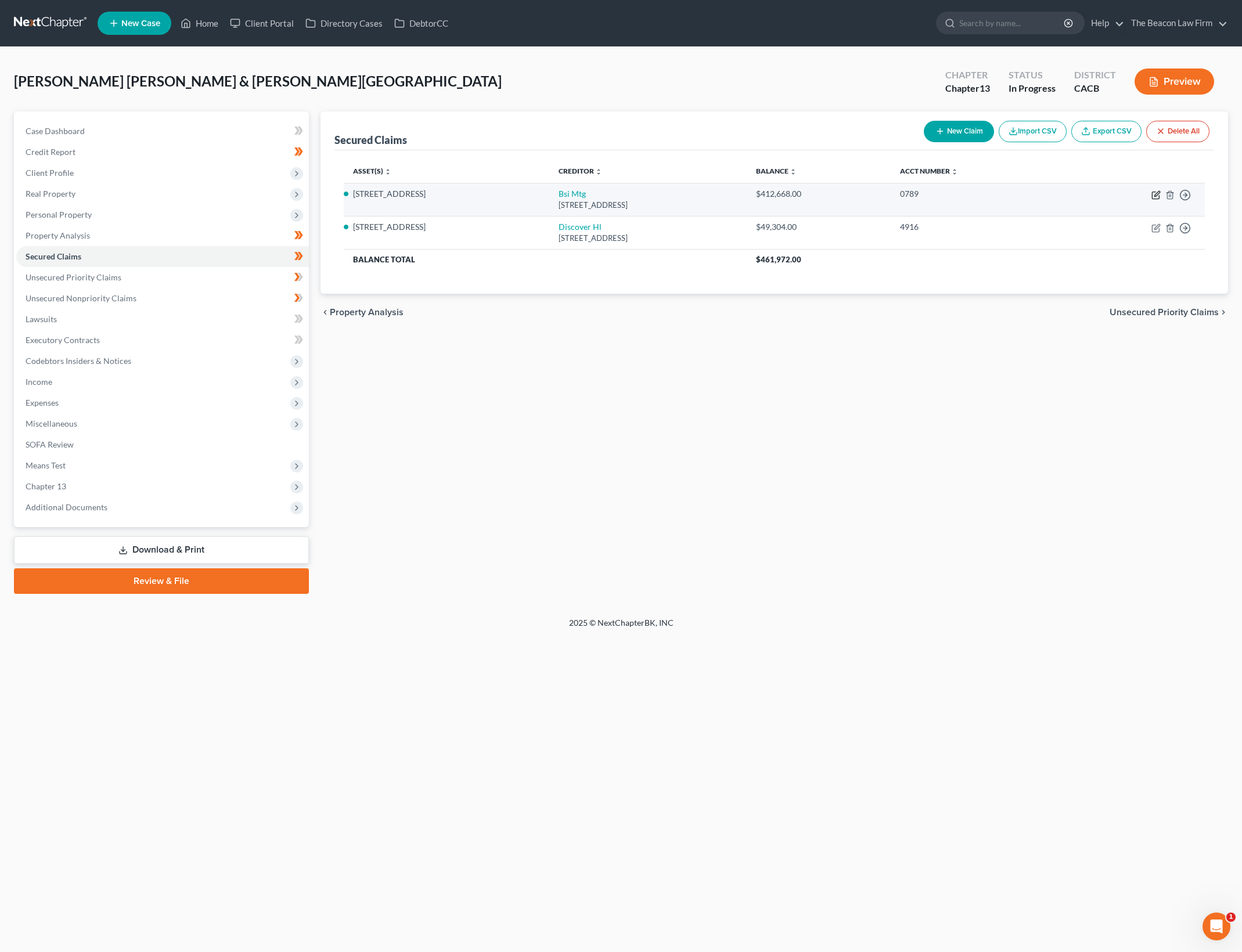
select select "4"
select select "2"
select select "0"
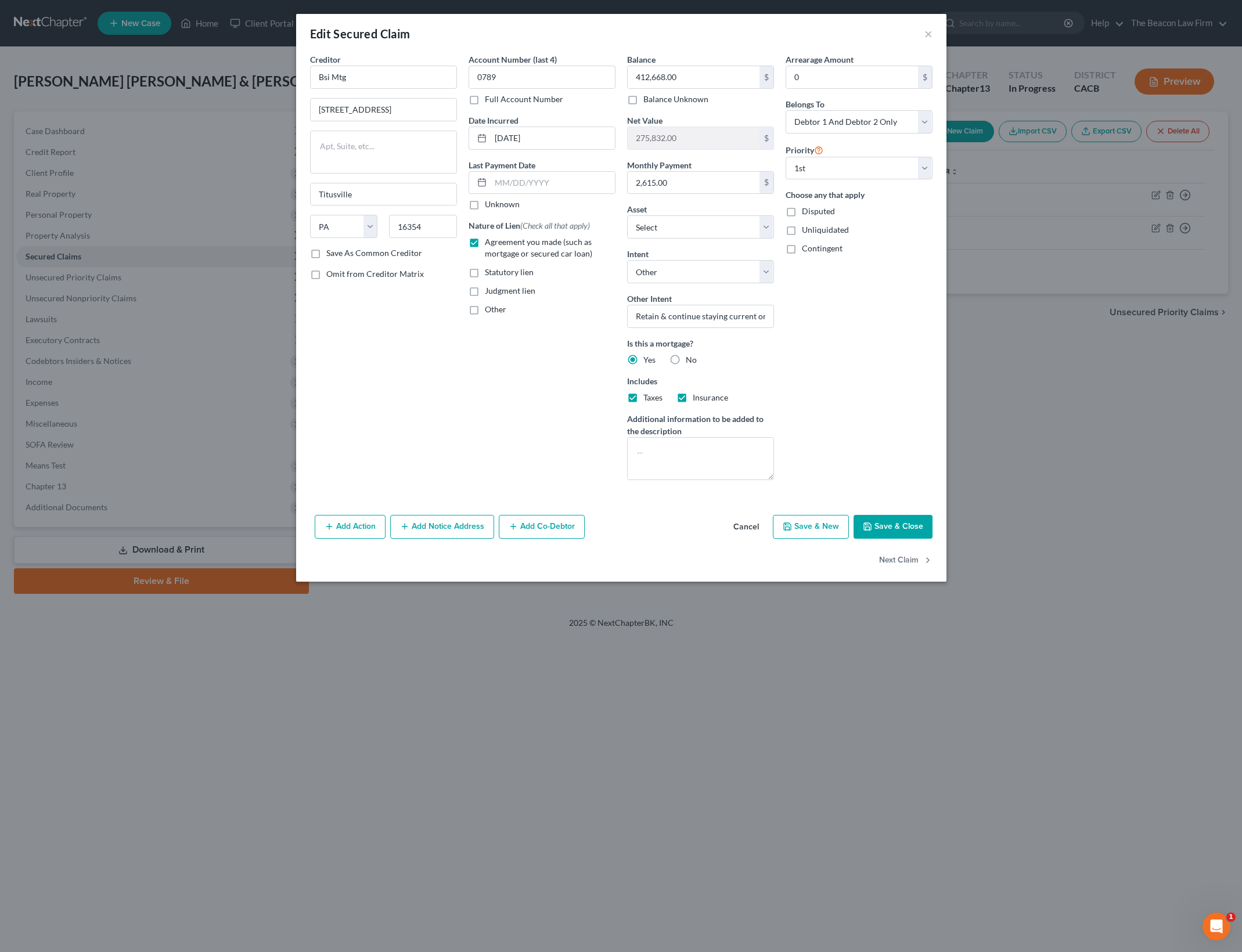
click at [890, 523] on button "Save & Close" at bounding box center [892, 527] width 79 height 24
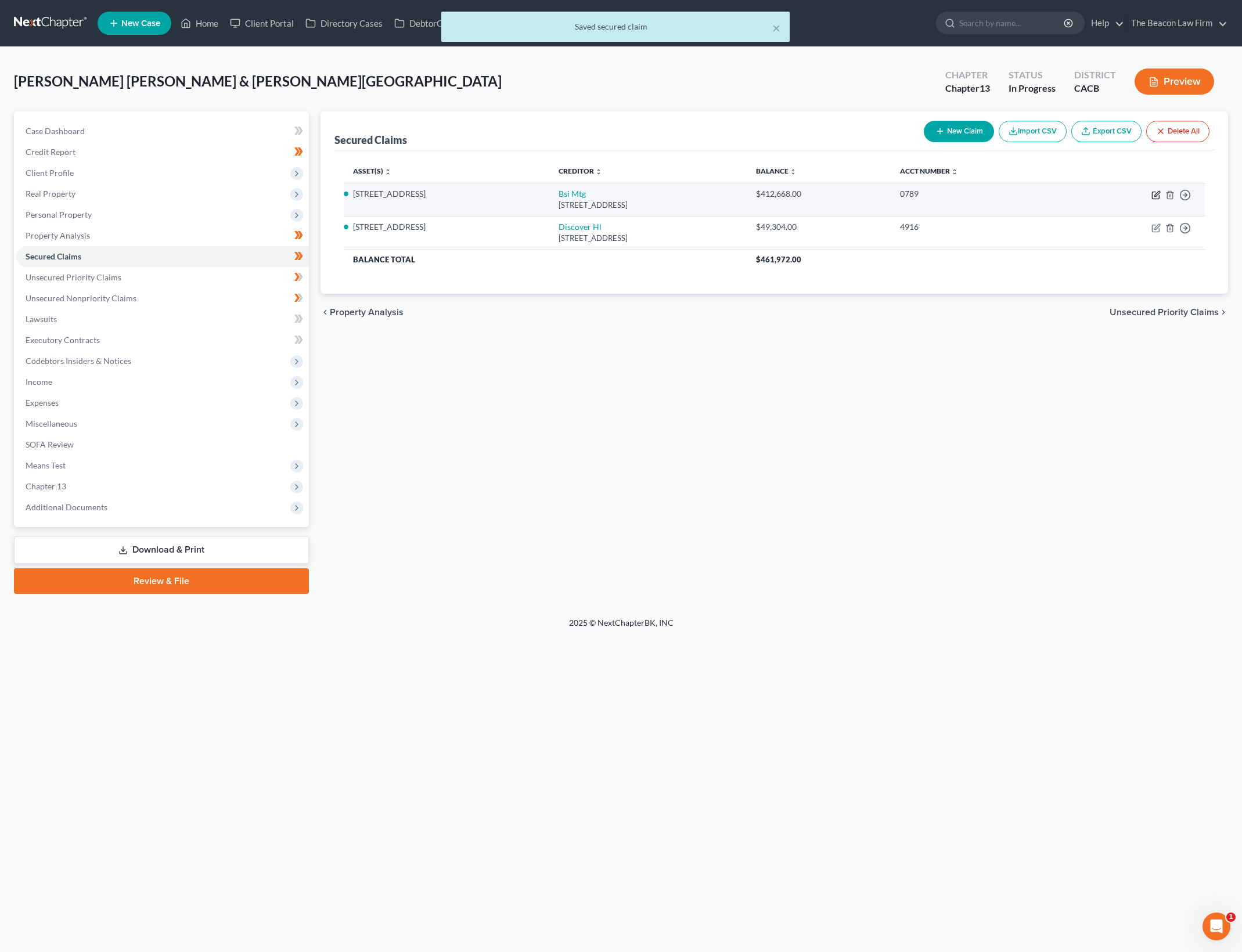
click at [1157, 194] on icon "button" at bounding box center [1156, 194] width 10 height 10
select select "39"
select select "4"
select select "2"
select select "0"
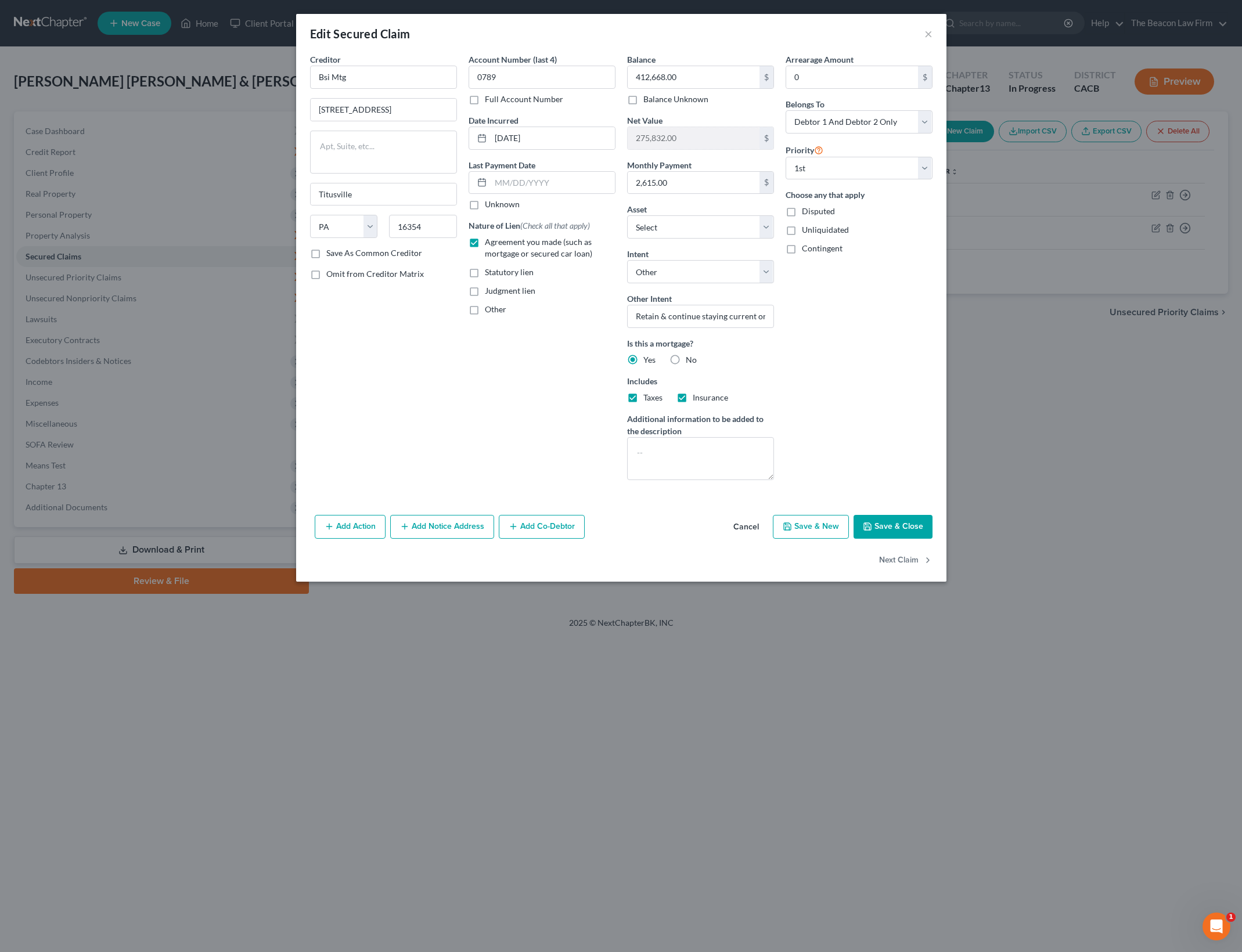
click at [912, 517] on button "Save & Close" at bounding box center [892, 527] width 79 height 24
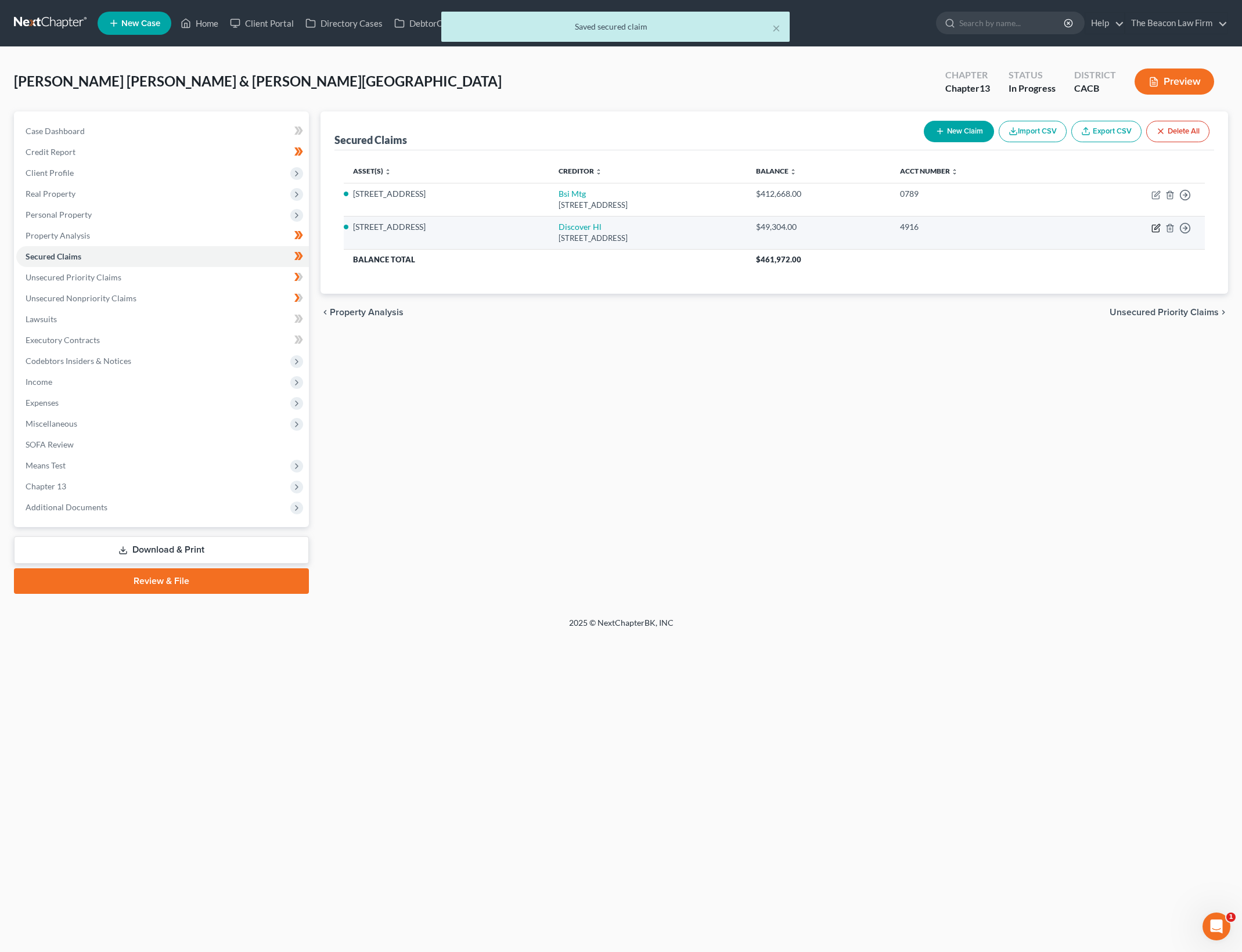
click at [1155, 229] on icon "button" at bounding box center [1156, 226] width 5 height 5
select select "14"
select select "4"
select select "2"
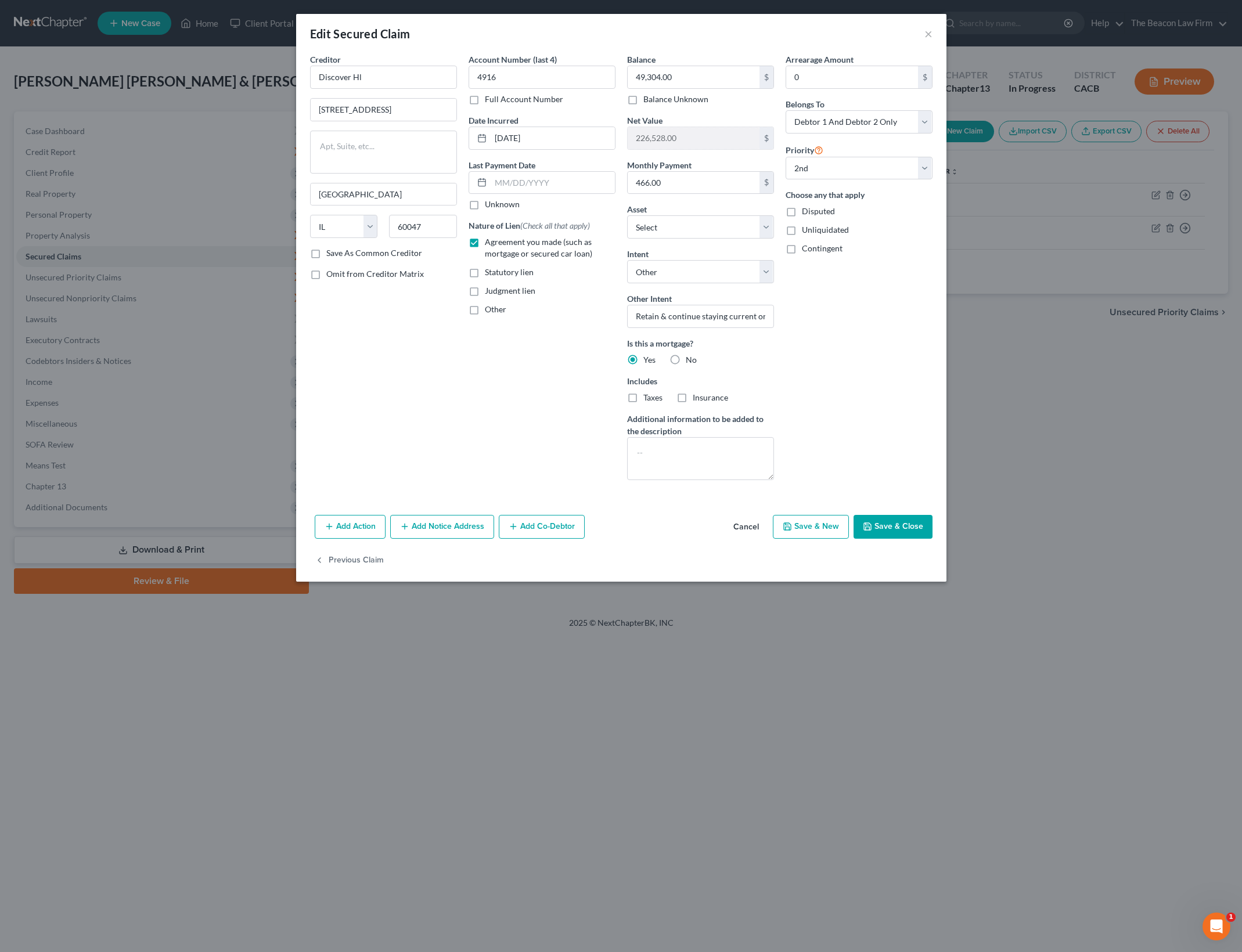
click at [895, 524] on button "Save & Close" at bounding box center [892, 527] width 79 height 24
select select "1"
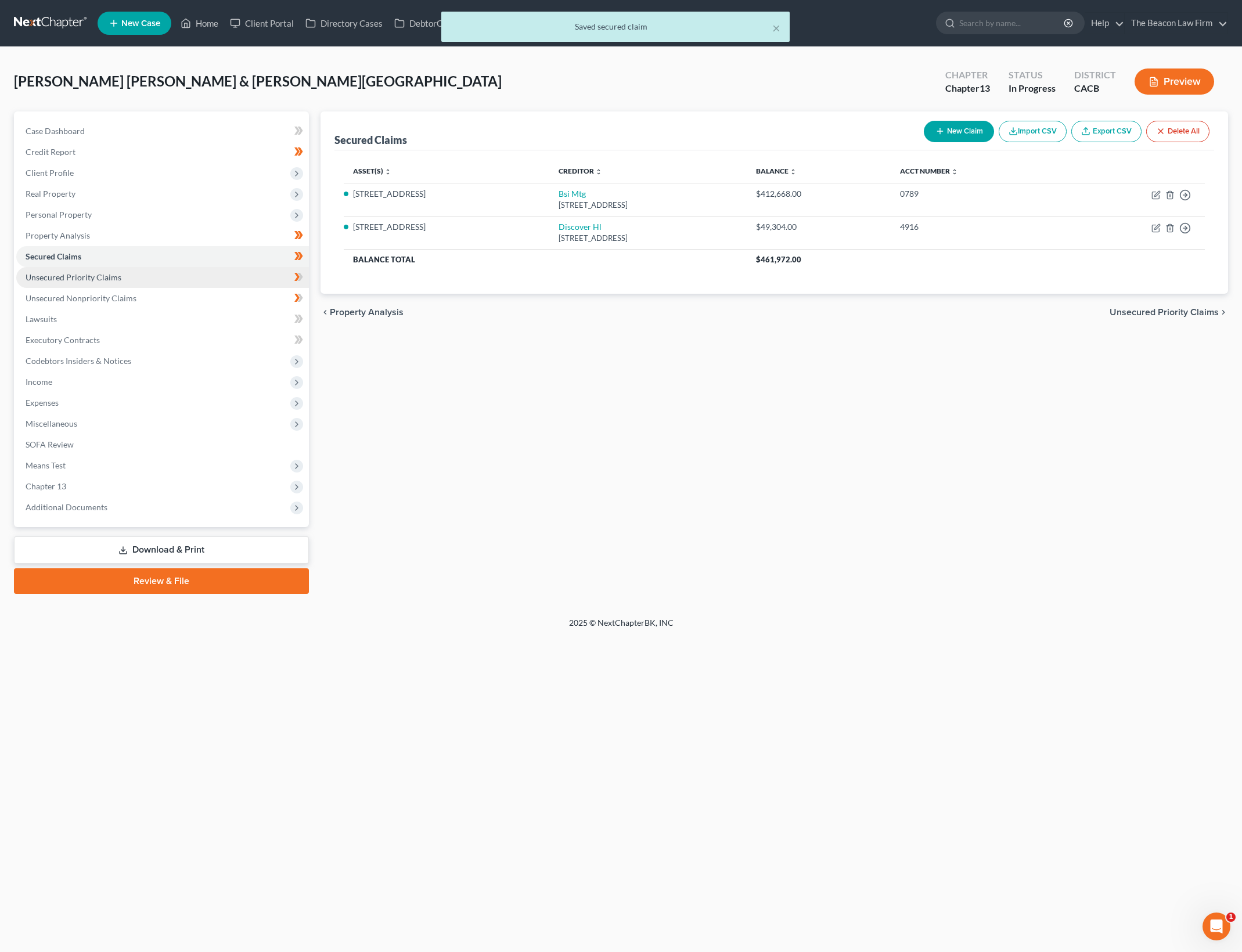
click at [197, 271] on link "Unsecured Priority Claims" at bounding box center [162, 277] width 293 height 21
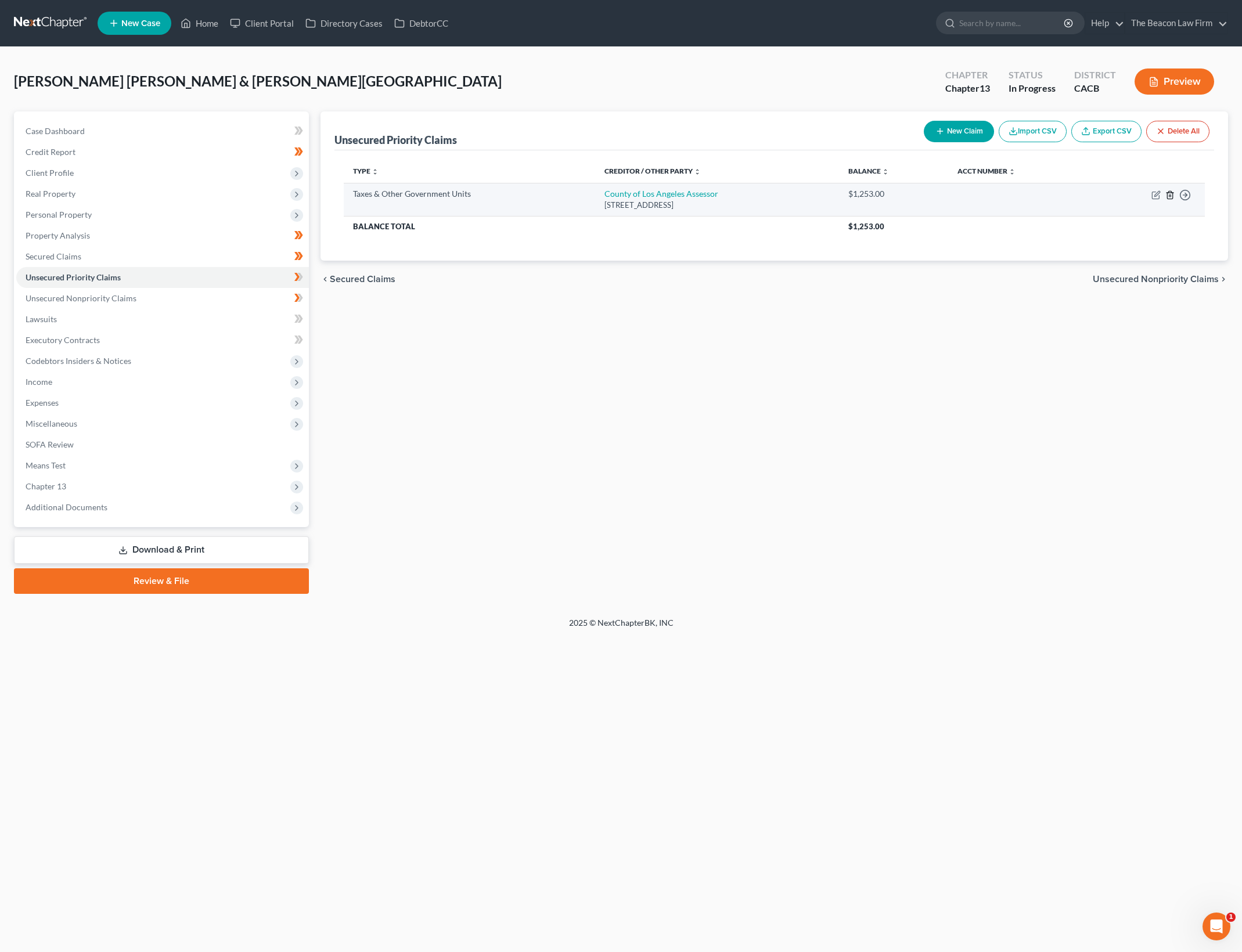
click at [1174, 196] on icon "button" at bounding box center [1169, 194] width 10 height 10
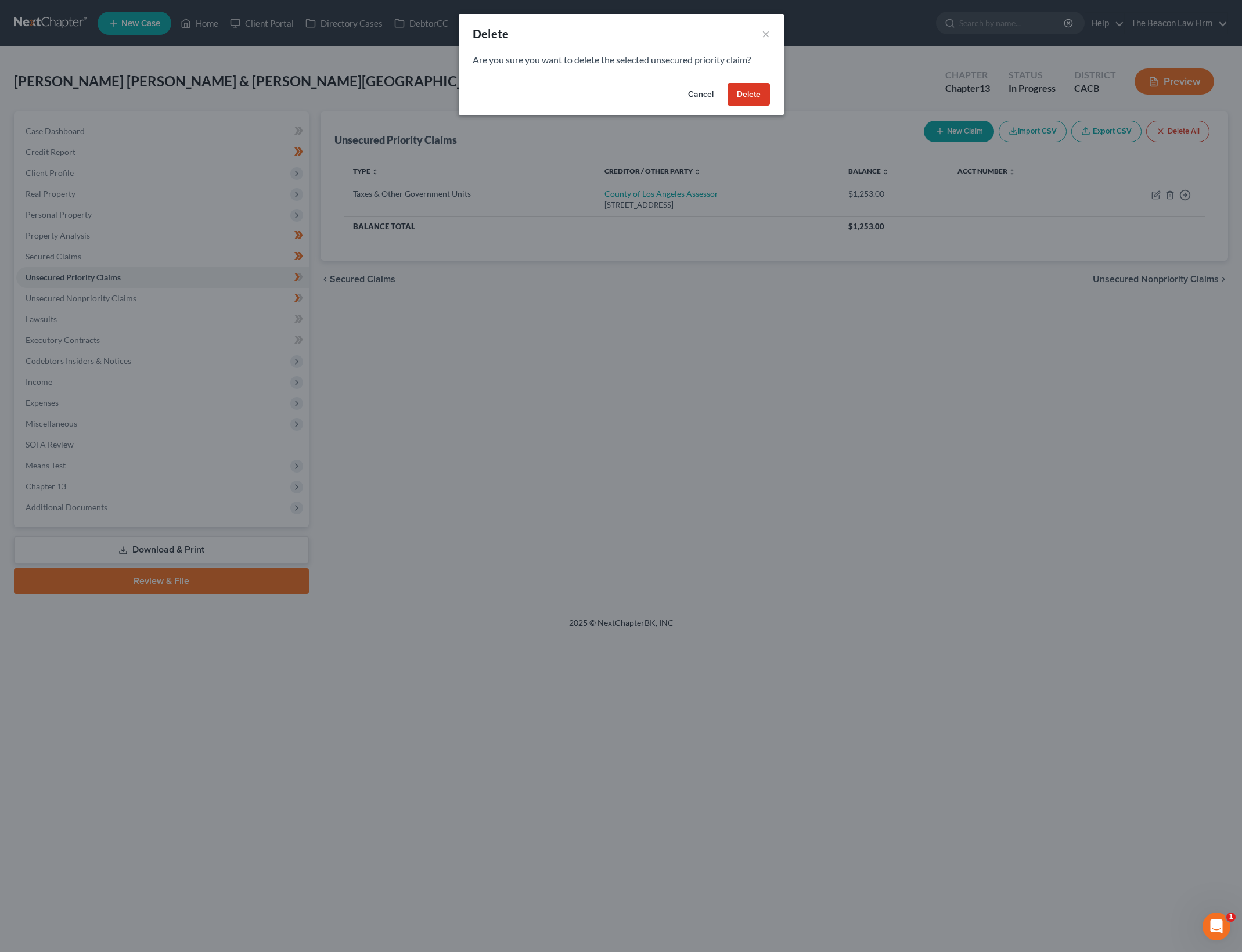
click at [764, 88] on button "Delete" at bounding box center [748, 94] width 42 height 23
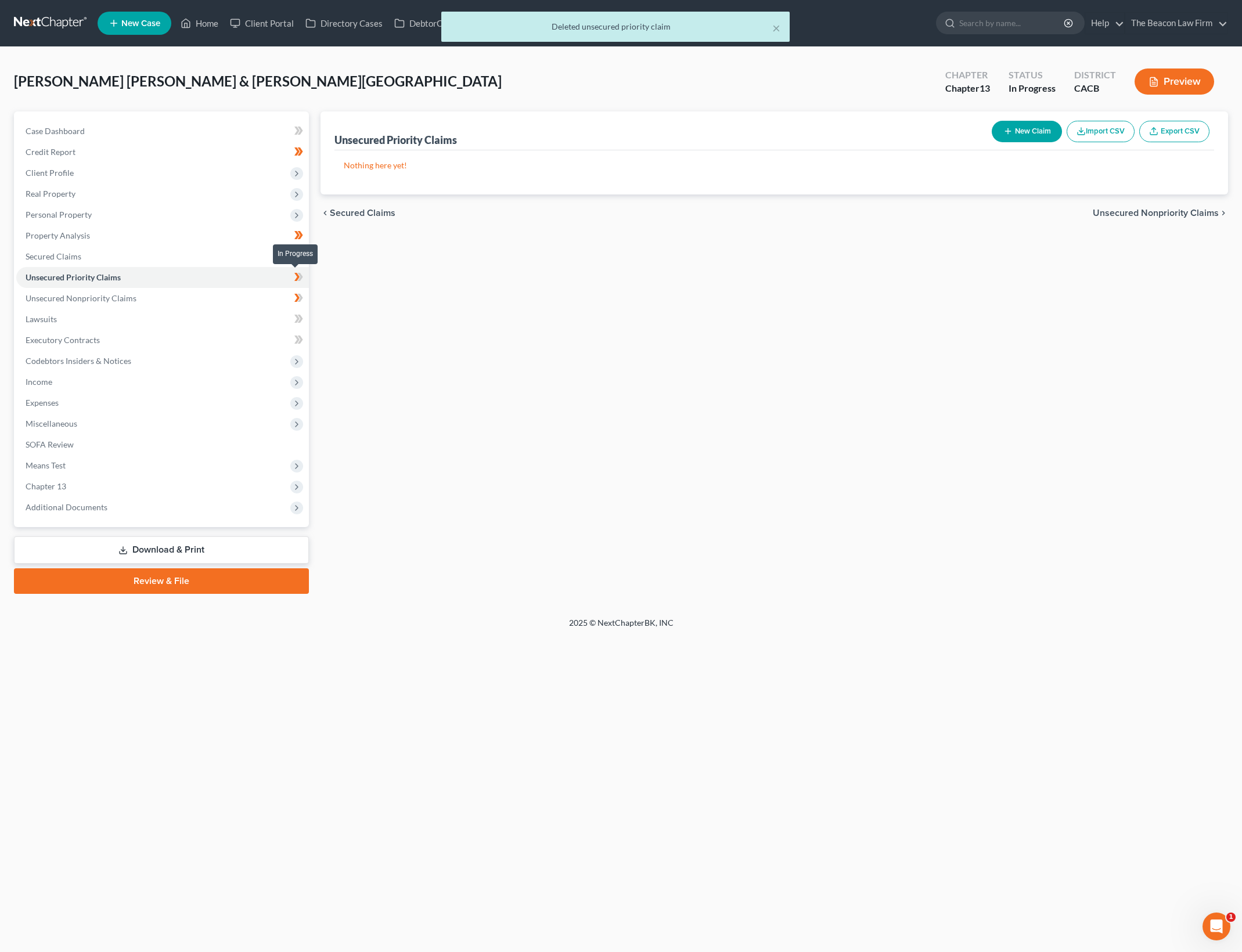
click at [300, 273] on icon at bounding box center [300, 276] width 5 height 8
click at [1174, 463] on div "Unsecured Priority Claims New Claim Import CSV Export CSV Nothing here yet! Pre…" at bounding box center [774, 352] width 919 height 482
click at [1029, 127] on button "New Claim" at bounding box center [1026, 131] width 70 height 22
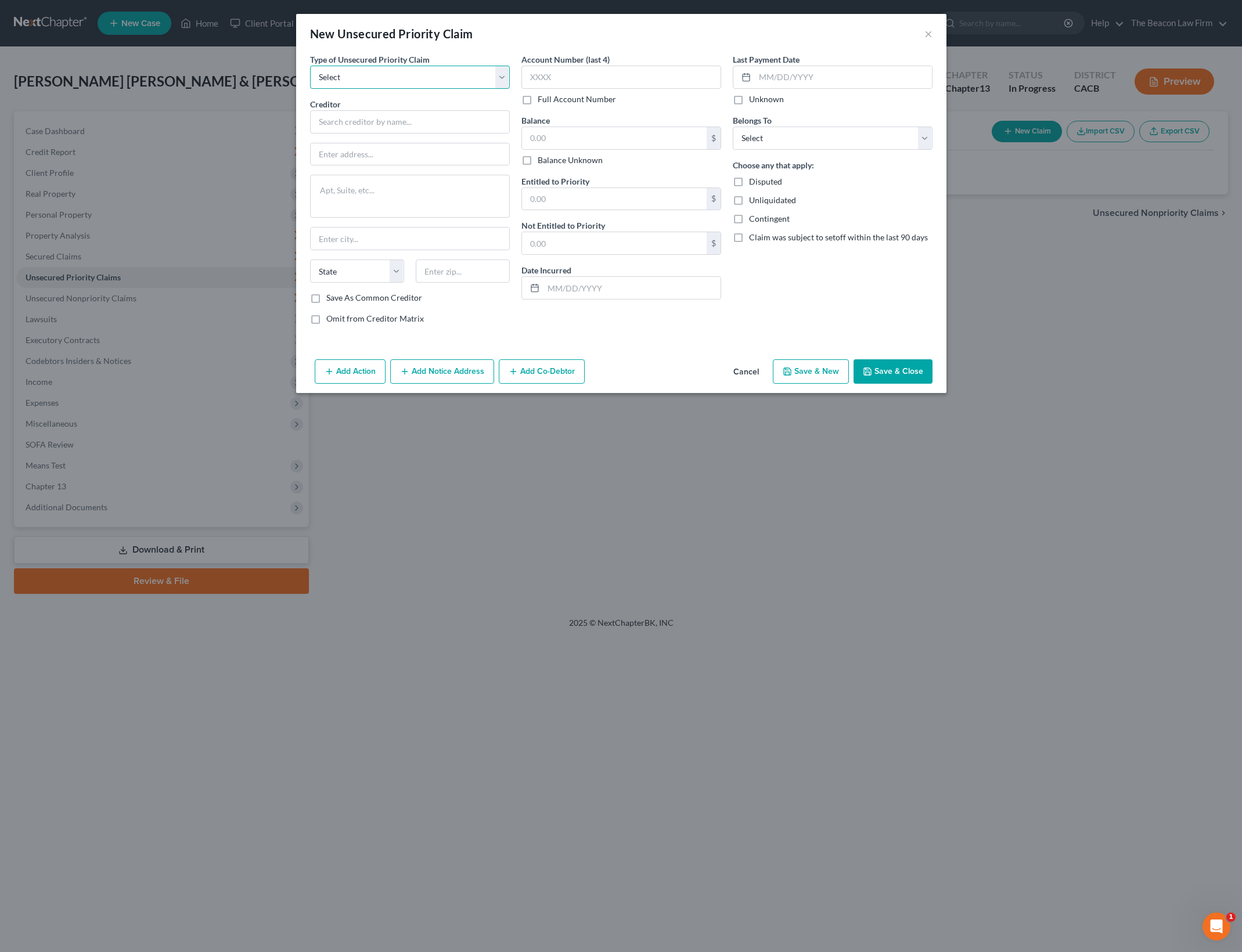
click at [457, 67] on select "Select Taxes & Other Government Units Domestic Support Obligations Extensions o…" at bounding box center [410, 77] width 200 height 23
click at [804, 281] on div "Last Payment Date Unknown Belongs To * Select Debtor 1 Only Debtor 2 Only Debto…" at bounding box center [832, 194] width 212 height 280
click at [749, 365] on button "Cancel" at bounding box center [746, 371] width 44 height 23
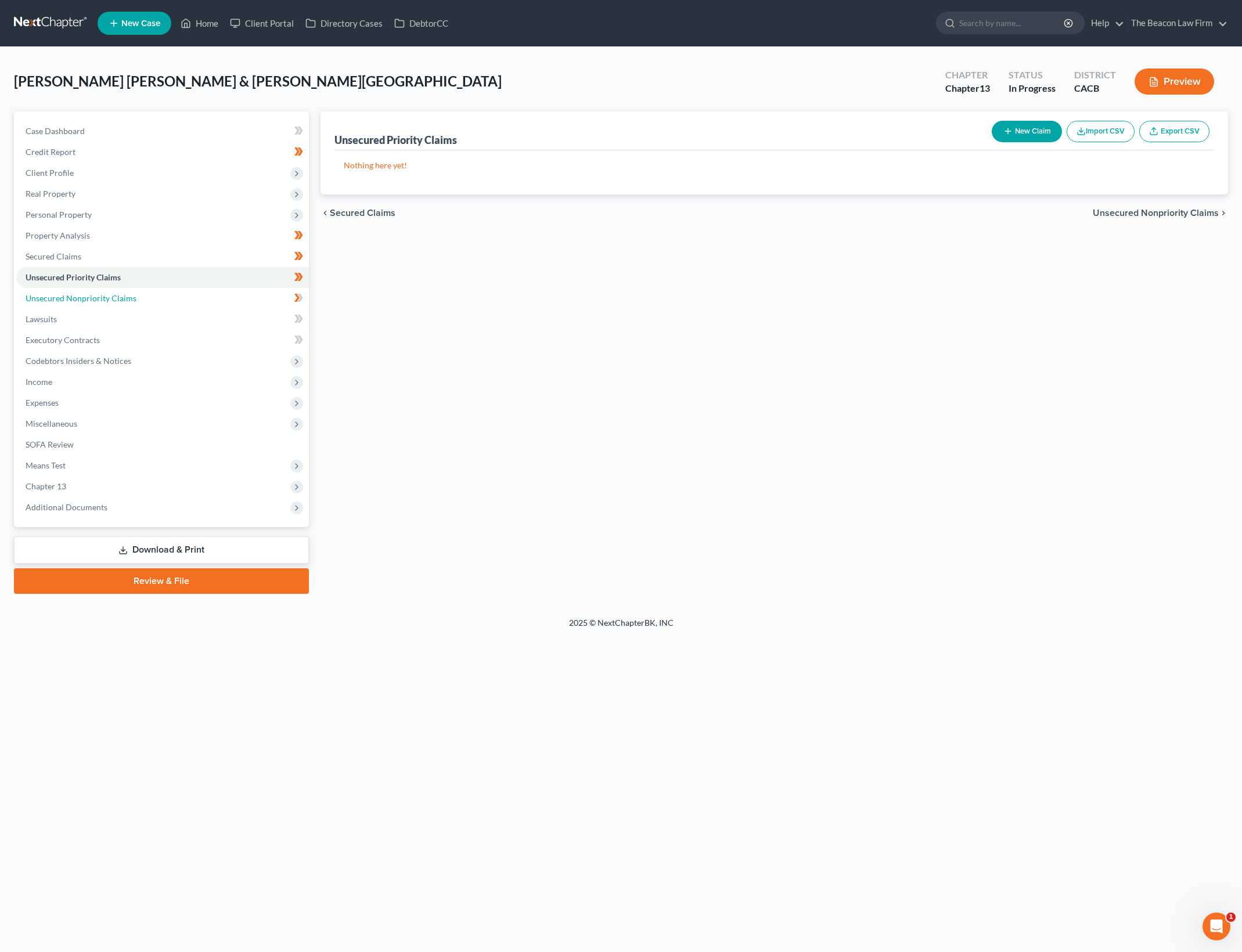
drag, startPoint x: 234, startPoint y: 289, endPoint x: 742, endPoint y: 359, distance: 512.8
click at [234, 289] on link "Unsecured Nonpriority Claims" at bounding box center [162, 298] width 293 height 21
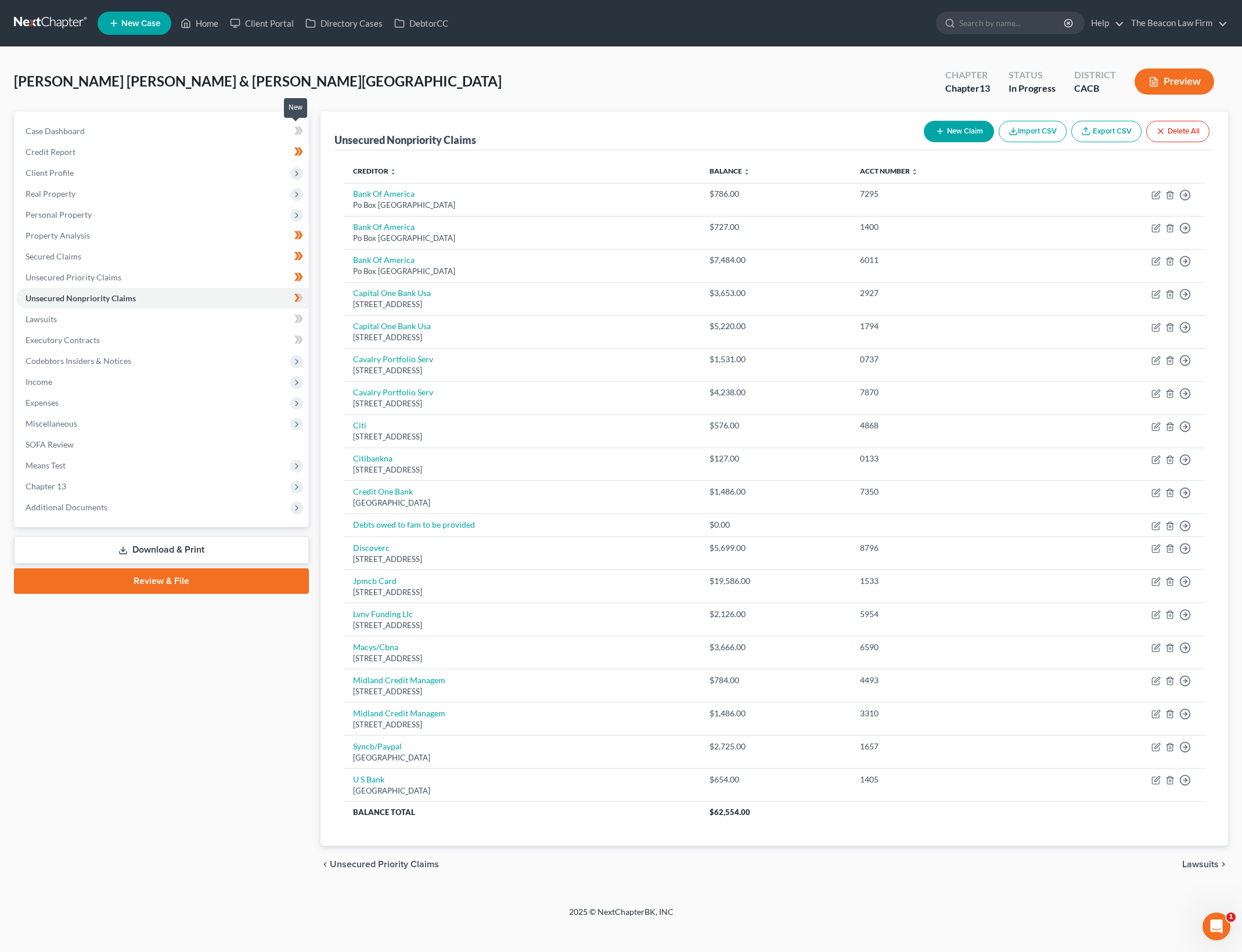
click at [303, 124] on span at bounding box center [299, 132] width 21 height 17
click at [1154, 194] on icon "button" at bounding box center [1156, 194] width 10 height 10
select select "45"
select select "2"
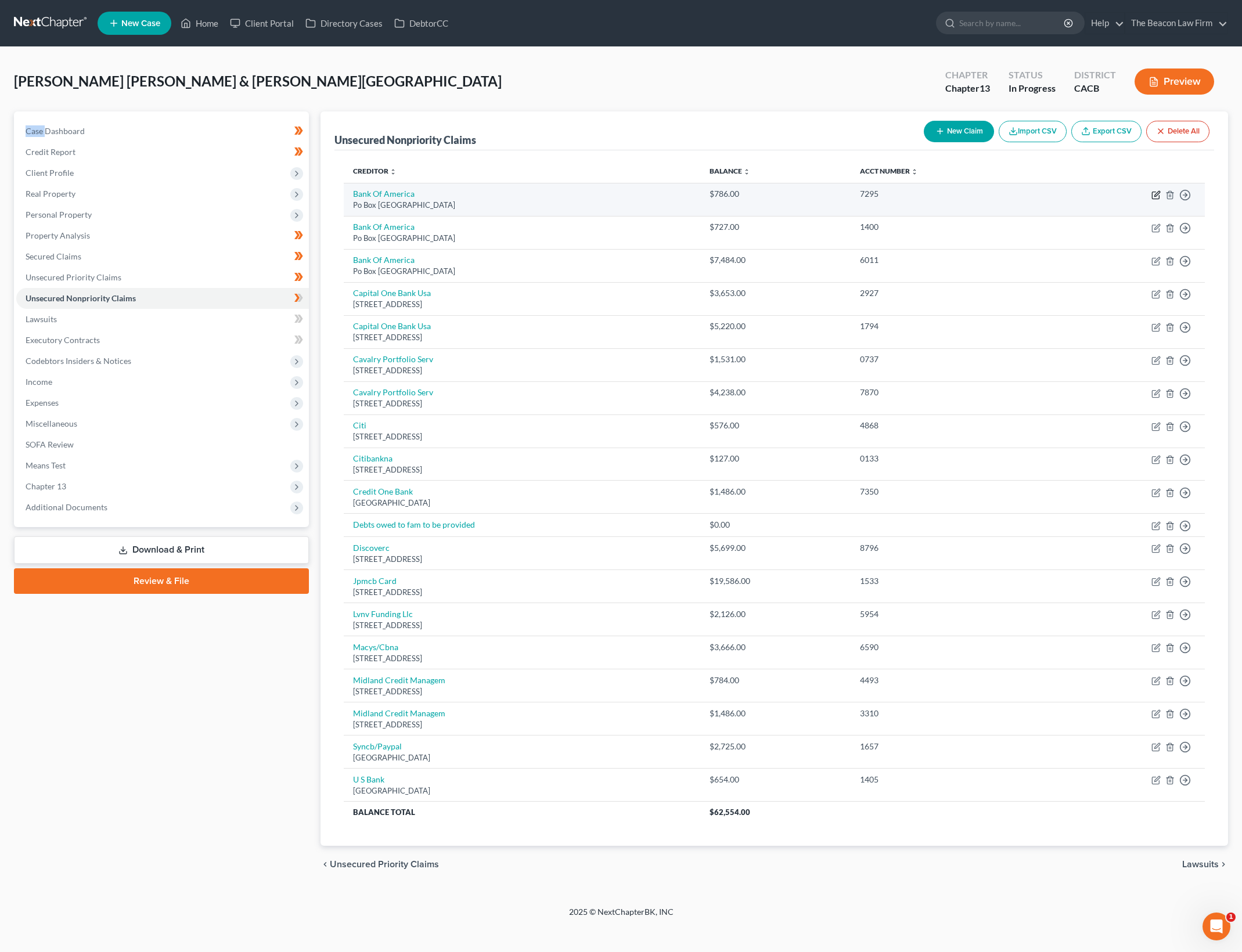
select select "0"
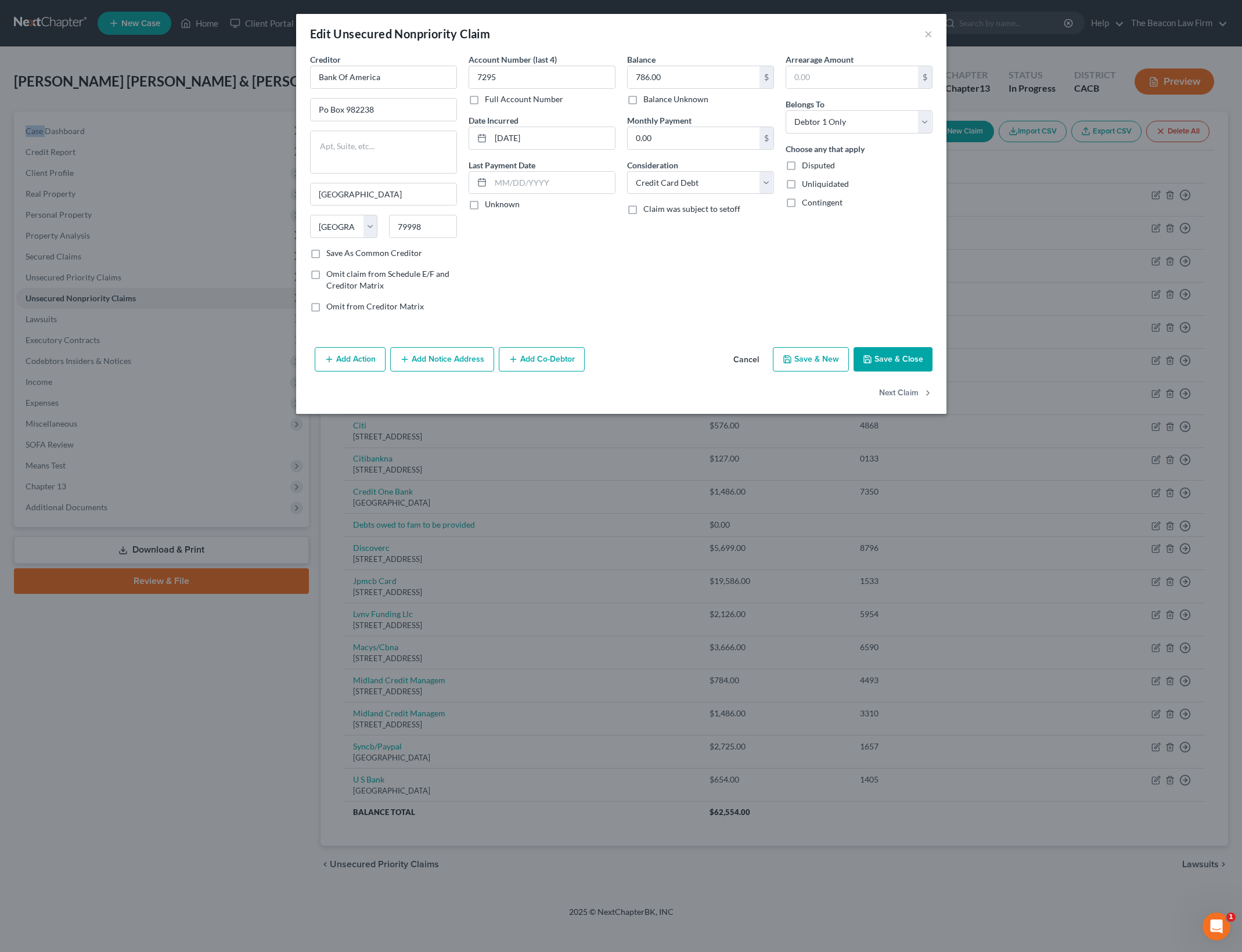
click at [882, 360] on button "Save & Close" at bounding box center [892, 359] width 79 height 24
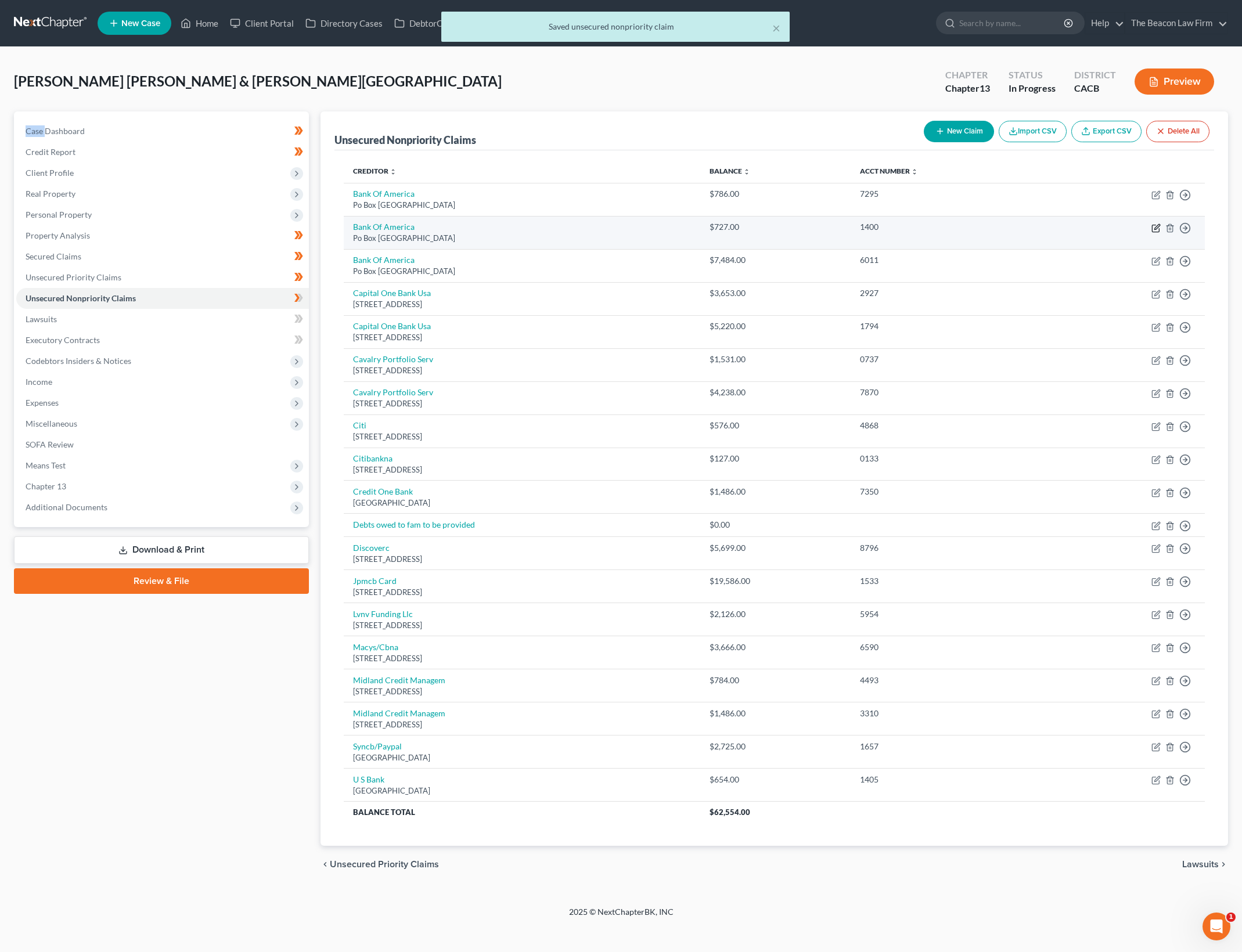
click at [1157, 225] on icon "button" at bounding box center [1156, 226] width 5 height 5
select select "45"
select select "2"
select select "0"
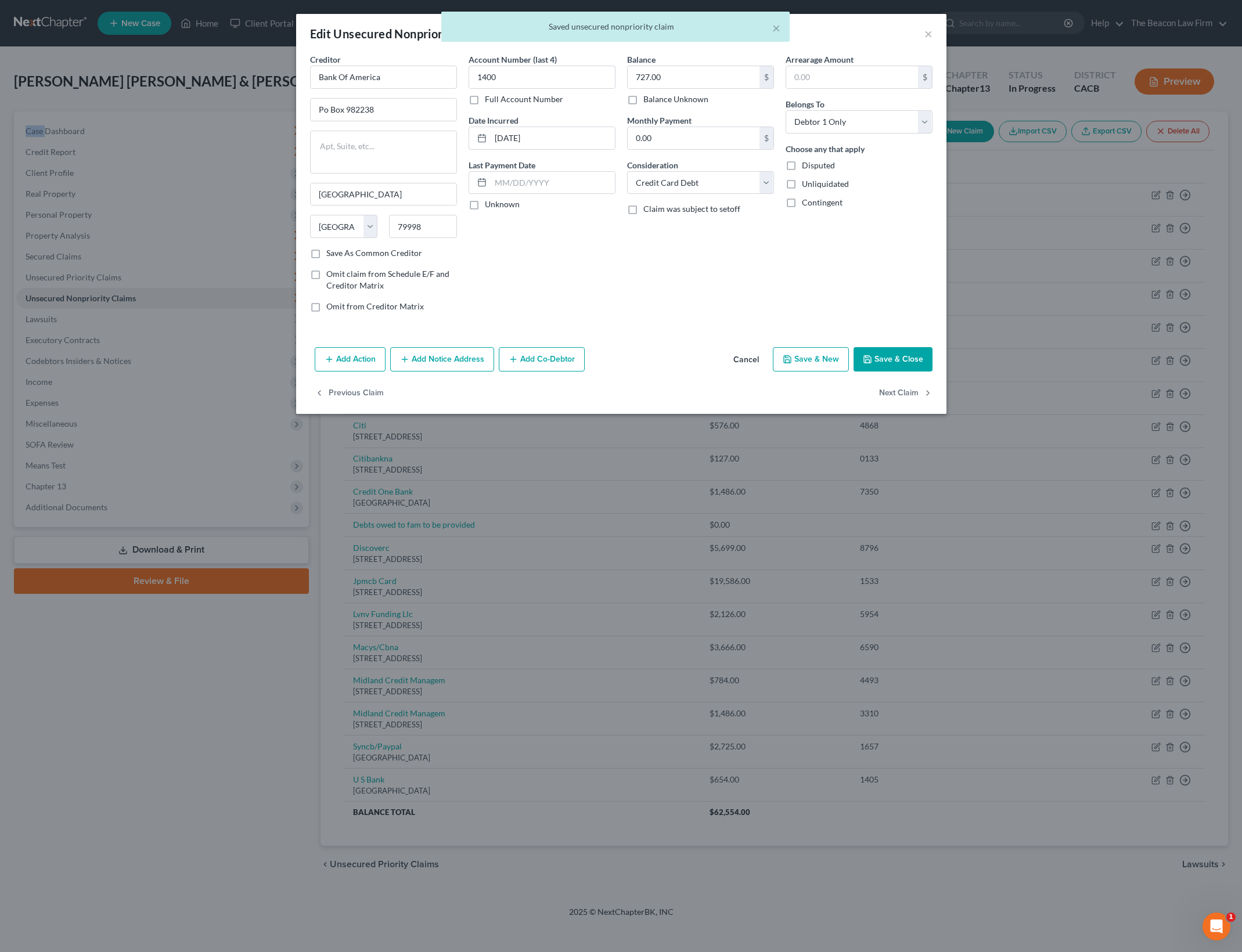
click at [916, 357] on button "Save & Close" at bounding box center [892, 359] width 79 height 24
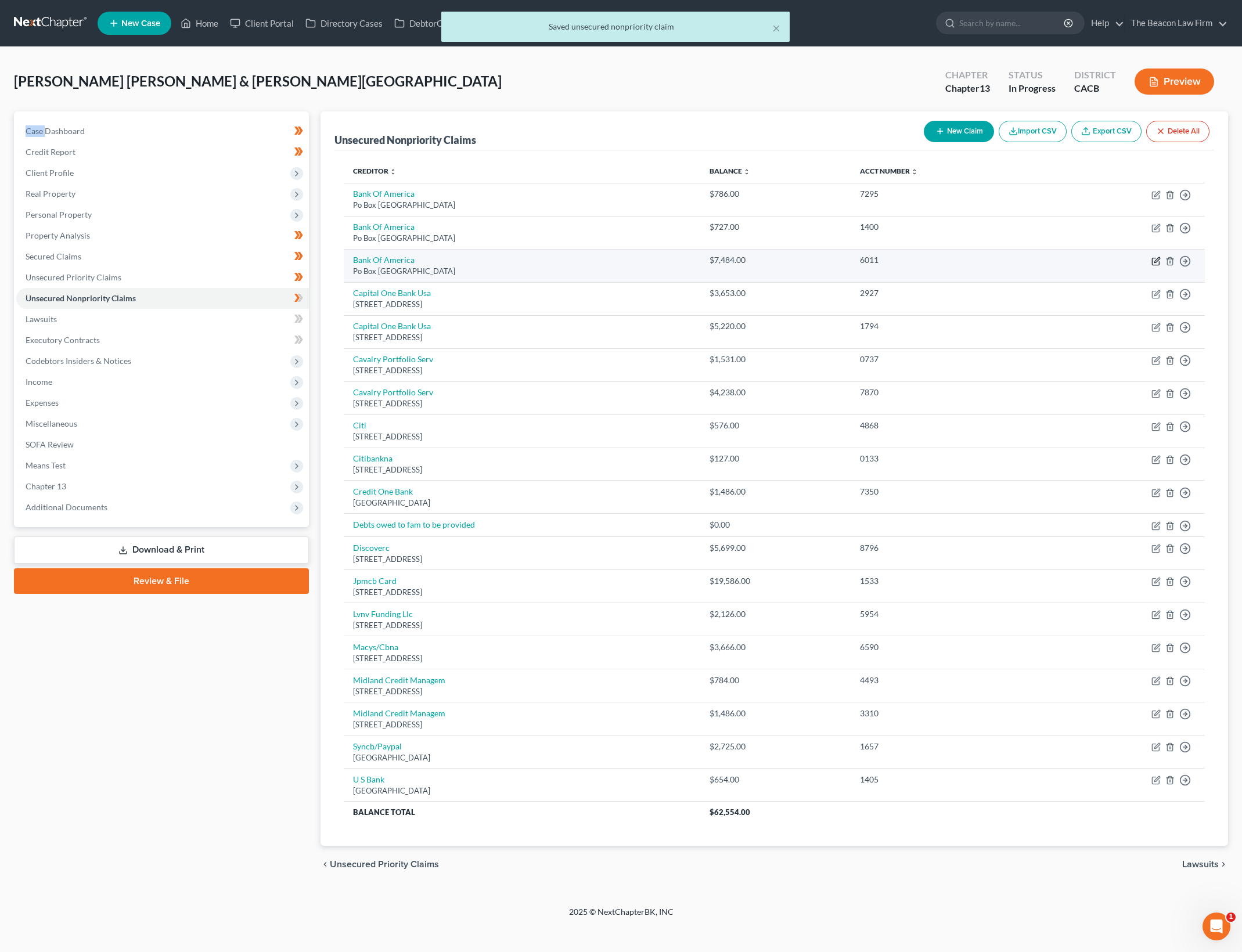
click at [1154, 261] on icon "button" at bounding box center [1156, 261] width 10 height 10
select select "45"
select select "2"
select select "1"
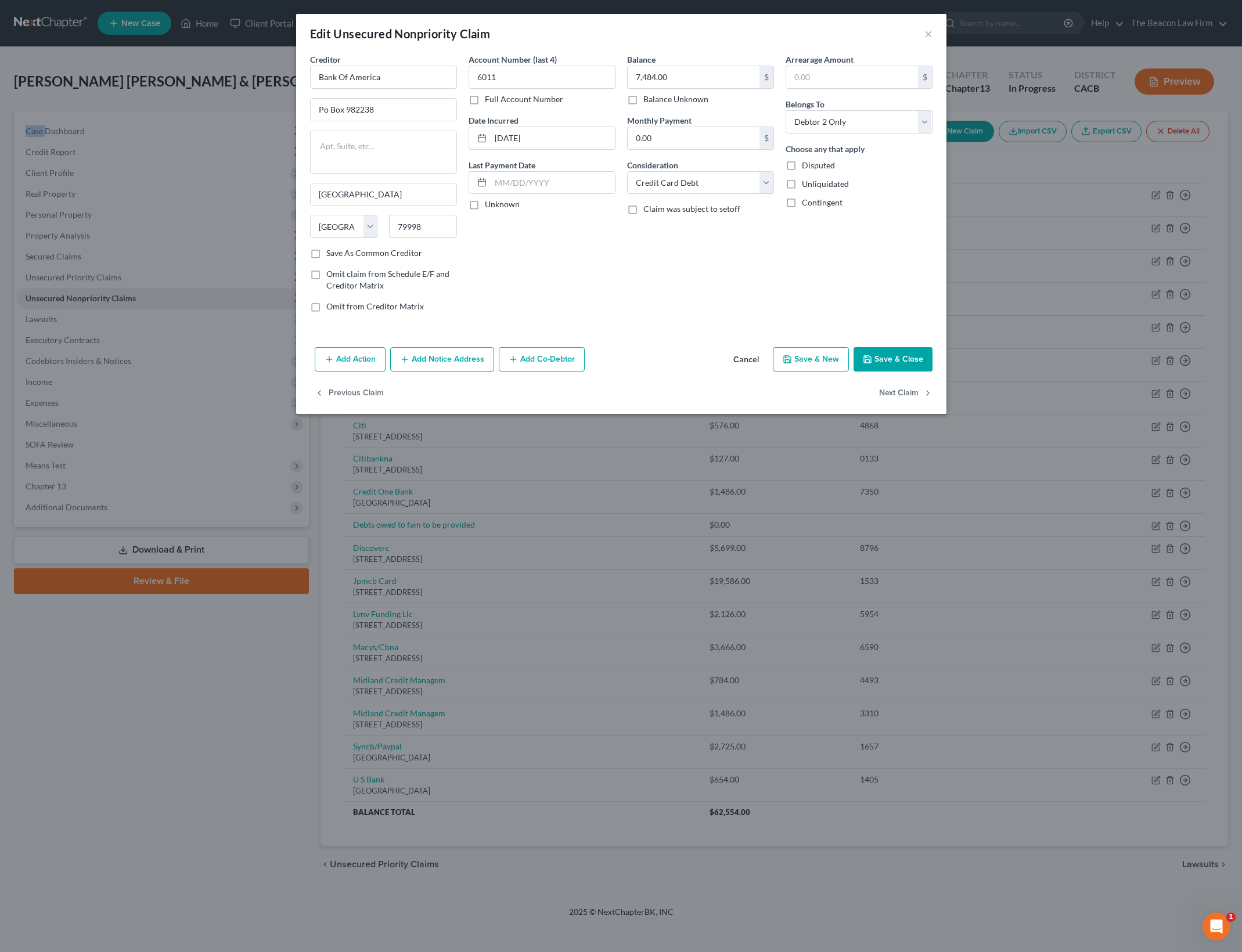
click at [896, 358] on button "Save & Close" at bounding box center [892, 359] width 79 height 24
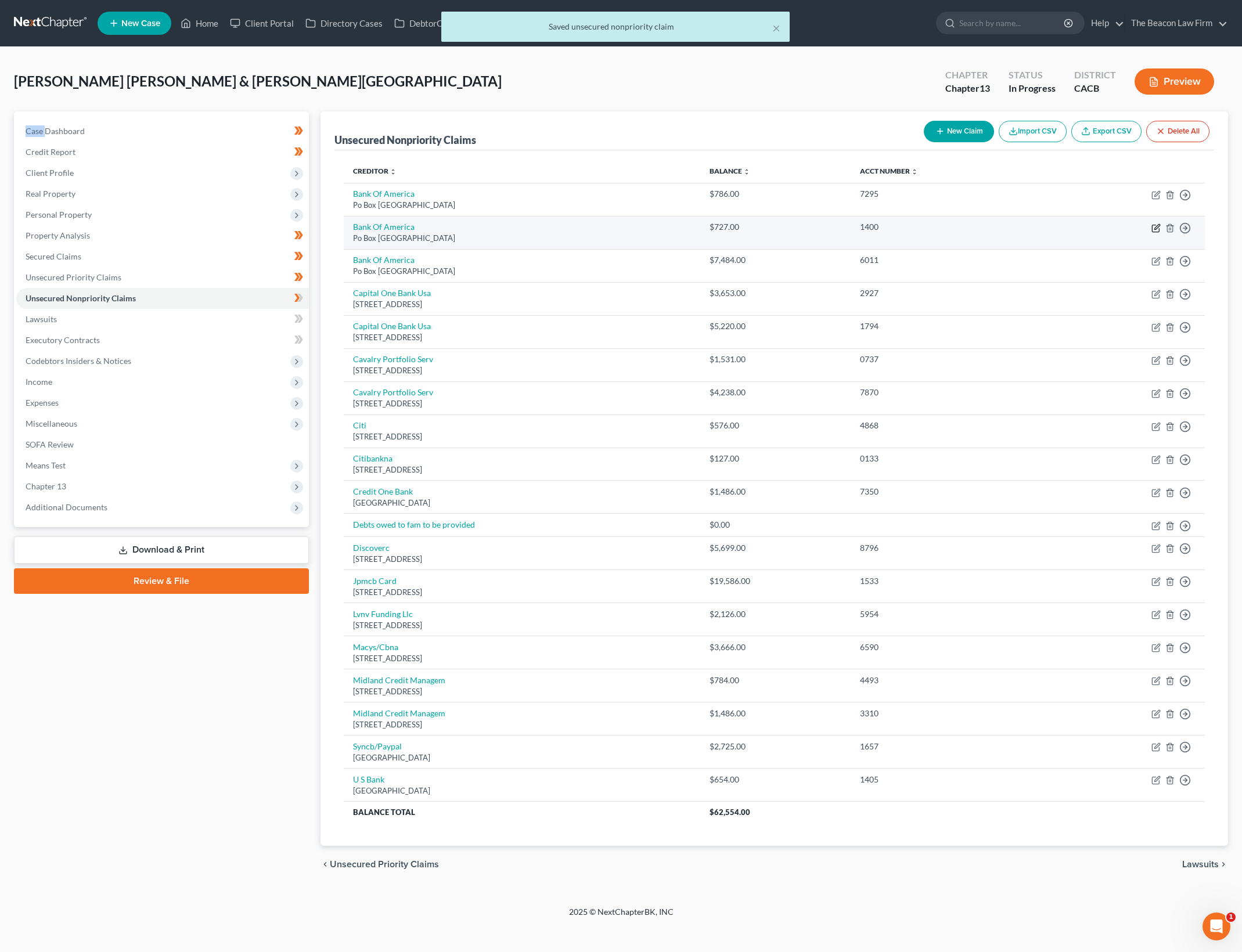
click at [1156, 225] on icon "button" at bounding box center [1156, 228] width 10 height 10
select select "45"
select select "2"
select select "0"
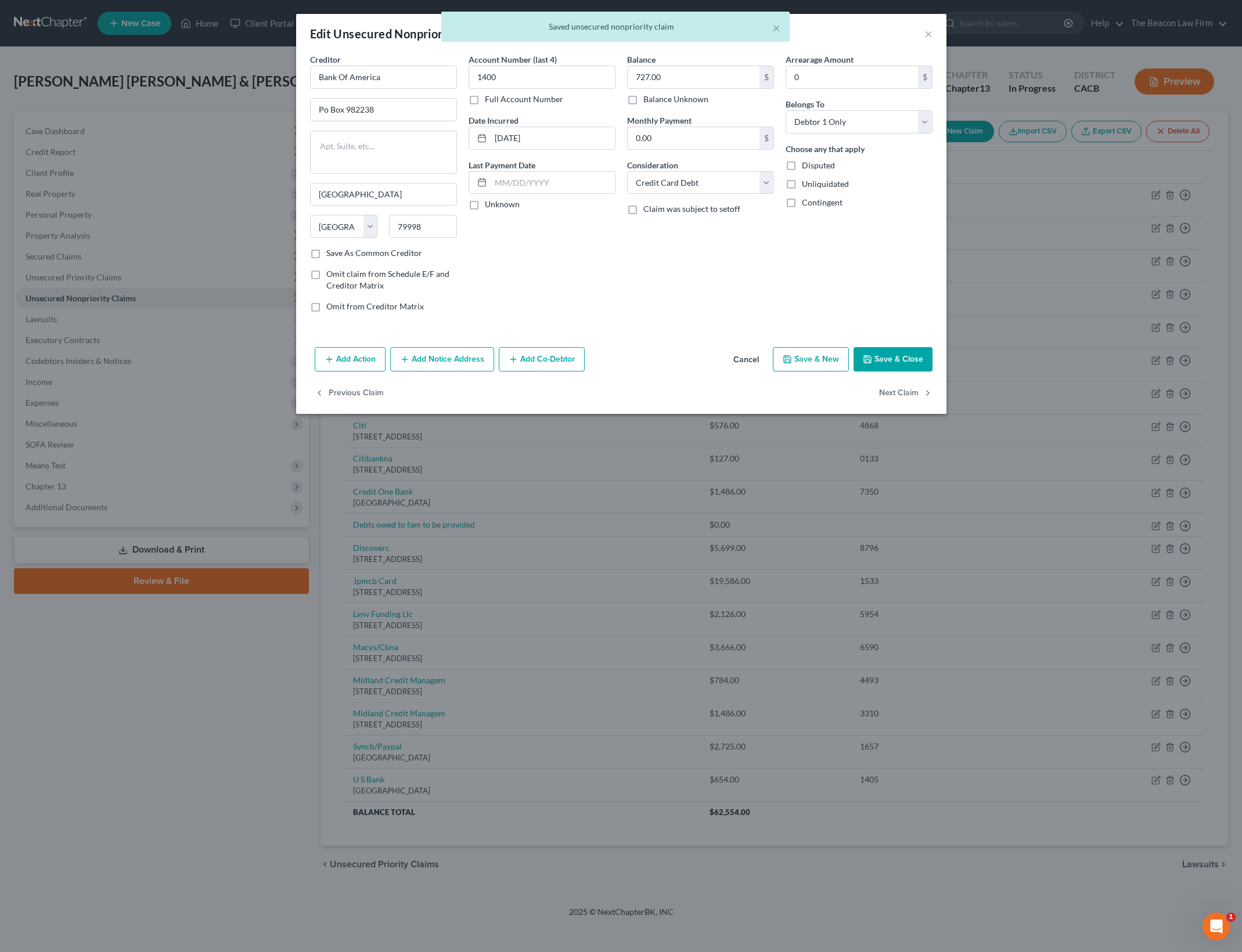
click at [850, 302] on div "Arrearage Amount 0 $ Belongs To * Select Debtor 1 Only Debtor 2 Only Debtor 1 A…" at bounding box center [858, 187] width 158 height 268
click at [901, 352] on button "Save & Close" at bounding box center [892, 359] width 79 height 24
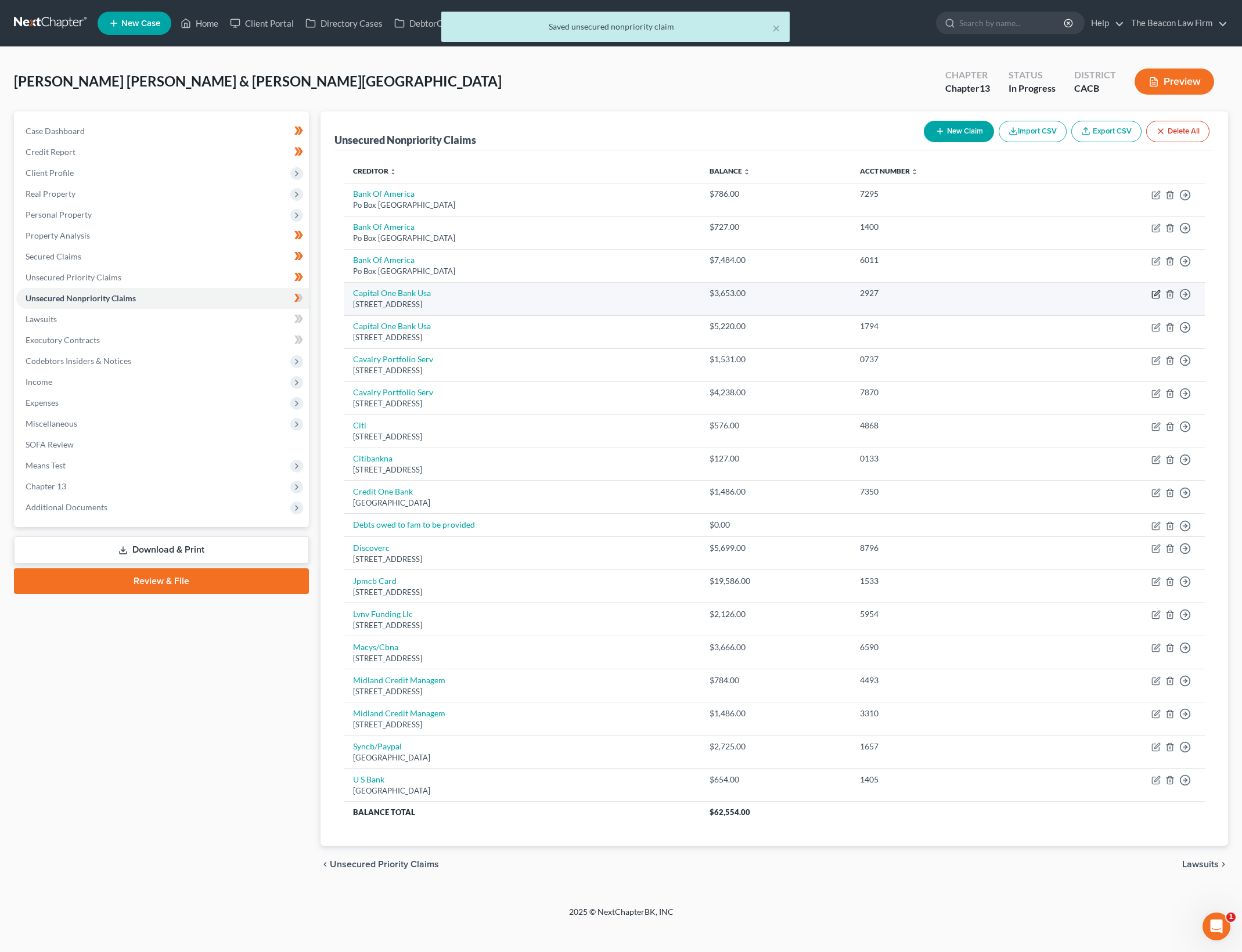
click at [1155, 296] on icon "button" at bounding box center [1156, 294] width 10 height 10
select select "46"
select select "1"
select select "0"
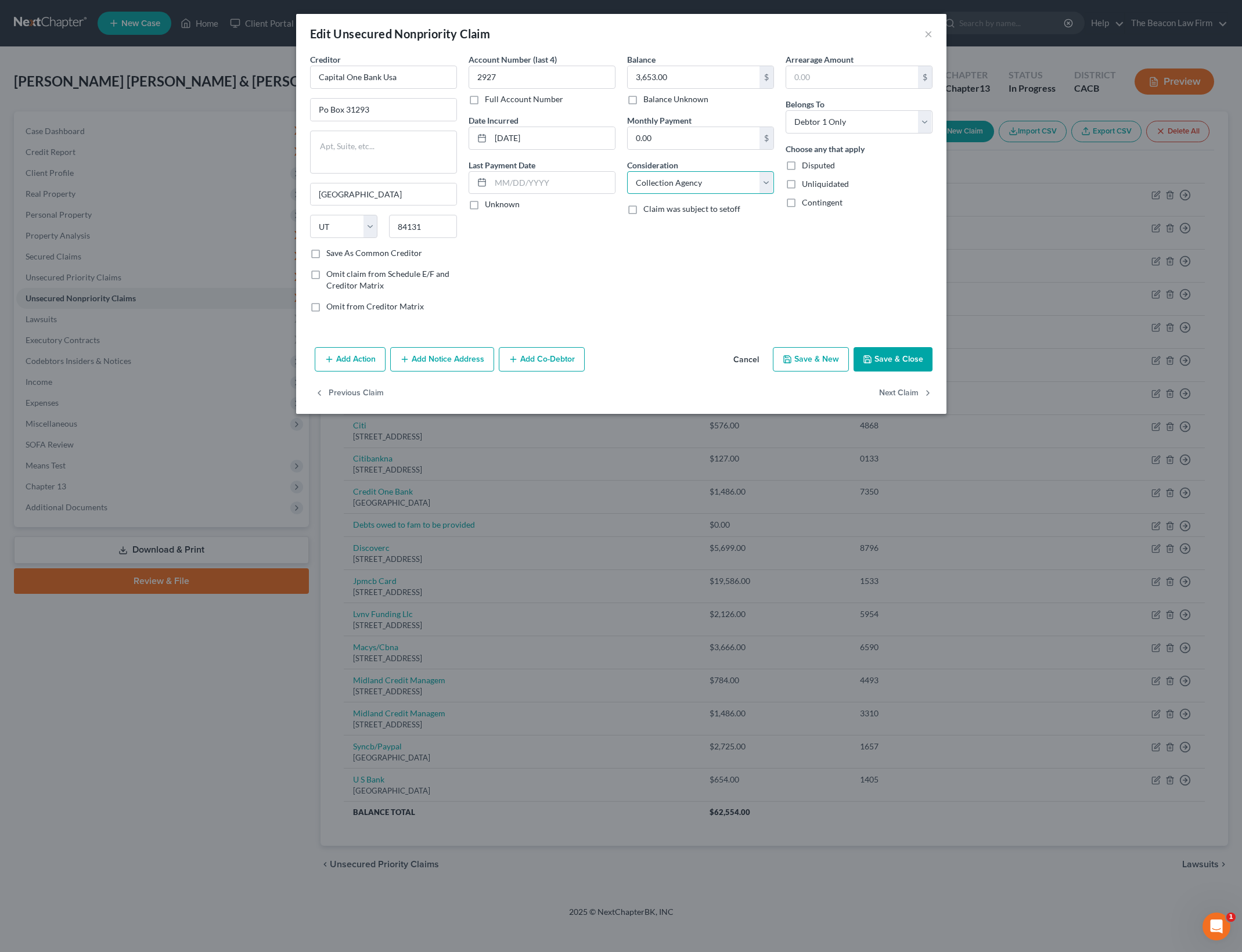
click at [750, 192] on select "Select Cable / Satellite Services Collection Agency Credit Card Debt Debt Couns…" at bounding box center [700, 182] width 147 height 23
select select "2"
click at [627, 171] on select "Select Cable / Satellite Services Collection Agency Credit Card Debt Debt Couns…" at bounding box center [700, 182] width 147 height 23
click at [897, 349] on button "Save & Close" at bounding box center [892, 359] width 79 height 24
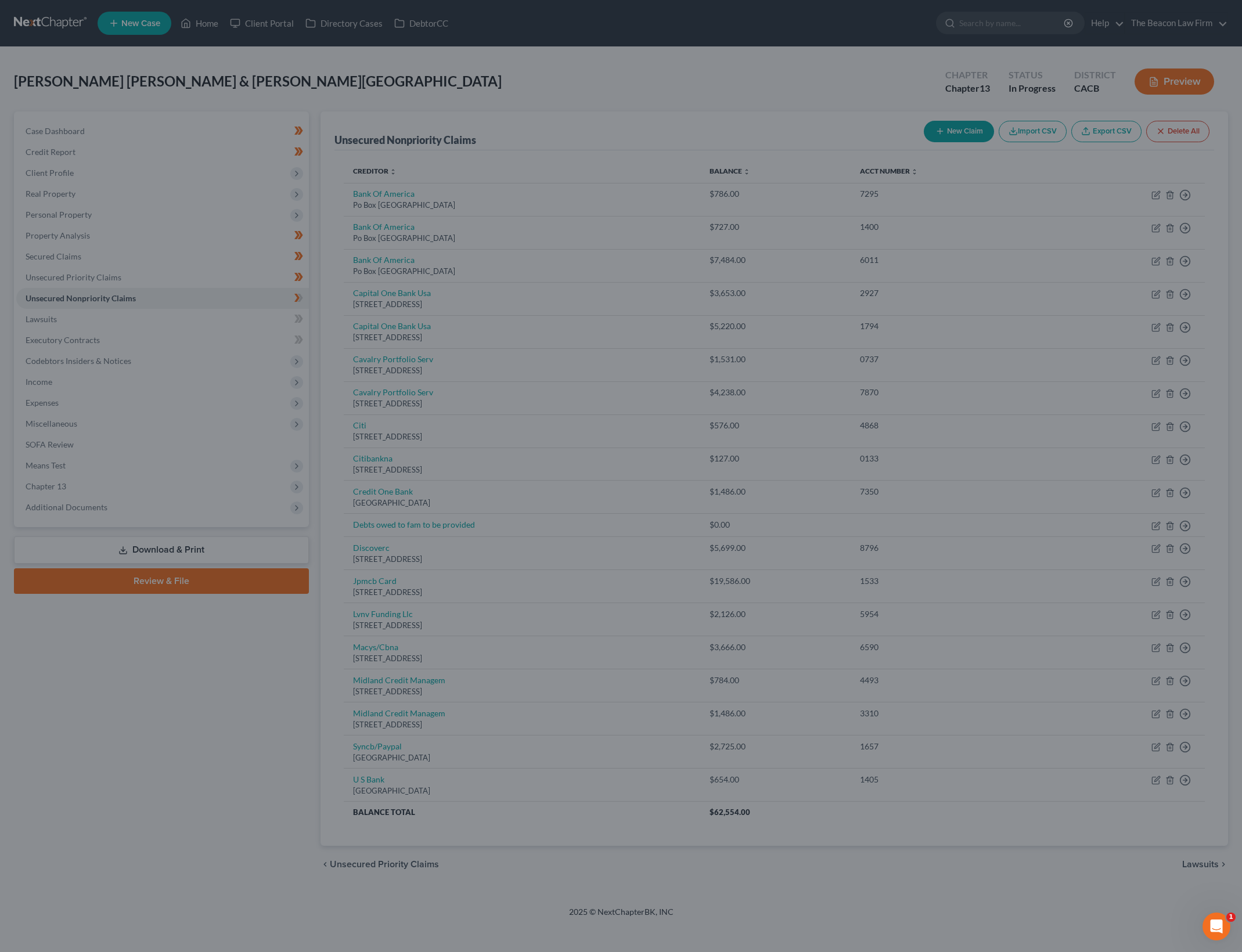
type input "0"
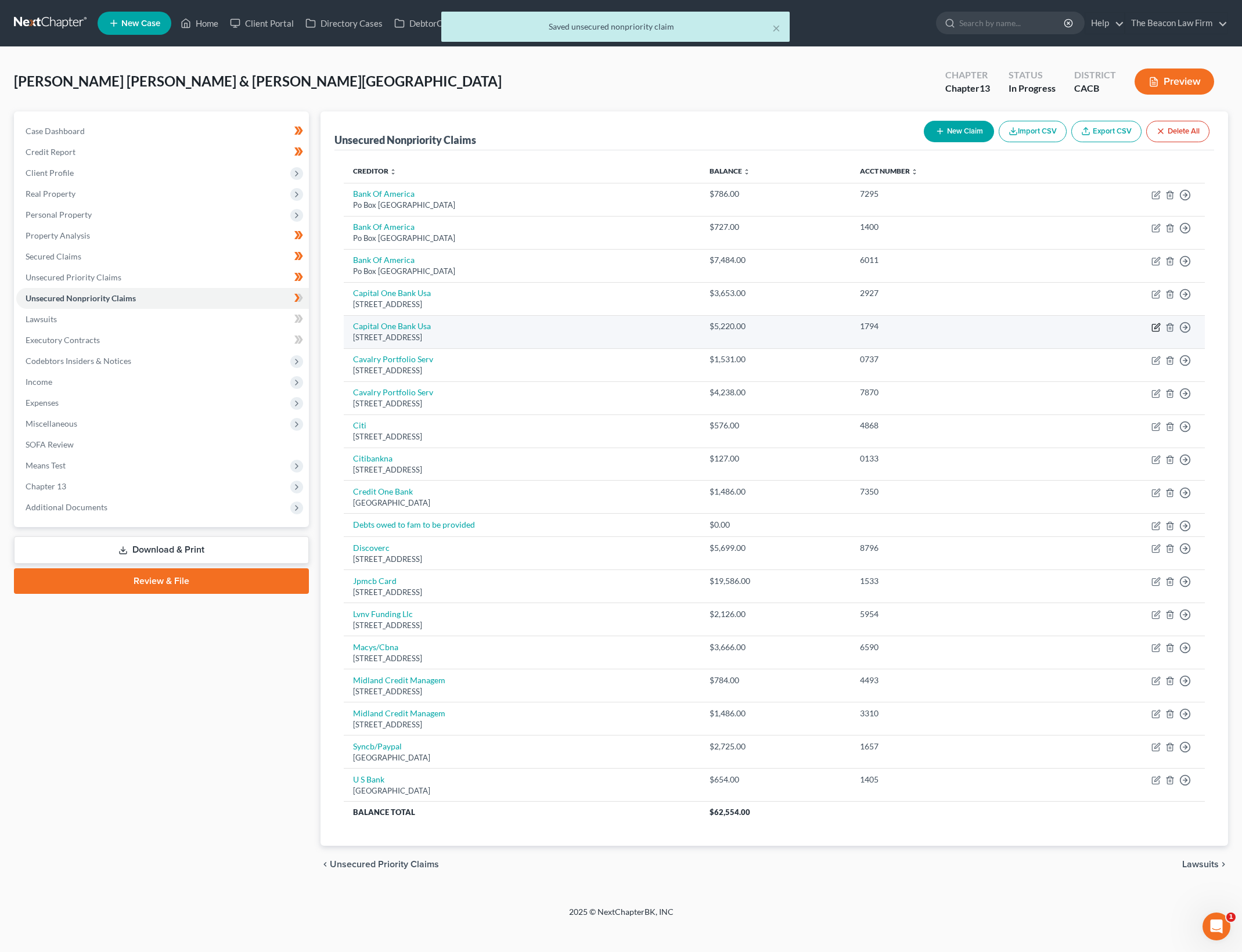
click at [1158, 325] on icon "button" at bounding box center [1156, 327] width 10 height 10
select select "46"
select select "1"
select select "0"
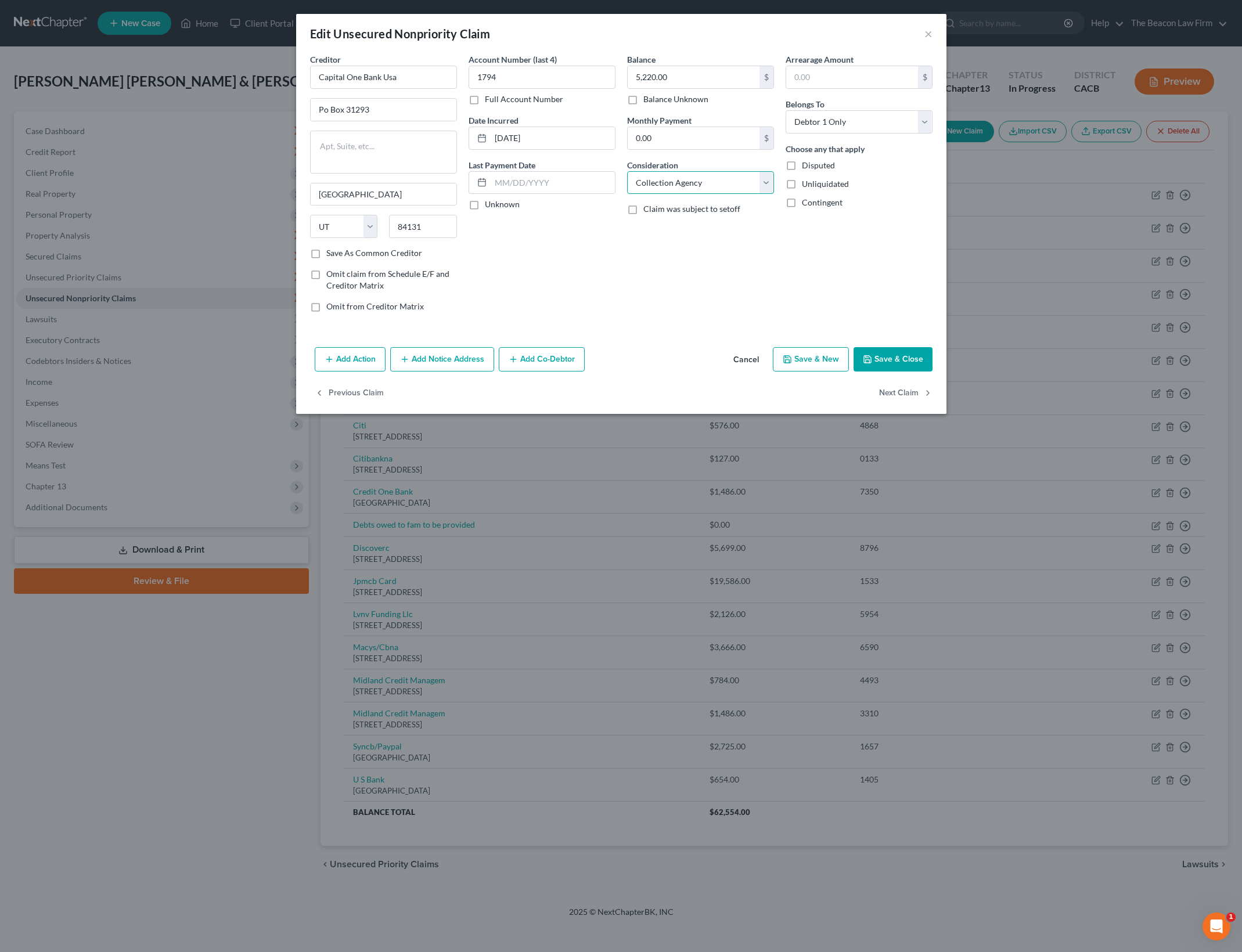
click at [755, 181] on select "Select Cable / Satellite Services Collection Agency Credit Card Debt Debt Couns…" at bounding box center [700, 182] width 147 height 23
select select "2"
click at [627, 171] on select "Select Cable / Satellite Services Collection Agency Credit Card Debt Debt Couns…" at bounding box center [700, 182] width 147 height 23
click at [847, 267] on div "Arrearage Amount $ Belongs To * Select Debtor 1 Only Debtor 2 Only Debtor 1 And…" at bounding box center [858, 187] width 158 height 268
click at [922, 355] on button "Save & Close" at bounding box center [892, 359] width 79 height 24
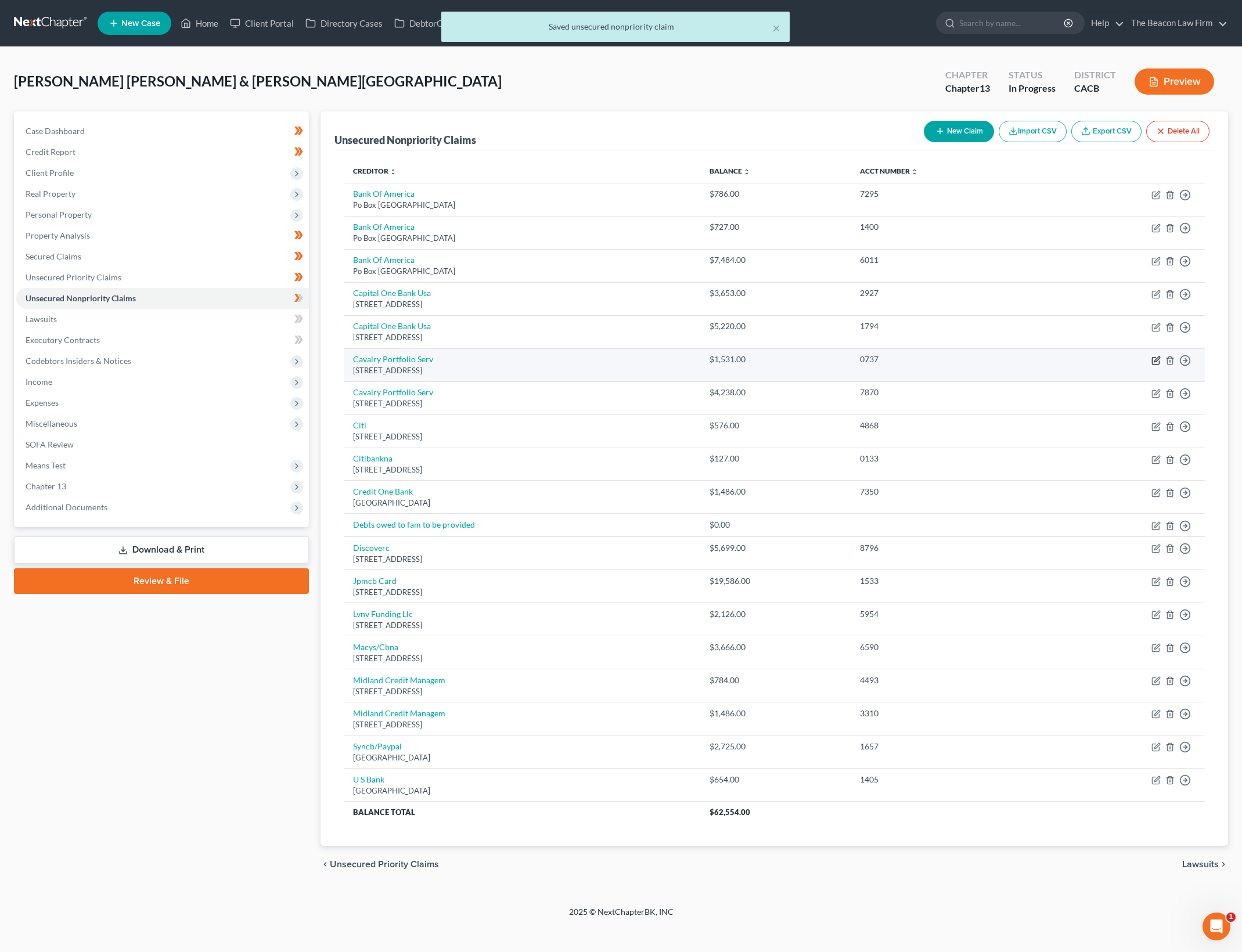
click at [1158, 356] on icon "button" at bounding box center [1156, 359] width 5 height 5
select select "6"
select select "1"
select select "0"
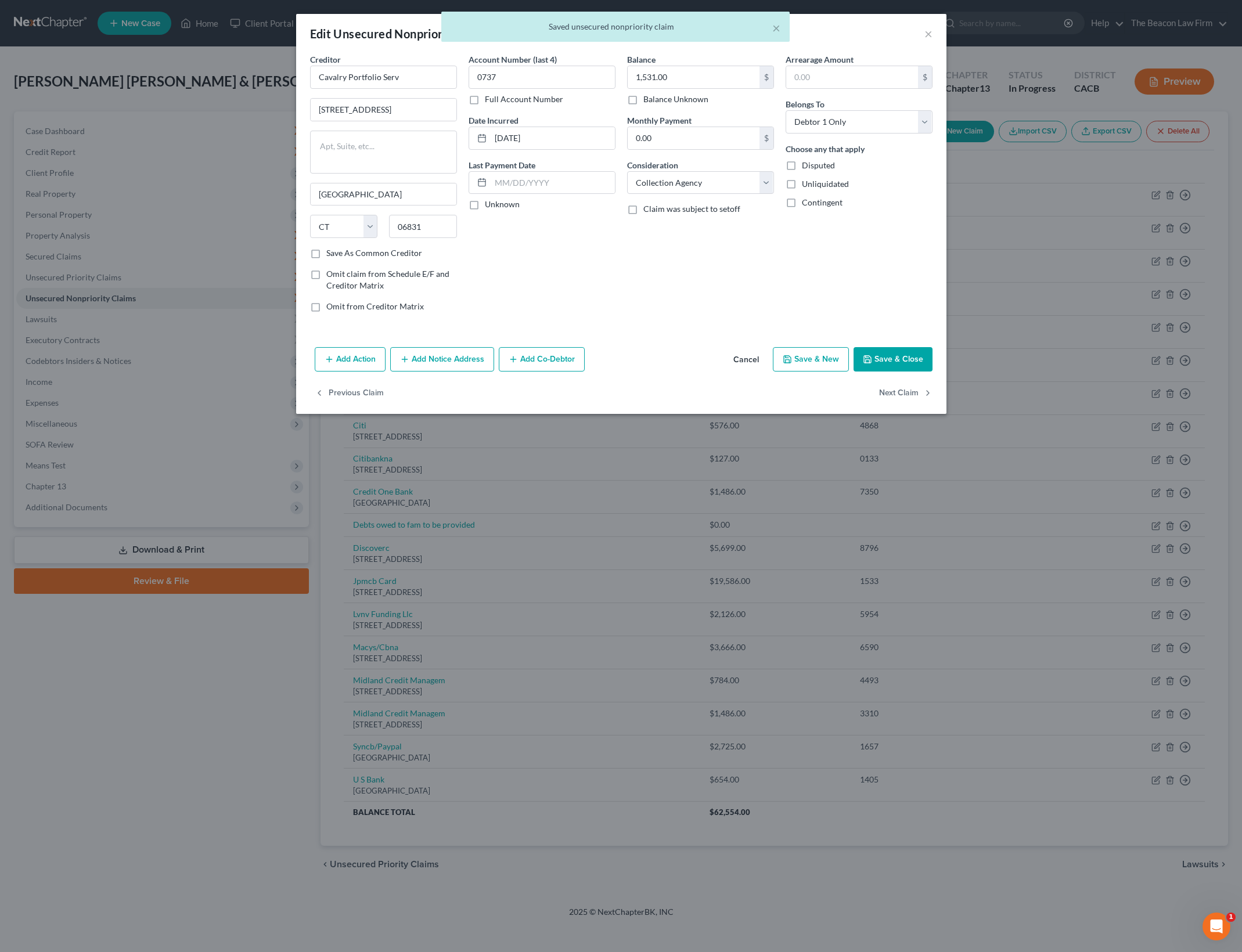
click at [676, 294] on div "Balance 1,531.00 $ Balance Unknown Balance Undetermined 1,531.00 $ Balance Unkn…" at bounding box center [700, 187] width 158 height 268
drag, startPoint x: 742, startPoint y: 313, endPoint x: 802, endPoint y: 293, distance: 63.2
click at [742, 312] on div "Balance 1,531.00 $ Balance Unknown Balance Undetermined 1,531.00 $ Balance Unkn…" at bounding box center [700, 187] width 158 height 268
click at [908, 354] on button "Save & Close" at bounding box center [892, 359] width 79 height 24
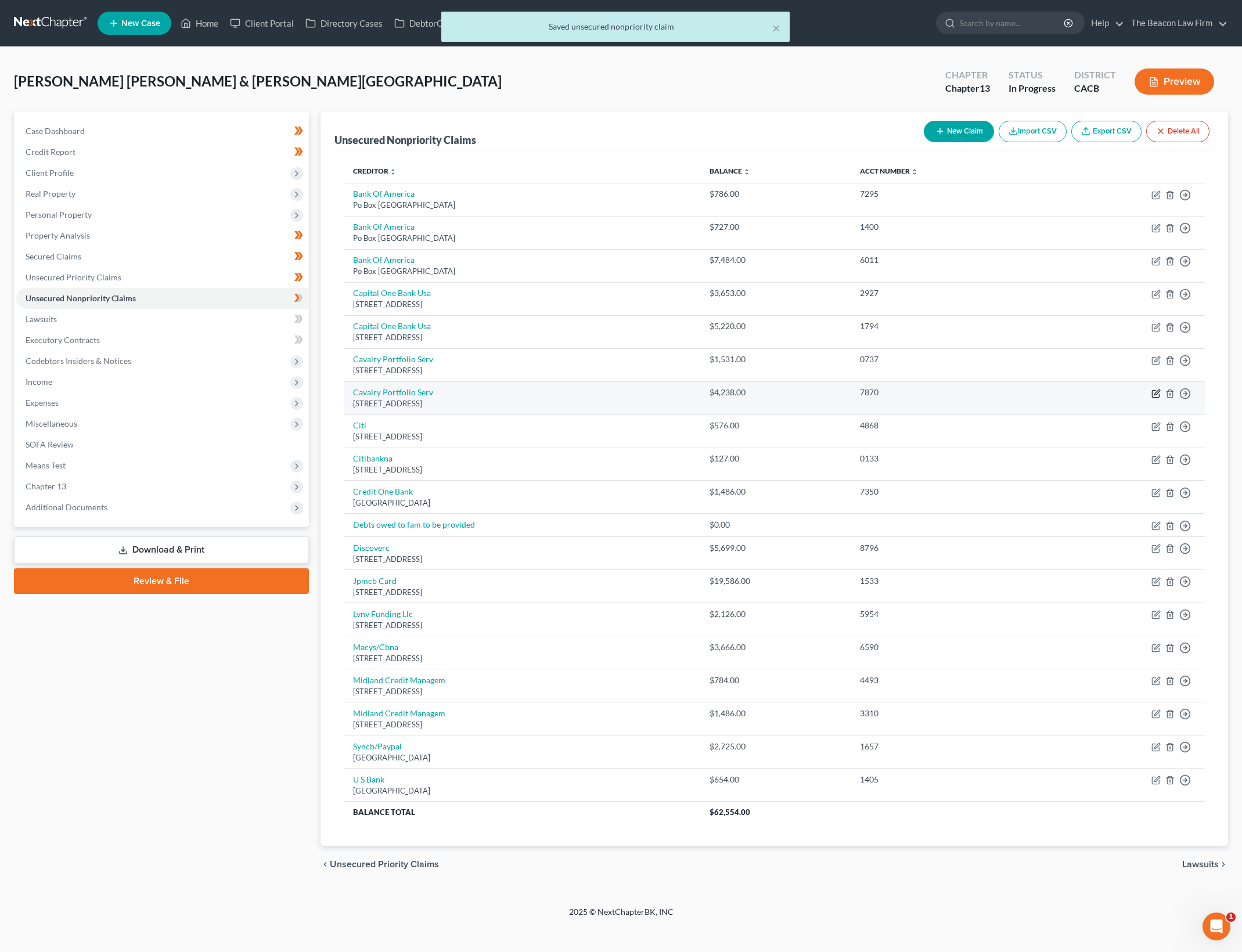
click at [1159, 389] on icon "button" at bounding box center [1156, 393] width 10 height 10
select select "6"
select select "1"
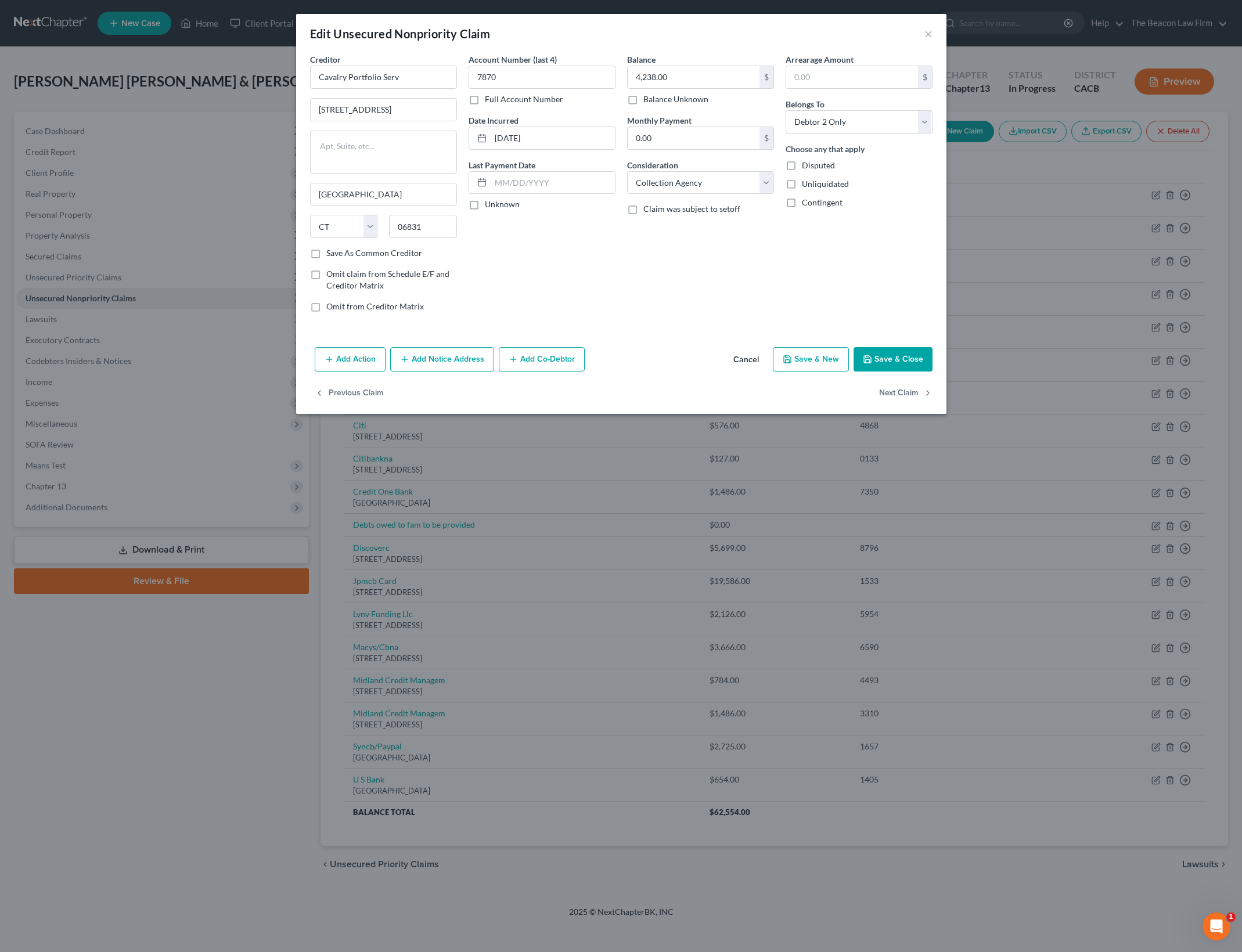
click at [889, 352] on button "Save & Close" at bounding box center [892, 359] width 79 height 24
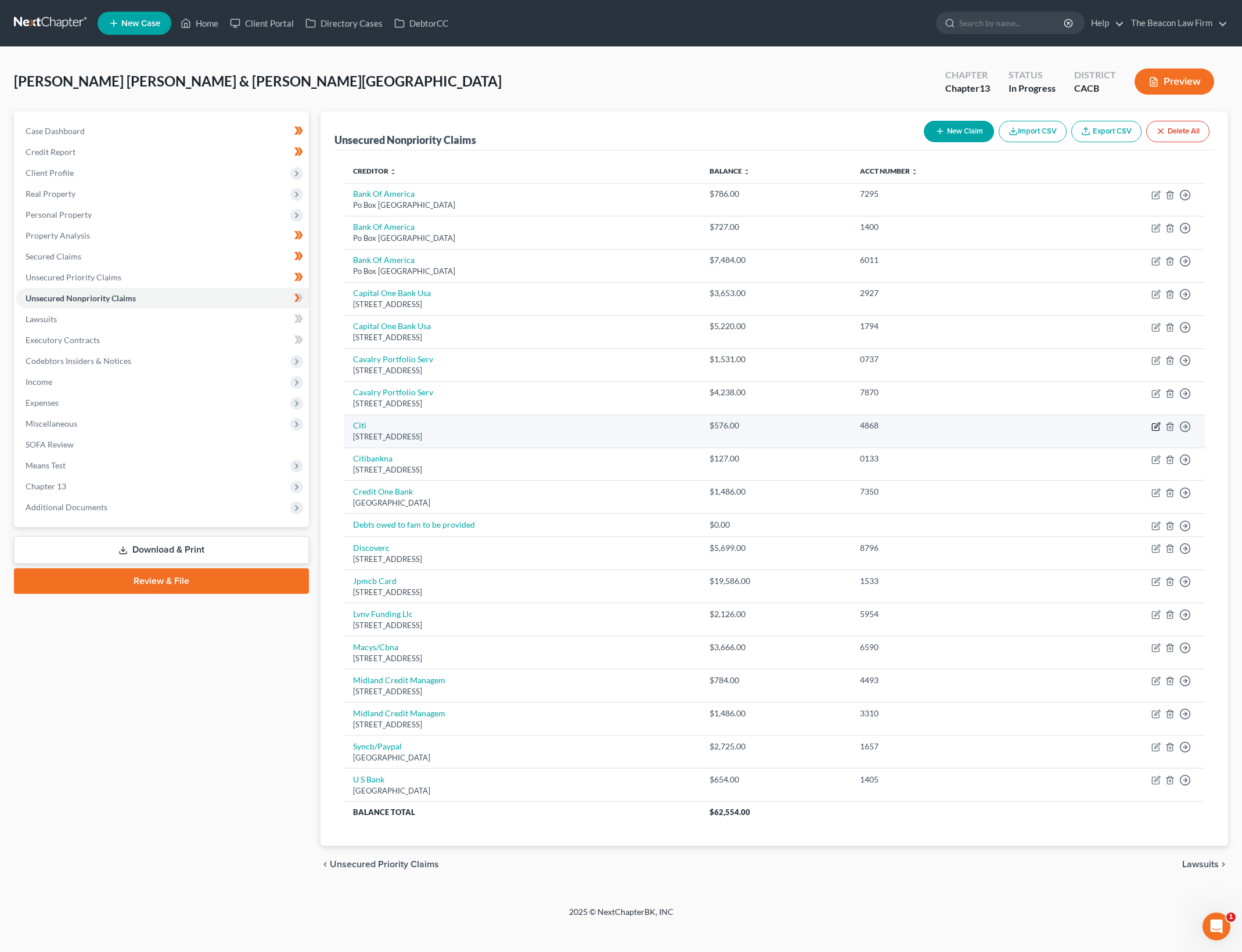
click at [1153, 428] on icon "button" at bounding box center [1156, 426] width 10 height 10
select select "43"
select select "2"
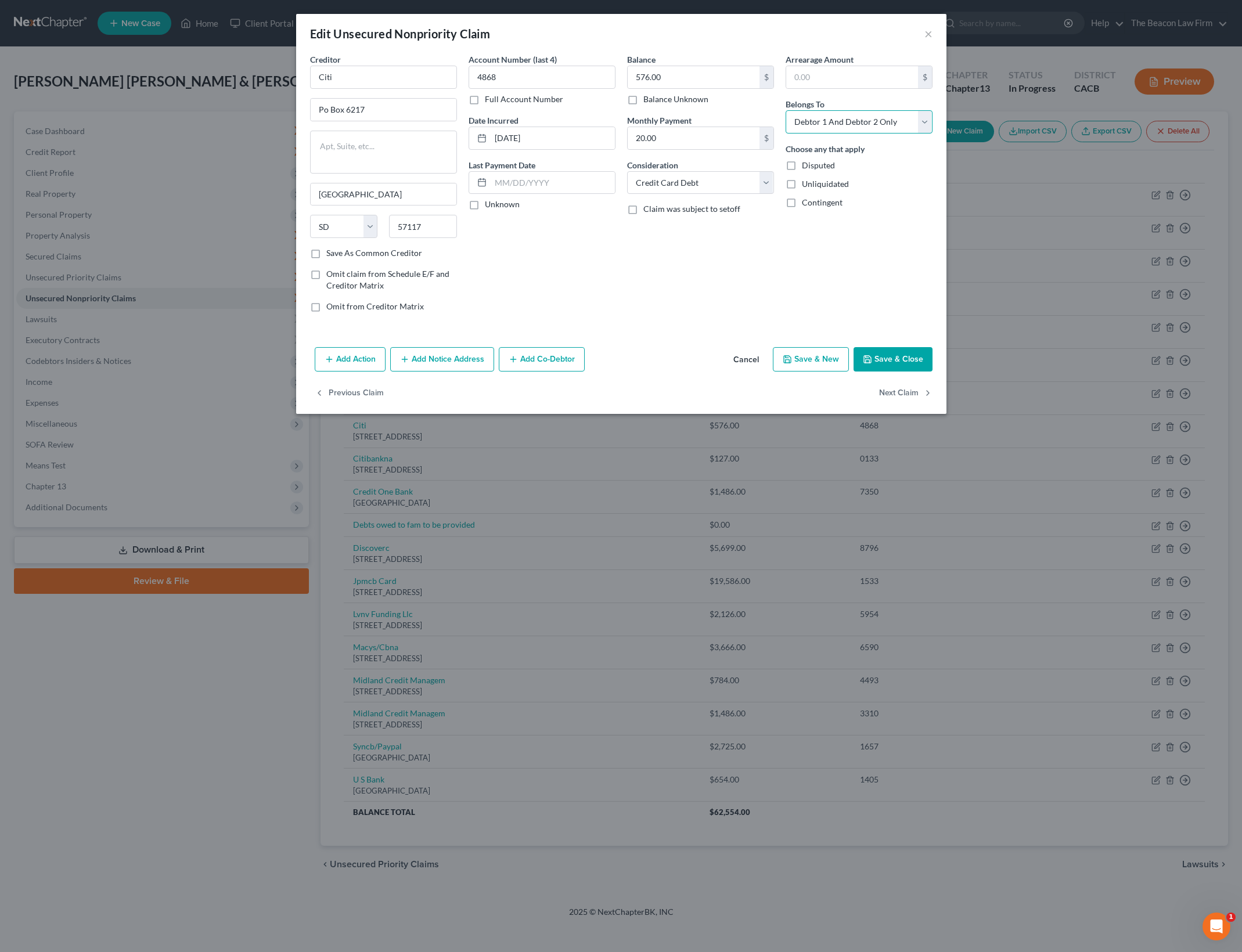
click at [891, 116] on select "Select Debtor 1 Only Debtor 2 Only Debtor 1 And Debtor 2 Only At Least One Of T…" at bounding box center [859, 122] width 147 height 23
click at [917, 361] on button "Save & Close" at bounding box center [892, 359] width 79 height 24
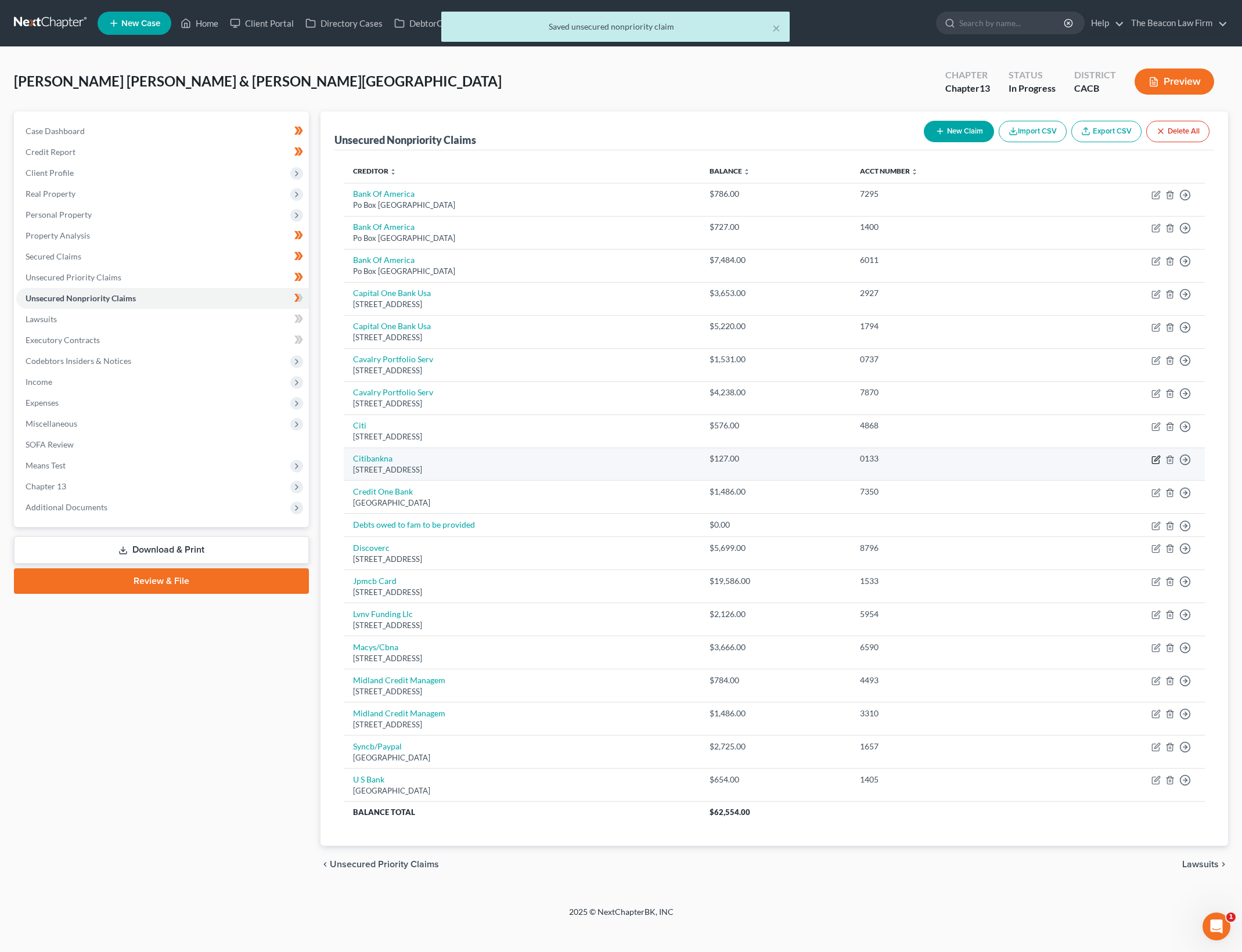
click at [1156, 455] on icon "button" at bounding box center [1156, 460] width 10 height 10
select select "43"
select select "2"
select select "1"
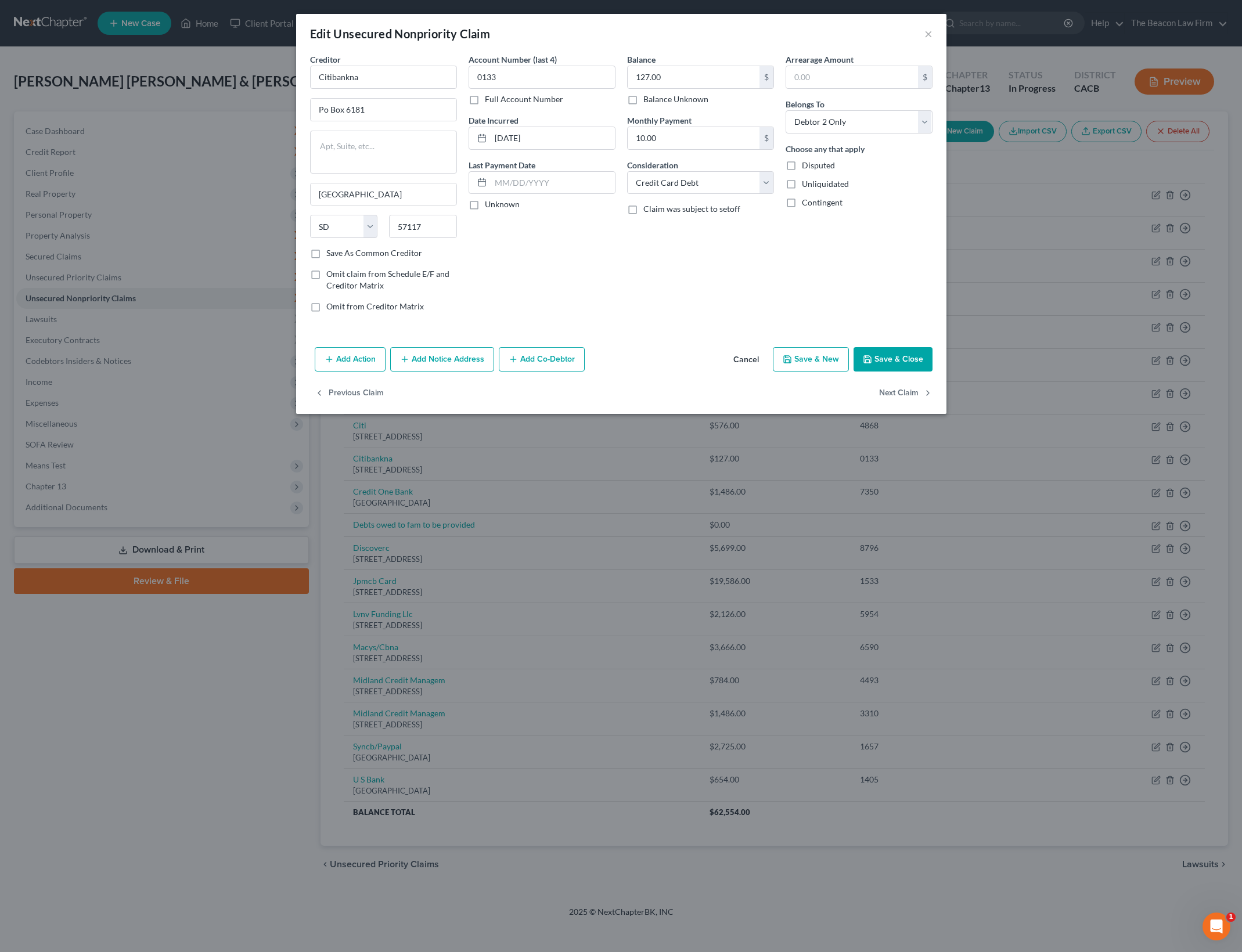
click at [797, 268] on div "Arrearage Amount $ Belongs To * Select Debtor 1 Only Debtor 2 Only Debtor 1 And…" at bounding box center [858, 187] width 158 height 268
click at [872, 351] on button "Save & Close" at bounding box center [892, 359] width 79 height 24
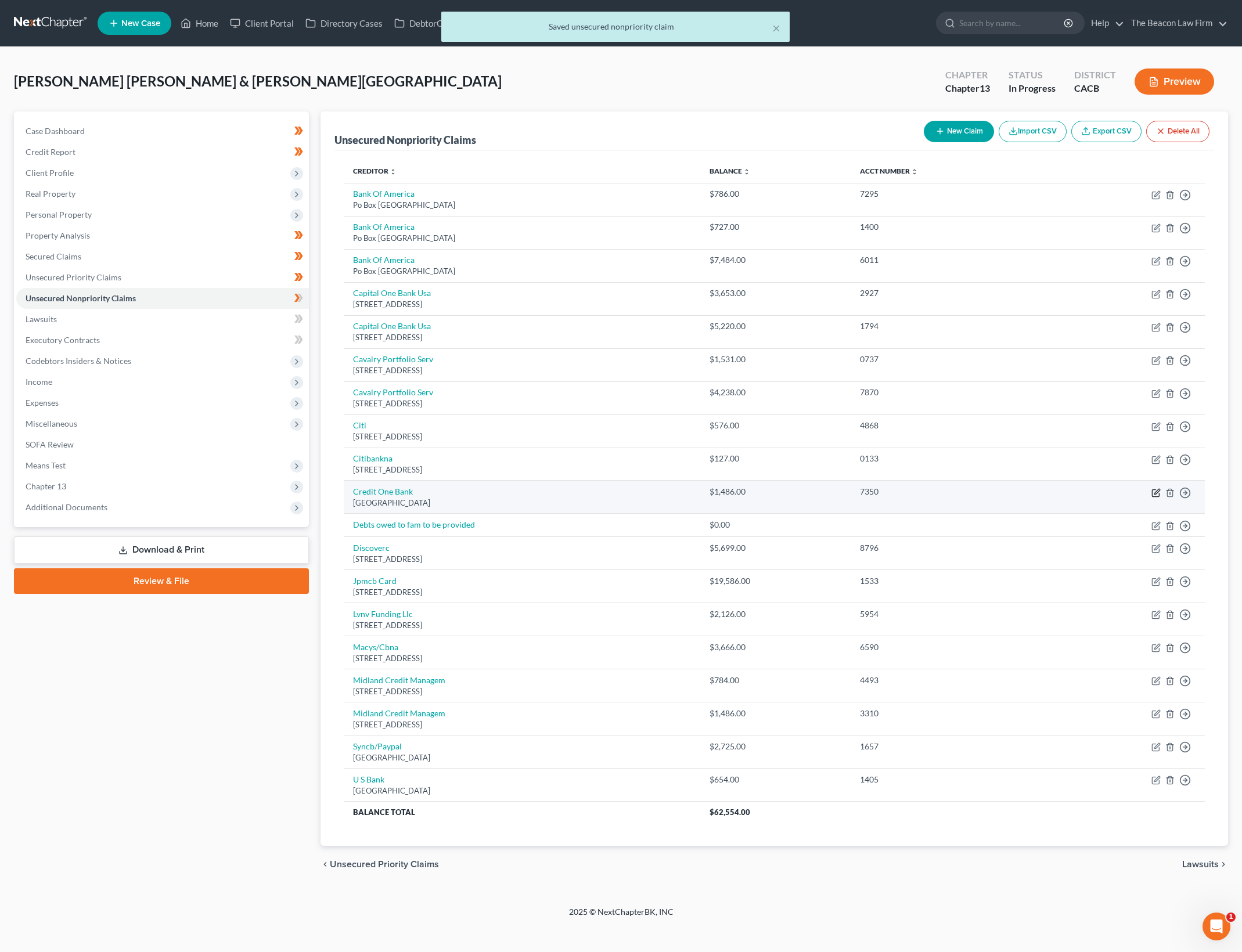
click at [1159, 489] on icon "button" at bounding box center [1156, 492] width 5 height 5
select select "31"
select select "1"
select select "0"
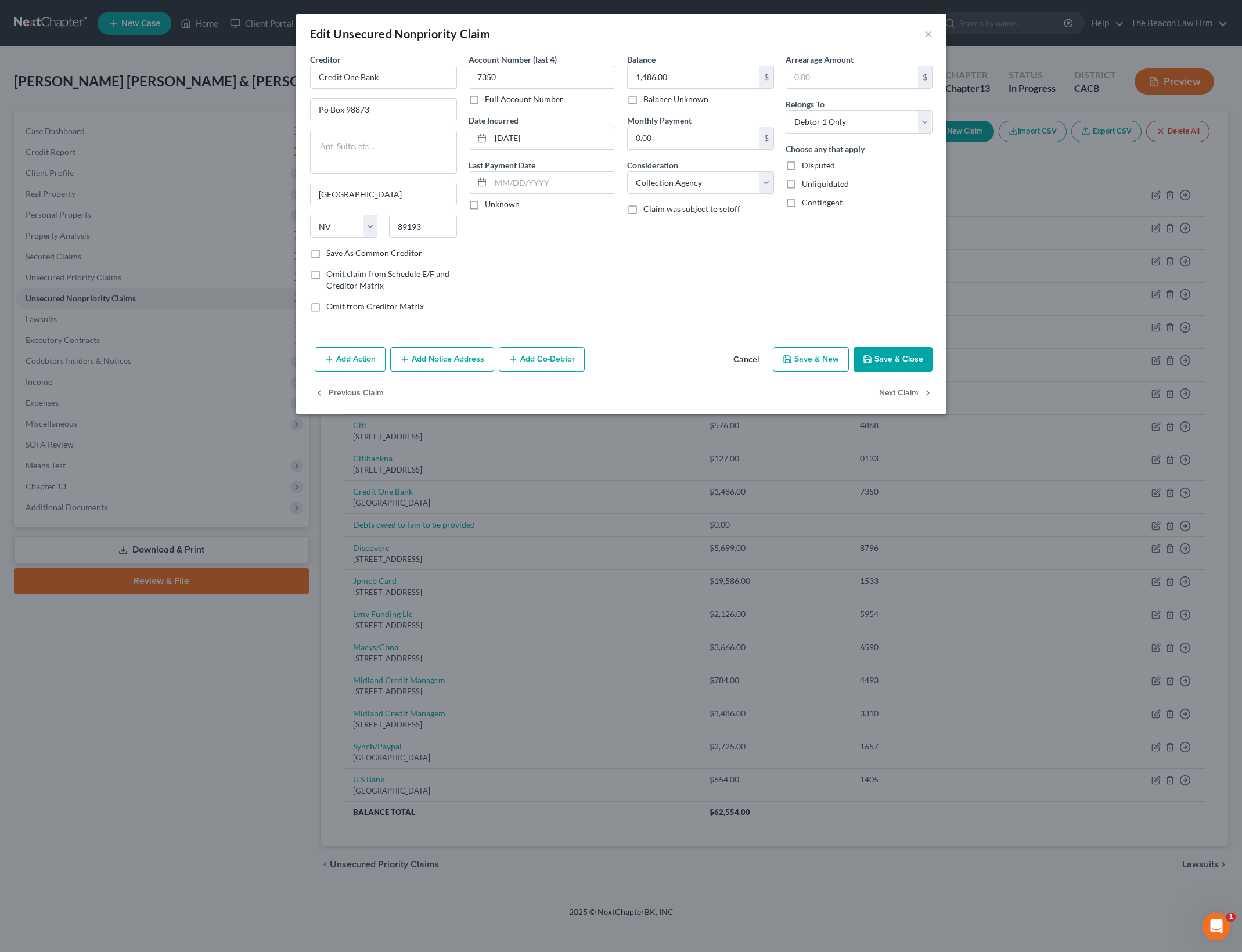
click at [646, 239] on div "Balance 1,486.00 $ Balance Unknown Balance Undetermined 1,486.00 $ Balance Unkn…" at bounding box center [700, 187] width 158 height 268
click at [701, 186] on select "Select Cable / Satellite Services Collection Agency Credit Card Debt Debt Couns…" at bounding box center [700, 182] width 147 height 23
select select "2"
click at [627, 171] on select "Select Cable / Satellite Services Collection Agency Credit Card Debt Debt Couns…" at bounding box center [700, 182] width 147 height 23
click at [894, 356] on button "Save & Close" at bounding box center [892, 359] width 79 height 24
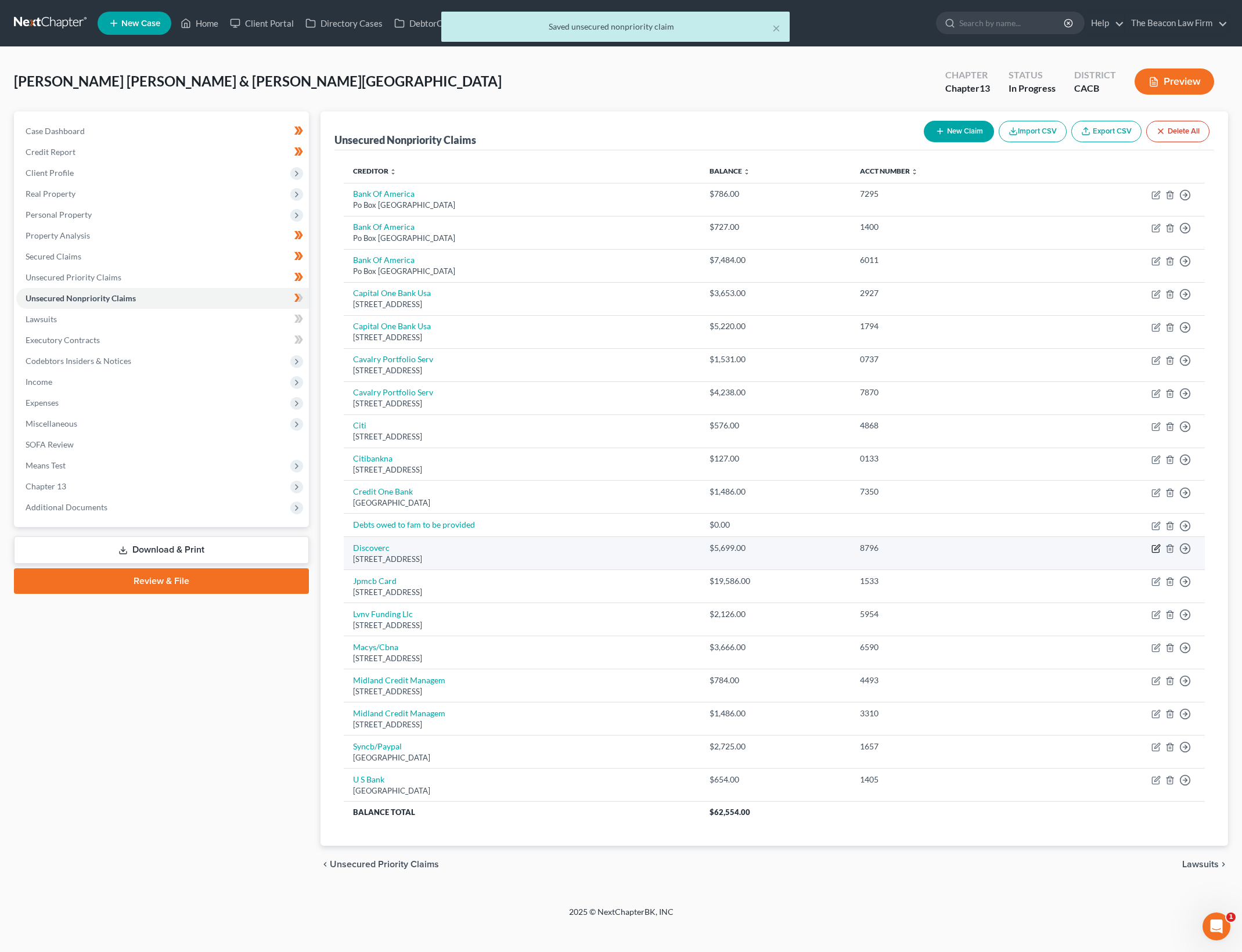
click at [1157, 546] on icon "button" at bounding box center [1156, 548] width 5 height 5
select select "46"
select select "2"
select select "1"
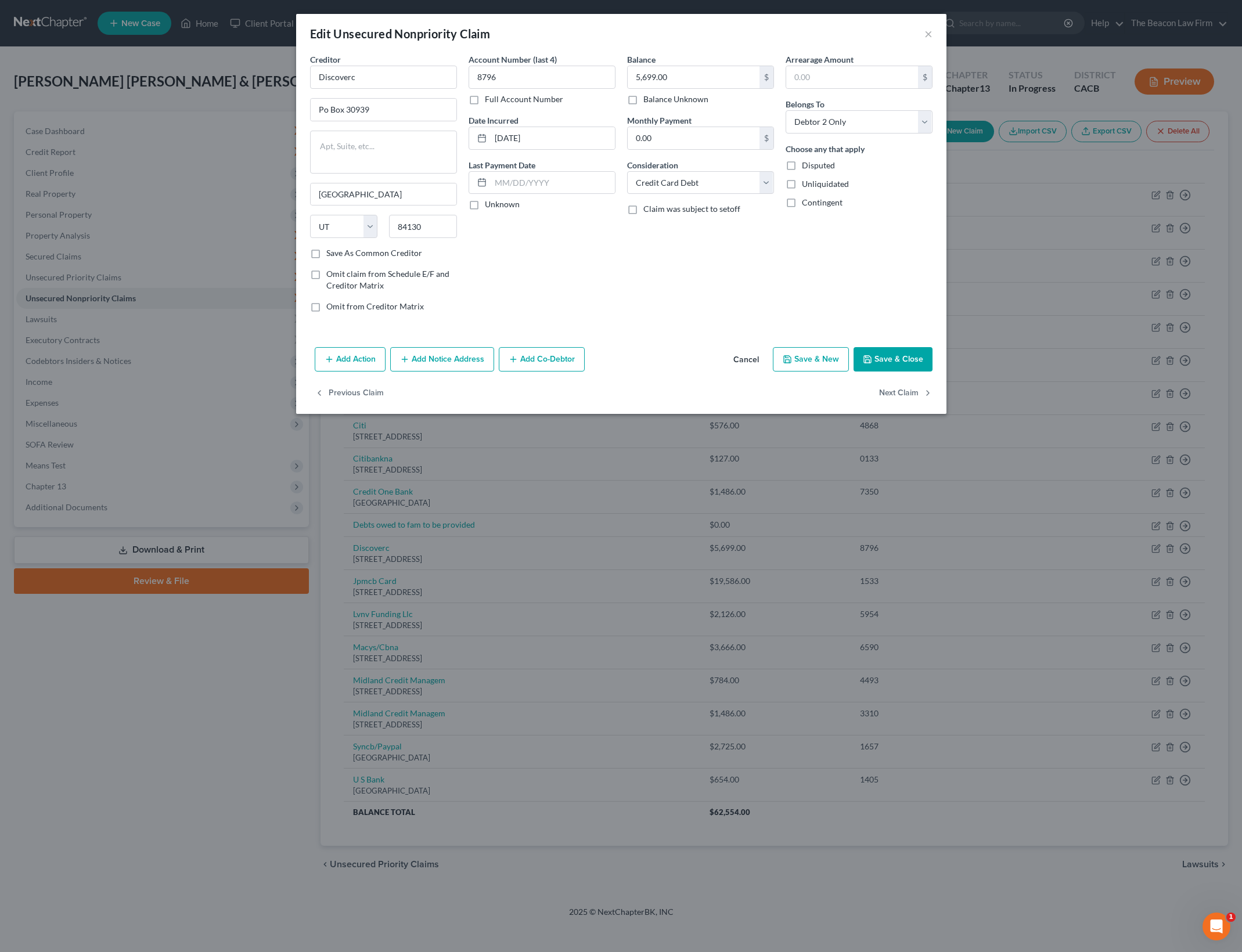
drag, startPoint x: 905, startPoint y: 356, endPoint x: 899, endPoint y: 366, distance: 11.7
click at [899, 366] on button "Save & Close" at bounding box center [892, 359] width 79 height 24
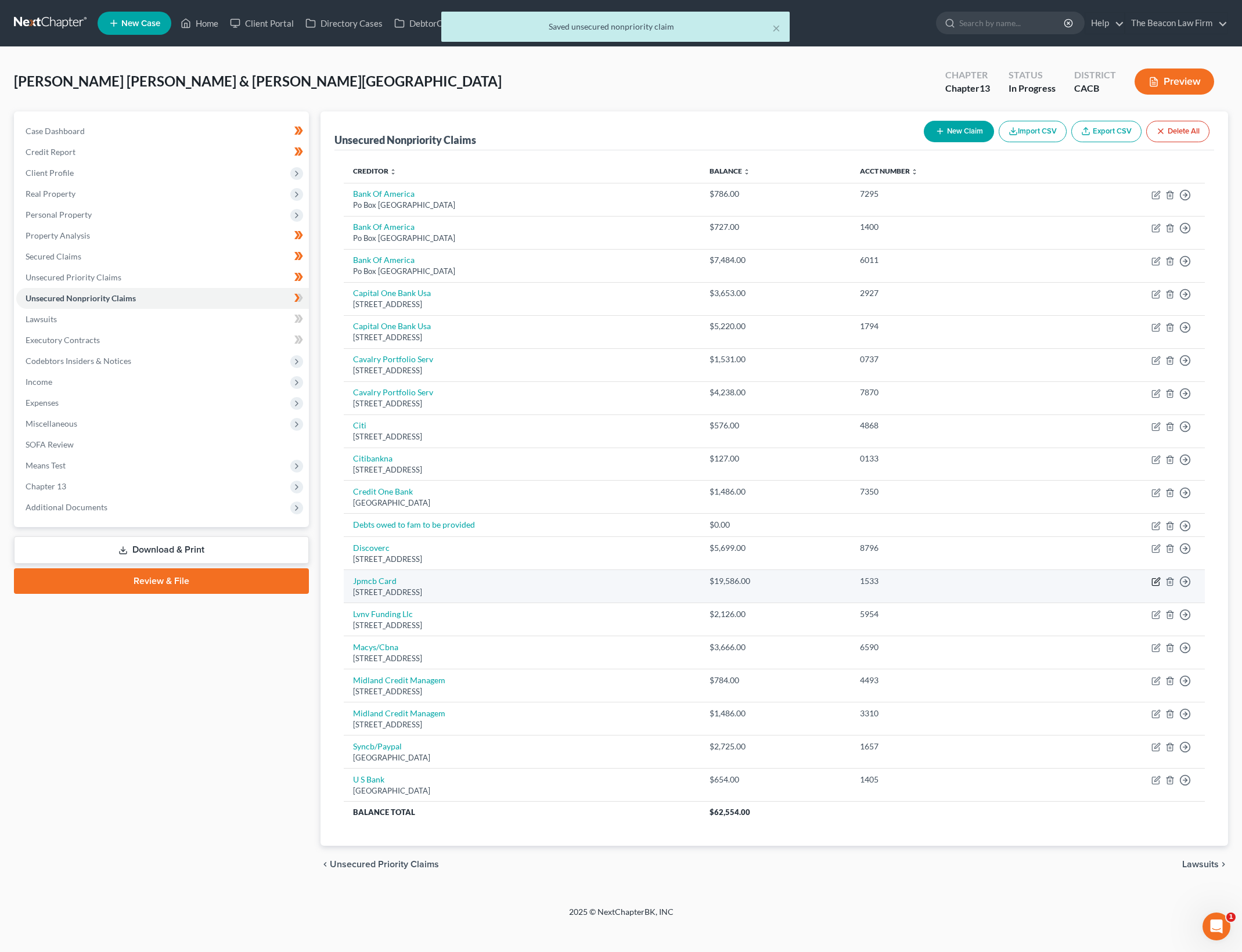
click at [1154, 579] on icon "button" at bounding box center [1156, 581] width 10 height 10
select select "7"
select select "1"
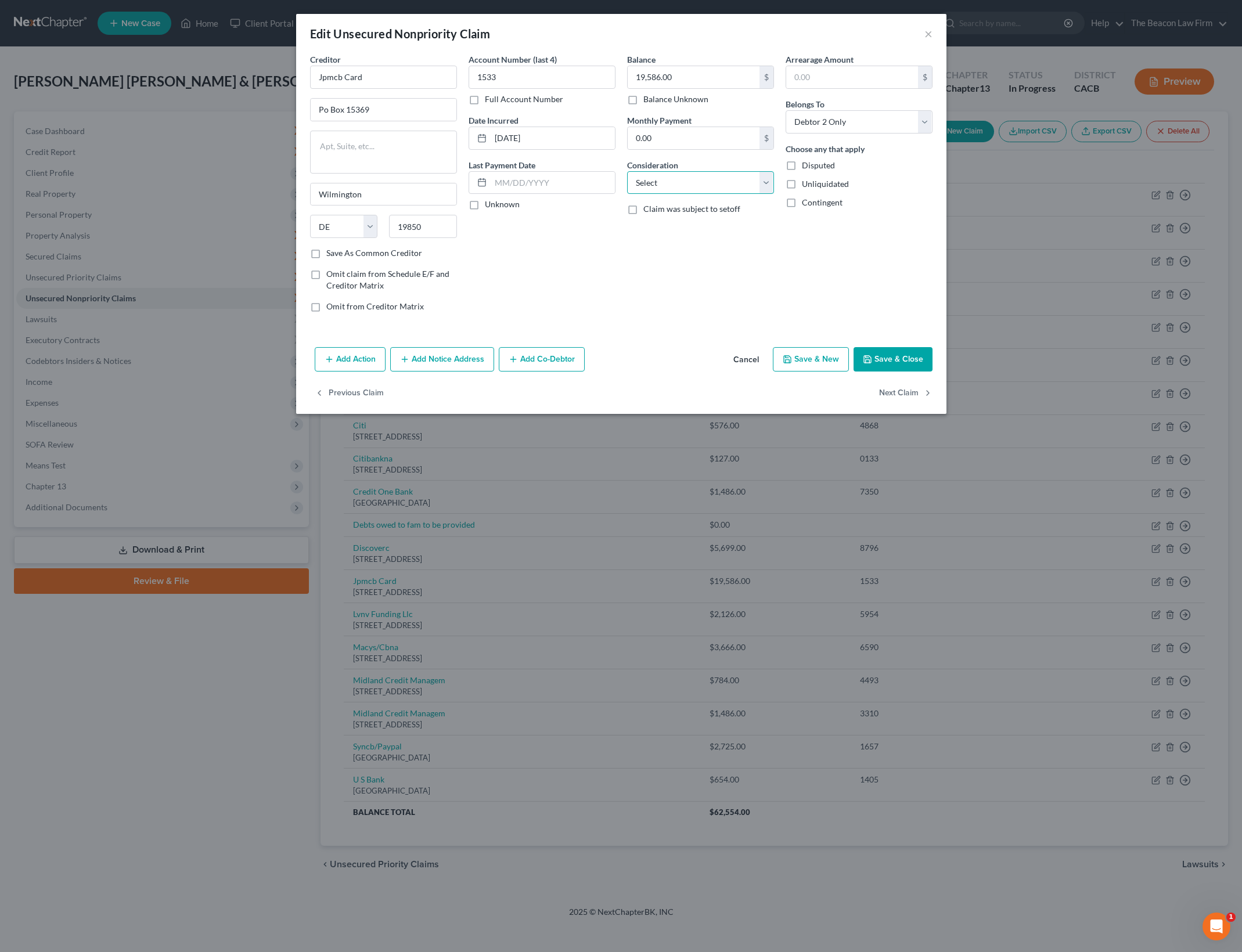
click at [734, 178] on select "Select Cable / Satellite Services Collection Agency Credit Card Debt Debt Couns…" at bounding box center [700, 182] width 147 height 23
select select "2"
click at [627, 171] on select "Select Cable / Satellite Services Collection Agency Credit Card Debt Debt Couns…" at bounding box center [700, 182] width 147 height 23
click at [875, 116] on select "Select Debtor 1 Only Debtor 2 Only Debtor 1 And Debtor 2 Only At Least One Of T…" at bounding box center [859, 122] width 147 height 23
select select "4"
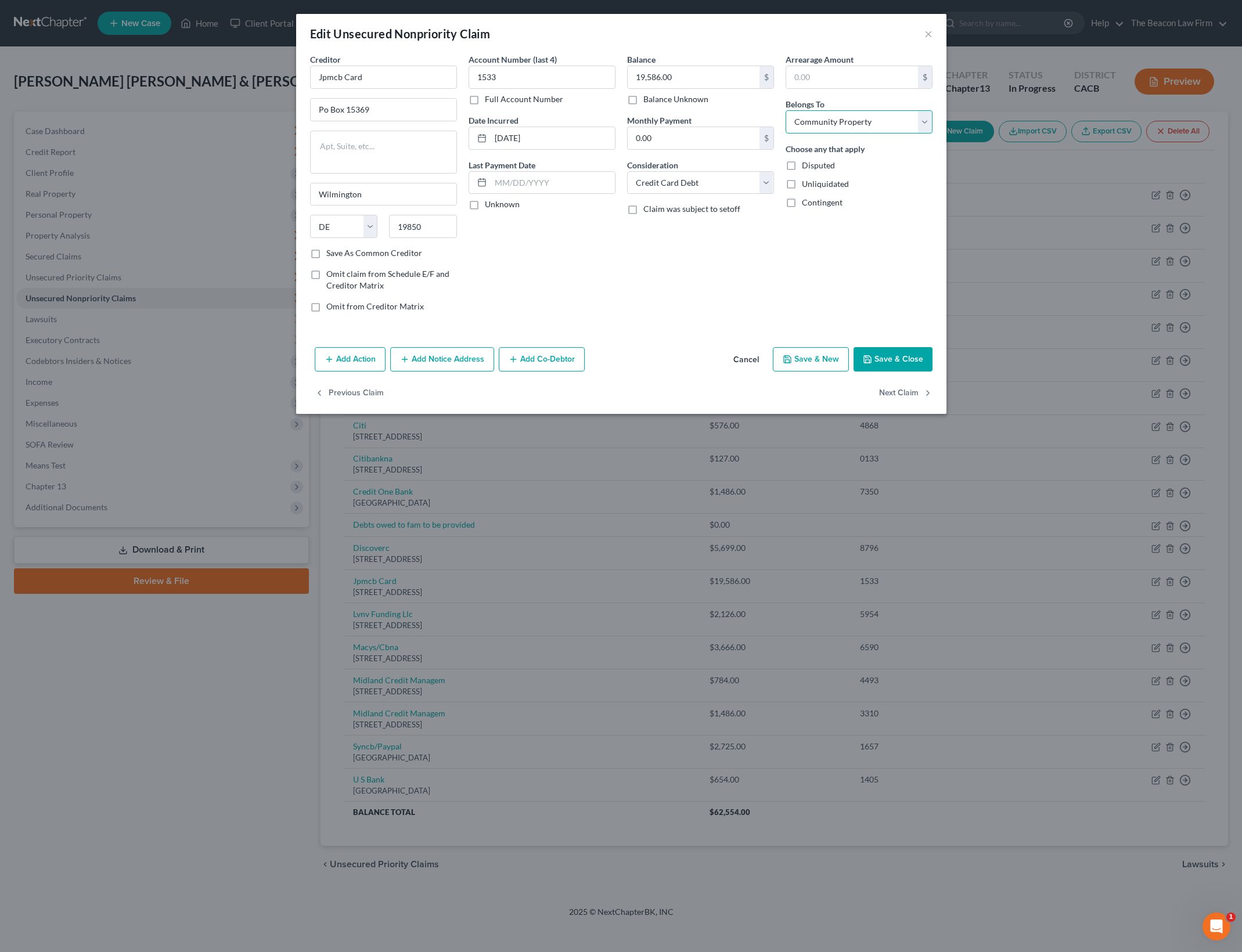
click at [786, 111] on select "Select Debtor 1 Only Debtor 2 Only Debtor 1 And Debtor 2 Only At Least One Of T…" at bounding box center [859, 122] width 147 height 23
click at [634, 321] on div "Creditor * Jpmcb Card Po Box [GEOGRAPHIC_DATA] [US_STATE] AK AR AZ CA CO CT DE …" at bounding box center [621, 198] width 650 height 289
click at [910, 353] on button "Save & Close" at bounding box center [892, 359] width 79 height 24
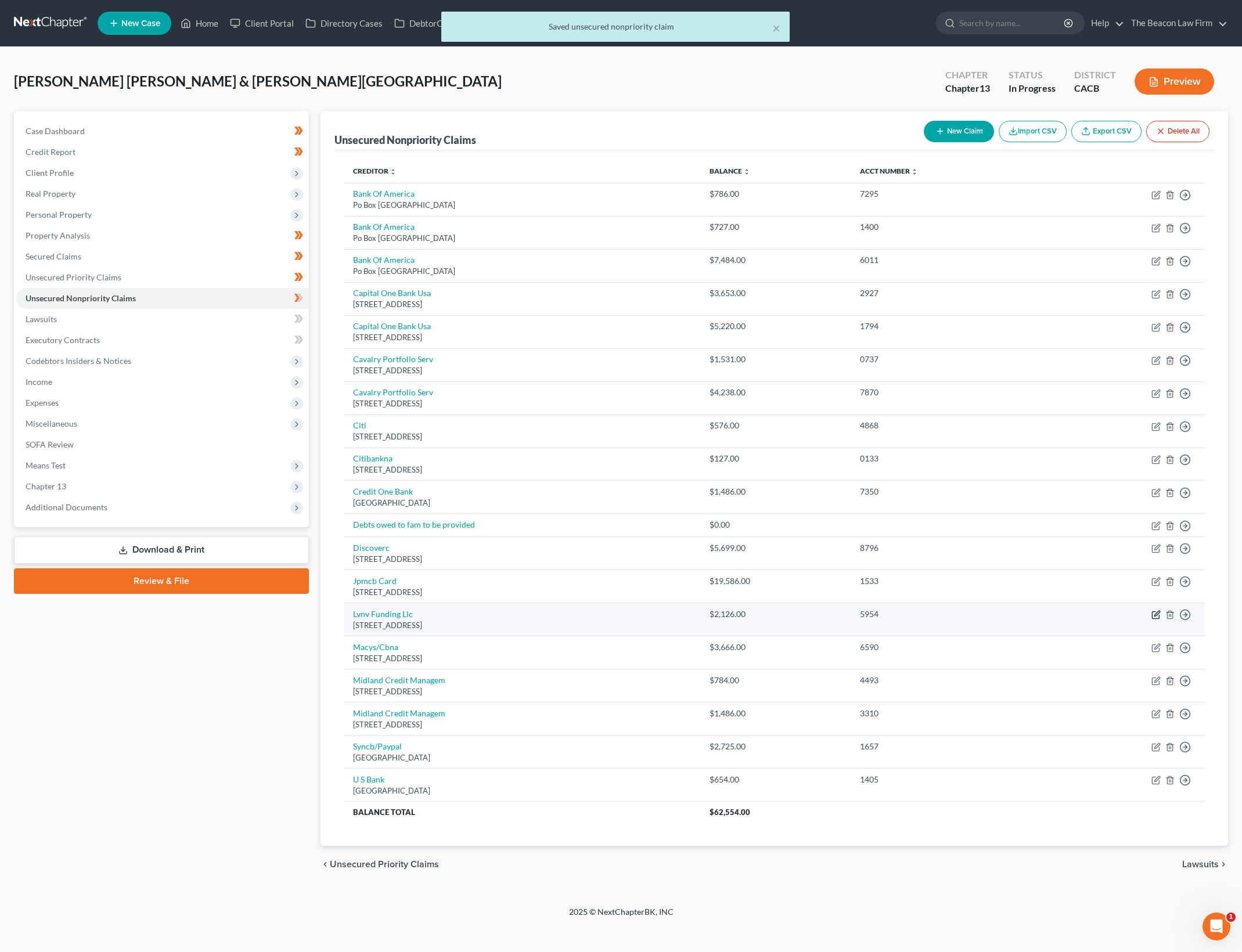
click at [1155, 610] on icon "button" at bounding box center [1156, 614] width 10 height 10
select select "42"
select select "0"
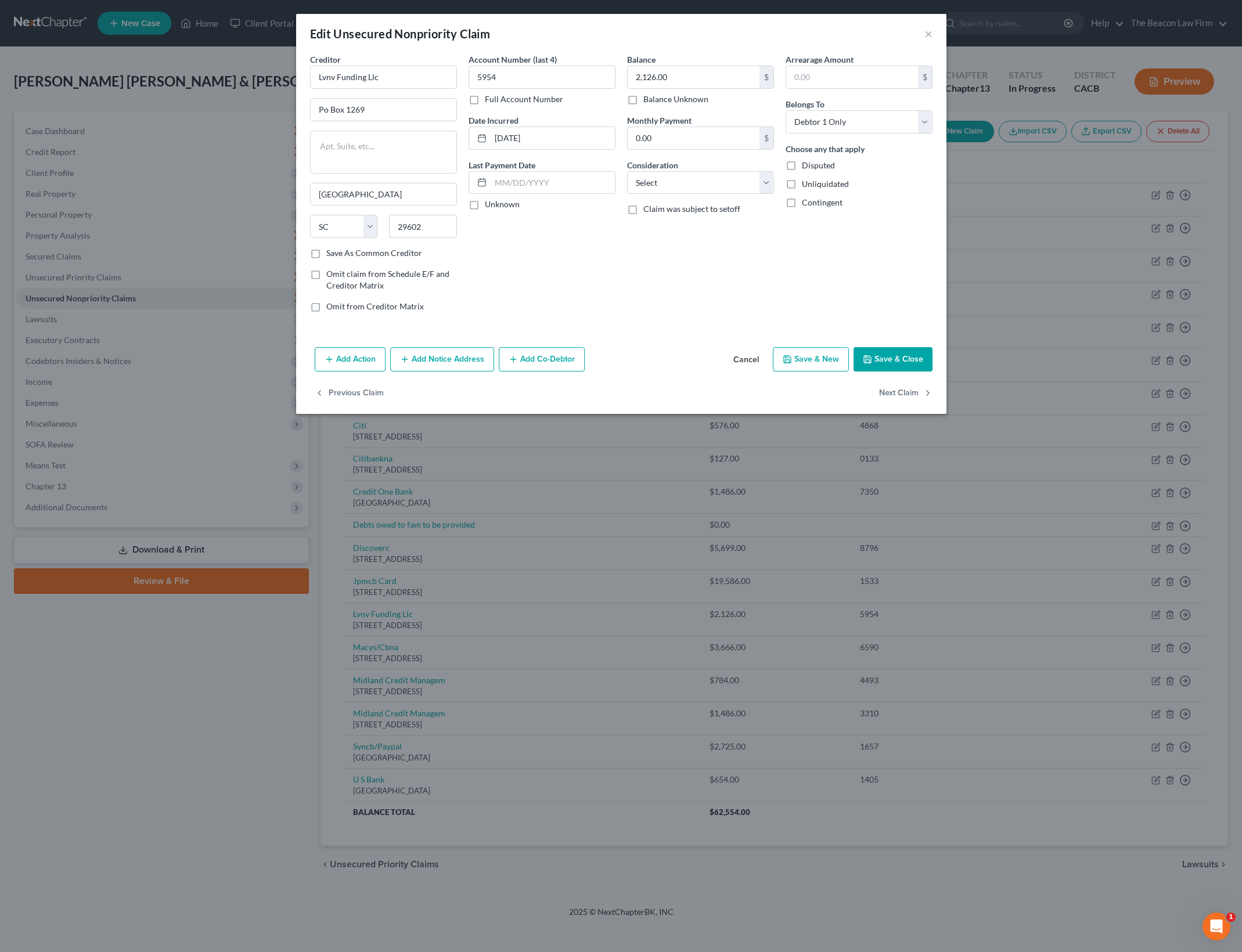
click at [703, 267] on div "Balance 2,126.00 $ Balance Unknown Balance Undetermined 2,126.00 $ Balance Unkn…" at bounding box center [700, 187] width 158 height 268
click at [740, 178] on select "Select Cable / Satellite Services Collection Agency Credit Card Debt Debt Couns…" at bounding box center [700, 182] width 147 height 23
select select "1"
click at [627, 171] on select "Select Cable / Satellite Services Collection Agency Credit Card Debt Debt Couns…" at bounding box center [700, 182] width 147 height 23
click at [876, 285] on div "Arrearage Amount $ Belongs To * Select Debtor 1 Only Debtor 2 Only Debtor 1 And…" at bounding box center [858, 187] width 158 height 268
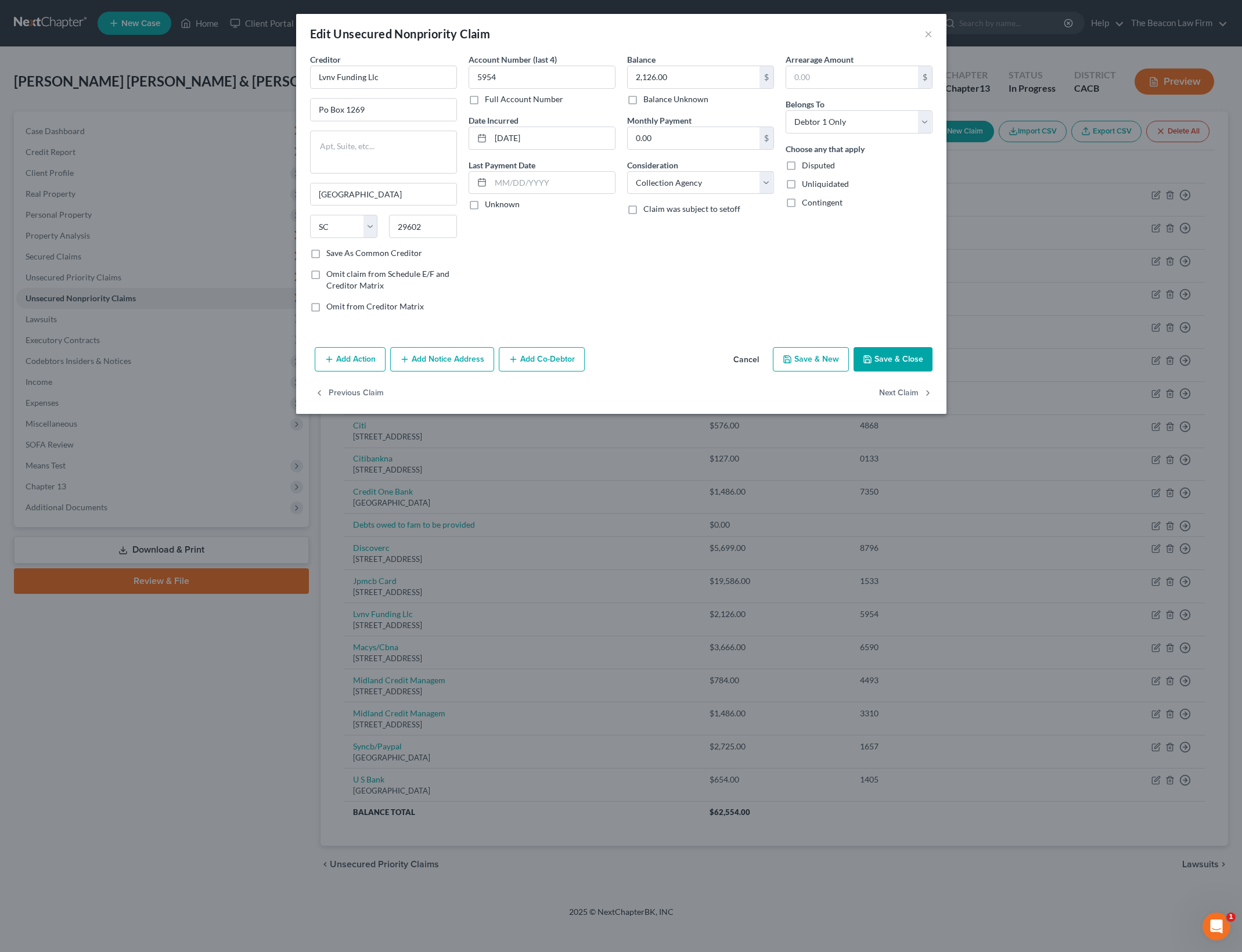
click at [898, 359] on button "Save & Close" at bounding box center [892, 359] width 79 height 24
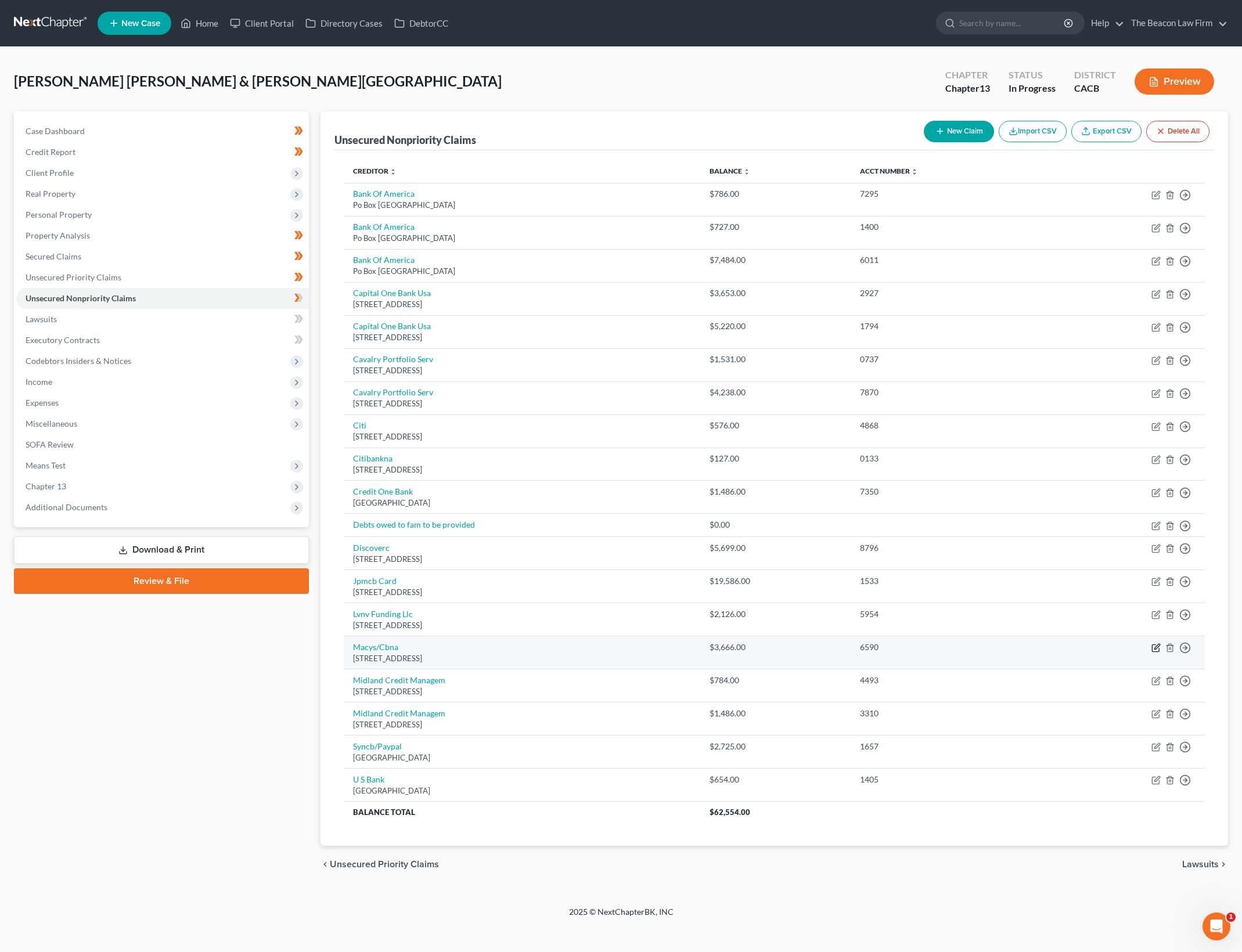
click at [1156, 648] on icon "button" at bounding box center [1156, 647] width 10 height 10
select select "43"
select select "2"
select select "0"
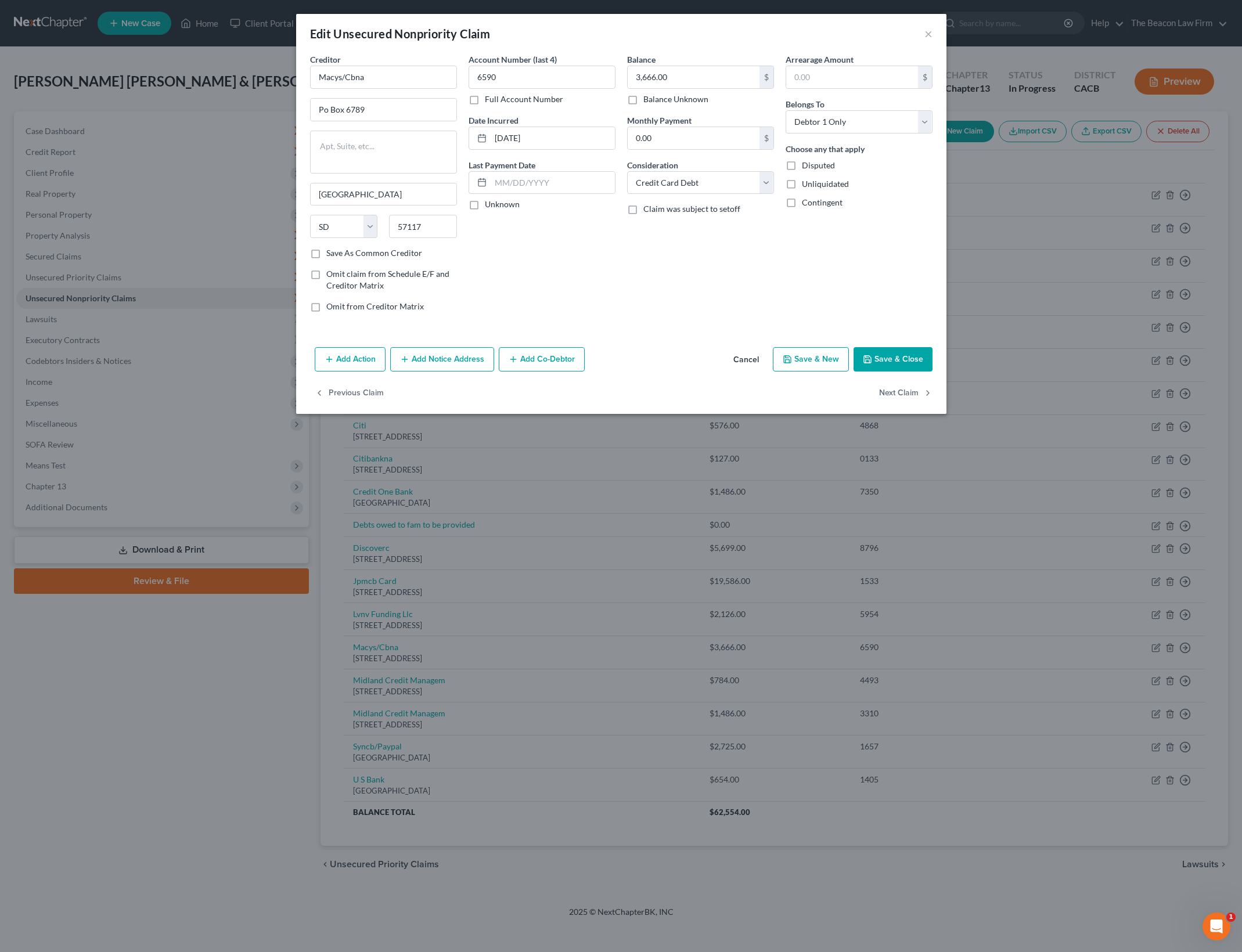
click at [759, 291] on div "Balance 3,666.00 $ Balance Unknown Balance Undetermined 3,666.00 $ Balance Unkn…" at bounding box center [700, 187] width 158 height 268
click at [899, 358] on button "Save & Close" at bounding box center [892, 359] width 79 height 24
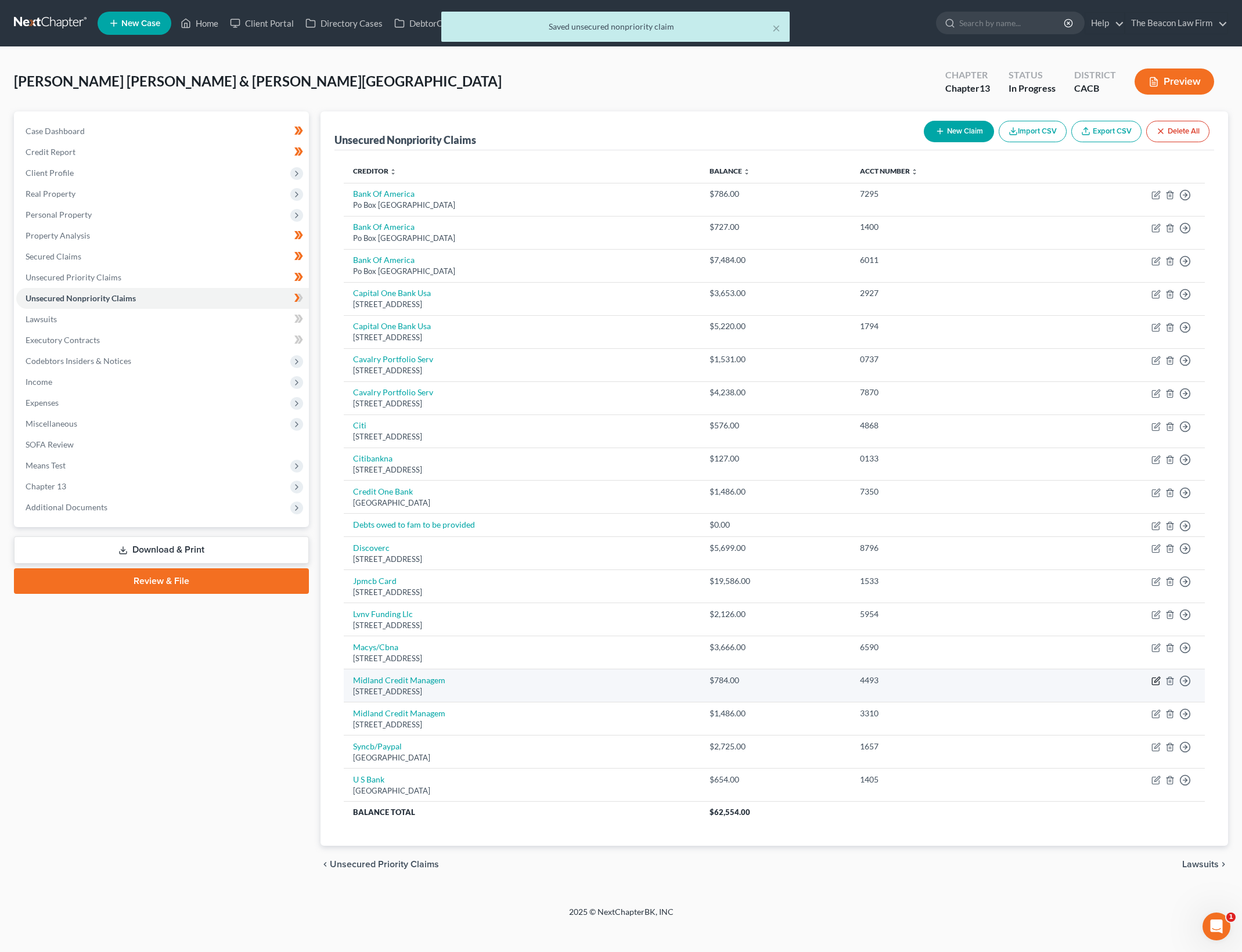
click at [1157, 676] on icon "button" at bounding box center [1156, 681] width 10 height 10
select select "23"
select select "0"
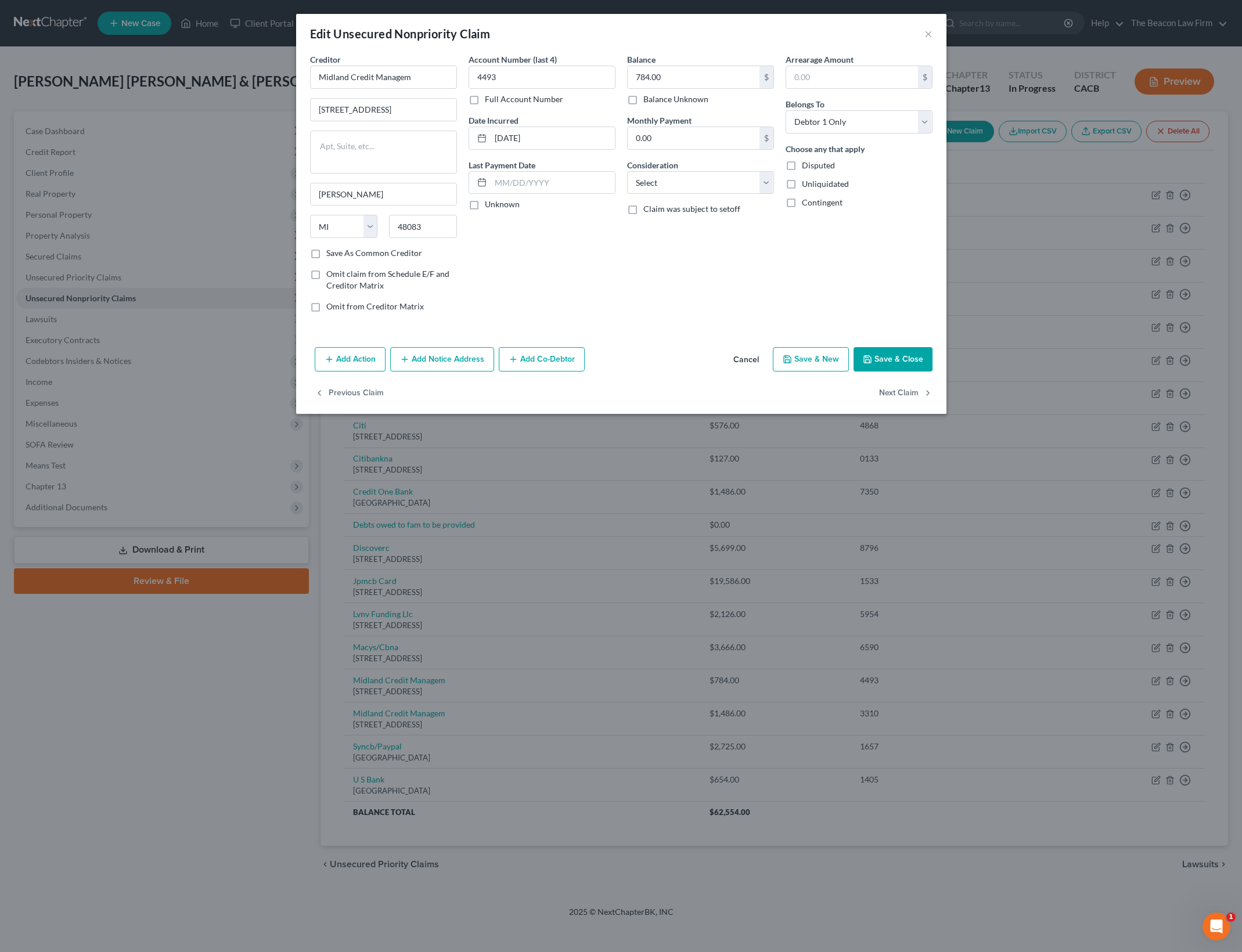
click at [592, 254] on div "Account Number (last 4) 4493 Full Account Number Date Incurred [DATE] Last Paym…" at bounding box center [541, 187] width 158 height 268
click at [718, 177] on select "Select Cable / Satellite Services Collection Agency Credit Card Debt Debt Couns…" at bounding box center [700, 182] width 147 height 23
select select "1"
click at [627, 171] on select "Select Cable / Satellite Services Collection Agency Credit Card Debt Debt Couns…" at bounding box center [700, 182] width 147 height 23
click at [903, 352] on button "Save & Close" at bounding box center [892, 359] width 79 height 24
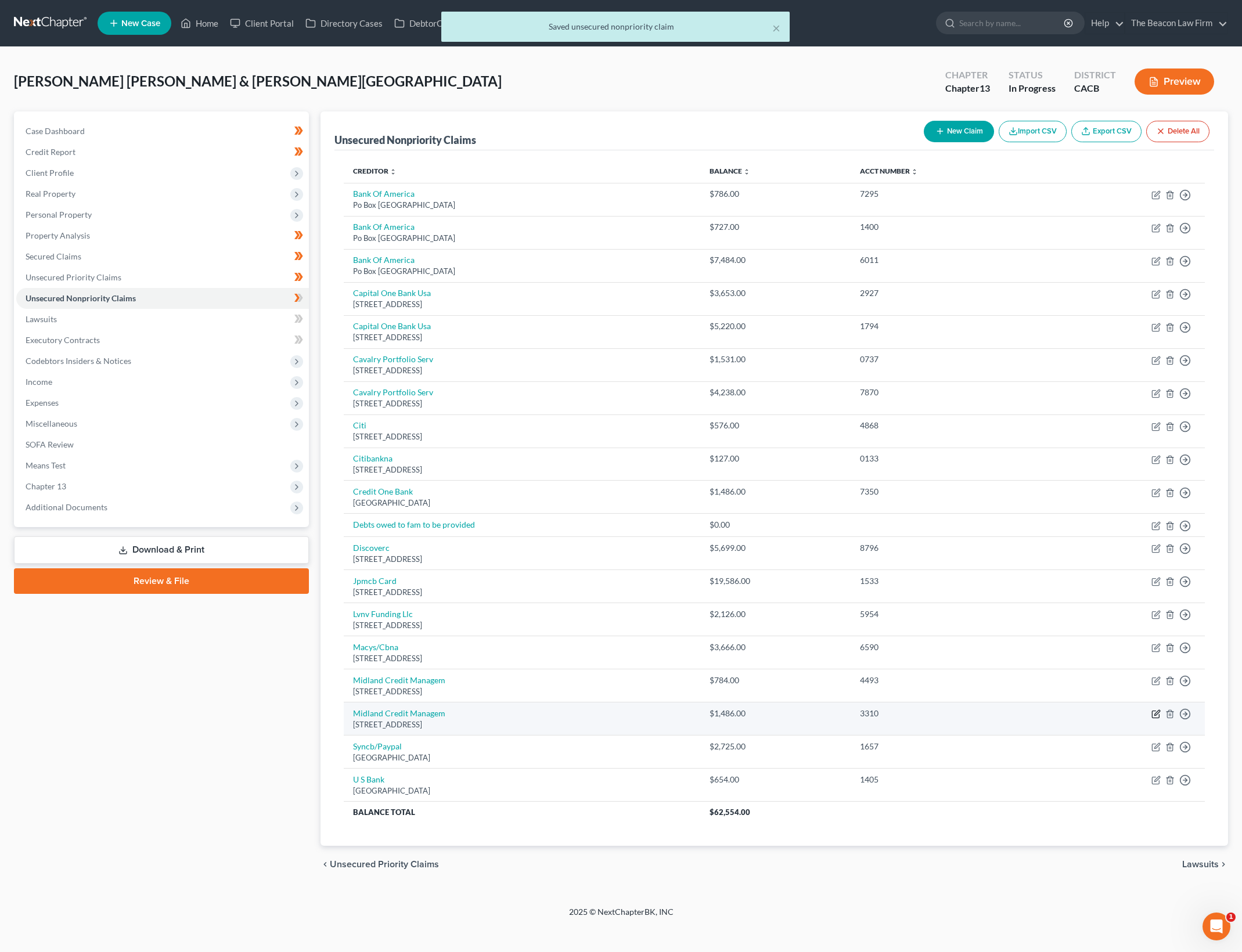
click at [1159, 711] on icon "button" at bounding box center [1156, 713] width 5 height 5
select select "23"
select select "0"
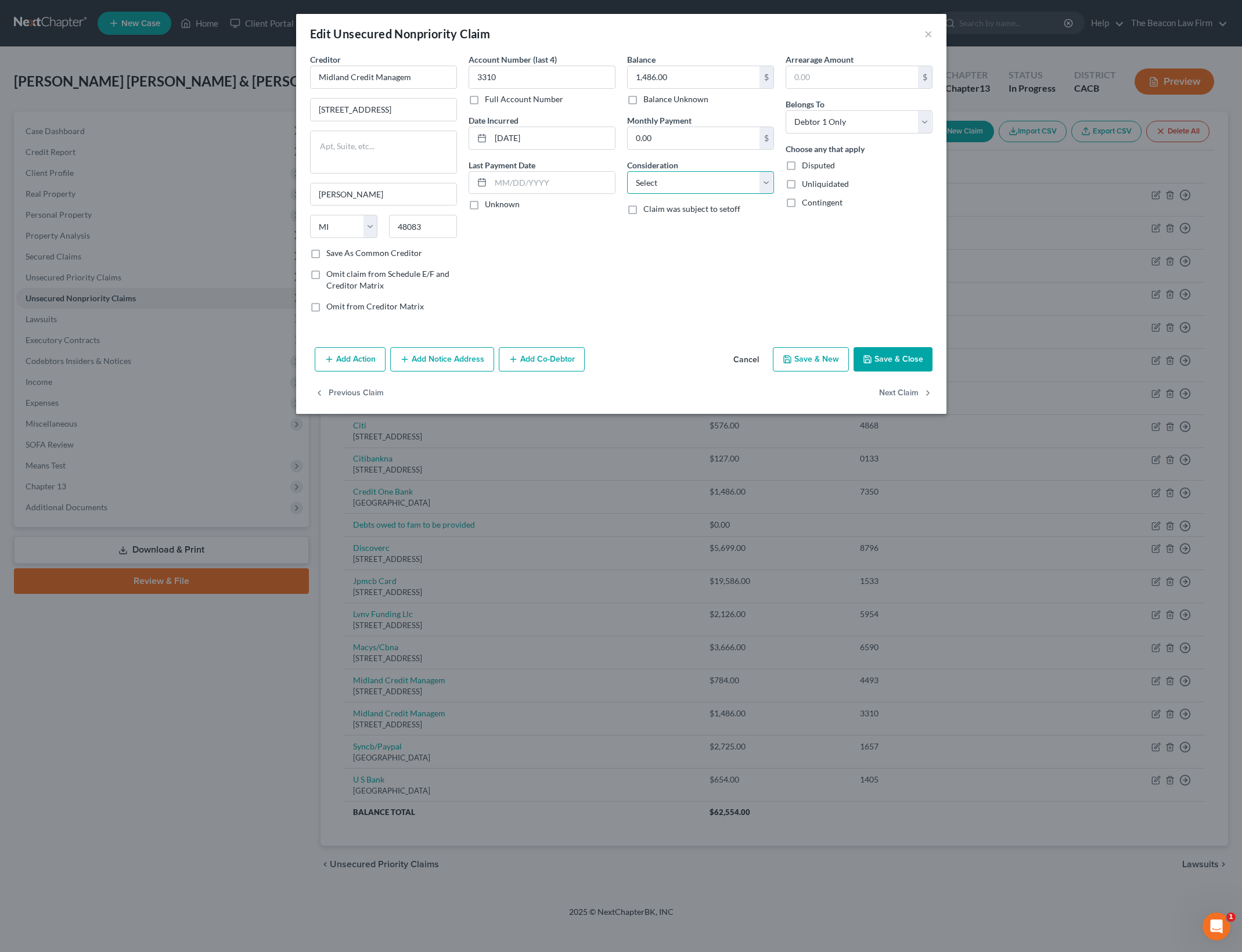
click at [740, 175] on select "Select Cable / Satellite Services Collection Agency Credit Card Debt Debt Couns…" at bounding box center [700, 182] width 147 height 23
select select "1"
click at [627, 171] on select "Select Cable / Satellite Services Collection Agency Credit Card Debt Debt Couns…" at bounding box center [700, 182] width 147 height 23
click at [743, 303] on div "Balance 1,486.00 $ Balance Unknown Balance Undetermined 1,486.00 $ Balance Unkn…" at bounding box center [700, 187] width 158 height 268
click at [909, 358] on button "Save & Close" at bounding box center [892, 359] width 79 height 24
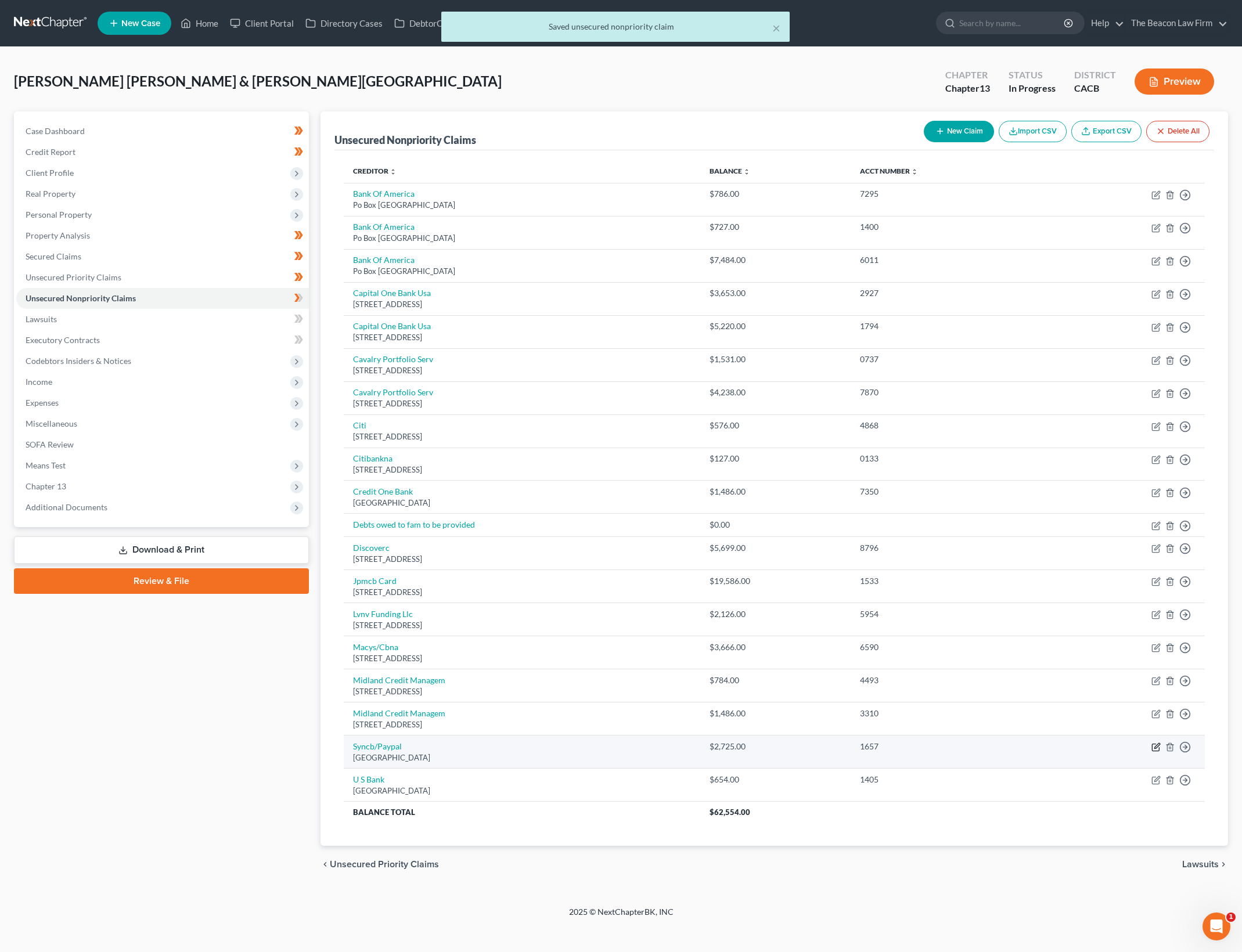
click at [1156, 743] on icon "button" at bounding box center [1156, 746] width 10 height 10
select select "39"
select select "1"
select select "0"
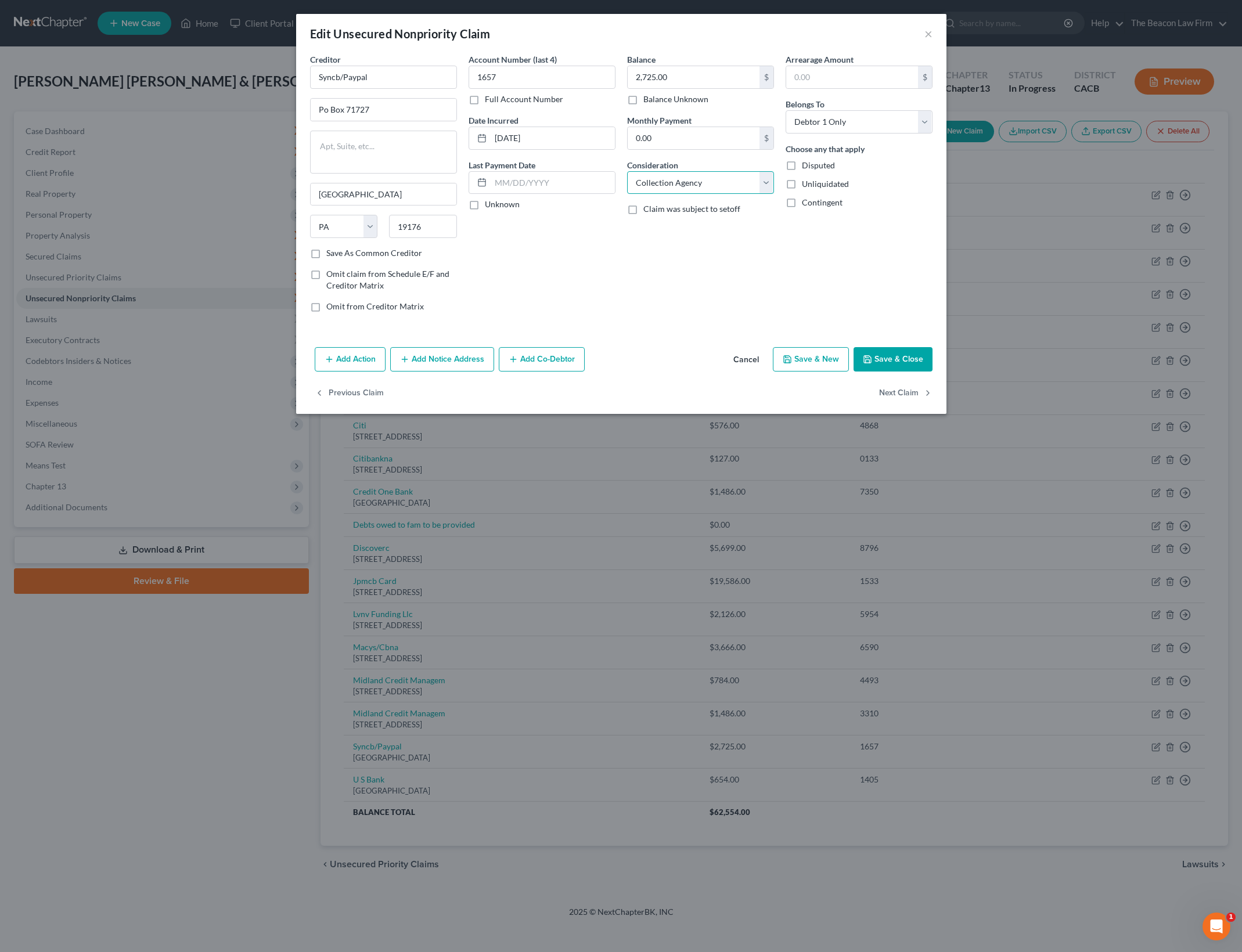
click at [743, 181] on select "Select Cable / Satellite Services Collection Agency Credit Card Debt Debt Couns…" at bounding box center [700, 182] width 147 height 23
select select "2"
click at [627, 171] on select "Select Cable / Satellite Services Collection Agency Credit Card Debt Debt Couns…" at bounding box center [700, 182] width 147 height 23
click at [883, 355] on button "Save & Close" at bounding box center [892, 359] width 79 height 24
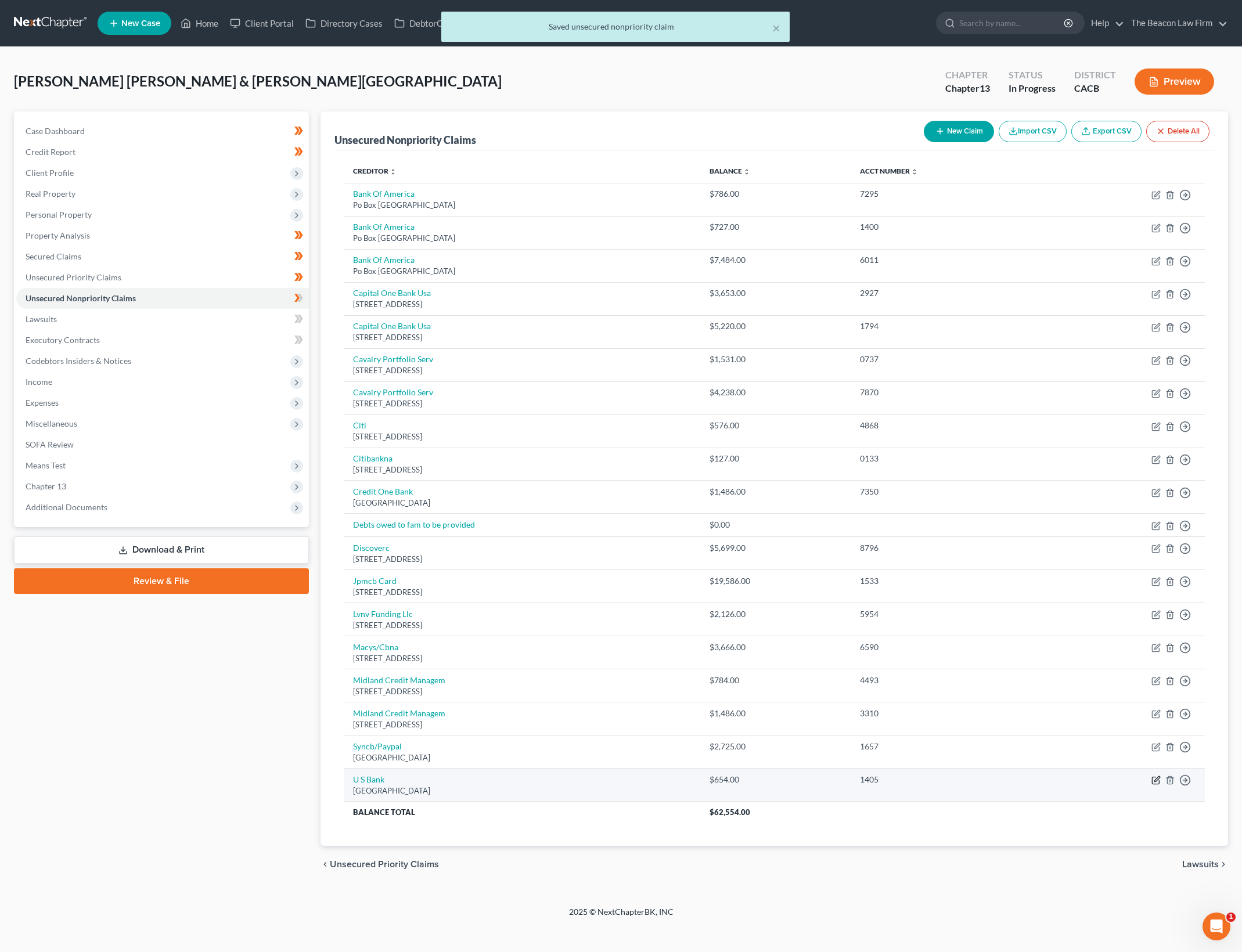
click at [1157, 775] on icon "button" at bounding box center [1156, 779] width 10 height 10
select select "26"
select select "1"
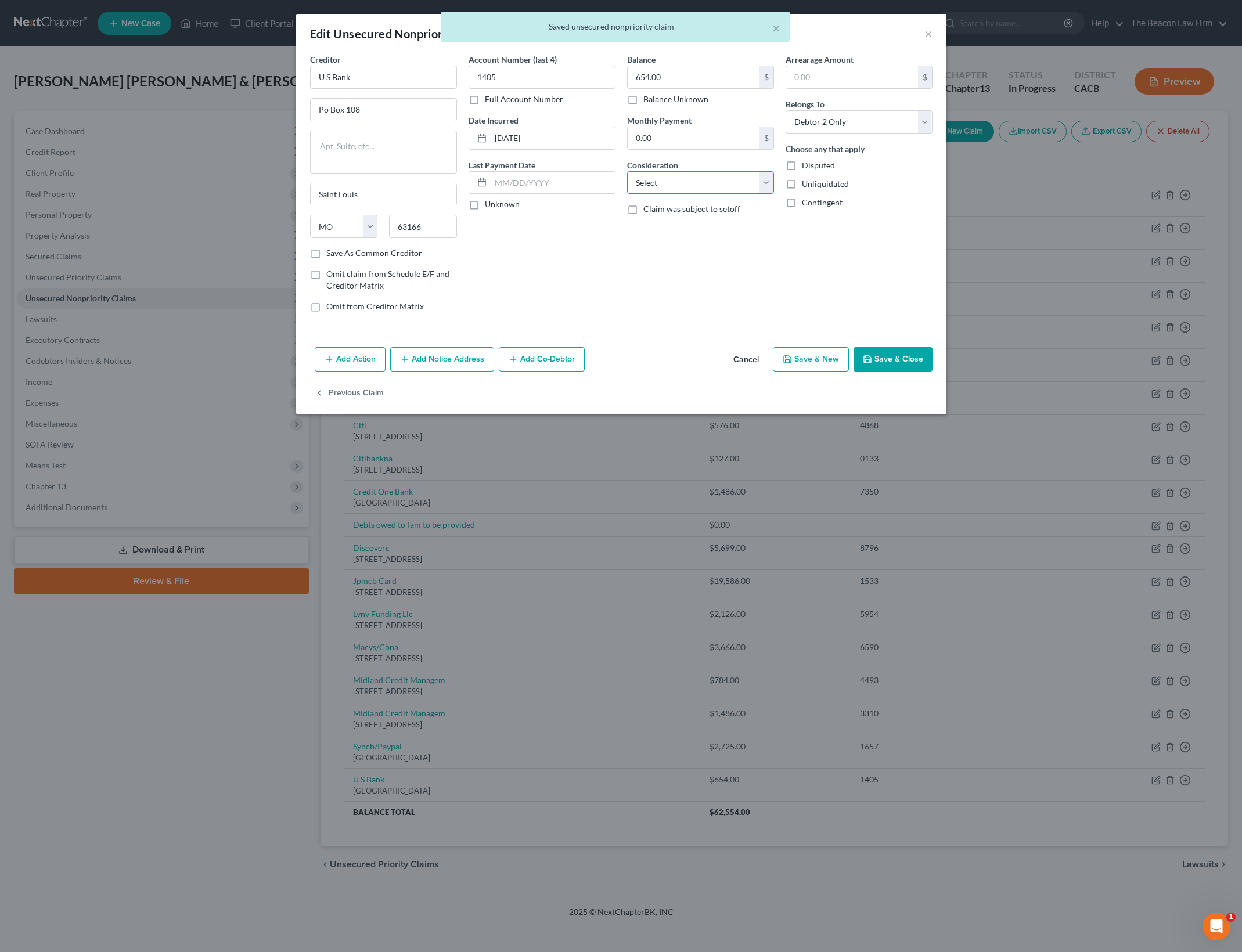
drag, startPoint x: 745, startPoint y: 171, endPoint x: 750, endPoint y: 167, distance: 6.4
click at [746, 171] on select "Select Cable / Satellite Services Collection Agency Credit Card Debt Debt Couns…" at bounding box center [700, 182] width 147 height 23
select select "2"
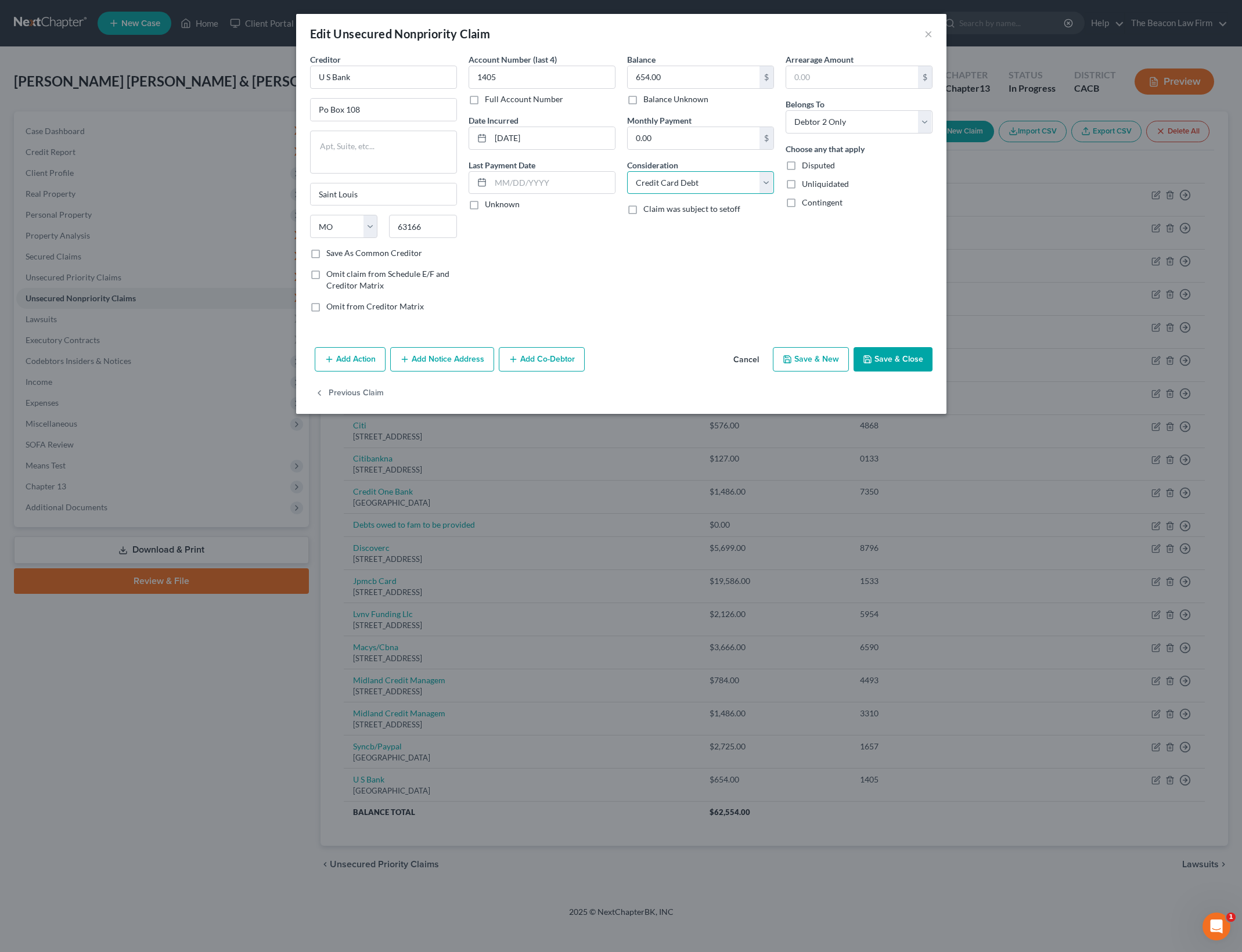
click at [627, 171] on select "Select Cable / Satellite Services Collection Agency Credit Card Debt Debt Couns…" at bounding box center [700, 182] width 147 height 23
click at [907, 358] on button "Save & Close" at bounding box center [892, 359] width 79 height 24
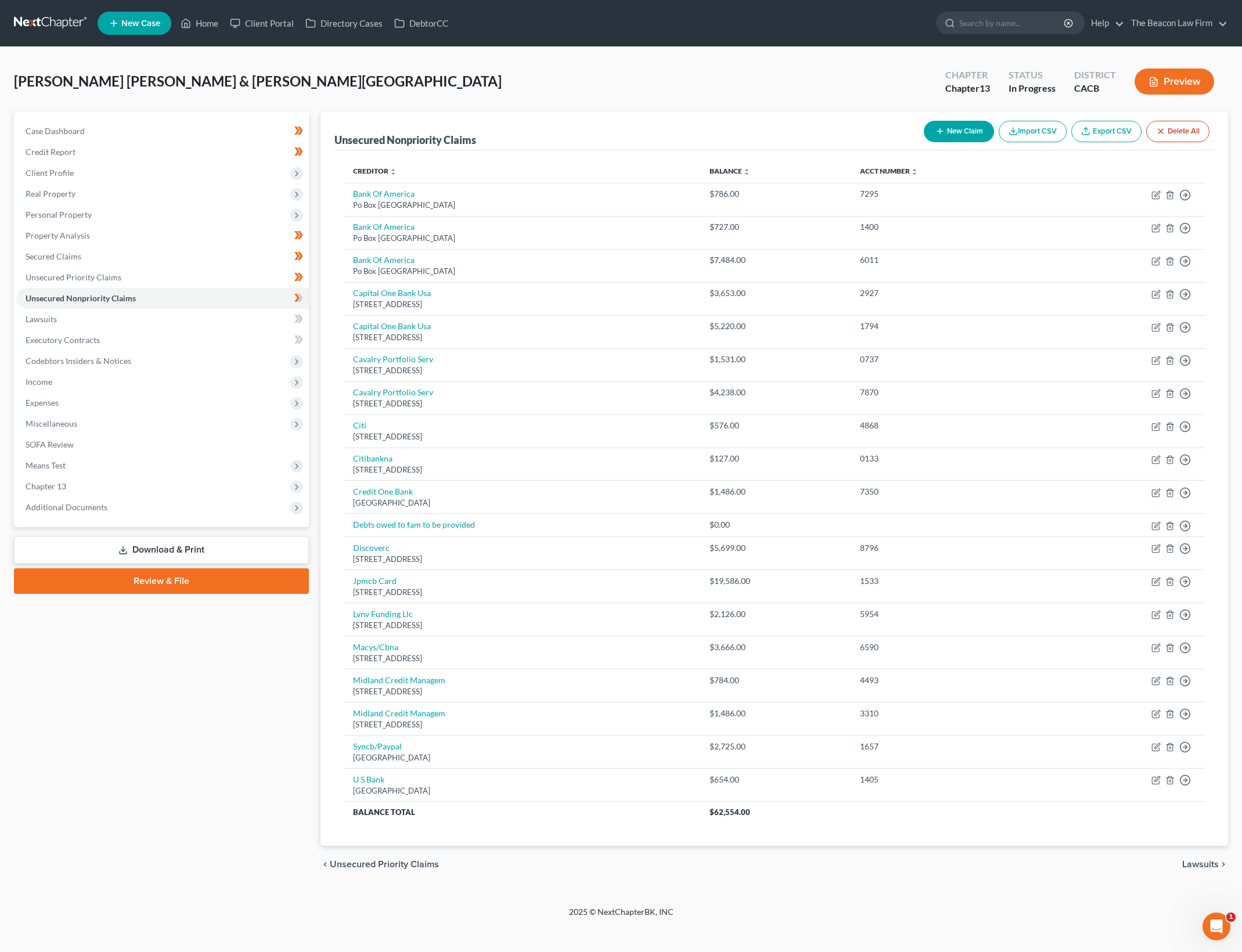
drag, startPoint x: 22, startPoint y: 763, endPoint x: 45, endPoint y: 759, distance: 23.3
click at [22, 763] on div "Case Dashboard Payments Invoices Payments Payments Credit Report Client Profile" at bounding box center [161, 497] width 307 height 771
click at [86, 692] on div "Case Dashboard Payments Invoices Payments Payments Credit Report Client Profile" at bounding box center [161, 497] width 307 height 771
click at [951, 131] on button "New Claim" at bounding box center [959, 131] width 70 height 22
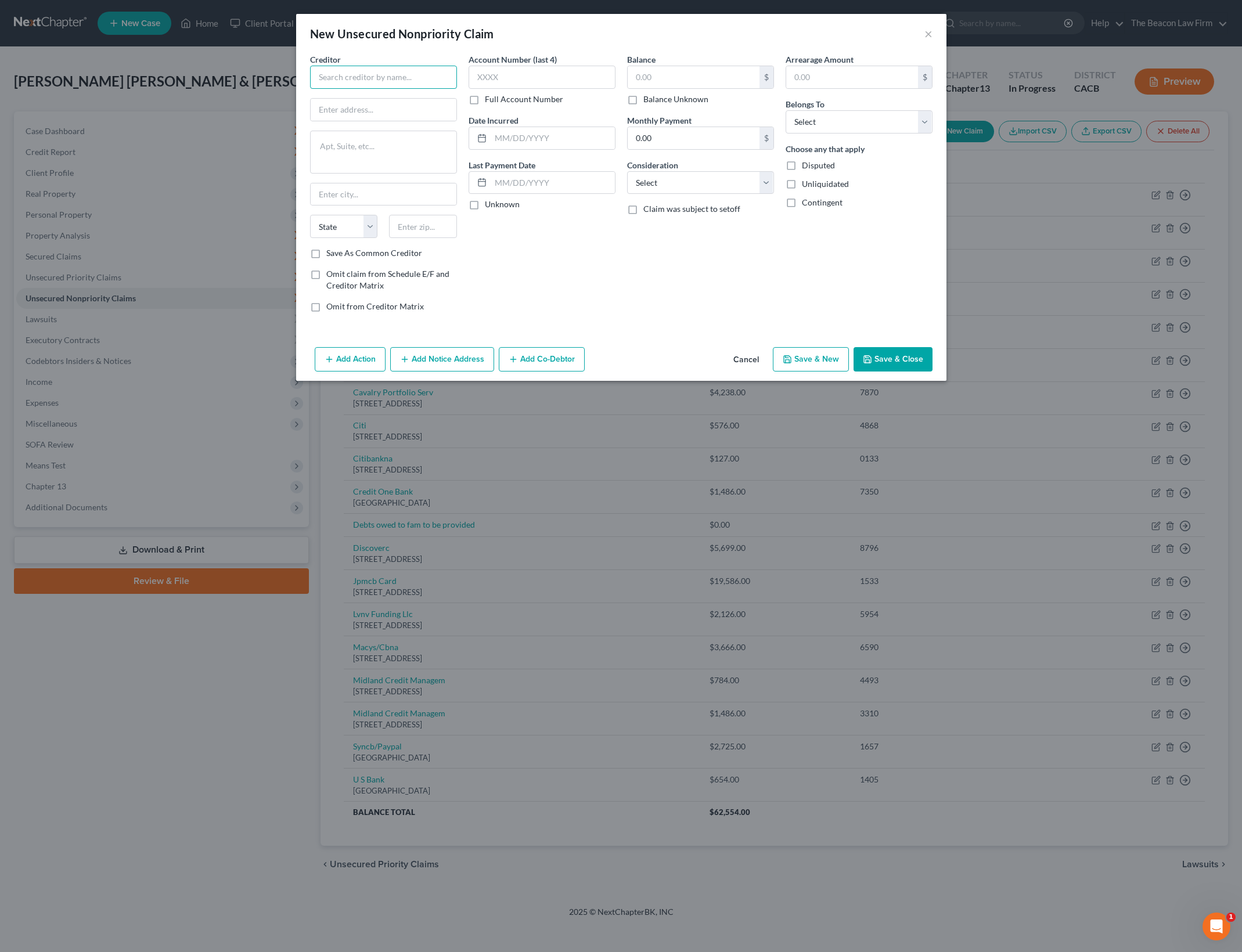
click at [436, 73] on input "text" at bounding box center [384, 77] width 147 height 23
type input "[PERSON_NAME]"
type input "[STREET_ADDRESS]"
click at [412, 238] on div "State [US_STATE] AK AR AZ CA CO CT DE DC [GEOGRAPHIC_DATA] [GEOGRAPHIC_DATA] GU…" at bounding box center [383, 232] width 158 height 33
click at [424, 220] on input "text" at bounding box center [423, 226] width 68 height 23
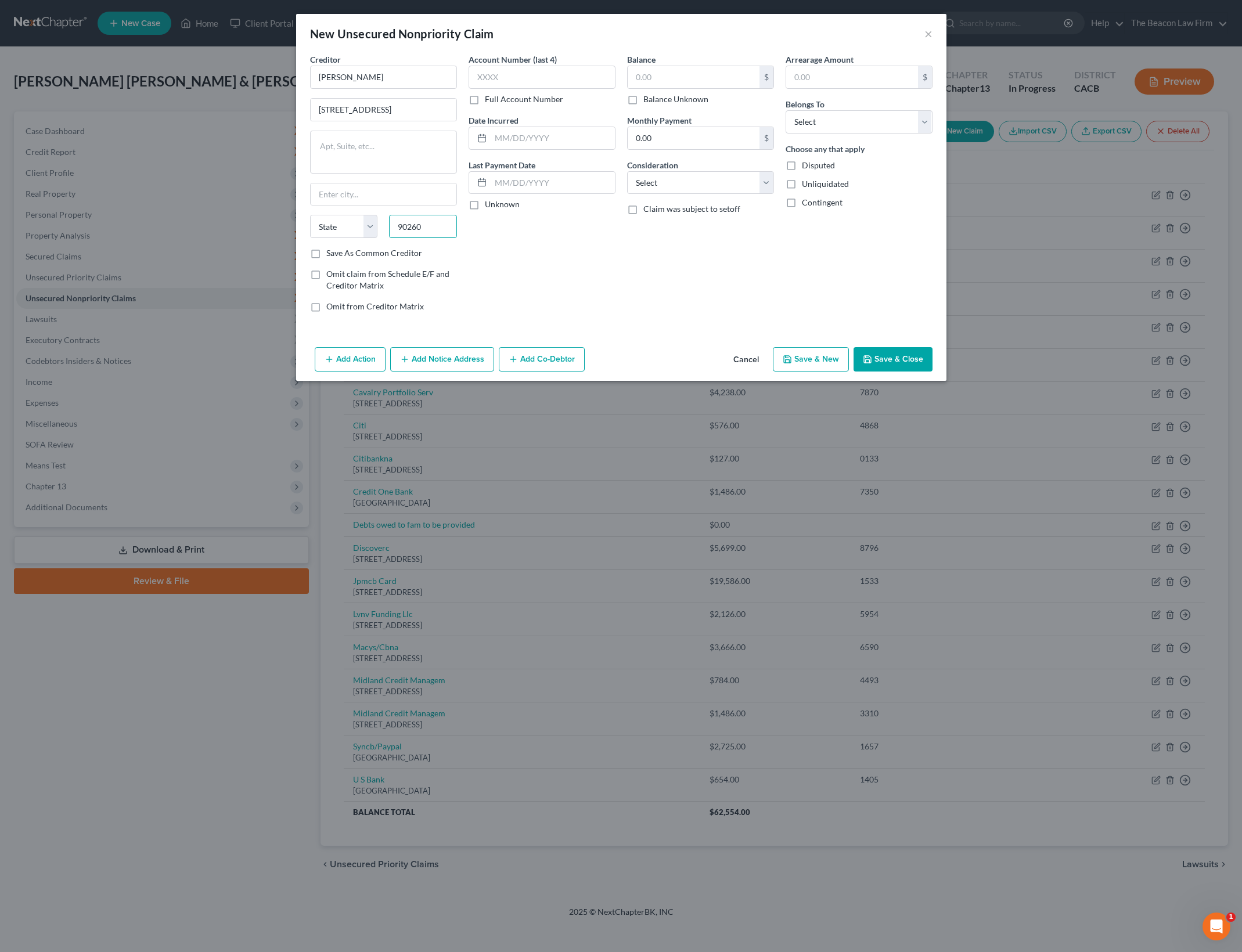
type input "90260"
click at [563, 265] on div "Account Number (last 4) Full Account Number Date Incurred Last Payment Date Unk…" at bounding box center [541, 187] width 158 height 268
type input "Lawndale"
select select "4"
click at [696, 169] on div "Consideration Select Cable / Satellite Services Collection Agency Credit Card D…" at bounding box center [700, 176] width 147 height 35
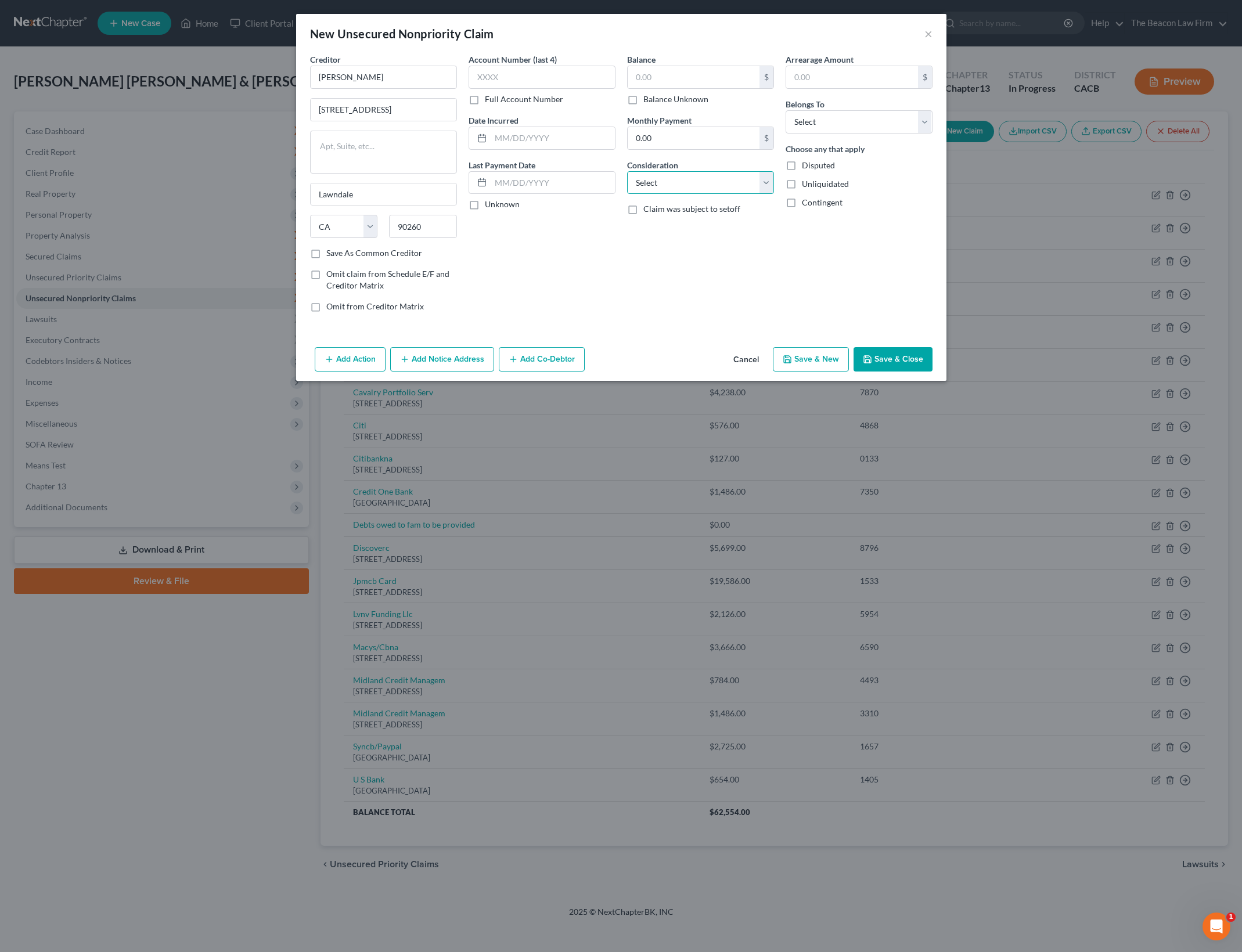
click at [697, 177] on select "Select Cable / Satellite Services Collection Agency Credit Card Debt Debt Couns…" at bounding box center [700, 182] width 147 height 23
select select "10"
click at [627, 171] on select "Select Cable / Satellite Services Collection Agency Credit Card Debt Debt Couns…" at bounding box center [700, 182] width 147 height 23
click at [694, 73] on input "text" at bounding box center [693, 78] width 131 height 22
type input "10,000"
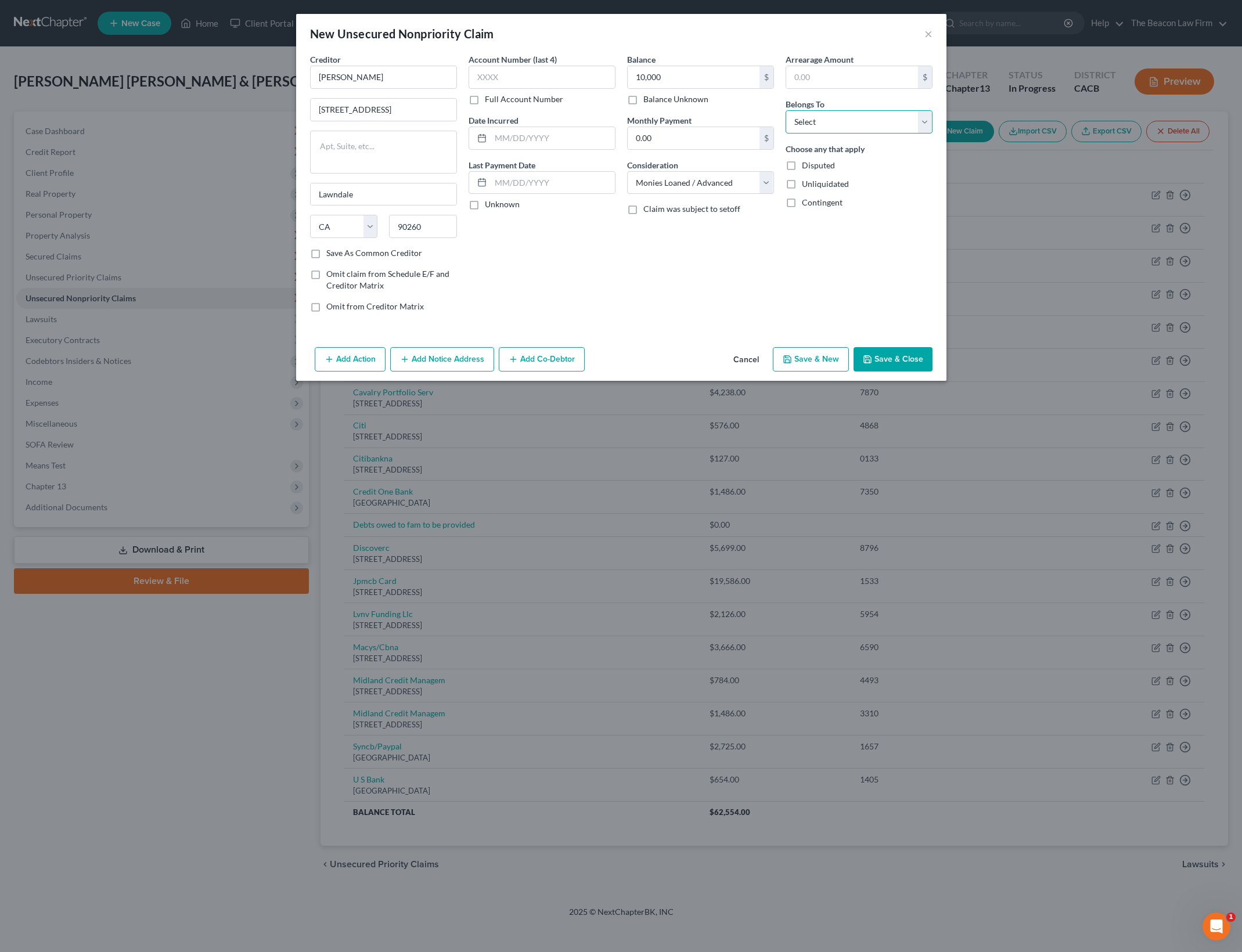
click at [834, 126] on select "Select Debtor 1 Only Debtor 2 Only Debtor 1 And Debtor 2 Only At Least One Of T…" at bounding box center [859, 122] width 147 height 23
select select "4"
click at [786, 111] on select "Select Debtor 1 Only Debtor 2 Only Debtor 1 And Debtor 2 Only At Least One Of T…" at bounding box center [859, 122] width 147 height 23
click at [716, 294] on div "Balance 10,000.00 $ Balance Unknown Balance Undetermined 10,000 $ Balance Unkno…" at bounding box center [700, 187] width 158 height 268
click at [894, 362] on button "Save & Close" at bounding box center [892, 359] width 79 height 24
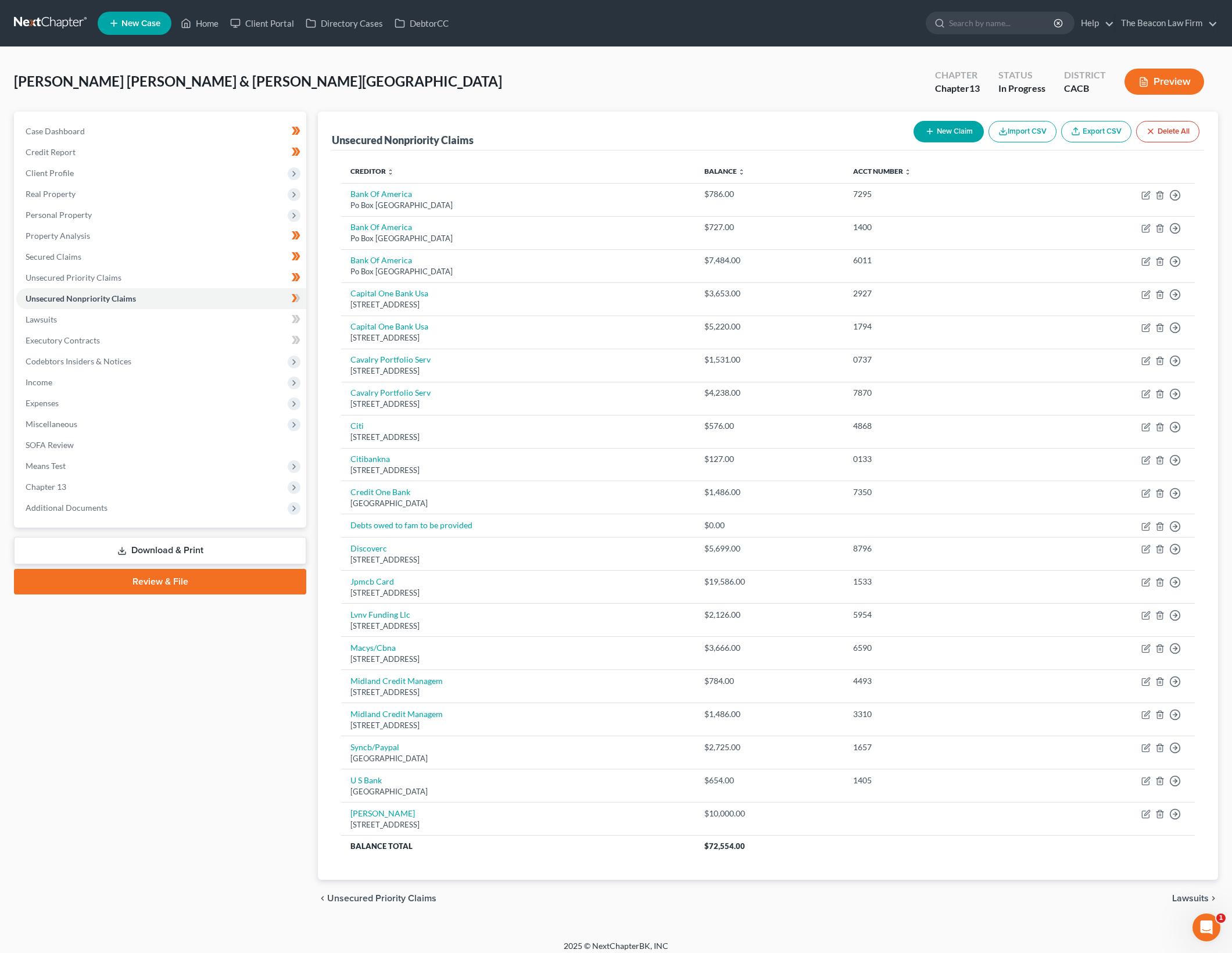
click at [939, 130] on button "New Claim" at bounding box center [948, 131] width 70 height 22
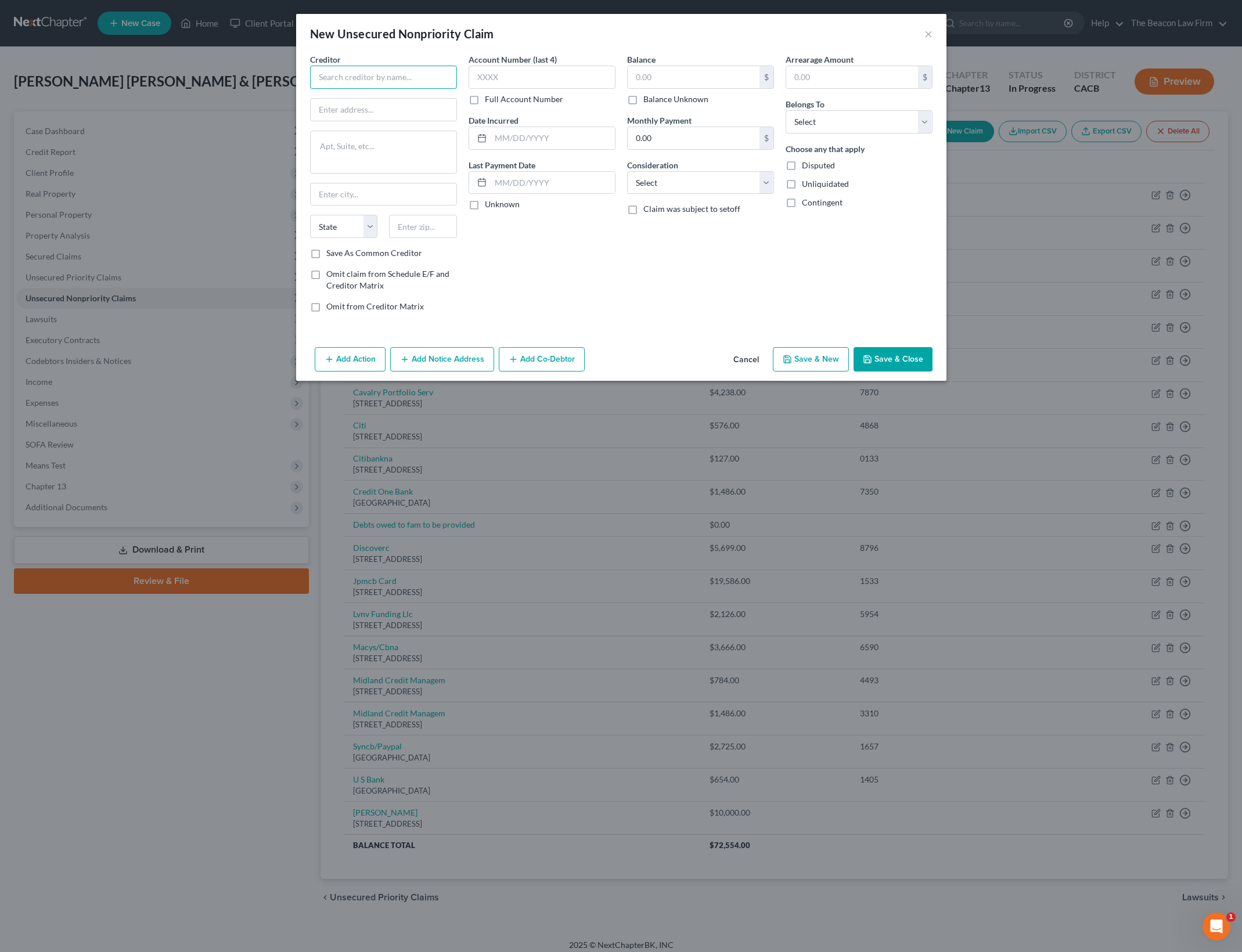
click at [394, 73] on input "text" at bounding box center [384, 77] width 147 height 23
type input "[PERSON_NAME]"
click at [389, 103] on input "text" at bounding box center [383, 110] width 146 height 22
type input "[STREET_ADDRESS]"
click at [448, 218] on input "text" at bounding box center [423, 226] width 68 height 23
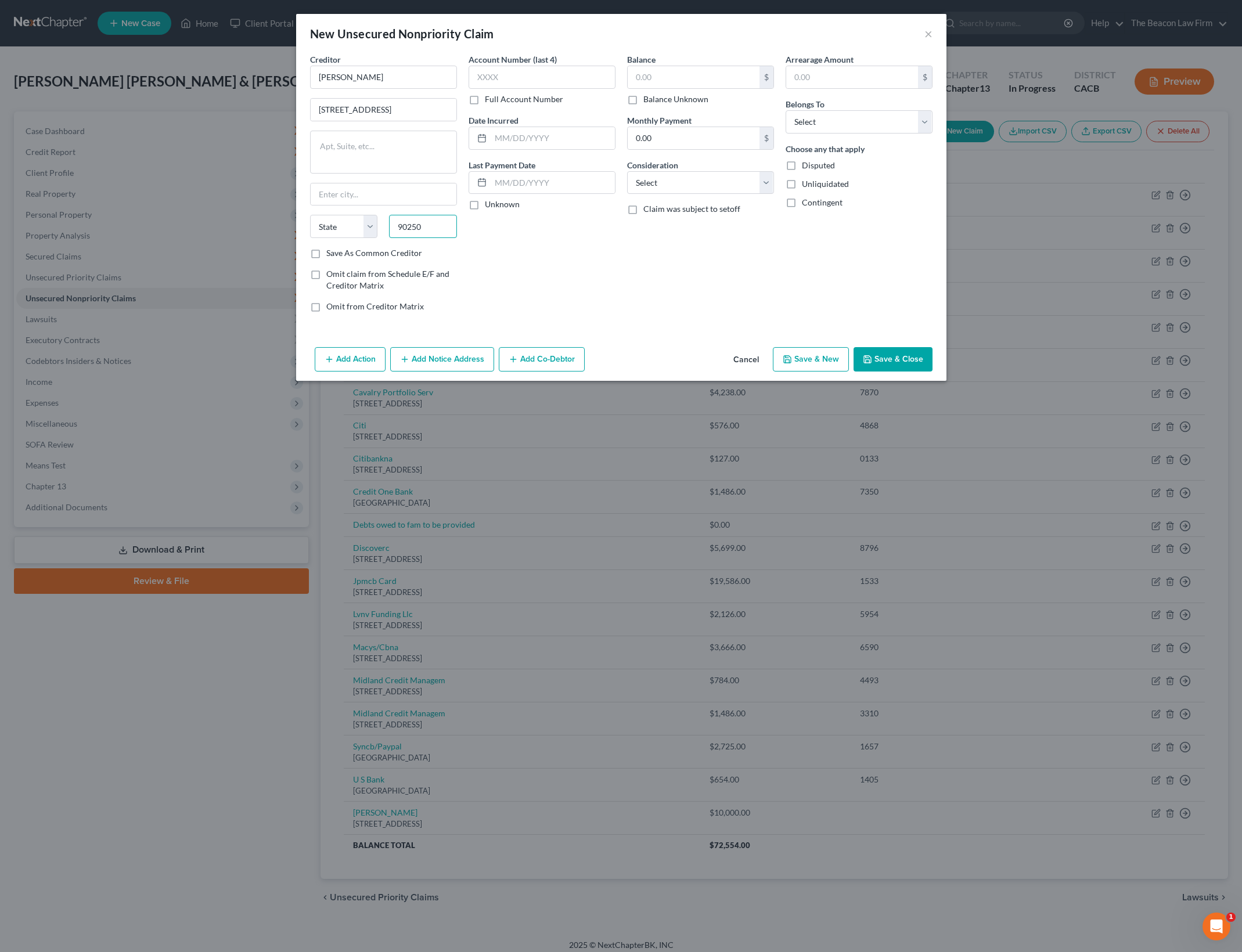
type input "90250"
click at [583, 274] on div "Account Number (last 4) Full Account Number Date Incurred Last Payment Date Unk…" at bounding box center [541, 187] width 158 height 268
type input "Hawthorne"
select select "4"
click at [749, 175] on select "Select Cable / Satellite Services Collection Agency Credit Card Debt Debt Couns…" at bounding box center [700, 182] width 147 height 23
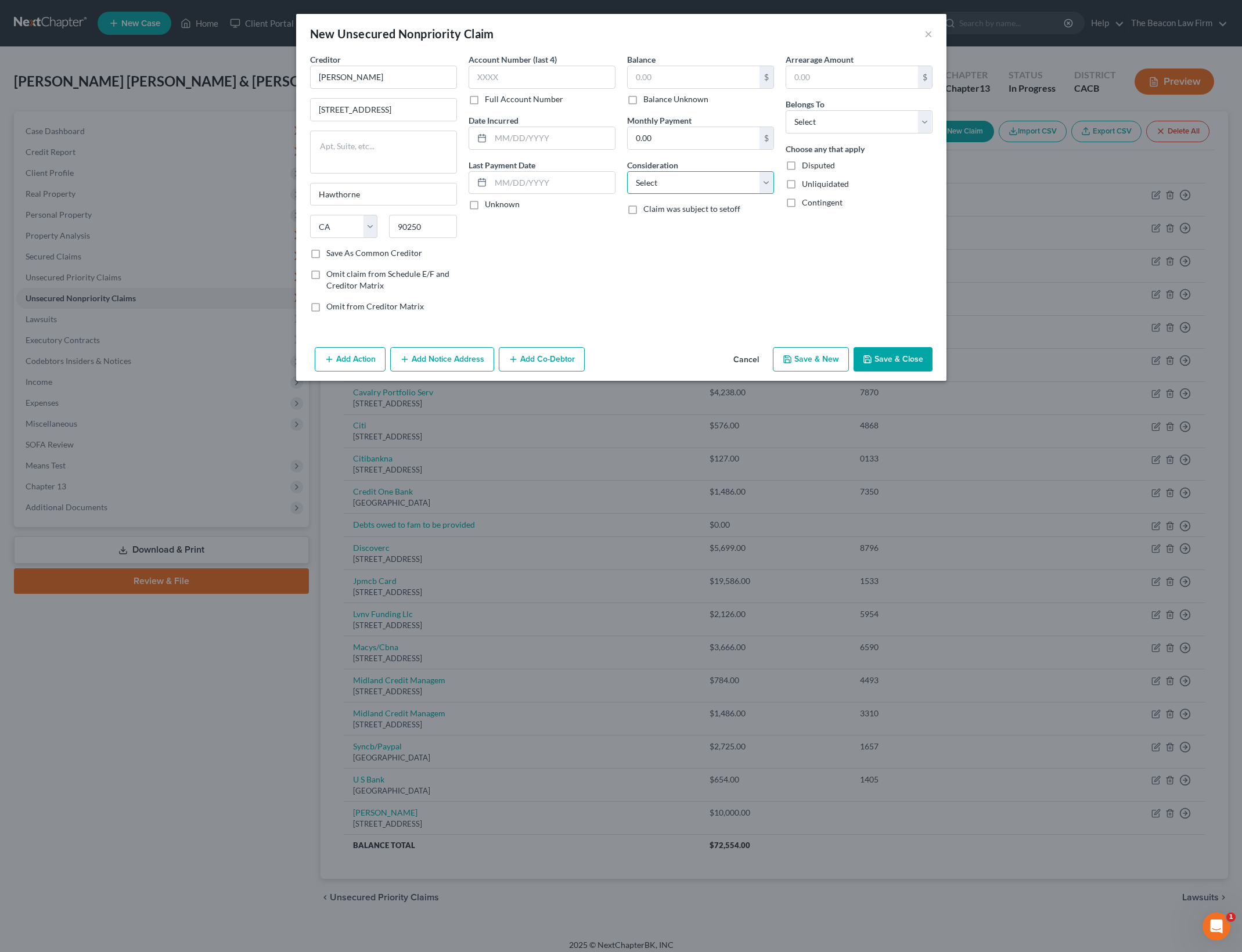
select select "10"
click at [627, 171] on select "Select Cable / Satellite Services Collection Agency Credit Card Debt Debt Couns…" at bounding box center [700, 182] width 147 height 23
click at [685, 68] on input "text" at bounding box center [693, 78] width 131 height 22
type input "20,000"
click at [861, 140] on div "Arrearage Amount $ Belongs To * Select Debtor 1 Only Debtor 2 Only Debtor 1 And…" at bounding box center [858, 187] width 158 height 268
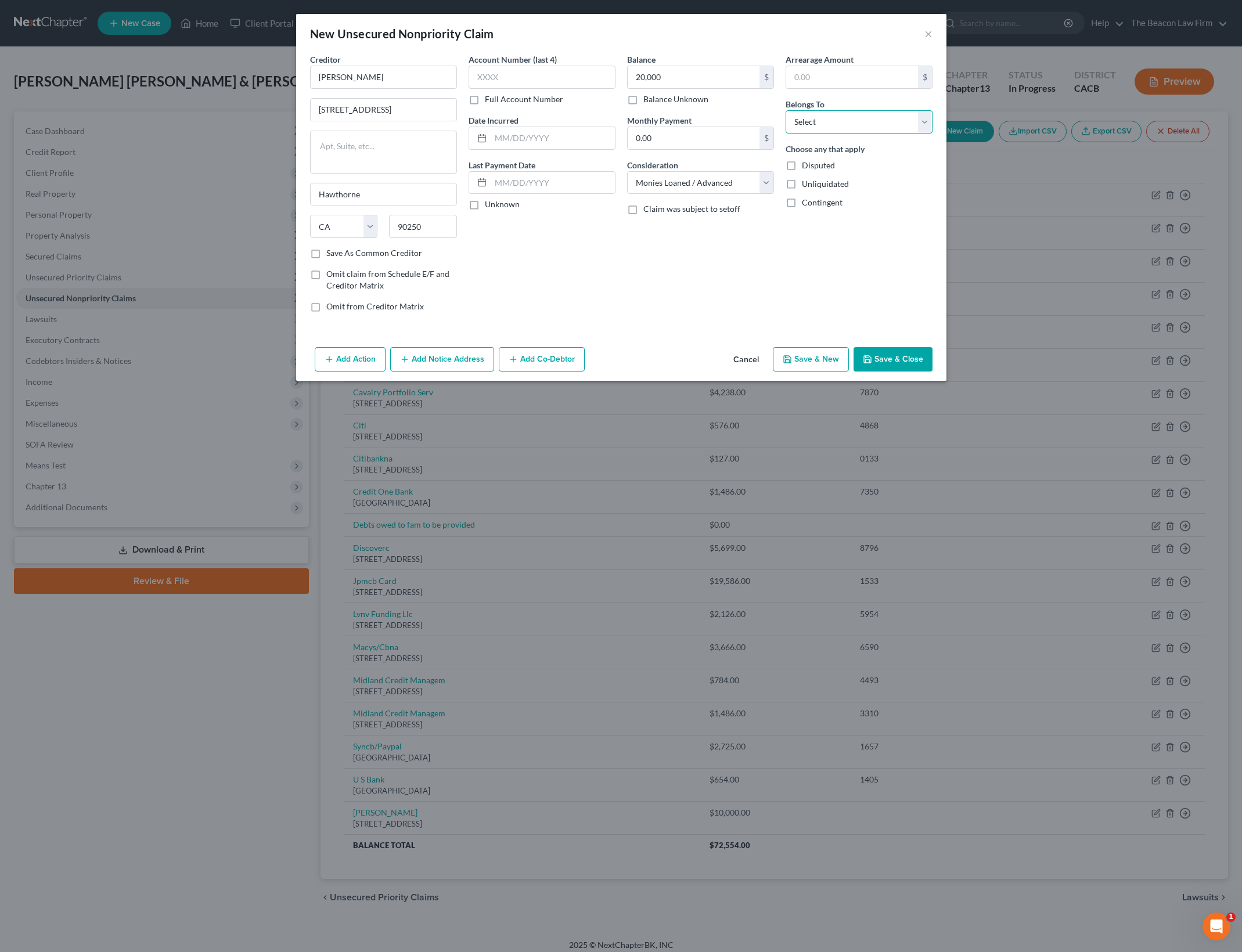
drag, startPoint x: 874, startPoint y: 123, endPoint x: 869, endPoint y: 129, distance: 7.8
click at [874, 123] on select "Select Debtor 1 Only Debtor 2 Only Debtor 1 And Debtor 2 Only At Least One Of T…" at bounding box center [859, 122] width 147 height 23
select select "4"
click at [786, 111] on select "Select Debtor 1 Only Debtor 2 Only Debtor 1 And Debtor 2 Only At Least One Of T…" at bounding box center [859, 122] width 147 height 23
click at [780, 276] on div "Arrearage Amount $ Belongs To * Select Debtor 1 Only Debtor 2 Only Debtor 1 And…" at bounding box center [858, 187] width 158 height 268
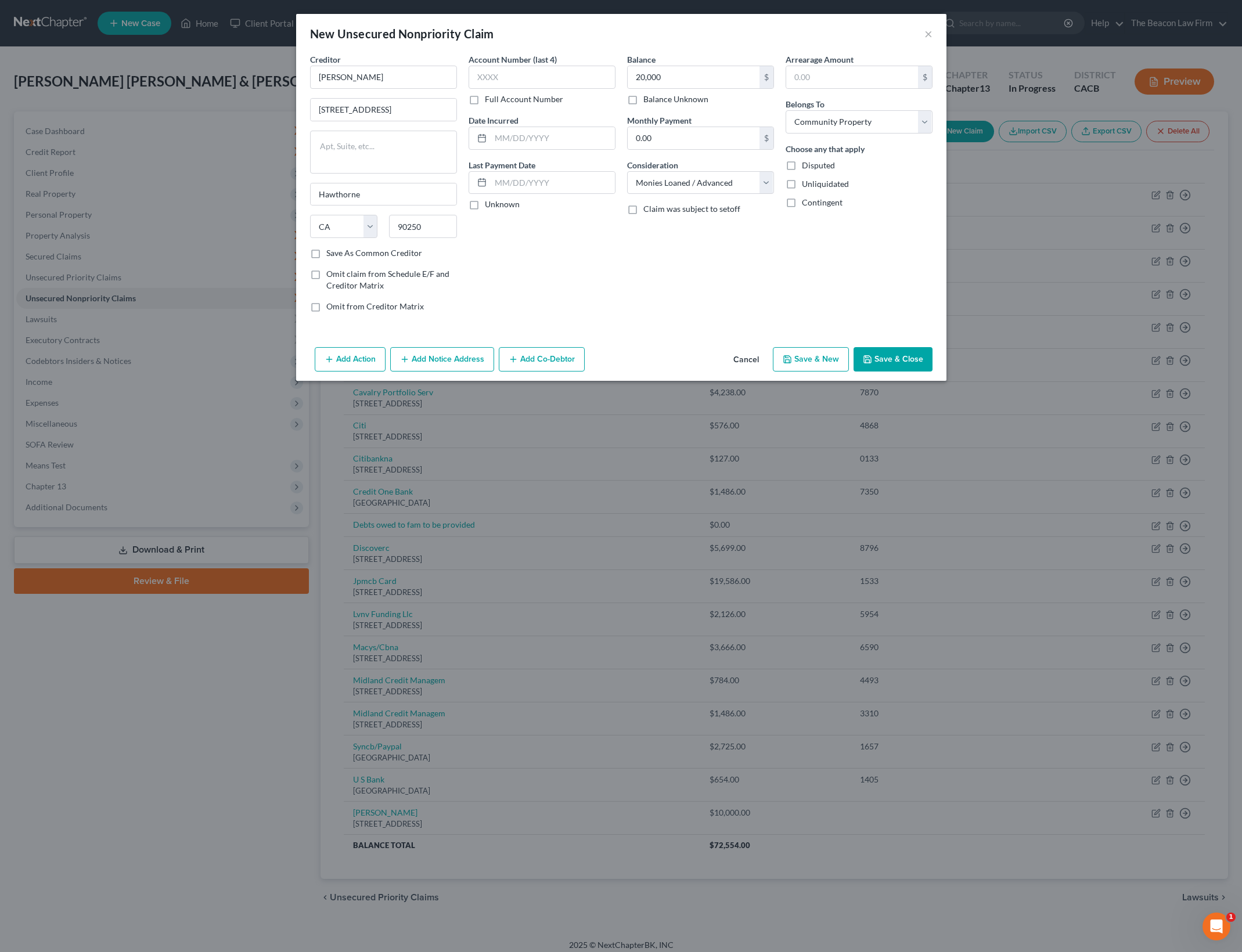
click at [900, 354] on button "Save & Close" at bounding box center [892, 359] width 79 height 24
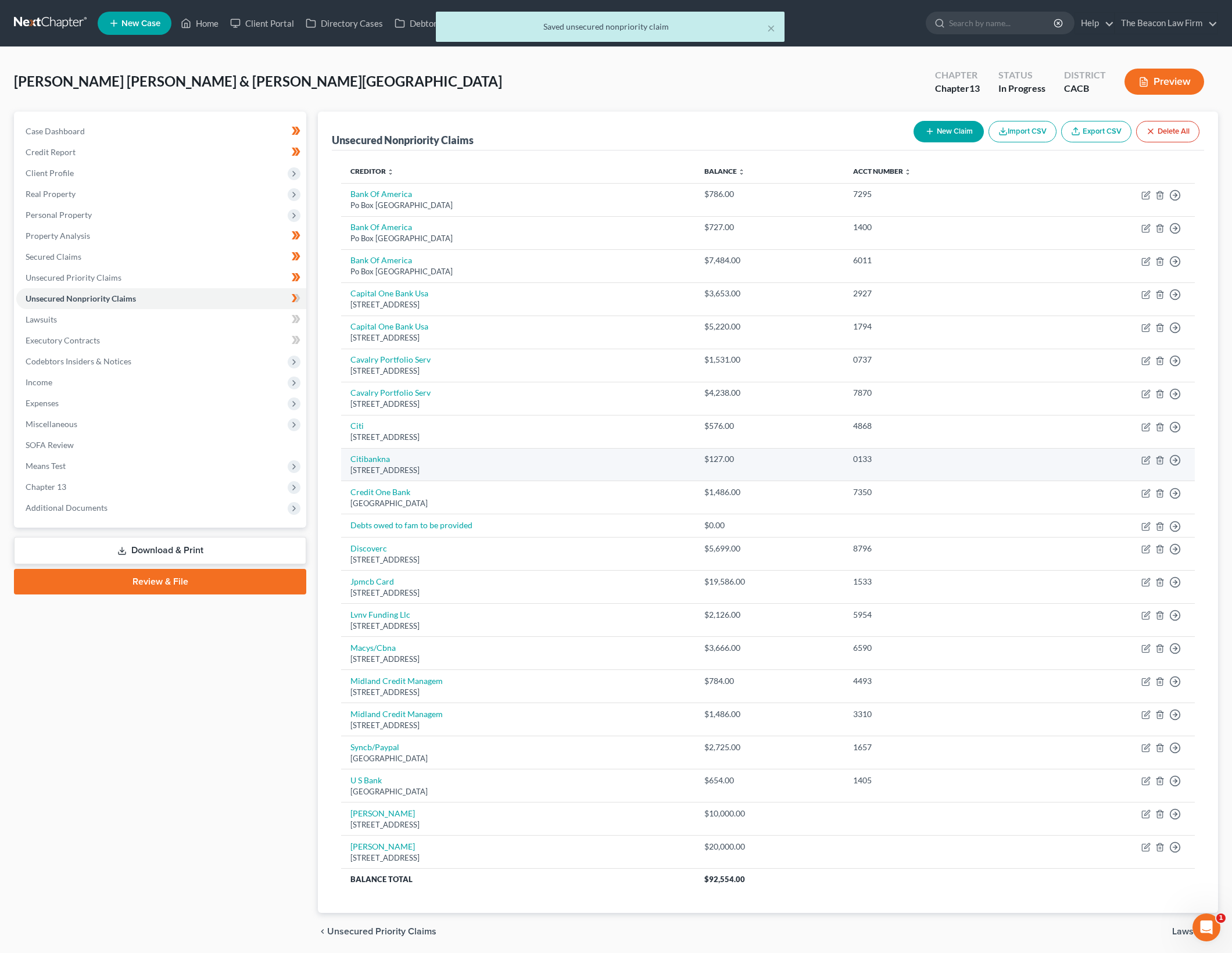
scroll to position [42, 0]
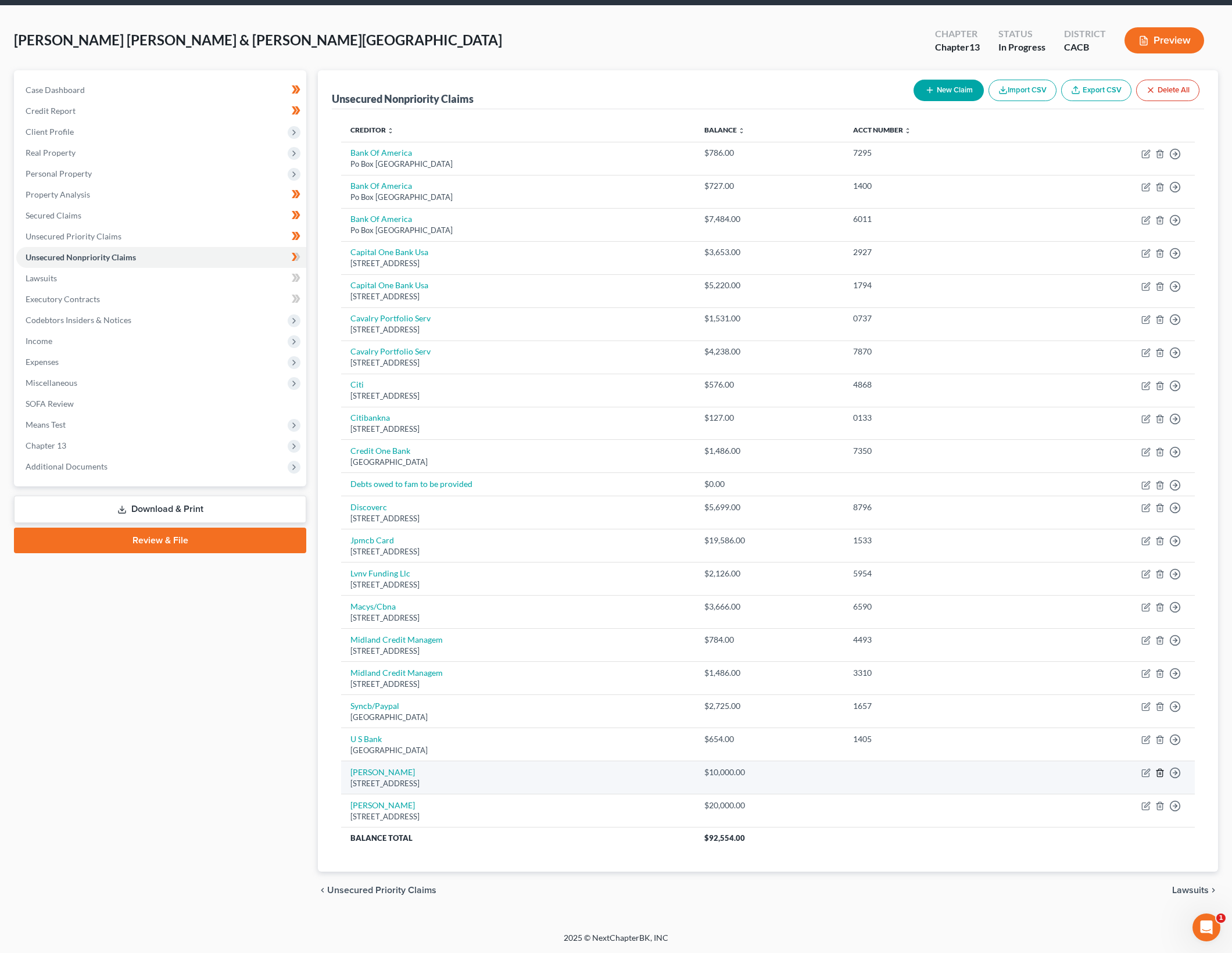
click at [1164, 774] on icon "button" at bounding box center [1159, 772] width 10 height 10
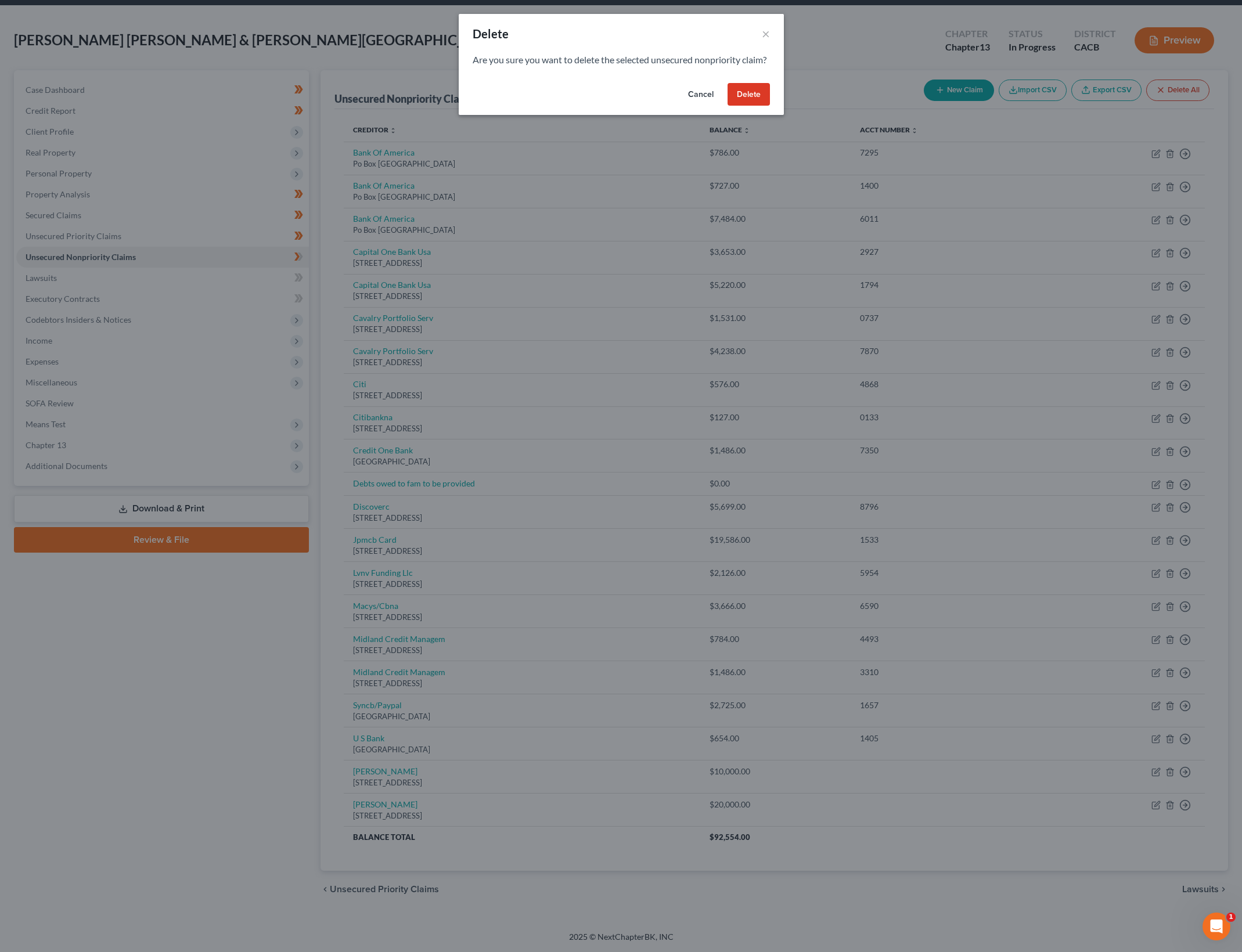
click at [753, 106] on button "Delete" at bounding box center [748, 94] width 42 height 23
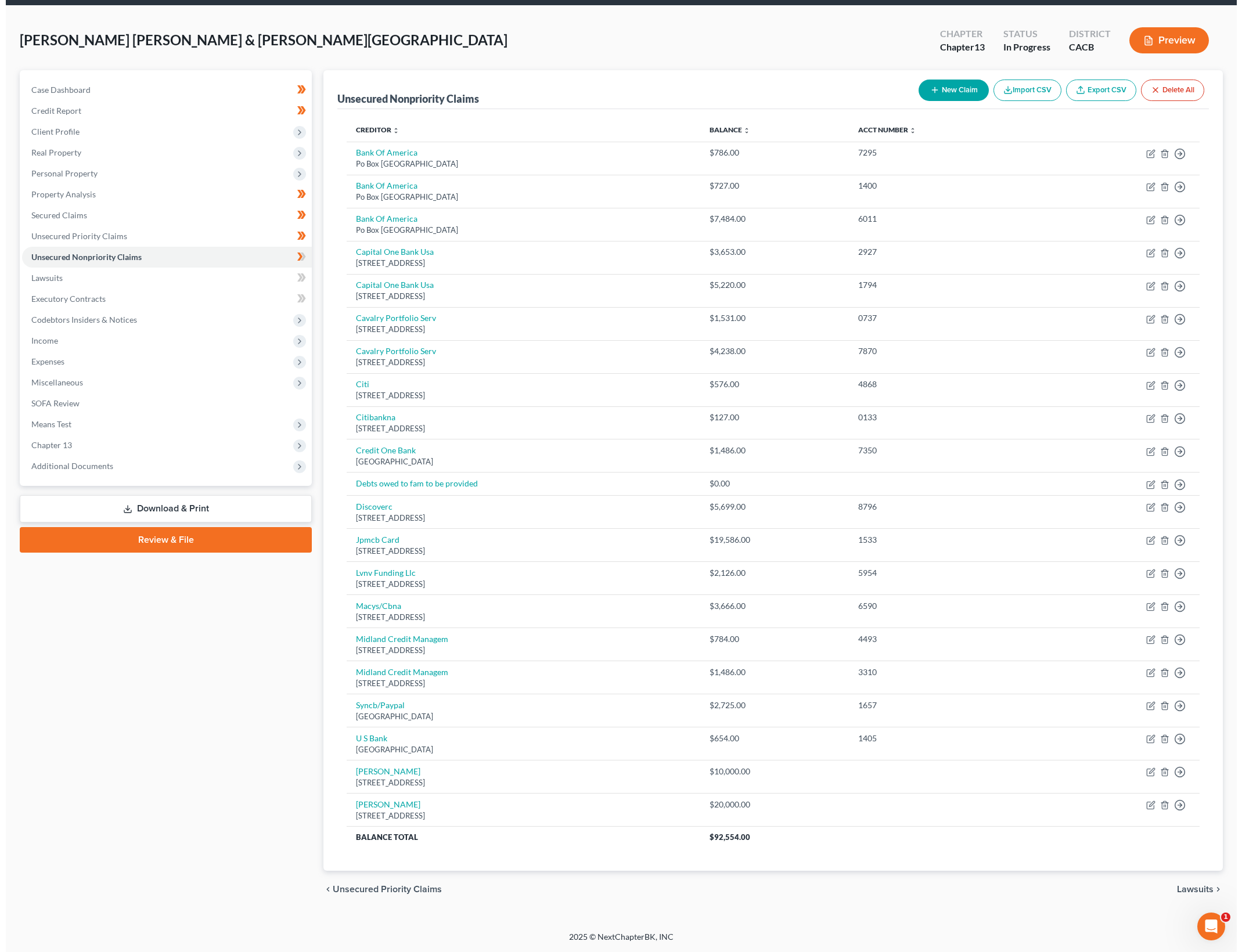
scroll to position [8, 0]
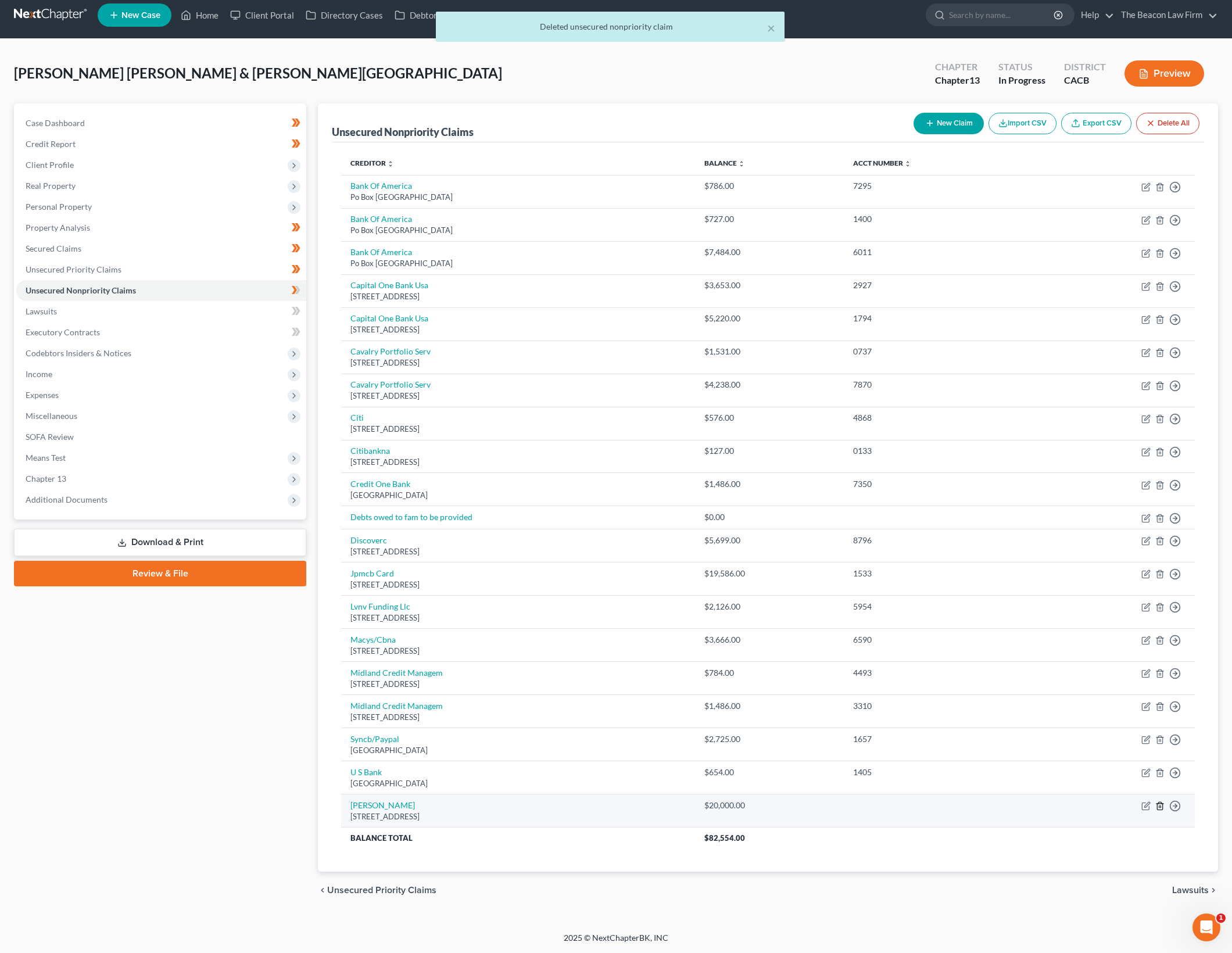
click at [1162, 803] on icon "button" at bounding box center [1159, 806] width 5 height 8
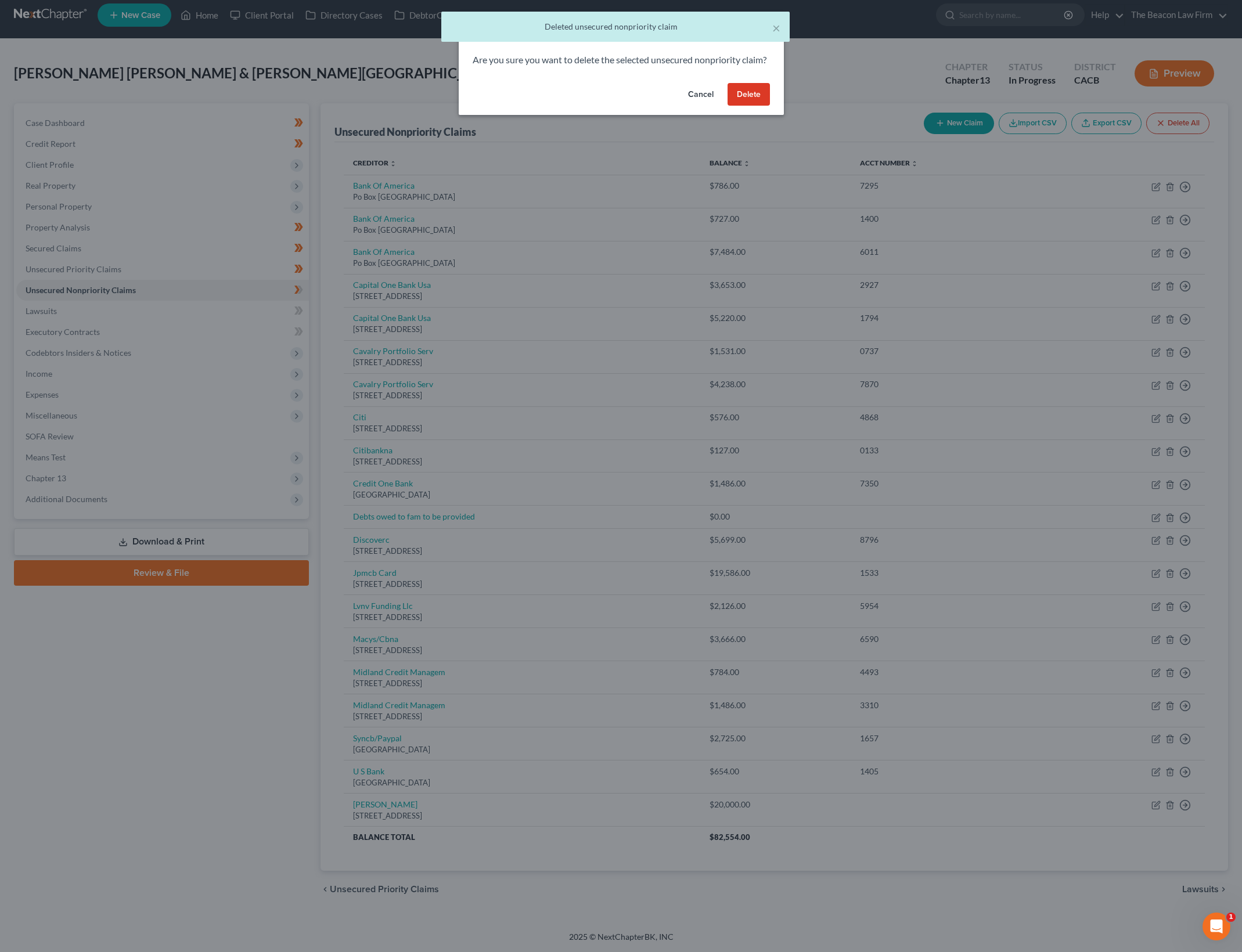
click at [763, 106] on button "Delete" at bounding box center [748, 94] width 42 height 23
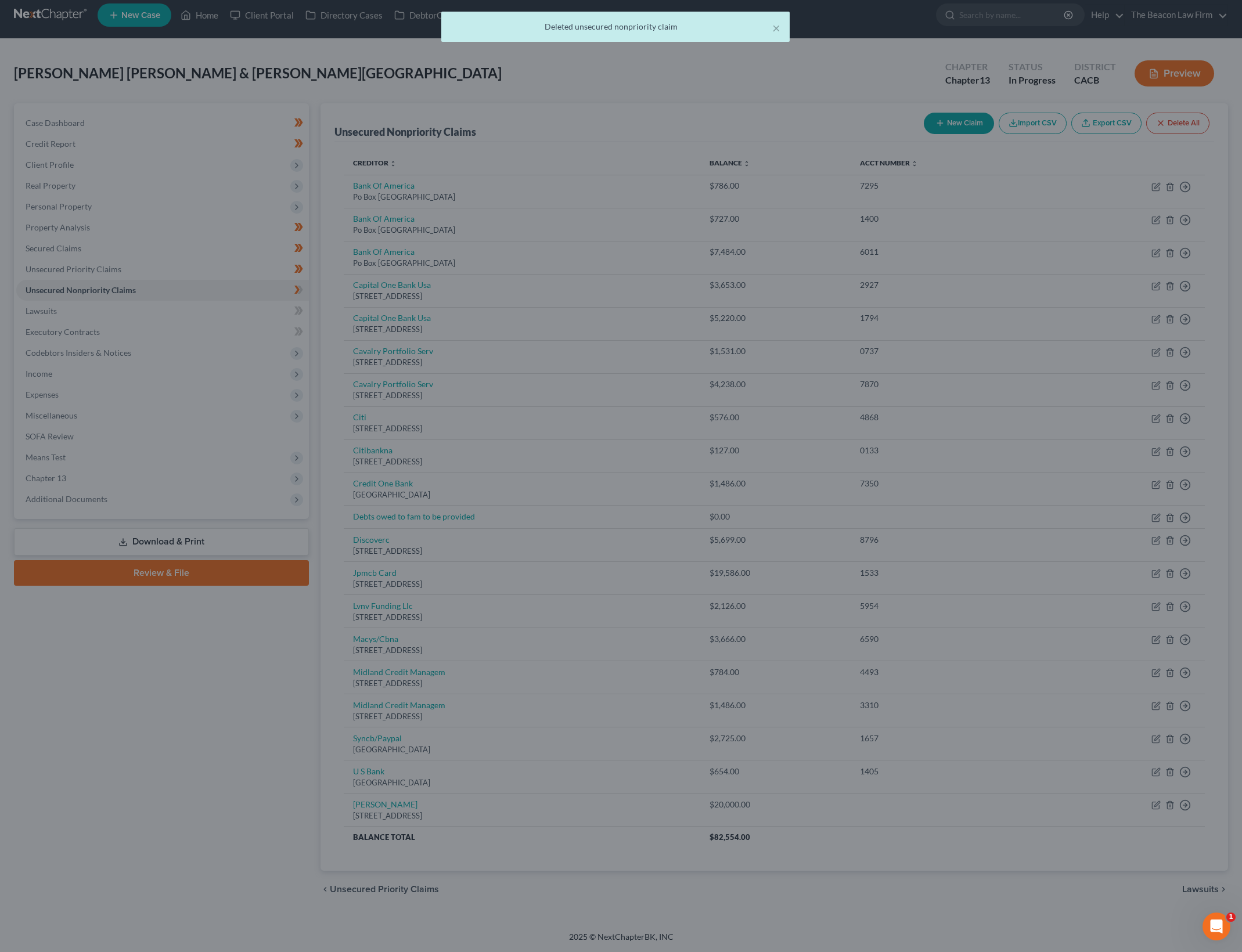
scroll to position [0, 0]
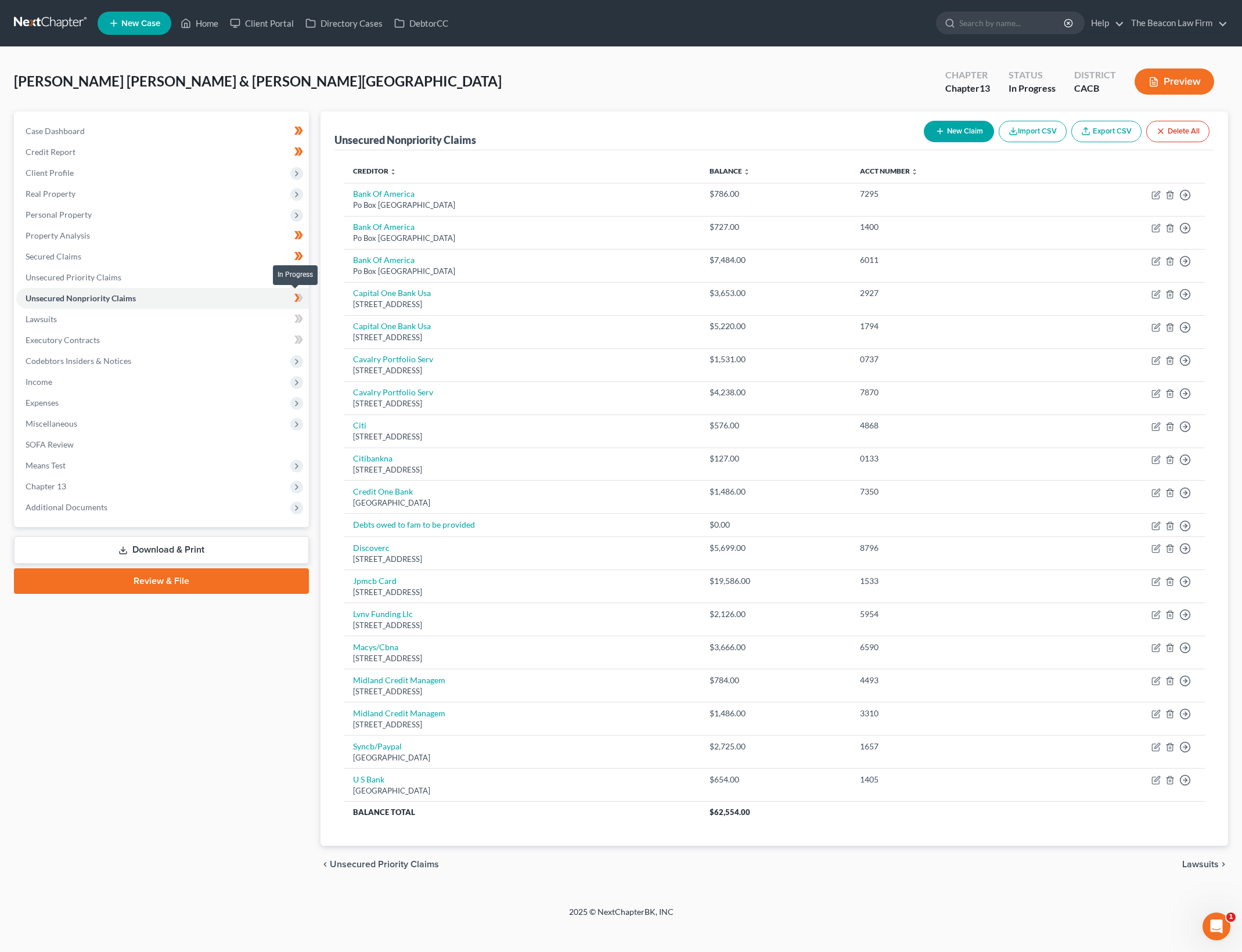
drag, startPoint x: 300, startPoint y: 295, endPoint x: 328, endPoint y: 319, distance: 36.9
click at [300, 295] on icon at bounding box center [300, 297] width 5 height 8
click at [1168, 524] on icon "button" at bounding box center [1169, 525] width 10 height 10
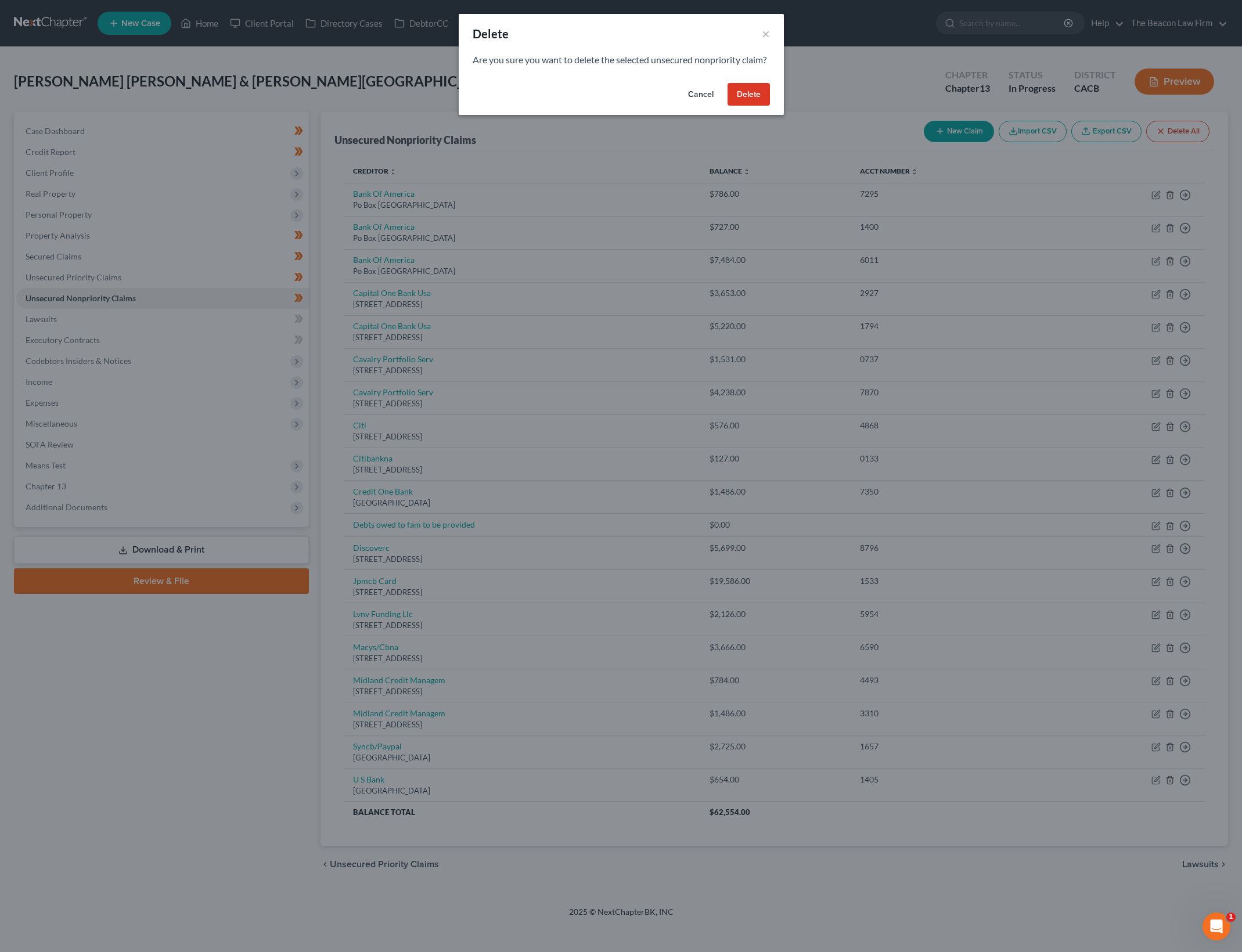
click at [732, 97] on button "Delete" at bounding box center [748, 94] width 42 height 23
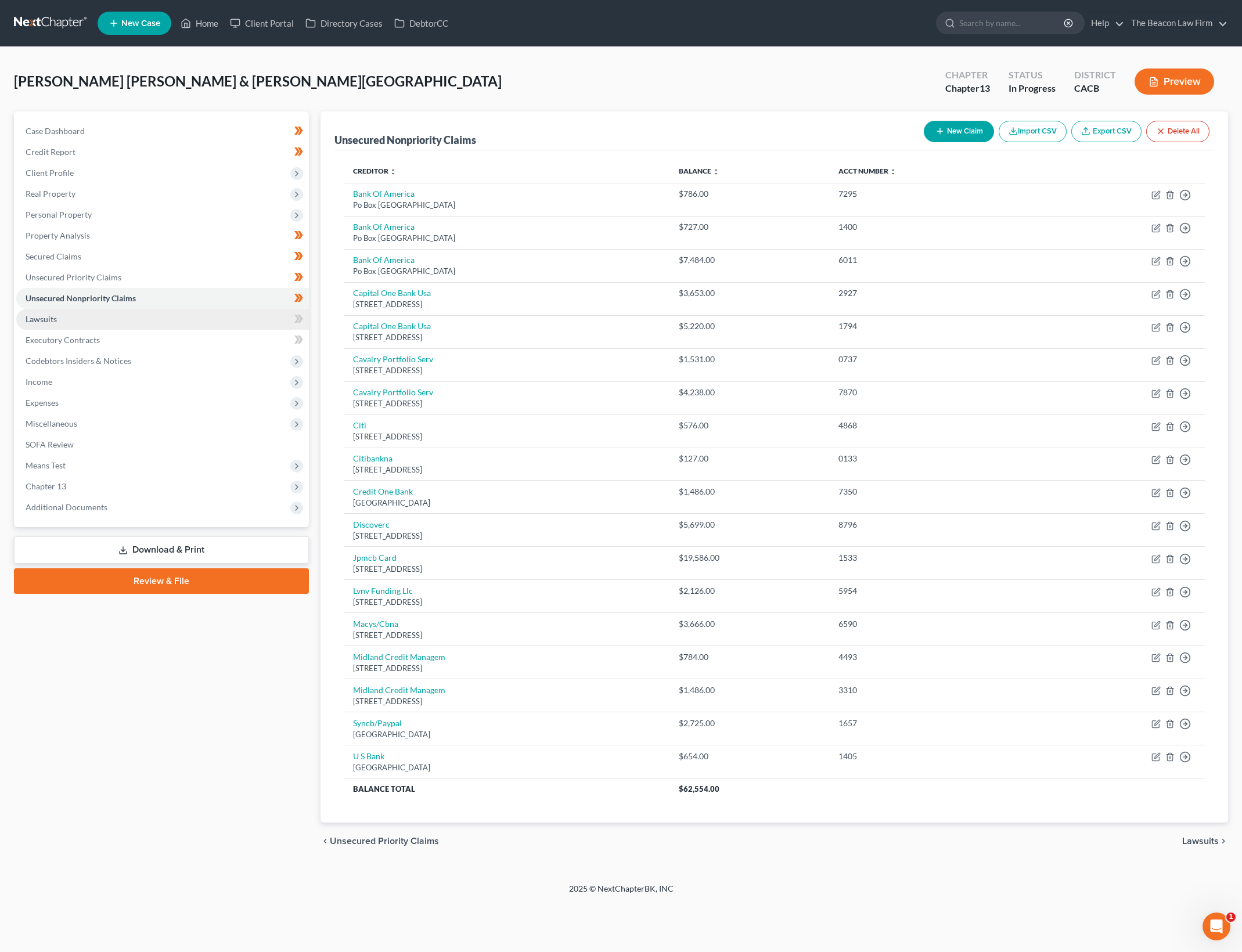
click at [287, 309] on link "Lawsuits" at bounding box center [162, 319] width 293 height 21
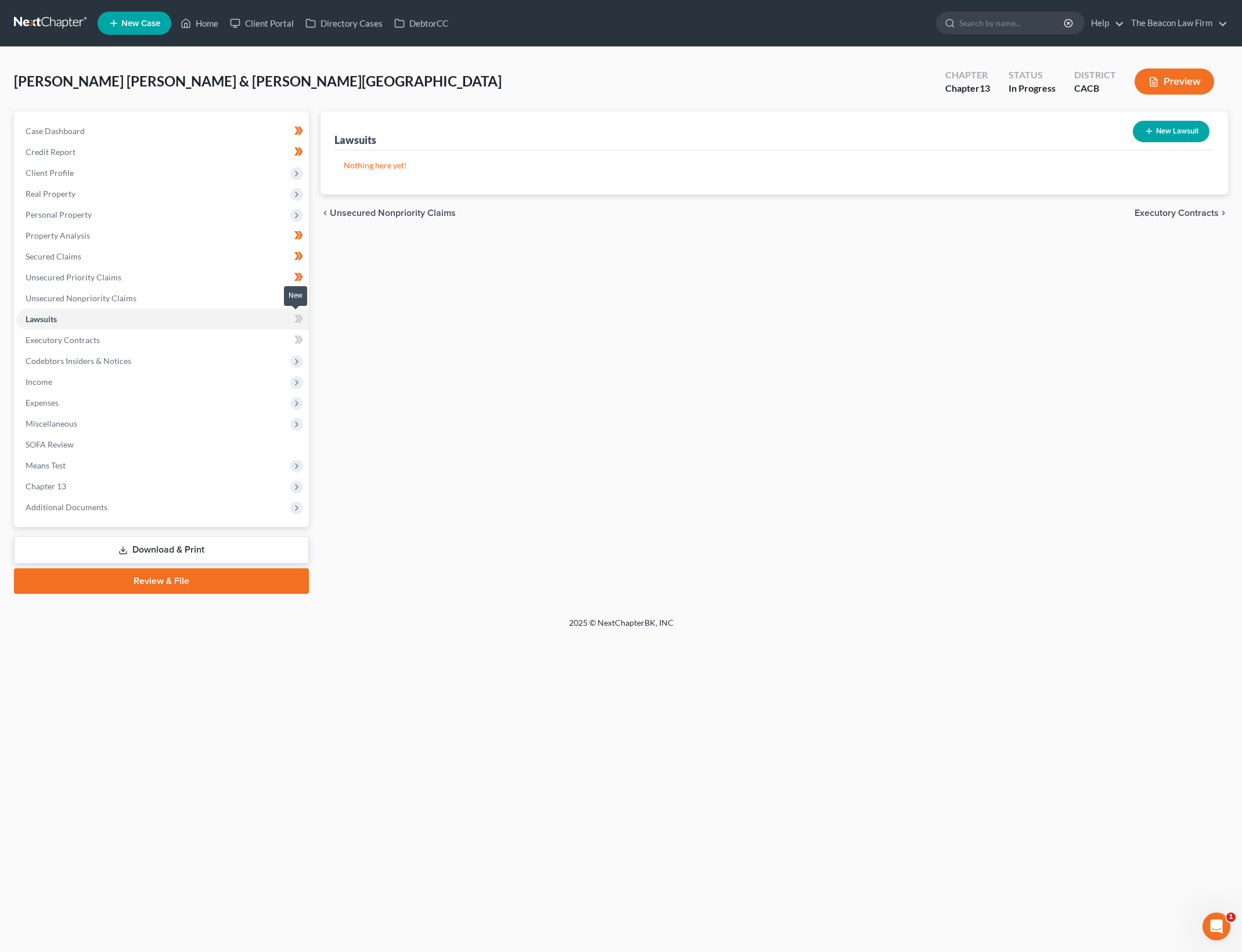
click at [296, 314] on icon at bounding box center [299, 319] width 9 height 15
click at [181, 344] on link "Executory Contracts" at bounding box center [162, 340] width 293 height 21
click at [298, 337] on icon at bounding box center [299, 340] width 9 height 15
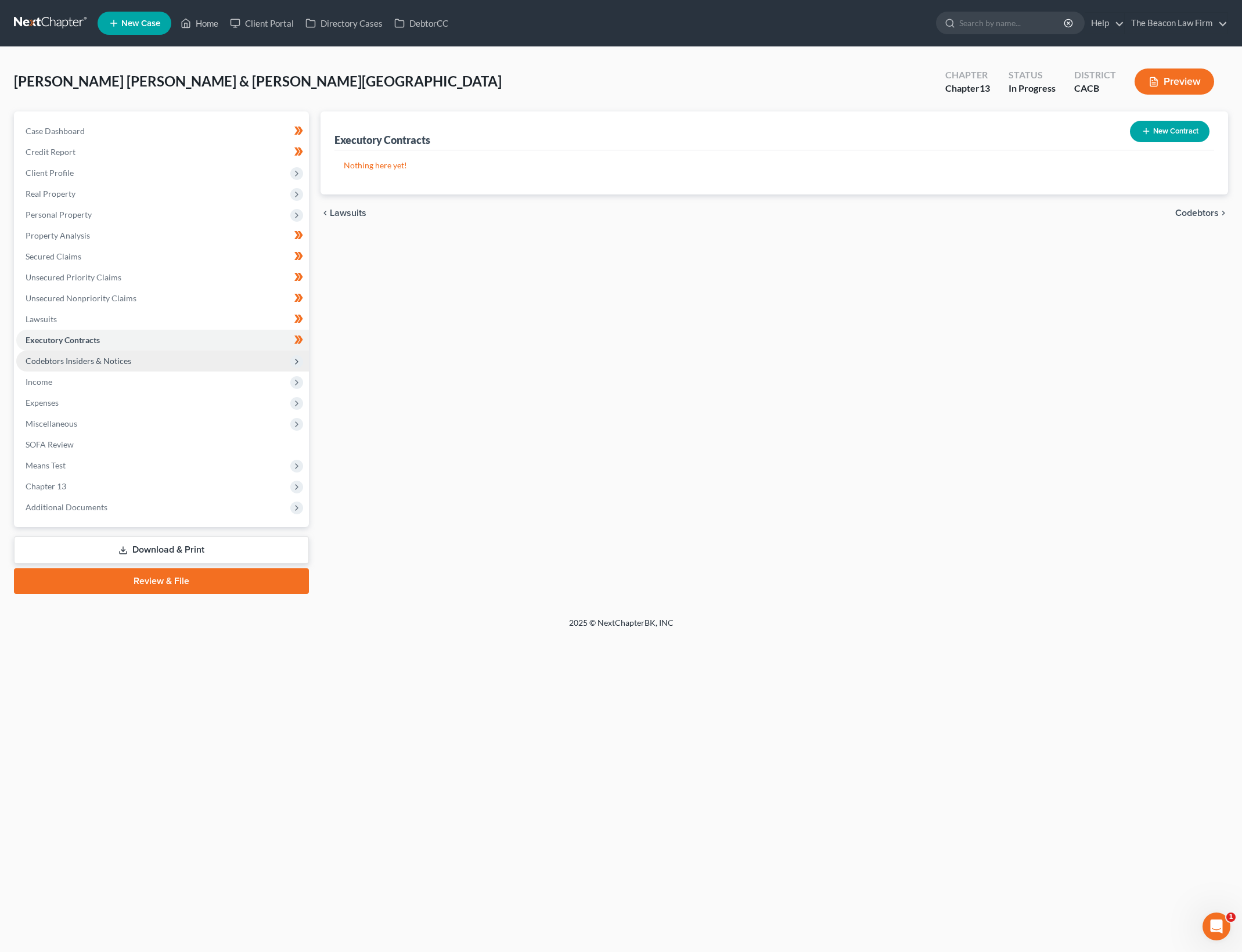
click at [197, 358] on span "Codebtors Insiders & Notices" at bounding box center [162, 361] width 293 height 21
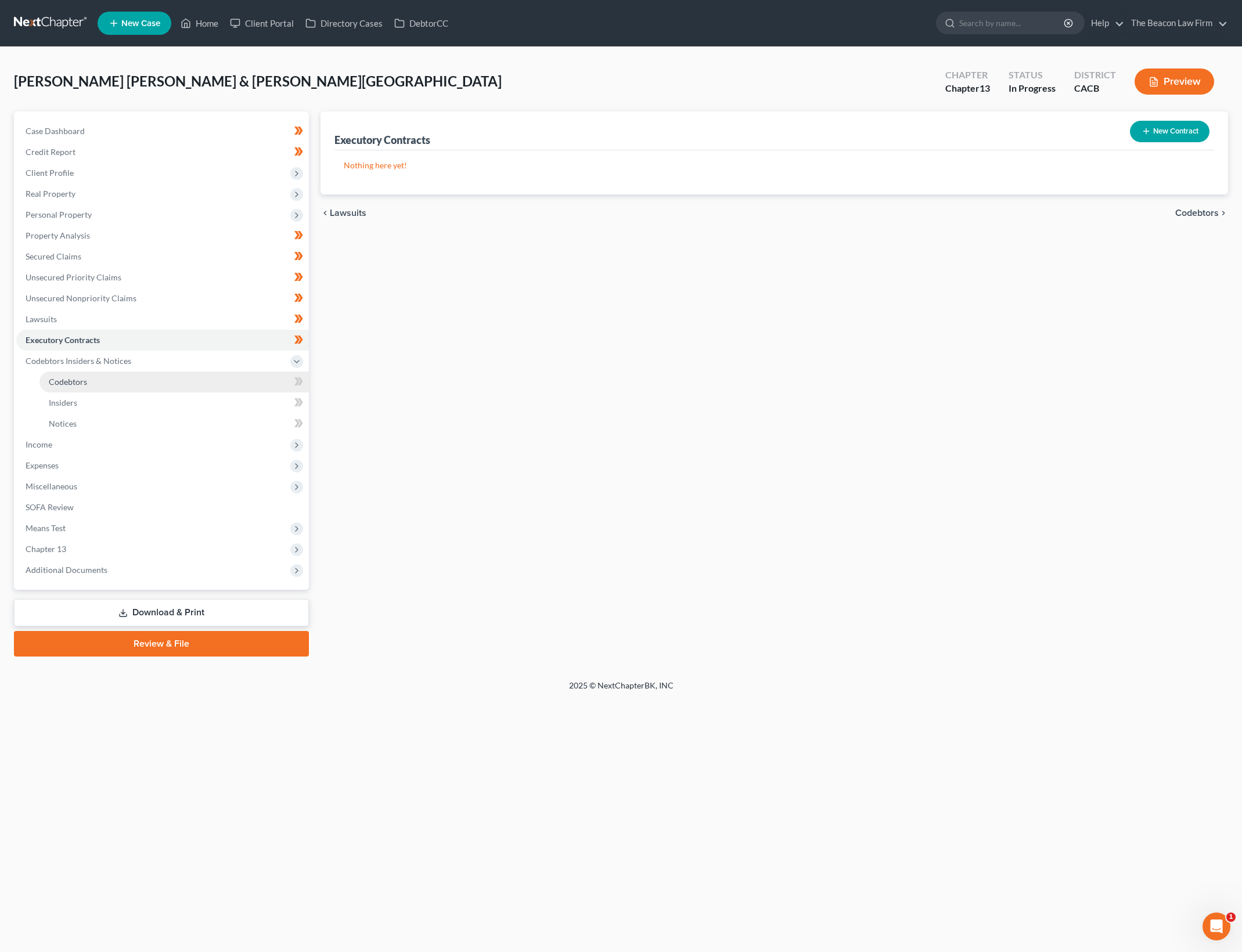
click at [294, 372] on link "Codebtors" at bounding box center [175, 382] width 270 height 21
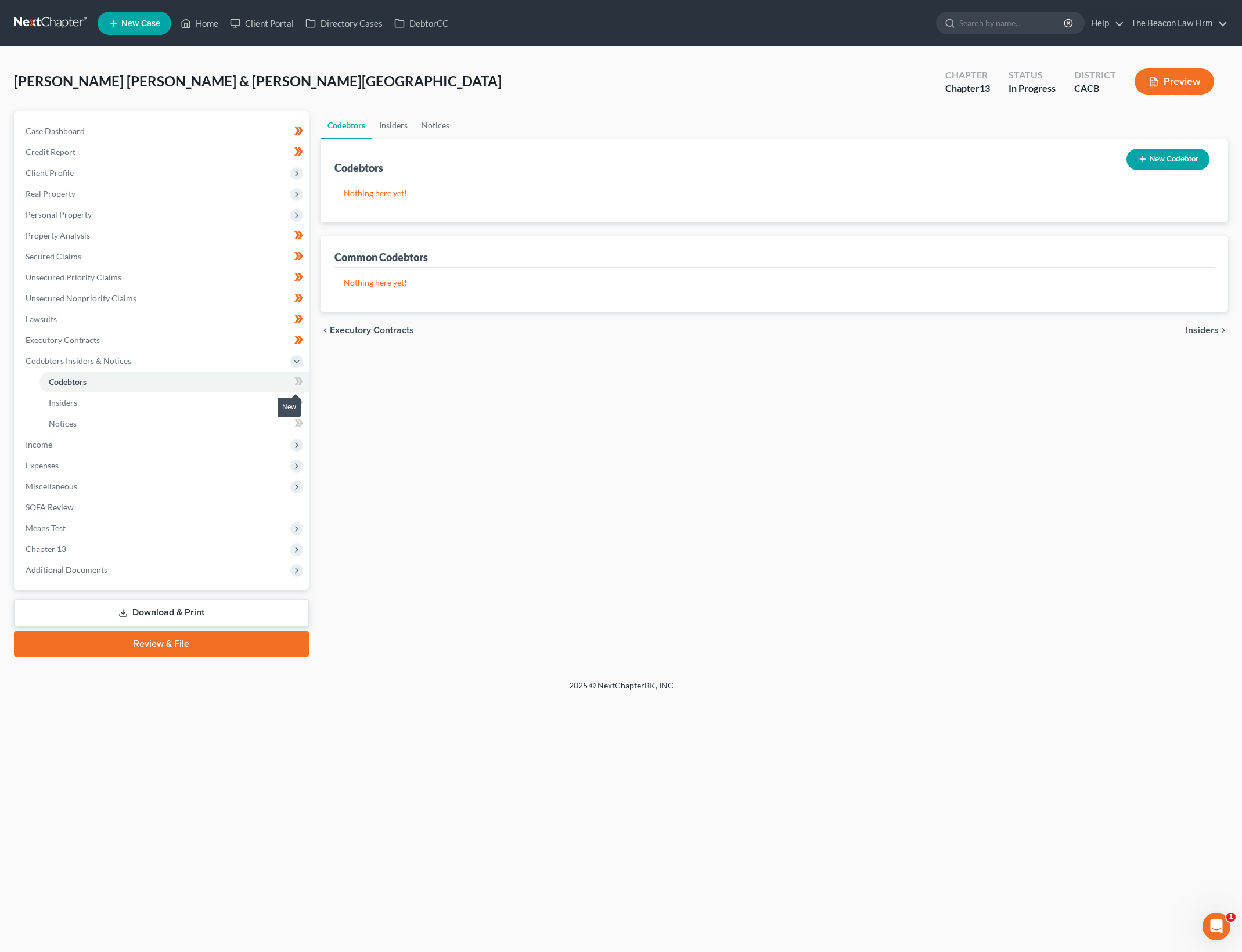
click at [302, 381] on icon at bounding box center [300, 381] width 5 height 8
click at [303, 402] on icon at bounding box center [300, 402] width 5 height 8
click at [299, 422] on icon at bounding box center [297, 422] width 5 height 8
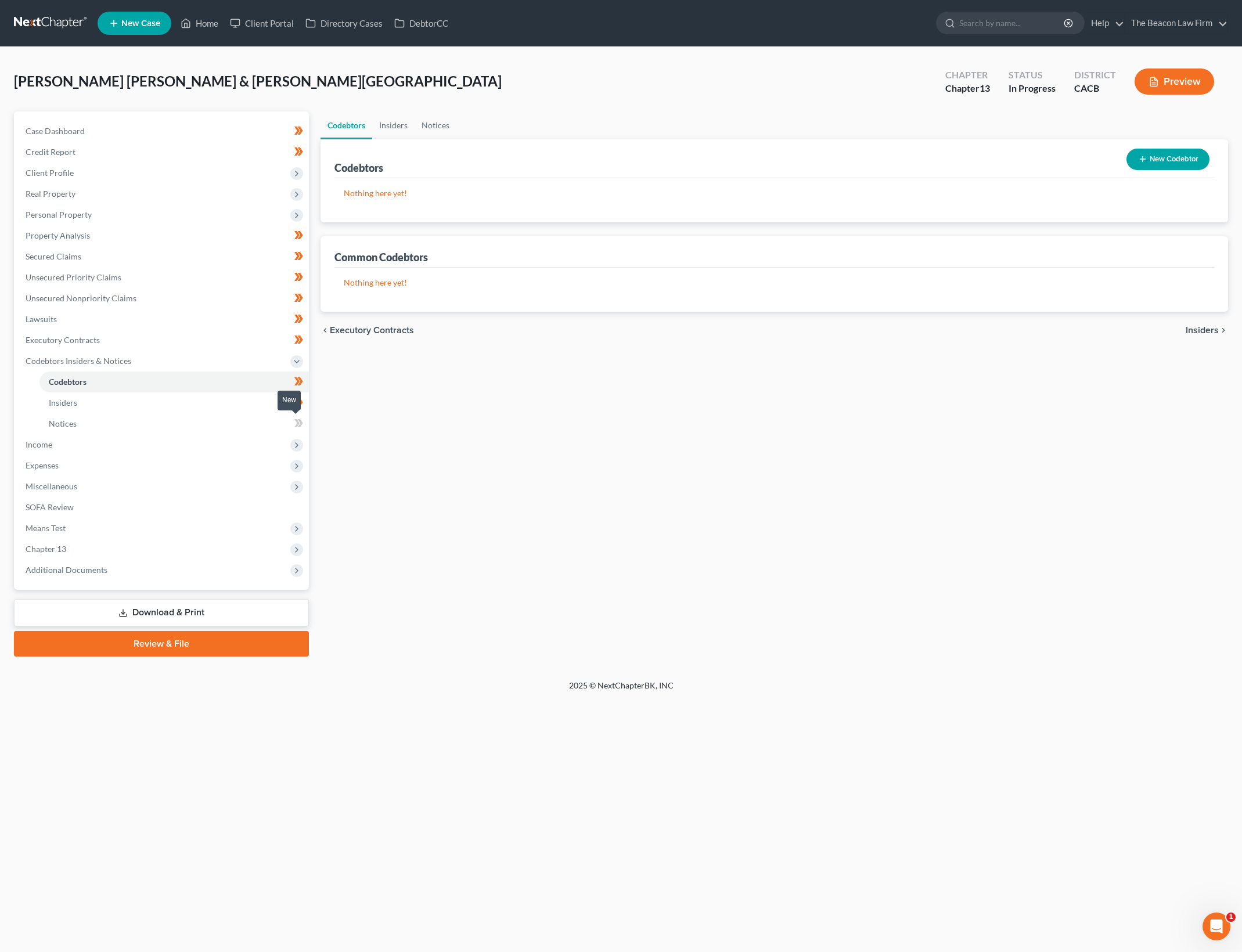
click at [299, 422] on icon at bounding box center [297, 422] width 5 height 8
click at [212, 450] on span "Income" at bounding box center [162, 444] width 293 height 21
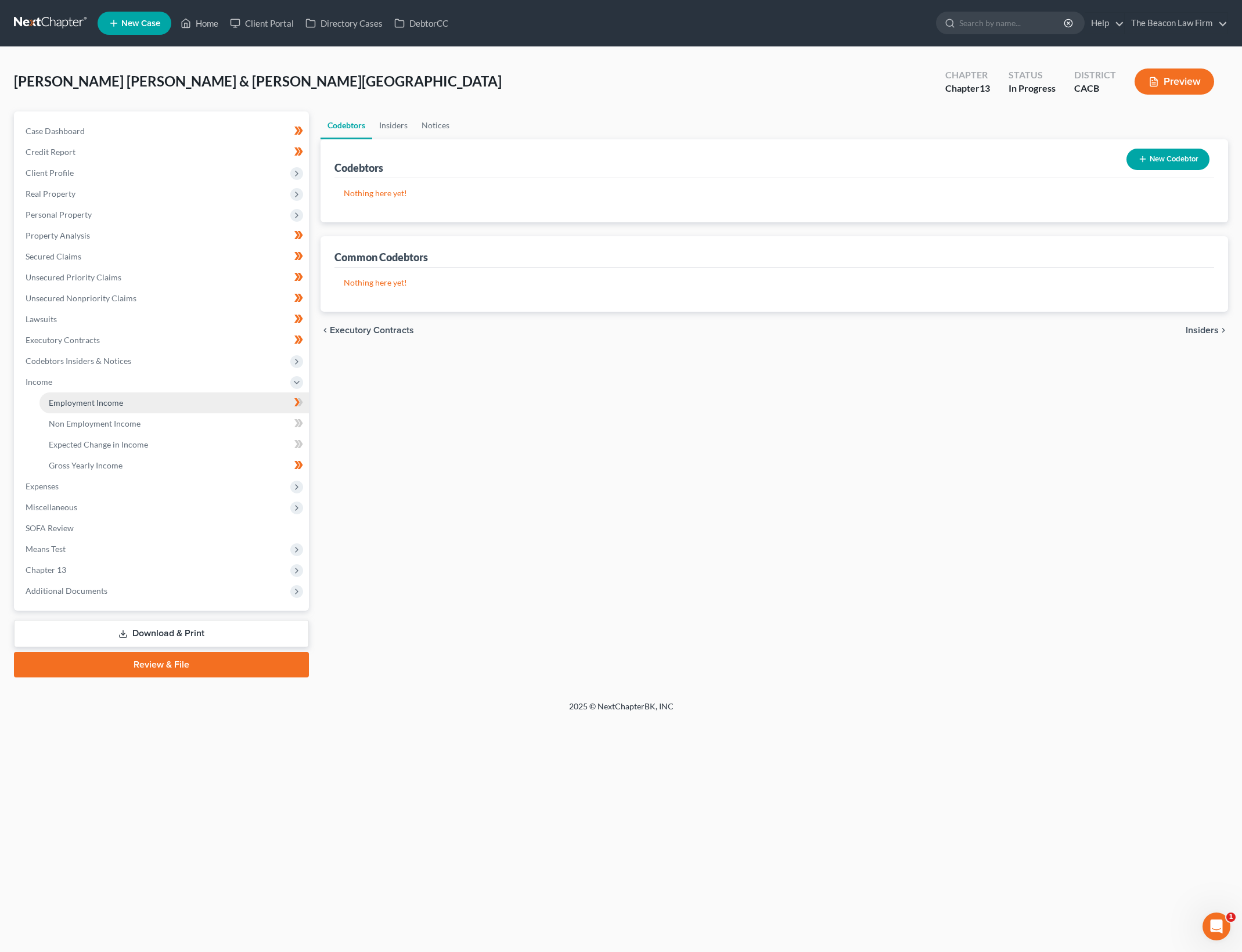
click at [245, 400] on link "Employment Income" at bounding box center [175, 403] width 270 height 21
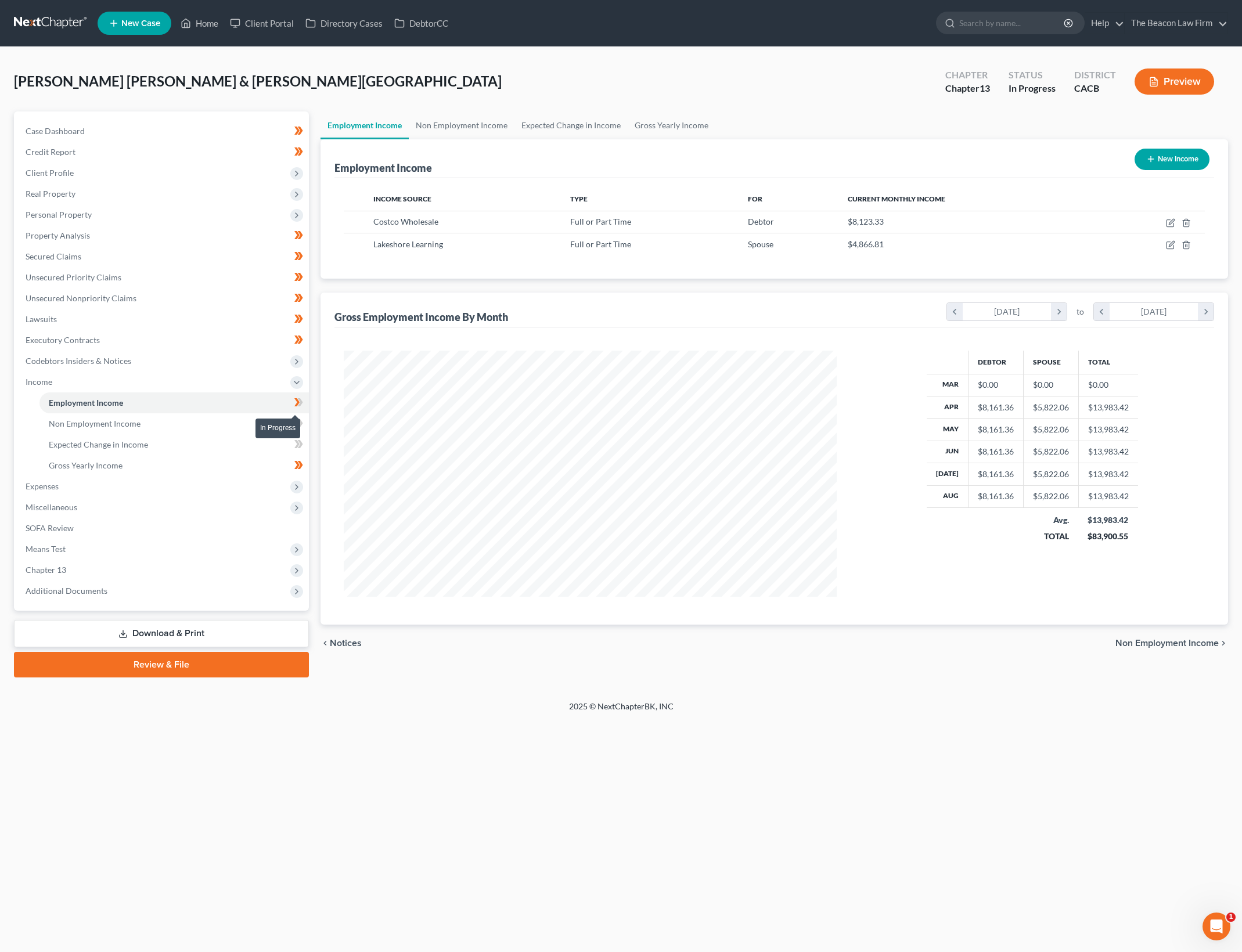
scroll to position [580030, 580040]
click at [300, 403] on icon at bounding box center [300, 402] width 5 height 8
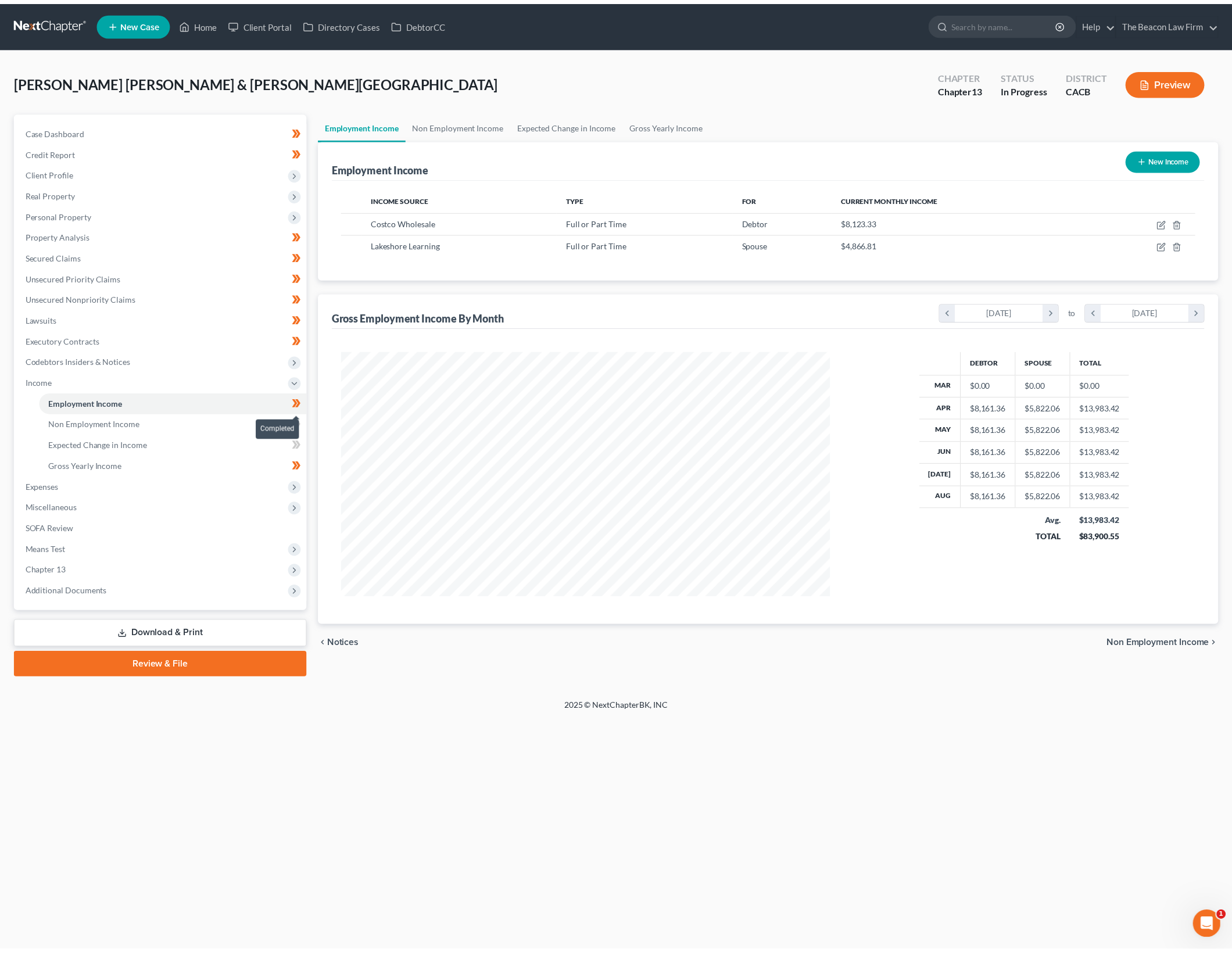
scroll to position [246, 516]
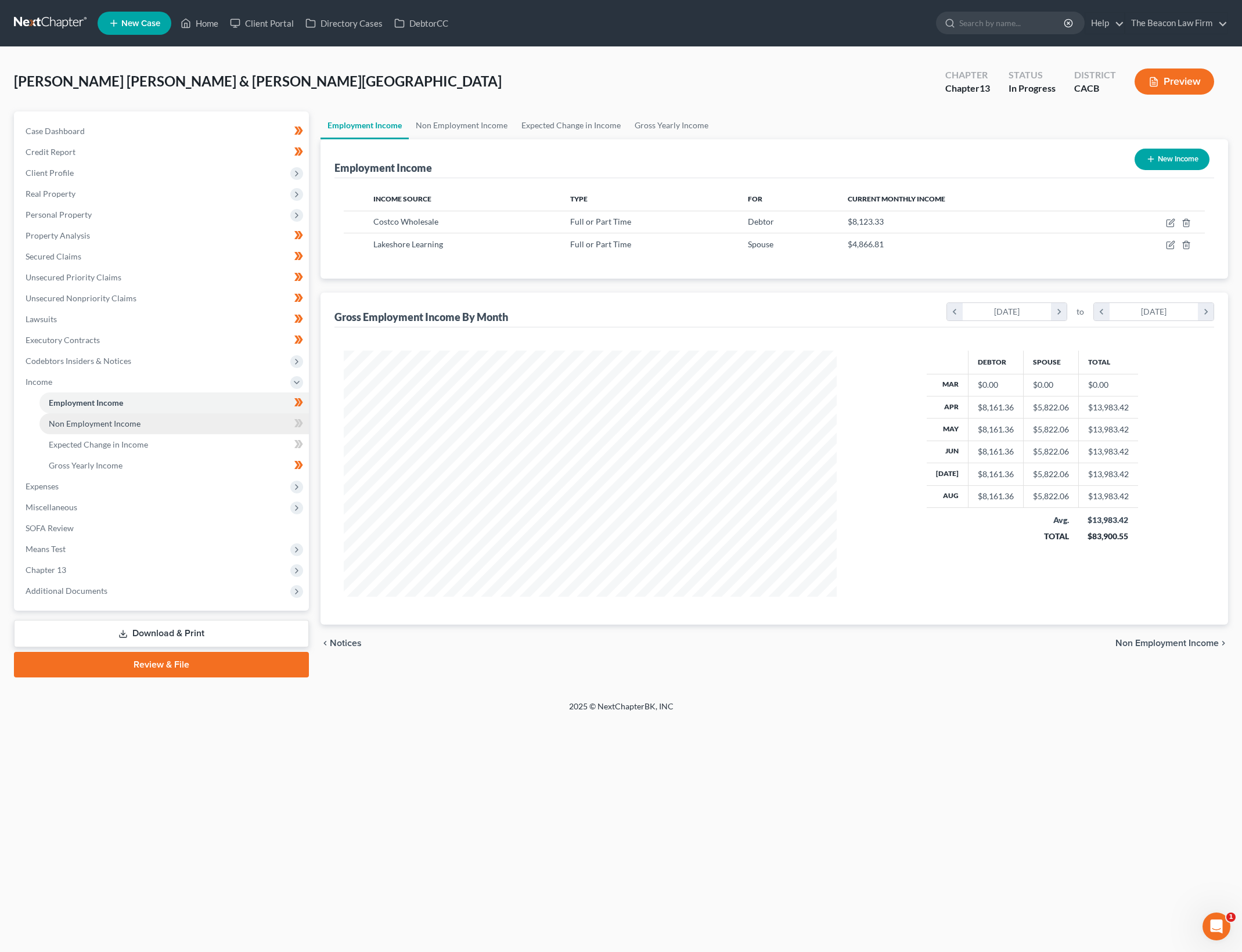
click at [239, 428] on link "Non Employment Income" at bounding box center [175, 423] width 270 height 21
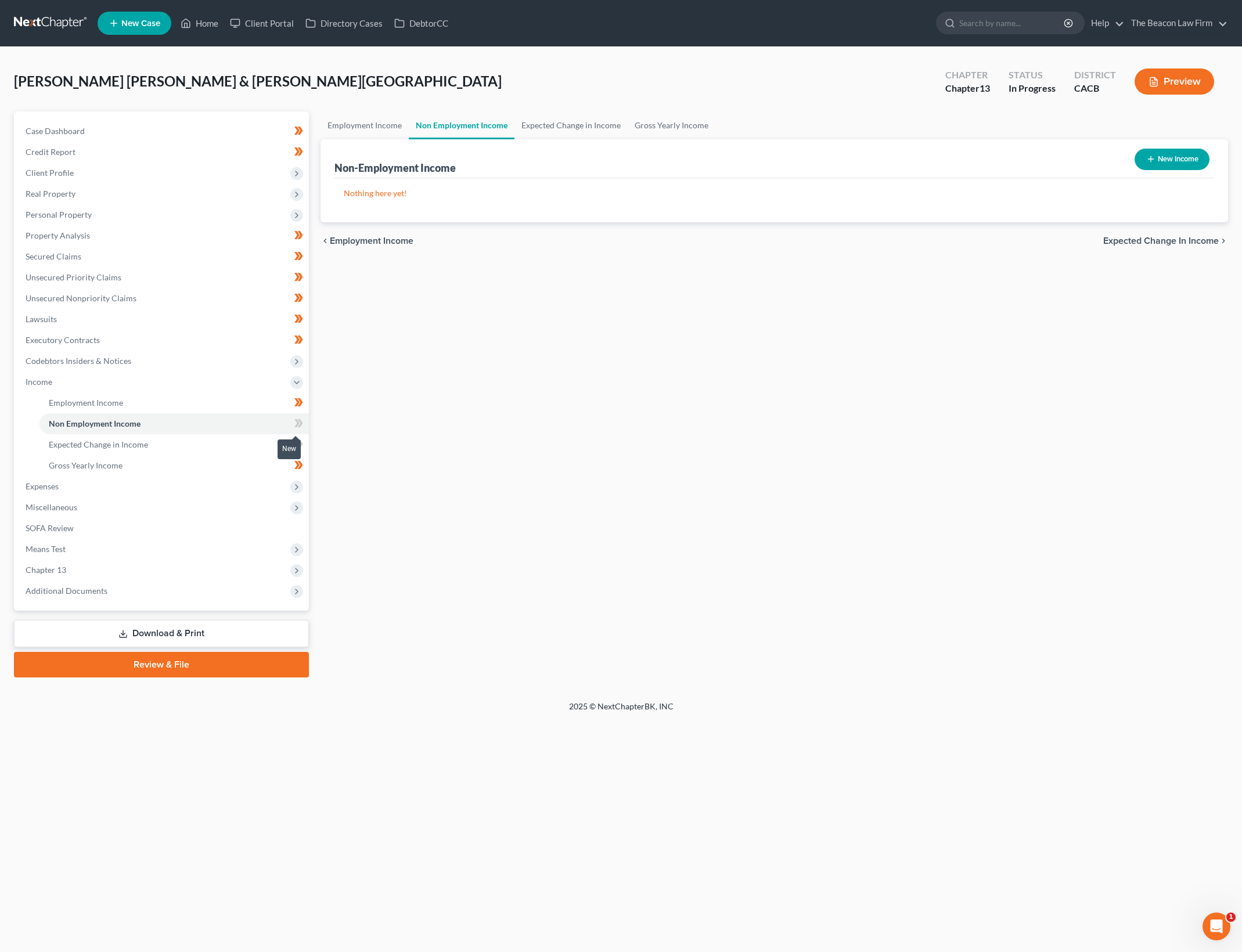
click at [297, 420] on icon at bounding box center [297, 422] width 5 height 8
click at [124, 452] on link "Expected Change in Income" at bounding box center [175, 444] width 270 height 21
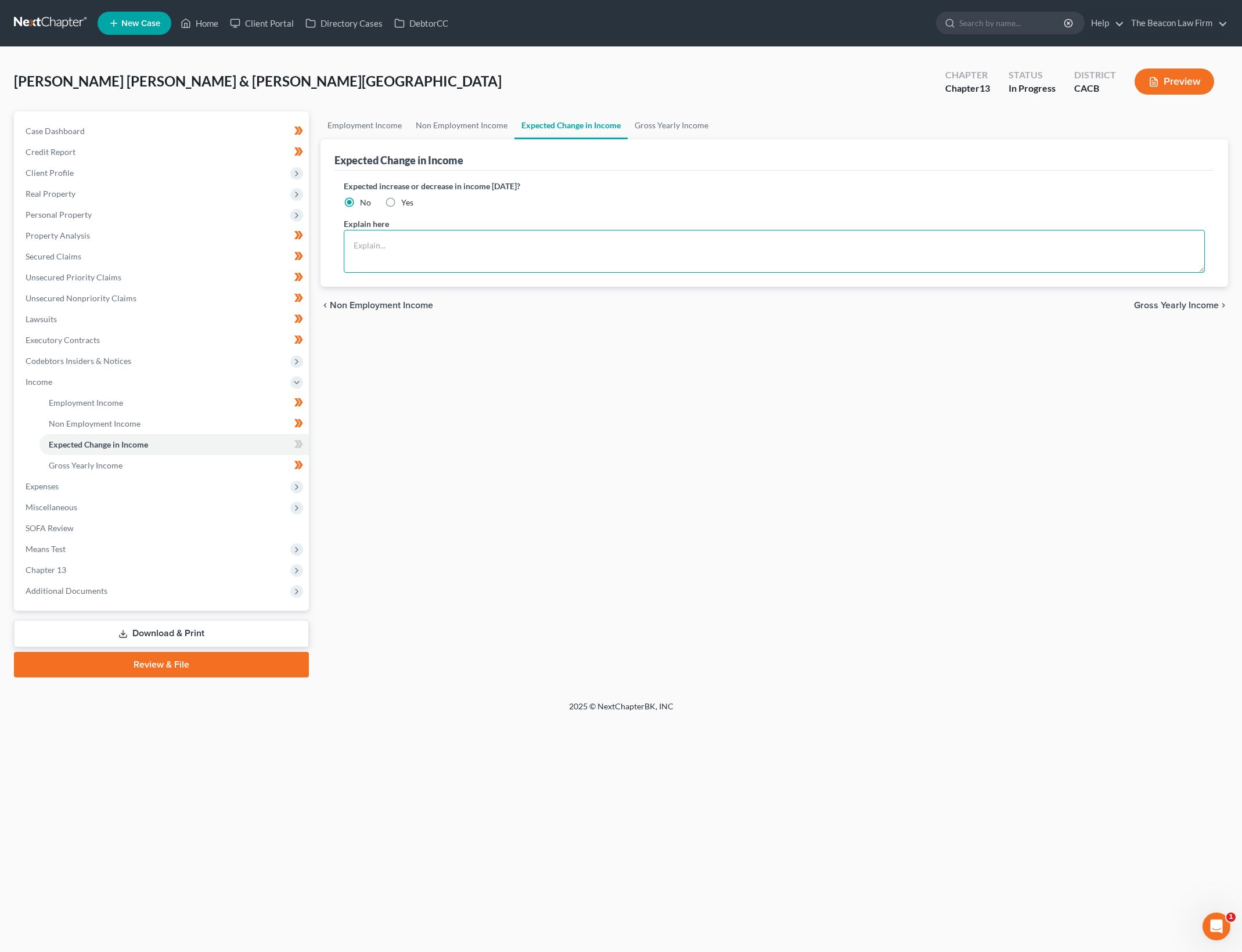
click at [584, 271] on textarea at bounding box center [774, 251] width 861 height 43
click at [685, 440] on div "Employment Income Non Employment Income Expected Change in Income Gross Yearly …" at bounding box center [774, 394] width 919 height 566
click at [307, 437] on span at bounding box center [299, 446] width 21 height 17
click at [254, 462] on link "Gross Yearly Income" at bounding box center [175, 466] width 270 height 21
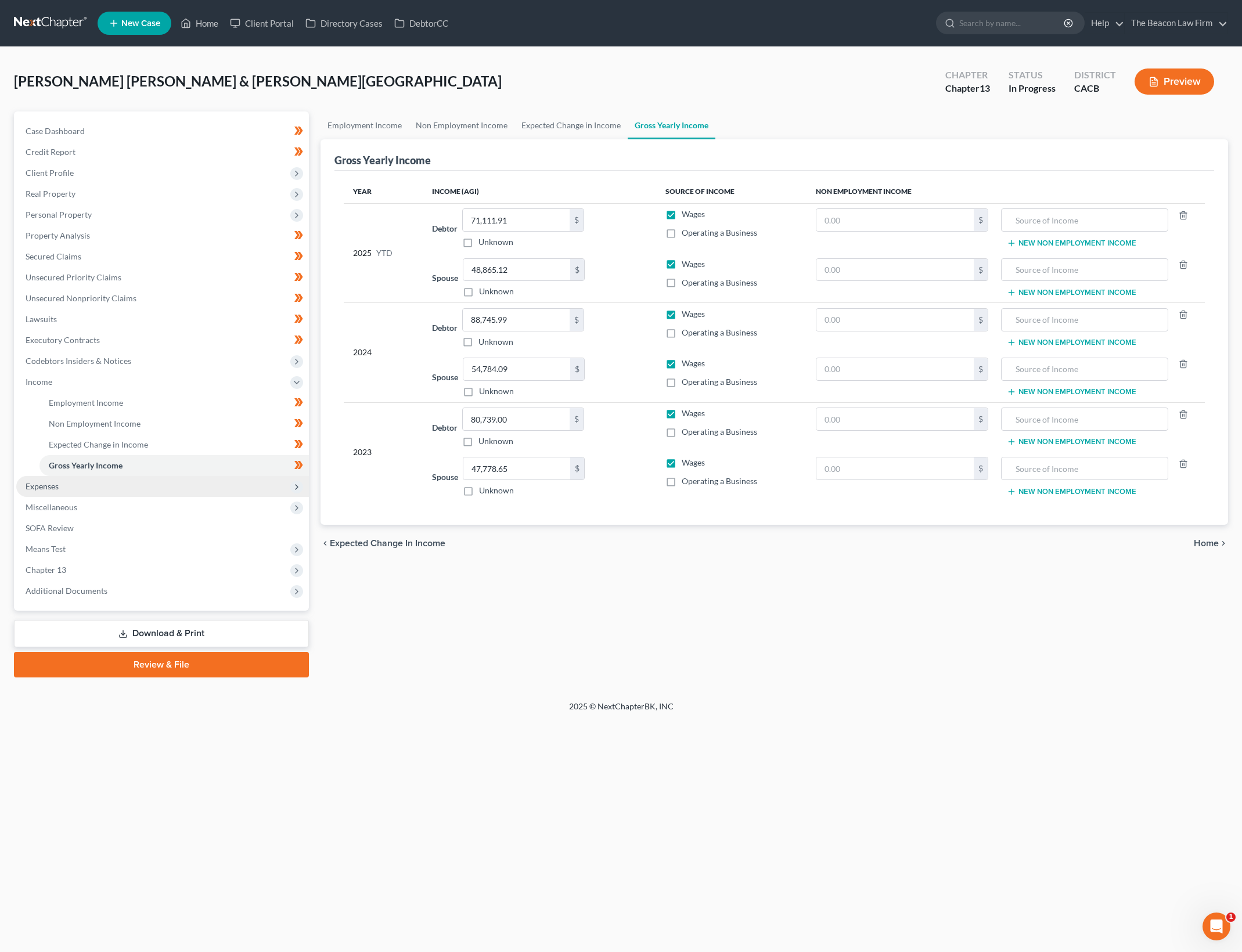
click at [236, 487] on span "Expenses" at bounding box center [162, 486] width 293 height 21
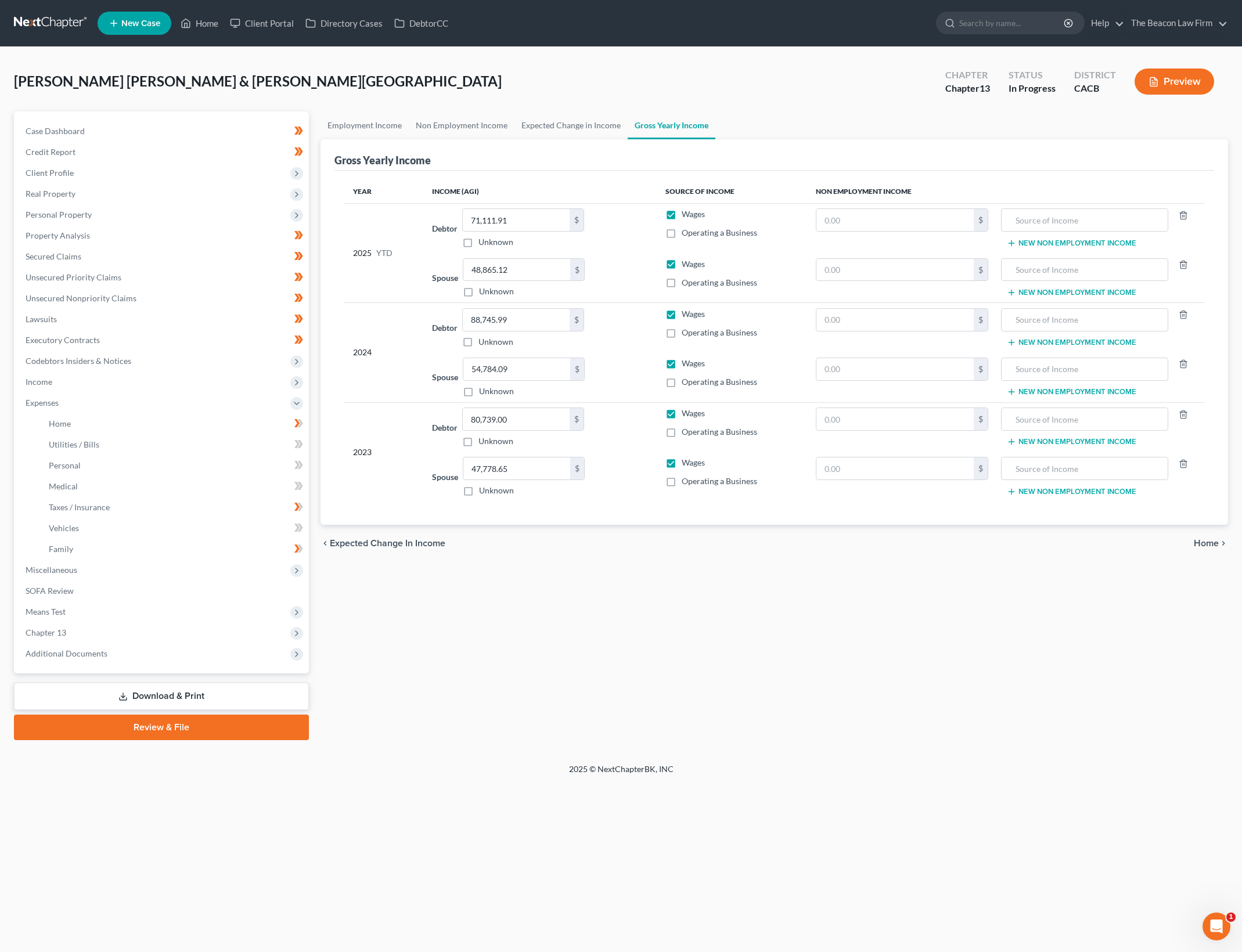
click at [988, 602] on div "Employment Income Non Employment Income Expected Change in Income Gross Yearly …" at bounding box center [774, 425] width 919 height 628
click at [988, 600] on div "Employment Income Non Employment Income Expected Change in Income Gross Yearly …" at bounding box center [774, 425] width 919 height 628
click at [990, 599] on div "Employment Income Non Employment Income Expected Change in Income Gross Yearly …" at bounding box center [774, 425] width 919 height 628
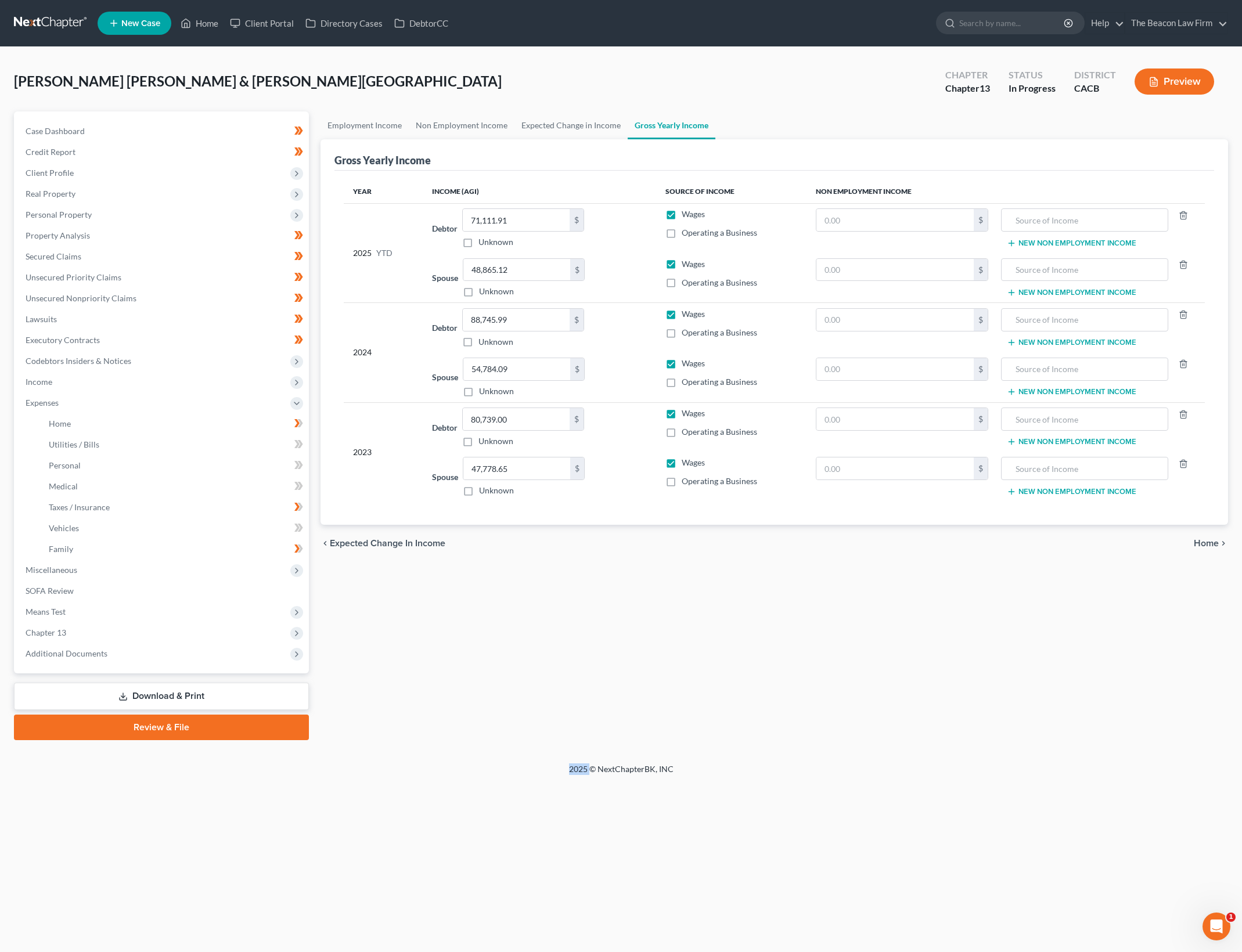
click at [990, 599] on div "Employment Income Non Employment Income Expected Change in Income Gross Yearly …" at bounding box center [774, 425] width 919 height 628
click at [299, 420] on icon at bounding box center [300, 422] width 5 height 8
click at [254, 437] on link "Utilities / Bills" at bounding box center [175, 444] width 270 height 21
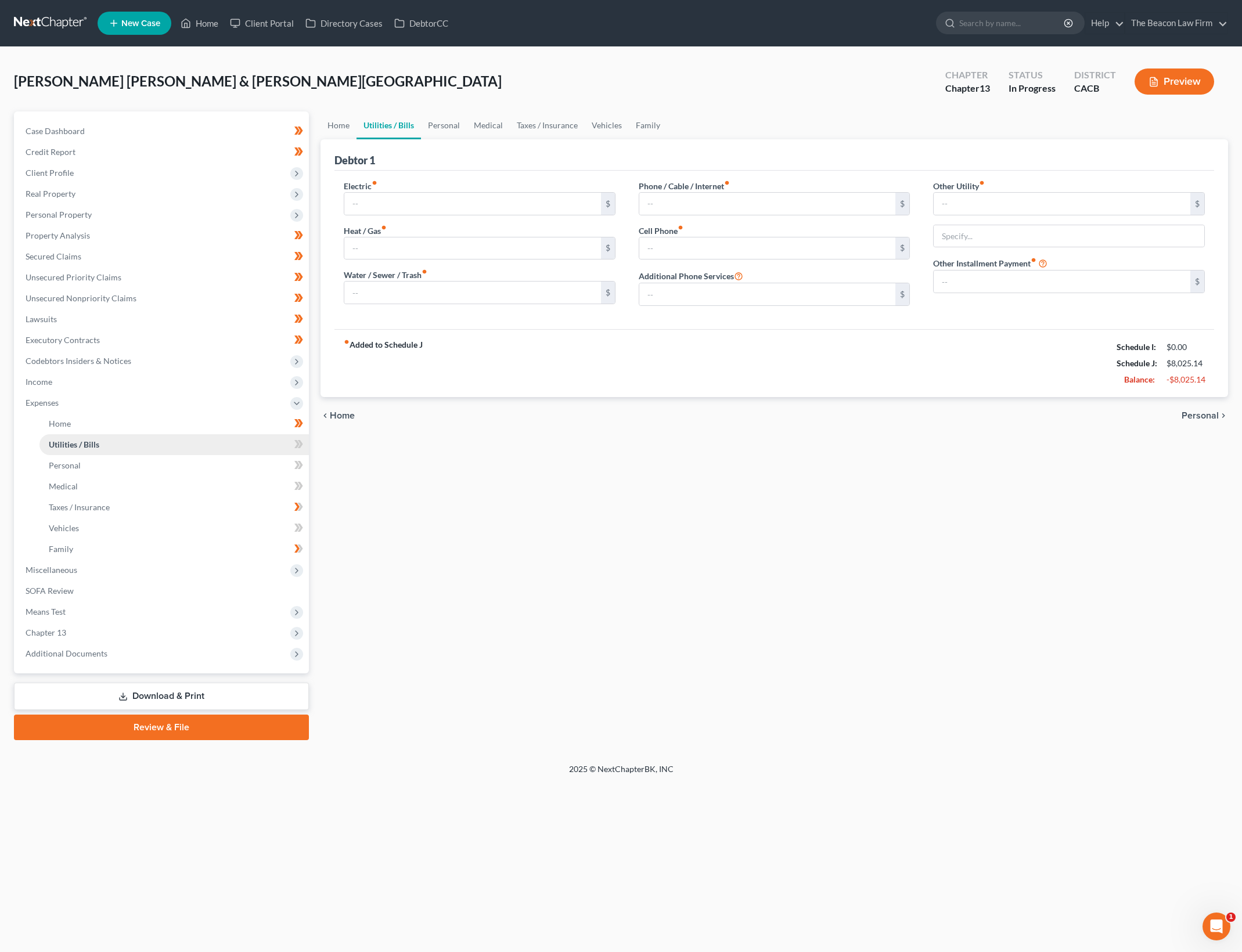
type input "200.00"
type input "100.00"
type input "250.00"
type input "109.00"
type input "190.00"
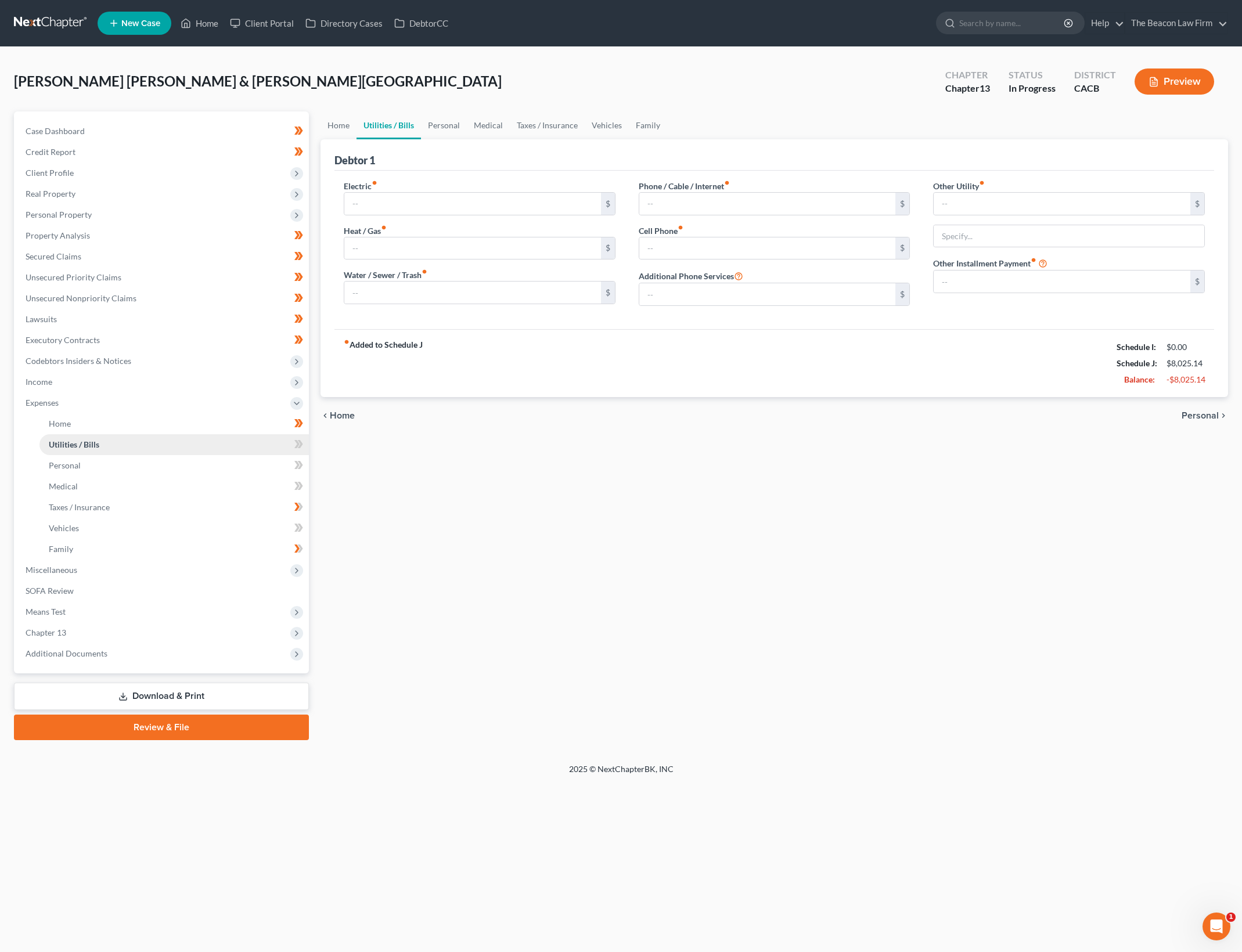
type input "0.00"
type input "50.00"
type input "Streaming Services"
type input "0.00"
click at [973, 528] on div "Home Utilities / Bills Personal Medical Taxes / Insurance Vehicles Family Debto…" at bounding box center [774, 425] width 919 height 628
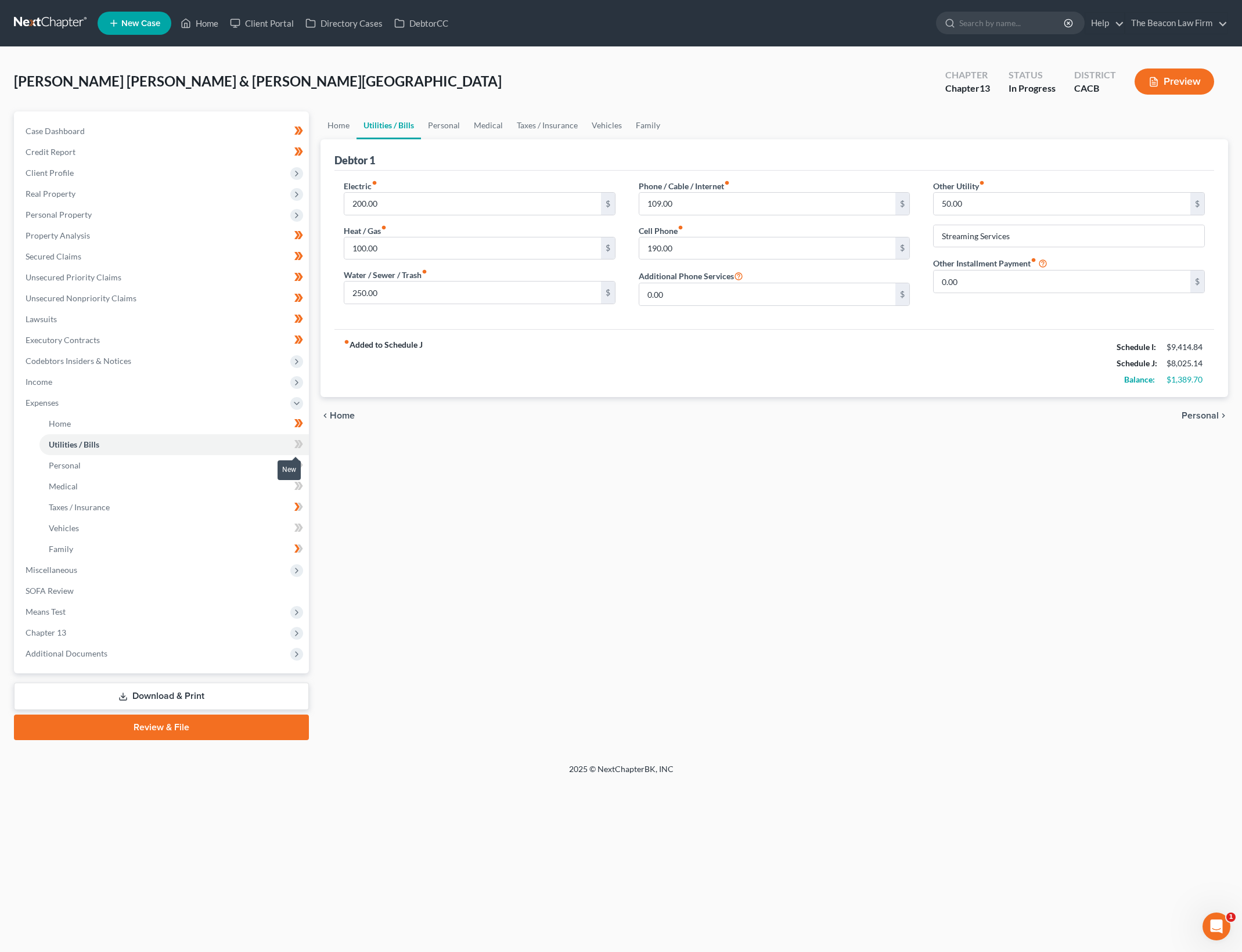
click at [301, 438] on icon at bounding box center [299, 444] width 9 height 15
click at [781, 549] on div "Home Utilities / Bills Personal Medical Taxes / Insurance Vehicles Family Debto…" at bounding box center [774, 425] width 919 height 628
click at [295, 461] on icon at bounding box center [299, 465] width 9 height 15
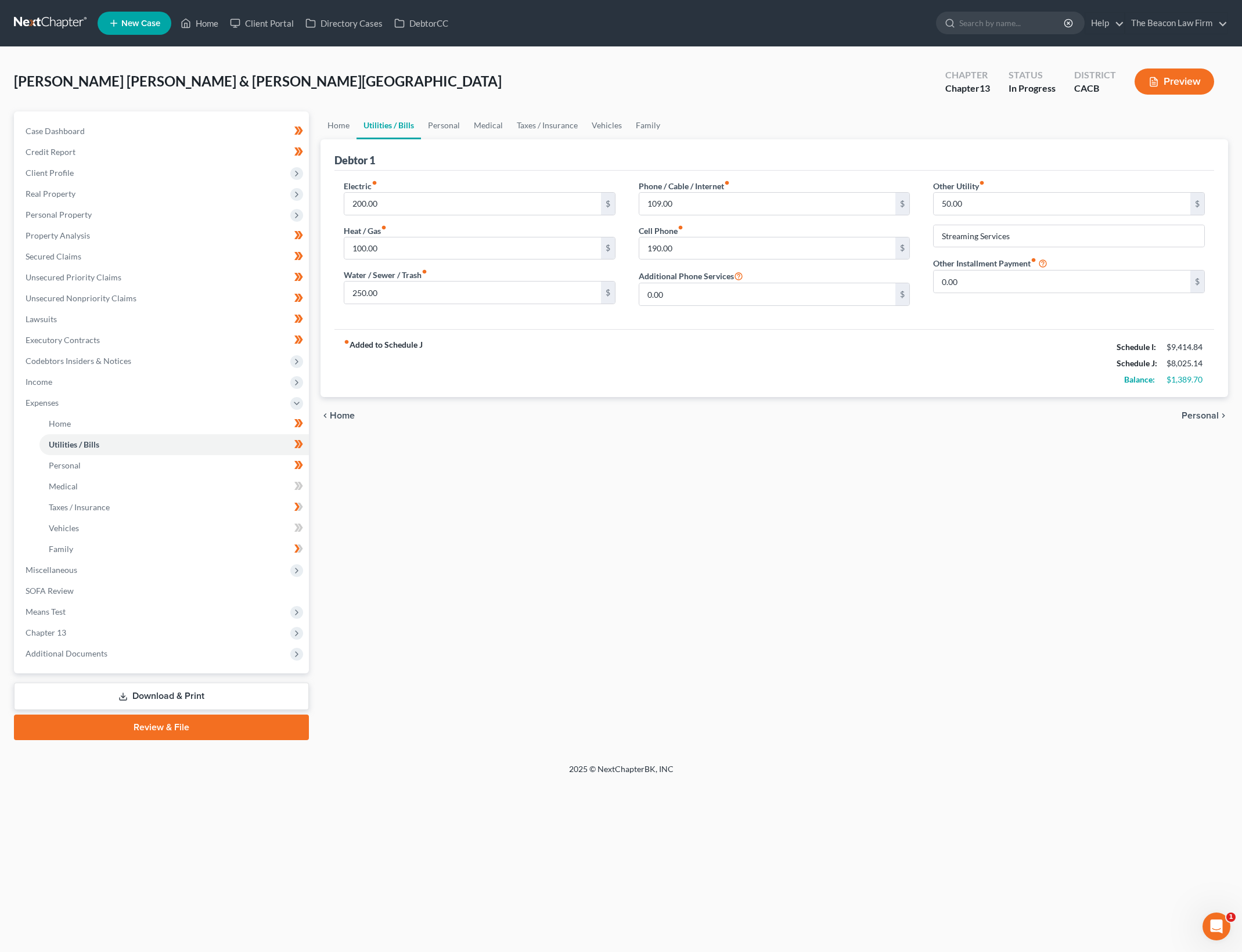
click at [652, 517] on div "Home Utilities / Bills Personal Medical Taxes / Insurance Vehicles Family Debto…" at bounding box center [774, 425] width 919 height 628
click at [306, 485] on span at bounding box center [299, 487] width 21 height 17
click at [305, 484] on span at bounding box center [299, 487] width 21 height 17
click at [303, 505] on span at bounding box center [299, 508] width 21 height 17
click at [304, 524] on span at bounding box center [299, 530] width 21 height 17
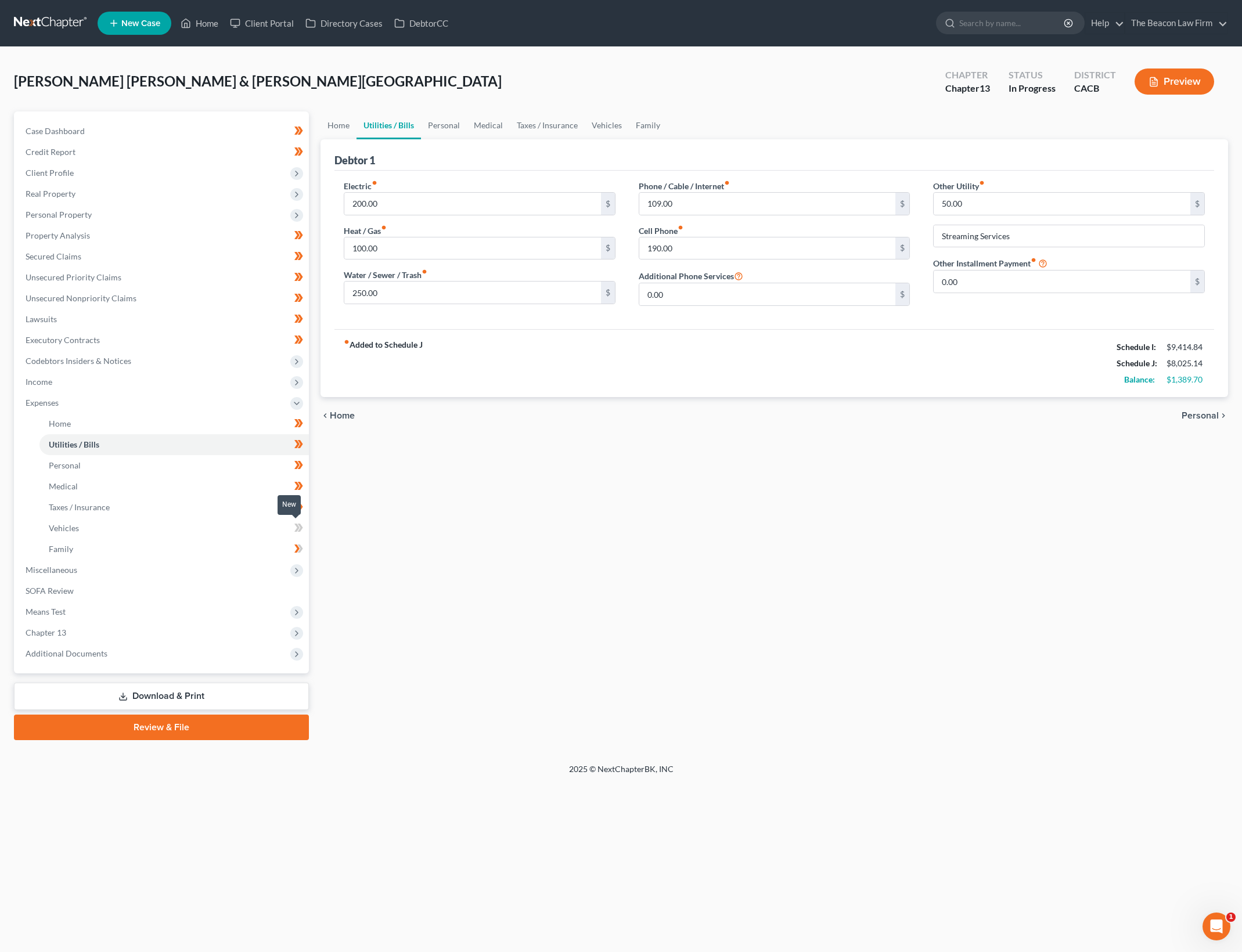
click at [304, 524] on span at bounding box center [299, 530] width 21 height 17
click at [301, 543] on icon at bounding box center [299, 549] width 9 height 15
click at [283, 569] on span "Miscellaneous" at bounding box center [162, 570] width 293 height 21
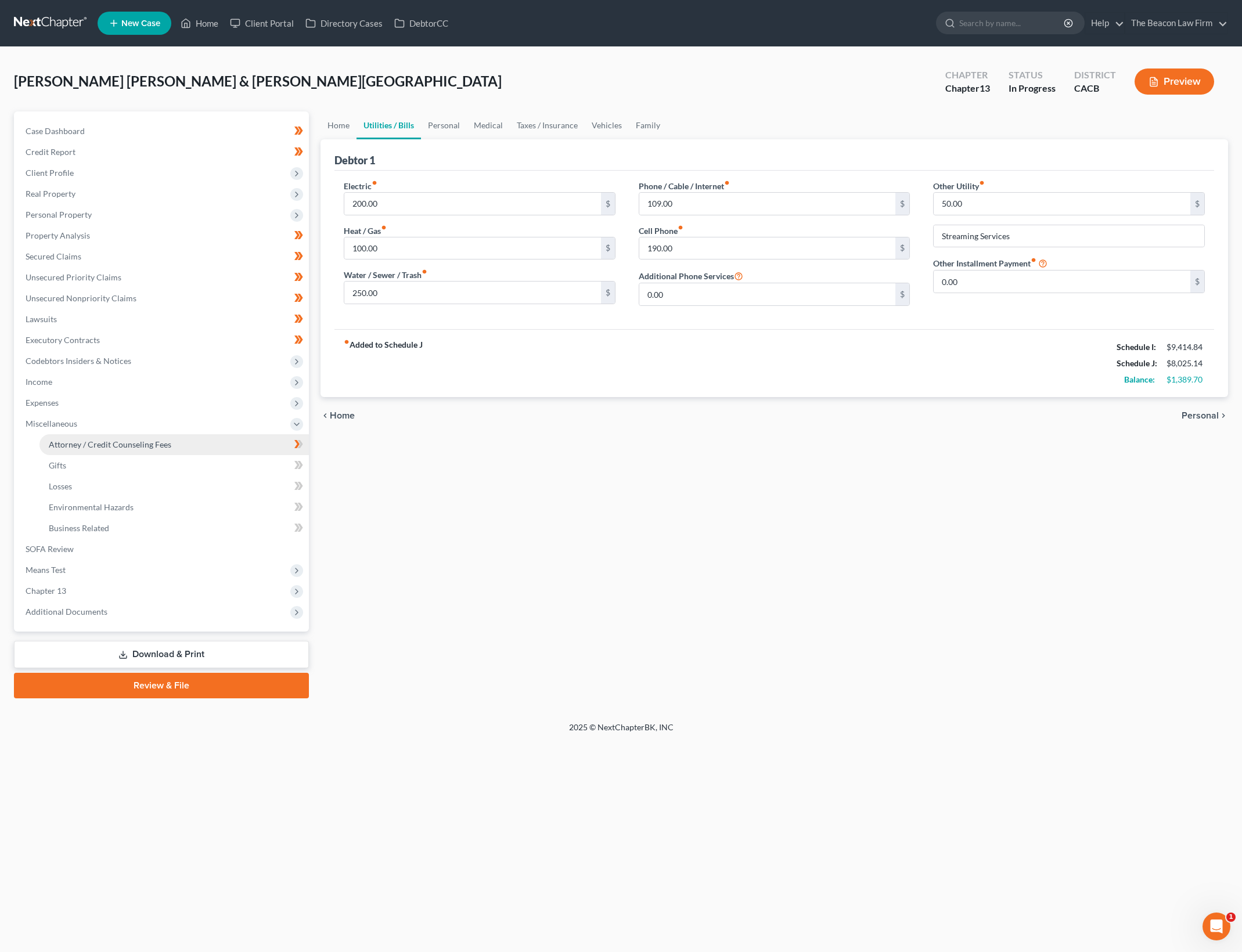
click at [175, 447] on link "Attorney / Credit Counseling Fees" at bounding box center [175, 444] width 270 height 21
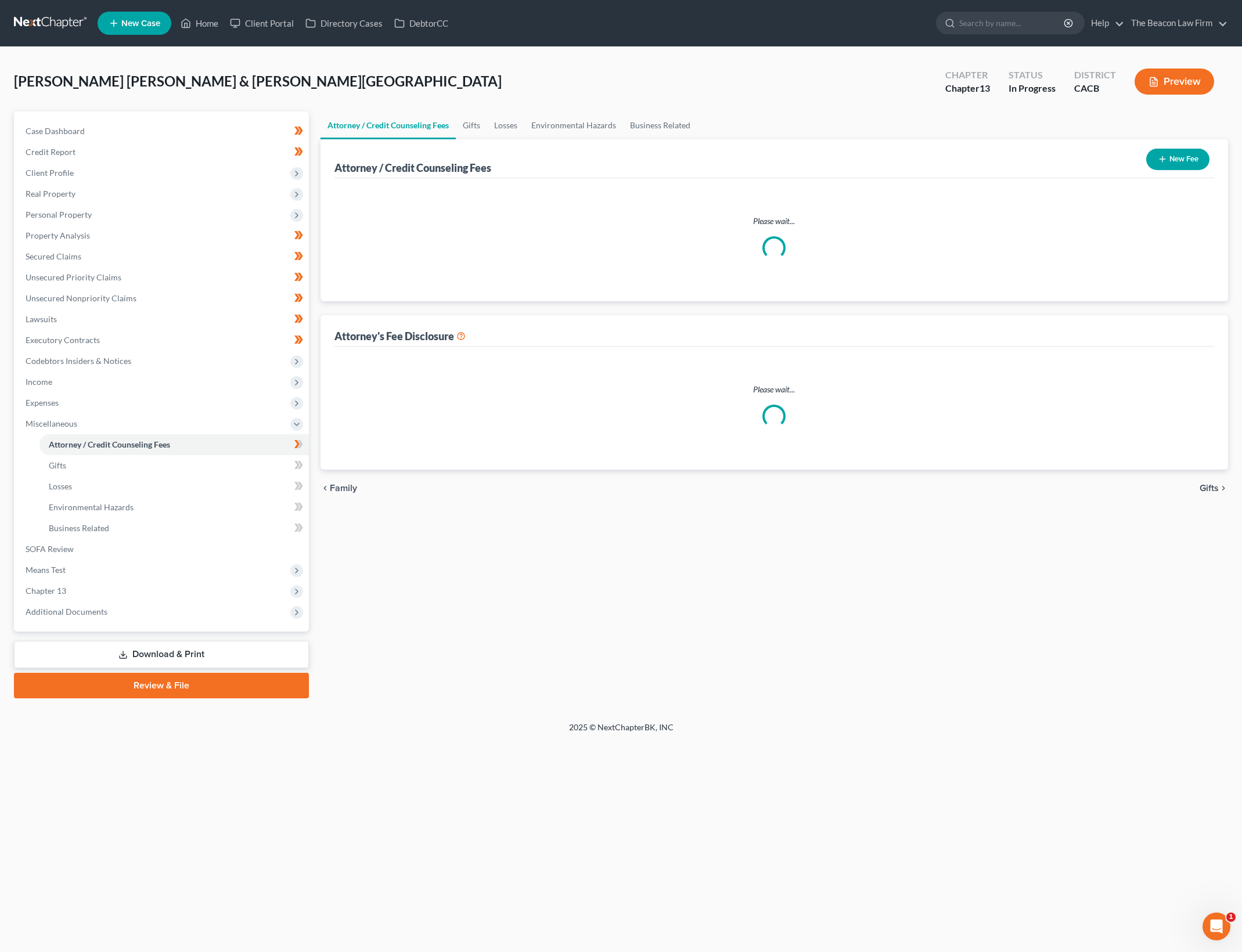
select select "22"
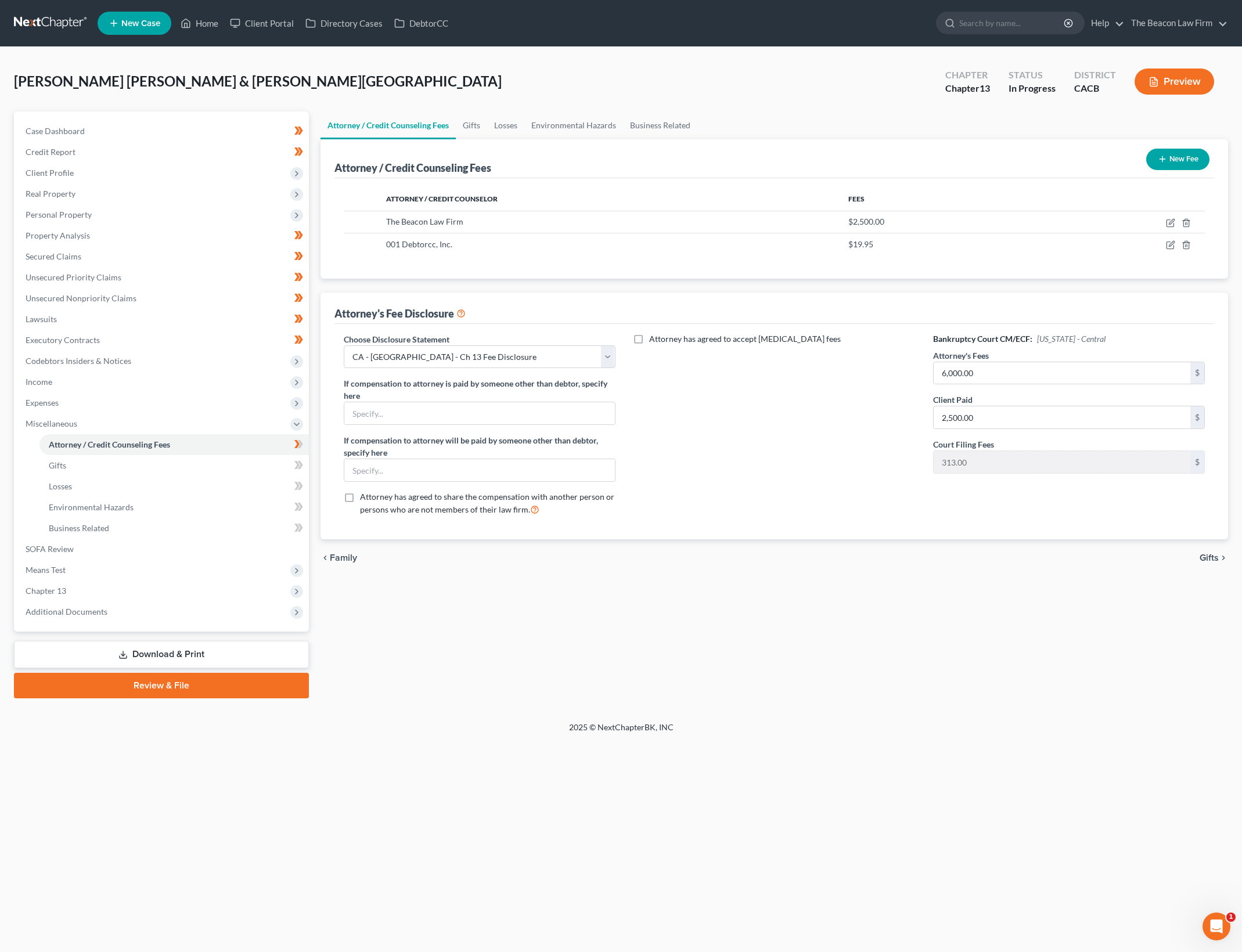
click at [763, 460] on div "Attorney has agreed to accept [MEDICAL_DATA] fees" at bounding box center [774, 429] width 295 height 192
click at [302, 437] on icon at bounding box center [299, 444] width 9 height 15
click at [243, 463] on link "Gifts" at bounding box center [175, 466] width 270 height 21
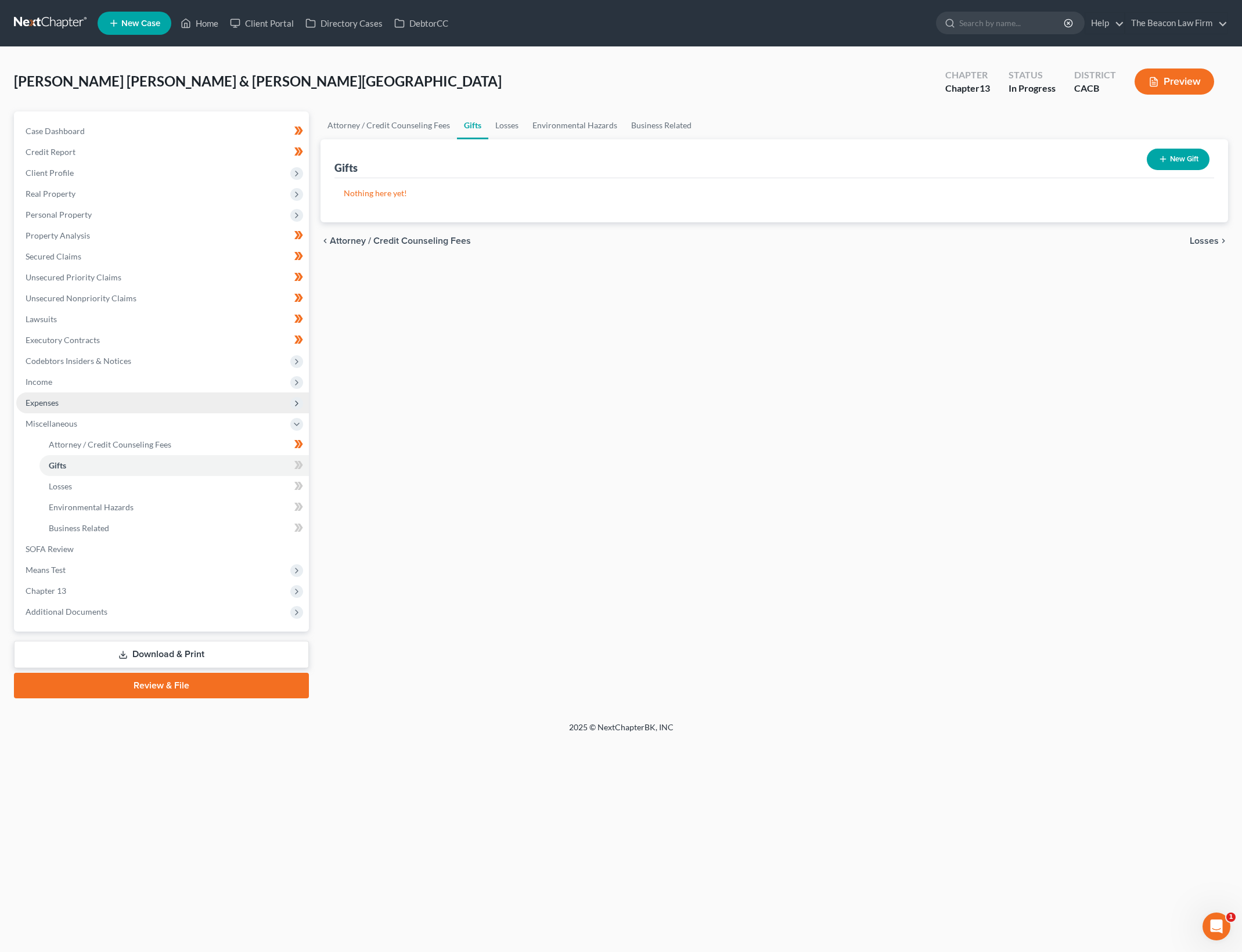
drag, startPoint x: 599, startPoint y: 377, endPoint x: 282, endPoint y: 402, distance: 318.0
click at [597, 379] on div "Attorney / Credit Counseling Fees Gifts Losses Environmental Hazards Business R…" at bounding box center [774, 404] width 919 height 587
click at [296, 469] on icon at bounding box center [299, 465] width 9 height 15
click at [300, 486] on icon at bounding box center [299, 486] width 9 height 15
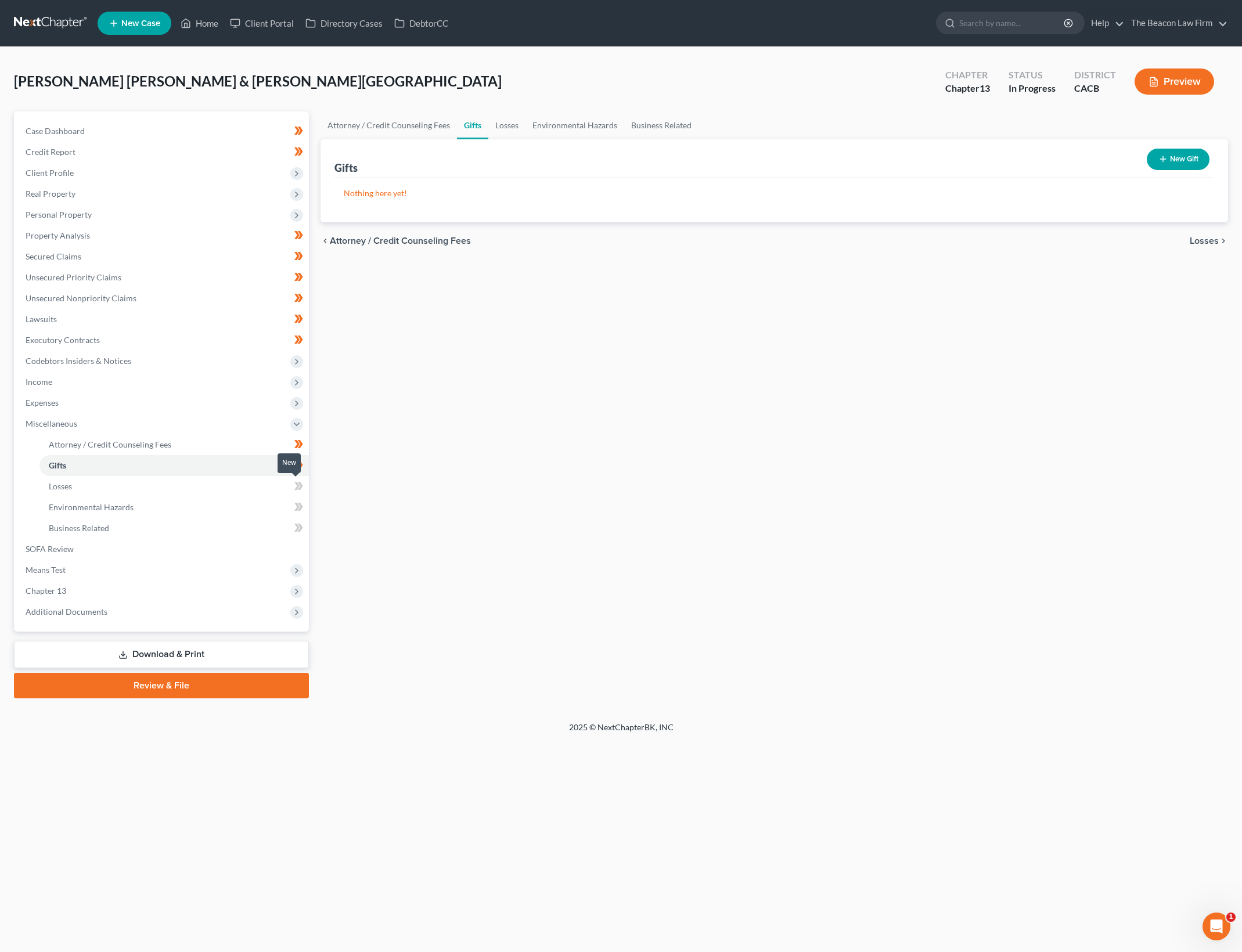
click at [300, 486] on icon at bounding box center [299, 486] width 9 height 15
click at [306, 507] on span at bounding box center [299, 508] width 21 height 17
click at [303, 519] on link "Business Related" at bounding box center [175, 528] width 270 height 21
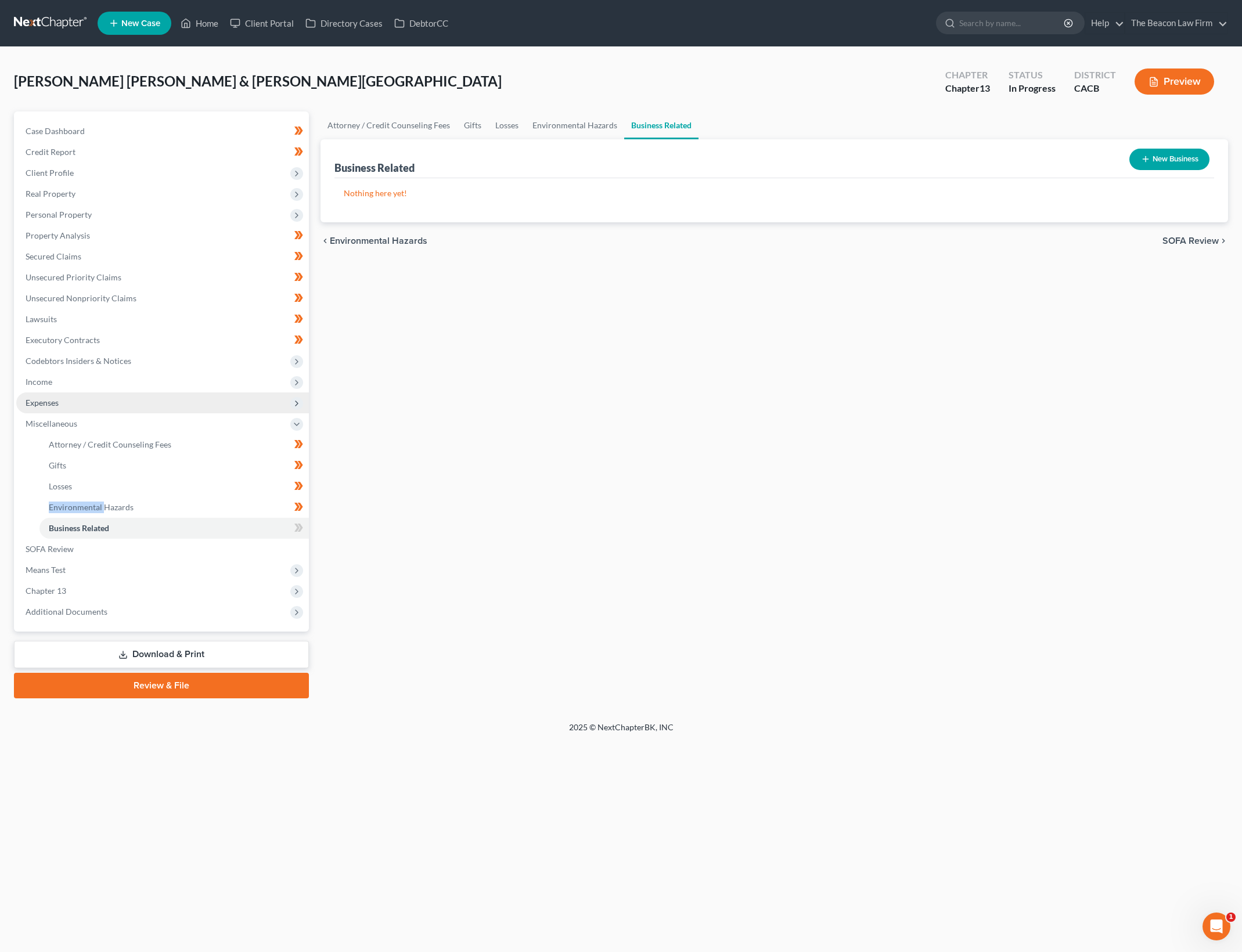
click at [126, 401] on span "Expenses" at bounding box center [162, 403] width 293 height 21
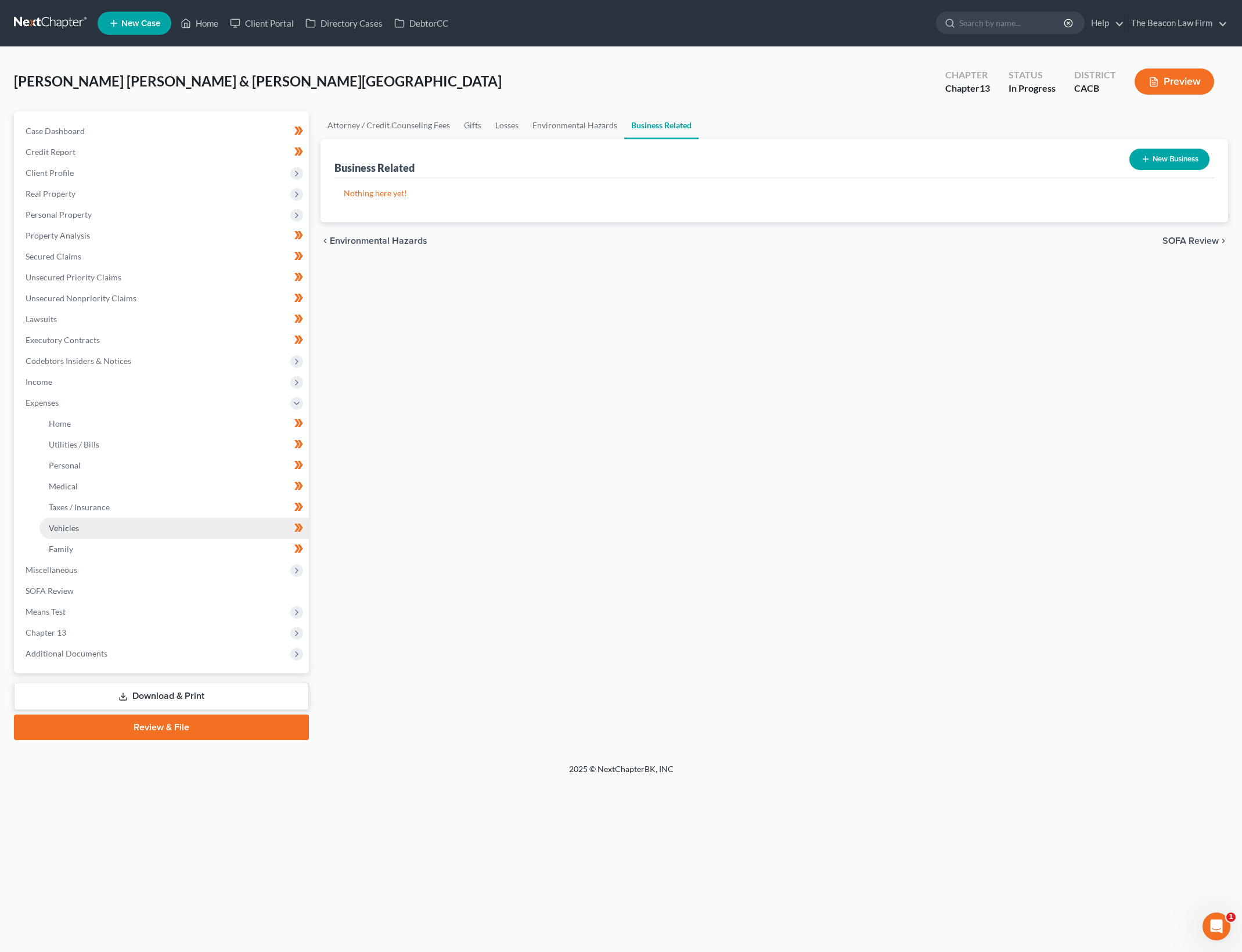
click at [163, 518] on link "Vehicles" at bounding box center [175, 528] width 270 height 21
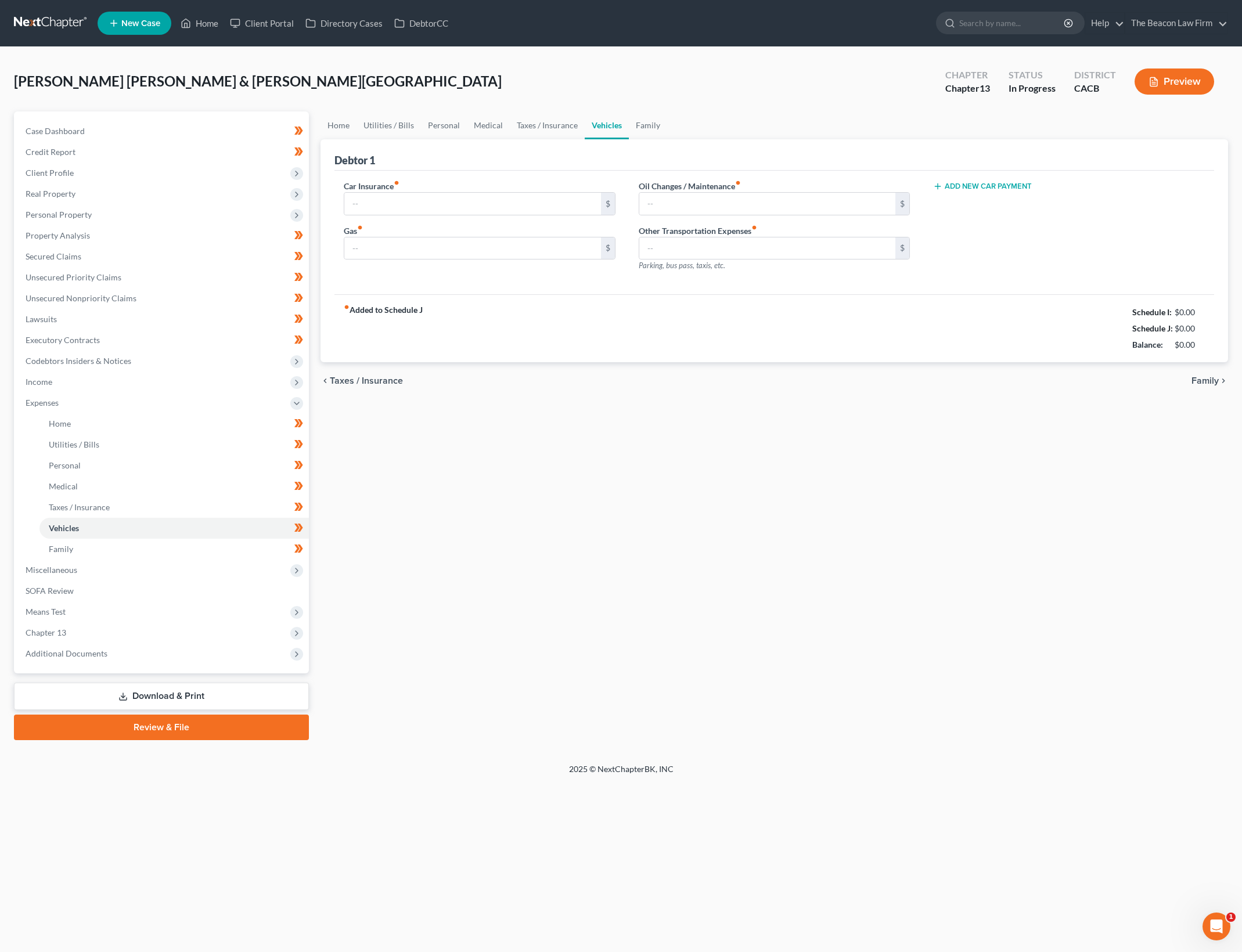
type input "250.00"
type input "480.00"
type input "100.00"
type input "0.00"
click at [1118, 560] on div "Home Utilities / Bills Personal Medical Taxes / Insurance Vehicles Family Debto…" at bounding box center [774, 425] width 919 height 628
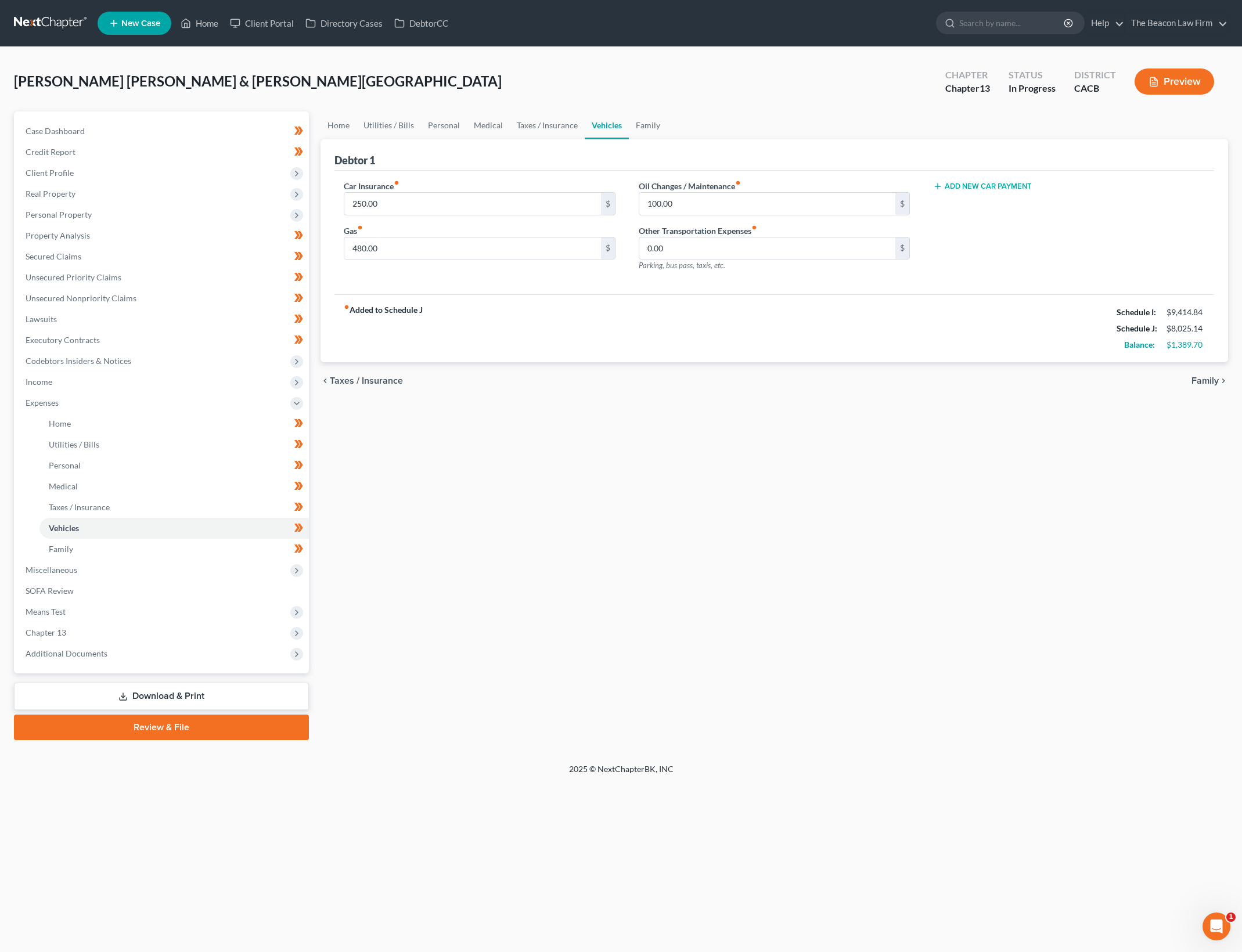
click at [1118, 559] on div "Home Utilities / Bills Personal Medical Taxes / Insurance Vehicles Family Debto…" at bounding box center [774, 425] width 919 height 628
click at [1116, 555] on div "Home Utilities / Bills Personal Medical Taxes / Insurance Vehicles Family Debto…" at bounding box center [774, 425] width 919 height 628
click at [123, 607] on span "Means Test" at bounding box center [162, 612] width 293 height 21
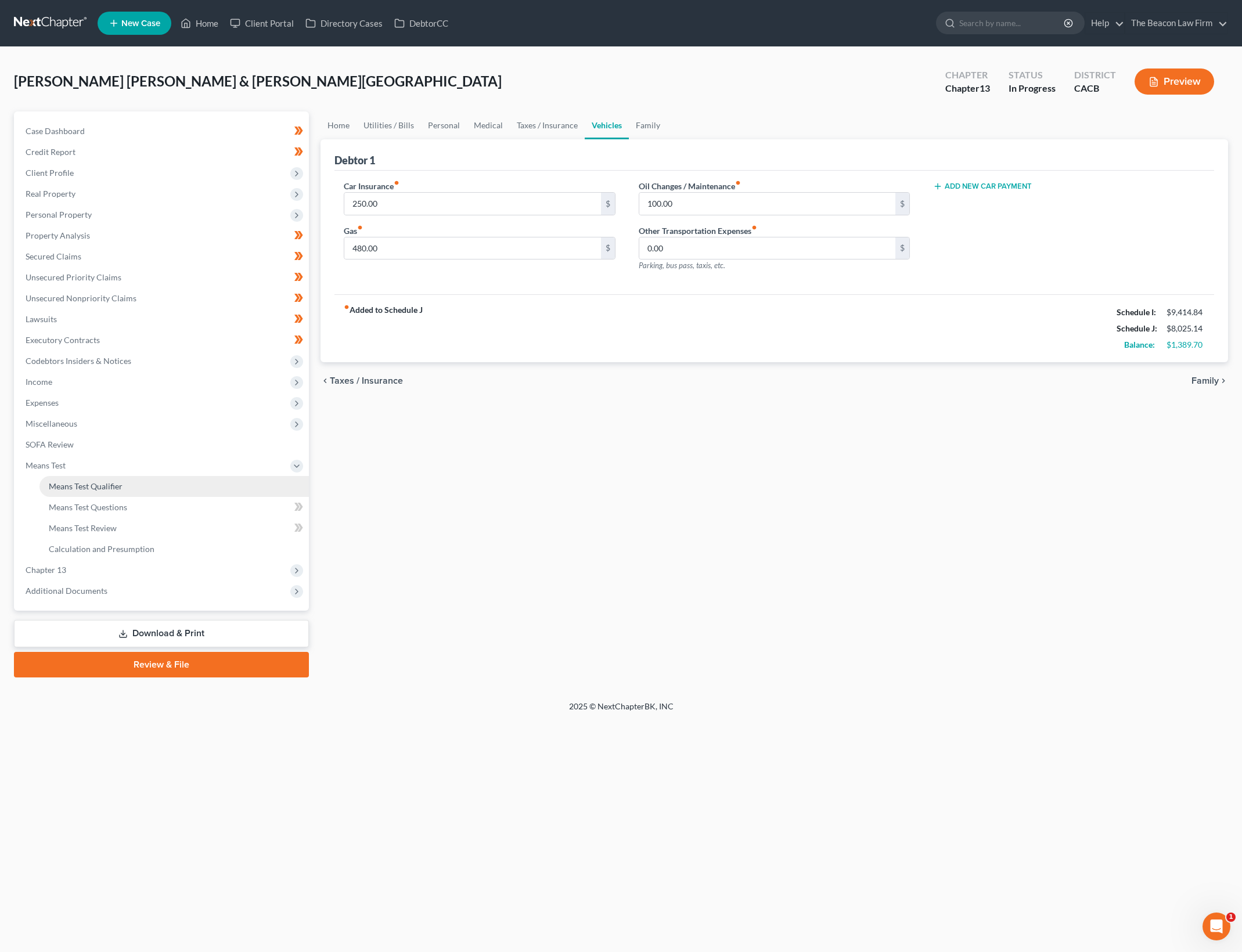
click at [204, 479] on link "Means Test Qualifier" at bounding box center [175, 486] width 270 height 21
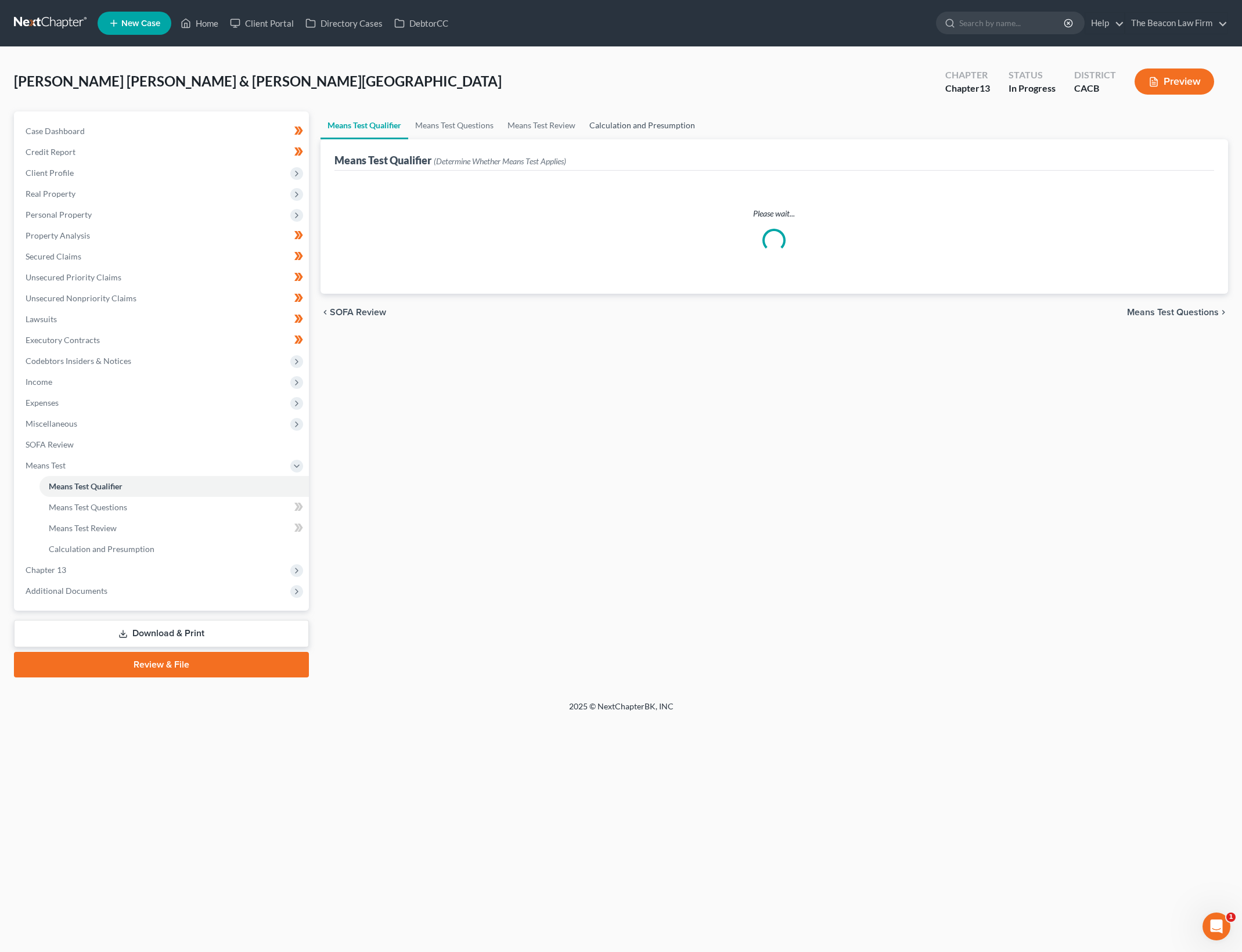
click at [684, 124] on link "Calculation and Presumption" at bounding box center [642, 125] width 119 height 28
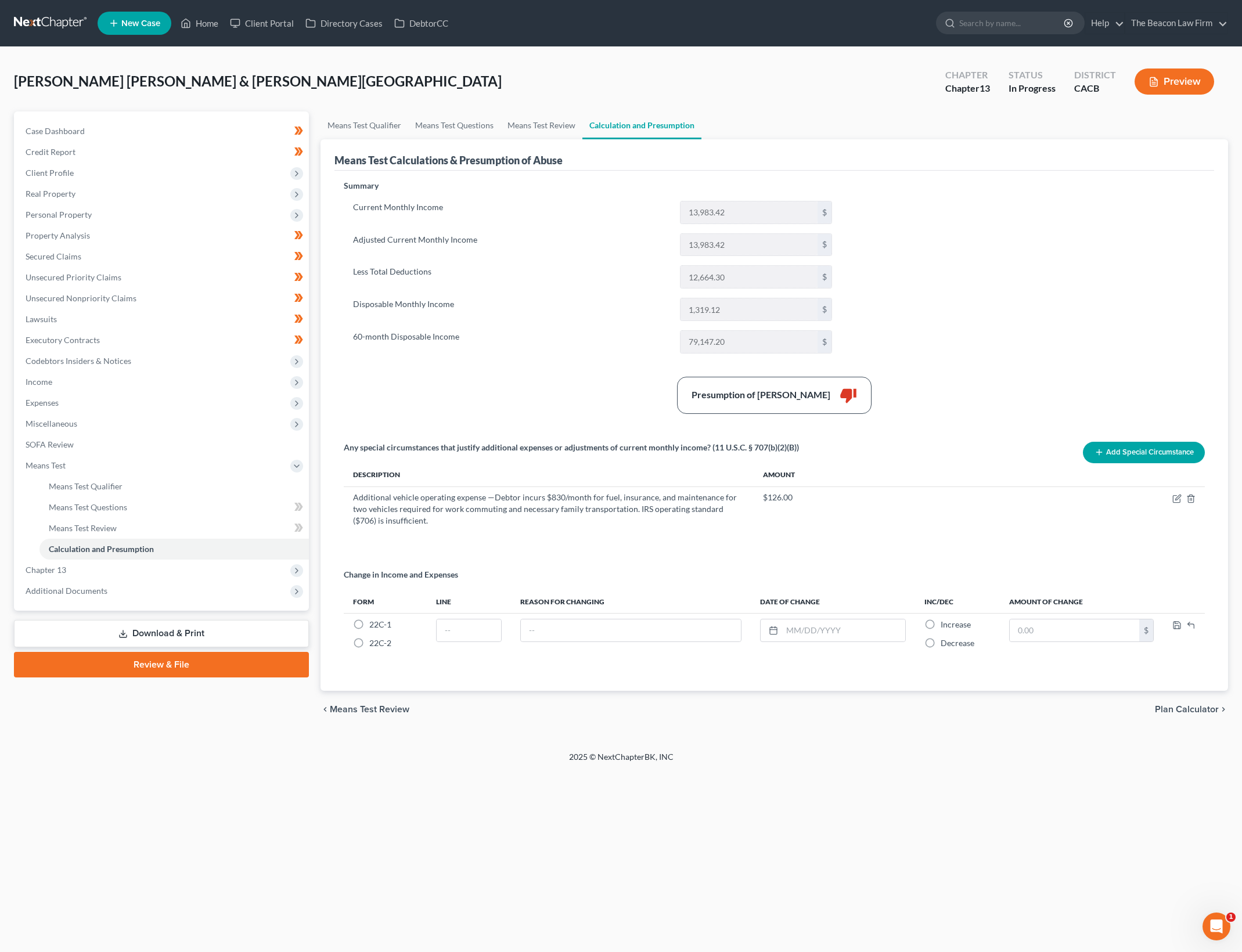
click at [956, 282] on div "Summary Current Monthly Income 13,983.42 $ Adjusted Current Monthly Income 13,9…" at bounding box center [774, 428] width 873 height 498
click at [958, 282] on div "Summary Current Monthly Income 13,983.42 $ Adjusted Current Monthly Income 13,9…" at bounding box center [774, 428] width 873 height 498
click at [411, 320] on label "Disposable Monthly Income" at bounding box center [511, 309] width 327 height 23
click at [510, 258] on div "Current Monthly Income 13,983.42 $ Adjusted Current Monthly Income 13,983.42 $ …" at bounding box center [593, 276] width 498 height 153
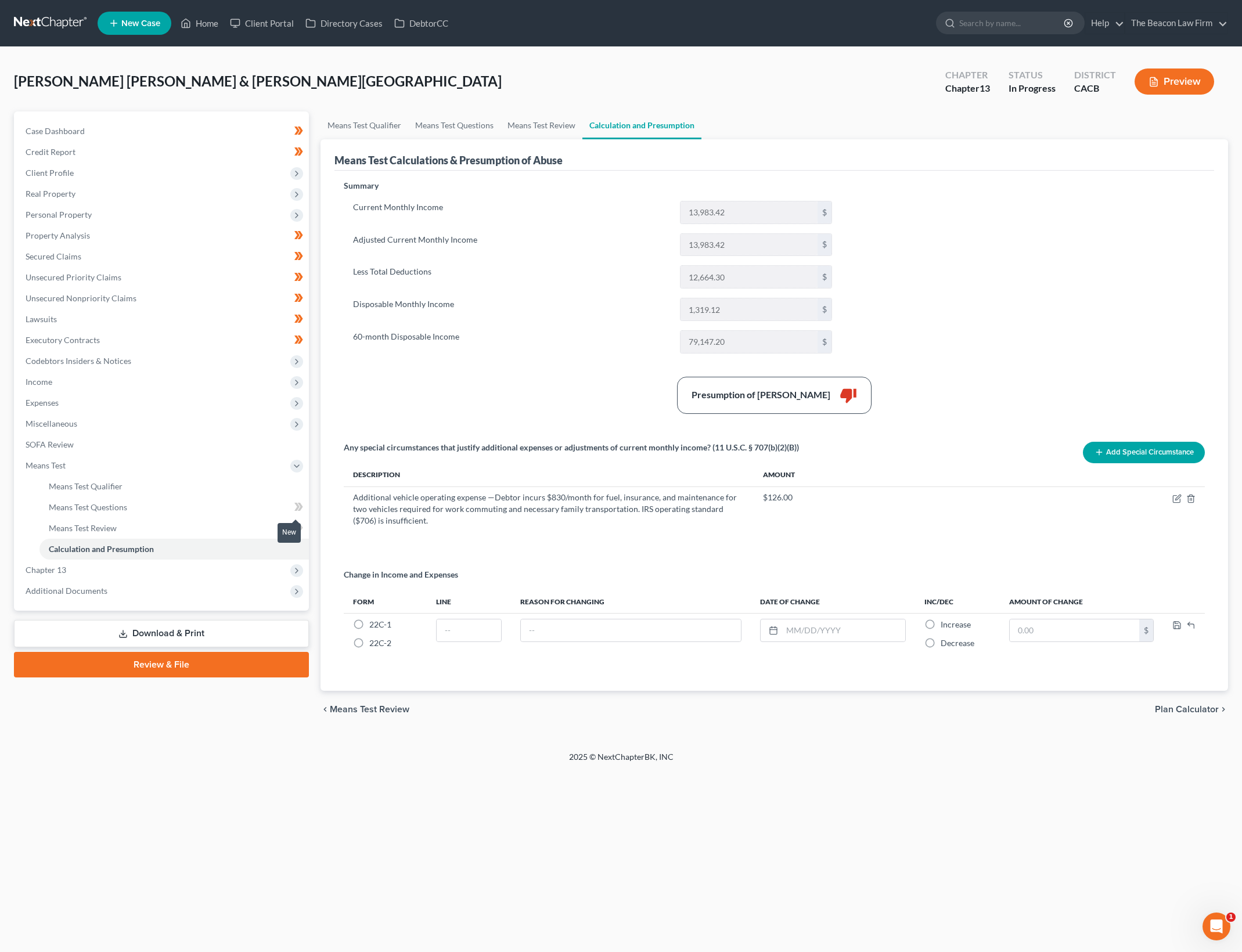
click at [305, 501] on span at bounding box center [299, 508] width 21 height 17
click at [301, 532] on icon at bounding box center [299, 528] width 9 height 15
click at [956, 321] on div "Summary Current Monthly Income 13,983.42 $ Adjusted Current Monthly Income 13,9…" at bounding box center [774, 428] width 873 height 498
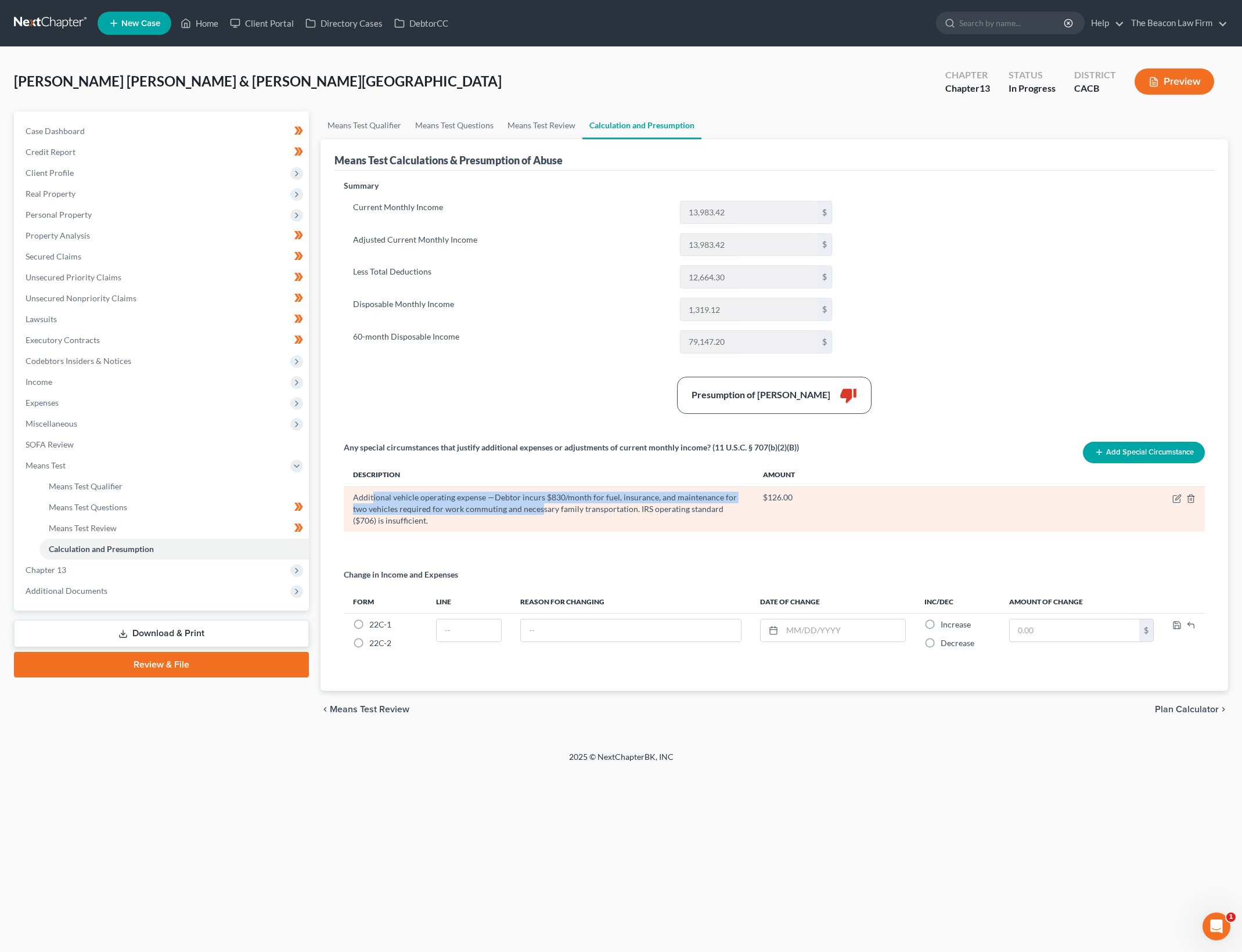
drag, startPoint x: 373, startPoint y: 491, endPoint x: 557, endPoint y: 523, distance: 186.8
click at [557, 523] on div "Additional vehicle operating expense —Debtor incurs $830/month for fuel, insura…" at bounding box center [548, 509] width 392 height 35
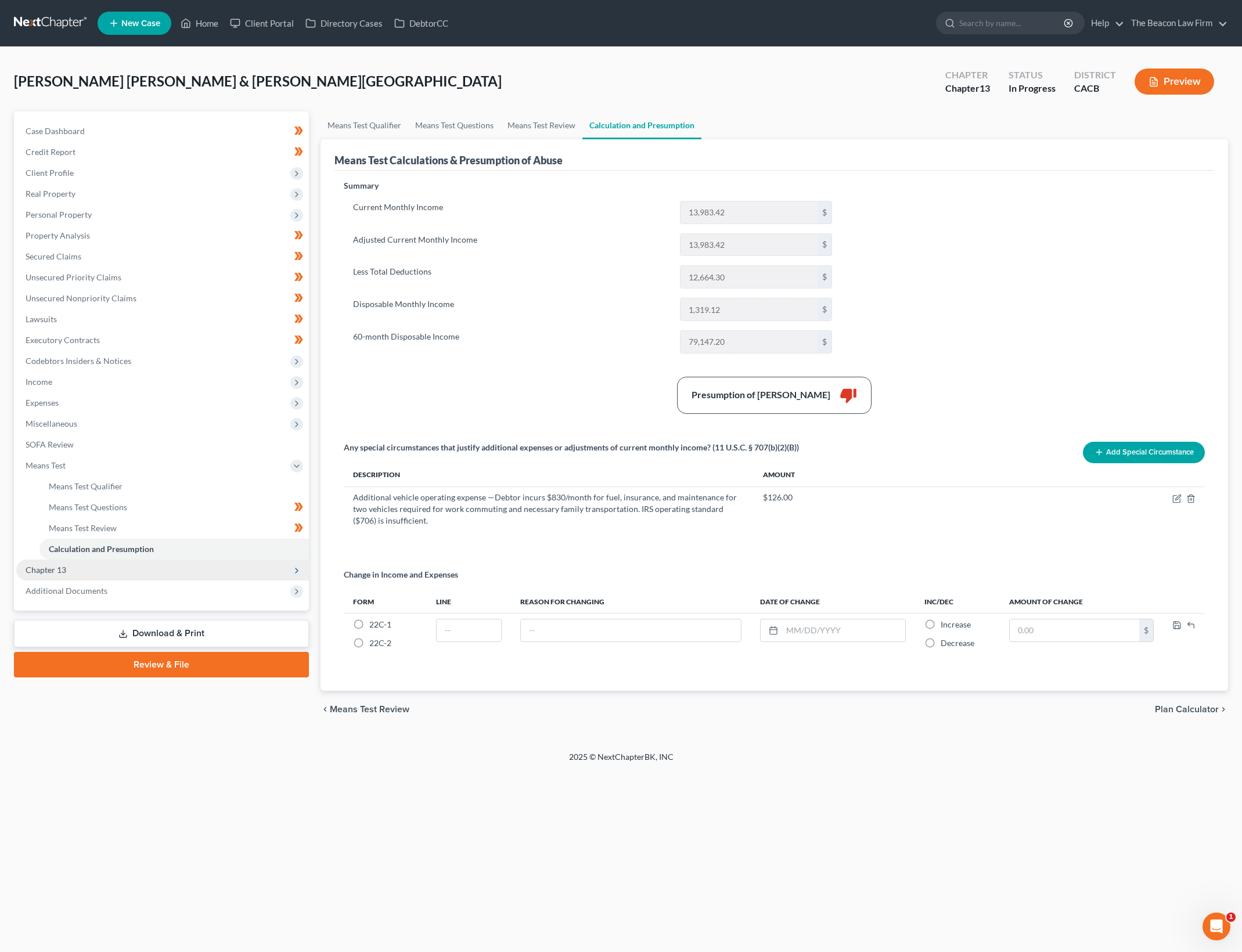
click at [103, 574] on span "Chapter 13" at bounding box center [162, 570] width 293 height 21
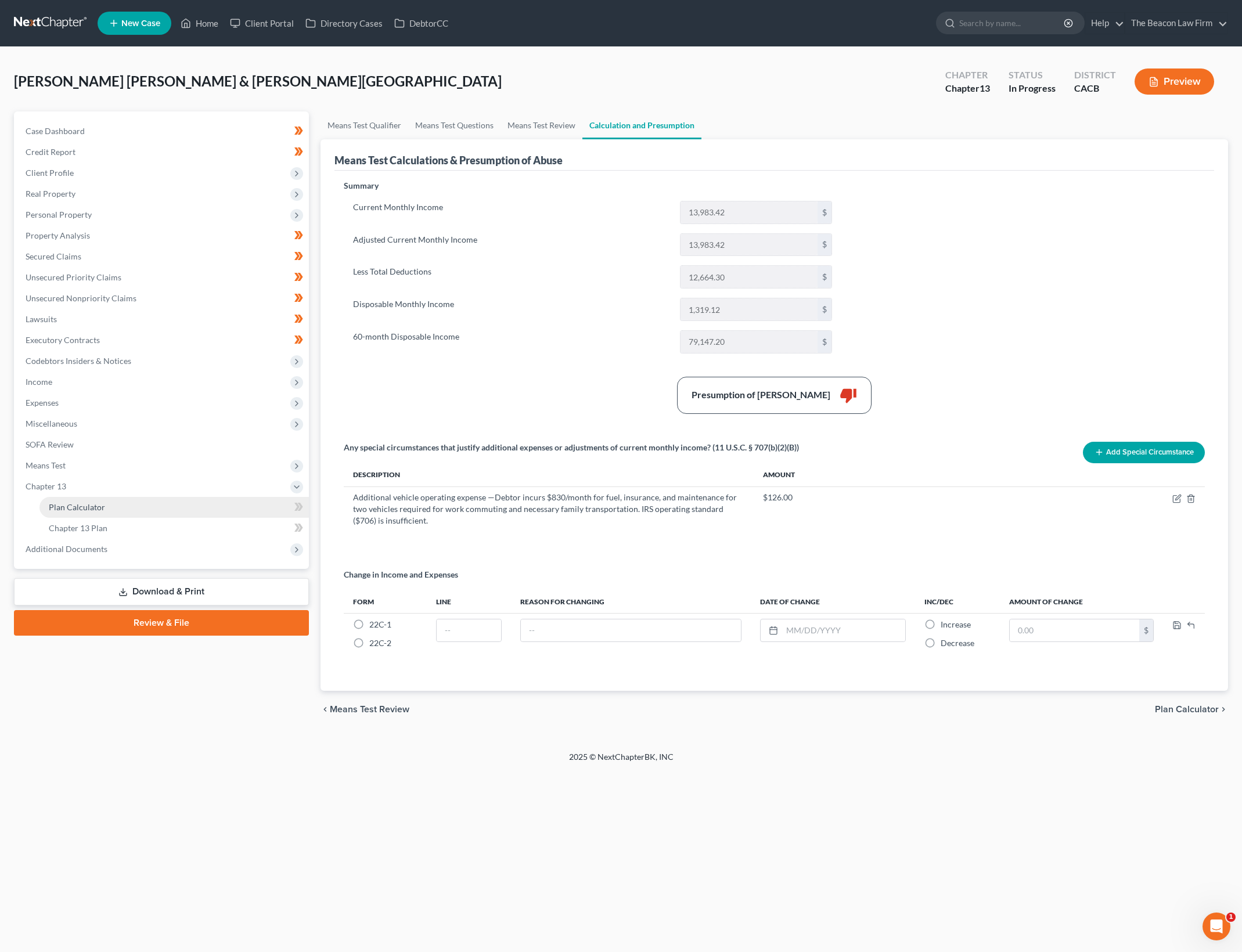
click at [232, 505] on link "Plan Calculator" at bounding box center [175, 507] width 270 height 21
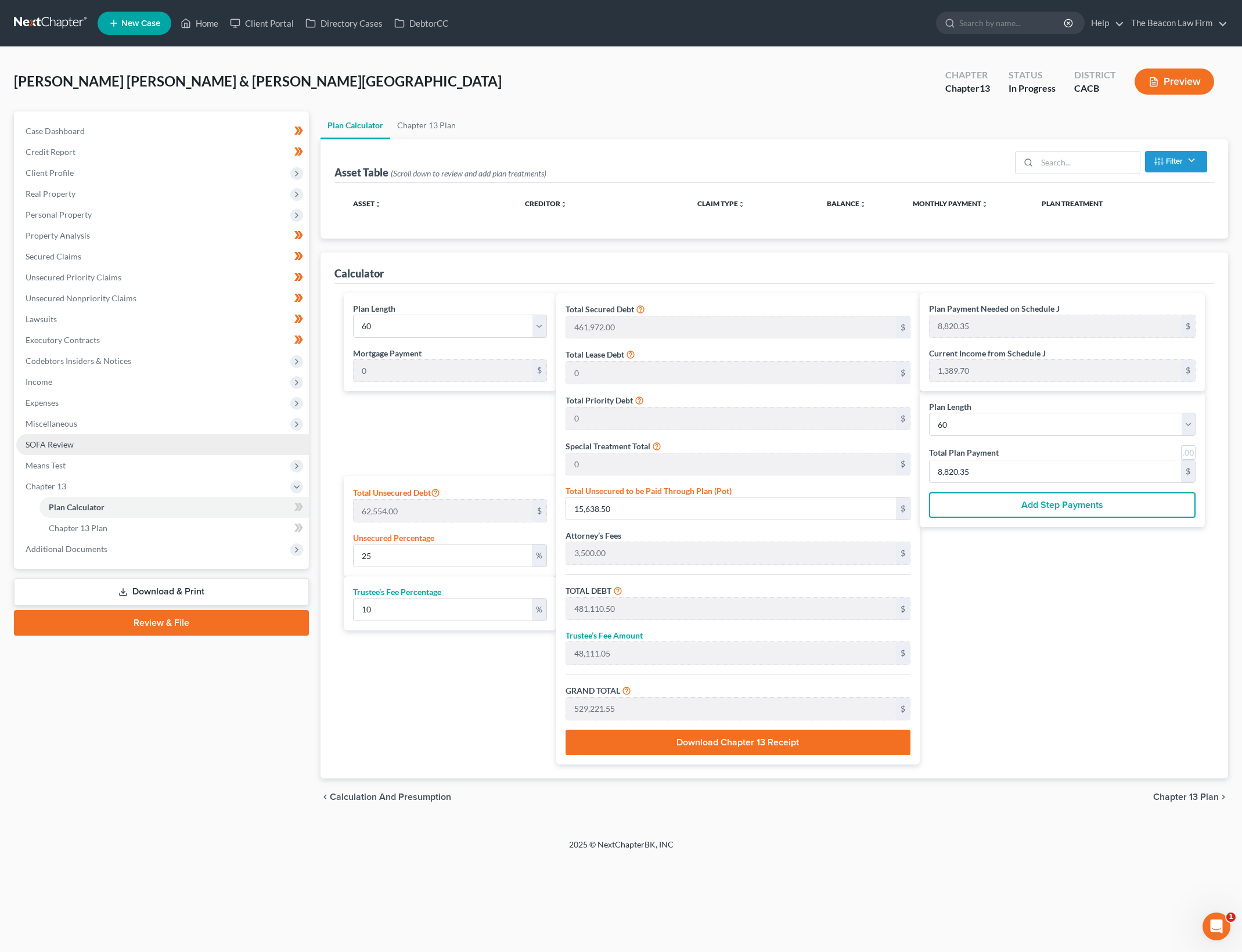
drag, startPoint x: 148, startPoint y: 447, endPoint x: 158, endPoint y: 448, distance: 10.0
click at [148, 446] on link "SOFA Review" at bounding box center [162, 444] width 293 height 21
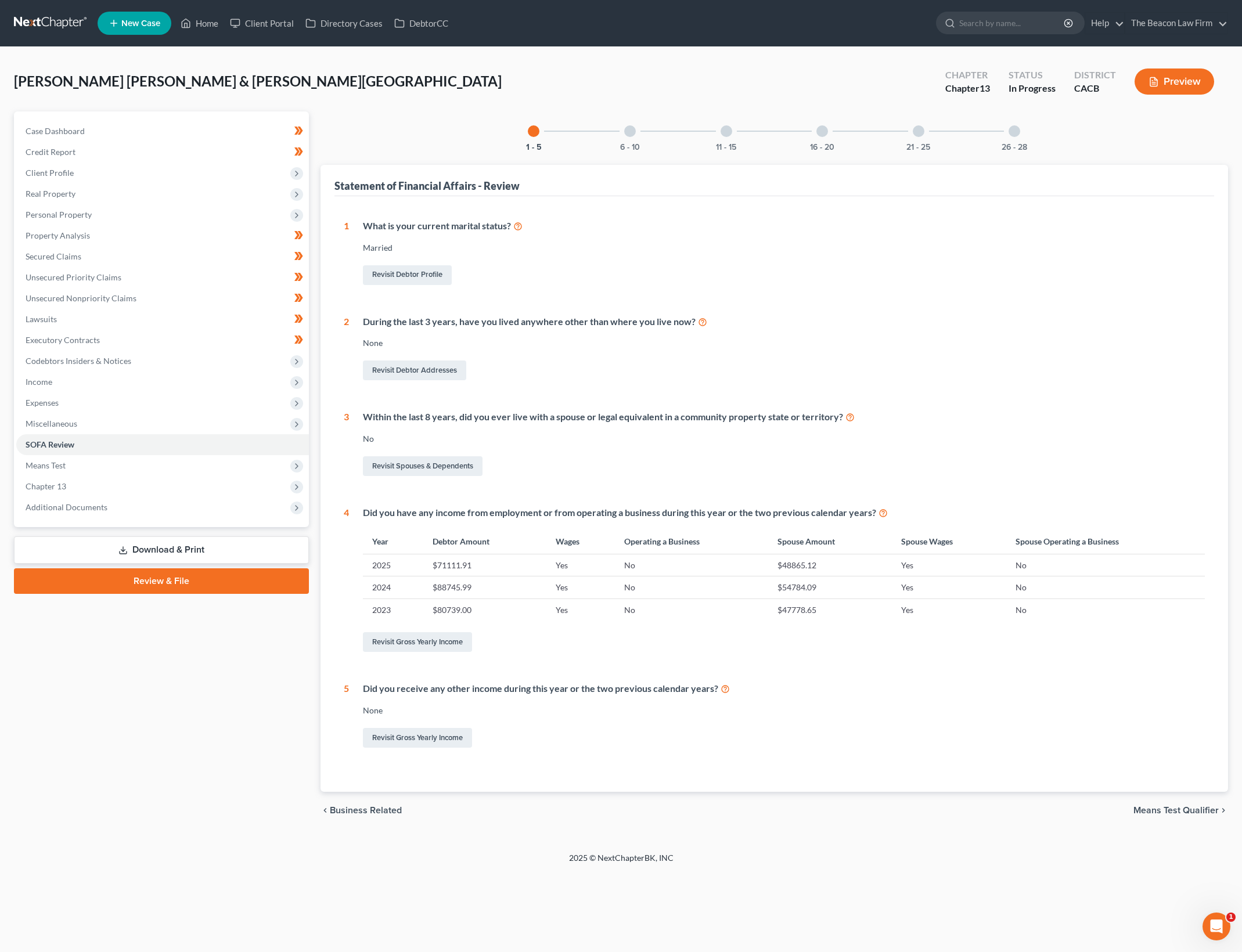
click at [673, 239] on div "What is your current marital status? [DEMOGRAPHIC_DATA] Revisit Debtor Profile" at bounding box center [777, 253] width 856 height 68
click at [450, 566] on td "$71111.91" at bounding box center [485, 565] width 123 height 22
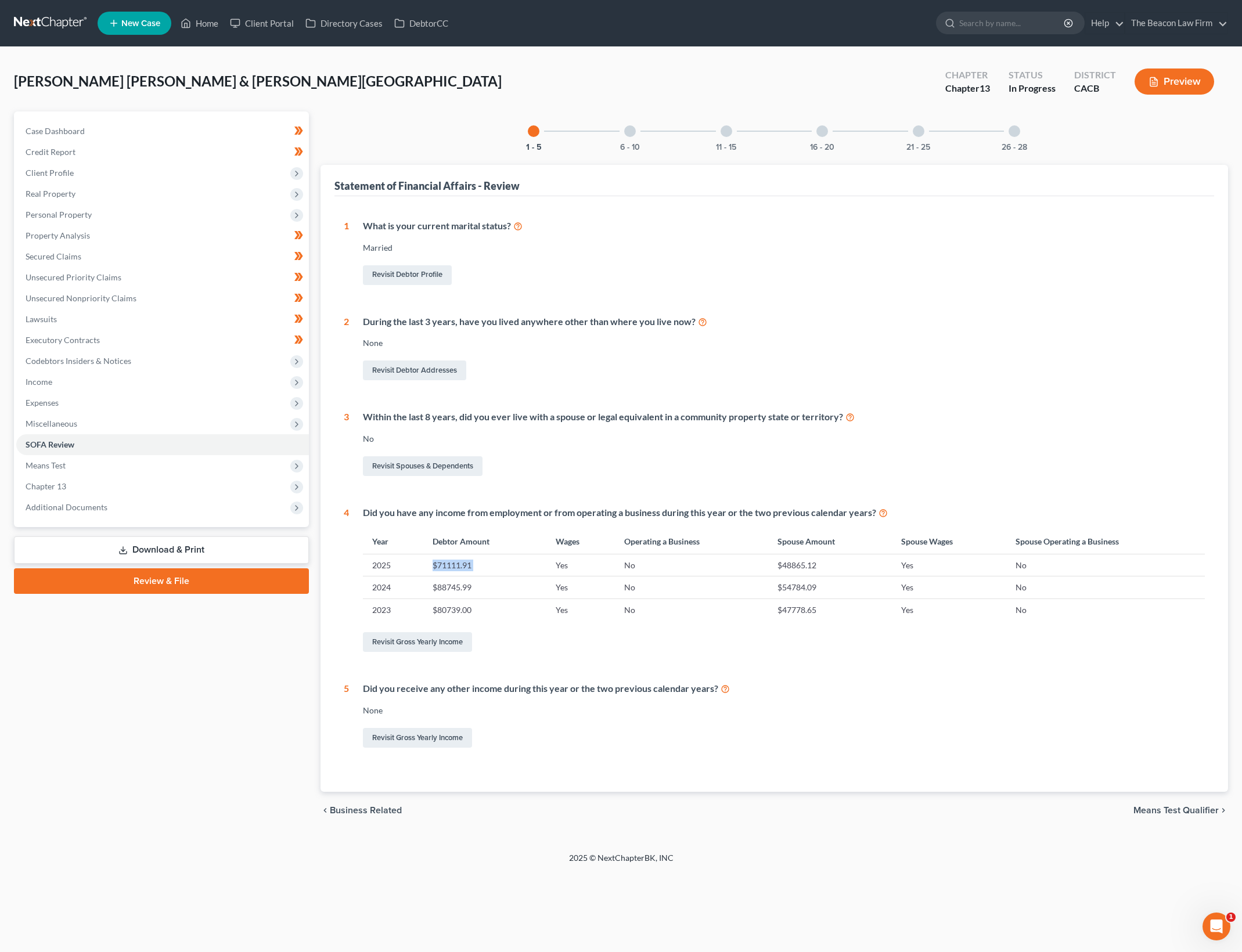
click at [450, 566] on td "$71111.91" at bounding box center [485, 565] width 123 height 22
click at [595, 699] on div "Did you receive any other income during this year or the two previous calendar …" at bounding box center [777, 715] width 856 height 68
click at [615, 150] on div "6 - 10" at bounding box center [630, 131] width 40 height 40
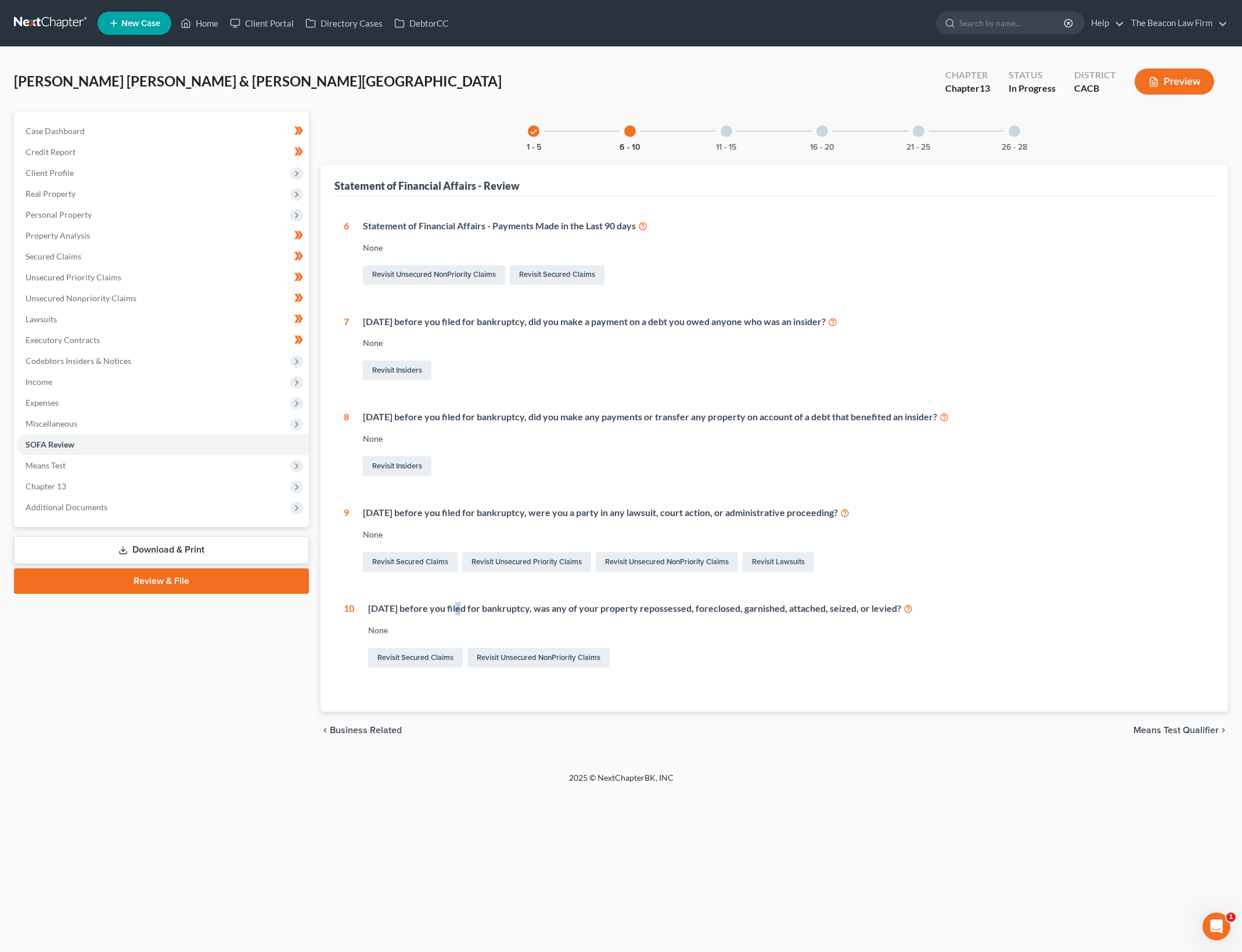
drag, startPoint x: 457, startPoint y: 609, endPoint x: 690, endPoint y: 634, distance: 234.3
click at [680, 634] on div "[DATE] before you filed for bankruptcy, was any of your property repossessed, f…" at bounding box center [780, 636] width 850 height 68
click at [690, 634] on div "None" at bounding box center [787, 630] width 837 height 11
drag, startPoint x: 795, startPoint y: 607, endPoint x: 825, endPoint y: 606, distance: 30.0
click at [825, 606] on div "[DATE] before you filed for bankruptcy, was any of your property repossessed, f…" at bounding box center [787, 608] width 837 height 13
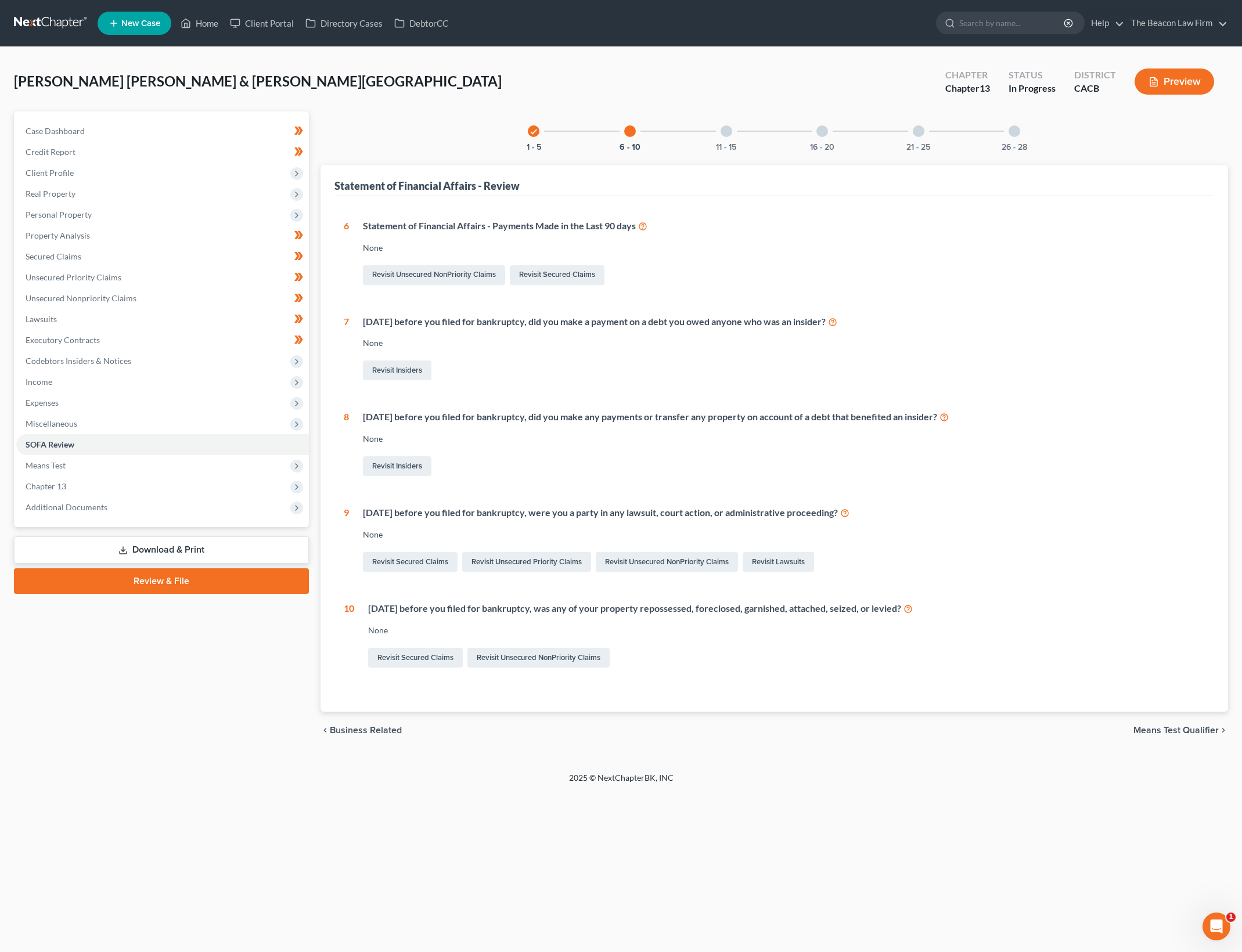
drag, startPoint x: 993, startPoint y: 300, endPoint x: 679, endPoint y: 87, distance: 379.4
click at [987, 297] on div "6 Statement of Financial Affairs - Payments Made in the Last 90 days None Revis…" at bounding box center [774, 444] width 861 height 450
click at [729, 141] on div "11 - 15" at bounding box center [726, 131] width 40 height 40
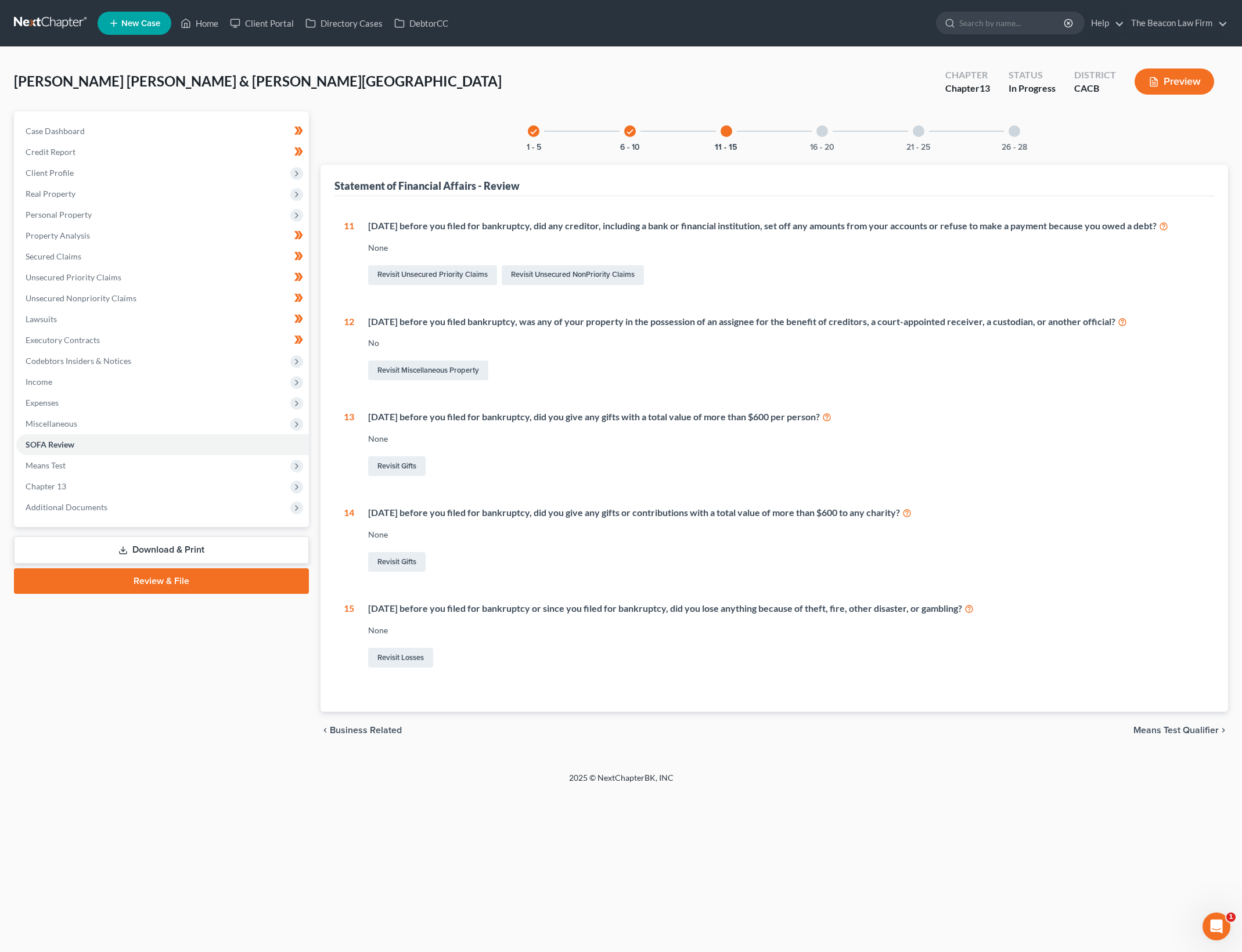
click at [825, 130] on div at bounding box center [821, 130] width 11 height 11
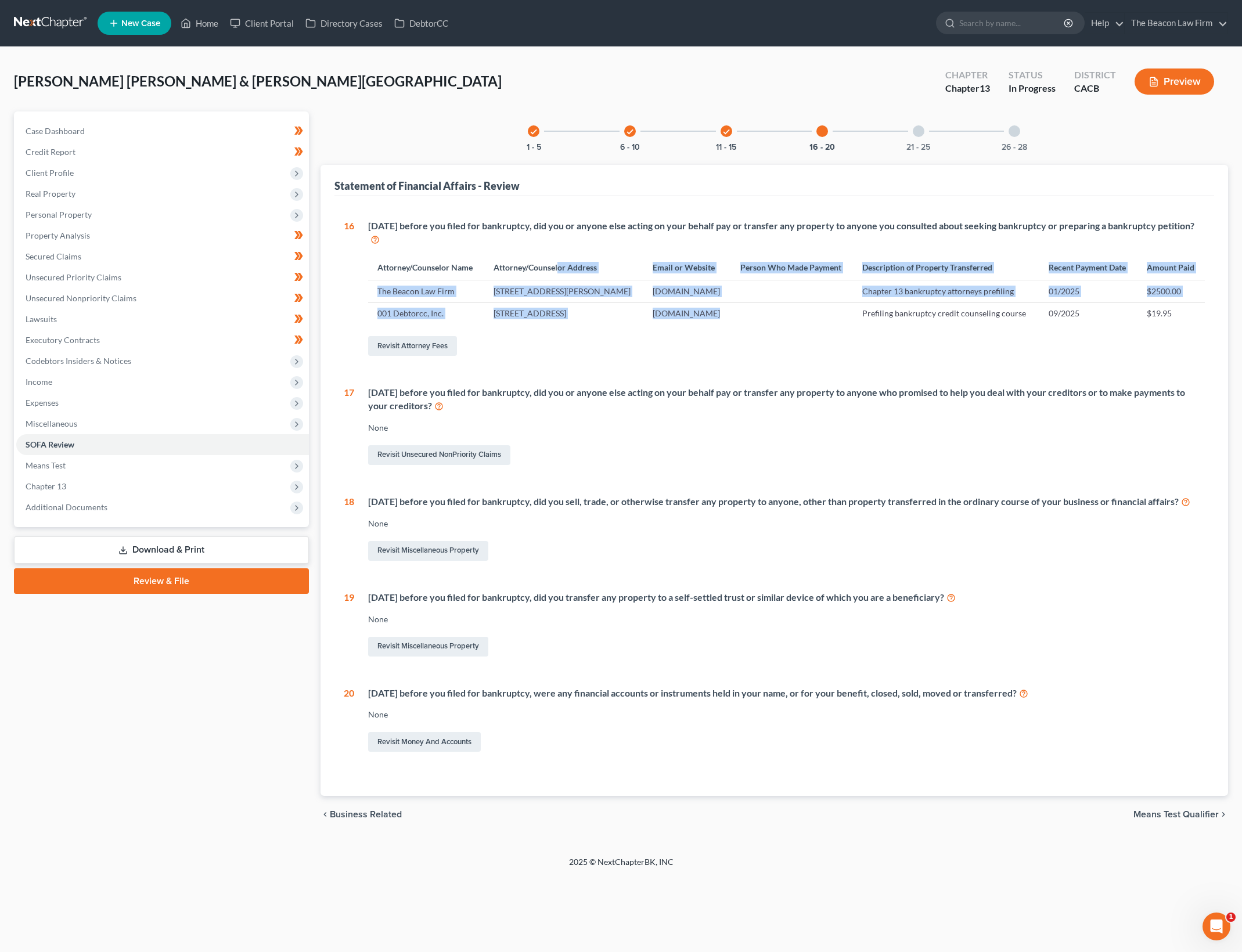
drag, startPoint x: 556, startPoint y: 287, endPoint x: 861, endPoint y: 380, distance: 318.9
click at [858, 358] on div "[DATE] before you filed for bankruptcy, did you or anyone else acting on your b…" at bounding box center [780, 289] width 850 height 139
click at [861, 358] on div "Revisit Attorney Fees" at bounding box center [787, 346] width 837 height 24
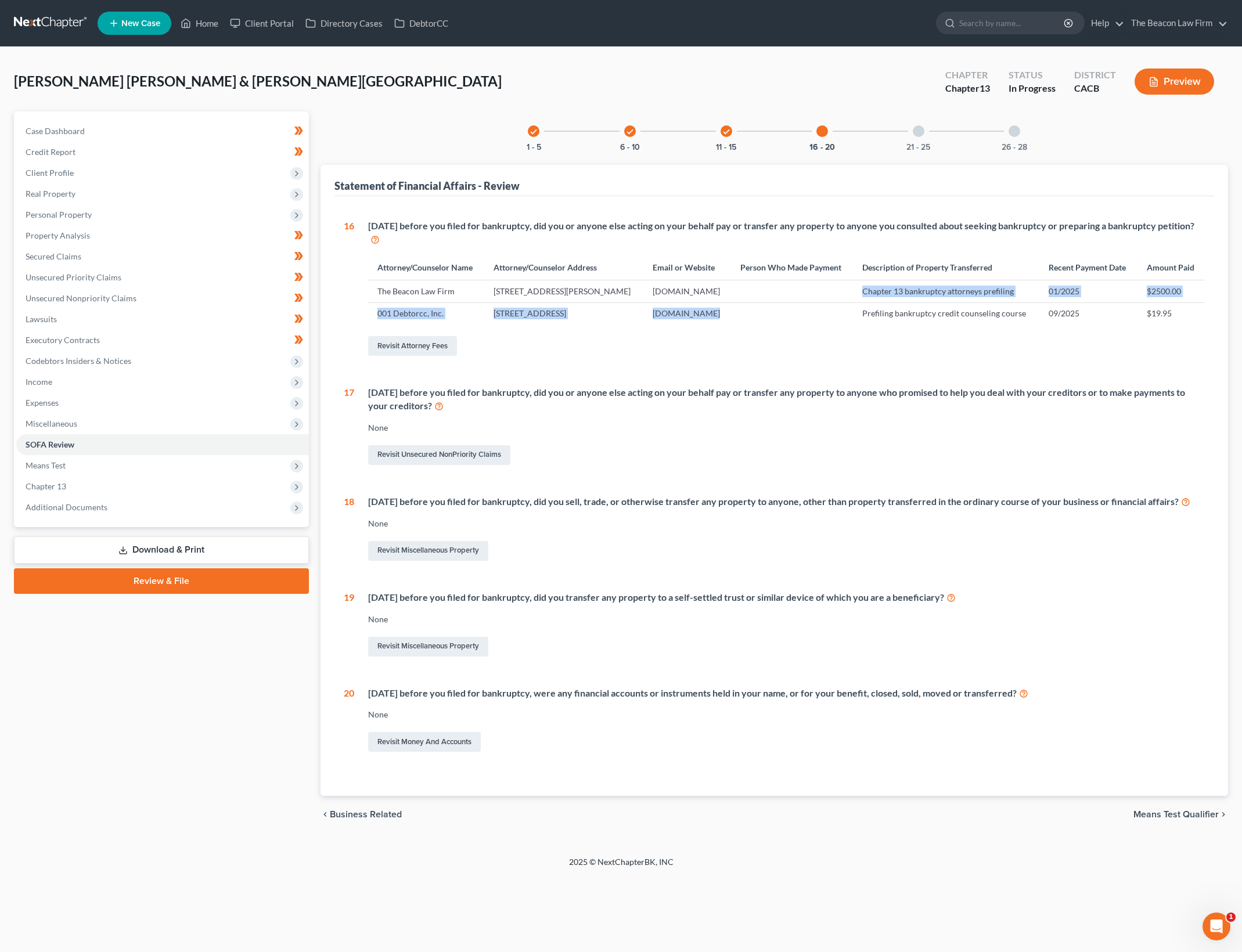
drag, startPoint x: 761, startPoint y: 310, endPoint x: 697, endPoint y: 291, distance: 66.8
click at [715, 296] on tbody "The Beacon Law Firm [STREET_ADDRESS][PERSON_NAME] [DOMAIN_NAME] Chapter 13 bank…" at bounding box center [787, 301] width 837 height 44
click at [697, 280] on th "Email or Website" at bounding box center [686, 267] width 87 height 25
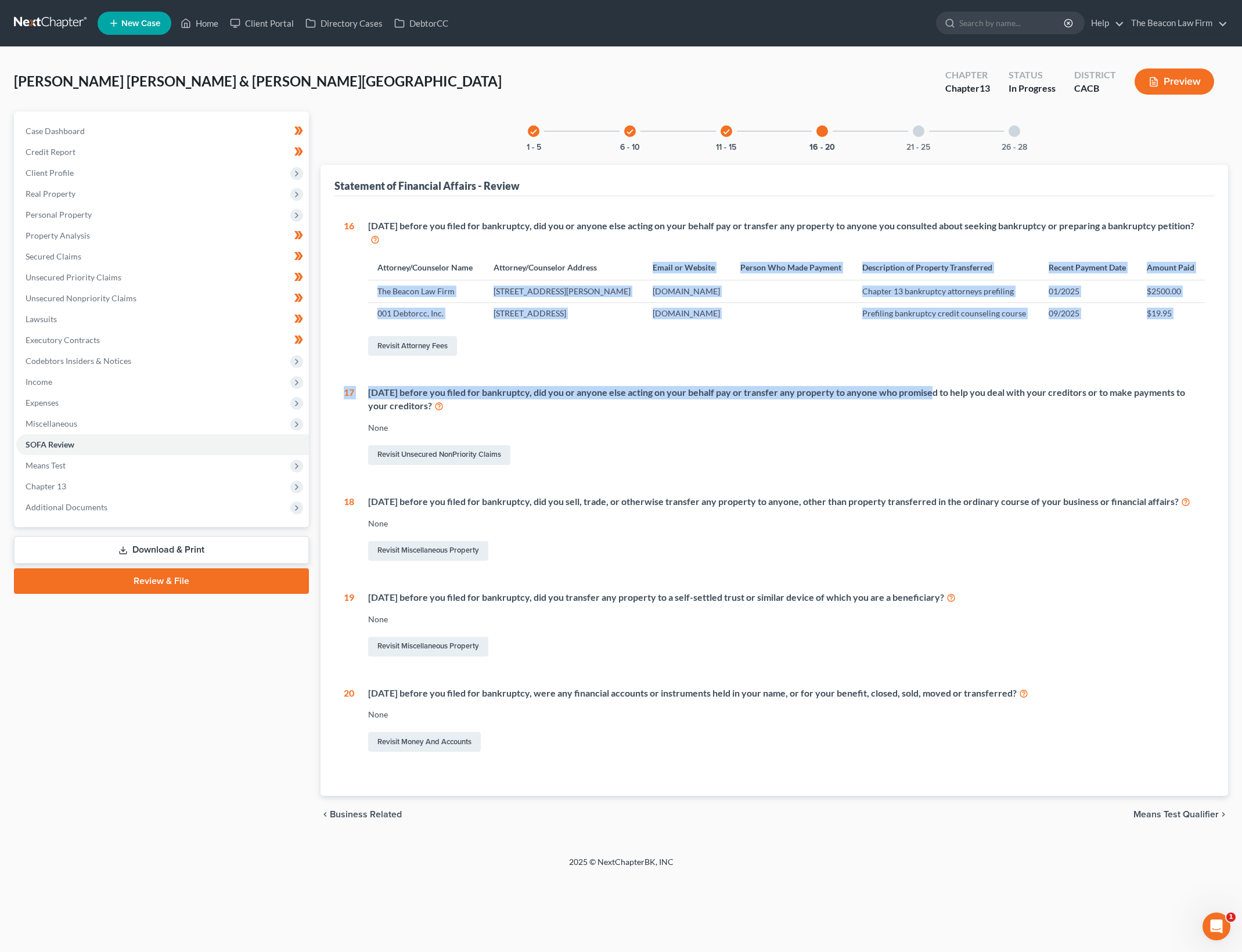
drag, startPoint x: 721, startPoint y: 298, endPoint x: 933, endPoint y: 407, distance: 238.4
click at [933, 407] on div "16 [DATE] before you filed for bankruptcy, did you or anyone else acting on you…" at bounding box center [774, 486] width 861 height 535
click at [800, 302] on td at bounding box center [792, 291] width 122 height 22
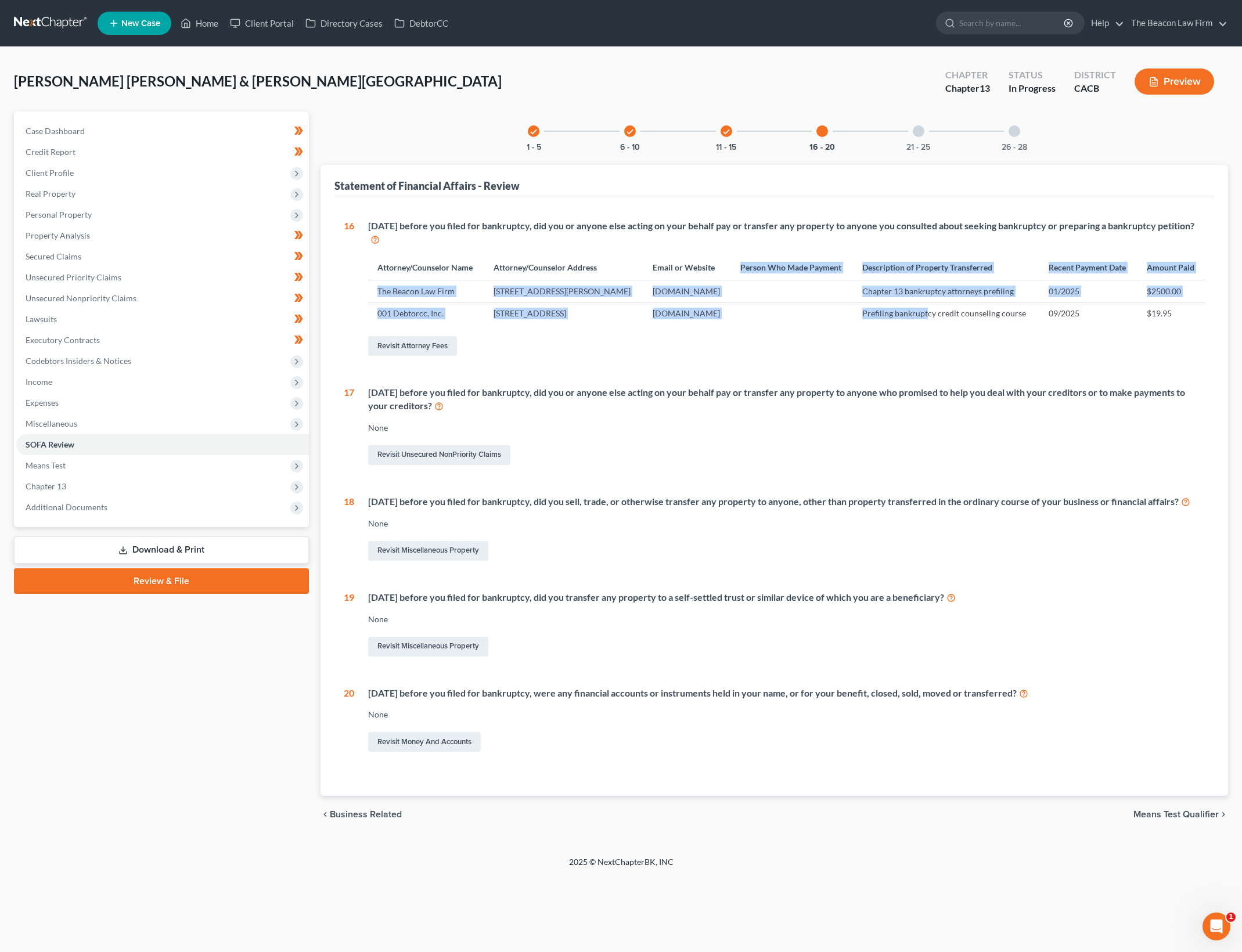
drag, startPoint x: 763, startPoint y: 261, endPoint x: 1016, endPoint y: 372, distance: 276.3
click at [1016, 358] on div "[DATE] before you filed for bankruptcy, did you or anyone else acting on your b…" at bounding box center [780, 289] width 850 height 139
click at [1016, 358] on div "Revisit Attorney Fees" at bounding box center [787, 346] width 837 height 24
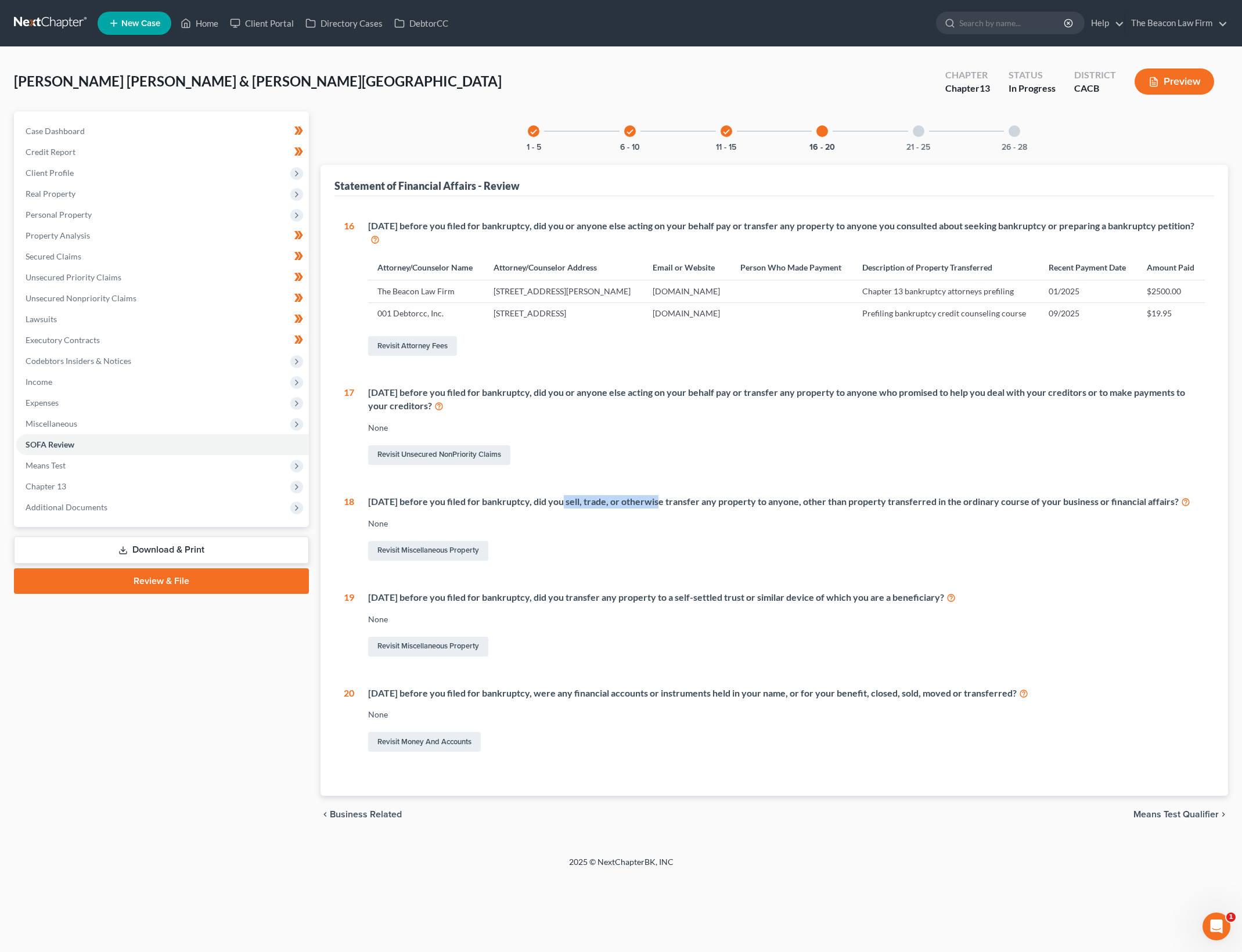
drag, startPoint x: 561, startPoint y: 527, endPoint x: 1002, endPoint y: 538, distance: 441.1
click at [1002, 538] on div "16 [DATE] before you filed for bankruptcy, did you or anyone else acting on you…" at bounding box center [774, 486] width 861 height 535
click at [1002, 508] on div "[DATE] before you filed for bankruptcy, did you sell, trade, or otherwise trans…" at bounding box center [787, 501] width 837 height 13
drag, startPoint x: 886, startPoint y: 533, endPoint x: 1036, endPoint y: 556, distance: 151.8
click at [1036, 556] on div "[DATE] before you filed for bankruptcy, did you sell, trade, or otherwise trans…" at bounding box center [780, 529] width 850 height 68
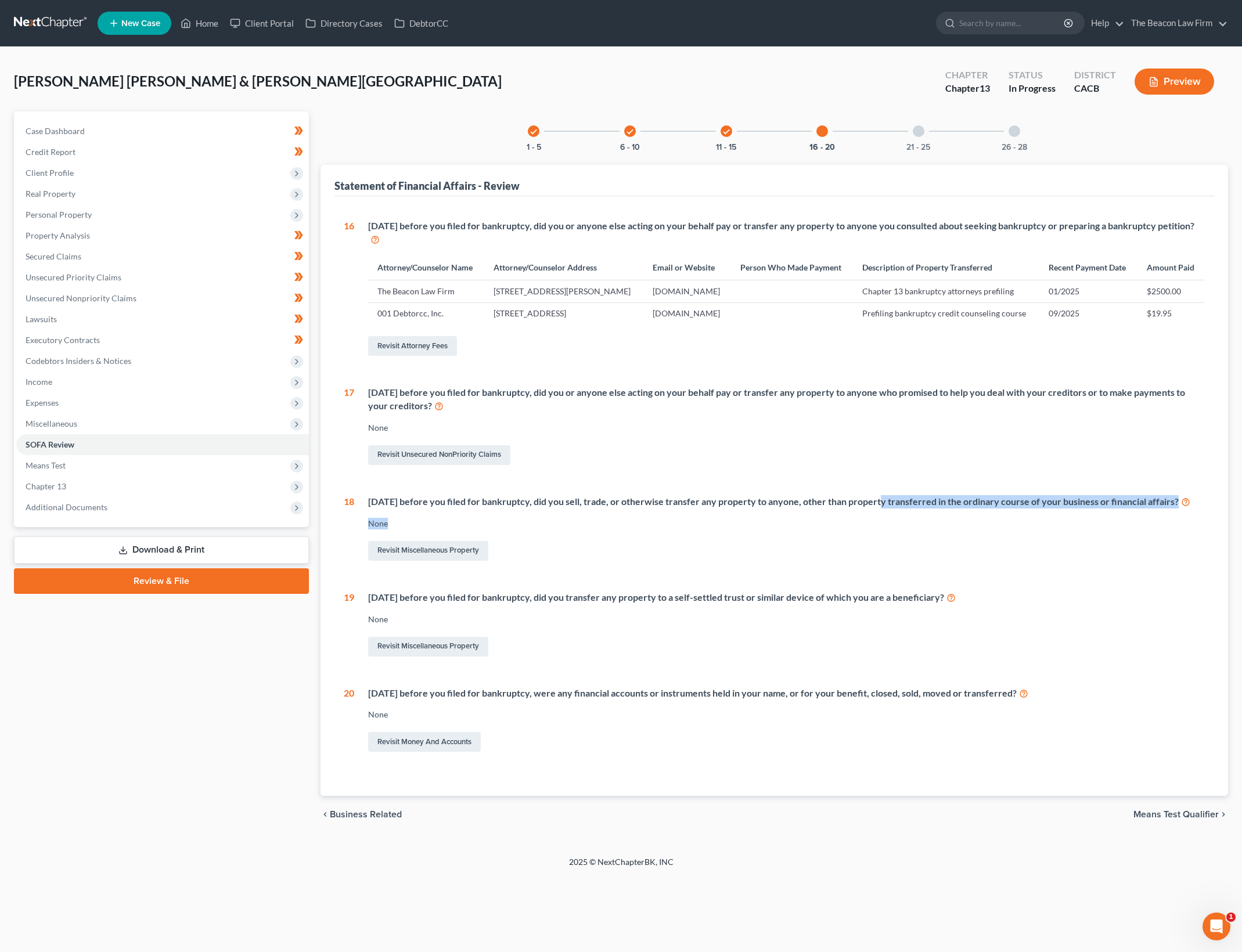
click at [1036, 556] on div "[DATE] before you filed for bankruptcy, did you sell, trade, or otherwise trans…" at bounding box center [780, 529] width 850 height 68
drag, startPoint x: 632, startPoint y: 530, endPoint x: 834, endPoint y: 541, distance: 202.3
click at [834, 508] on div "[DATE] before you filed for bankruptcy, did you sell, trade, or otherwise trans…" at bounding box center [787, 501] width 837 height 13
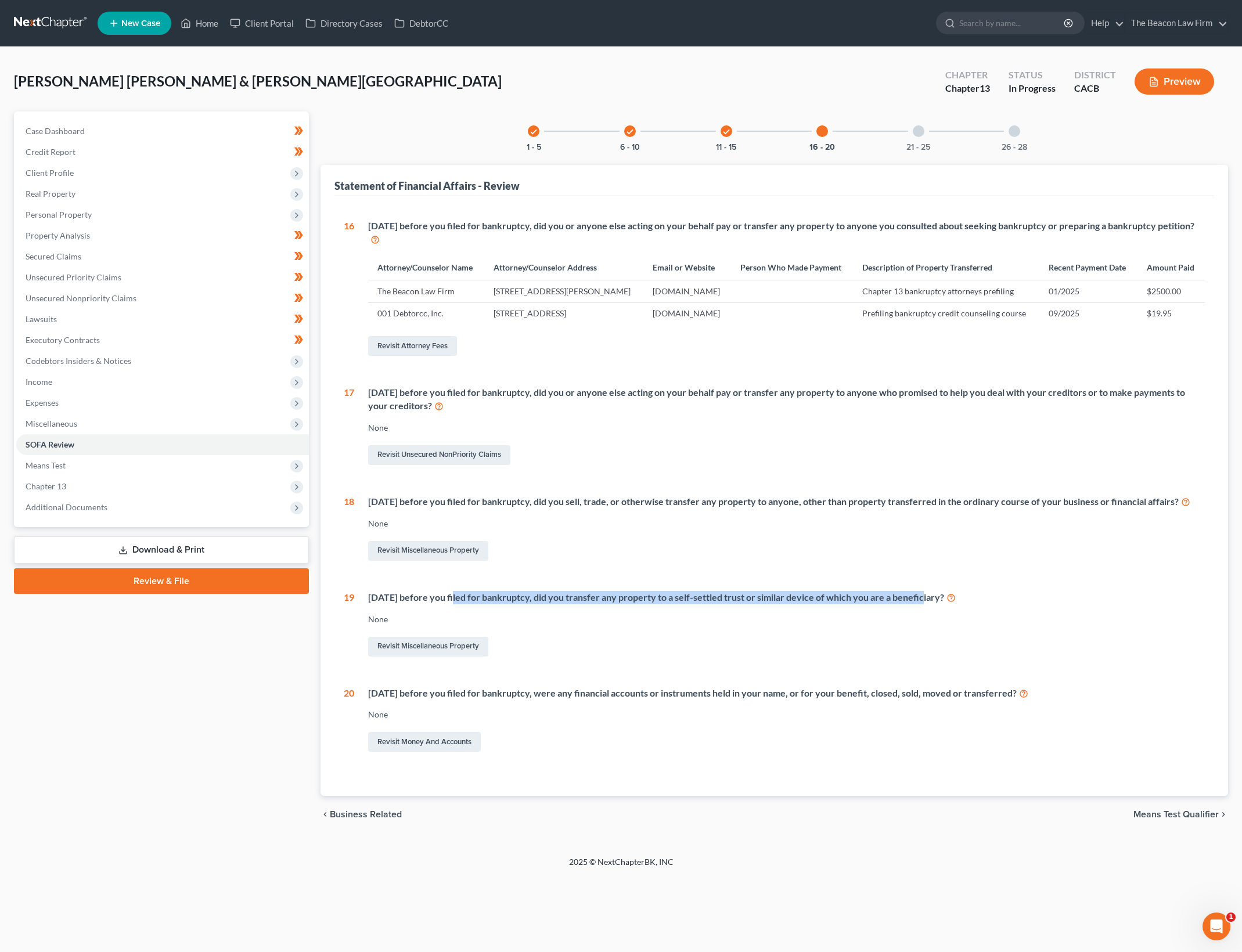
drag, startPoint x: 455, startPoint y: 640, endPoint x: 1036, endPoint y: 660, distance: 581.3
click at [1035, 658] on div "[DATE] before you filed for bankruptcy, did you transfer any property to a self…" at bounding box center [780, 625] width 850 height 68
click at [1037, 625] on div "None" at bounding box center [787, 619] width 837 height 11
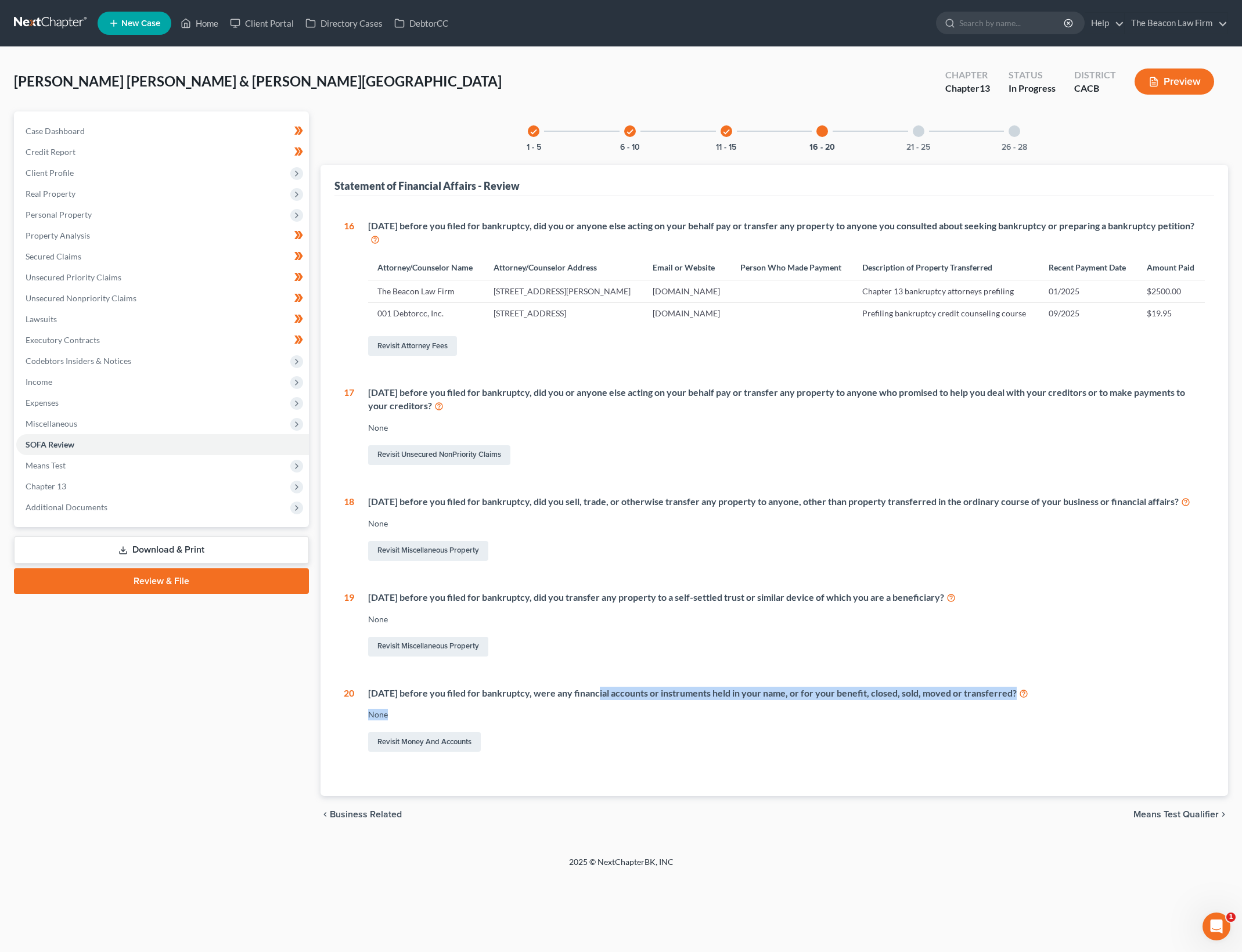
drag, startPoint x: 597, startPoint y: 738, endPoint x: 917, endPoint y: 751, distance: 320.3
click at [917, 751] on div "[DATE] before you filed for bankruptcy, were any financial accounts or instrume…" at bounding box center [780, 720] width 850 height 68
click at [912, 143] on button "21 - 25" at bounding box center [919, 147] width 24 height 8
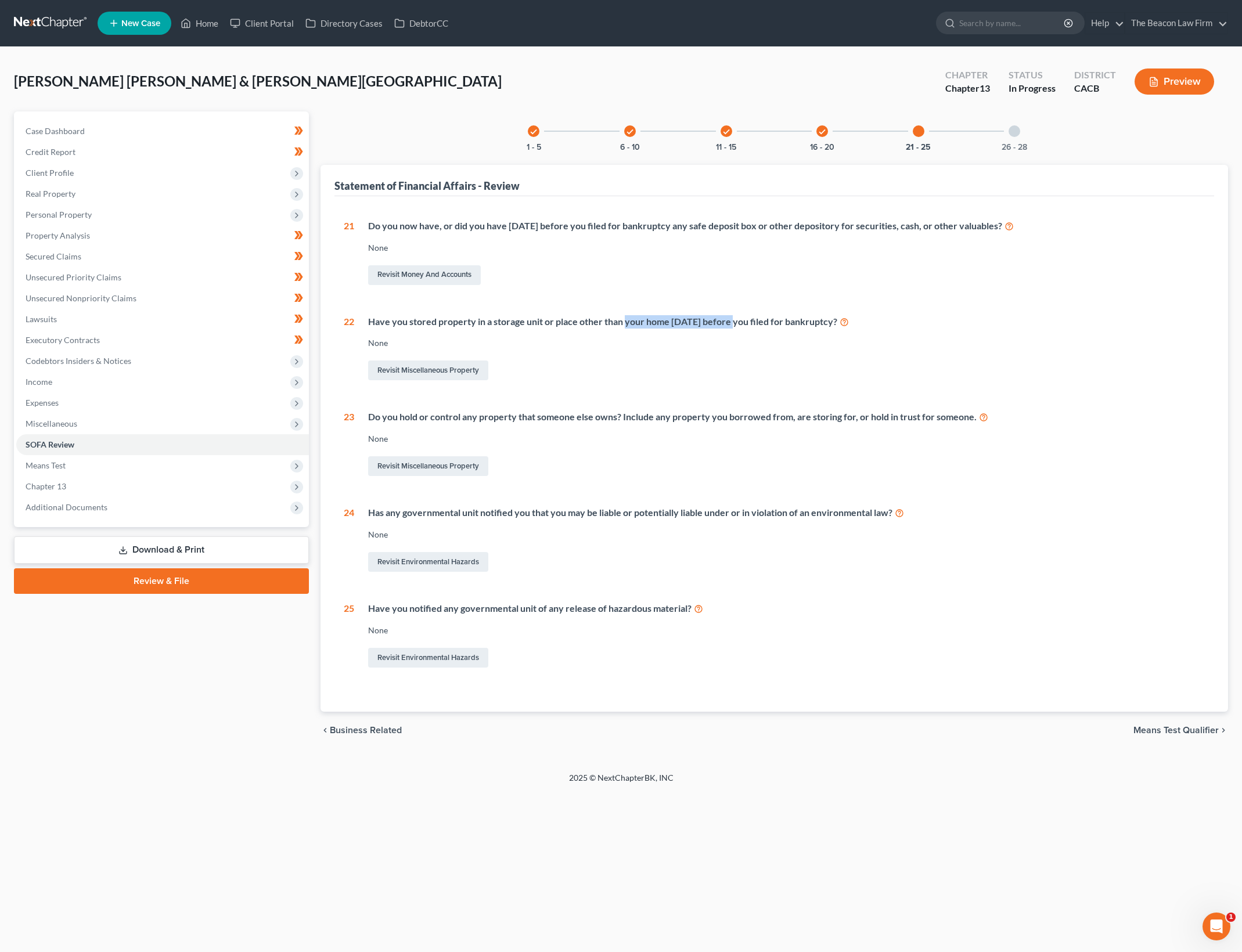
drag, startPoint x: 626, startPoint y: 324, endPoint x: 726, endPoint y: 326, distance: 100.0
click at [726, 326] on div "Have you stored property in a storage unit or place other than your home [DATE]…" at bounding box center [787, 321] width 837 height 13
drag, startPoint x: 516, startPoint y: 413, endPoint x: 831, endPoint y: 409, distance: 315.0
click at [831, 409] on div "21 Do you now have, or did you have [DATE] before you filed for bankruptcy any …" at bounding box center [774, 444] width 861 height 450
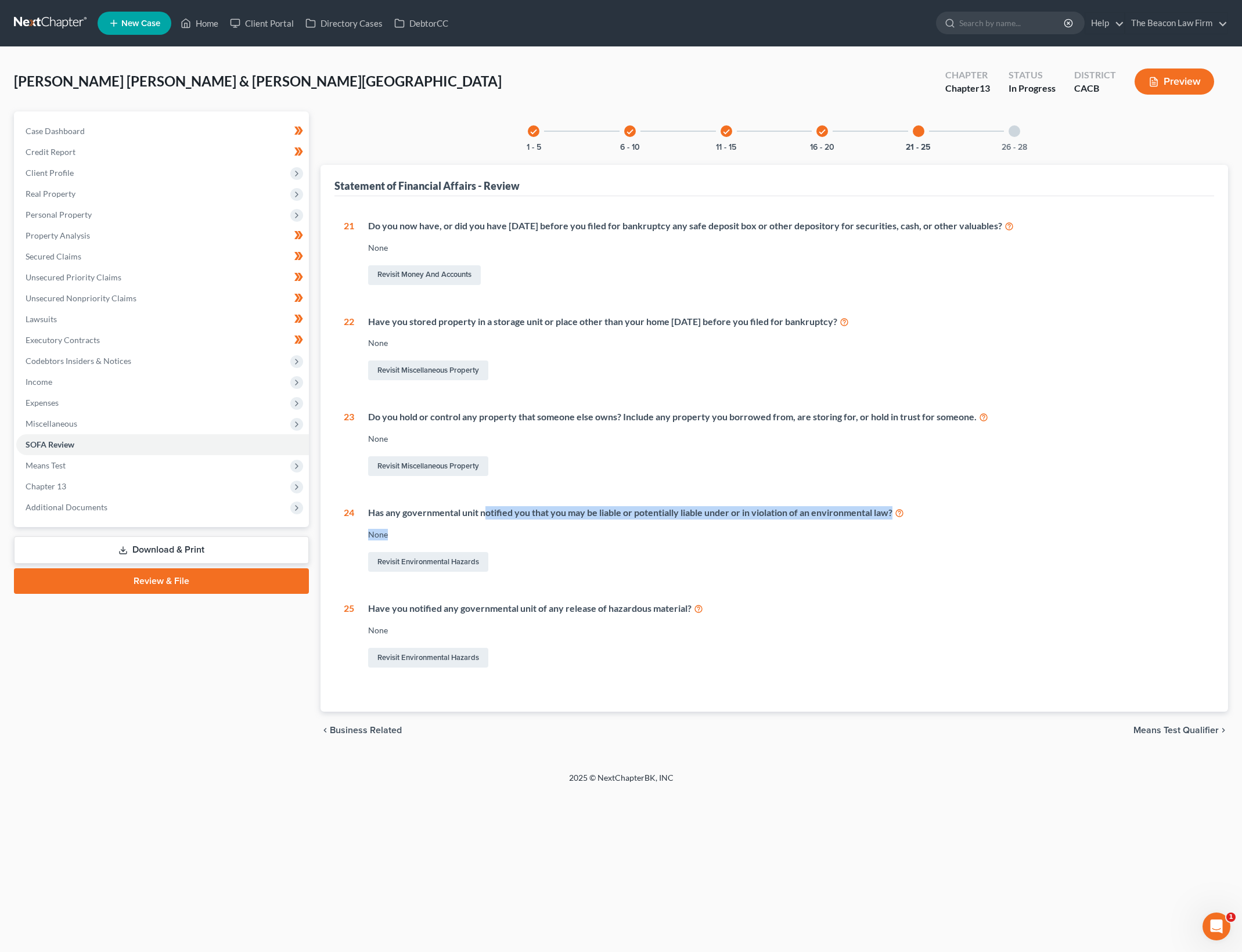
drag, startPoint x: 708, startPoint y: 523, endPoint x: 853, endPoint y: 535, distance: 145.5
click at [837, 534] on div "Has any governmental unit notified you that you may be liable or potentially li…" at bounding box center [780, 540] width 850 height 68
click at [854, 535] on div "None" at bounding box center [787, 534] width 837 height 11
click at [1018, 145] on button "26 - 28" at bounding box center [1015, 147] width 26 height 8
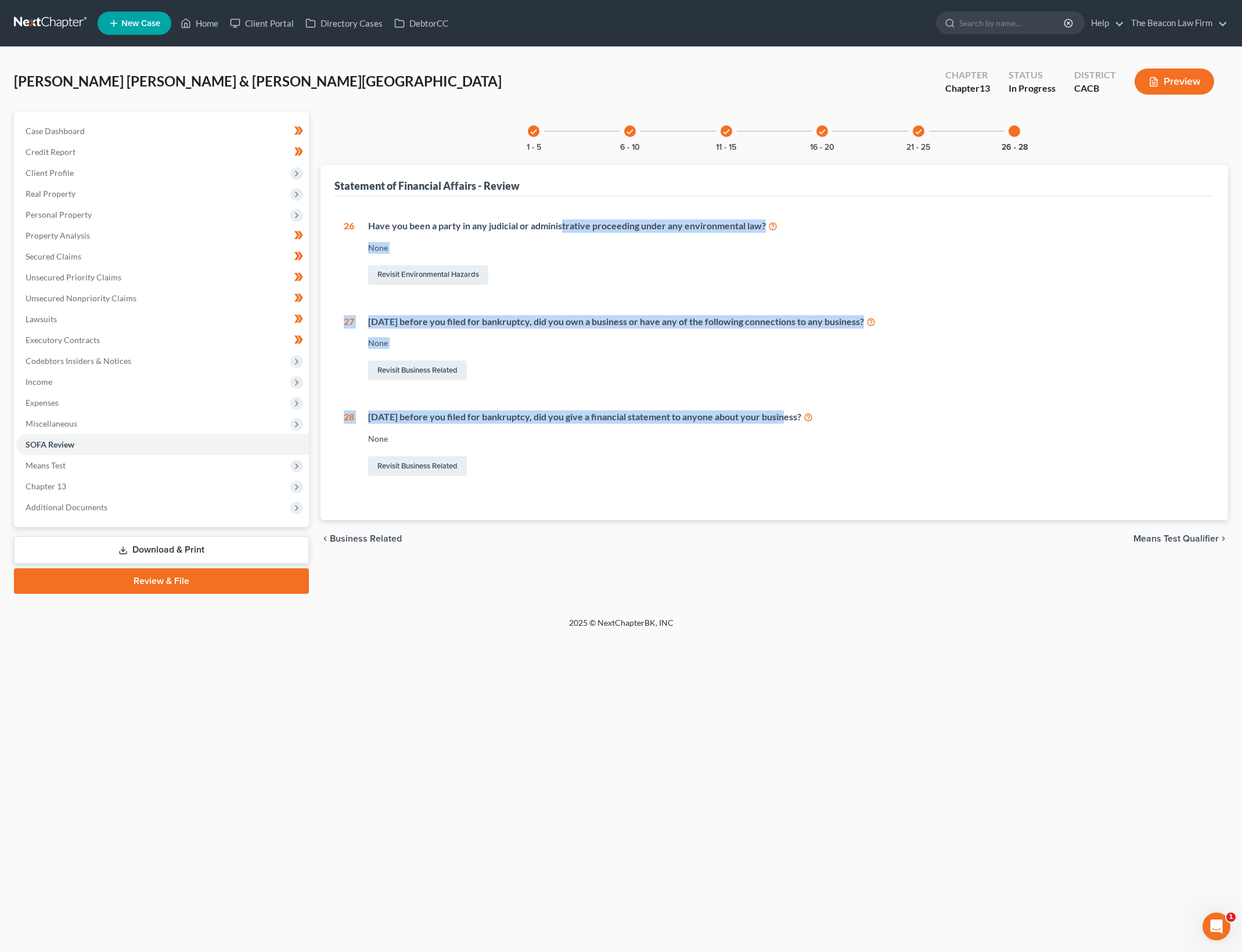
drag, startPoint x: 565, startPoint y: 231, endPoint x: 784, endPoint y: 387, distance: 268.9
click at [784, 387] on div "26 Have you been a party in any judicial or administrative proceeding under any…" at bounding box center [774, 349] width 861 height 259
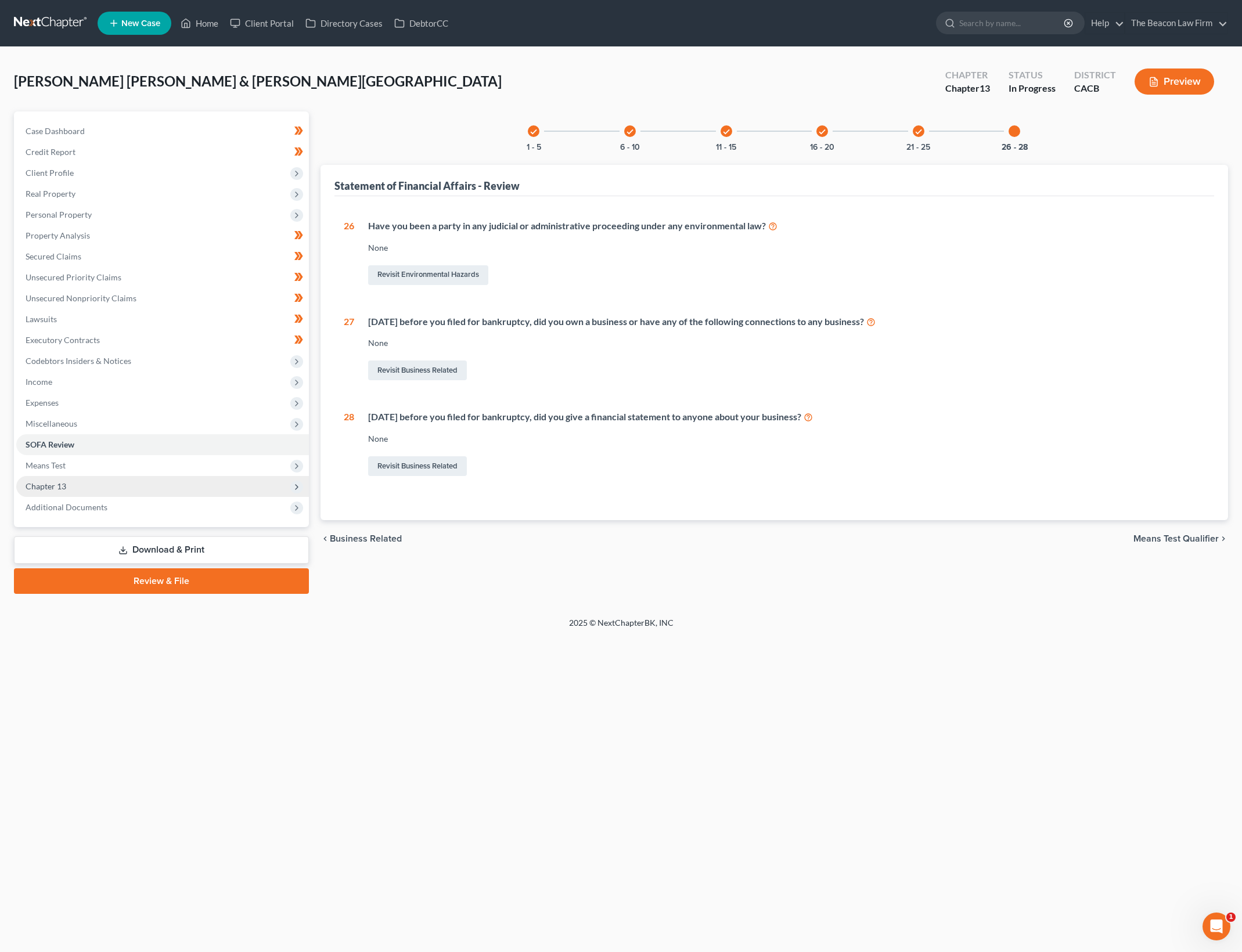
click at [130, 478] on span "Chapter 13" at bounding box center [162, 486] width 293 height 21
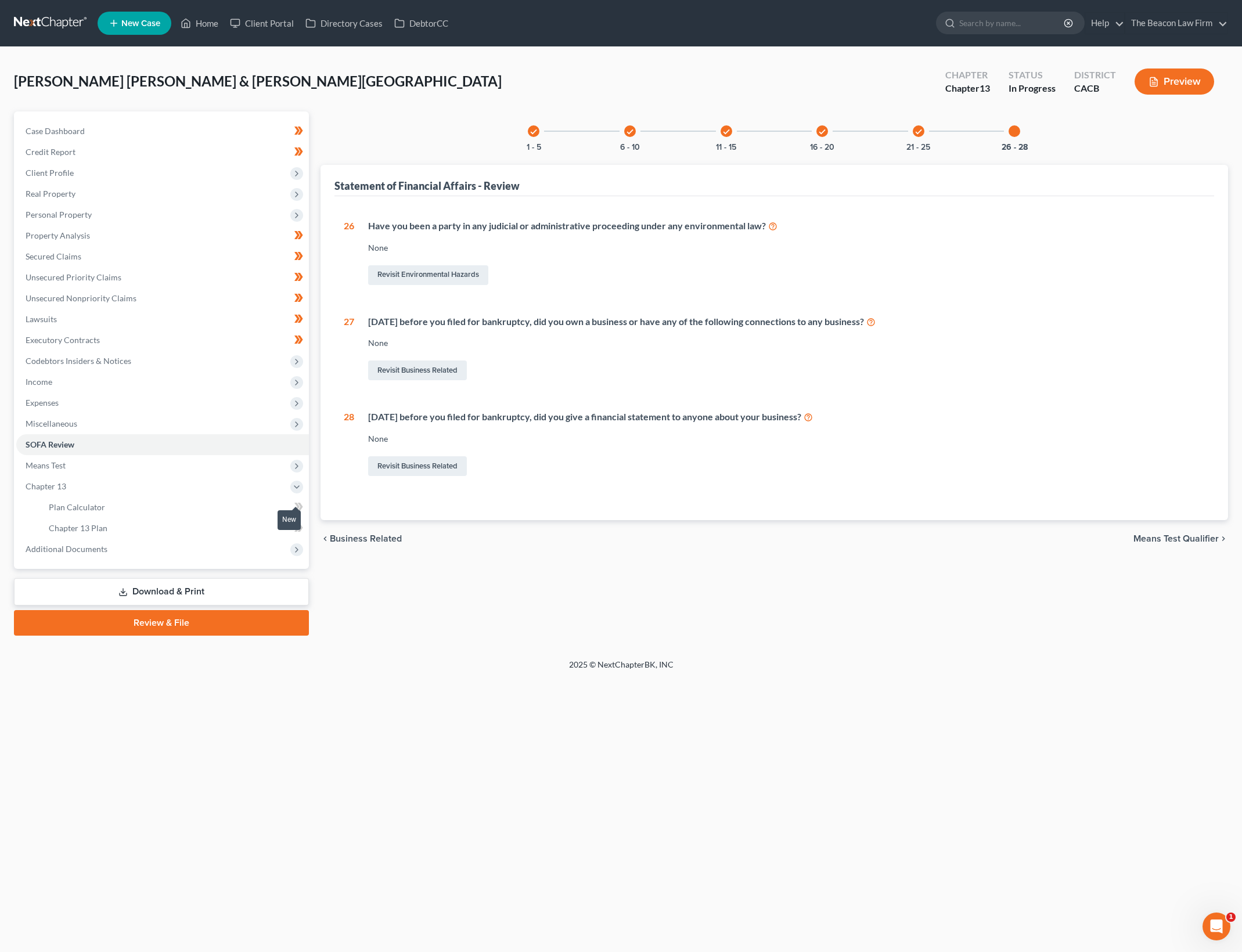
click at [298, 502] on icon at bounding box center [299, 506] width 9 height 15
click at [296, 526] on div "New" at bounding box center [289, 519] width 23 height 19
drag, startPoint x: 303, startPoint y: 522, endPoint x: 358, endPoint y: 498, distance: 60.0
click at [303, 522] on span at bounding box center [299, 530] width 21 height 17
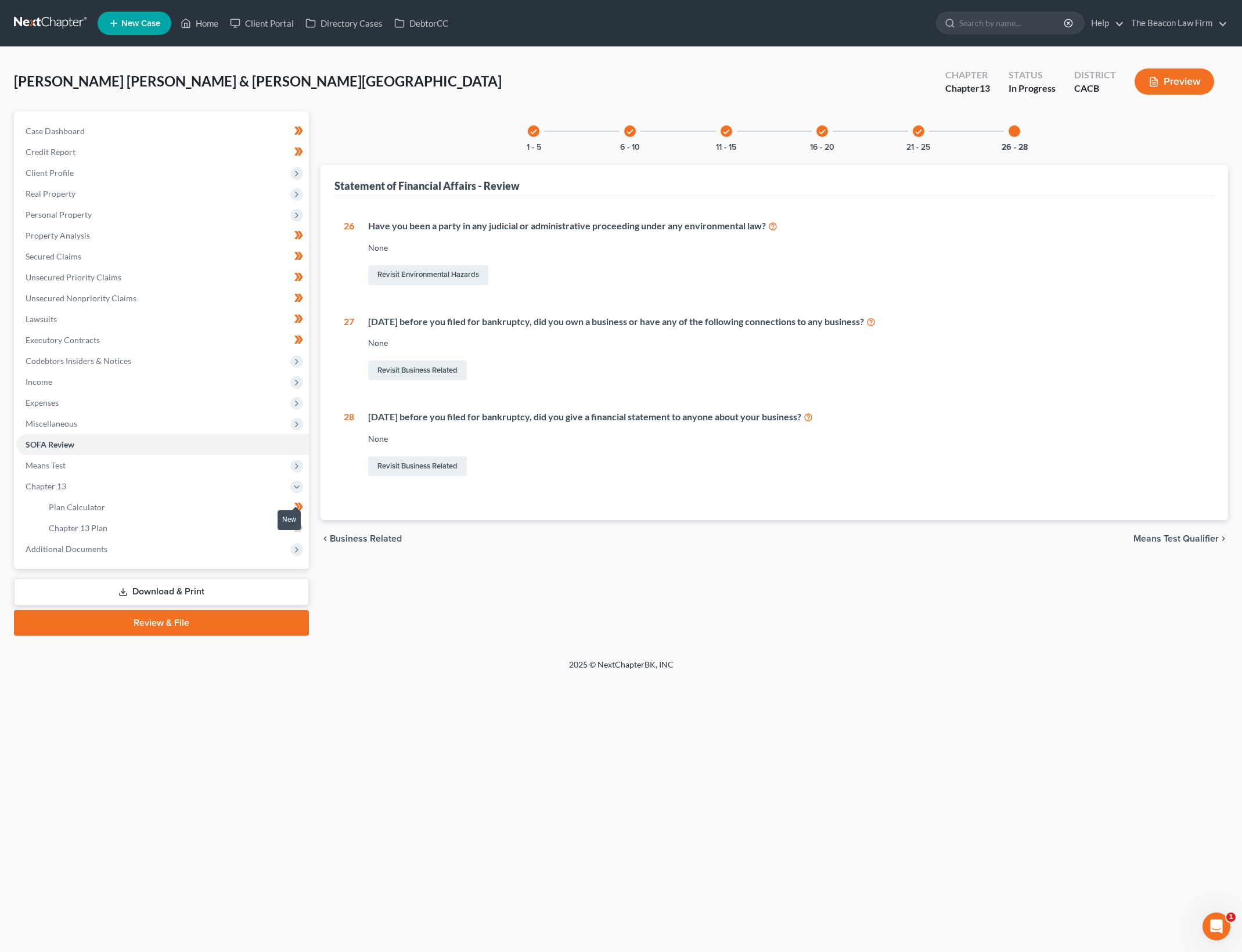
click at [303, 522] on span at bounding box center [299, 530] width 21 height 17
click at [137, 141] on link "Case Dashboard" at bounding box center [162, 131] width 293 height 21
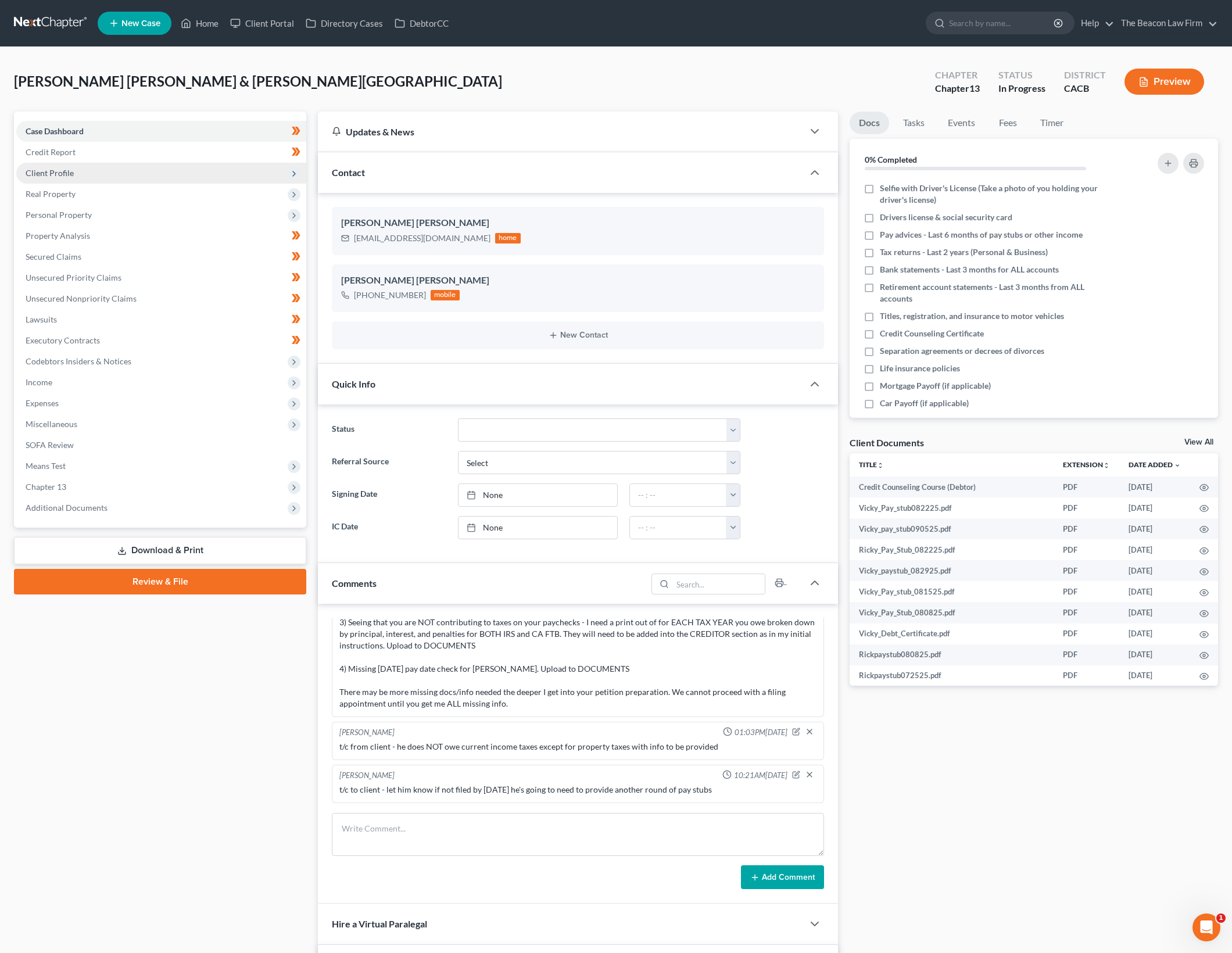
click at [178, 175] on span "Client Profile" at bounding box center [161, 173] width 290 height 21
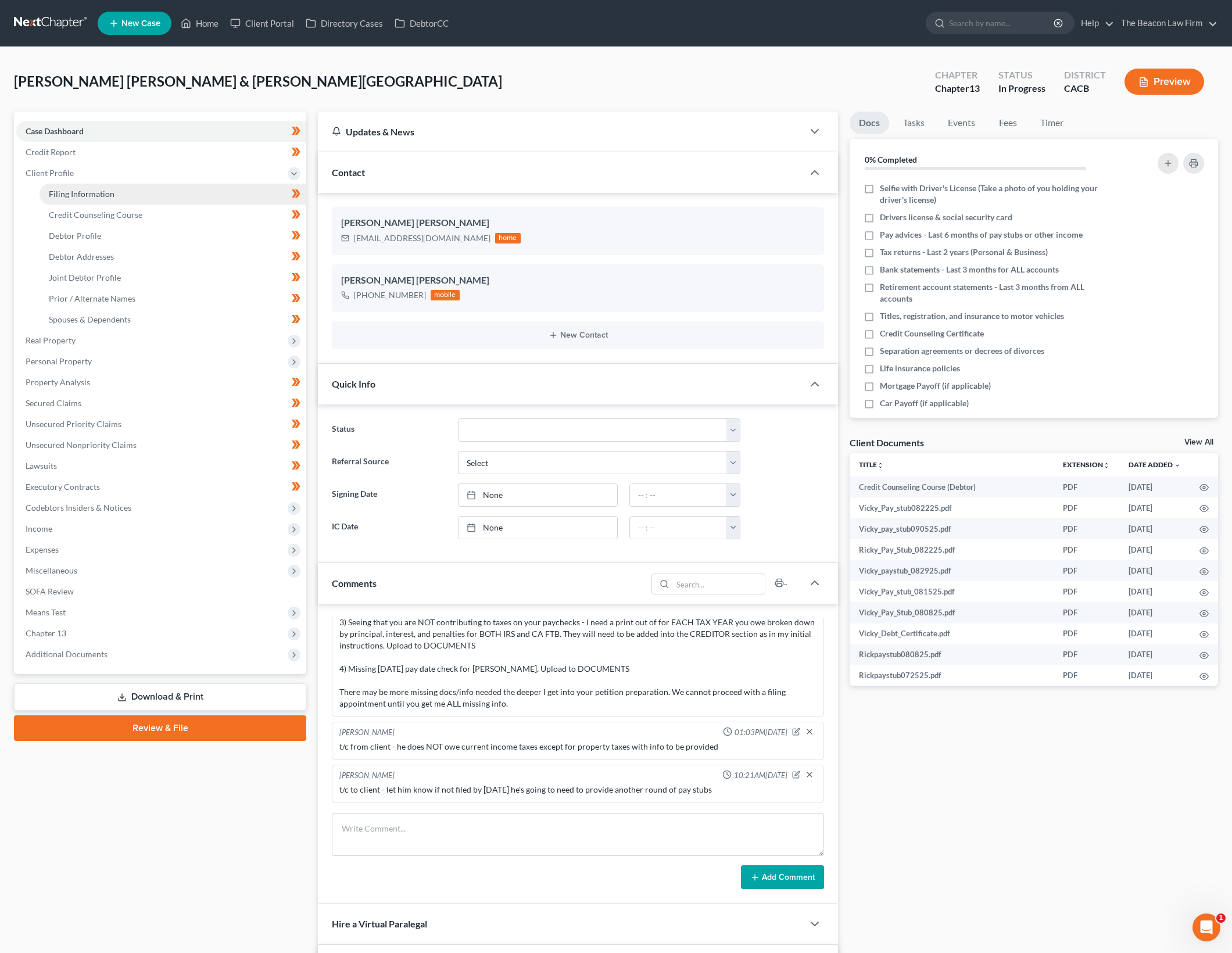
click at [175, 197] on link "Filing Information" at bounding box center [173, 194] width 266 height 21
select select "1"
select select "3"
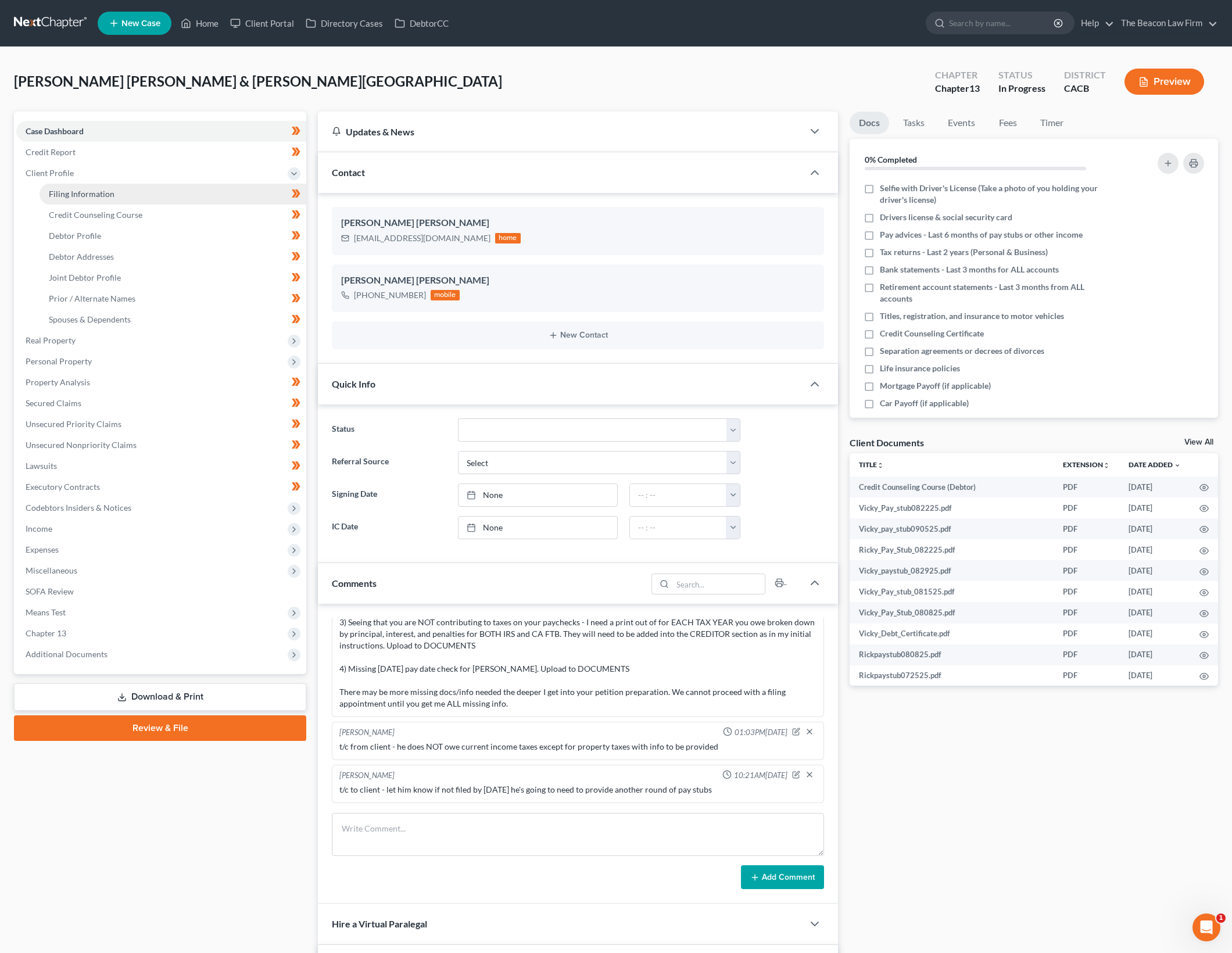
select select "4"
select select "1"
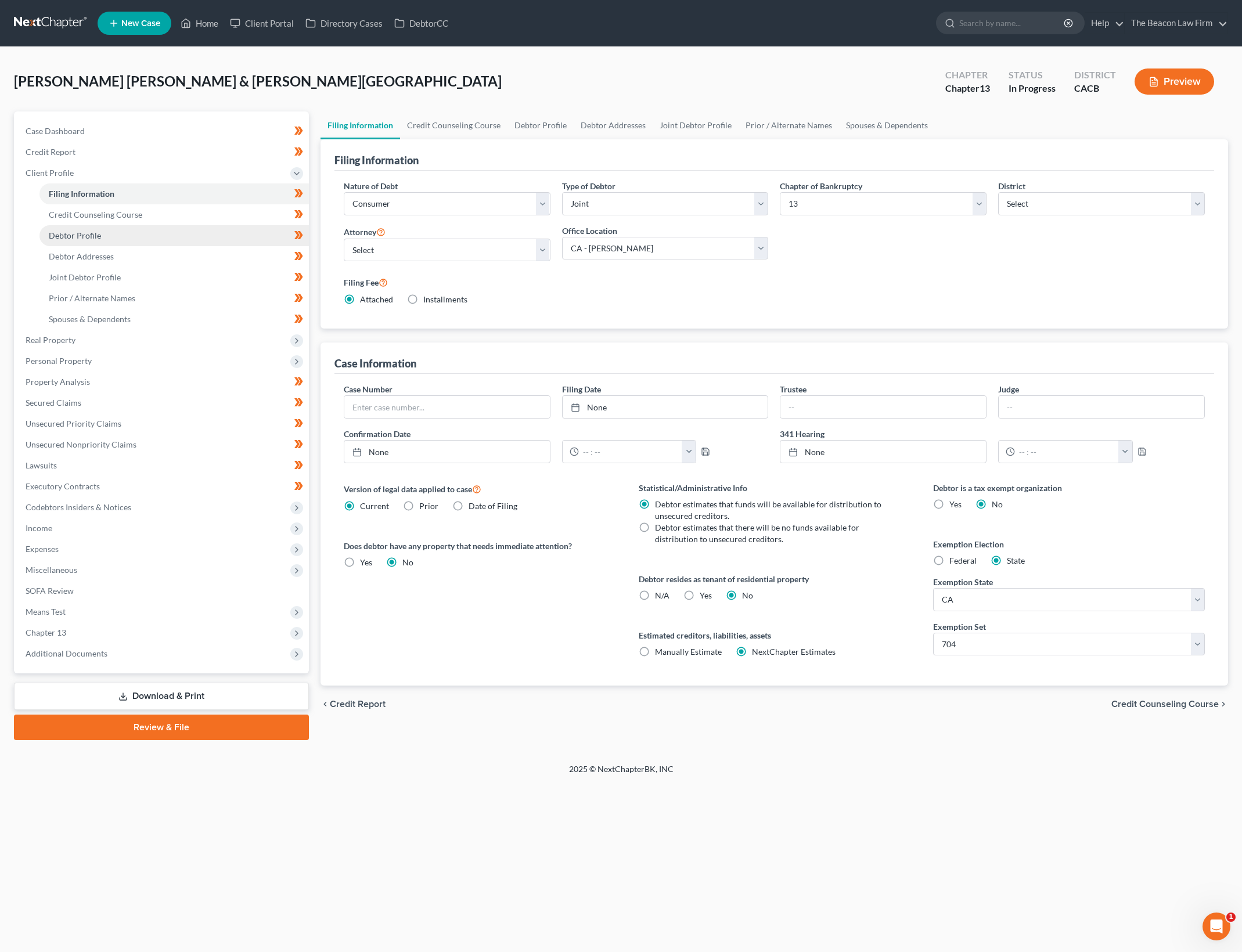
click at [212, 232] on link "Debtor Profile" at bounding box center [175, 236] width 270 height 21
select select "1"
select select "4"
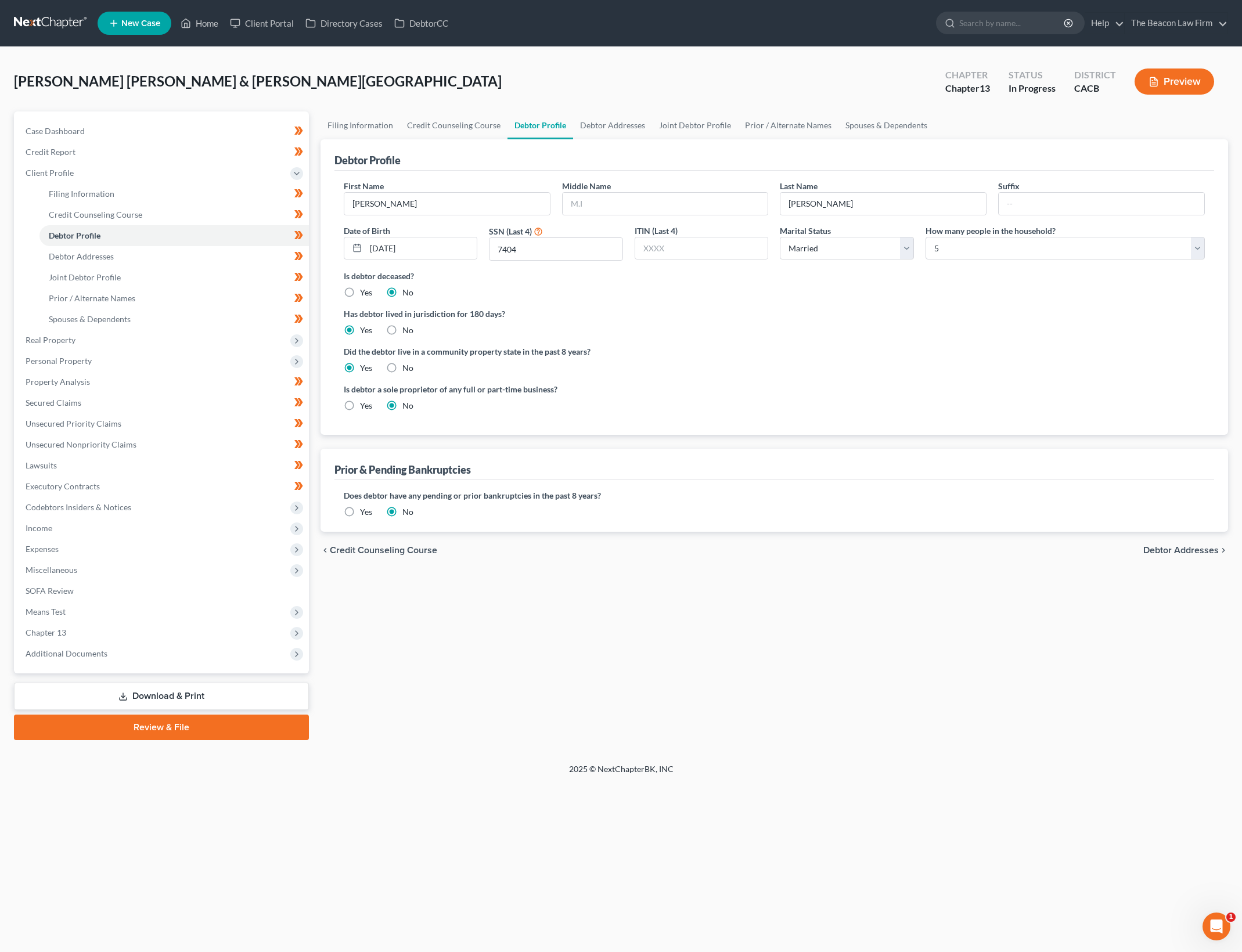
click at [210, 692] on link "Download & Print" at bounding box center [161, 696] width 295 height 28
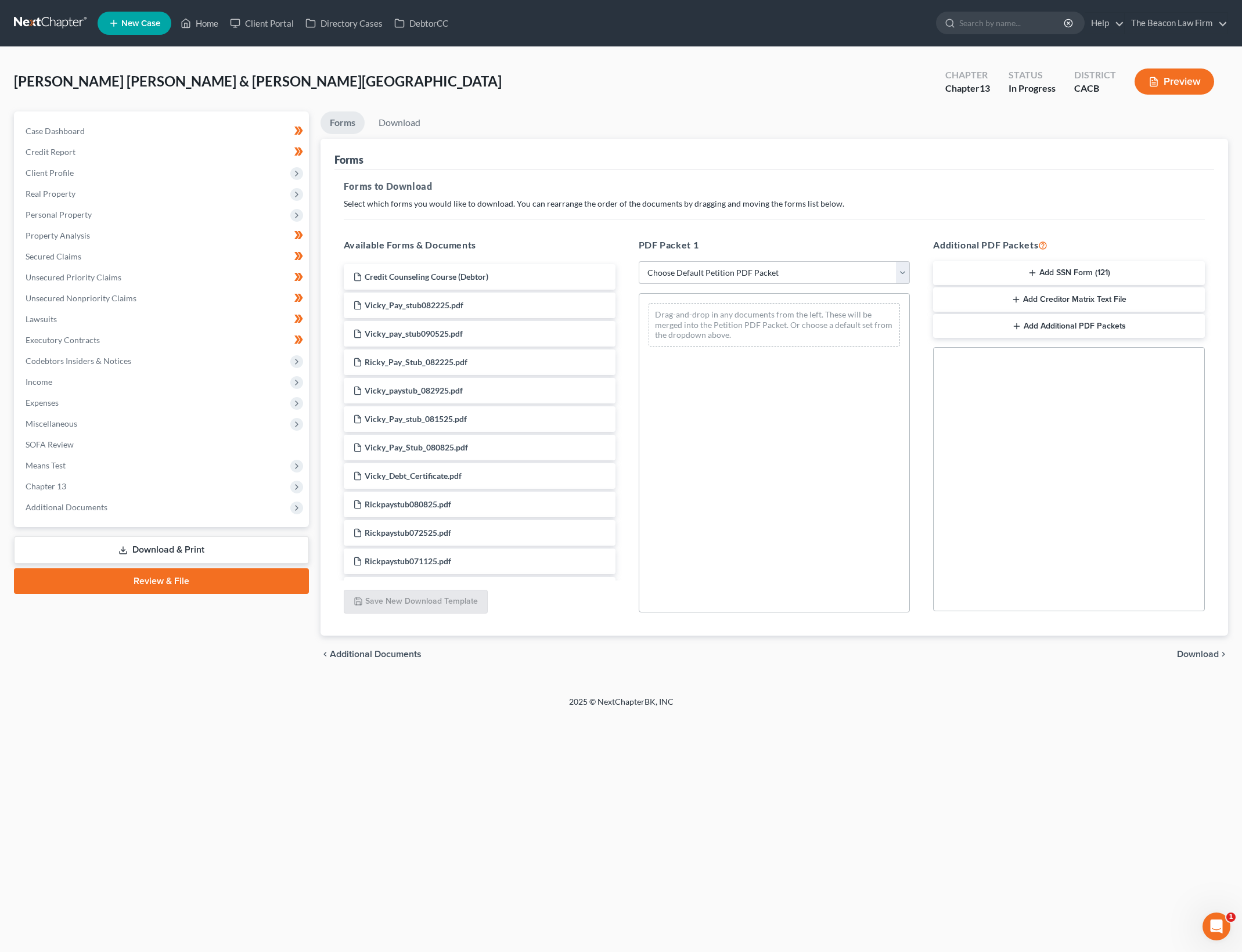
click at [904, 269] on select "Choose Default Petition PDF Packet Complete Bankruptcy Petition (all forms and …" at bounding box center [774, 272] width 271 height 23
select select "0"
click at [639, 261] on select "Choose Default Petition PDF Packet Complete Bankruptcy Petition (all forms and …" at bounding box center [774, 272] width 271 height 23
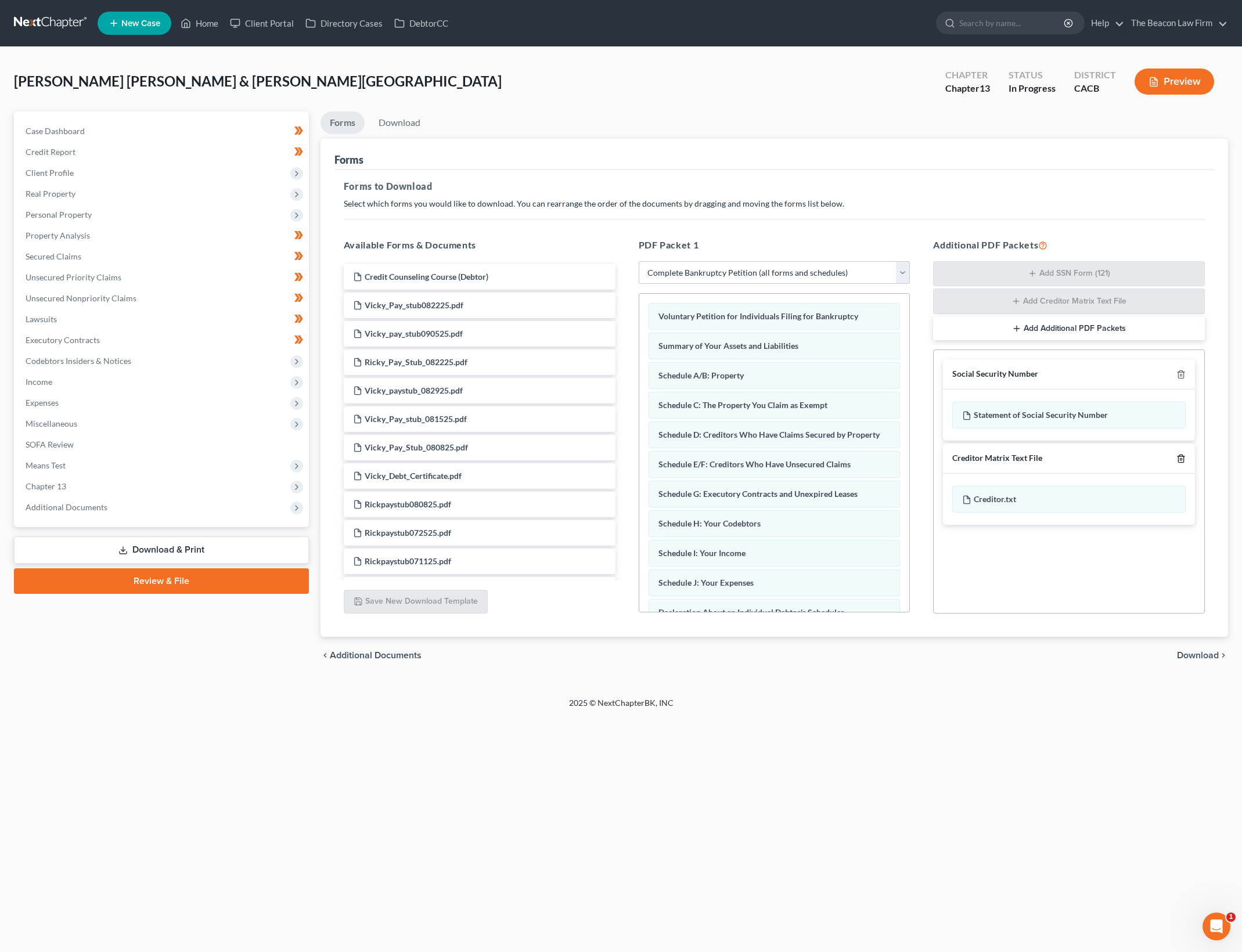
click at [1182, 456] on icon "button" at bounding box center [1181, 458] width 10 height 10
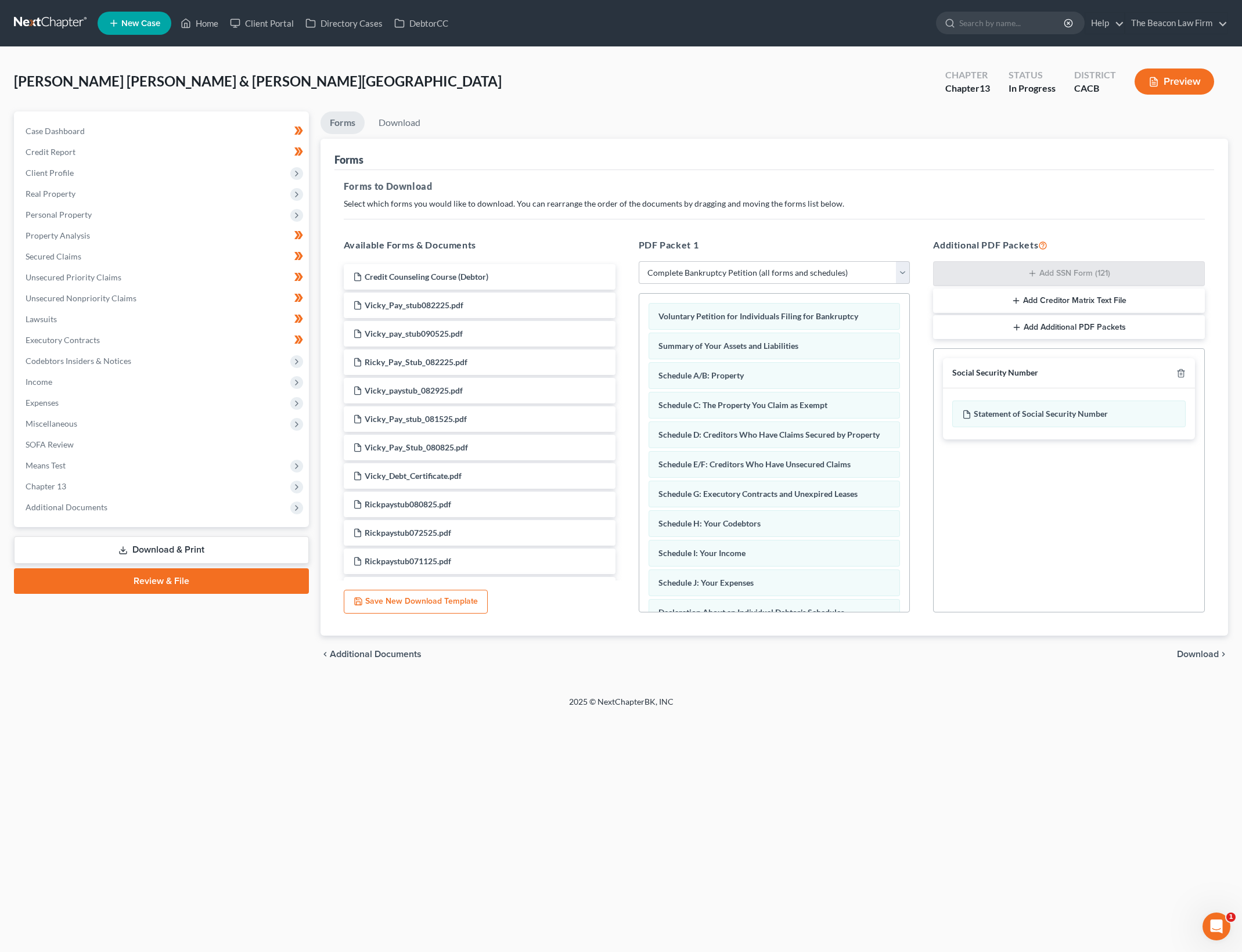
click at [1201, 657] on span "Download" at bounding box center [1198, 654] width 41 height 10
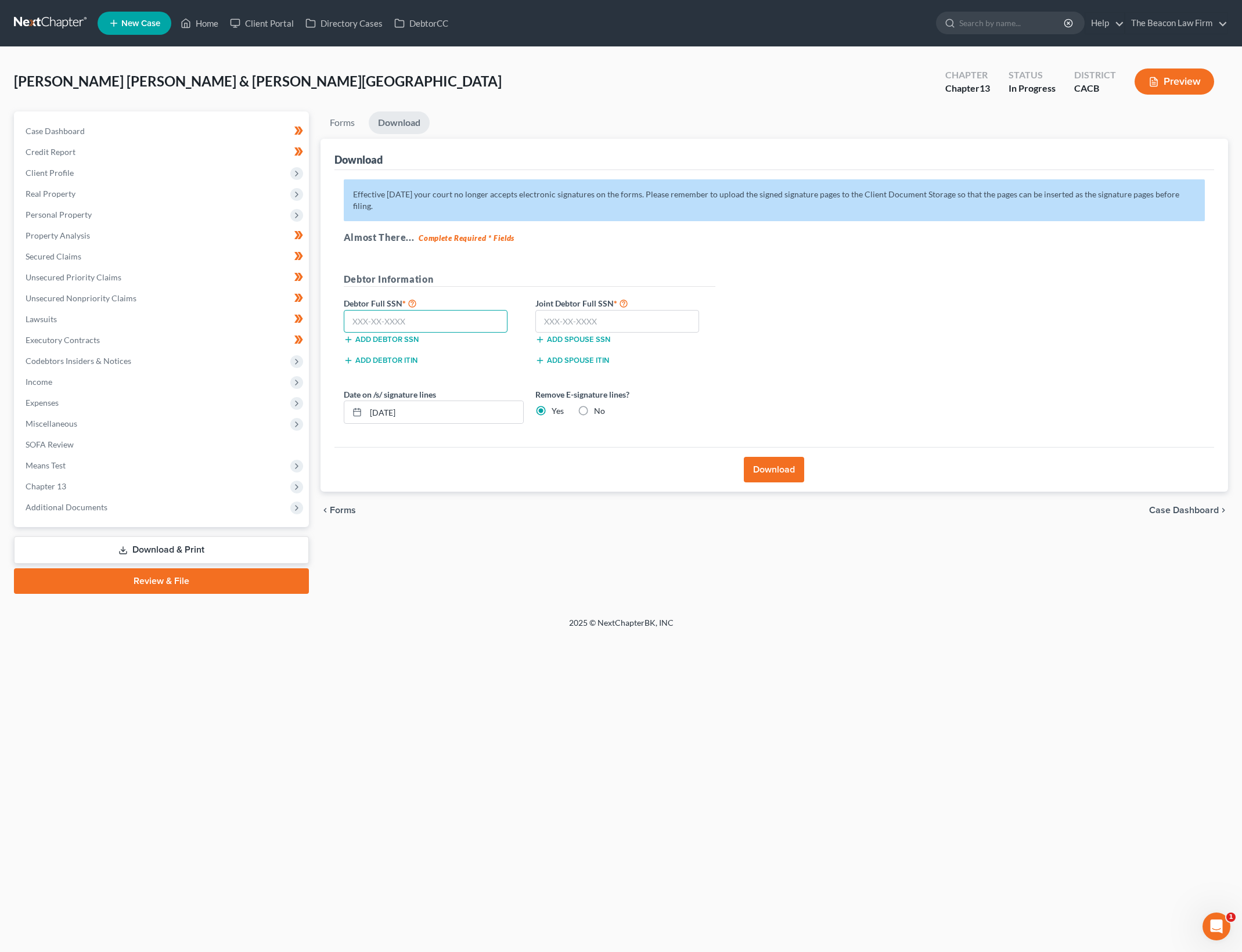
click at [426, 310] on input "text" at bounding box center [426, 321] width 164 height 23
click at [510, 82] on div "[PERSON_NAME] [PERSON_NAME] & [PERSON_NAME][GEOGRAPHIC_DATA] Upgraded Chapter C…" at bounding box center [621, 86] width 1214 height 50
click at [386, 310] on div at bounding box center [426, 321] width 176 height 23
click at [385, 310] on input "text" at bounding box center [426, 321] width 164 height 23
type input "602-32-7404"
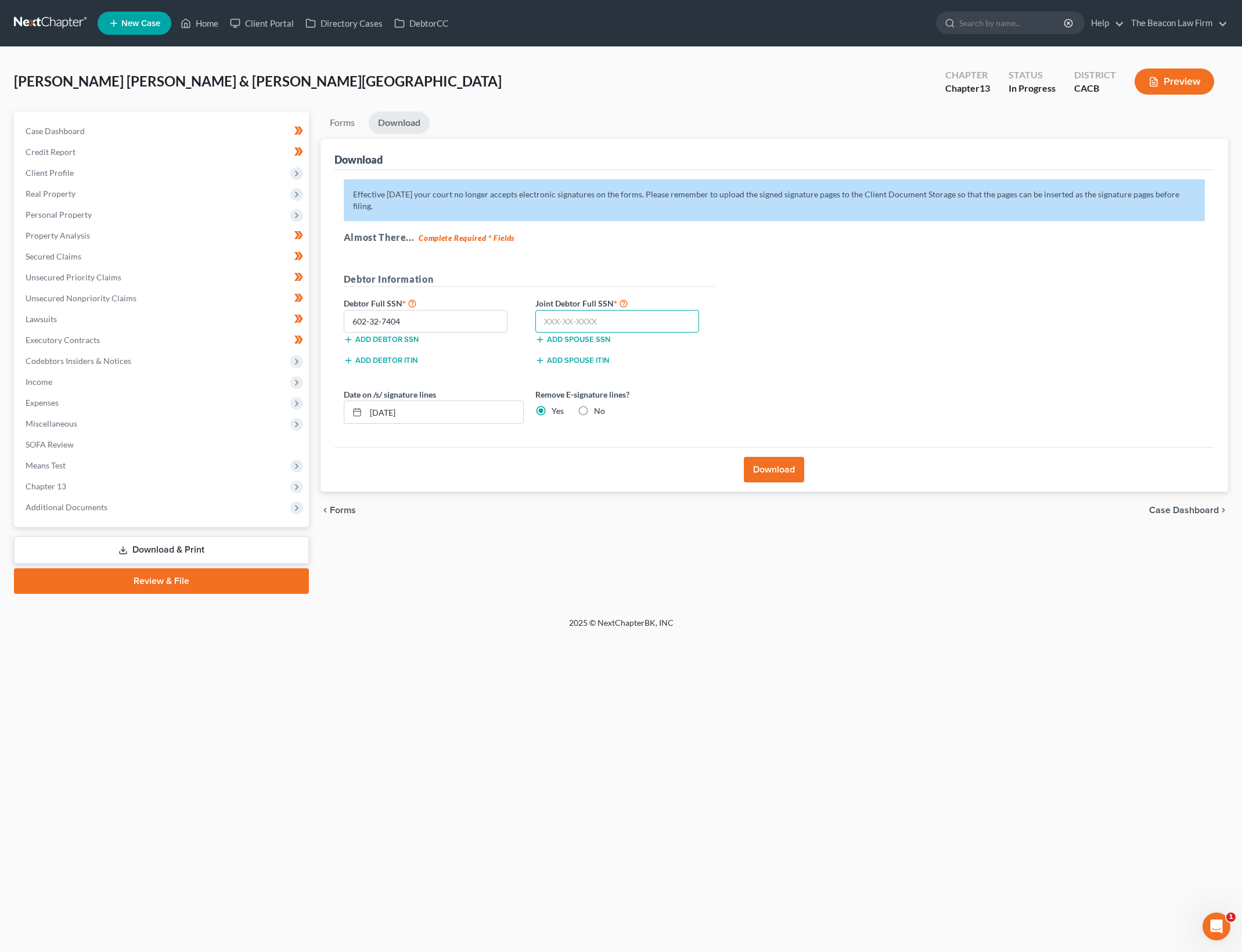
click at [608, 310] on input "text" at bounding box center [617, 321] width 164 height 23
click at [615, 310] on input "text" at bounding box center [617, 321] width 164 height 23
type input "619-64-4001"
click at [810, 301] on div "Effective [DATE] your court no longer accepts electronic signatures on the form…" at bounding box center [774, 308] width 880 height 277
click at [594, 405] on label "No" at bounding box center [599, 410] width 11 height 11
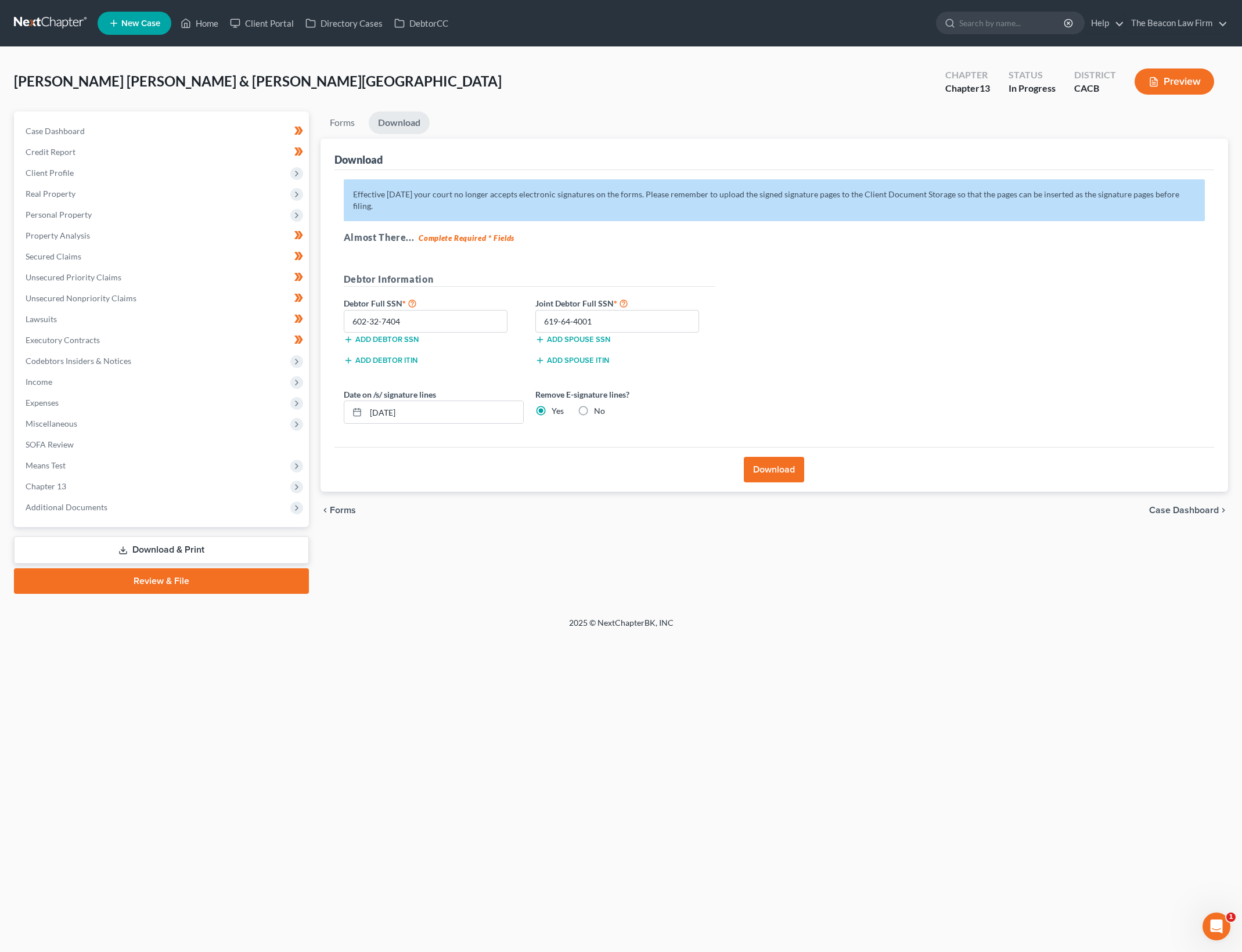
click at [599, 405] on input "No" at bounding box center [602, 409] width 8 height 8
radio input "true"
radio input "false"
click at [763, 458] on button "Download" at bounding box center [774, 470] width 61 height 26
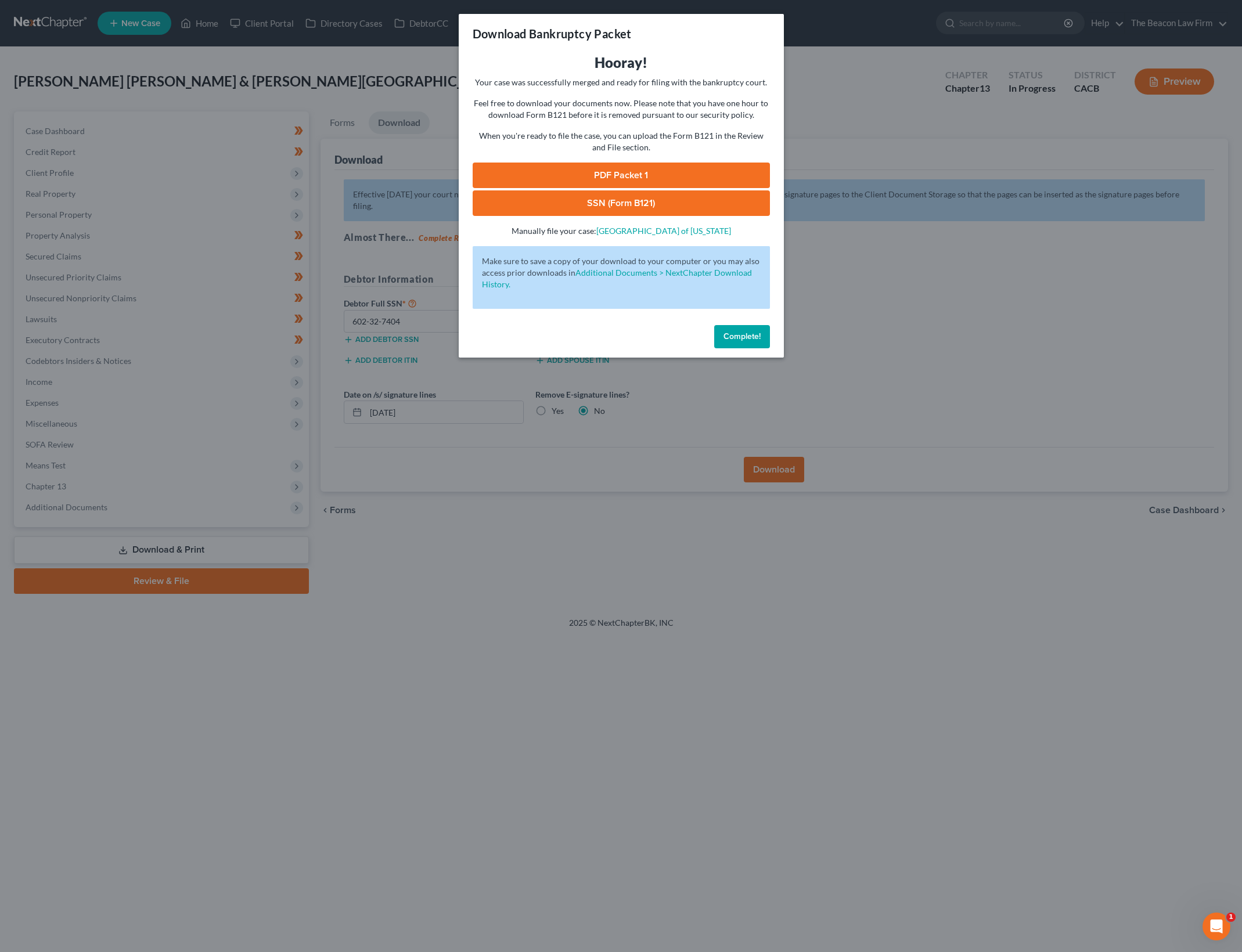
click at [644, 174] on link "PDF Packet 1" at bounding box center [621, 175] width 297 height 26
drag, startPoint x: 697, startPoint y: 197, endPoint x: 374, endPoint y: 11, distance: 372.7
click at [697, 197] on link "SSN (Form B121)" at bounding box center [621, 203] width 297 height 26
